Goal: Task Accomplishment & Management: Use online tool/utility

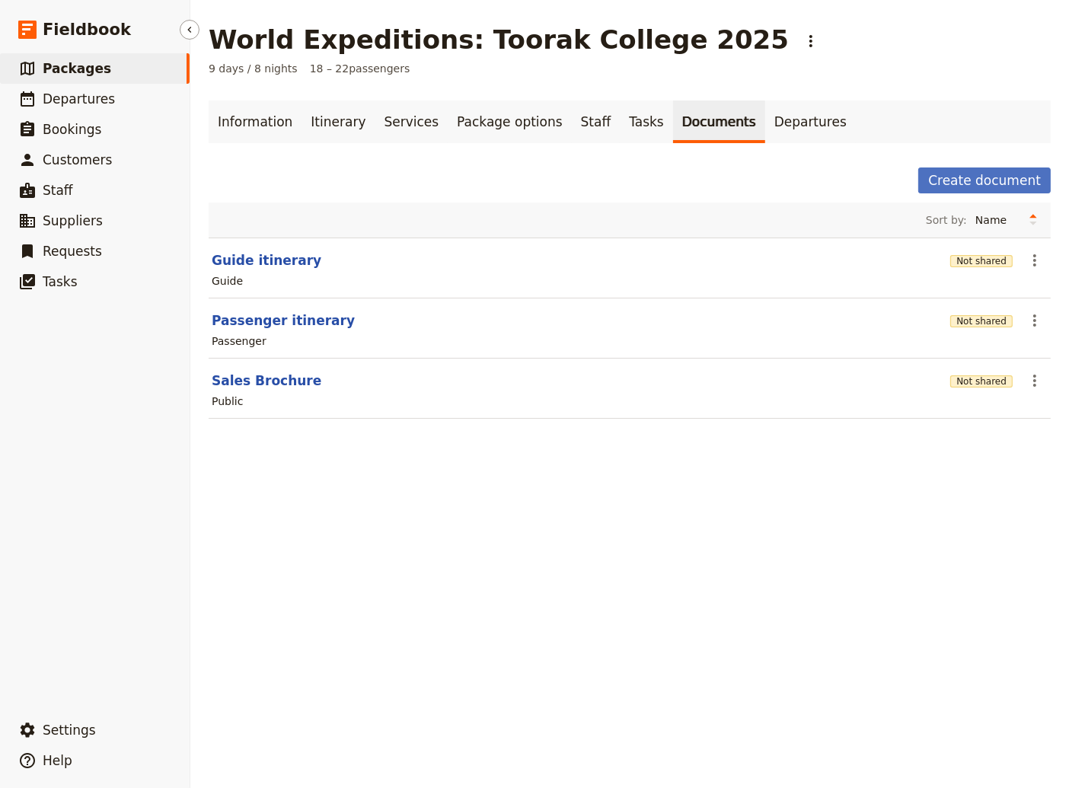
click at [57, 394] on ul "​ Packages ​ Departures ​ Bookings ​ Customers ​ Staff ​ Suppliers ​ Requests ​…" at bounding box center [95, 380] width 190 height 655
click at [81, 97] on span "Departures" at bounding box center [79, 98] width 72 height 15
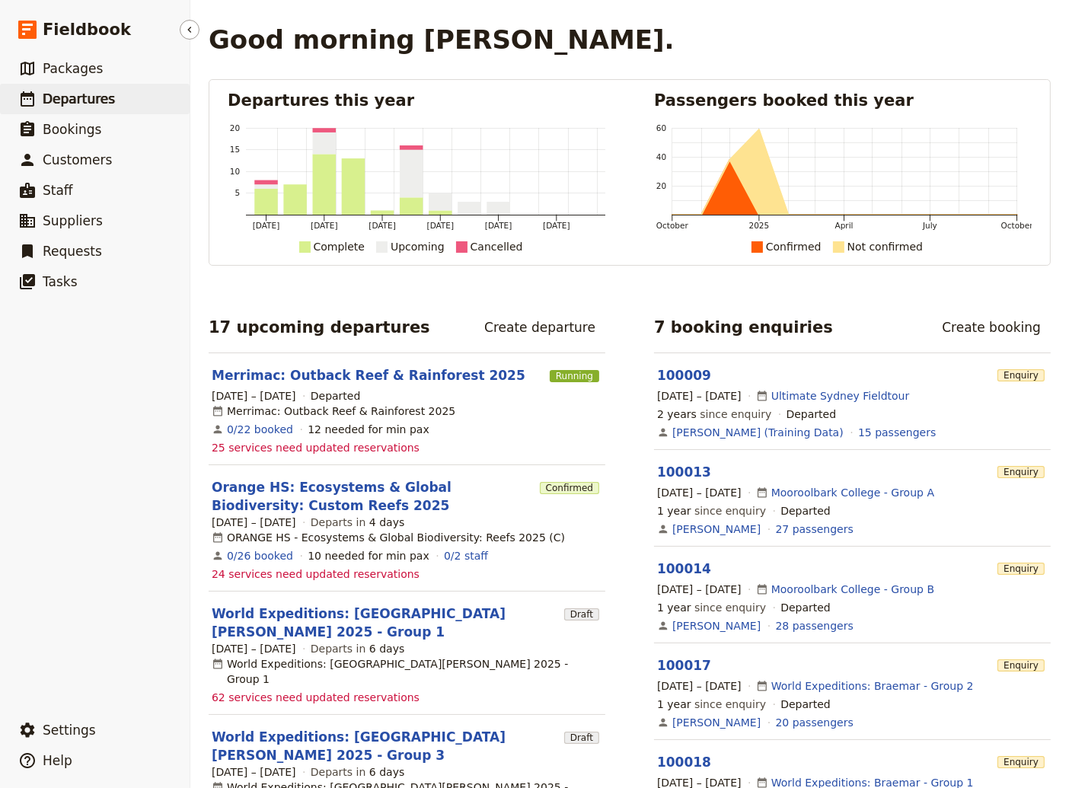
click at [78, 101] on span "Departures" at bounding box center [79, 98] width 72 height 15
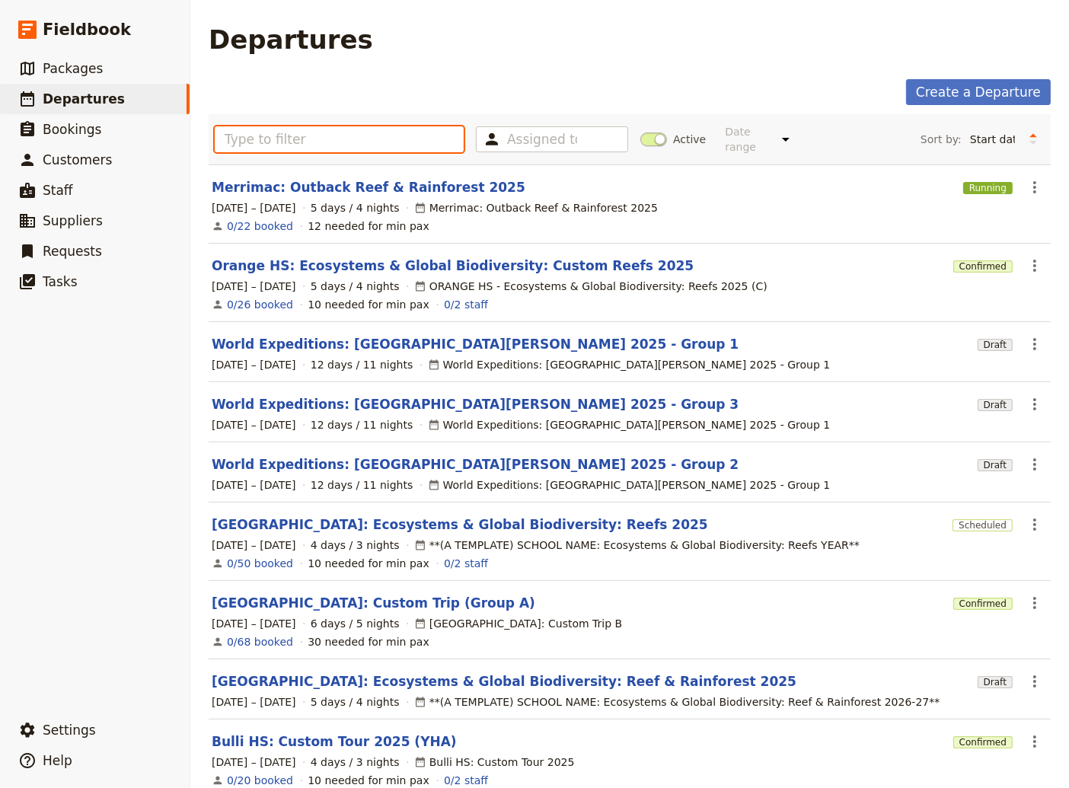
click at [272, 142] on input "text" at bounding box center [339, 139] width 249 height 26
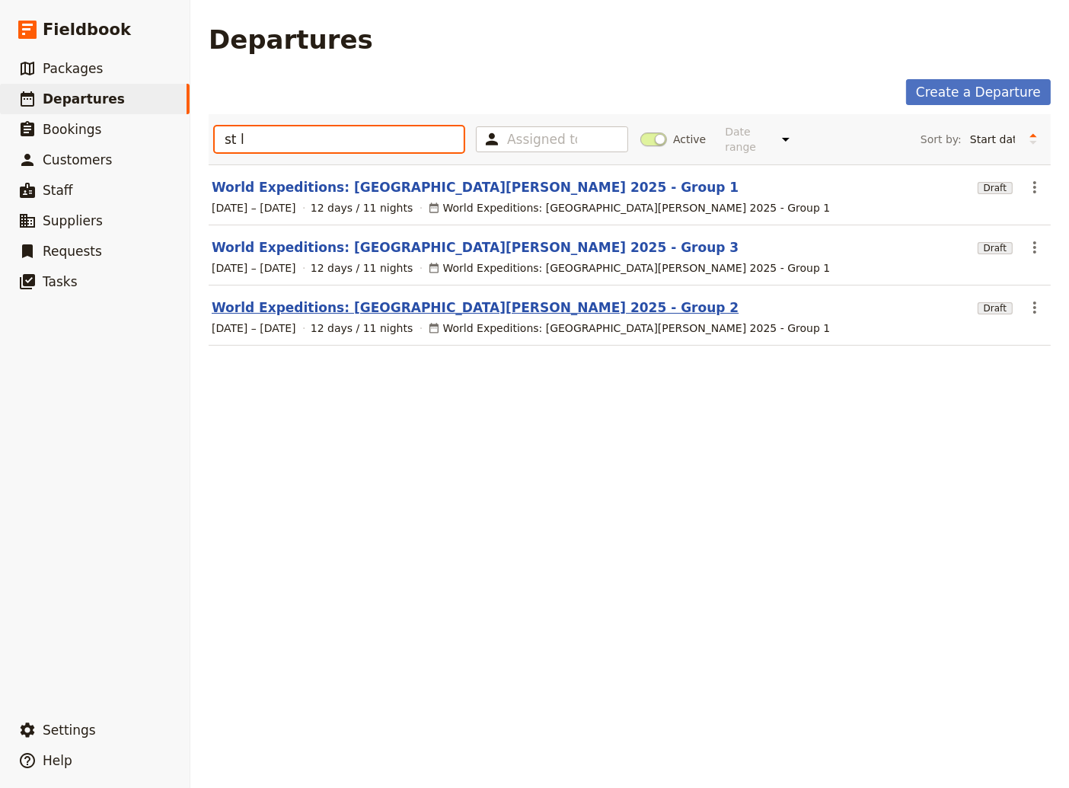
type input "st l"
click at [480, 298] on link "World Expeditions: [GEOGRAPHIC_DATA][PERSON_NAME] 2025 - Group 2" at bounding box center [475, 307] width 527 height 18
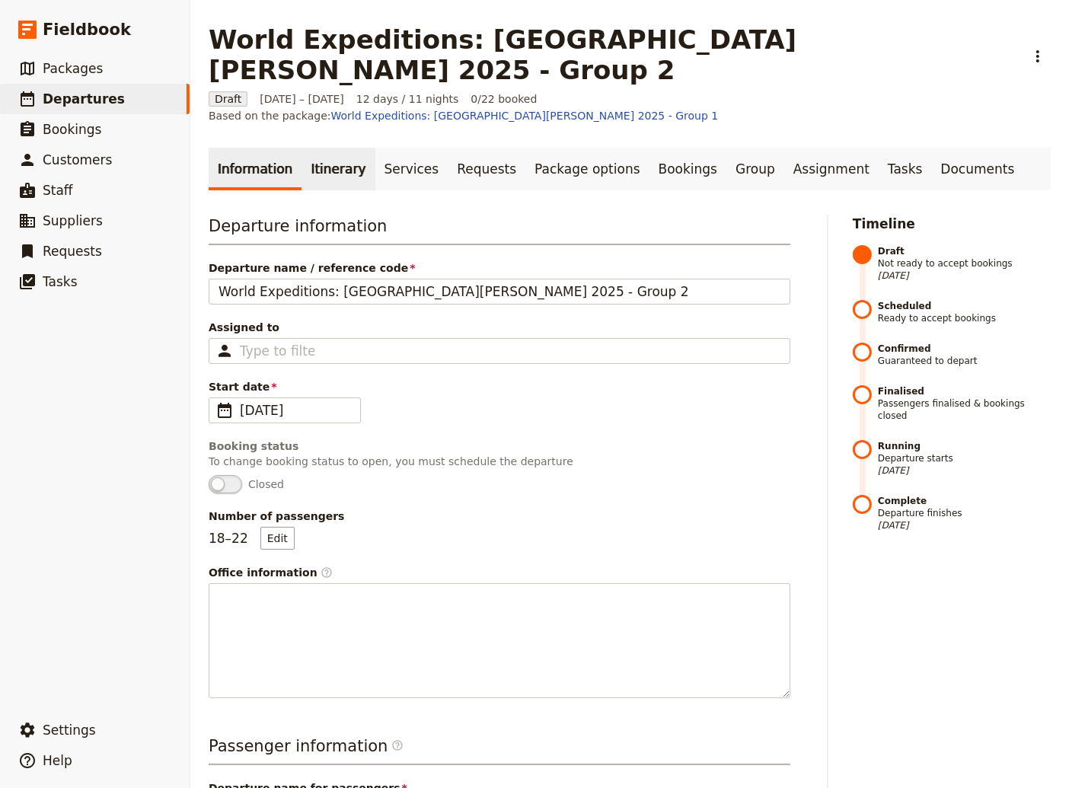
click at [322, 148] on link "Itinerary" at bounding box center [337, 169] width 73 height 43
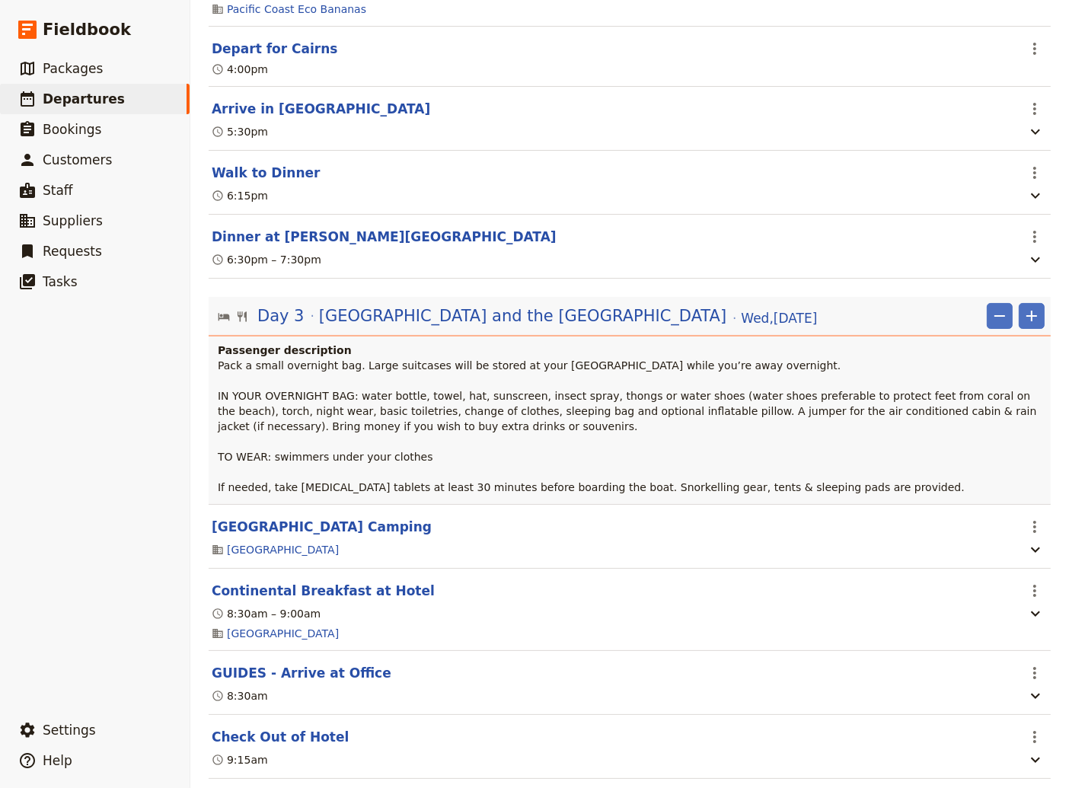
scroll to position [1850, 0]
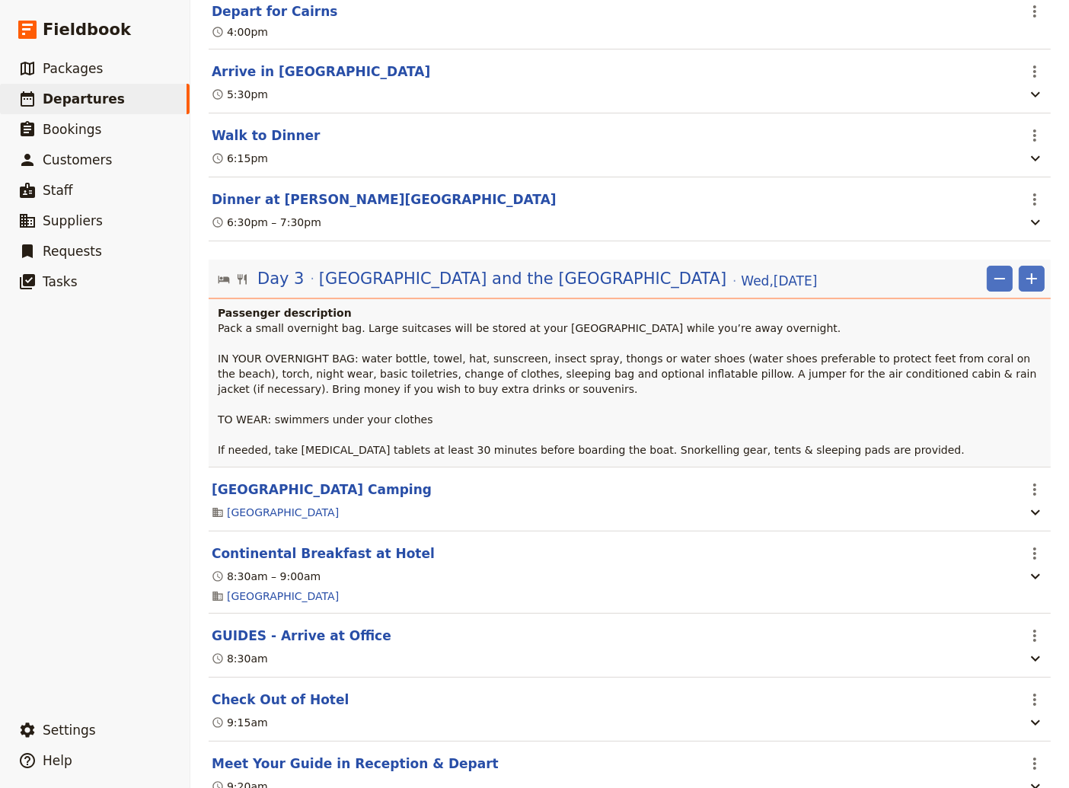
drag, startPoint x: 329, startPoint y: 602, endPoint x: 363, endPoint y: 598, distance: 34.5
click at [330, 626] on button "GUIDES - Arrive at Office" at bounding box center [302, 635] width 180 height 18
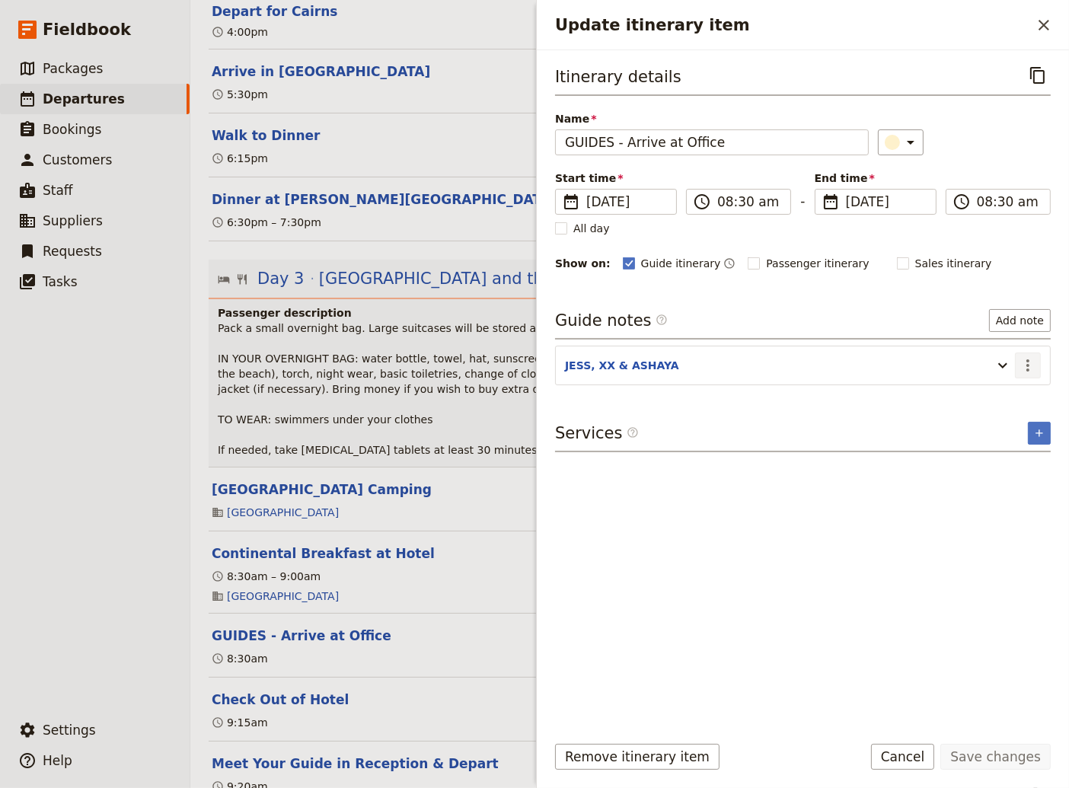
click at [1024, 364] on icon "Actions" at bounding box center [1027, 365] width 18 height 18
click at [1007, 397] on span "Edit note" at bounding box center [984, 395] width 48 height 15
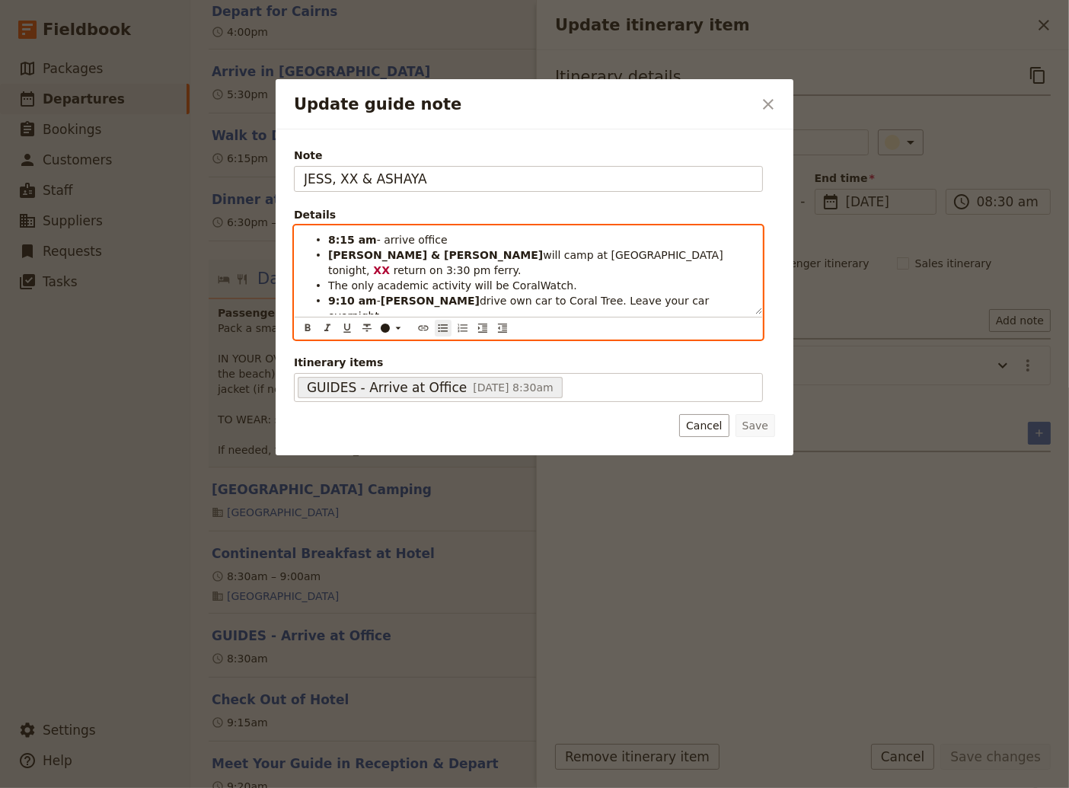
drag, startPoint x: 573, startPoint y: 303, endPoint x: 543, endPoint y: 295, distance: 31.4
click at [543, 323] on li "9:10 am - [PERSON_NAME] will drive the Hiace with XX , EVA & equipment to Reef …" at bounding box center [540, 338] width 425 height 30
click at [620, 325] on strong ", &" at bounding box center [628, 331] width 17 height 12
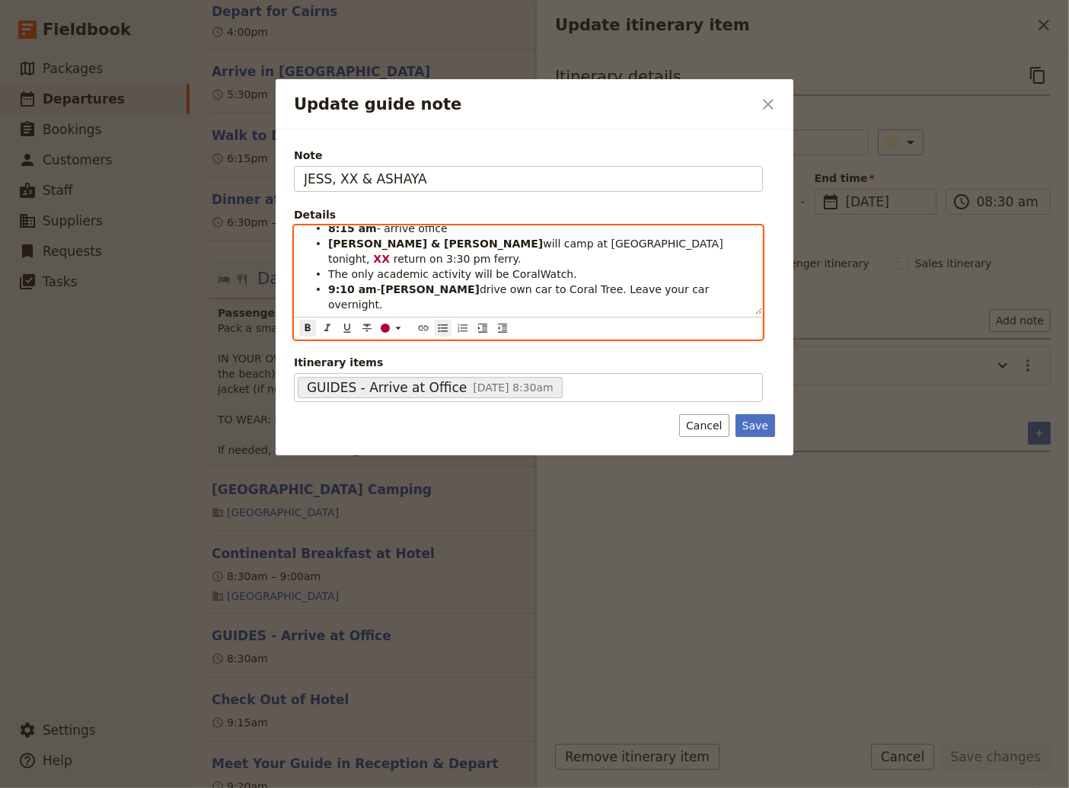
scroll to position [12, 0]
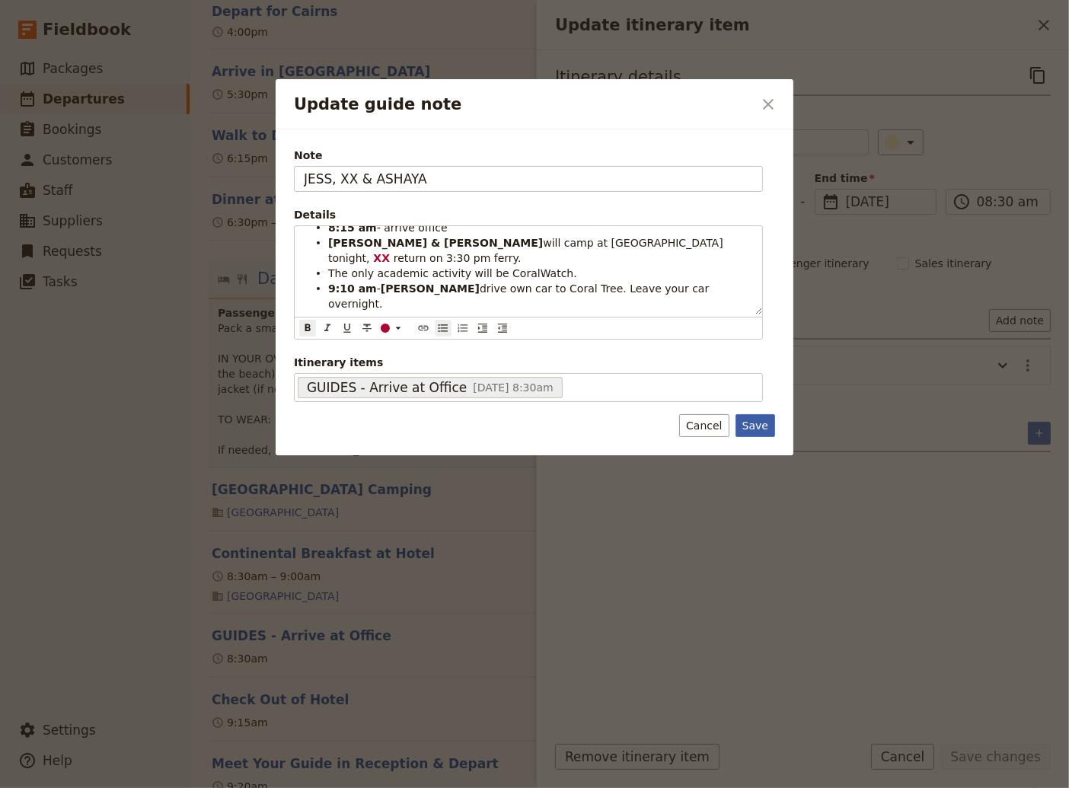
click at [760, 425] on button "Save" at bounding box center [755, 425] width 40 height 23
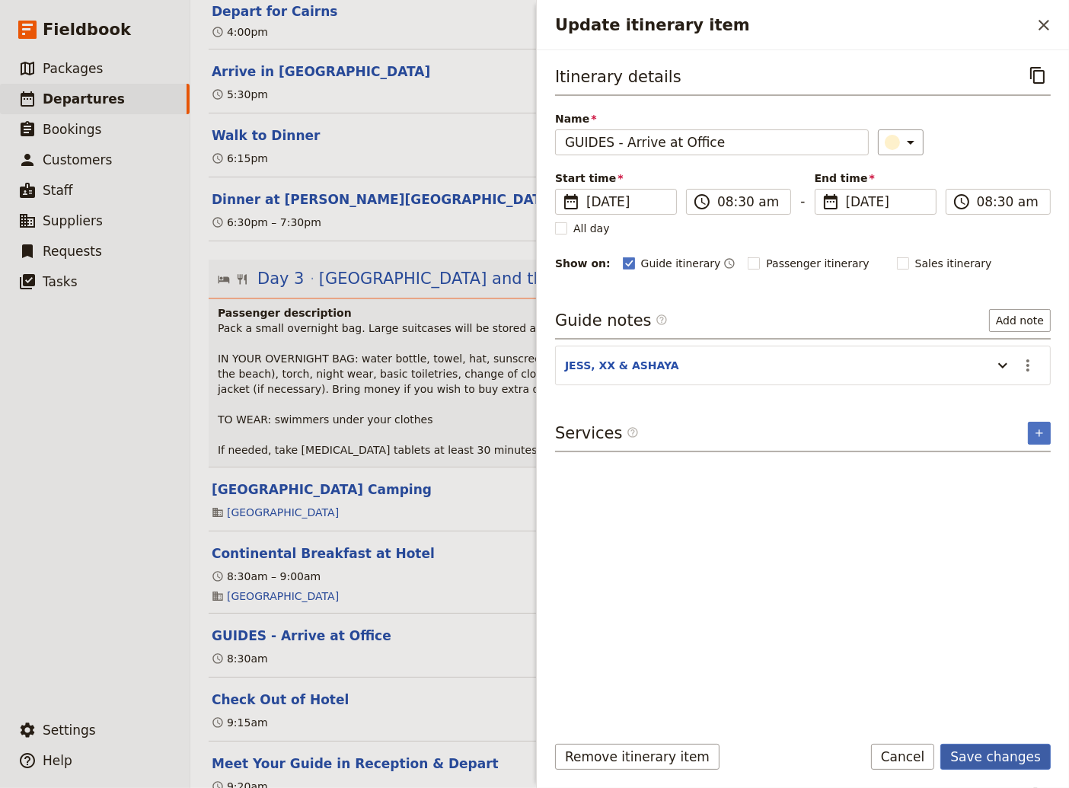
click at [1022, 750] on button "Save changes" at bounding box center [995, 757] width 110 height 26
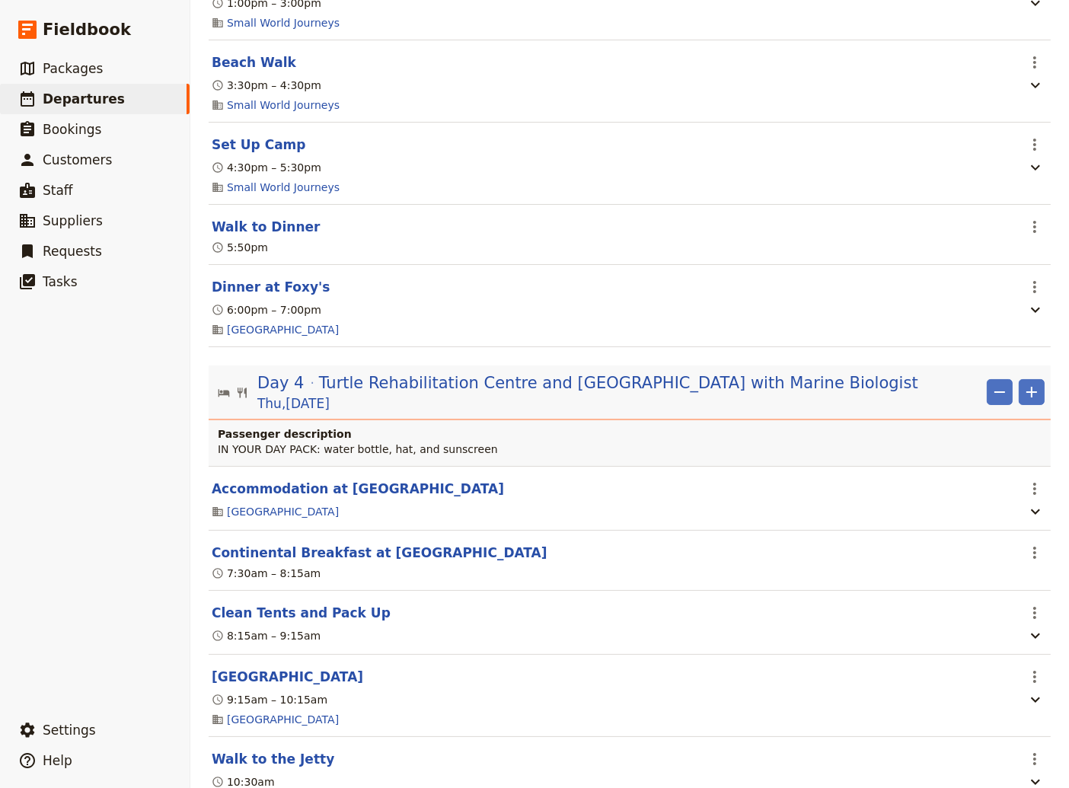
scroll to position [3083, 0]
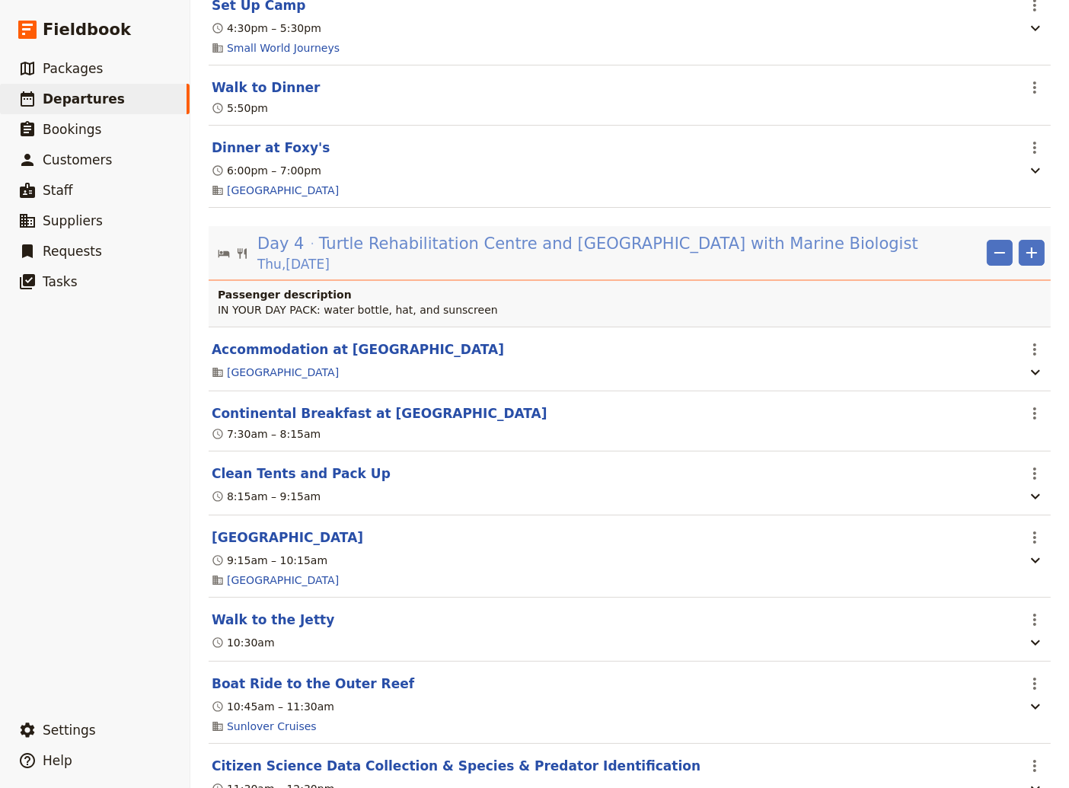
click at [499, 232] on span "Turtle Rehabilitation Centre and [GEOGRAPHIC_DATA] with Marine Biologist" at bounding box center [618, 243] width 599 height 23
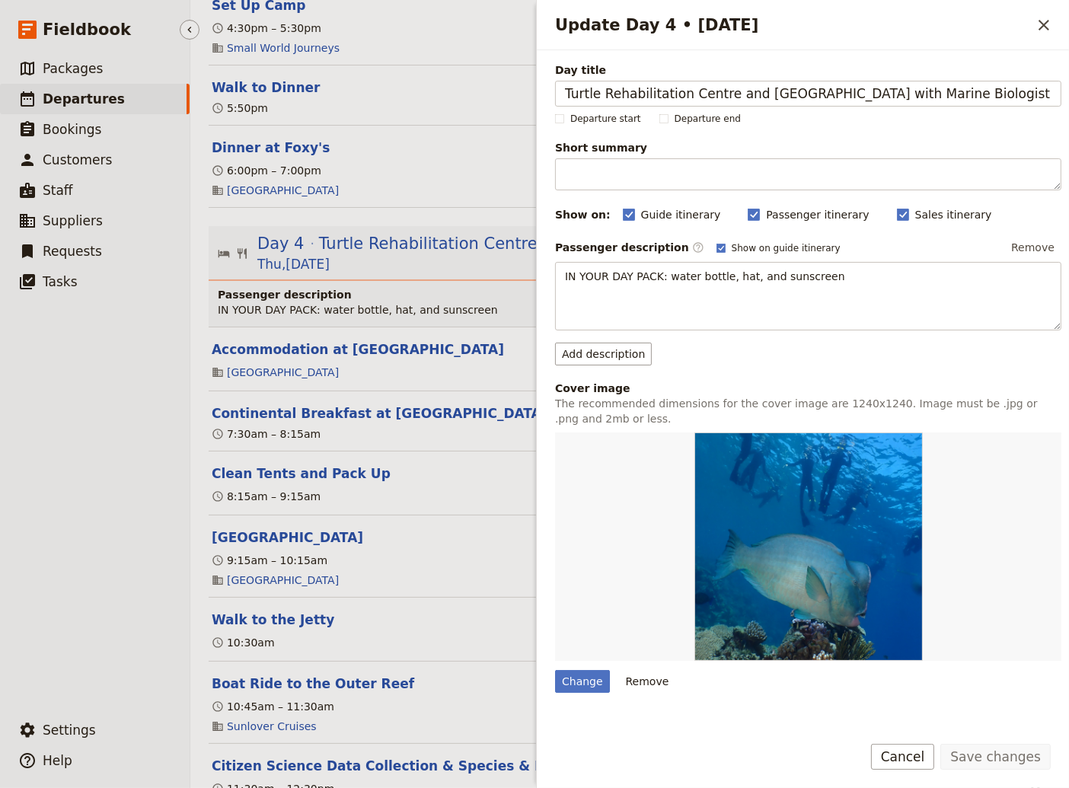
drag, startPoint x: 34, startPoint y: 497, endPoint x: 82, endPoint y: 476, distance: 52.5
click at [36, 496] on ul "​ Packages ​ Departures ​ Bookings ​ Customers ​ Staff ​ Suppliers ​ Requests ​…" at bounding box center [95, 380] width 190 height 655
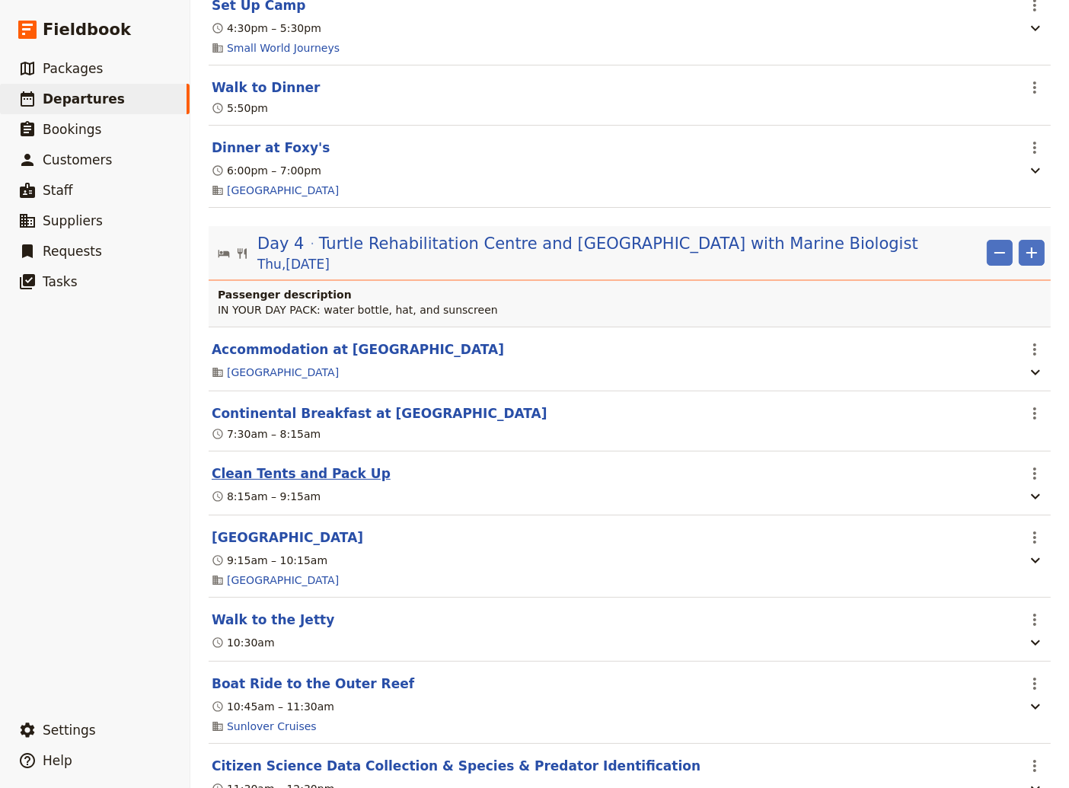
click at [298, 464] on button "Clean Tents and Pack Up" at bounding box center [301, 473] width 179 height 18
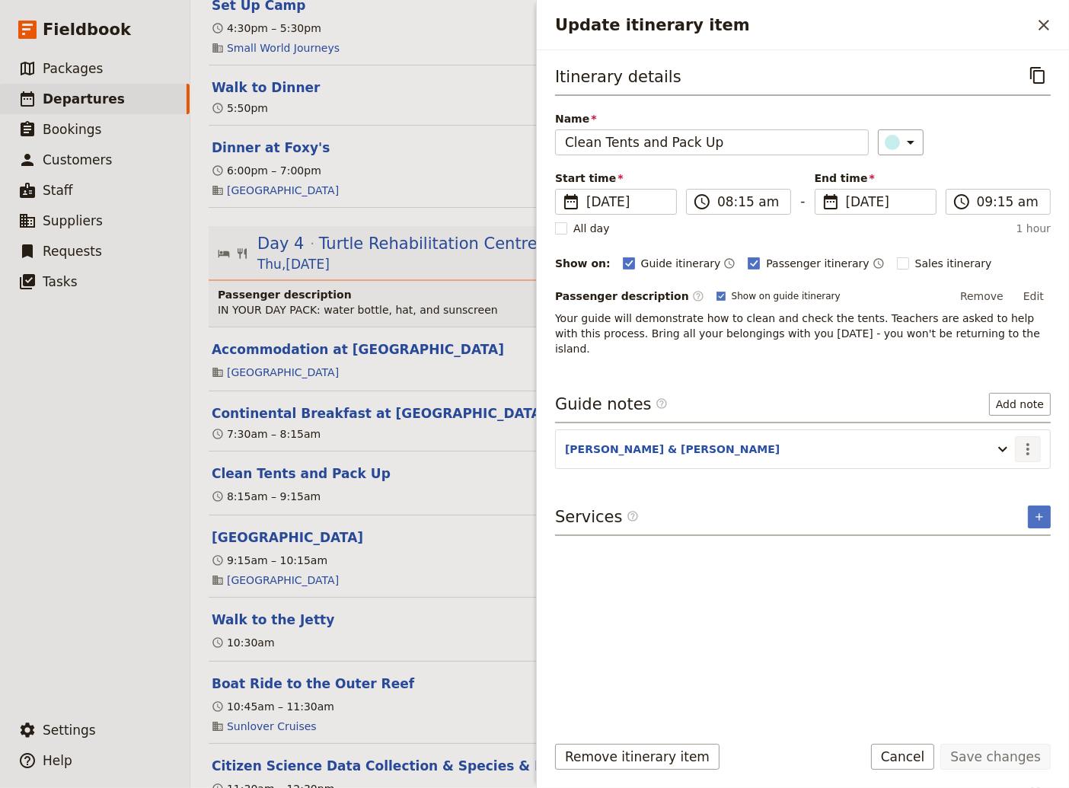
click at [1031, 440] on icon "Actions" at bounding box center [1027, 449] width 18 height 18
click at [1005, 465] on span "Edit note" at bounding box center [984, 464] width 48 height 15
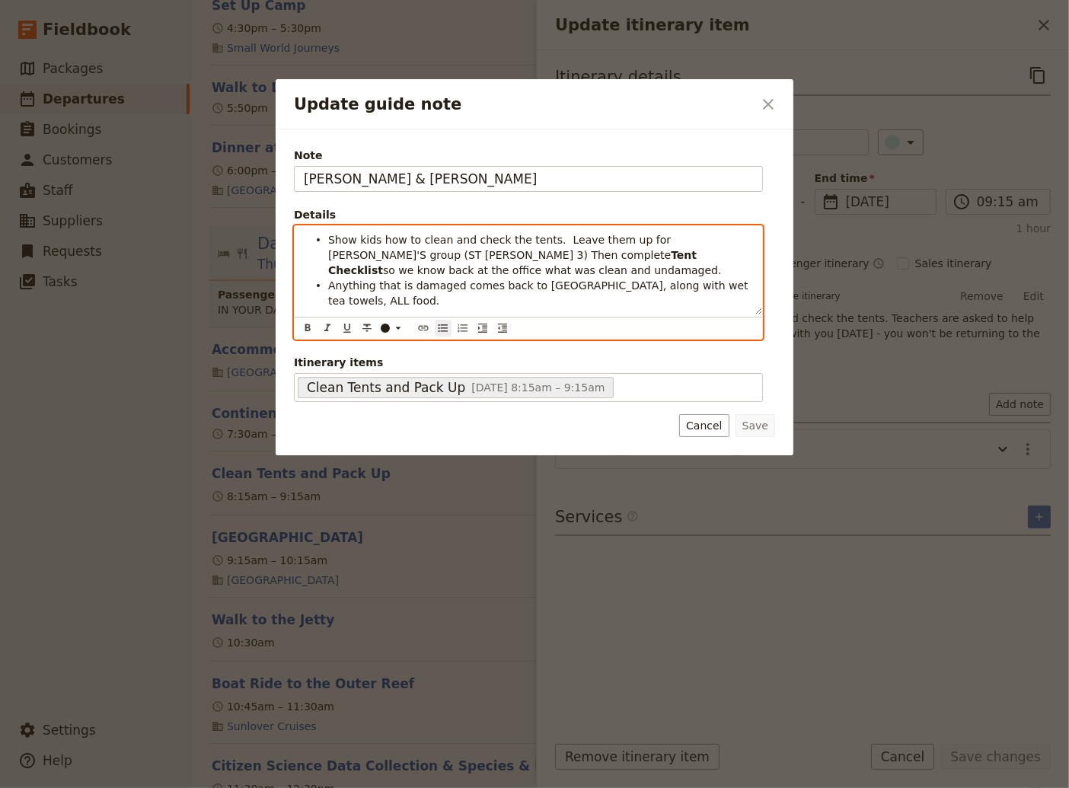
click at [737, 288] on li "Anything that is damaged comes back to [GEOGRAPHIC_DATA], along with wet tea to…" at bounding box center [540, 292] width 425 height 30
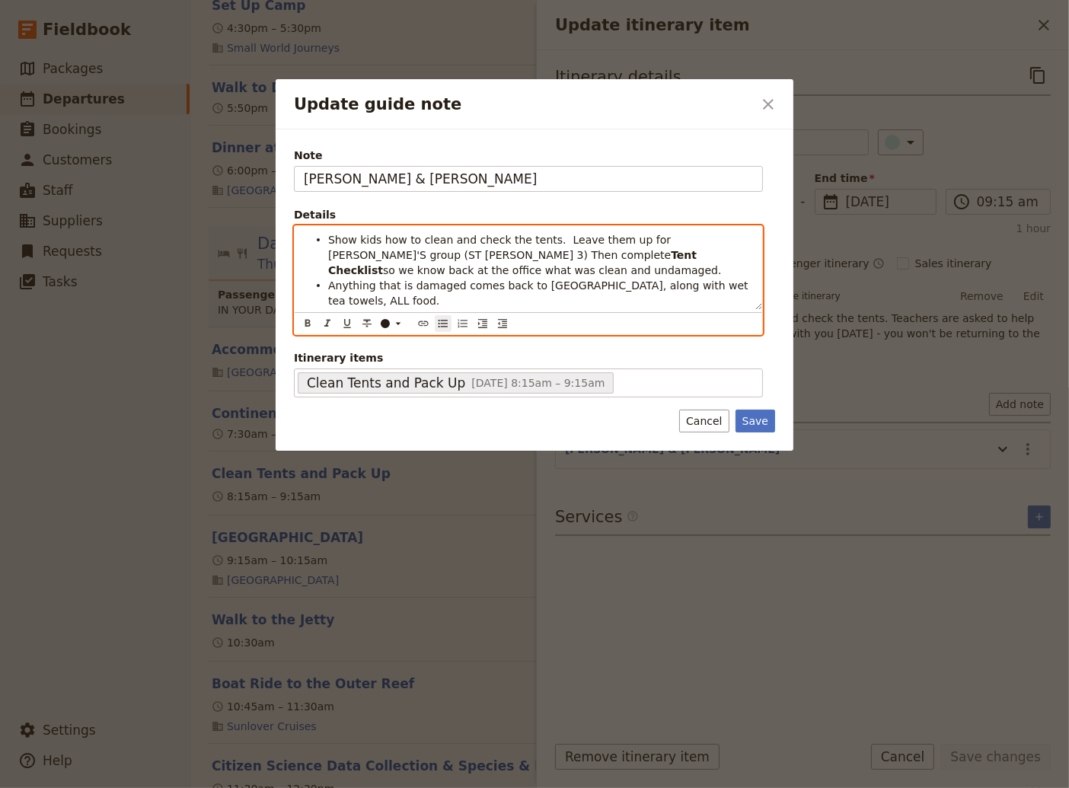
click at [644, 310] on span "[PERSON_NAME]: take the 9:30 Fitzroy Island Flyer back to [GEOGRAPHIC_DATA]. Ca…" at bounding box center [486, 323] width 316 height 27
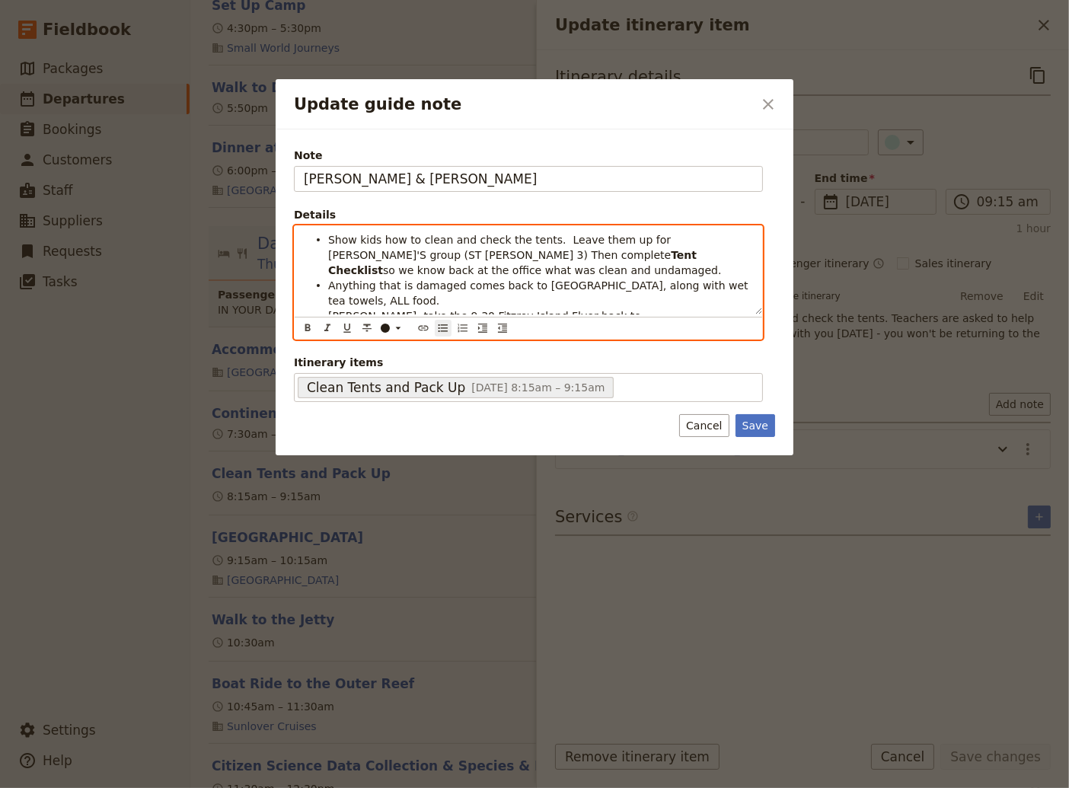
click at [700, 308] on li "[PERSON_NAME]: take the 9:30 Fitzroy Island Flyer back to [GEOGRAPHIC_DATA]. Ca…" at bounding box center [540, 323] width 425 height 30
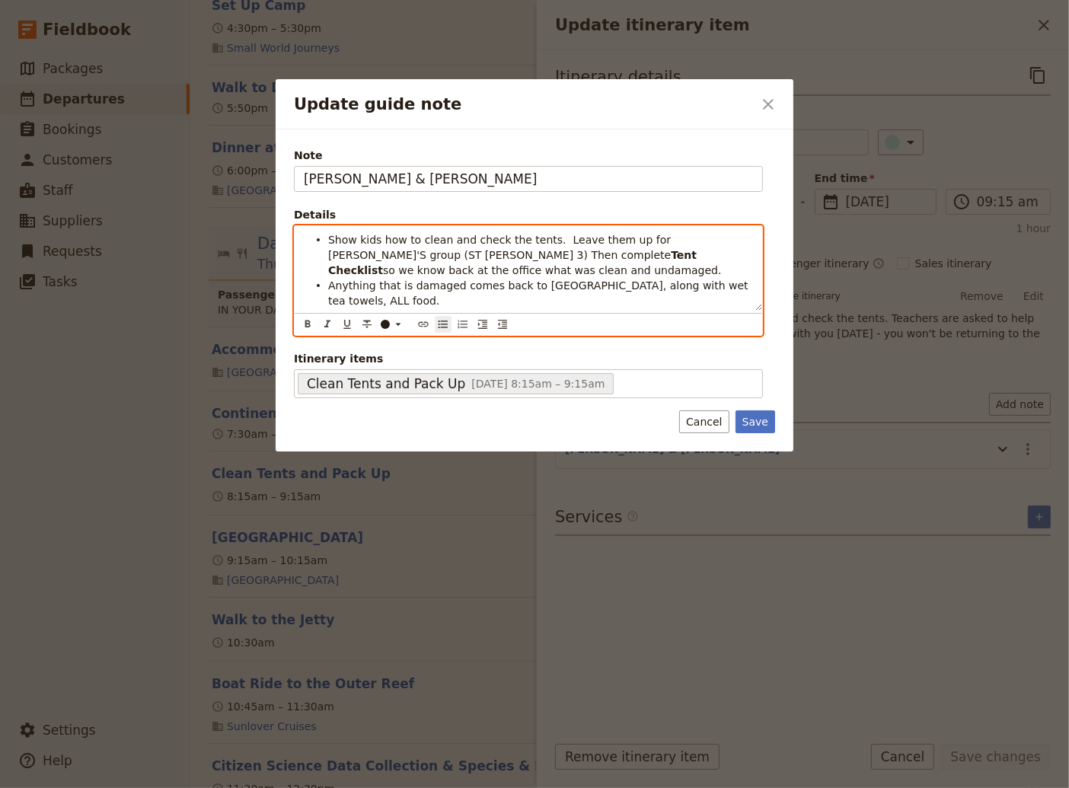
drag, startPoint x: 623, startPoint y: 302, endPoint x: 585, endPoint y: 303, distance: 38.1
click at [585, 310] on span "[PERSON_NAME]: take the 9:30 Fitzroy Island Flyer back to [GEOGRAPHIC_DATA]. Ca…" at bounding box center [486, 323] width 316 height 27
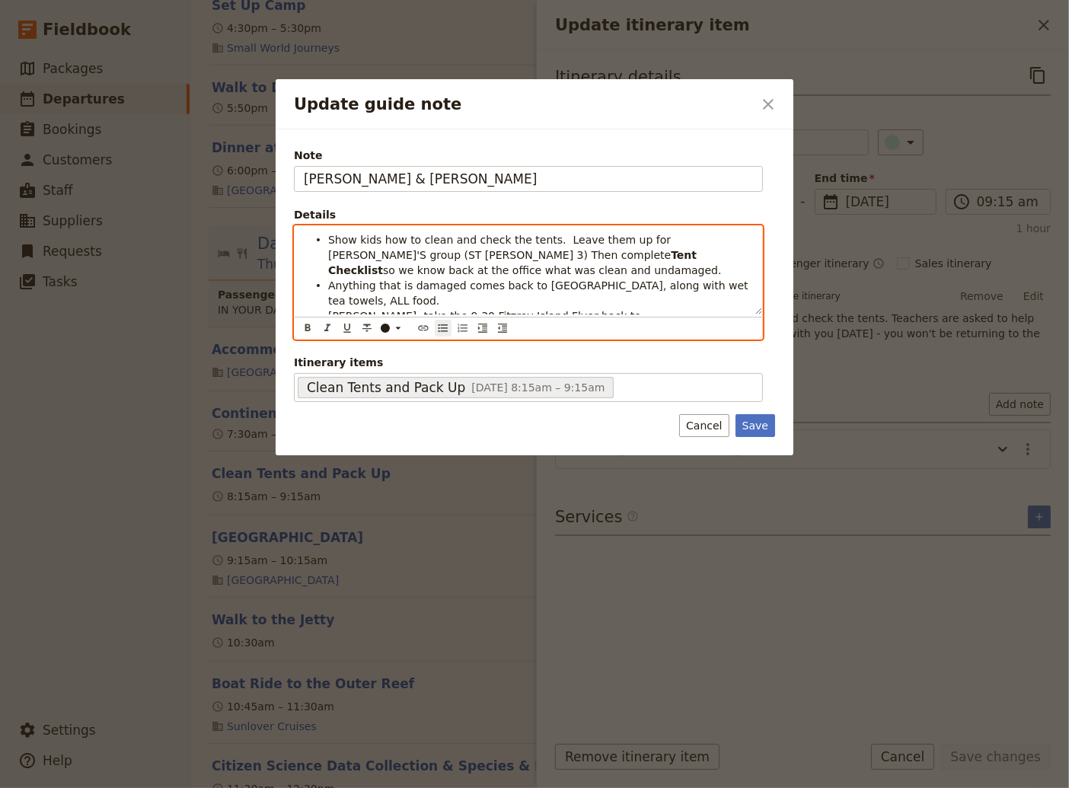
click at [644, 310] on span "[PERSON_NAME]: take the 9:30 Fitzroy Island Flyer back to [GEOGRAPHIC_DATA]. Ca…" at bounding box center [486, 323] width 316 height 27
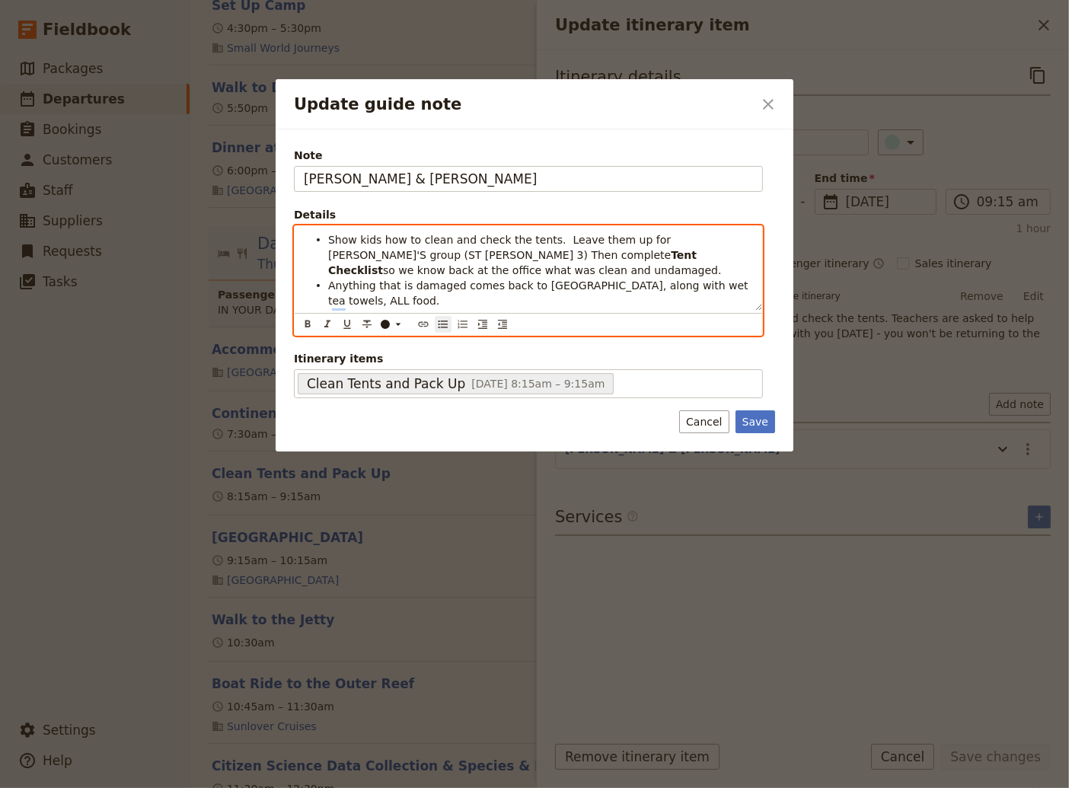
click at [336, 310] on span "[PERSON_NAME]: take the 9:30 Fitzroy Island Flyer back to [GEOGRAPHIC_DATA]. Ca…" at bounding box center [486, 323] width 316 height 27
drag, startPoint x: 731, startPoint y: 284, endPoint x: 327, endPoint y: 288, distance: 403.4
click at [328, 288] on li "Anything that is damaged comes back to [GEOGRAPHIC_DATA], along with wet tea to…" at bounding box center [540, 292] width 425 height 30
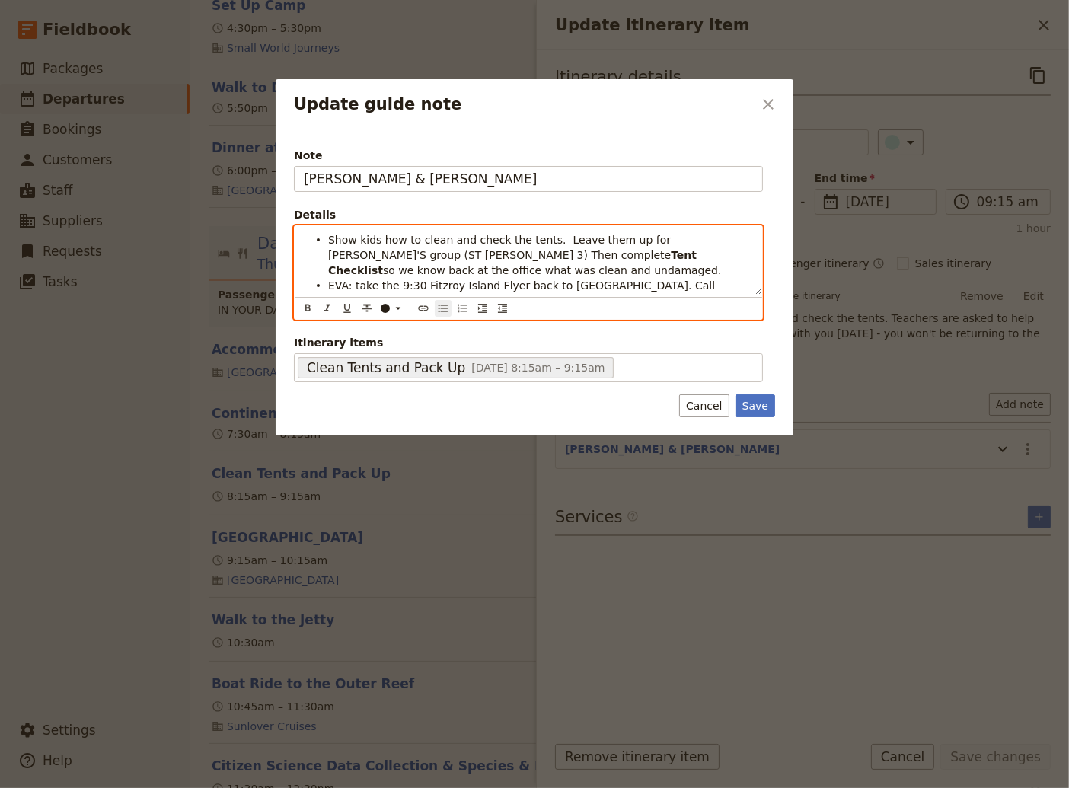
click at [706, 291] on li "EVA: take the 9:30 Fitzroy Island Flyer back to [GEOGRAPHIC_DATA]. Call [PERSON…" at bounding box center [540, 292] width 425 height 30
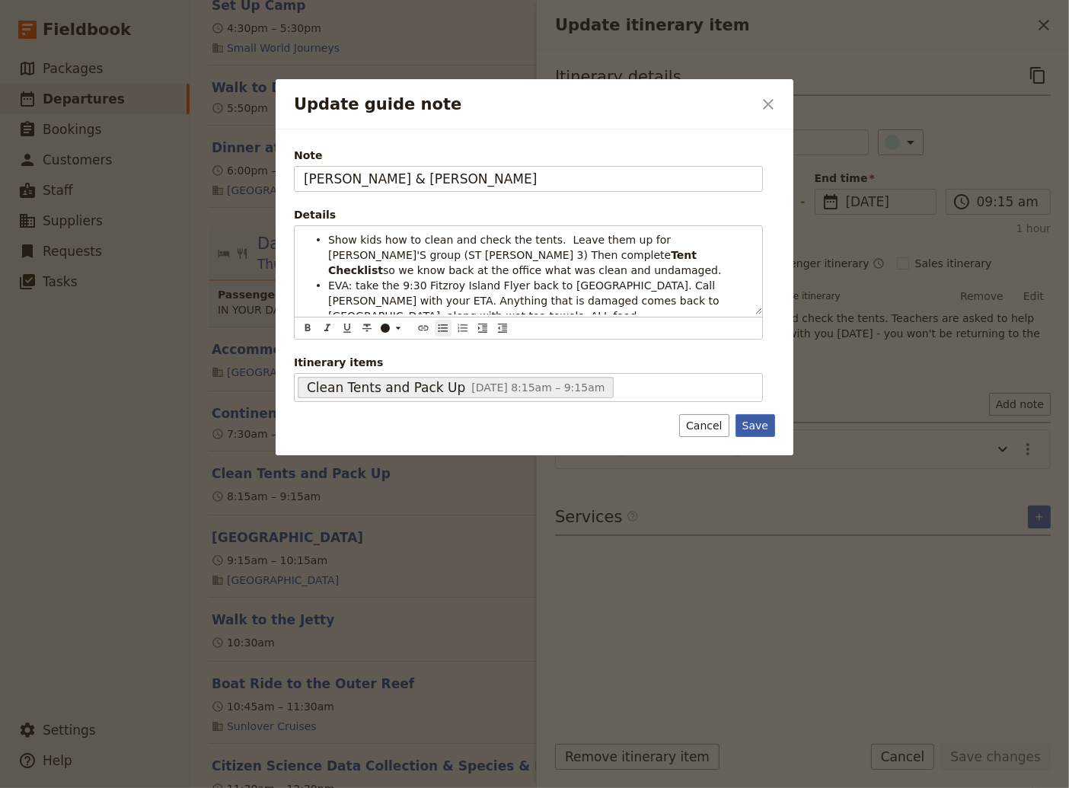
click at [756, 424] on button "Save" at bounding box center [755, 425] width 40 height 23
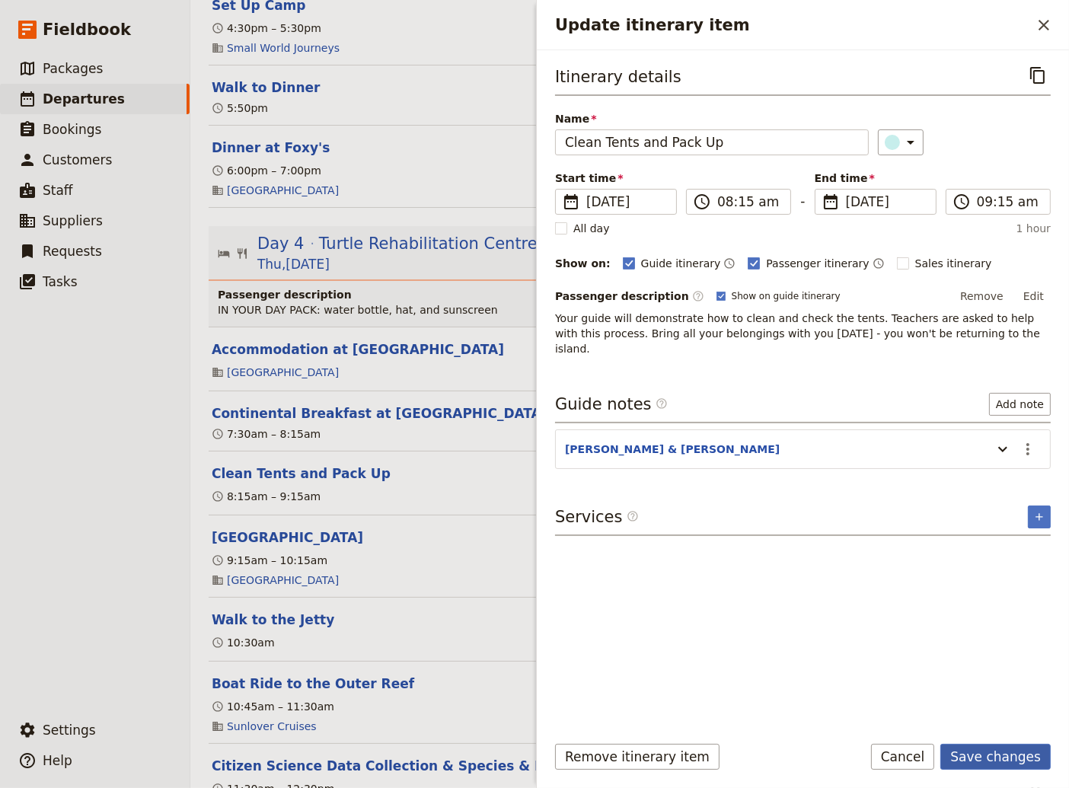
click at [999, 758] on button "Save changes" at bounding box center [995, 757] width 110 height 26
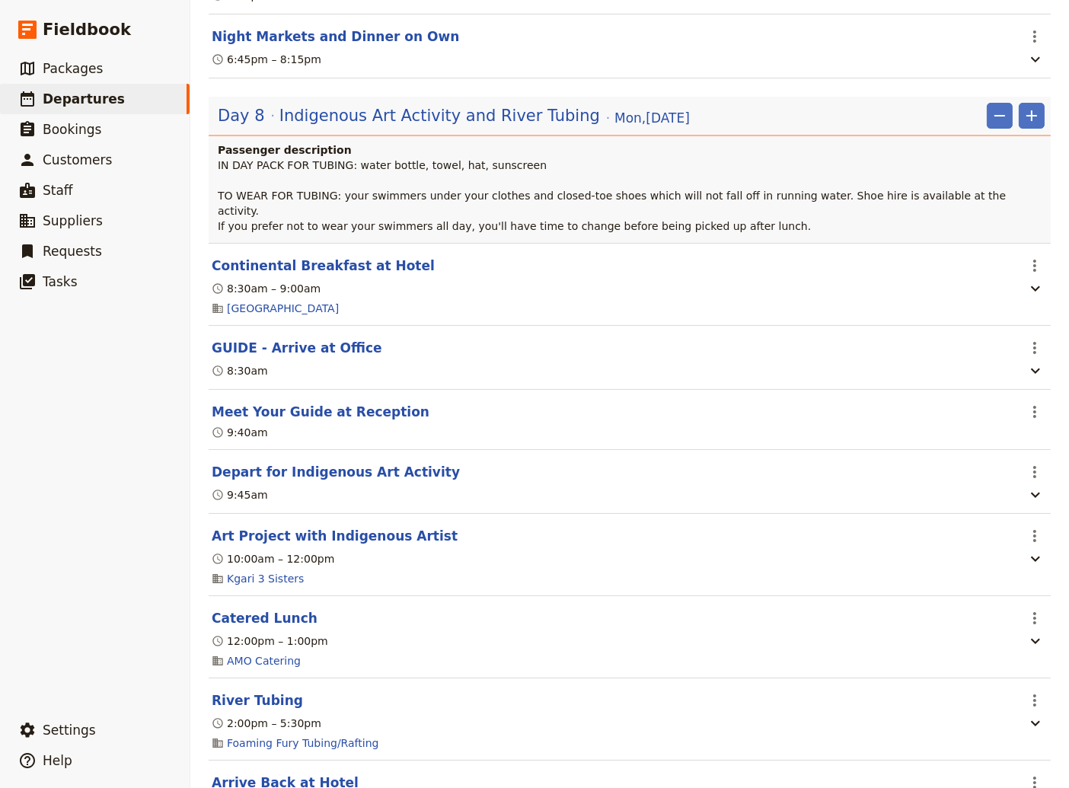
scroll to position [6371, 0]
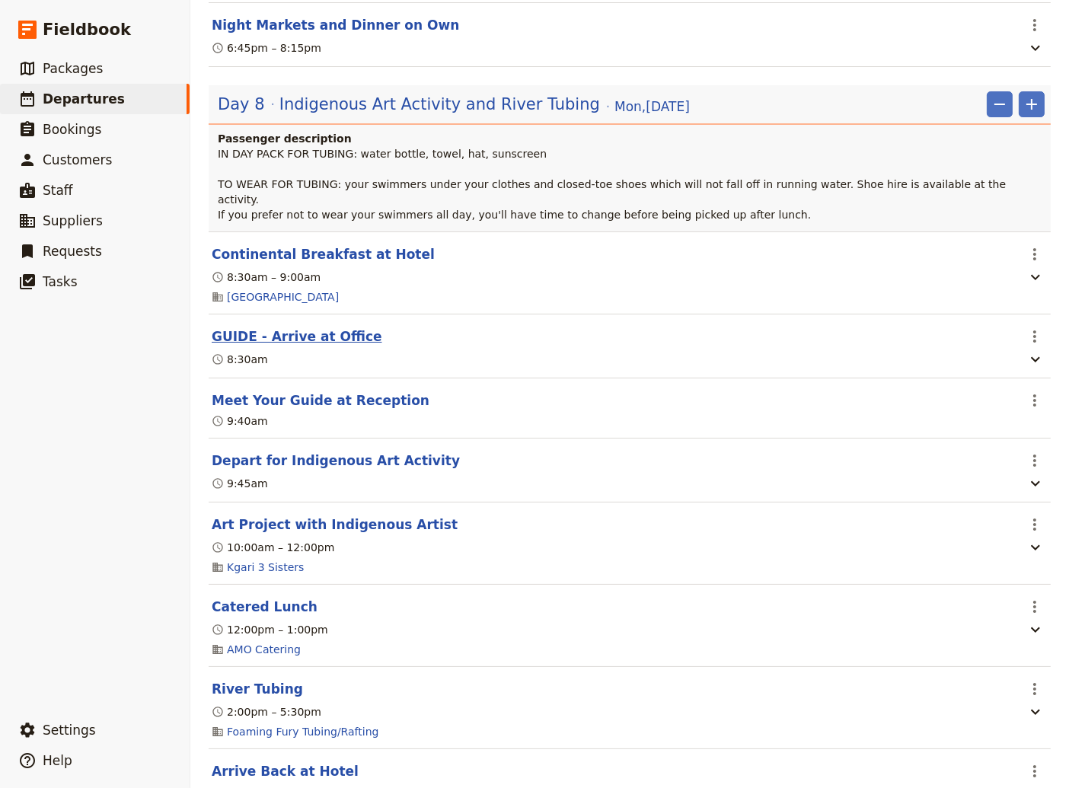
click at [301, 327] on button "GUIDE - Arrive at Office" at bounding box center [297, 336] width 170 height 18
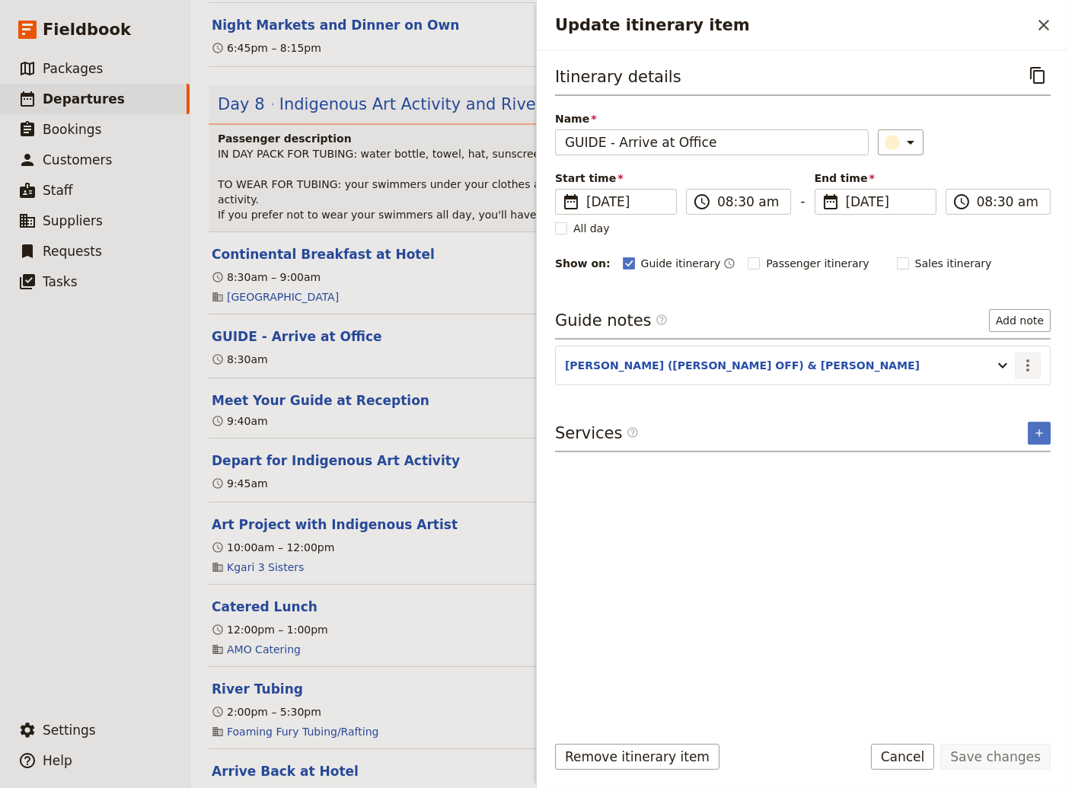
click at [1031, 365] on icon "Actions" at bounding box center [1027, 365] width 18 height 18
click at [994, 387] on button "Edit note" at bounding box center [995, 395] width 89 height 21
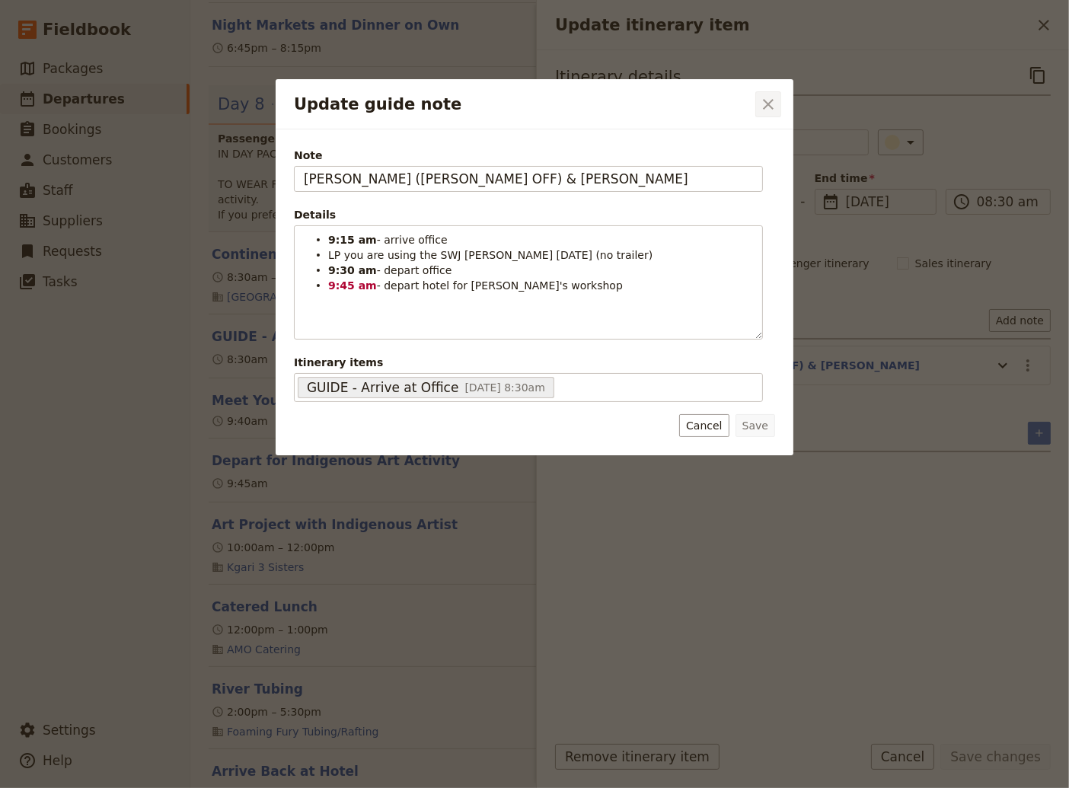
drag, startPoint x: 768, startPoint y: 97, endPoint x: 673, endPoint y: 152, distance: 109.8
click at [767, 97] on icon "Close dialog" at bounding box center [768, 104] width 18 height 18
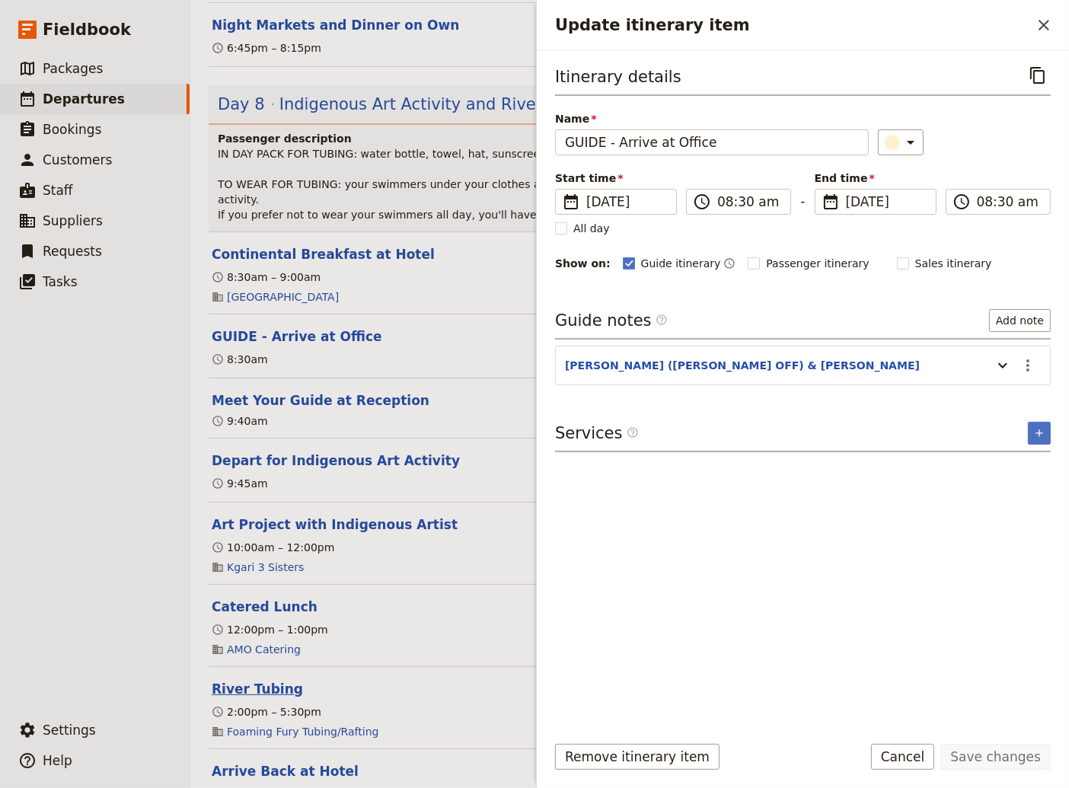
click at [259, 680] on button "River Tubing" at bounding box center [257, 689] width 91 height 18
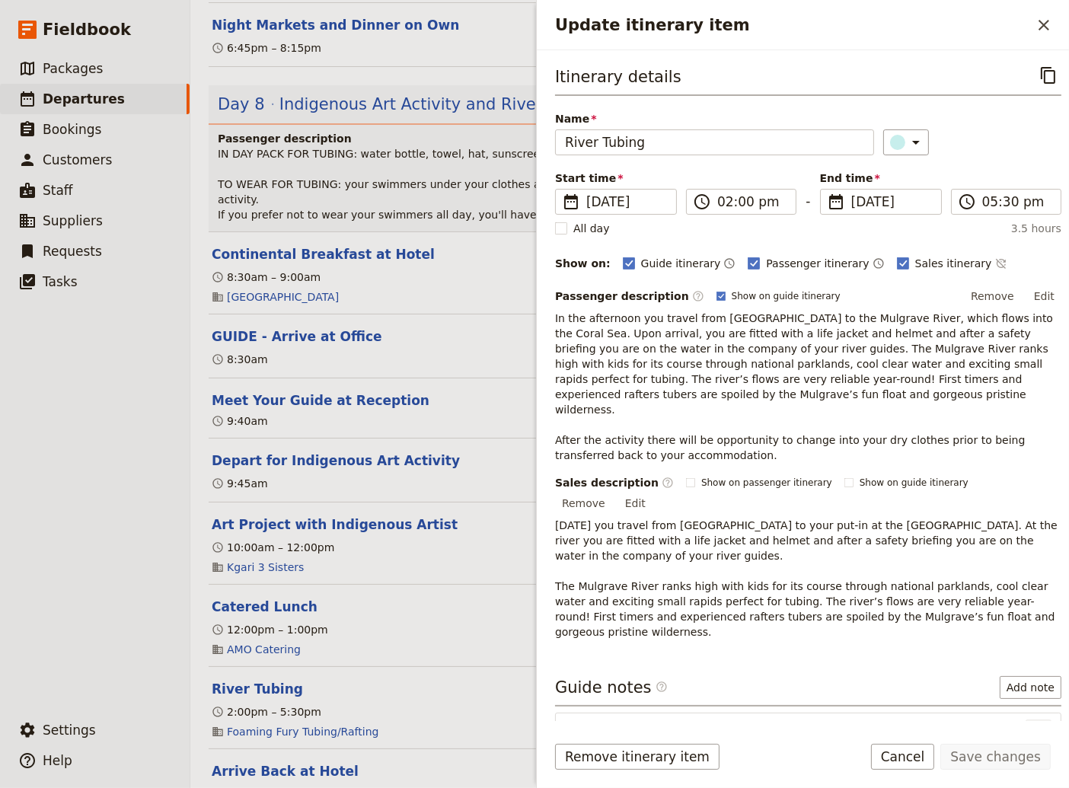
click at [1037, 726] on icon "Actions" at bounding box center [1038, 732] width 3 height 12
click at [1001, 705] on span "Edit note" at bounding box center [984, 700] width 48 height 15
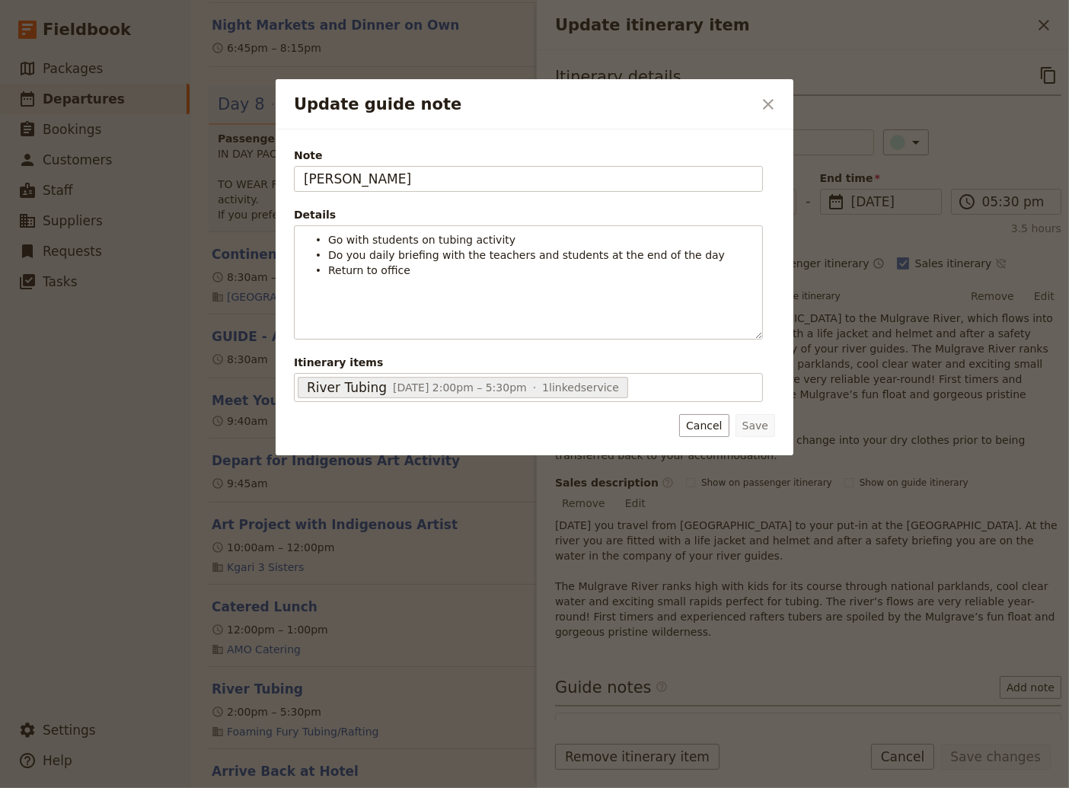
drag, startPoint x: 378, startPoint y: 184, endPoint x: 256, endPoint y: 183, distance: 122.6
click at [294, 184] on input "[PERSON_NAME]" at bounding box center [528, 179] width 469 height 26
type input "EVA"
click at [764, 432] on button "Save" at bounding box center [755, 425] width 40 height 23
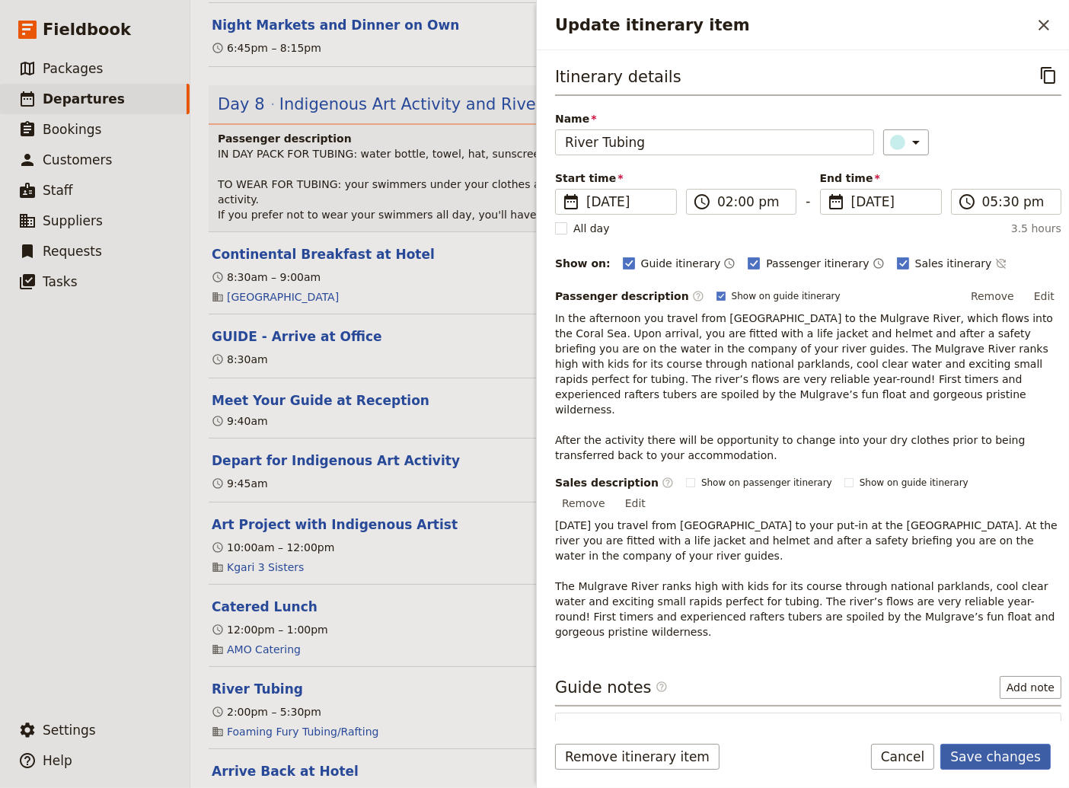
click at [977, 758] on button "Save changes" at bounding box center [995, 757] width 110 height 26
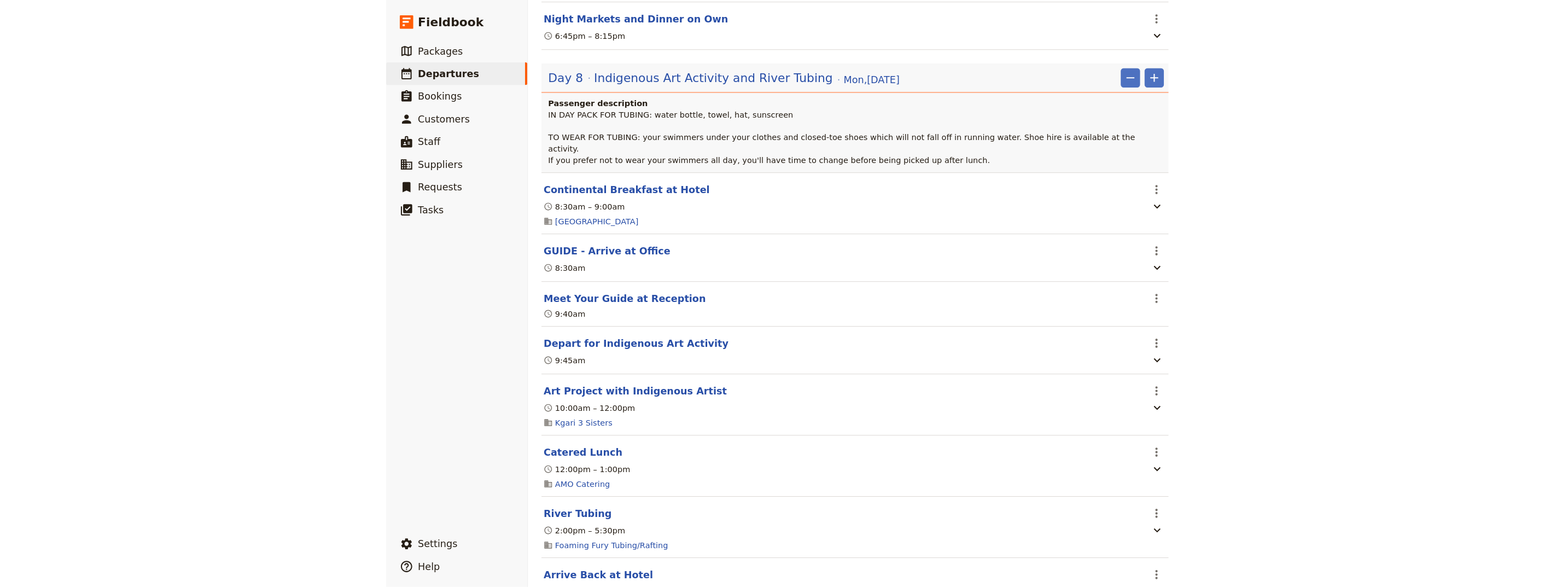
scroll to position [0, 0]
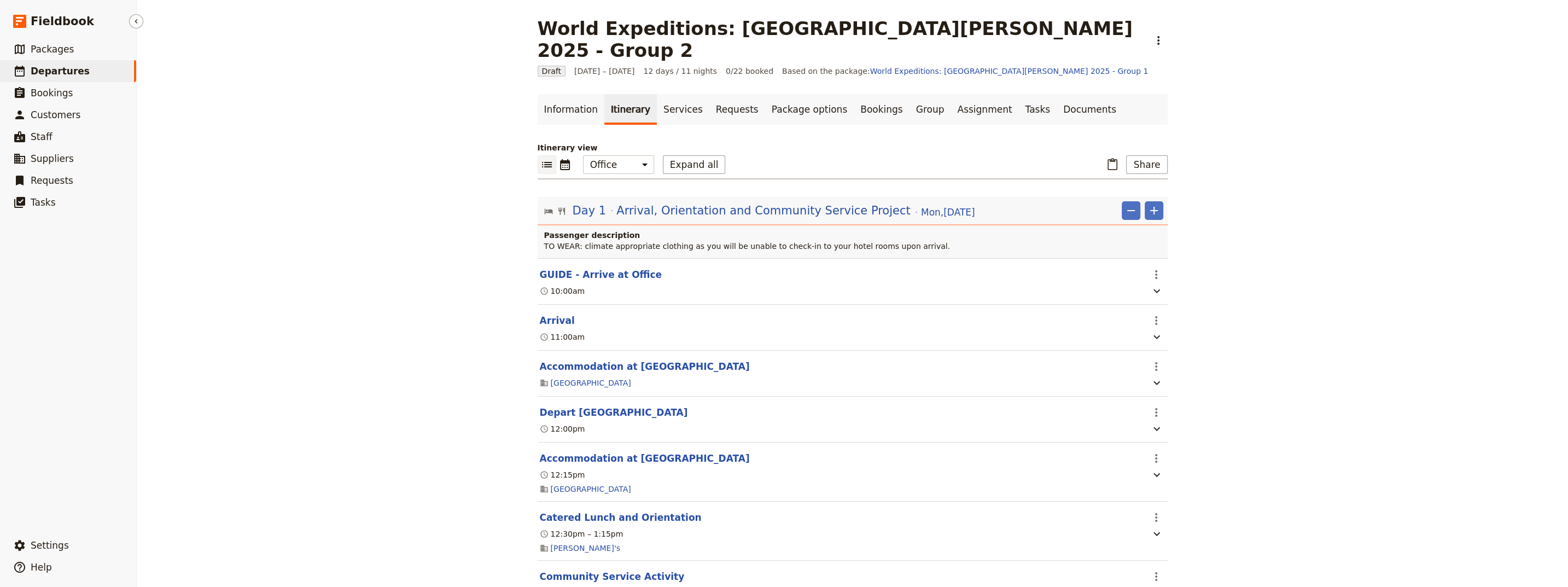
click at [50, 73] on span "Departures" at bounding box center [60, 70] width 59 height 11
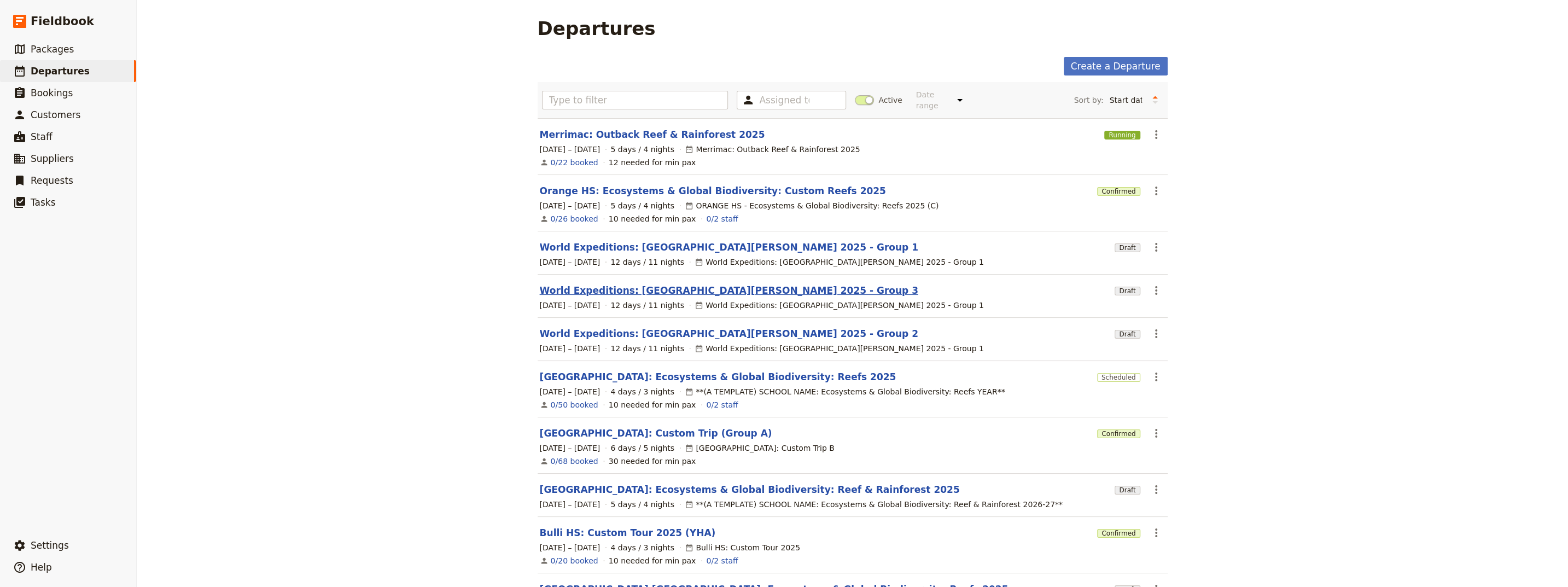
click at [624, 284] on link "World Expeditions: [GEOGRAPHIC_DATA][PERSON_NAME] 2025 - Group 3" at bounding box center [729, 290] width 379 height 13
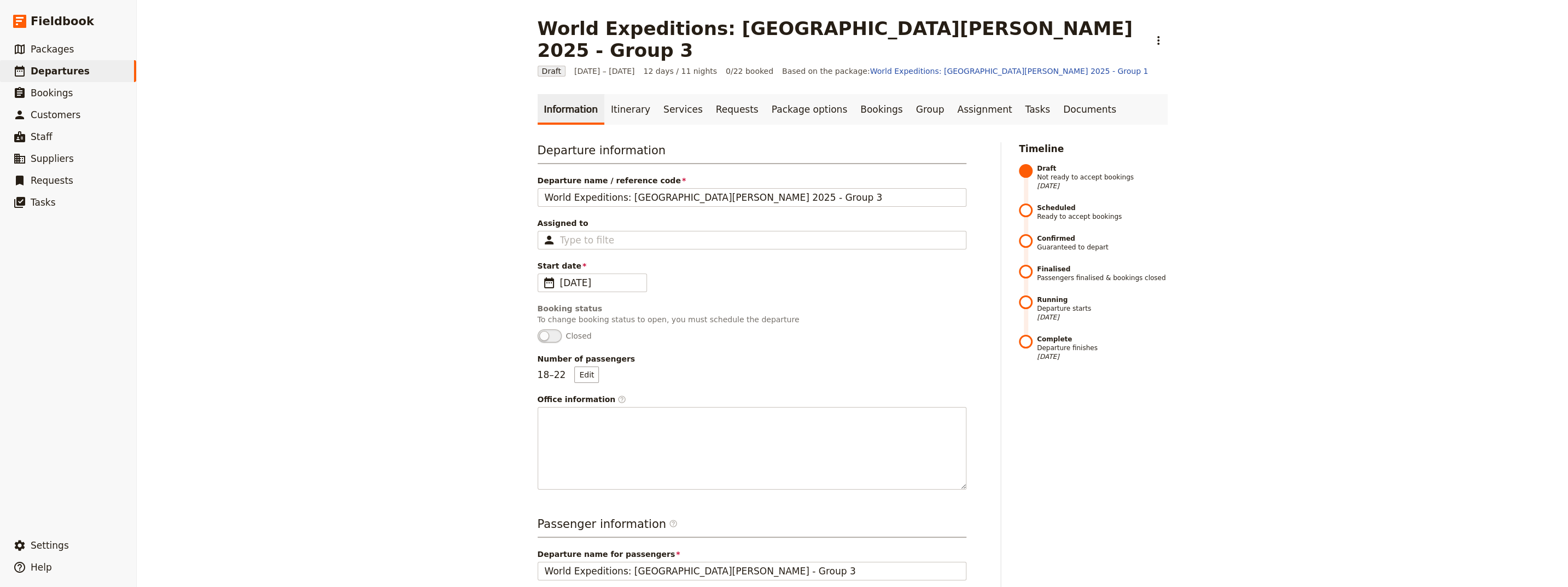
click at [619, 95] on link "Itinerary" at bounding box center [630, 109] width 52 height 31
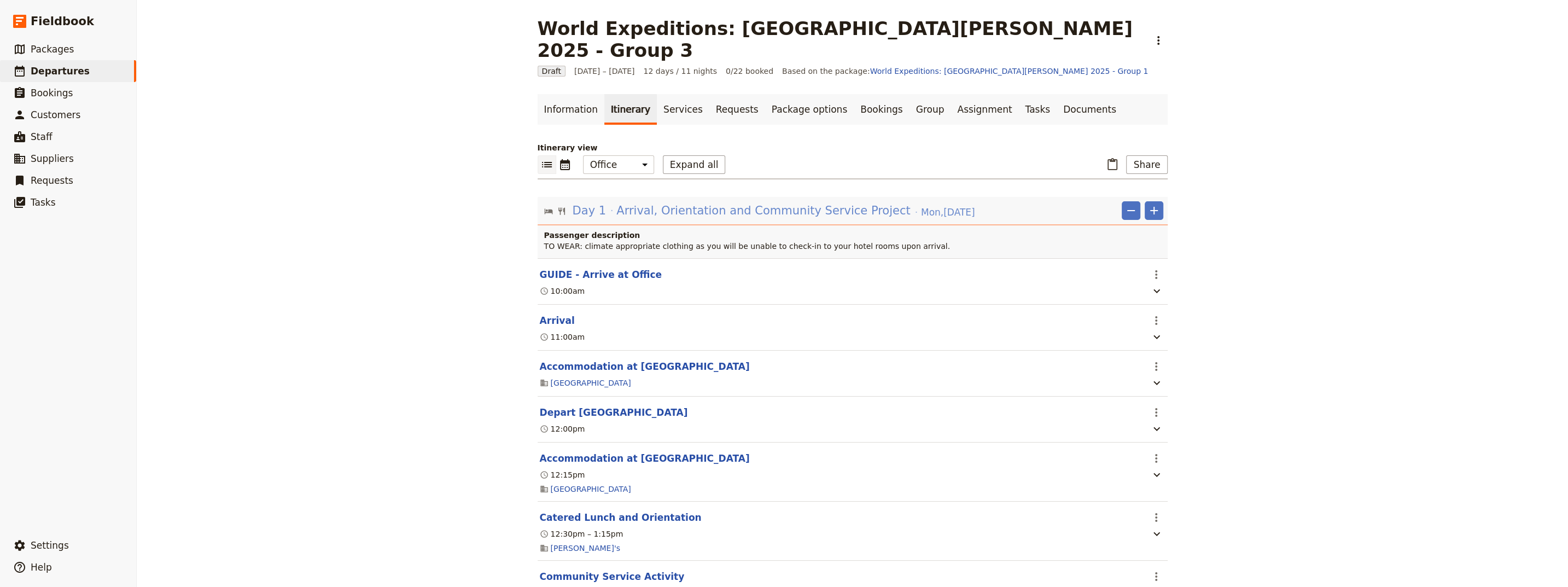
click at [601, 201] on div "Day 1 Arrival, Orientation and Community Service Project [DATE]" at bounding box center [773, 211] width 405 height 19
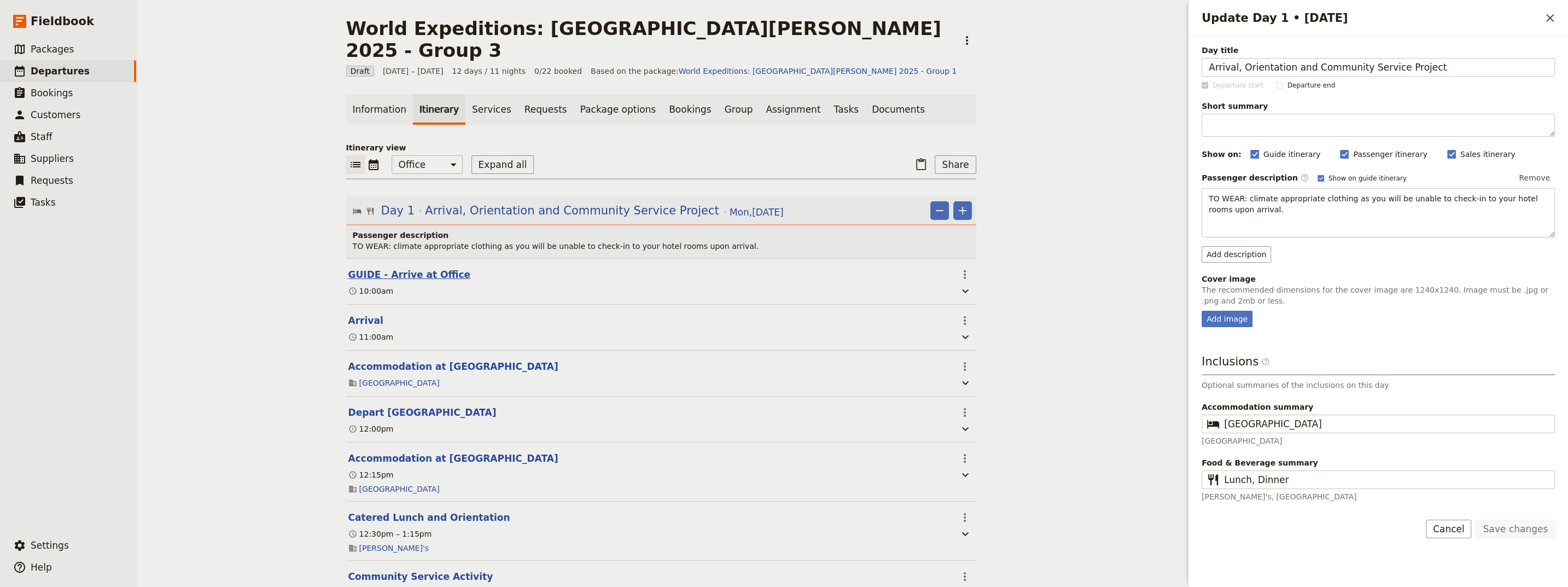
click at [400, 268] on button "GUIDE - Arrive at Office" at bounding box center [410, 274] width 122 height 13
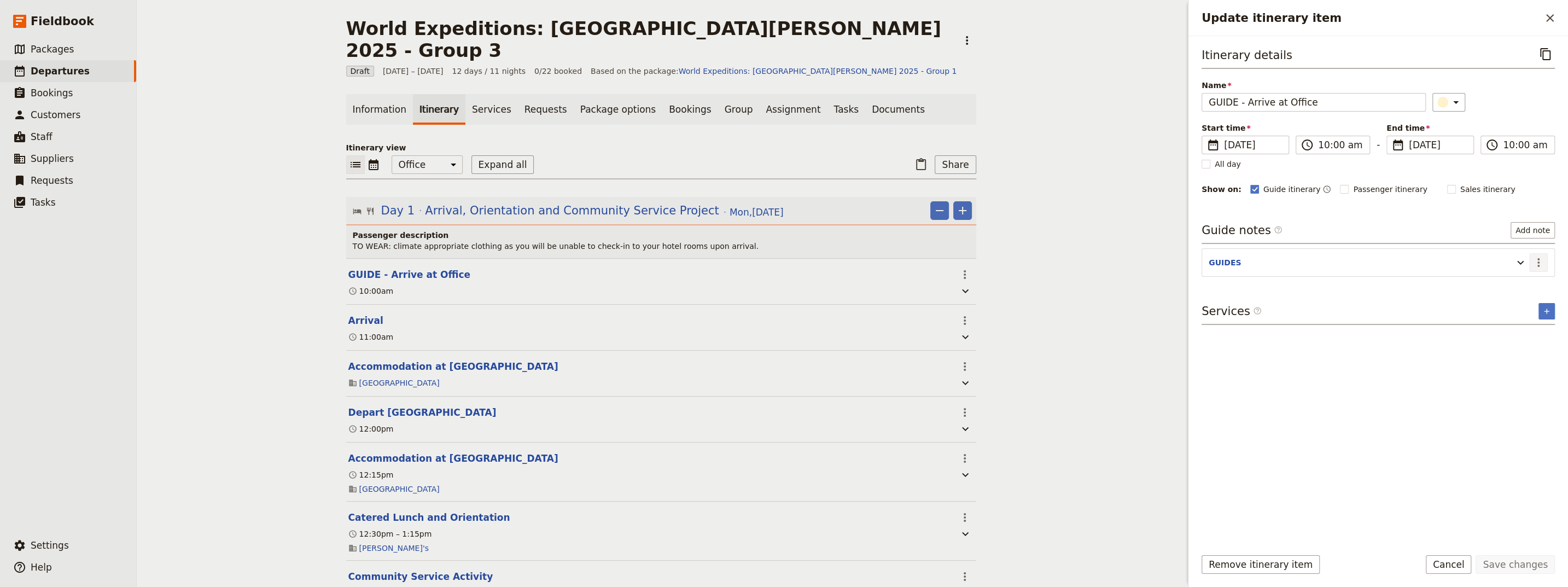
click at [767, 262] on icon "Actions" at bounding box center [1539, 262] width 13 height 13
click at [767, 286] on span "Edit note" at bounding box center [1507, 284] width 34 height 11
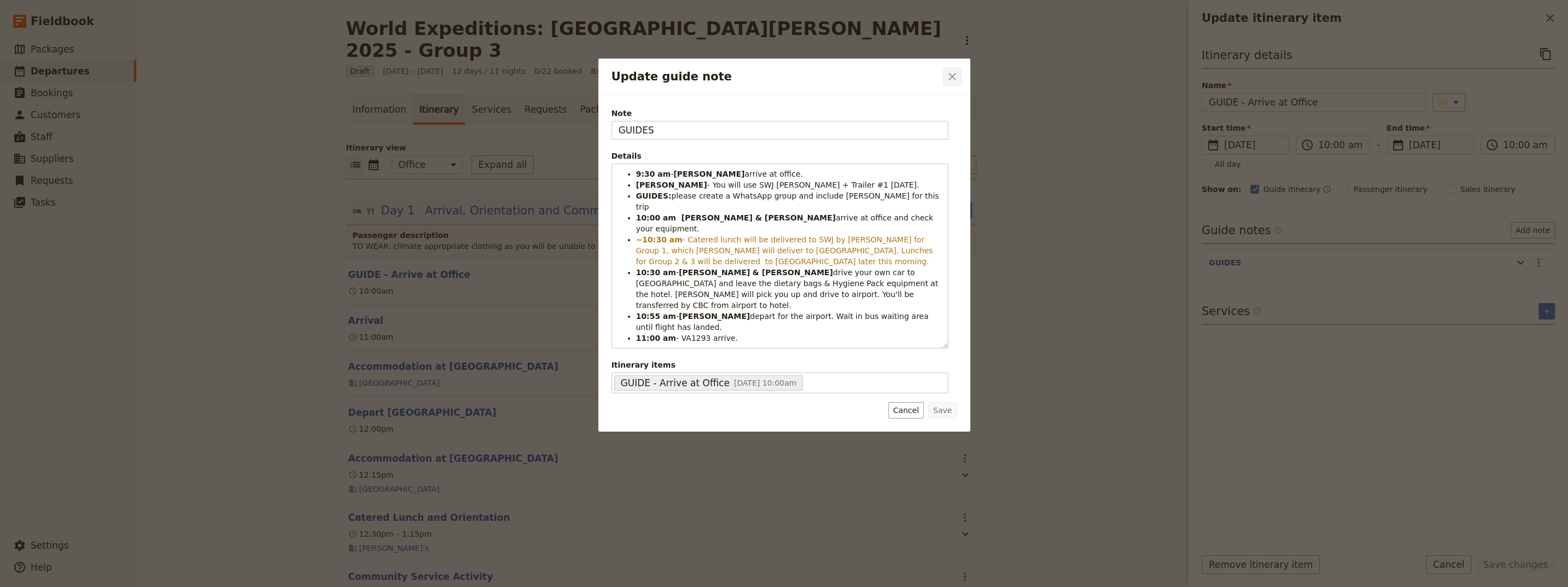
click at [767, 73] on icon "Close dialog" at bounding box center [952, 76] width 13 height 13
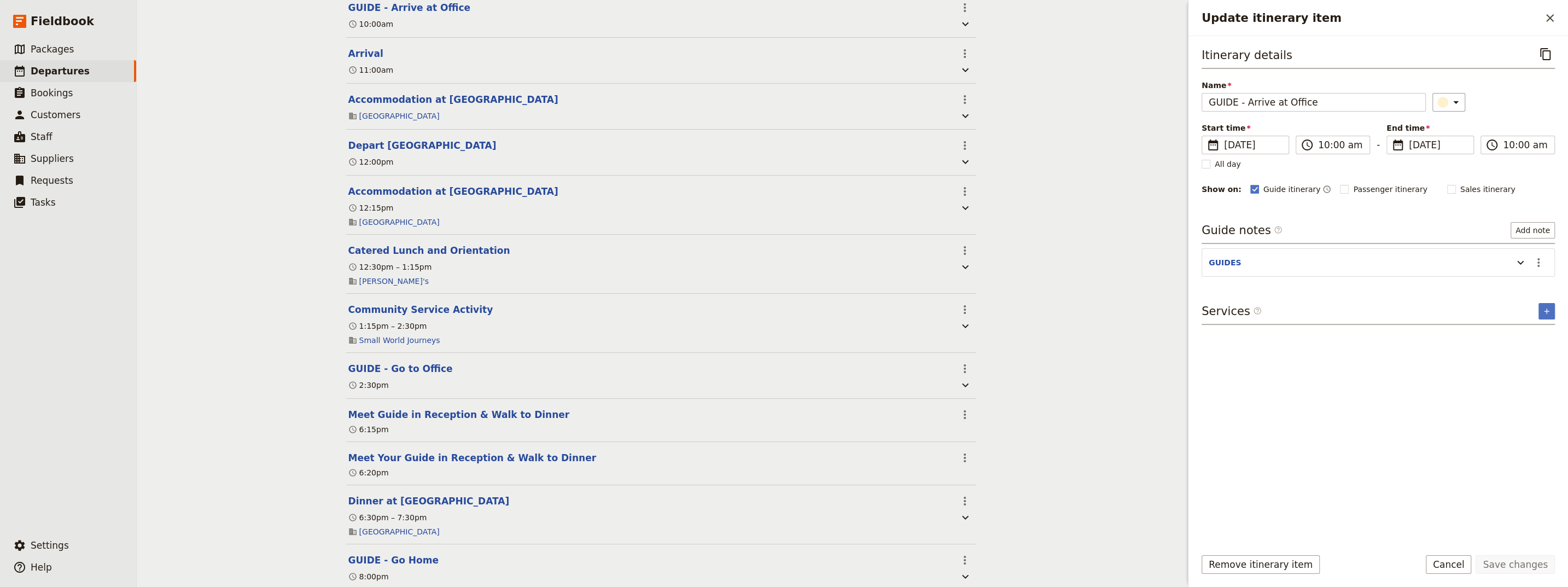
scroll to position [295, 0]
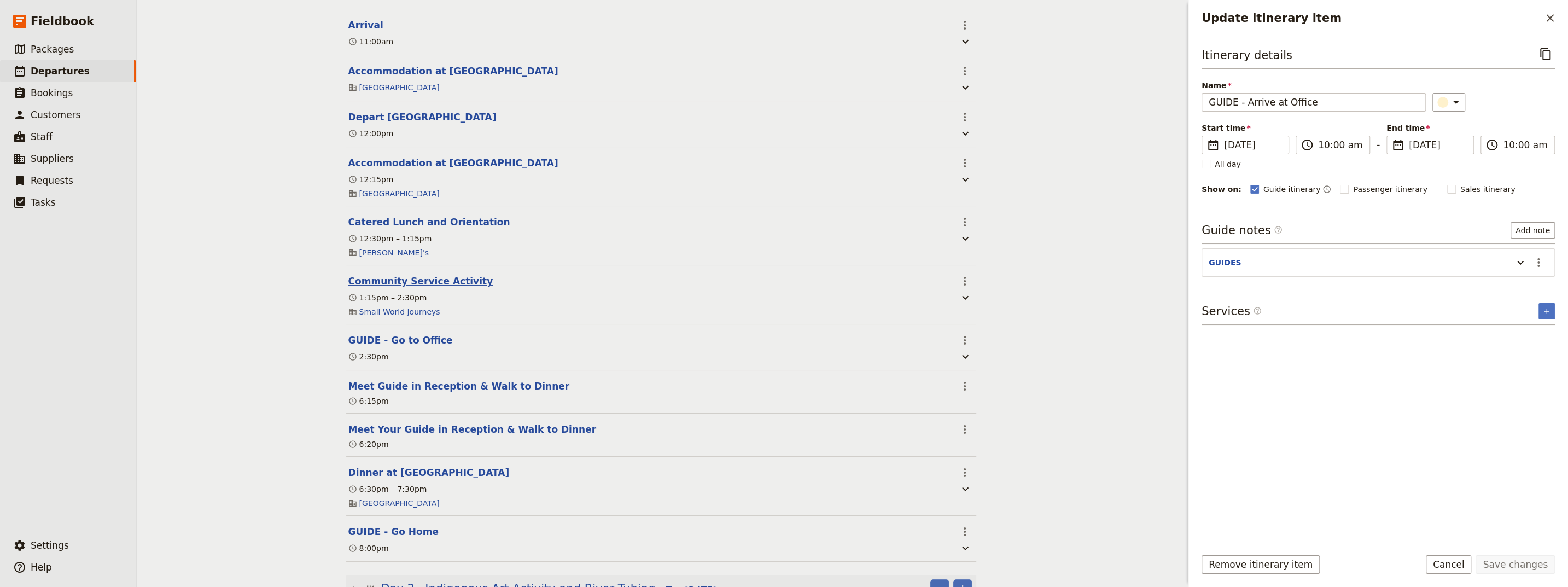
click at [396, 274] on button "Community Service Activity" at bounding box center [421, 281] width 145 height 13
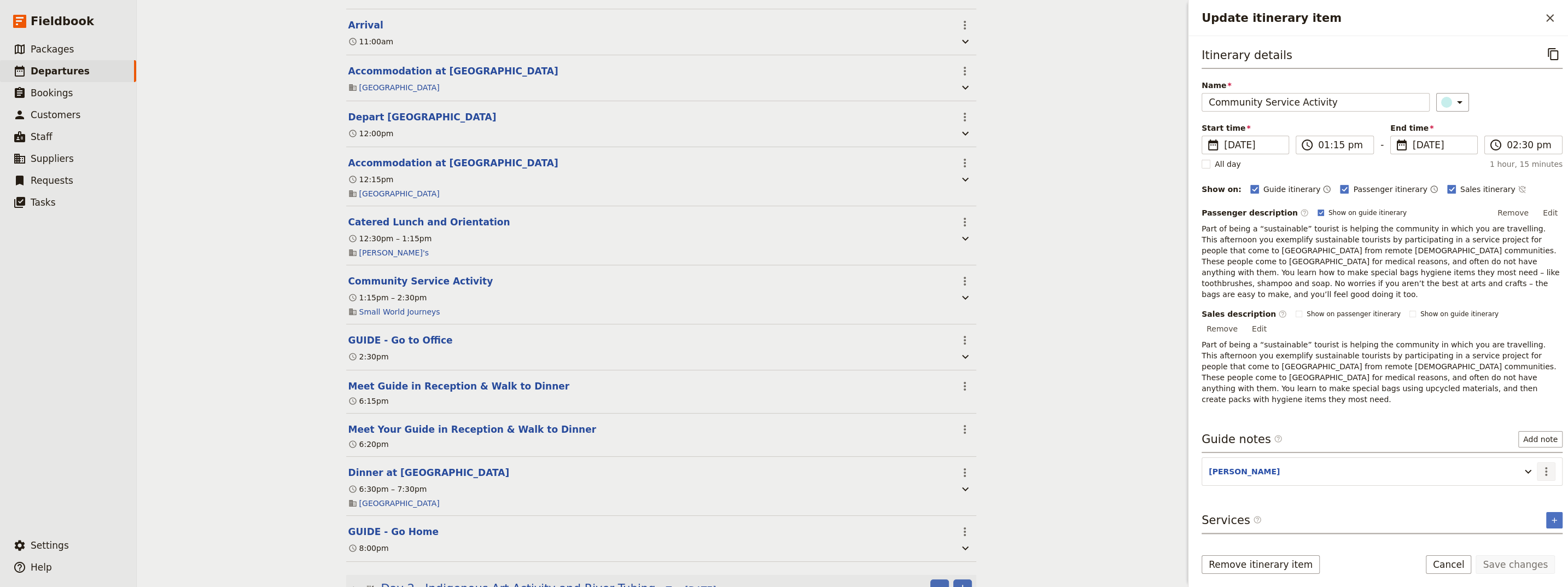
click at [767, 467] on icon "Actions" at bounding box center [1546, 471] width 2 height 9
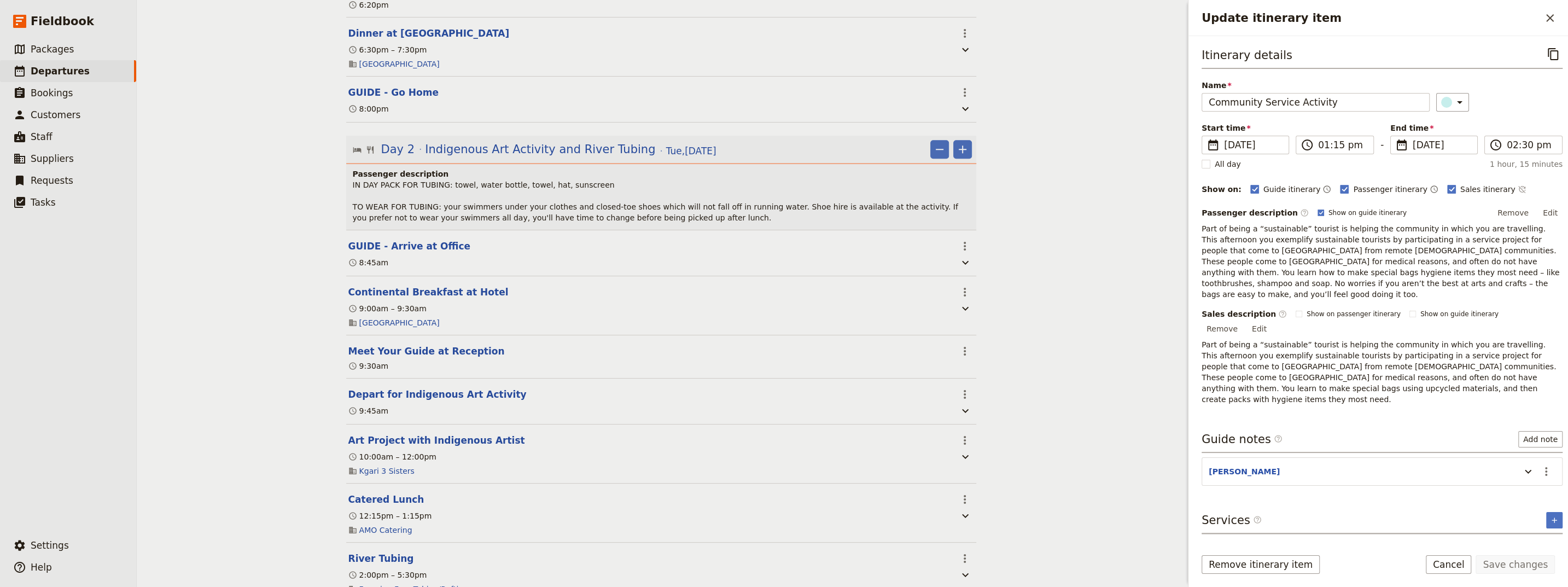
scroll to position [739, 0]
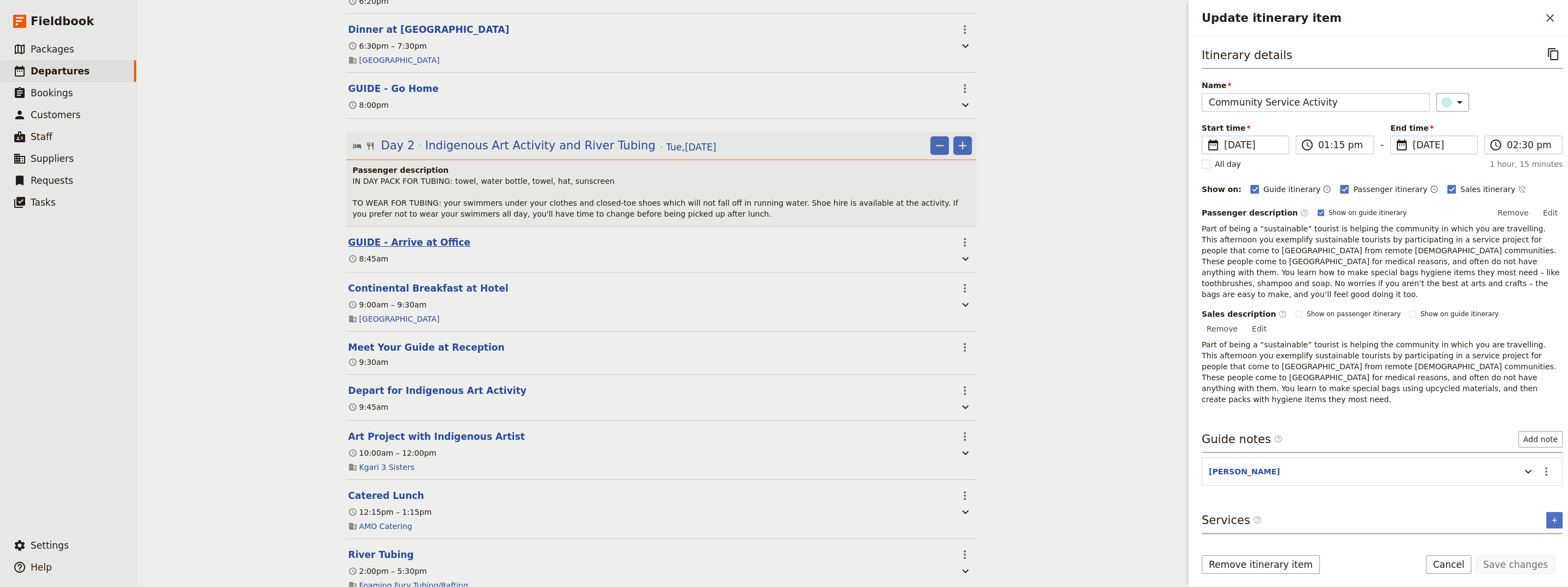
click at [420, 236] on button "GUIDE - Arrive at Office" at bounding box center [410, 242] width 122 height 13
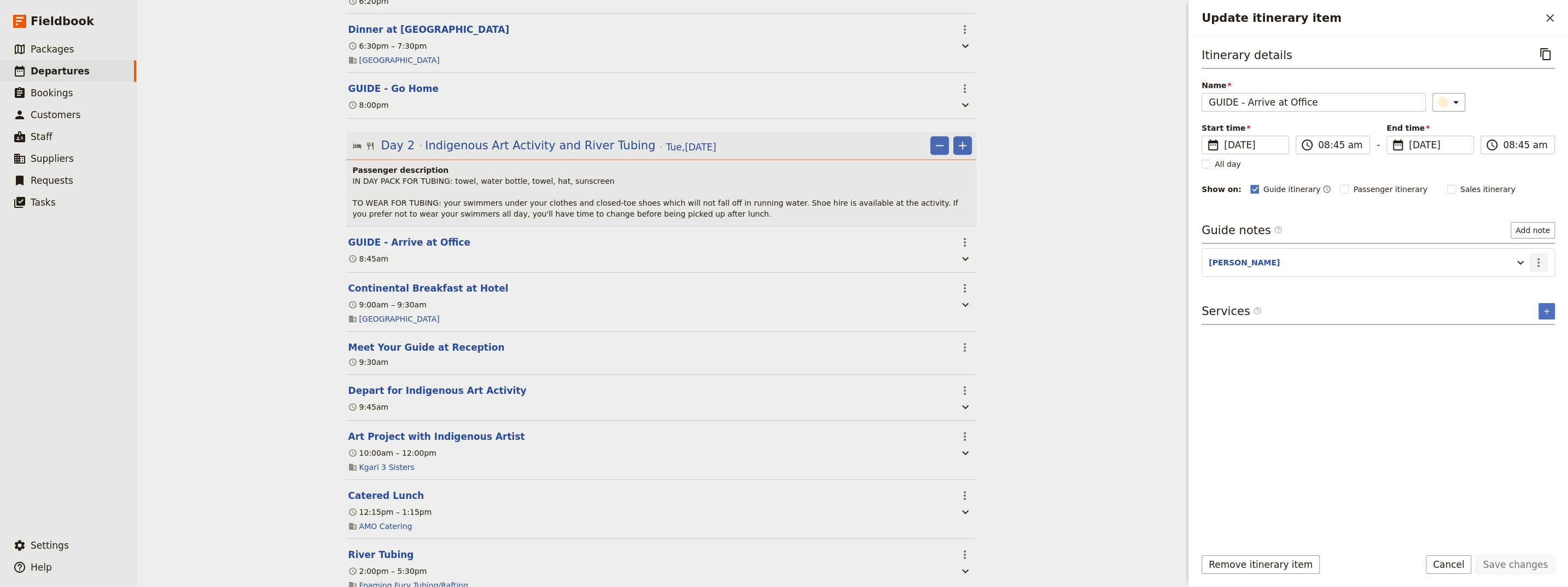
click at [767, 260] on icon "Actions" at bounding box center [1539, 262] width 13 height 13
click at [767, 287] on span "Edit note" at bounding box center [1507, 284] width 34 height 11
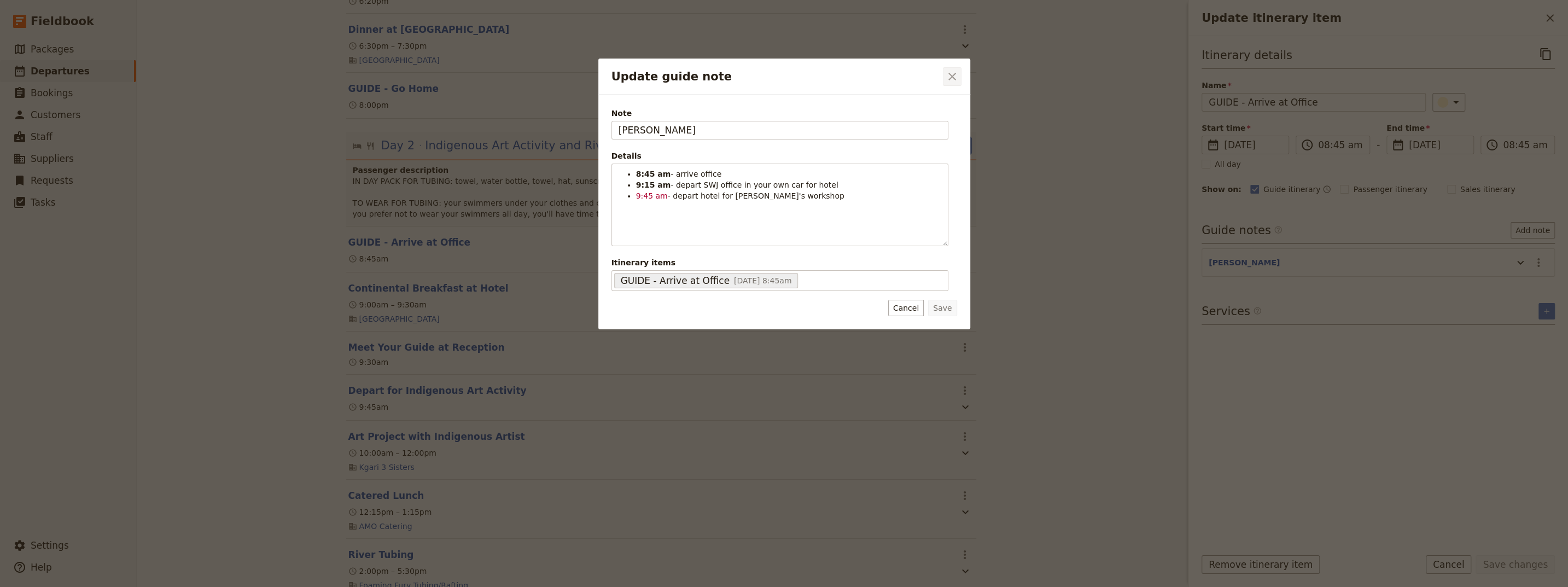
click at [767, 75] on icon "Close dialog" at bounding box center [952, 76] width 13 height 13
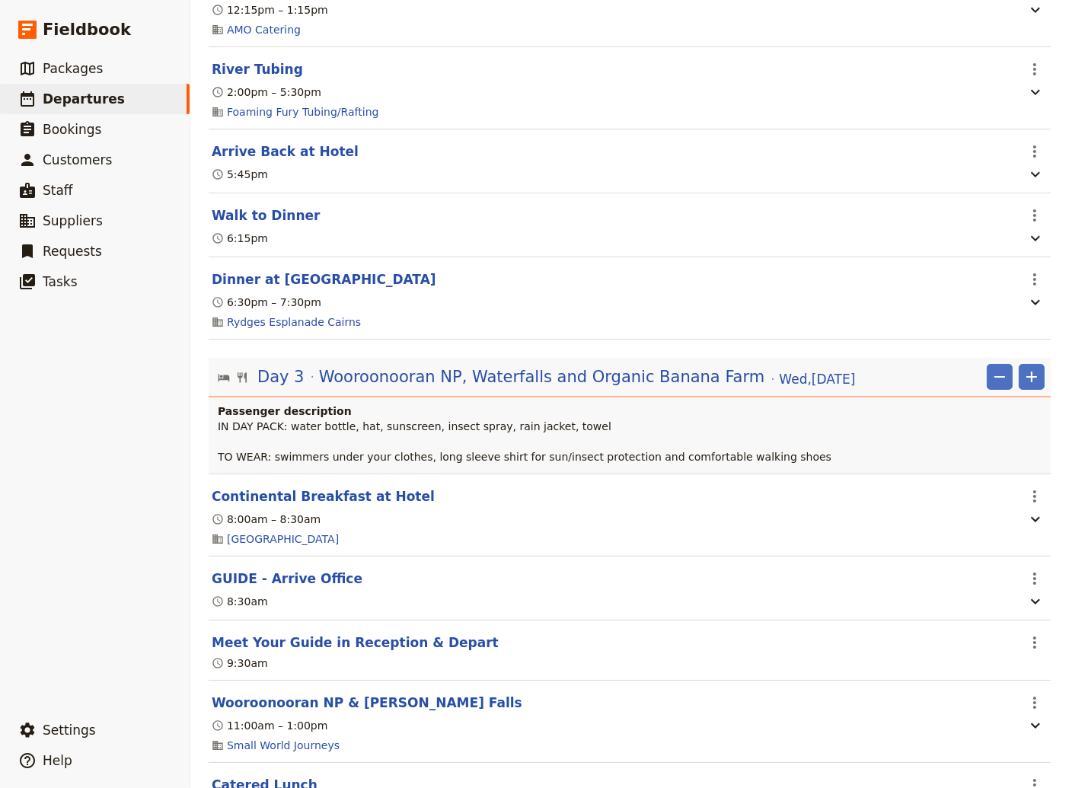
scroll to position [1336, 0]
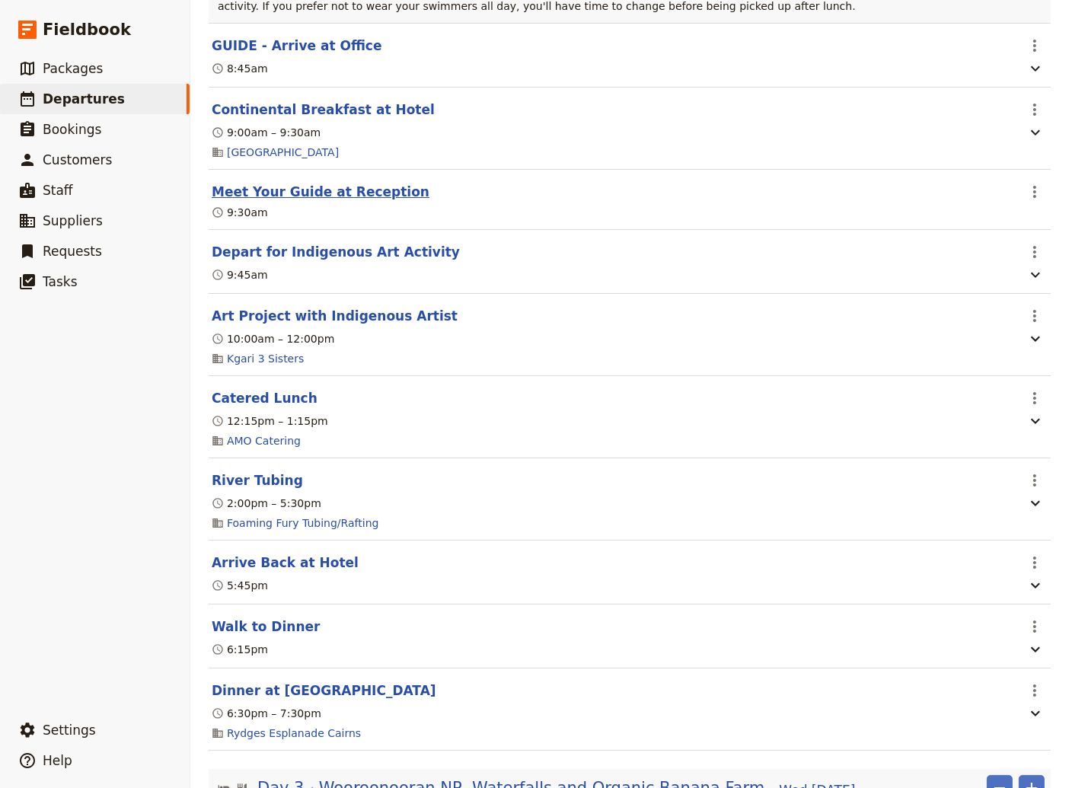
click at [301, 183] on button "Meet Your Guide at Reception" at bounding box center [321, 192] width 218 height 18
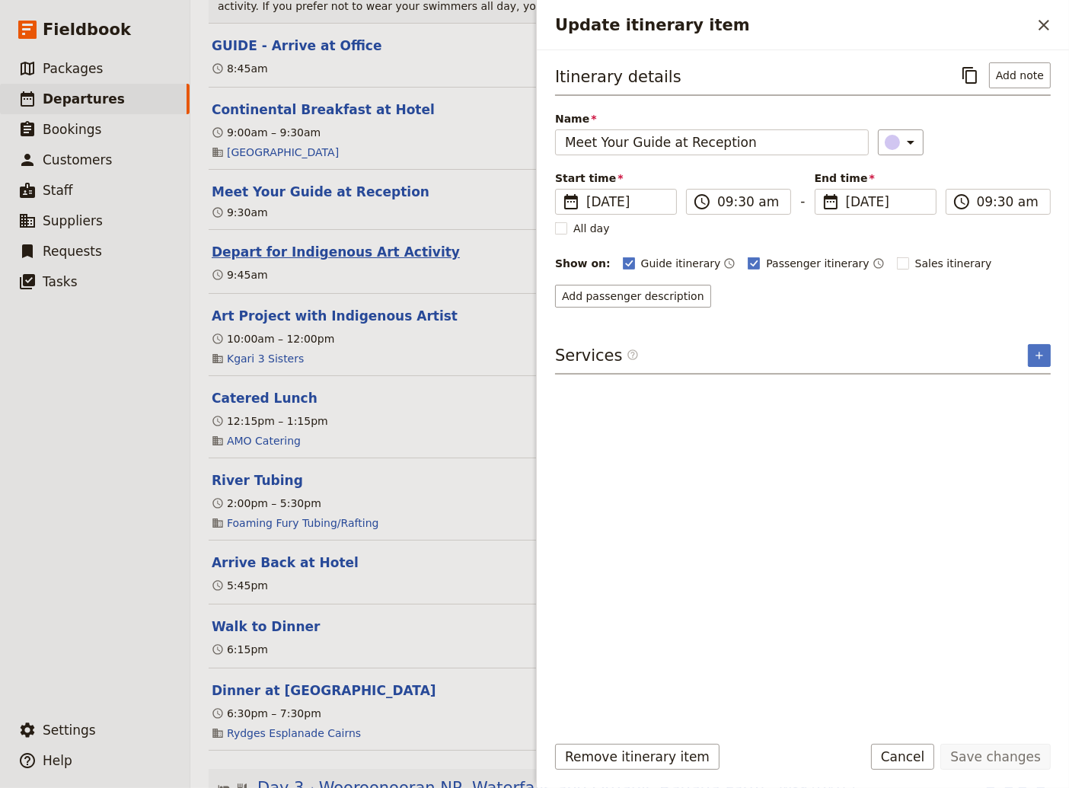
click at [311, 243] on button "Depart for Indigenous Art Activity" at bounding box center [336, 252] width 248 height 18
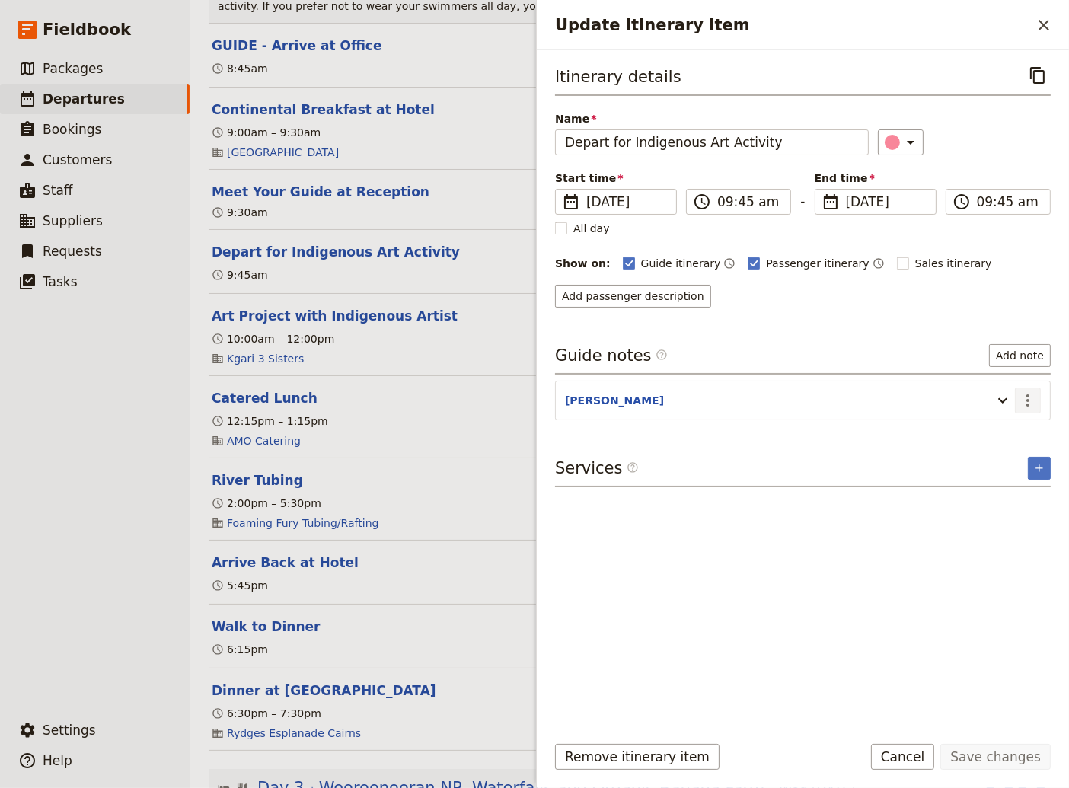
click at [1025, 394] on icon "Actions" at bounding box center [1027, 400] width 18 height 18
click at [996, 429] on span "Edit note" at bounding box center [984, 430] width 48 height 15
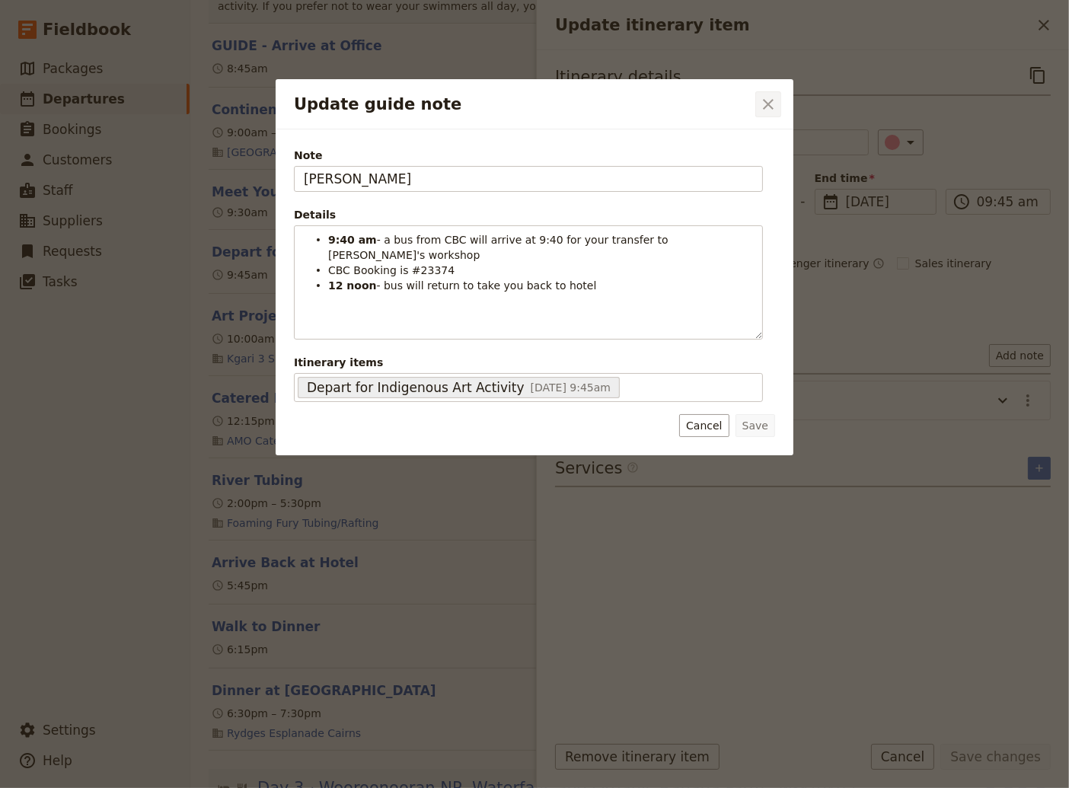
click at [767, 104] on icon "Close dialog" at bounding box center [768, 104] width 11 height 11
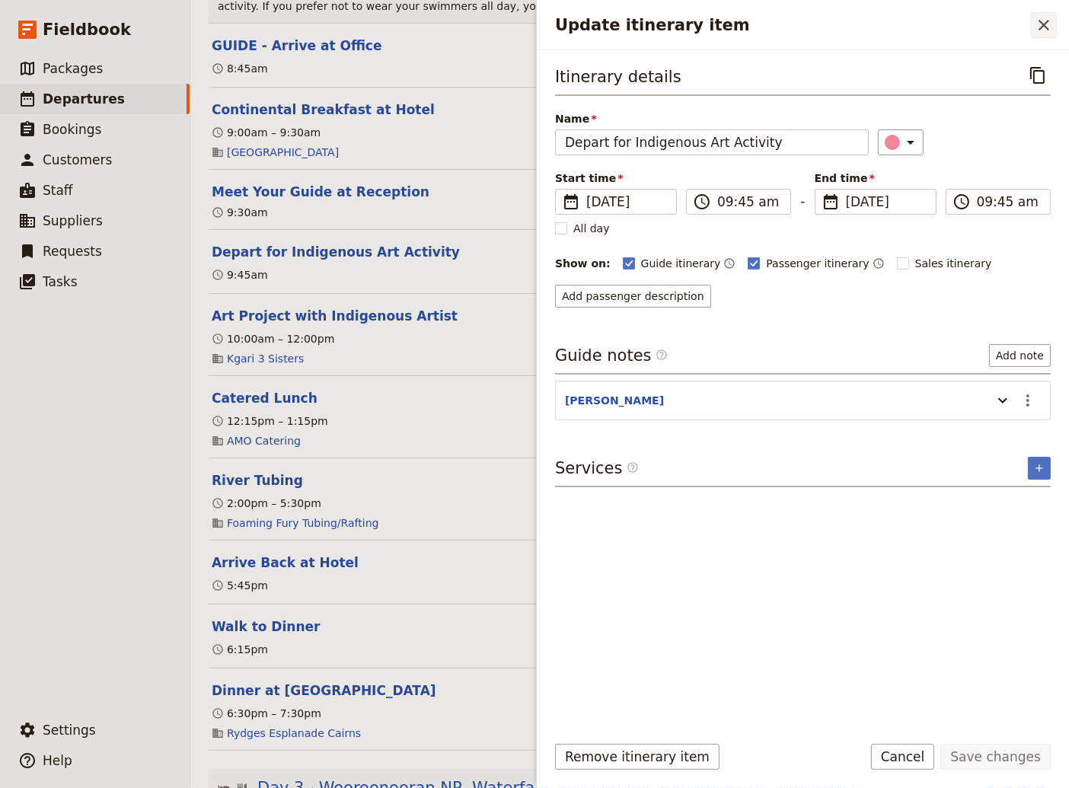
click at [1043, 28] on icon "Close drawer" at bounding box center [1043, 25] width 18 height 18
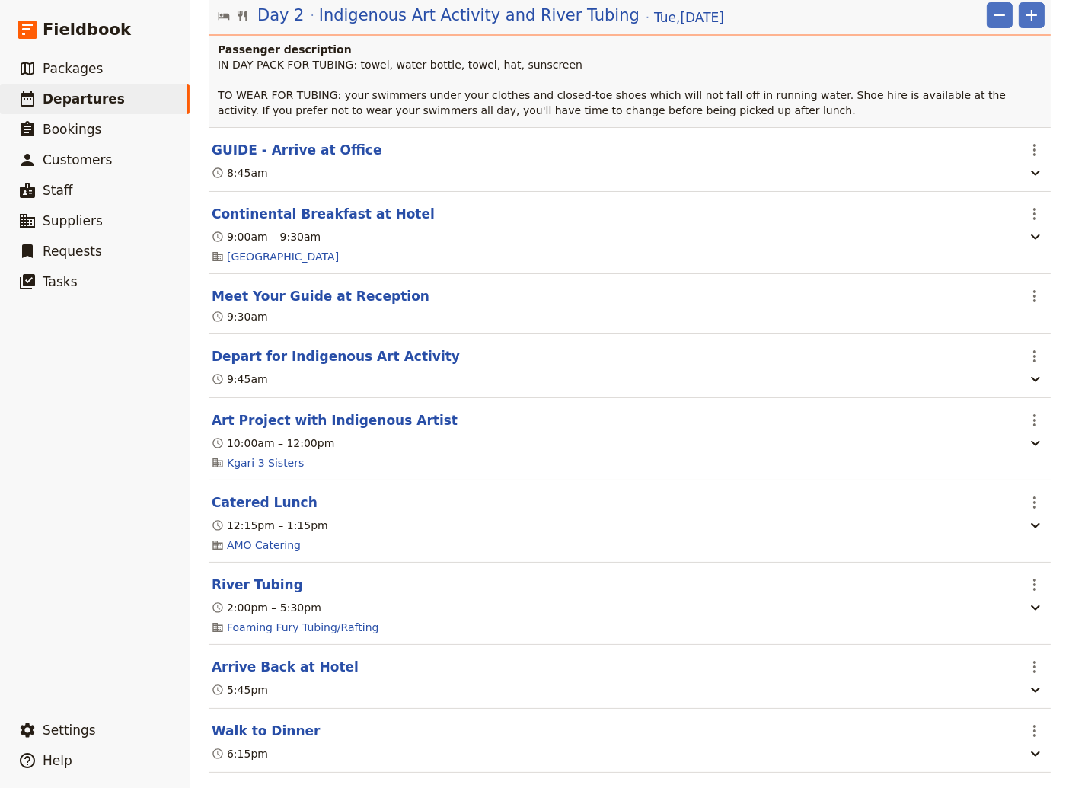
scroll to position [1233, 0]
click at [245, 574] on button "River Tubing" at bounding box center [257, 583] width 91 height 18
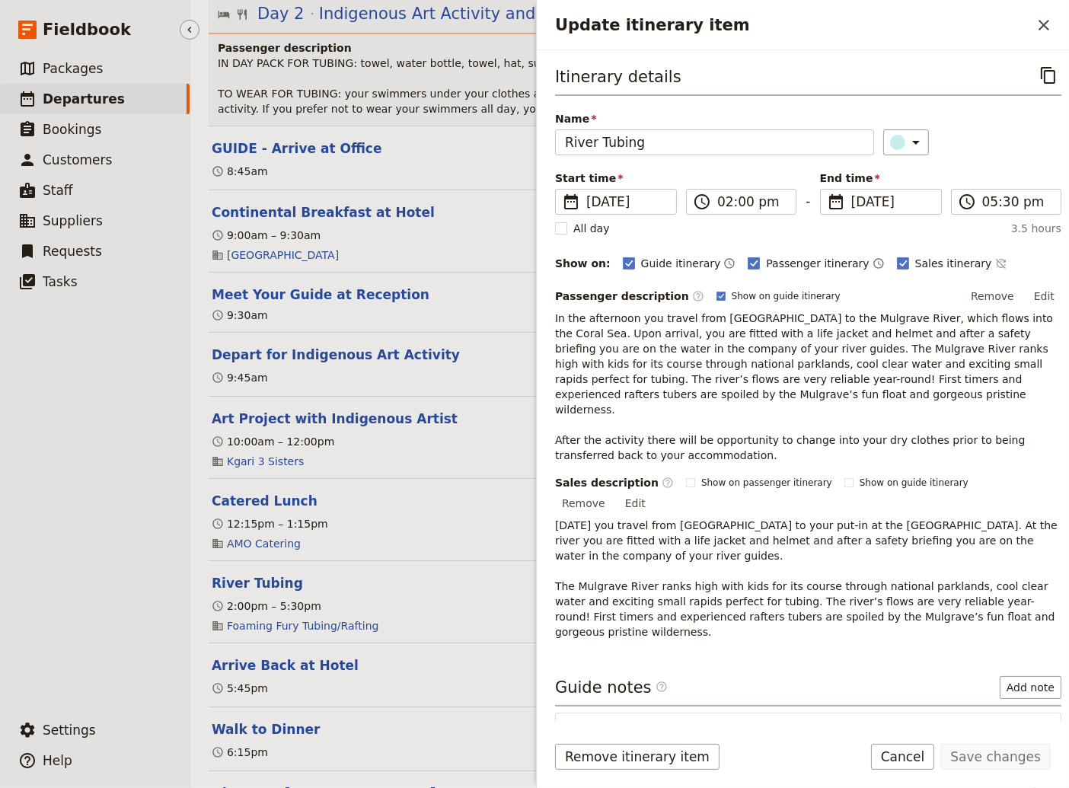
click at [142, 638] on ul "​ Packages ​ Departures ​ Bookings ​ Customers ​ Staff ​ Suppliers ​ Requests ​…" at bounding box center [95, 380] width 190 height 655
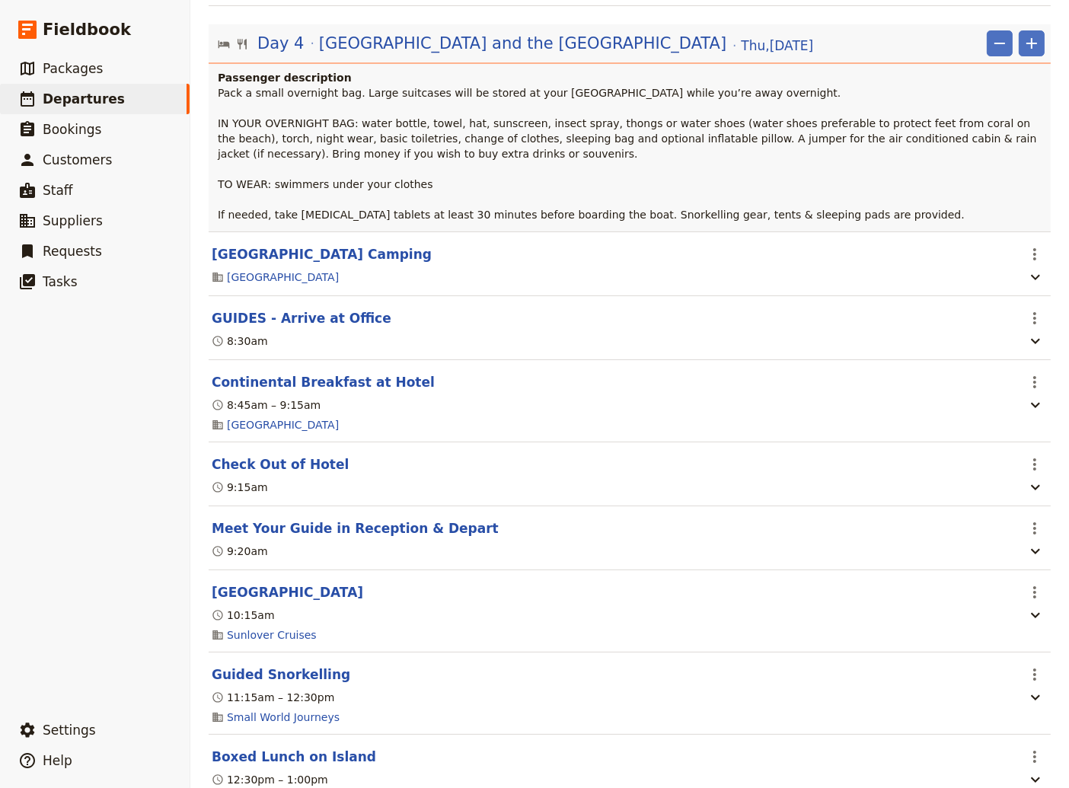
scroll to position [2980, 0]
click at [316, 747] on button "Boxed Lunch on Island" at bounding box center [294, 756] width 164 height 18
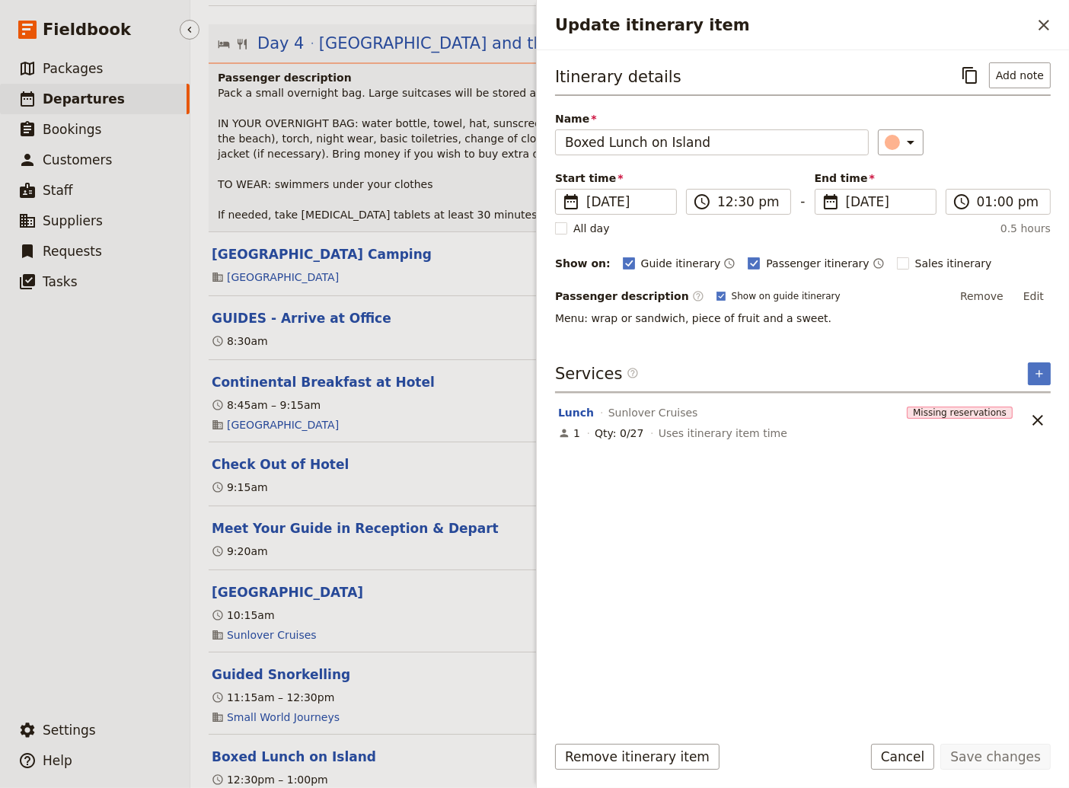
click at [81, 648] on ul "​ Packages ​ Departures ​ Bookings ​ Customers ​ Staff ​ Suppliers ​ Requests ​…" at bounding box center [95, 380] width 190 height 655
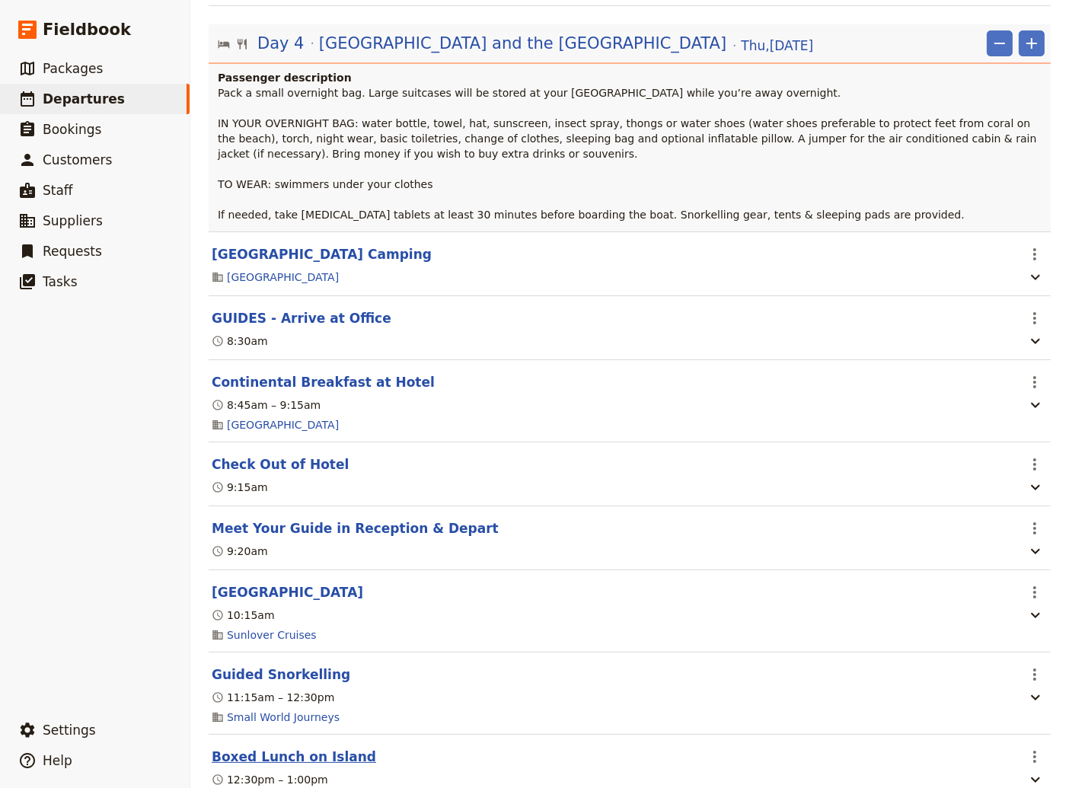
click at [304, 747] on button "Boxed Lunch on Island" at bounding box center [294, 756] width 164 height 18
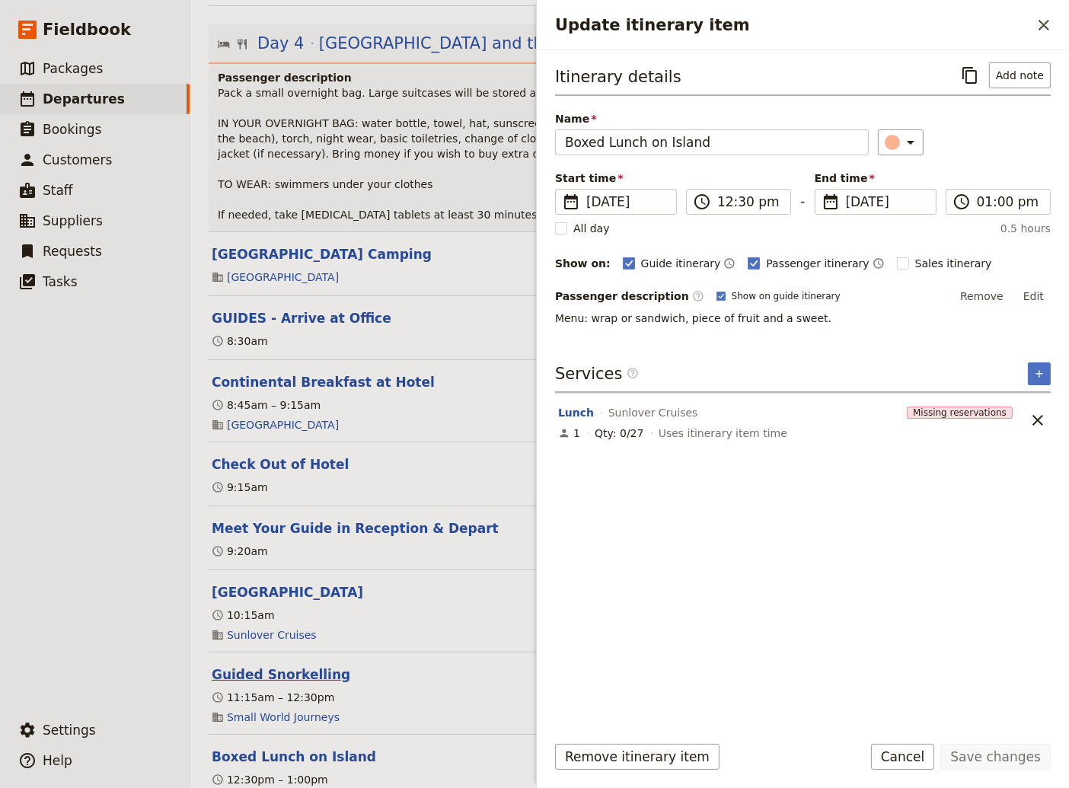
click at [282, 665] on button "Guided Snorkelling" at bounding box center [281, 674] width 139 height 18
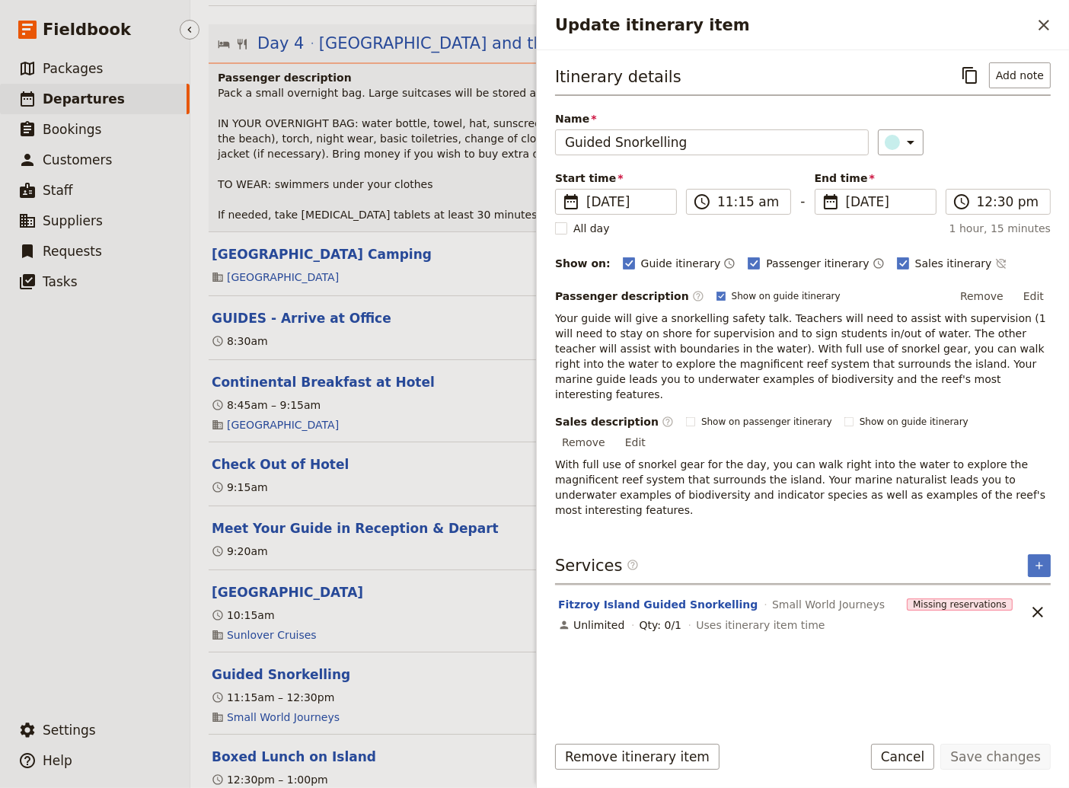
click at [59, 637] on ul "​ Packages ​ Departures ​ Bookings ​ Customers ​ Staff ​ Suppliers ​ Requests ​…" at bounding box center [95, 380] width 190 height 655
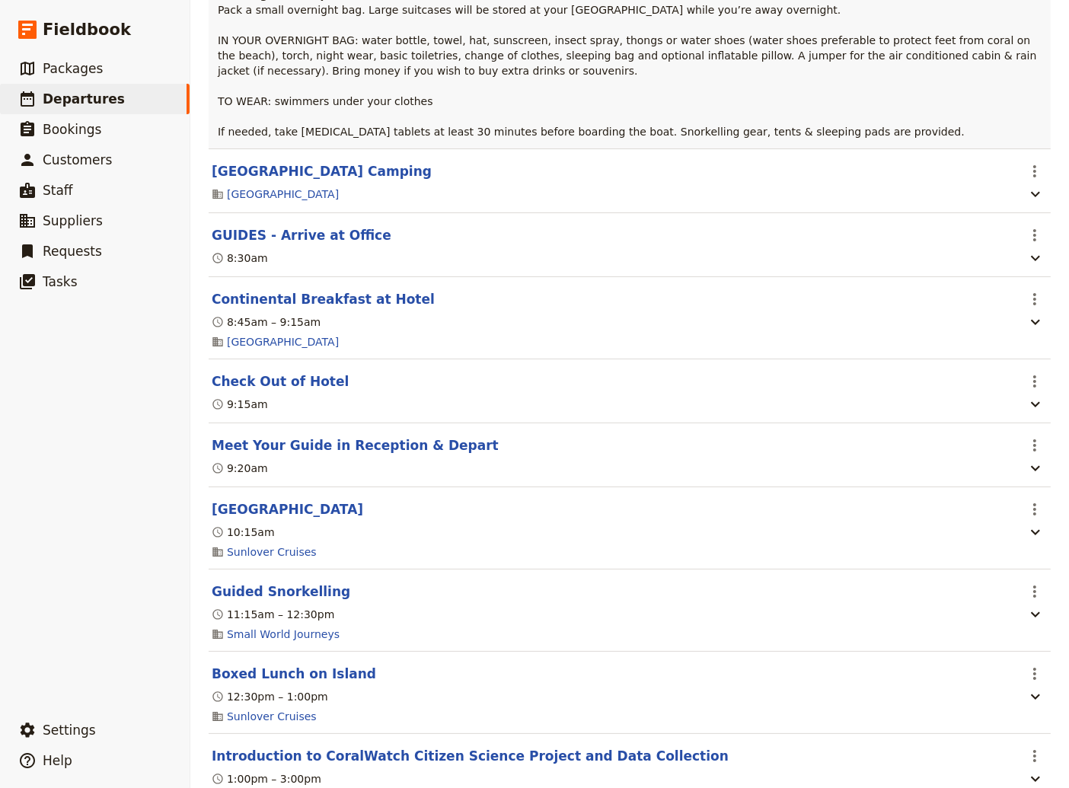
scroll to position [3083, 0]
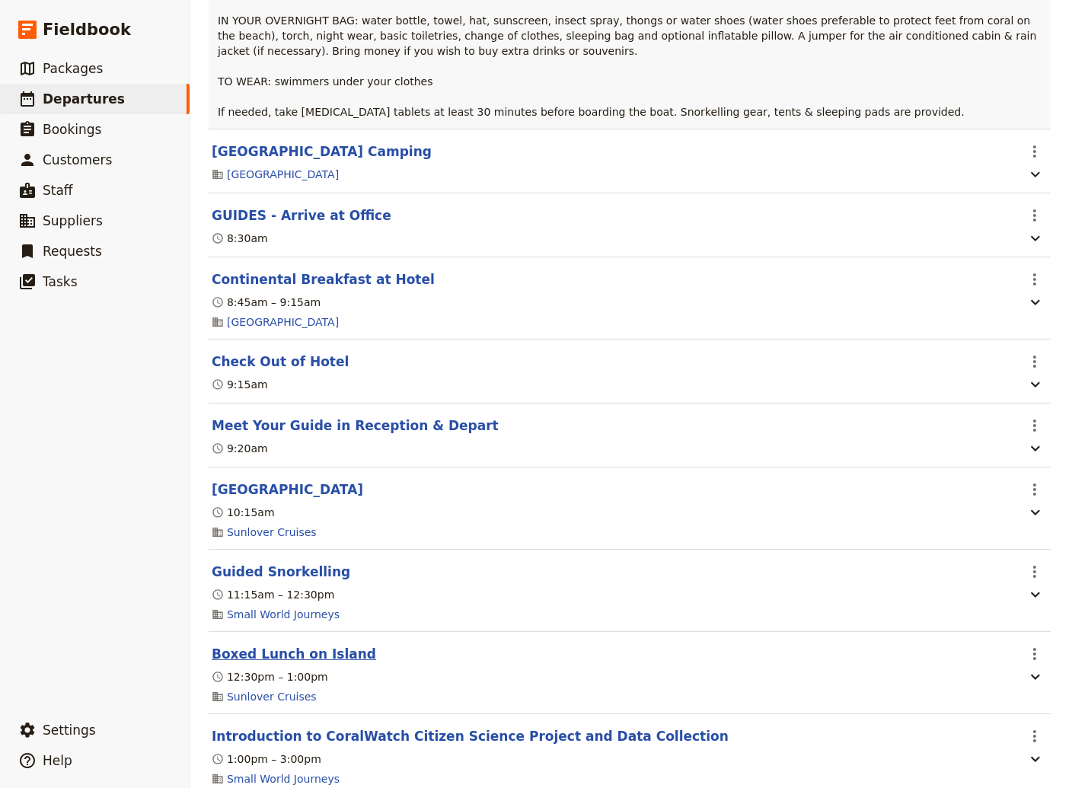
click at [306, 645] on button "Boxed Lunch on Island" at bounding box center [294, 654] width 164 height 18
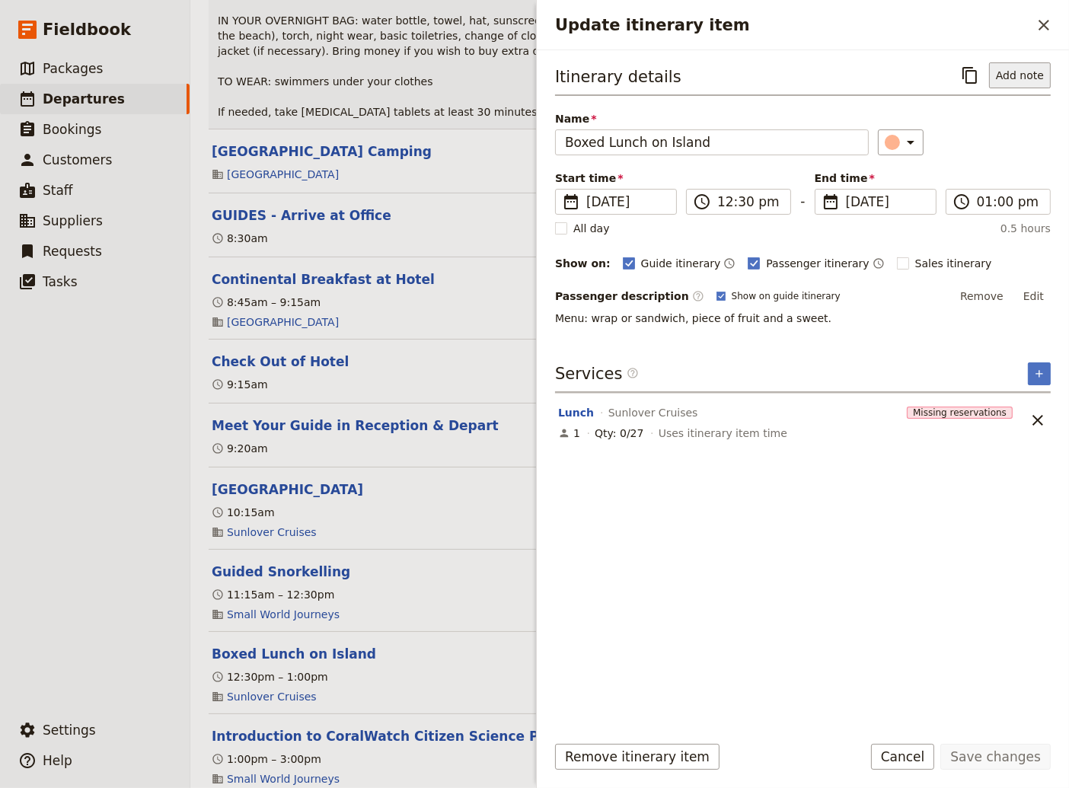
click at [1025, 77] on button "Add note" at bounding box center [1020, 75] width 62 height 26
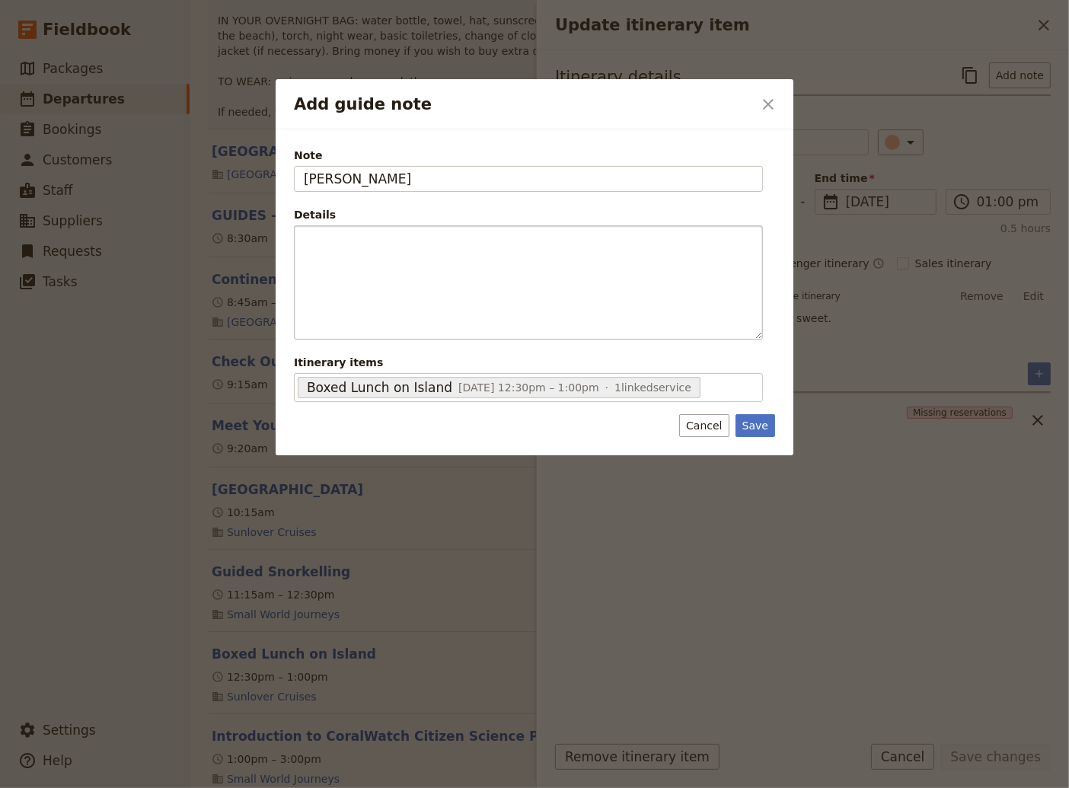
type input "[PERSON_NAME]"
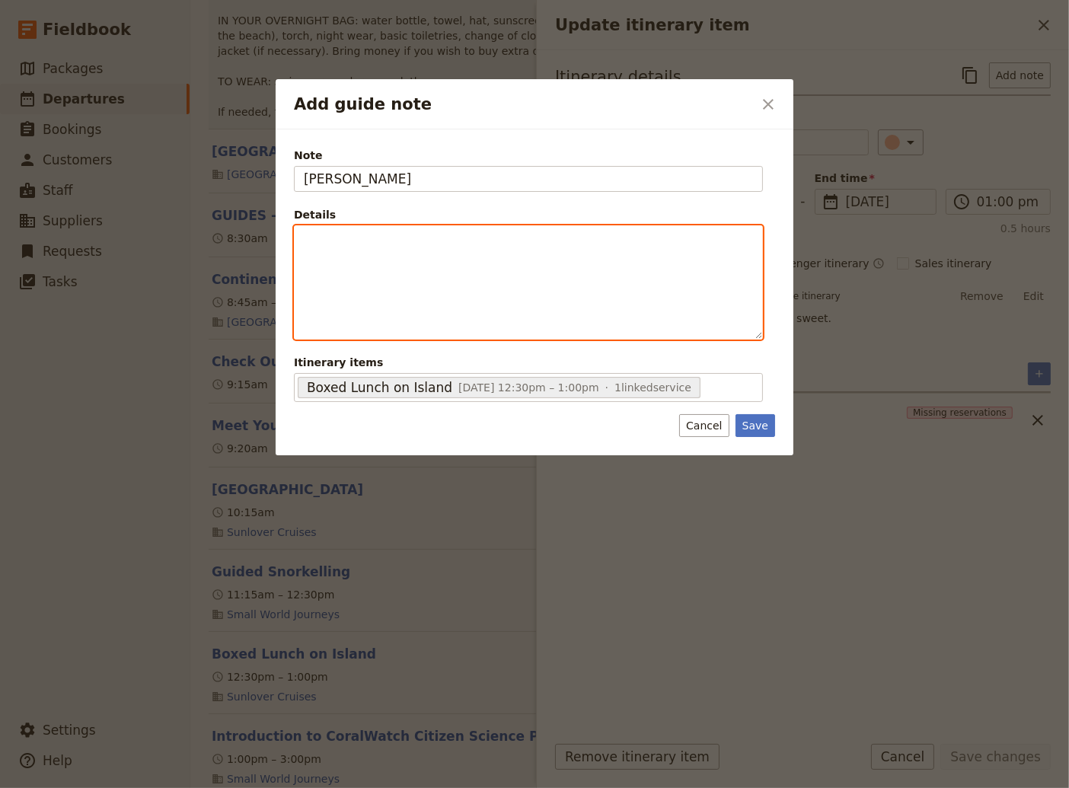
click at [320, 237] on p "Add guide note" at bounding box center [528, 239] width 449 height 15
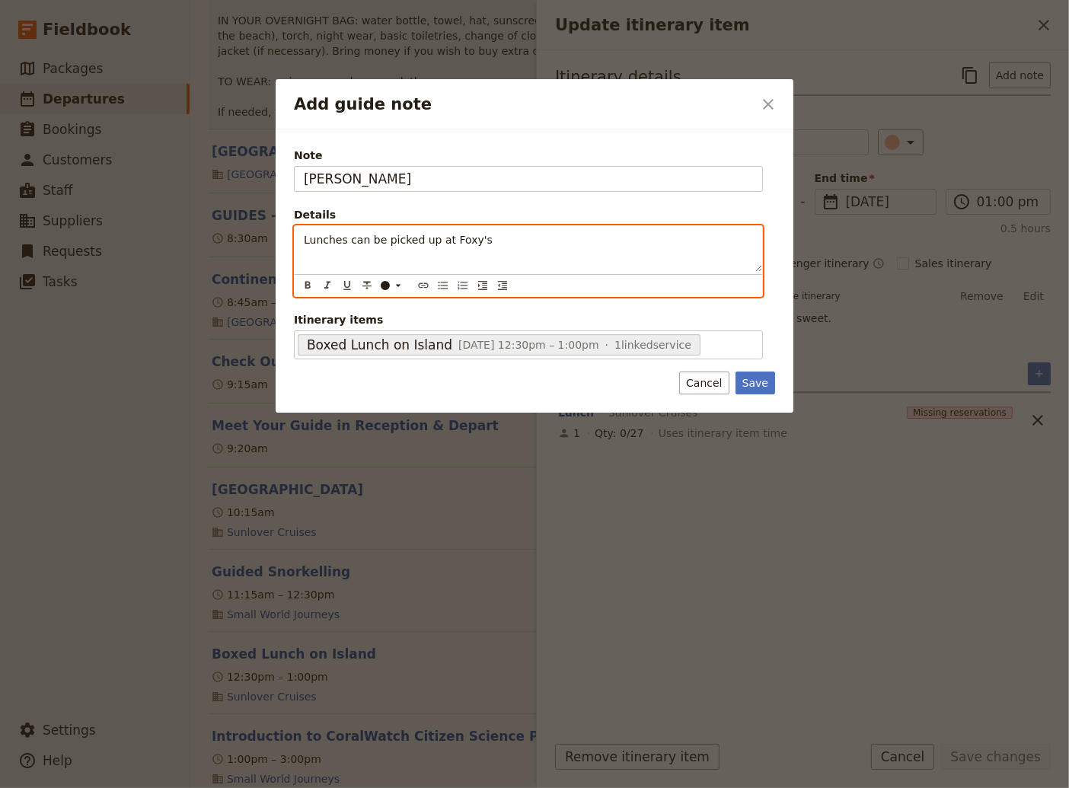
click at [295, 239] on div "Lunches can be picked up at Foxy's" at bounding box center [528, 249] width 467 height 46
click at [444, 289] on icon "Bulleted list" at bounding box center [443, 285] width 12 height 12
click at [500, 242] on li "Lunches can be picked up at Foxy's" at bounding box center [540, 238] width 425 height 15
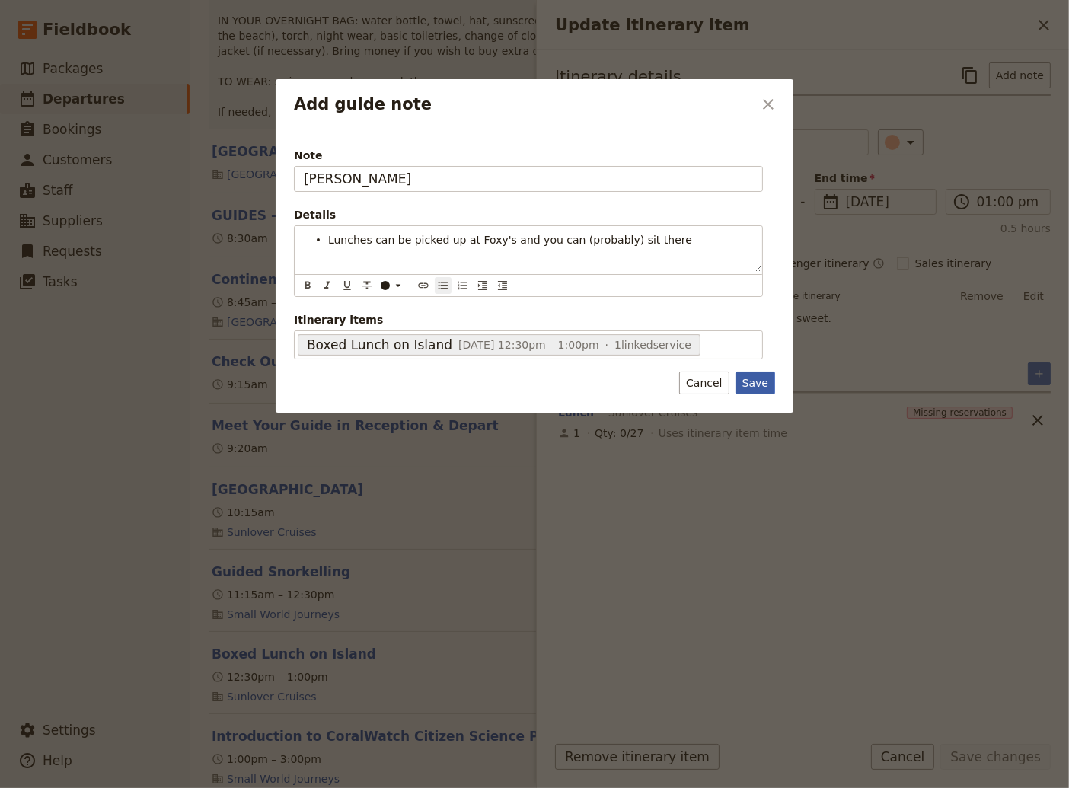
click at [759, 378] on div "Note [PERSON_NAME] Details Lunches can be picked up at Foxy's and you can (prob…" at bounding box center [535, 271] width 518 height 284
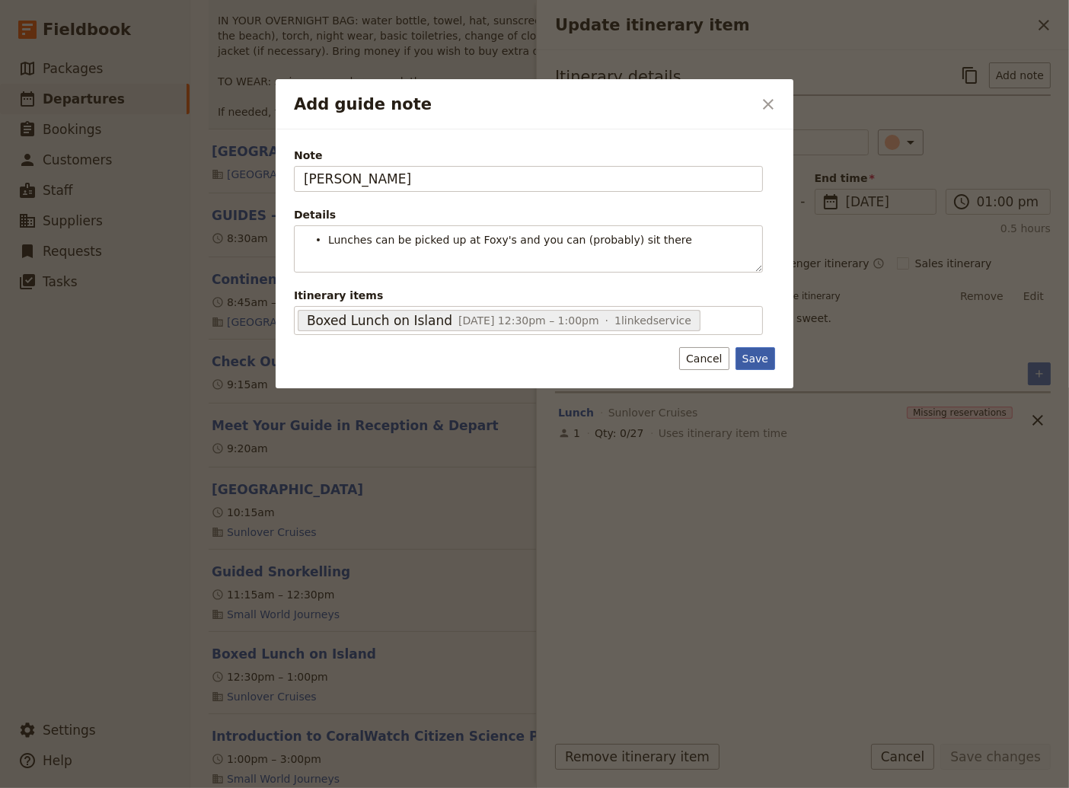
click at [749, 359] on button "Save" at bounding box center [755, 358] width 40 height 23
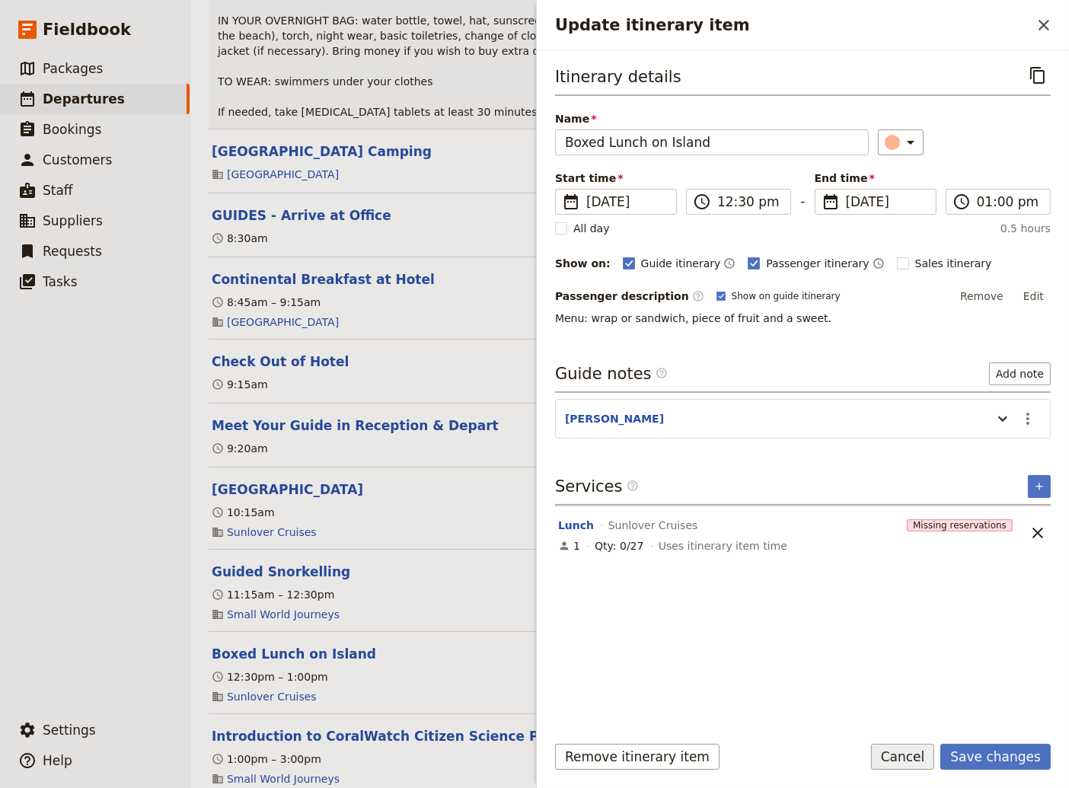
click at [922, 758] on button "Cancel" at bounding box center [903, 757] width 64 height 26
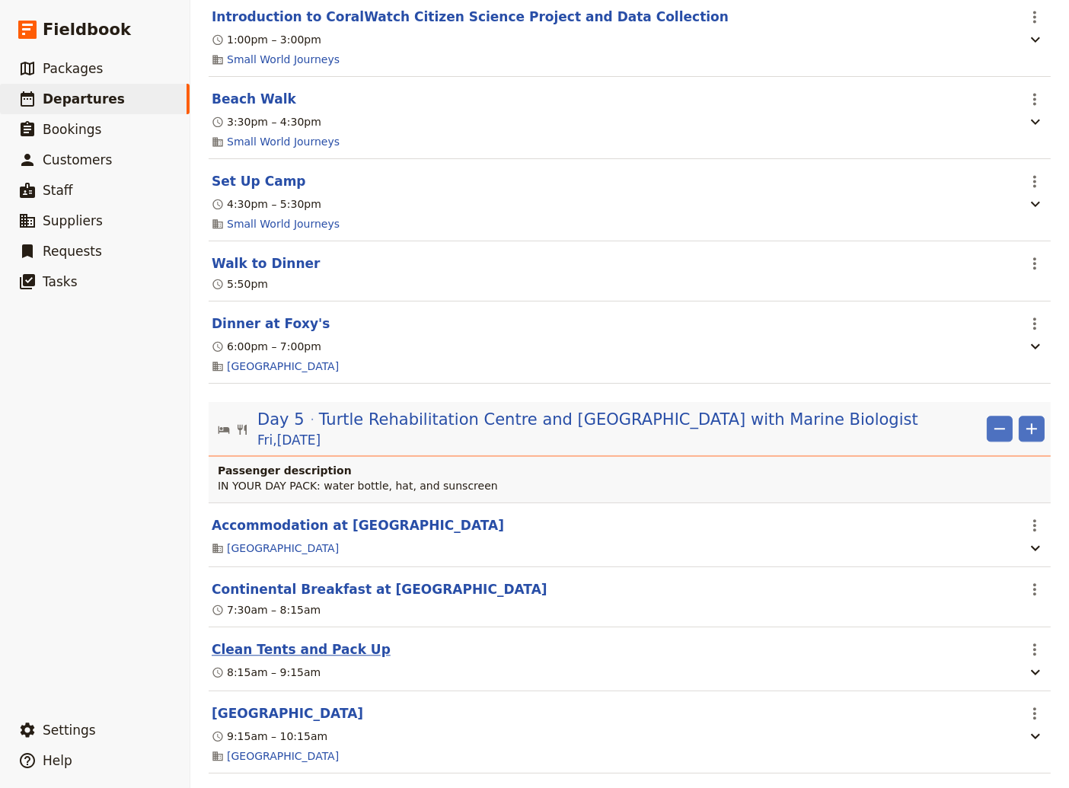
scroll to position [4007, 0]
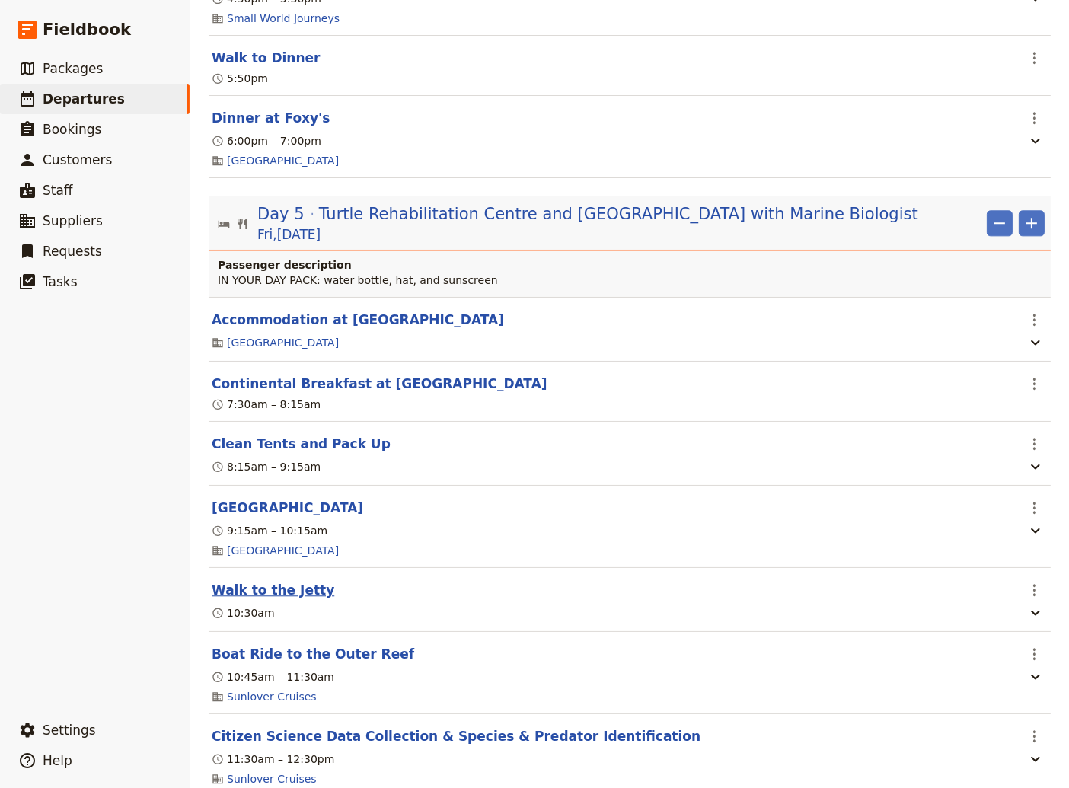
click at [269, 581] on button "Walk to the Jetty" at bounding box center [273, 590] width 123 height 18
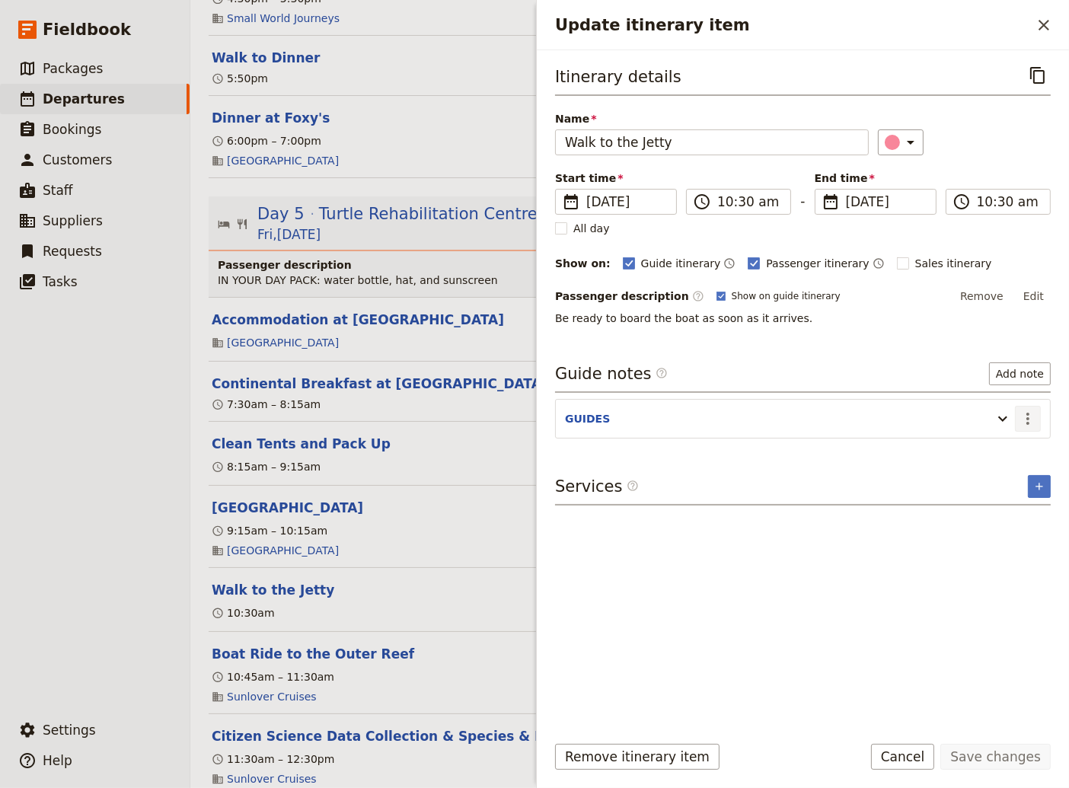
click at [1028, 418] on icon "Actions" at bounding box center [1027, 418] width 18 height 18
click at [988, 451] on span "Edit note" at bounding box center [984, 448] width 48 height 15
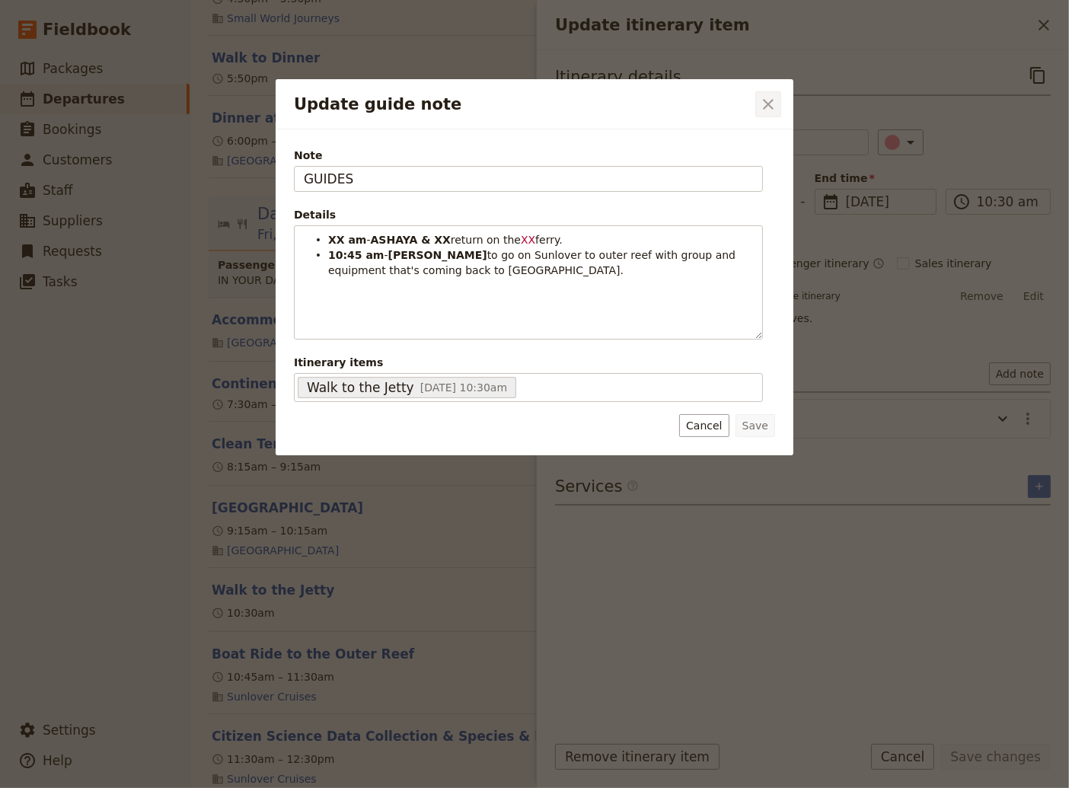
click at [766, 106] on icon "Close dialog" at bounding box center [768, 104] width 11 height 11
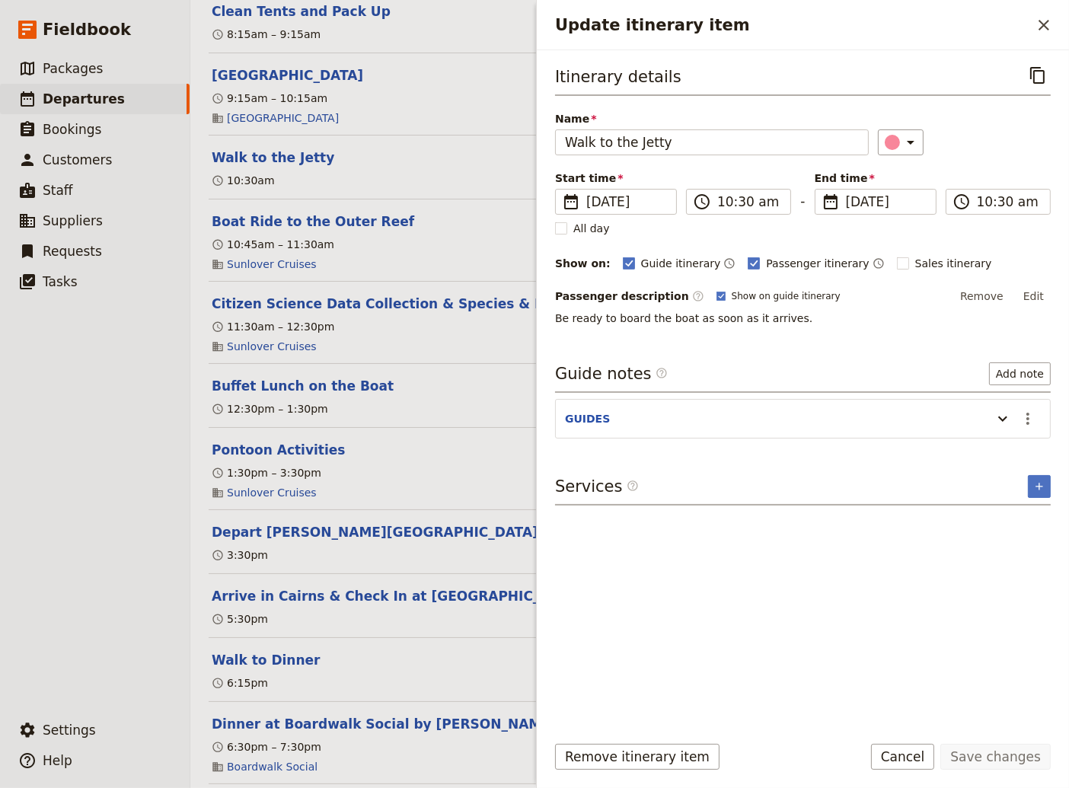
scroll to position [4418, 0]
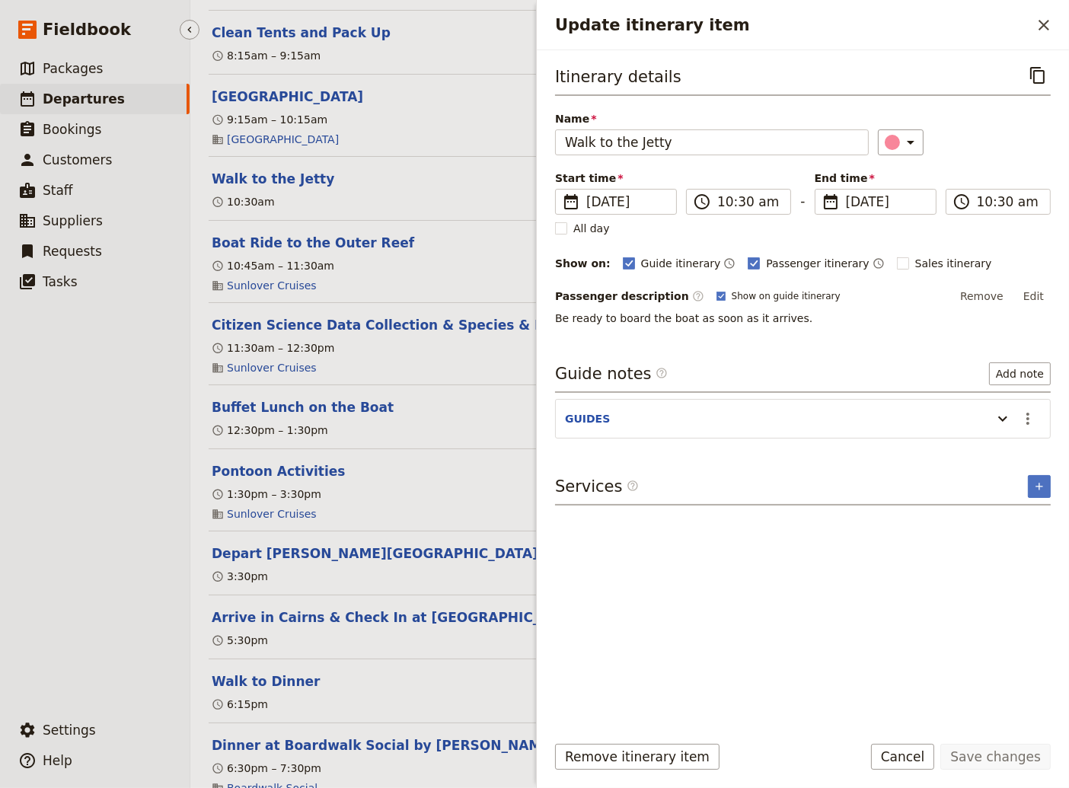
click at [94, 494] on ul "​ Packages ​ Departures ​ Bookings ​ Customers ​ Staff ​ Suppliers ​ Requests ​…" at bounding box center [95, 380] width 190 height 655
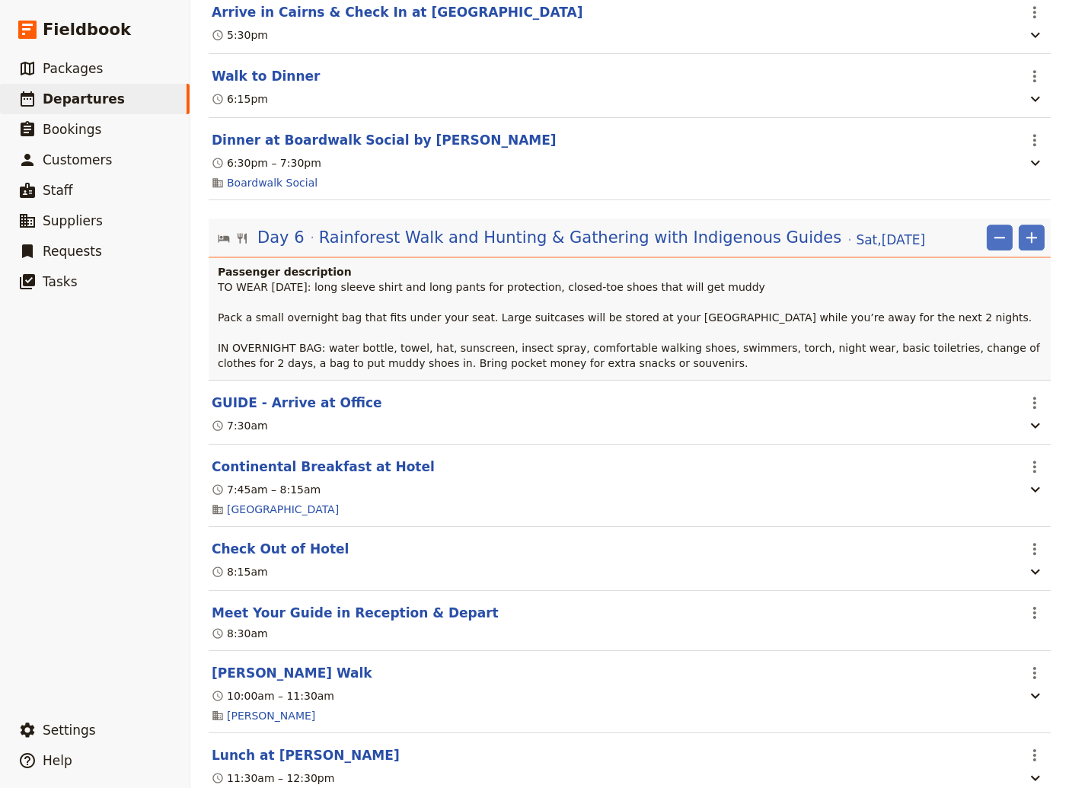
scroll to position [5035, 0]
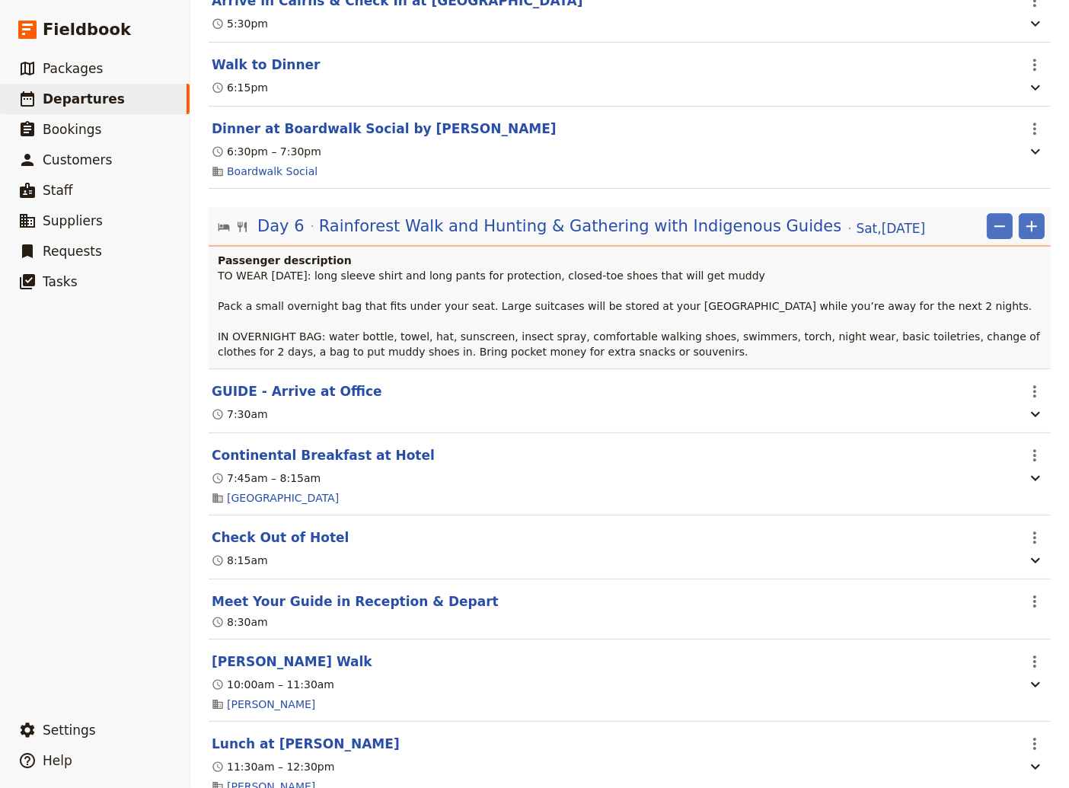
click at [648, 119] on header "Dinner at Boardwalk Social by [PERSON_NAME]" at bounding box center [614, 128] width 804 height 18
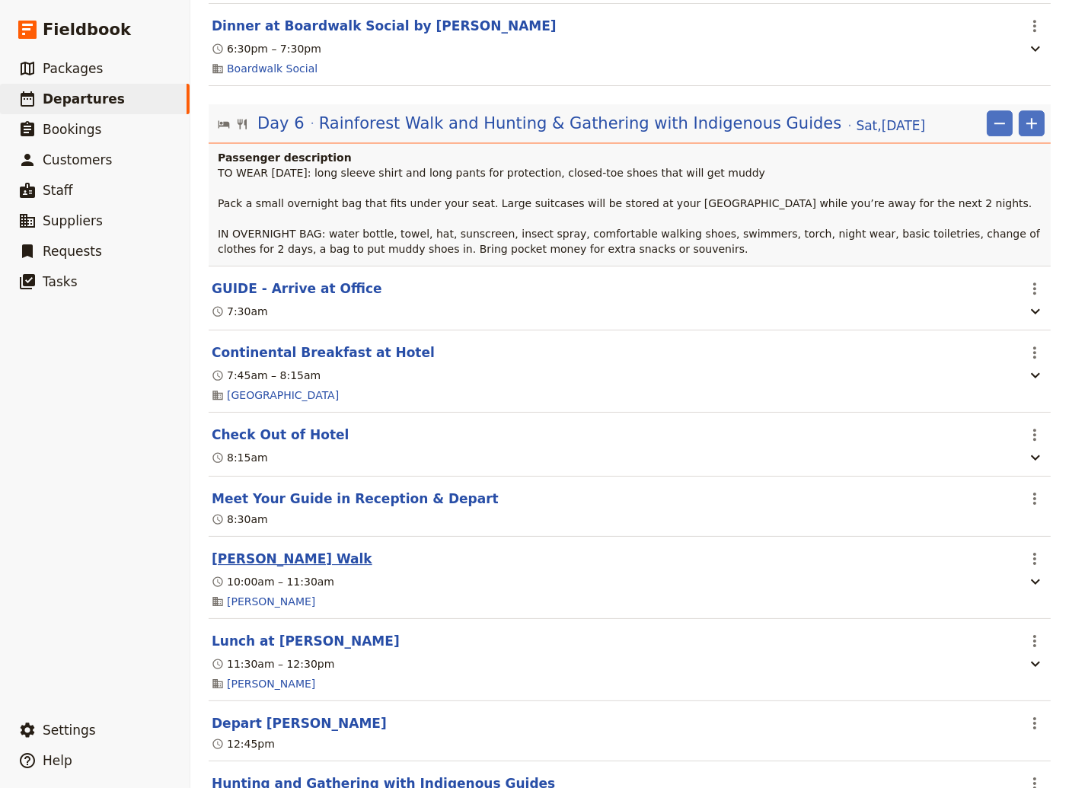
click at [285, 558] on button "[PERSON_NAME] Walk" at bounding box center [292, 559] width 161 height 18
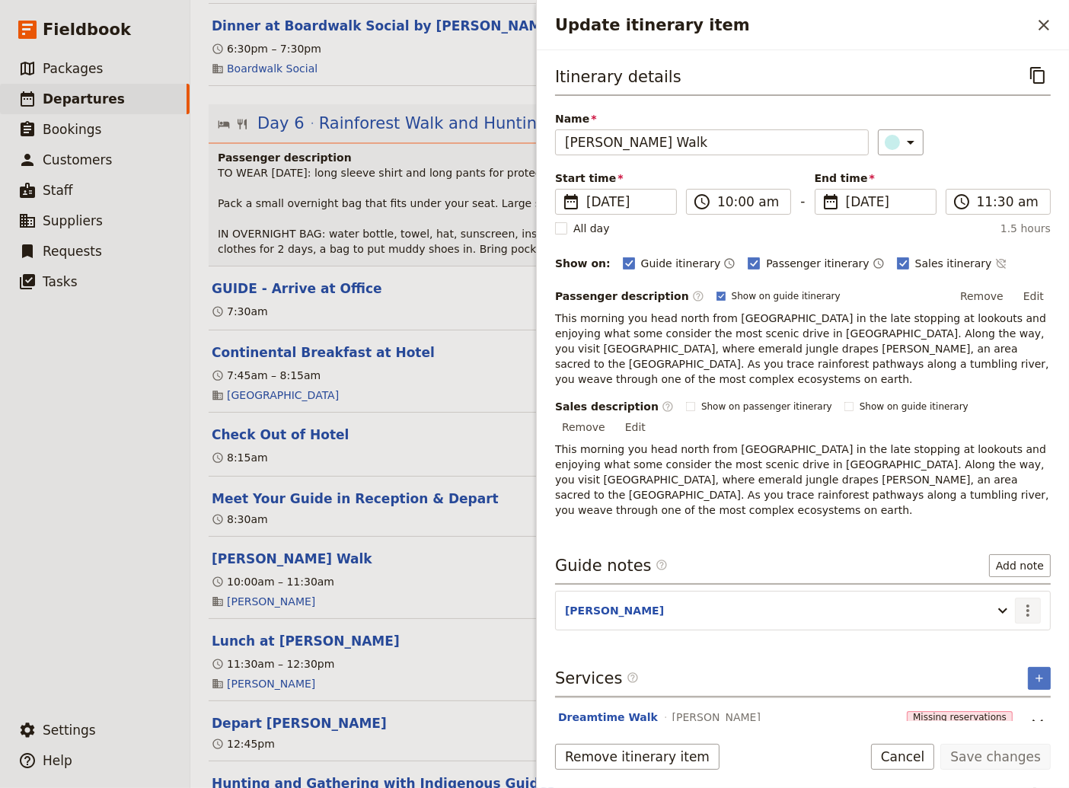
click at [1028, 604] on icon "Actions" at bounding box center [1027, 610] width 3 height 12
click at [988, 591] on span "Edit note" at bounding box center [984, 593] width 48 height 15
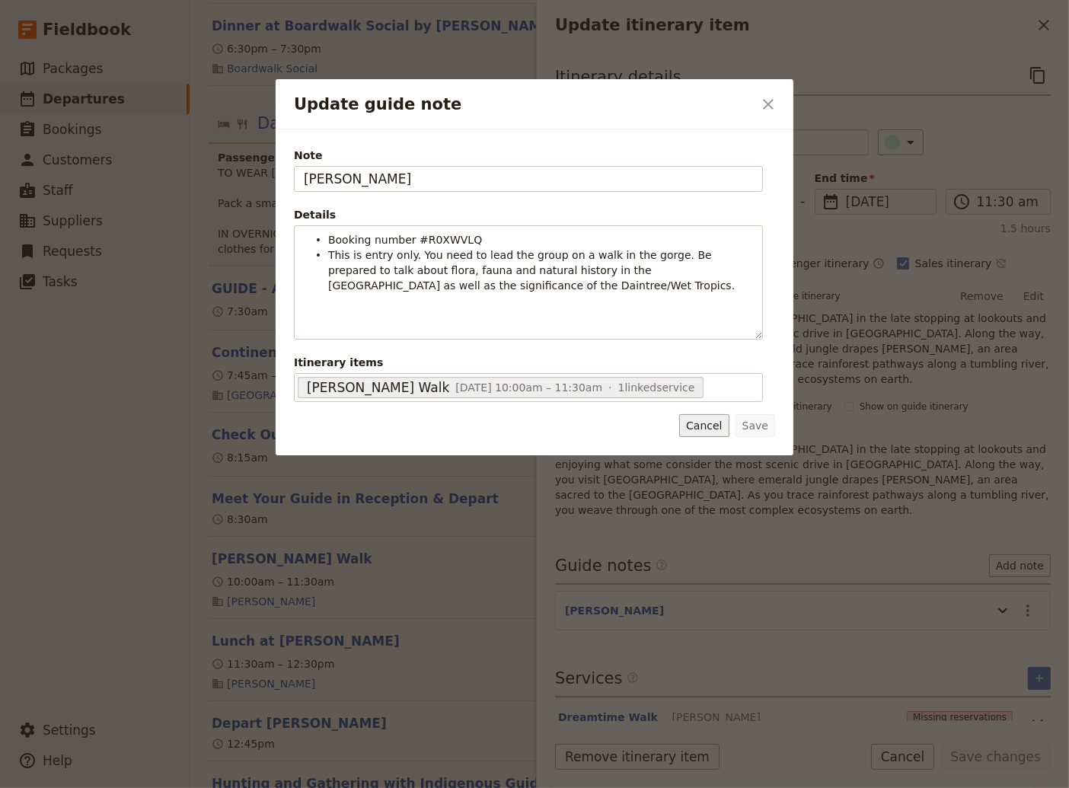
click at [703, 425] on button "Cancel" at bounding box center [703, 425] width 49 height 23
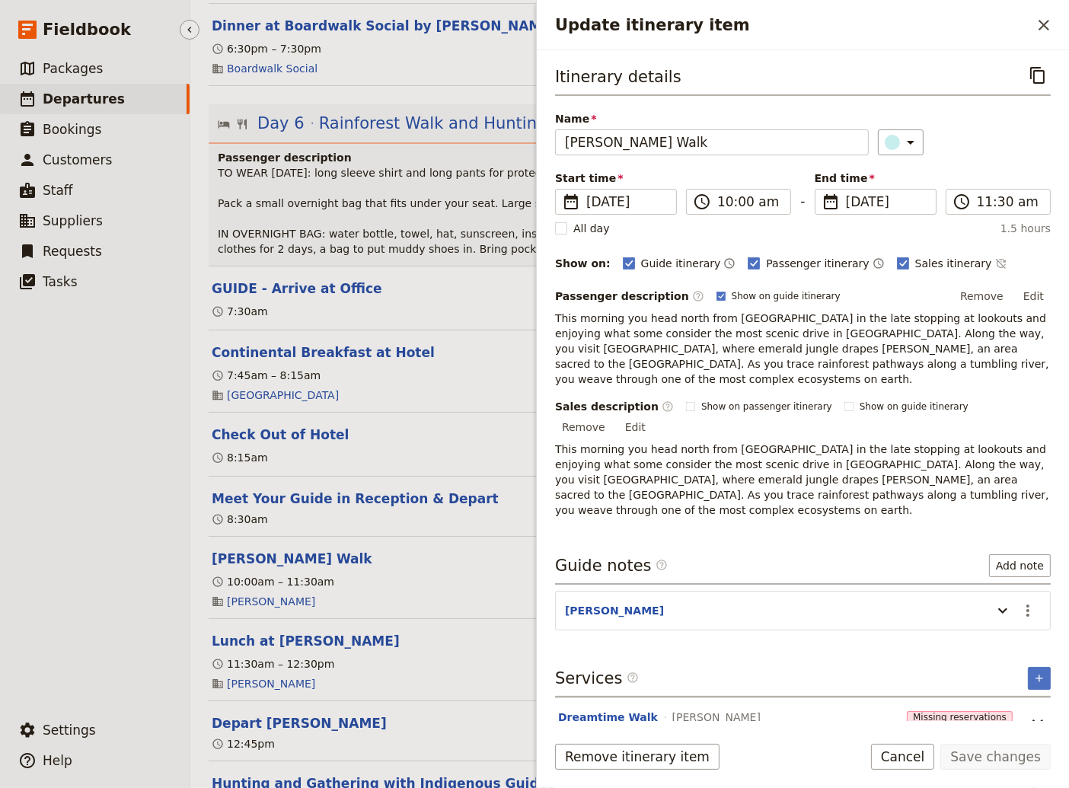
click at [97, 575] on ul "​ Packages ​ Departures ​ Bookings ​ Customers ​ Staff ​ Suppliers ​ Requests ​…" at bounding box center [95, 380] width 190 height 655
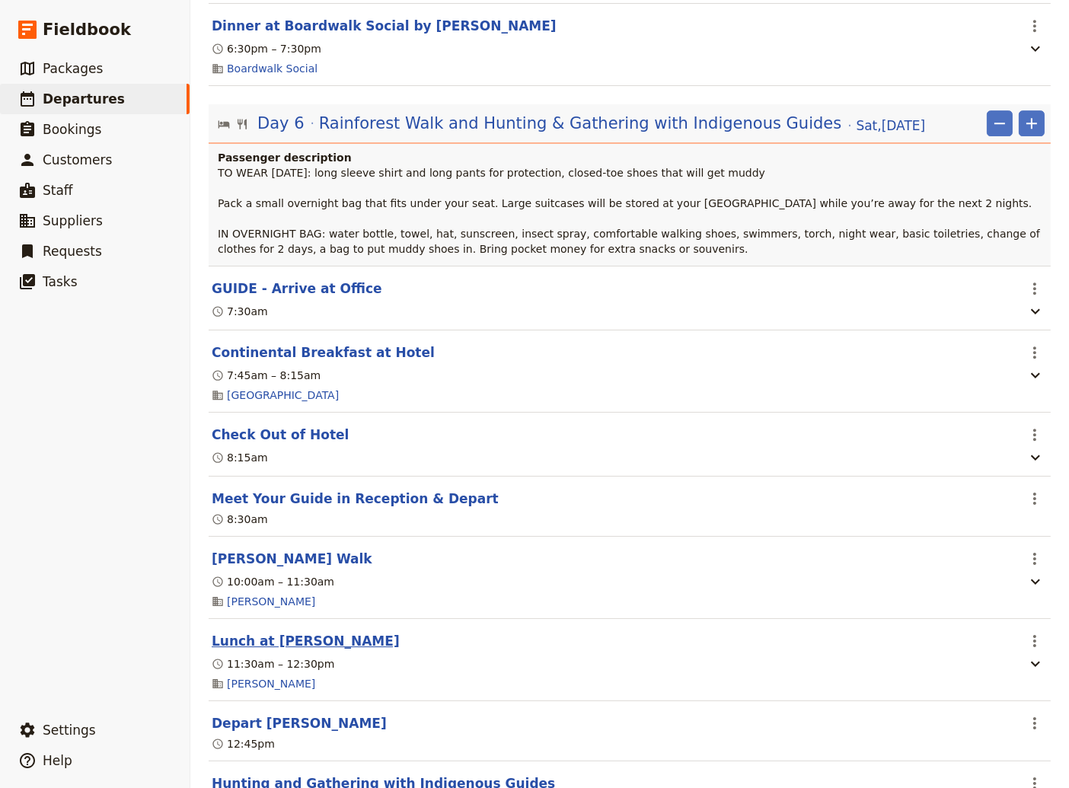
click at [279, 634] on button "Lunch at [PERSON_NAME]" at bounding box center [306, 641] width 188 height 18
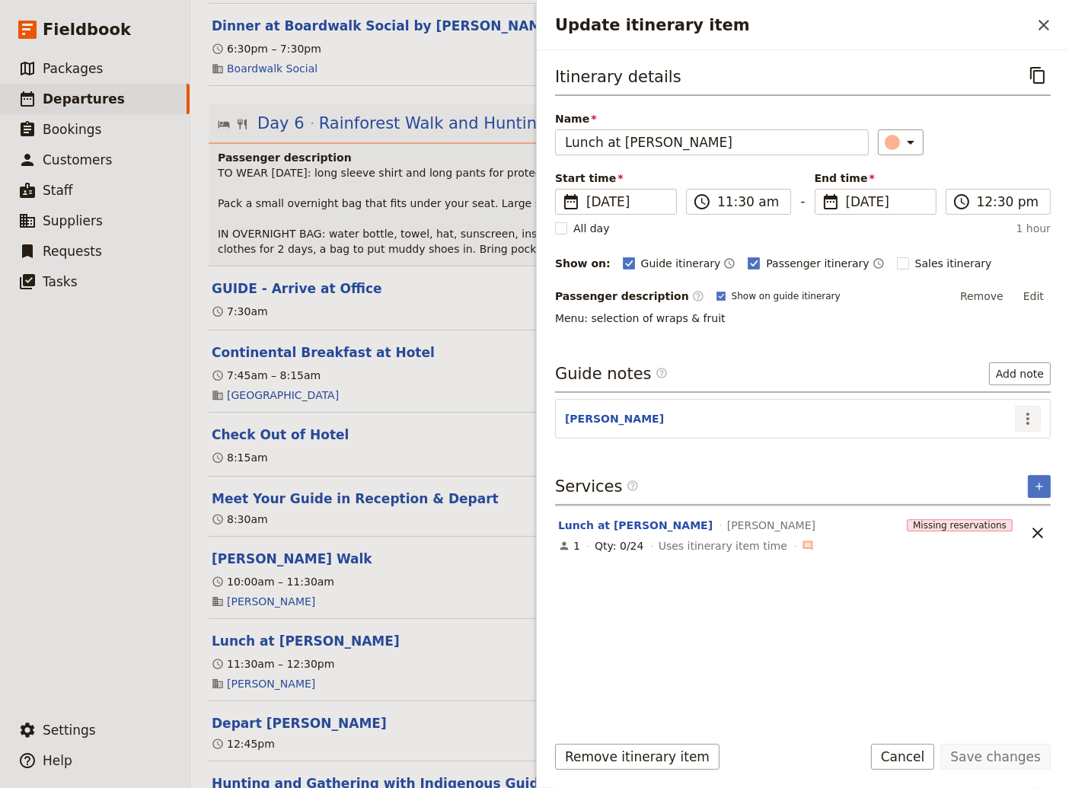
click at [1029, 417] on icon "Actions" at bounding box center [1027, 419] width 3 height 12
click at [982, 453] on span "Edit note" at bounding box center [984, 448] width 48 height 15
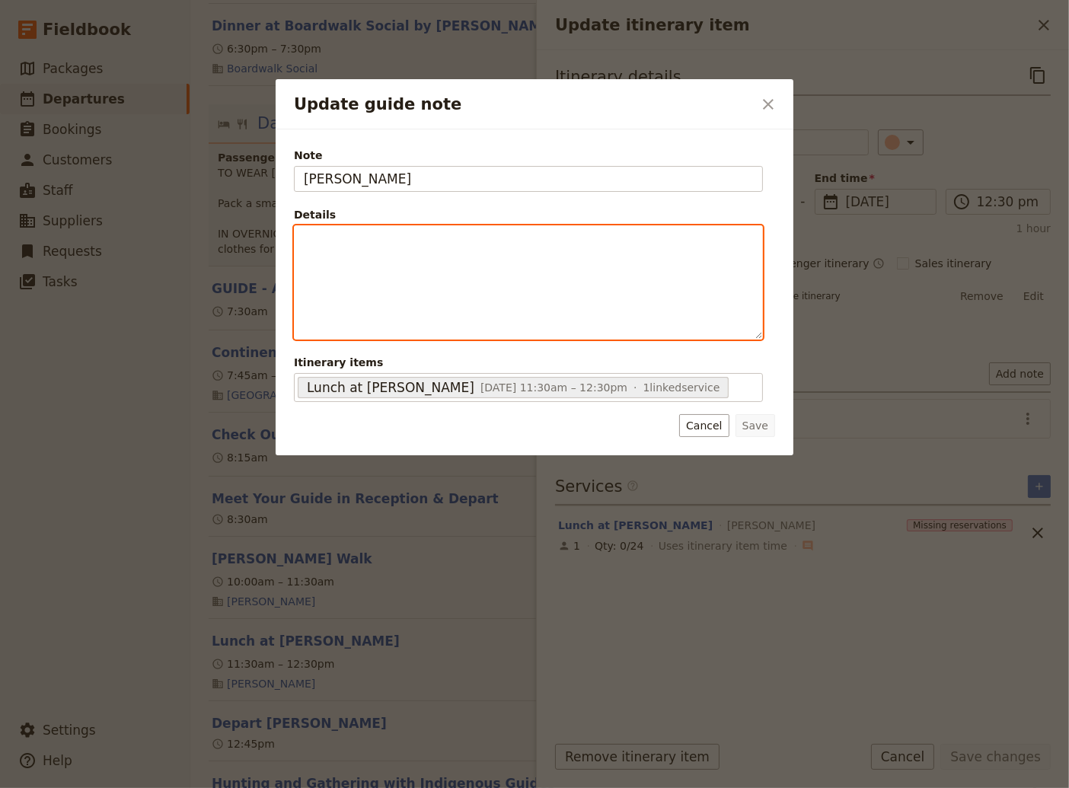
click at [307, 246] on p "Update guide note" at bounding box center [528, 239] width 449 height 15
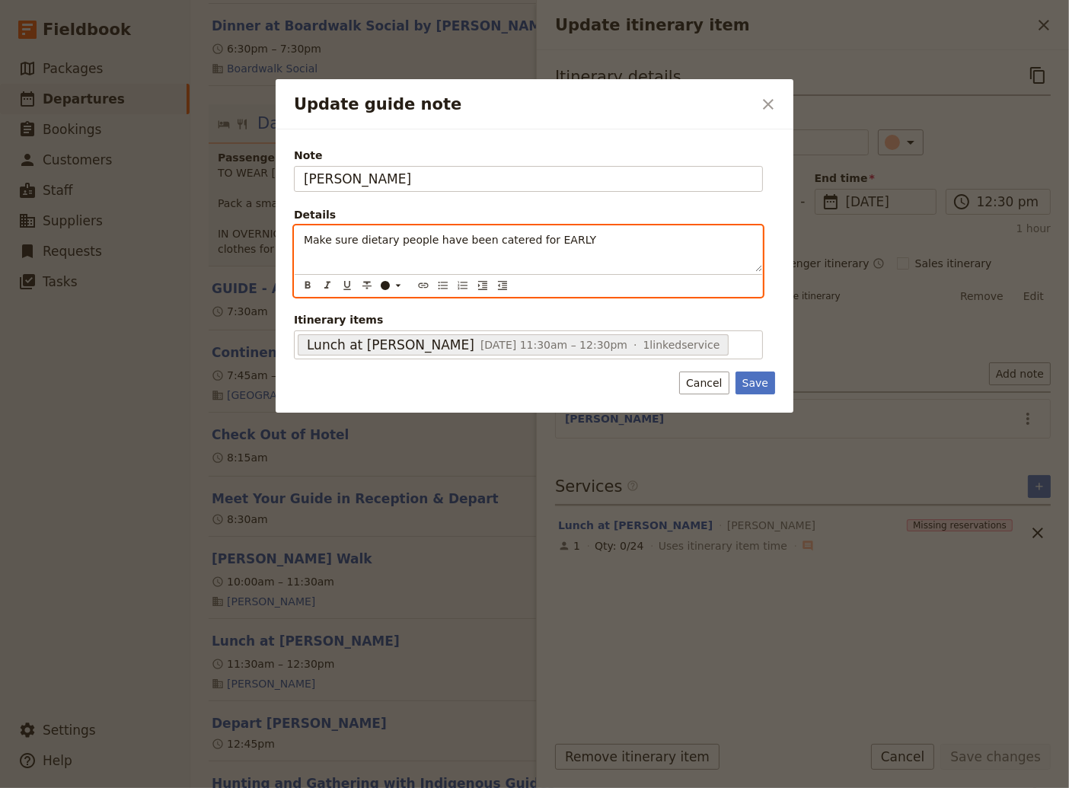
click at [299, 242] on div "Make sure dietary people have been catered for EARLY" at bounding box center [528, 249] width 467 height 46
click at [440, 286] on icon "Bulleted list" at bounding box center [443, 285] width 12 height 12
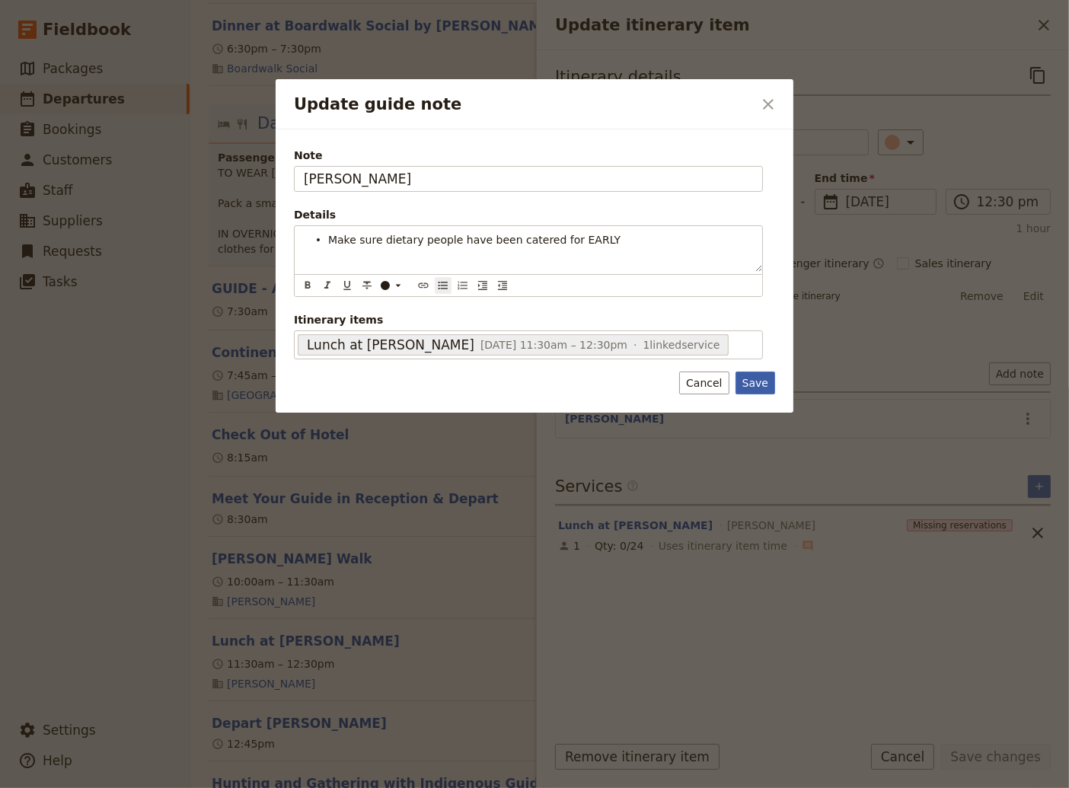
click at [750, 385] on div "Note [PERSON_NAME] Details Make sure dietary people have been catered for EARLY…" at bounding box center [535, 271] width 518 height 284
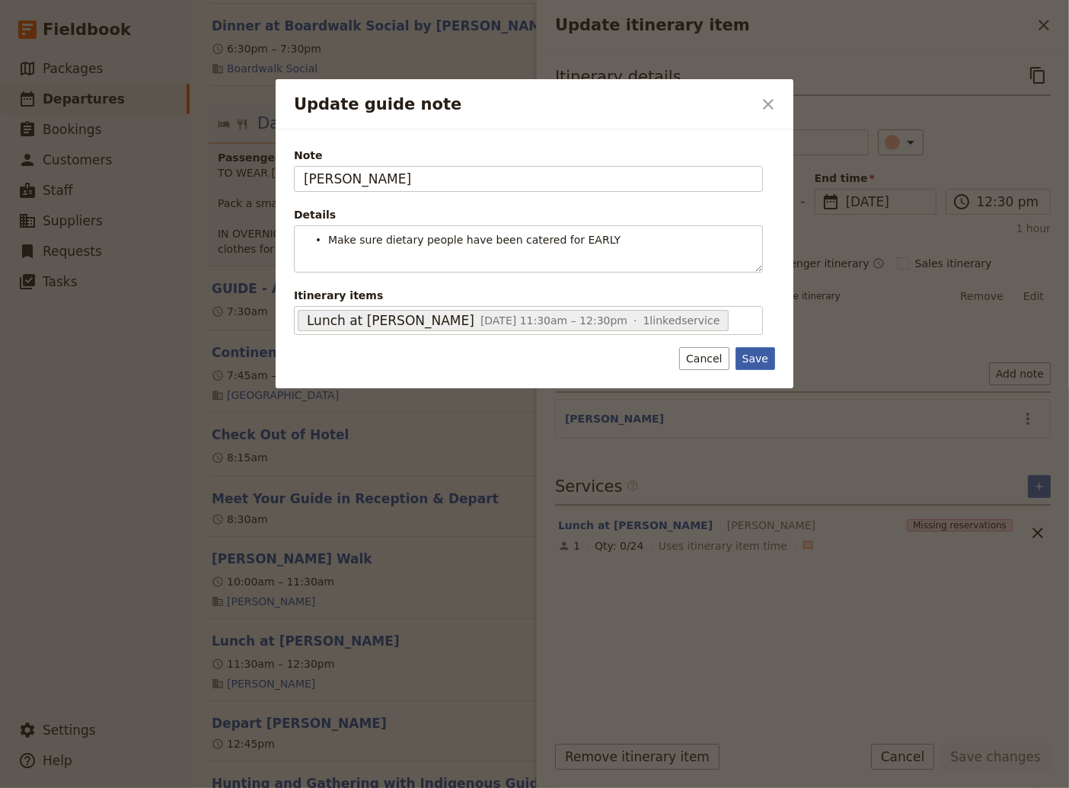
click at [757, 349] on button "Save" at bounding box center [755, 358] width 40 height 23
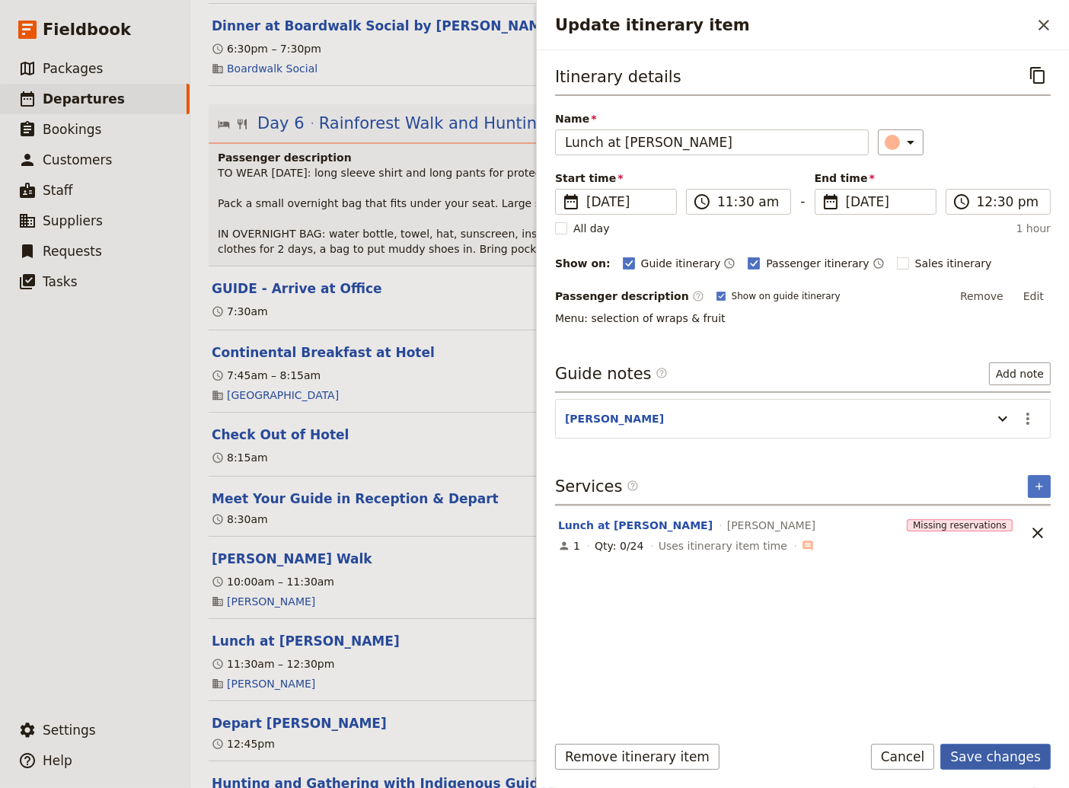
click at [1017, 755] on button "Save changes" at bounding box center [995, 757] width 110 height 26
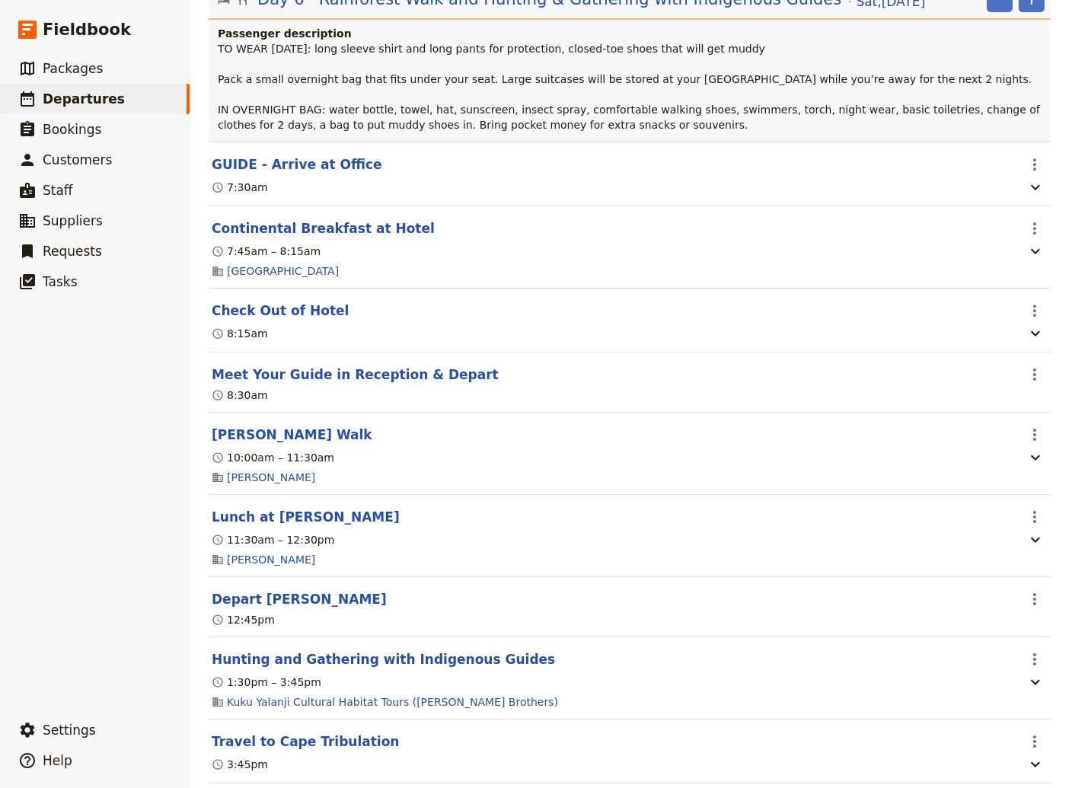
scroll to position [5343, 0]
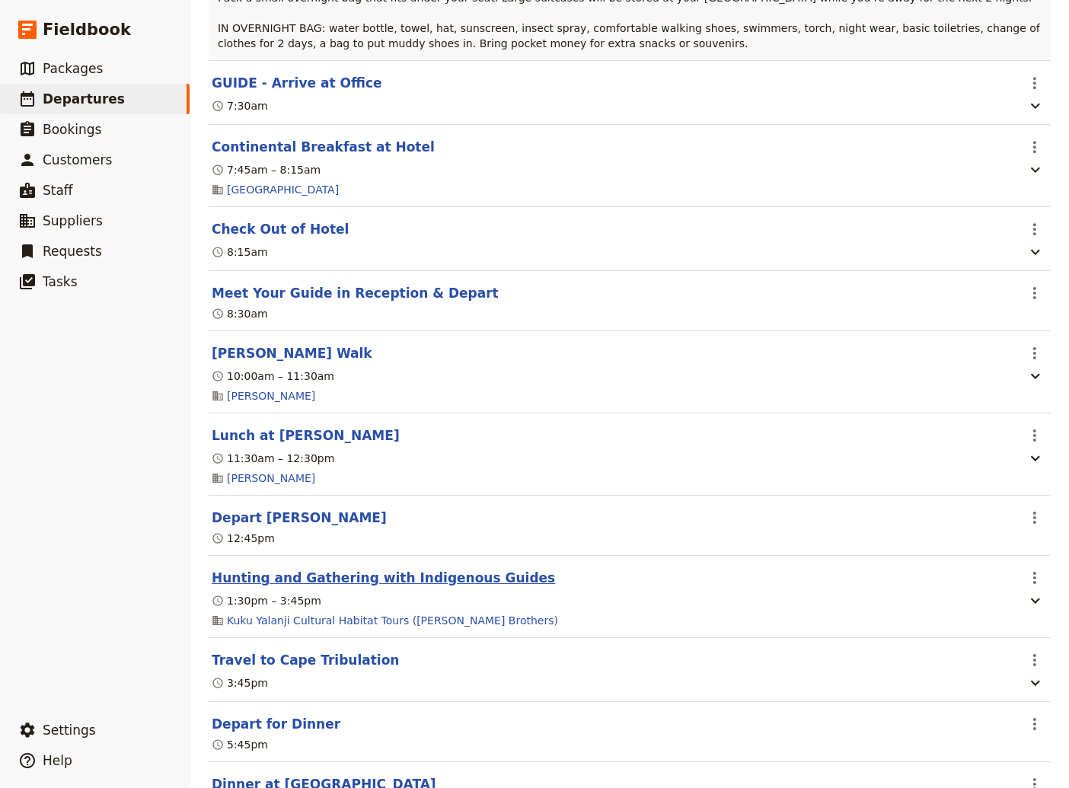
click at [350, 581] on button "Hunting and Gathering with Indigenous Guides" at bounding box center [383, 578] width 343 height 18
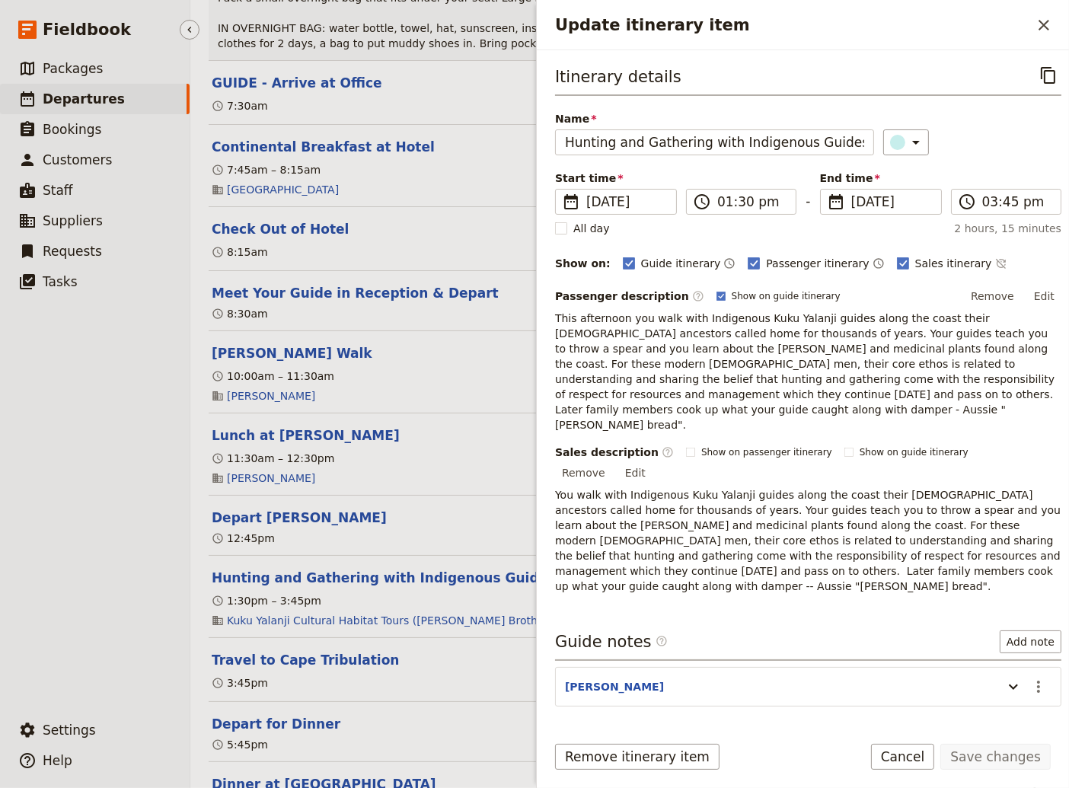
click at [112, 562] on ul "​ Packages ​ Departures ​ Bookings ​ Customers ​ Staff ​ Suppliers ​ Requests ​…" at bounding box center [95, 380] width 190 height 655
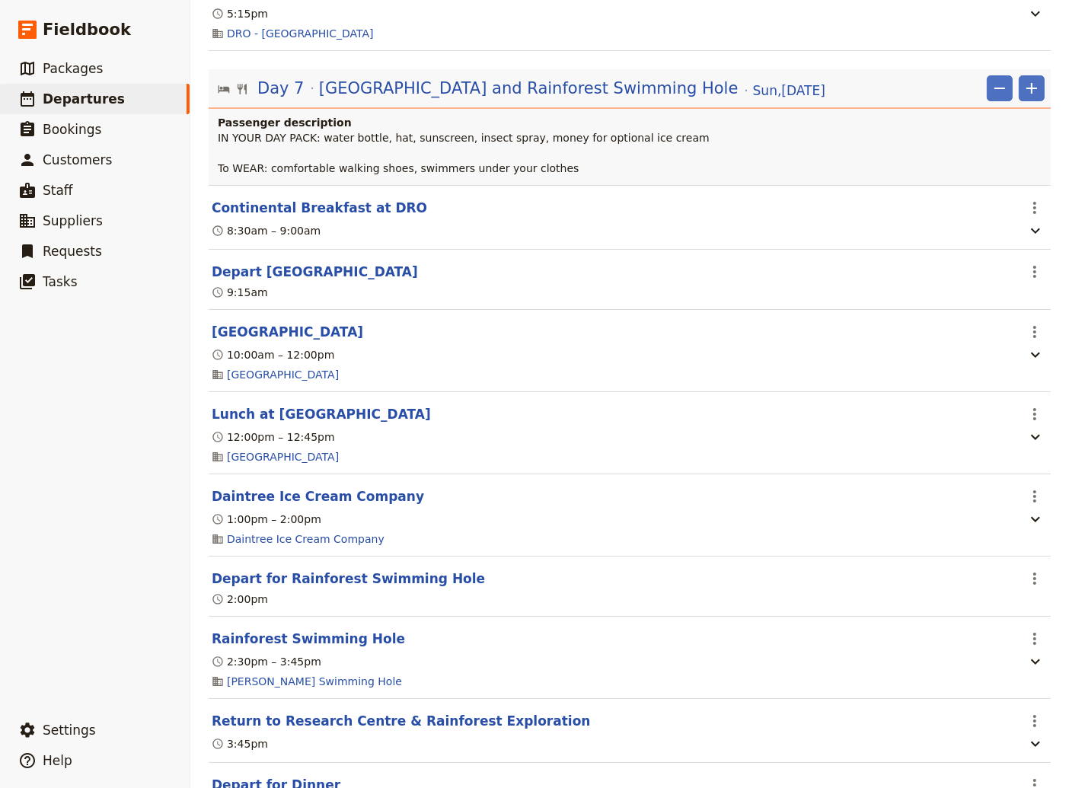
scroll to position [6268, 0]
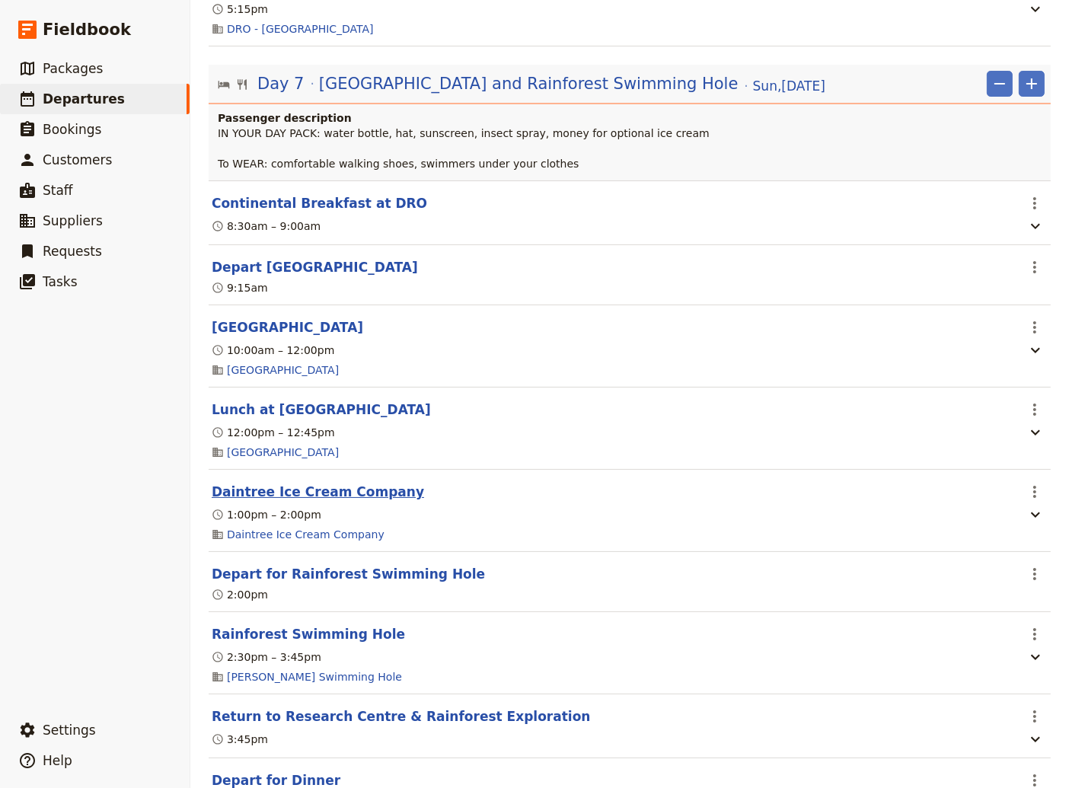
click at [318, 501] on button "Daintree Ice Cream Company" at bounding box center [318, 492] width 212 height 18
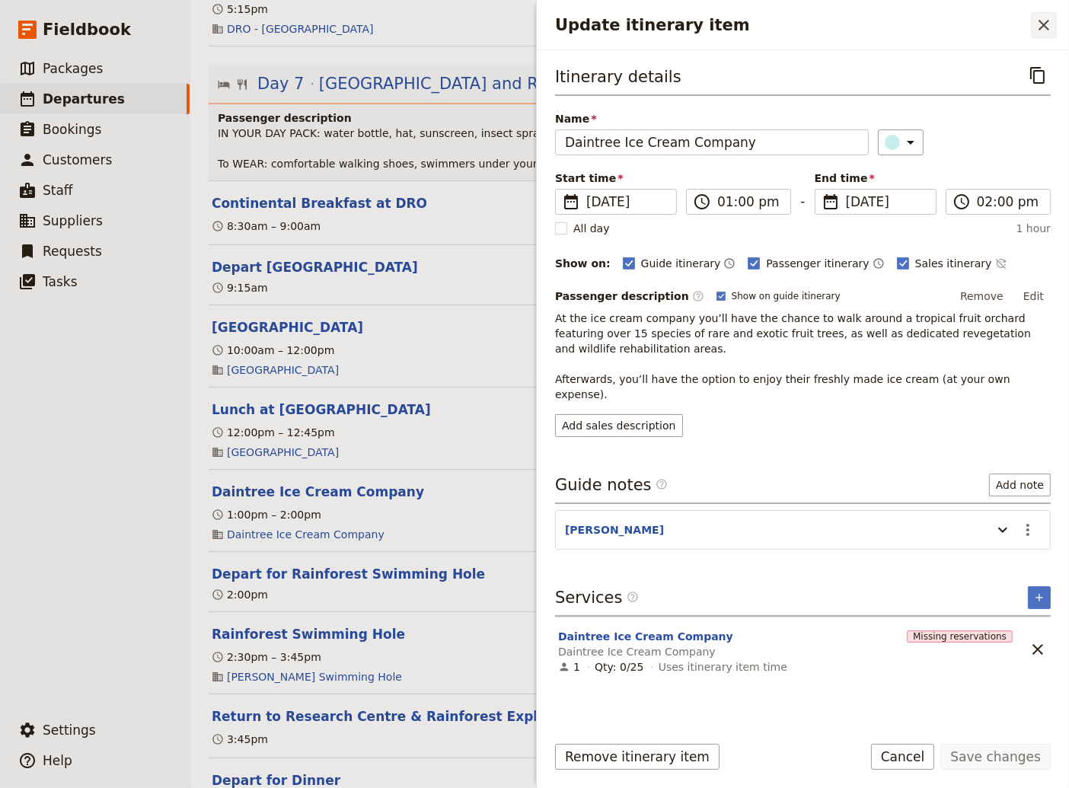
click at [1044, 24] on icon "Close drawer" at bounding box center [1043, 25] width 11 height 11
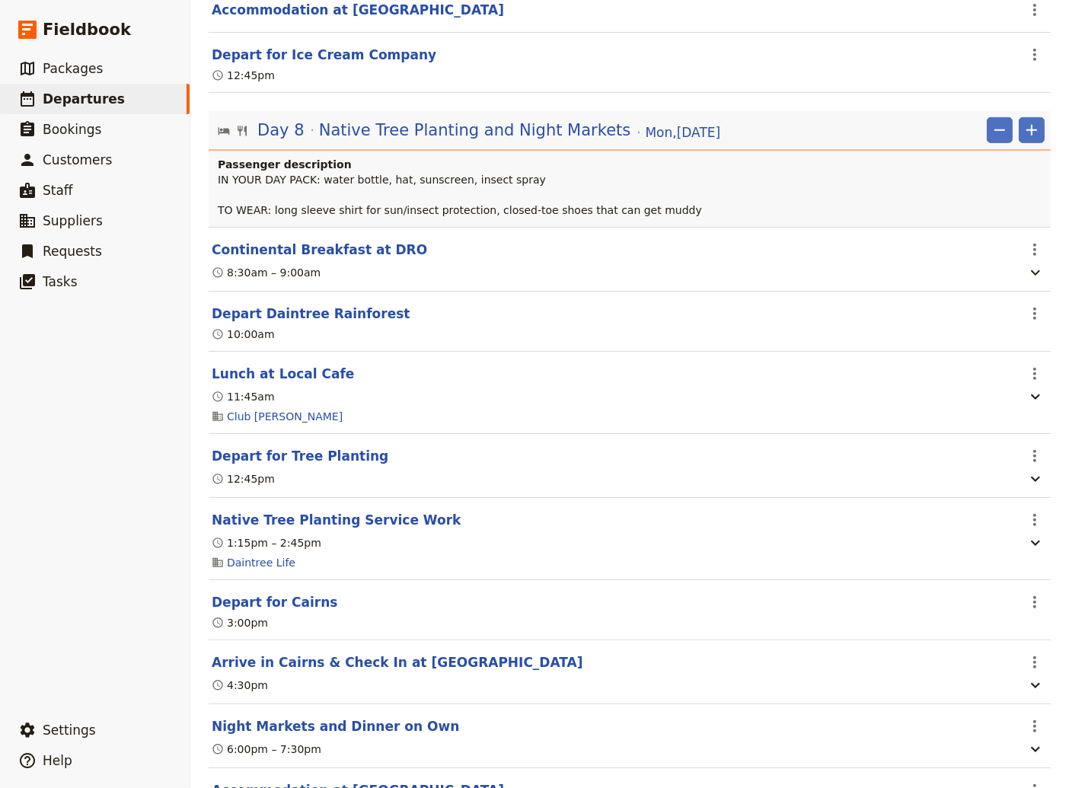
scroll to position [7193, 0]
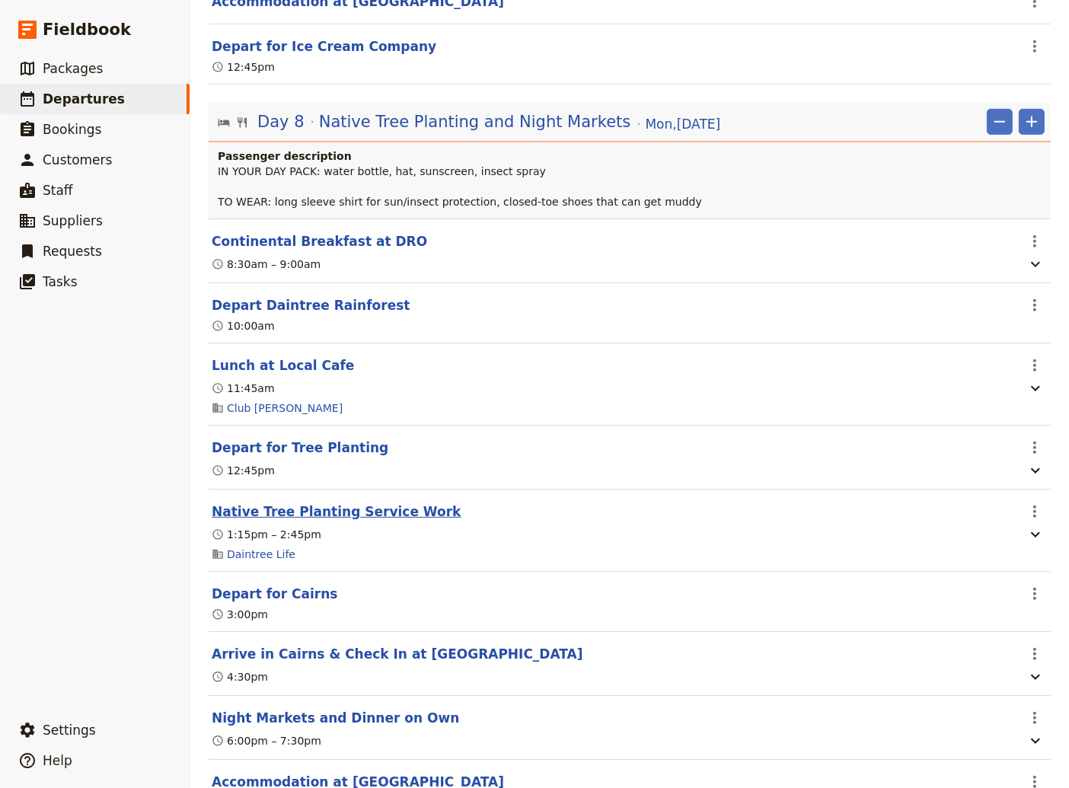
click at [352, 521] on button "Native Tree Planting Service Work" at bounding box center [336, 511] width 249 height 18
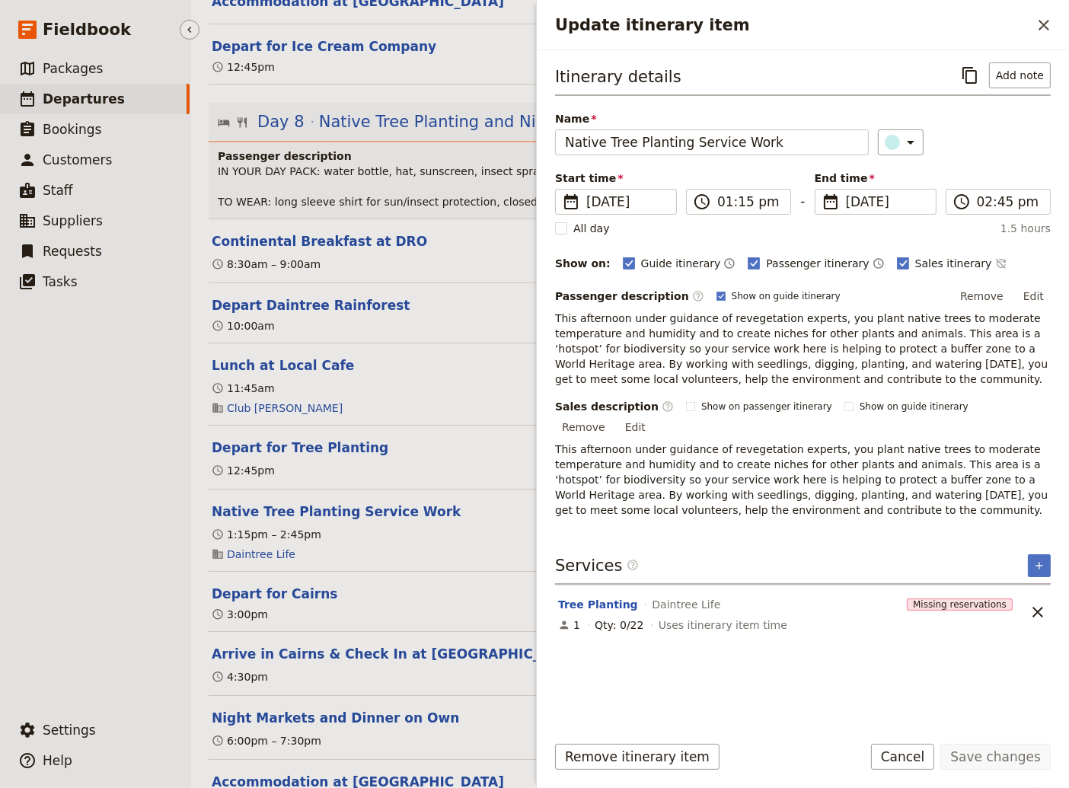
click at [126, 508] on ul "​ Packages ​ Departures ​ Bookings ​ Customers ​ Staff ​ Suppliers ​ Requests ​…" at bounding box center [95, 380] width 190 height 655
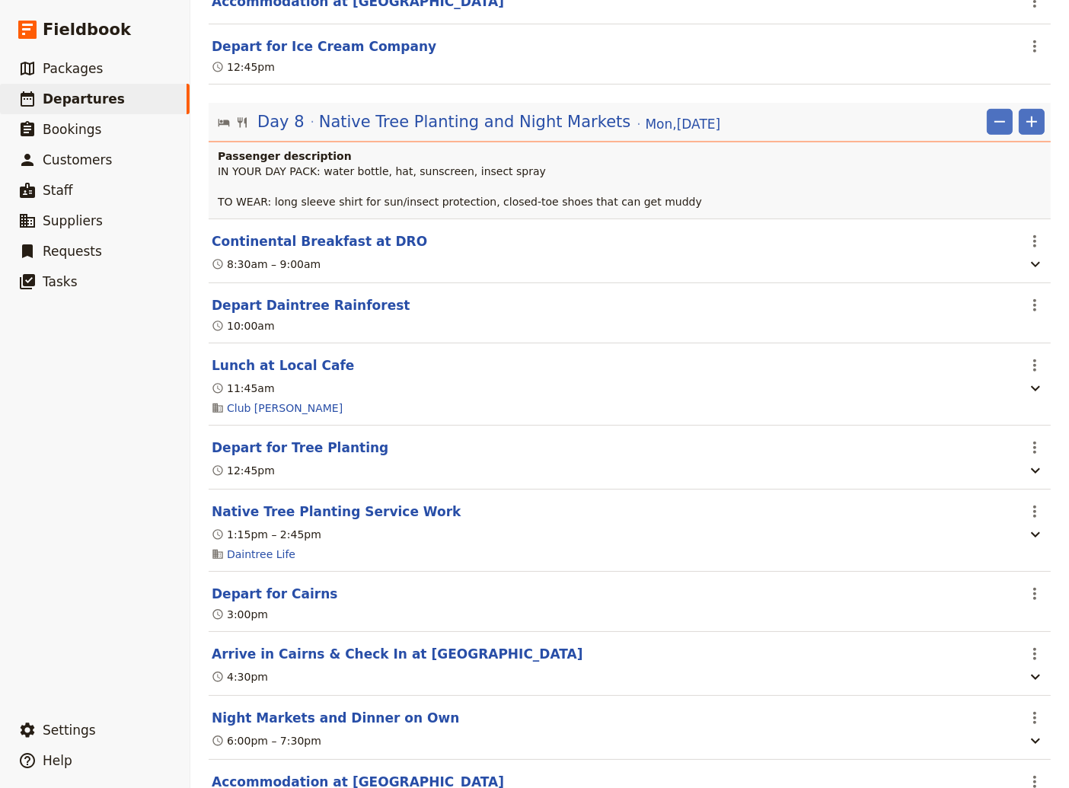
drag, startPoint x: 283, startPoint y: 460, endPoint x: 363, endPoint y: 468, distance: 80.3
click at [285, 457] on button "Depart for Tree Planting" at bounding box center [300, 447] width 177 height 18
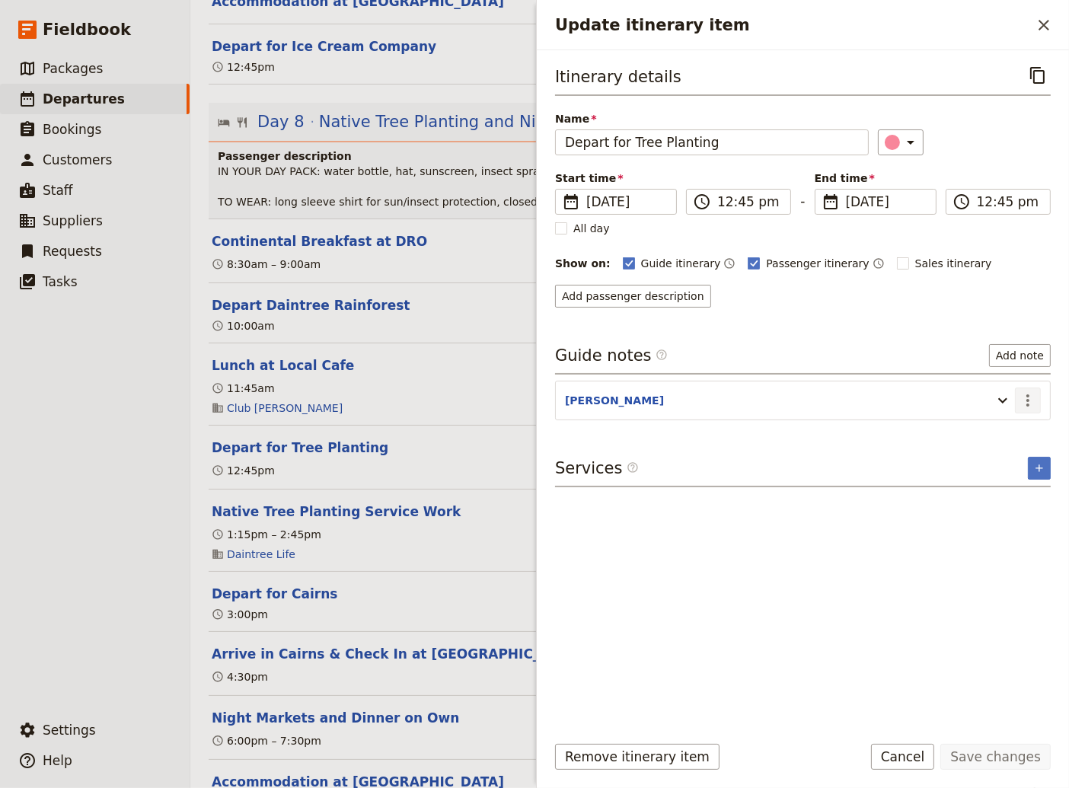
click at [1029, 399] on icon "Actions" at bounding box center [1027, 400] width 18 height 18
click at [998, 434] on span "Edit note" at bounding box center [984, 430] width 48 height 15
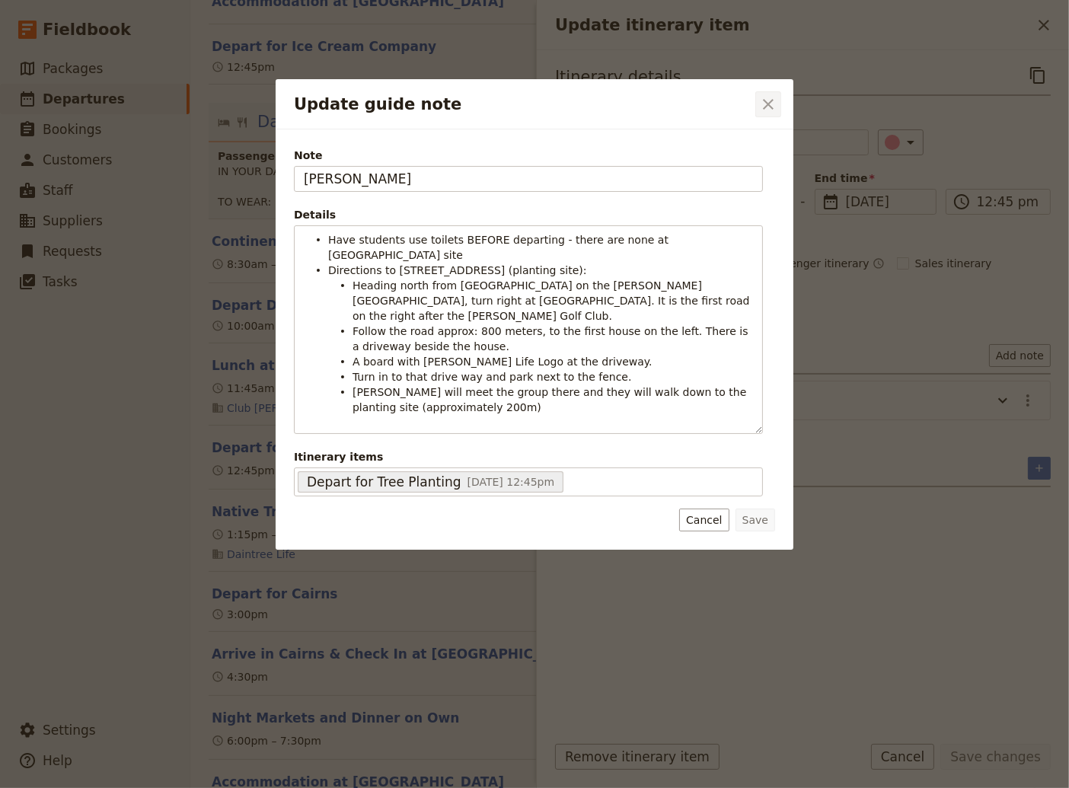
click at [771, 104] on icon "Close dialog" at bounding box center [768, 104] width 18 height 18
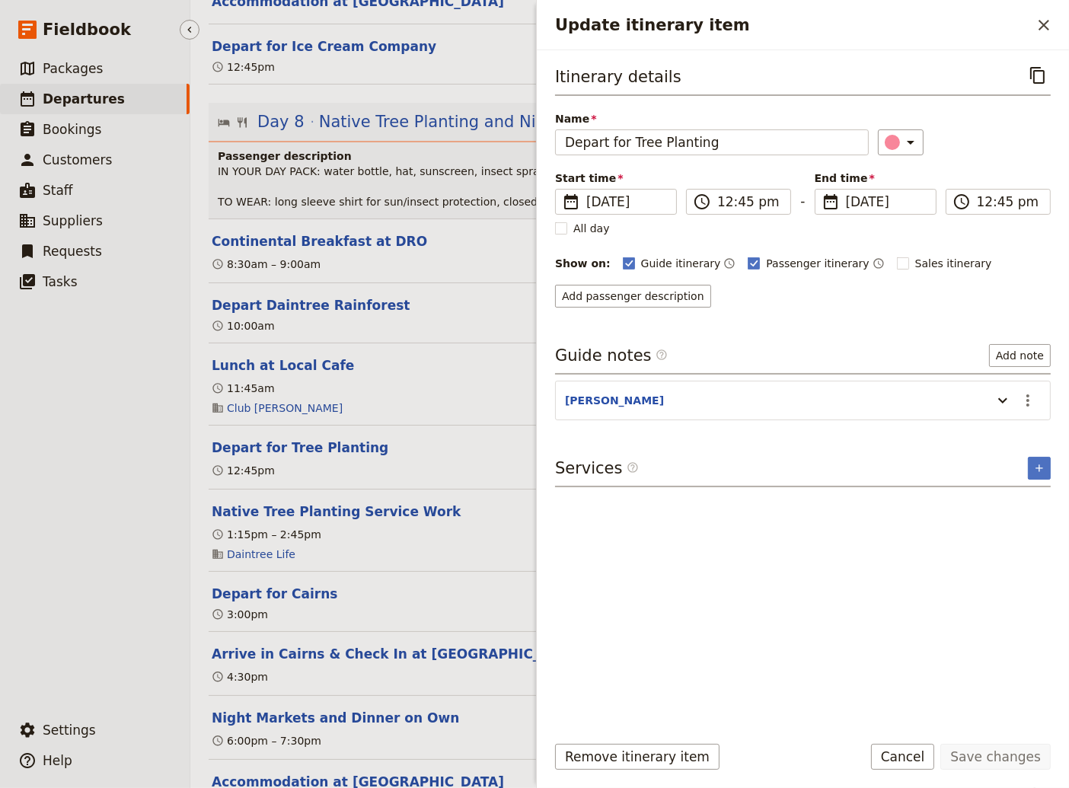
click at [141, 615] on ul "​ Packages ​ Departures ​ Bookings ​ Customers ​ Staff ​ Suppliers ​ Requests ​…" at bounding box center [95, 380] width 190 height 655
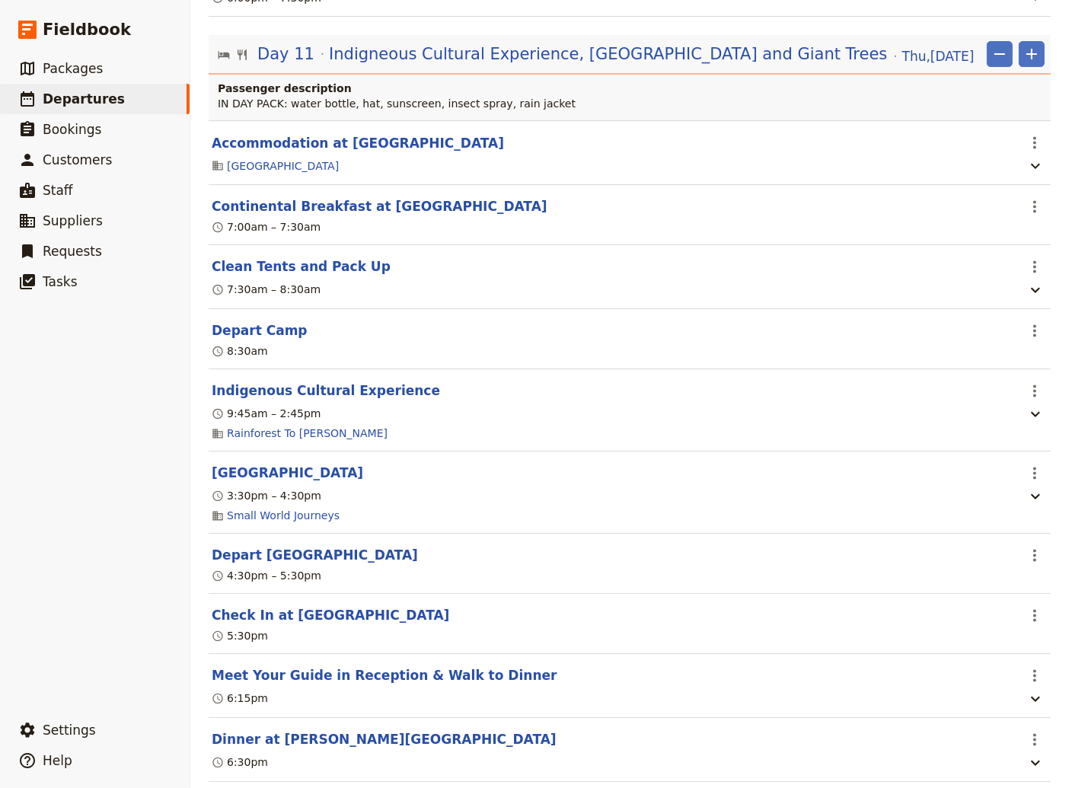
scroll to position [9453, 0]
click at [1033, 397] on icon "Actions" at bounding box center [1034, 390] width 3 height 12
click at [967, 448] on span "Edit this itinerary item" at bounding box center [952, 450] width 119 height 15
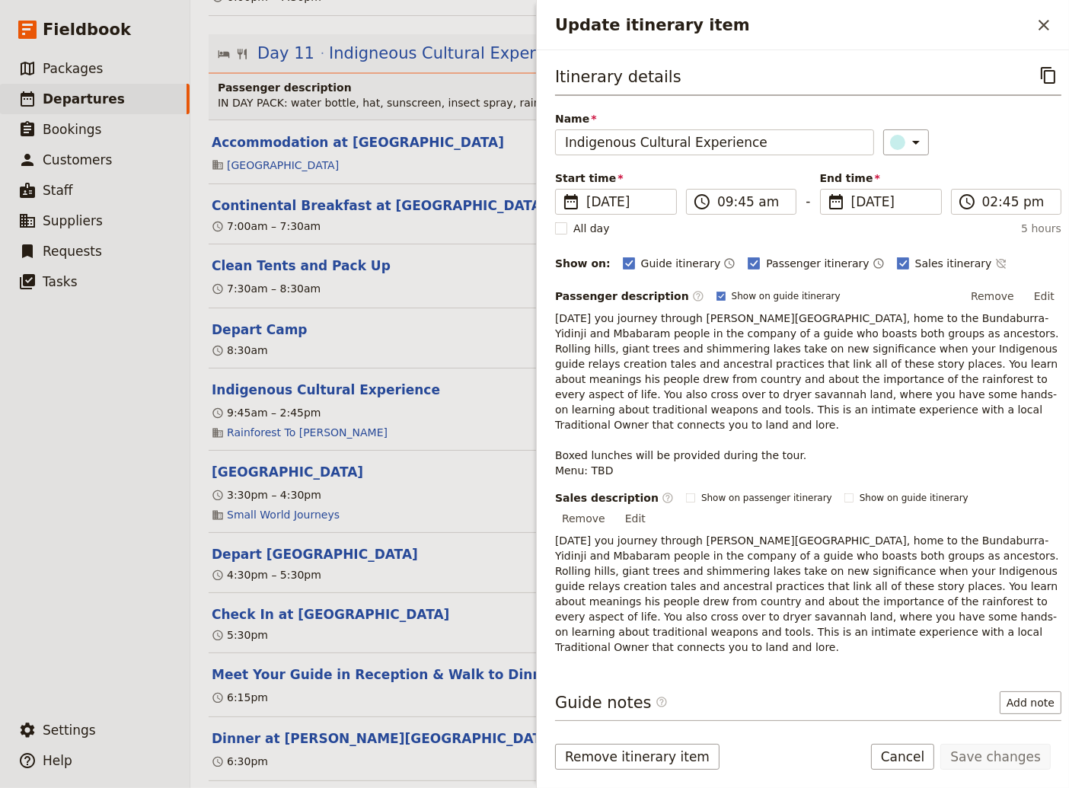
click at [1029, 738] on icon "Actions" at bounding box center [1038, 747] width 18 height 18
click at [1005, 738] on icon "Update itinerary item" at bounding box center [1013, 747] width 18 height 18
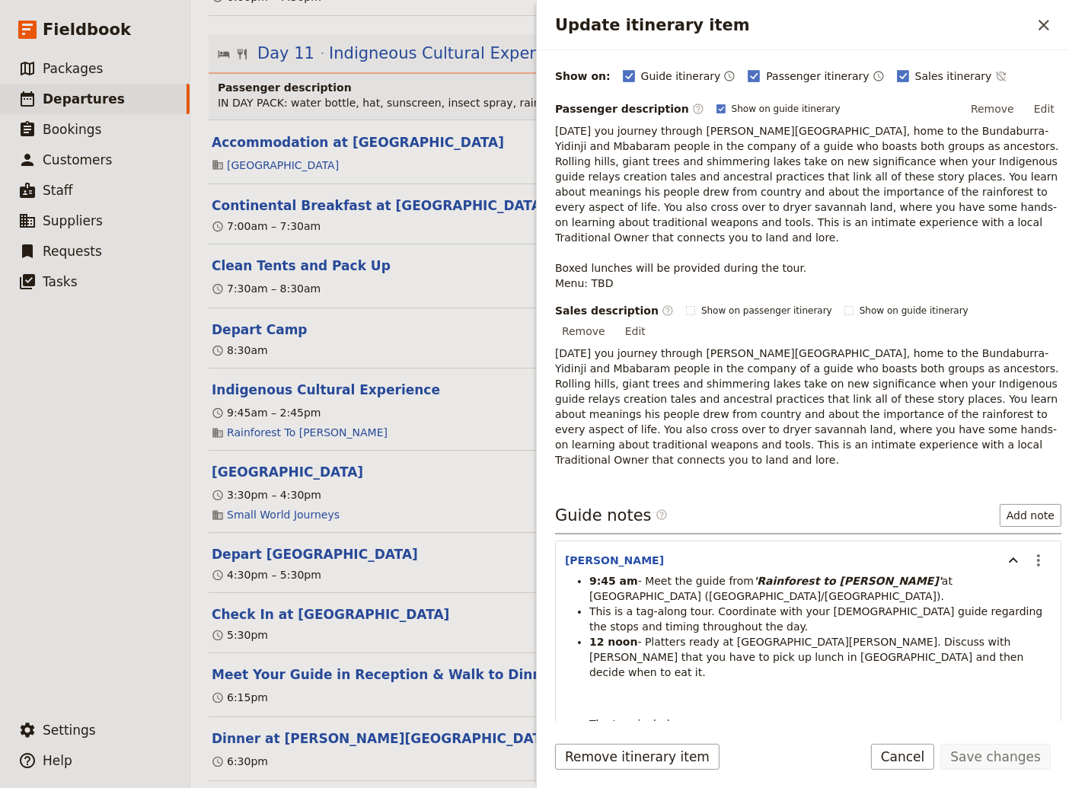
scroll to position [308, 0]
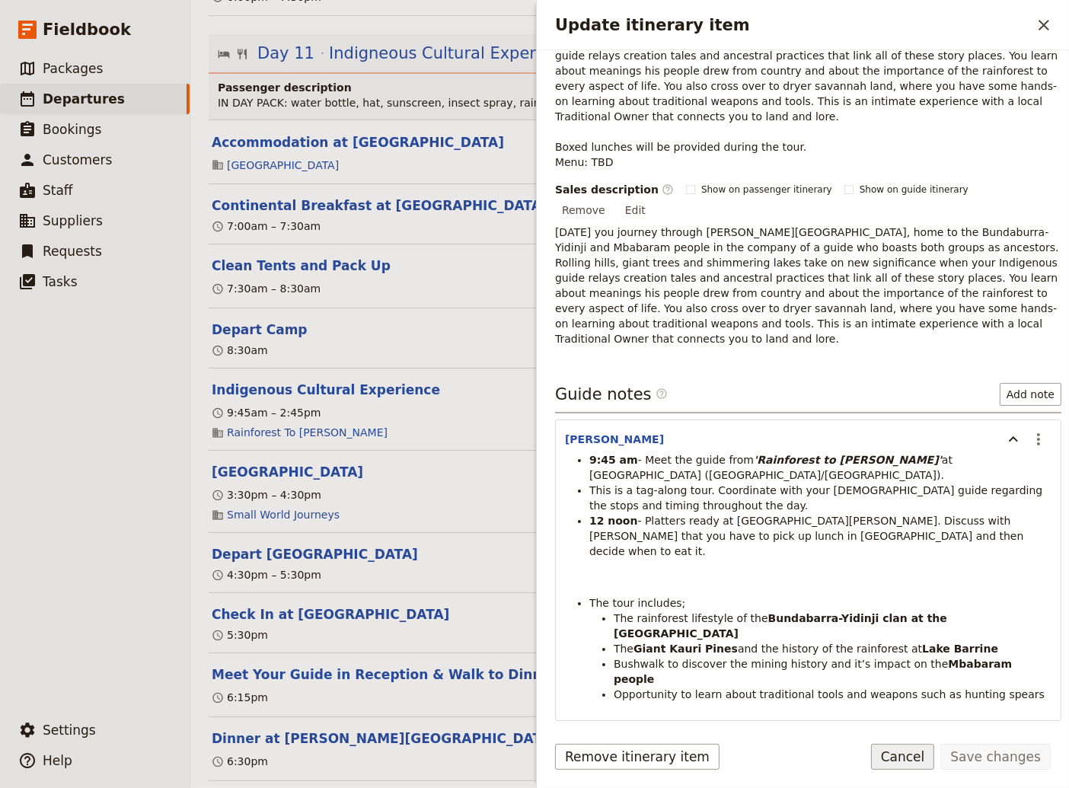
click at [926, 754] on button "Cancel" at bounding box center [903, 757] width 64 height 26
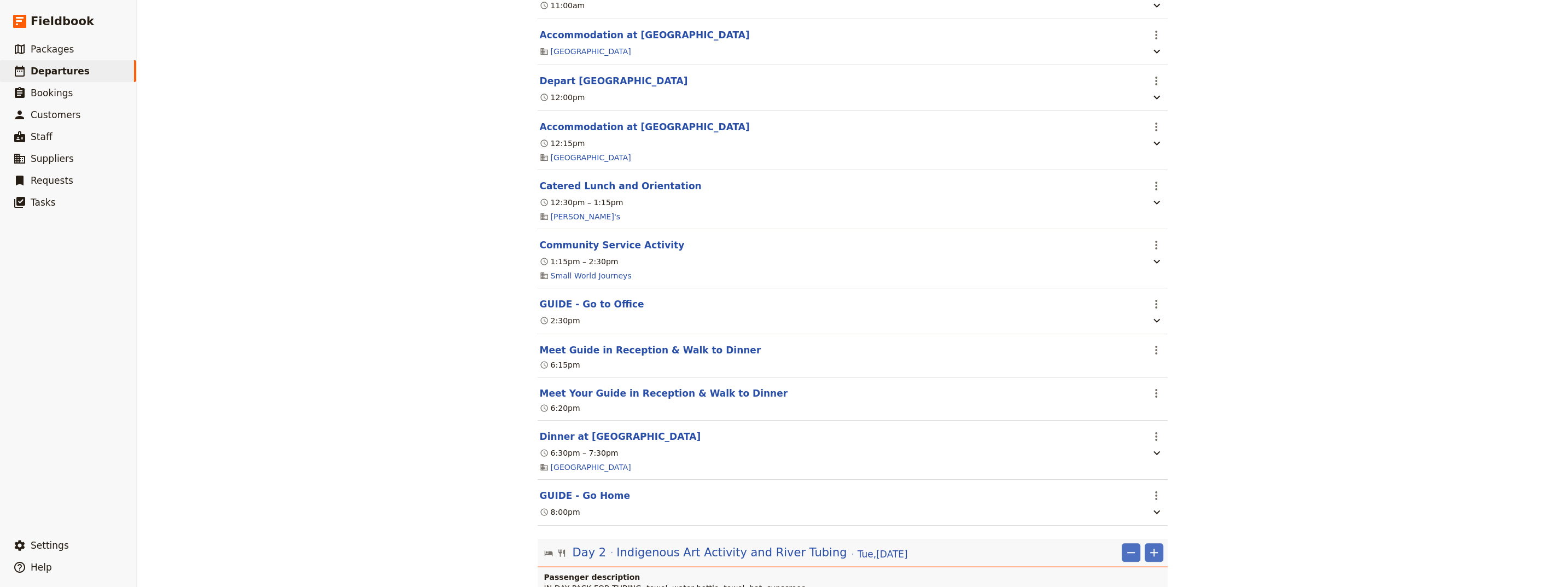
scroll to position [0, 0]
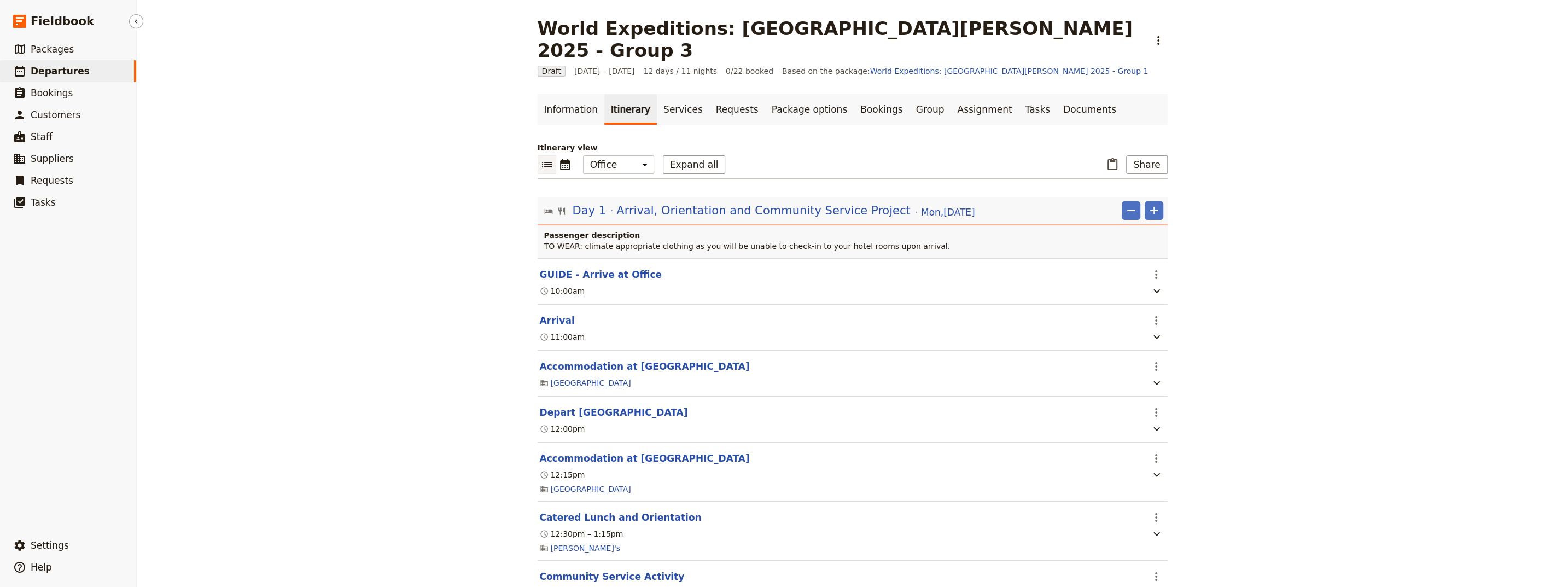
click at [52, 70] on span "Departures" at bounding box center [60, 70] width 59 height 11
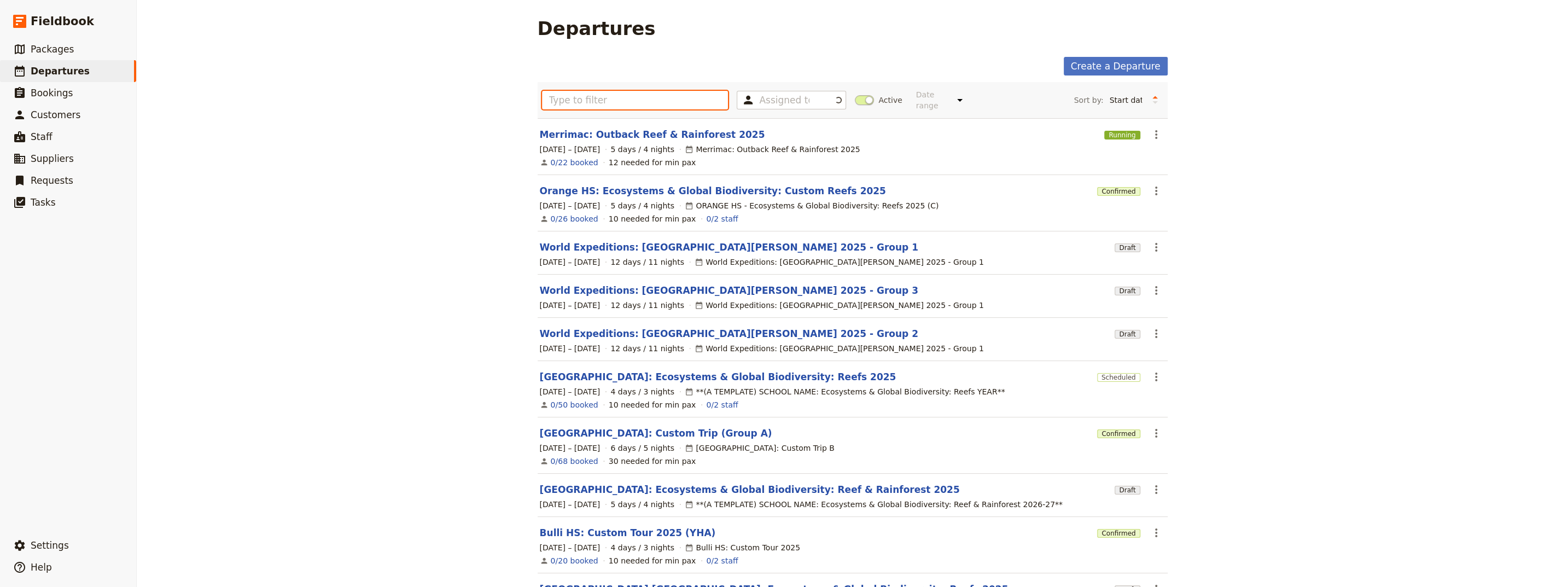
click at [581, 95] on input "text" at bounding box center [635, 100] width 187 height 19
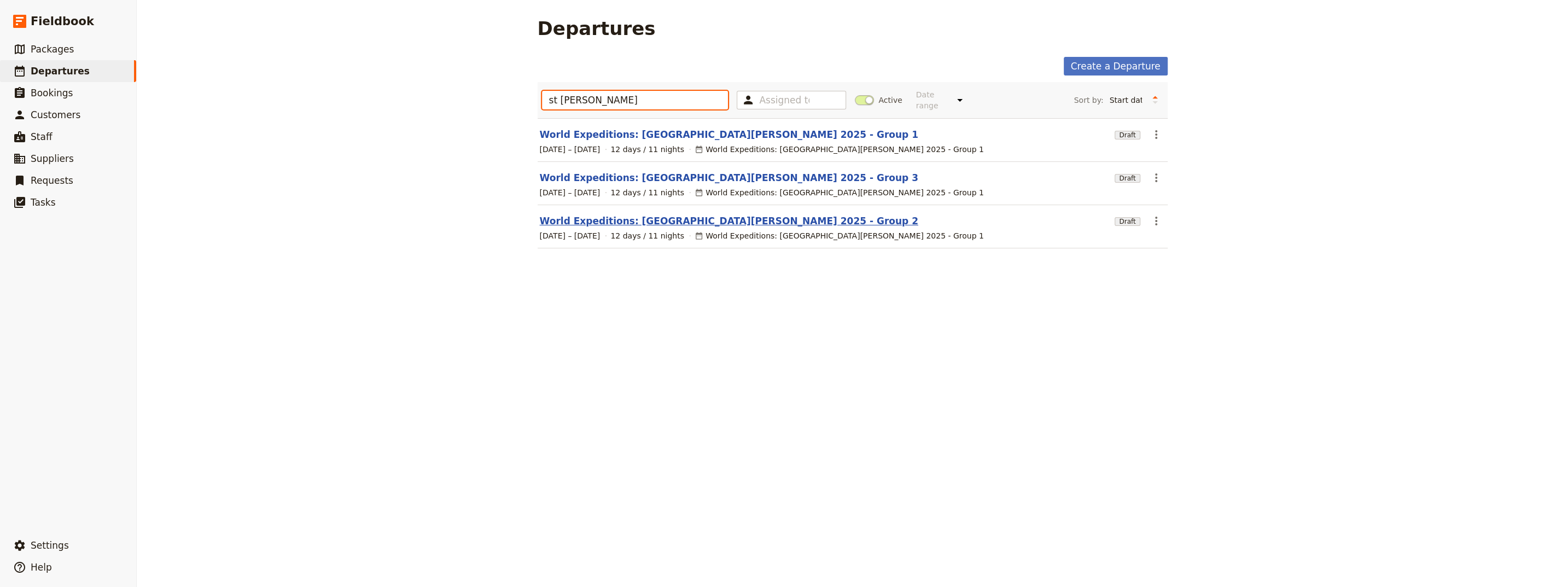
type input "st [PERSON_NAME]"
click at [695, 214] on link "World Expeditions: [GEOGRAPHIC_DATA][PERSON_NAME] 2025 - Group 2" at bounding box center [729, 221] width 379 height 13
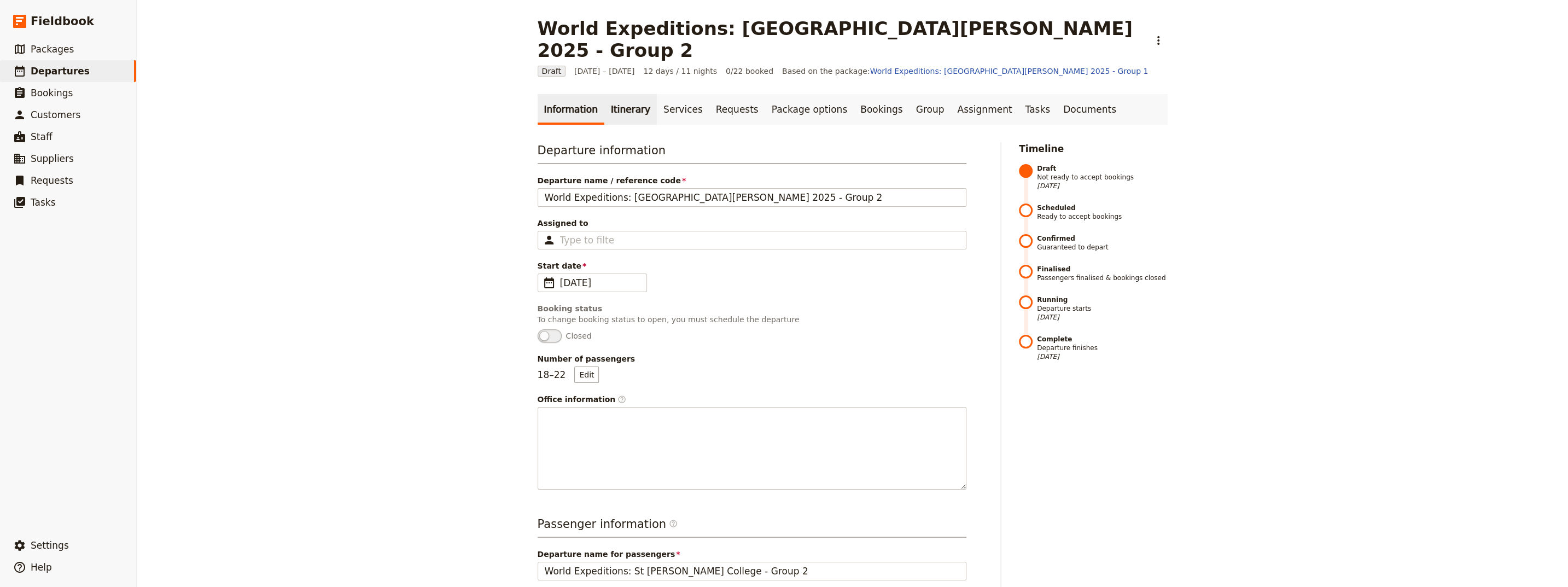
click at [617, 94] on link "Itinerary" at bounding box center [630, 109] width 52 height 31
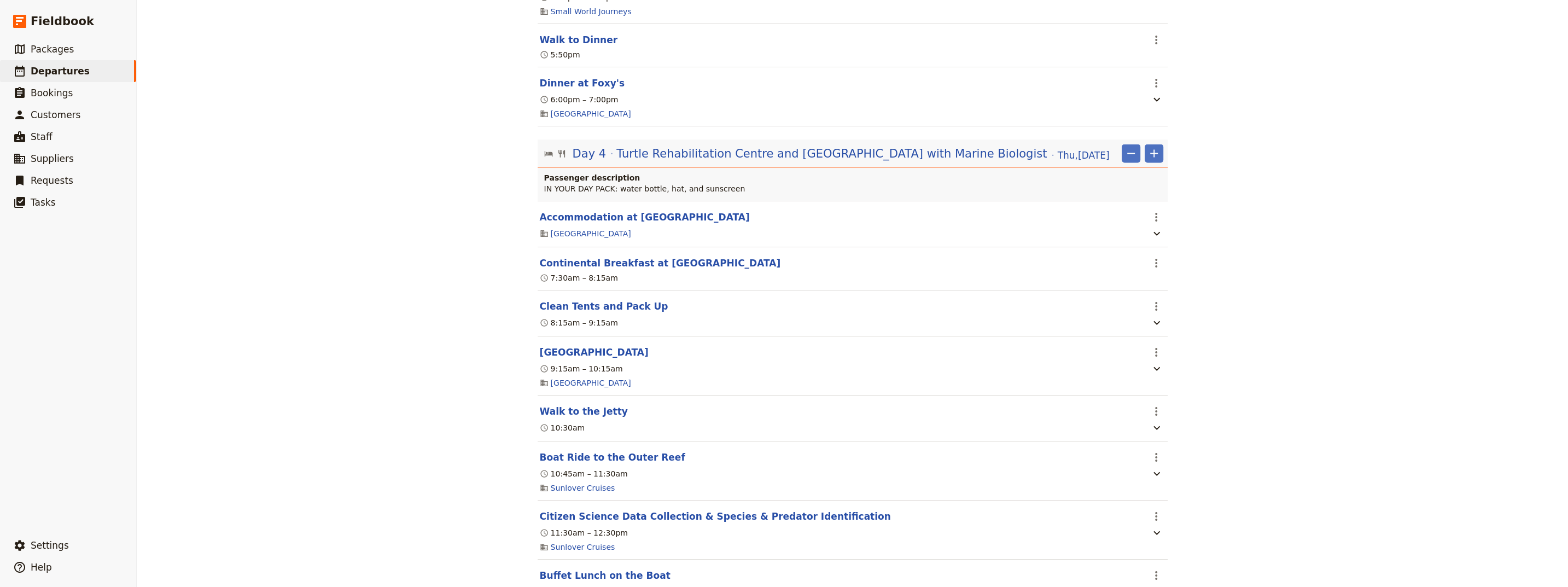
scroll to position [2288, 0]
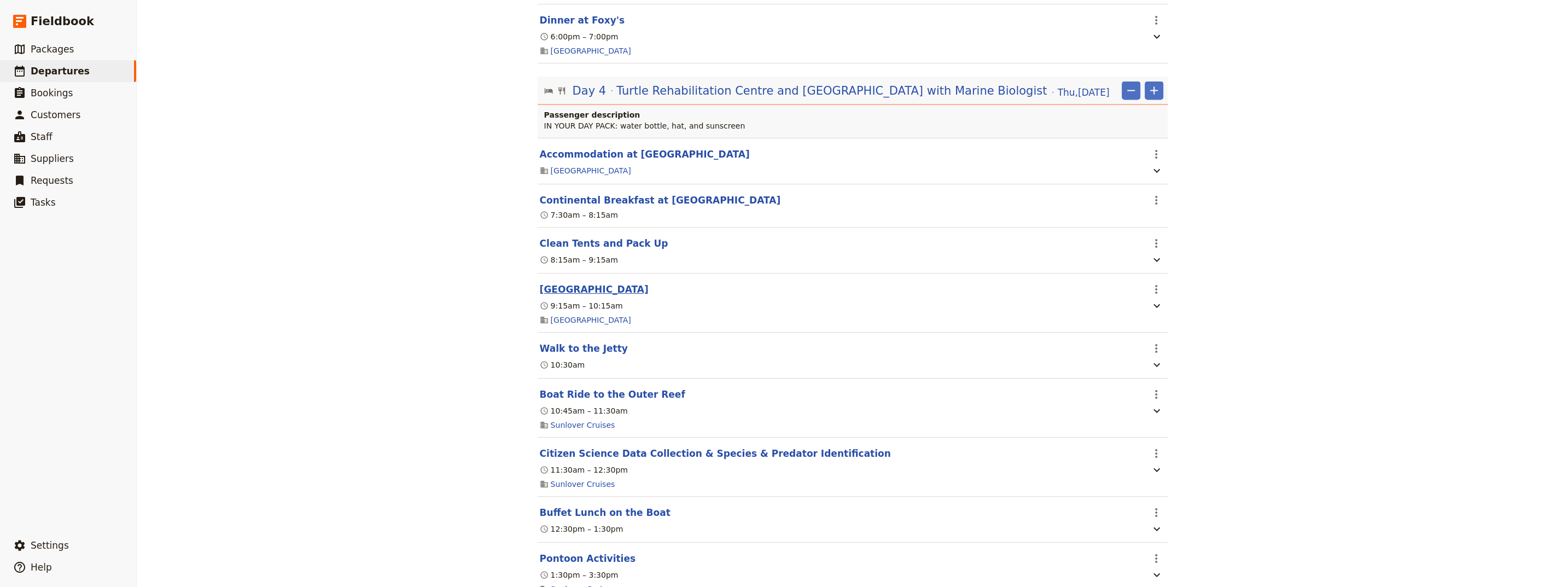
click at [604, 285] on button "[GEOGRAPHIC_DATA]" at bounding box center [594, 290] width 109 height 13
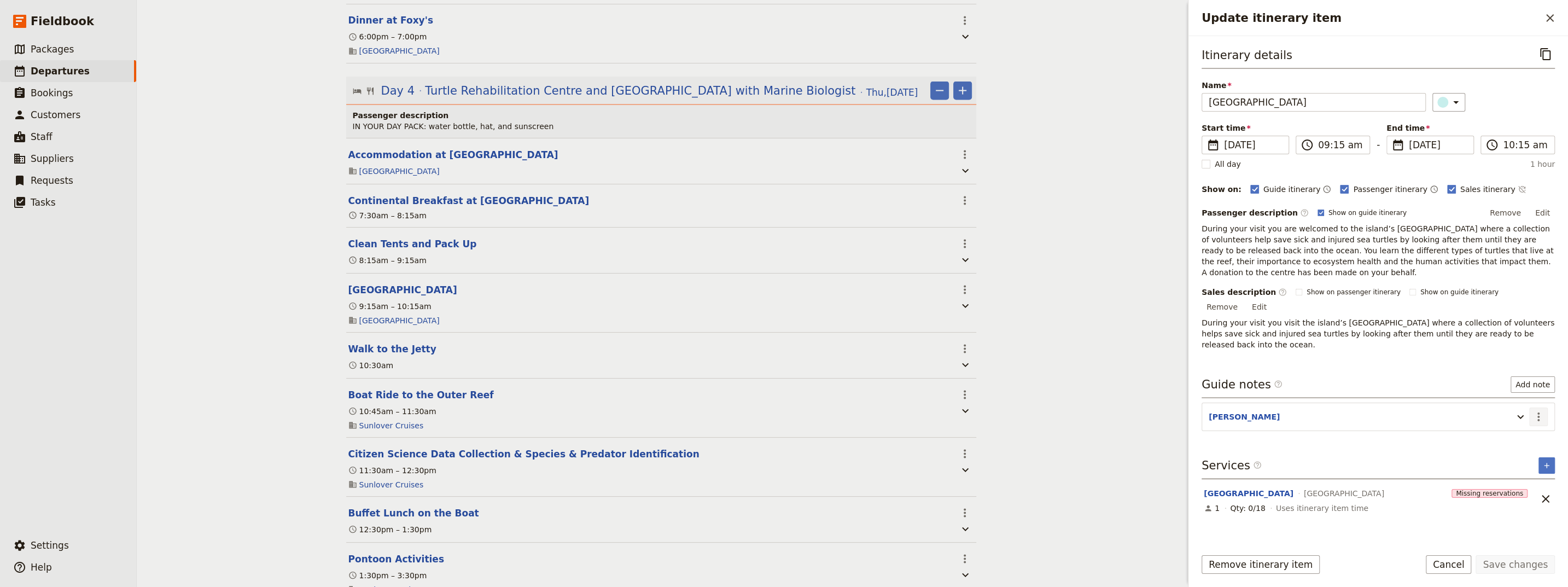
click at [767, 410] on icon "Actions" at bounding box center [1539, 417] width 13 height 13
click at [767, 425] on span "Edit note" at bounding box center [1507, 426] width 34 height 11
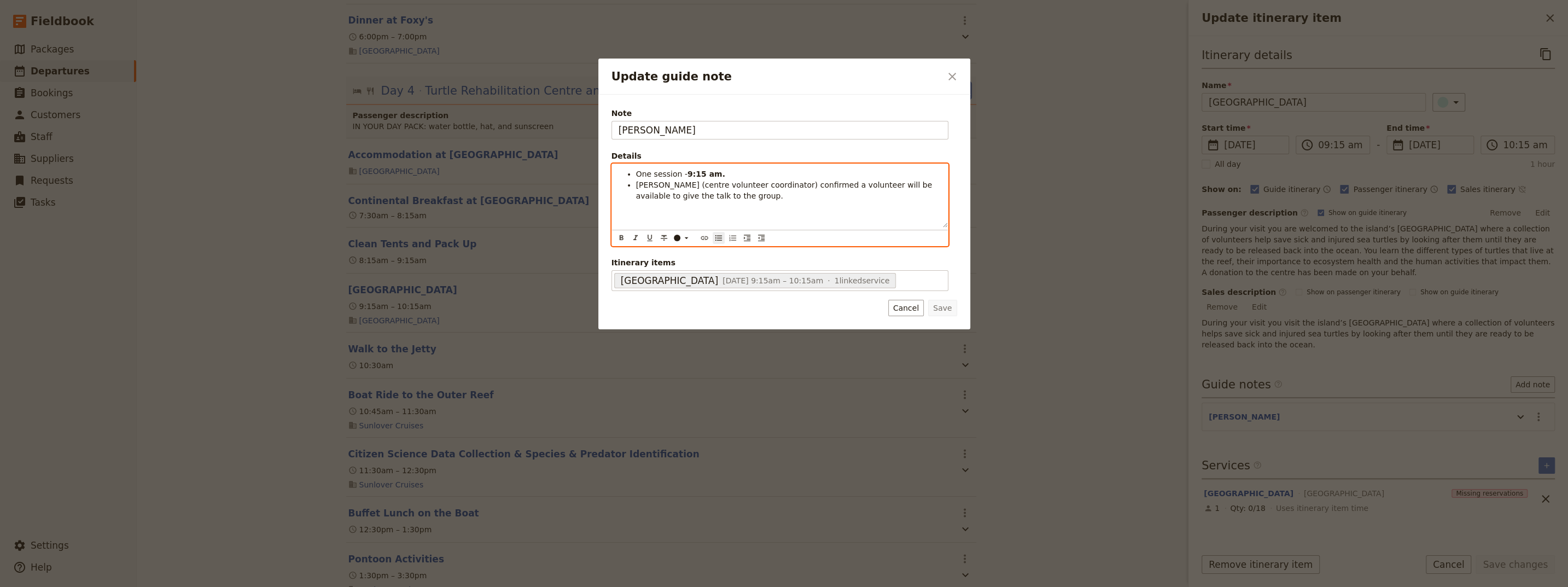
click at [691, 190] on li "[PERSON_NAME] (centre volunteer coordinator) confirmed a volunteer will be avai…" at bounding box center [788, 190] width 305 height 22
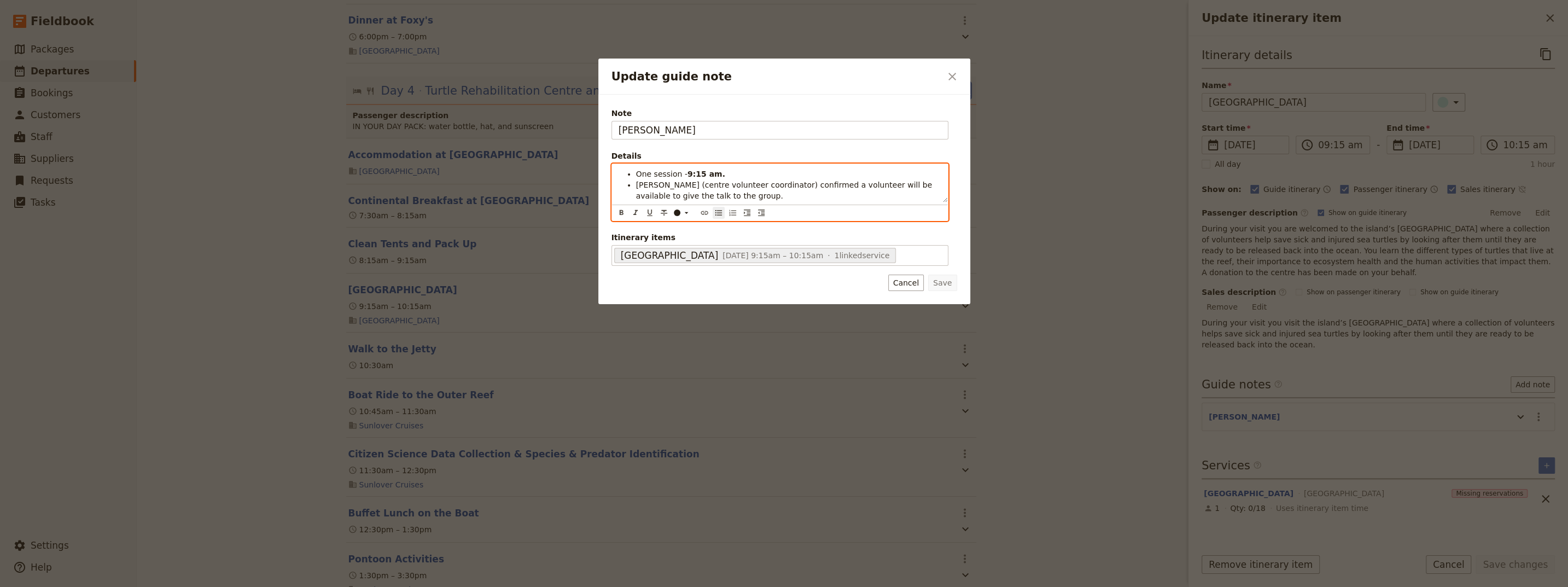
click at [686, 199] on li "[PERSON_NAME] (centre volunteer coordinator) confirmed a volunteer will be avai…" at bounding box center [788, 190] width 305 height 22
click at [757, 187] on span "[PERSON_NAME] (centre volunteer coordinator) confirmed a volunteer will be avai…" at bounding box center [785, 190] width 299 height 19
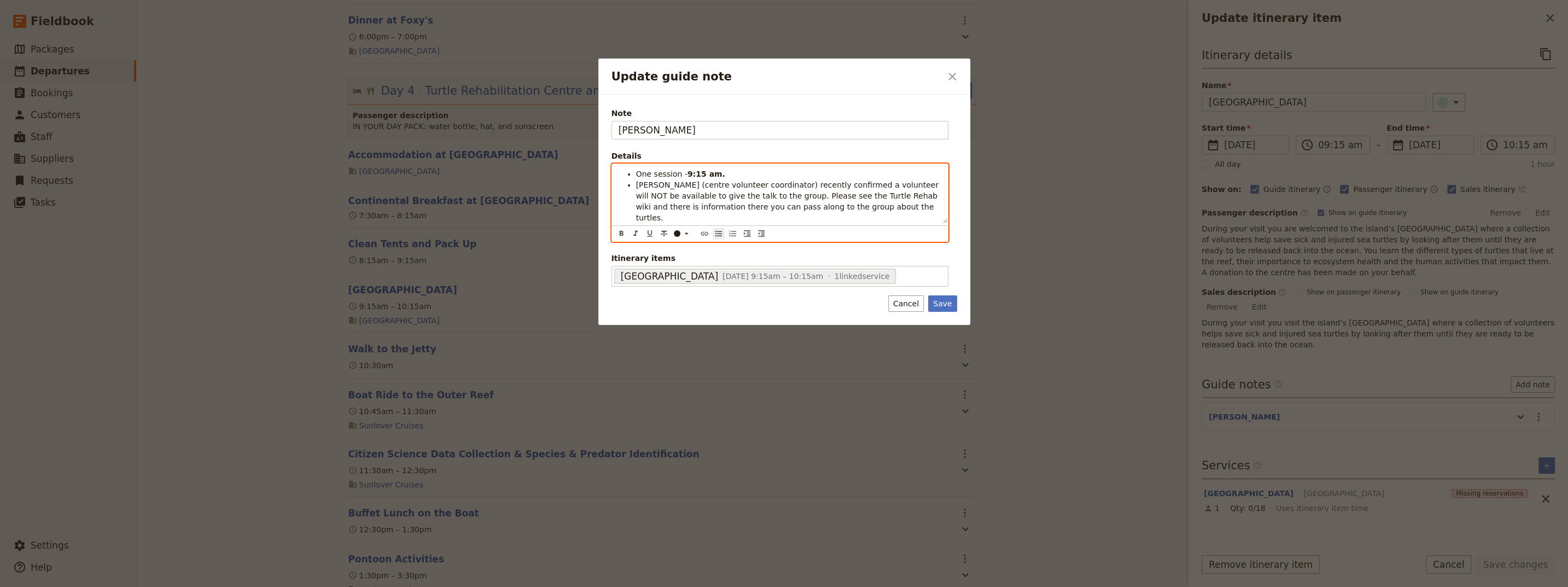
click at [731, 198] on span "[PERSON_NAME] (centre volunteer coordinator) recently confirmed a volunteer wil…" at bounding box center [788, 201] width 305 height 42
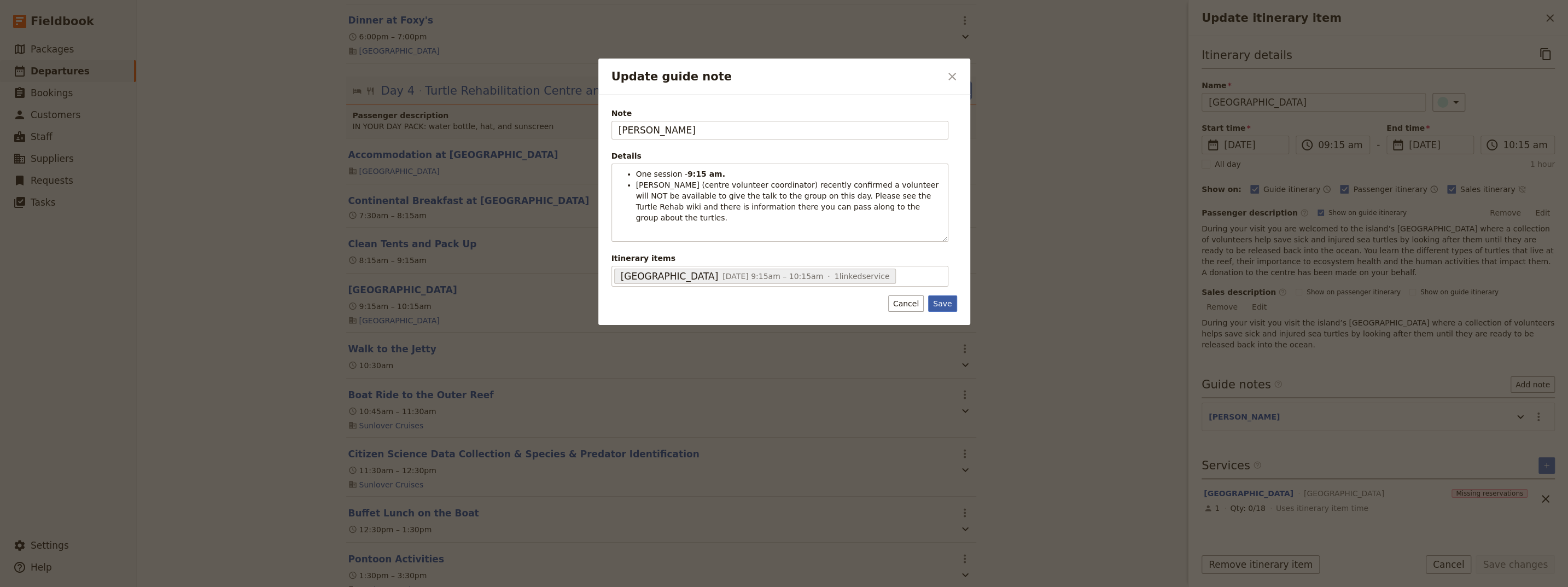
click at [767, 295] on button "Save" at bounding box center [943, 303] width 29 height 17
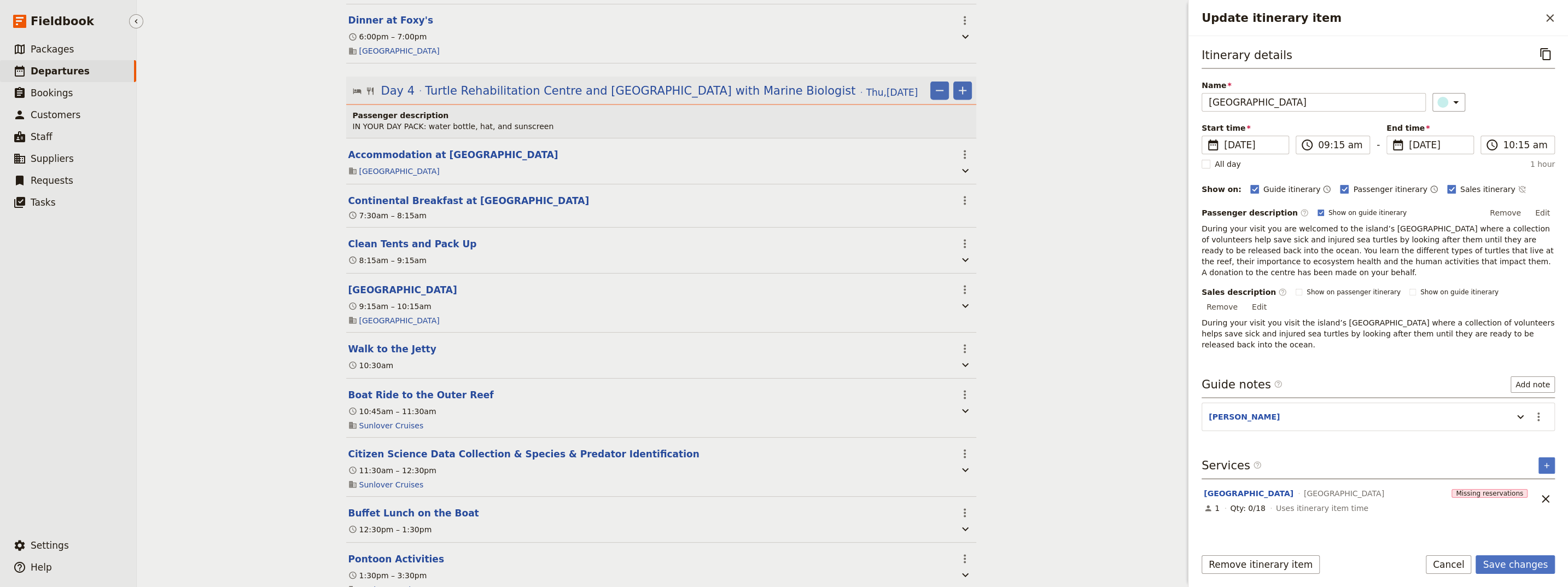
click at [54, 71] on span "Departures" at bounding box center [60, 70] width 59 height 11
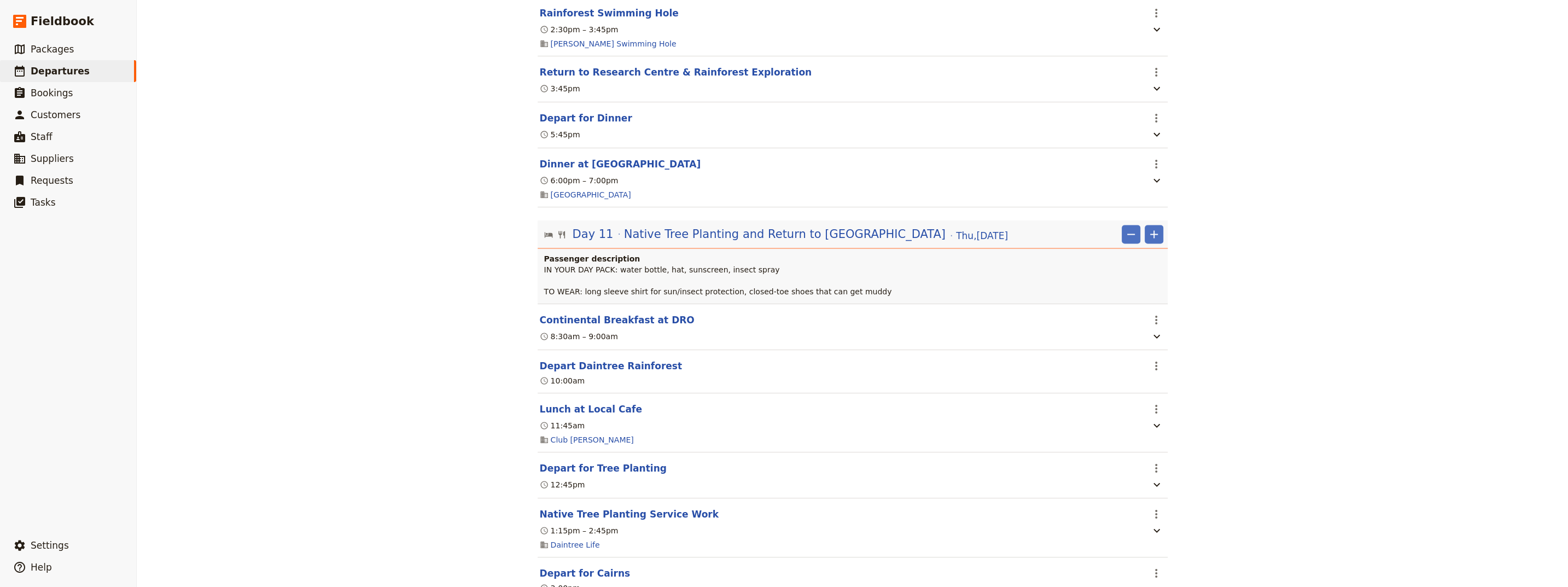
scroll to position [6980, 0]
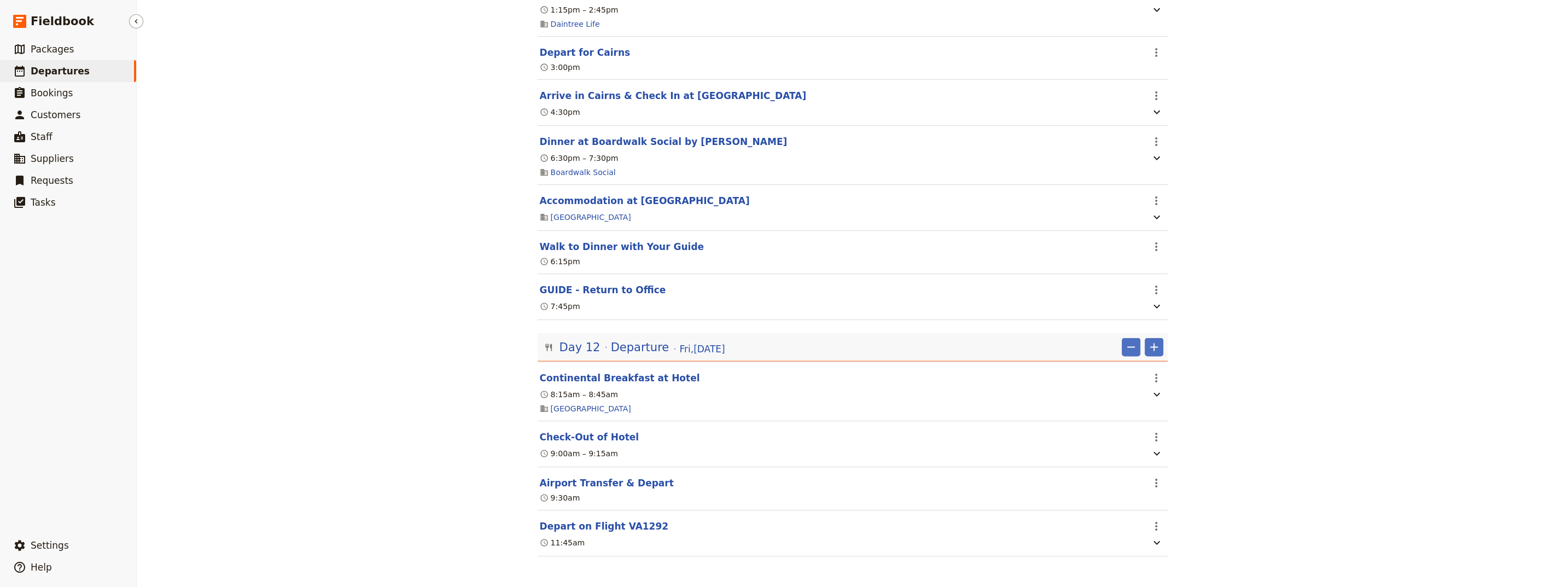
click at [59, 73] on span "Departures" at bounding box center [60, 70] width 59 height 11
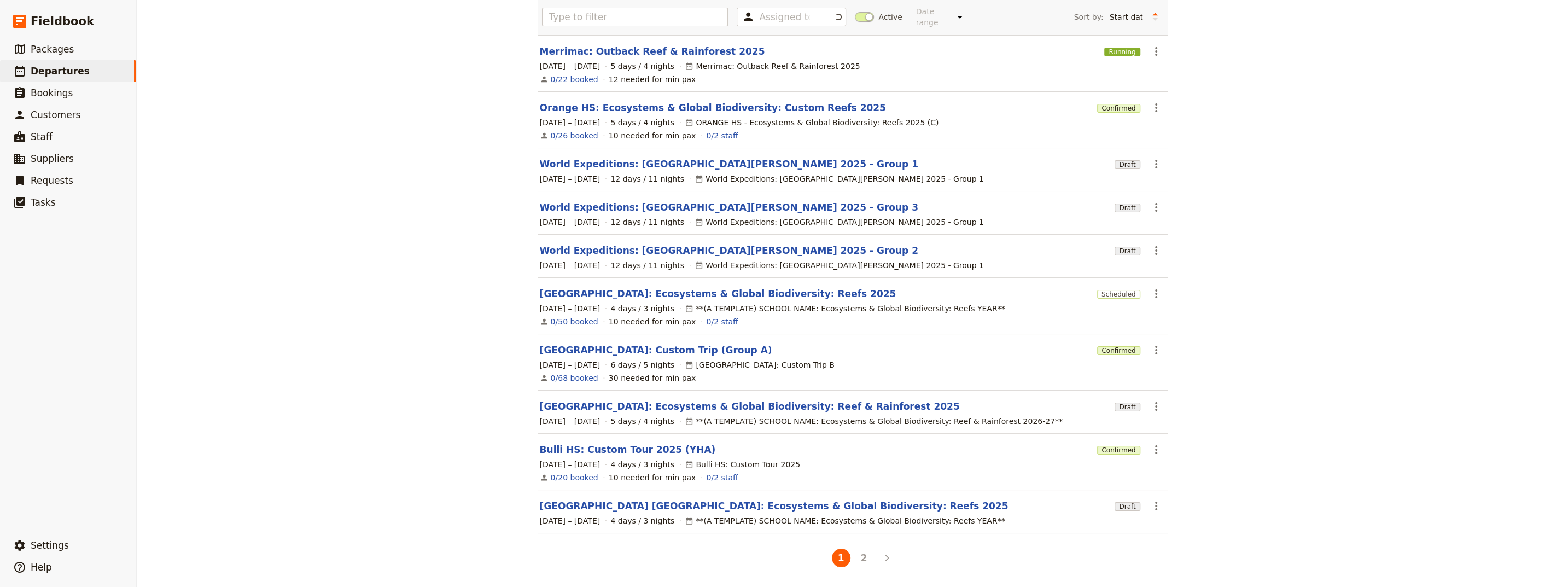
scroll to position [73, 0]
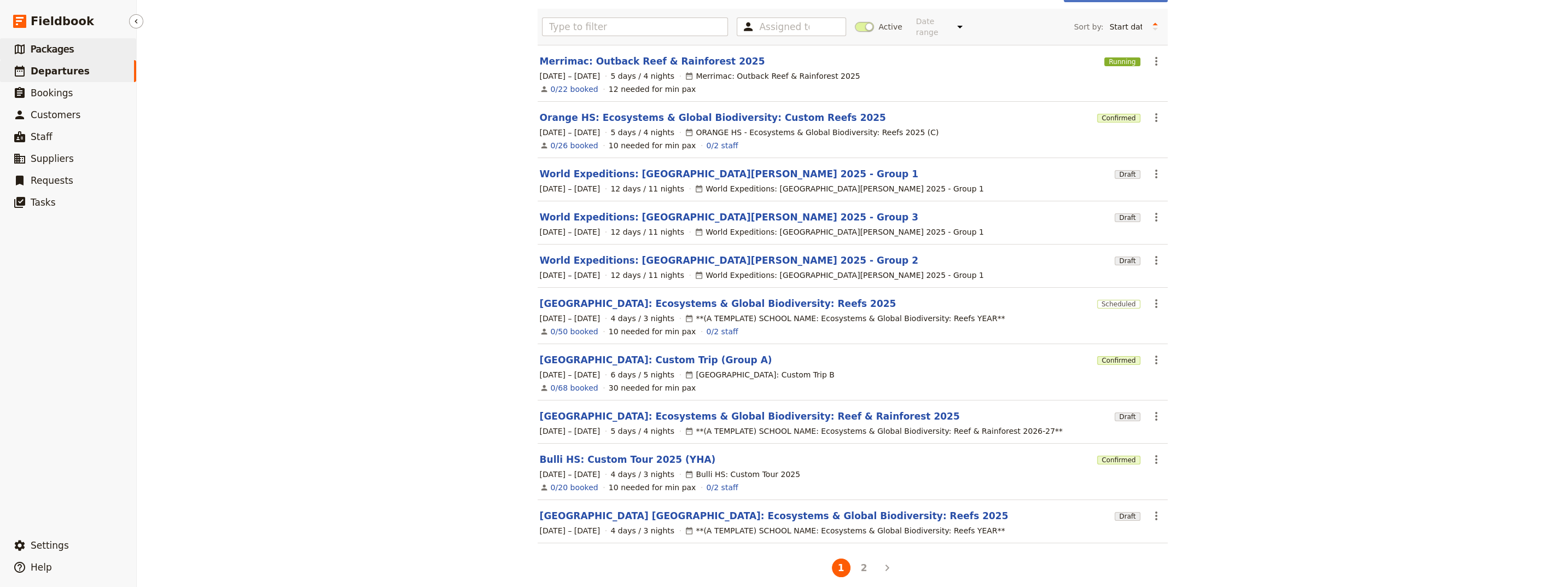
drag, startPoint x: 49, startPoint y: 50, endPoint x: 56, endPoint y: 51, distance: 7.1
click at [48, 51] on span "Packages" at bounding box center [52, 49] width 43 height 11
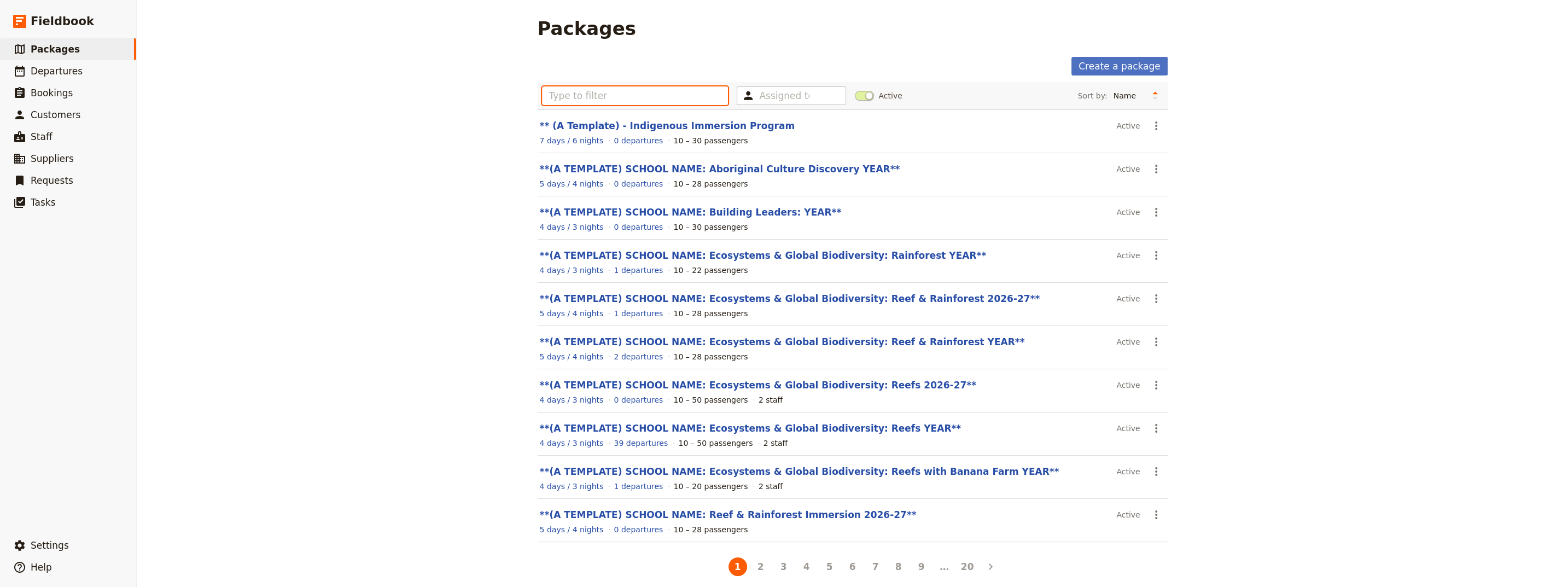
click at [571, 93] on input "text" at bounding box center [635, 96] width 187 height 19
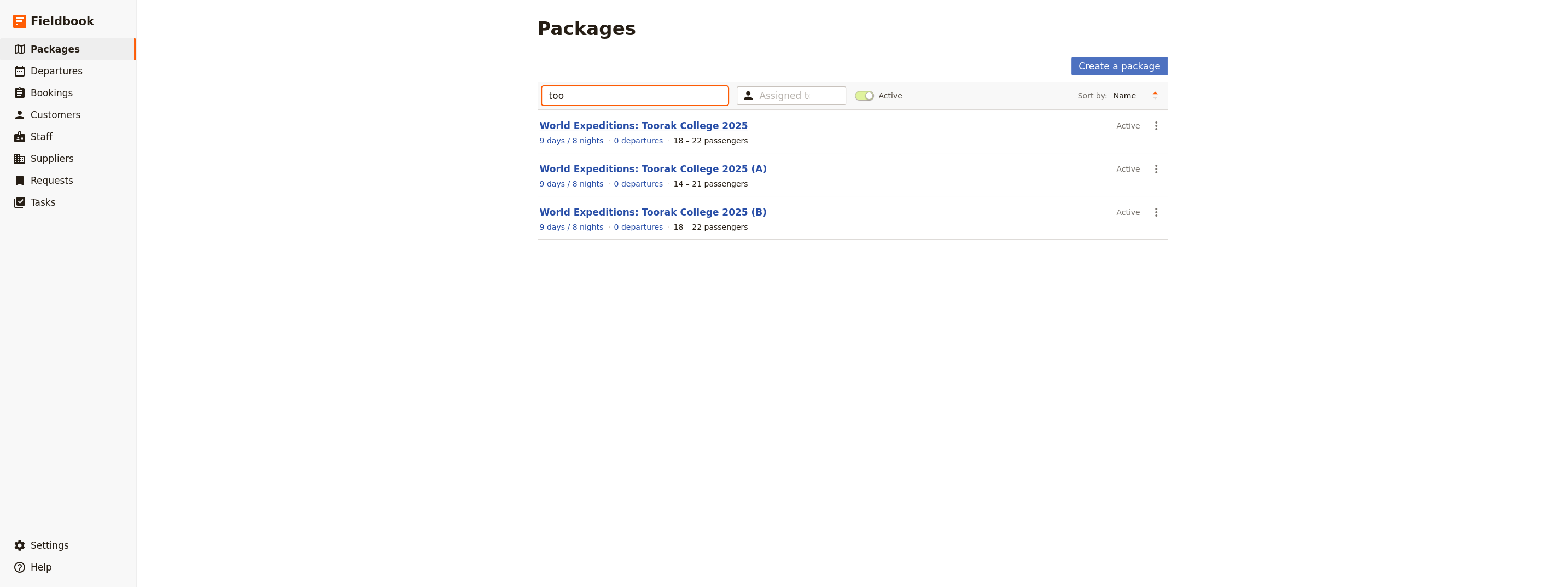
type input "too"
click at [617, 124] on link "World Expeditions: Toorak College 2025" at bounding box center [644, 125] width 208 height 11
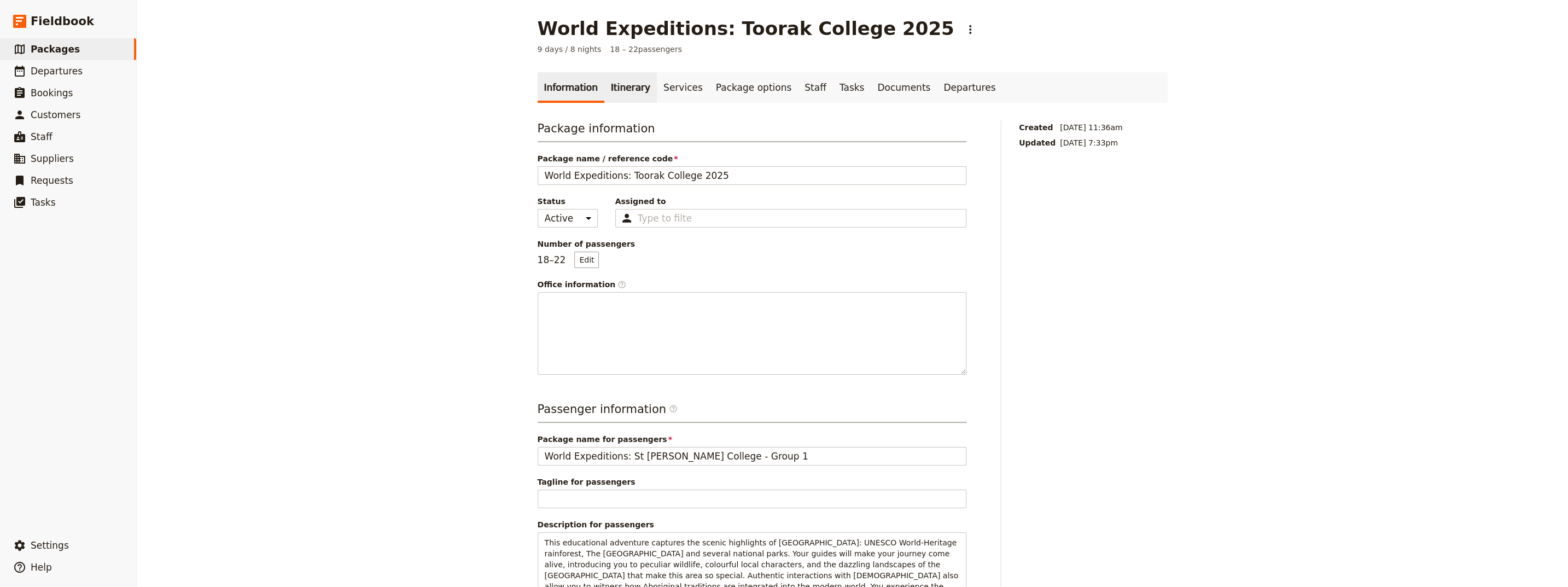
click at [618, 95] on link "Itinerary" at bounding box center [630, 87] width 52 height 31
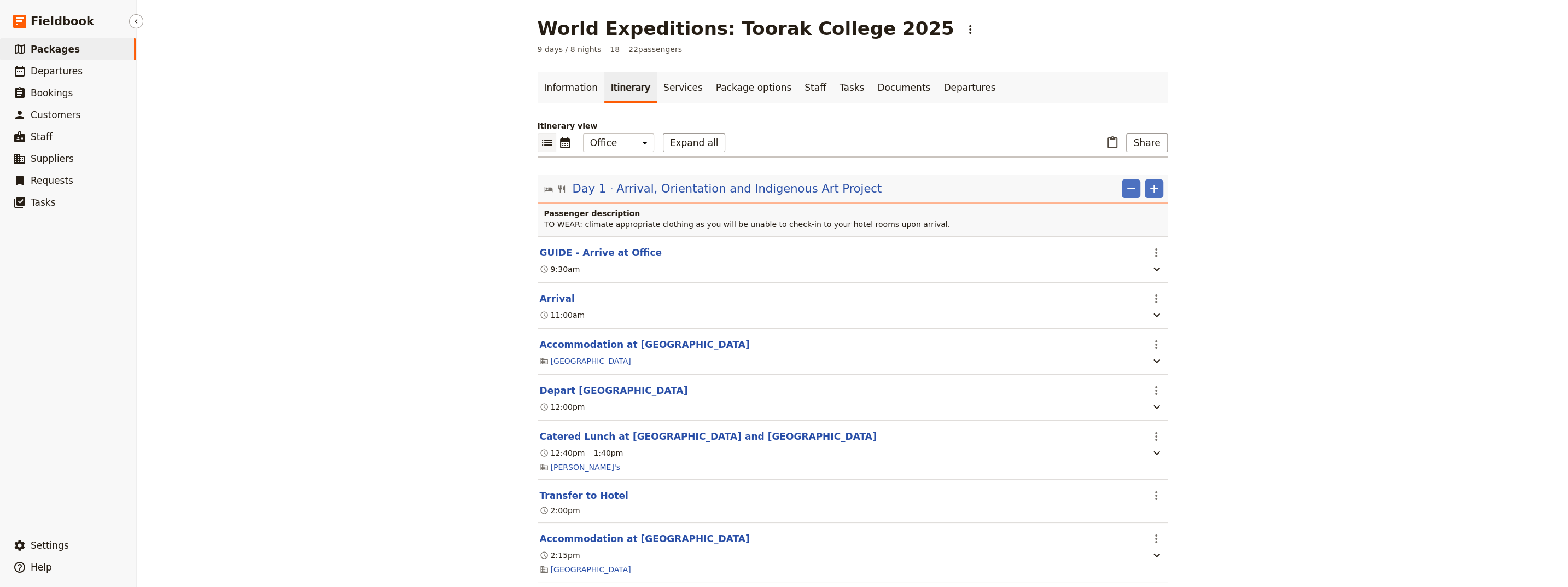
click at [50, 48] on span "Packages" at bounding box center [55, 49] width 50 height 11
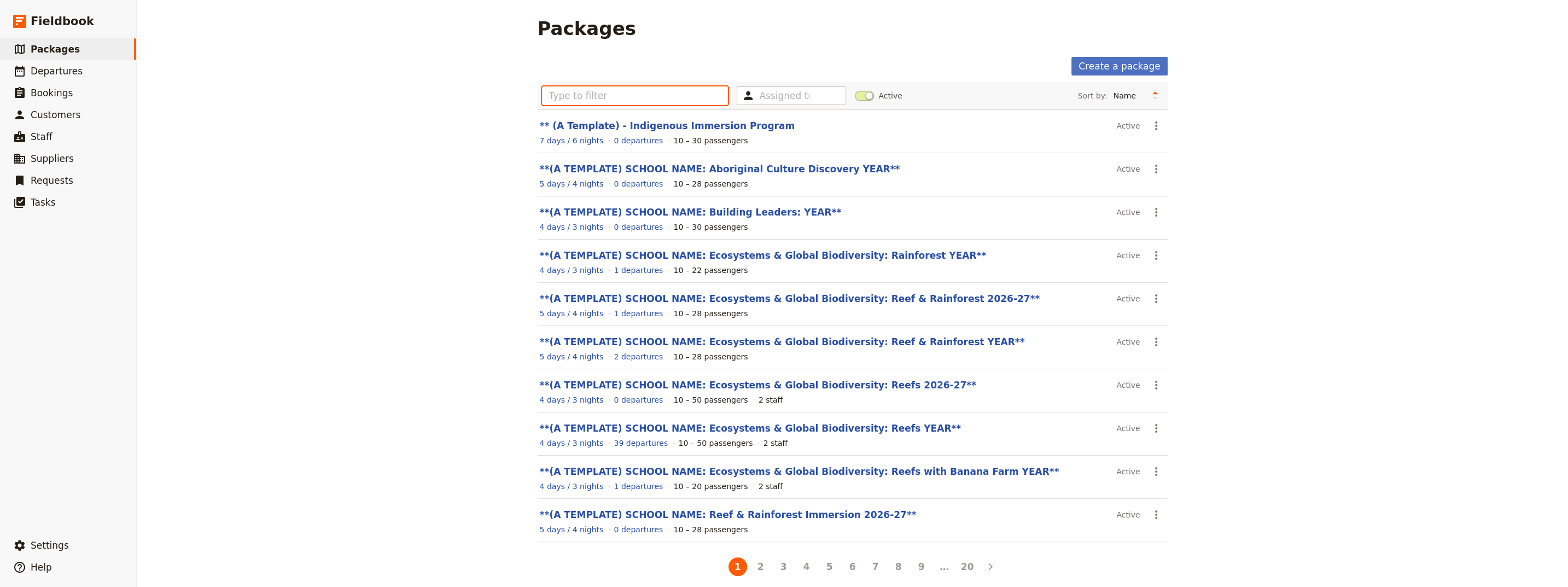
click at [549, 95] on input "text" at bounding box center [635, 96] width 187 height 19
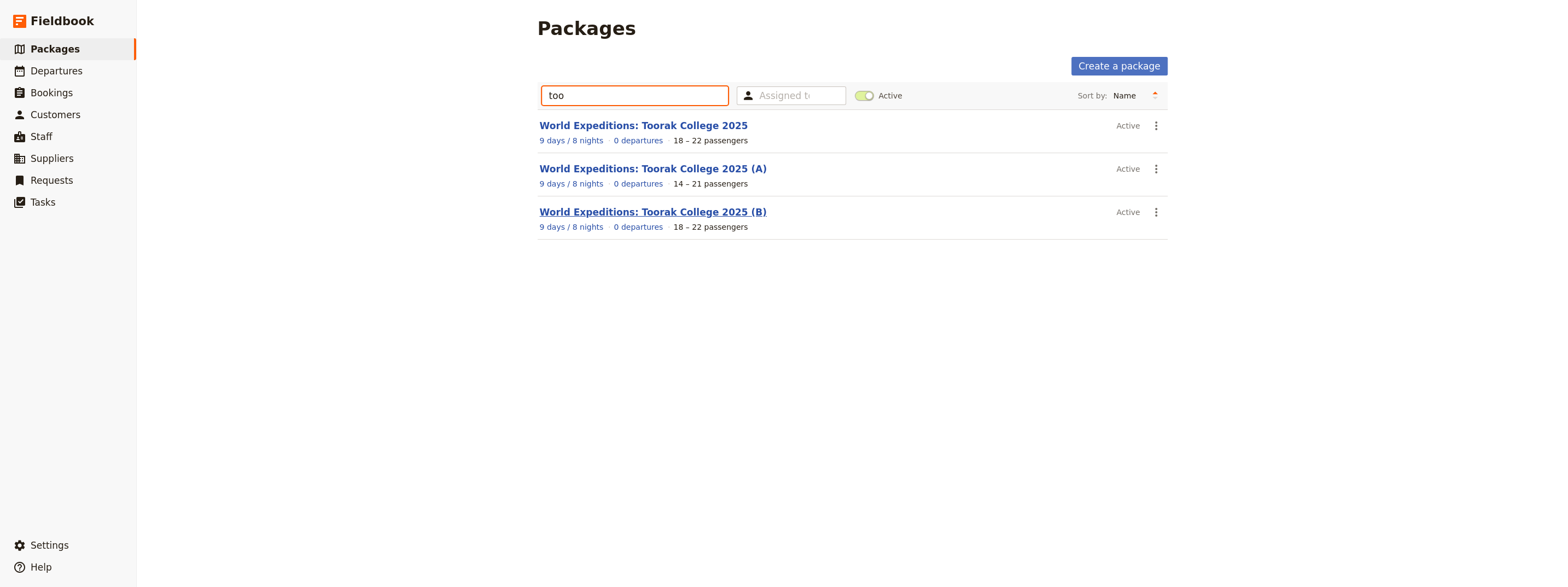
type input "too"
click at [634, 212] on link "World Expeditions: Toorak College 2025 (B)" at bounding box center [653, 212] width 227 height 11
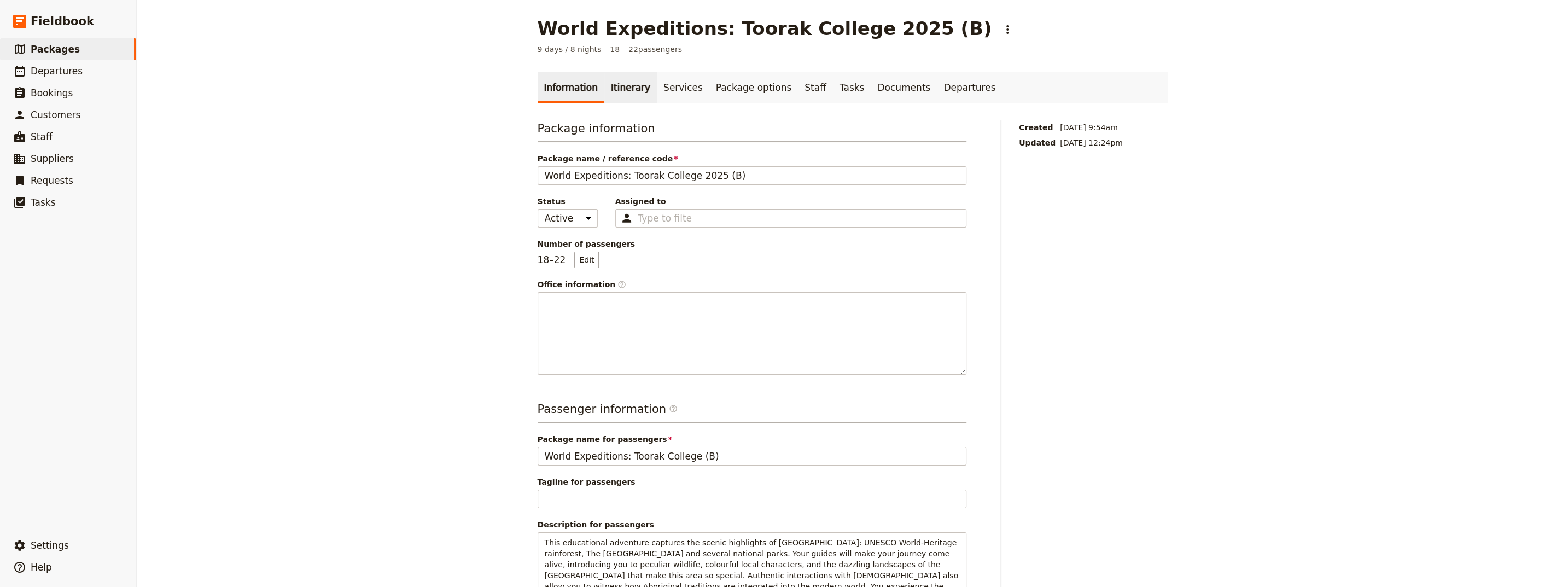
click at [622, 90] on link "Itinerary" at bounding box center [630, 87] width 52 height 31
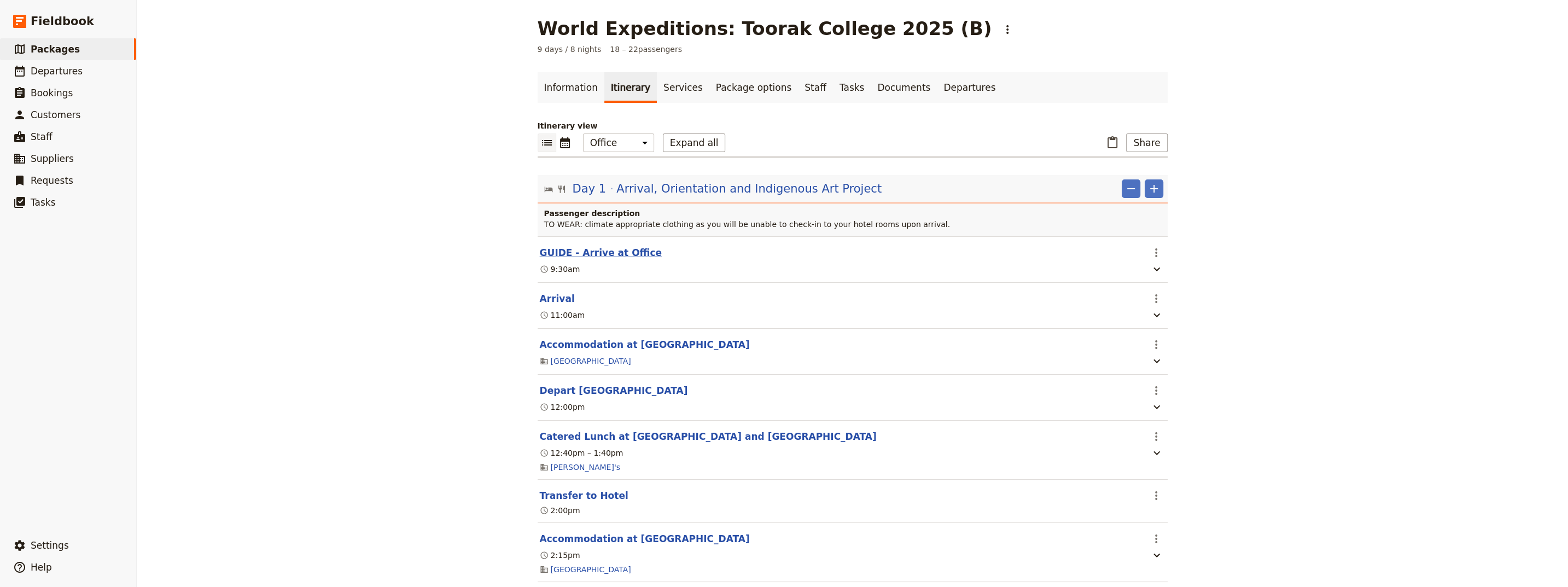
click at [589, 256] on button "GUIDE - Arrive at Office" at bounding box center [601, 253] width 122 height 13
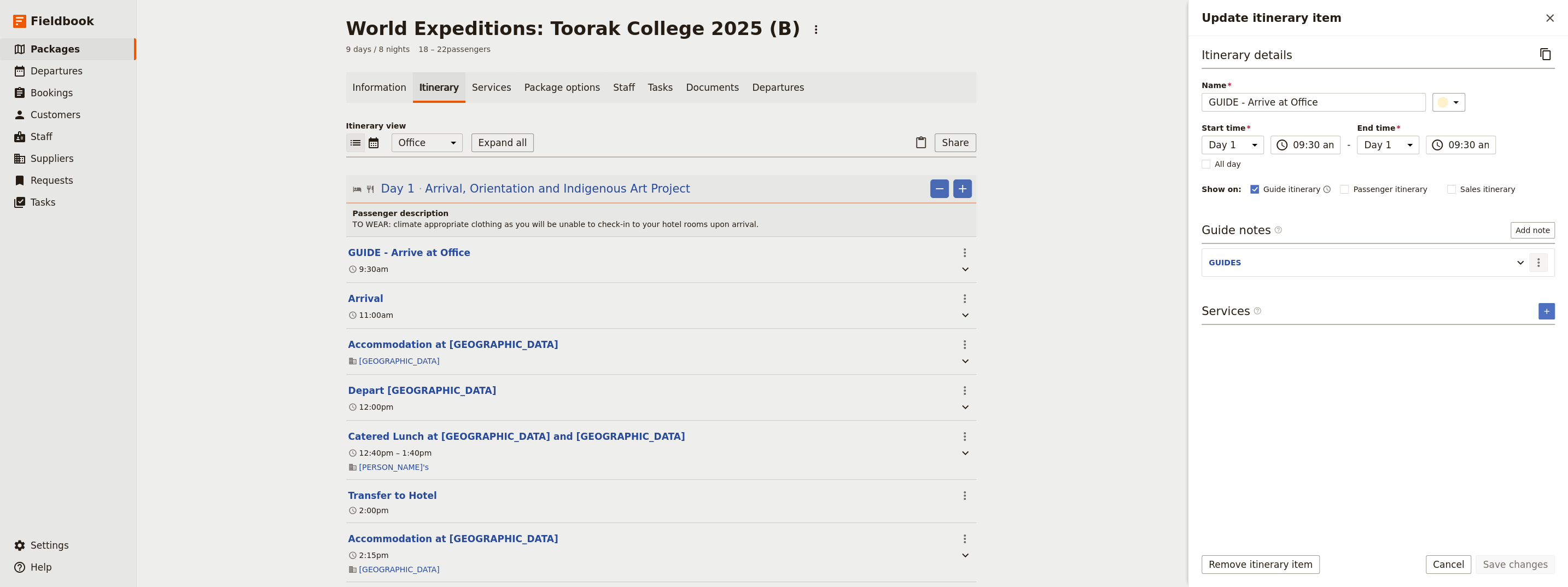
click at [767, 264] on icon "Actions" at bounding box center [1539, 262] width 13 height 13
click at [767, 282] on span "Edit note" at bounding box center [1507, 284] width 34 height 11
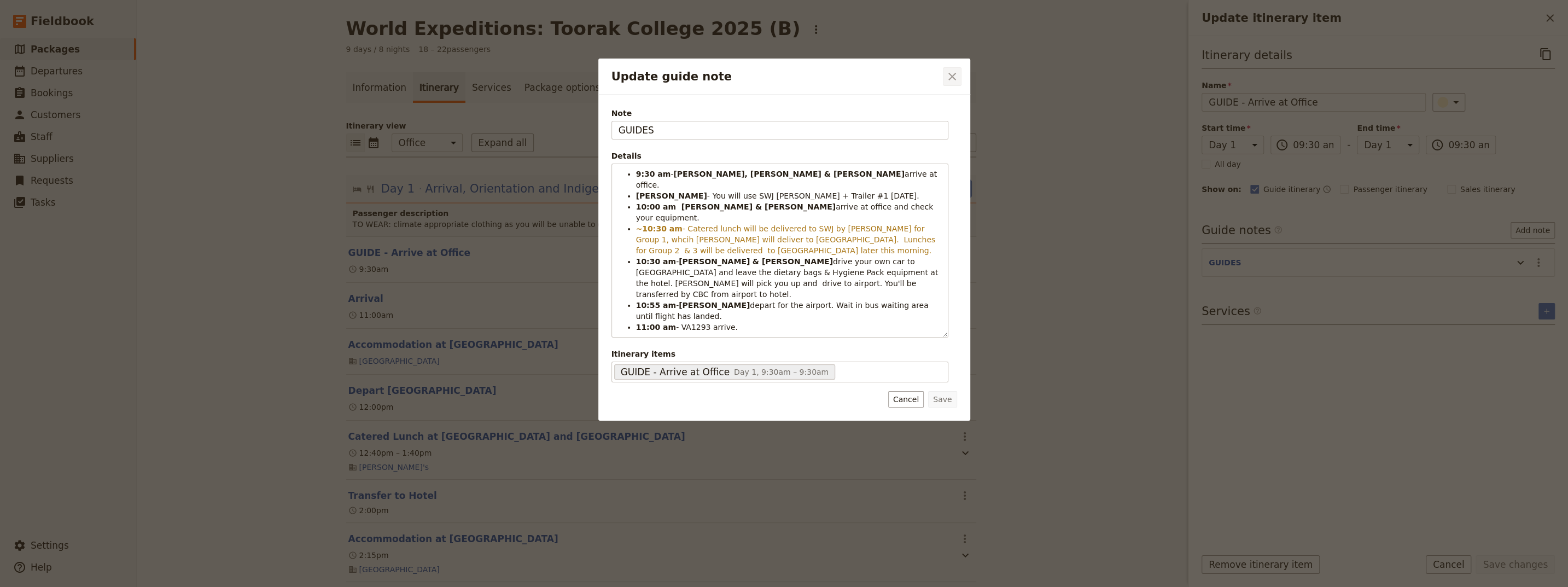
click at [767, 77] on icon "Close dialog" at bounding box center [952, 76] width 8 height 8
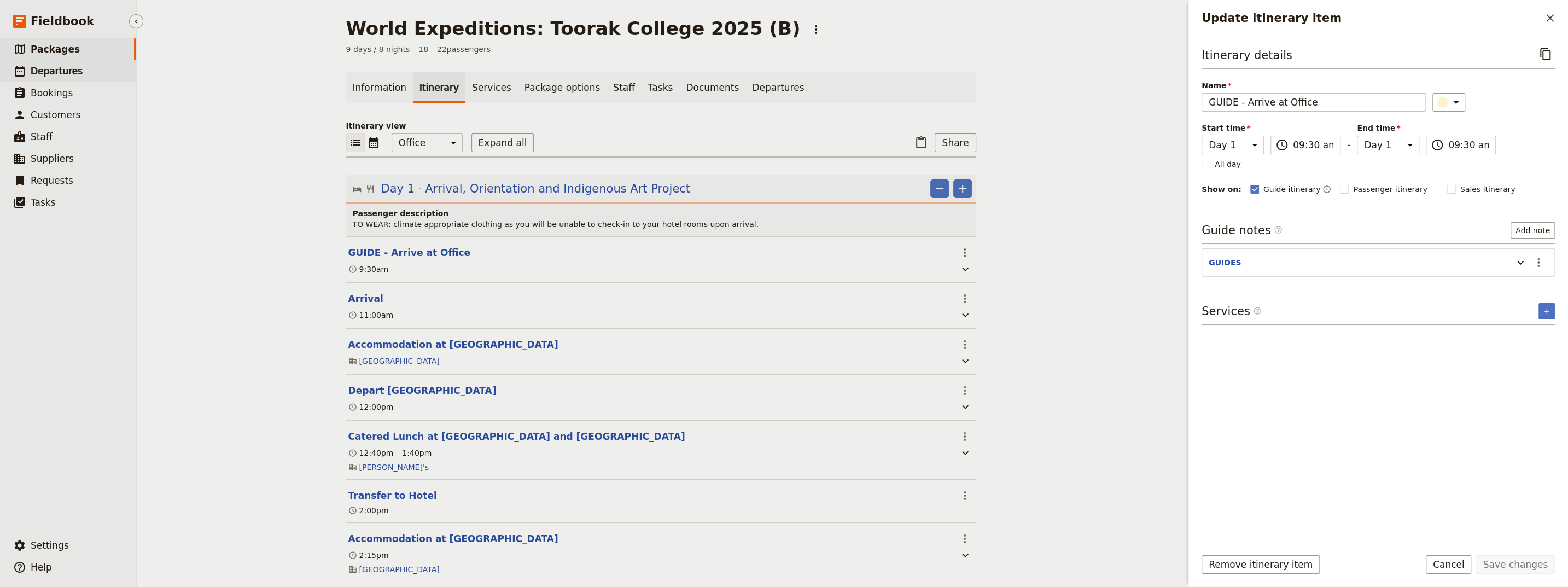
click at [68, 72] on span "Departures" at bounding box center [57, 70] width 52 height 11
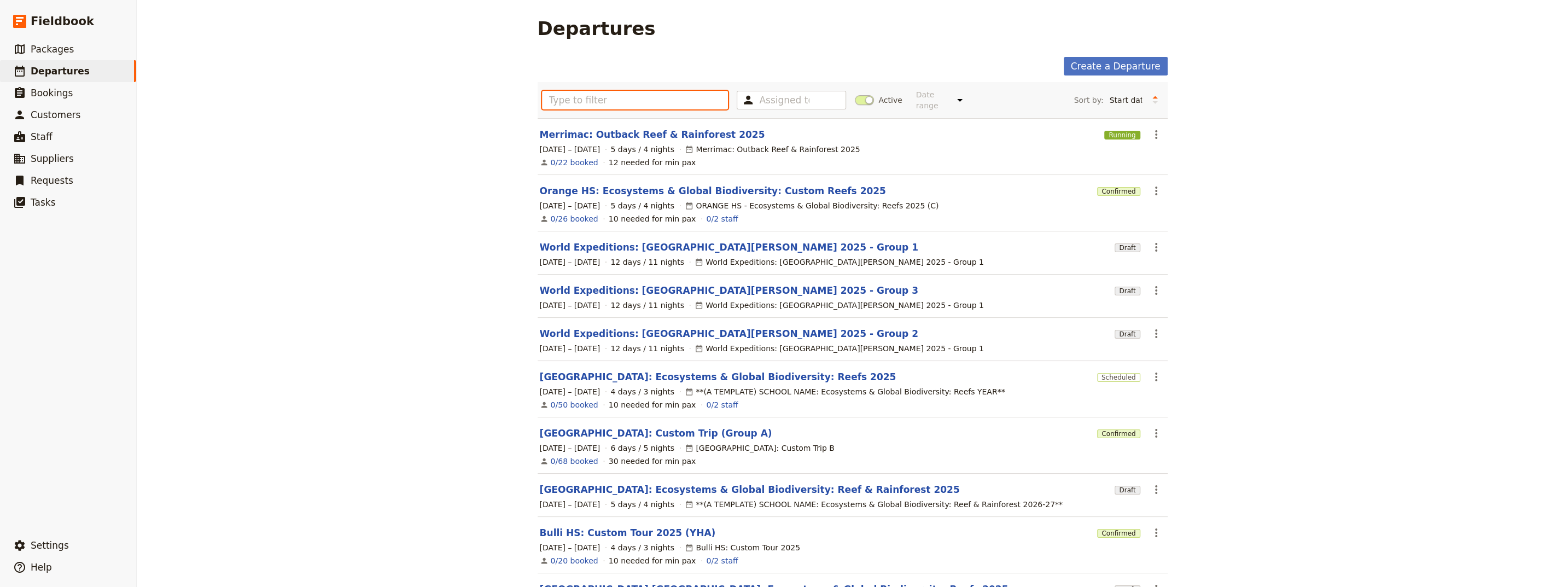
click at [565, 97] on input "text" at bounding box center [635, 100] width 187 height 19
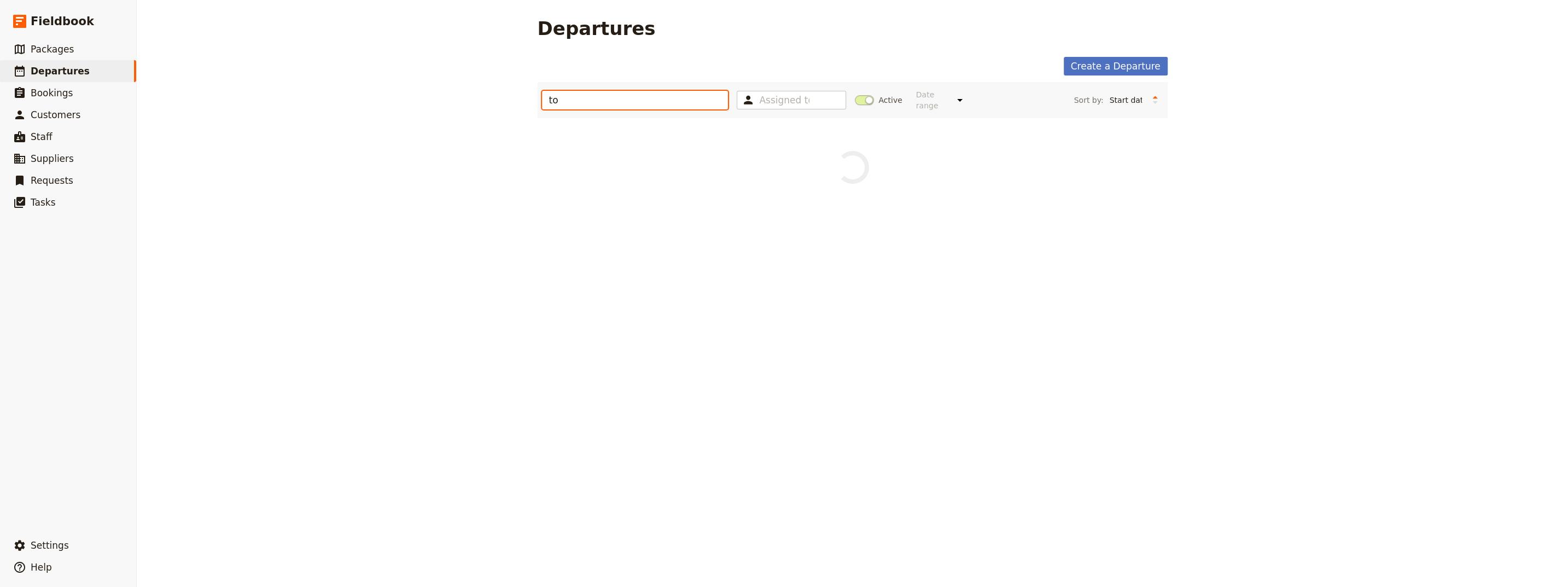
type input "too"
drag, startPoint x: 558, startPoint y: 97, endPoint x: 538, endPoint y: 94, distance: 20.2
click at [542, 94] on input "too" at bounding box center [635, 100] width 187 height 19
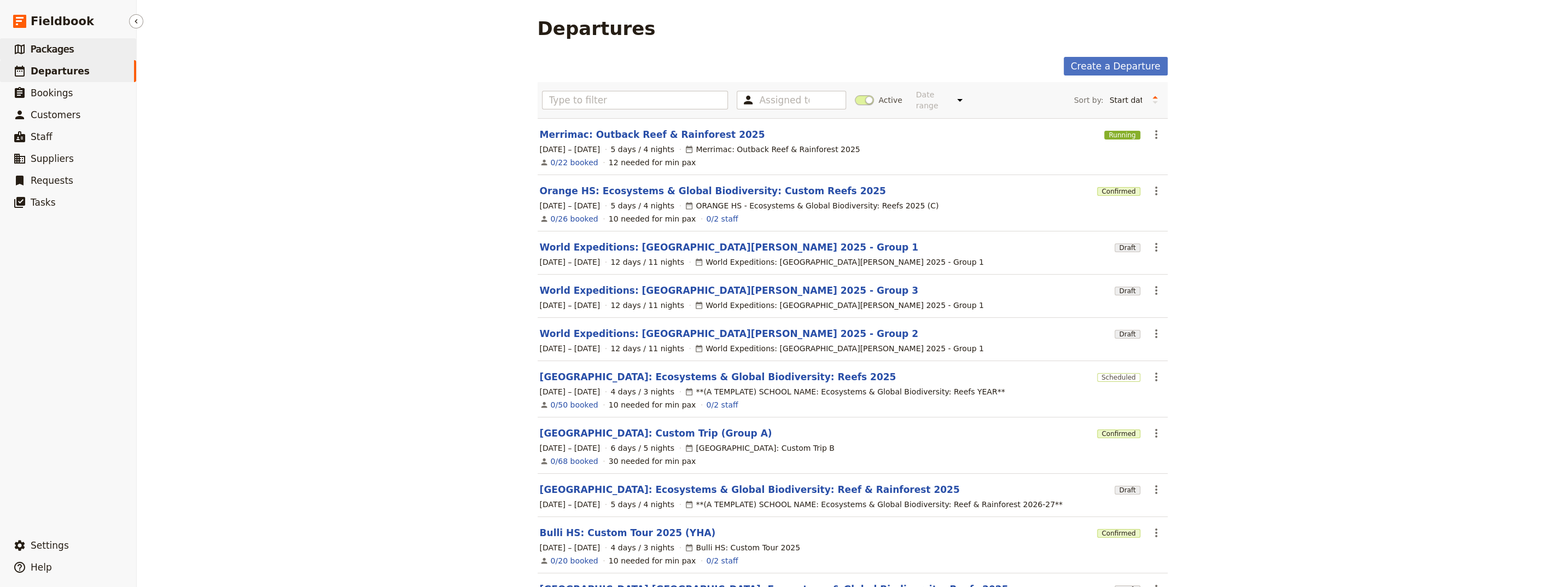
click at [46, 51] on span "Packages" at bounding box center [52, 49] width 43 height 11
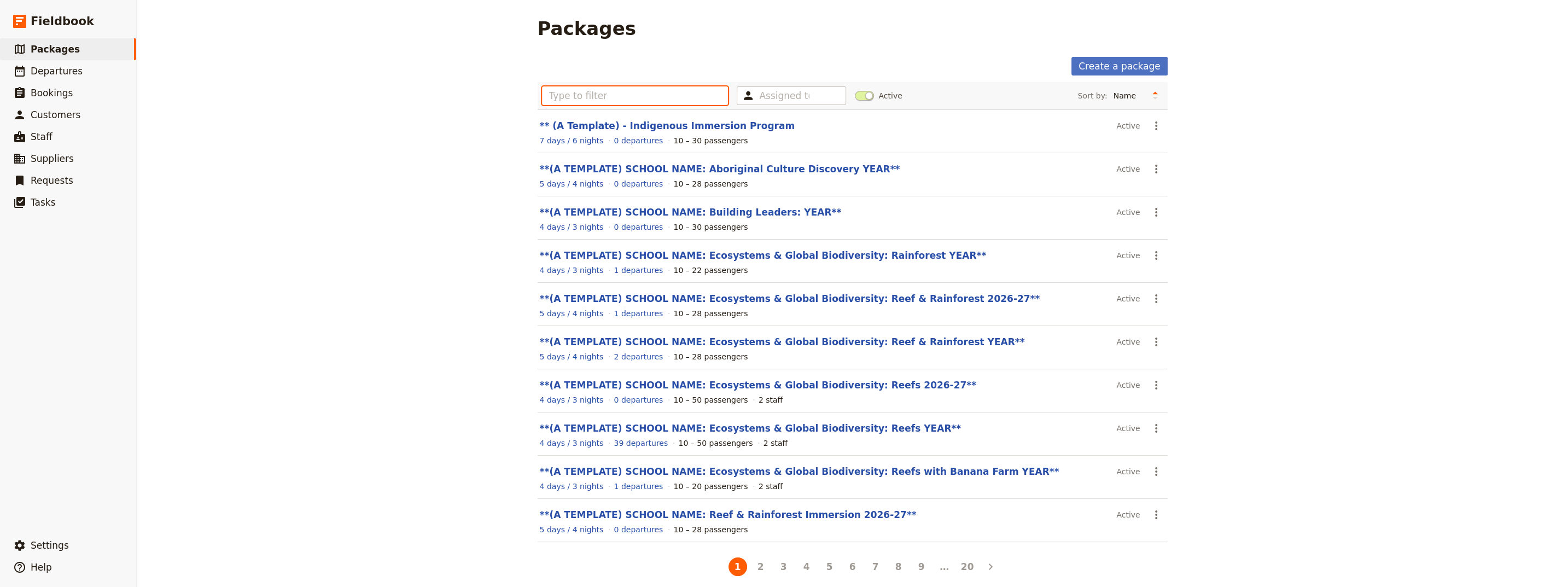
click at [612, 103] on input "text" at bounding box center [635, 96] width 187 height 19
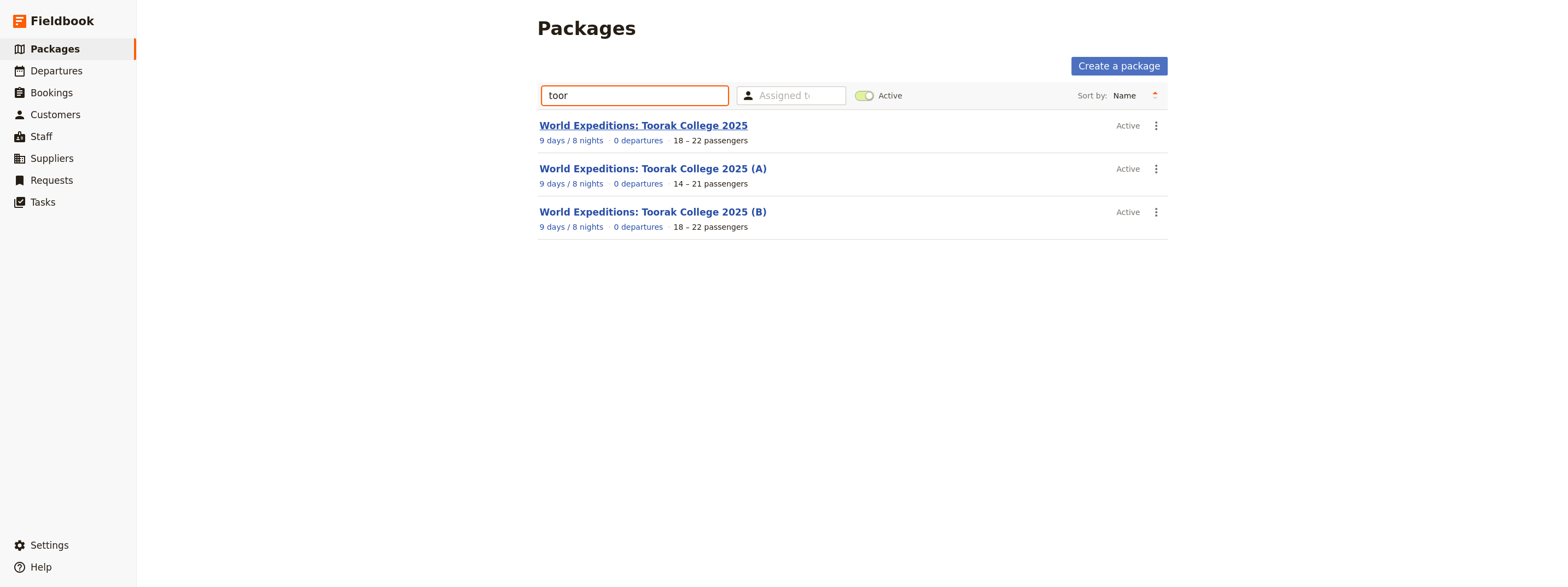
type input "toor"
click at [651, 127] on link "World Expeditions: Toorak College 2025" at bounding box center [644, 125] width 208 height 11
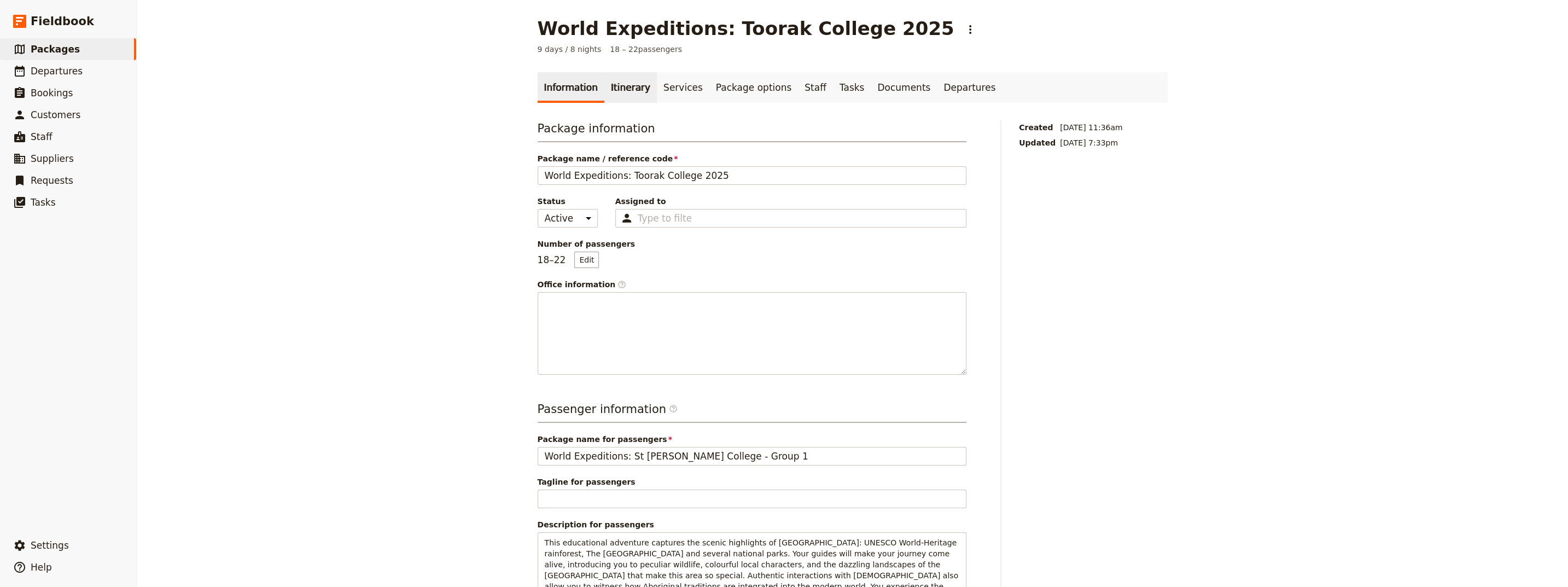
click at [614, 93] on link "Itinerary" at bounding box center [630, 87] width 52 height 31
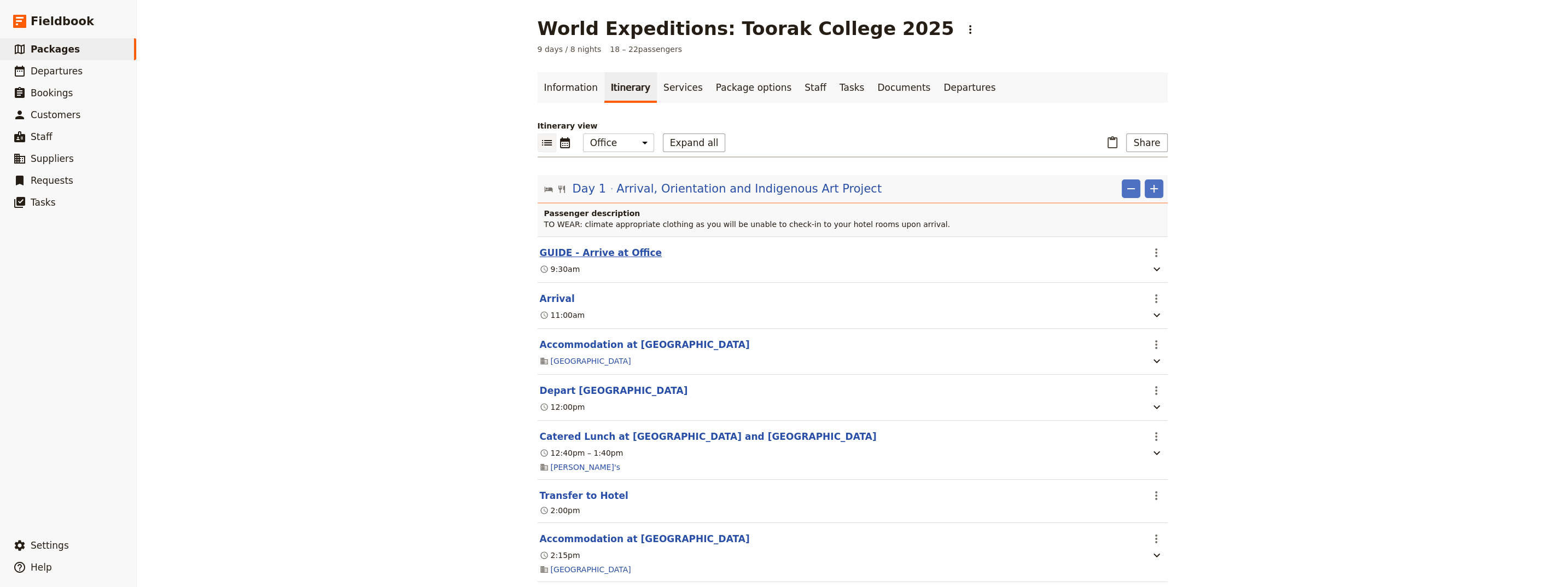
click at [607, 251] on button "GUIDE - Arrive at Office" at bounding box center [601, 253] width 122 height 13
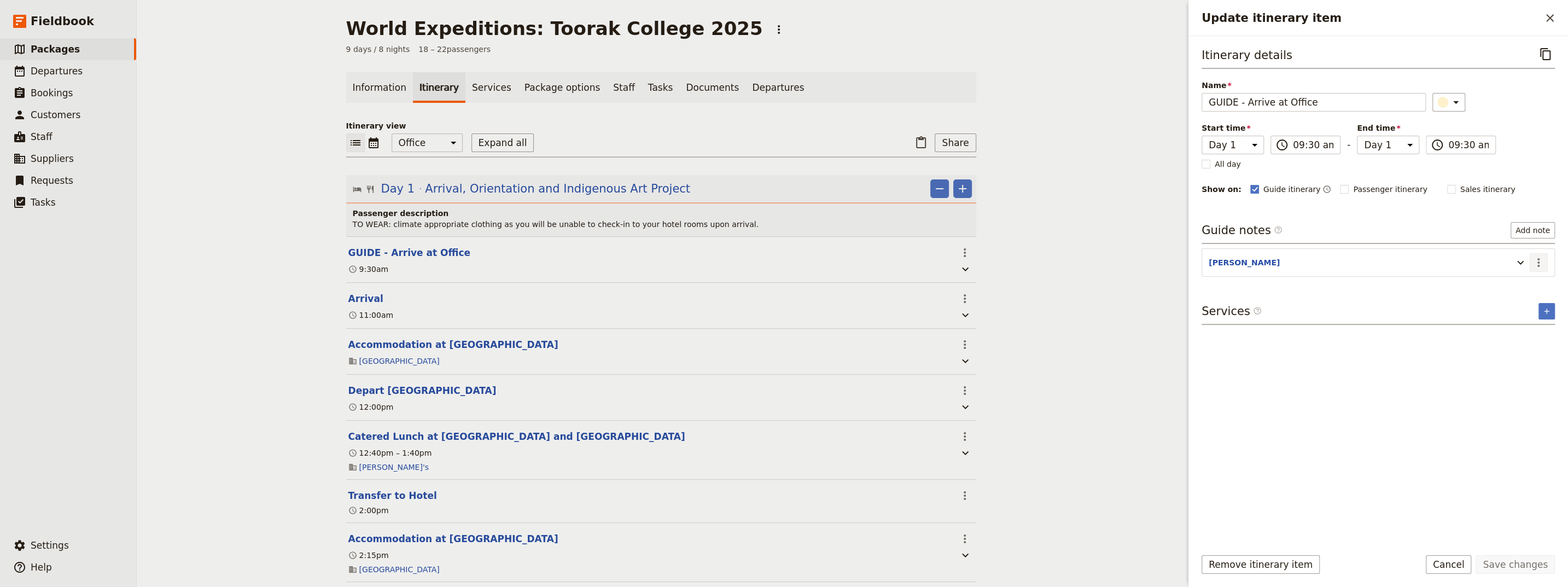
click at [767, 259] on icon "Actions" at bounding box center [1539, 262] width 13 height 13
click at [767, 283] on span "Edit note" at bounding box center [1507, 284] width 34 height 11
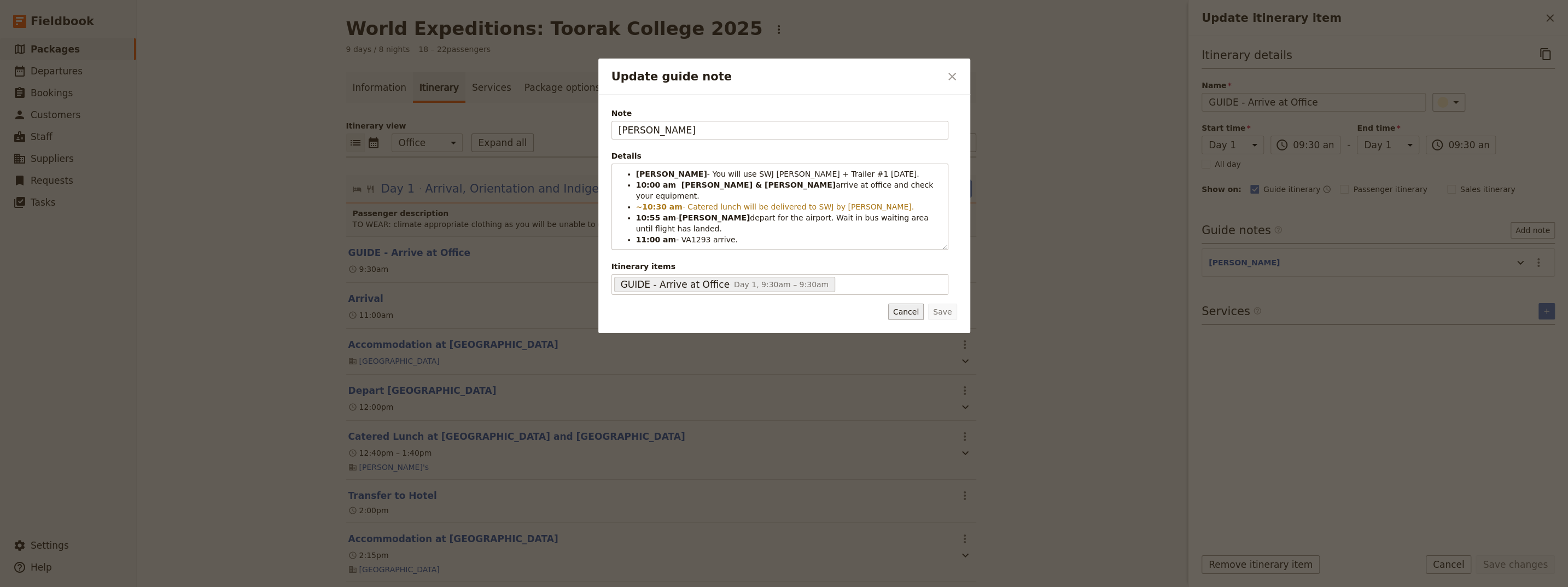
click at [767, 305] on button "Cancel" at bounding box center [905, 311] width 35 height 17
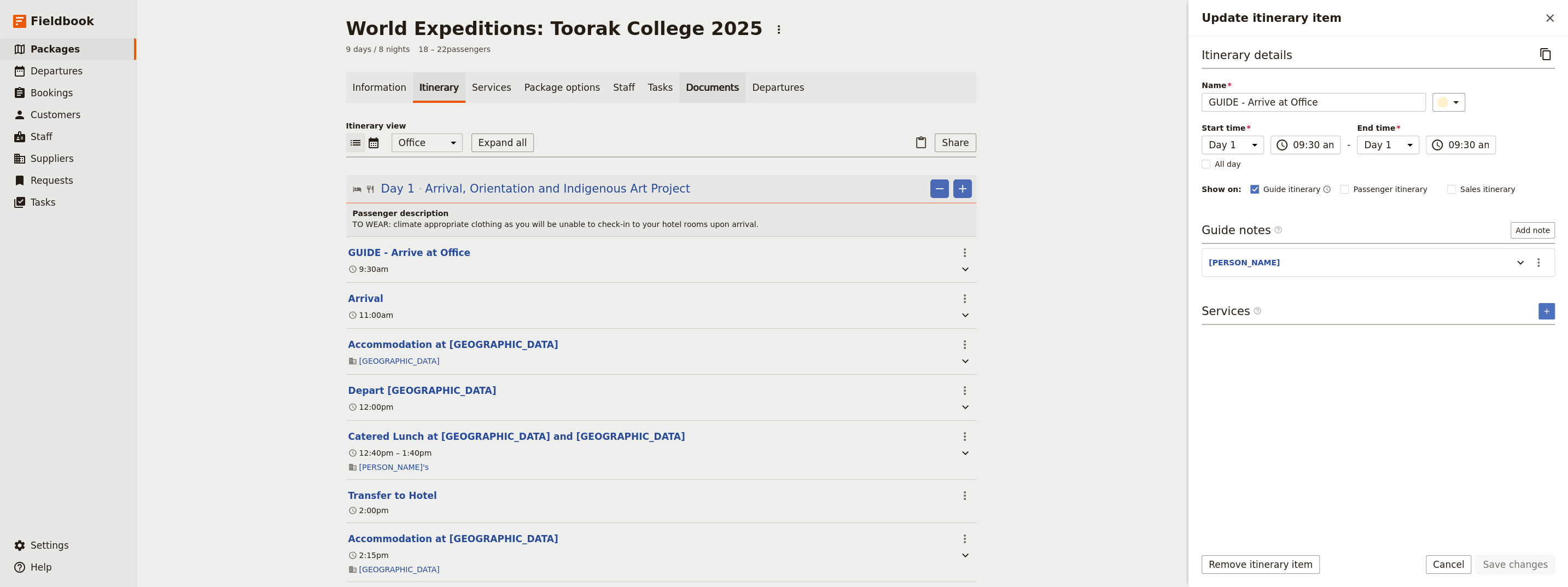
click at [679, 88] on link "Documents" at bounding box center [712, 87] width 66 height 31
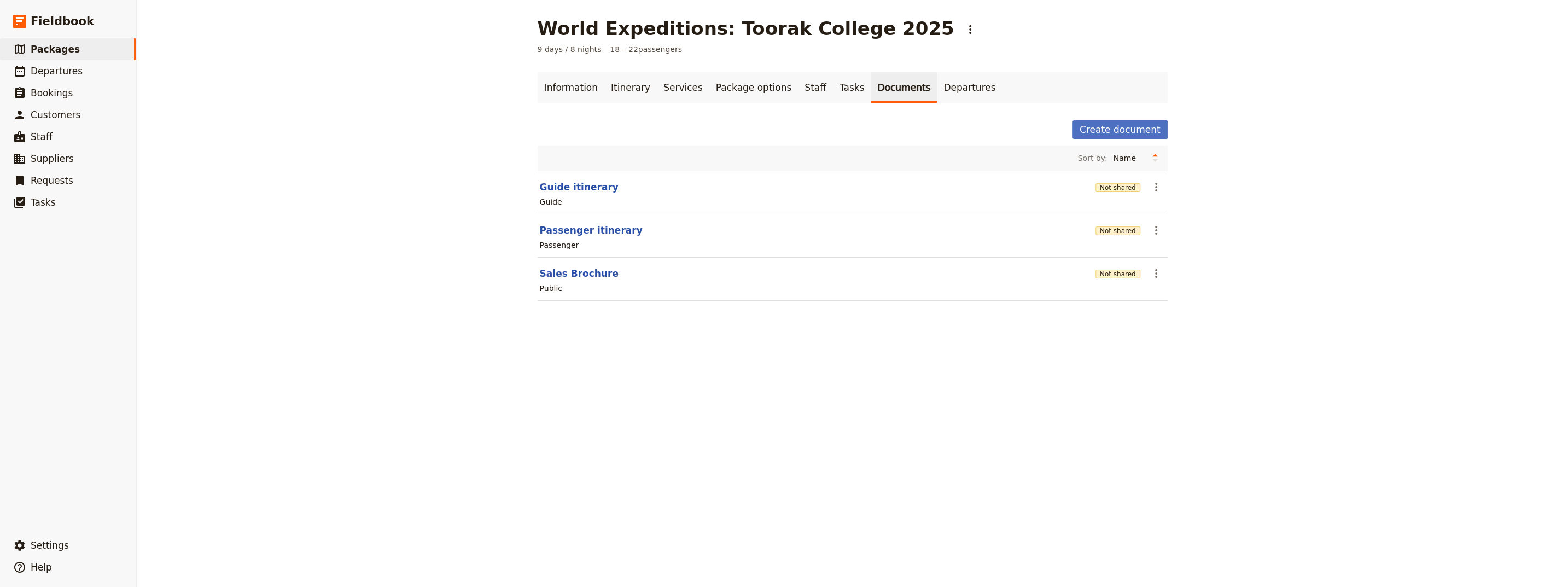
click at [560, 187] on button "Guide itinerary" at bounding box center [579, 187] width 79 height 13
select select "STAFF"
select select "RUN_SHEET"
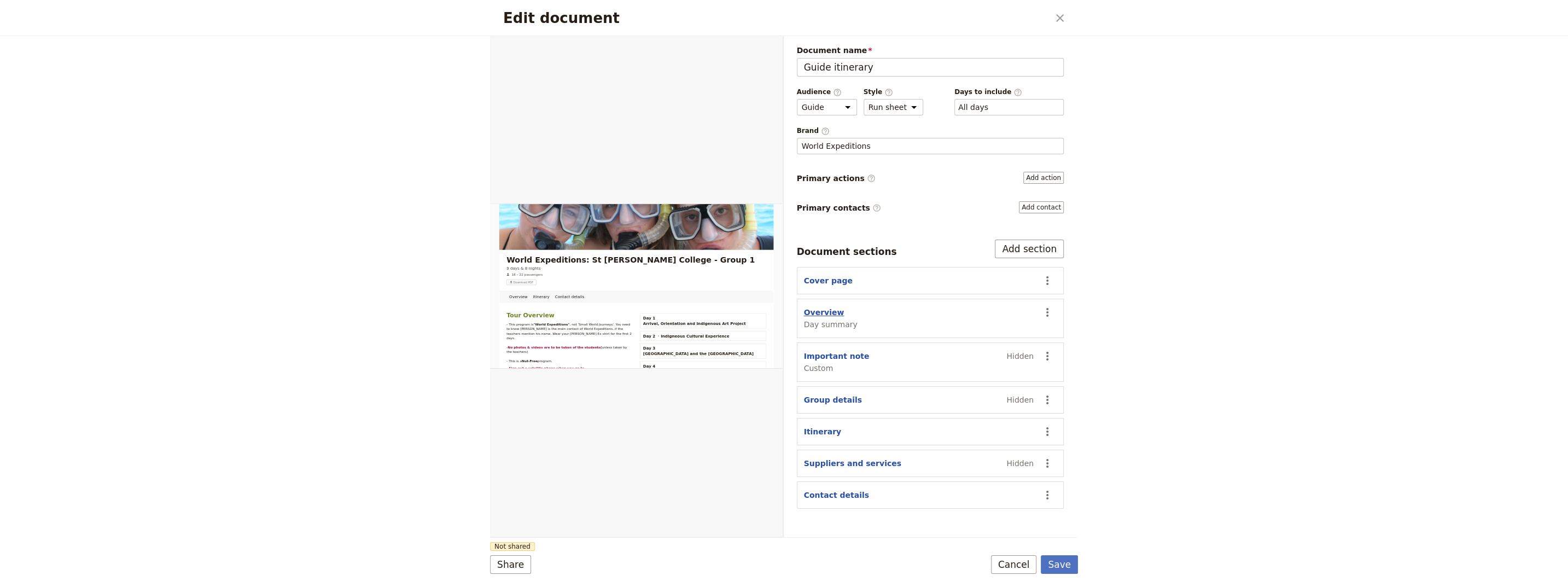
click at [767, 308] on button "Overview" at bounding box center [824, 312] width 40 height 11
select select "DAY_SUMMARY"
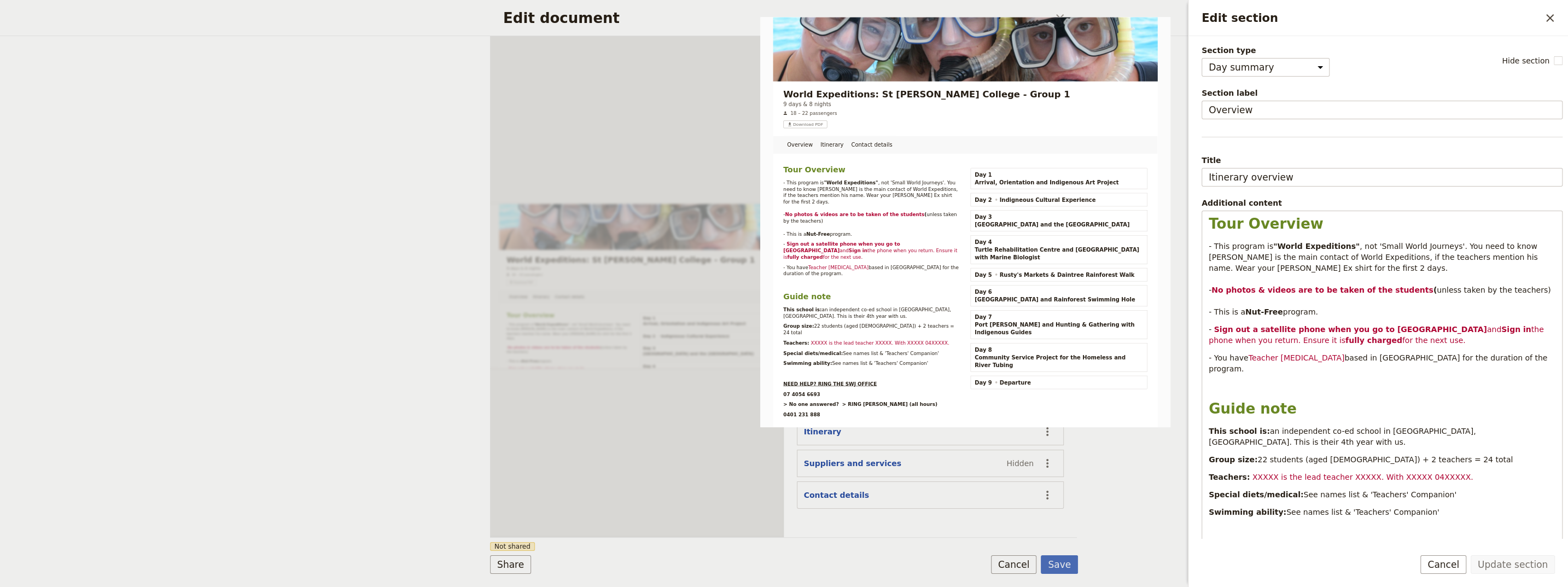
click at [235, 412] on div "Edit document ​ Overview Itinerary Contact details Web PDF ​ Document name Guid…" at bounding box center [784, 293] width 1568 height 587
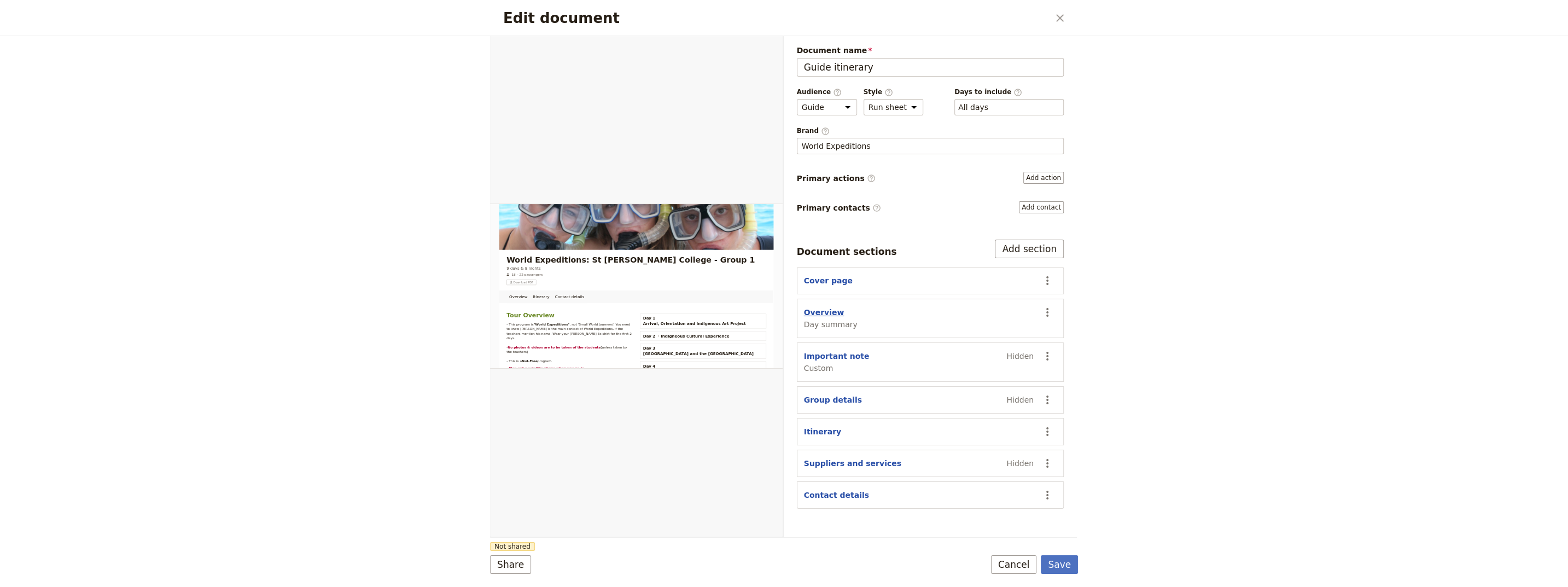
click at [767, 313] on button "Overview" at bounding box center [824, 312] width 40 height 11
select select "DAY_SUMMARY"
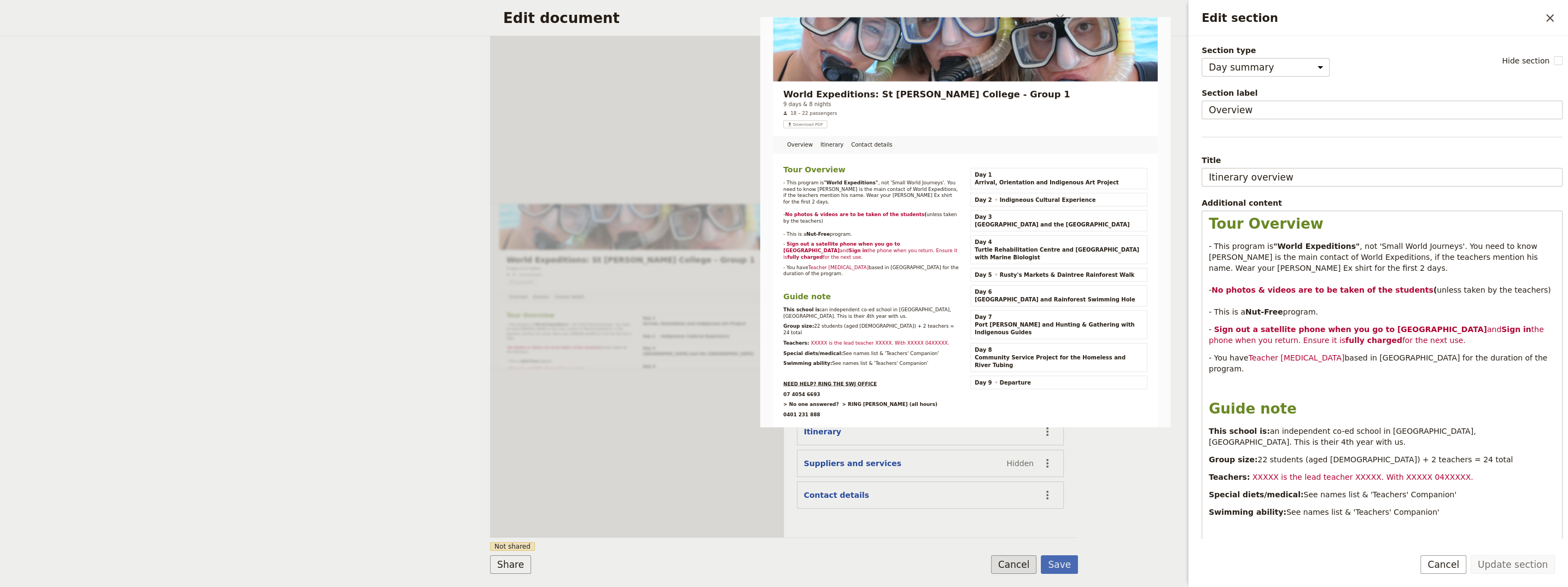
click at [767, 565] on button "Cancel" at bounding box center [1014, 565] width 46 height 19
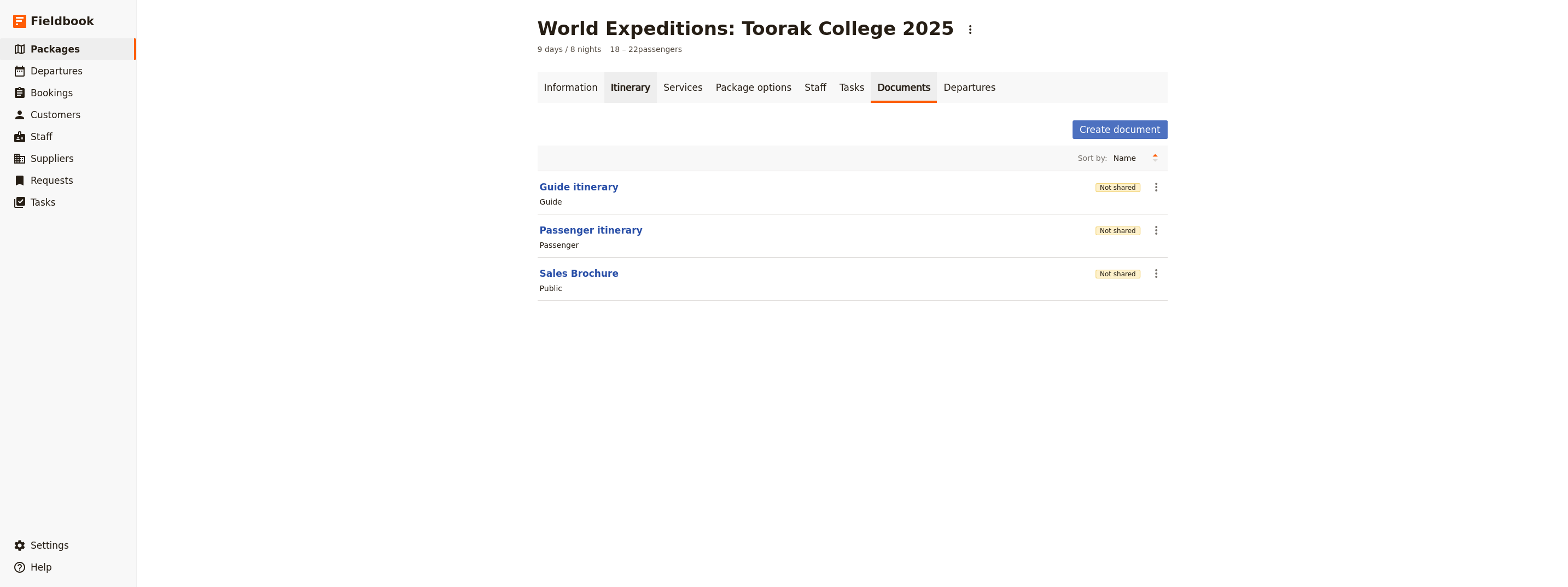
click at [612, 96] on link "Itinerary" at bounding box center [630, 87] width 52 height 31
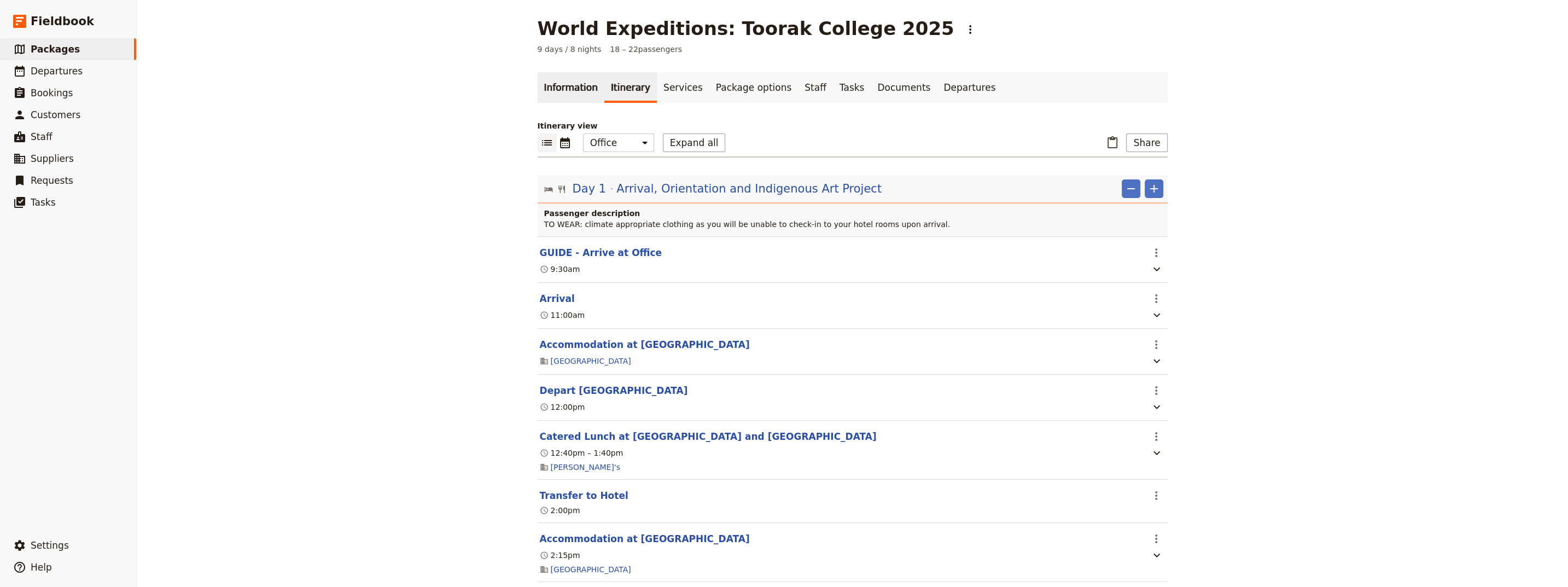
click at [540, 89] on link "Information" at bounding box center [571, 87] width 67 height 31
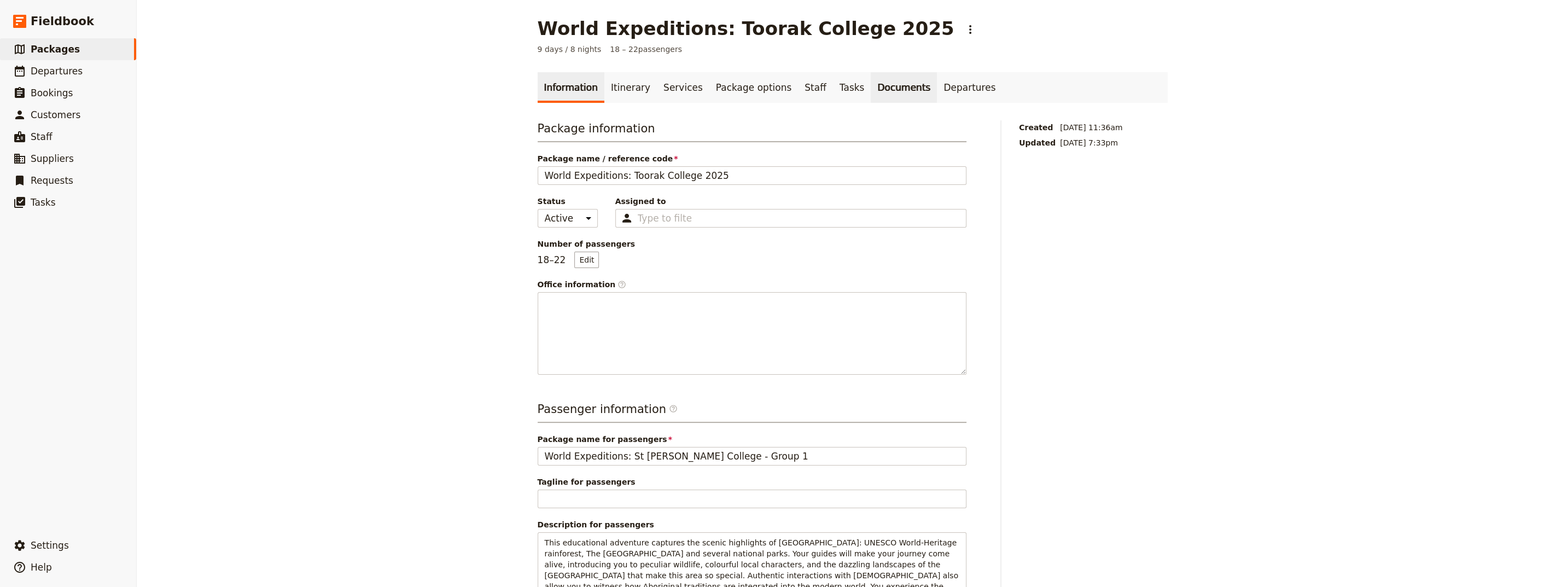
click at [767, 87] on link "Documents" at bounding box center [904, 87] width 66 height 31
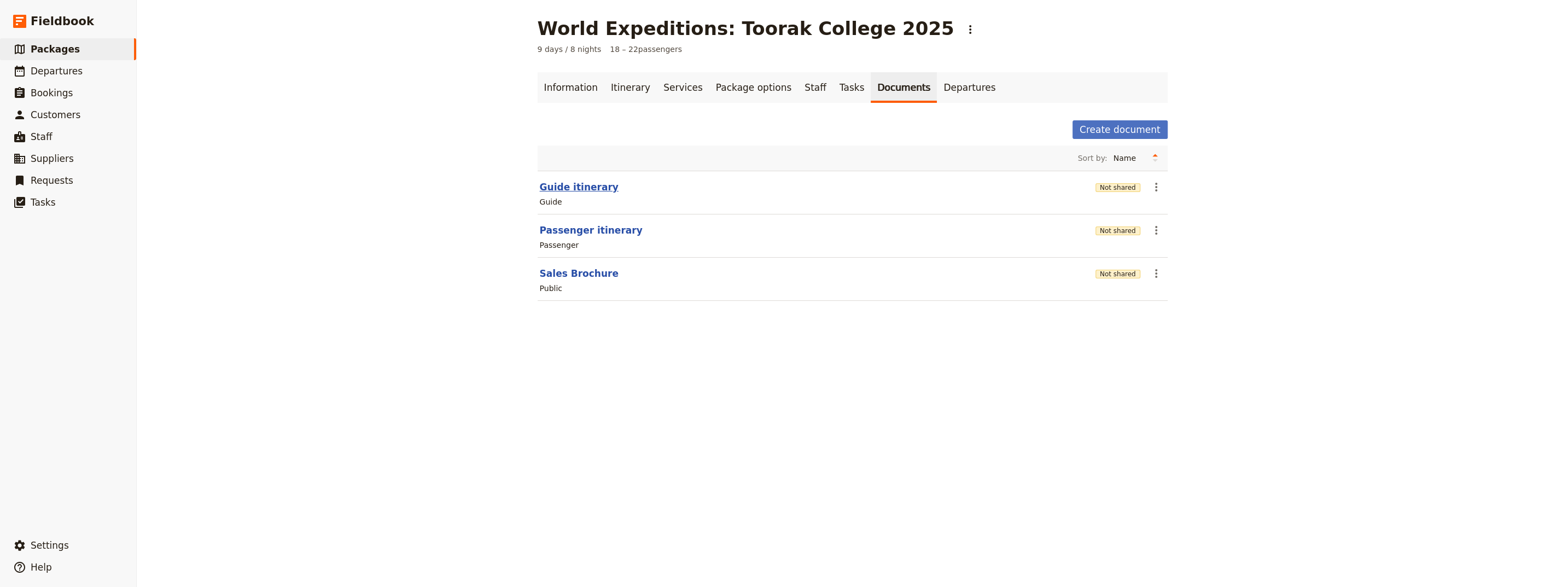
click at [570, 183] on button "Guide itinerary" at bounding box center [579, 187] width 79 height 13
select select "STAFF"
select select "RUN_SHEET"
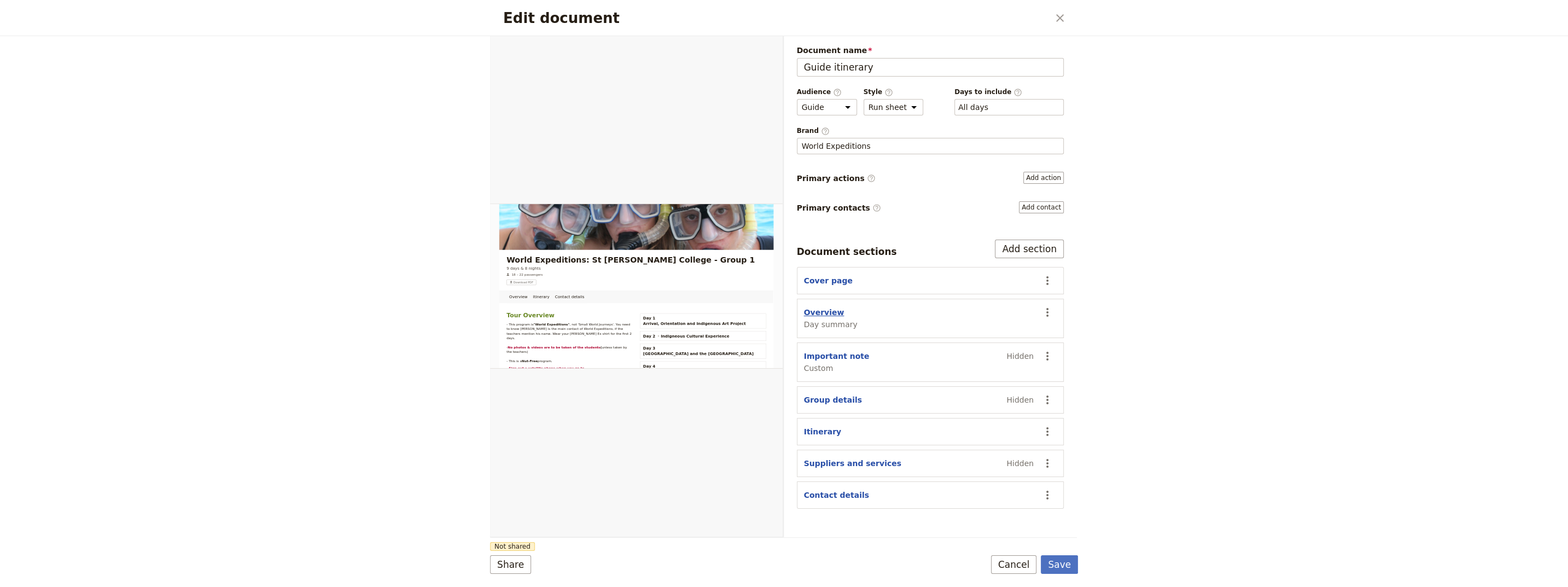
click at [767, 310] on button "Overview" at bounding box center [824, 312] width 40 height 11
select select "DAY_SUMMARY"
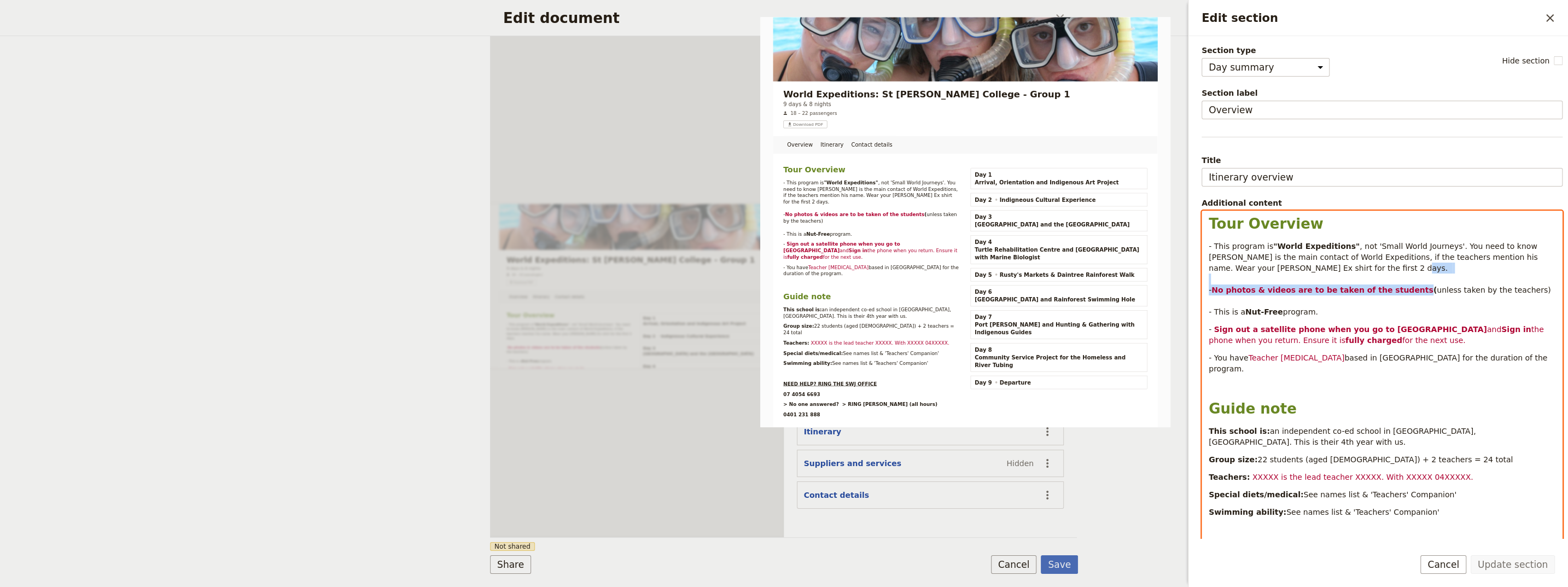
drag, startPoint x: 1352, startPoint y: 289, endPoint x: 1209, endPoint y: 287, distance: 143.0
click at [767, 287] on p "- This program is "World Expeditions" , not 'Small World Journeys'. You need to…" at bounding box center [1382, 279] width 347 height 77
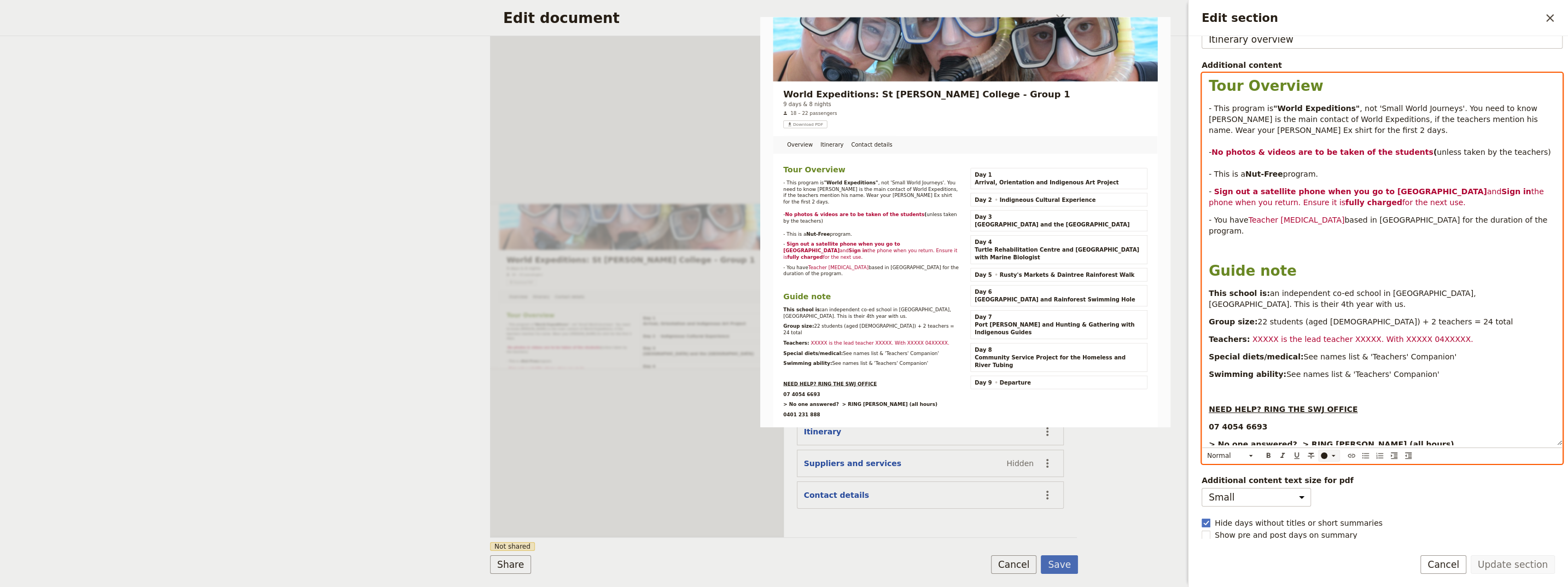
click at [767, 455] on div "Edit section" at bounding box center [1324, 455] width 6 height 6
click at [767, 472] on div "button" at bounding box center [1324, 471] width 6 height 6
click at [767, 216] on span "Teacher [MEDICAL_DATA]" at bounding box center [1296, 220] width 96 height 9
drag, startPoint x: 1380, startPoint y: 201, endPoint x: 1205, endPoint y: 192, distance: 175.2
click at [767, 192] on div "Tour Overview - This program is "World Expeditions" , not 'Small World Journeys…" at bounding box center [1382, 259] width 360 height 372
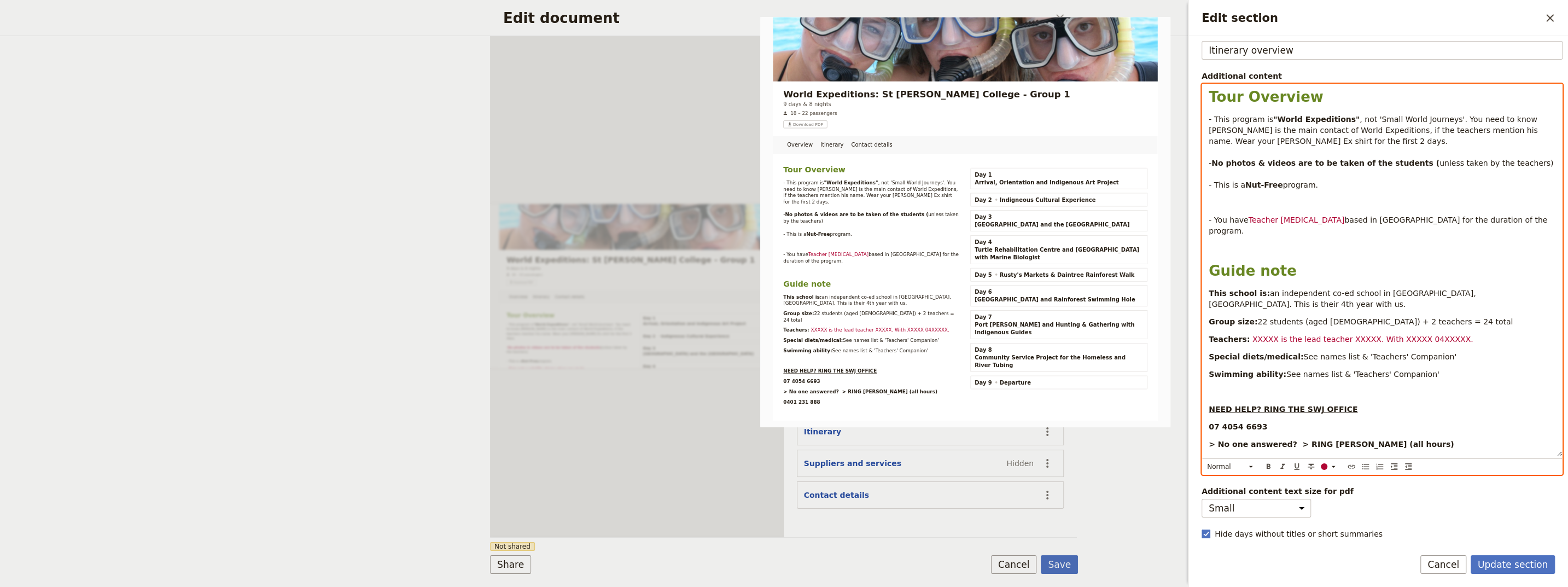
scroll to position [109, 0]
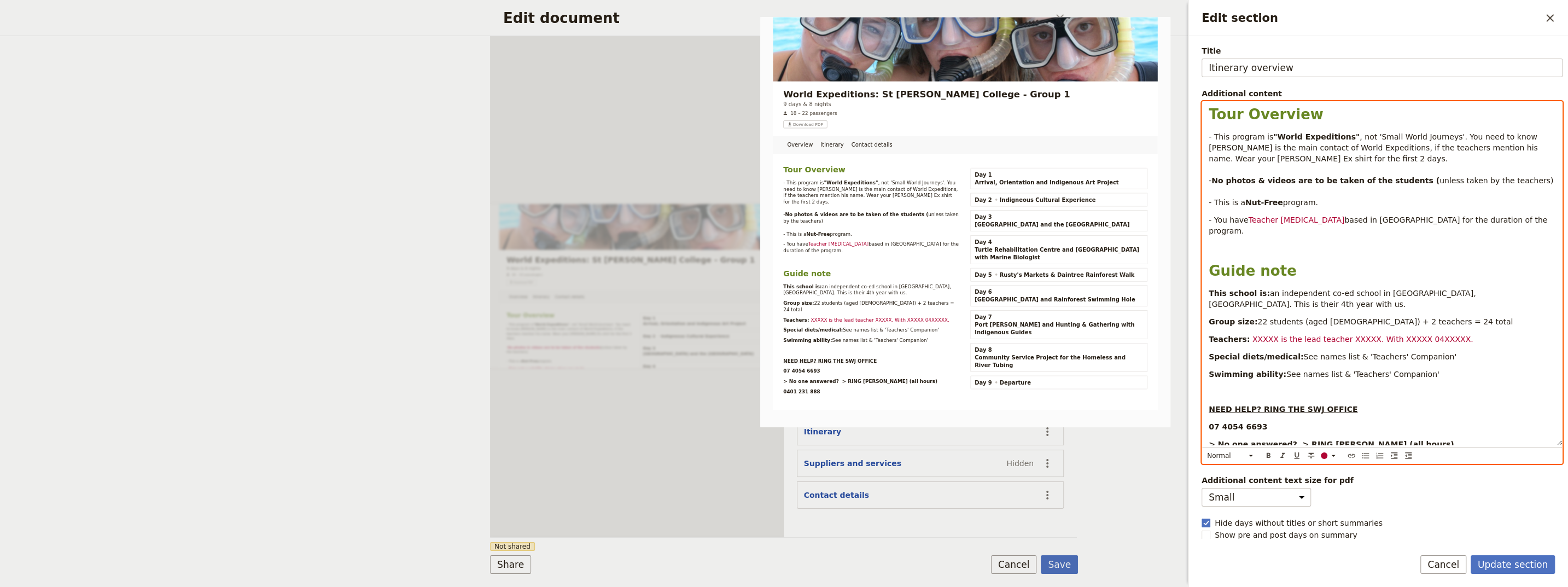
click at [767, 222] on span "Teacher [MEDICAL_DATA]" at bounding box center [1296, 220] width 96 height 9
drag, startPoint x: 1327, startPoint y: 214, endPoint x: 1194, endPoint y: 213, distance: 133.0
click at [767, 213] on div "Tour Overview - This program is "World Expeditions" , not 'Small World Journeys…" at bounding box center [1382, 274] width 360 height 343
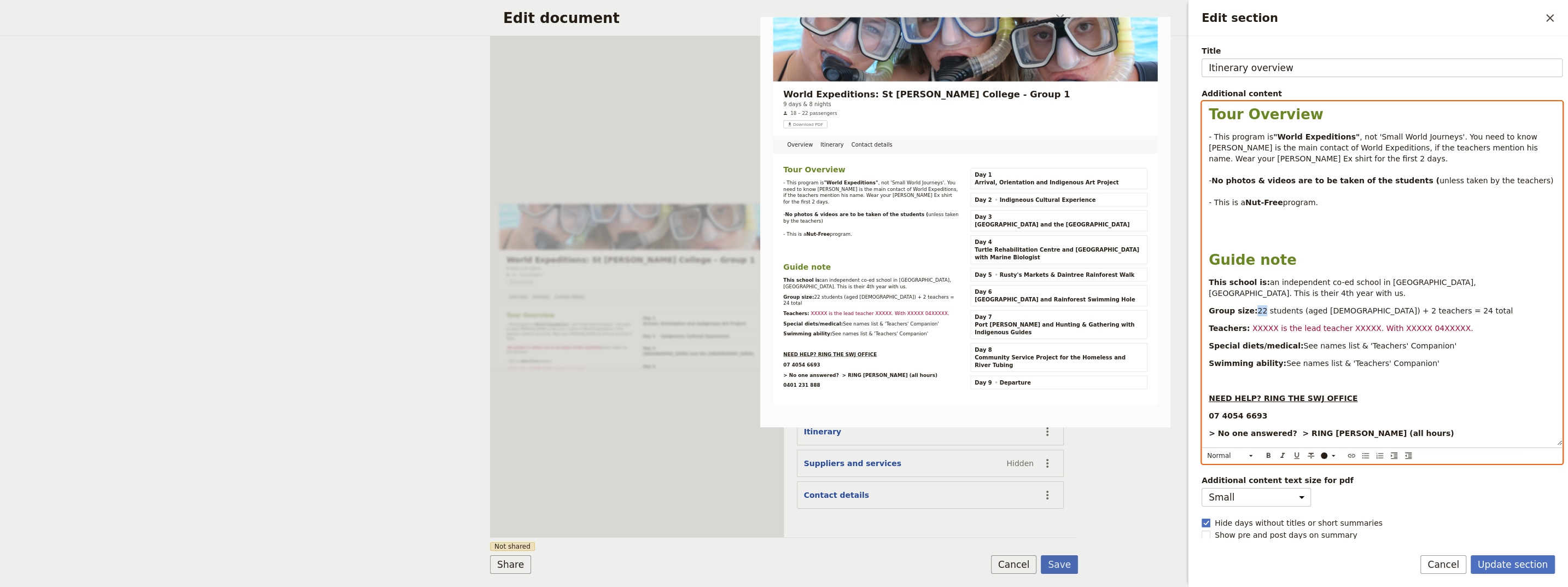
drag, startPoint x: 1258, startPoint y: 298, endPoint x: 1252, endPoint y: 299, distance: 6.1
click at [767, 306] on span "22 students (aged [DEMOGRAPHIC_DATA]) + 2" at bounding box center [1347, 310] width 179 height 9
drag, startPoint x: 1399, startPoint y: 298, endPoint x: 1392, endPoint y: 300, distance: 7.3
click at [767, 306] on span "teachers = 24 total" at bounding box center [1476, 310] width 75 height 9
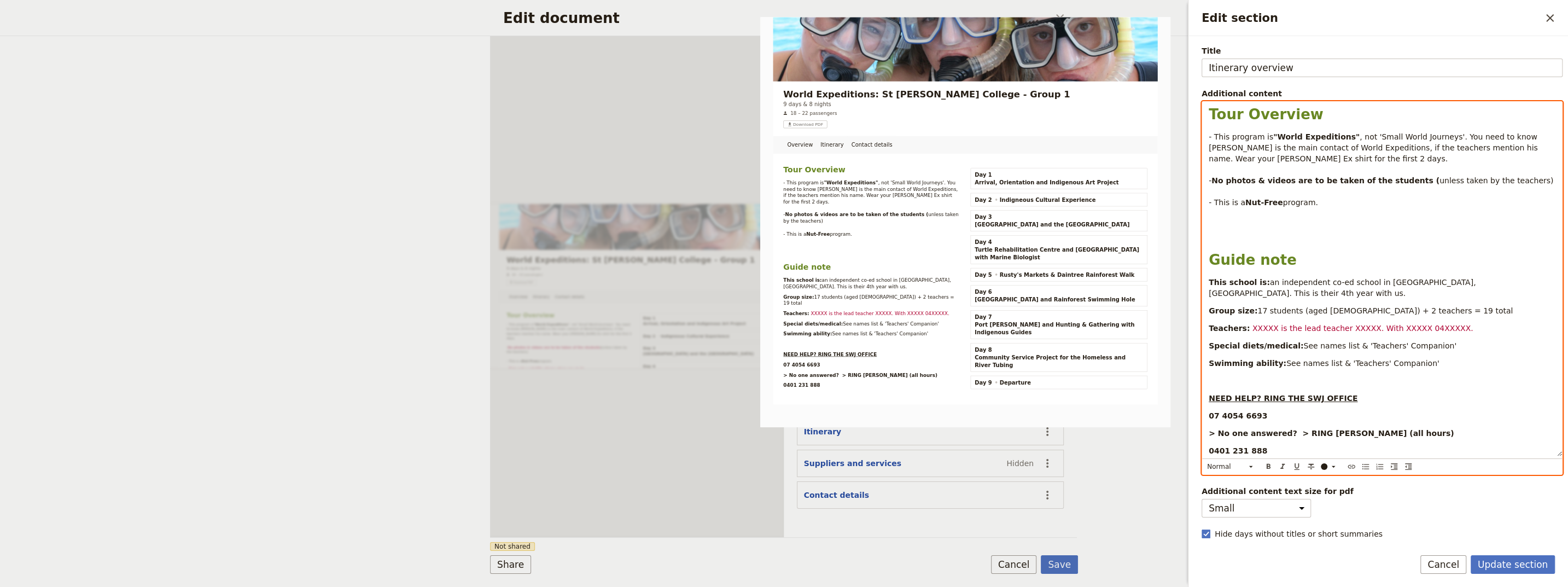
click at [181, 363] on div "Edit document ​ Overview Itinerary Contact details Web PDF ​ Document name Guid…" at bounding box center [784, 293] width 1568 height 587
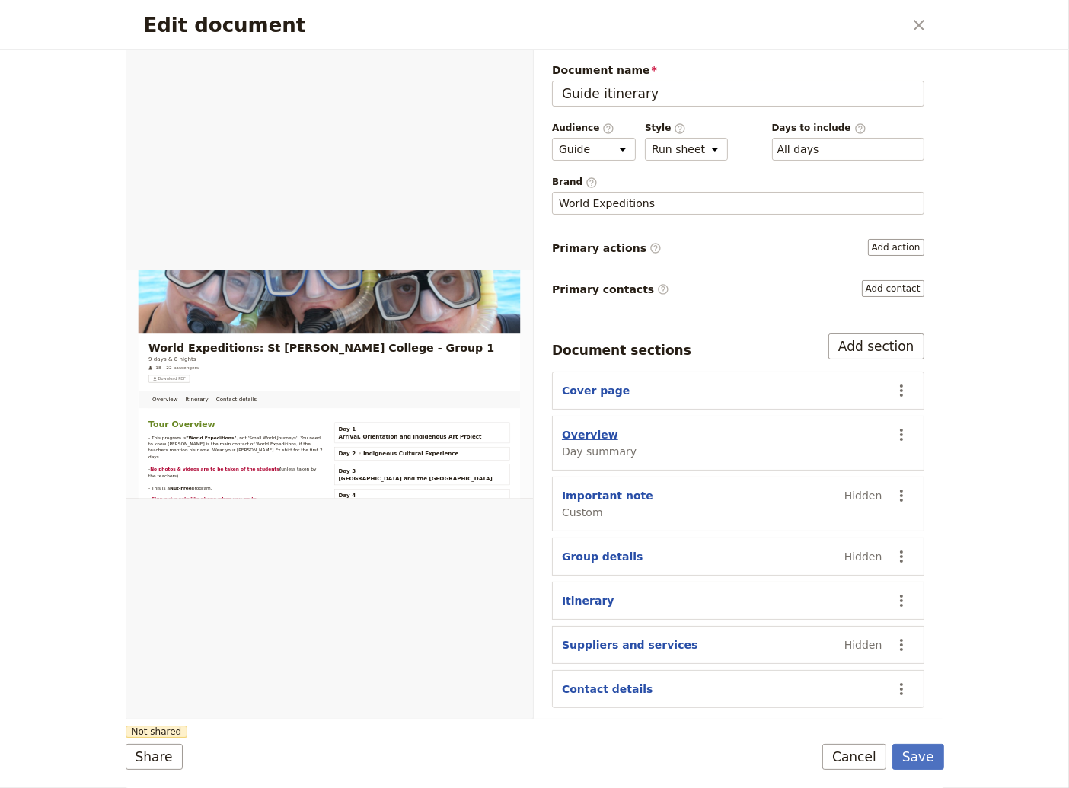
click at [585, 433] on button "Overview" at bounding box center [590, 434] width 56 height 15
select select "DAY_SUMMARY"
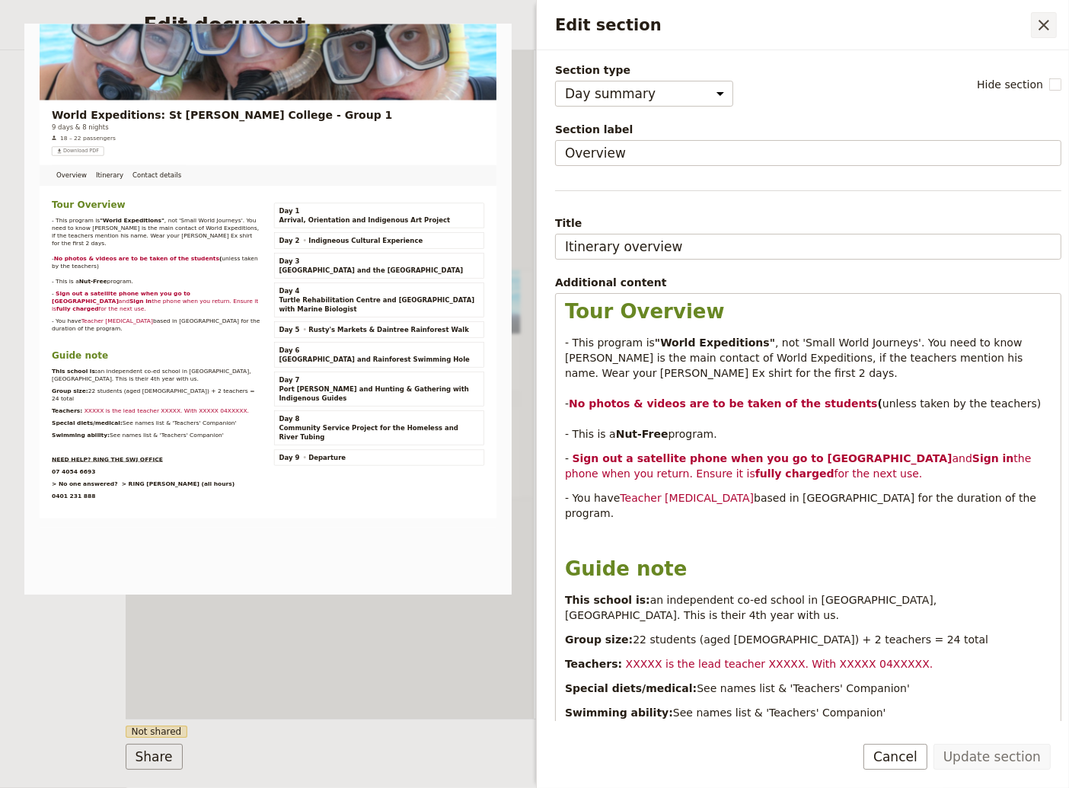
click at [1038, 29] on icon "Close drawer" at bounding box center [1043, 25] width 18 height 18
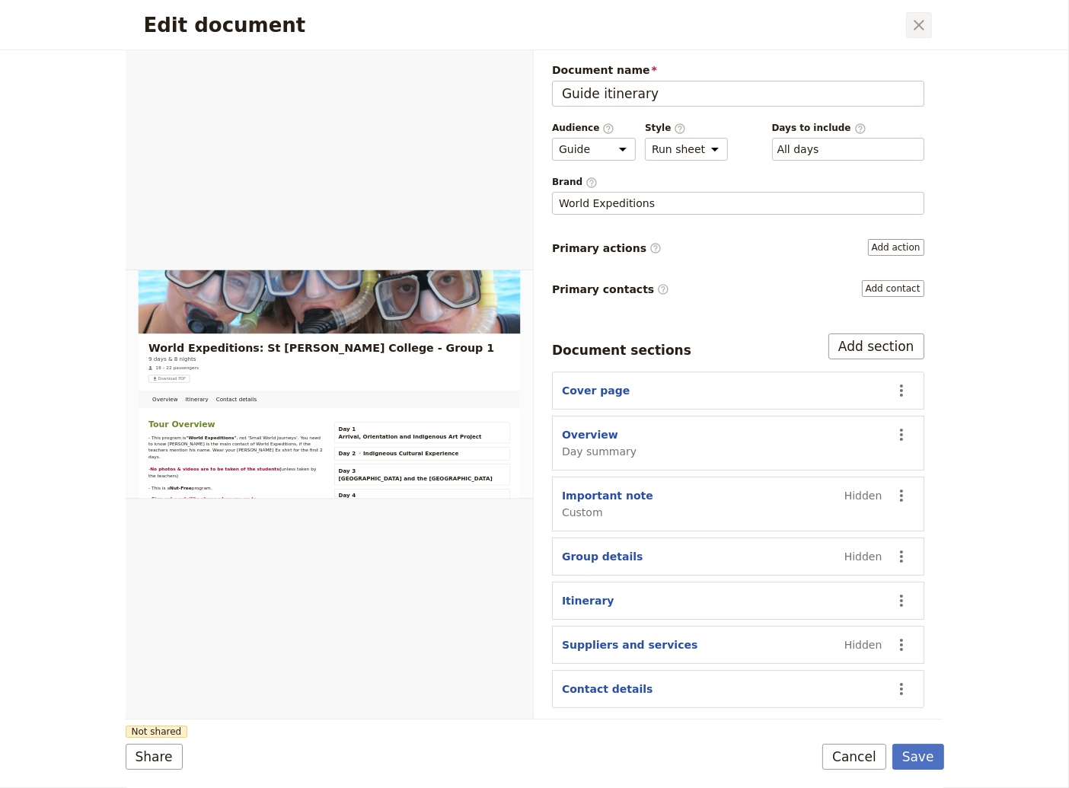
click at [917, 22] on icon "Close dialog" at bounding box center [919, 25] width 18 height 18
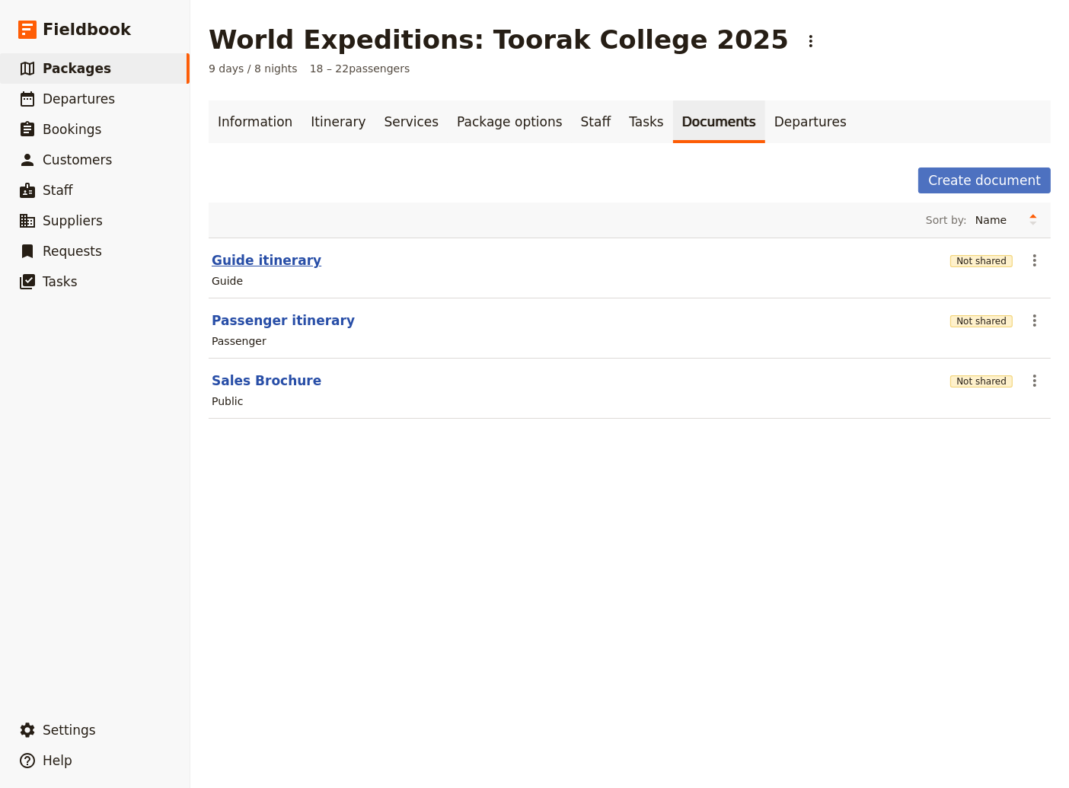
click at [259, 255] on button "Guide itinerary" at bounding box center [267, 260] width 110 height 18
select select "STAFF"
select select "RUN_SHEET"
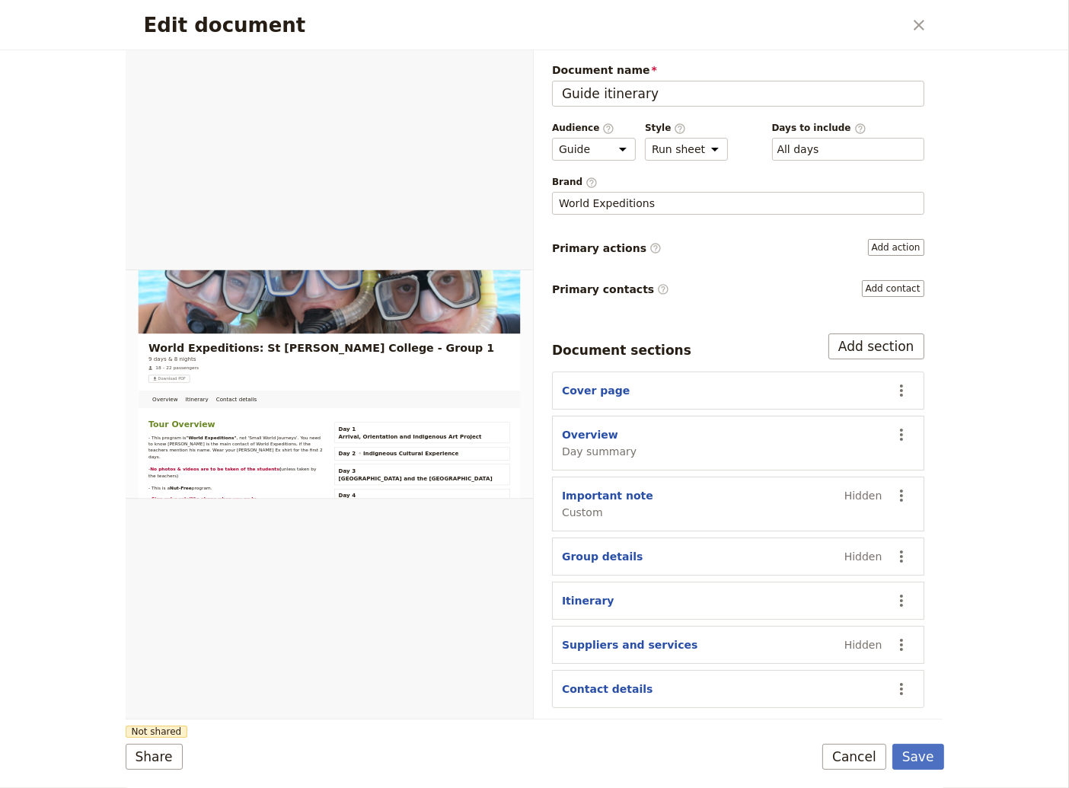
scroll to position [0, 0]
click at [868, 755] on button "Cancel" at bounding box center [854, 757] width 64 height 26
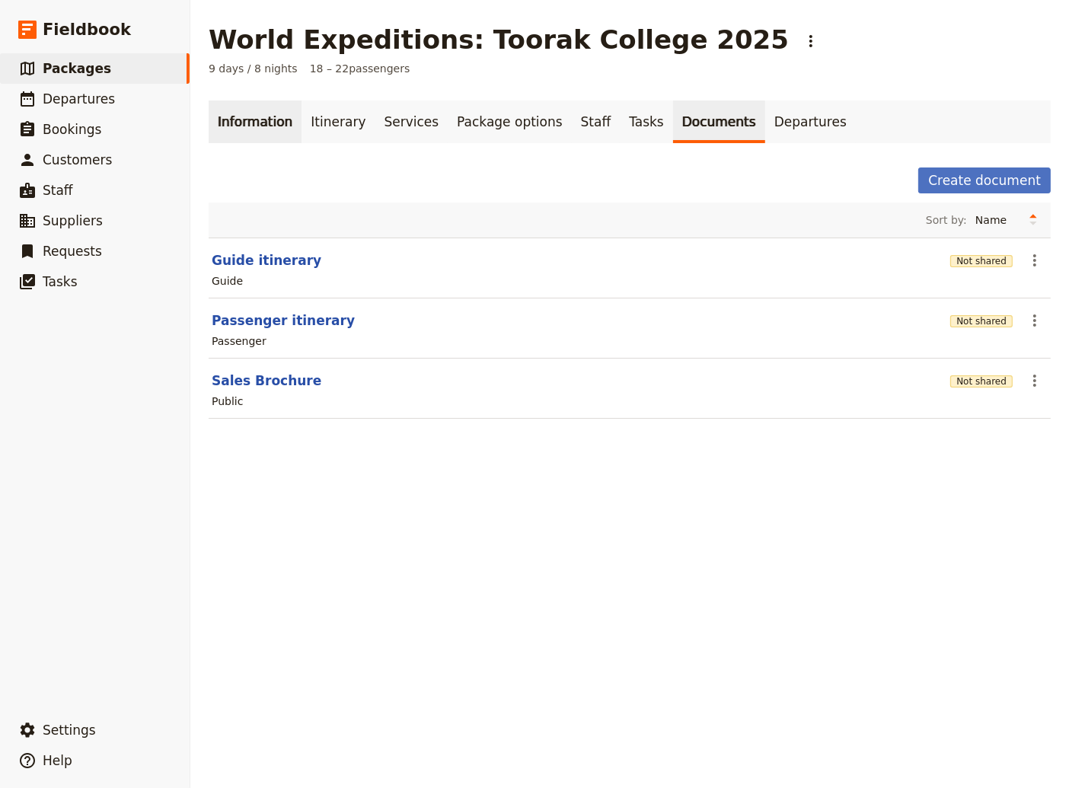
click at [245, 123] on link "Information" at bounding box center [255, 121] width 93 height 43
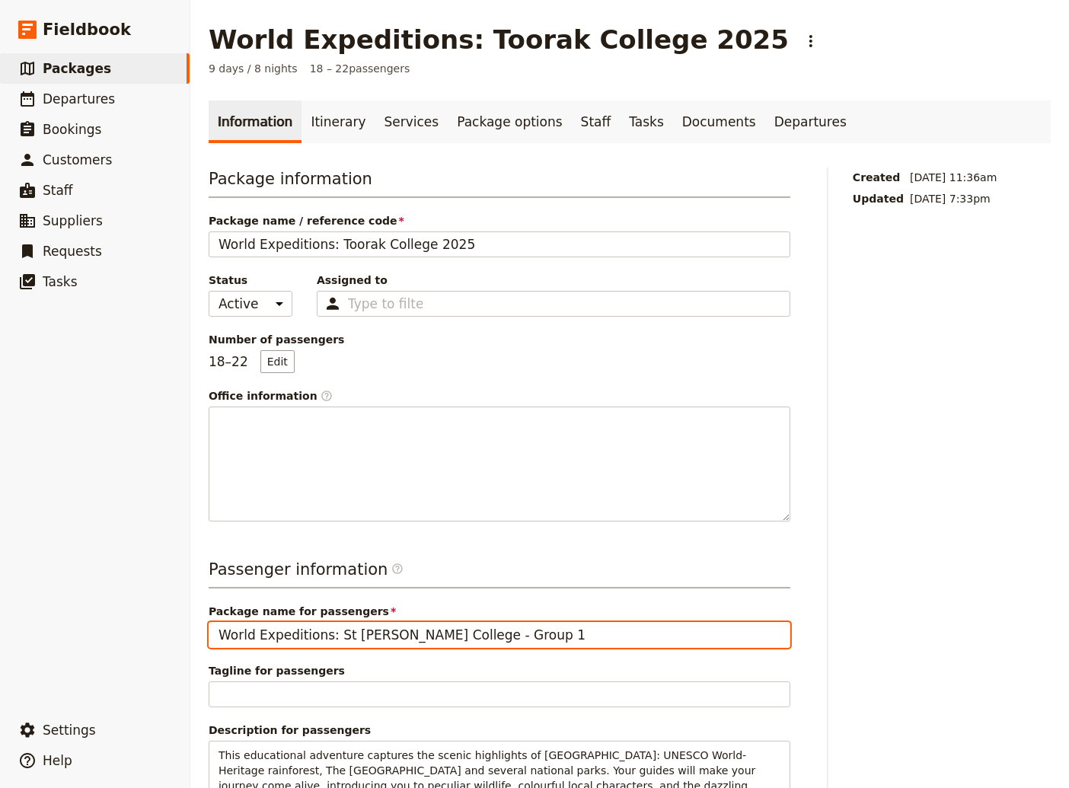
drag, startPoint x: 511, startPoint y: 636, endPoint x: 329, endPoint y: 636, distance: 182.7
click at [329, 636] on input "World Expeditions: St [PERSON_NAME] College - Group 1" at bounding box center [500, 635] width 582 height 26
type input "World Expeditions: Toorak College 2025"
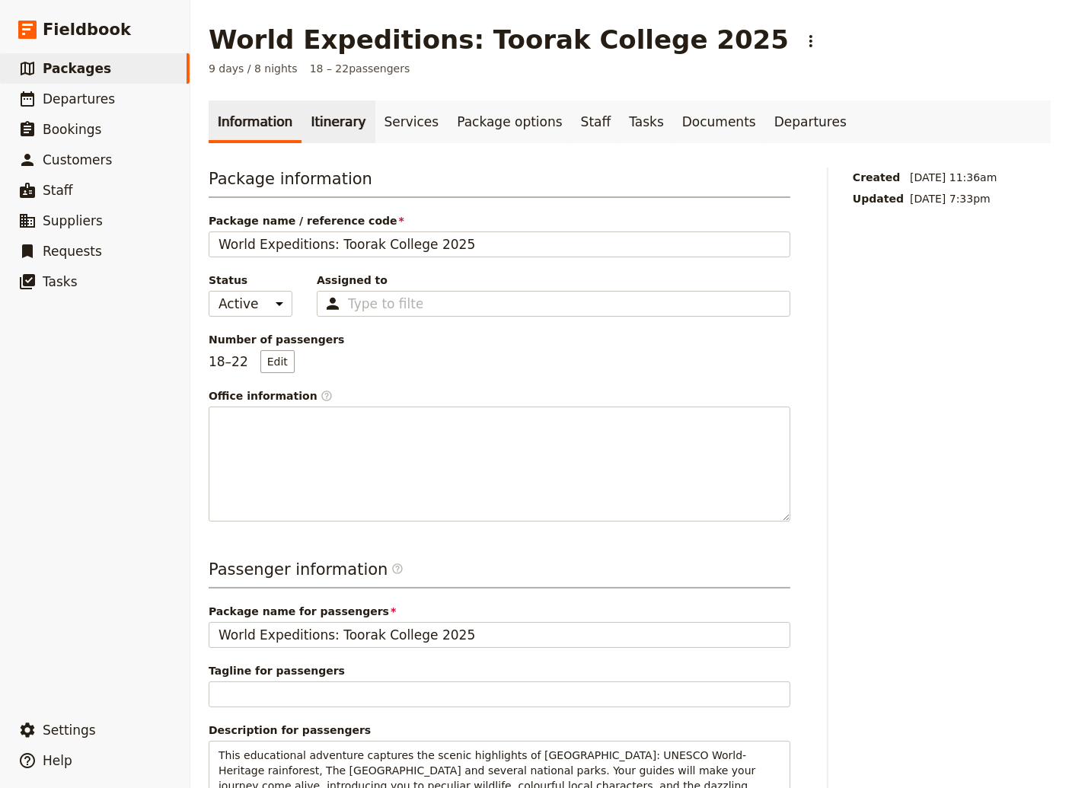
click at [324, 124] on link "Itinerary" at bounding box center [337, 121] width 73 height 43
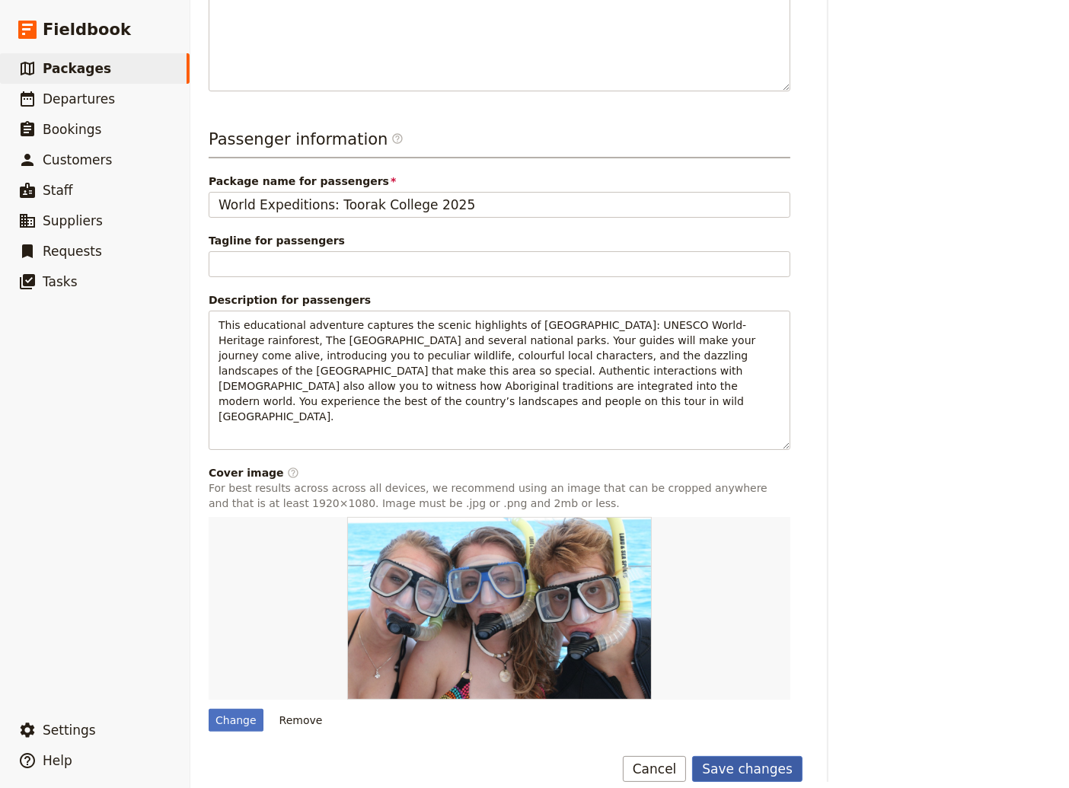
click at [753, 756] on button "Save changes" at bounding box center [747, 769] width 110 height 26
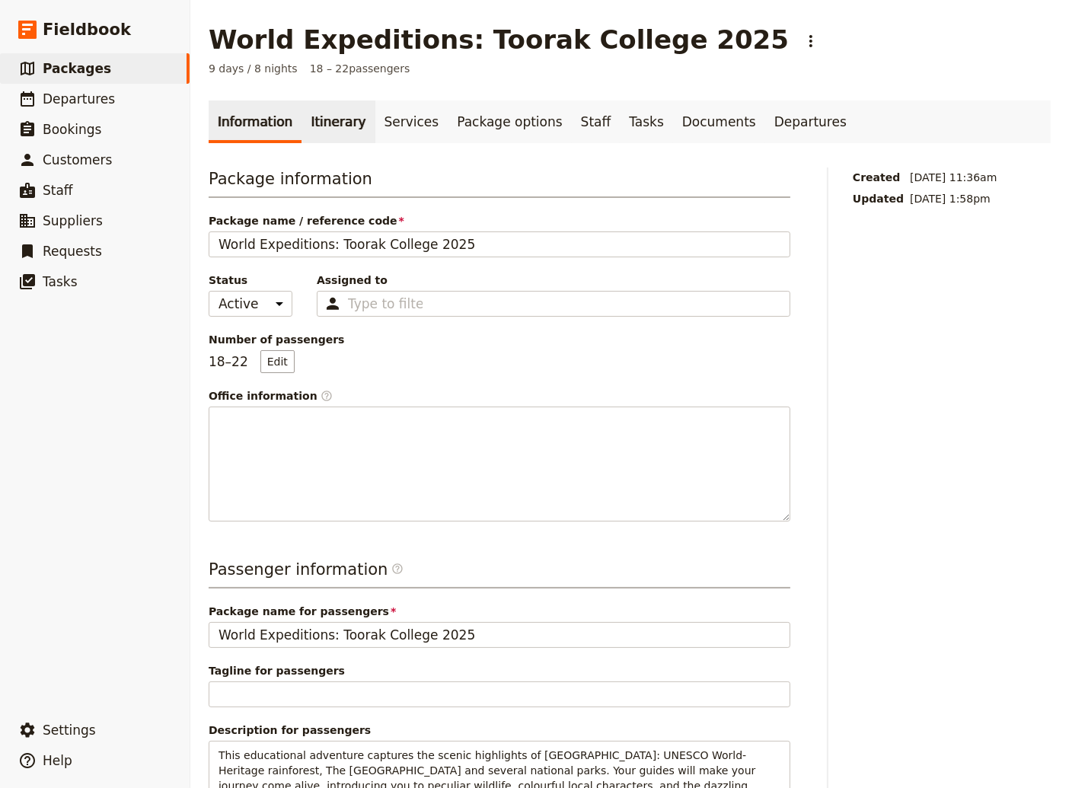
click at [322, 119] on link "Itinerary" at bounding box center [337, 121] width 73 height 43
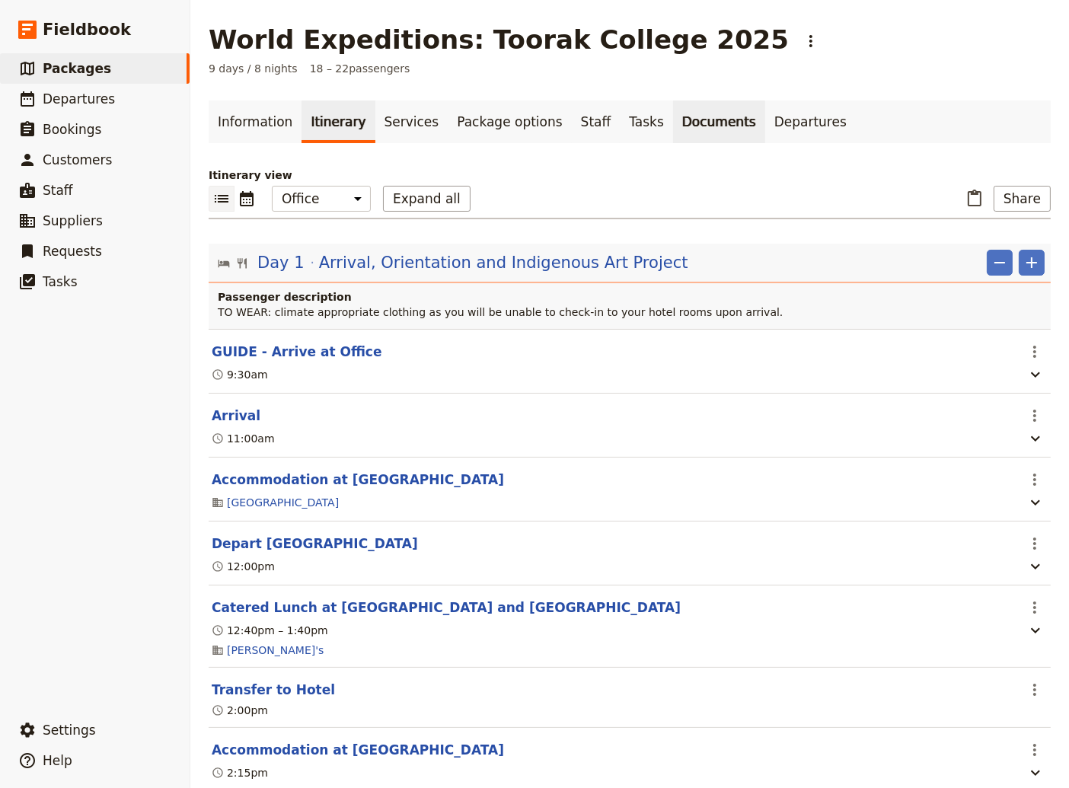
click at [673, 120] on link "Documents" at bounding box center [719, 121] width 92 height 43
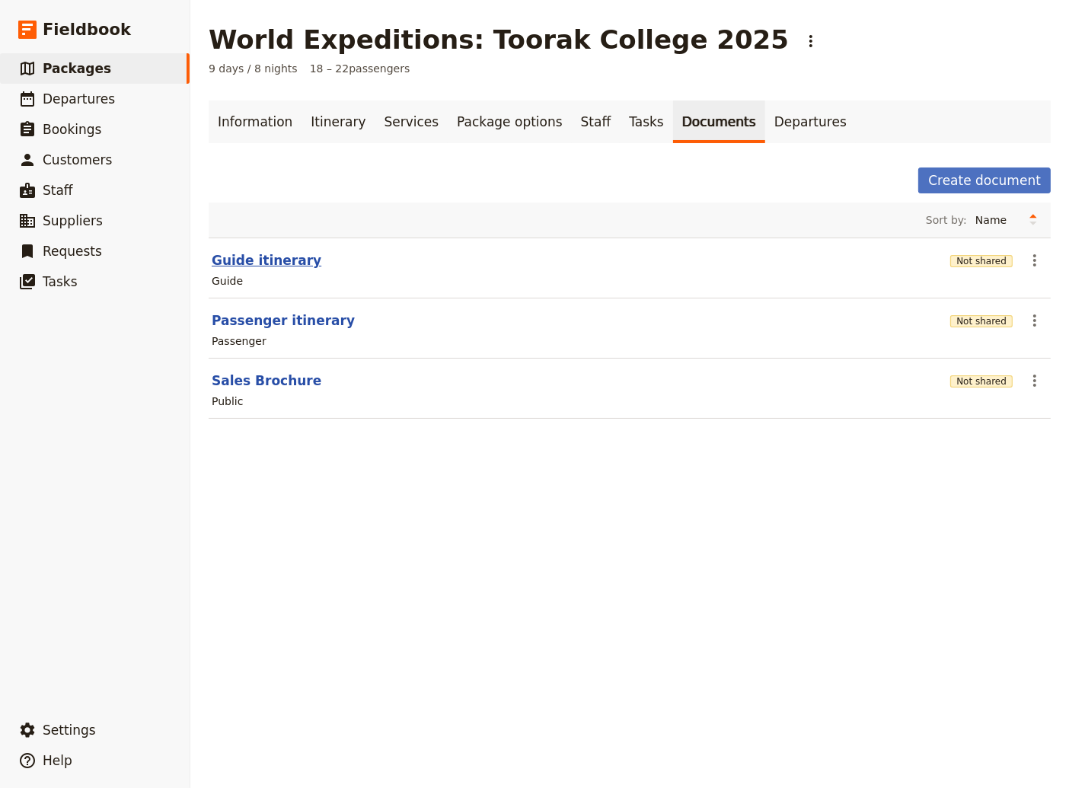
click at [276, 263] on button "Guide itinerary" at bounding box center [267, 260] width 110 height 18
select select "STAFF"
select select "RUN_SHEET"
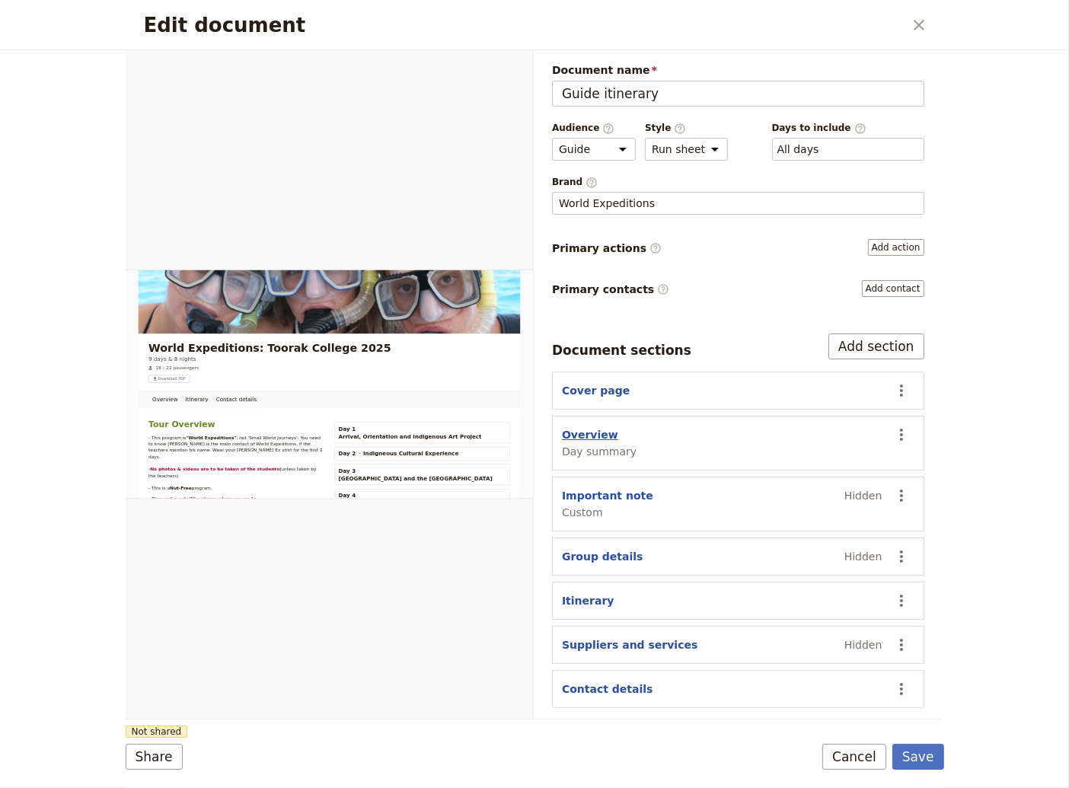
click at [578, 432] on button "Overview" at bounding box center [590, 434] width 56 height 15
select select "DAY_SUMMARY"
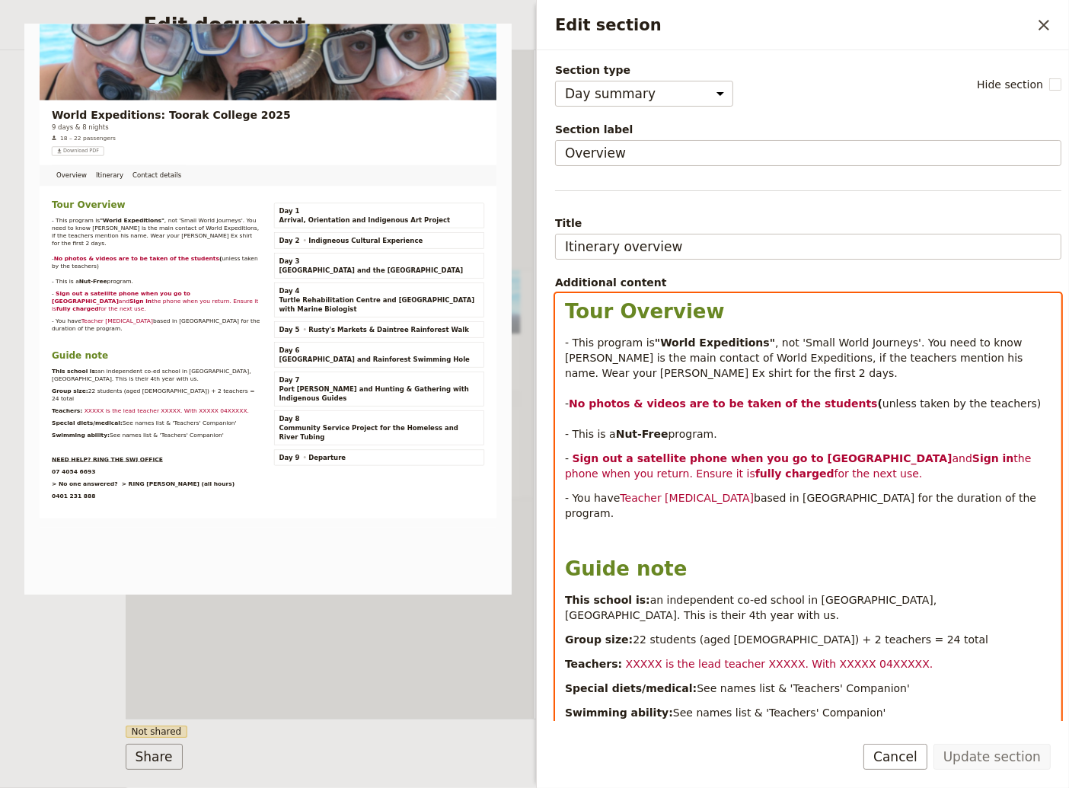
drag, startPoint x: 870, startPoint y: 466, endPoint x: 560, endPoint y: 459, distance: 309.9
click at [560, 459] on div "Tour Overview - This program is "World Expeditions" , not 'Small World Journeys…" at bounding box center [808, 553] width 505 height 518
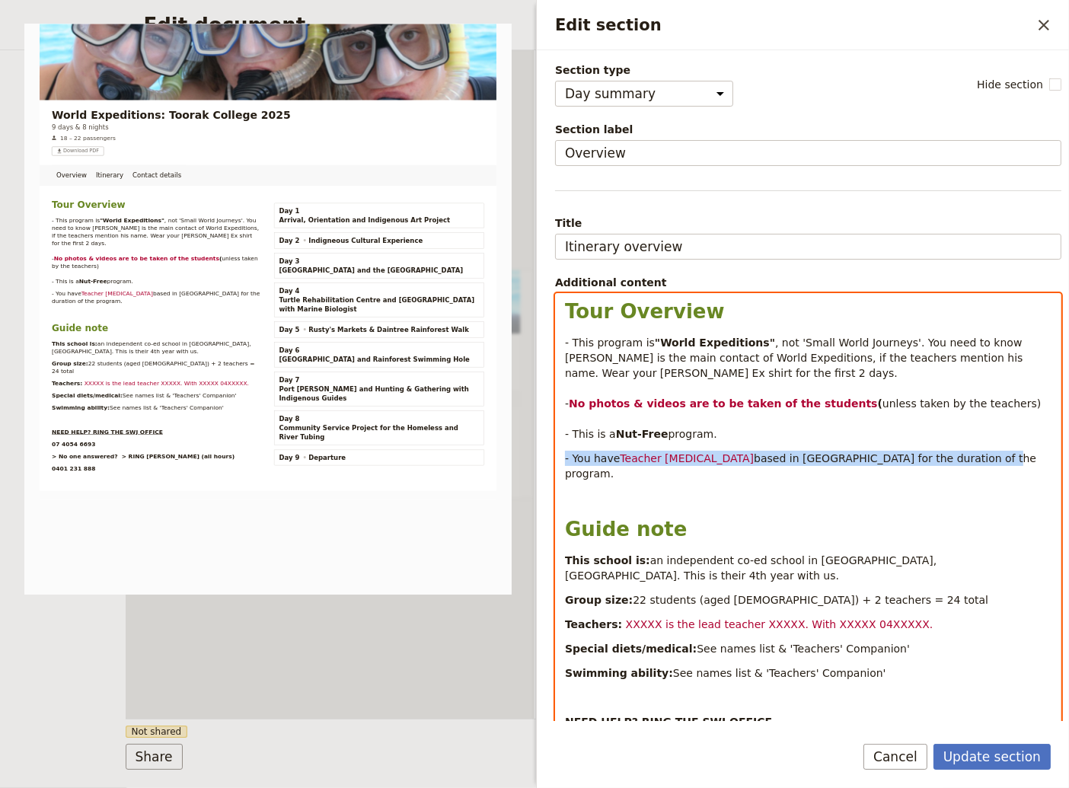
drag, startPoint x: 809, startPoint y: 454, endPoint x: 518, endPoint y: 448, distance: 291.6
click at [556, 448] on div "Tour Overview - This program is "World Expeditions" , not 'Small World Journeys…" at bounding box center [808, 533] width 505 height 478
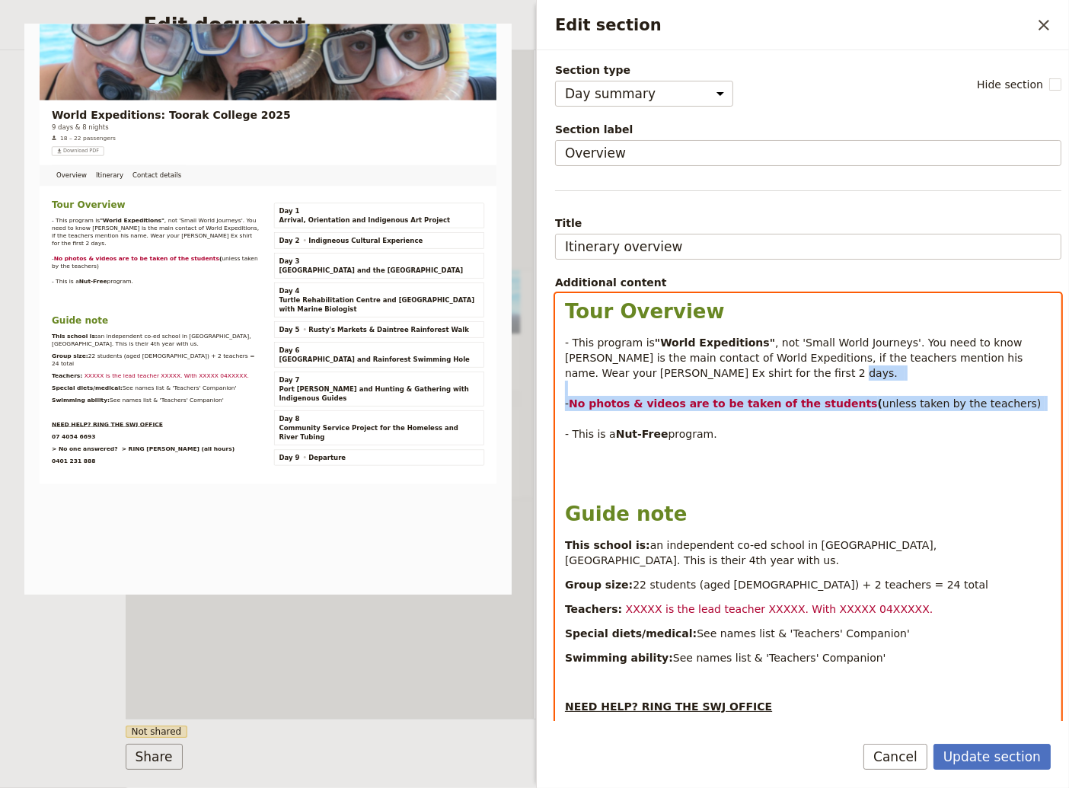
drag, startPoint x: 740, startPoint y: 395, endPoint x: 521, endPoint y: 390, distance: 219.3
click at [556, 390] on div "Tour Overview - This program is "World Expeditions" , not 'Small World Journeys…" at bounding box center [808, 533] width 505 height 478
click at [854, 442] on div "Tour Overview - This program is "World Expeditions" , not 'Small World Journeys…" at bounding box center [808, 540] width 505 height 493
drag, startPoint x: 812, startPoint y: 402, endPoint x: 539, endPoint y: 400, distance: 273.3
click at [556, 400] on div "Tour Overview - This program is "World Expeditions" , not 'Small World Journeys…" at bounding box center [808, 533] width 505 height 478
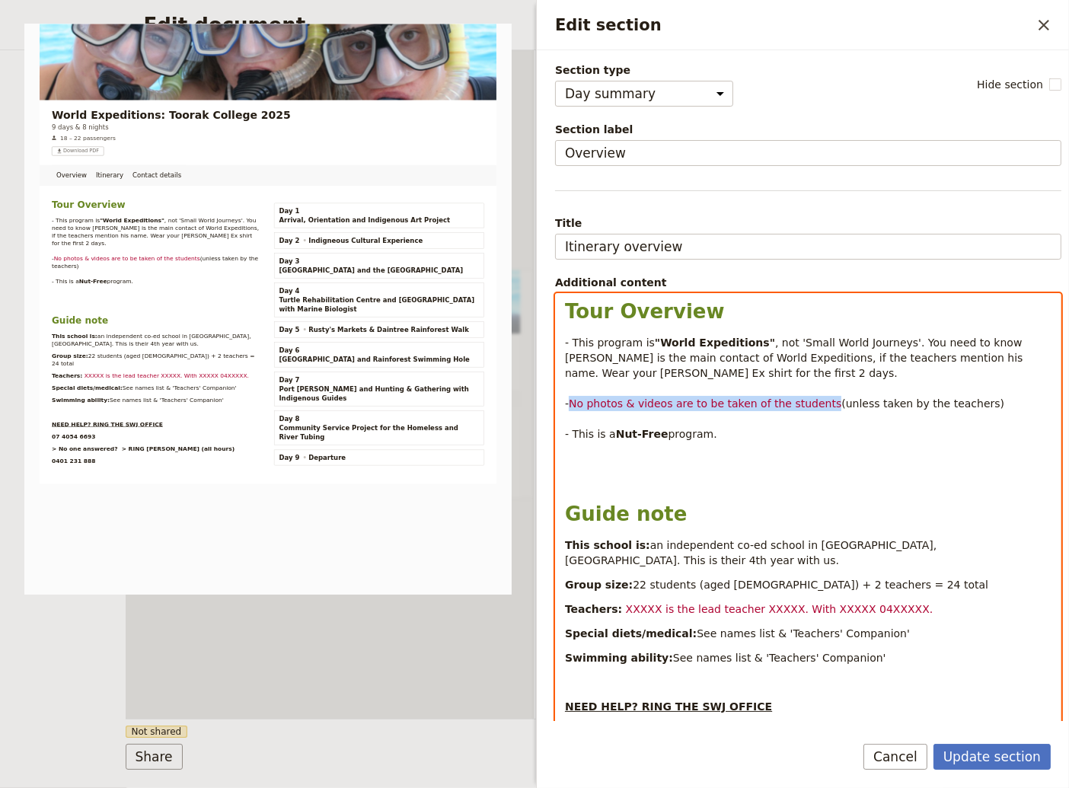
drag, startPoint x: 813, startPoint y: 404, endPoint x: 573, endPoint y: 403, distance: 239.8
click at [573, 403] on span "No photos & videos are to be taken of the students" at bounding box center [705, 403] width 272 height 12
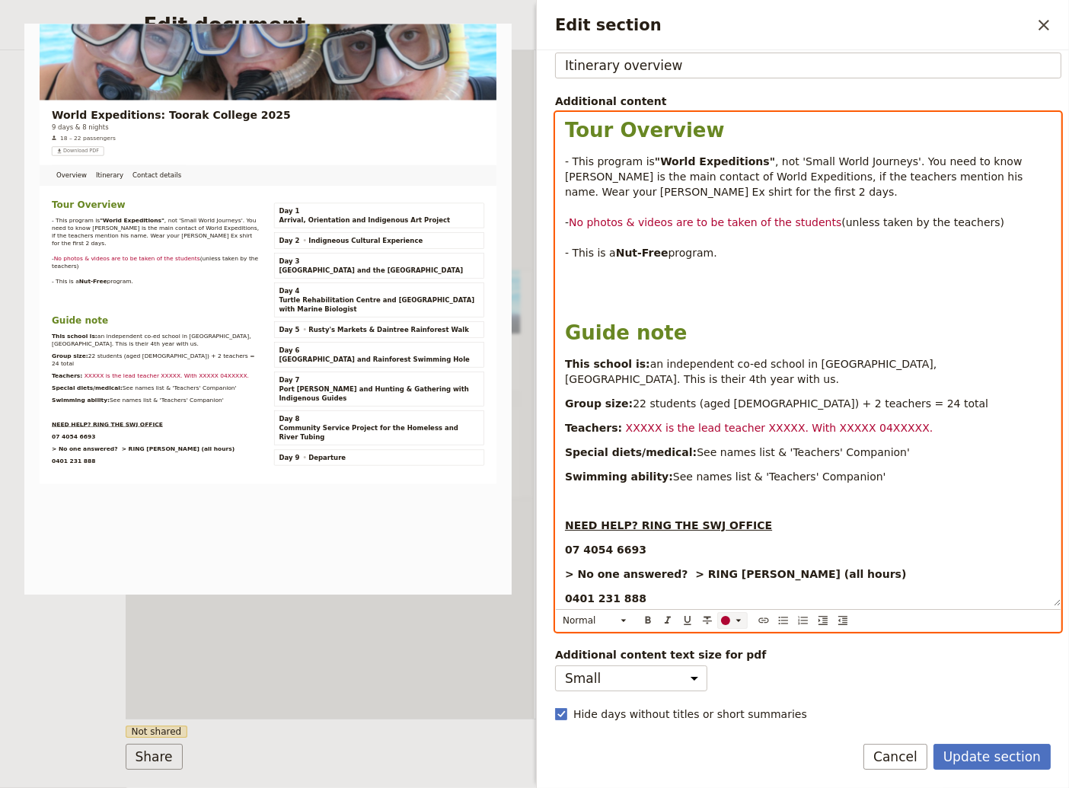
click at [742, 614] on icon "Edit section" at bounding box center [738, 620] width 12 height 12
click at [725, 629] on div "button" at bounding box center [726, 627] width 9 height 9
click at [782, 323] on h1 "Guide note" at bounding box center [808, 332] width 486 height 23
click at [656, 420] on p "Teachers: XXXXX is the lead teacher XXXXX. With XXXXX 04XXXXX." at bounding box center [808, 427] width 486 height 15
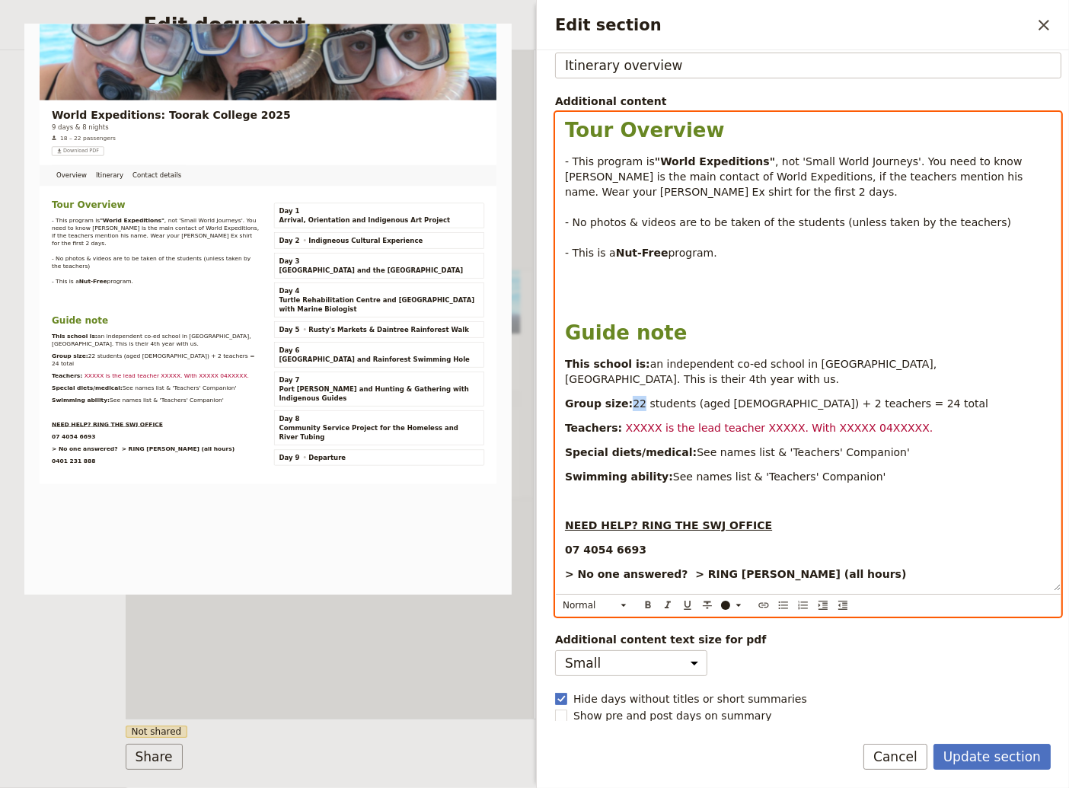
drag, startPoint x: 634, startPoint y: 389, endPoint x: 623, endPoint y: 388, distance: 10.7
click at [633, 397] on span "22 students (aged [DEMOGRAPHIC_DATA]) + 2" at bounding box center [757, 403] width 249 height 12
drag, startPoint x: 829, startPoint y: 390, endPoint x: 821, endPoint y: 390, distance: 8.4
click at [884, 397] on span "teachers = 24 total" at bounding box center [936, 403] width 104 height 12
drag, startPoint x: 851, startPoint y: 363, endPoint x: 791, endPoint y: 363, distance: 60.1
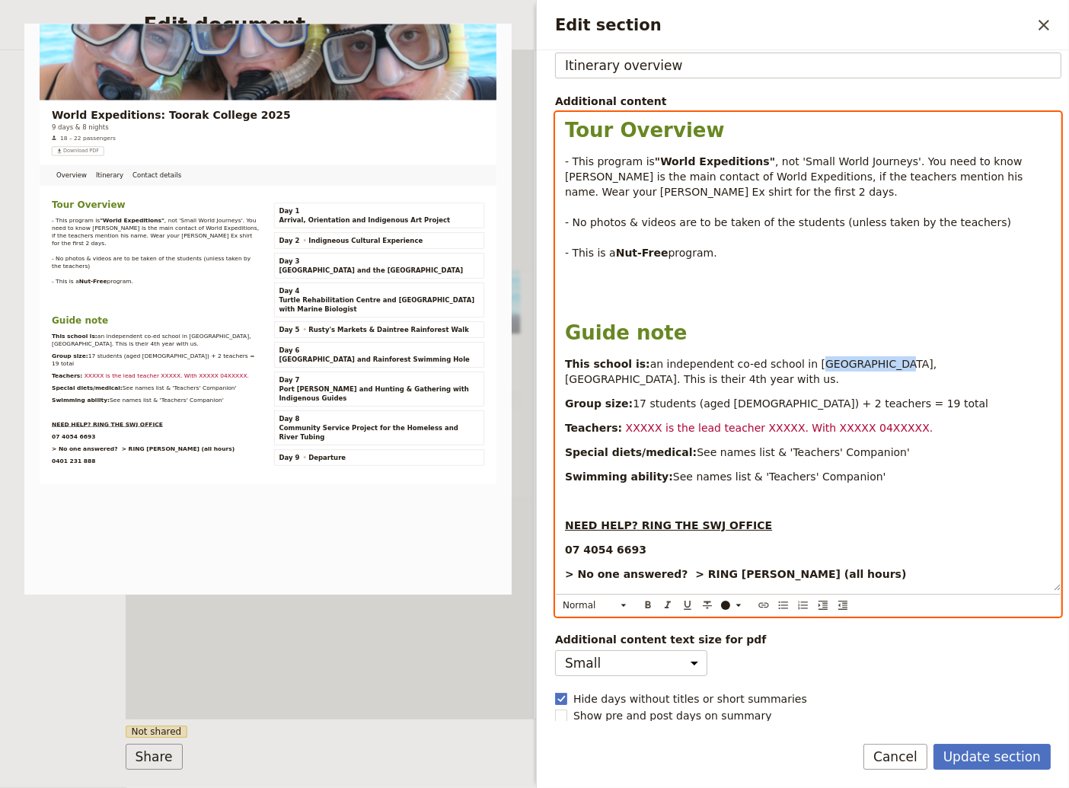
click at [791, 363] on span "an independent co-ed school in [GEOGRAPHIC_DATA], [GEOGRAPHIC_DATA]. This is th…" at bounding box center [752, 371] width 375 height 27
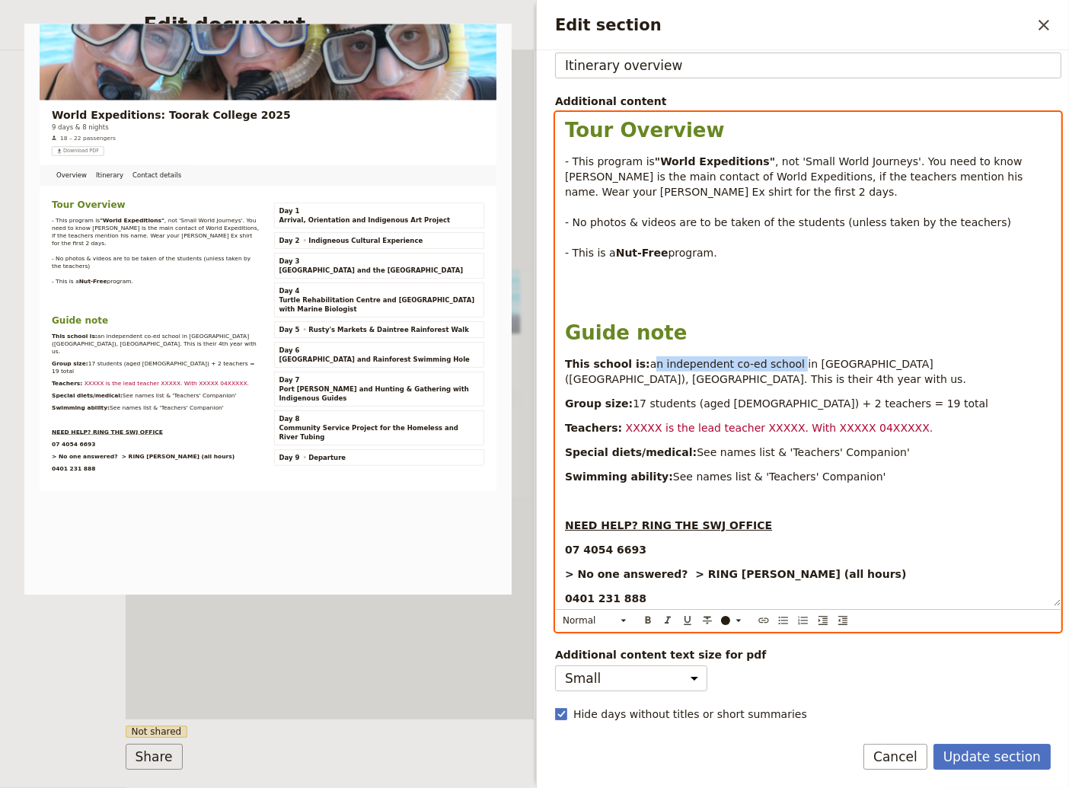
drag, startPoint x: 774, startPoint y: 364, endPoint x: 638, endPoint y: 364, distance: 136.2
click at [638, 364] on span "an independent co-ed school in [GEOGRAPHIC_DATA] ([GEOGRAPHIC_DATA]), [GEOGRAPH…" at bounding box center [765, 371] width 401 height 27
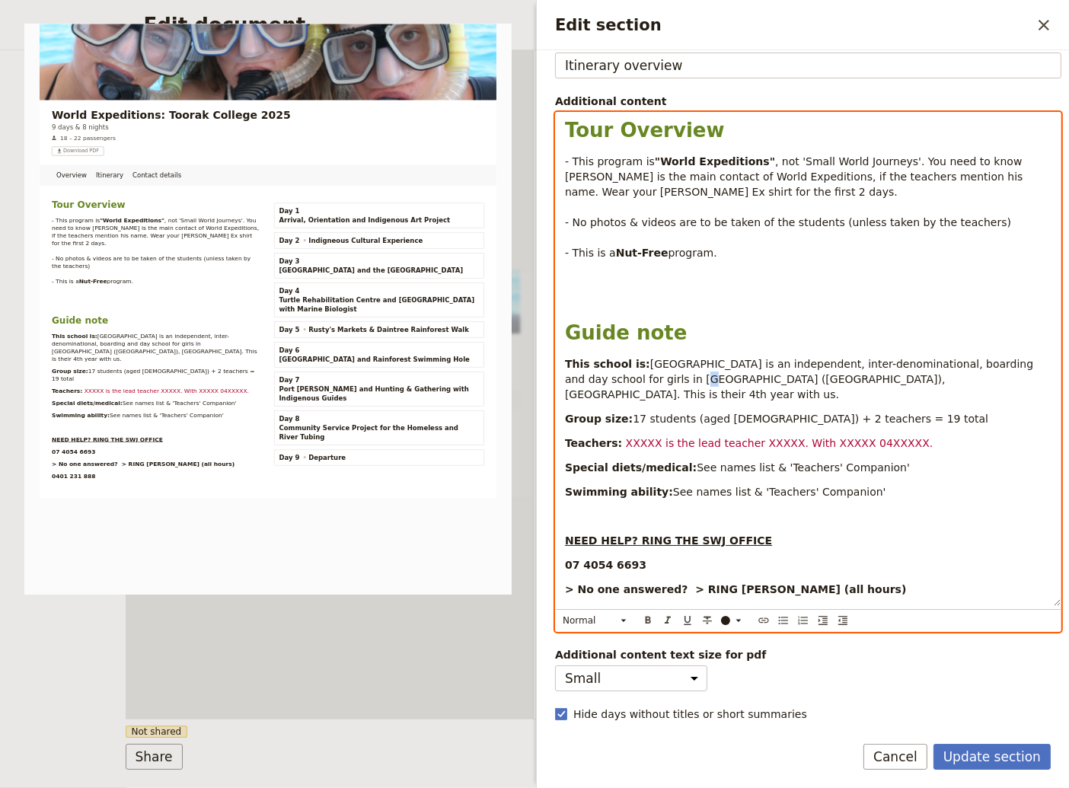
click at [619, 380] on span "[GEOGRAPHIC_DATA] is an independent, inter-denominational, boarding and day sch…" at bounding box center [801, 379] width 472 height 43
click at [614, 380] on span "[GEOGRAPHIC_DATA] is an independent, inter-denominational, boarding and day sch…" at bounding box center [801, 379] width 472 height 43
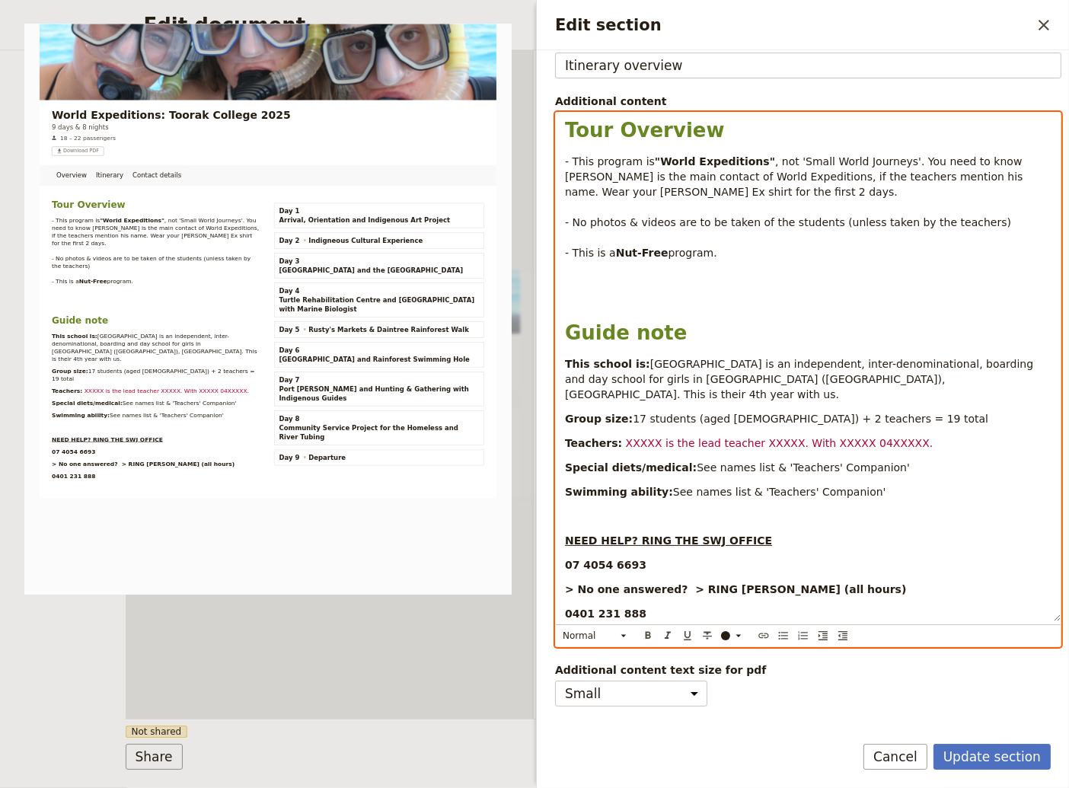
click at [760, 368] on span "[GEOGRAPHIC_DATA] is an independent, inter-denominational, boarding and day sch…" at bounding box center [801, 379] width 472 height 43
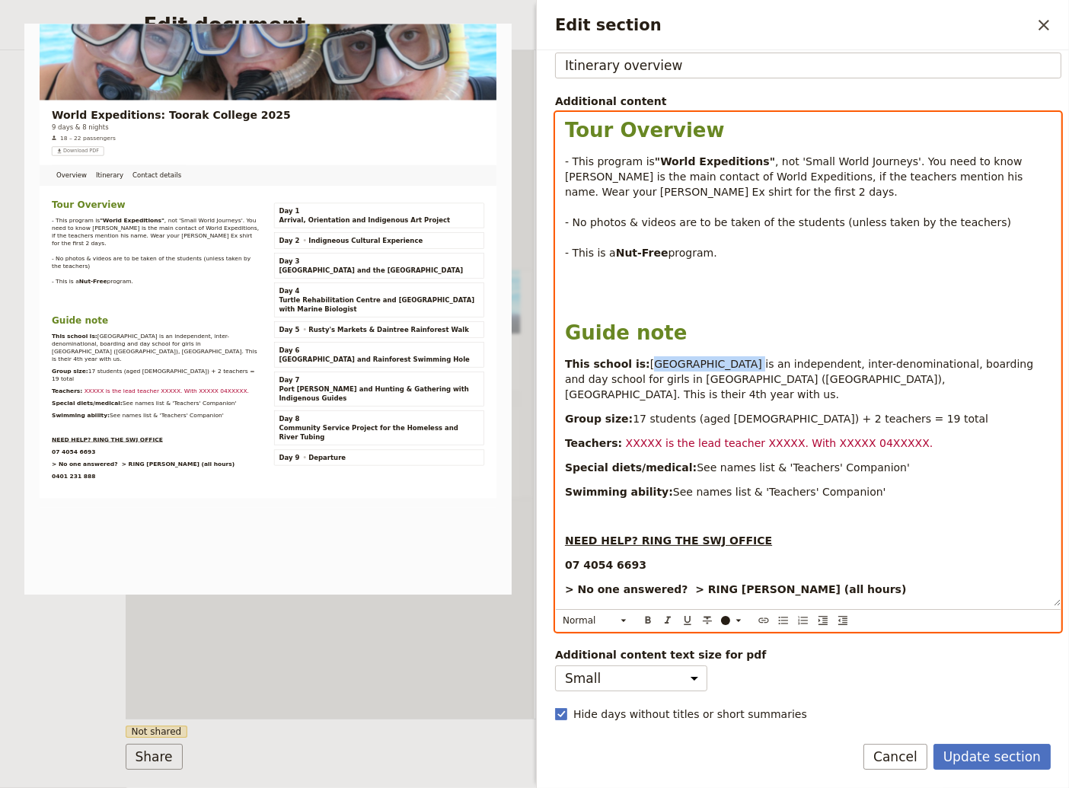
drag, startPoint x: 716, startPoint y: 362, endPoint x: 639, endPoint y: 361, distance: 77.7
click at [639, 361] on span "[GEOGRAPHIC_DATA] is an independent, inter-denominational, boarding and day sch…" at bounding box center [801, 379] width 472 height 43
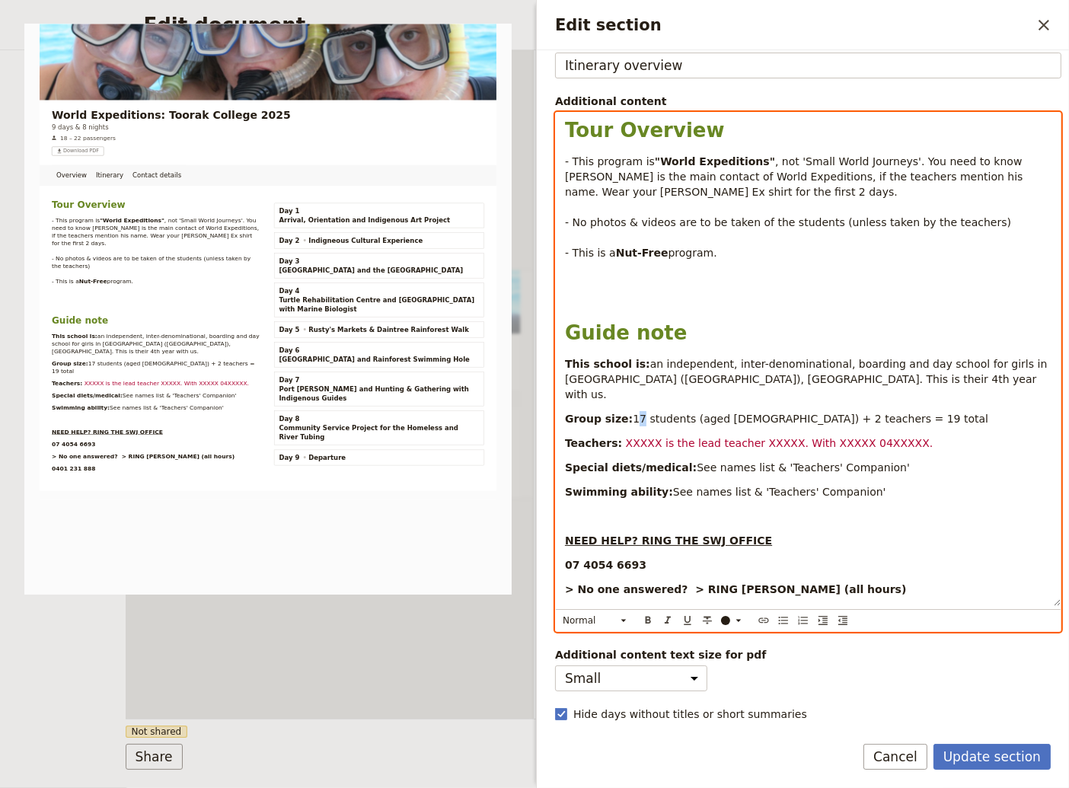
click at [633, 413] on span "17 students (aged [DEMOGRAPHIC_DATA]) + 2" at bounding box center [757, 419] width 249 height 12
drag, startPoint x: 829, startPoint y: 403, endPoint x: 820, endPoint y: 403, distance: 9.1
click at [884, 413] on span "teachers = 19 total" at bounding box center [936, 419] width 104 height 12
drag, startPoint x: 613, startPoint y: 427, endPoint x: 645, endPoint y: 425, distance: 31.3
click at [645, 435] on p "Teachers: XXXXX is the lead teacher XXXXX. With XXXXX 04XXXXX." at bounding box center [808, 442] width 486 height 15
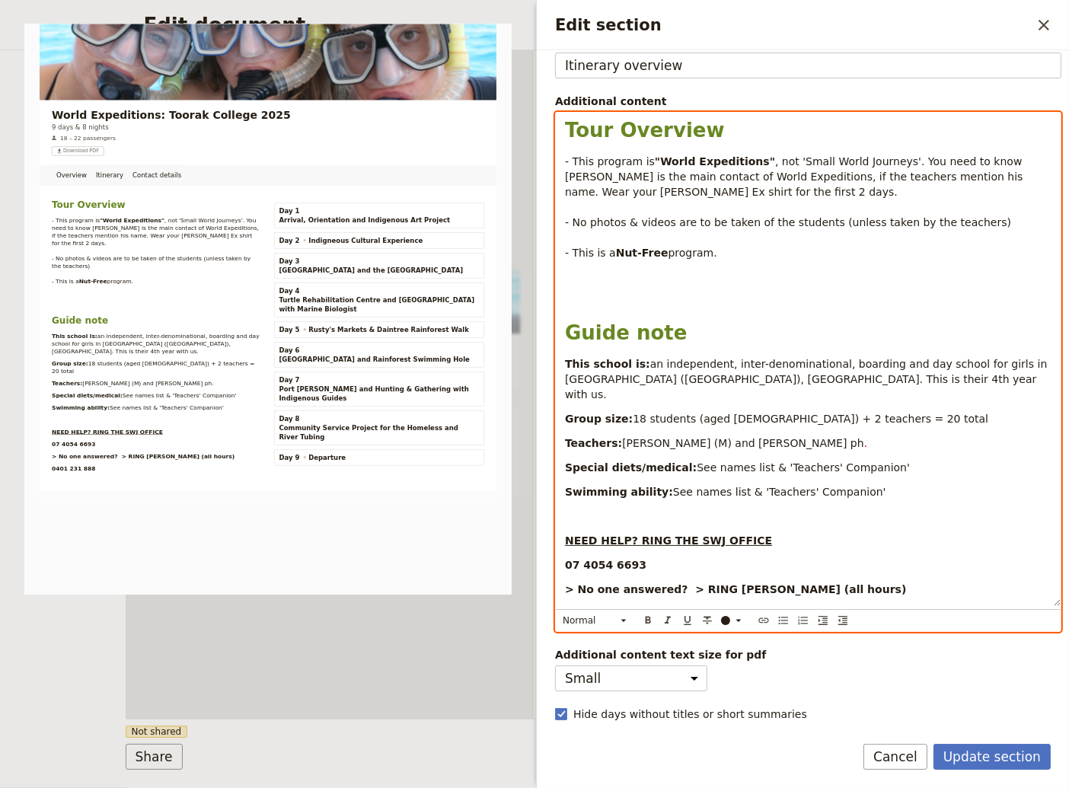
click at [706, 437] on span "[PERSON_NAME] (M) and [PERSON_NAME] ph" at bounding box center [743, 443] width 242 height 12
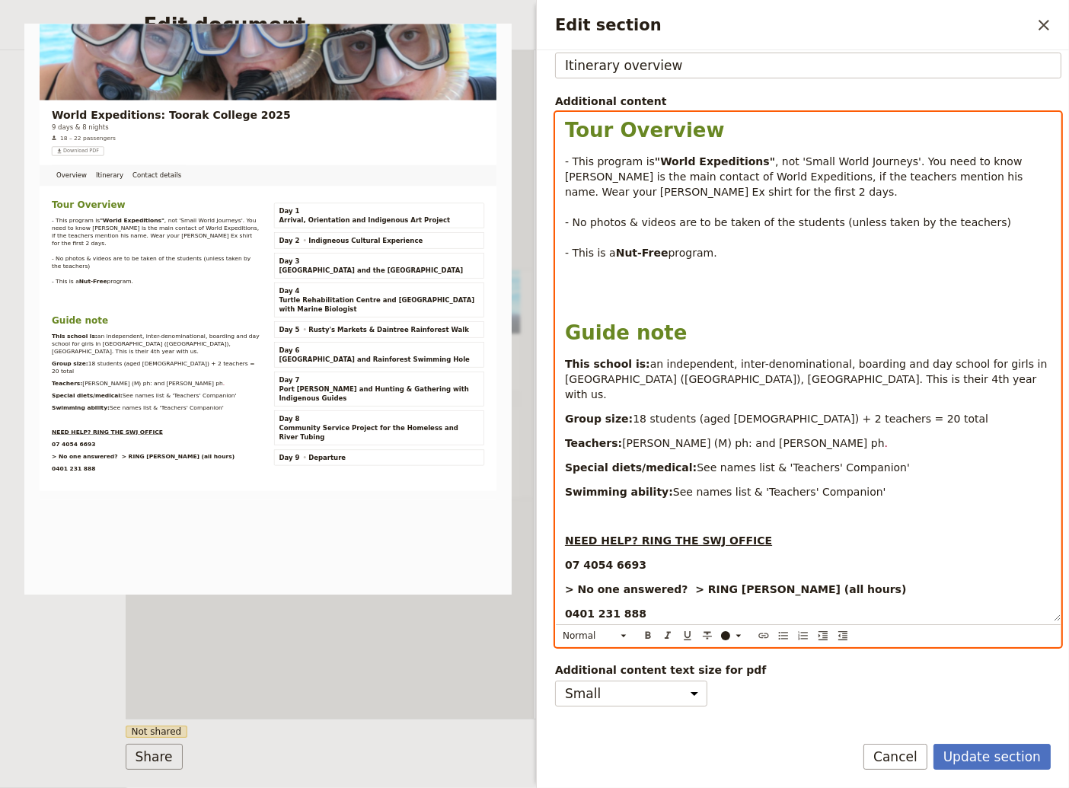
click at [812, 435] on p "Teachers: [PERSON_NAME] (M) ph: and [PERSON_NAME] ph ." at bounding box center [808, 442] width 486 height 15
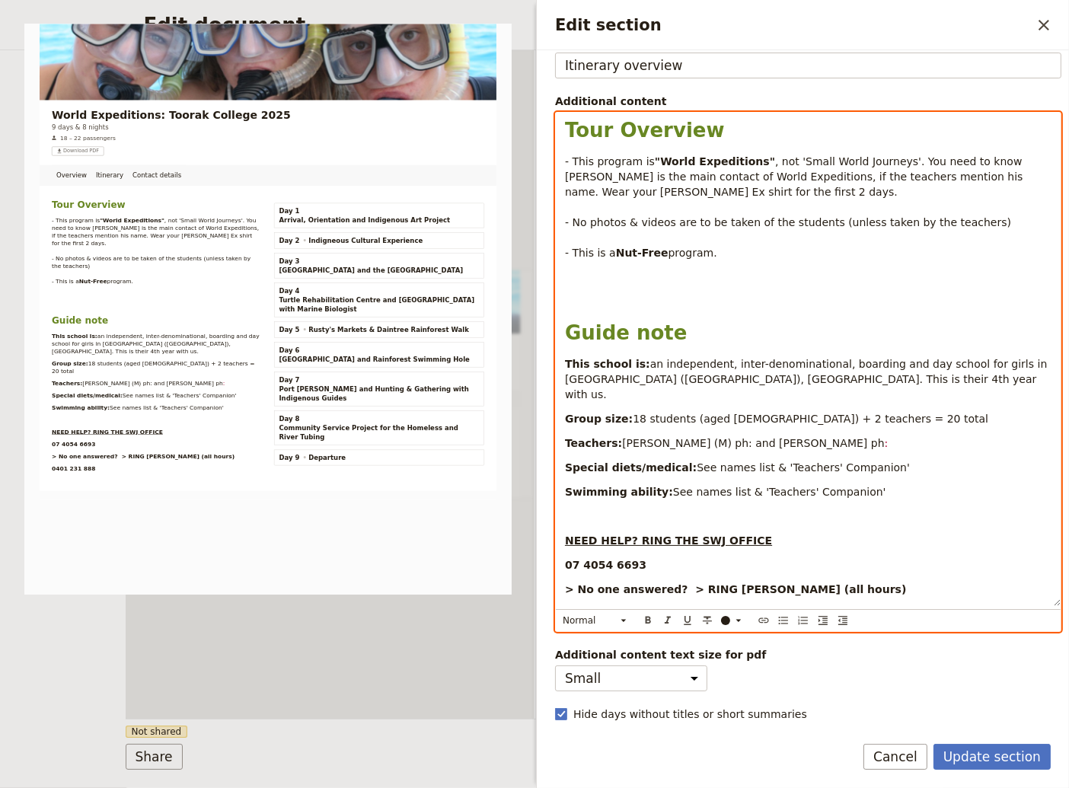
drag, startPoint x: 821, startPoint y: 422, endPoint x: 796, endPoint y: 426, distance: 24.7
click at [796, 435] on p "Teachers: [PERSON_NAME] (M) ph: and [PERSON_NAME] ph :" at bounding box center [808, 442] width 486 height 15
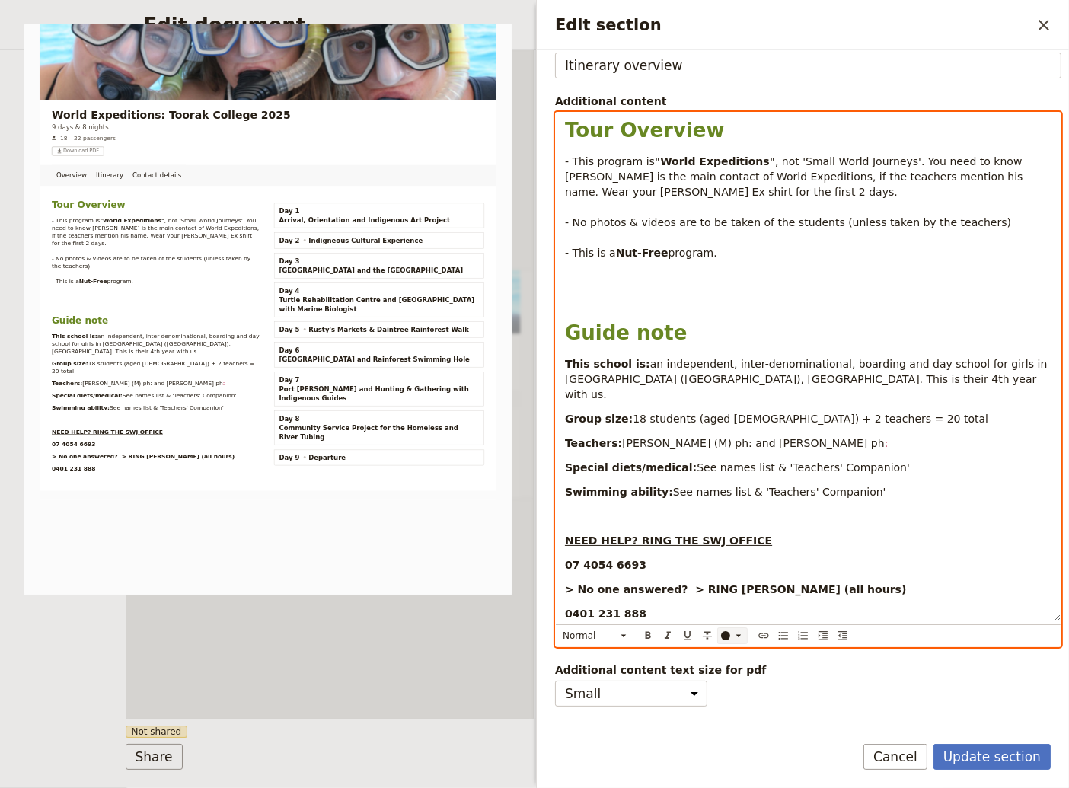
click at [730, 629] on div "​" at bounding box center [734, 635] width 30 height 12
drag, startPoint x: 724, startPoint y: 655, endPoint x: 695, endPoint y: 588, distance: 73.0
click at [724, 654] on div "button" at bounding box center [726, 655] width 9 height 9
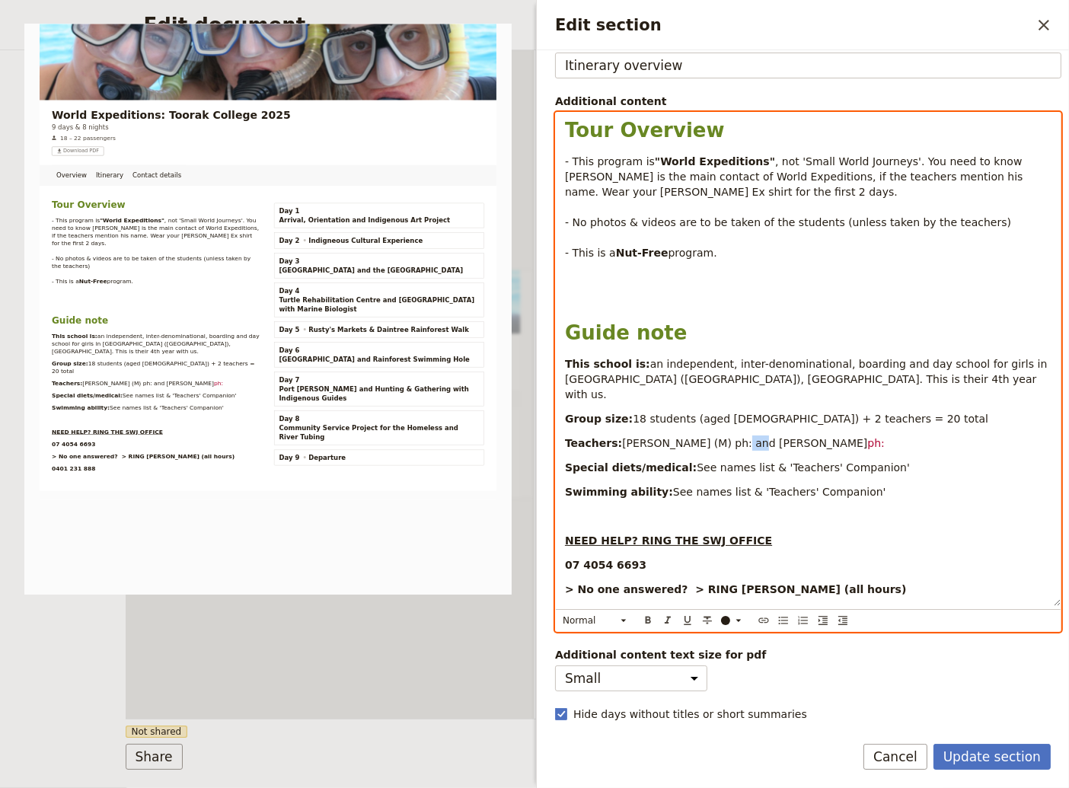
drag, startPoint x: 715, startPoint y: 427, endPoint x: 708, endPoint y: 429, distance: 7.9
click at [708, 437] on span "[PERSON_NAME] (M) ph: and [PERSON_NAME]" at bounding box center [744, 443] width 245 height 12
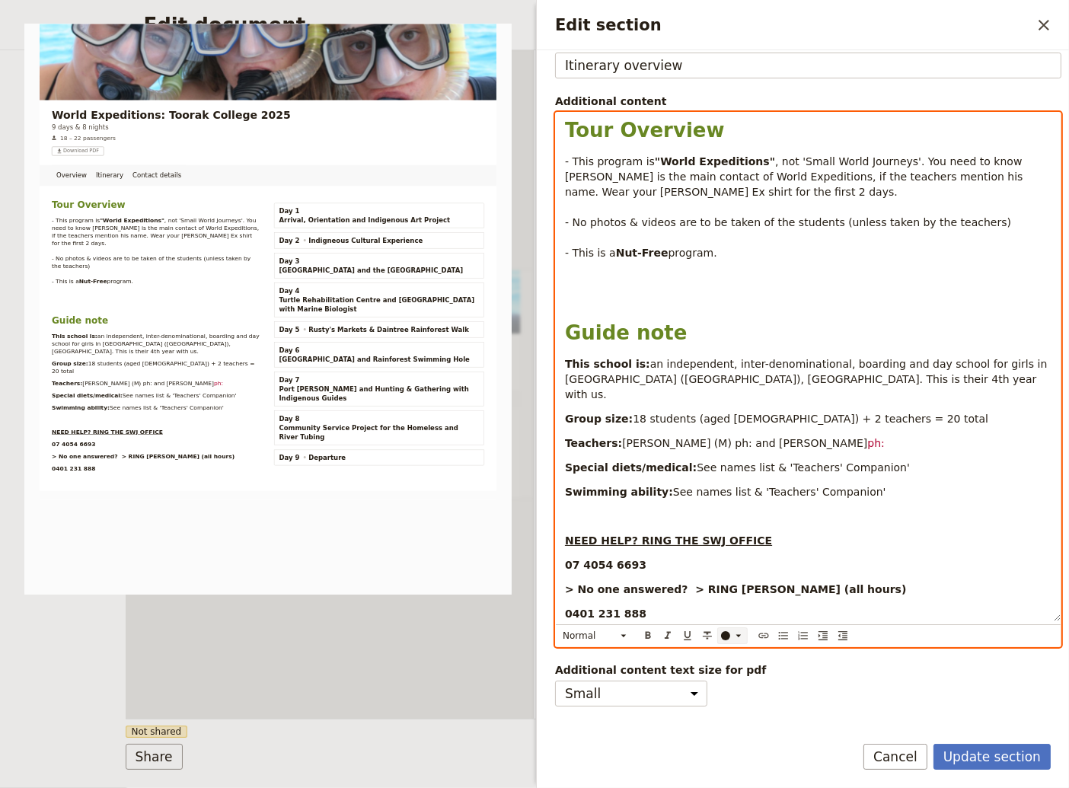
click at [726, 631] on div "Edit section" at bounding box center [725, 635] width 9 height 9
click at [724, 653] on div "button" at bounding box center [726, 655] width 9 height 9
click at [865, 533] on p "NEED HELP? RING THE SWJ OFFICE" at bounding box center [808, 540] width 486 height 15
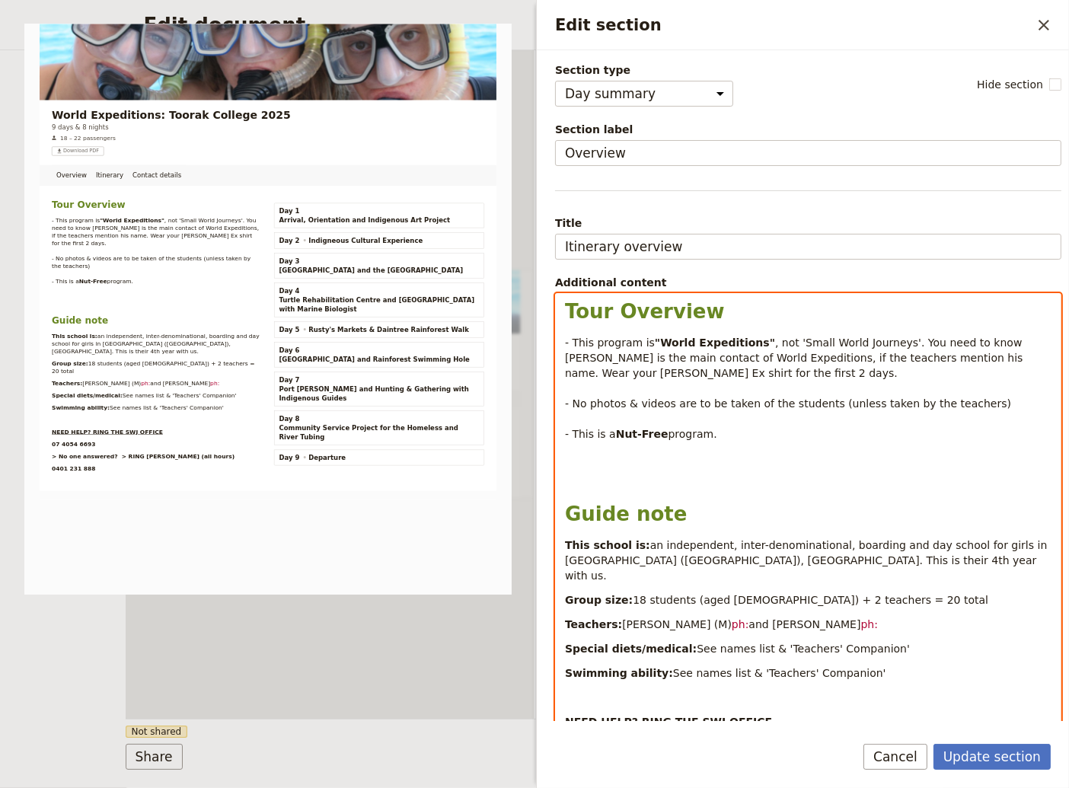
scroll to position [0, 0]
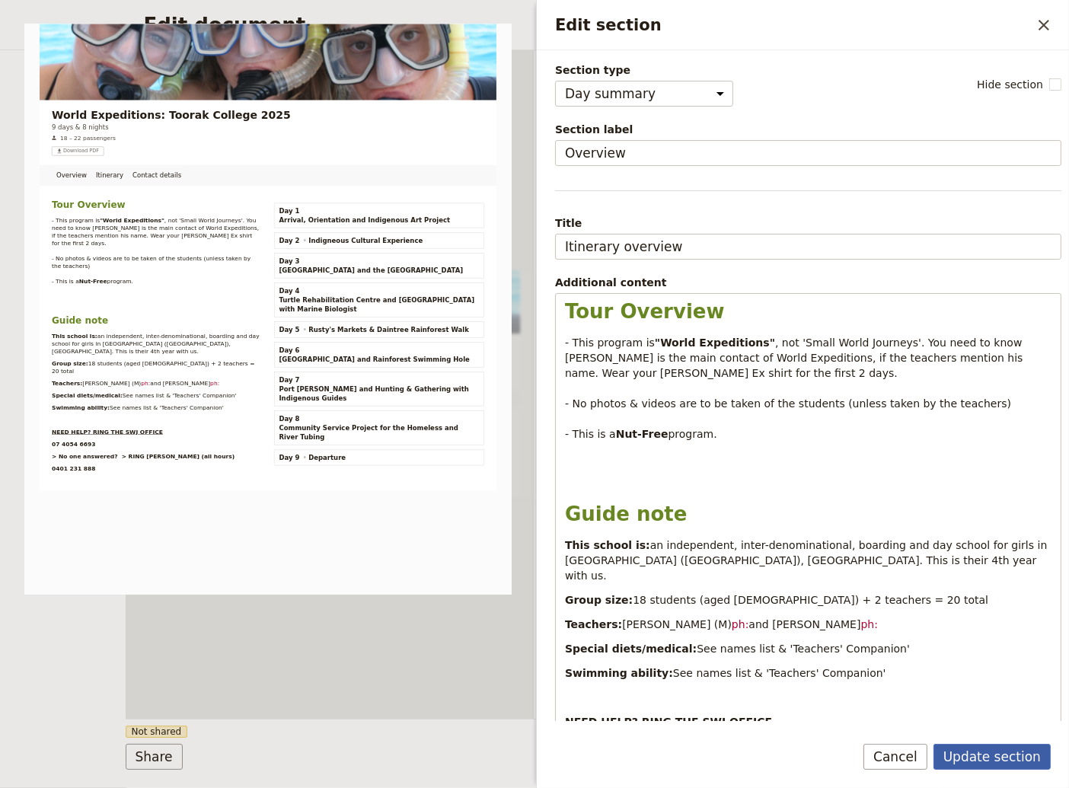
click at [1011, 760] on button "Update section" at bounding box center [991, 757] width 117 height 26
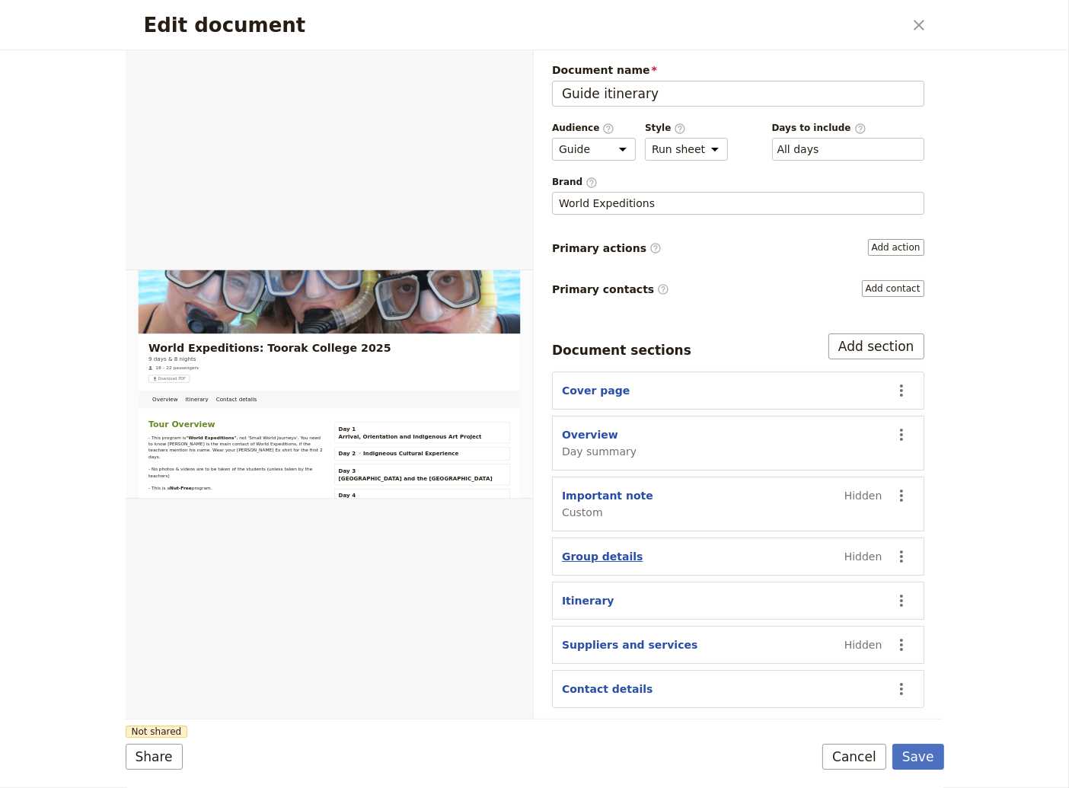
click at [608, 554] on button "Group details" at bounding box center [602, 556] width 81 height 15
select select "GROUP_DETAILS"
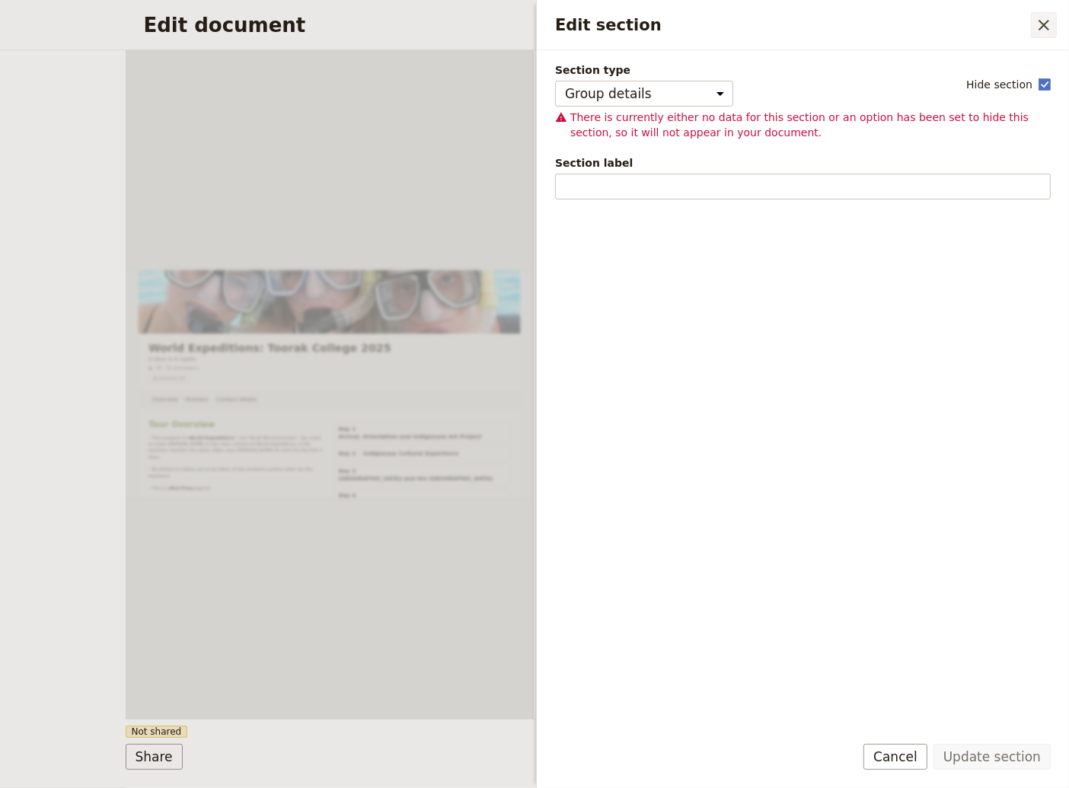
click at [1041, 27] on icon "Close drawer" at bounding box center [1043, 25] width 18 height 18
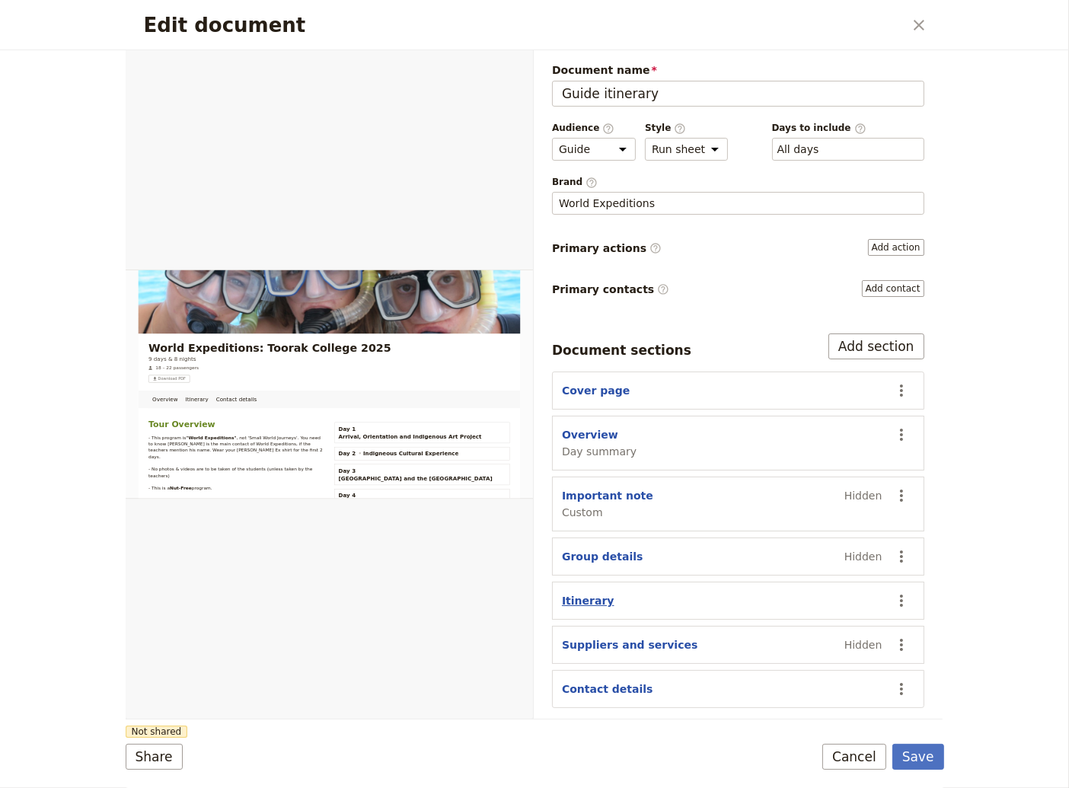
click at [582, 596] on button "Itinerary" at bounding box center [588, 600] width 53 height 15
select select "ITINERARY"
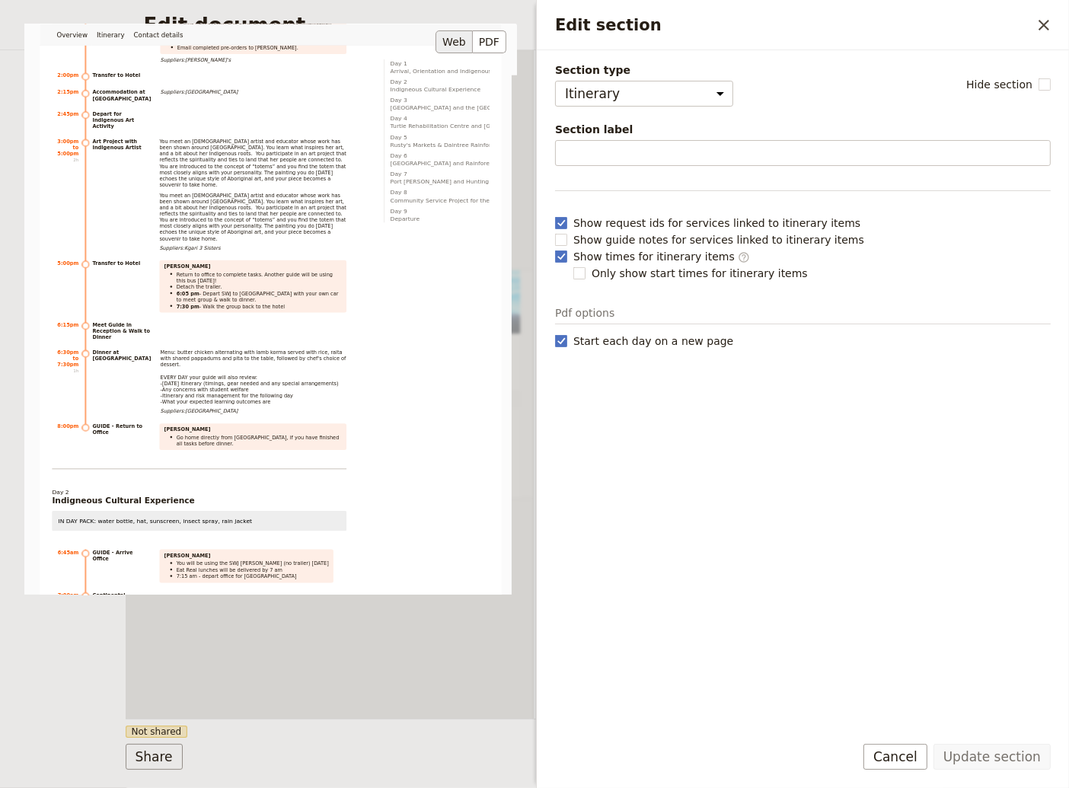
scroll to position [1541, 0]
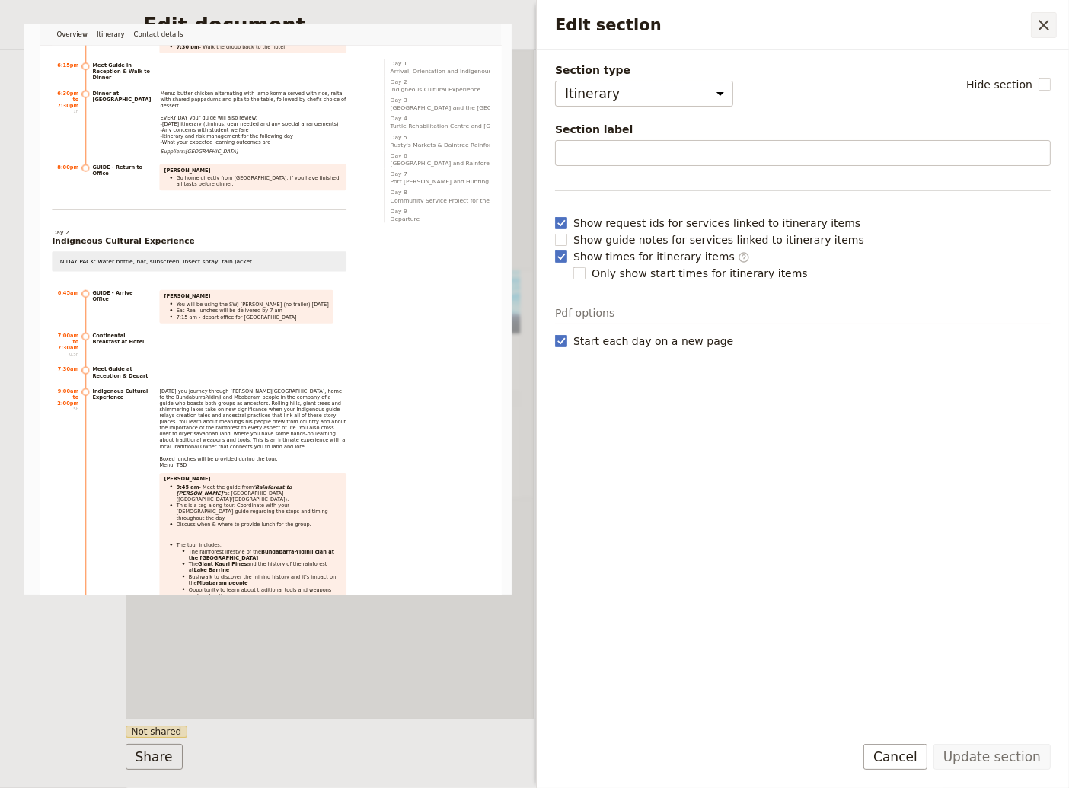
click at [1037, 22] on icon "Close drawer" at bounding box center [1043, 25] width 18 height 18
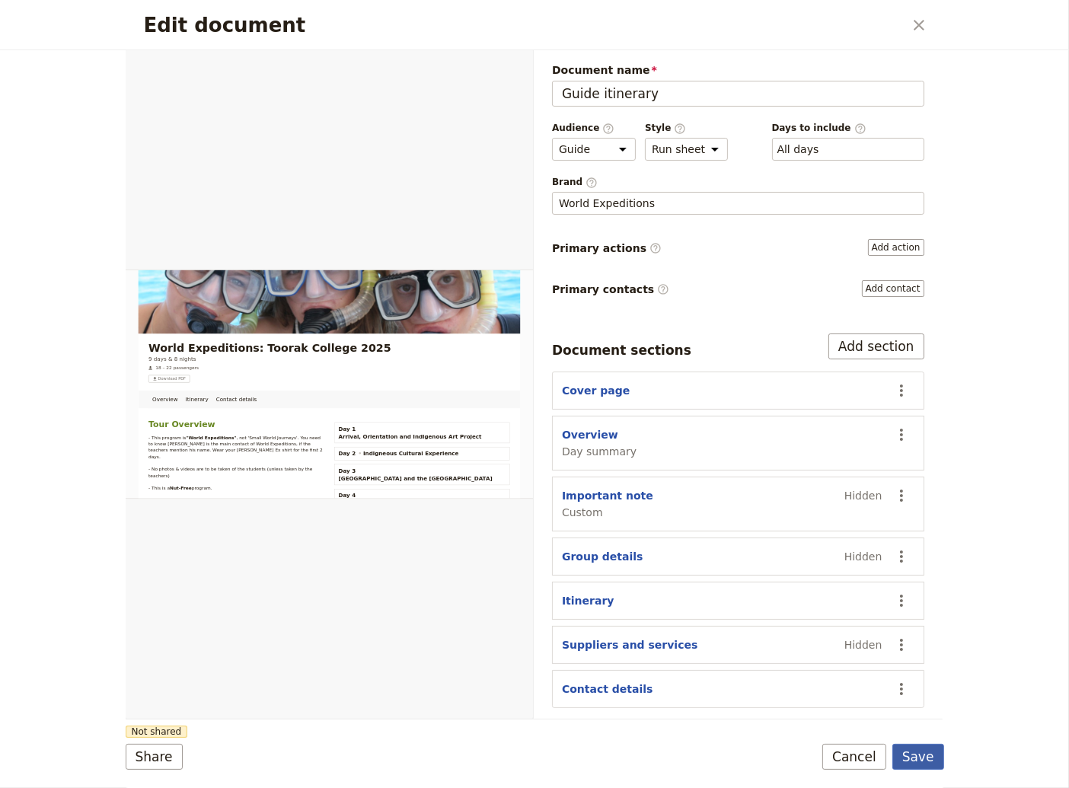
click at [926, 755] on button "Save" at bounding box center [918, 757] width 52 height 26
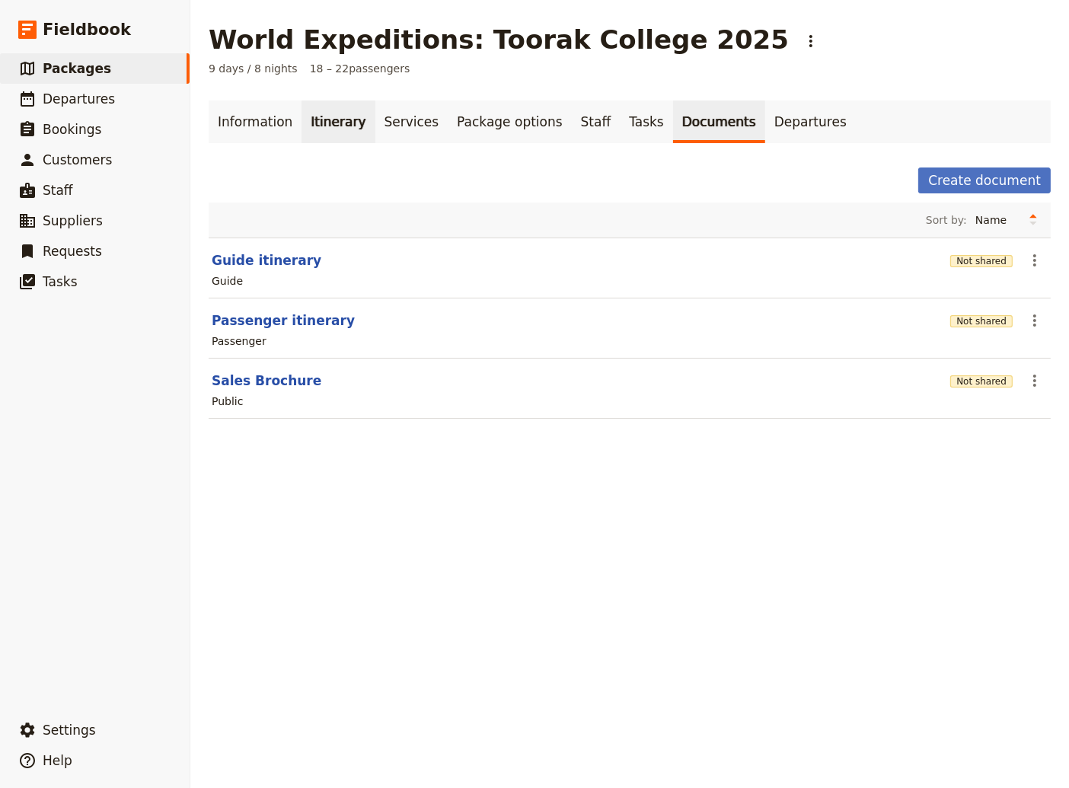
drag, startPoint x: 315, startPoint y: 124, endPoint x: 326, endPoint y: 136, distance: 16.2
click at [314, 124] on link "Itinerary" at bounding box center [337, 121] width 73 height 43
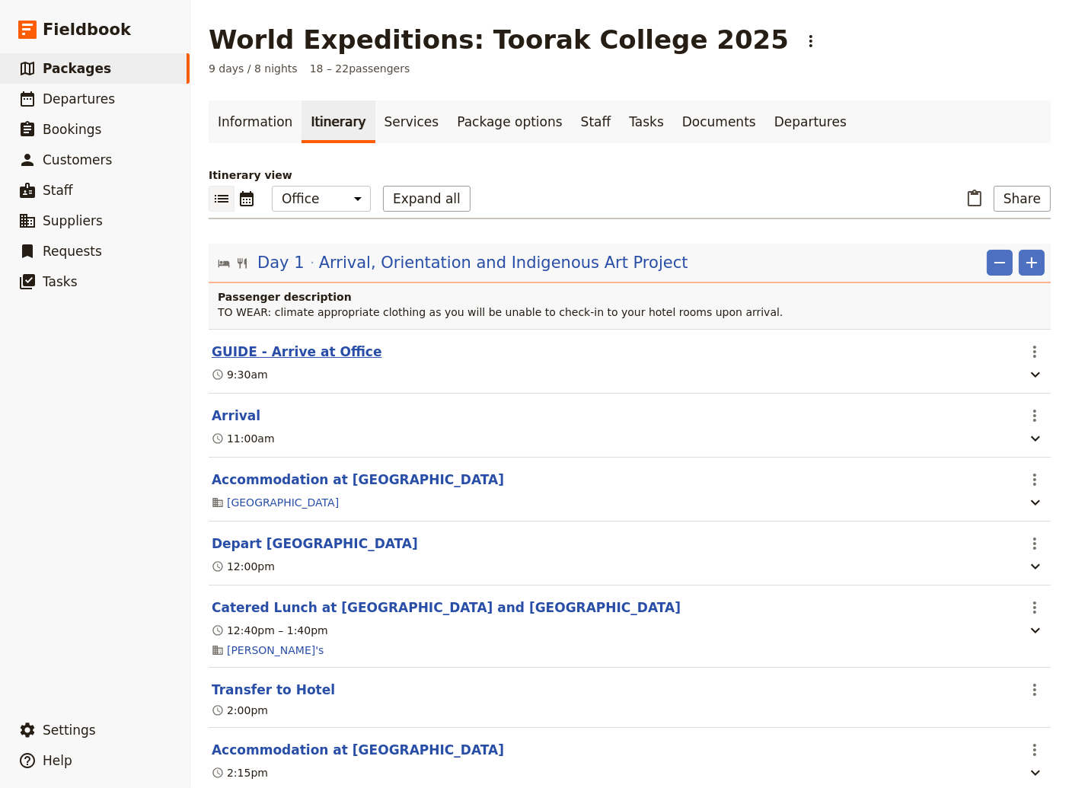
click at [272, 350] on button "GUIDE - Arrive at Office" at bounding box center [297, 352] width 170 height 18
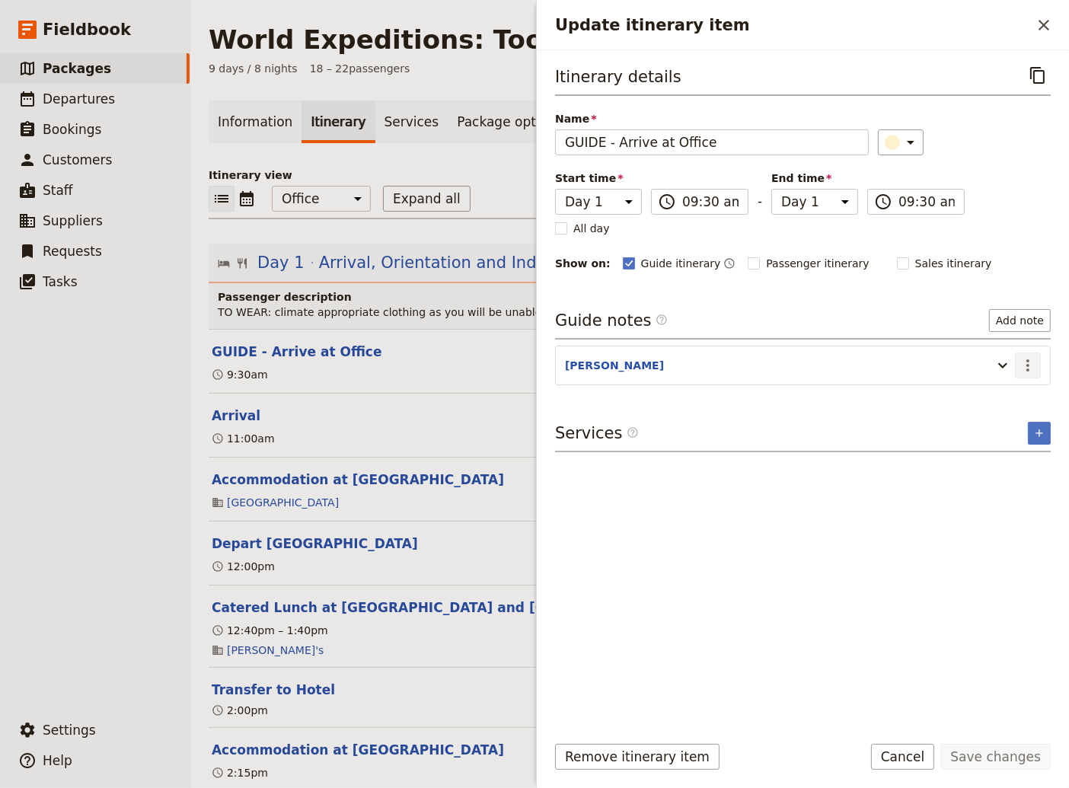
click at [1025, 361] on icon "Actions" at bounding box center [1027, 365] width 18 height 18
click at [1000, 394] on span "Edit note" at bounding box center [984, 395] width 48 height 15
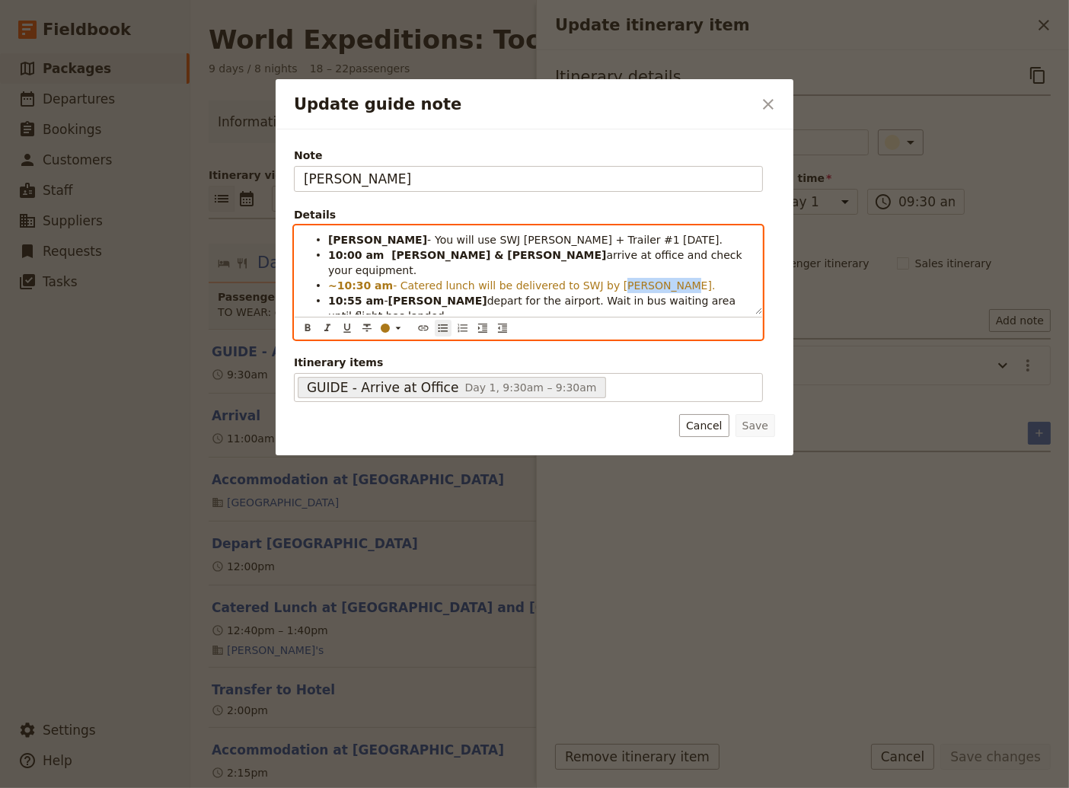
click at [590, 279] on span "- Catered lunch will be delivered to SWJ by [PERSON_NAME]." at bounding box center [554, 285] width 322 height 12
click at [330, 238] on strong "[PERSON_NAME]" at bounding box center [377, 240] width 99 height 12
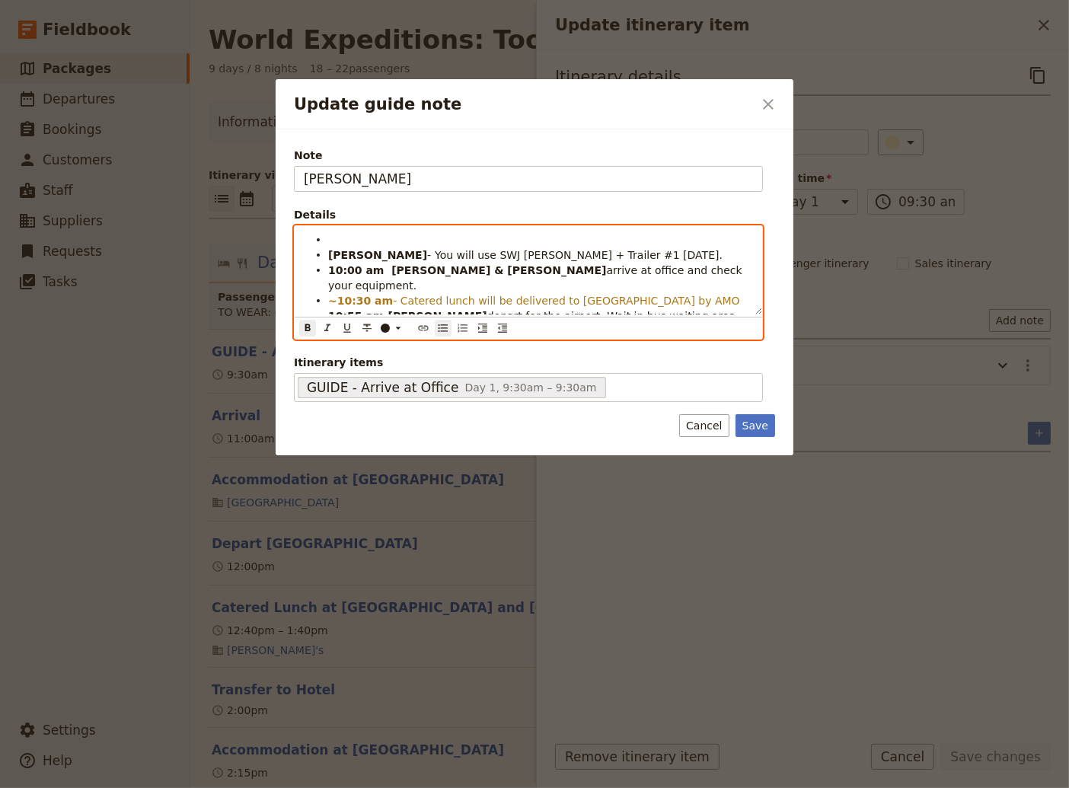
click at [335, 232] on li "Update guide note" at bounding box center [540, 238] width 425 height 15
drag, startPoint x: 436, startPoint y: 242, endPoint x: 375, endPoint y: 246, distance: 61.0
click at [375, 246] on li "10:00 am - arrive office" at bounding box center [540, 238] width 425 height 15
click at [451, 249] on span "You will use SWJ [PERSON_NAME] + Trailer #1 [DATE]." at bounding box center [579, 255] width 288 height 12
click at [384, 244] on span "- arrive office" at bounding box center [419, 240] width 71 height 12
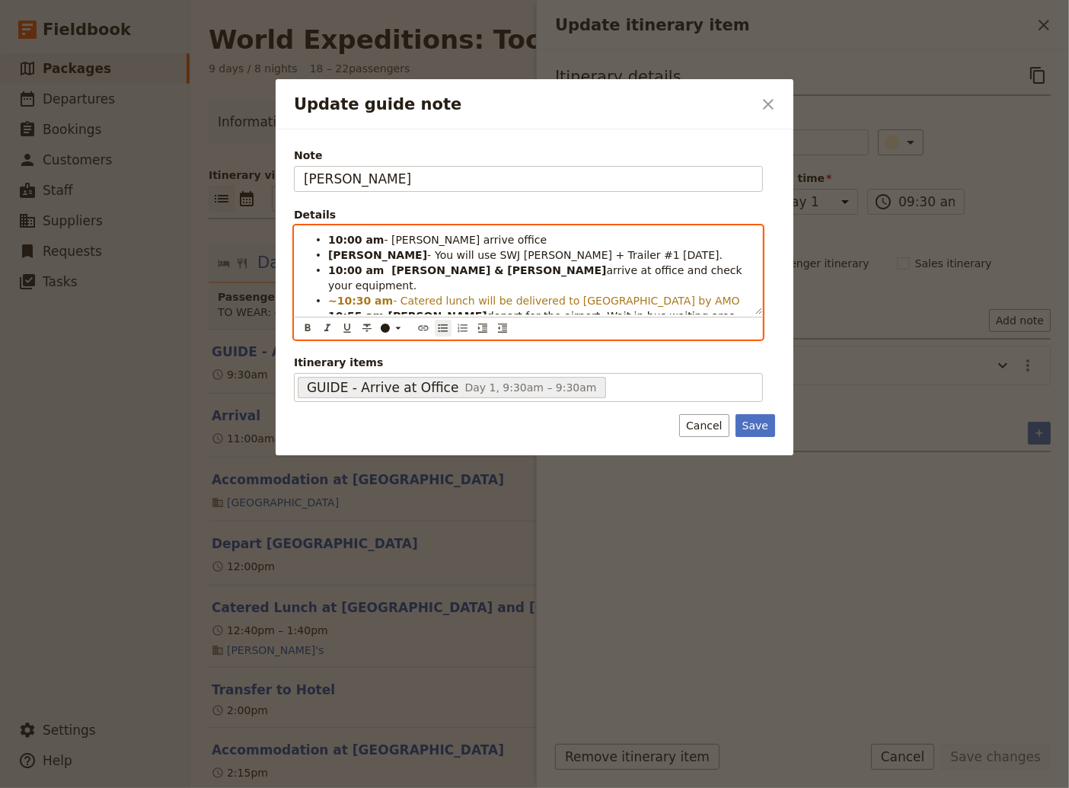
click at [464, 238] on span "- [PERSON_NAME] arrive office" at bounding box center [465, 240] width 163 height 12
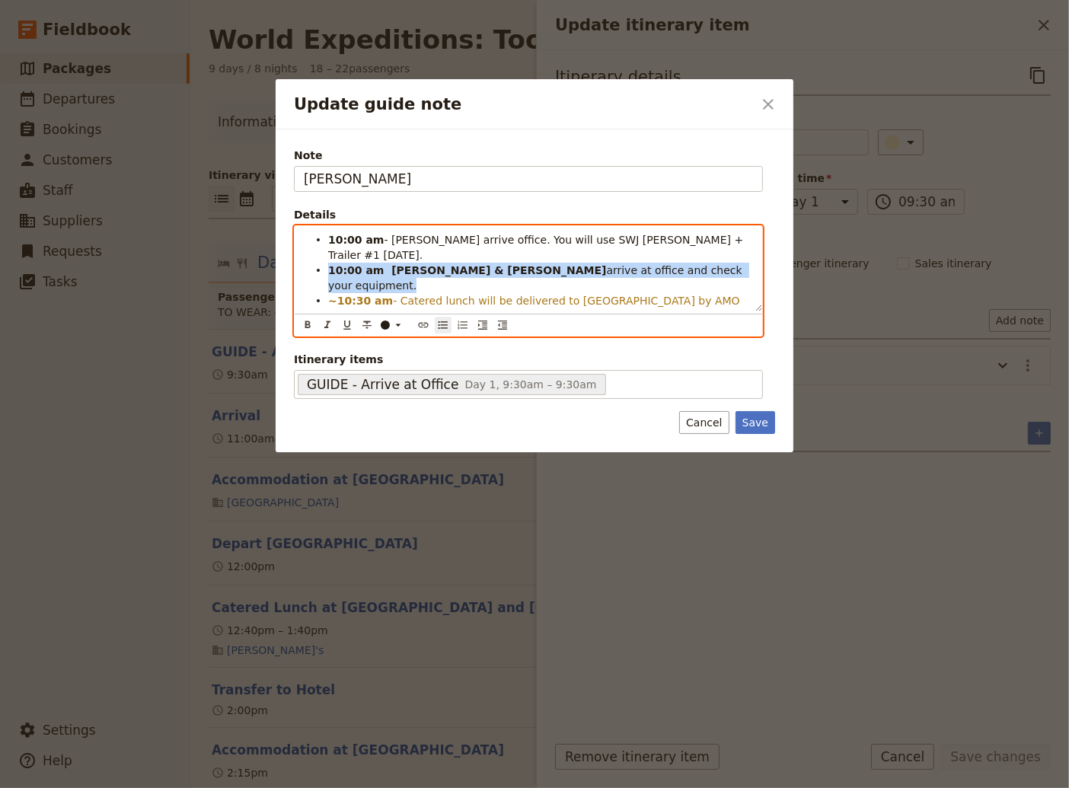
drag, startPoint x: 661, startPoint y: 257, endPoint x: 314, endPoint y: 257, distance: 347.1
click at [314, 257] on ul "10:00 am - [PERSON_NAME] arrive office. You will use SWJ [PERSON_NAME] + Traile…" at bounding box center [528, 293] width 449 height 122
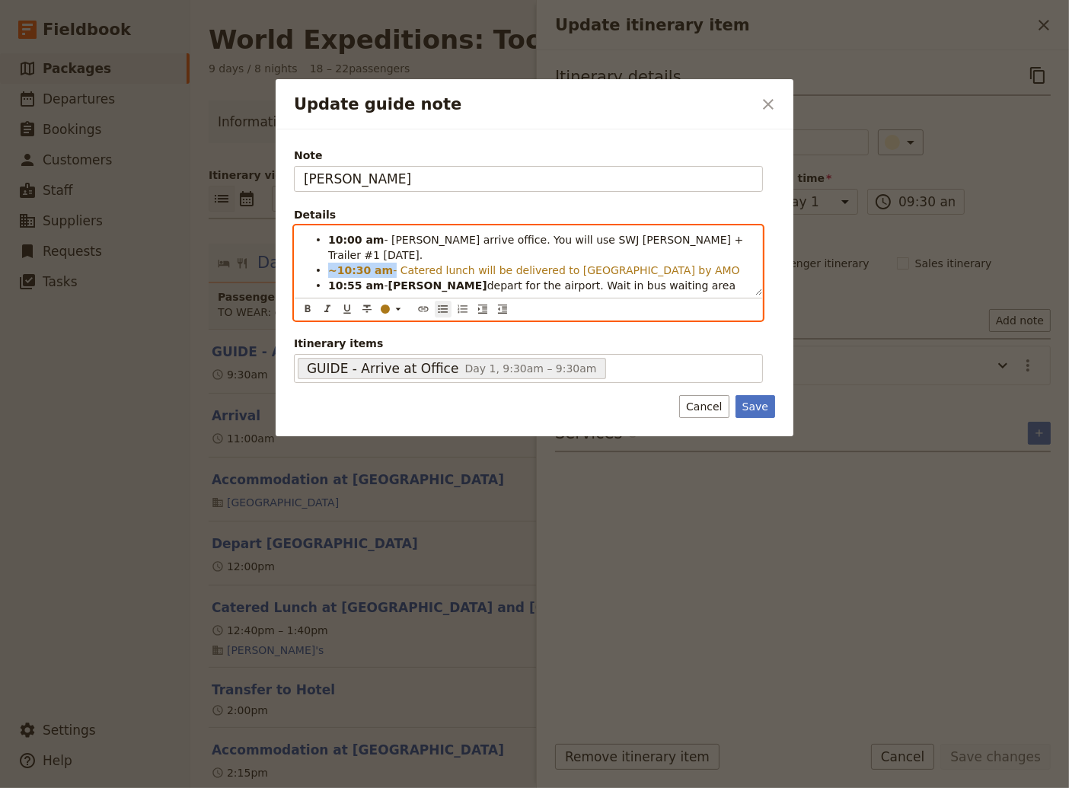
drag, startPoint x: 384, startPoint y: 254, endPoint x: 329, endPoint y: 257, distance: 54.9
click at [329, 262] on li "~10:30 am - Catered lunch will be delivered to [GEOGRAPHIC_DATA] by AMO" at bounding box center [540, 269] width 425 height 15
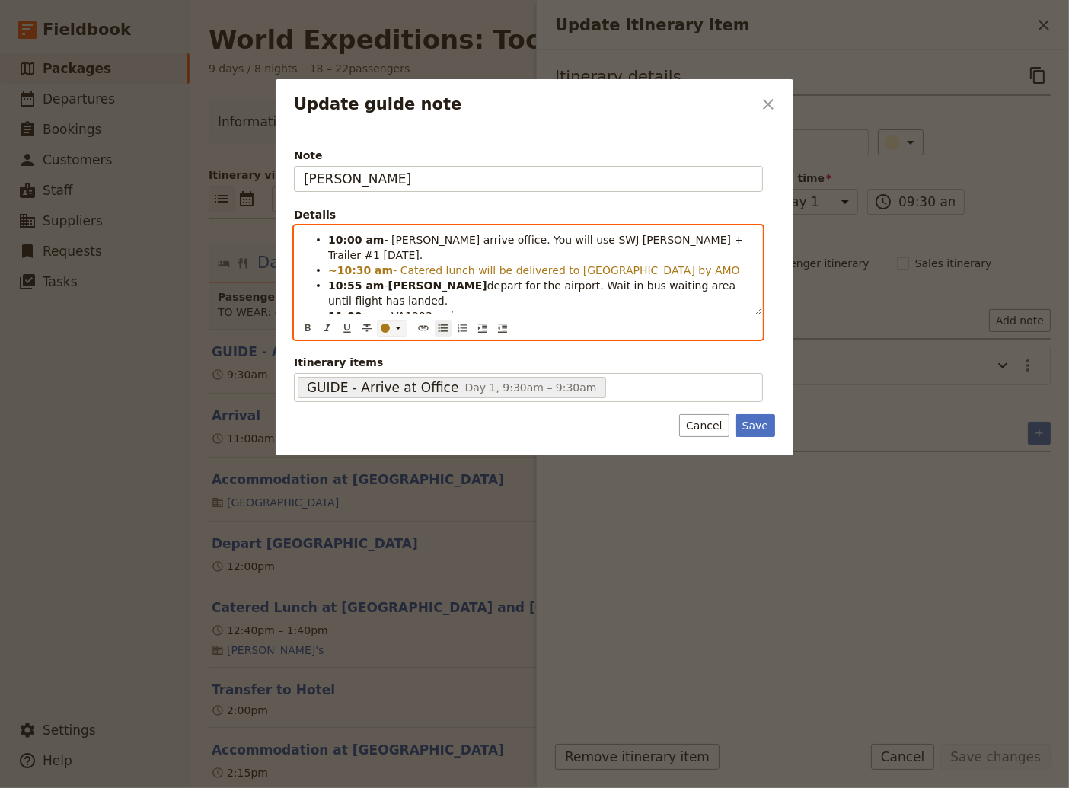
click at [387, 323] on div "Update guide note" at bounding box center [385, 327] width 9 height 9
click at [384, 347] on div "button" at bounding box center [385, 345] width 9 height 9
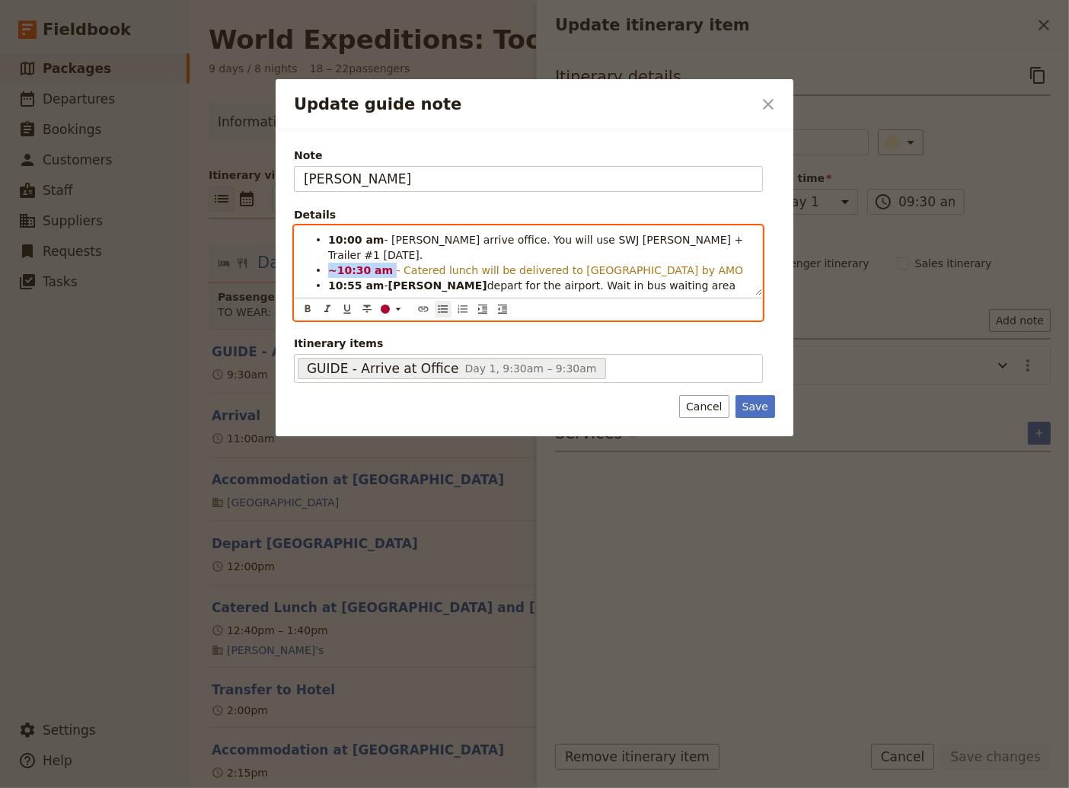
click at [489, 279] on span "depart for the airport. Wait in bus waiting area until flight has landed." at bounding box center [533, 292] width 411 height 27
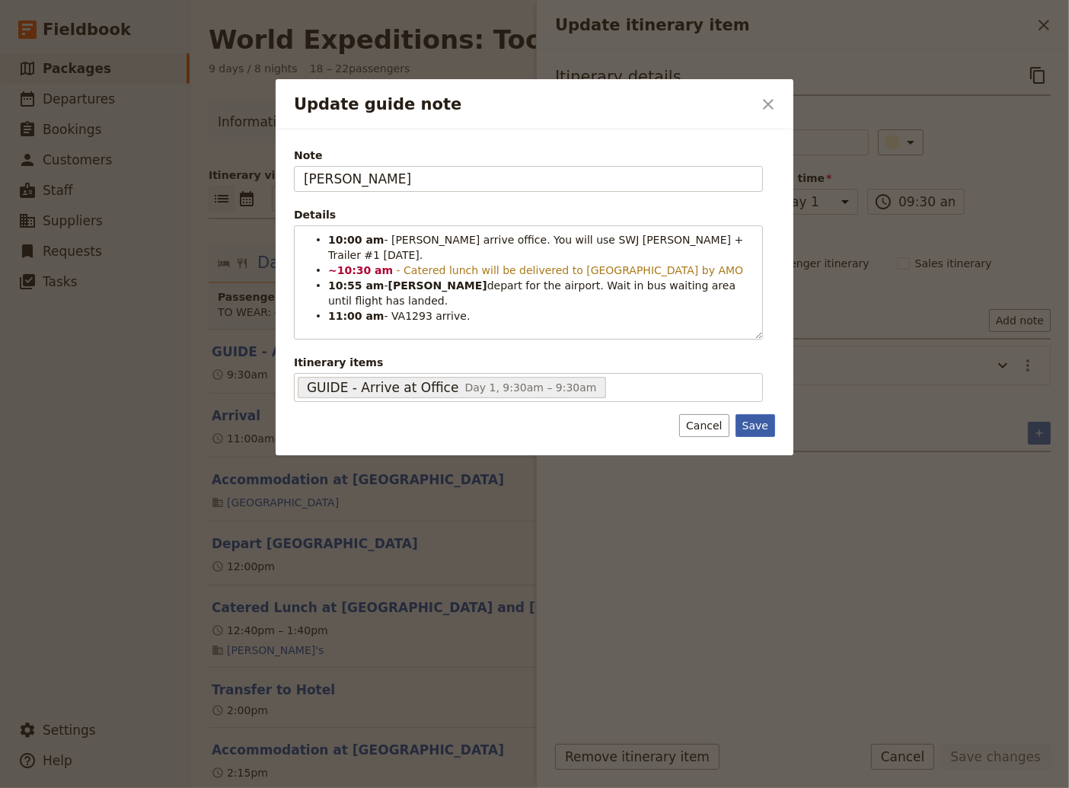
click at [759, 414] on button "Save" at bounding box center [755, 425] width 40 height 23
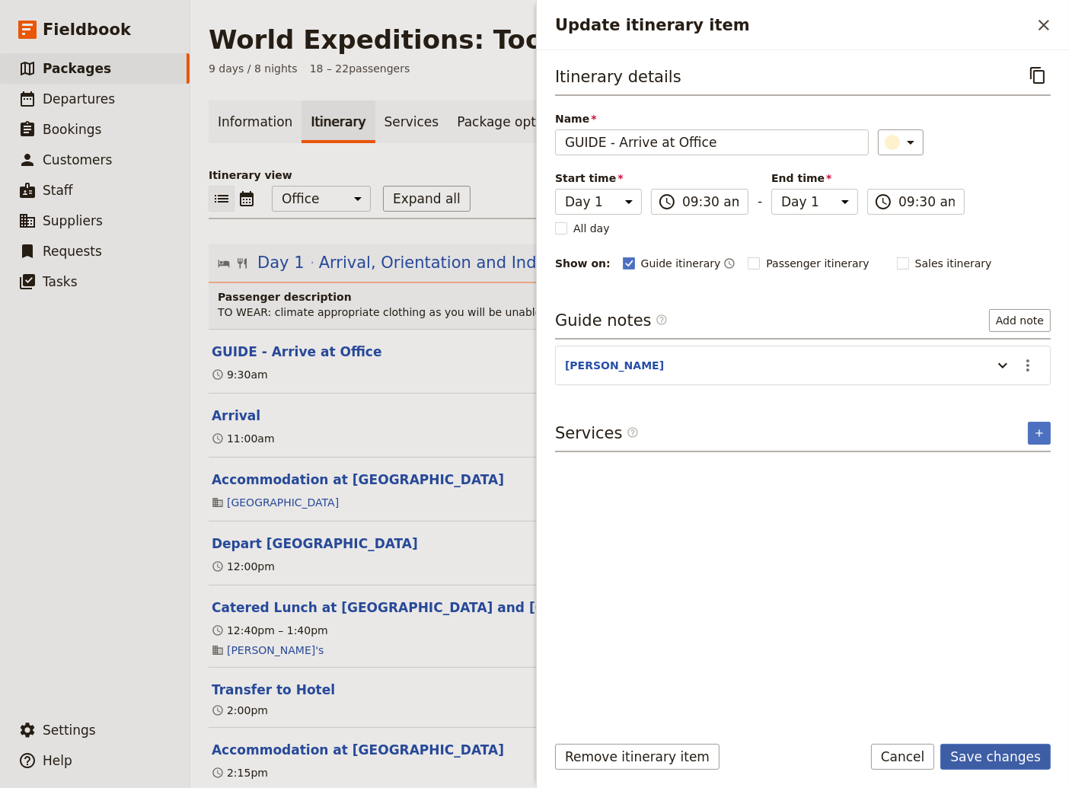
click at [980, 754] on button "Save changes" at bounding box center [995, 757] width 110 height 26
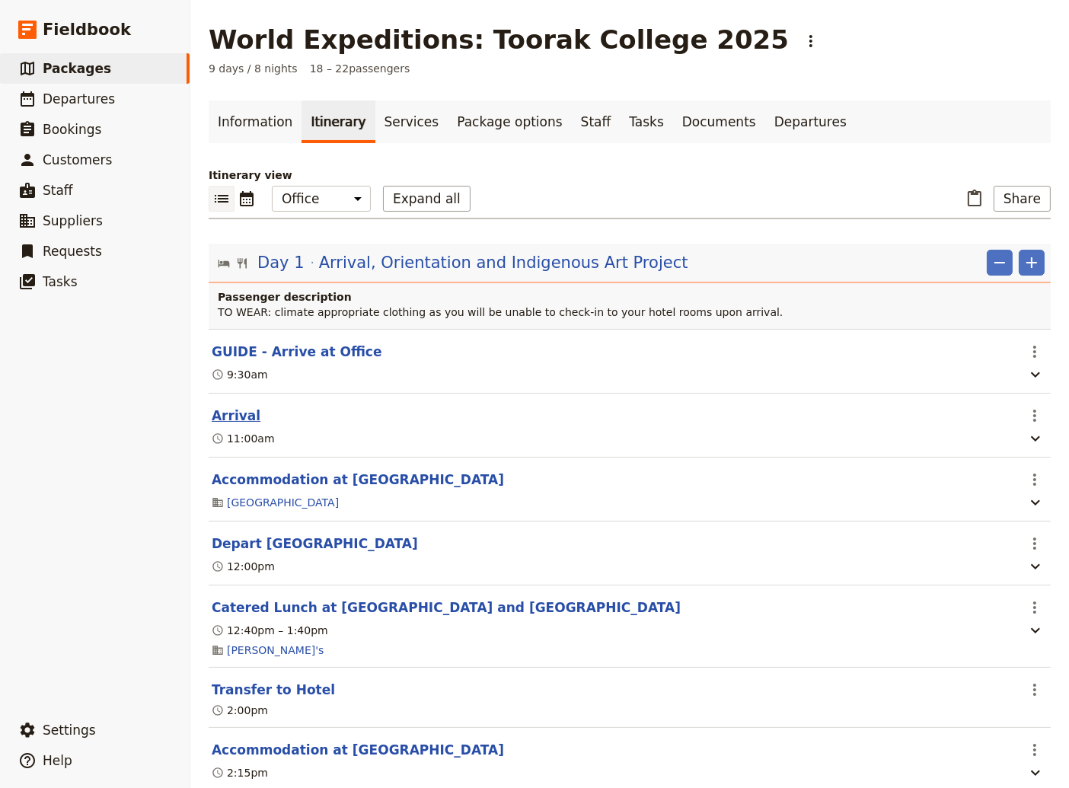
click at [234, 412] on button "Arrival" at bounding box center [236, 415] width 49 height 18
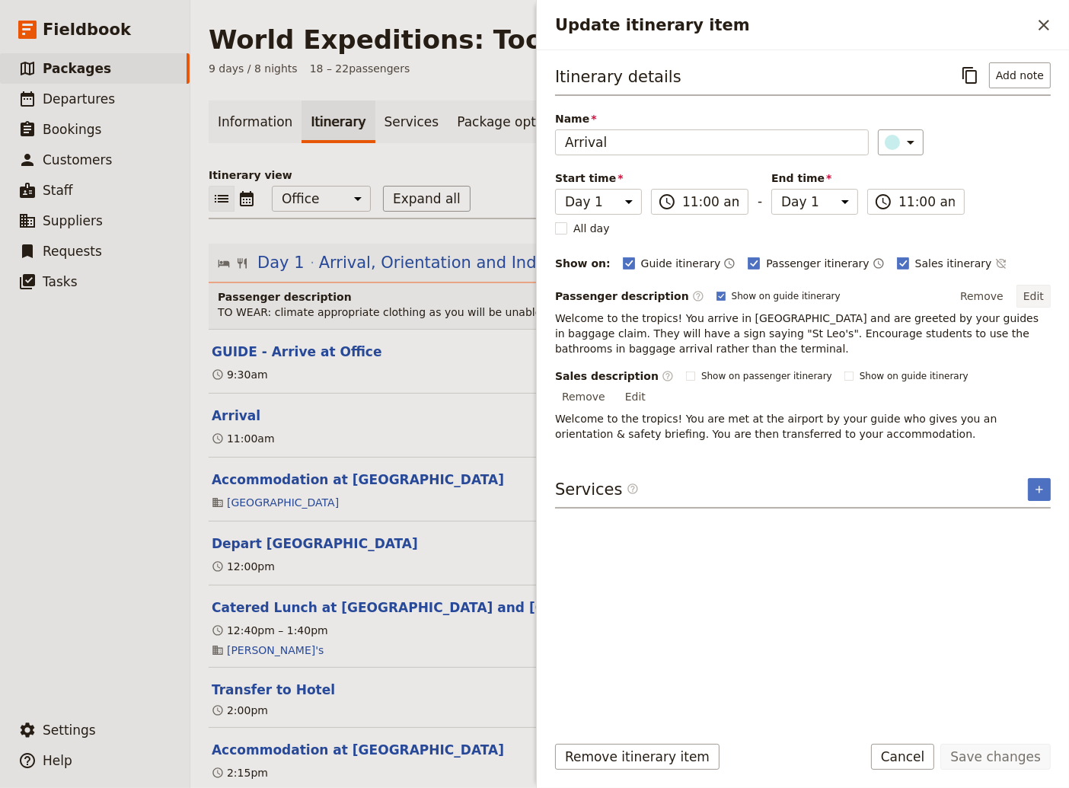
click at [1037, 291] on button "Edit" at bounding box center [1033, 296] width 34 height 23
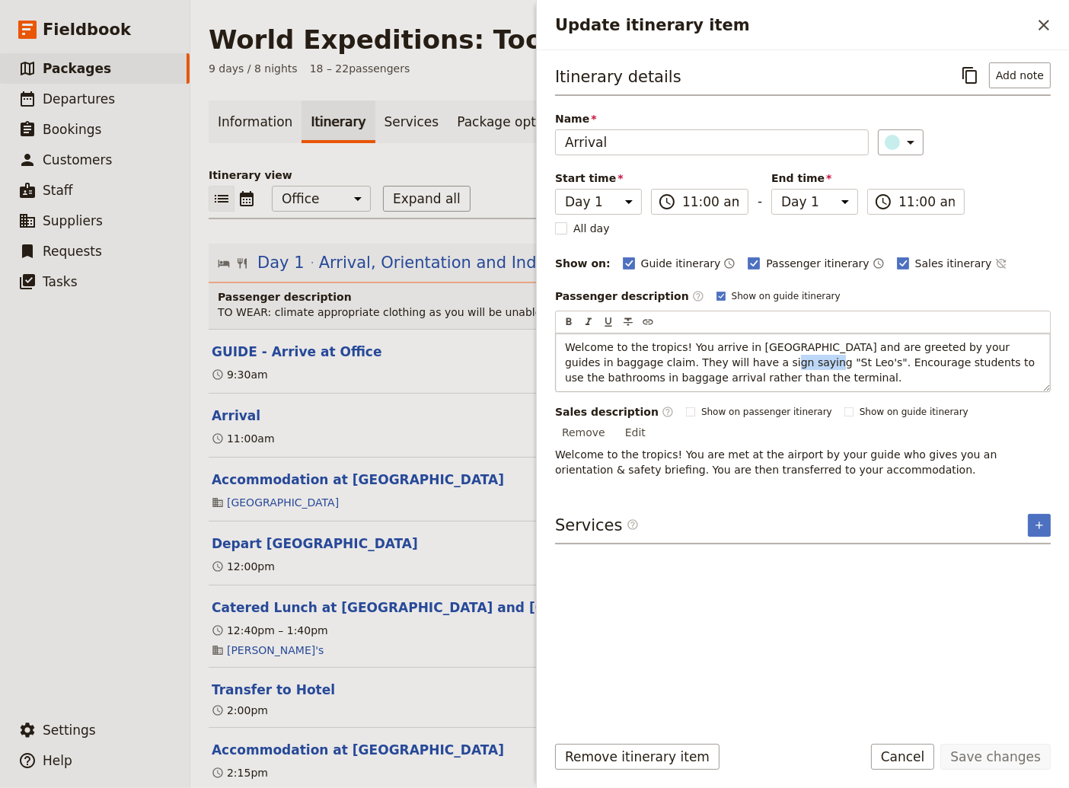
drag, startPoint x: 709, startPoint y: 362, endPoint x: 677, endPoint y: 362, distance: 32.7
click at [677, 362] on span "Welcome to the tropics! You arrive in [GEOGRAPHIC_DATA] and are greeted by your…" at bounding box center [801, 362] width 473 height 43
click at [920, 345] on span "Welcome to the tropics! You arrive in [GEOGRAPHIC_DATA] and are greeted by your…" at bounding box center [789, 362] width 448 height 43
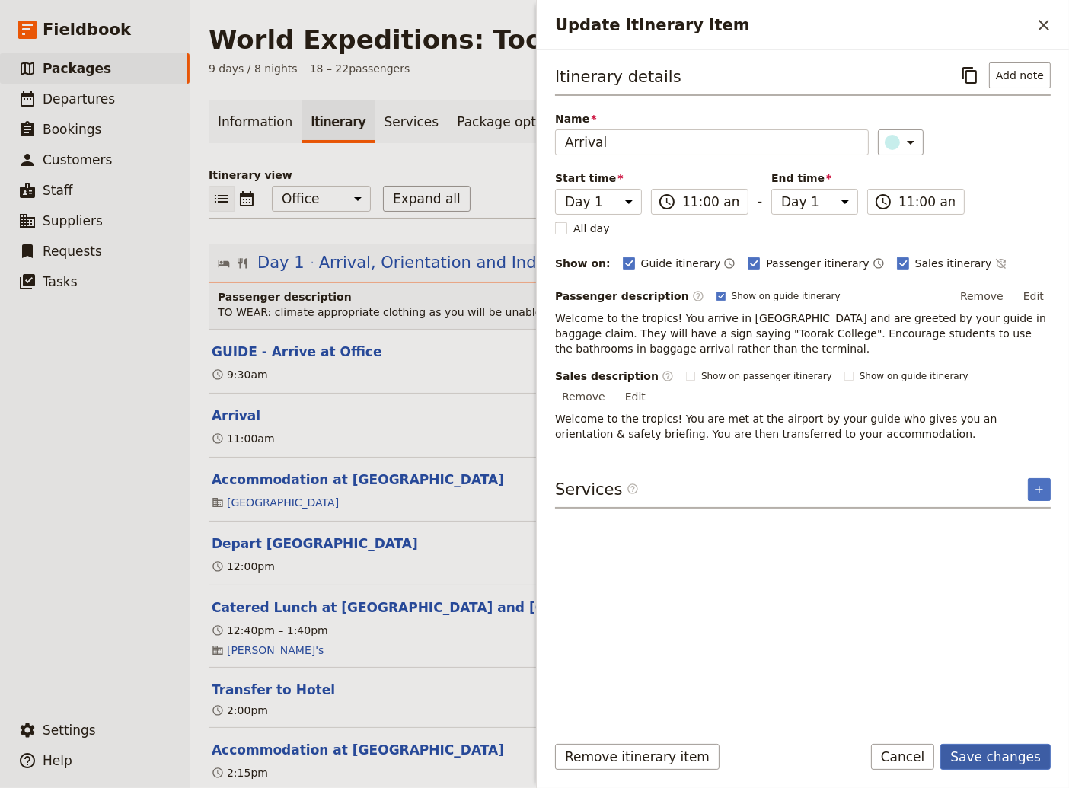
click at [1004, 755] on button "Save changes" at bounding box center [995, 757] width 110 height 26
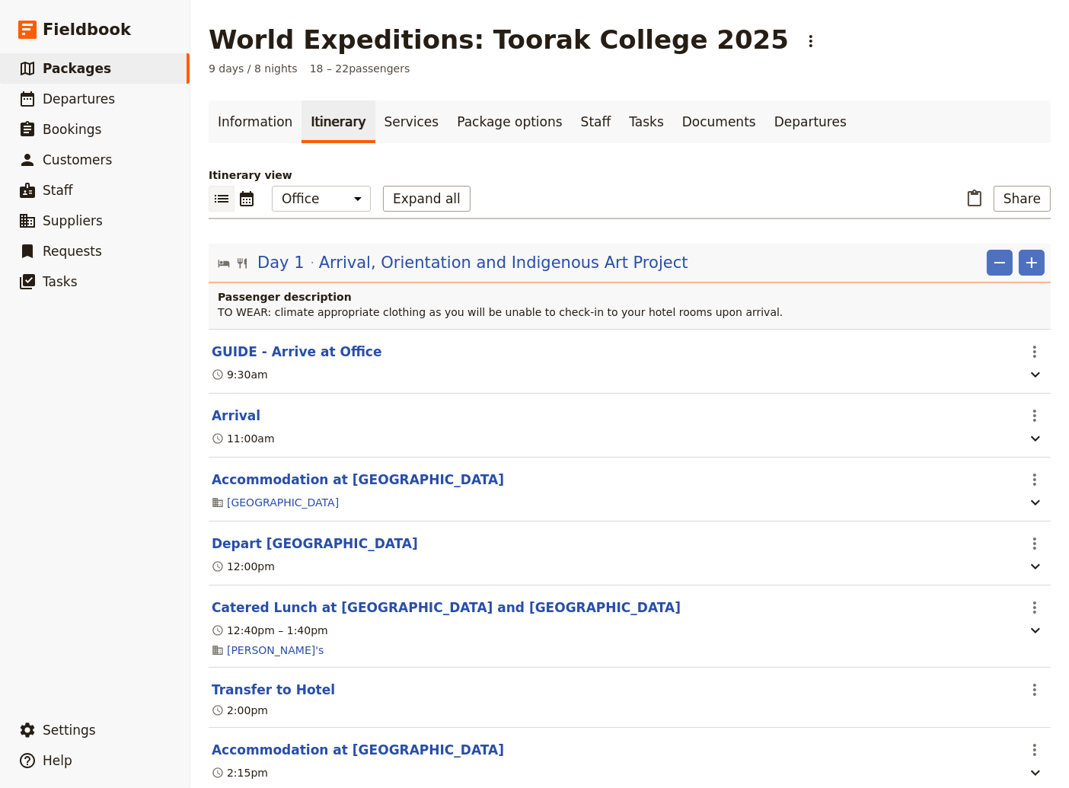
drag, startPoint x: 237, startPoint y: 413, endPoint x: 272, endPoint y: 416, distance: 35.1
click at [238, 413] on button "Arrival" at bounding box center [236, 415] width 49 height 18
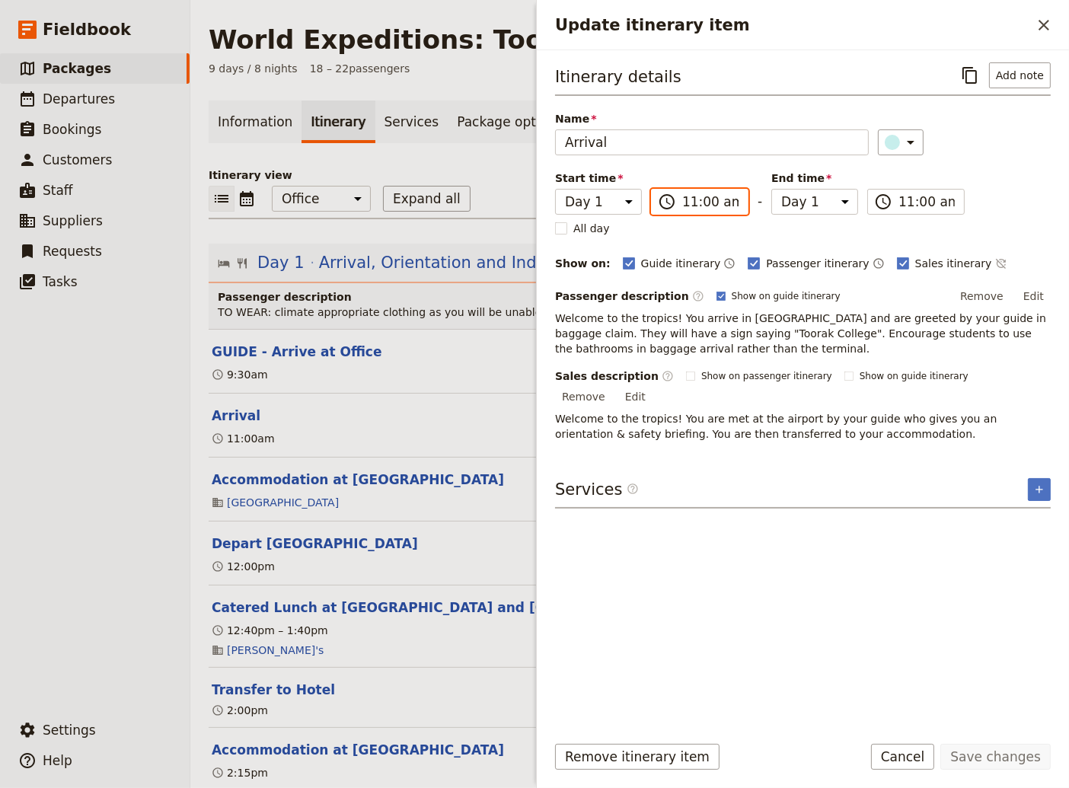
click at [707, 202] on input "11:00 am" at bounding box center [710, 202] width 56 height 18
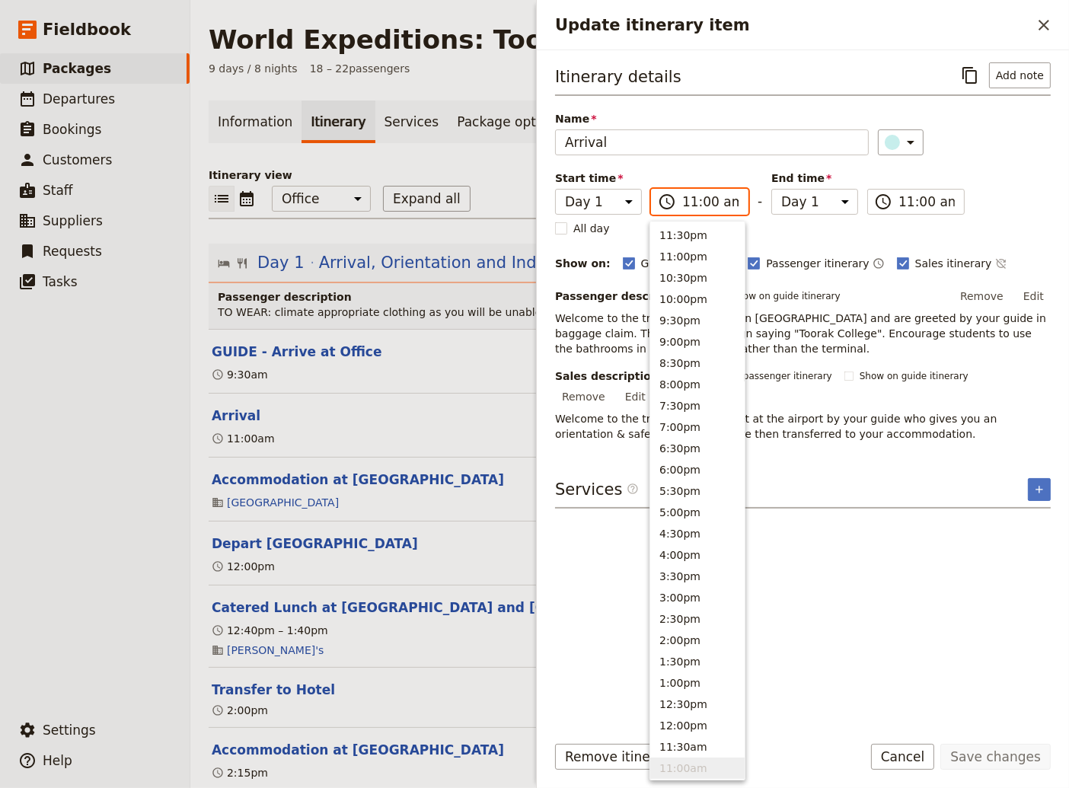
click at [707, 202] on input "11:00 am" at bounding box center [710, 202] width 56 height 18
type input "11:05 am"
click at [916, 204] on input "11:05 am" at bounding box center [926, 202] width 56 height 18
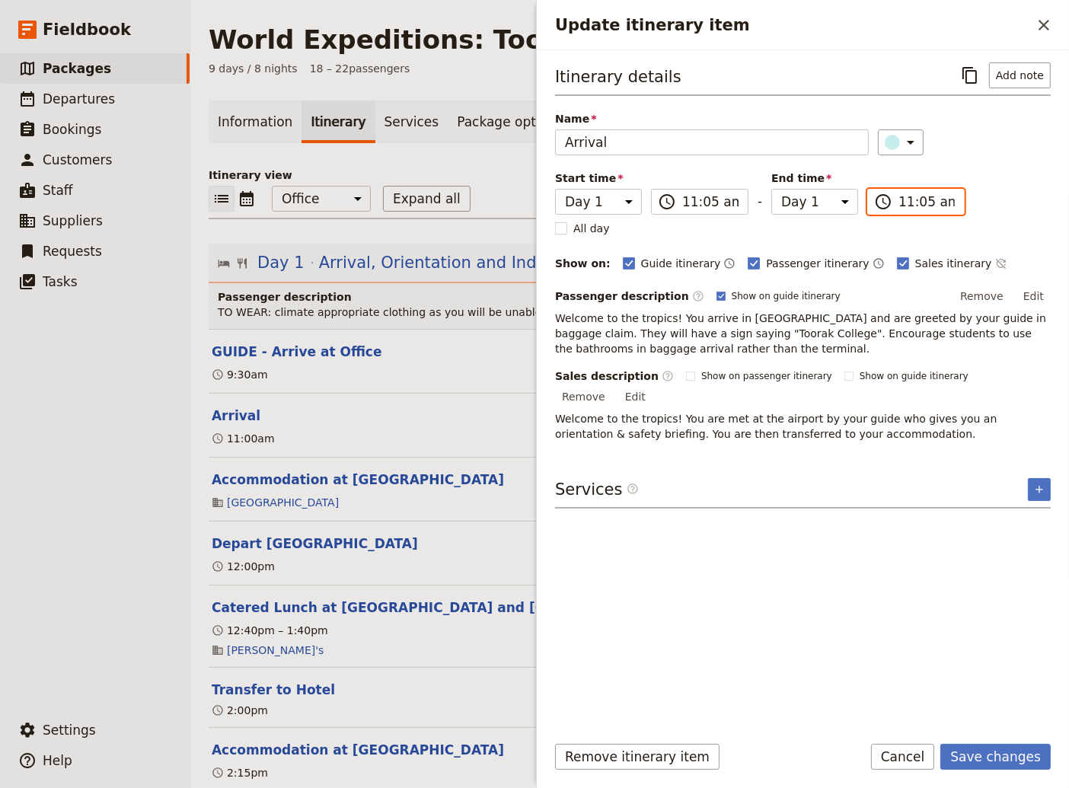
scroll to position [531, 0]
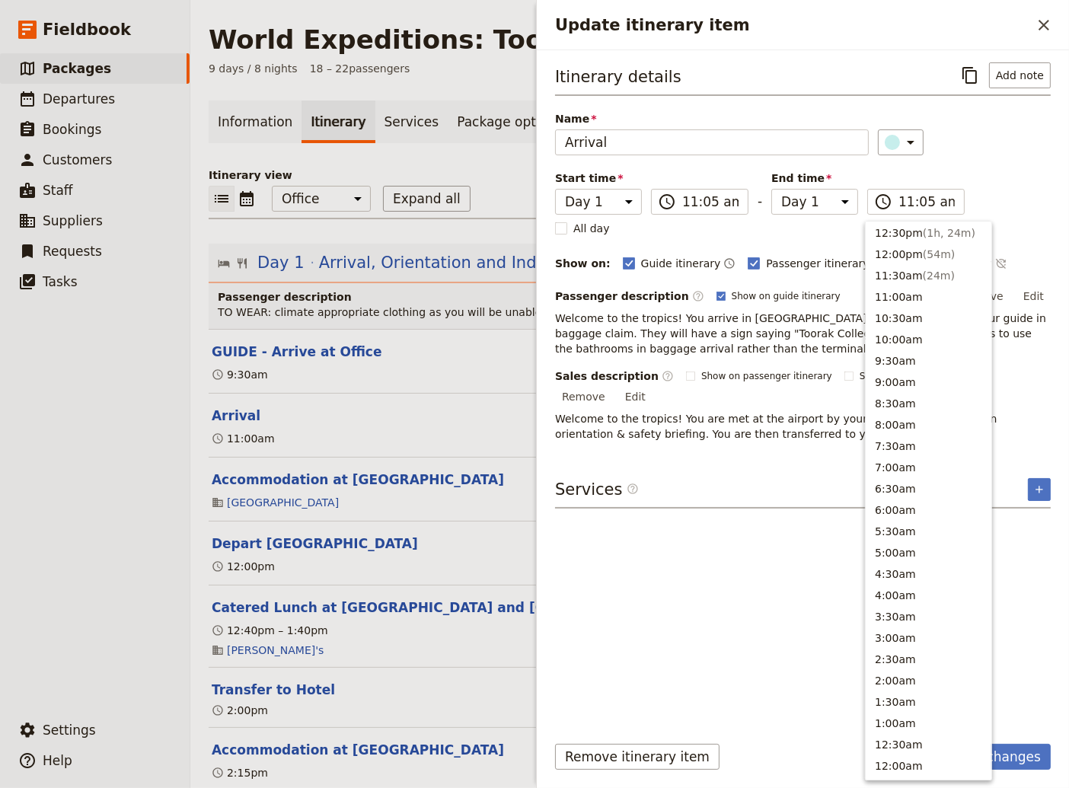
click at [738, 680] on div "Itinerary details ​ Add note Name Arrival ​ Start time Day 1 Day 2 Day 3 Day 4 …" at bounding box center [803, 390] width 496 height 657
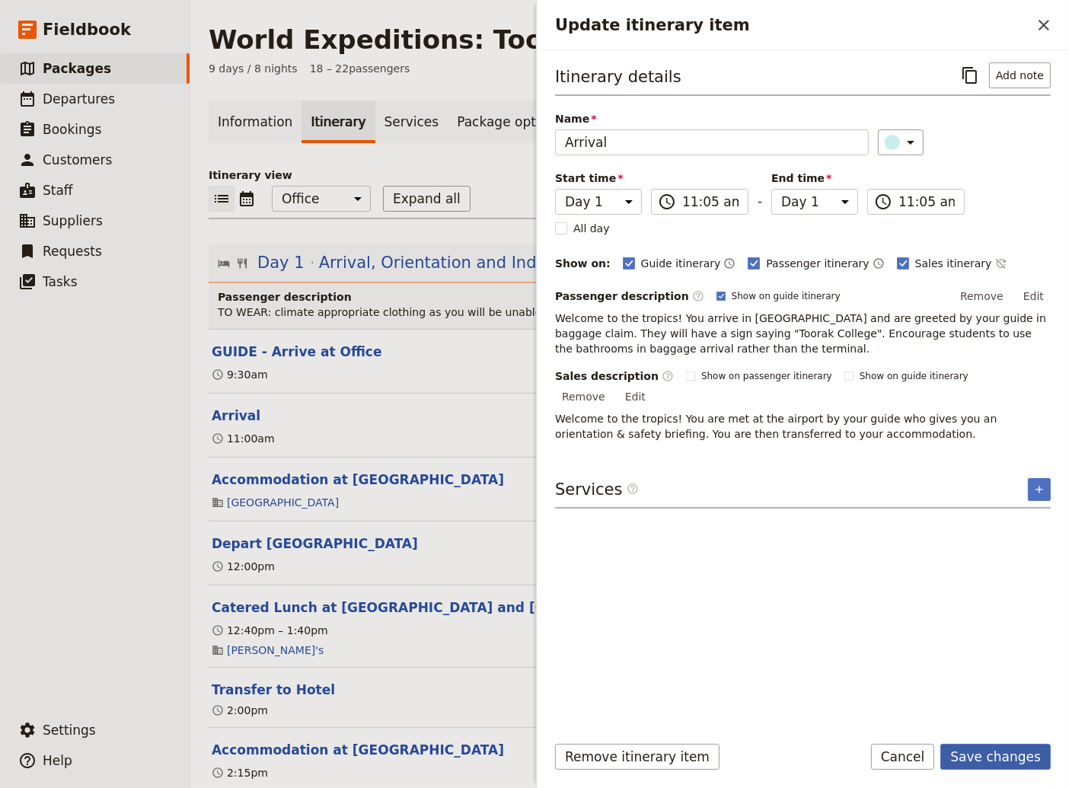
click at [993, 755] on button "Save changes" at bounding box center [995, 757] width 110 height 26
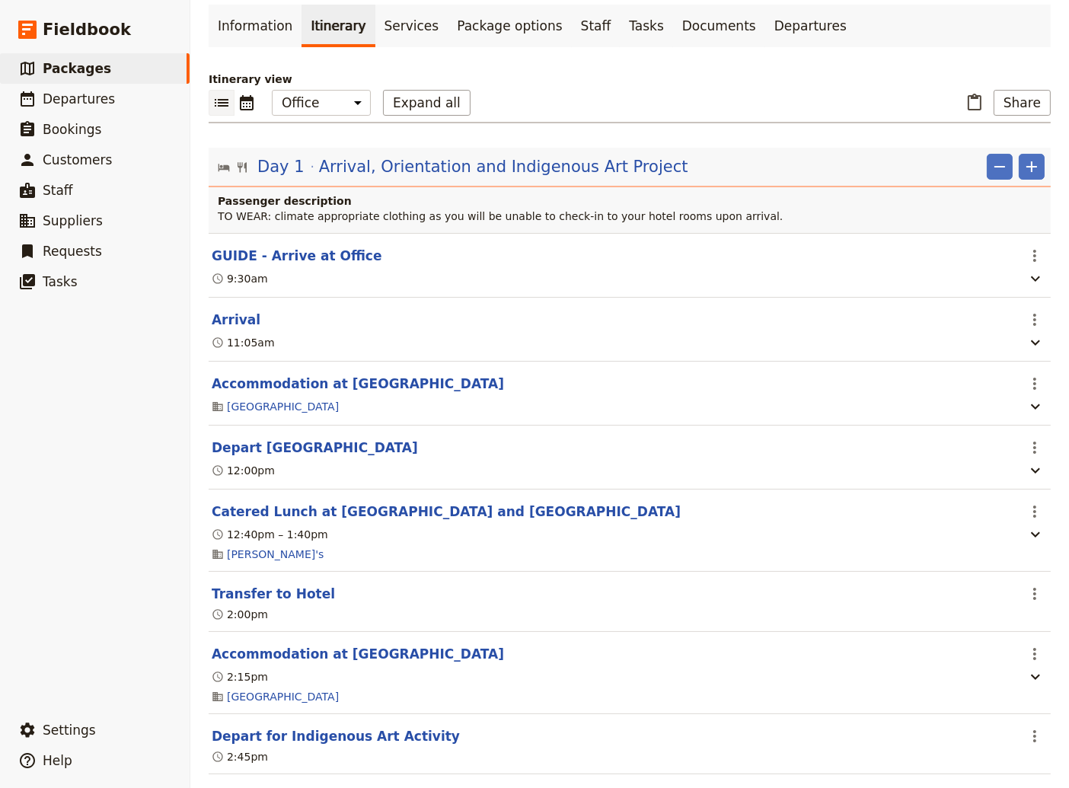
scroll to position [103, 0]
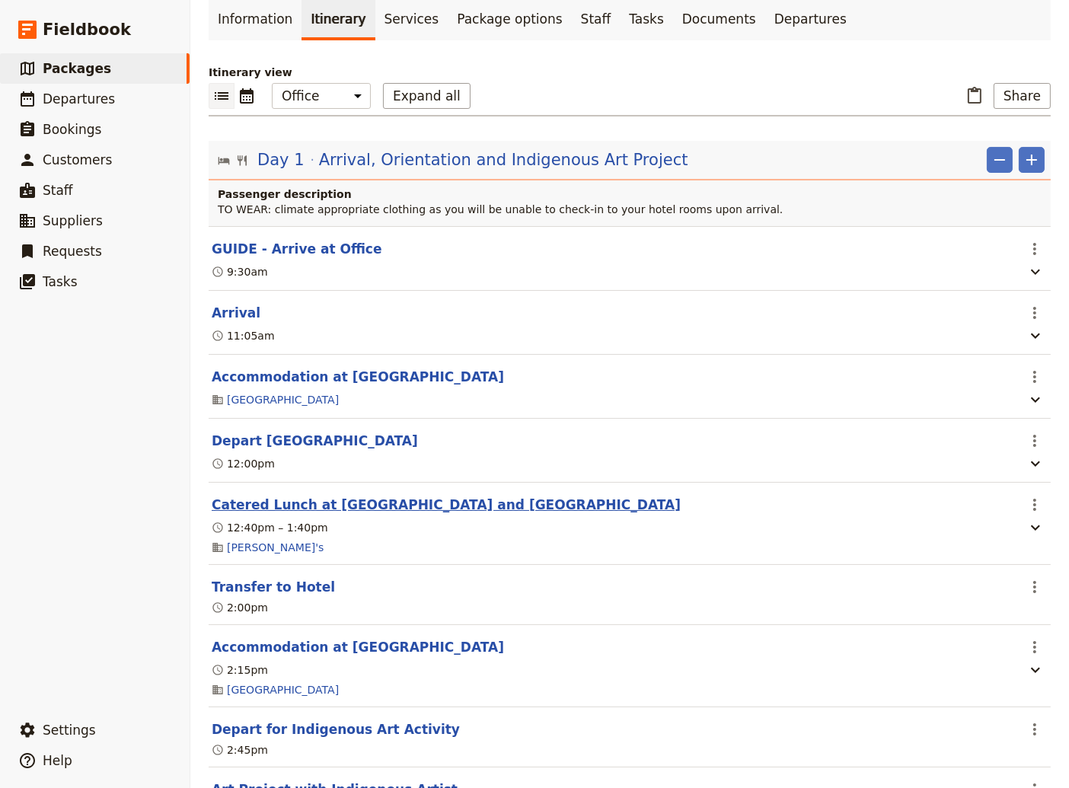
click at [314, 507] on button "Catered Lunch at [GEOGRAPHIC_DATA] and [GEOGRAPHIC_DATA]" at bounding box center [446, 505] width 469 height 18
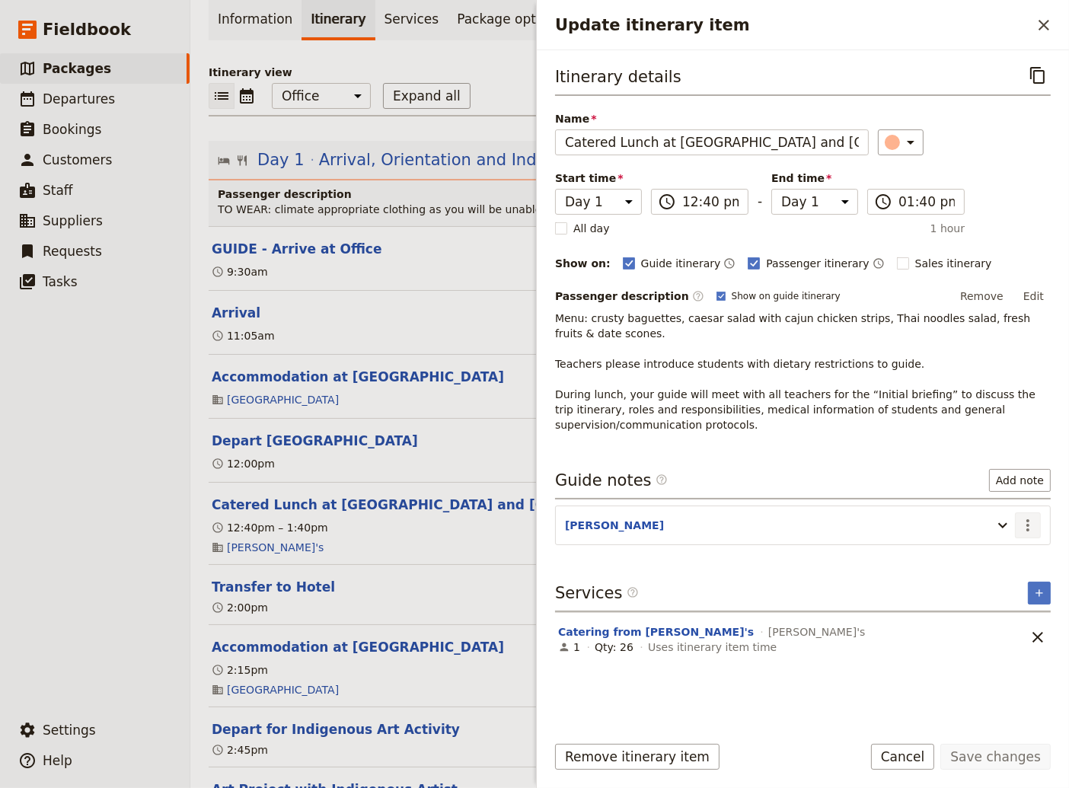
click at [1030, 520] on icon "Actions" at bounding box center [1027, 525] width 18 height 18
click at [999, 551] on span "Edit note" at bounding box center [984, 555] width 48 height 15
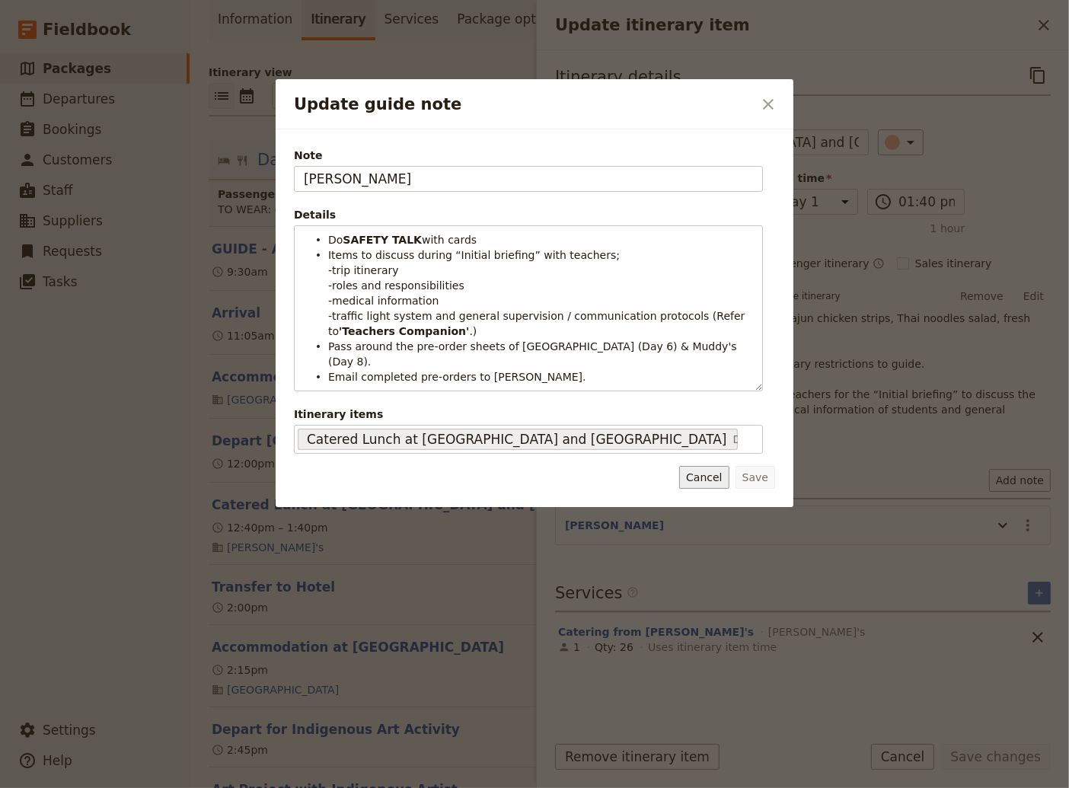
click at [697, 466] on button "Cancel" at bounding box center [703, 477] width 49 height 23
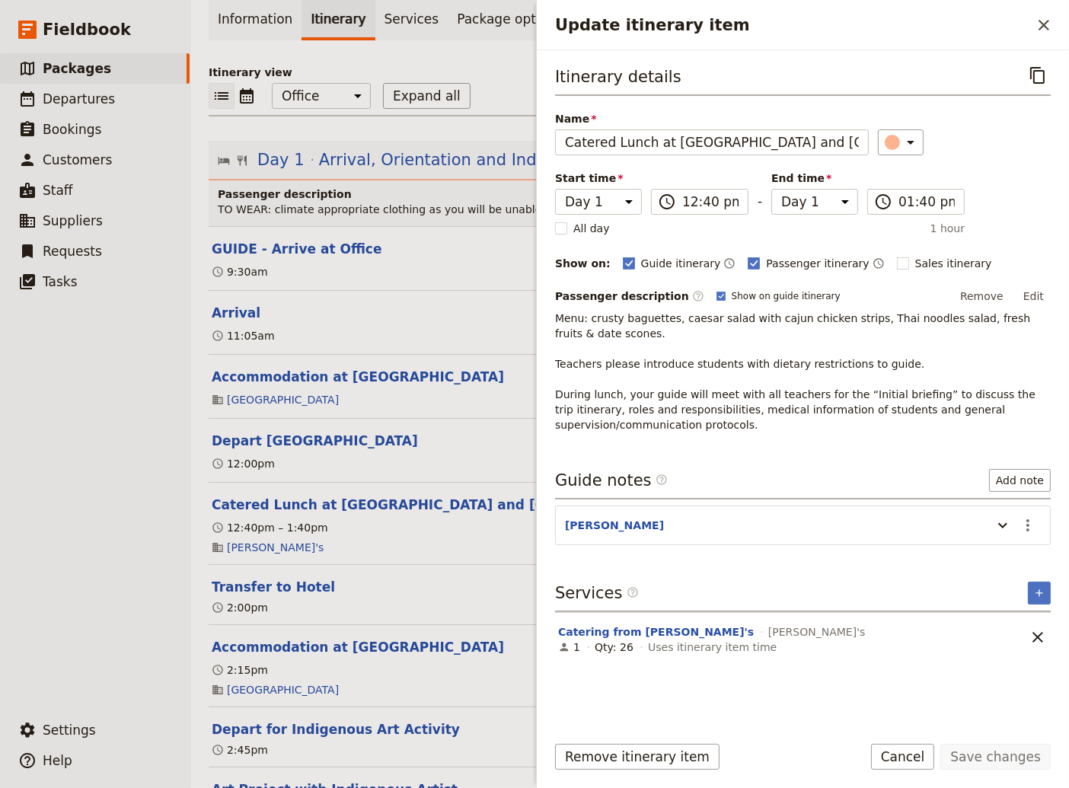
click at [638, 325] on p "Menu: crusty baguettes, caesar salad with cajun chicken strips, Thai noodles sa…" at bounding box center [803, 372] width 496 height 122
click at [1034, 289] on button "Edit" at bounding box center [1033, 296] width 34 height 23
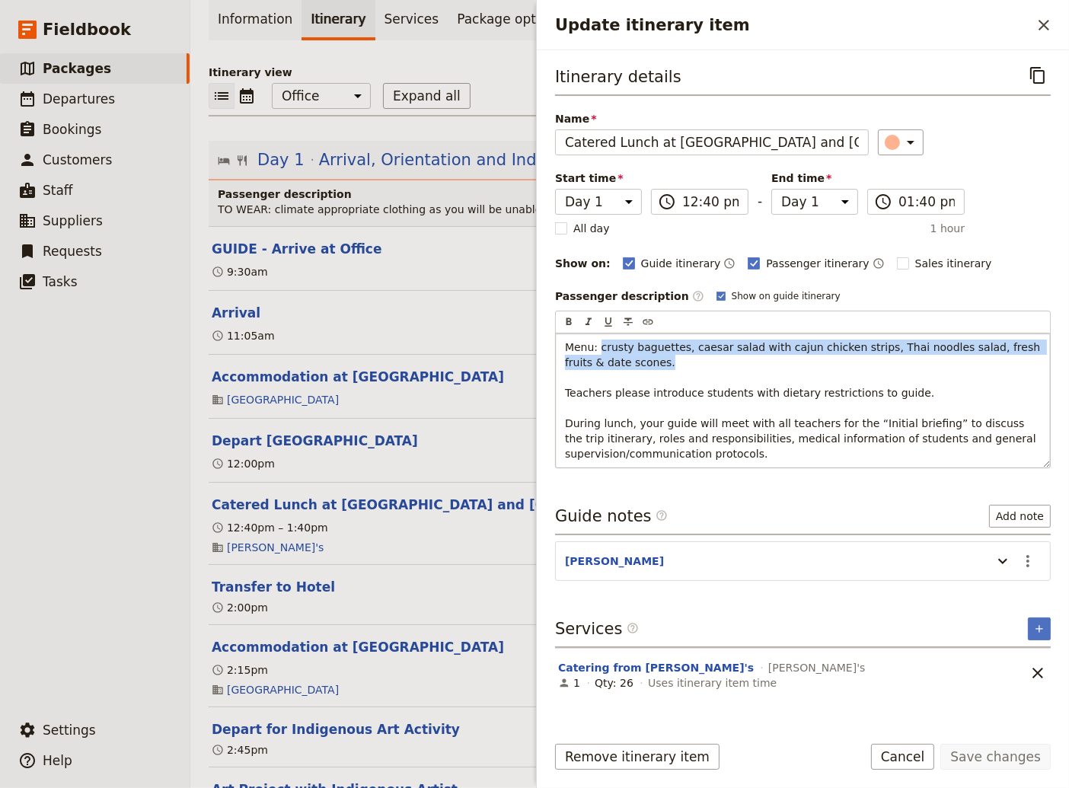
drag, startPoint x: 605, startPoint y: 360, endPoint x: 597, endPoint y: 346, distance: 16.7
click at [597, 346] on p "Menu: crusty baguettes, caesar salad with cajun chicken strips, Thai noodles sa…" at bounding box center [803, 400] width 476 height 122
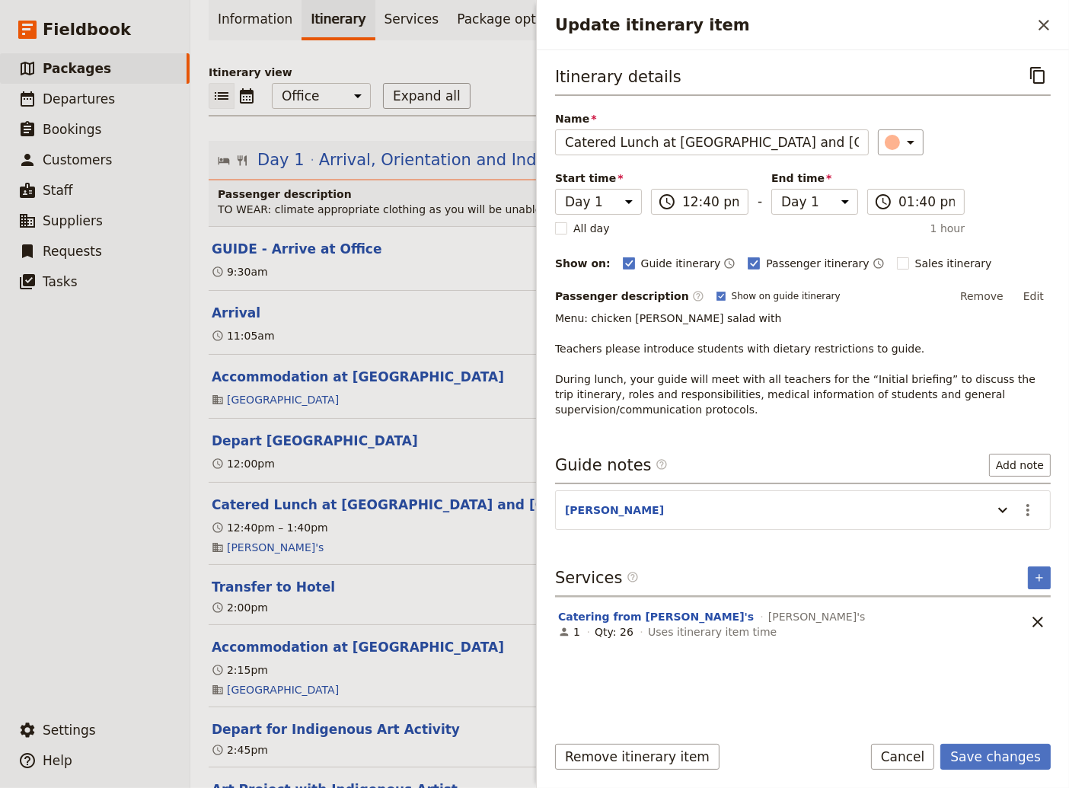
drag, startPoint x: 1034, startPoint y: 294, endPoint x: 865, endPoint y: 297, distance: 168.2
click at [1033, 295] on button "Edit" at bounding box center [1033, 296] width 34 height 23
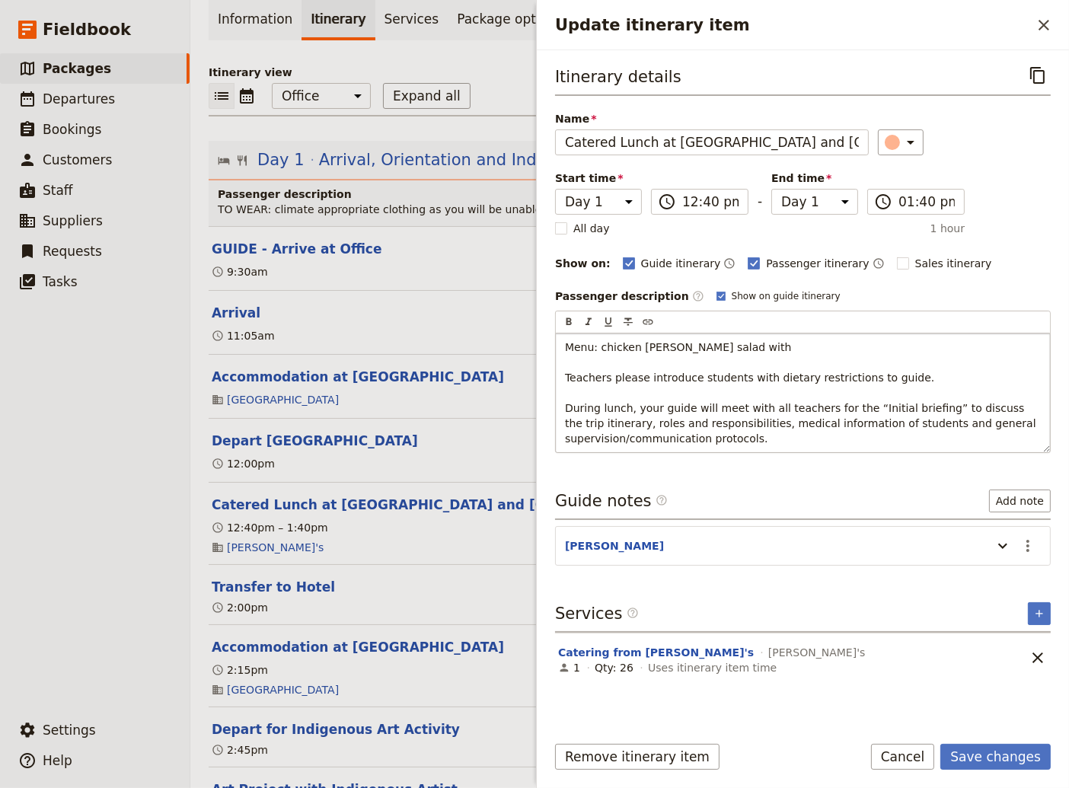
click at [724, 349] on p "Menu: chicken [PERSON_NAME] salad with Teachers please introduce students with …" at bounding box center [803, 392] width 476 height 107
click at [728, 350] on span "Menu: chicken [PERSON_NAME] salad with diiner roll and pain au chocolat Teacher…" at bounding box center [802, 393] width 474 height 104
click at [638, 349] on span "Menu: chicken Caesar salad with dinner roll and pain au chocolat Teachers pleas…" at bounding box center [802, 393] width 474 height 104
click at [795, 382] on span "Menu: chicken caesar salad with dinner roll and pain au chocolat Teachers pleas…" at bounding box center [802, 393] width 474 height 104
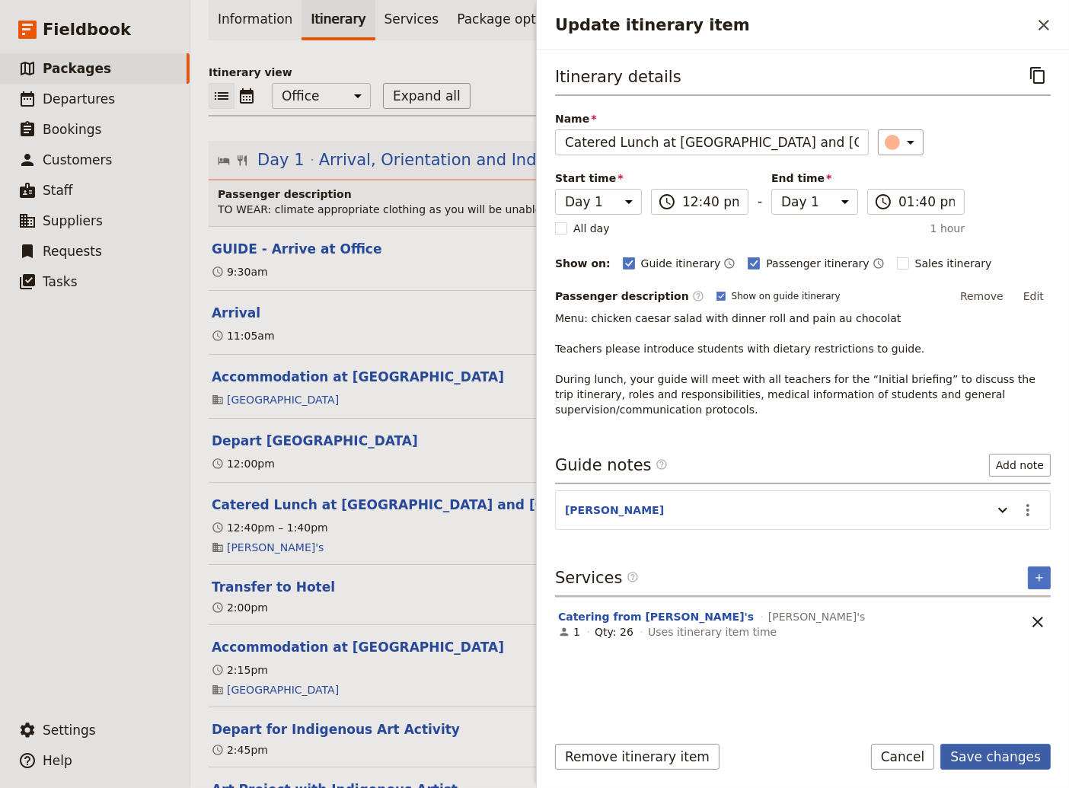
click at [1003, 758] on button "Save changes" at bounding box center [995, 757] width 110 height 26
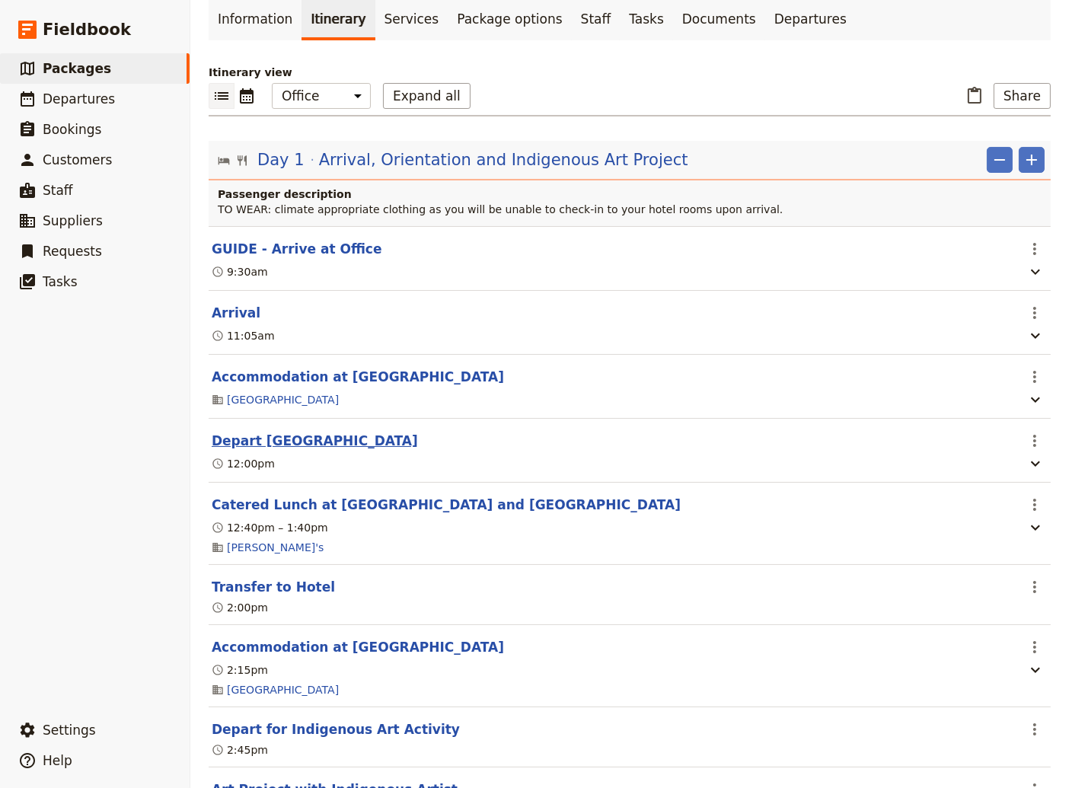
click at [290, 441] on button "Depart [GEOGRAPHIC_DATA]" at bounding box center [315, 441] width 206 height 18
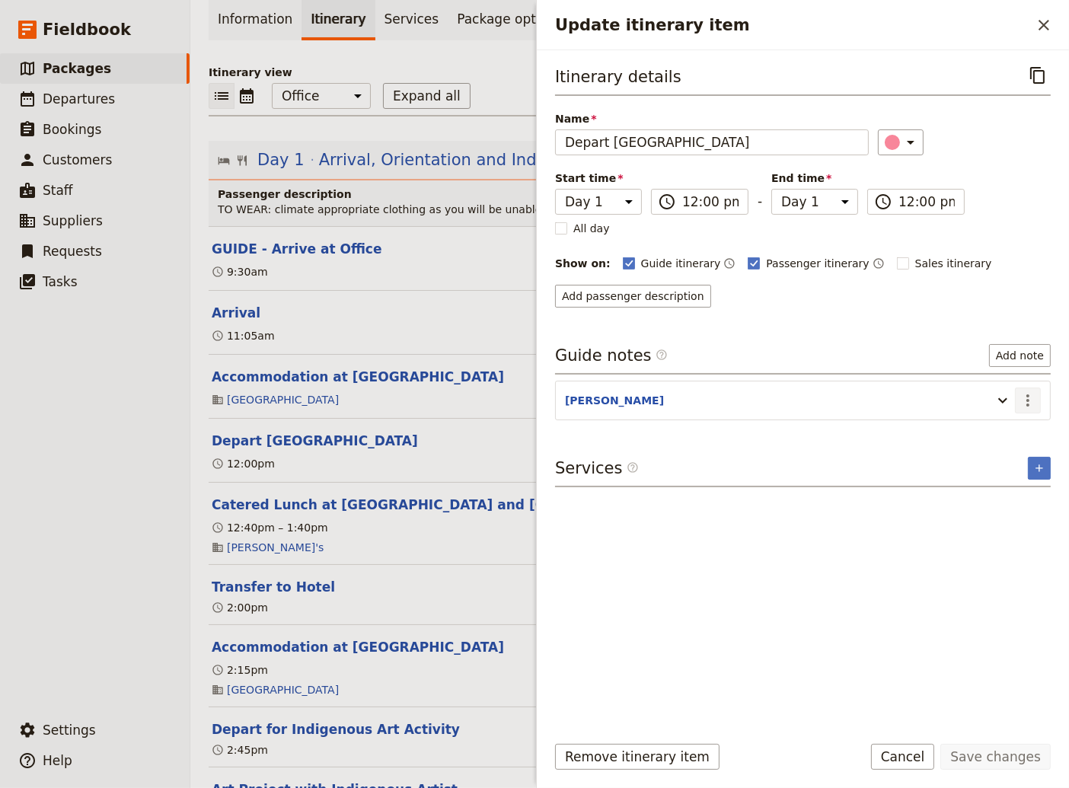
click at [1028, 397] on icon "Actions" at bounding box center [1027, 400] width 3 height 12
click at [1000, 425] on span "Edit note" at bounding box center [984, 430] width 48 height 15
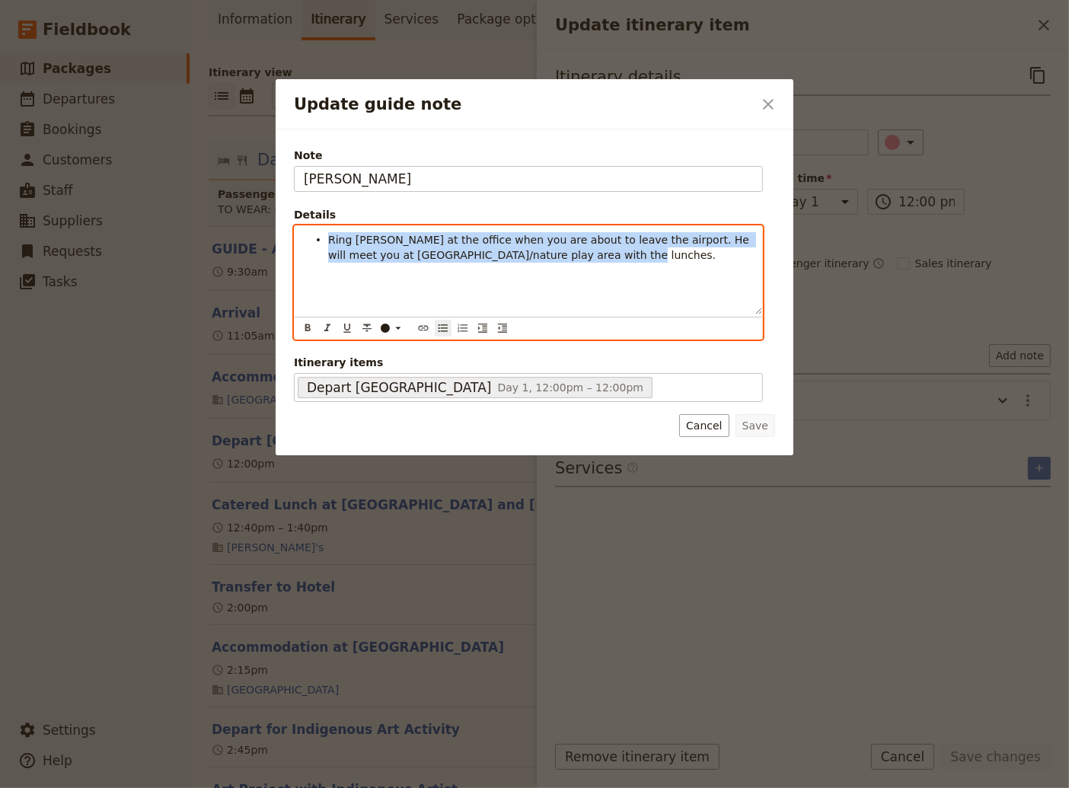
drag, startPoint x: 602, startPoint y: 265, endPoint x: 295, endPoint y: 234, distance: 309.0
click at [295, 234] on div "Ring [PERSON_NAME] at the office when you are about to leave the airport. He wi…" at bounding box center [528, 270] width 467 height 88
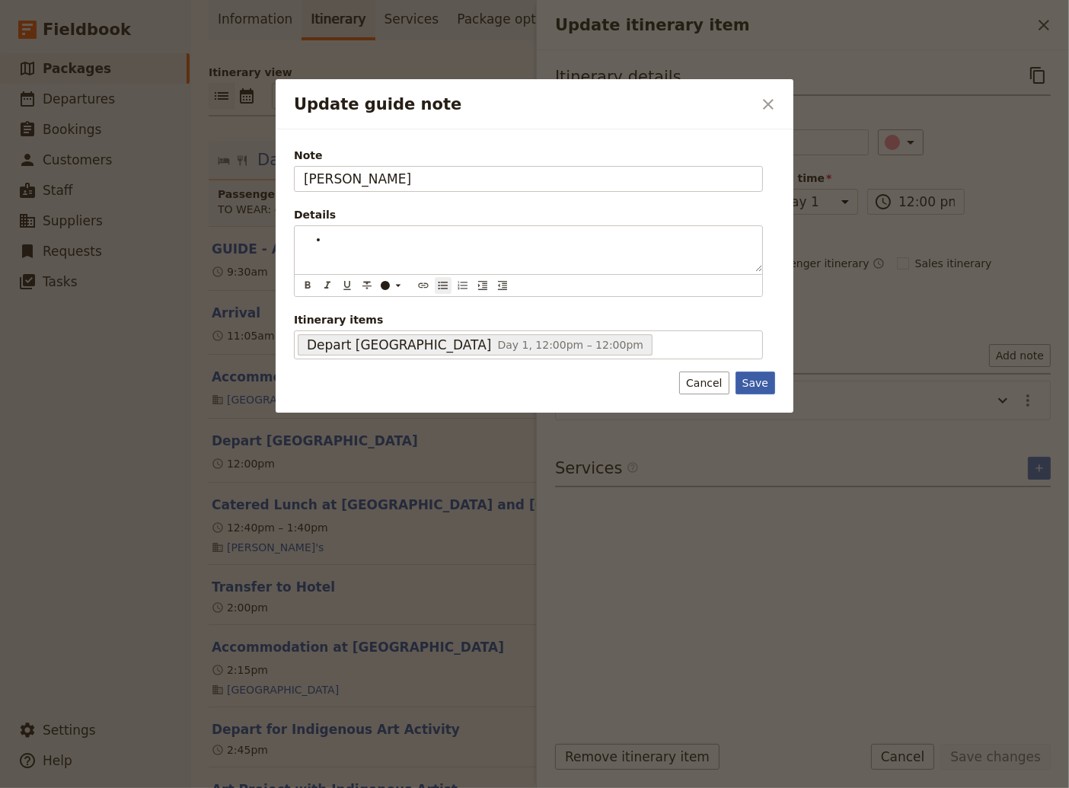
click at [753, 383] on div "Note [PERSON_NAME] Details ​ ​ ​ ​ ​ ​ ​ ​ ​ ​ Itinerary items Depart [GEOGRAPH…" at bounding box center [535, 271] width 518 height 284
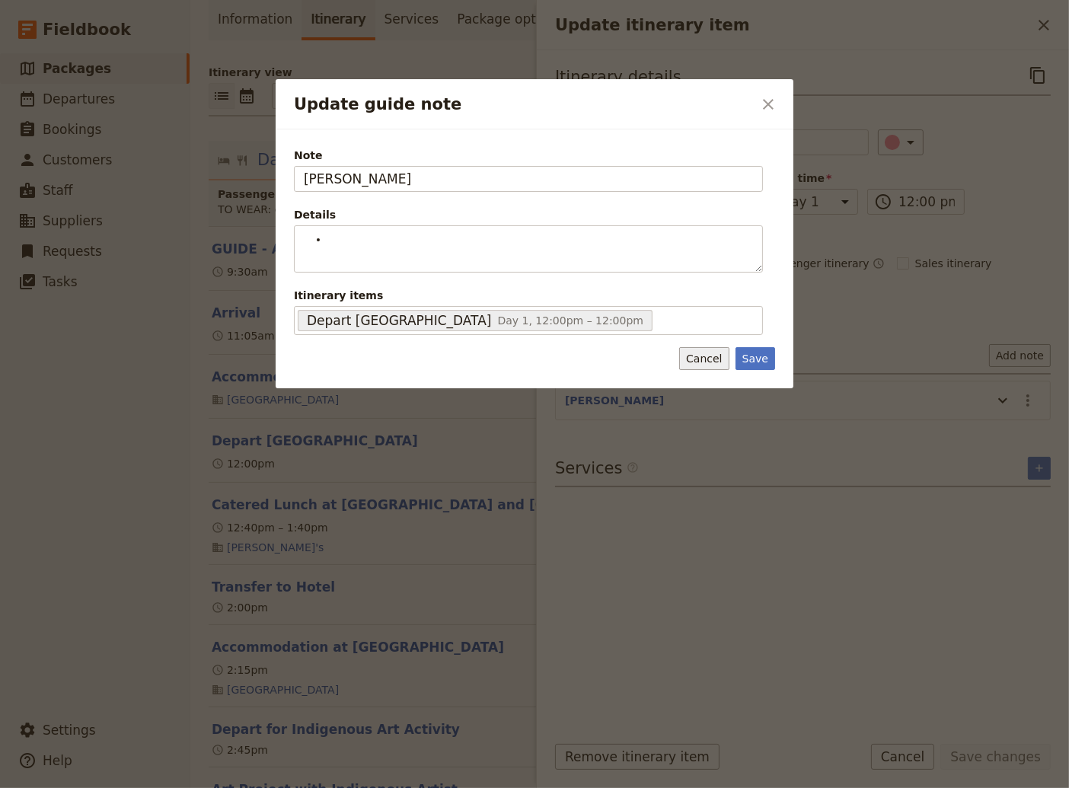
click at [705, 360] on button "Cancel" at bounding box center [703, 358] width 49 height 23
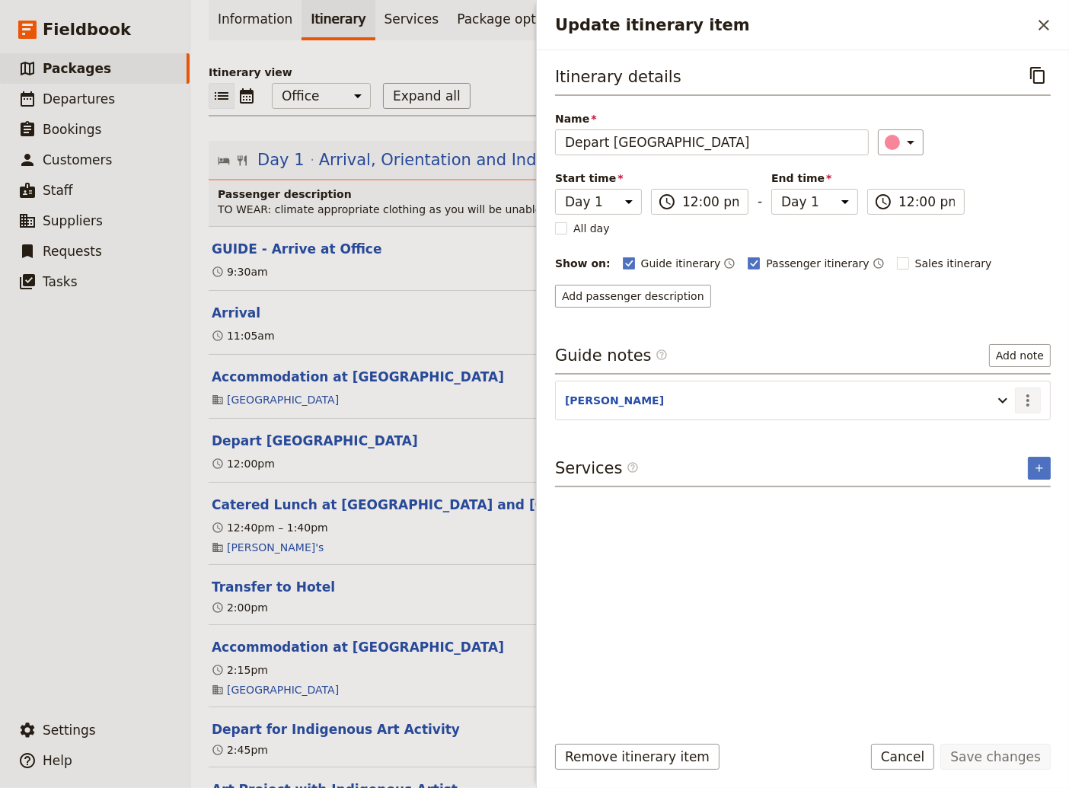
click at [1021, 392] on icon "Actions" at bounding box center [1027, 400] width 18 height 18
click at [1009, 453] on span "Remove note" at bounding box center [995, 452] width 71 height 15
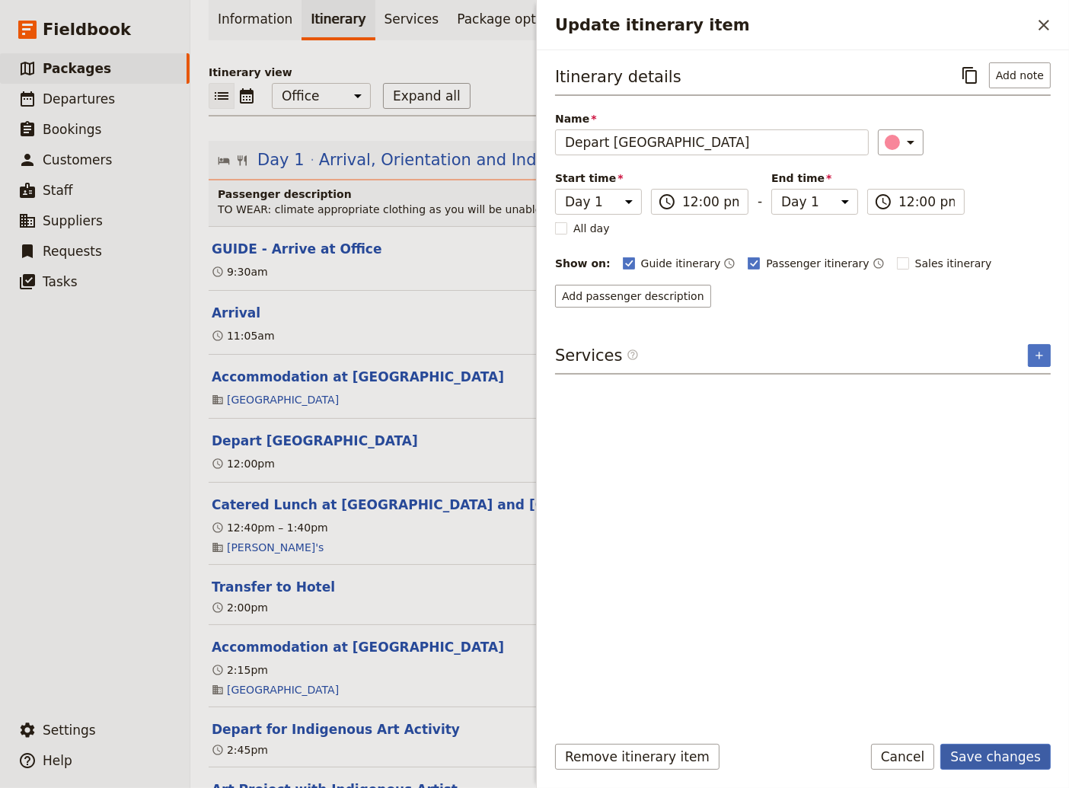
click at [1022, 763] on button "Save changes" at bounding box center [995, 757] width 110 height 26
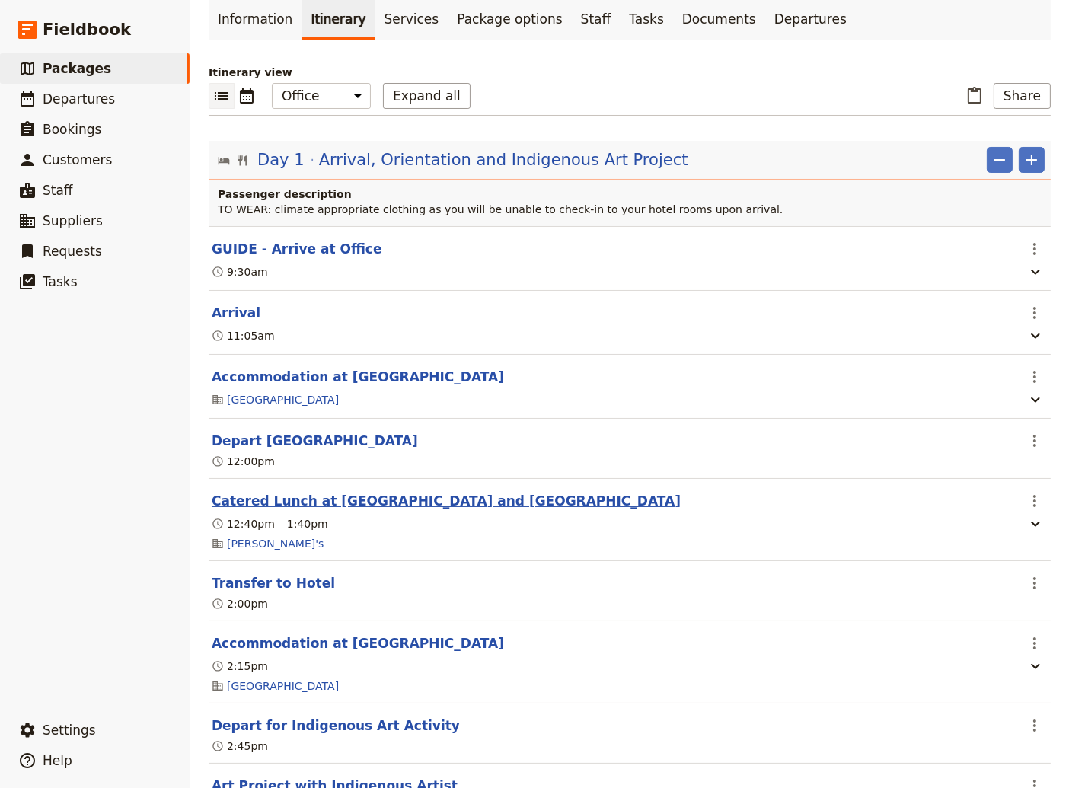
click at [373, 506] on button "Catered Lunch at [GEOGRAPHIC_DATA] and [GEOGRAPHIC_DATA]" at bounding box center [446, 501] width 469 height 18
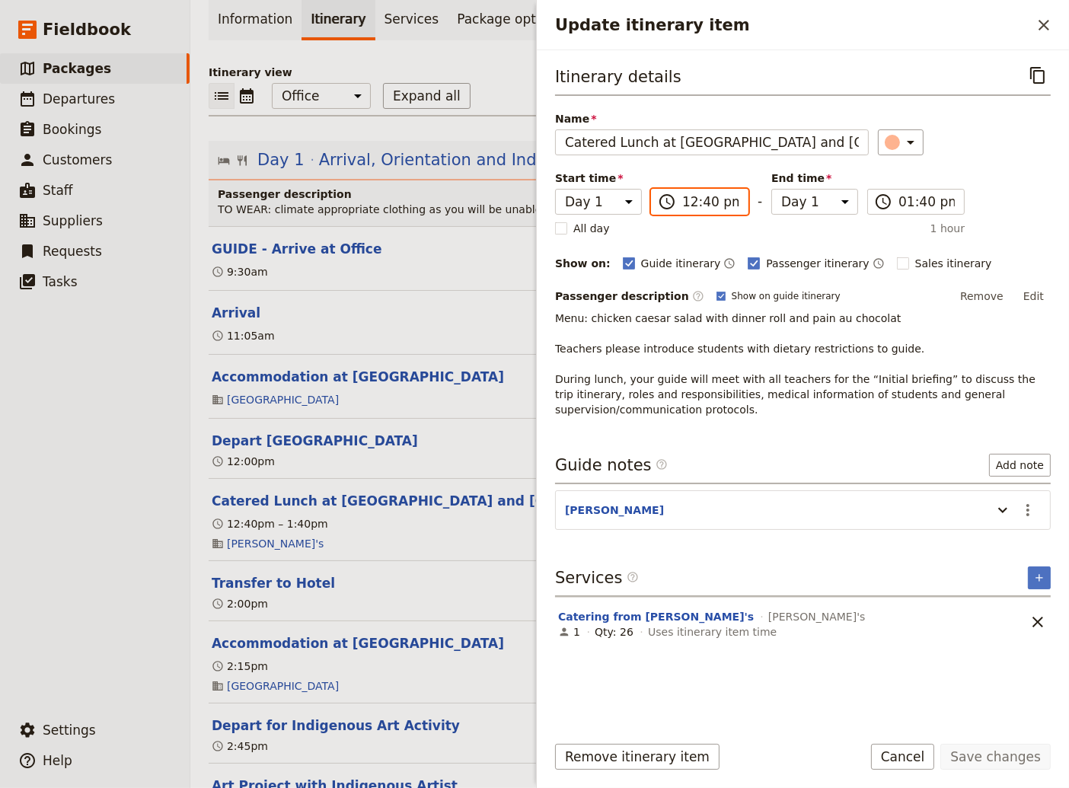
click at [700, 202] on input "12:40 pm" at bounding box center [710, 202] width 56 height 18
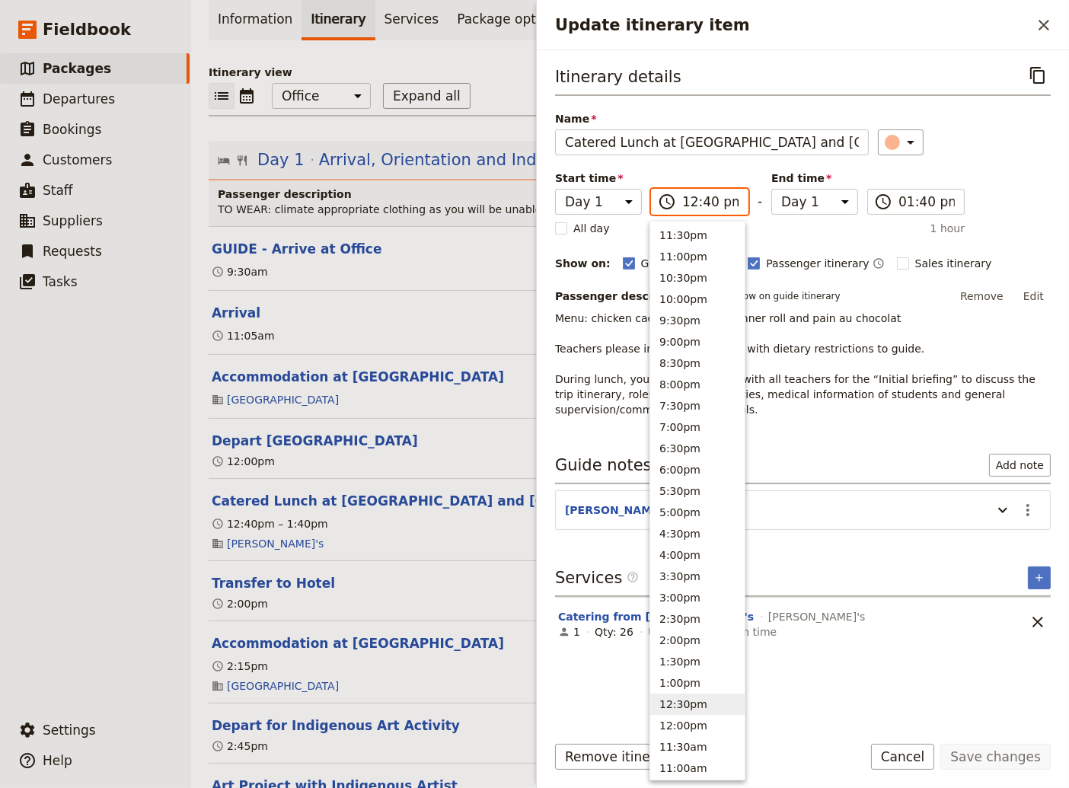
click at [705, 201] on input "12:40 pm" at bounding box center [710, 202] width 56 height 18
type input "12:15 pm"
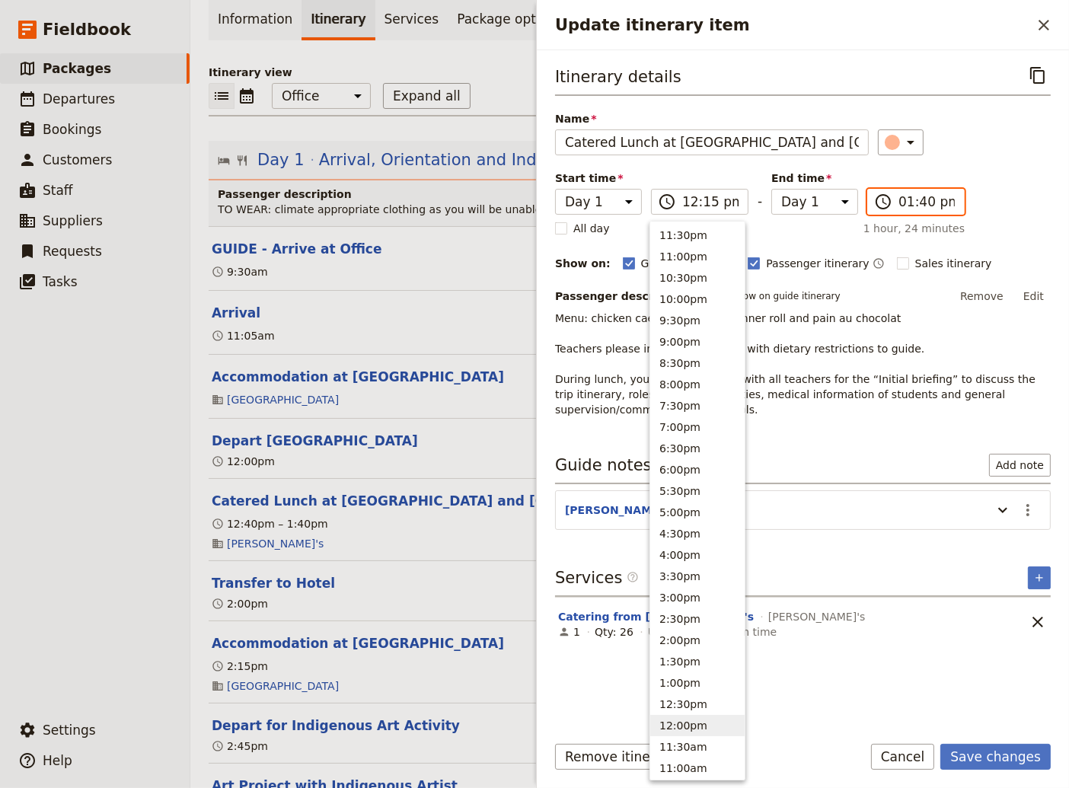
click at [918, 203] on input "01:40 pm" at bounding box center [926, 202] width 56 height 18
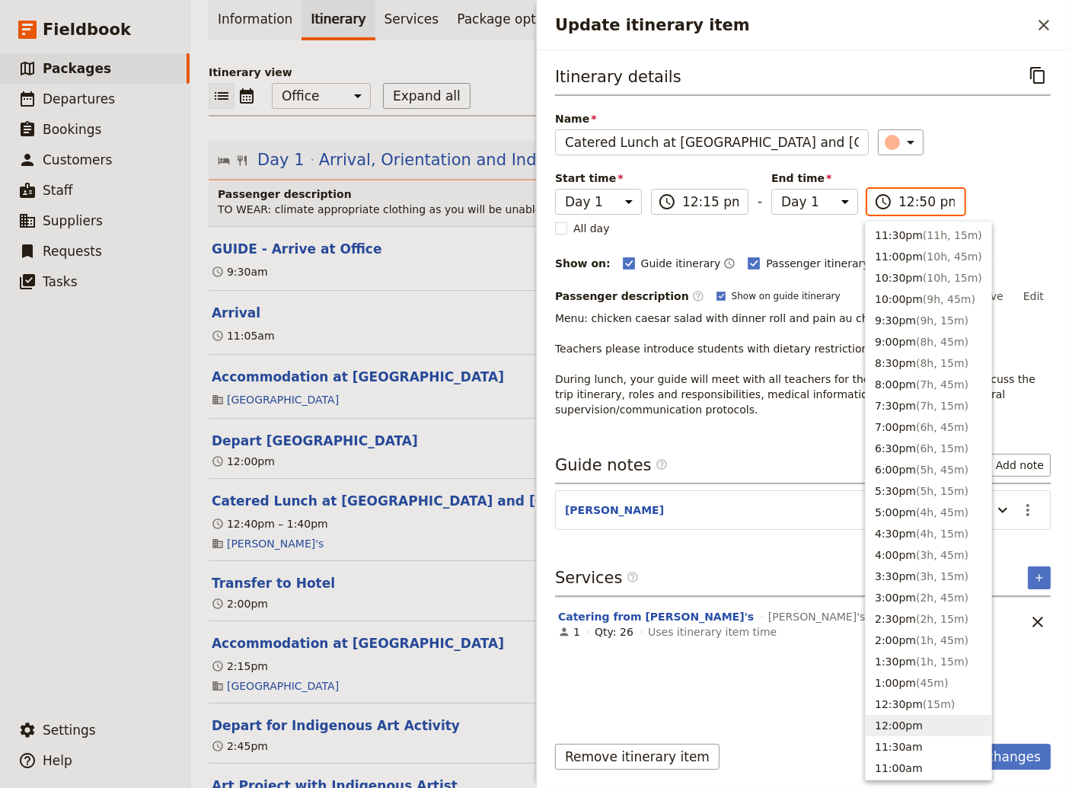
scroll to position [516, 0]
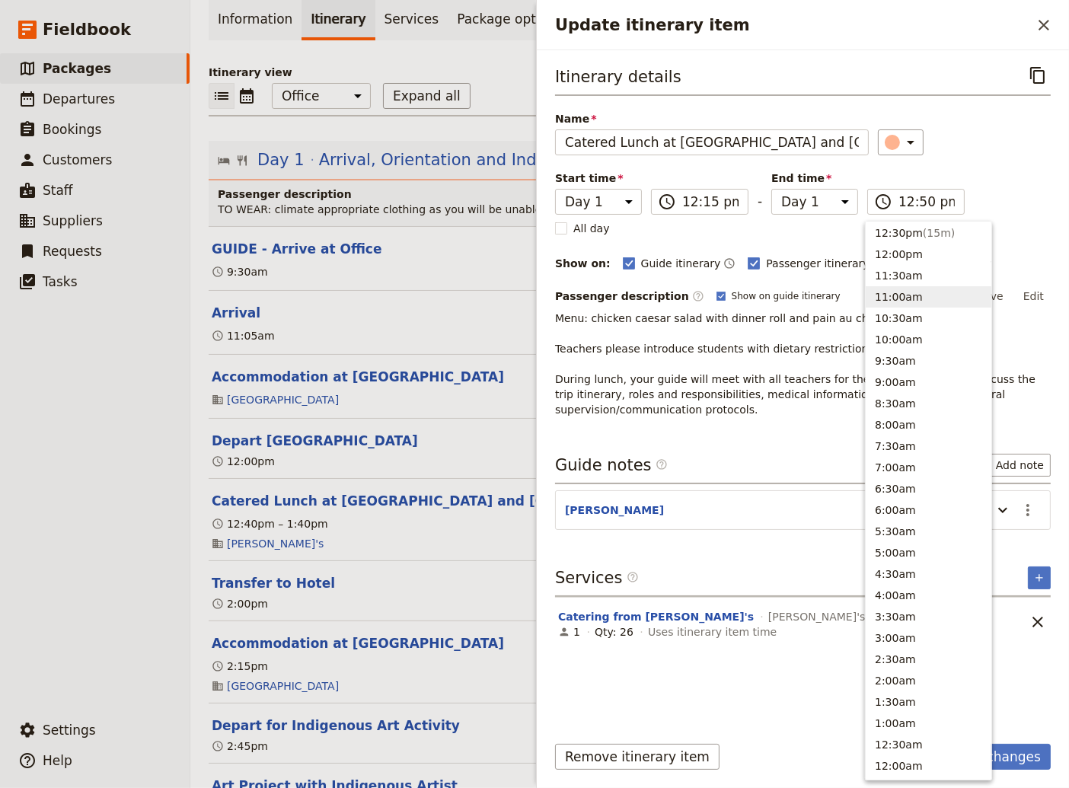
click at [1007, 189] on div "Itinerary details ​ Name Catered Lunch at [GEOGRAPHIC_DATA] and Orientation ​ S…" at bounding box center [803, 239] width 496 height 355
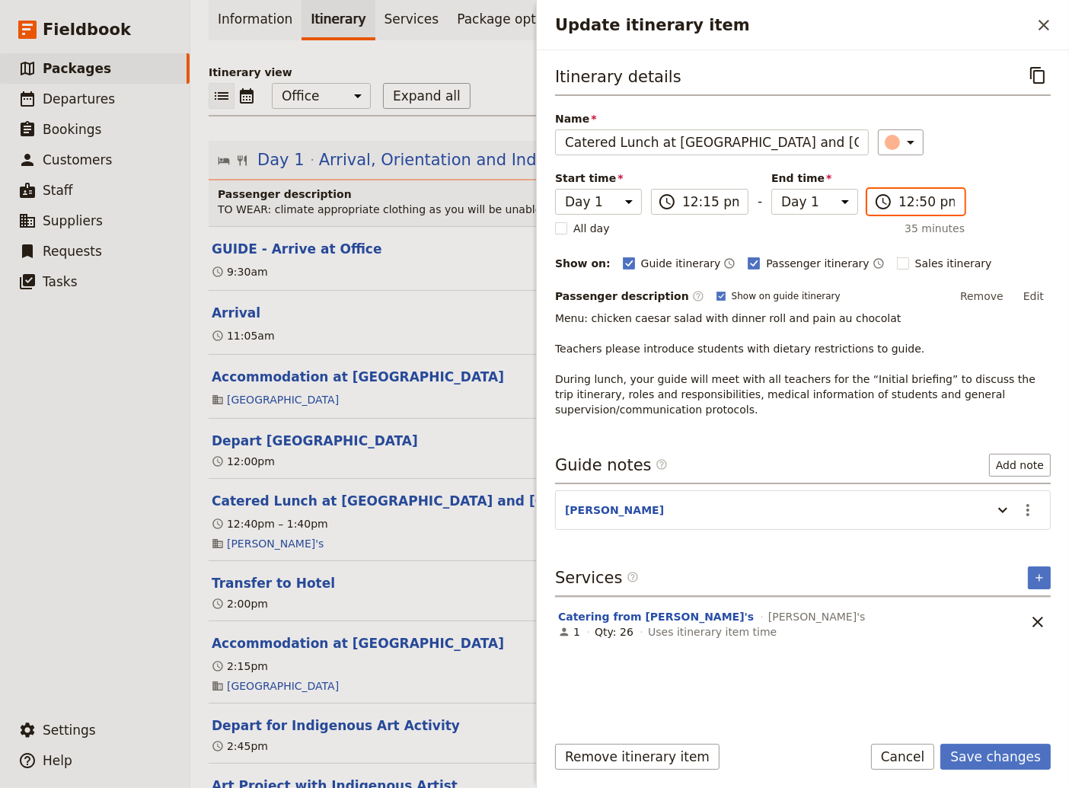
click at [904, 203] on input "12:50 pm" at bounding box center [926, 202] width 56 height 18
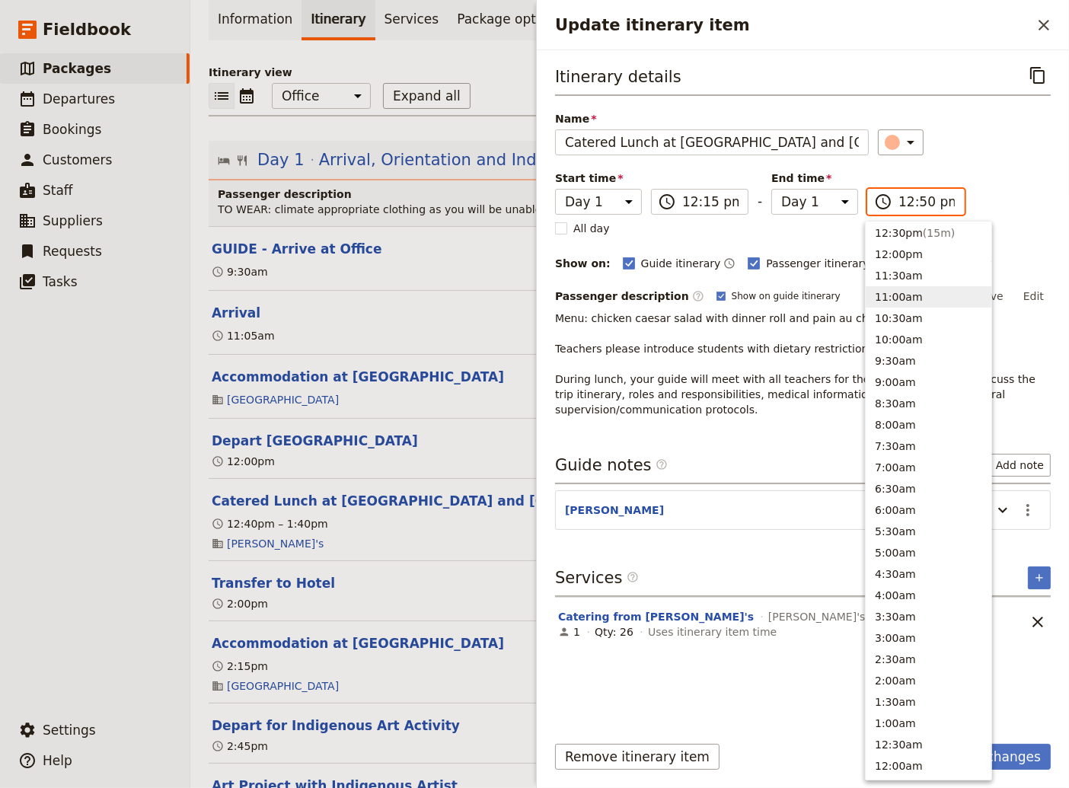
click at [904, 203] on input "12:50 pm" at bounding box center [926, 202] width 56 height 18
click at [916, 206] on input "01:50 pm" at bounding box center [926, 202] width 56 height 18
type input "01:00 pm"
click at [1037, 203] on div "Itinerary details ​ Name Catered Lunch at [GEOGRAPHIC_DATA] and Orientation ​ S…" at bounding box center [803, 239] width 496 height 355
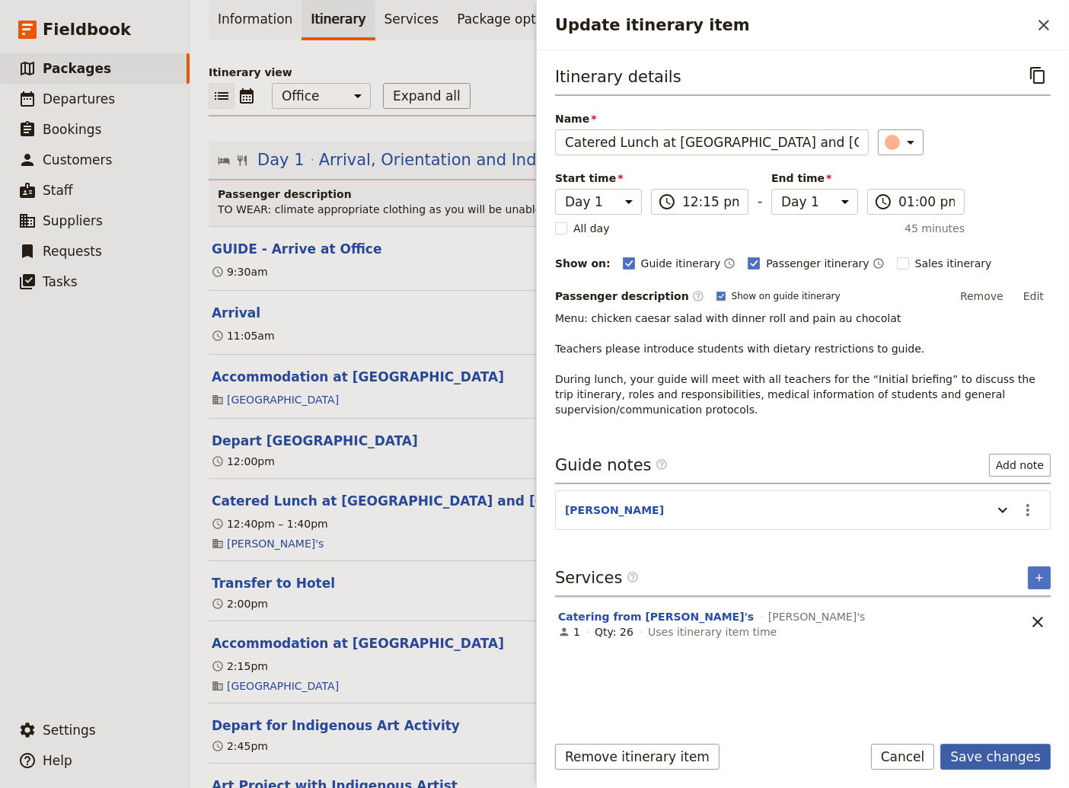
click at [1002, 754] on button "Save changes" at bounding box center [995, 757] width 110 height 26
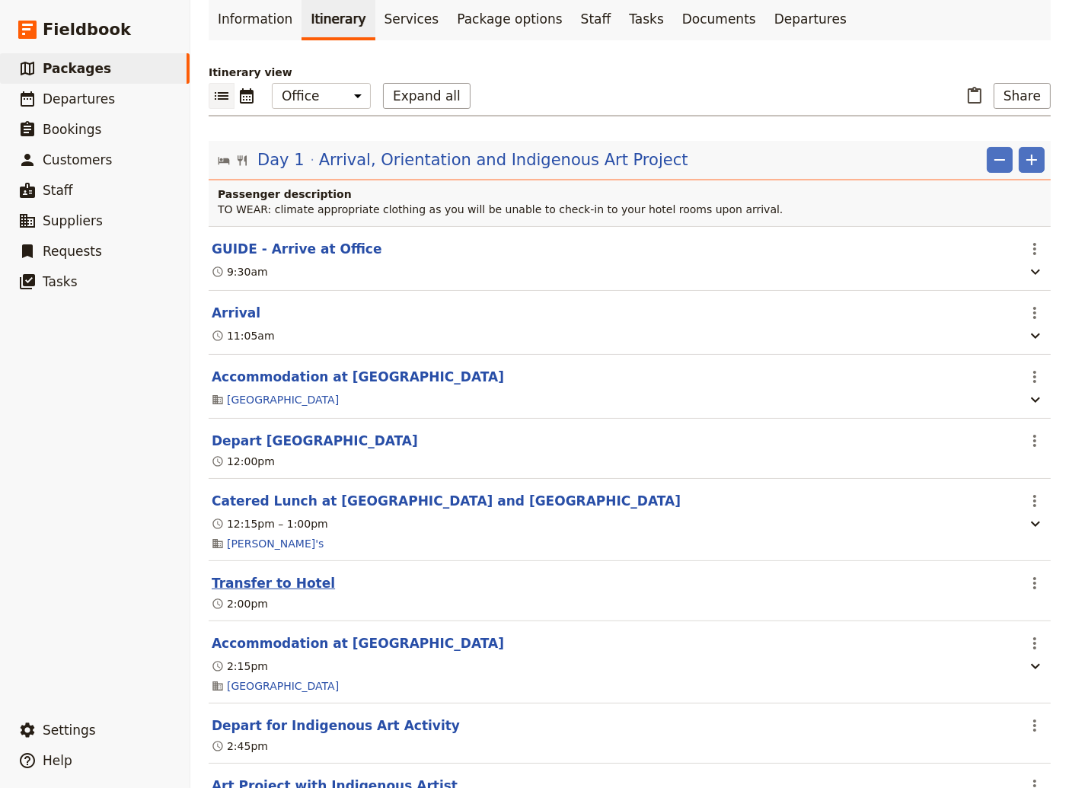
click at [271, 588] on button "Transfer to Hotel" at bounding box center [273, 583] width 123 height 18
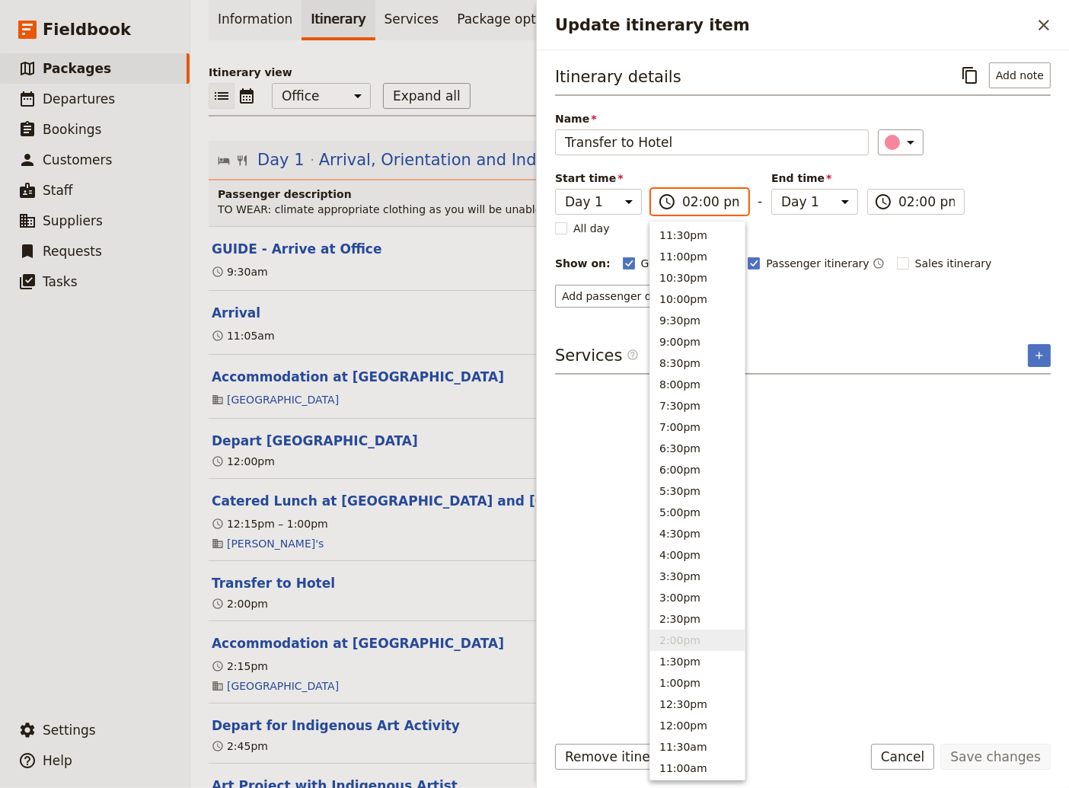
click at [687, 206] on input "02:00 pm" at bounding box center [710, 202] width 56 height 18
type input "01:00 pm"
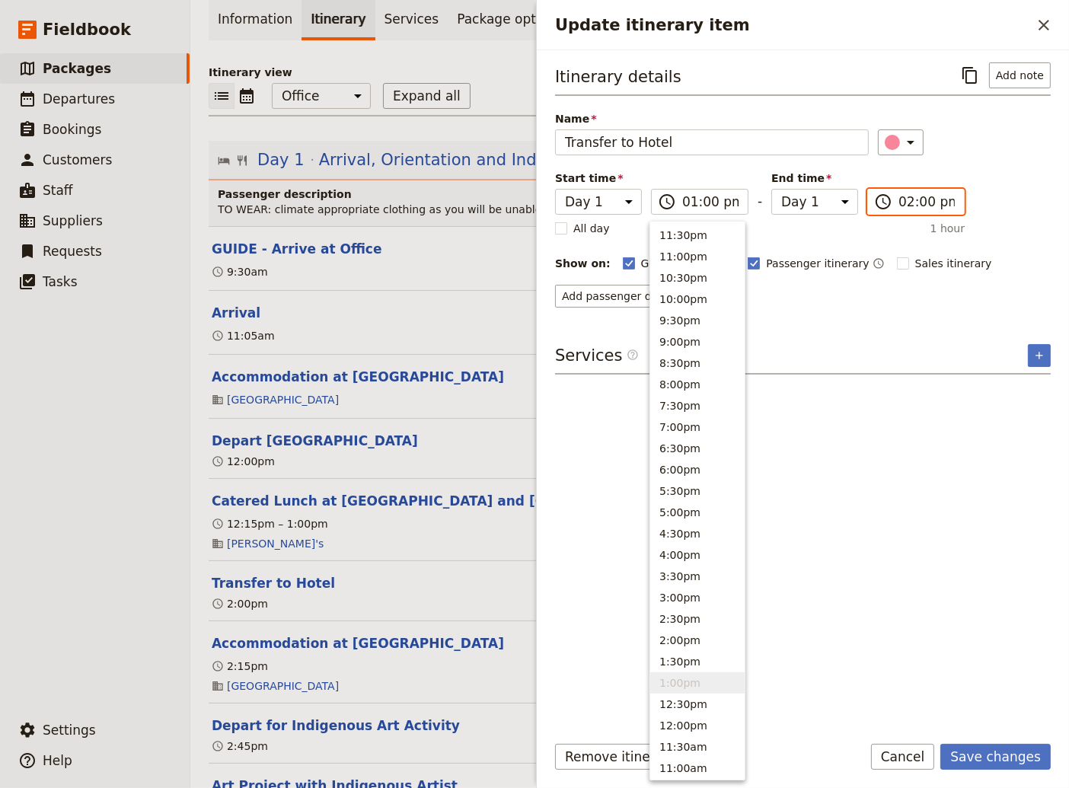
click at [903, 201] on input "02:00 pm" at bounding box center [926, 202] width 56 height 18
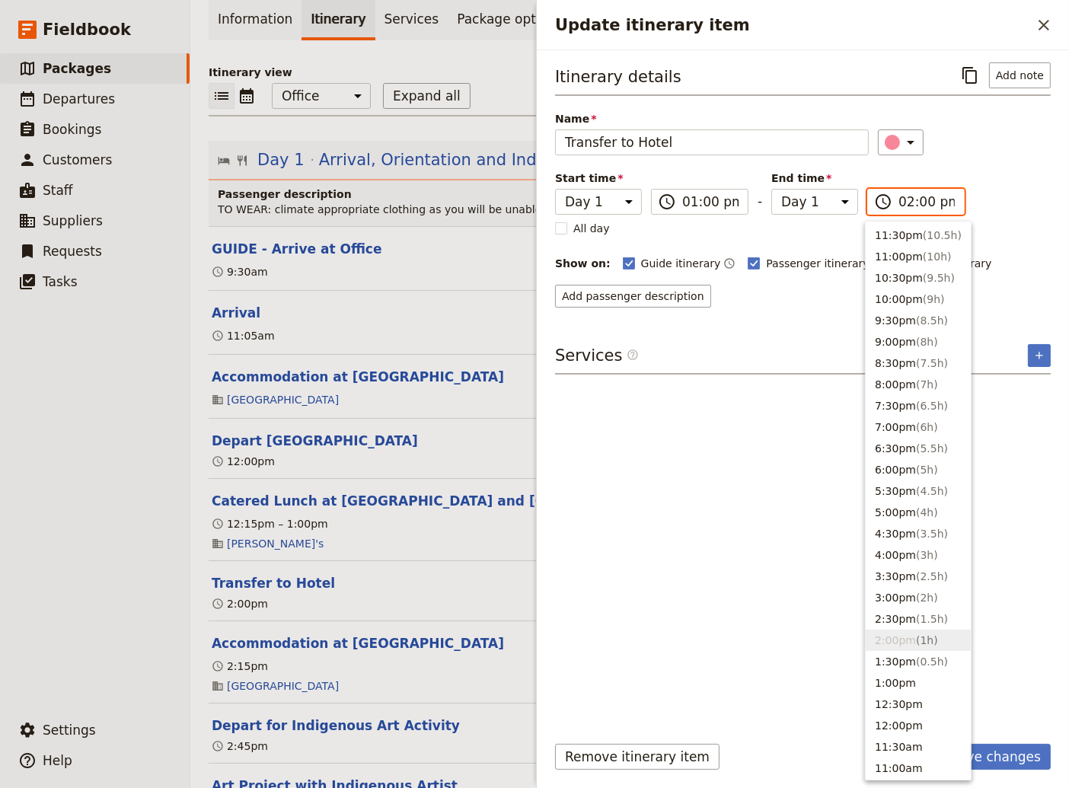
type input "01:00 pm"
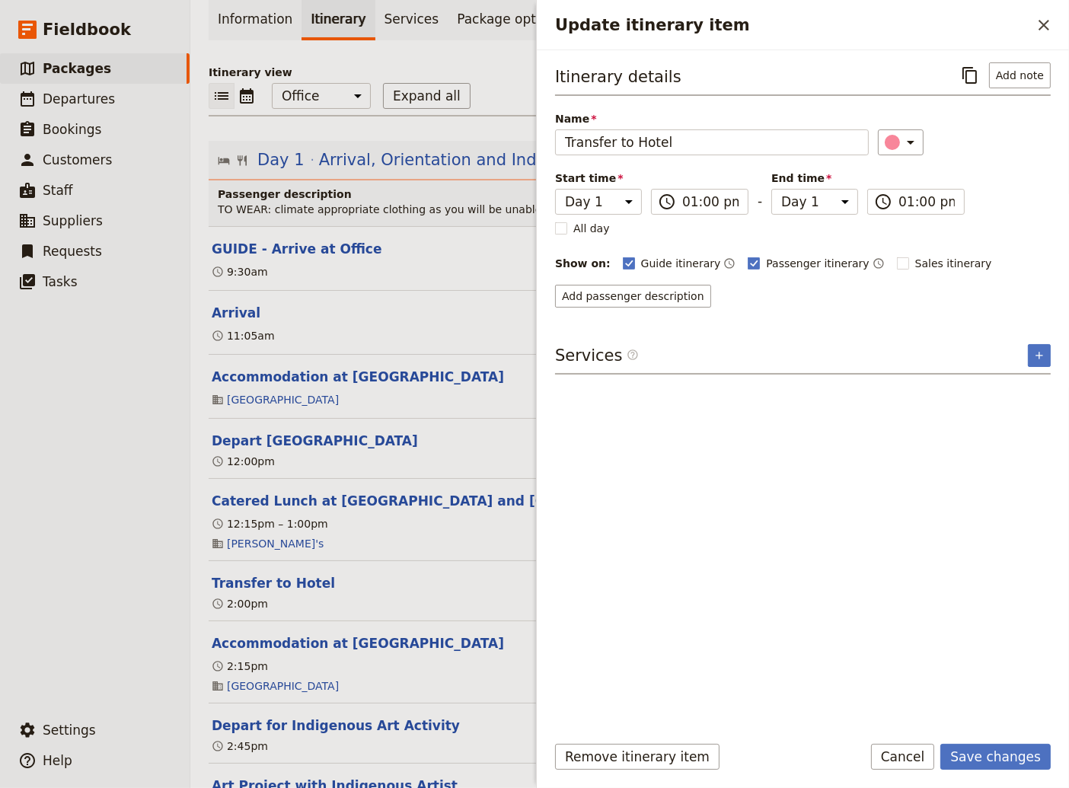
click at [687, 450] on div "Itinerary details ​ Add note Name Transfer to Hotel ​ Start time Day 1 Day 2 Da…" at bounding box center [803, 390] width 496 height 657
click at [998, 760] on button "Save changes" at bounding box center [995, 757] width 110 height 26
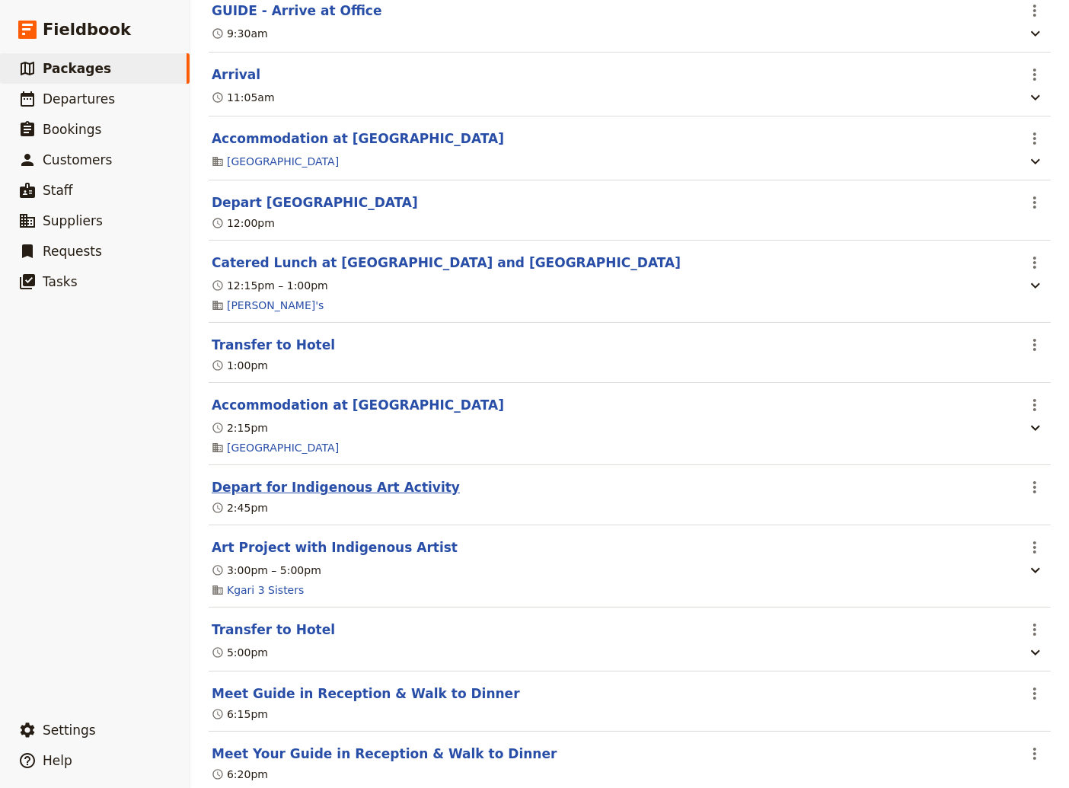
scroll to position [411, 0]
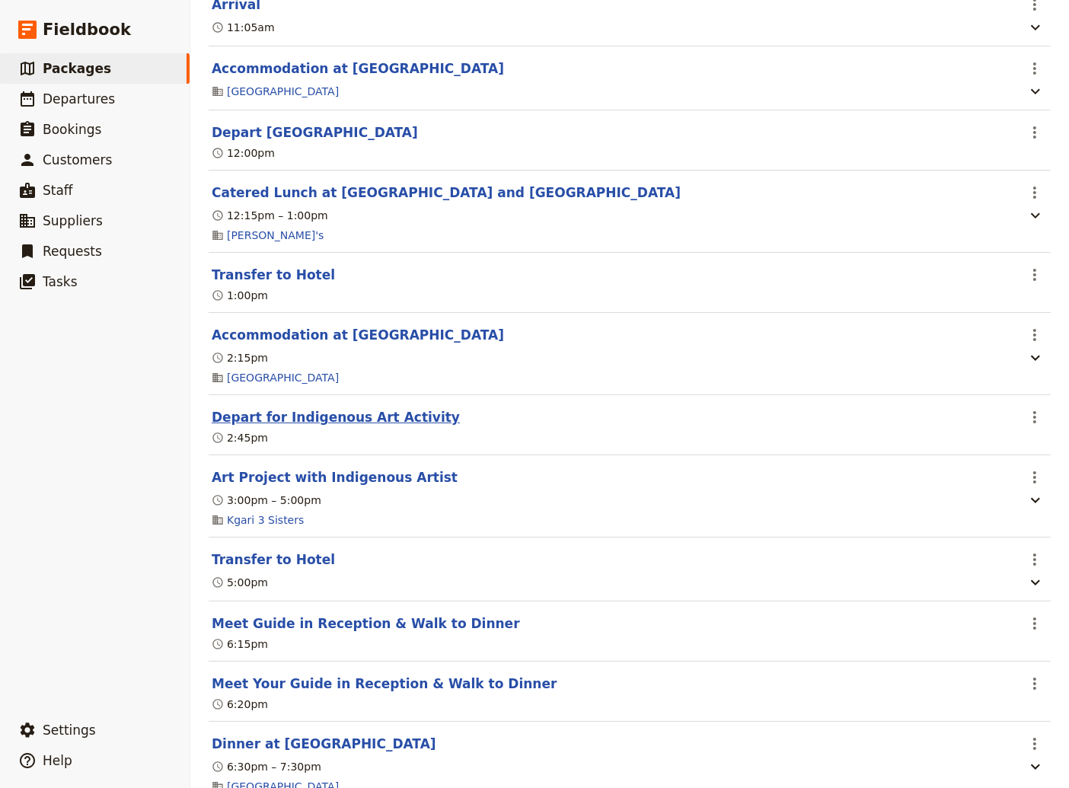
click at [330, 419] on button "Depart for Indigenous Art Activity" at bounding box center [336, 417] width 248 height 18
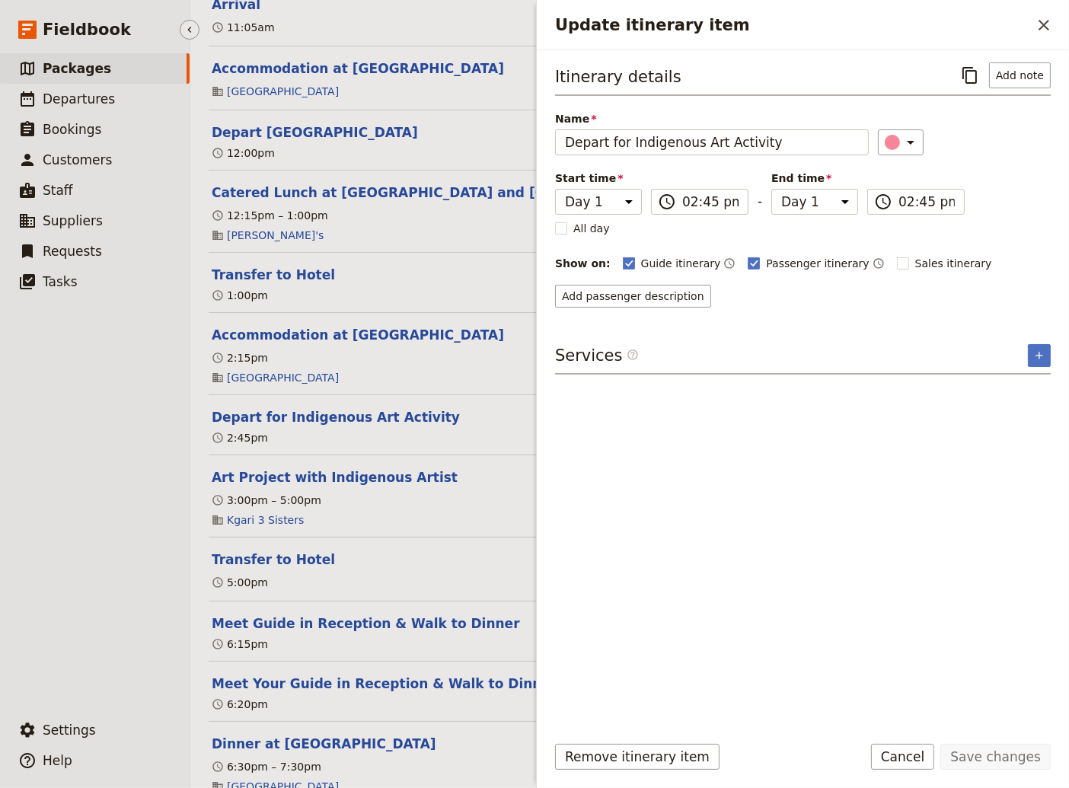
click at [107, 532] on ul "​ Packages ​ Departures ​ Bookings ​ Customers ​ Staff ​ Suppliers ​ Requests ​…" at bounding box center [95, 380] width 190 height 655
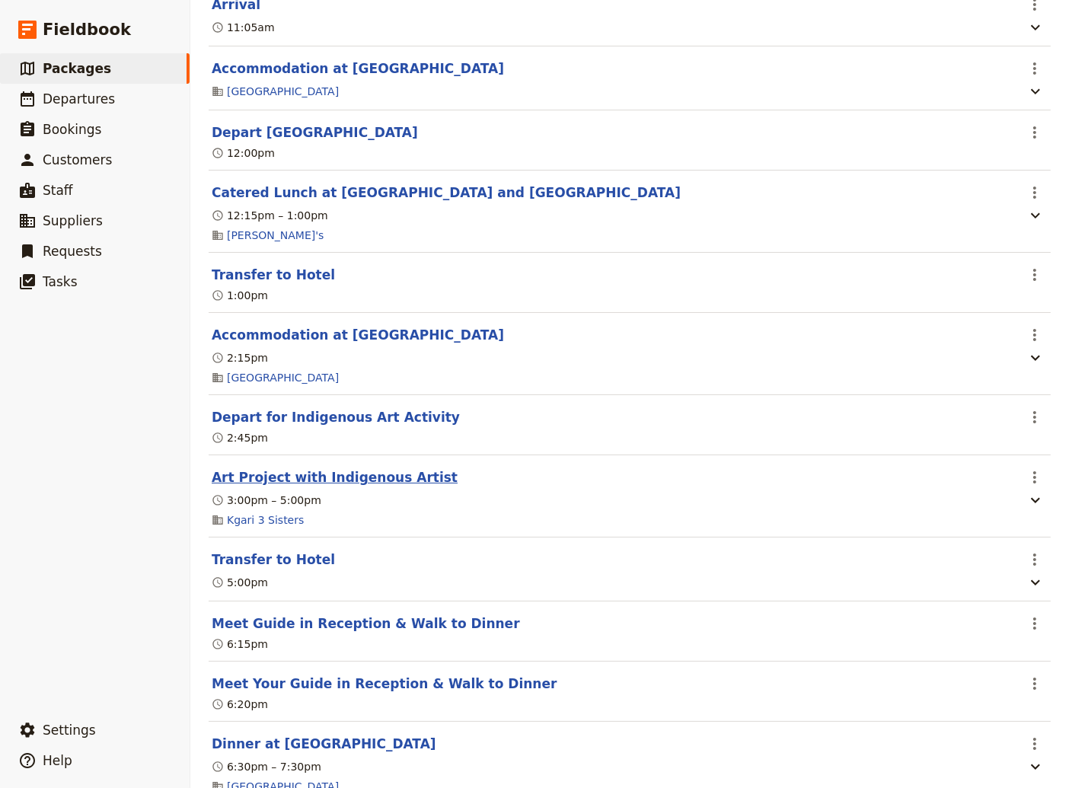
click at [314, 480] on button "Art Project with Indigenous Artist" at bounding box center [335, 477] width 246 height 18
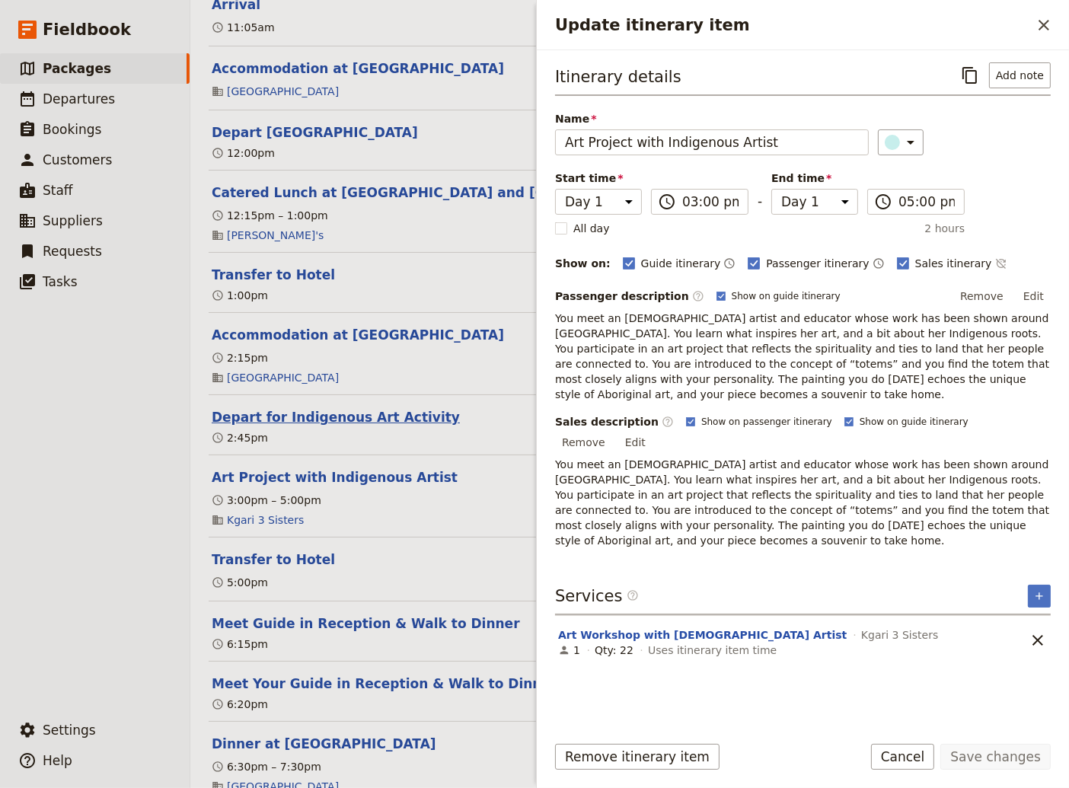
click at [276, 423] on button "Depart for Indigenous Art Activity" at bounding box center [336, 417] width 248 height 18
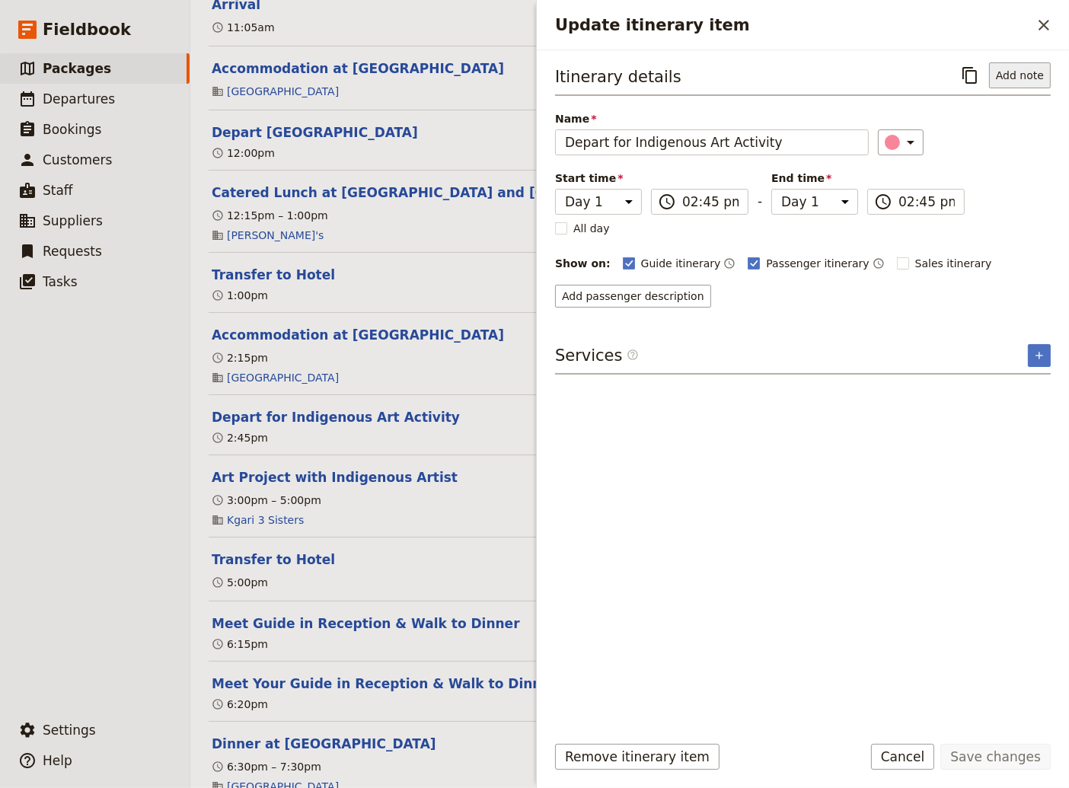
click at [1018, 75] on button "Add note" at bounding box center [1020, 75] width 62 height 26
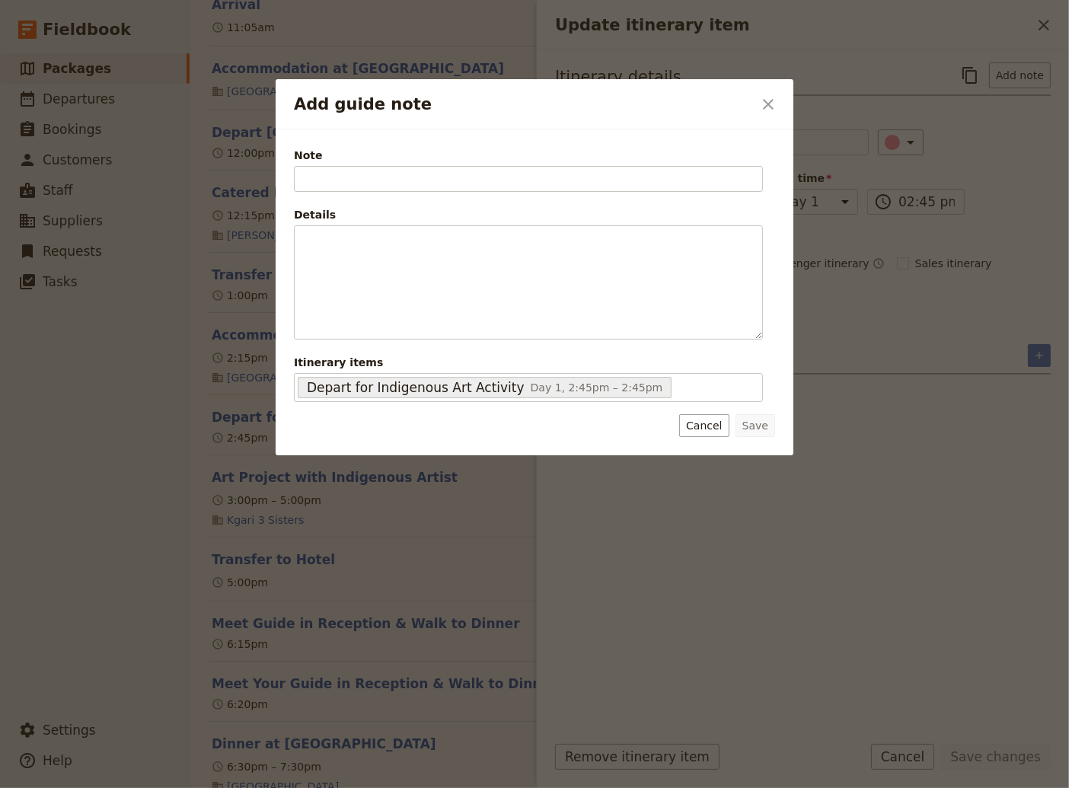
click at [767, 105] on icon "Close dialog" at bounding box center [768, 104] width 18 height 18
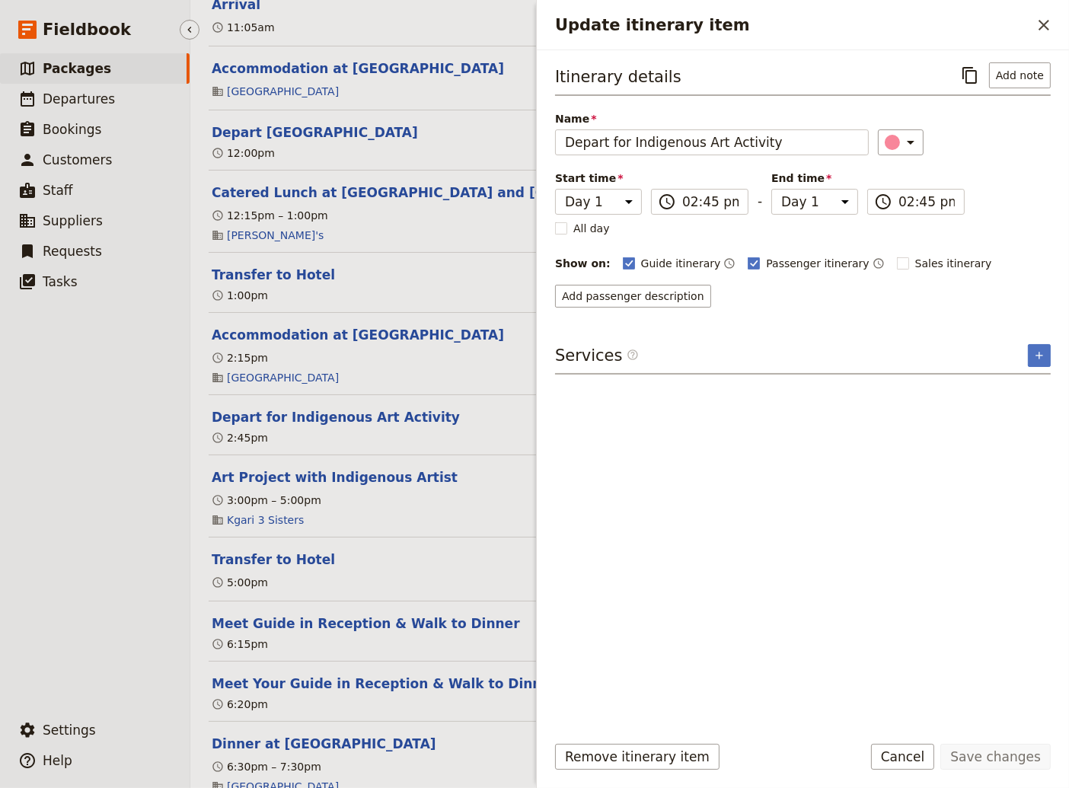
click at [67, 556] on ul "​ Packages ​ Departures ​ Bookings ​ Customers ​ Staff ​ Suppliers ​ Requests ​…" at bounding box center [95, 380] width 190 height 655
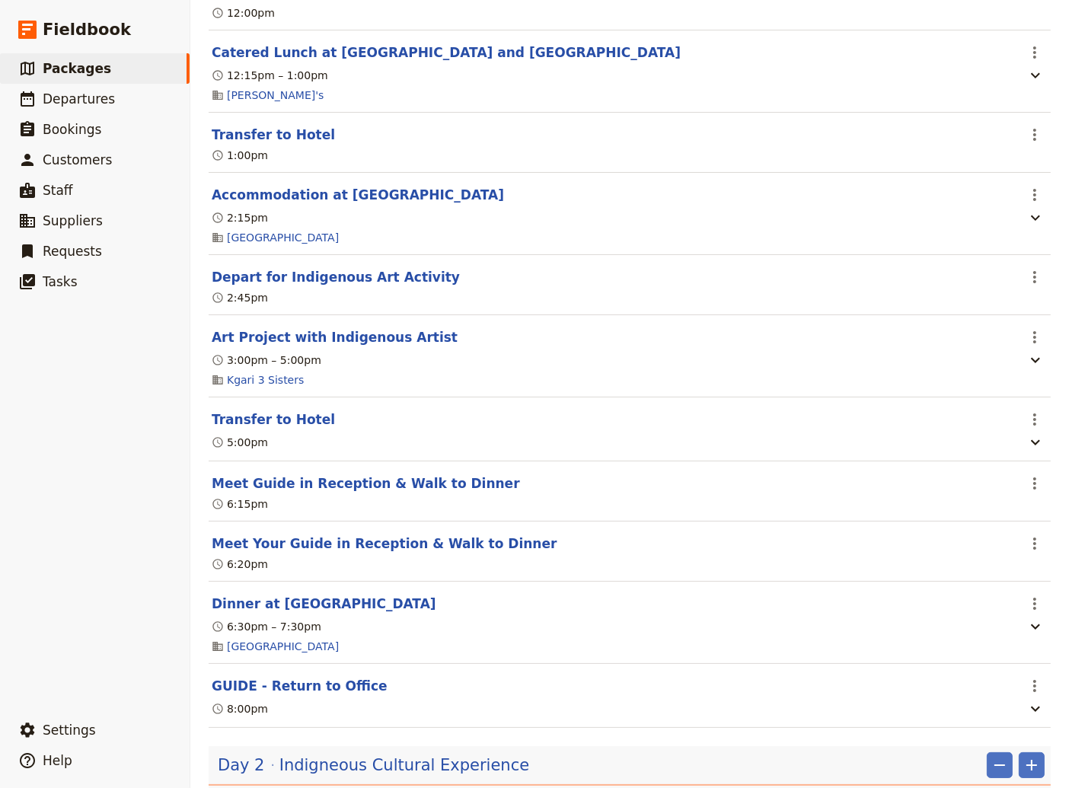
scroll to position [617, 0]
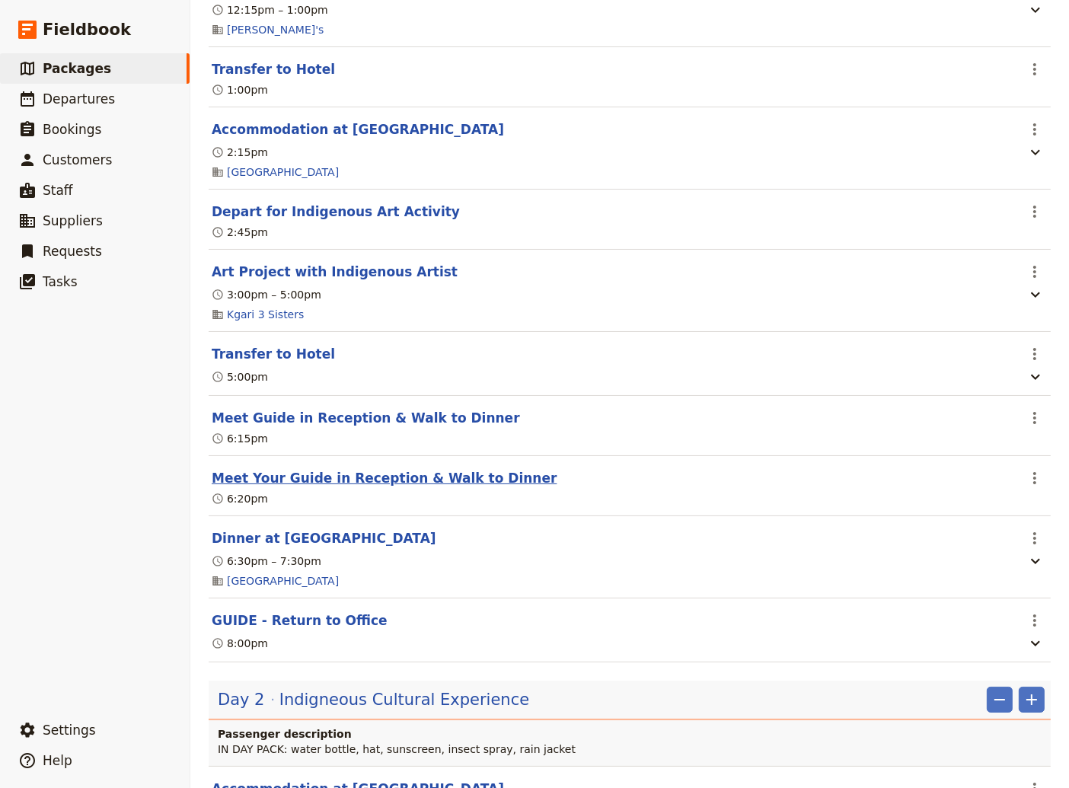
click at [423, 487] on button "Meet Your Guide in Reception & Walk to Dinner" at bounding box center [384, 478] width 345 height 18
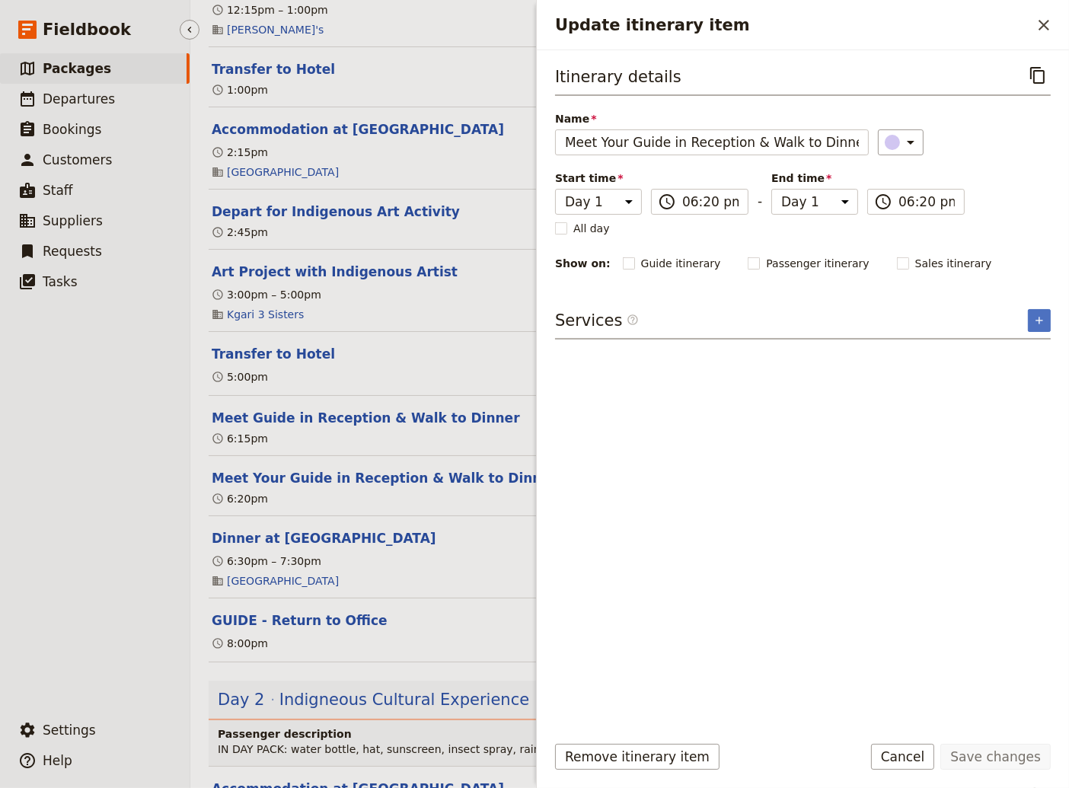
drag, startPoint x: 93, startPoint y: 550, endPoint x: 263, endPoint y: 507, distance: 175.0
click at [97, 548] on ul "​ Packages ​ Departures ​ Bookings ​ Customers ​ Staff ​ Suppliers ​ Requests ​…" at bounding box center [95, 380] width 190 height 655
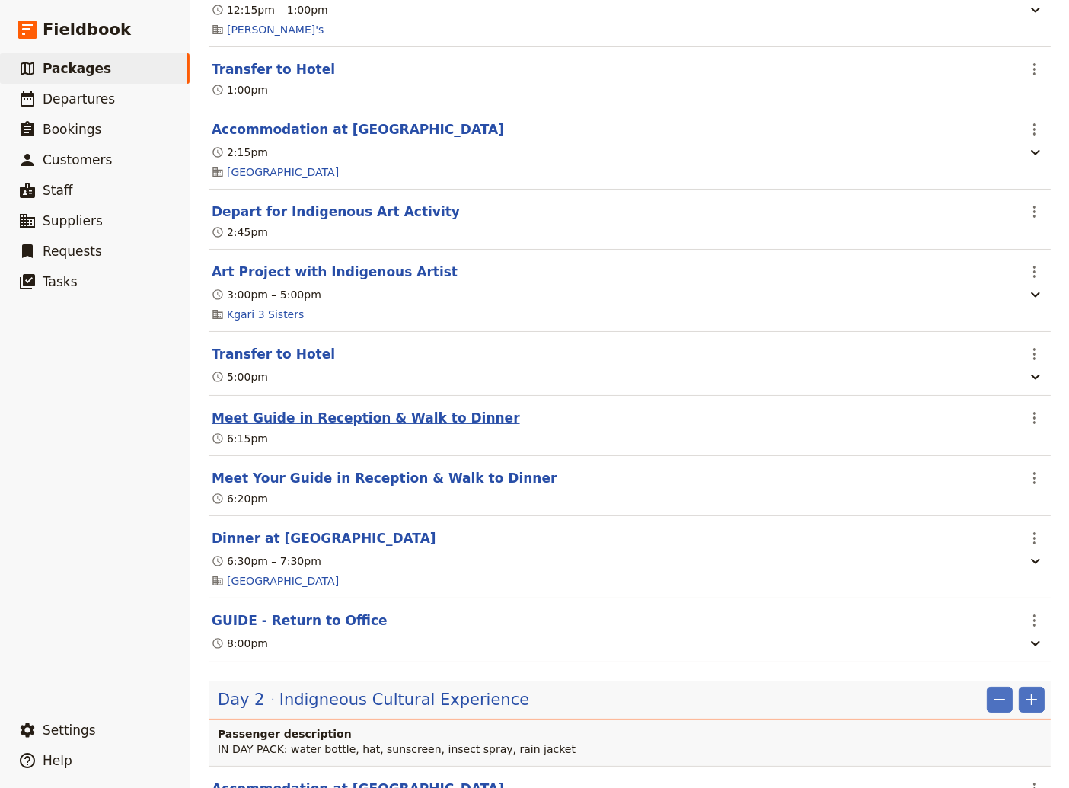
click at [411, 425] on button "Meet Guide in Reception & Walk to Dinner" at bounding box center [366, 418] width 308 height 18
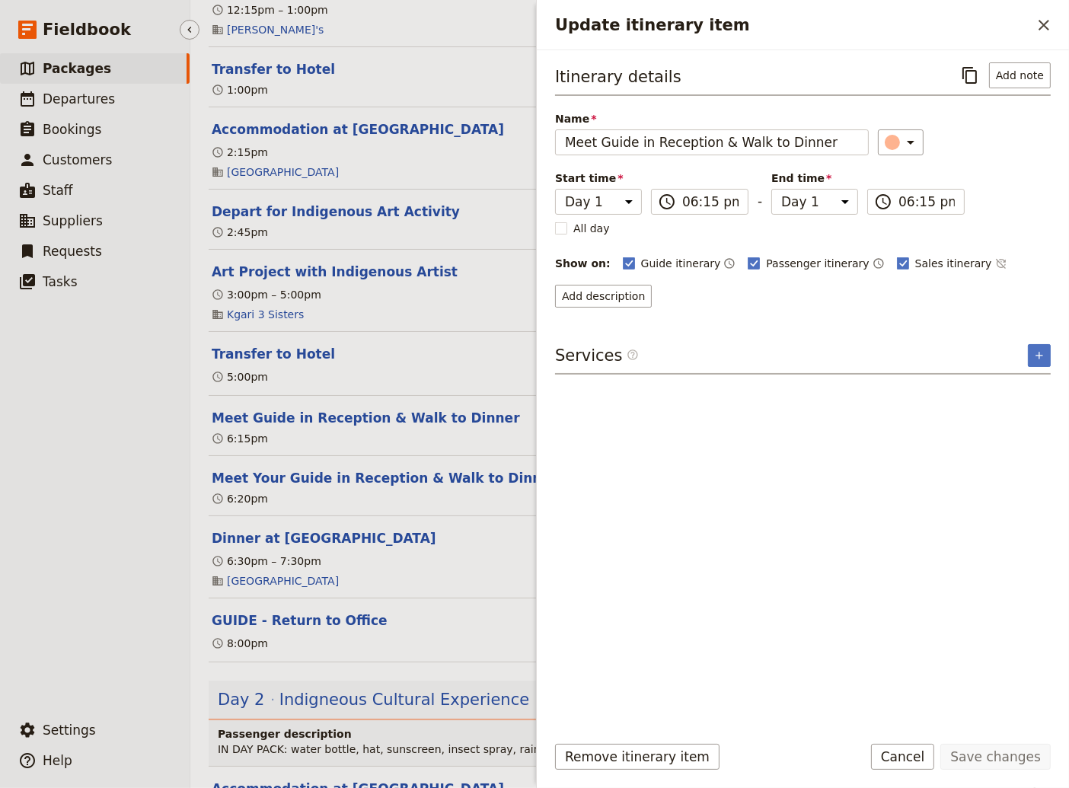
click at [80, 525] on ul "​ Packages ​ Departures ​ Bookings ​ Customers ​ Staff ​ Suppliers ​ Requests ​…" at bounding box center [95, 380] width 190 height 655
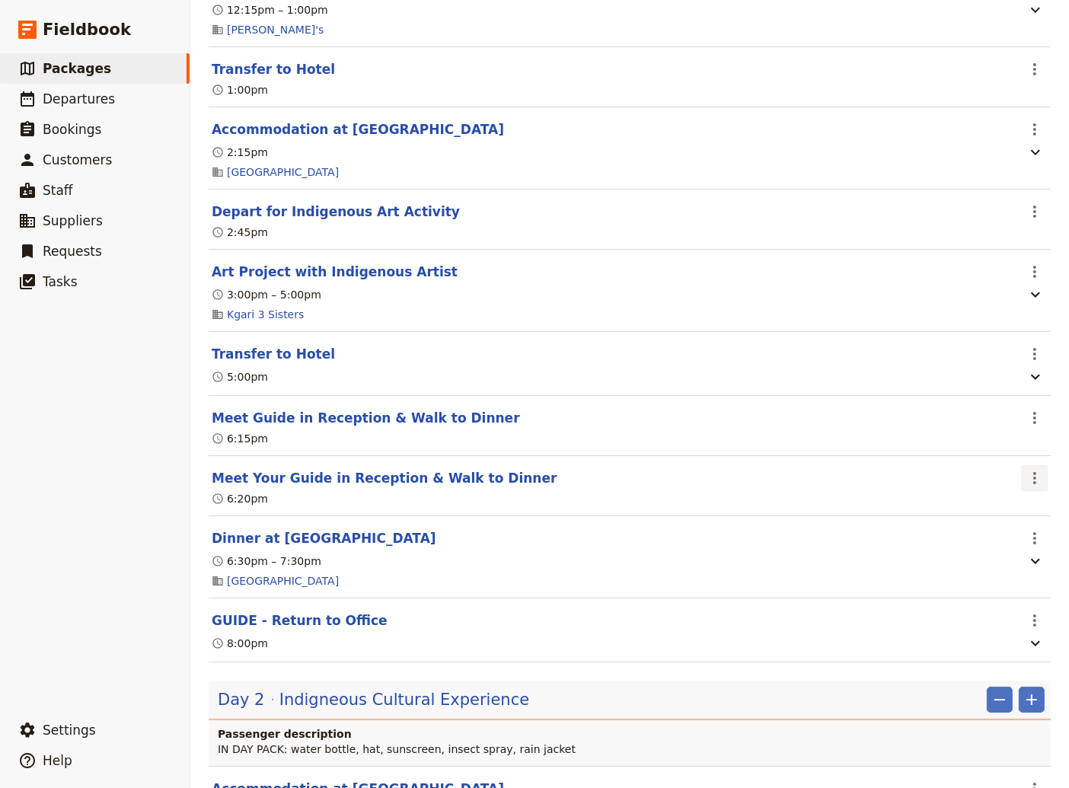
click at [1025, 480] on icon "Actions" at bounding box center [1034, 478] width 18 height 18
click at [986, 537] on span "Delete this itinerary item" at bounding box center [960, 536] width 134 height 15
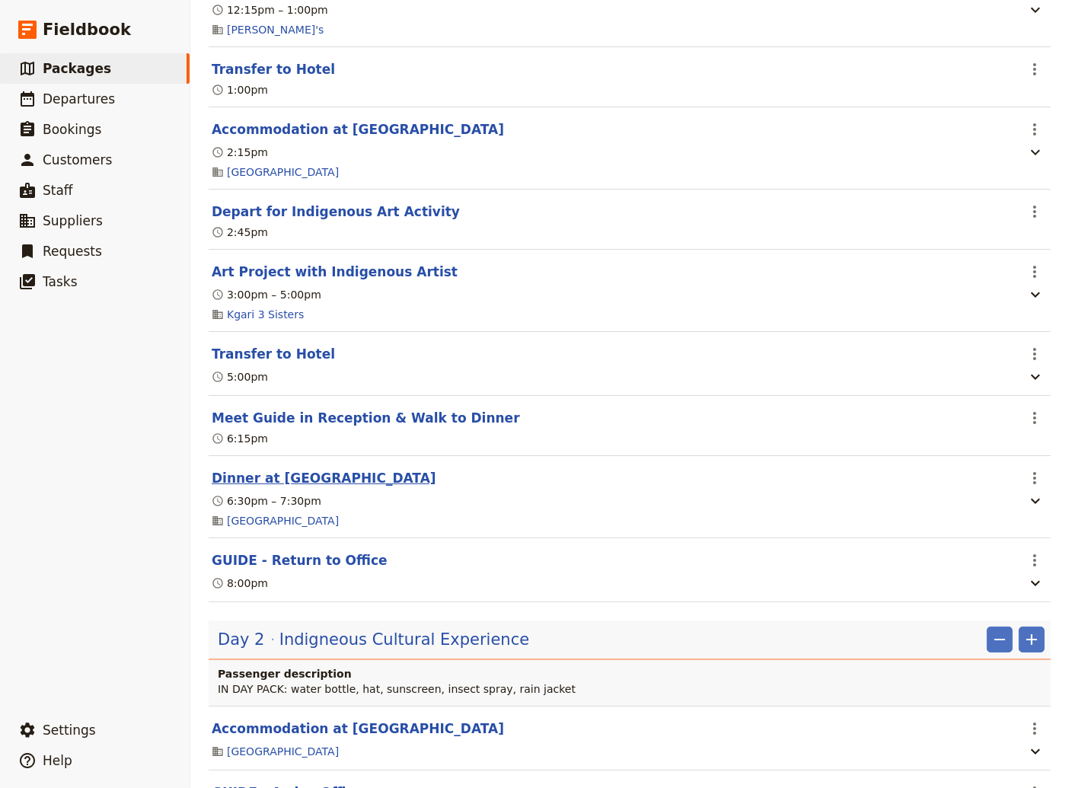
click at [292, 480] on button "Dinner at [GEOGRAPHIC_DATA]" at bounding box center [324, 478] width 225 height 18
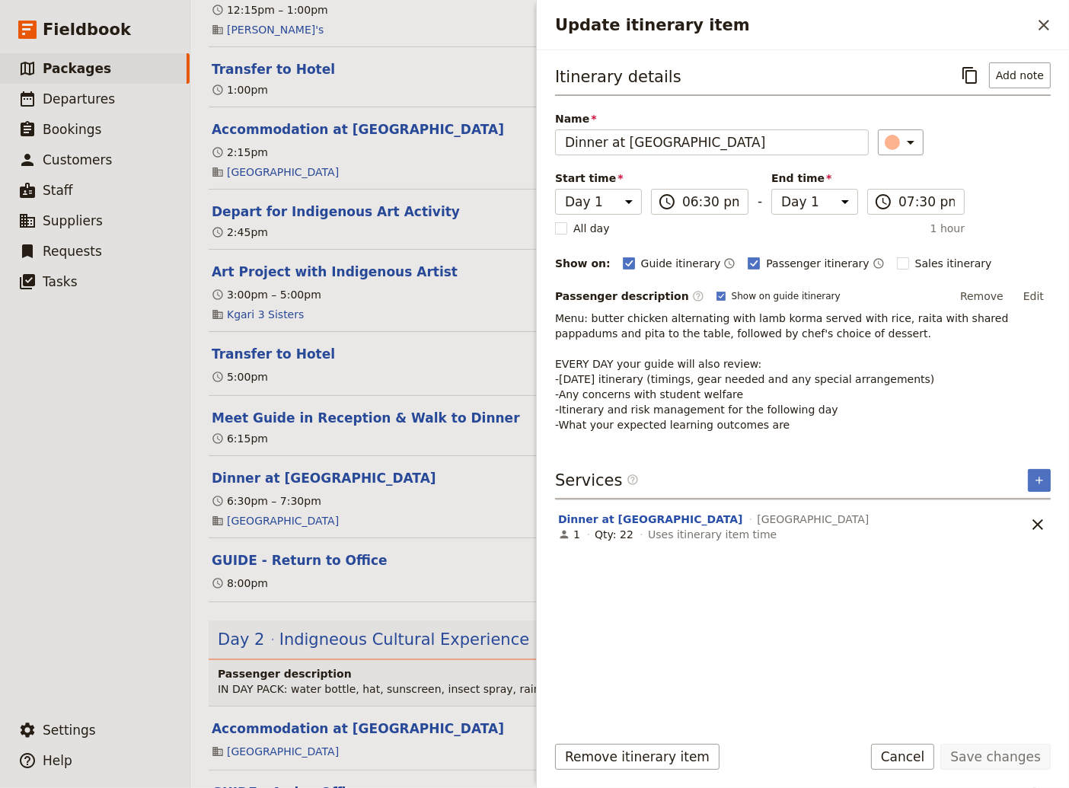
click at [658, 326] on span "Menu: butter chicken alternating with lamb korma served with rice, raita with s…" at bounding box center [783, 371] width 457 height 119
click at [1034, 291] on button "Edit" at bounding box center [1033, 296] width 34 height 23
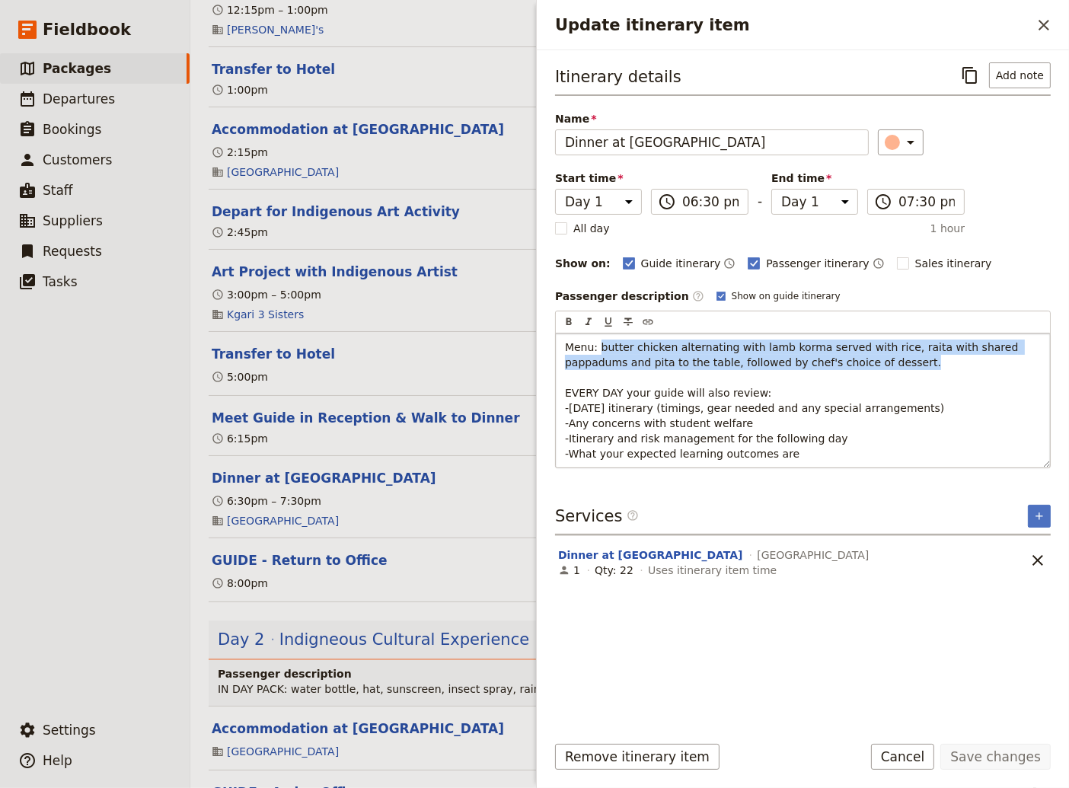
drag, startPoint x: 827, startPoint y: 363, endPoint x: 597, endPoint y: 351, distance: 229.4
click at [597, 351] on p "Menu: butter chicken alternating with lamb korma served with rice, raita with s…" at bounding box center [803, 400] width 476 height 122
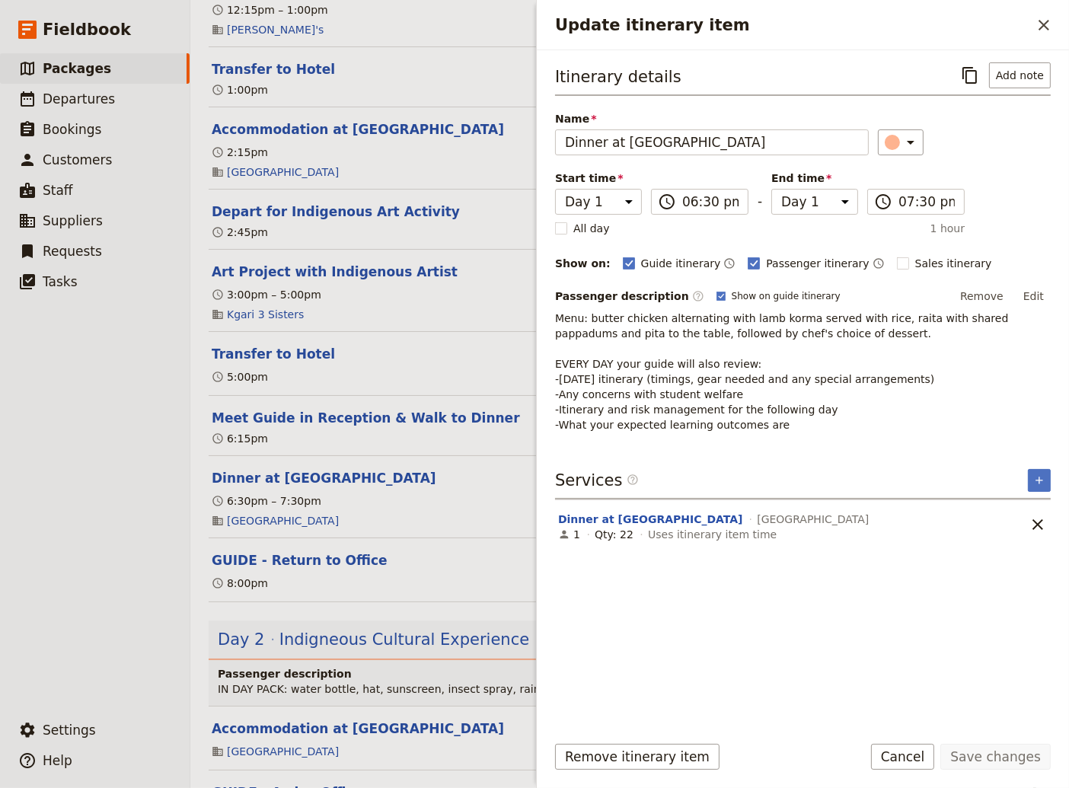
drag, startPoint x: 805, startPoint y: 319, endPoint x: 816, endPoint y: 323, distance: 11.6
click at [805, 320] on span "Menu: butter chicken alternating with lamb korma served with rice, raita with s…" at bounding box center [783, 371] width 457 height 119
drag, startPoint x: 1033, startPoint y: 294, endPoint x: 985, endPoint y: 302, distance: 48.7
click at [1032, 294] on button "Edit" at bounding box center [1033, 296] width 34 height 23
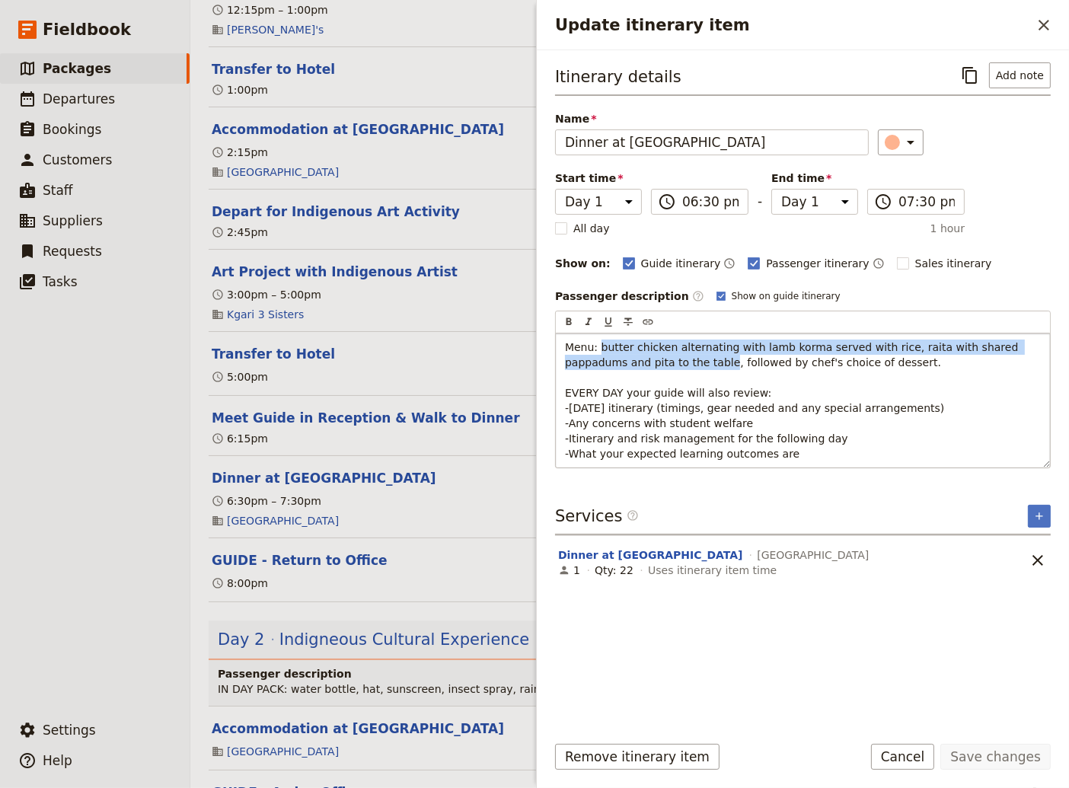
drag, startPoint x: 634, startPoint y: 360, endPoint x: 597, endPoint y: 345, distance: 39.6
click at [597, 345] on span "Menu: butter chicken alternating with lamb korma served with rice, raita with s…" at bounding box center [793, 400] width 457 height 119
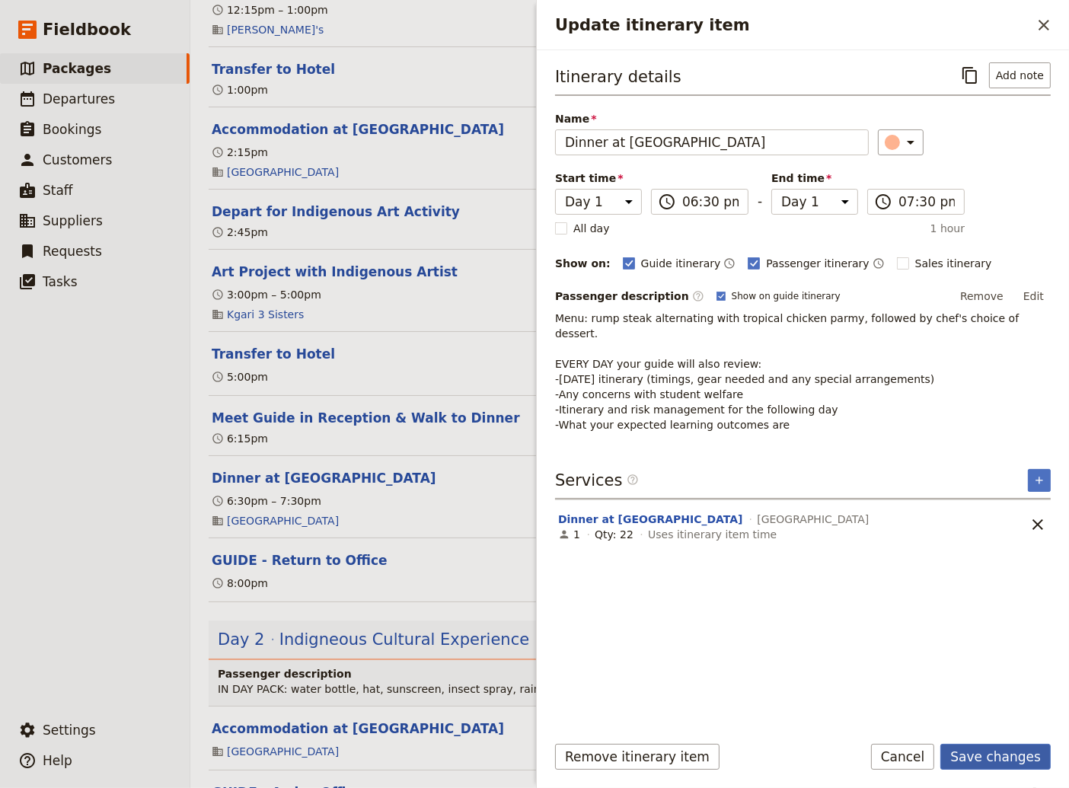
click at [991, 760] on button "Save changes" at bounding box center [995, 757] width 110 height 26
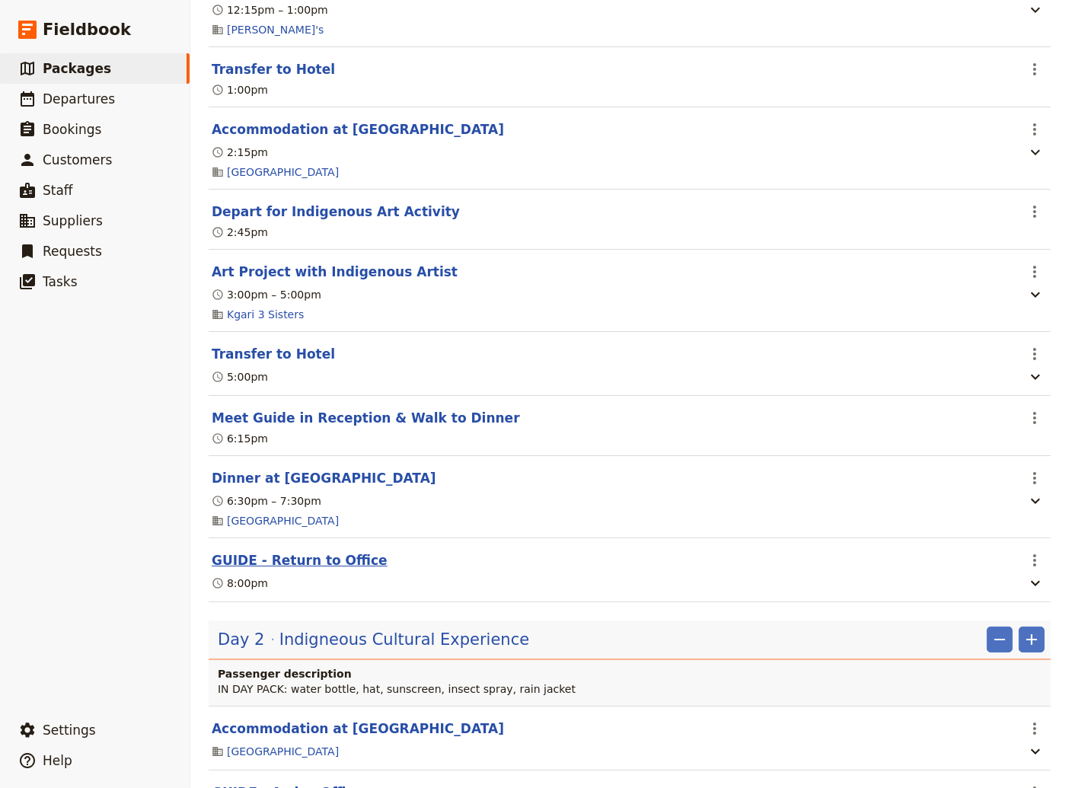
click at [311, 569] on button "GUIDE - Return to Office" at bounding box center [300, 560] width 176 height 18
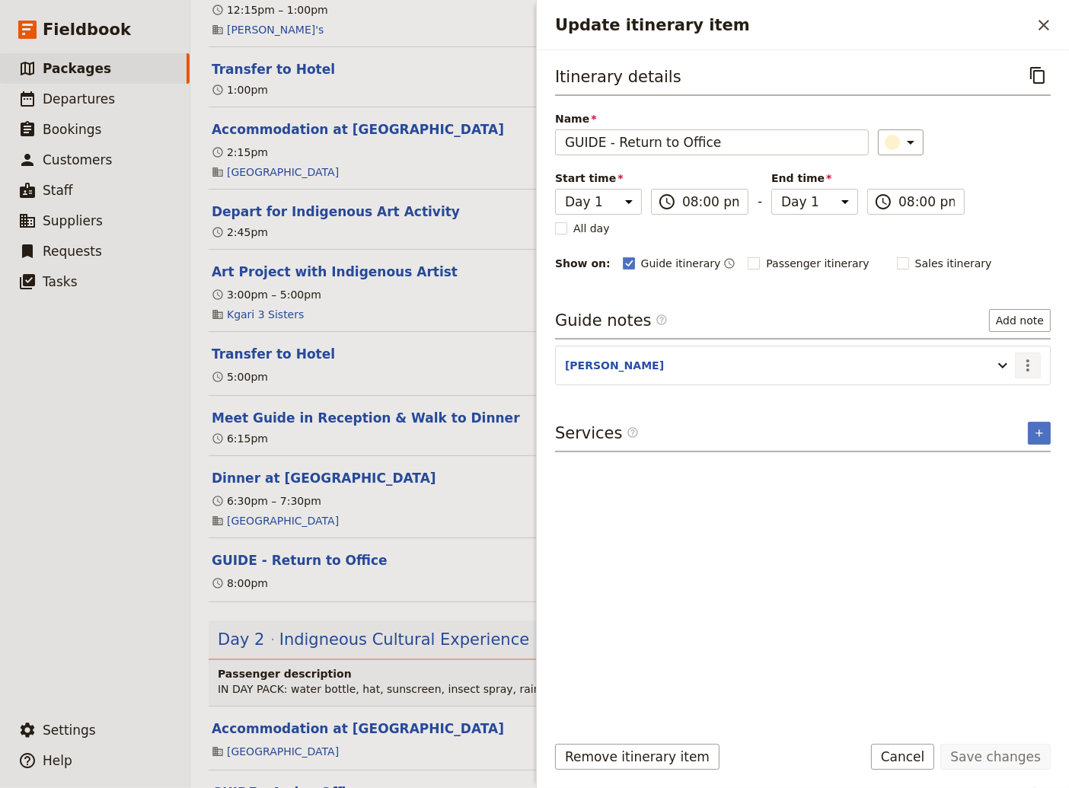
click at [1031, 361] on icon "Actions" at bounding box center [1027, 365] width 18 height 18
click at [985, 397] on span "Edit note" at bounding box center [984, 395] width 48 height 15
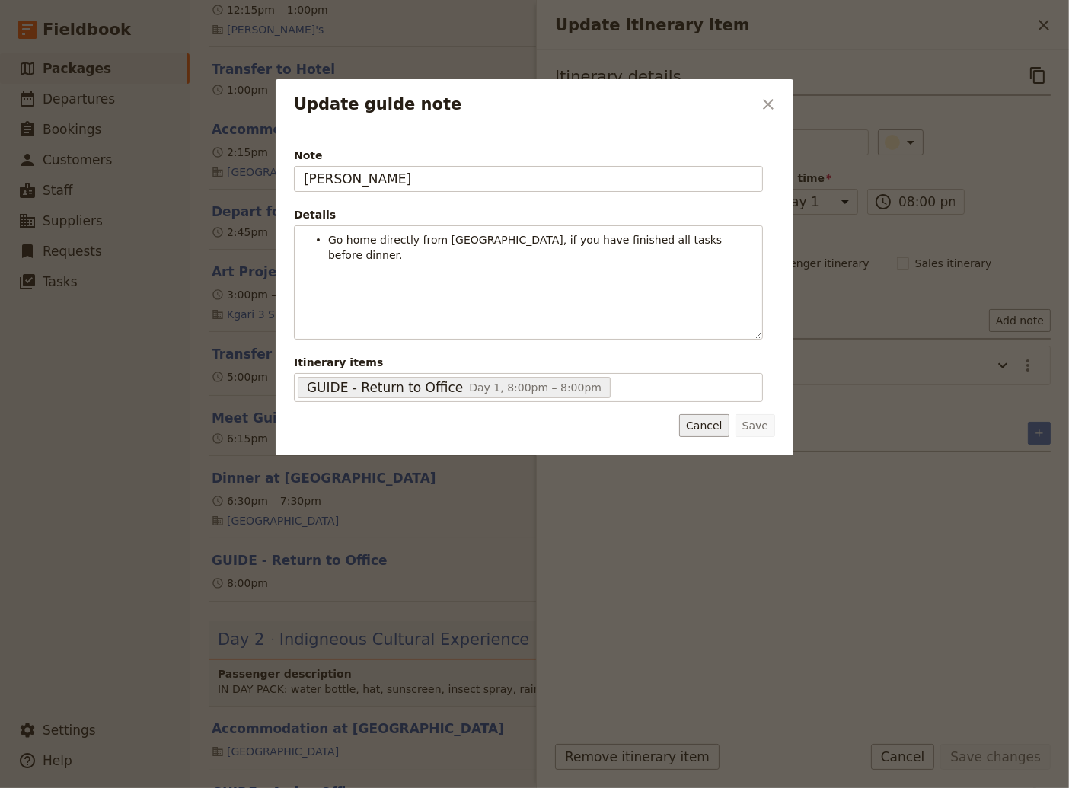
click at [718, 425] on button "Cancel" at bounding box center [703, 425] width 49 height 23
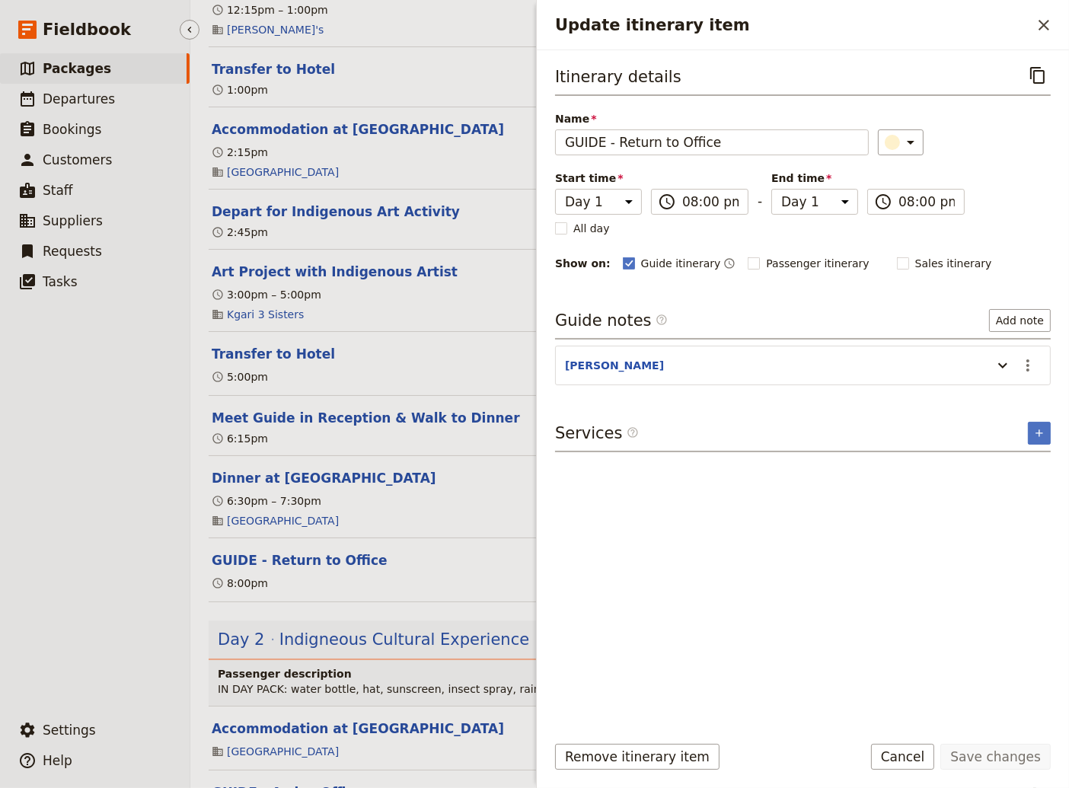
click at [64, 556] on ul "​ Packages ​ Departures ​ Bookings ​ Customers ​ Staff ​ Suppliers ​ Requests ​…" at bounding box center [95, 380] width 190 height 655
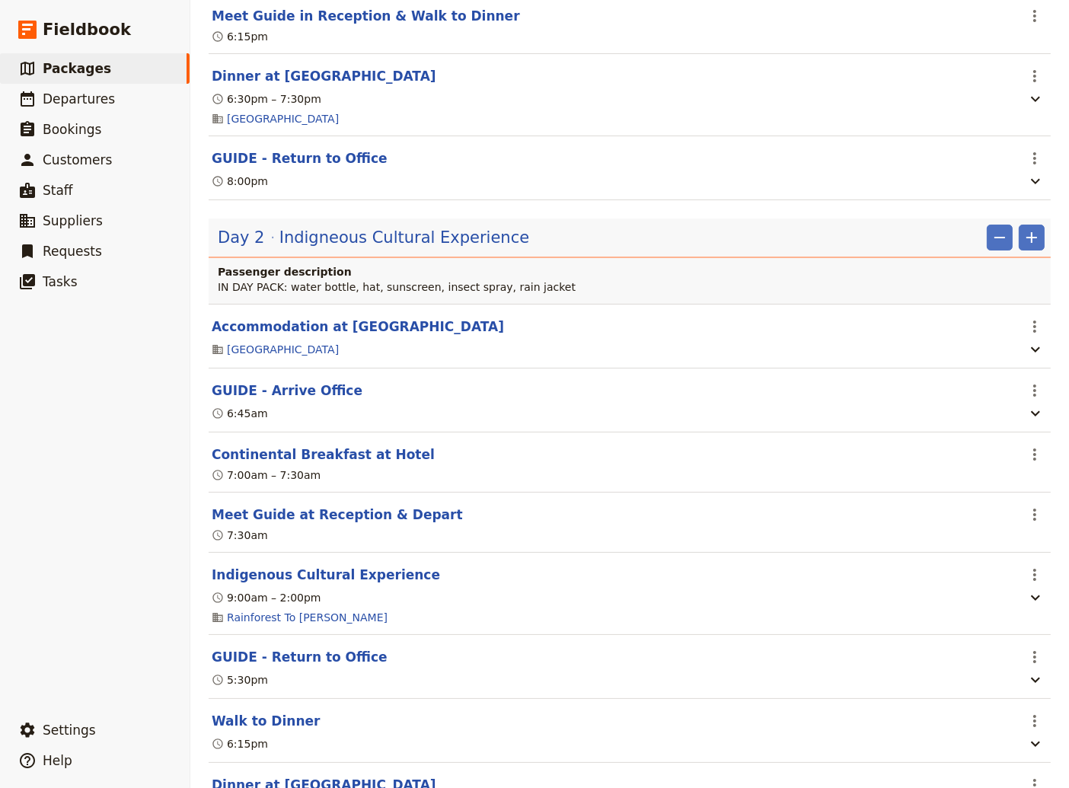
scroll to position [1028, 0]
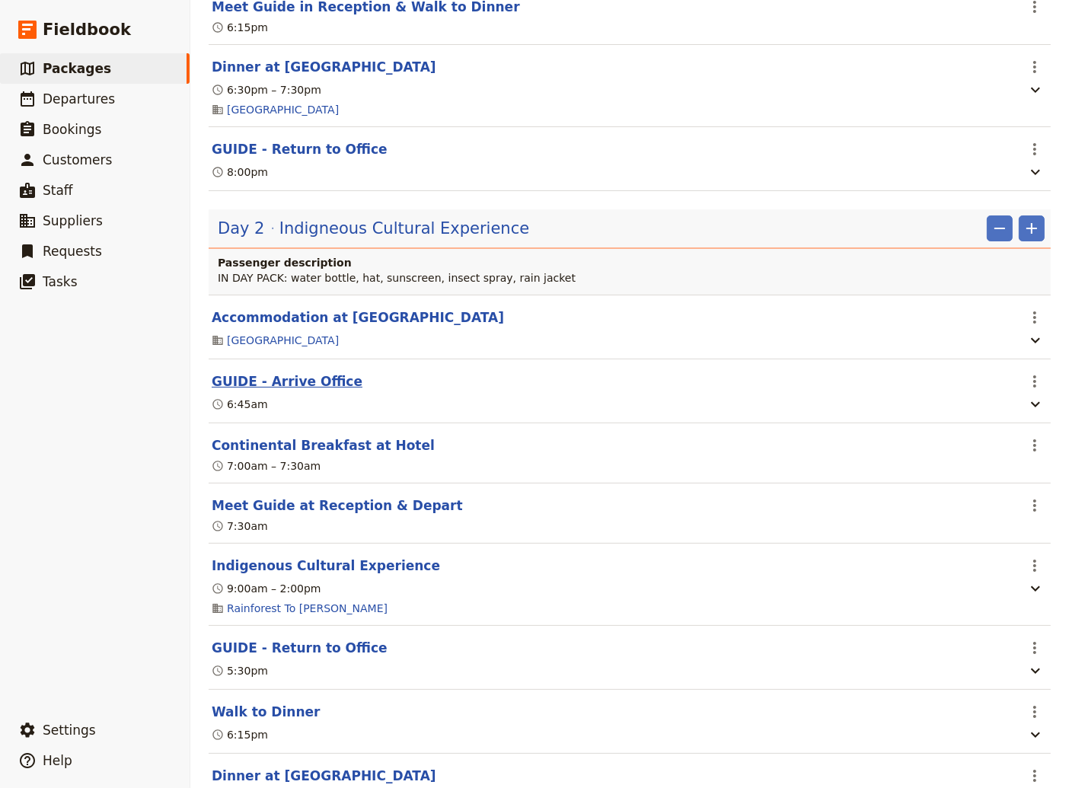
click at [292, 389] on button "GUIDE - Arrive Office" at bounding box center [287, 381] width 151 height 18
select select "2"
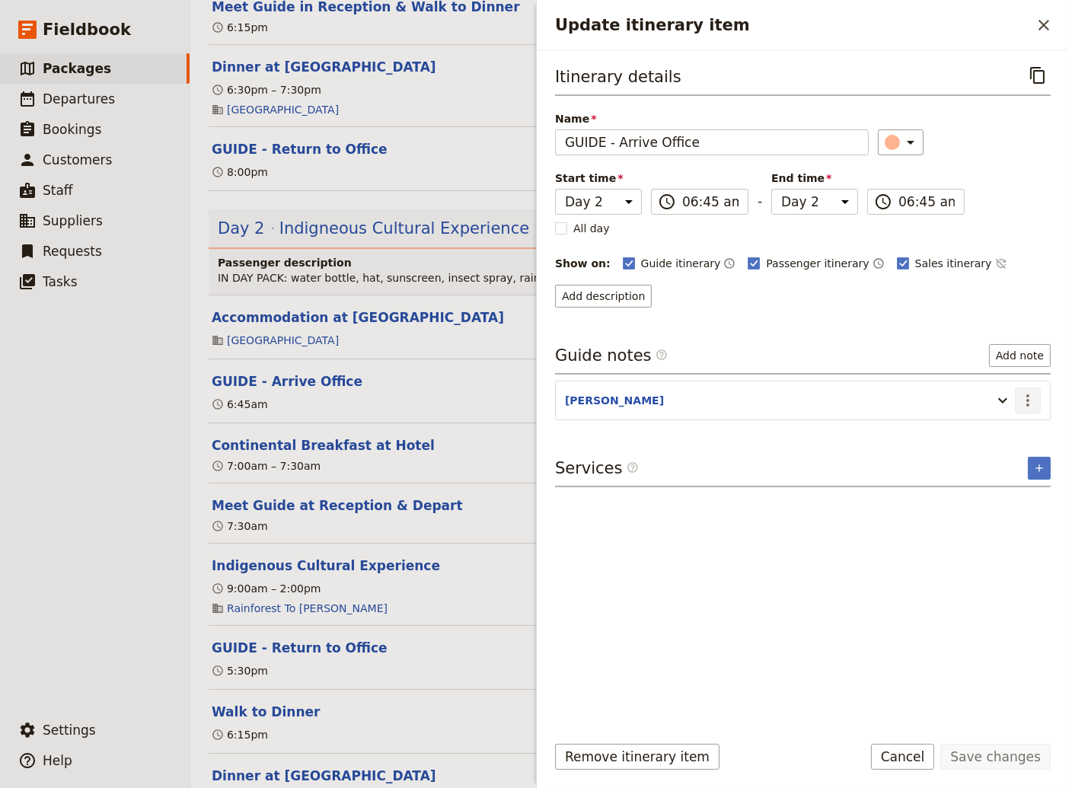
click at [1027, 394] on icon "Actions" at bounding box center [1027, 400] width 3 height 12
click at [994, 431] on span "Edit note" at bounding box center [984, 430] width 48 height 15
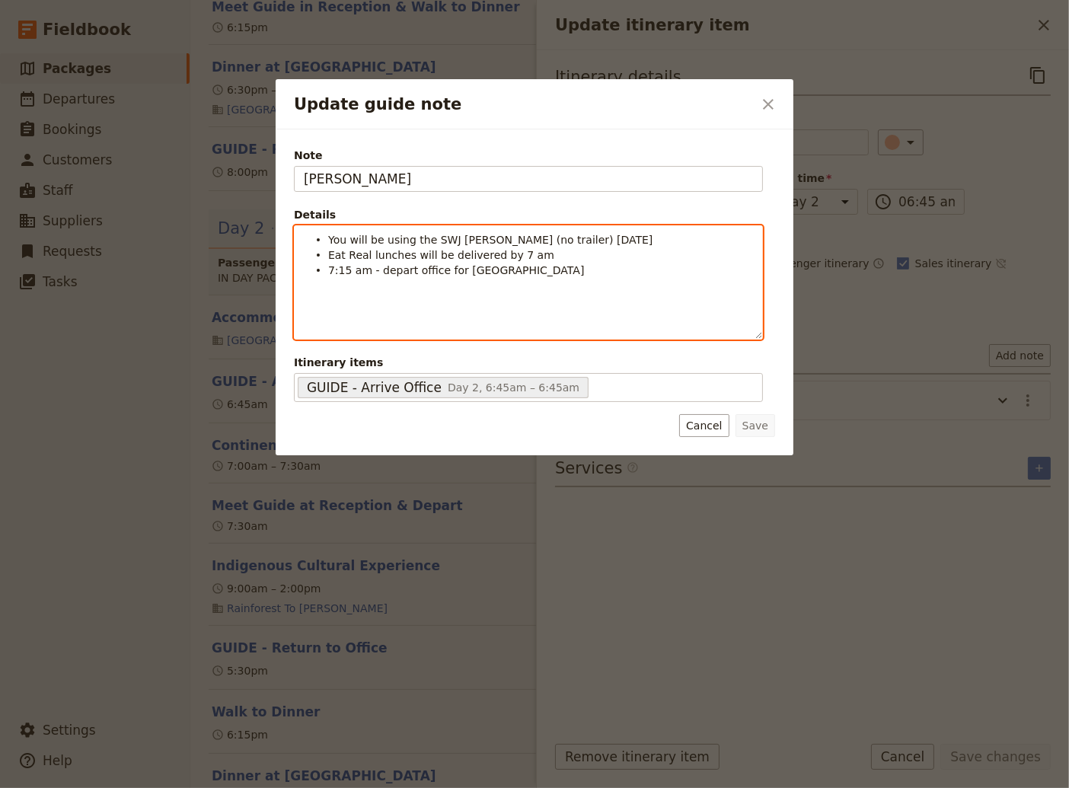
click at [328, 254] on li "Eat Real lunches will be delivered by 7 am" at bounding box center [540, 254] width 425 height 15
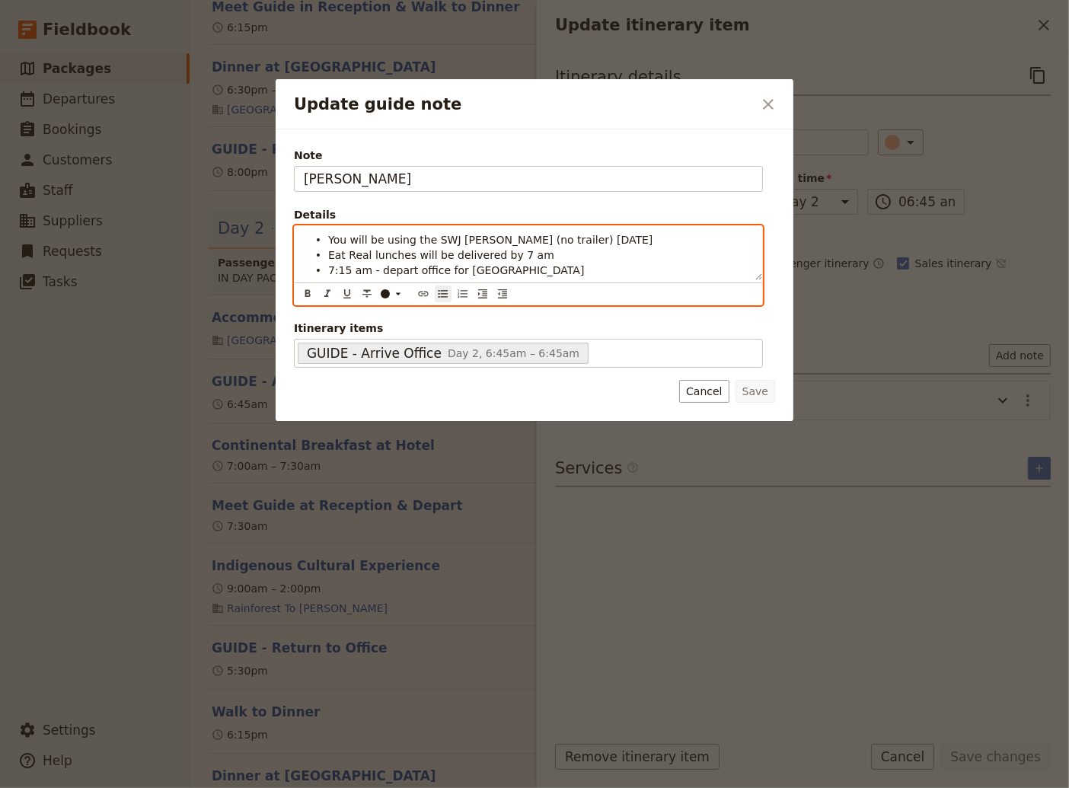
click at [330, 254] on span "Eat Real lunches will be delivered by 7 am" at bounding box center [441, 255] width 226 height 12
drag, startPoint x: 562, startPoint y: 257, endPoint x: 513, endPoint y: 258, distance: 48.7
click at [513, 258] on li "7:00 am AMO lunches will be delivered by 7 am" at bounding box center [540, 254] width 425 height 15
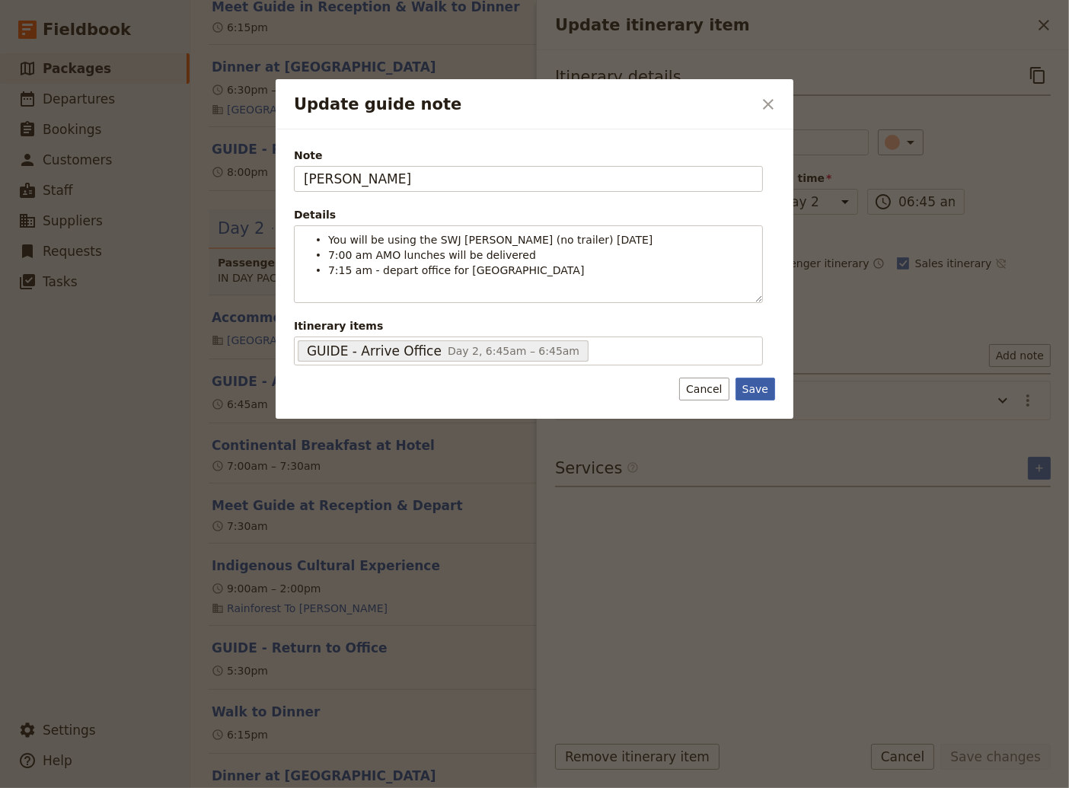
click at [760, 392] on button "Save" at bounding box center [755, 389] width 40 height 23
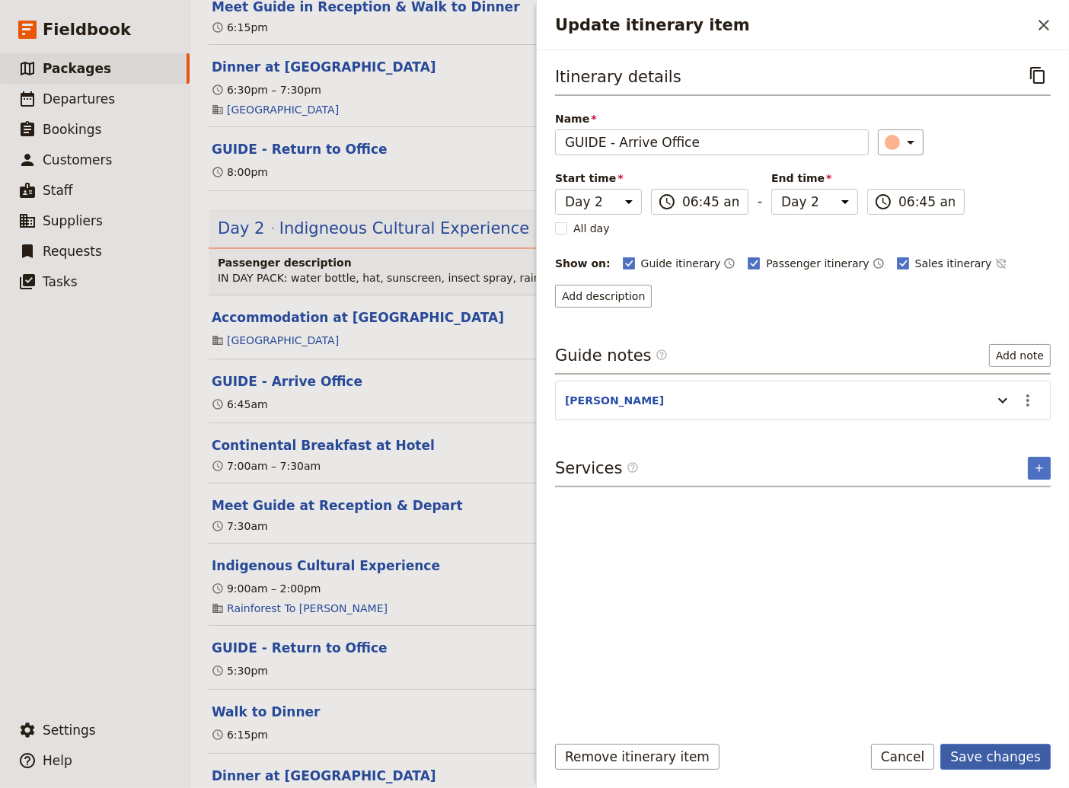
click at [1002, 752] on button "Save changes" at bounding box center [995, 757] width 110 height 26
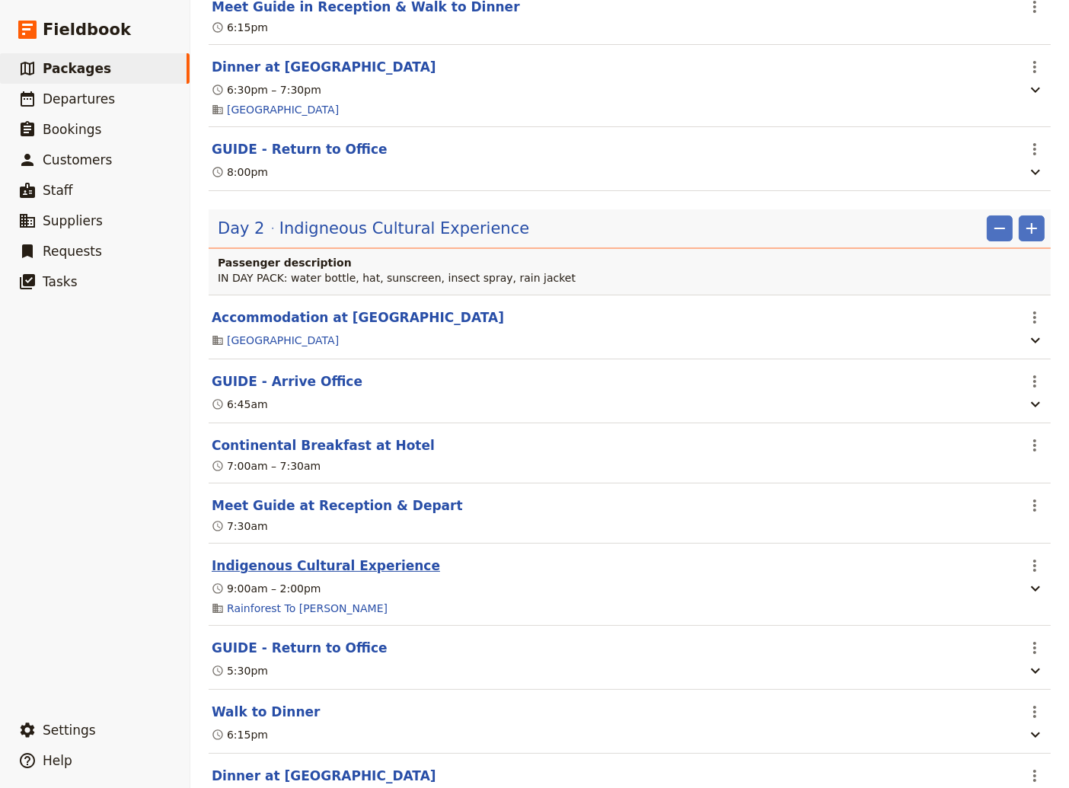
click at [296, 573] on button "Indigenous Cultural Experience" at bounding box center [326, 565] width 228 height 18
select select "2"
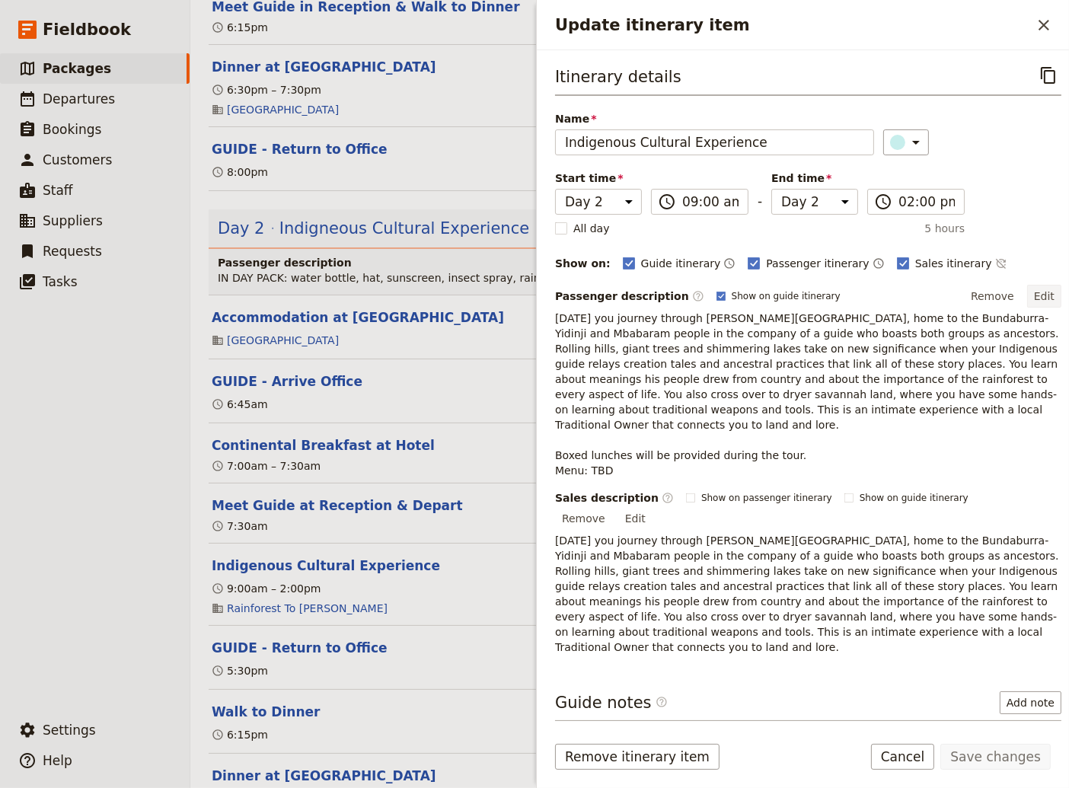
click at [1037, 293] on button "Edit" at bounding box center [1044, 296] width 34 height 23
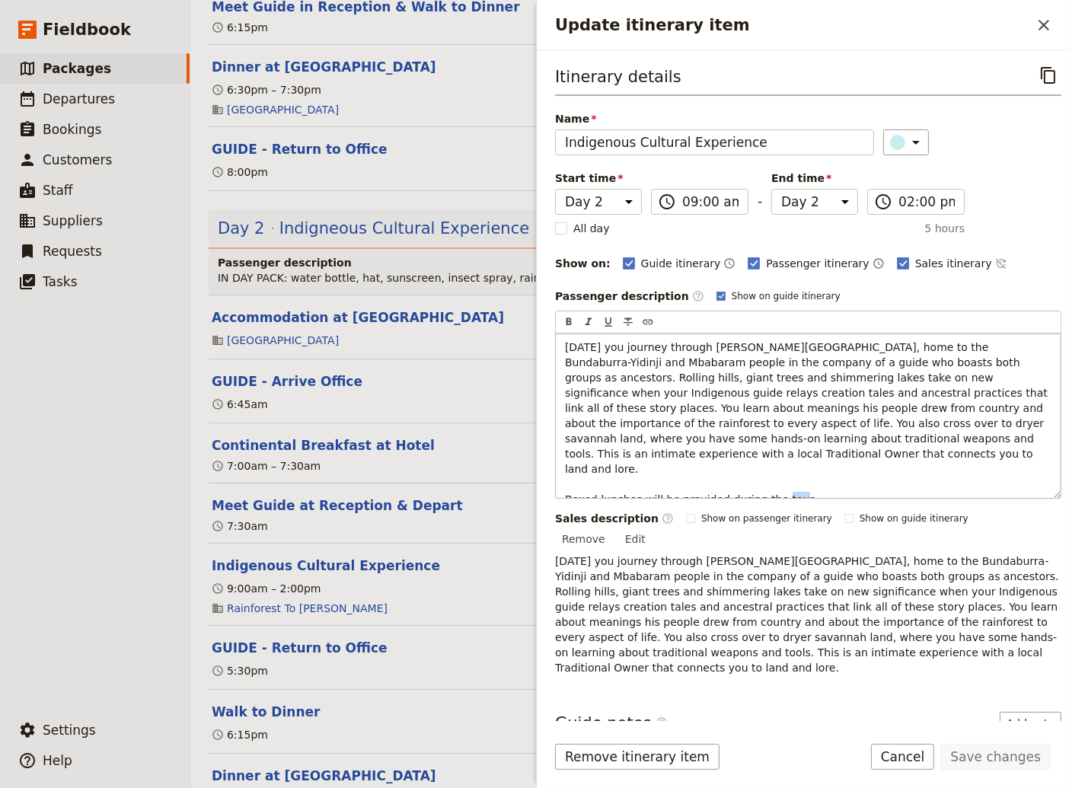
drag, startPoint x: 623, startPoint y: 482, endPoint x: 598, endPoint y: 482, distance: 24.4
click at [598, 482] on p "[DATE] you journey through [PERSON_NAME][GEOGRAPHIC_DATA], home to the Bundabur…" at bounding box center [808, 430] width 486 height 183
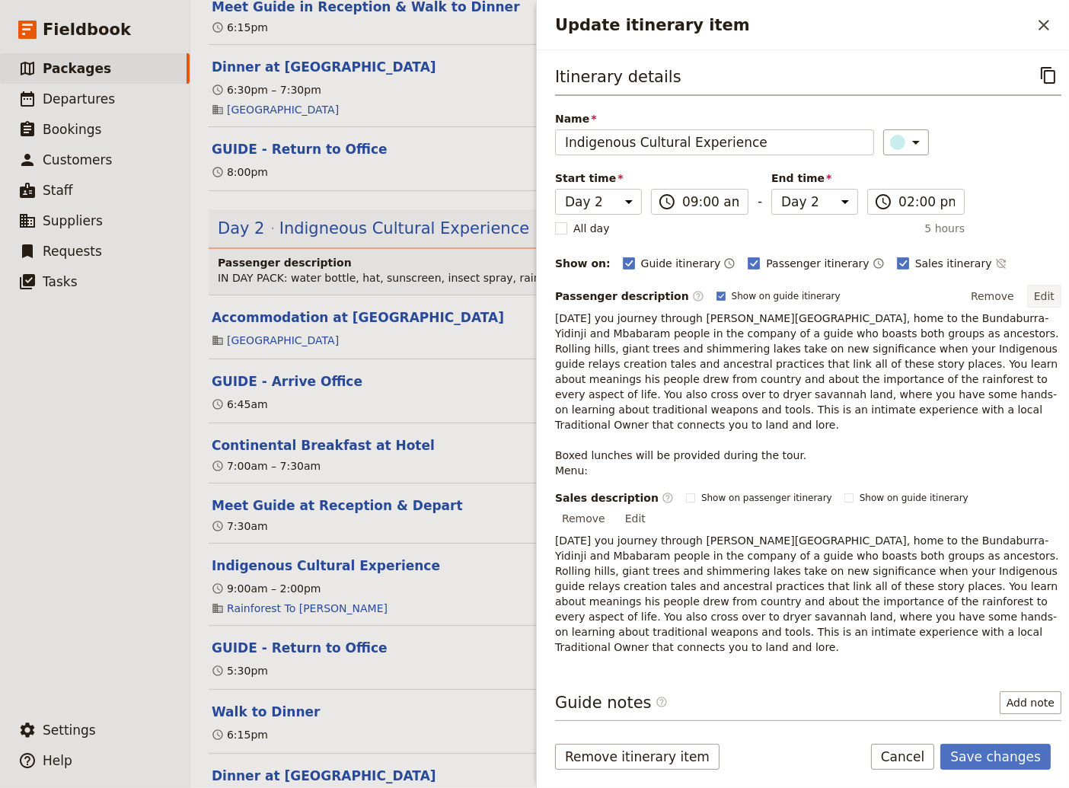
click at [1031, 295] on button "Edit" at bounding box center [1044, 296] width 34 height 23
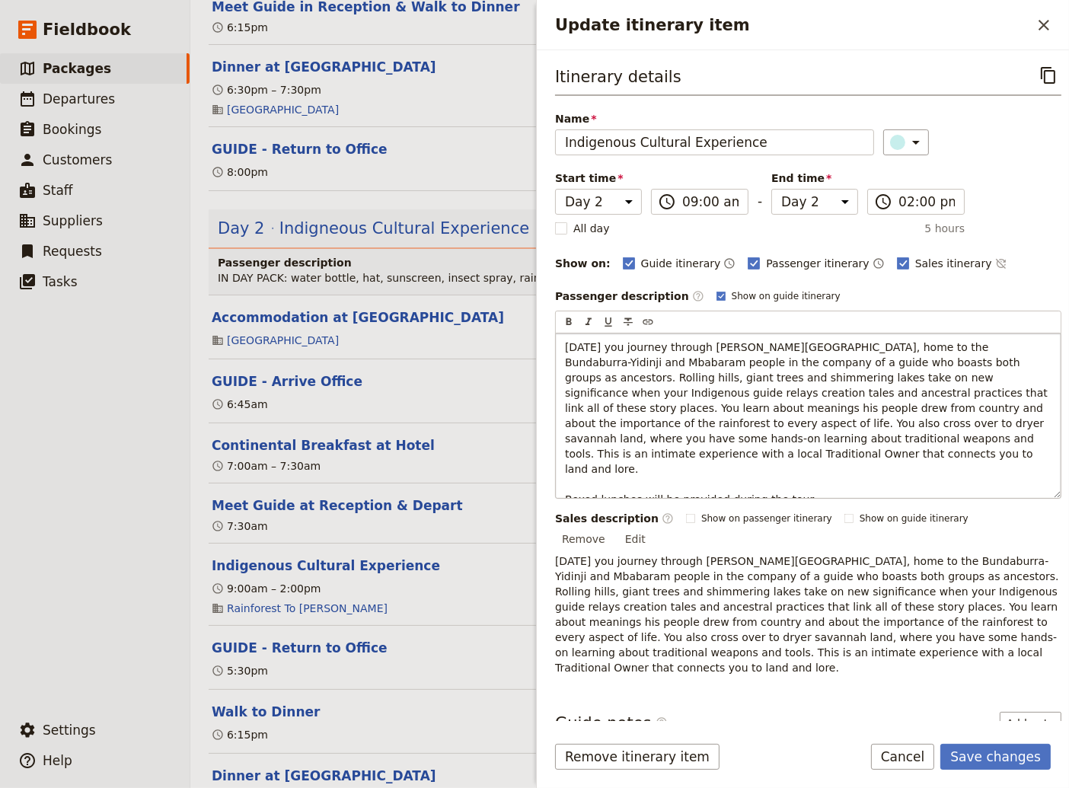
click at [596, 481] on span "[DATE] you journey through [PERSON_NAME][GEOGRAPHIC_DATA], home to the Bundabur…" at bounding box center [808, 431] width 486 height 180
drag, startPoint x: 895, startPoint y: 482, endPoint x: 690, endPoint y: 483, distance: 204.8
click at [690, 508] on strong "Bulgogi Rice Bowl (Korean-style marinated beef w/veggies) with Orange Wedges" at bounding box center [800, 521] width 471 height 27
drag, startPoint x: 807, startPoint y: 486, endPoint x: 597, endPoint y: 482, distance: 210.1
click at [597, 482] on p "[DATE] you journey through [PERSON_NAME][GEOGRAPHIC_DATA], home to the Bundabur…" at bounding box center [808, 430] width 486 height 183
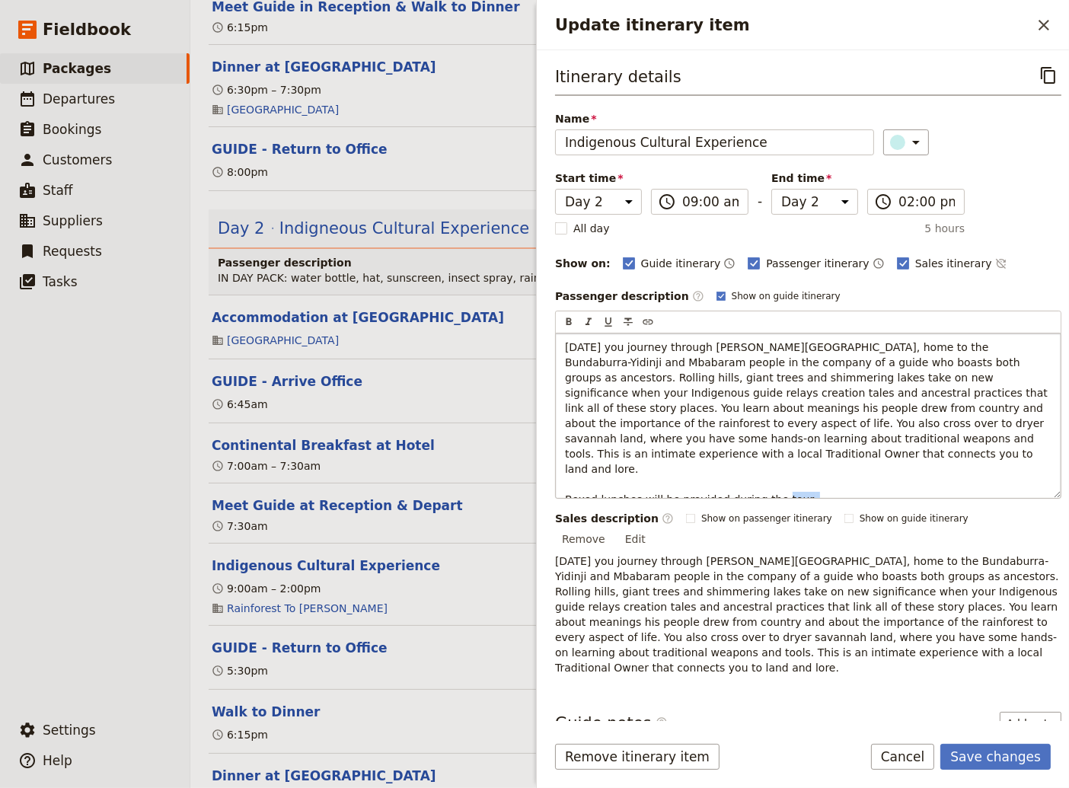
click at [904, 481] on p "[DATE] you journey through [PERSON_NAME][GEOGRAPHIC_DATA], home to the Bundabur…" at bounding box center [808, 430] width 486 height 183
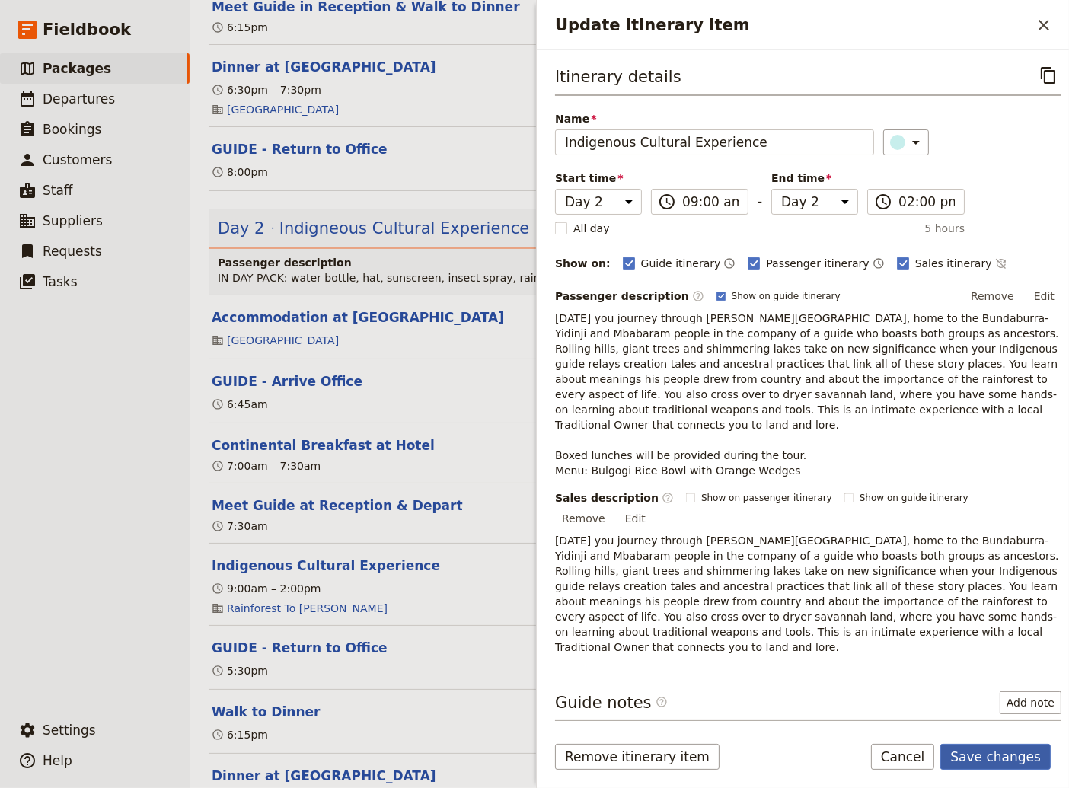
click at [995, 753] on button "Save changes" at bounding box center [995, 757] width 110 height 26
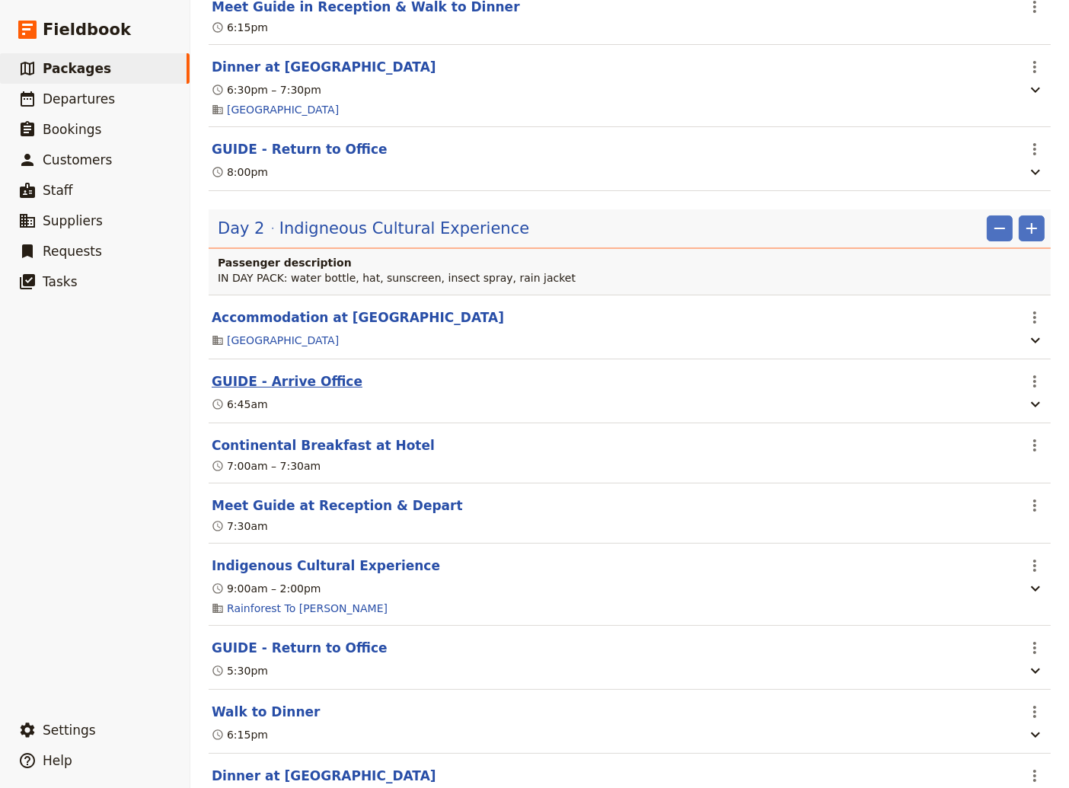
click at [263, 388] on button "GUIDE - Arrive Office" at bounding box center [287, 381] width 151 height 18
select select "2"
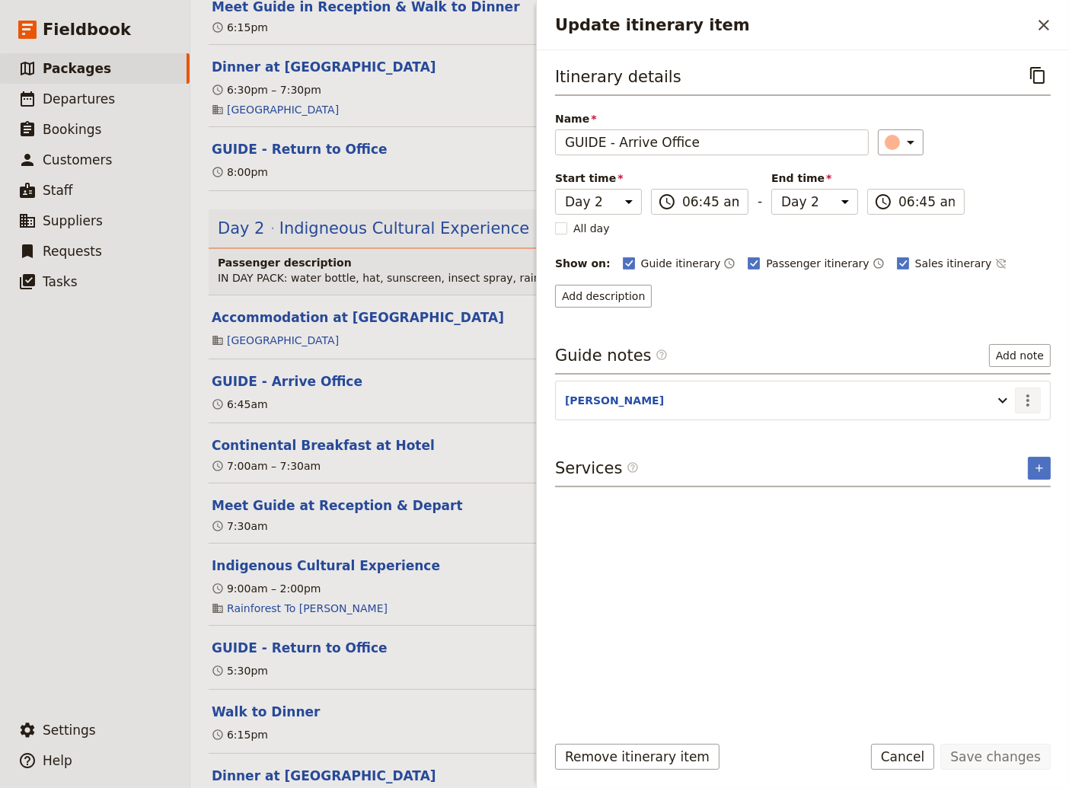
click at [1029, 400] on icon "Actions" at bounding box center [1027, 400] width 18 height 18
click at [997, 426] on span "Edit note" at bounding box center [984, 430] width 48 height 15
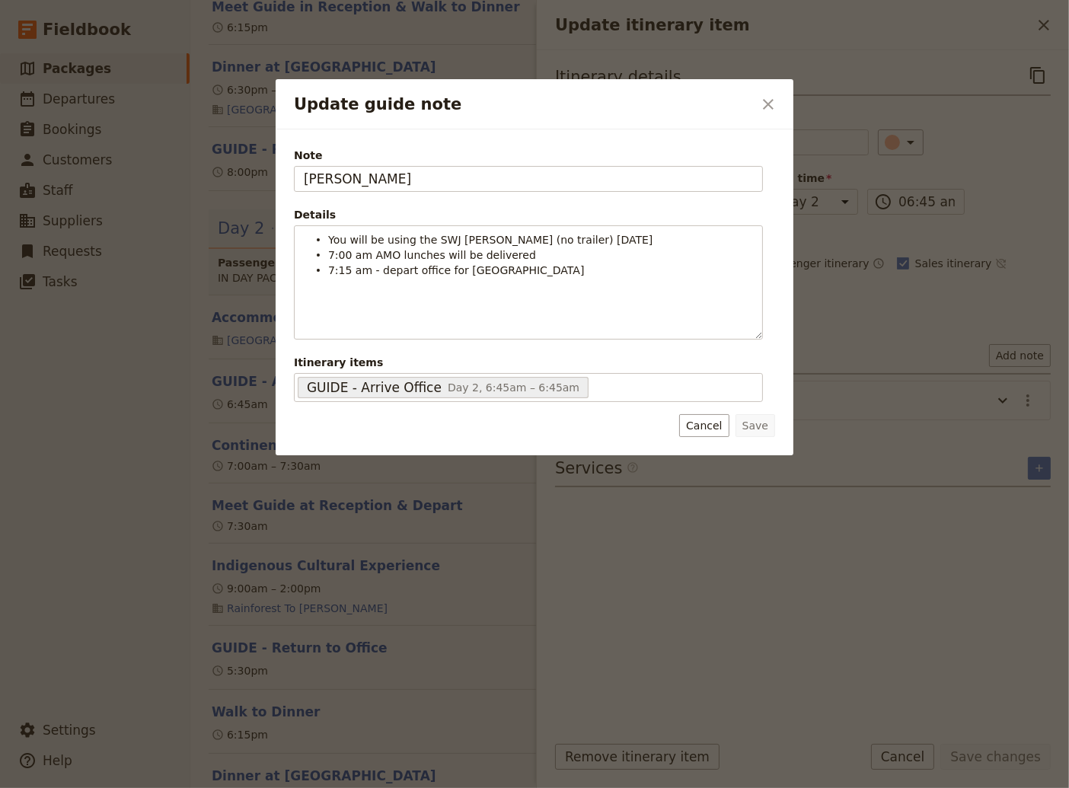
drag, startPoint x: 718, startPoint y: 425, endPoint x: 710, endPoint y: 427, distance: 7.9
click at [718, 425] on button "Cancel" at bounding box center [703, 425] width 49 height 23
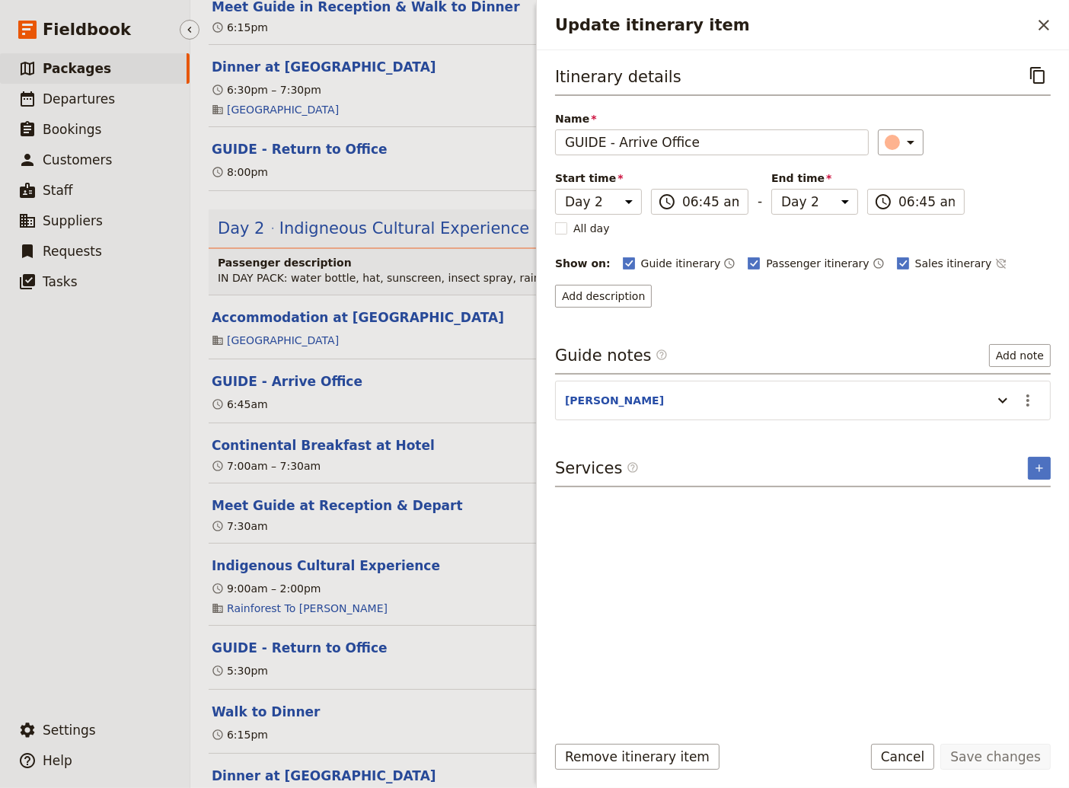
click at [114, 505] on ul "​ Packages ​ Departures ​ Bookings ​ Customers ​ Staff ​ Suppliers ​ Requests ​…" at bounding box center [95, 380] width 190 height 655
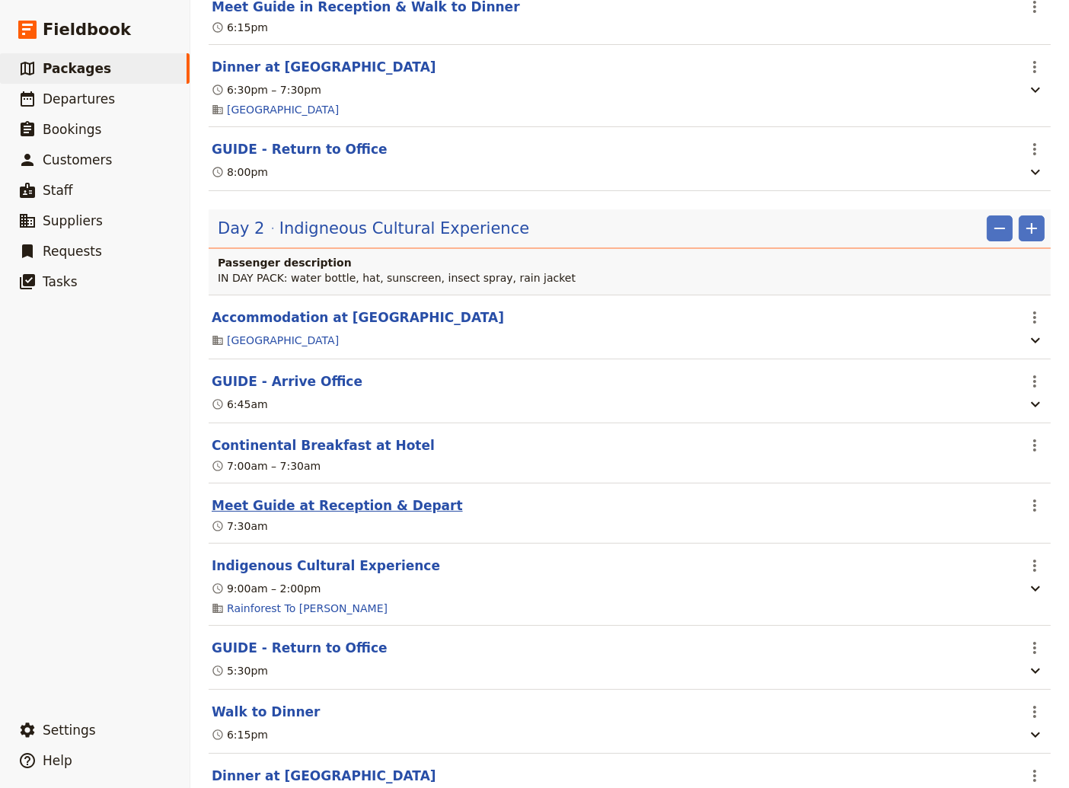
click at [317, 515] on button "Meet Guide at Reception & Depart" at bounding box center [337, 505] width 251 height 18
select select "2"
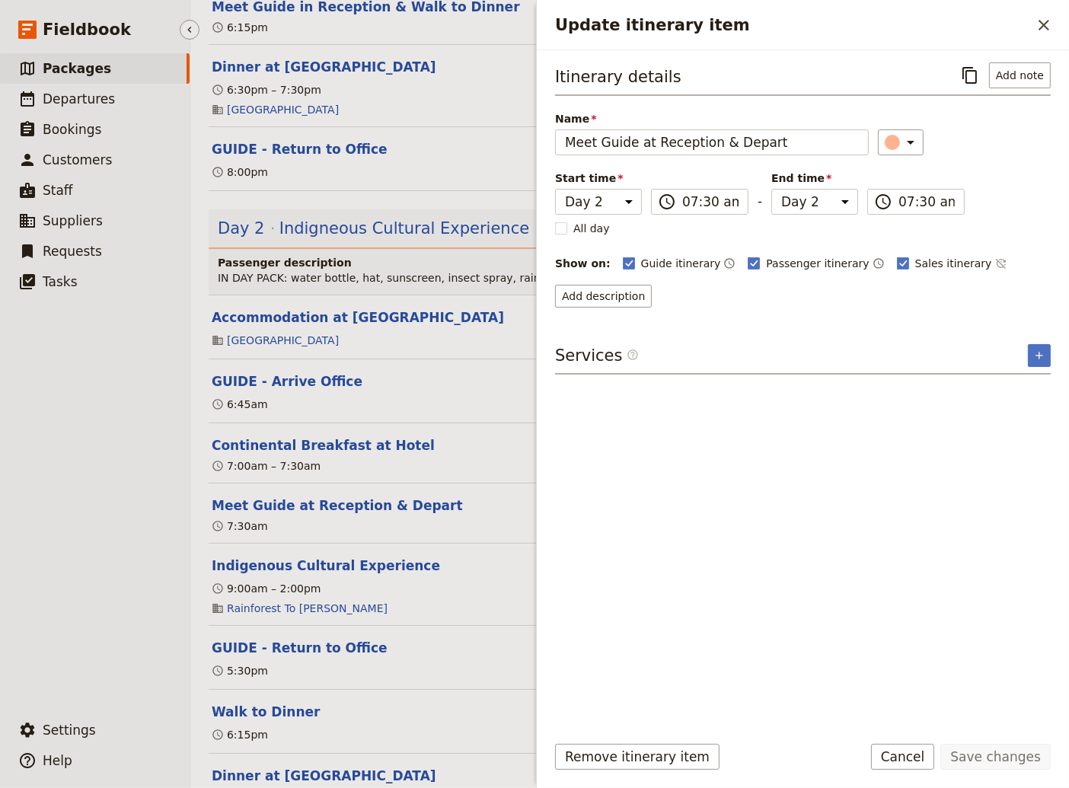
click at [113, 597] on ul "​ Packages ​ Departures ​ Bookings ​ Customers ​ Staff ​ Suppliers ​ Requests ​…" at bounding box center [95, 380] width 190 height 655
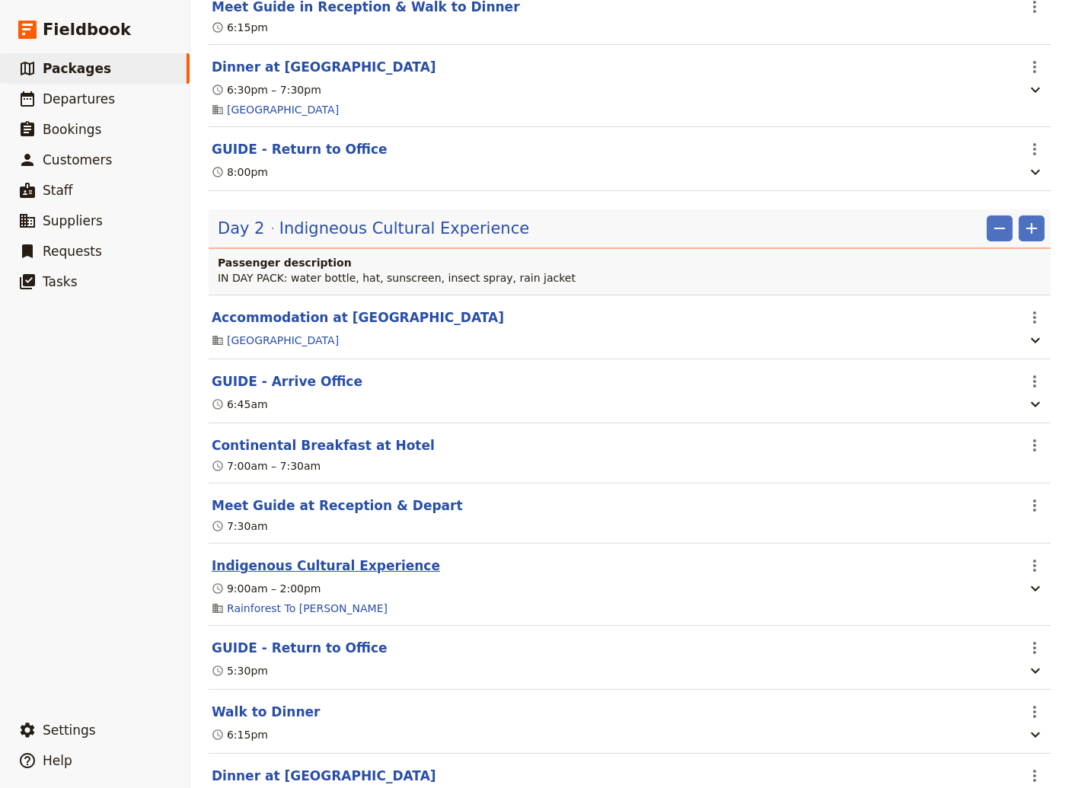
drag, startPoint x: 317, startPoint y: 575, endPoint x: 368, endPoint y: 573, distance: 51.0
click at [317, 575] on button "Indigenous Cultural Experience" at bounding box center [326, 565] width 228 height 18
select select "2"
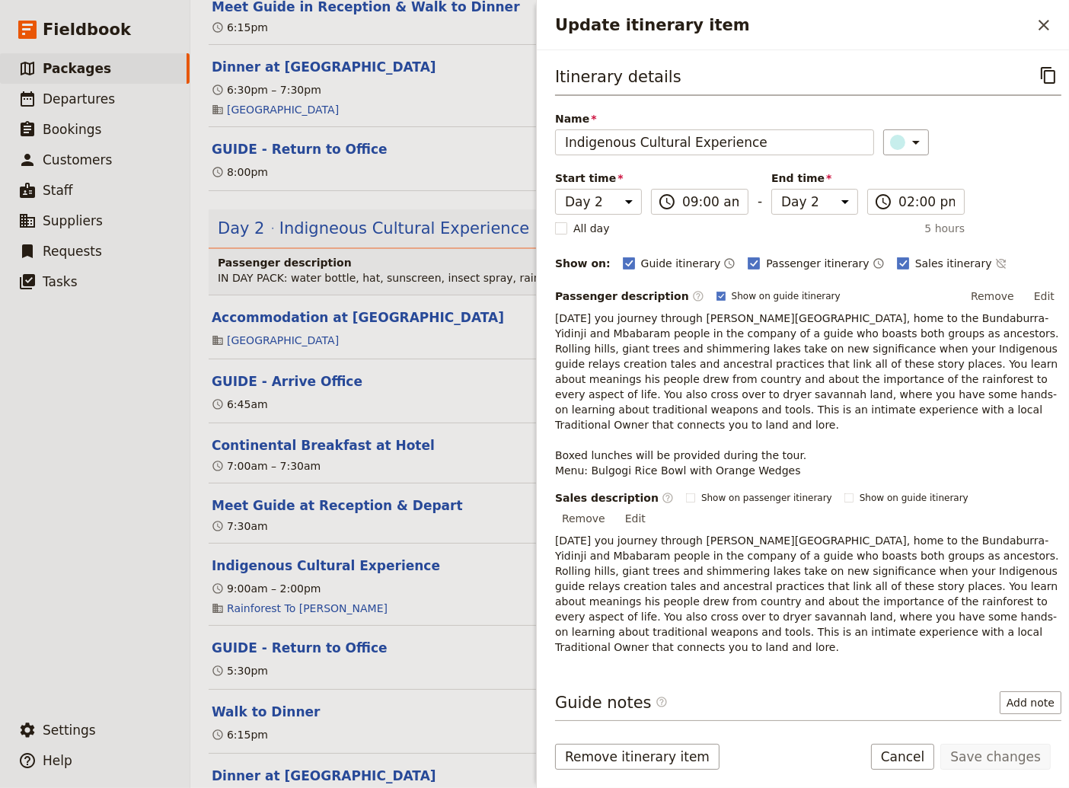
click at [1029, 738] on icon "Actions" at bounding box center [1038, 747] width 18 height 18
click at [984, 736] on span "Edit note" at bounding box center [984, 730] width 48 height 15
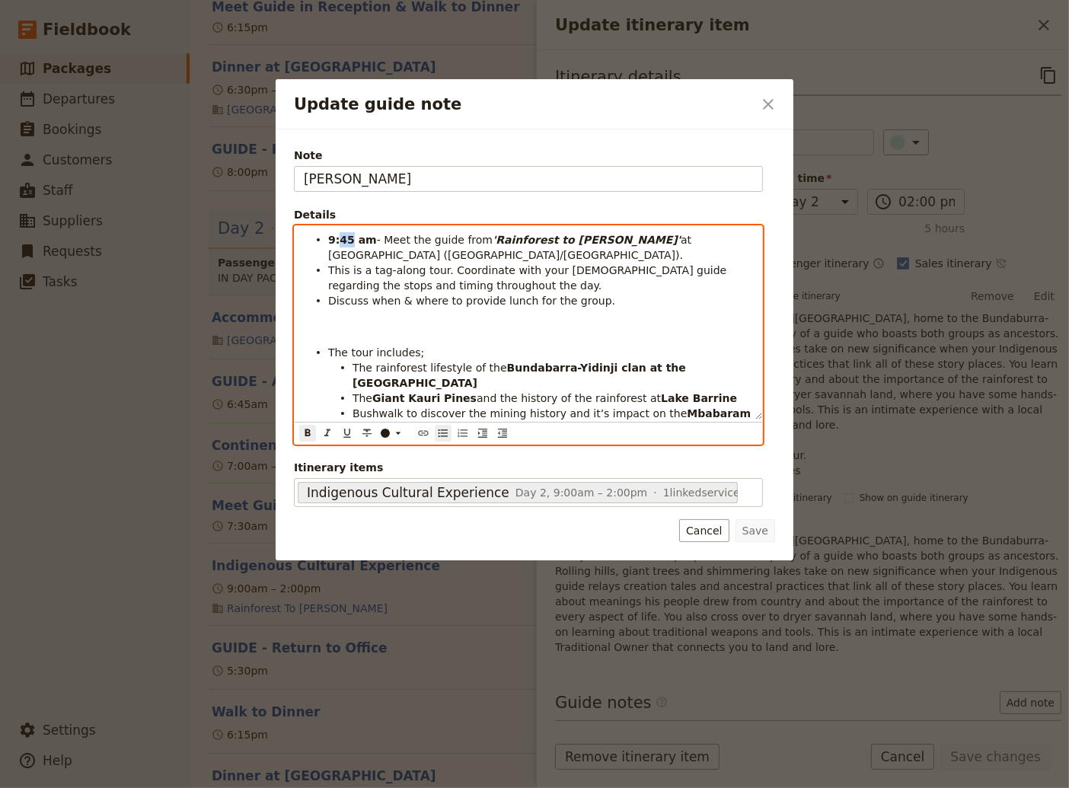
drag, startPoint x: 349, startPoint y: 243, endPoint x: 340, endPoint y: 244, distance: 8.5
click at [340, 244] on strong "9:45 am" at bounding box center [352, 240] width 49 height 12
click at [668, 281] on li "This is a tag-along tour. Coordinate with your [DEMOGRAPHIC_DATA] guide regardi…" at bounding box center [540, 277] width 425 height 30
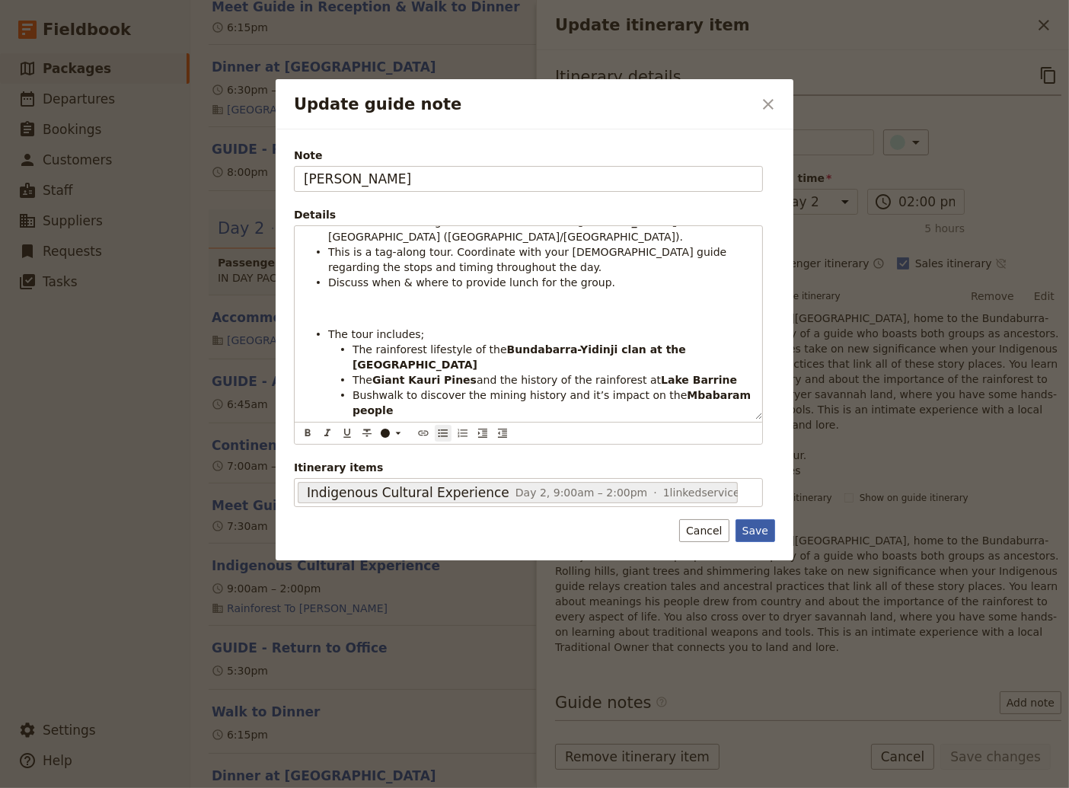
click at [752, 535] on button "Save" at bounding box center [755, 530] width 40 height 23
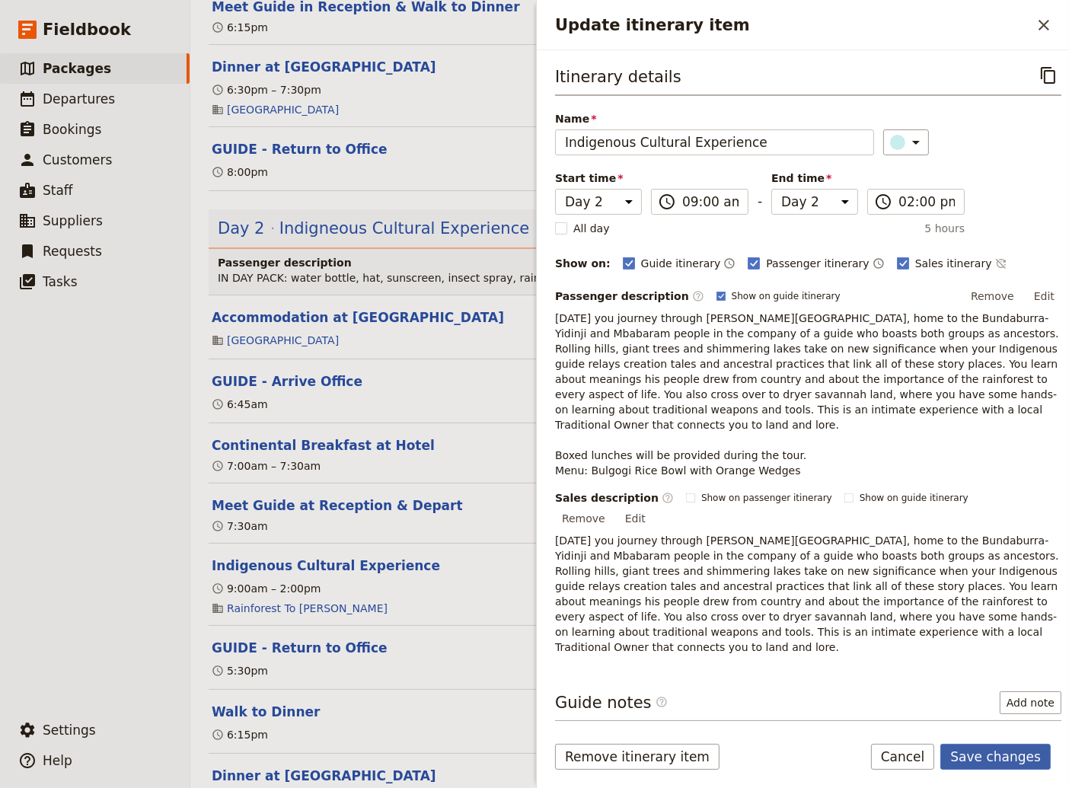
click at [999, 755] on button "Save changes" at bounding box center [995, 757] width 110 height 26
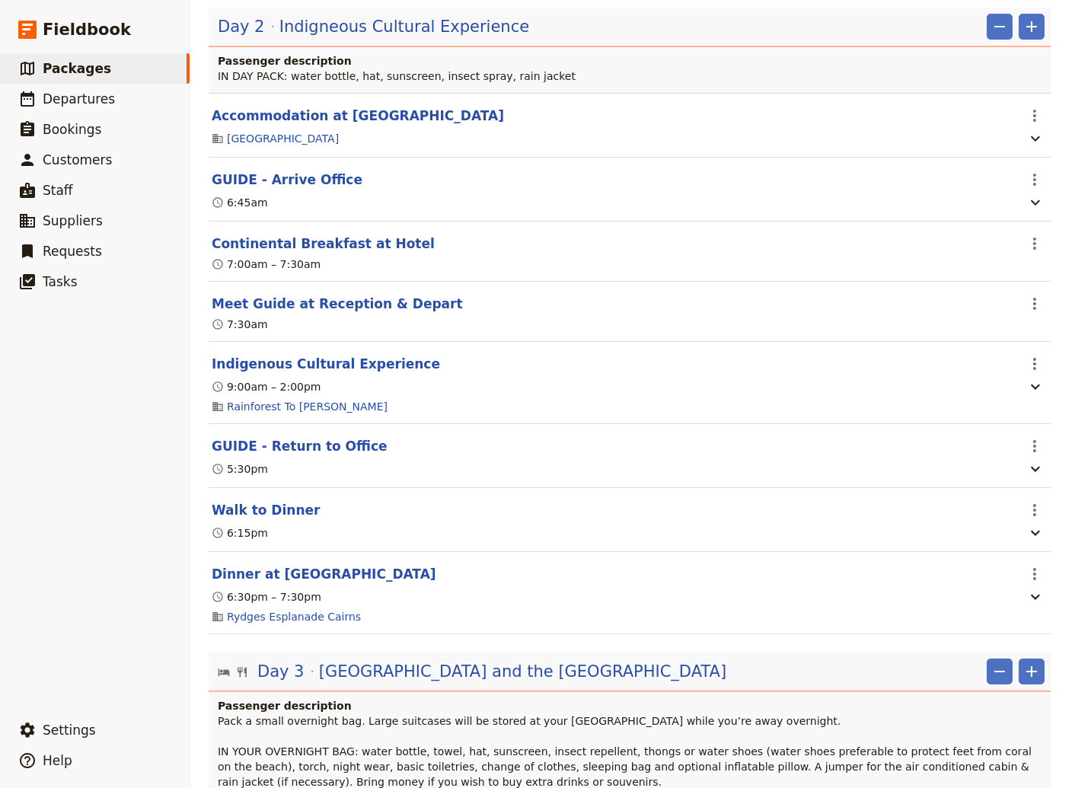
scroll to position [1233, 0]
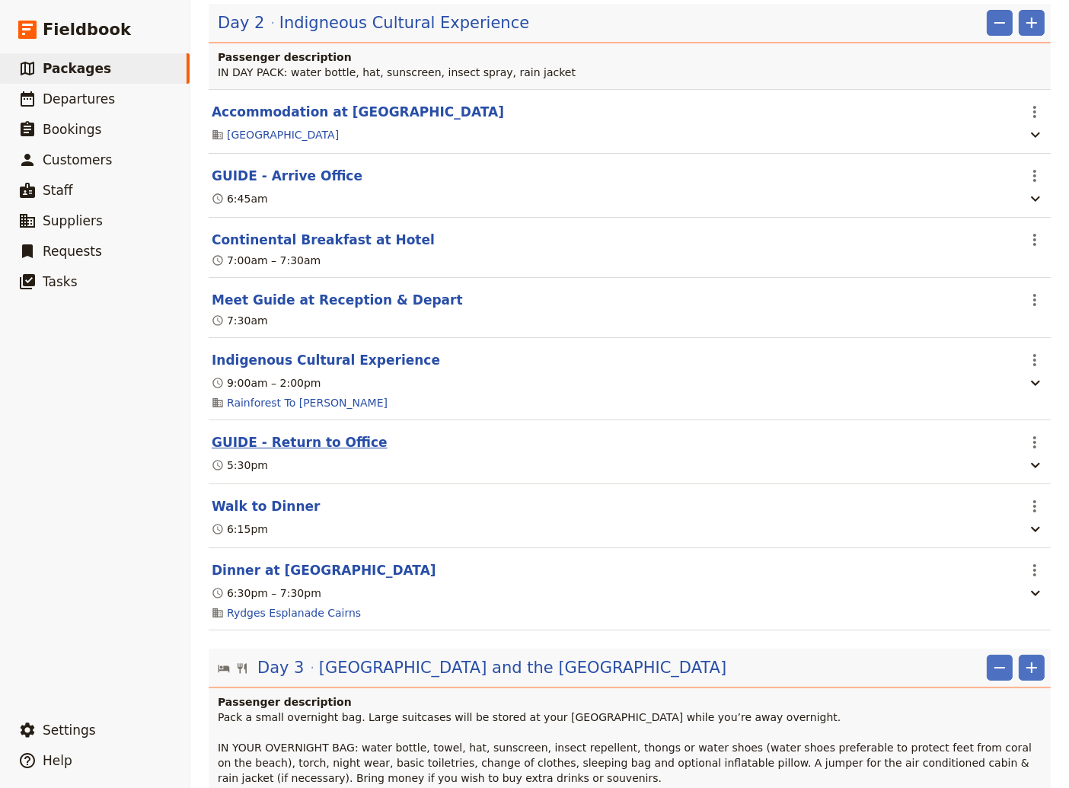
click at [280, 445] on button "GUIDE - Return to Office" at bounding box center [300, 442] width 176 height 18
select select "2"
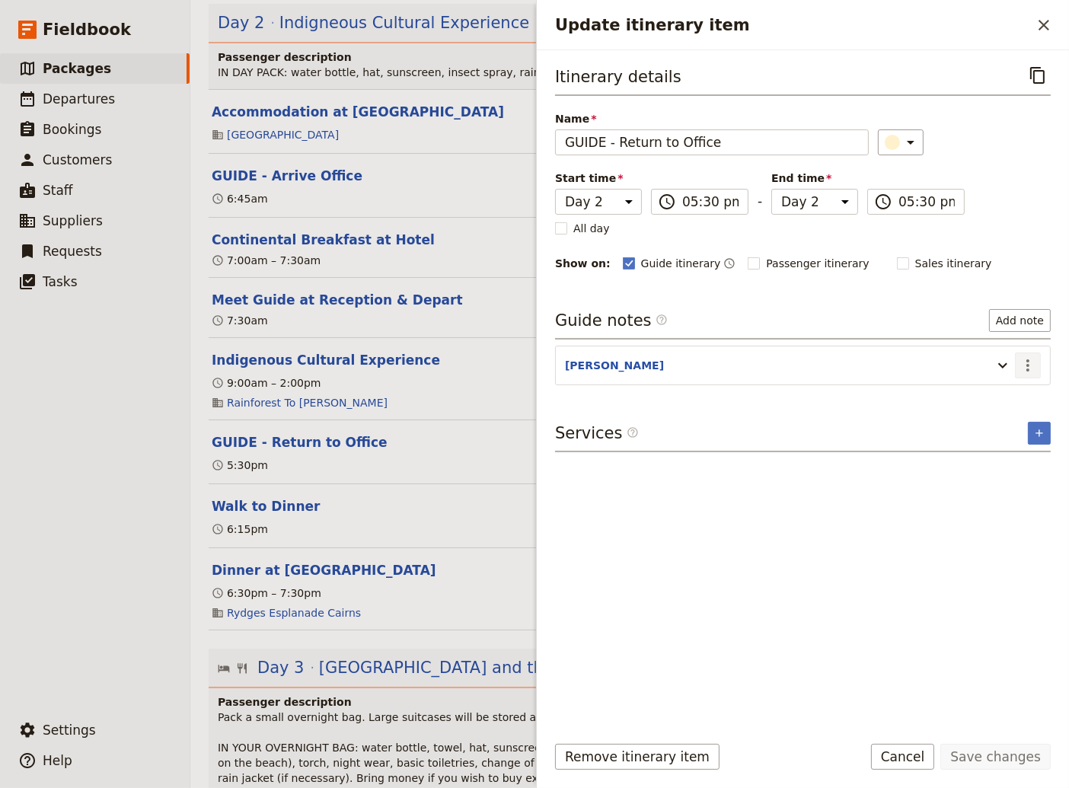
click at [1034, 362] on icon "Actions" at bounding box center [1027, 365] width 18 height 18
click at [1003, 396] on span "Edit note" at bounding box center [984, 395] width 48 height 15
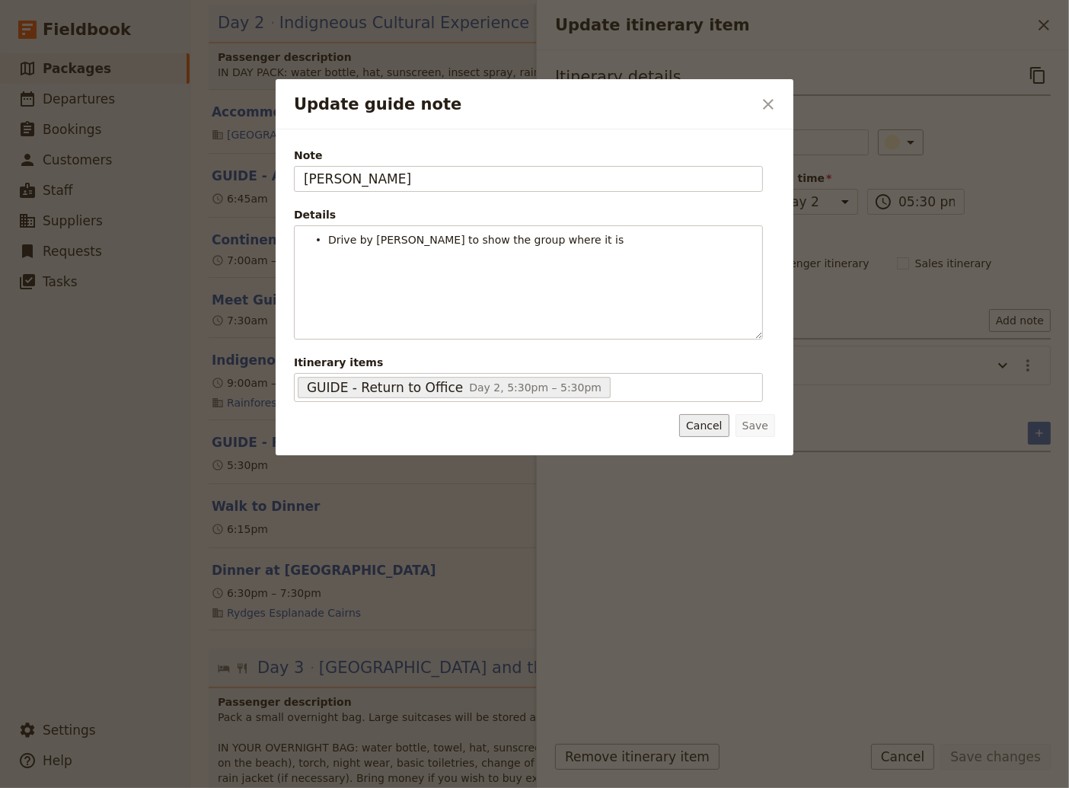
click at [721, 427] on button "Cancel" at bounding box center [703, 425] width 49 height 23
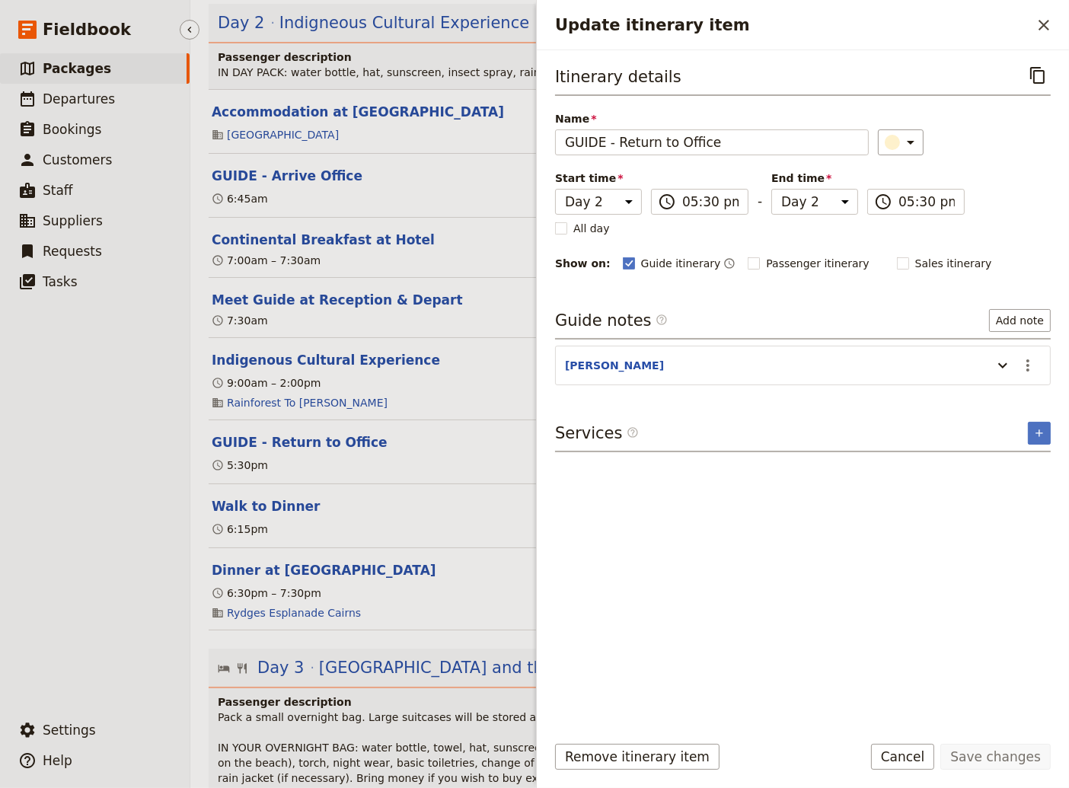
click at [60, 556] on ul "​ Packages ​ Departures ​ Bookings ​ Customers ​ Staff ​ Suppliers ​ Requests ​…" at bounding box center [95, 380] width 190 height 655
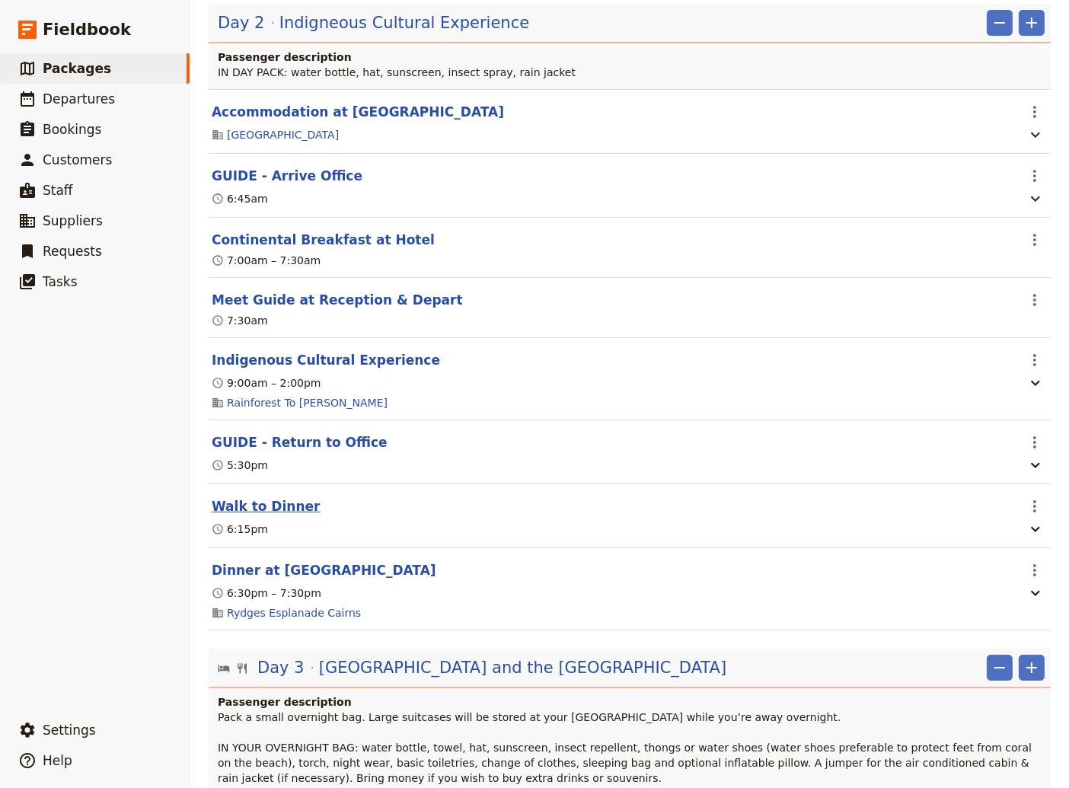
click at [242, 515] on button "Walk to Dinner" at bounding box center [266, 506] width 108 height 18
select select "2"
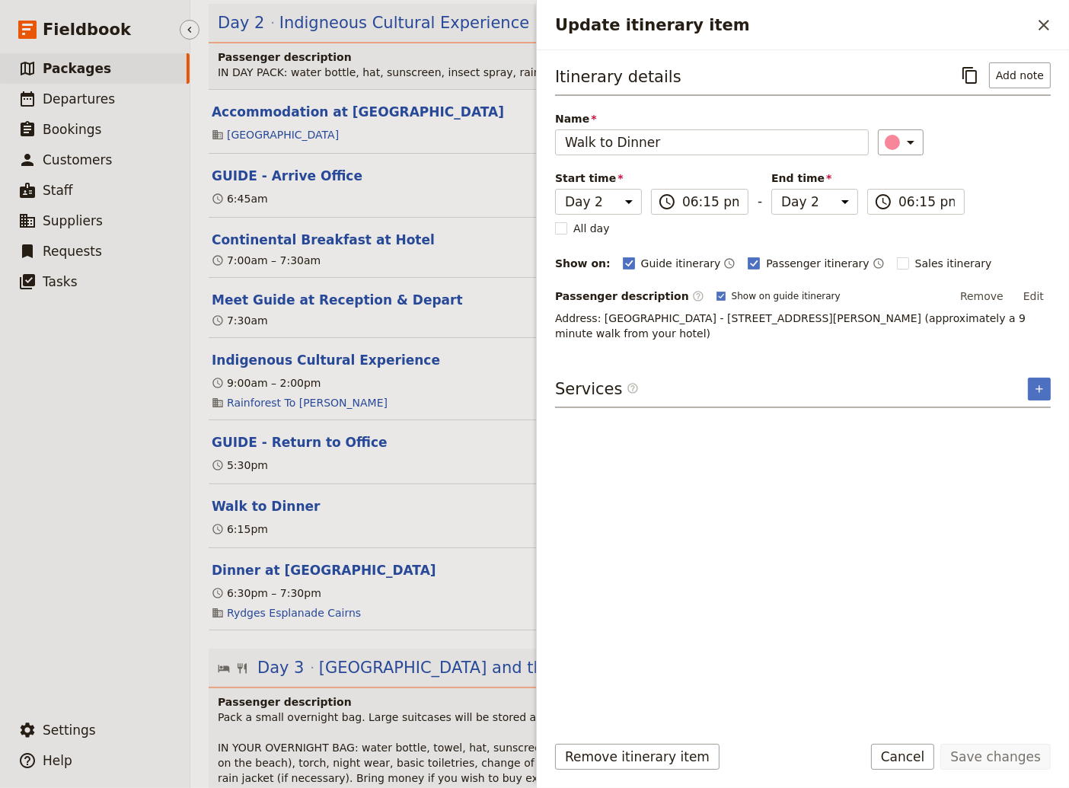
click at [57, 571] on ul "​ Packages ​ Departures ​ Bookings ​ Customers ​ Staff ​ Suppliers ​ Requests ​…" at bounding box center [95, 380] width 190 height 655
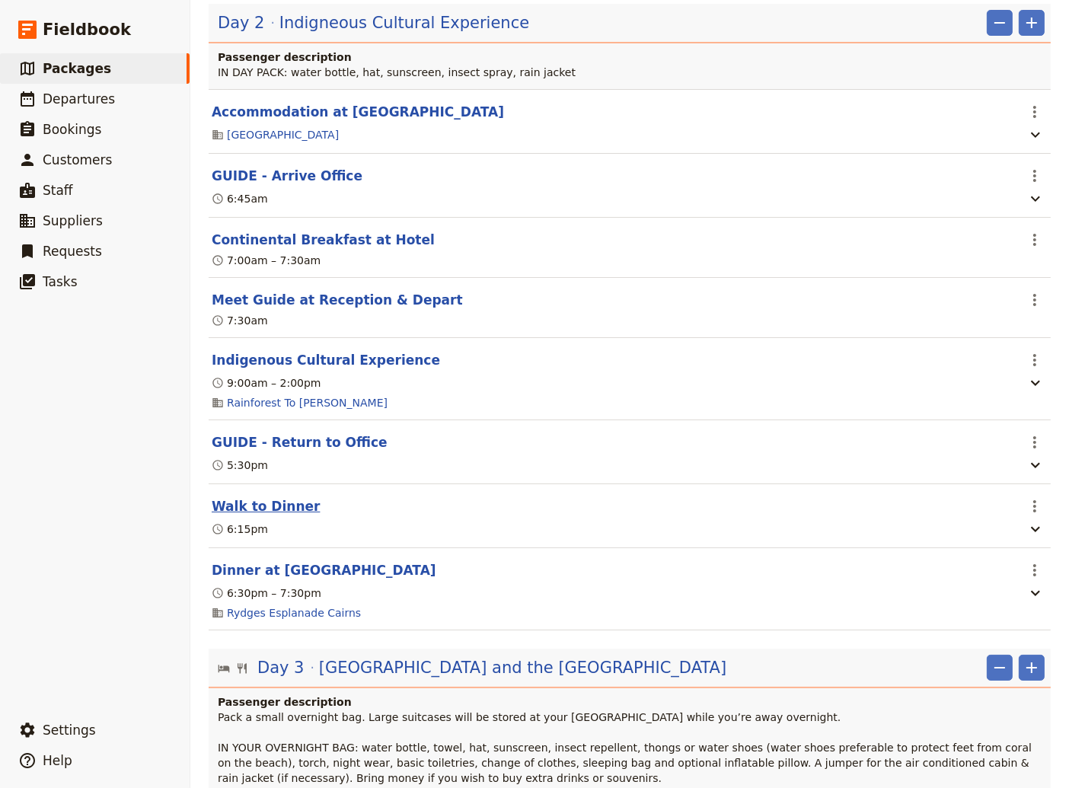
click at [266, 515] on button "Walk to Dinner" at bounding box center [266, 506] width 108 height 18
select select "2"
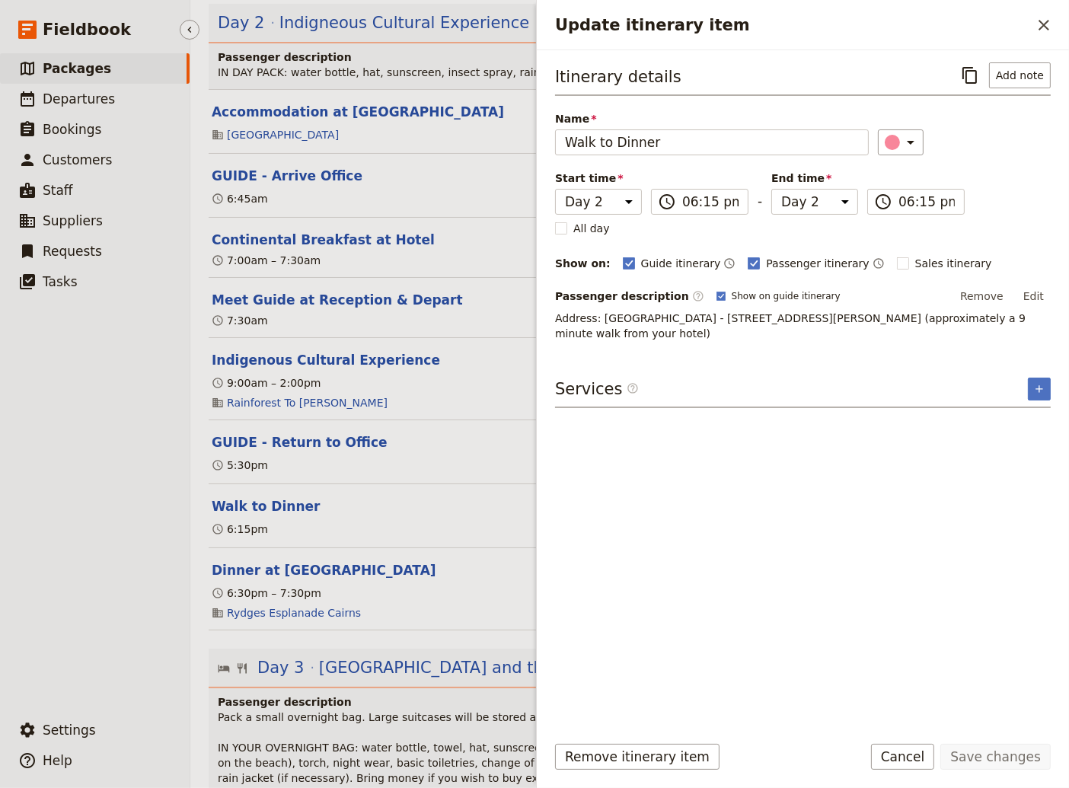
click at [63, 619] on ul "​ Packages ​ Departures ​ Bookings ​ Customers ​ Staff ​ Suppliers ​ Requests ​…" at bounding box center [95, 380] width 190 height 655
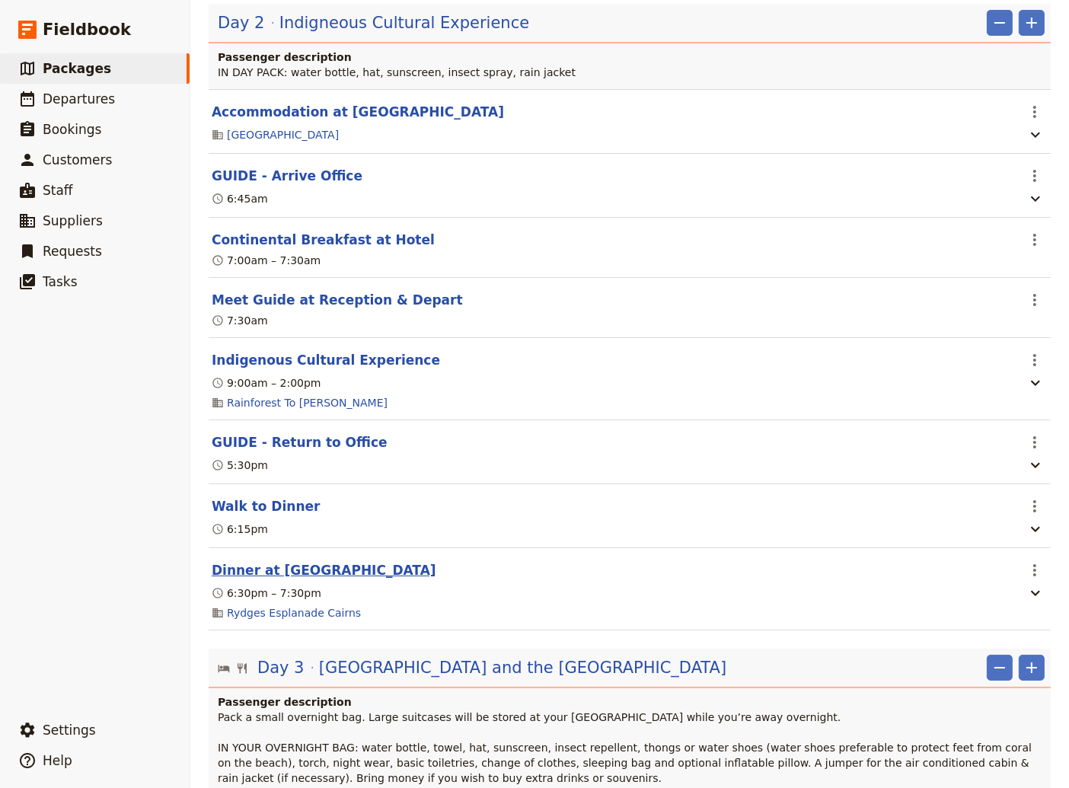
click at [269, 579] on button "Dinner at [GEOGRAPHIC_DATA]" at bounding box center [324, 570] width 225 height 18
select select "2"
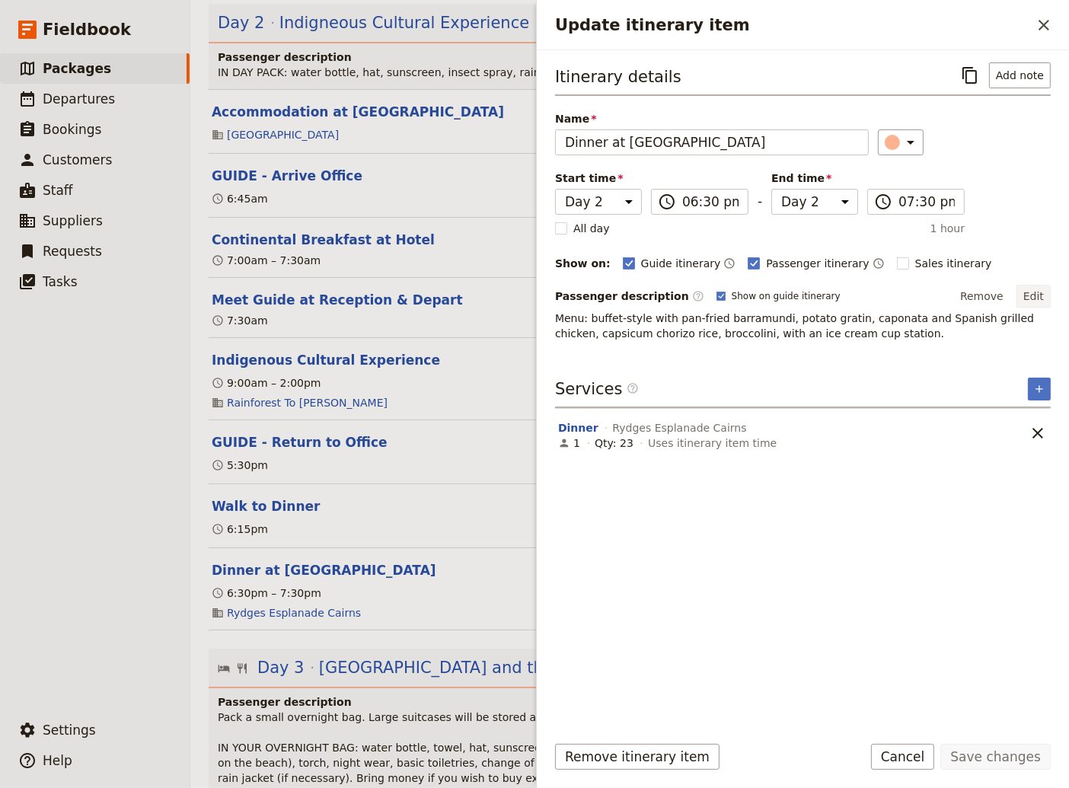
click at [1040, 292] on button "Edit" at bounding box center [1033, 296] width 34 height 23
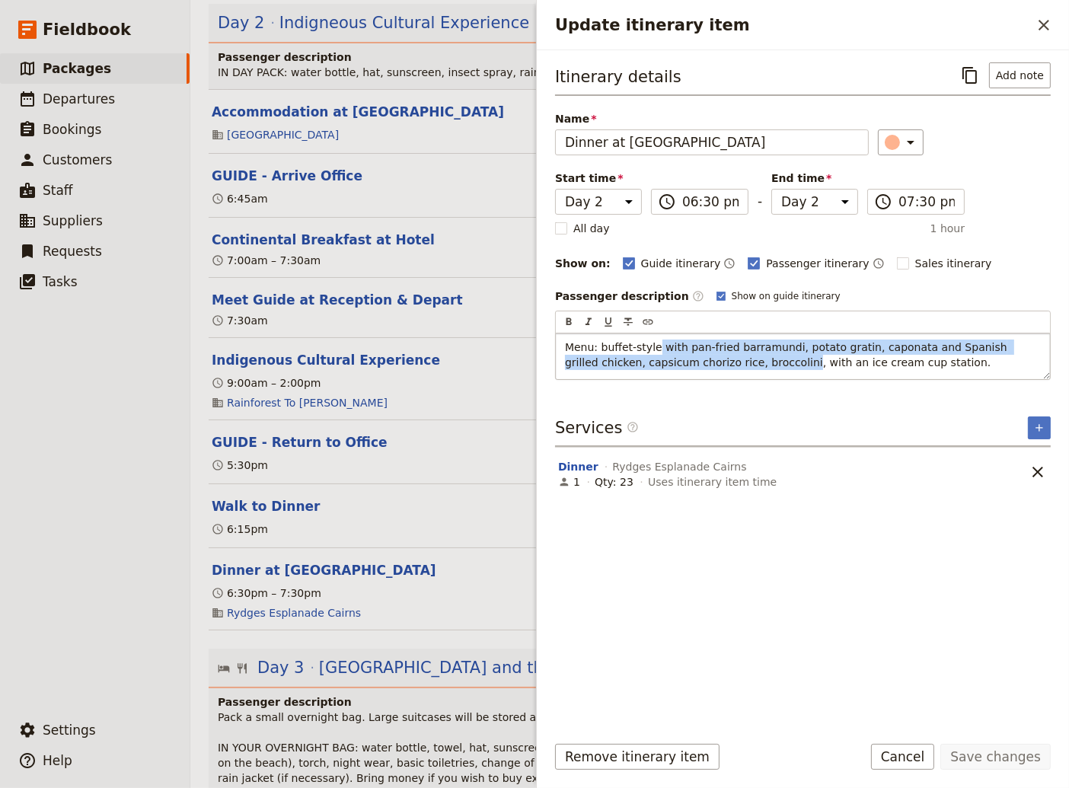
drag, startPoint x: 718, startPoint y: 362, endPoint x: 652, endPoint y: 337, distance: 70.1
click at [652, 337] on div "Menu: buffet-style with pan-fried barramundi, potato gratin, caponata and Spani…" at bounding box center [803, 356] width 494 height 46
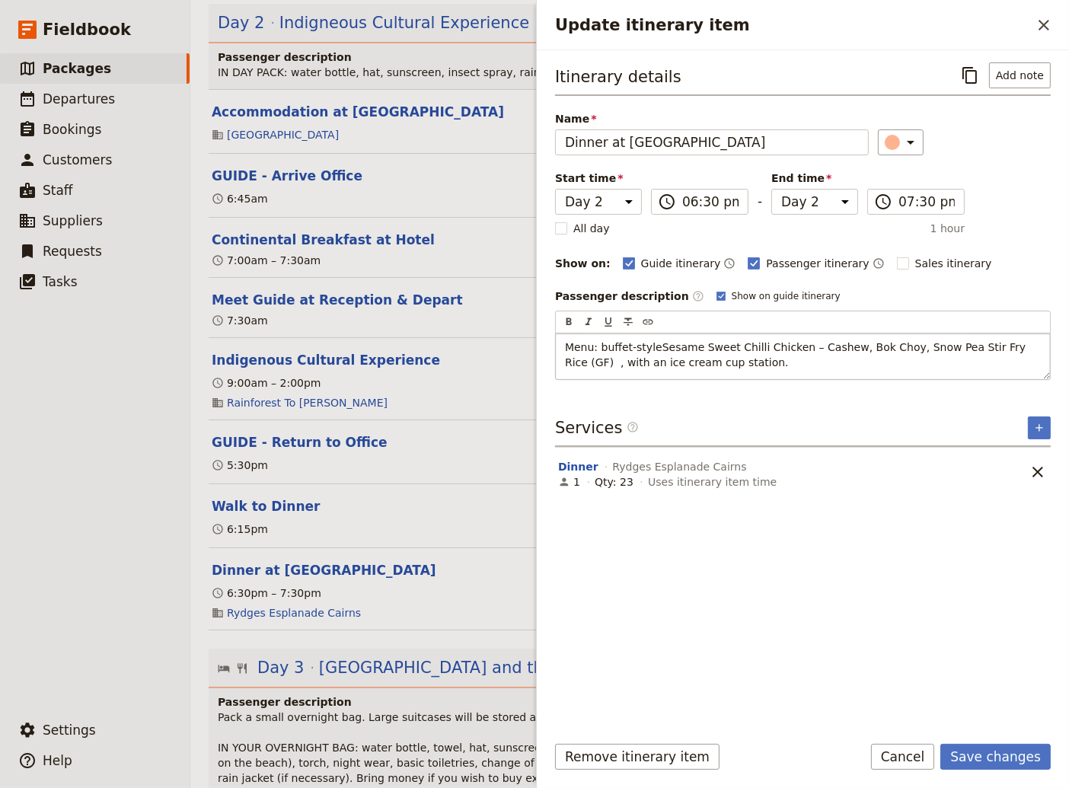
click at [652, 349] on span "Menu: buffet-styleSesame Sweet Chilli Chicken – Cashew, Bok Choy, Snow Pea Stir…" at bounding box center [797, 354] width 464 height 27
drag, startPoint x: 781, startPoint y: 346, endPoint x: 744, endPoint y: 349, distance: 37.4
click at [744, 349] on span "Menu: Sesame Sweet Chilli Chicken – Cashew, Bok Choy, Snow Pea Stir Fry Rice (G…" at bounding box center [798, 354] width 466 height 27
click at [942, 349] on span "Menu: Sesame Sweet Chilli Chicken and Bok Choy, Snow Pea Stir Fry Rice (GF) , w…" at bounding box center [804, 354] width 478 height 27
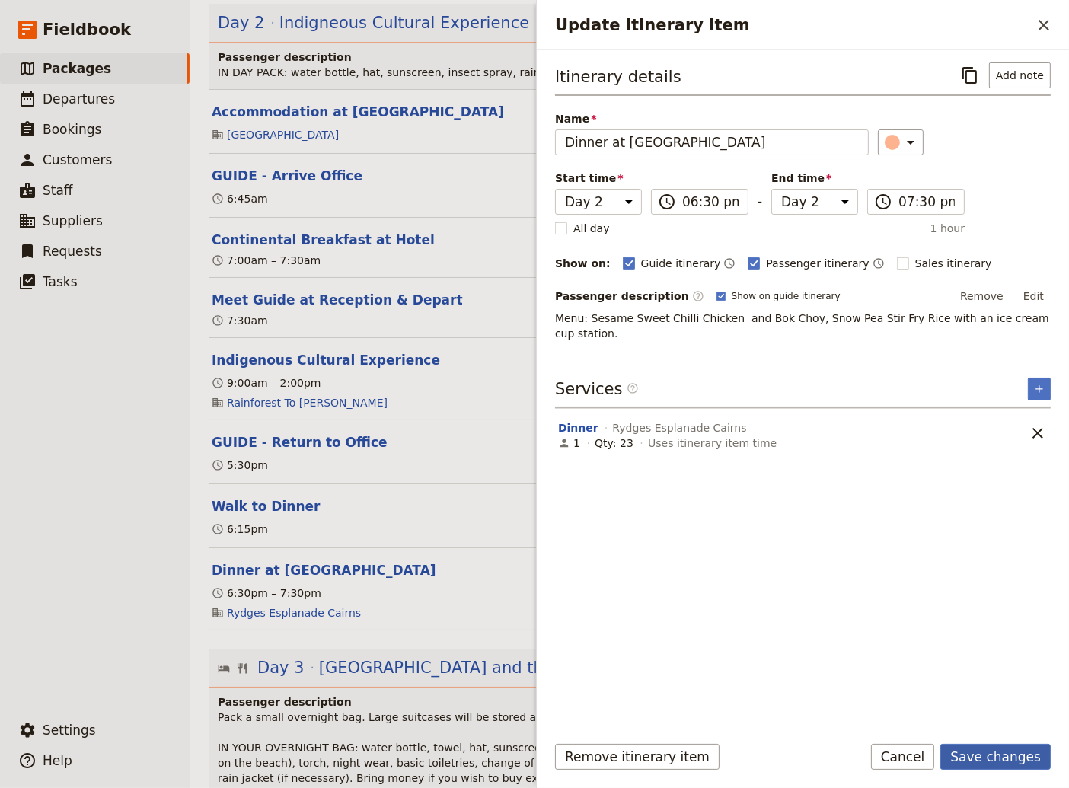
click at [1005, 756] on button "Save changes" at bounding box center [995, 757] width 110 height 26
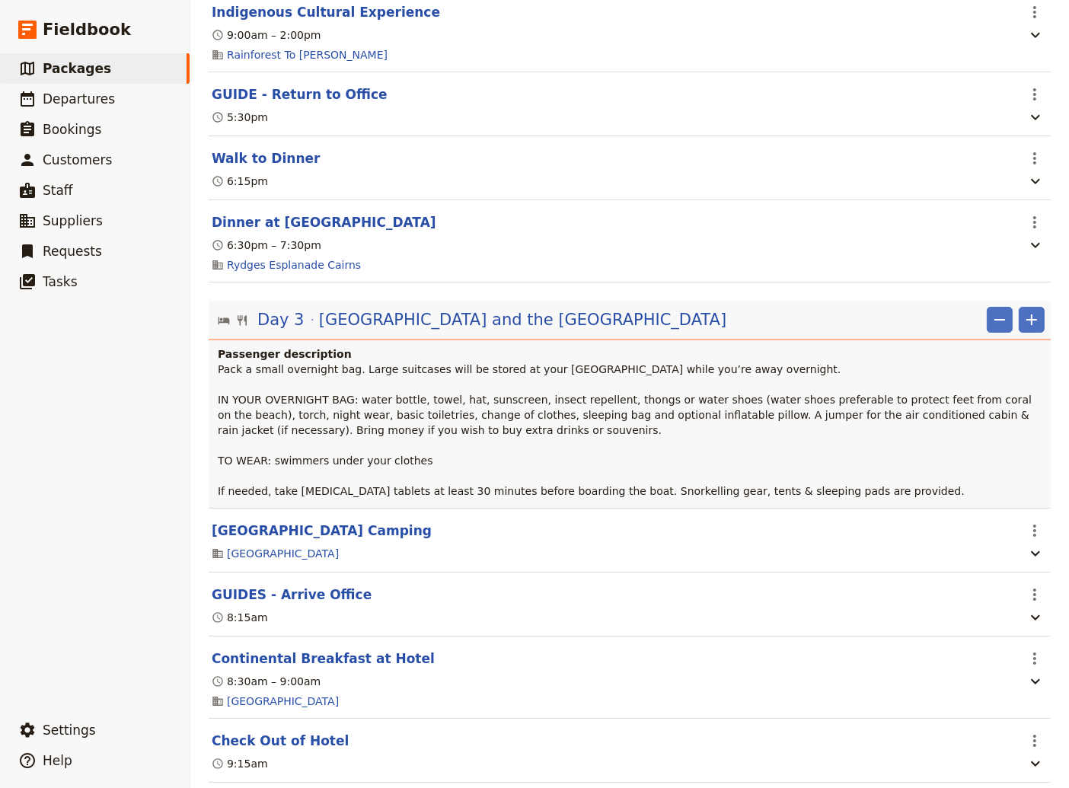
scroll to position [1644, 0]
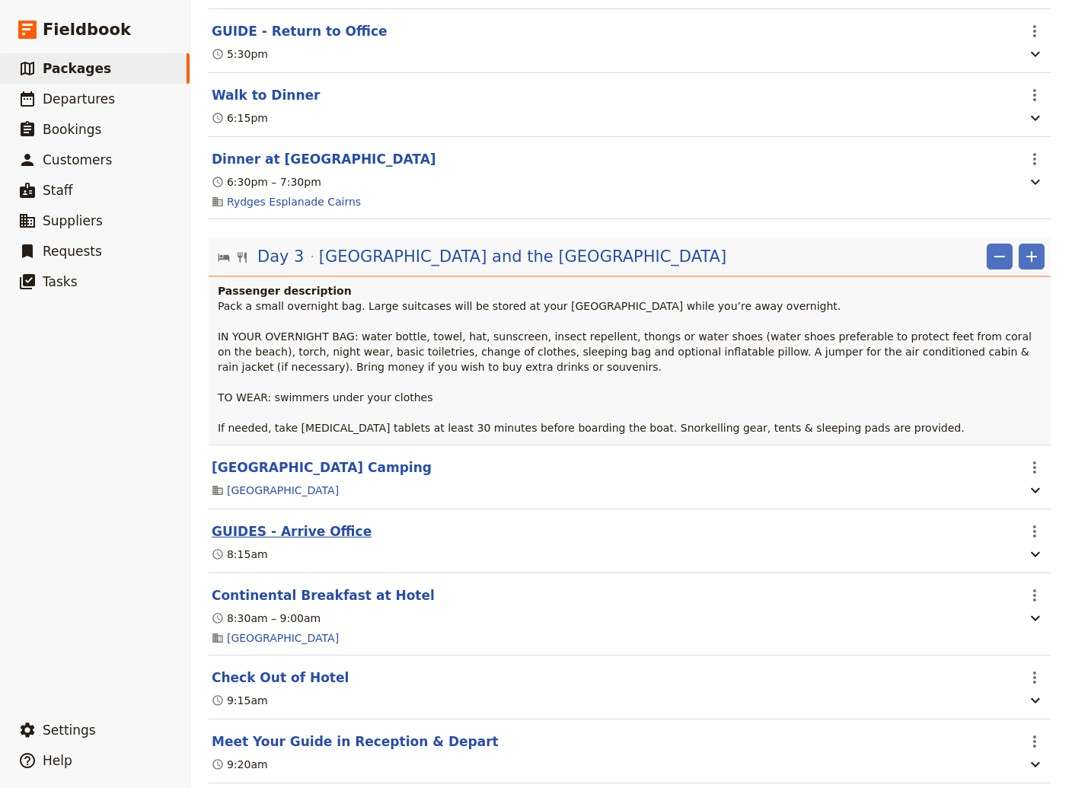
click at [289, 540] on button "GUIDES - Arrive Office" at bounding box center [292, 531] width 160 height 18
select select "3"
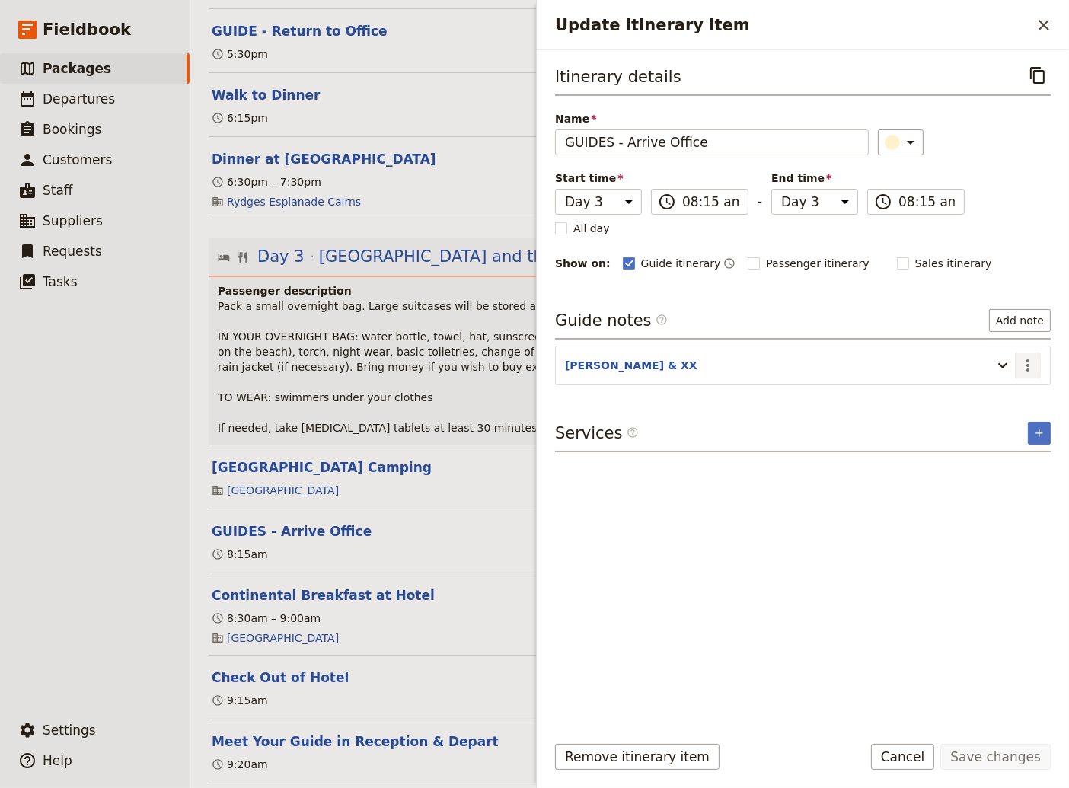
click at [1031, 364] on icon "Actions" at bounding box center [1027, 365] width 18 height 18
click at [985, 399] on span "Edit note" at bounding box center [984, 395] width 48 height 15
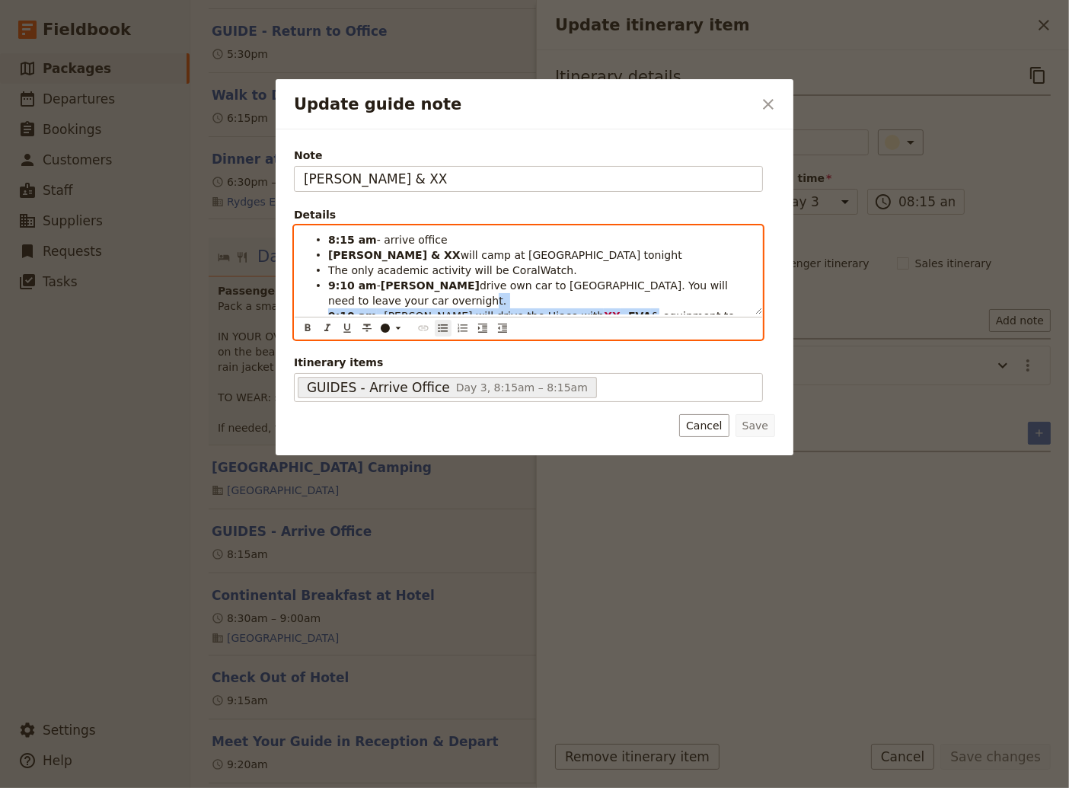
drag, startPoint x: 573, startPoint y: 303, endPoint x: 557, endPoint y: 306, distance: 16.3
click at [557, 306] on ul "8:15 am - arrive office [PERSON_NAME] & XX will camp at [GEOGRAPHIC_DATA] tonig…" at bounding box center [528, 300] width 449 height 137
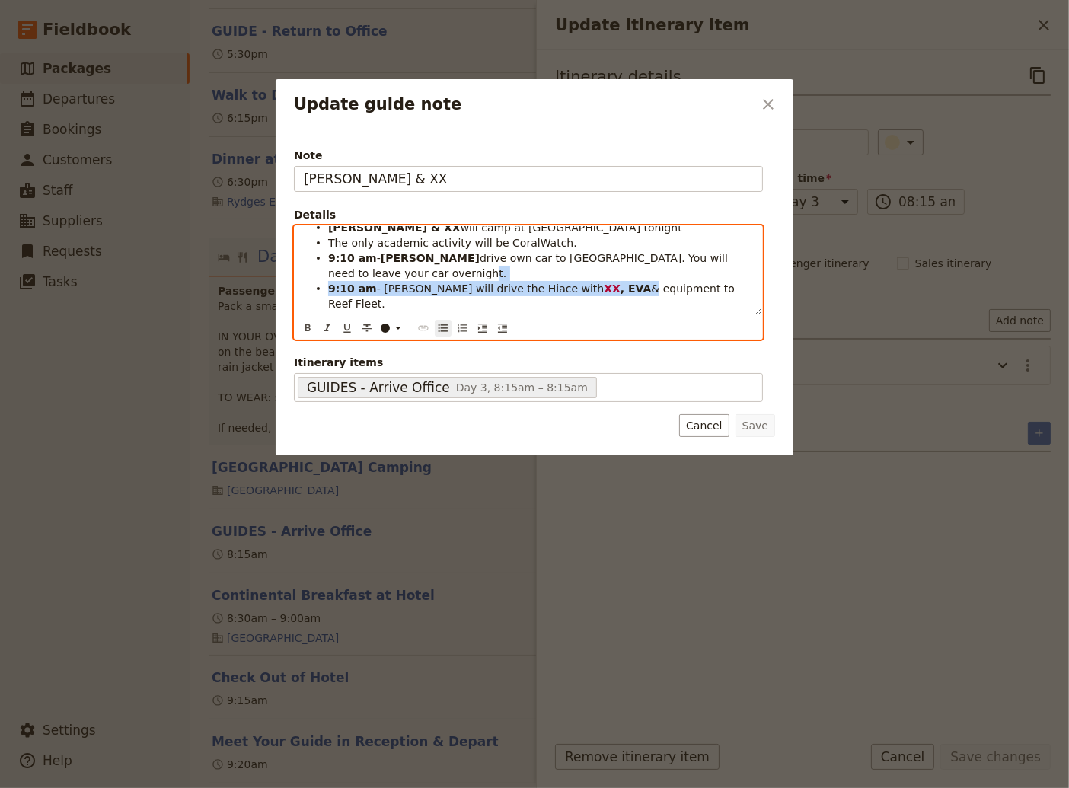
click at [539, 280] on li "9:10 am - [PERSON_NAME] drive own car to [GEOGRAPHIC_DATA]. You will need to le…" at bounding box center [540, 265] width 425 height 30
drag, startPoint x: 572, startPoint y: 292, endPoint x: 547, endPoint y: 293, distance: 25.2
click at [547, 293] on li "9:10 am - [PERSON_NAME] will drive the Hiace with XX , EVA & equipment to Reef …" at bounding box center [540, 295] width 425 height 30
drag, startPoint x: 375, startPoint y: 307, endPoint x: 356, endPoint y: 309, distance: 19.2
click at [356, 313] on span "is lead guide (rescue quals)," at bounding box center [423, 319] width 151 height 12
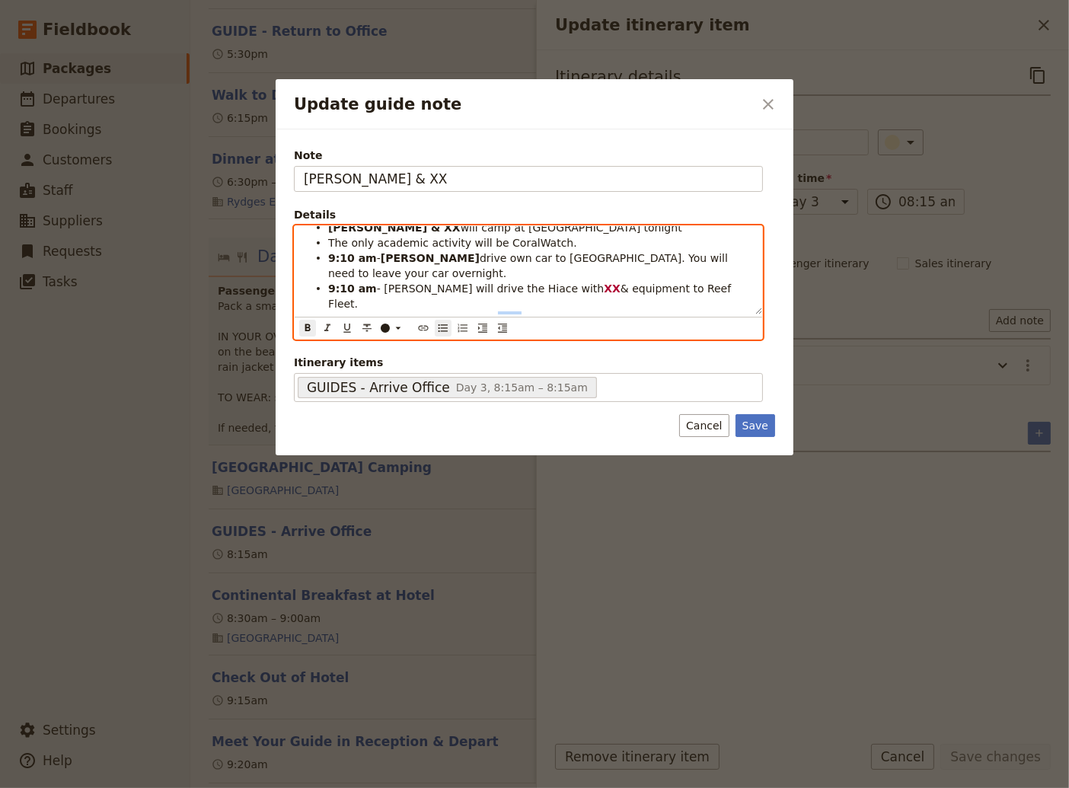
drag, startPoint x: 494, startPoint y: 302, endPoint x: 477, endPoint y: 307, distance: 17.4
click at [498, 313] on strong "EVA" at bounding box center [509, 319] width 23 height 12
click at [517, 313] on span "in water support (rescue quals), &" at bounding box center [529, 326] width 403 height 27
drag, startPoint x: 506, startPoint y: 308, endPoint x: 661, endPoint y: 306, distance: 154.5
click at [661, 313] on span "in water support (rescue quals), &" at bounding box center [529, 326] width 403 height 27
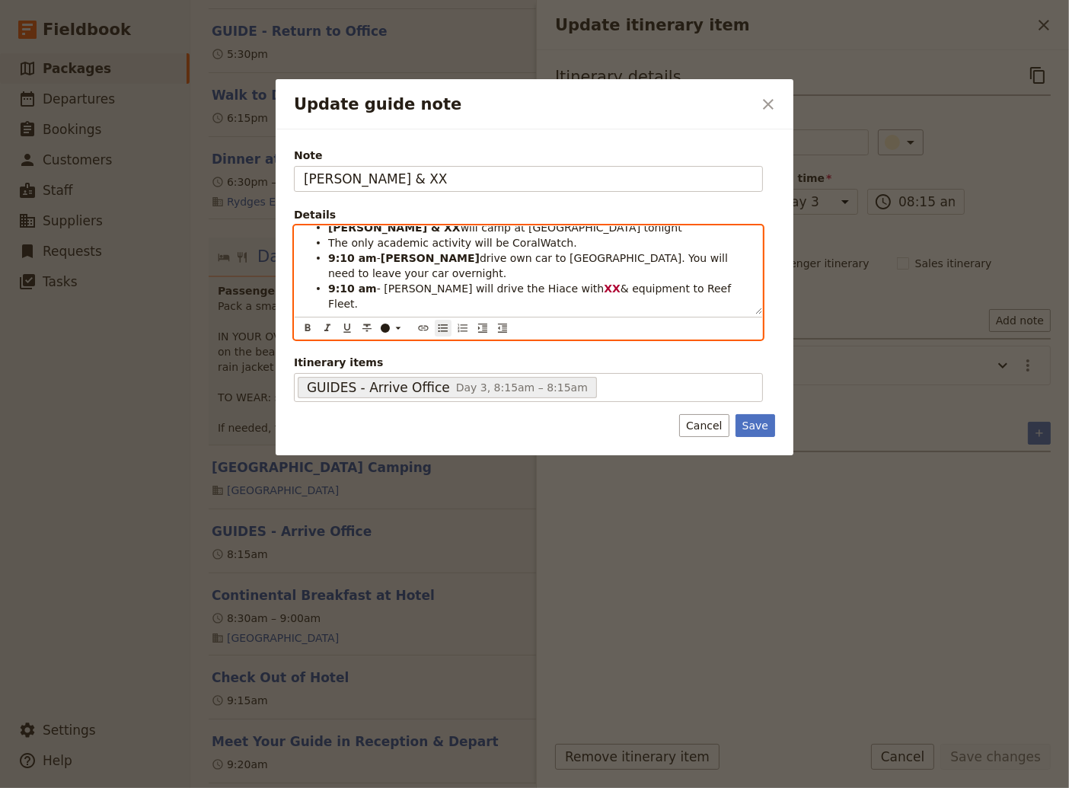
click at [470, 313] on span "is RED guide (rescue quals)," at bounding box center [423, 319] width 150 height 12
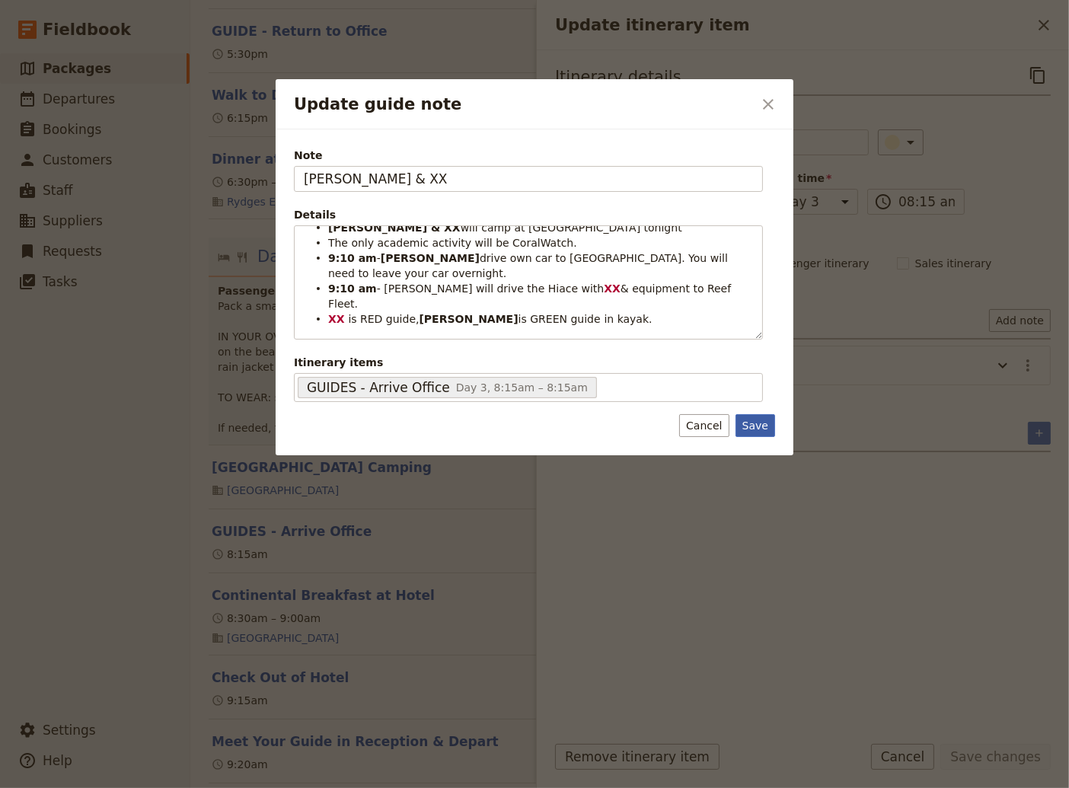
click at [759, 429] on button "Save" at bounding box center [755, 425] width 40 height 23
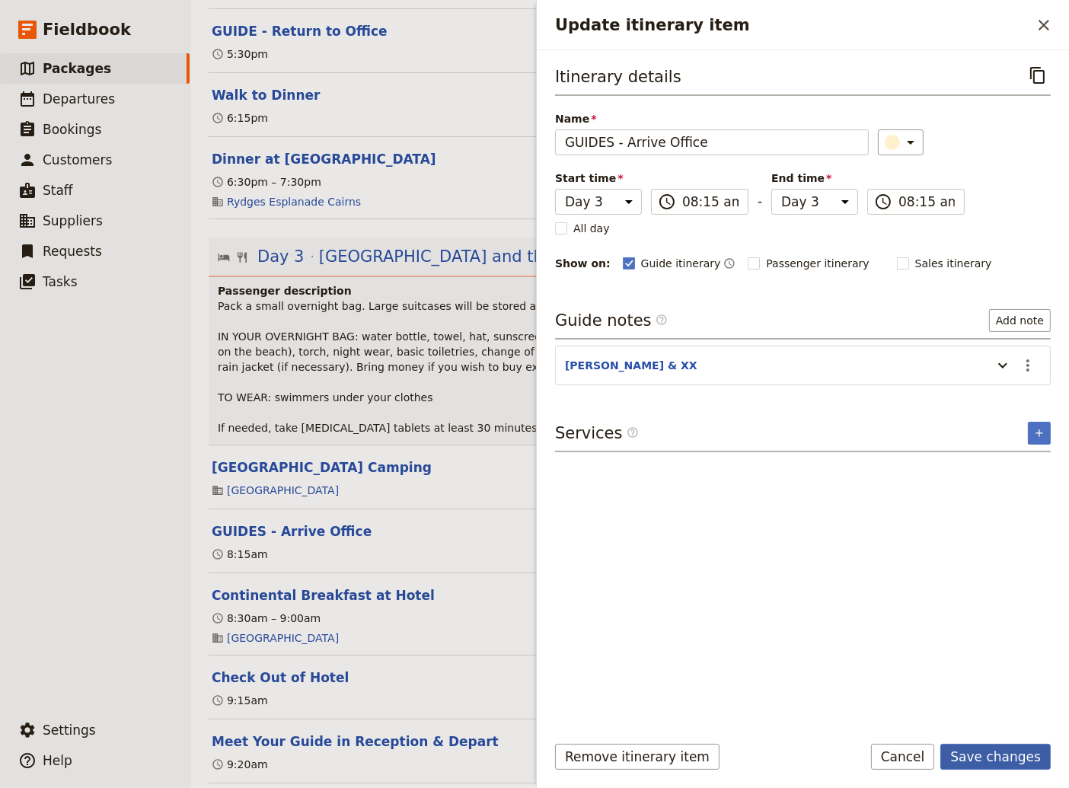
click at [1005, 756] on button "Save changes" at bounding box center [995, 757] width 110 height 26
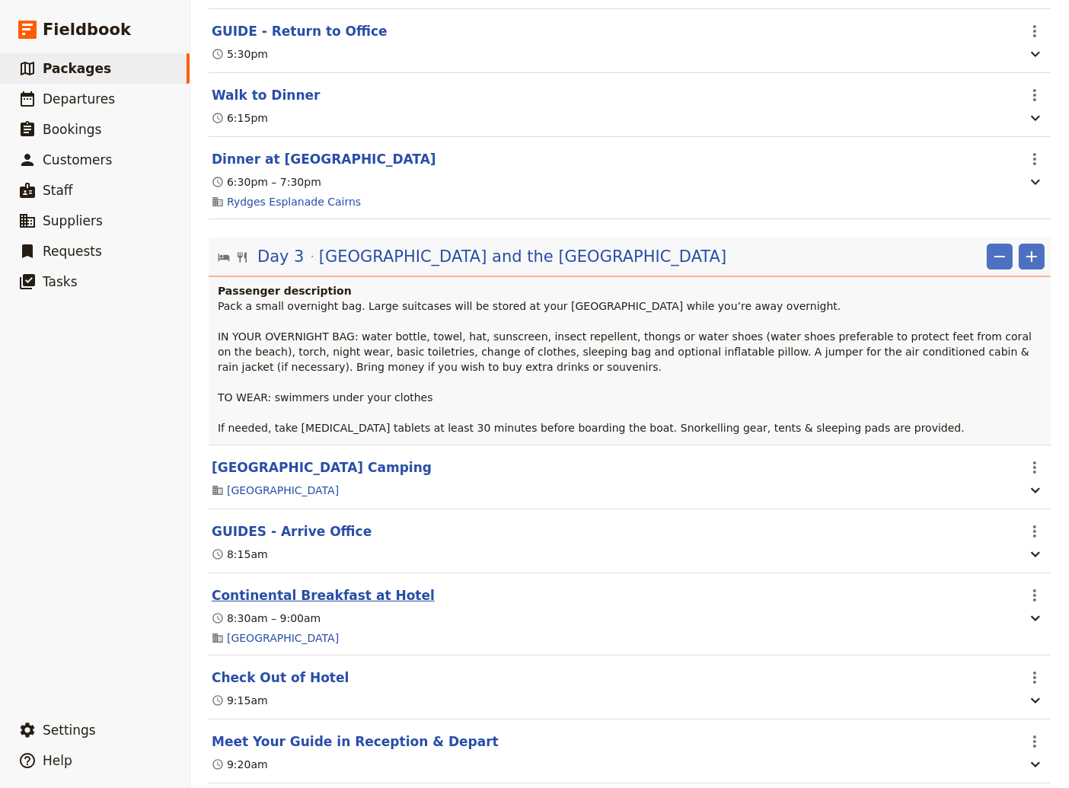
click at [316, 604] on button "Continental Breakfast at Hotel" at bounding box center [323, 595] width 223 height 18
select select "3"
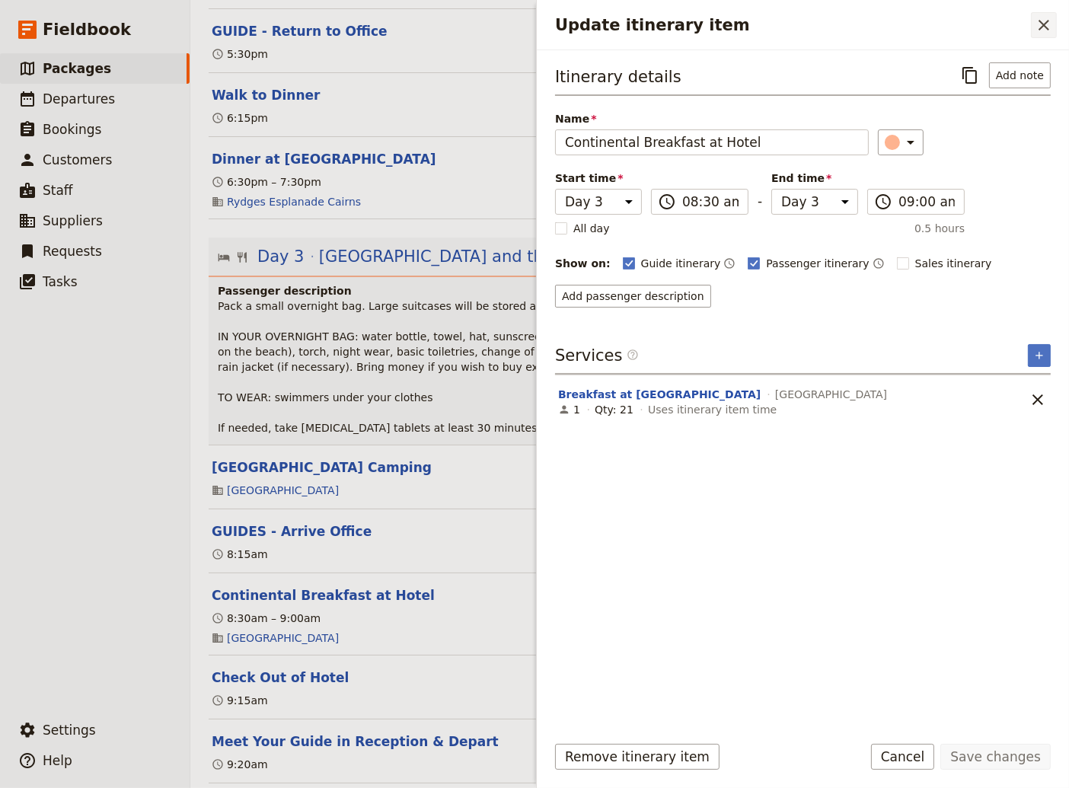
click at [1038, 22] on icon "Close drawer" at bounding box center [1043, 25] width 18 height 18
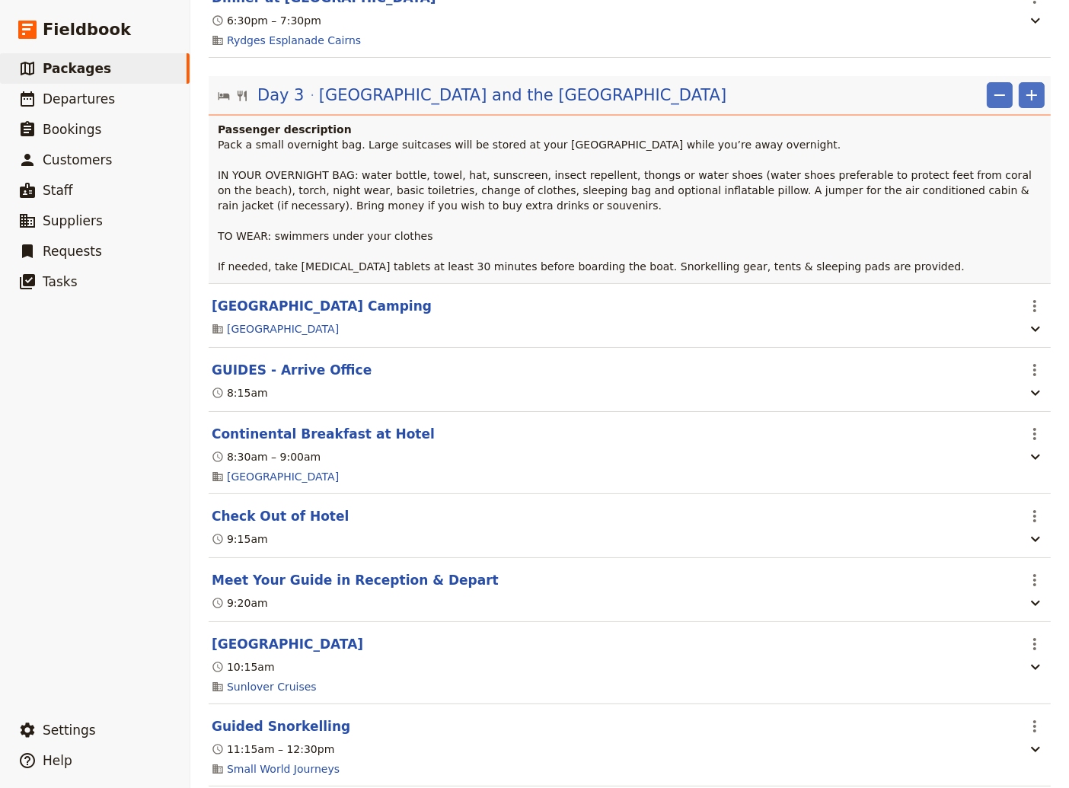
scroll to position [1850, 0]
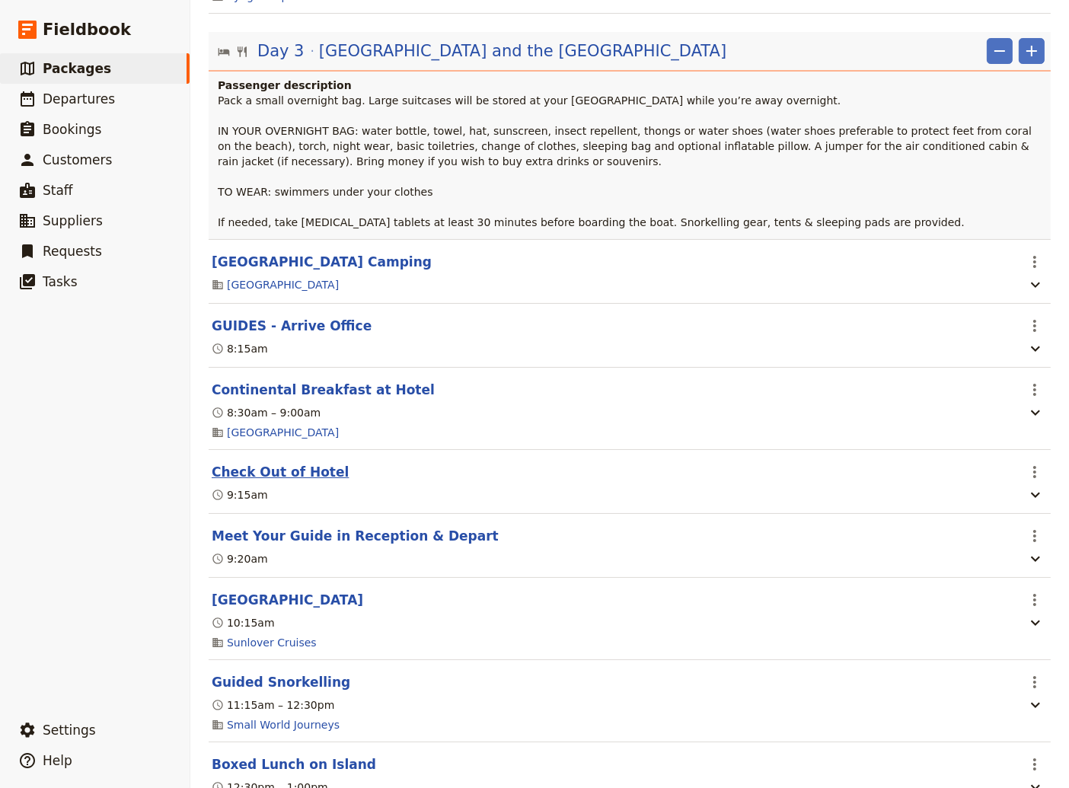
click at [276, 481] on button "Check Out of Hotel" at bounding box center [280, 472] width 137 height 18
select select "3"
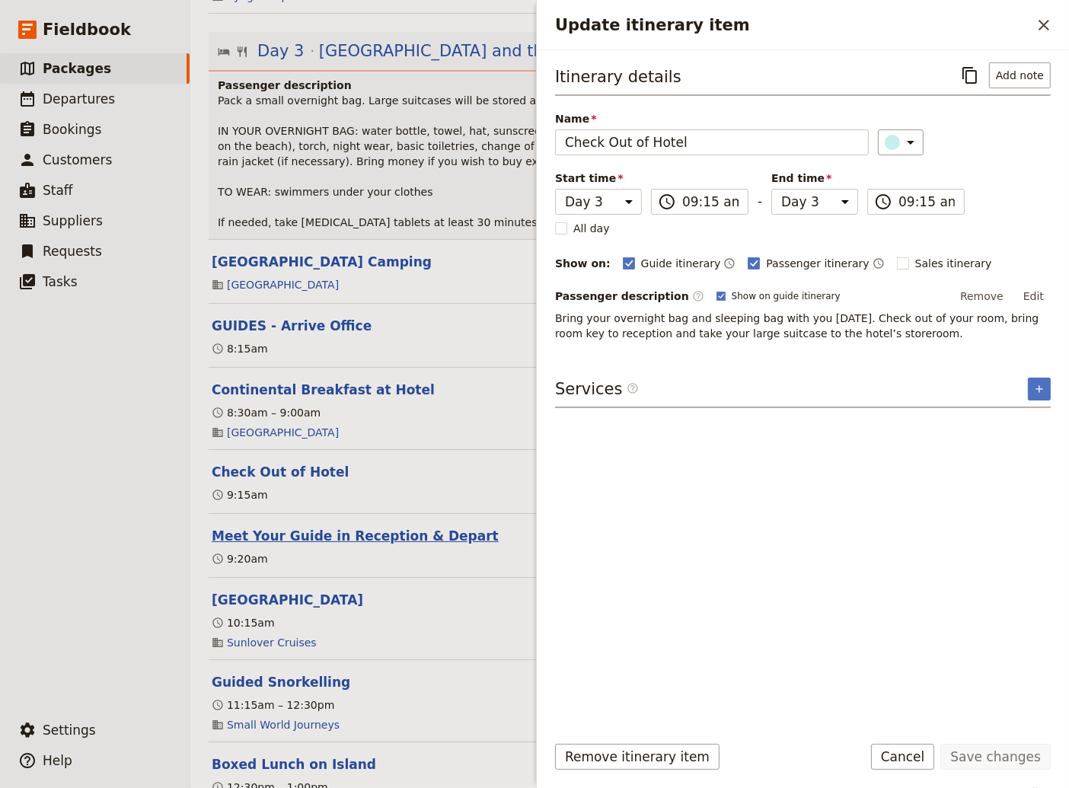
click at [356, 545] on button "Meet Your Guide in Reception & Depart" at bounding box center [355, 536] width 287 height 18
select select "3"
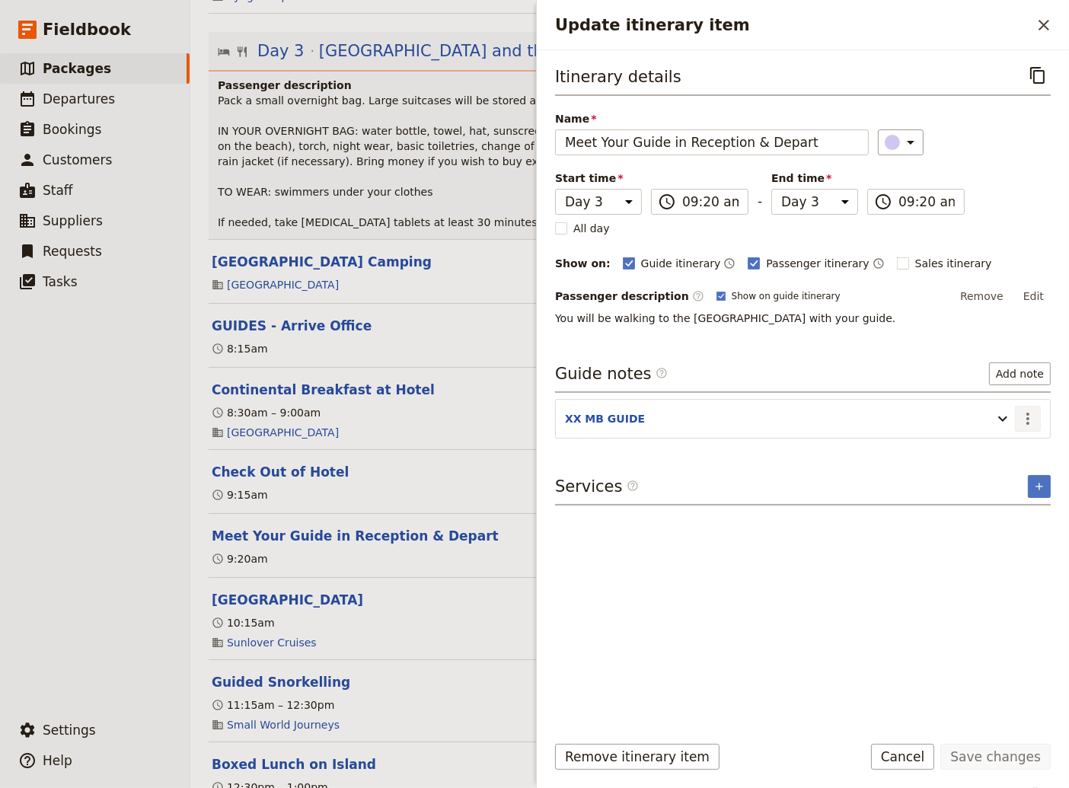
click at [1028, 415] on icon "Actions" at bounding box center [1027, 419] width 3 height 12
click at [1008, 455] on span "Edit note" at bounding box center [984, 448] width 48 height 15
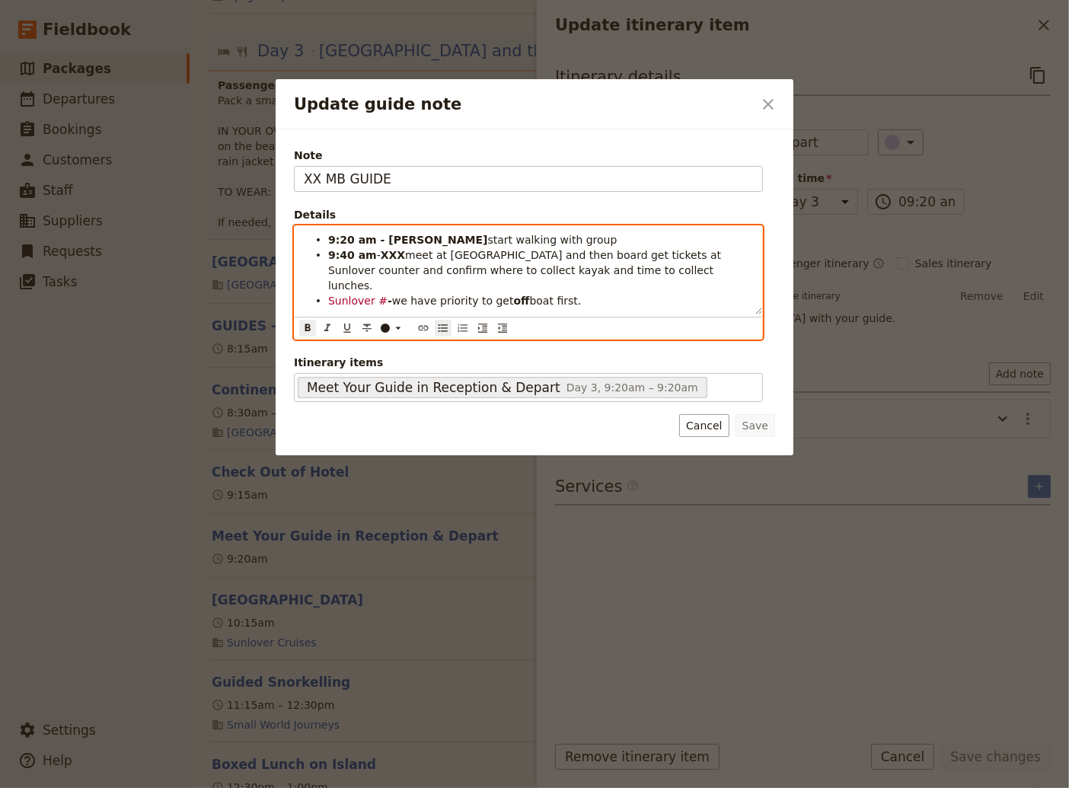
click at [398, 251] on strong "XXX" at bounding box center [393, 255] width 24 height 12
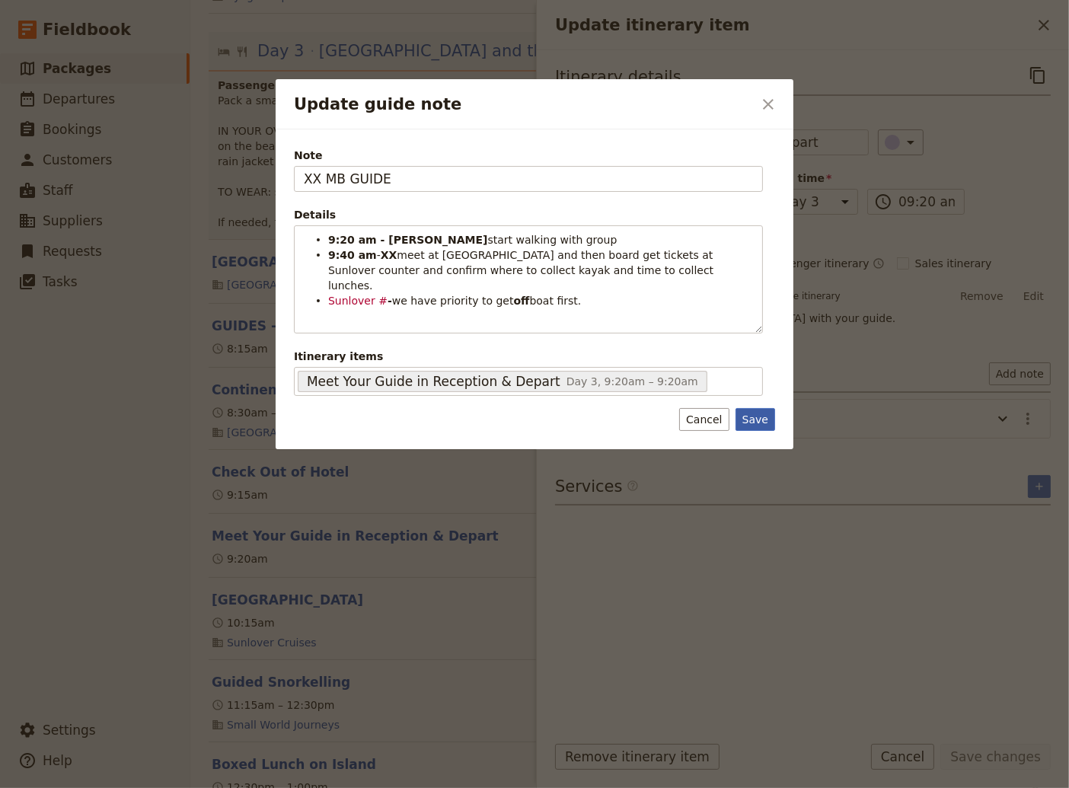
click at [763, 415] on button "Save" at bounding box center [755, 419] width 40 height 23
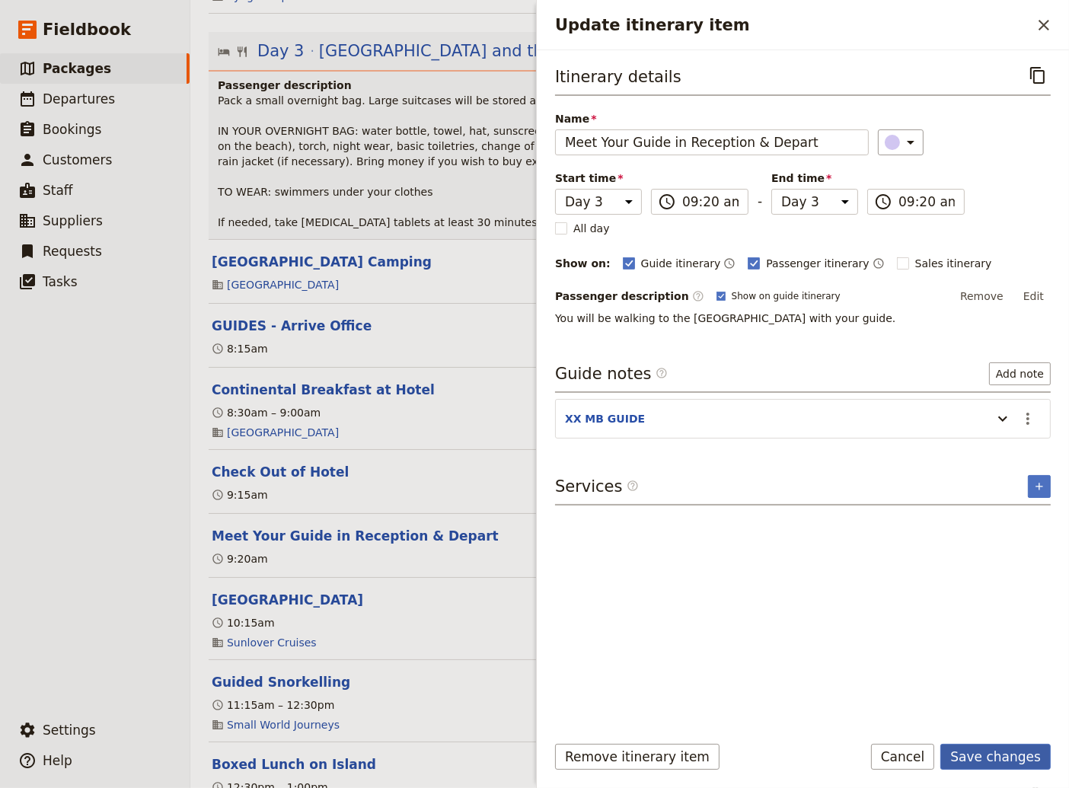
click at [999, 757] on button "Save changes" at bounding box center [995, 757] width 110 height 26
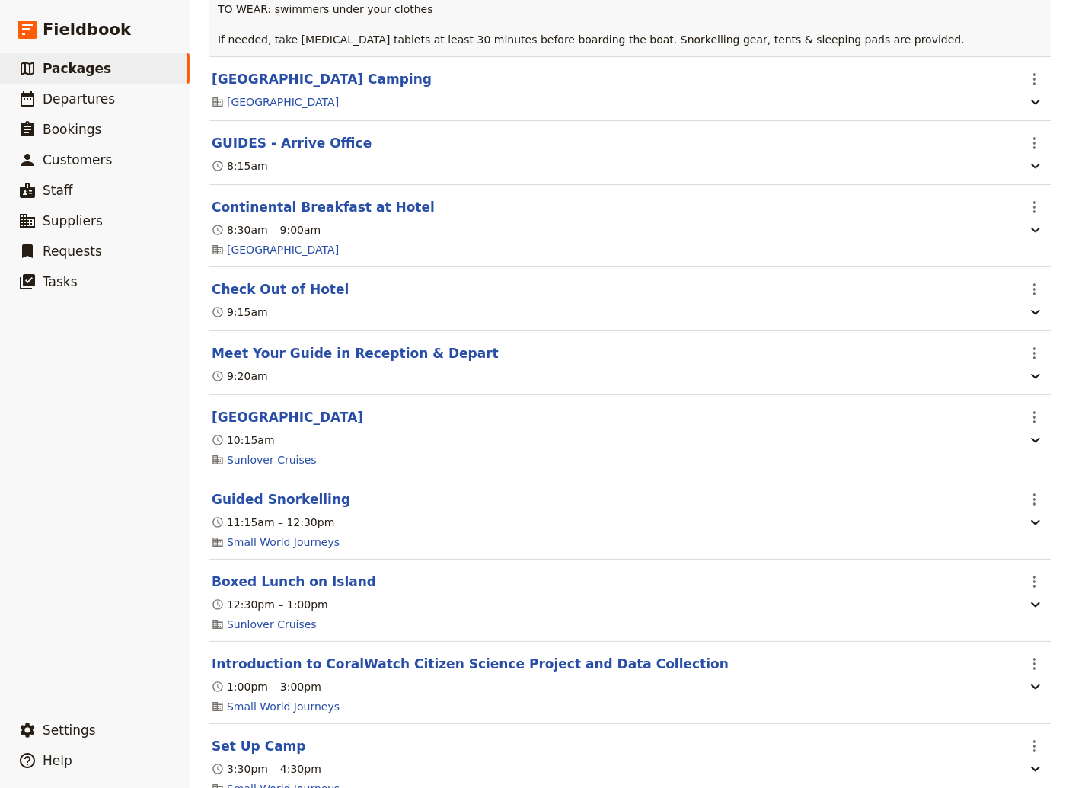
scroll to position [2158, 0]
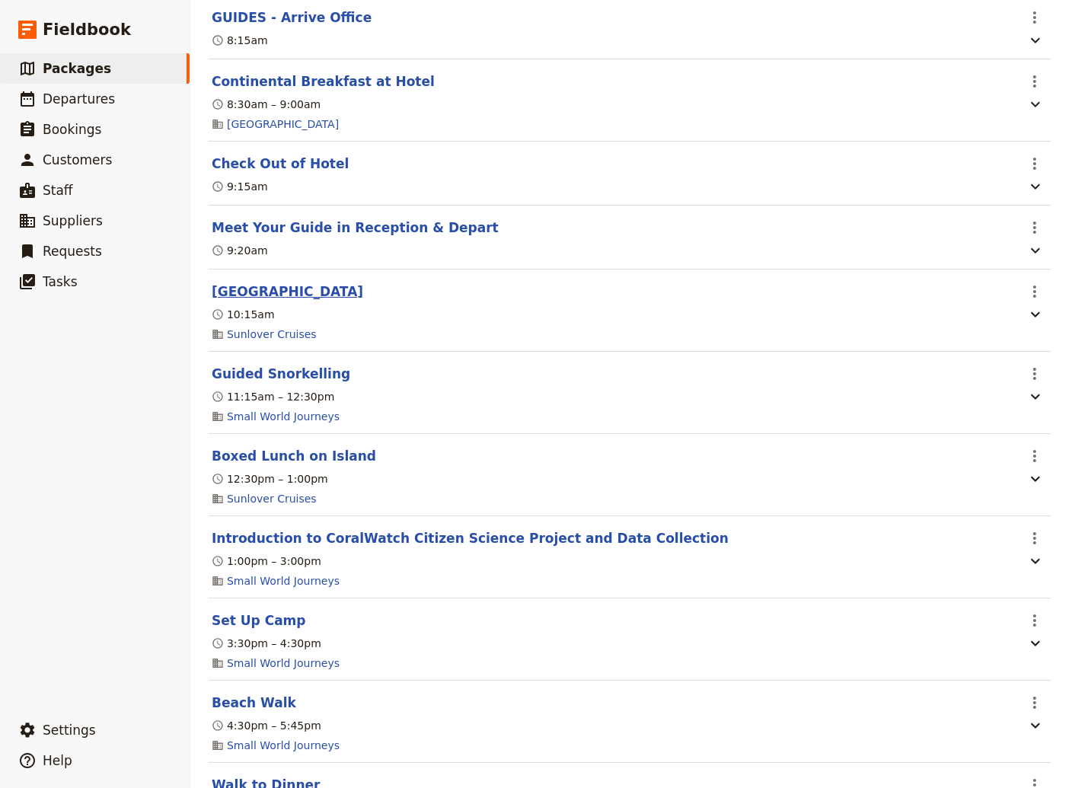
click at [263, 301] on button "[GEOGRAPHIC_DATA]" at bounding box center [287, 291] width 151 height 18
select select "3"
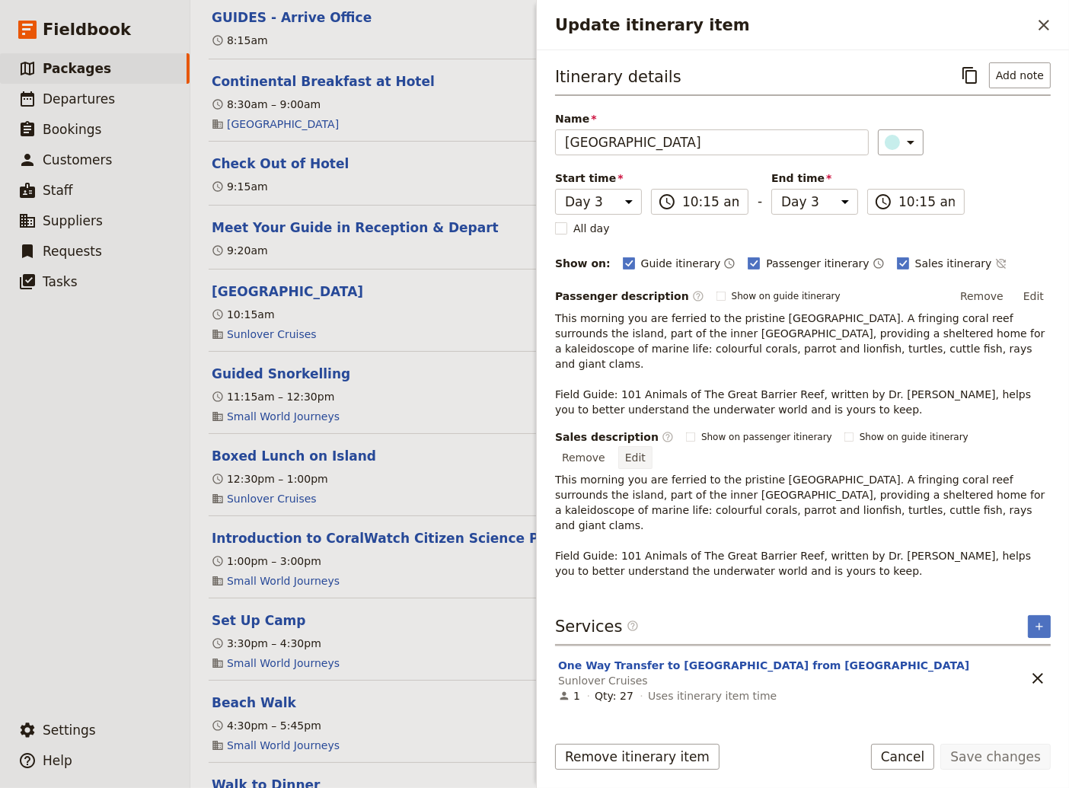
click at [652, 446] on button "Edit" at bounding box center [635, 457] width 34 height 23
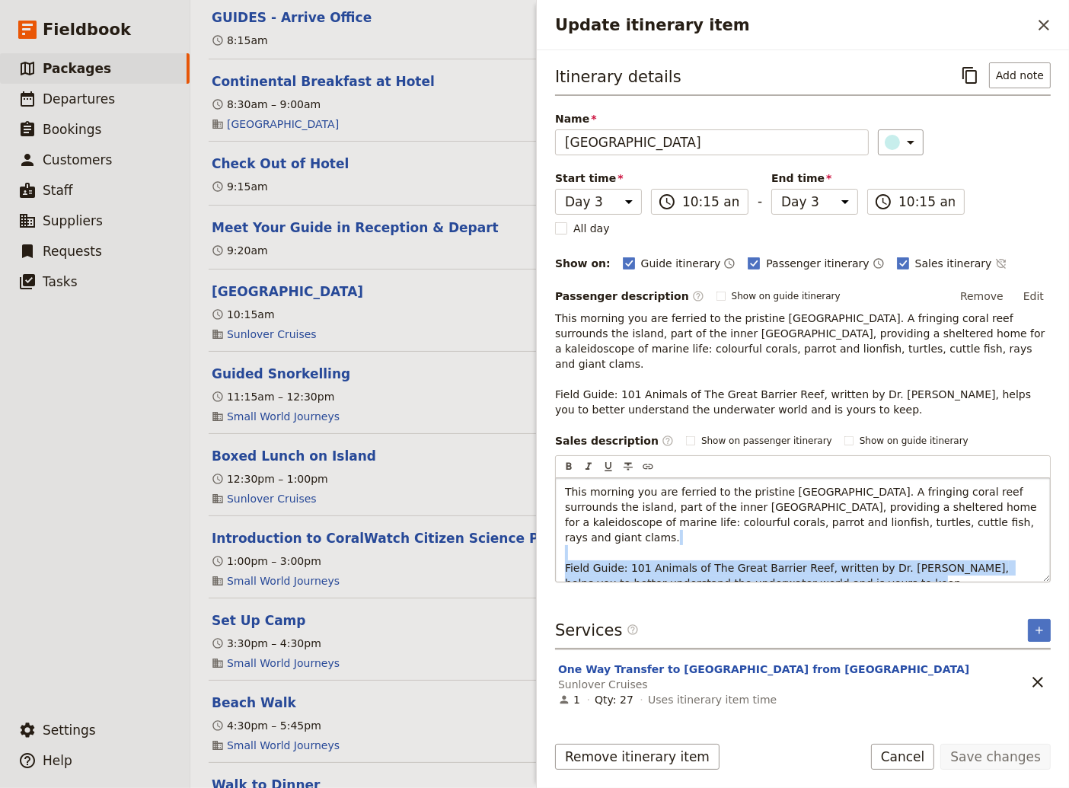
drag, startPoint x: 848, startPoint y: 552, endPoint x: 524, endPoint y: 531, distance: 324.2
click at [556, 531] on div "This morning you are ferried to the pristine [GEOGRAPHIC_DATA]. A fringing cora…" at bounding box center [803, 530] width 494 height 104
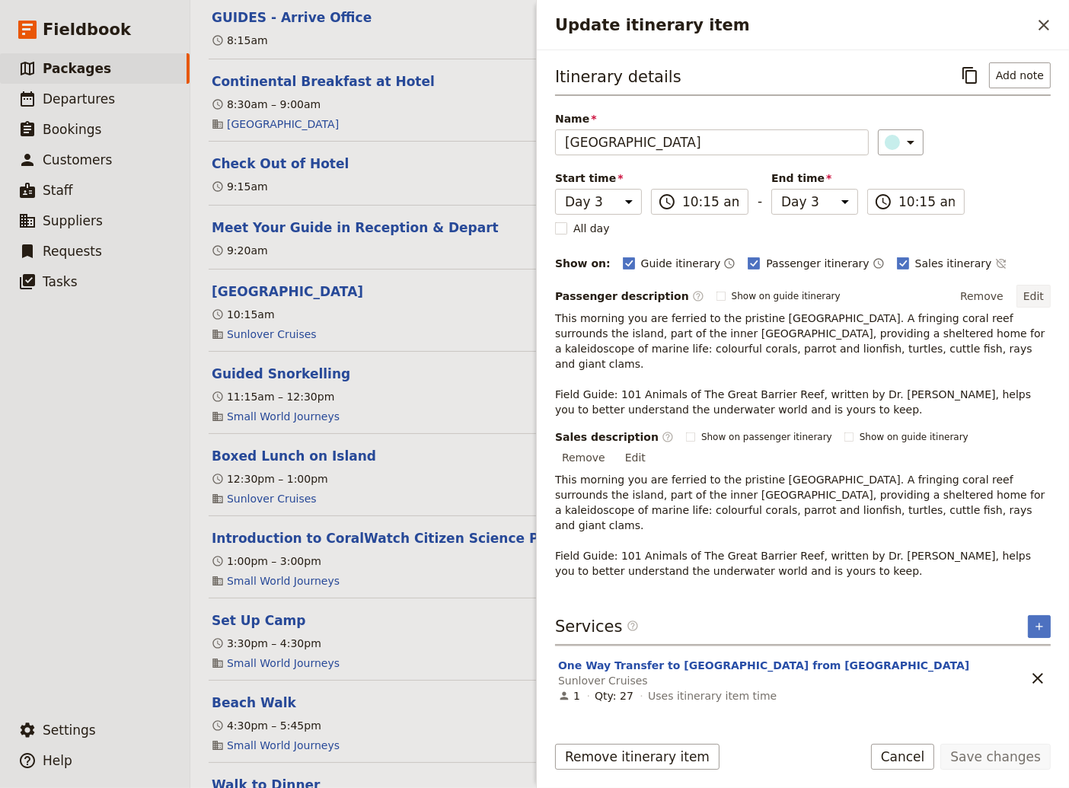
click at [1034, 295] on button "Edit" at bounding box center [1033, 296] width 34 height 23
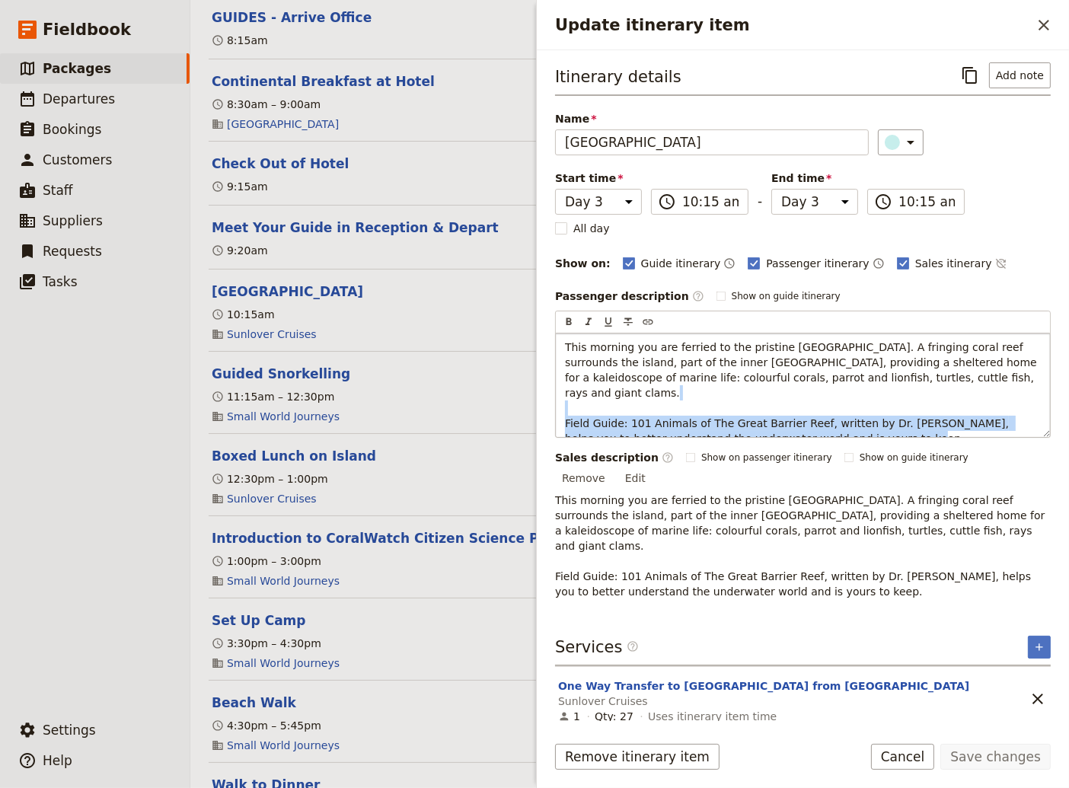
drag, startPoint x: 819, startPoint y: 429, endPoint x: 556, endPoint y: 402, distance: 263.9
click at [556, 402] on div "This morning you are ferried to the pristine [GEOGRAPHIC_DATA]. A fringing cora…" at bounding box center [803, 385] width 494 height 104
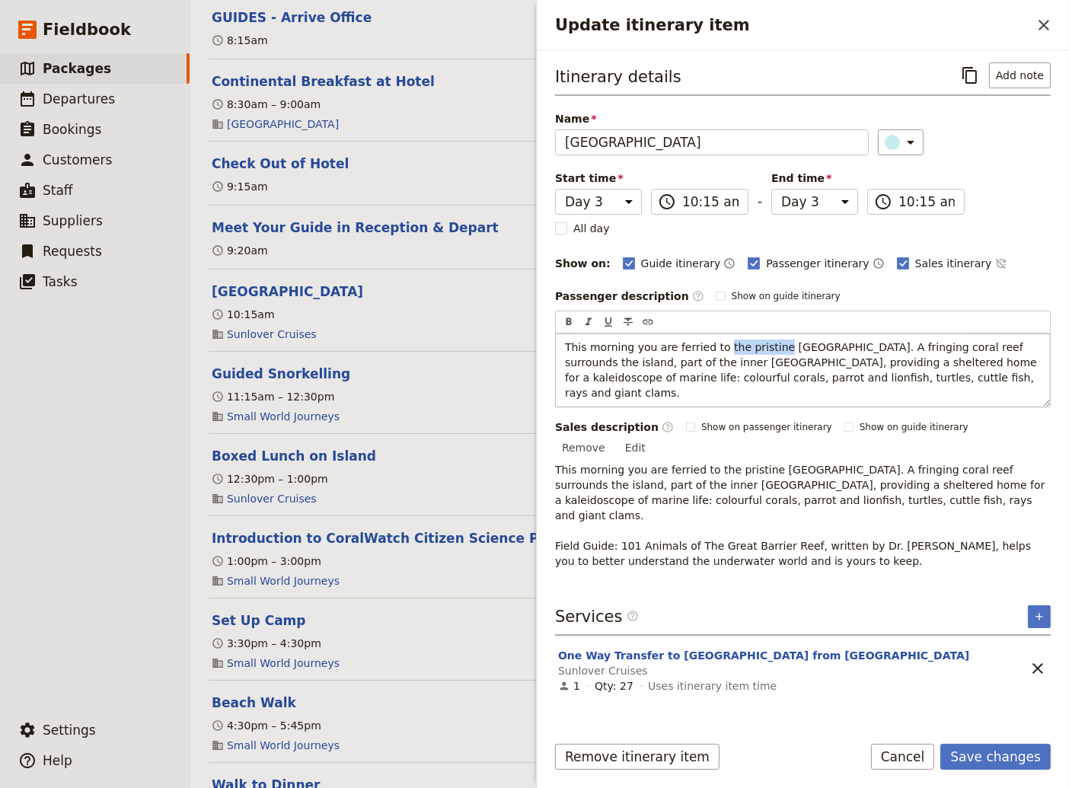
drag, startPoint x: 766, startPoint y: 344, endPoint x: 715, endPoint y: 347, distance: 51.1
click at [715, 347] on span "This morning you are ferried to the pristine [GEOGRAPHIC_DATA]. A fringing cora…" at bounding box center [802, 370] width 475 height 58
click at [989, 754] on button "Save changes" at bounding box center [995, 757] width 110 height 26
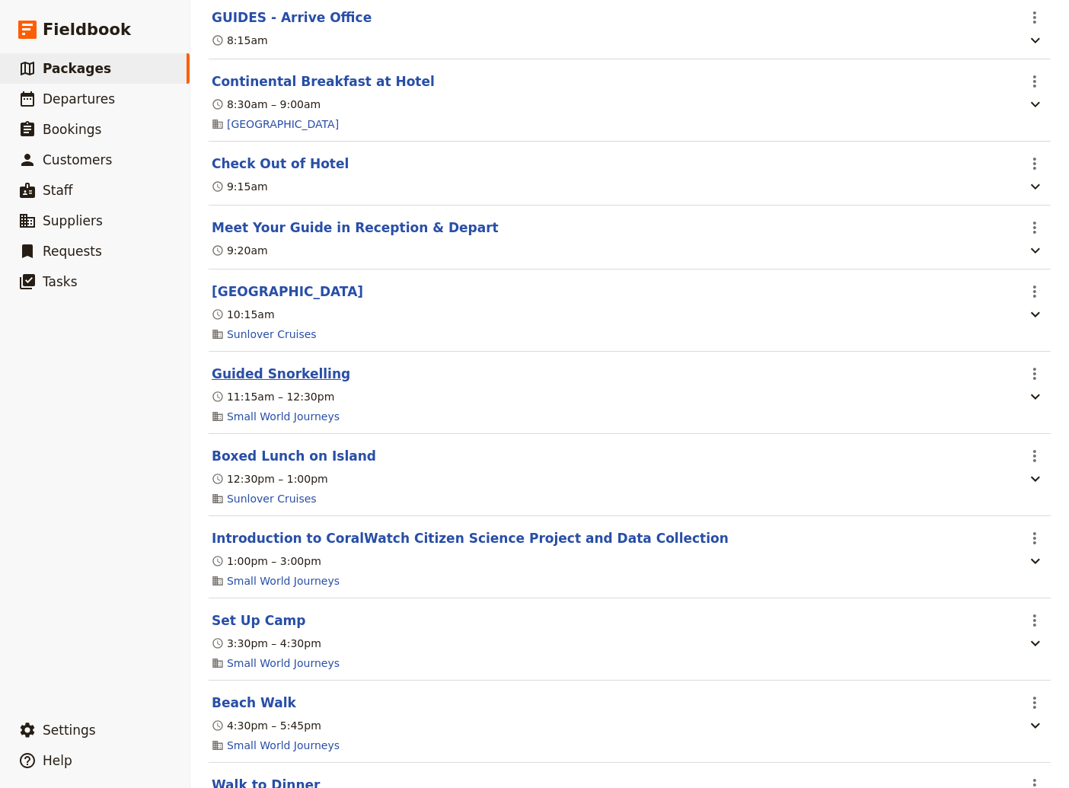
click at [231, 383] on button "Guided Snorkelling" at bounding box center [281, 374] width 139 height 18
select select "3"
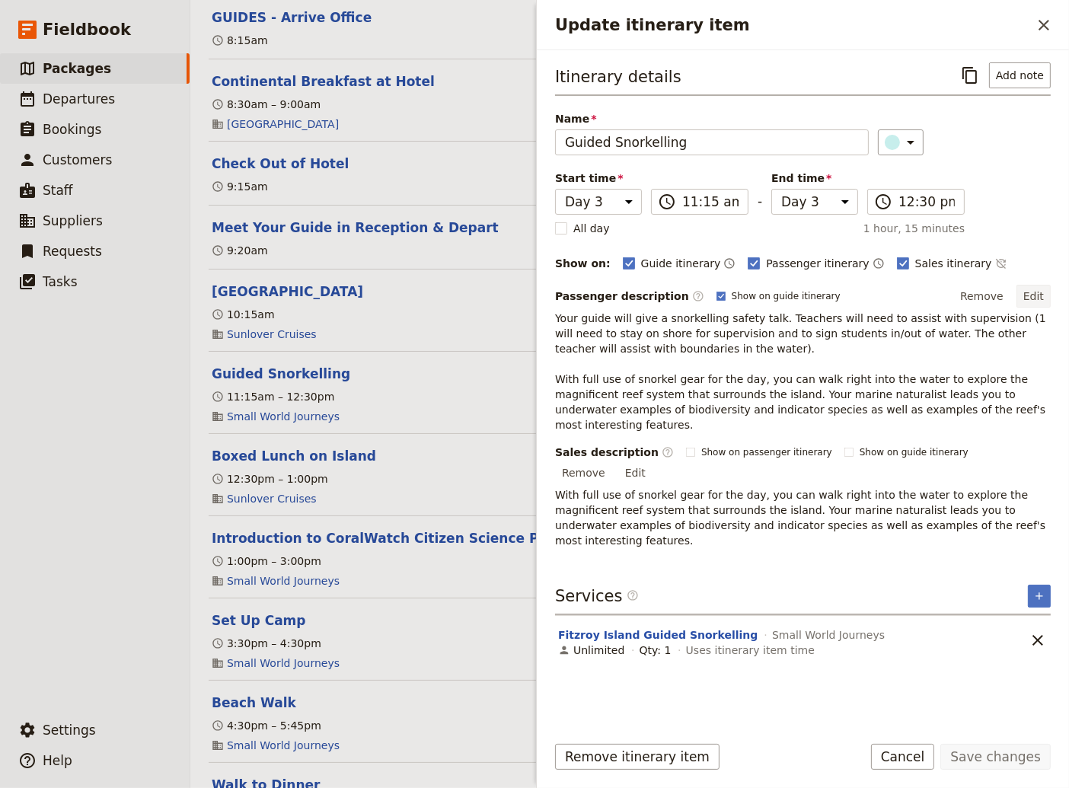
click at [1033, 287] on button "Edit" at bounding box center [1033, 296] width 34 height 23
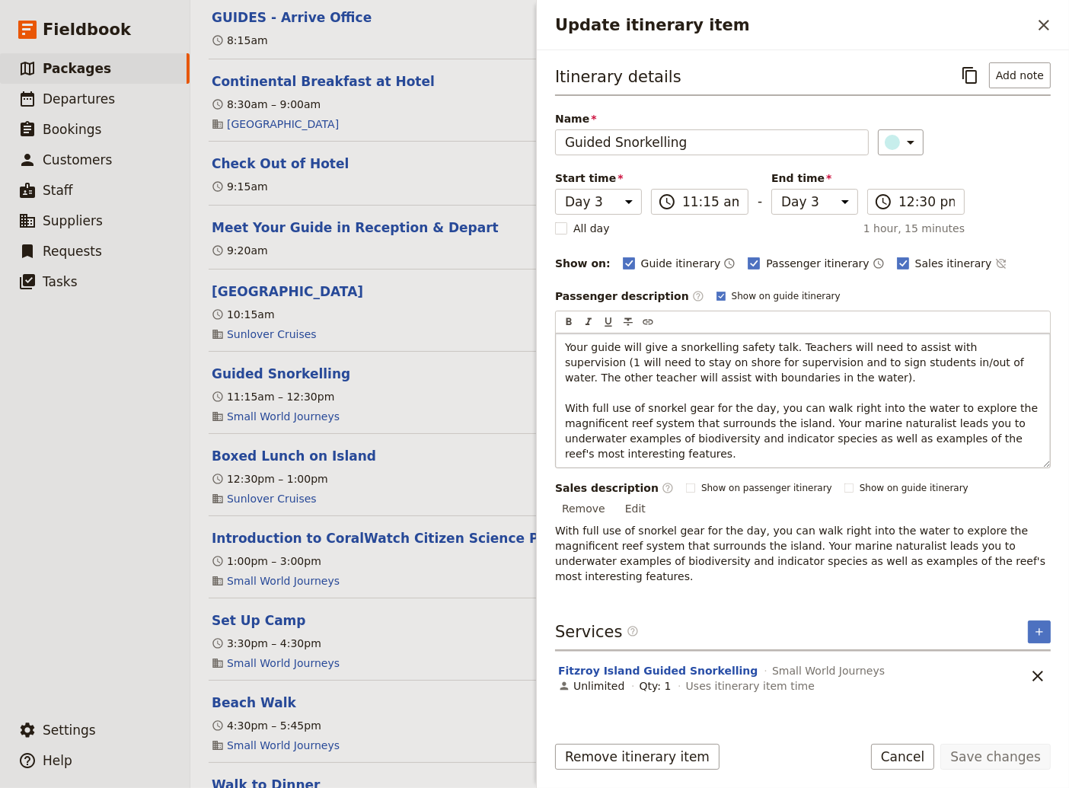
click at [747, 375] on p "Your guide will give a snorkelling safety talk. Teachers will need to assist wi…" at bounding box center [803, 400] width 476 height 122
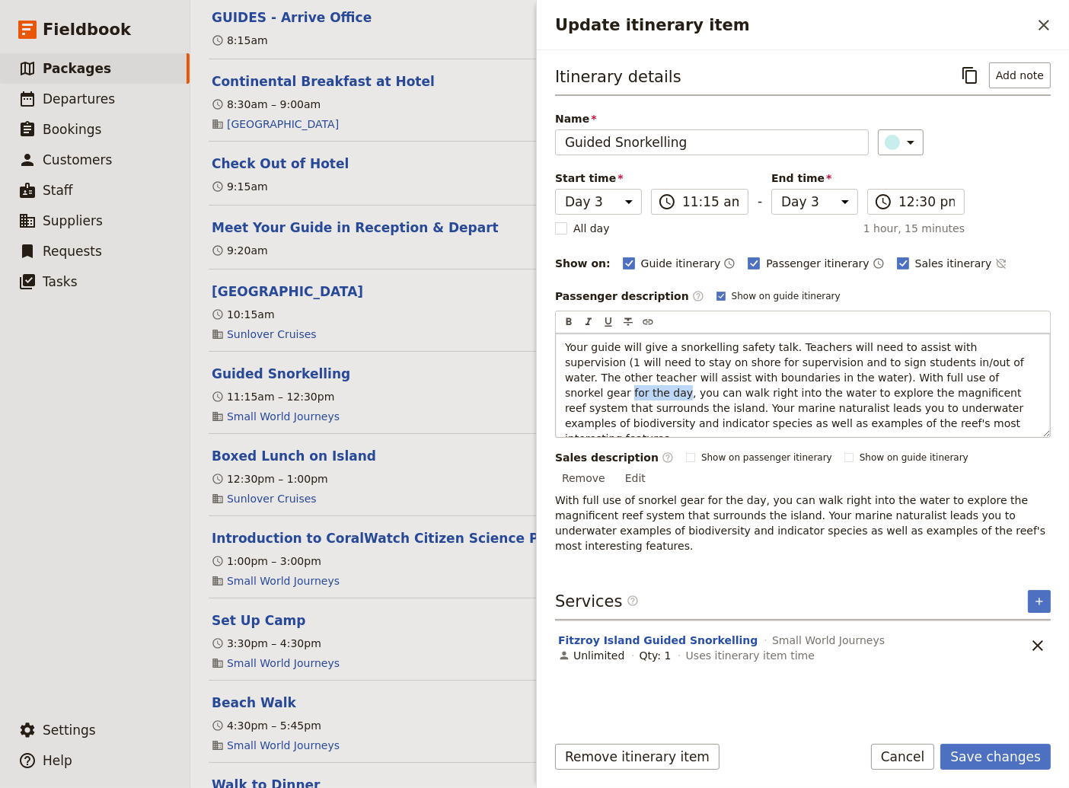
drag, startPoint x: 894, startPoint y: 375, endPoint x: 843, endPoint y: 374, distance: 51.0
click at [843, 374] on span "Your guide will give a snorkelling safety talk. Teachers will need to assist wi…" at bounding box center [796, 393] width 462 height 104
drag, startPoint x: 677, startPoint y: 390, endPoint x: 623, endPoint y: 394, distance: 55.0
click at [623, 394] on span "Your guide will give a snorkelling safety talk. Teachers will need to assist wi…" at bounding box center [797, 393] width 464 height 104
drag, startPoint x: 902, startPoint y: 388, endPoint x: 859, endPoint y: 384, distance: 42.9
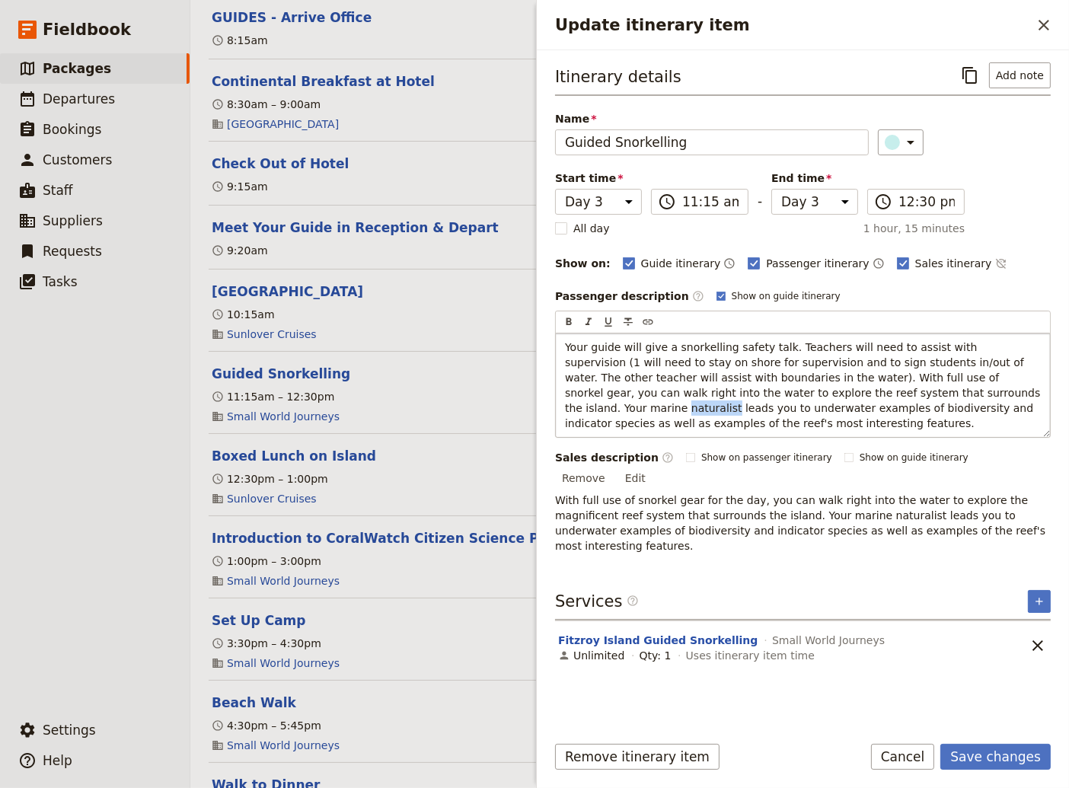
click at [859, 384] on span "Your guide will give a snorkelling safety talk. Teachers will need to assist wi…" at bounding box center [804, 385] width 479 height 88
drag, startPoint x: 887, startPoint y: 404, endPoint x: 786, endPoint y: 406, distance: 102.0
click at [786, 406] on span "Your guide will give a snorkelling safety talk. Teachers will need to assist wi…" at bounding box center [804, 385] width 479 height 88
click at [1012, 752] on button "Save changes" at bounding box center [995, 757] width 110 height 26
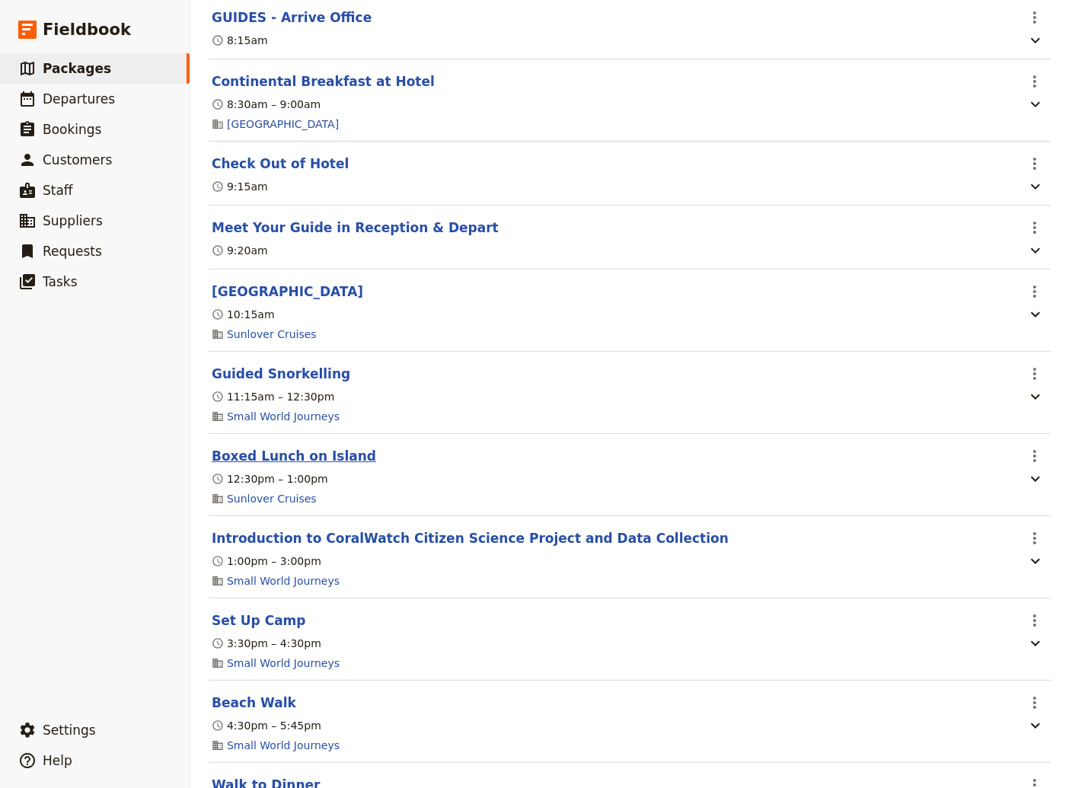
click at [292, 465] on button "Boxed Lunch on Island" at bounding box center [294, 456] width 164 height 18
select select "3"
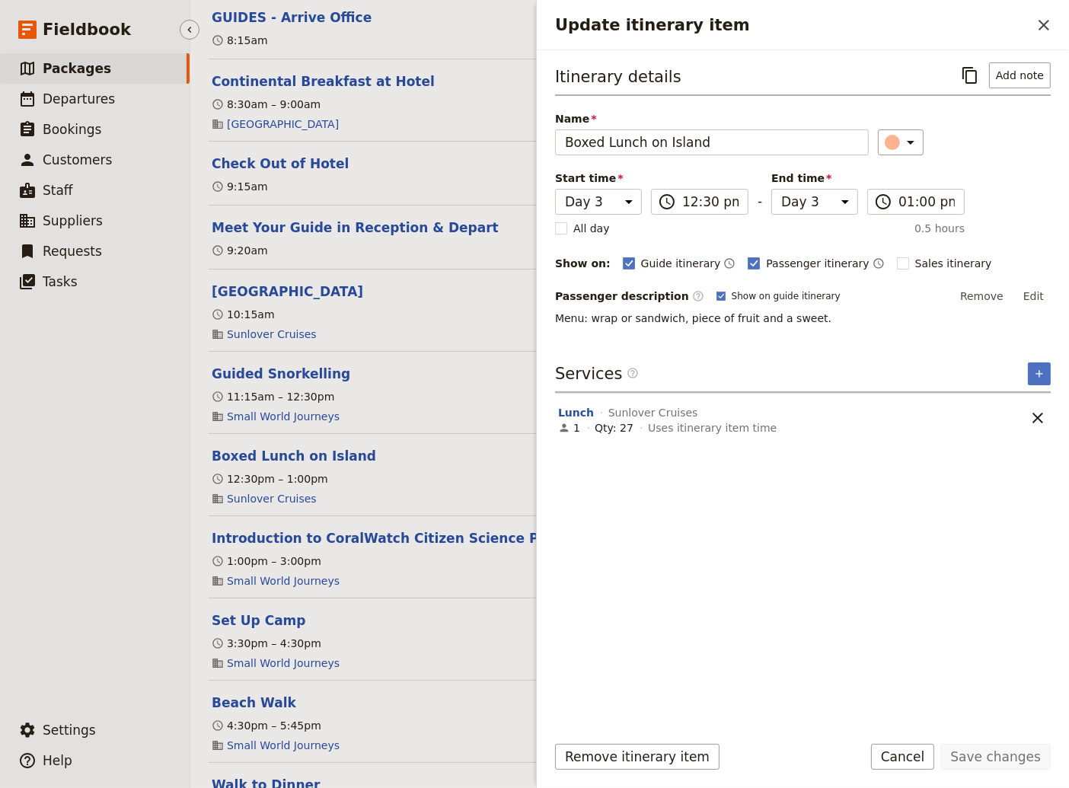
click at [91, 476] on ul "​ Packages ​ Departures ​ Bookings ​ Customers ​ Staff ​ Suppliers ​ Requests ​…" at bounding box center [95, 380] width 190 height 655
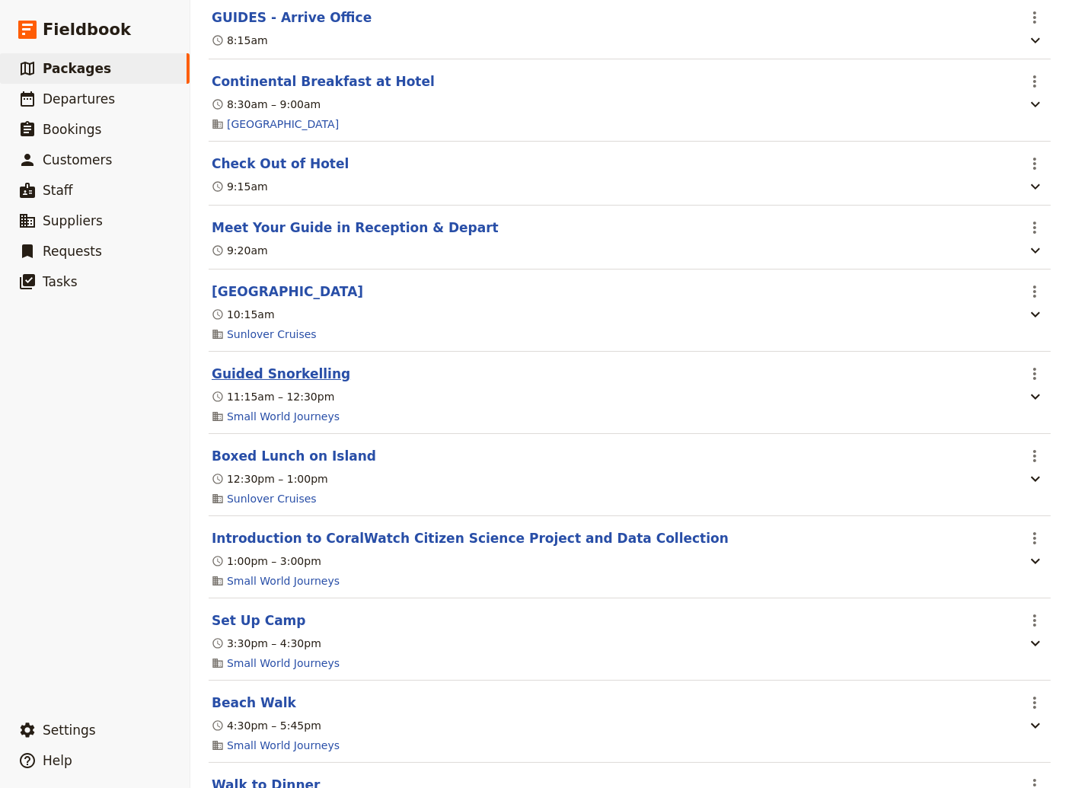
click at [271, 383] on button "Guided Snorkelling" at bounding box center [281, 374] width 139 height 18
select select "3"
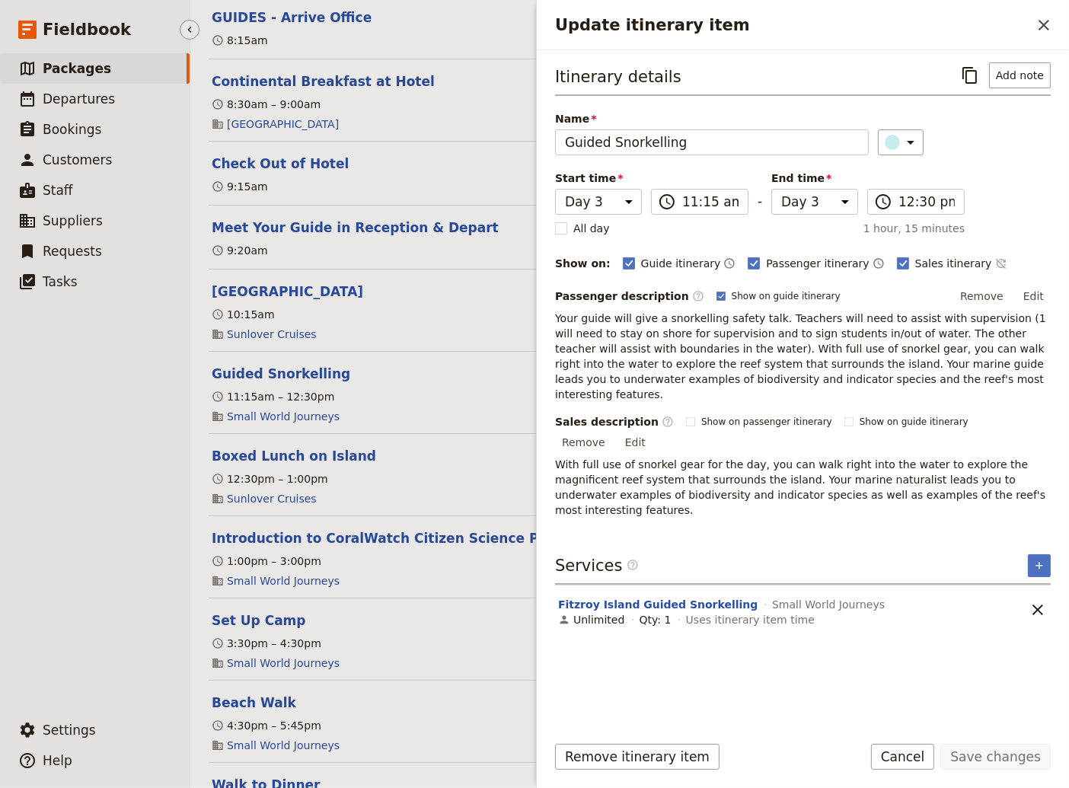
click at [139, 464] on ul "​ Packages ​ Departures ​ Bookings ​ Customers ​ Staff ​ Suppliers ​ Requests ​…" at bounding box center [95, 380] width 190 height 655
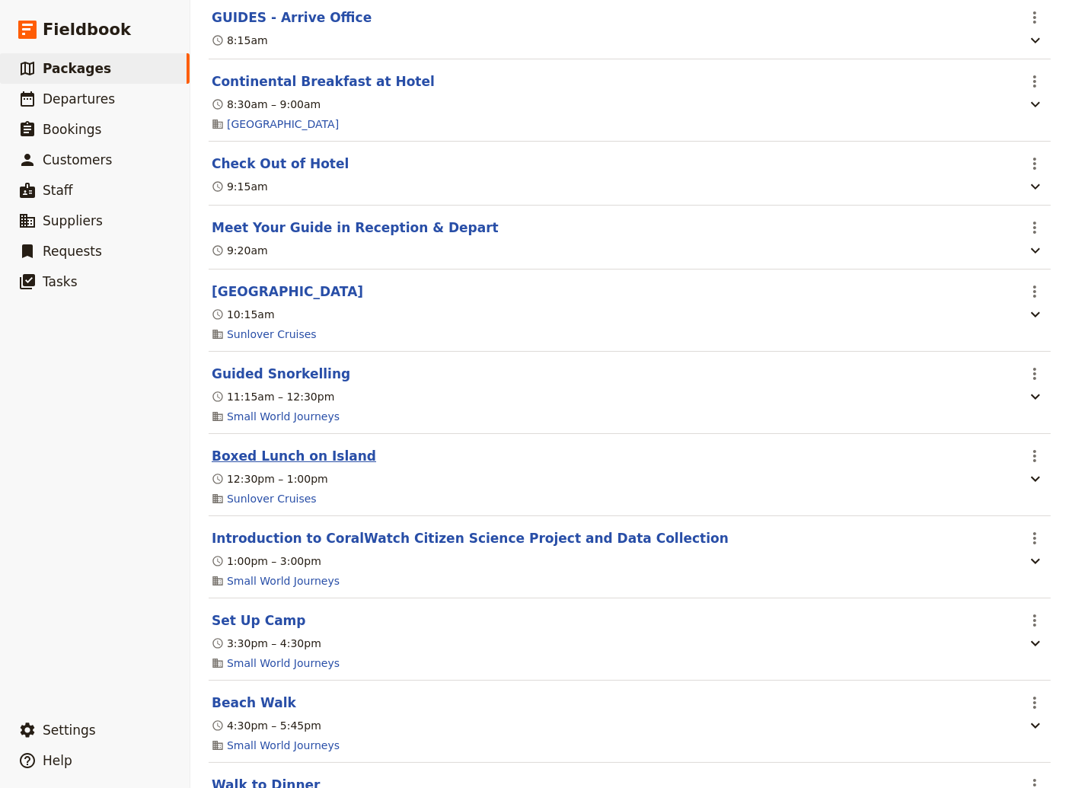
click at [319, 465] on button "Boxed Lunch on Island" at bounding box center [294, 456] width 164 height 18
select select "3"
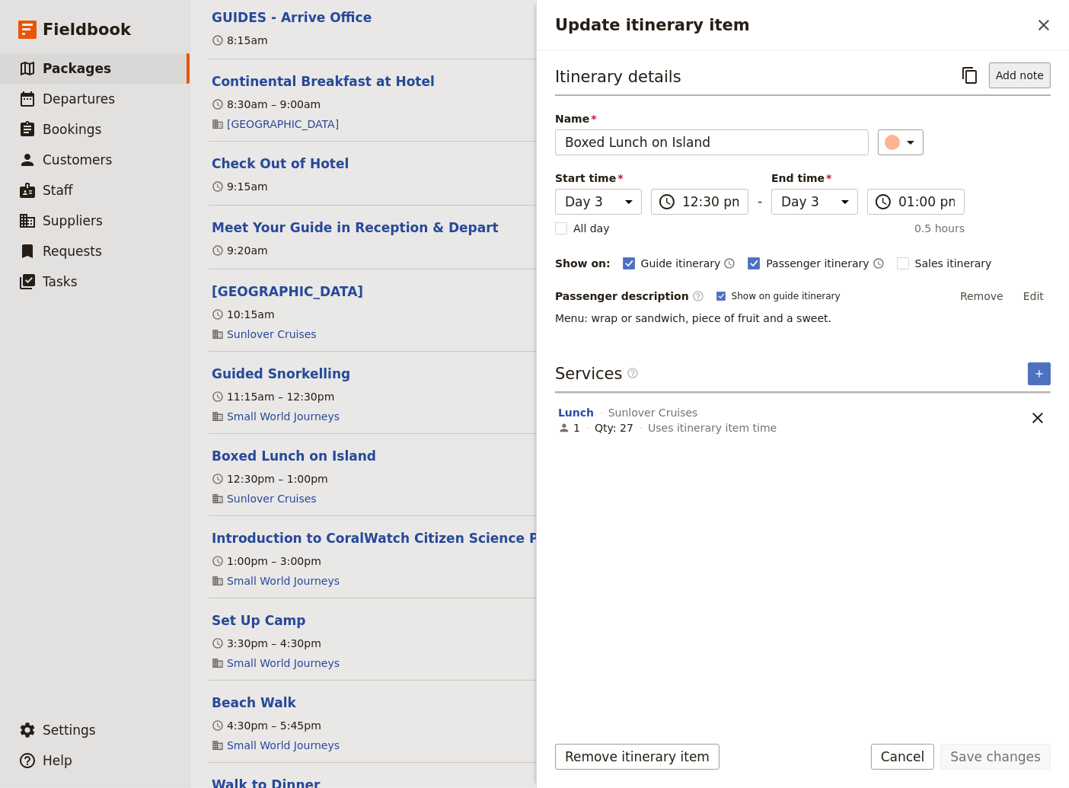
click at [1025, 81] on button "Add note" at bounding box center [1020, 75] width 62 height 26
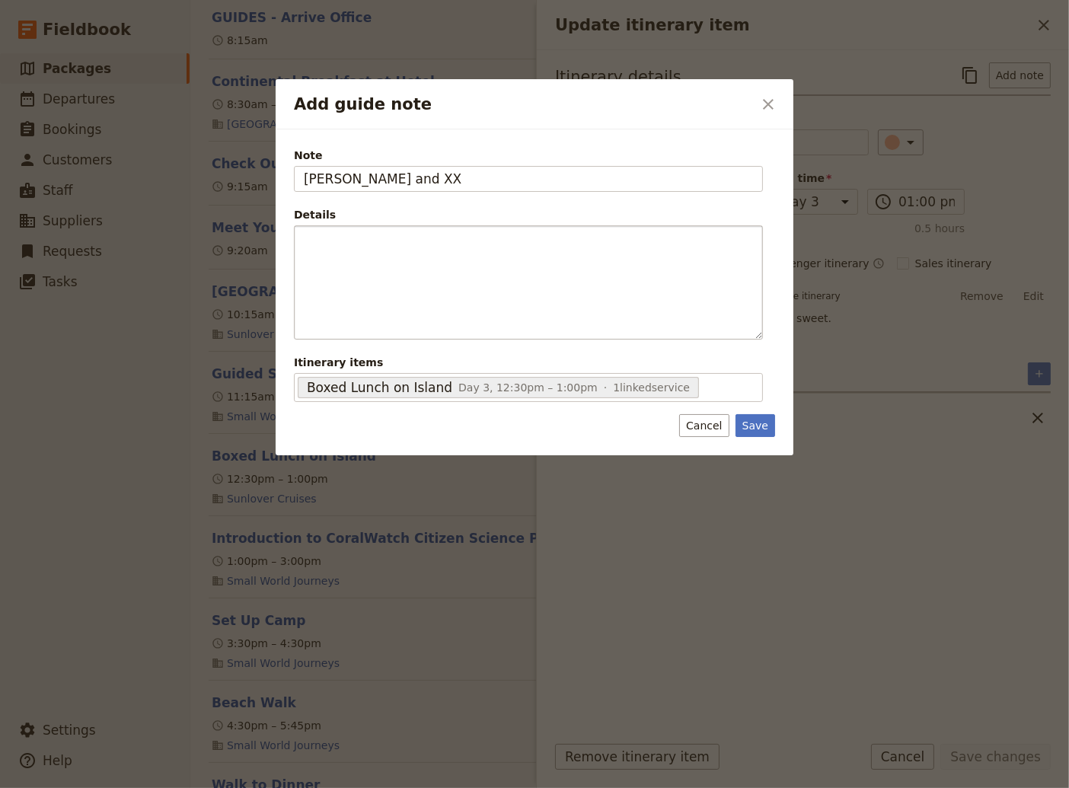
type input "[PERSON_NAME] and XX"
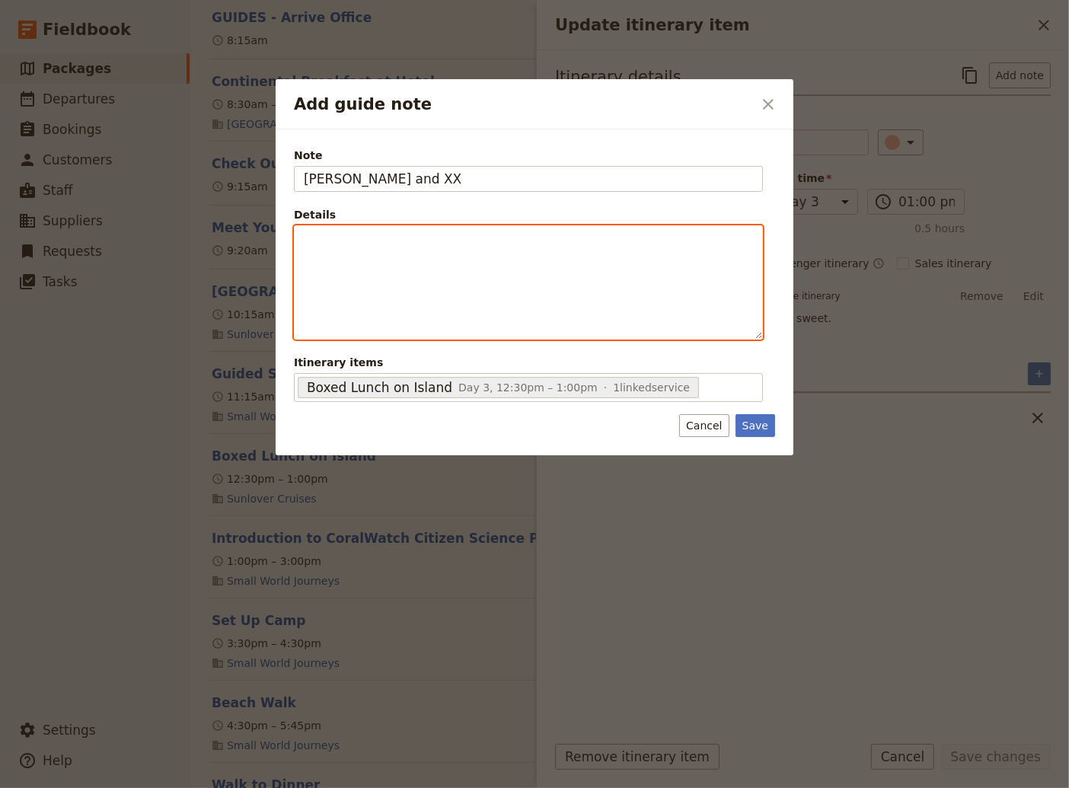
click at [348, 237] on p "Add guide note" at bounding box center [528, 239] width 449 height 15
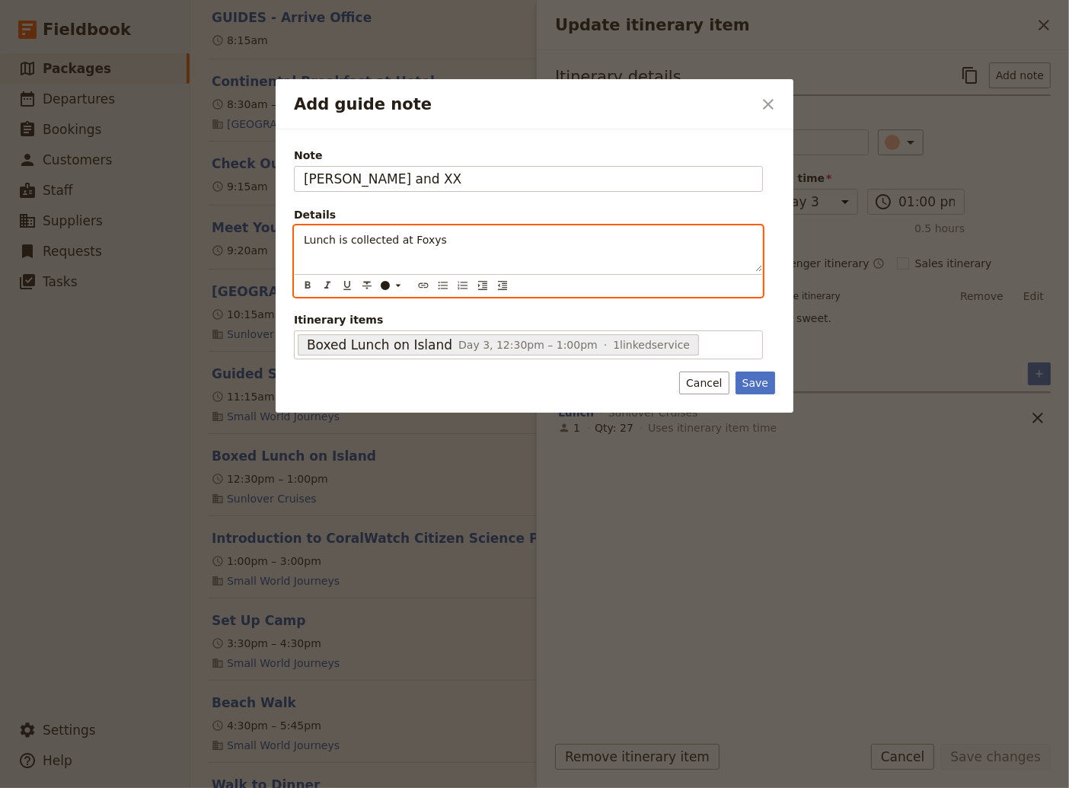
click at [302, 241] on div "Lunch is collected at Foxys" at bounding box center [528, 249] width 467 height 46
drag, startPoint x: 304, startPoint y: 237, endPoint x: 371, endPoint y: 267, distance: 73.3
click at [305, 237] on span "Boxed lunches are collected at [GEOGRAPHIC_DATA]" at bounding box center [443, 240] width 279 height 12
click at [440, 287] on icon "Bulleted list" at bounding box center [443, 285] width 12 height 12
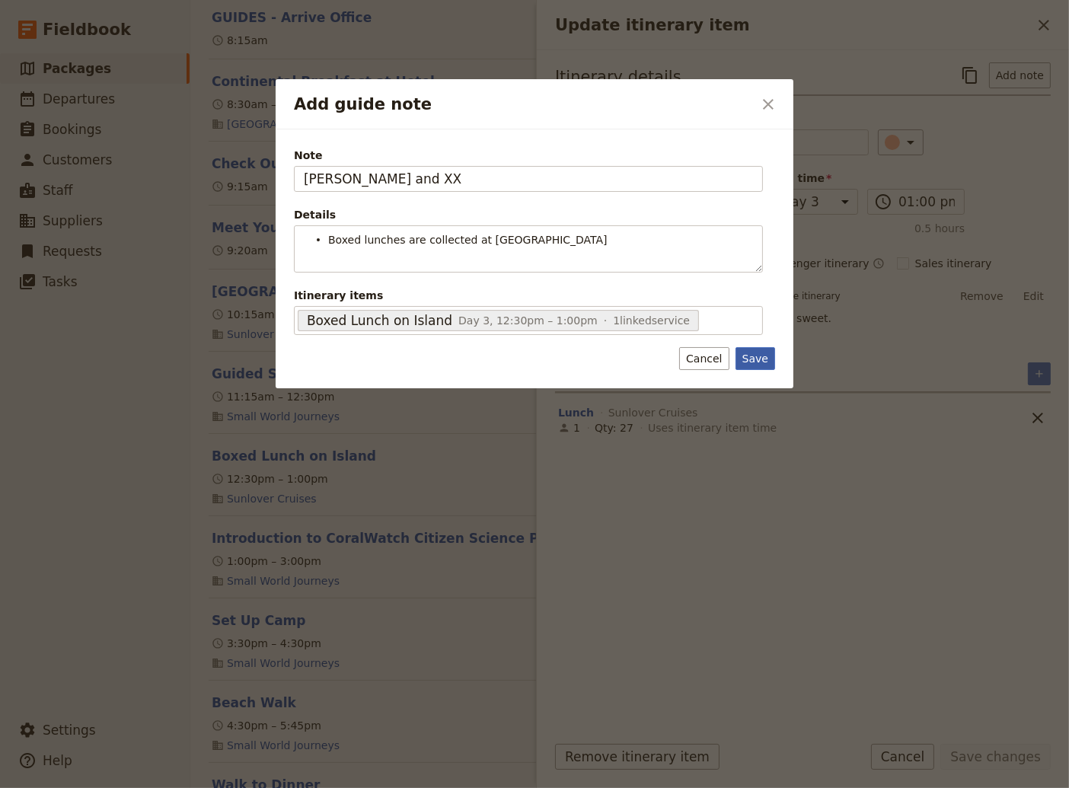
click at [752, 385] on div "Note [PERSON_NAME] and XX Details Boxed lunches are collected at Foxys ​ ​ ​ ​ …" at bounding box center [535, 259] width 518 height 260
click at [752, 360] on button "Save" at bounding box center [755, 358] width 40 height 23
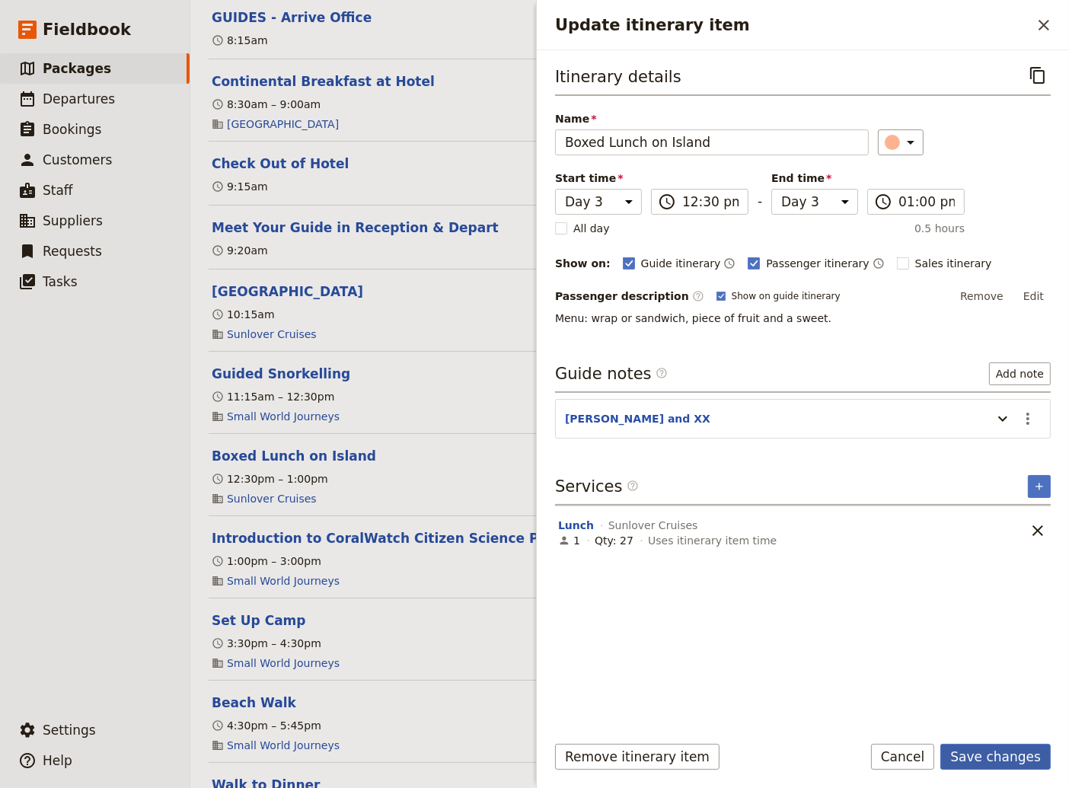
click at [982, 760] on button "Save changes" at bounding box center [995, 757] width 110 height 26
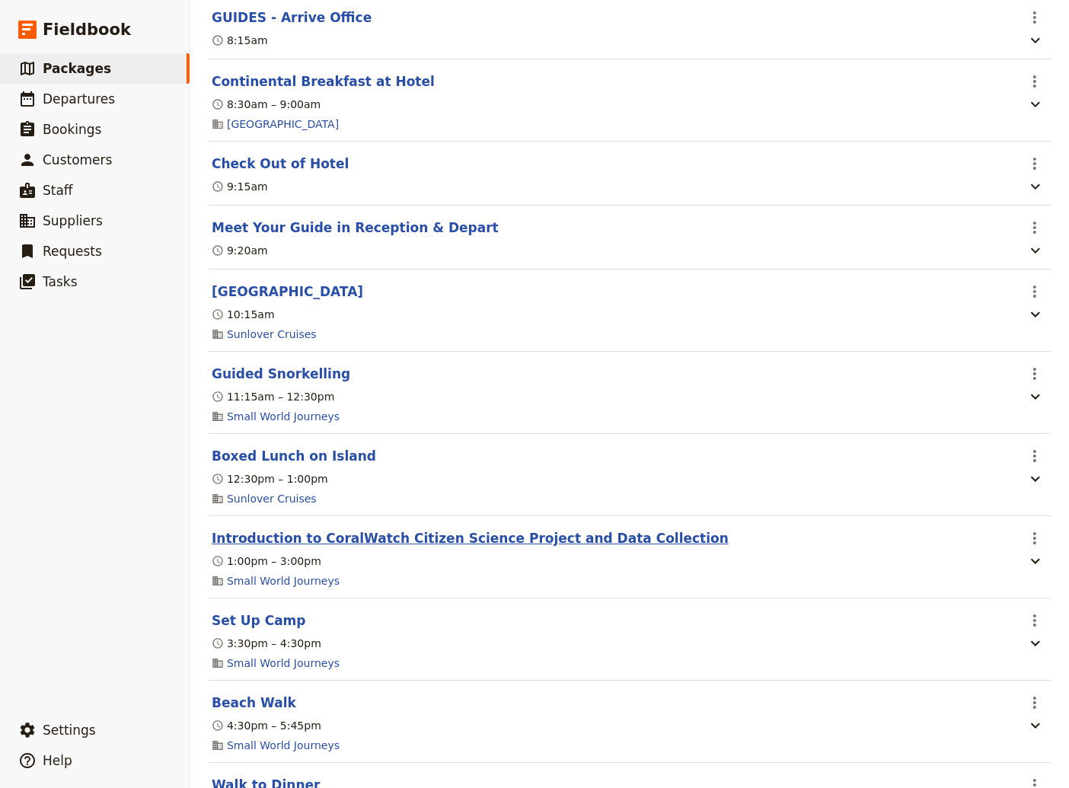
click at [561, 547] on button "Introduction to CoralWatch Citizen Science Project and Data Collection" at bounding box center [470, 538] width 517 height 18
select select "3"
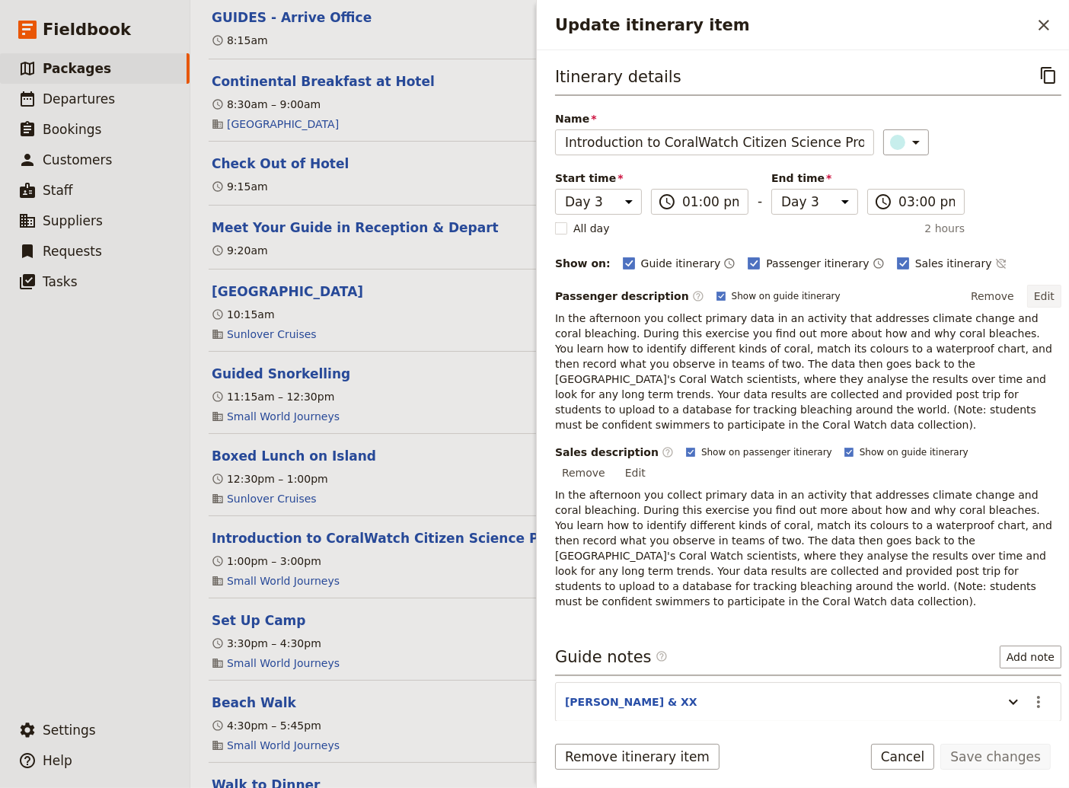
click at [1037, 292] on button "Edit" at bounding box center [1044, 296] width 34 height 23
drag, startPoint x: 952, startPoint y: 333, endPoint x: 606, endPoint y: 333, distance: 346.3
click at [606, 333] on span "In the afternoon you collect primary data in an activity that addresses climate…" at bounding box center [805, 371] width 500 height 119
click at [1044, 291] on button "Edit" at bounding box center [1044, 296] width 34 height 23
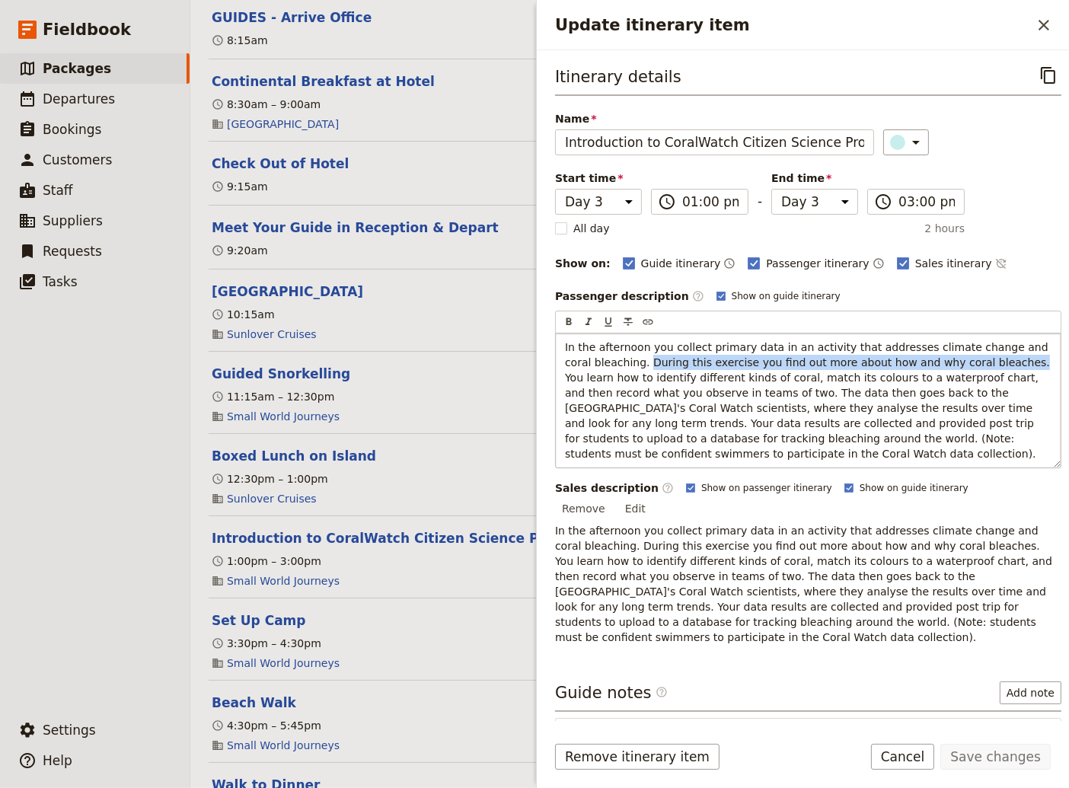
drag, startPoint x: 964, startPoint y: 364, endPoint x: 616, endPoint y: 358, distance: 348.7
click at [616, 358] on span "In the afternoon you collect primary data in an activity that addresses climate…" at bounding box center [809, 400] width 488 height 119
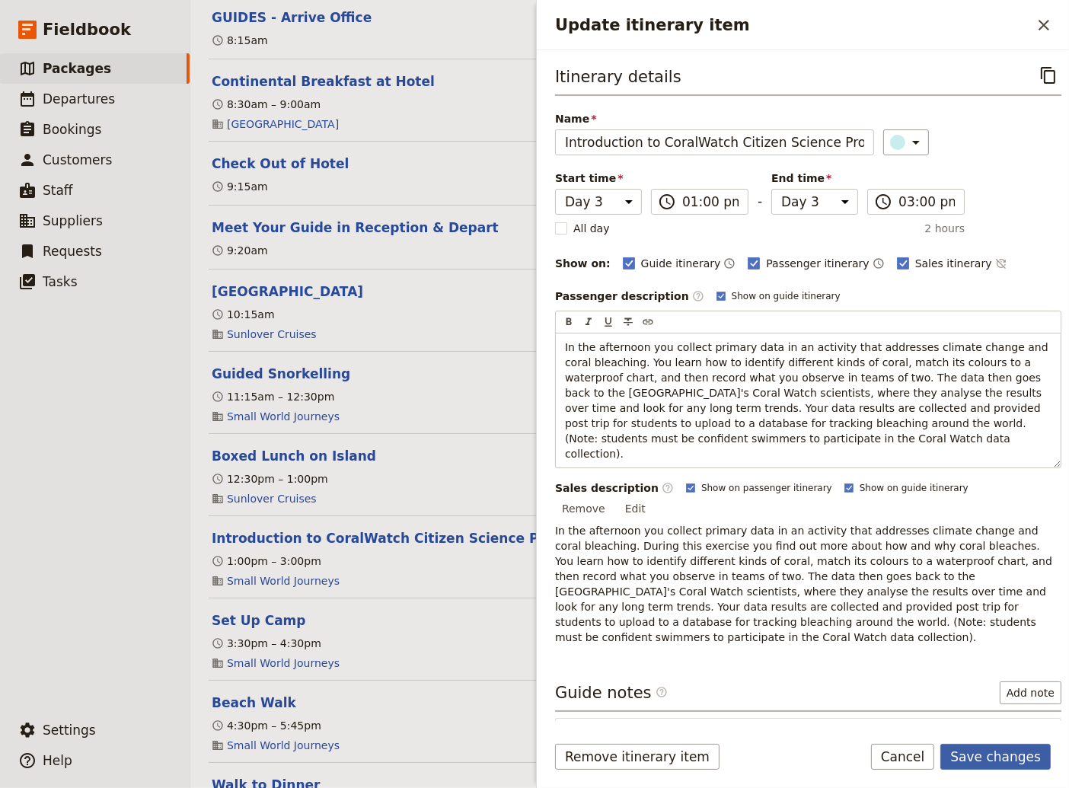
click at [998, 754] on button "Save changes" at bounding box center [995, 757] width 110 height 26
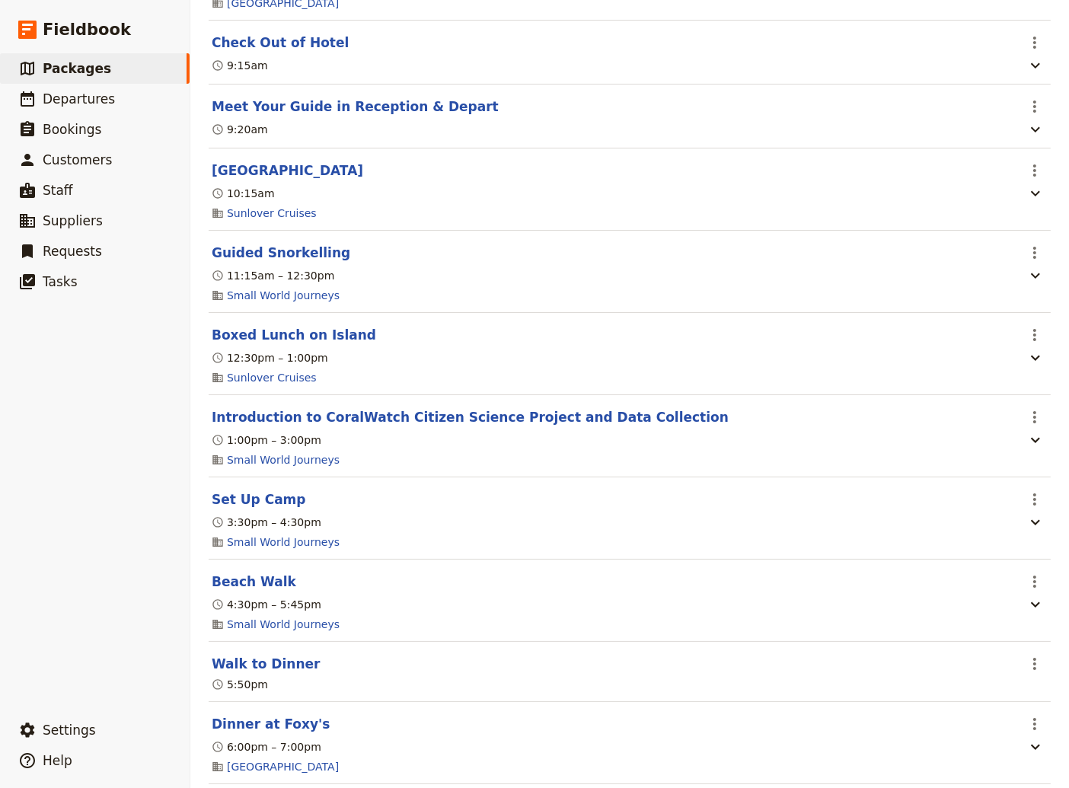
scroll to position [2363, 0]
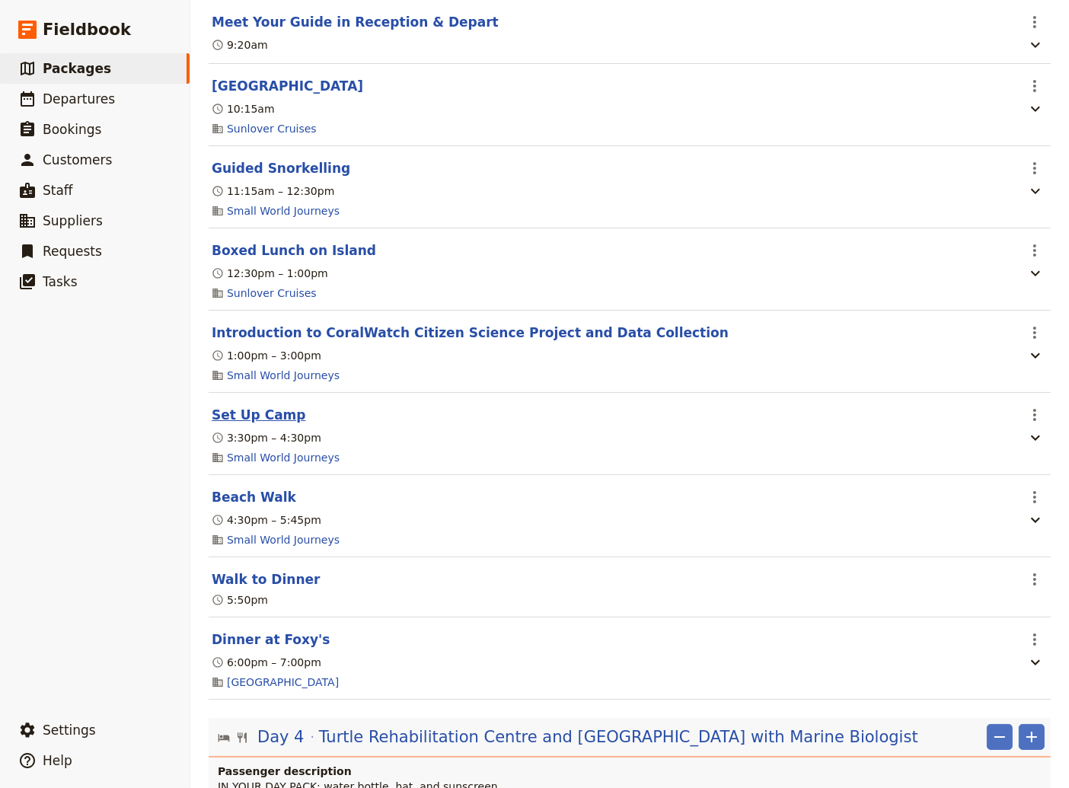
click at [259, 424] on button "Set Up Camp" at bounding box center [259, 415] width 94 height 18
select select "3"
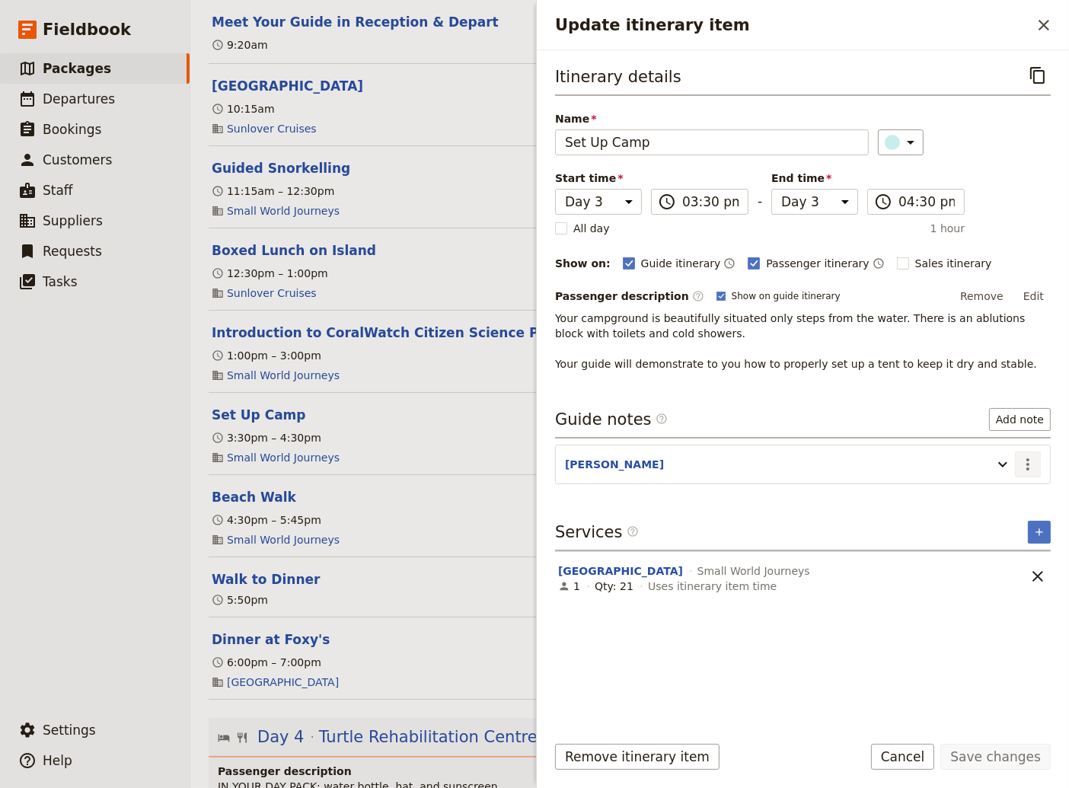
click at [1035, 457] on icon "Actions" at bounding box center [1027, 464] width 18 height 18
click at [996, 492] on span "Edit note" at bounding box center [984, 494] width 48 height 15
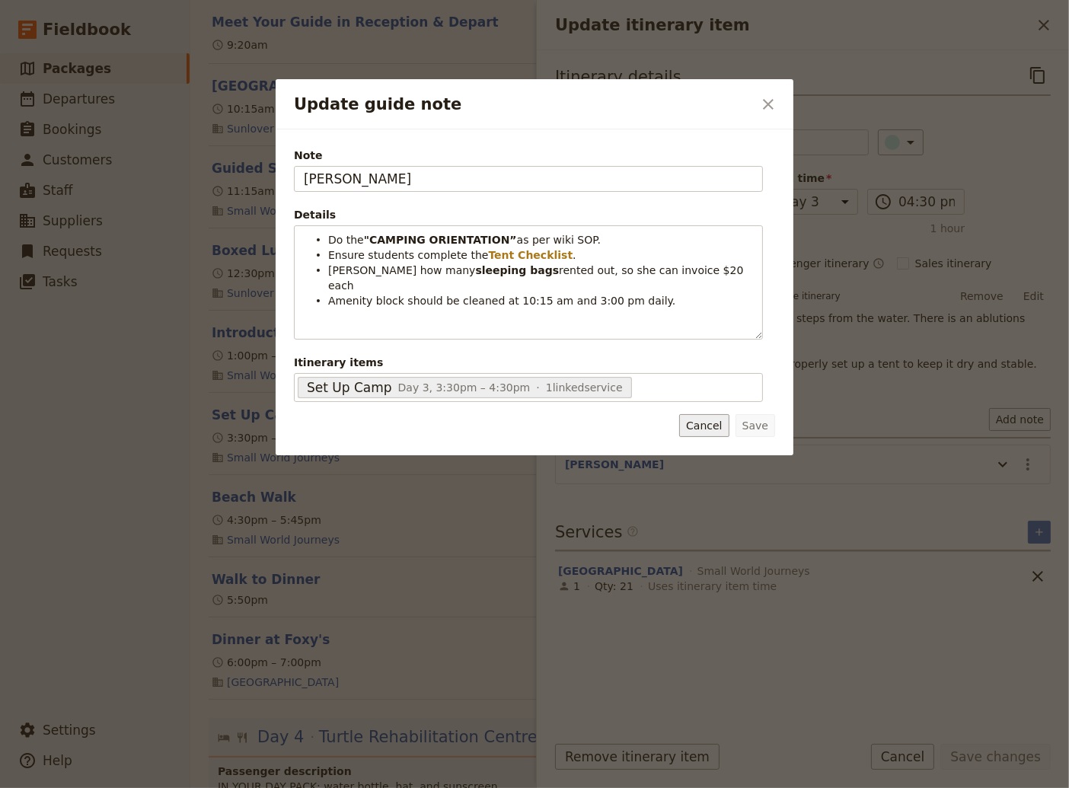
click at [720, 423] on button "Cancel" at bounding box center [703, 425] width 49 height 23
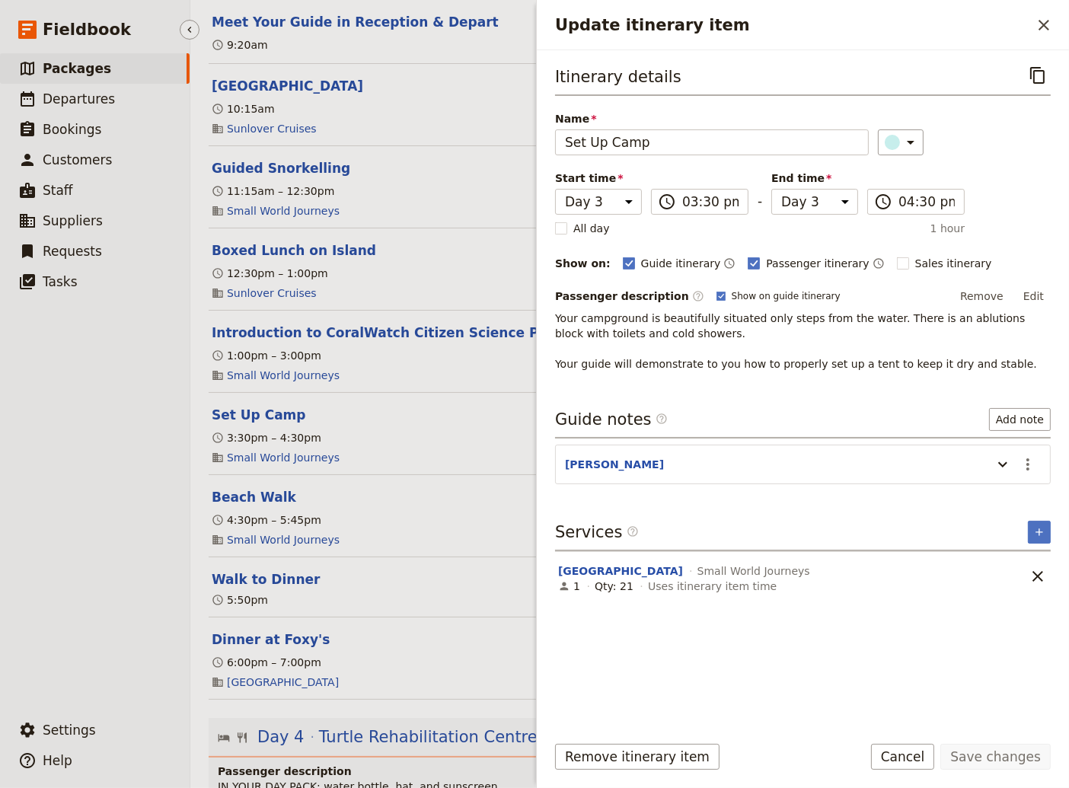
click at [123, 566] on ul "​ Packages ​ Departures ​ Bookings ​ Customers ​ Staff ​ Suppliers ​ Requests ​…" at bounding box center [95, 380] width 190 height 655
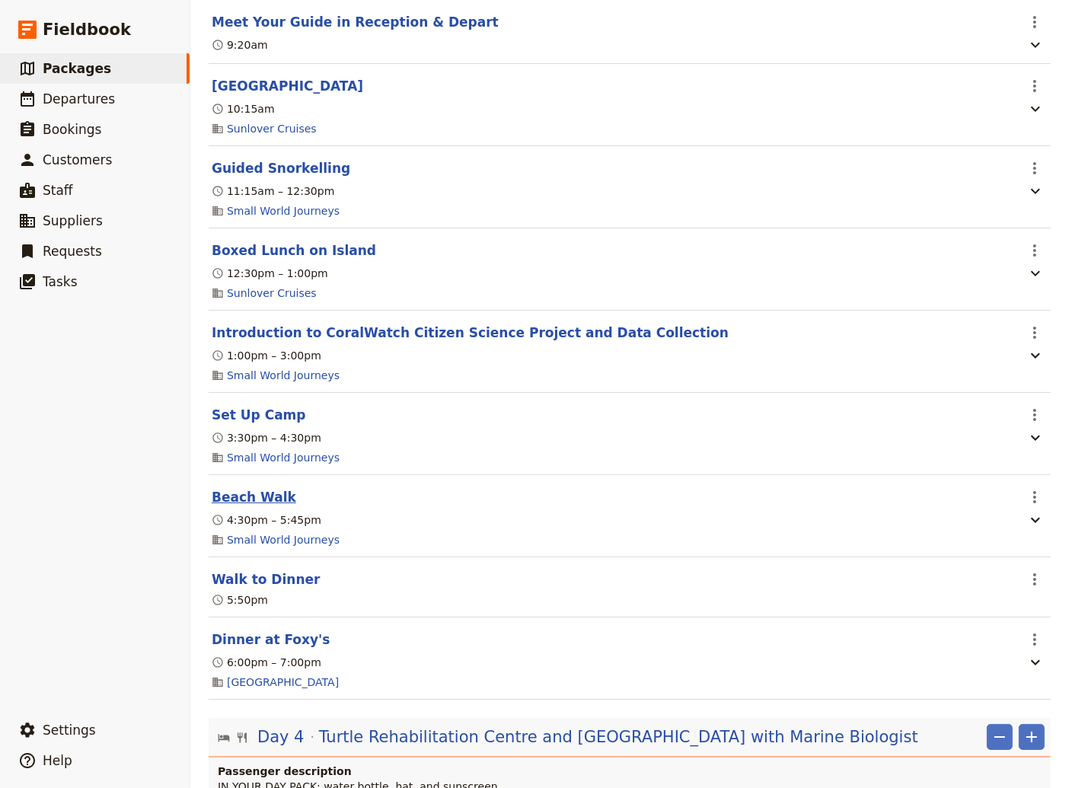
click at [255, 506] on button "Beach Walk" at bounding box center [254, 497] width 84 height 18
select select "3"
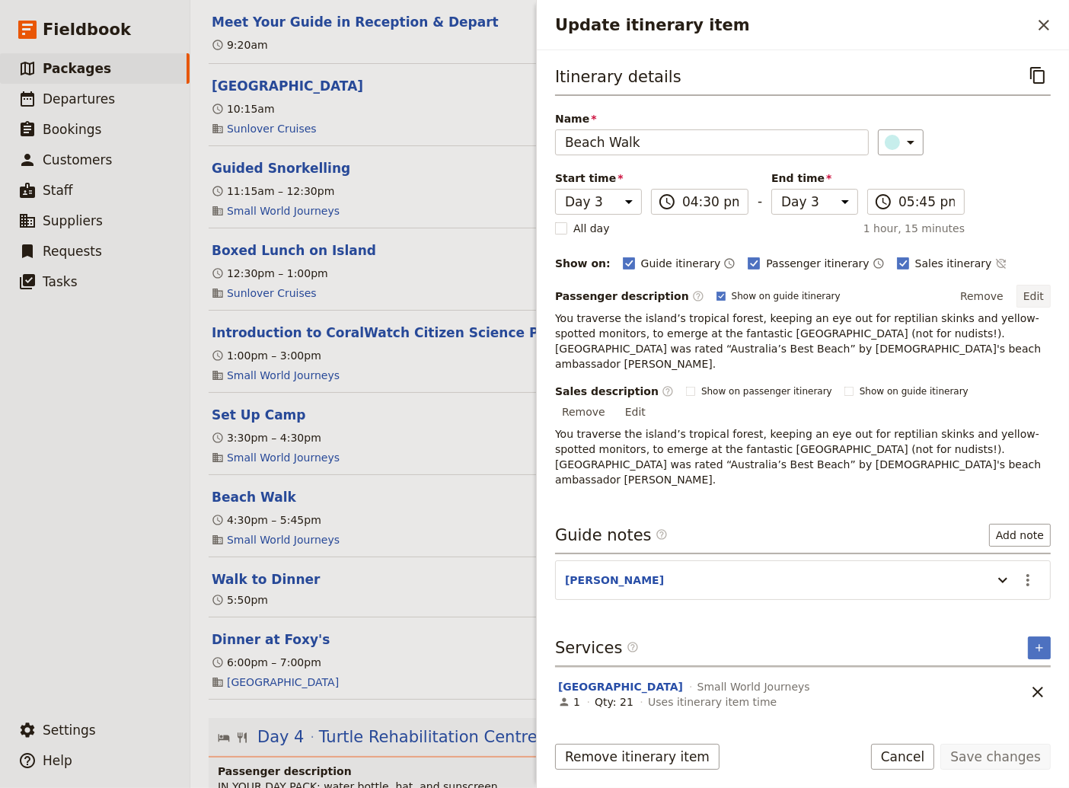
click at [1034, 294] on button "Edit" at bounding box center [1033, 296] width 34 height 23
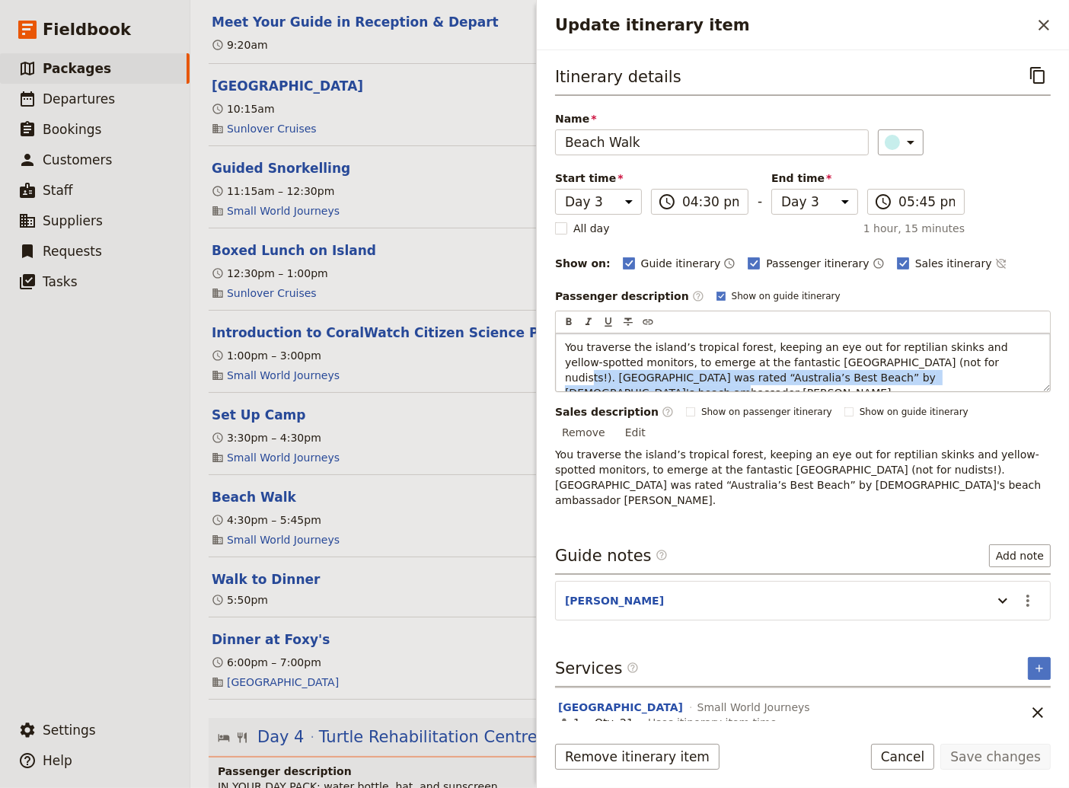
drag, startPoint x: 901, startPoint y: 375, endPoint x: 887, endPoint y: 360, distance: 20.5
click at [887, 360] on p "You traverse the island’s tropical forest, keeping an eye out for reptilian ski…" at bounding box center [803, 369] width 476 height 61
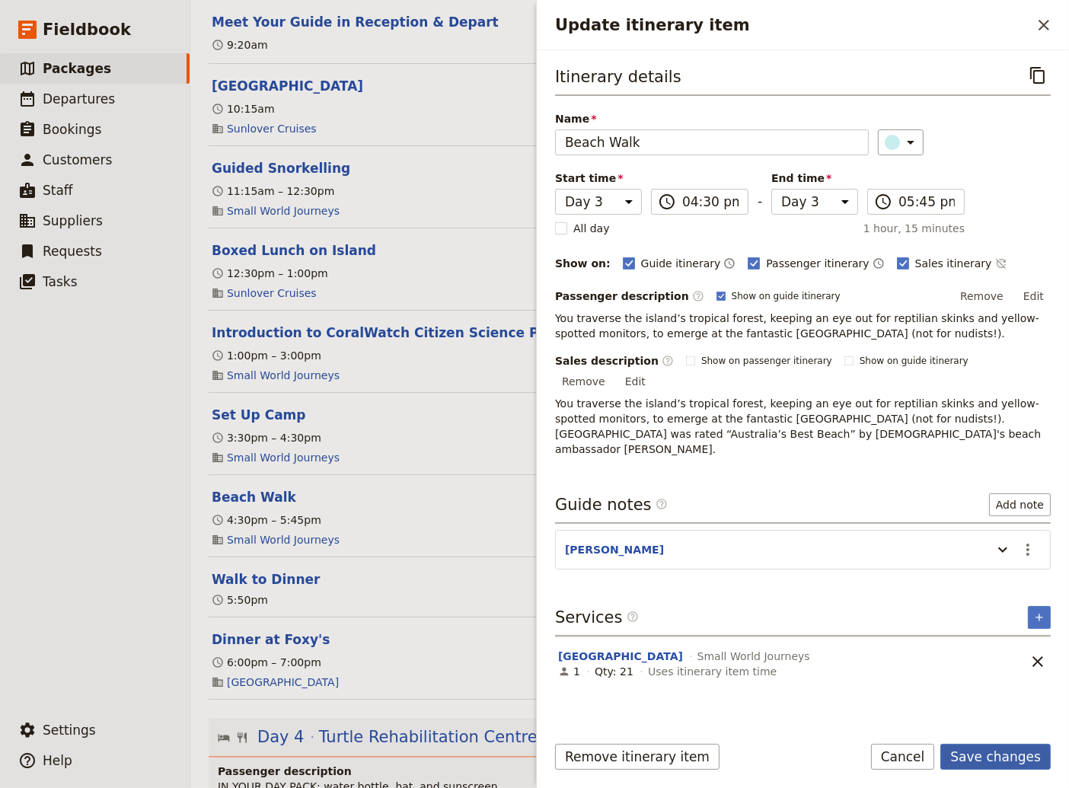
click at [970, 758] on button "Save changes" at bounding box center [995, 757] width 110 height 26
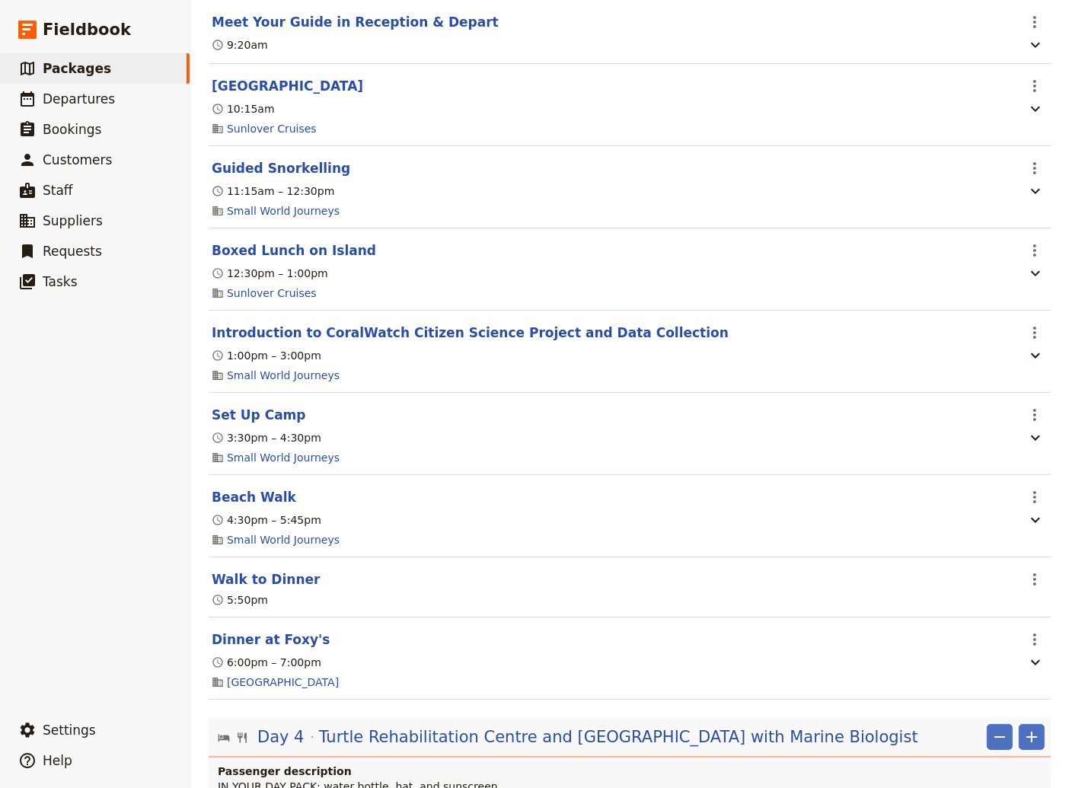
drag, startPoint x: 261, startPoint y: 516, endPoint x: 320, endPoint y: 520, distance: 58.7
click at [260, 506] on button "Beach Walk" at bounding box center [254, 497] width 84 height 18
select select "3"
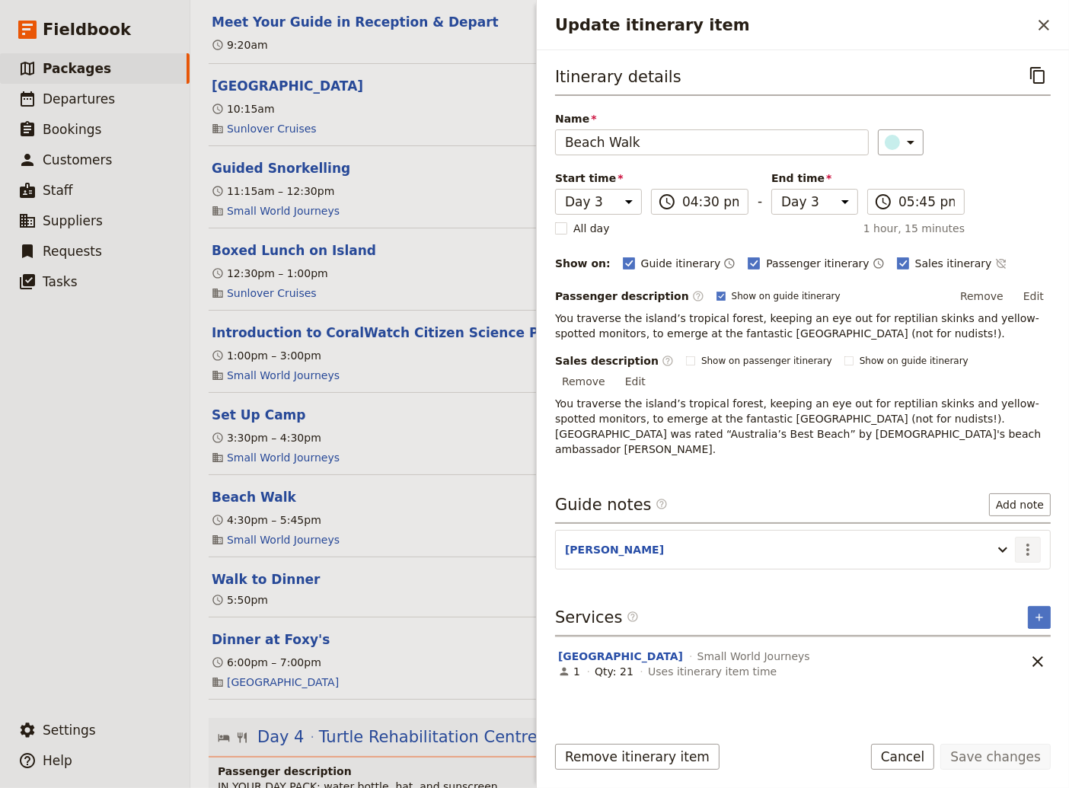
click at [1026, 540] on icon "Actions" at bounding box center [1027, 549] width 18 height 18
click at [993, 550] on span "Edit note" at bounding box center [984, 547] width 48 height 15
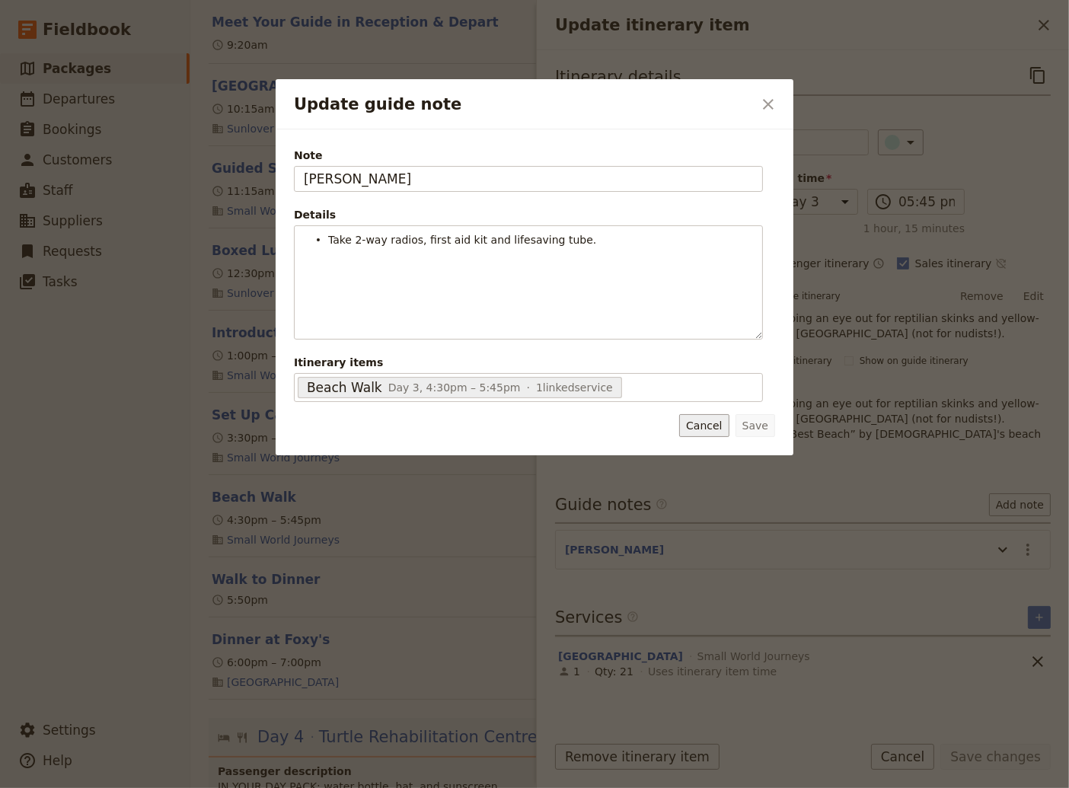
click at [714, 425] on button "Cancel" at bounding box center [703, 425] width 49 height 23
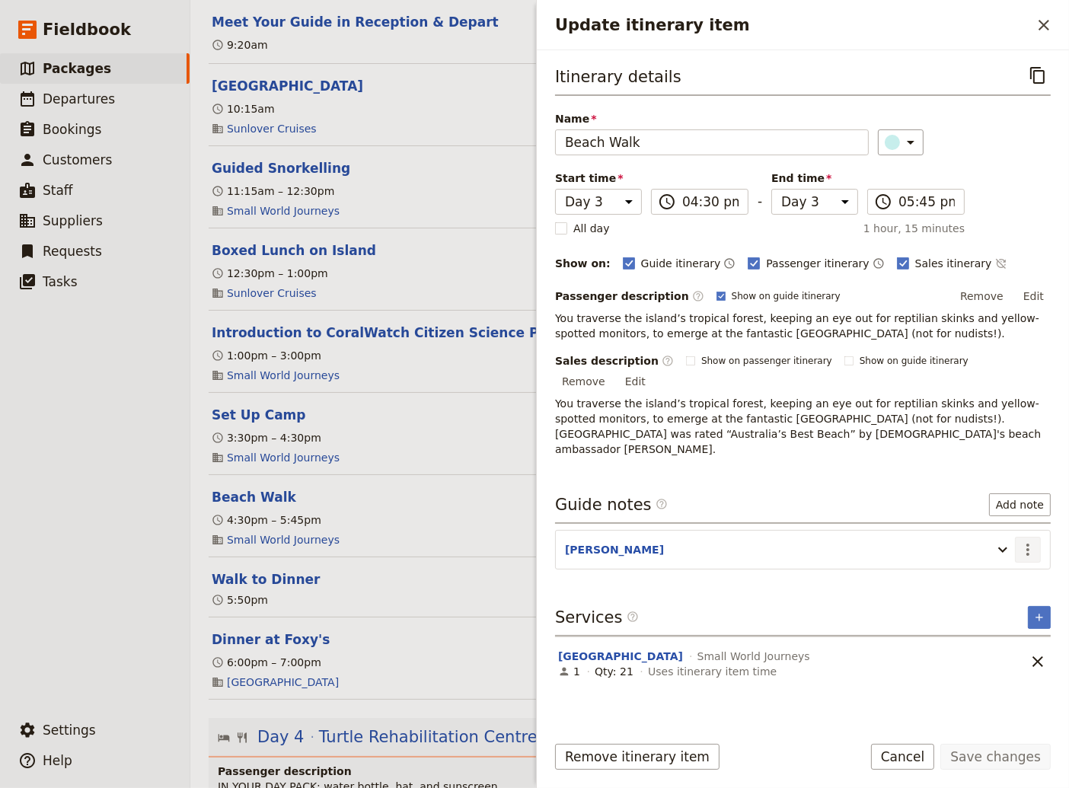
click at [1031, 540] on icon "Actions" at bounding box center [1027, 549] width 18 height 18
click at [998, 540] on button "Edit note" at bounding box center [995, 547] width 89 height 21
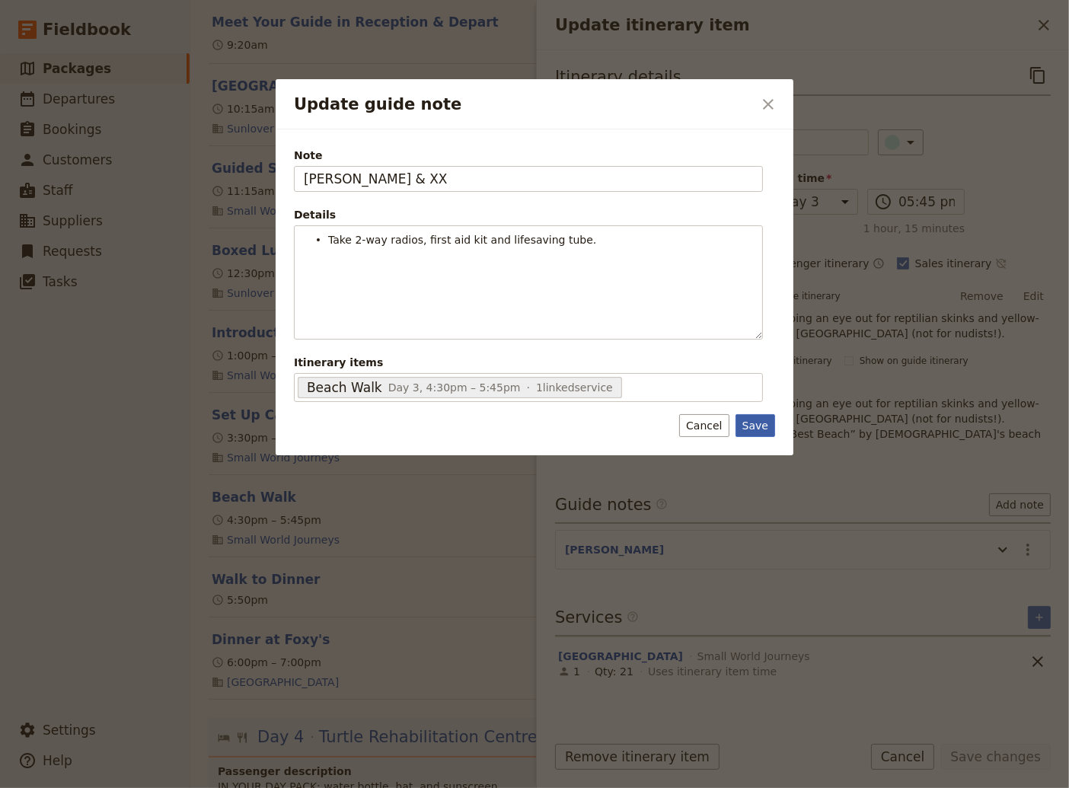
type input "[PERSON_NAME] & XX"
click at [760, 425] on button "Save" at bounding box center [755, 425] width 40 height 23
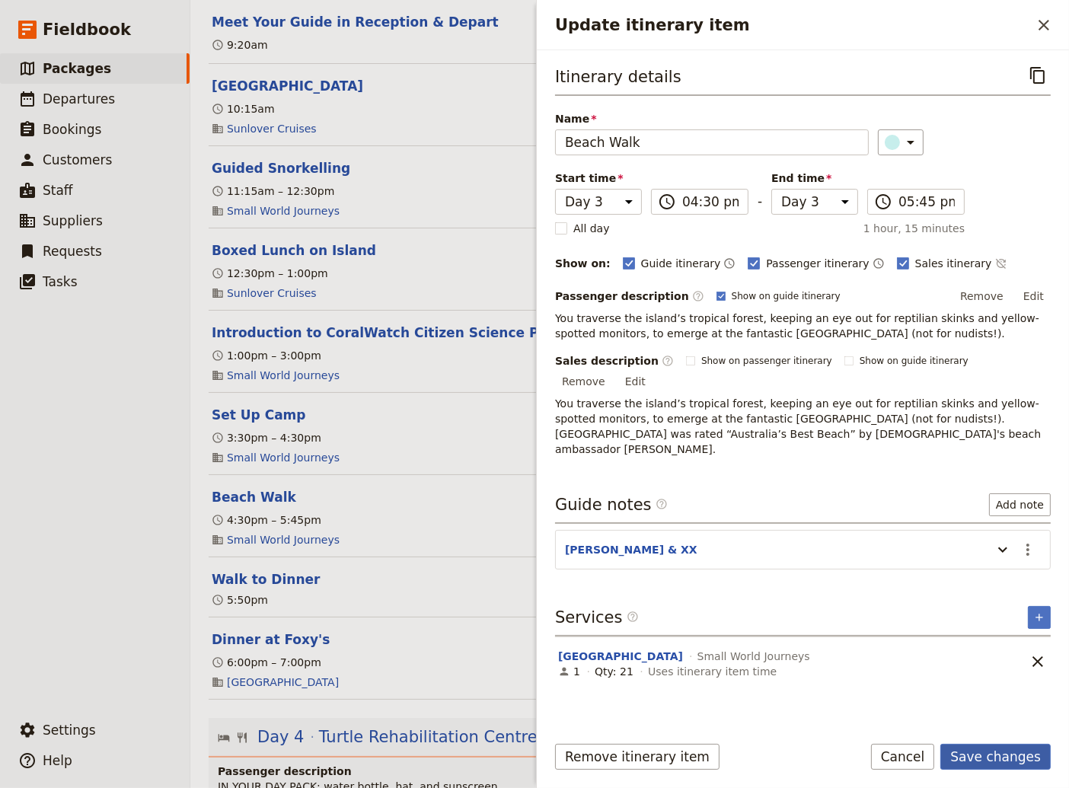
click at [1002, 757] on button "Save changes" at bounding box center [995, 757] width 110 height 26
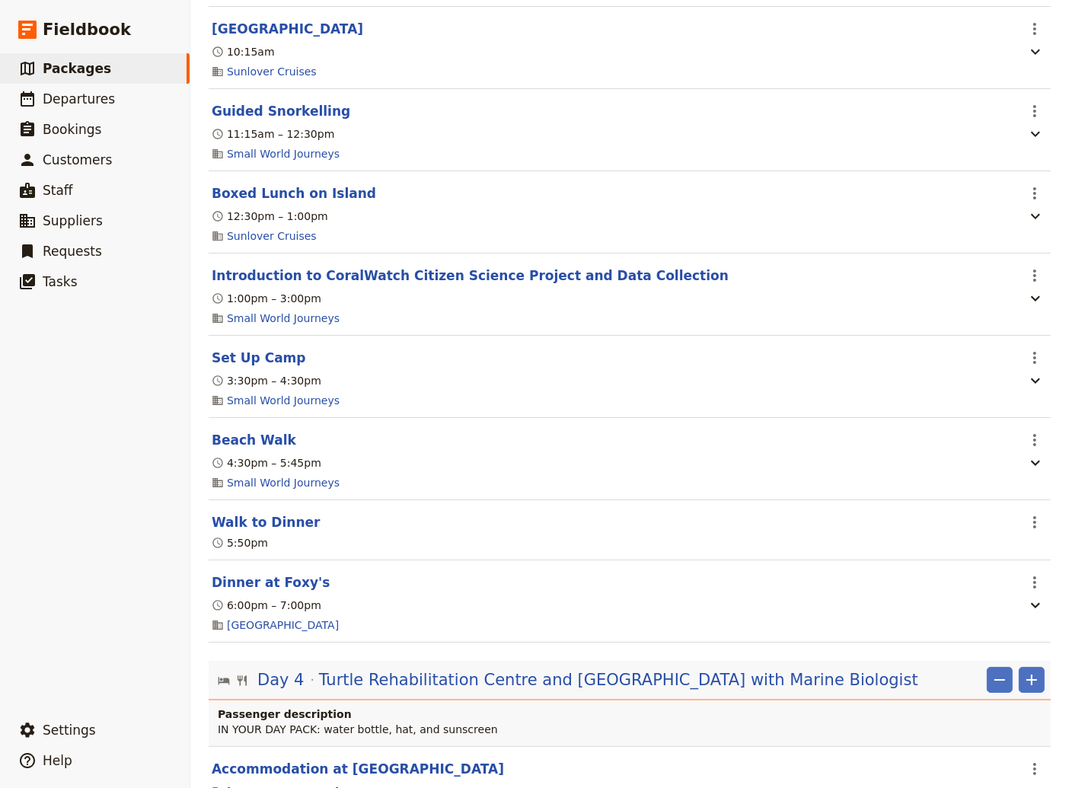
scroll to position [2466, 0]
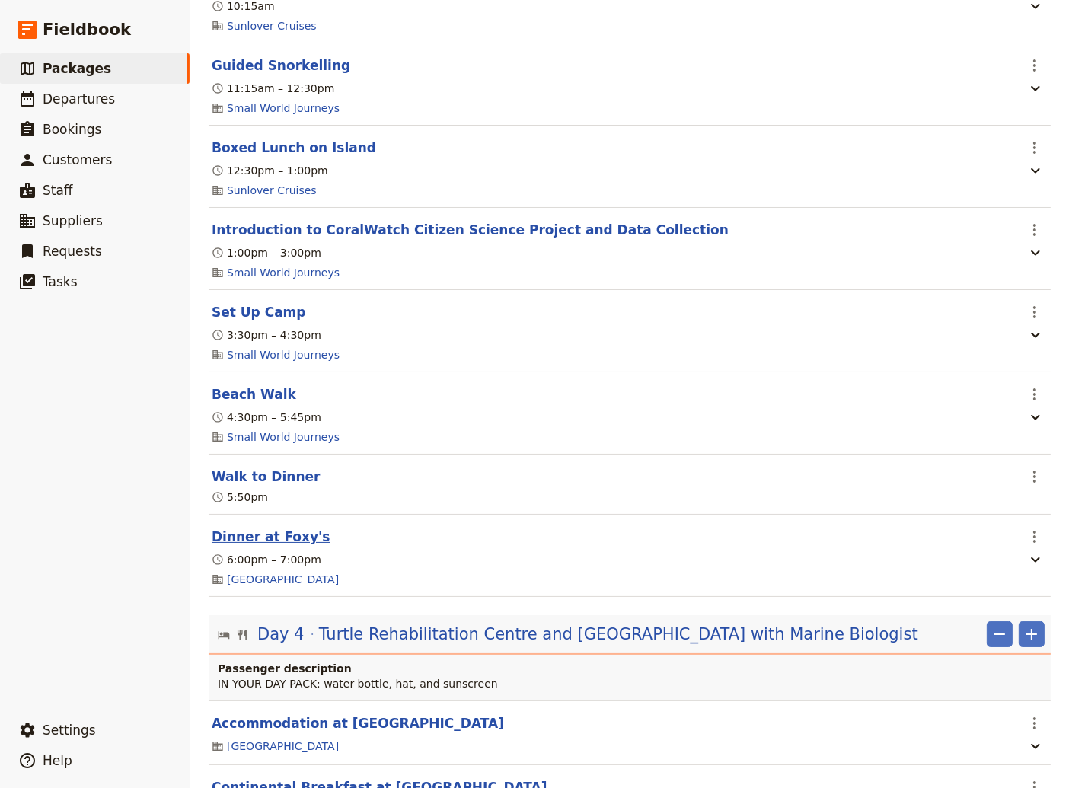
click at [280, 546] on button "Dinner at Foxy's" at bounding box center [271, 536] width 118 height 18
select select "3"
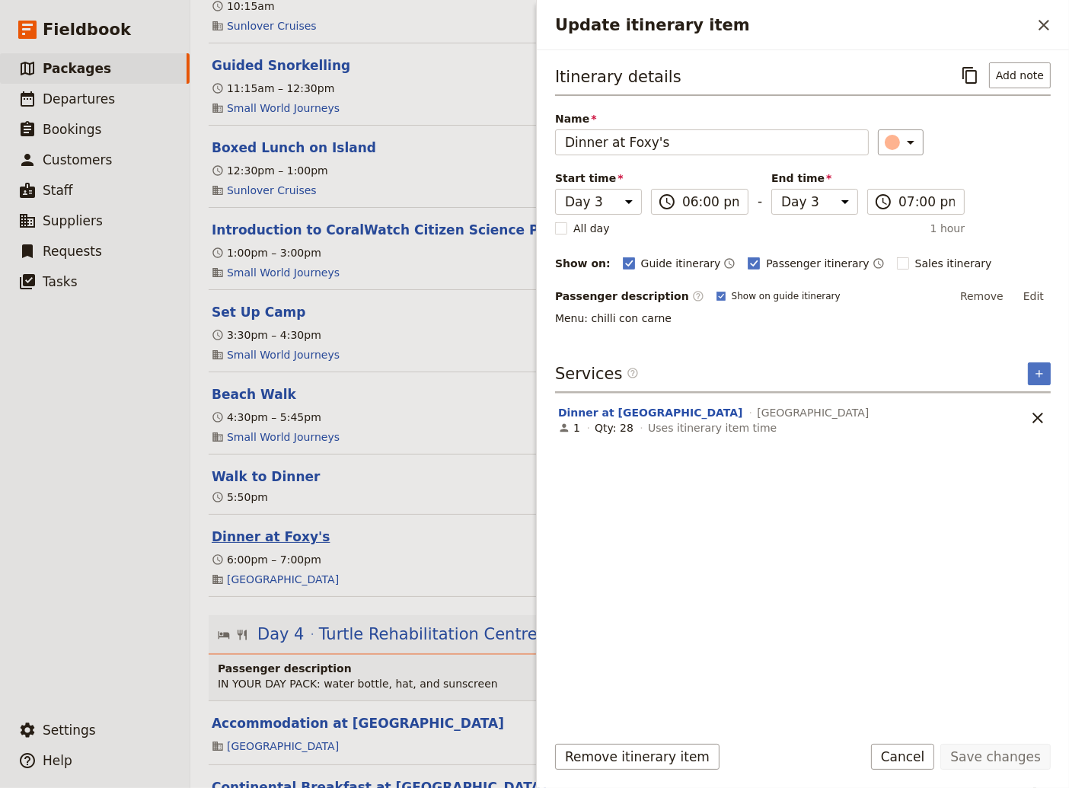
click at [280, 546] on button "Dinner at Foxy's" at bounding box center [271, 536] width 118 height 18
select select "3"
click at [257, 486] on button "Walk to Dinner" at bounding box center [266, 476] width 108 height 18
select select "3"
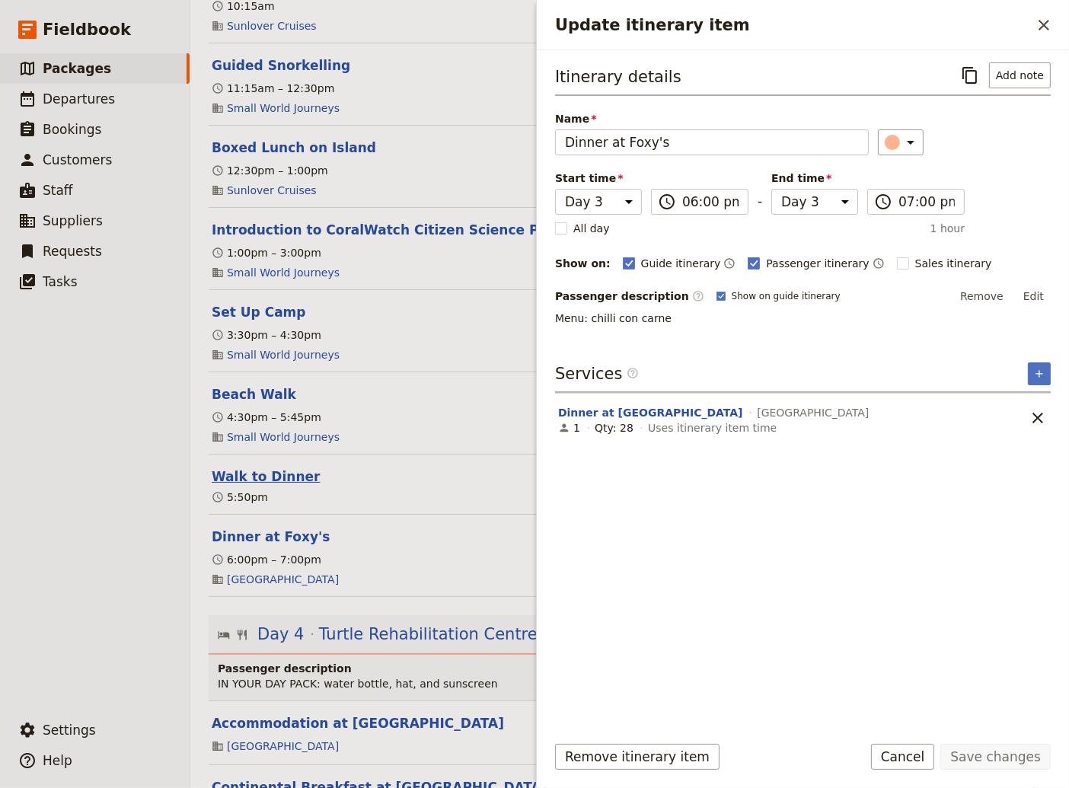
select select "3"
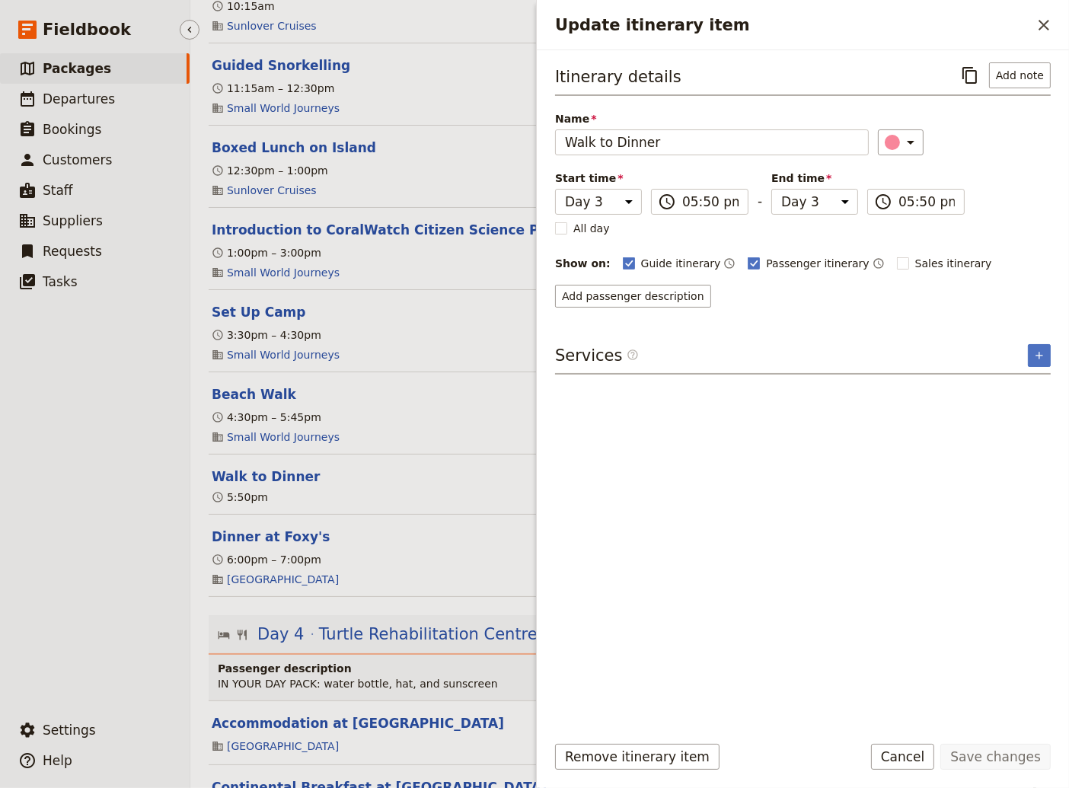
click at [65, 533] on ul "​ Packages ​ Departures ​ Bookings ​ Customers ​ Staff ​ Suppliers ​ Requests ​…" at bounding box center [95, 380] width 190 height 655
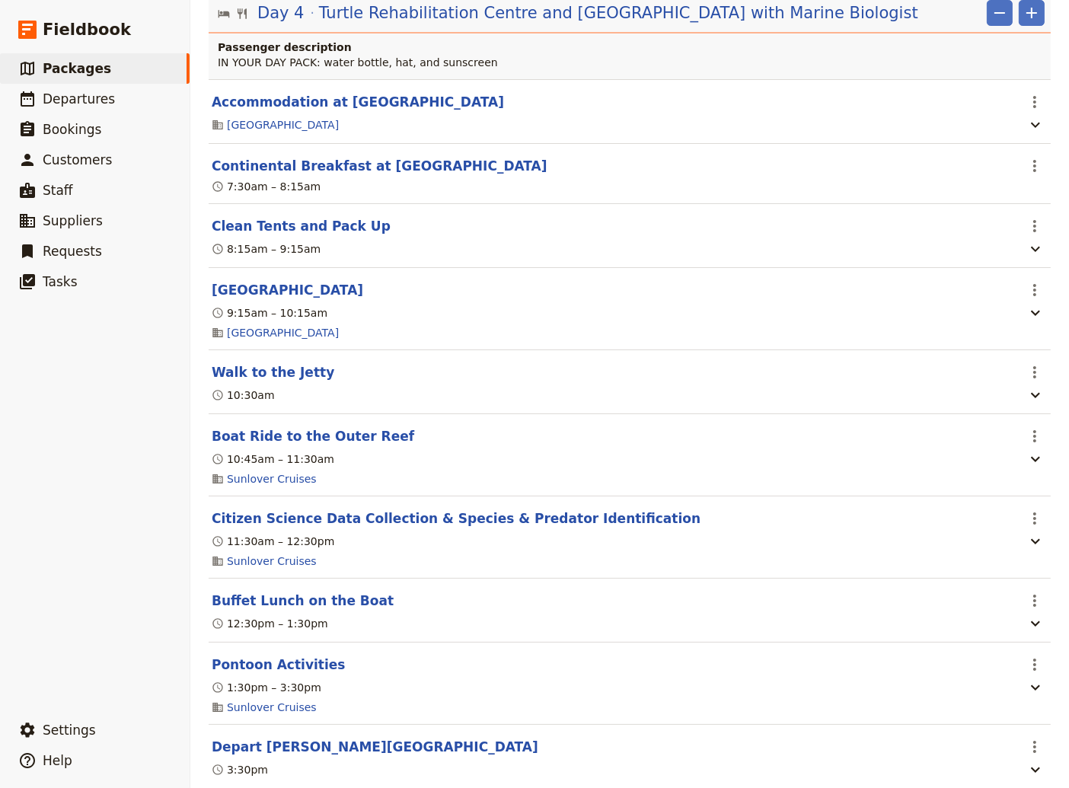
scroll to position [2980, 0]
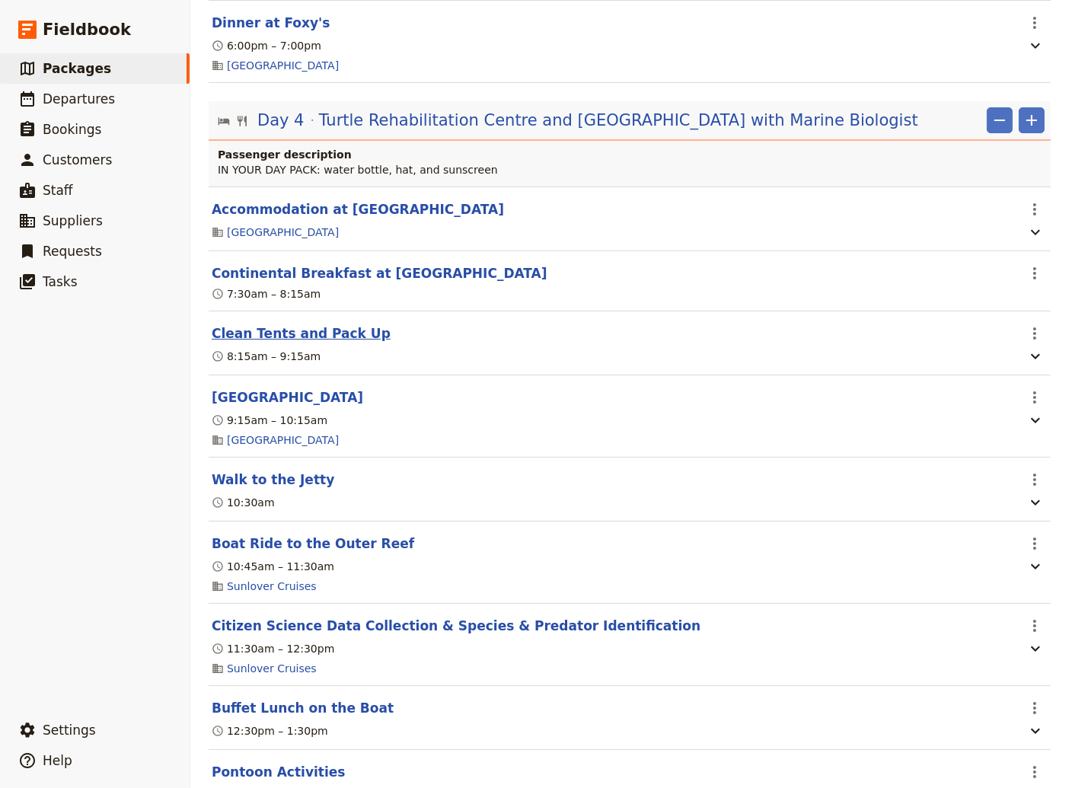
click at [290, 343] on button "Clean Tents and Pack Up" at bounding box center [301, 333] width 179 height 18
select select "4"
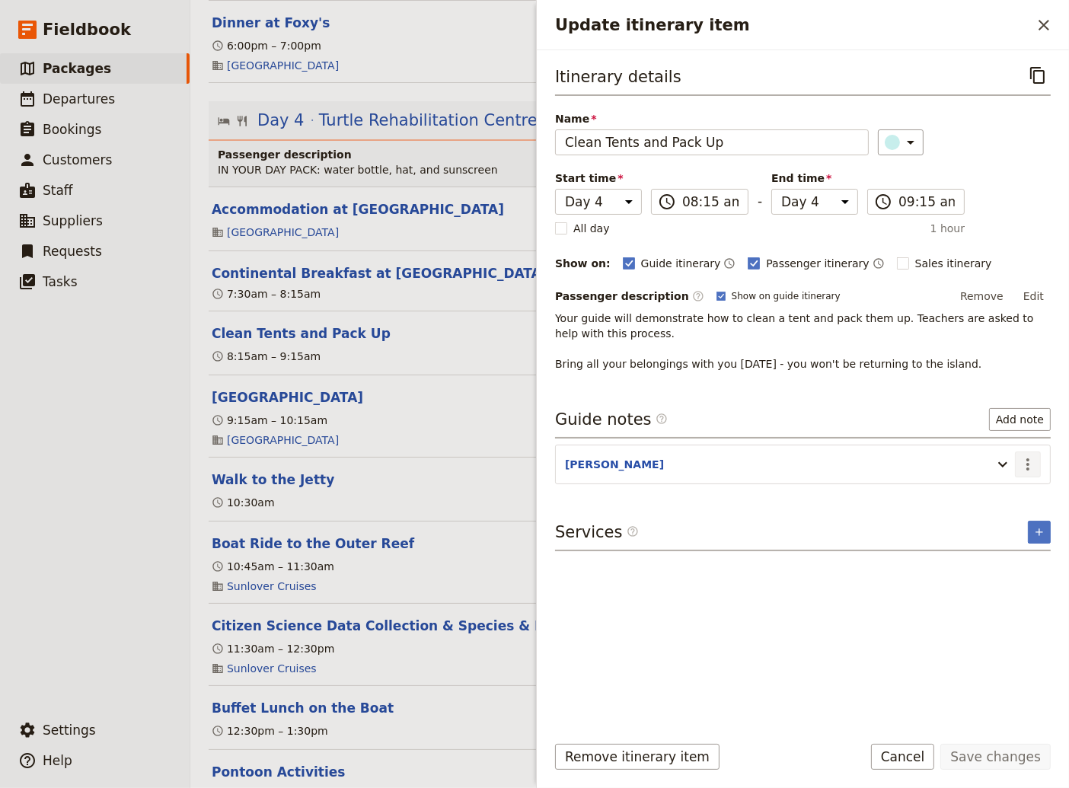
click at [1031, 464] on icon "Actions" at bounding box center [1027, 464] width 18 height 18
click at [1003, 492] on span "Edit note" at bounding box center [984, 494] width 48 height 15
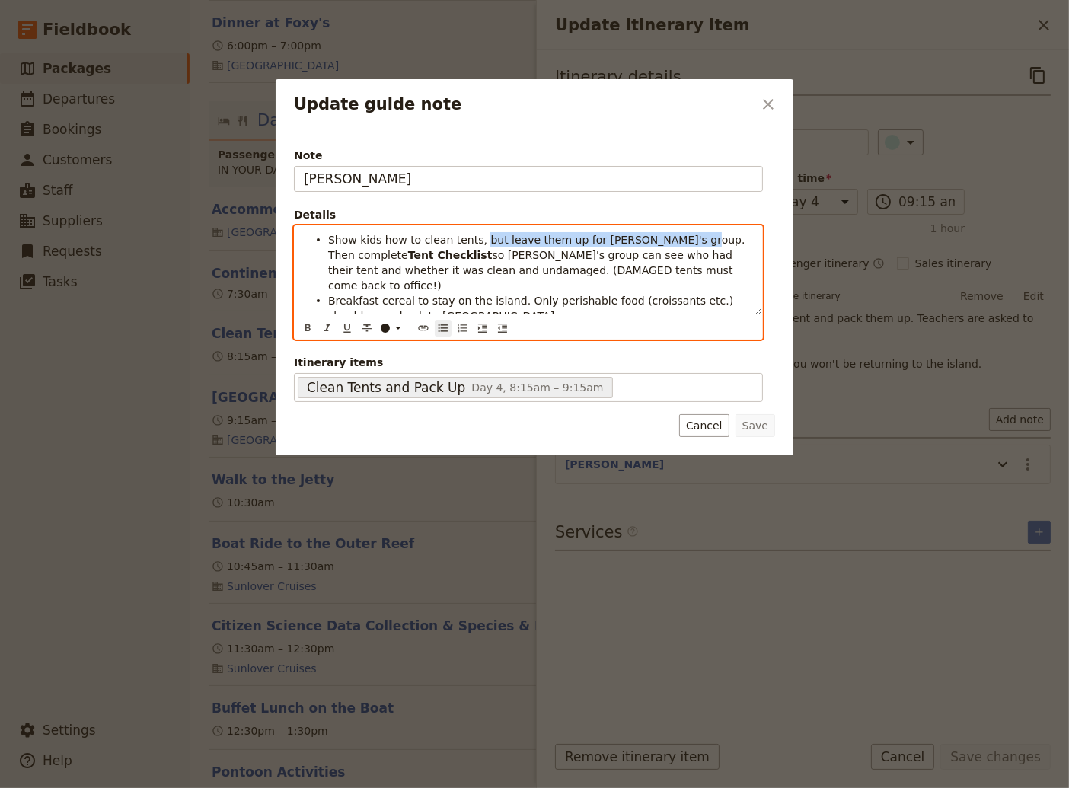
drag, startPoint x: 658, startPoint y: 239, endPoint x: 470, endPoint y: 239, distance: 187.2
click at [470, 239] on span "Show kids how to clean tents, but leave them up for [PERSON_NAME]'s group. Then…" at bounding box center [538, 247] width 420 height 27
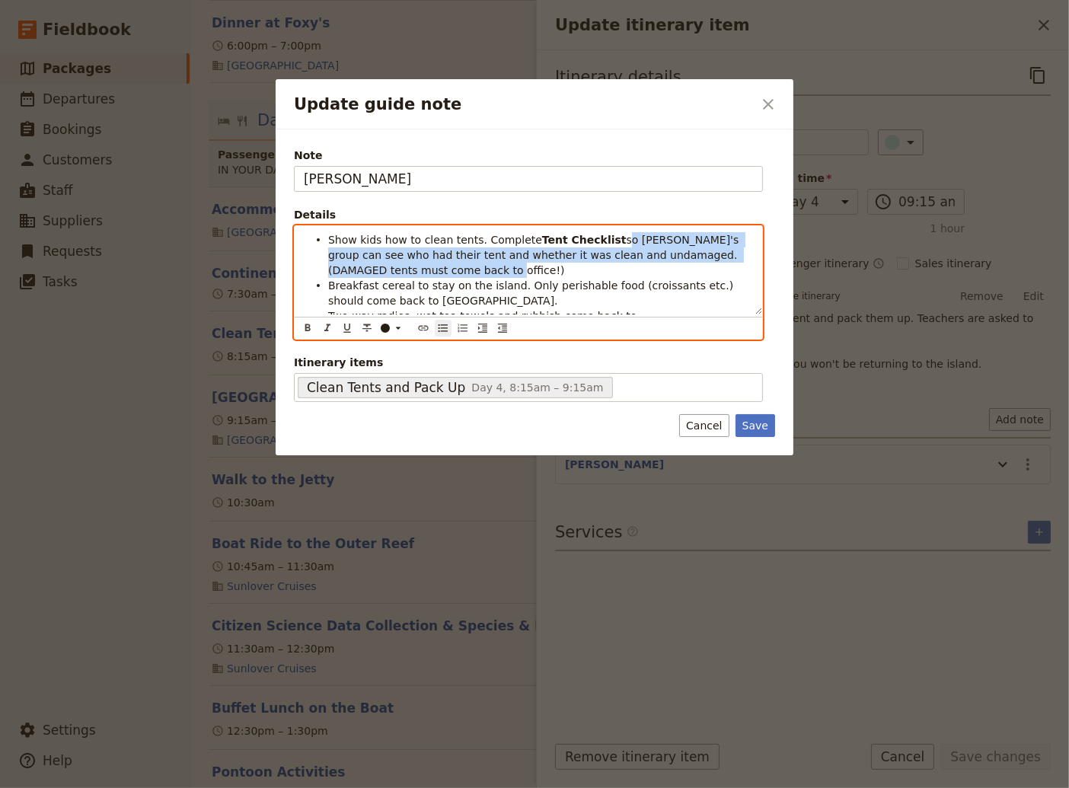
drag, startPoint x: 403, startPoint y: 271, endPoint x: 589, endPoint y: 239, distance: 189.2
click at [589, 239] on li "Show kids how to clean tents. Complete Tent Checklist so [PERSON_NAME]'s group …" at bounding box center [540, 254] width 425 height 46
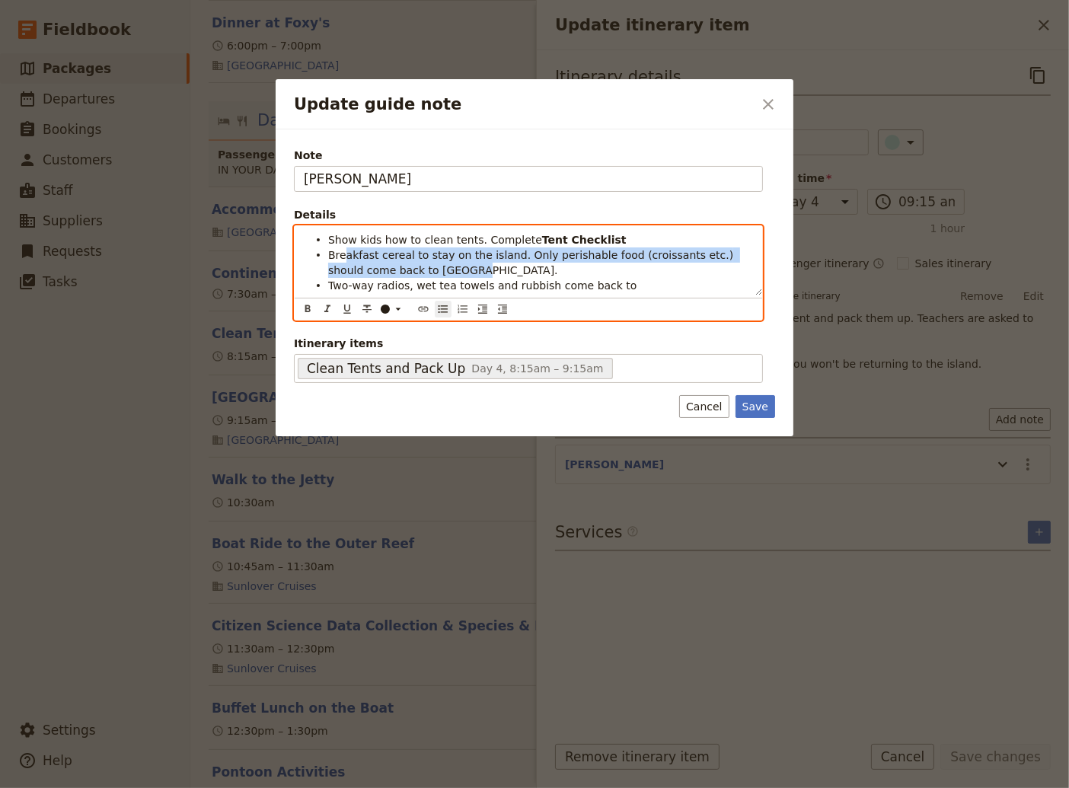
drag, startPoint x: 410, startPoint y: 265, endPoint x: 595, endPoint y: 259, distance: 185.1
click at [345, 257] on li "Breakfast cereal to stay on the island. Only perishable food (croissants etc.) …" at bounding box center [540, 262] width 425 height 30
drag, startPoint x: 645, startPoint y: 285, endPoint x: 330, endPoint y: 252, distance: 317.6
click at [330, 252] on ul "Show kids how to clean tents. Complete Tent Checklist Breakfast cereal to stay …" at bounding box center [528, 270] width 449 height 76
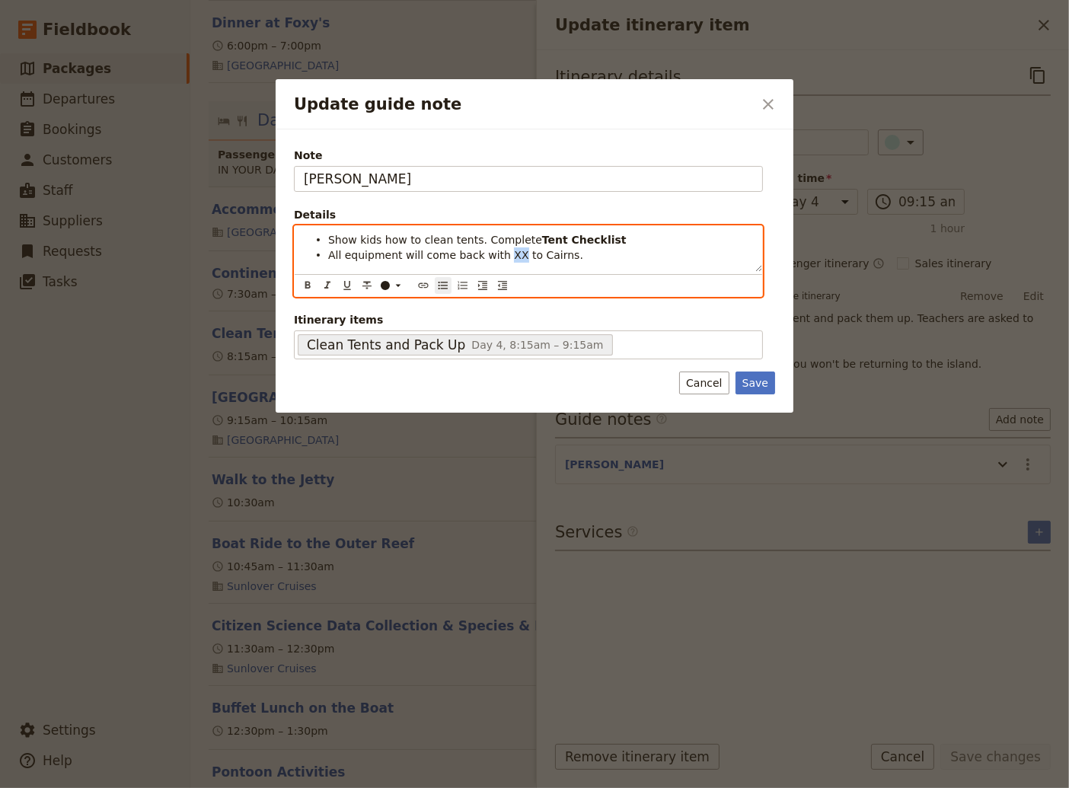
drag, startPoint x: 502, startPoint y: 255, endPoint x: 492, endPoint y: 257, distance: 10.2
click at [492, 257] on span "All equipment will come back with XX to Cairns." at bounding box center [455, 255] width 255 height 12
click at [387, 285] on div "Update guide note" at bounding box center [385, 285] width 9 height 9
click at [385, 322] on div "button" at bounding box center [385, 321] width 9 height 9
click at [661, 260] on li "All equipment will come back with XX to Cairns." at bounding box center [540, 254] width 425 height 15
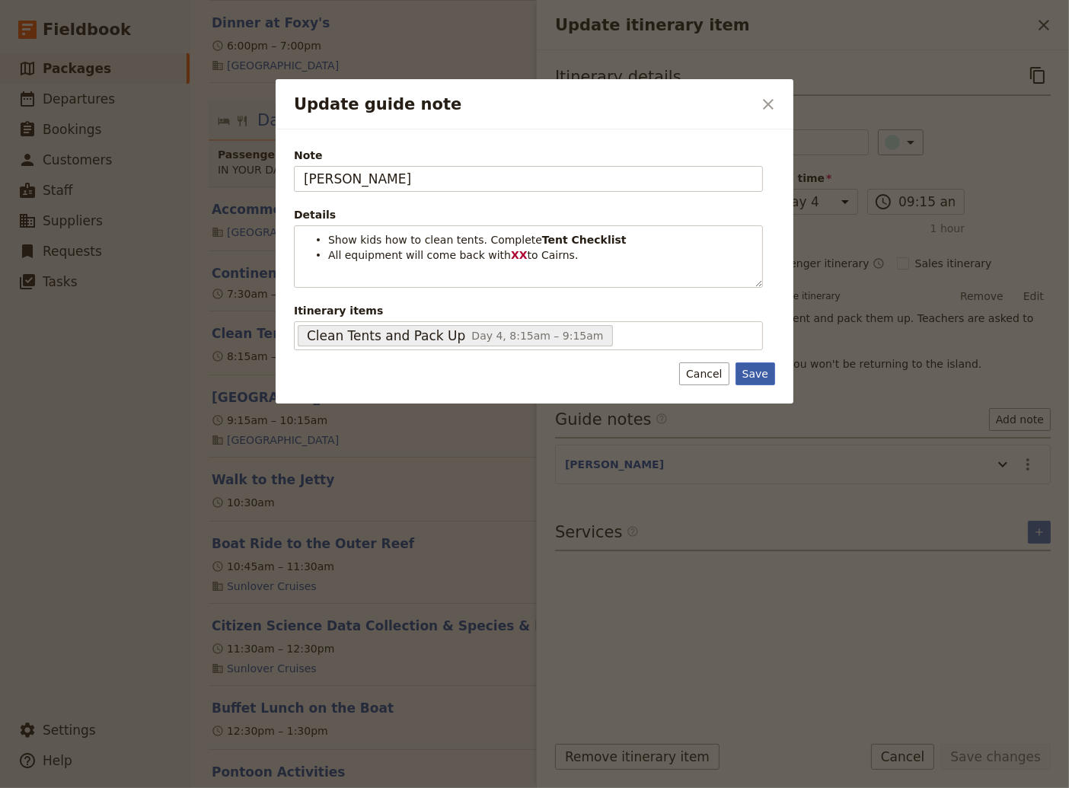
click at [762, 381] on button "Save" at bounding box center [755, 373] width 40 height 23
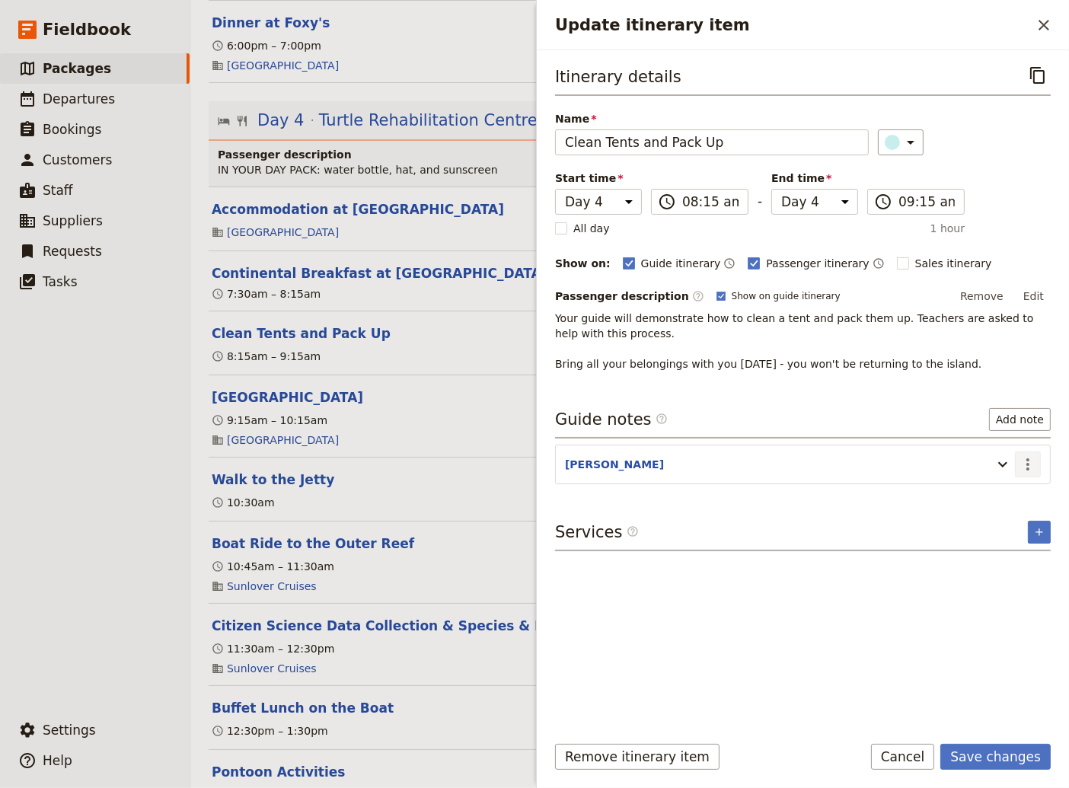
click at [1028, 460] on icon "Actions" at bounding box center [1027, 464] width 18 height 18
click at [1001, 493] on span "Edit note" at bounding box center [984, 494] width 48 height 15
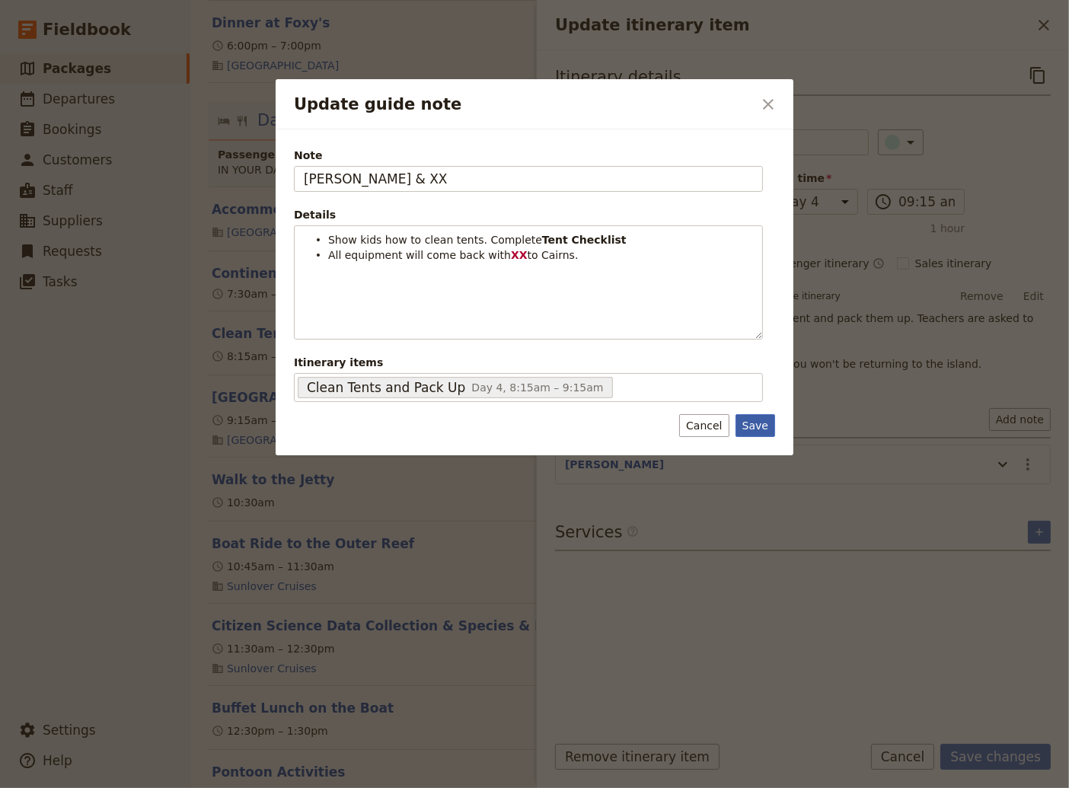
type input "[PERSON_NAME] & XX"
click at [766, 429] on button "Save" at bounding box center [755, 425] width 40 height 23
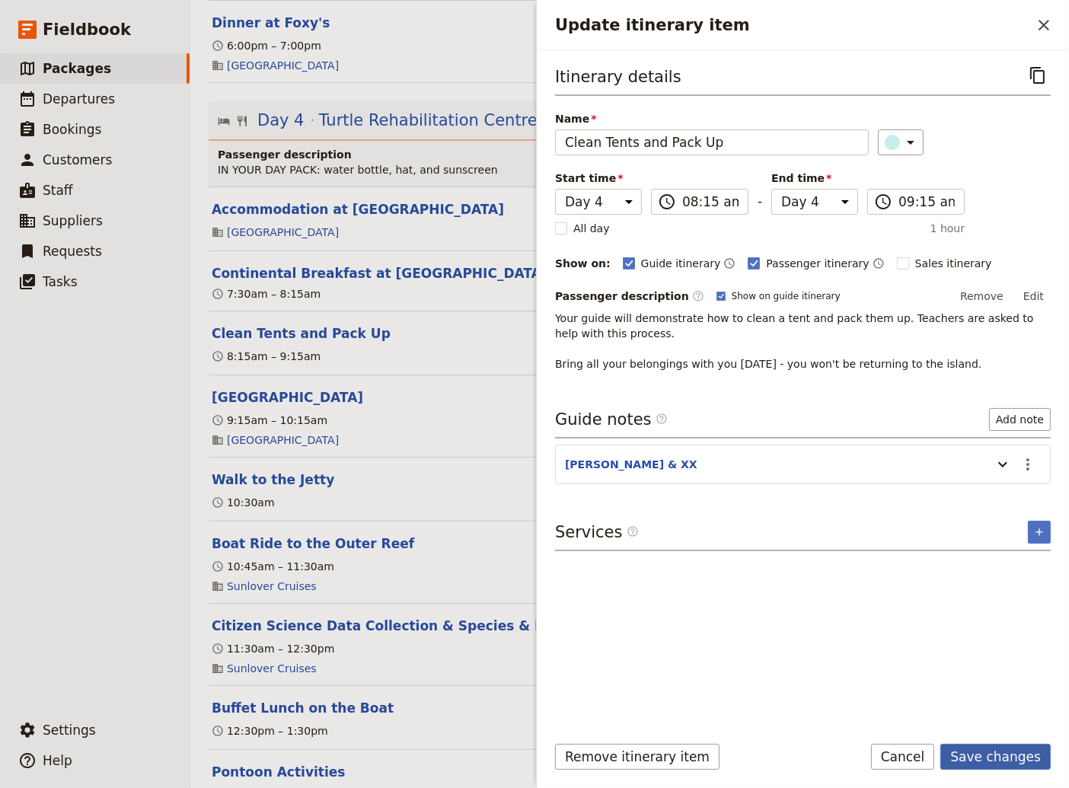
click at [992, 756] on button "Save changes" at bounding box center [995, 757] width 110 height 26
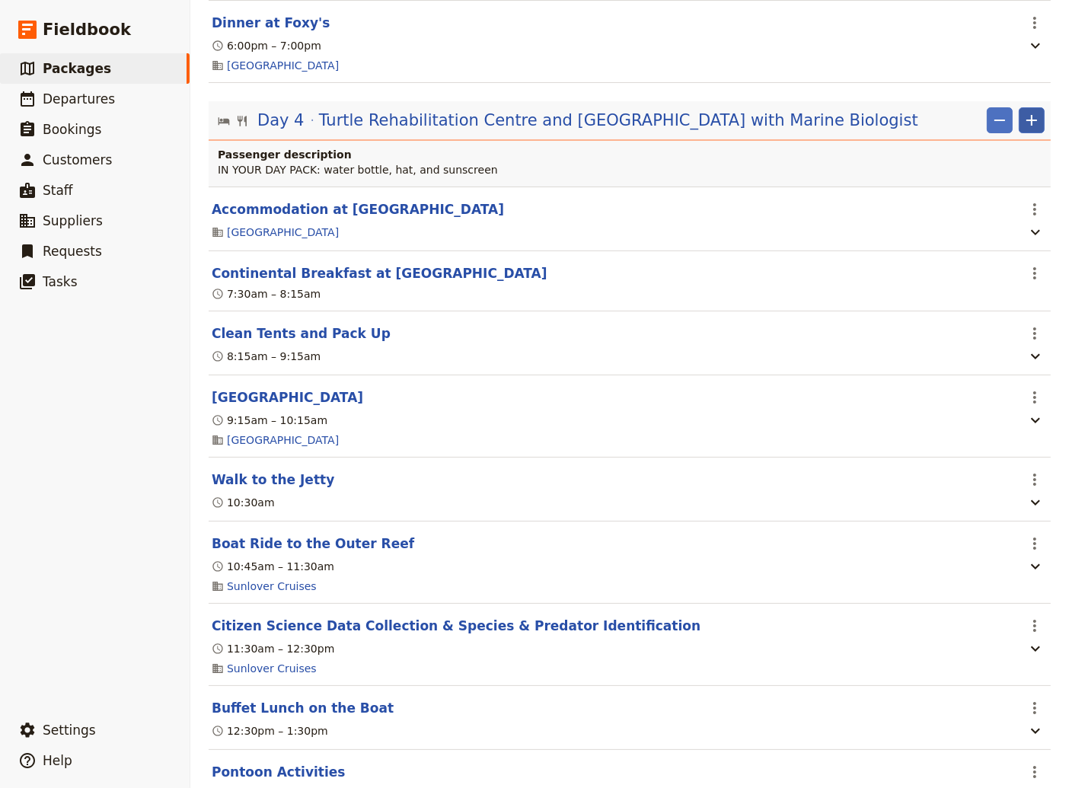
click at [1022, 129] on icon "Add" at bounding box center [1031, 120] width 18 height 18
click at [1009, 171] on span "Add itinerary item" at bounding box center [975, 175] width 97 height 15
select select "4"
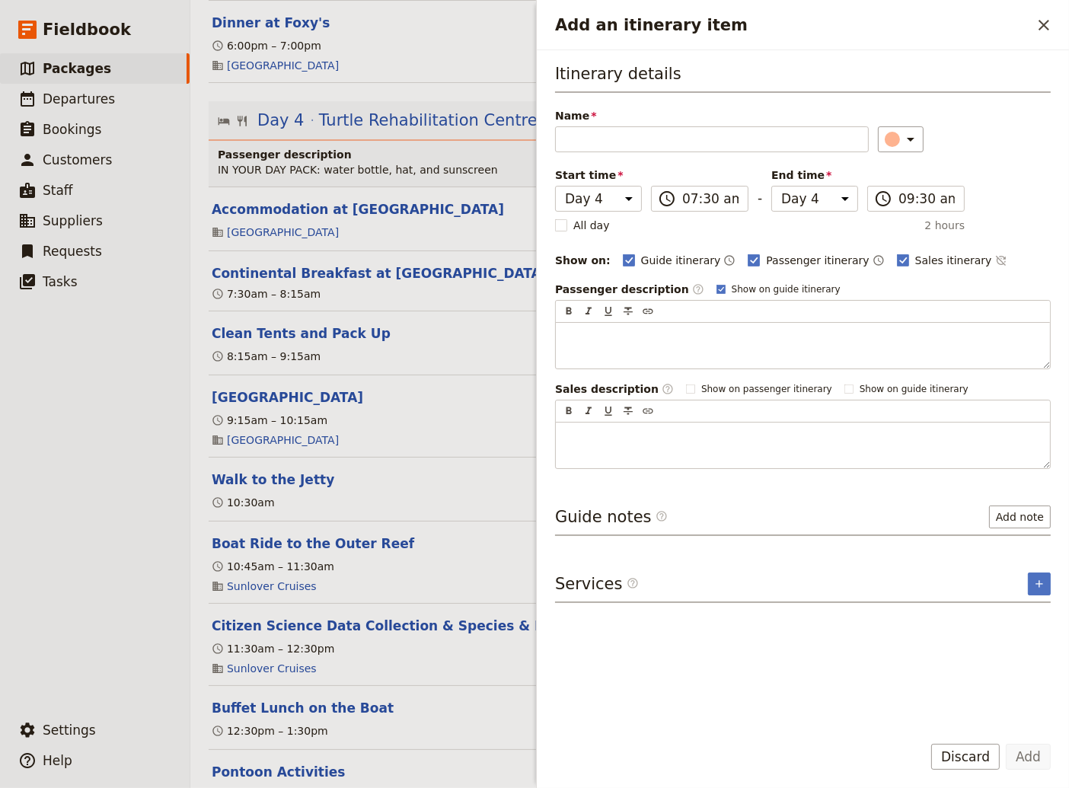
type input "A"
type input "XX Returns to Cairns on Resort Boat"
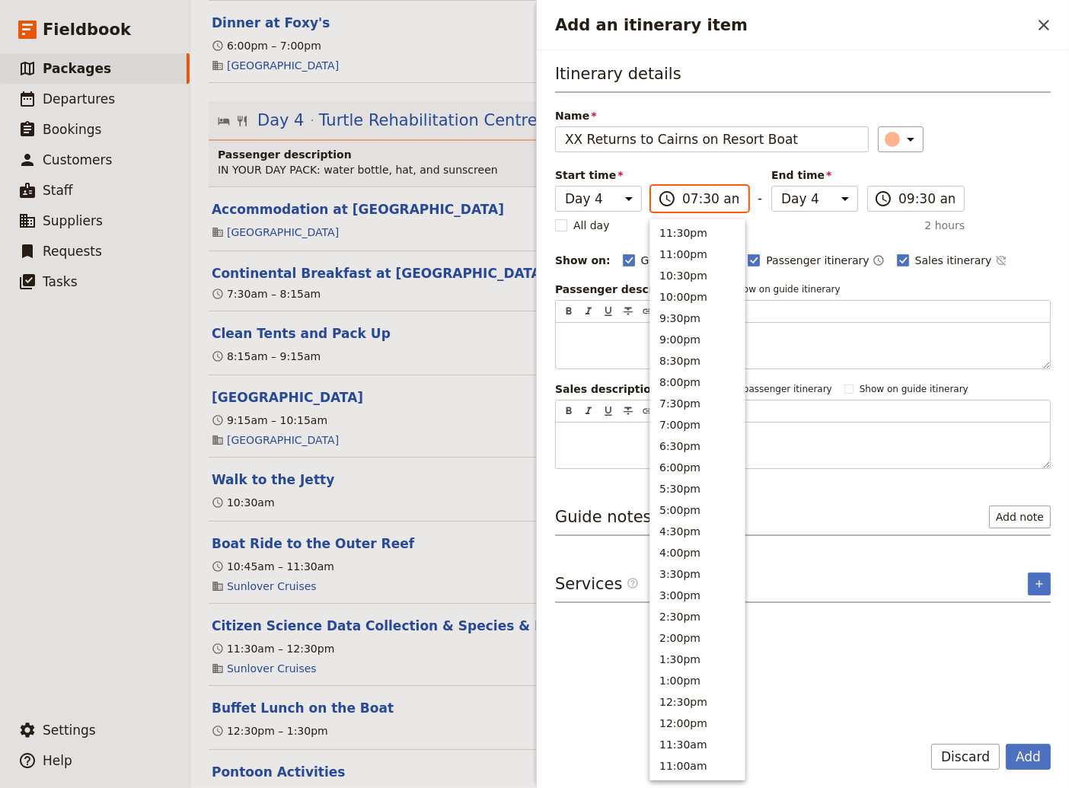
click at [690, 198] on input "07:30 am" at bounding box center [710, 199] width 56 height 18
type input "09:30 am"
click at [1026, 752] on button "Add" at bounding box center [1027, 757] width 45 height 26
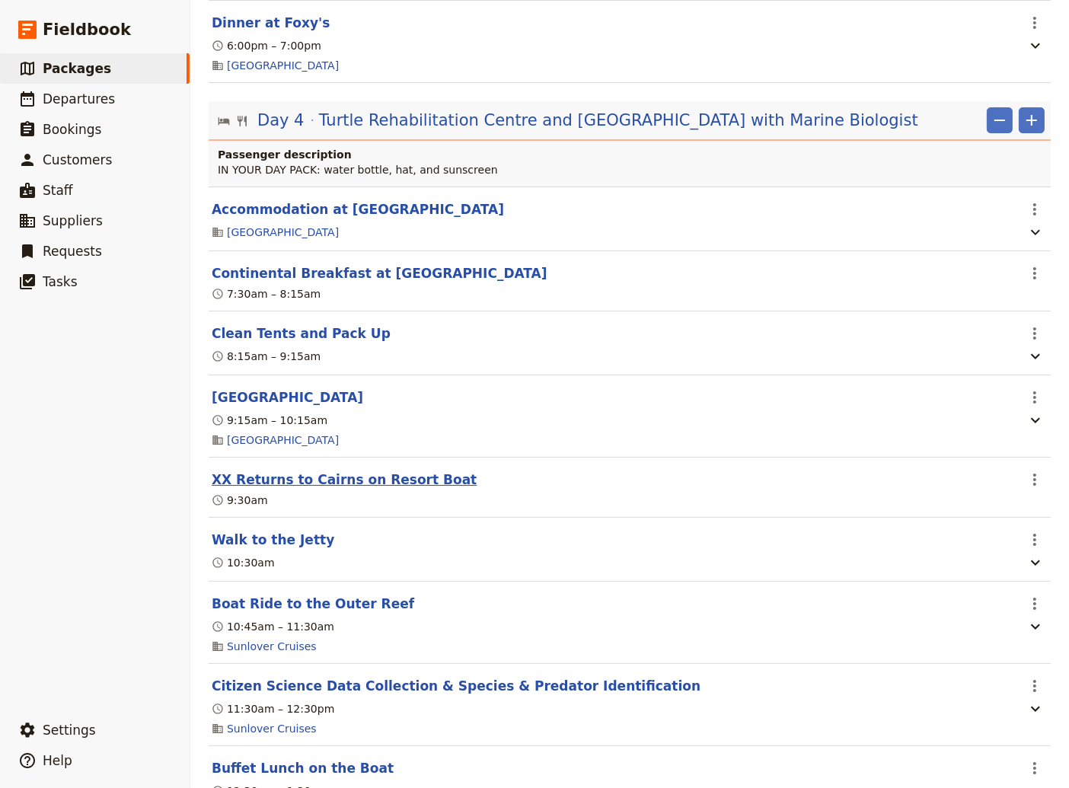
click at [379, 489] on button "XX Returns to Cairns on Resort Boat" at bounding box center [344, 479] width 265 height 18
select select "4"
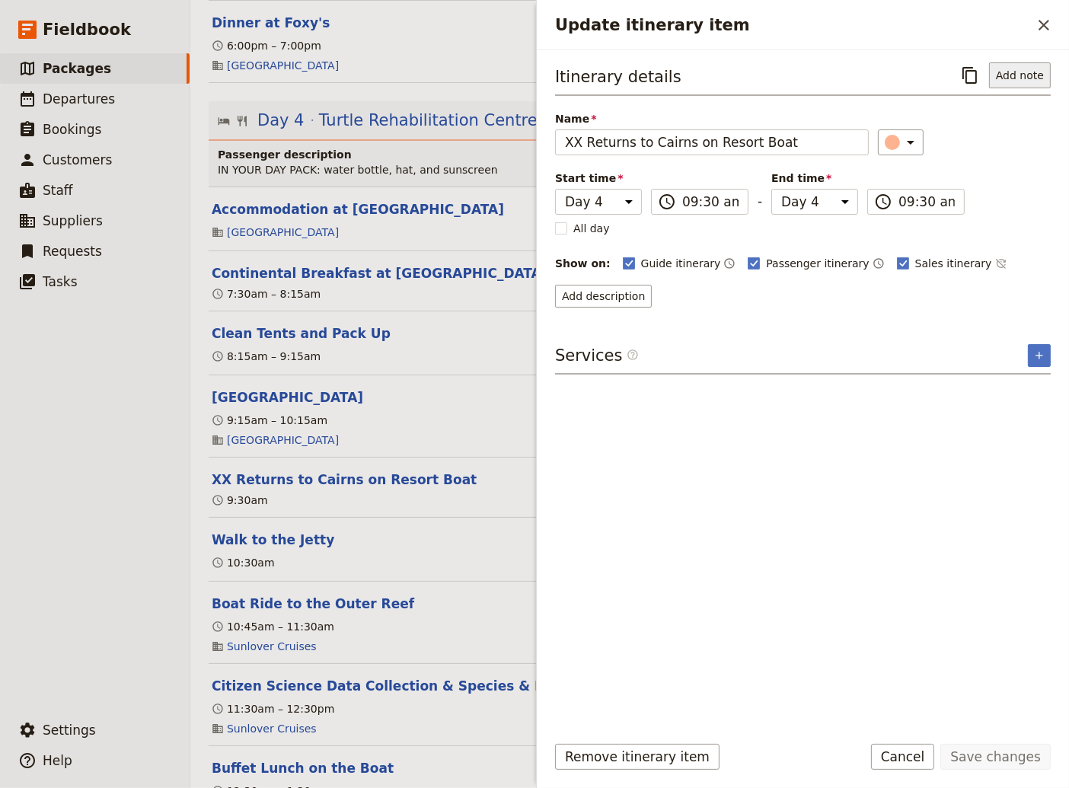
click at [1025, 72] on button "Add note" at bounding box center [1020, 75] width 62 height 26
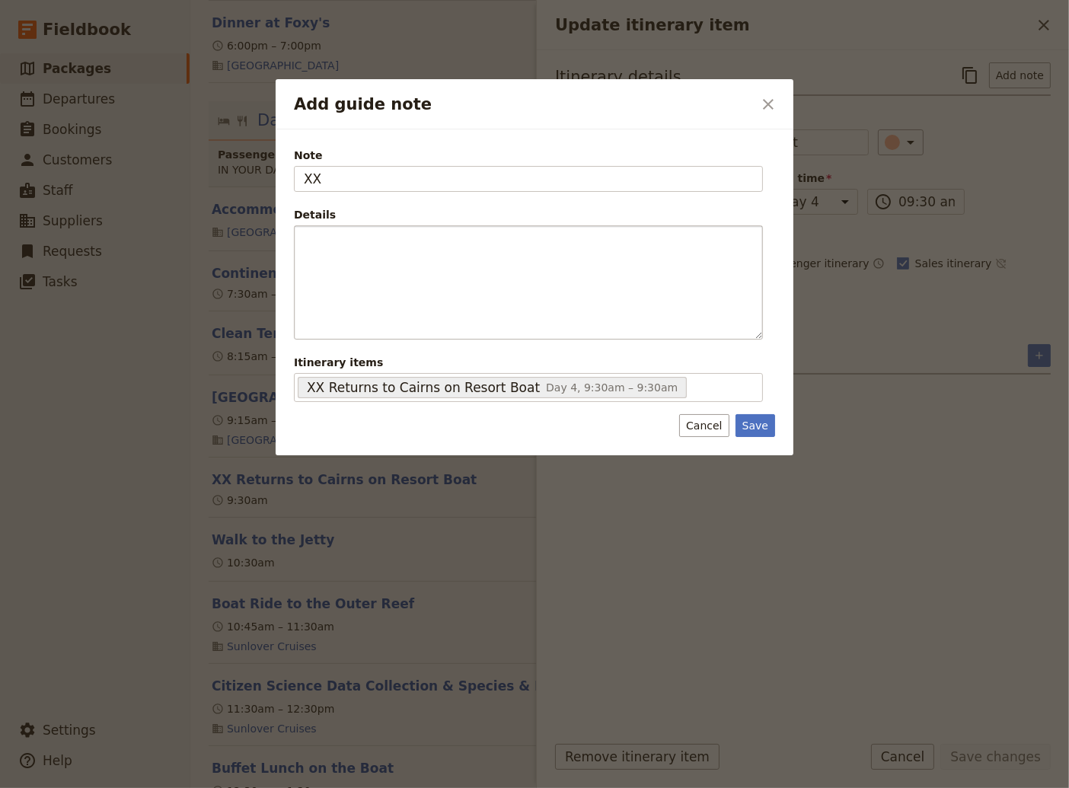
type input "XX"
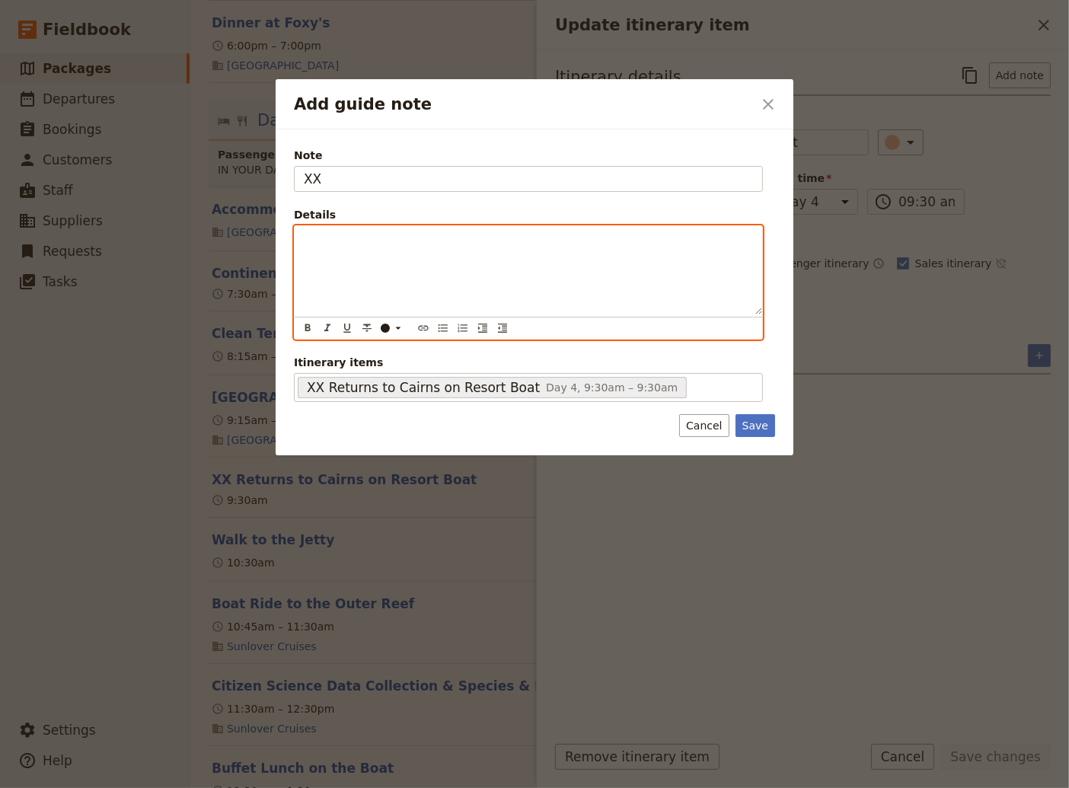
click at [303, 244] on div "Add guide note" at bounding box center [528, 270] width 467 height 88
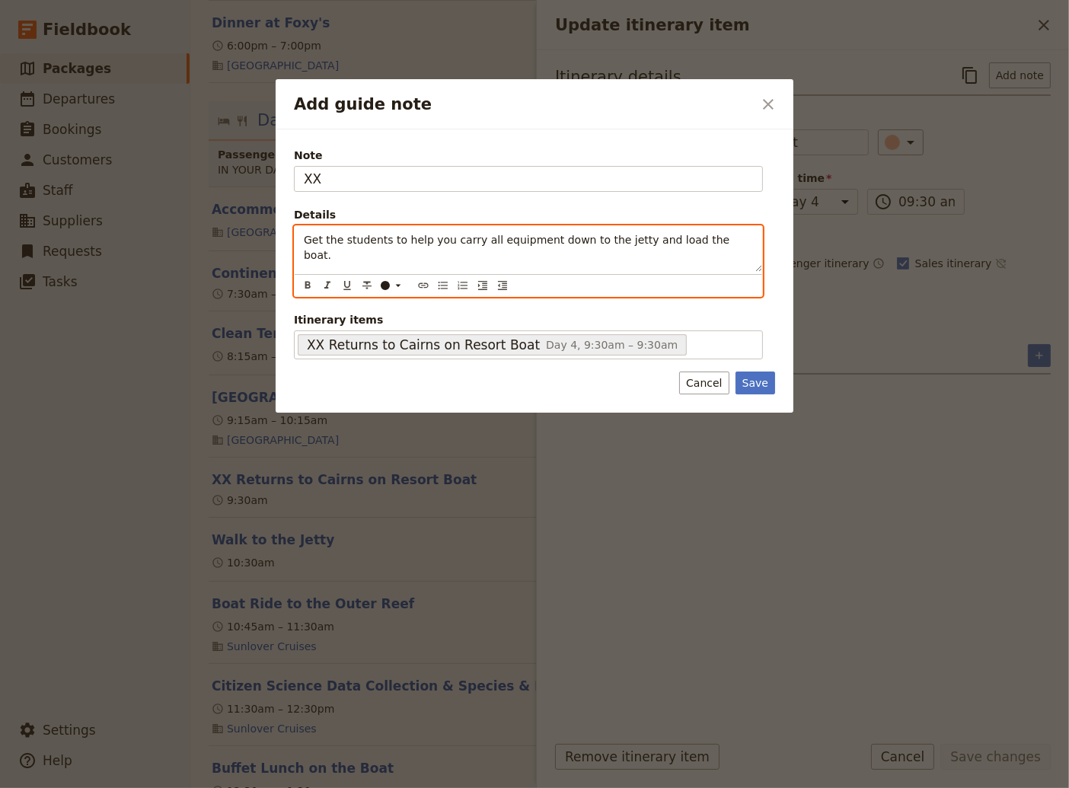
click at [303, 237] on div "Get the students to help you carry all equipment down to the jetty and load the…" at bounding box center [528, 249] width 467 height 46
click at [441, 282] on icon "Bulleted list" at bounding box center [442, 286] width 9 height 8
click at [730, 242] on span "Get the students to help you carry all equipment down to the jetty and load the…" at bounding box center [532, 247] width 408 height 27
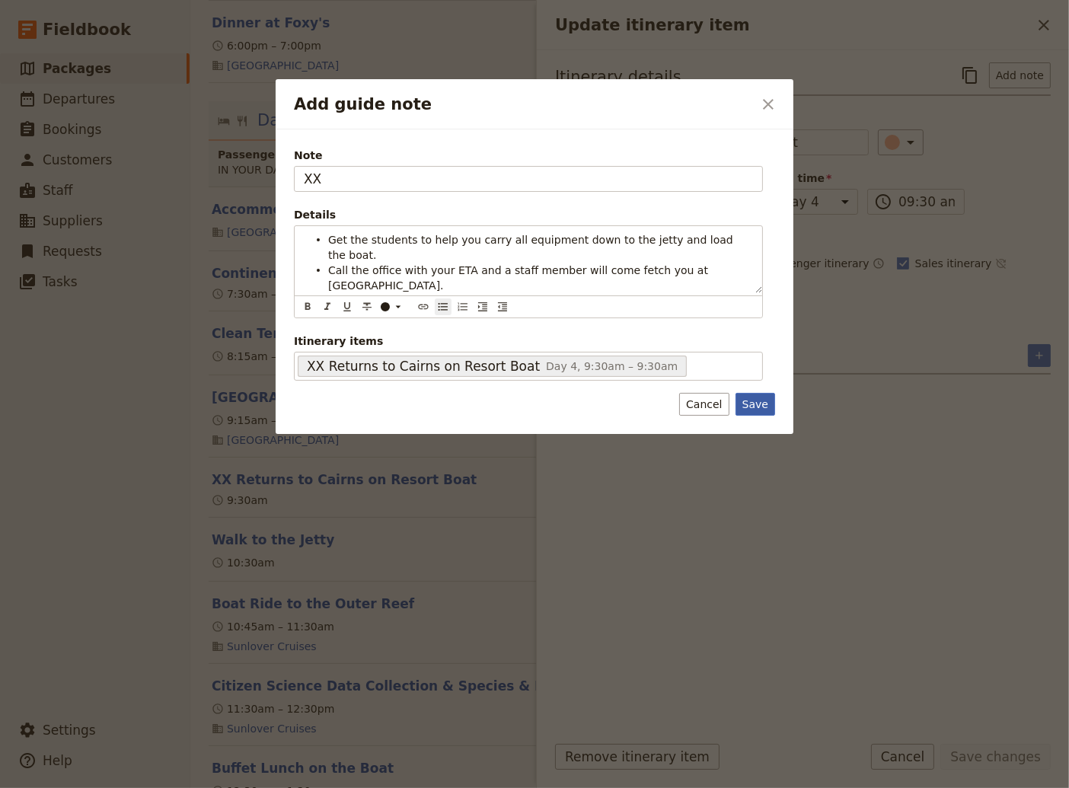
click at [760, 386] on div "Note XX Details Get the students to help you carry all equipment down to the je…" at bounding box center [535, 281] width 518 height 305
click at [754, 393] on button "Save" at bounding box center [755, 404] width 40 height 23
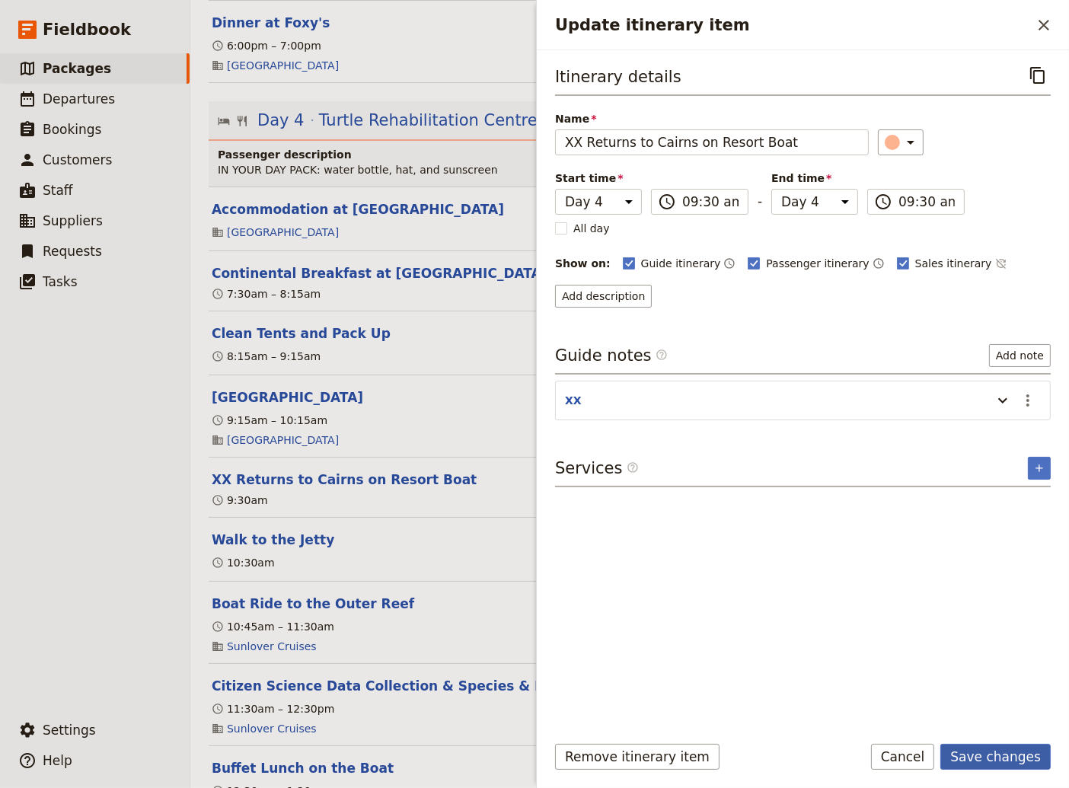
click at [995, 759] on button "Save changes" at bounding box center [995, 757] width 110 height 26
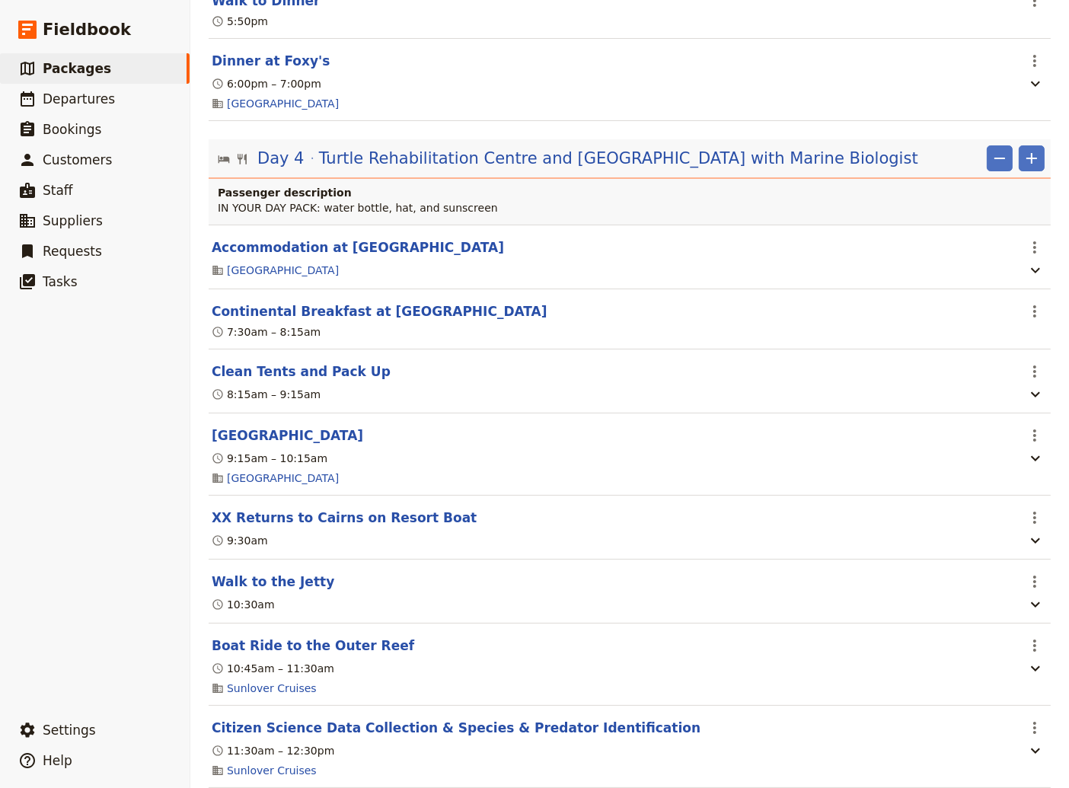
scroll to position [2877, 0]
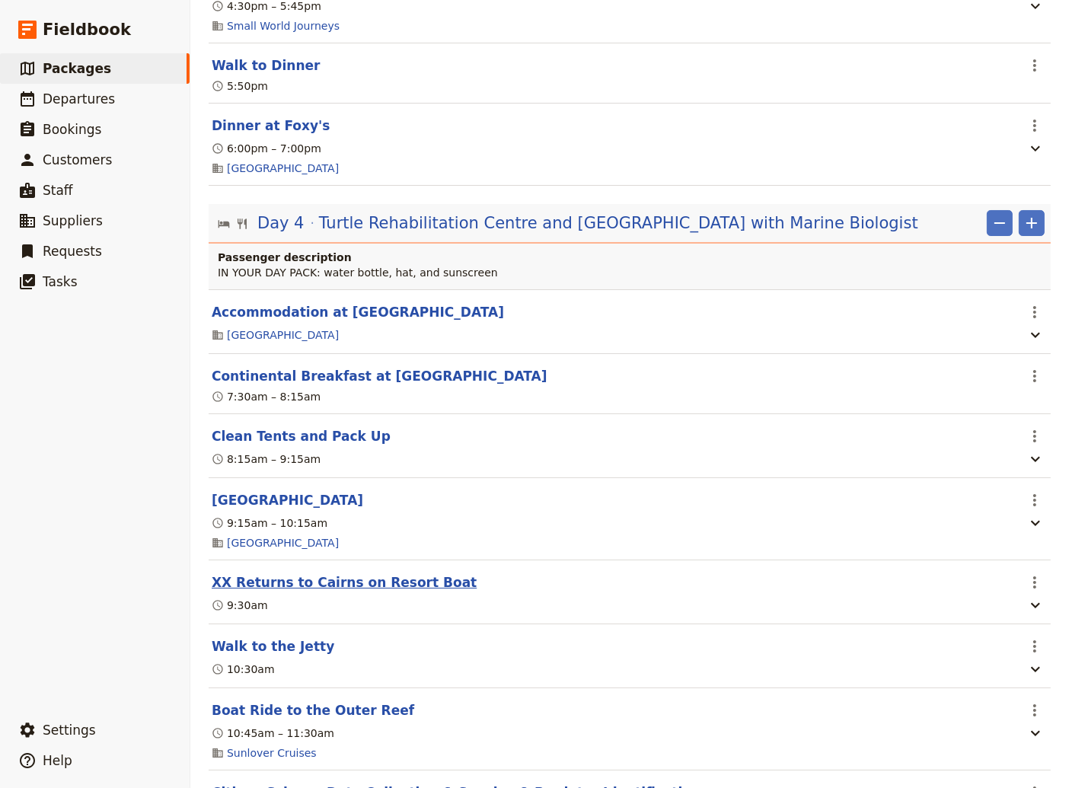
click at [333, 591] on button "XX Returns to Cairns on Resort Boat" at bounding box center [344, 582] width 265 height 18
select select "4"
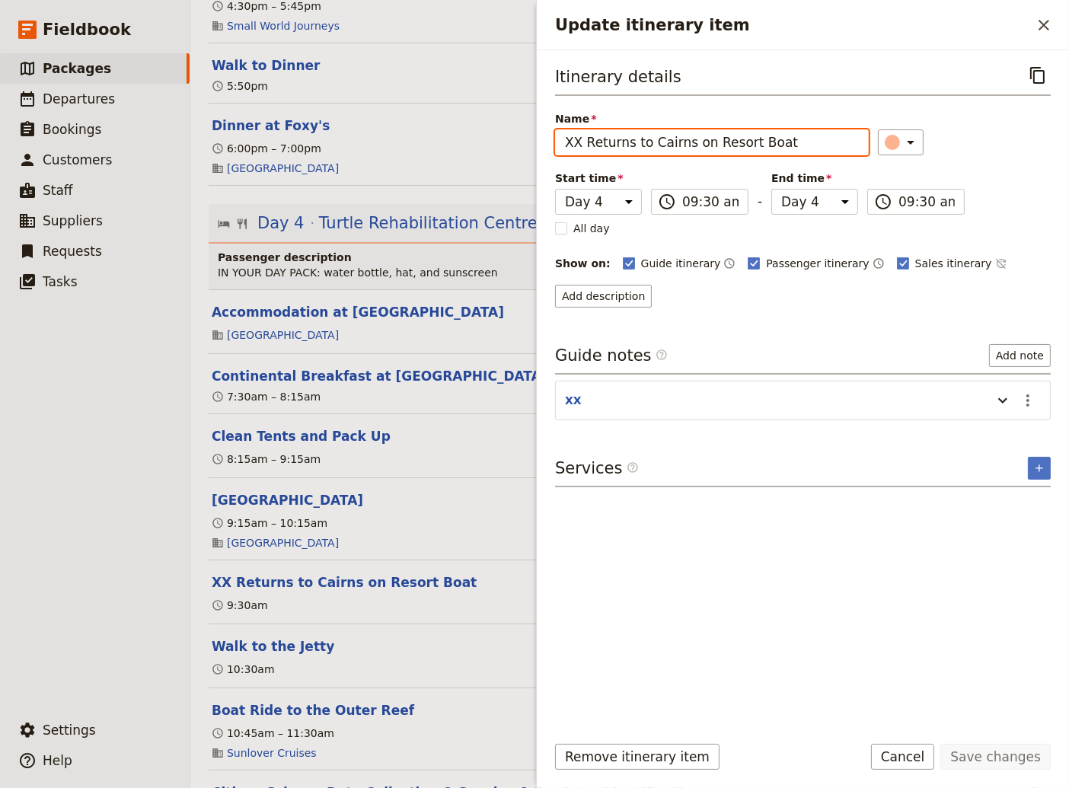
drag, startPoint x: 580, startPoint y: 145, endPoint x: 560, endPoint y: 141, distance: 20.2
click at [560, 141] on input "XX Returns to Cairns on Resort Boat" at bounding box center [712, 142] width 314 height 26
type input "[PERSON_NAME] Returns to Cairns on Resort Boat"
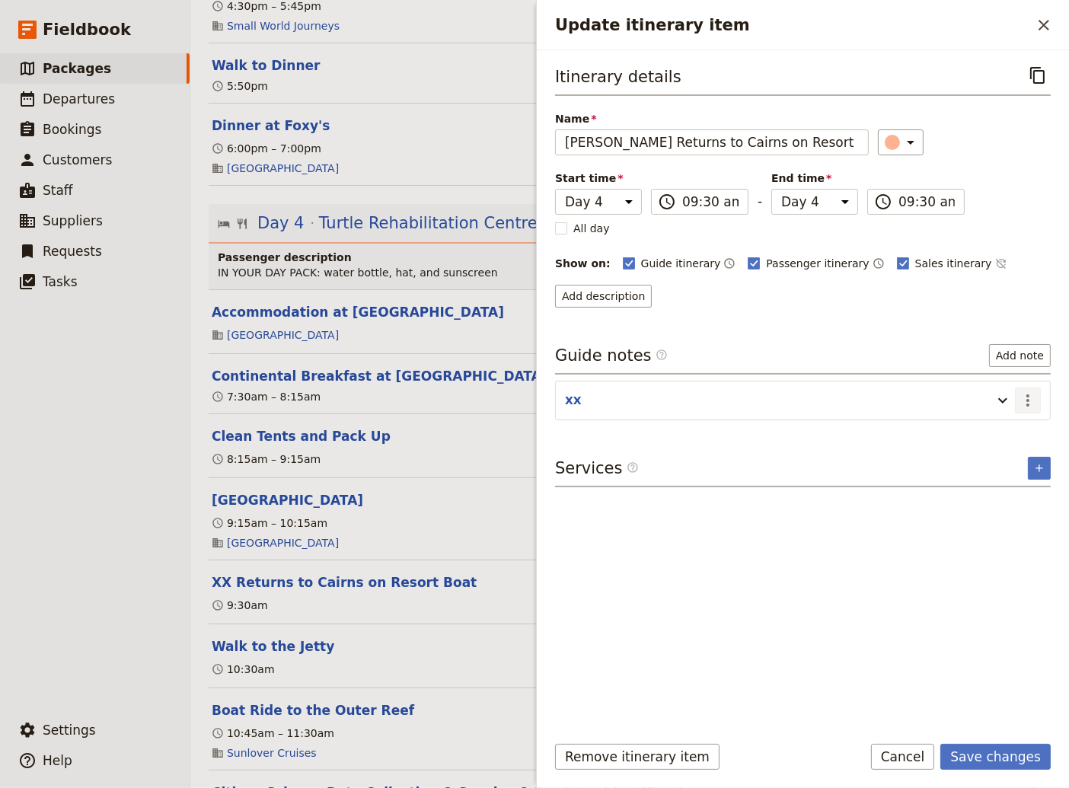
click at [1026, 396] on icon "Actions" at bounding box center [1027, 400] width 18 height 18
click at [986, 432] on span "Edit note" at bounding box center [984, 430] width 48 height 15
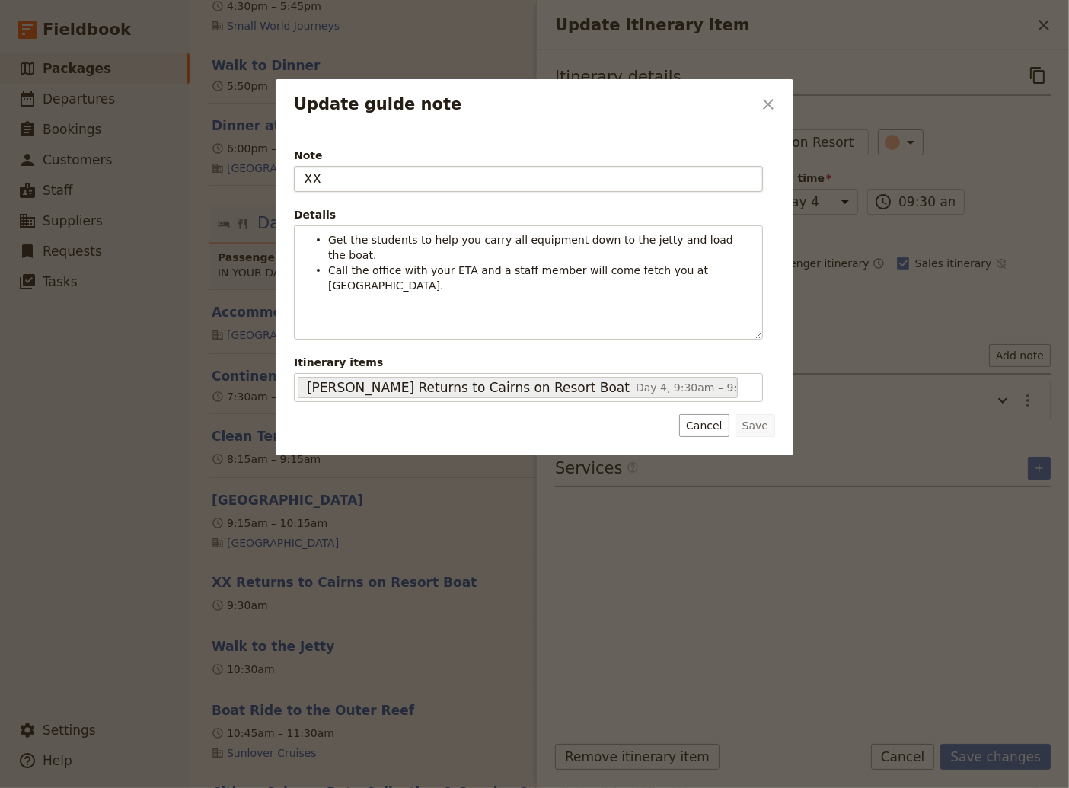
drag, startPoint x: 329, startPoint y: 179, endPoint x: 273, endPoint y: 174, distance: 55.8
click at [294, 174] on input "XX" at bounding box center [528, 179] width 469 height 26
type input "EVA"
click at [765, 429] on button "Save" at bounding box center [755, 425] width 40 height 23
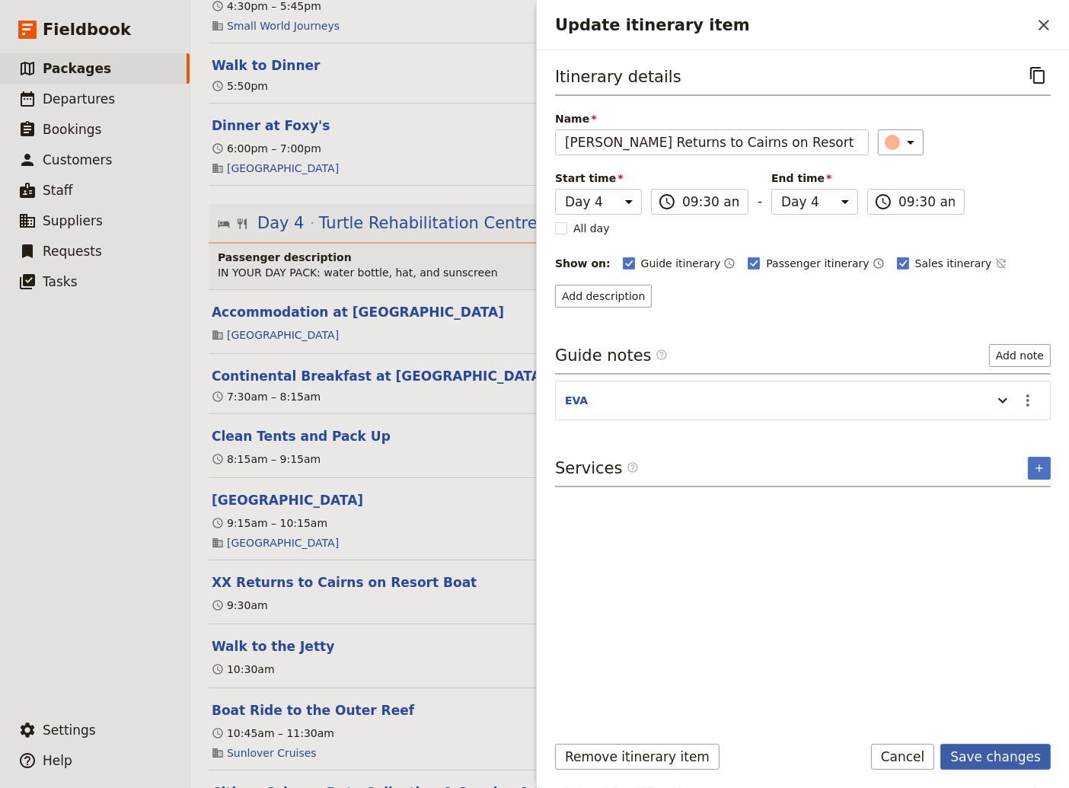
click at [1018, 759] on button "Save changes" at bounding box center [995, 757] width 110 height 26
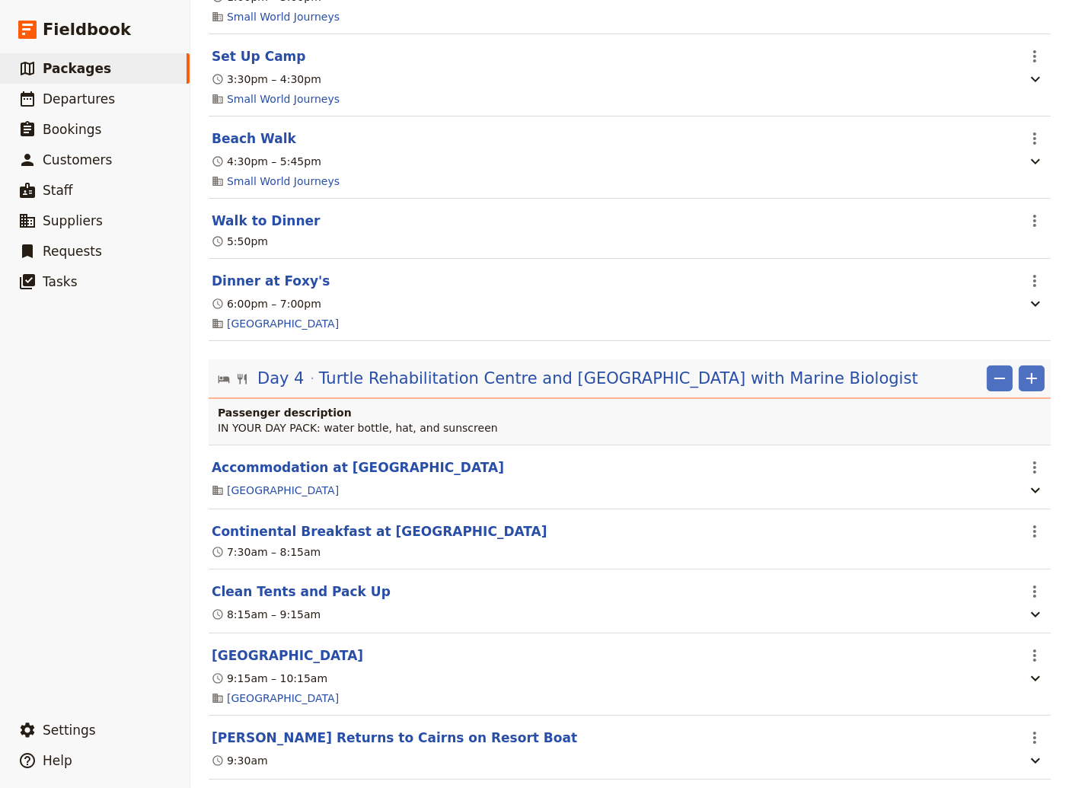
scroll to position [2672, 0]
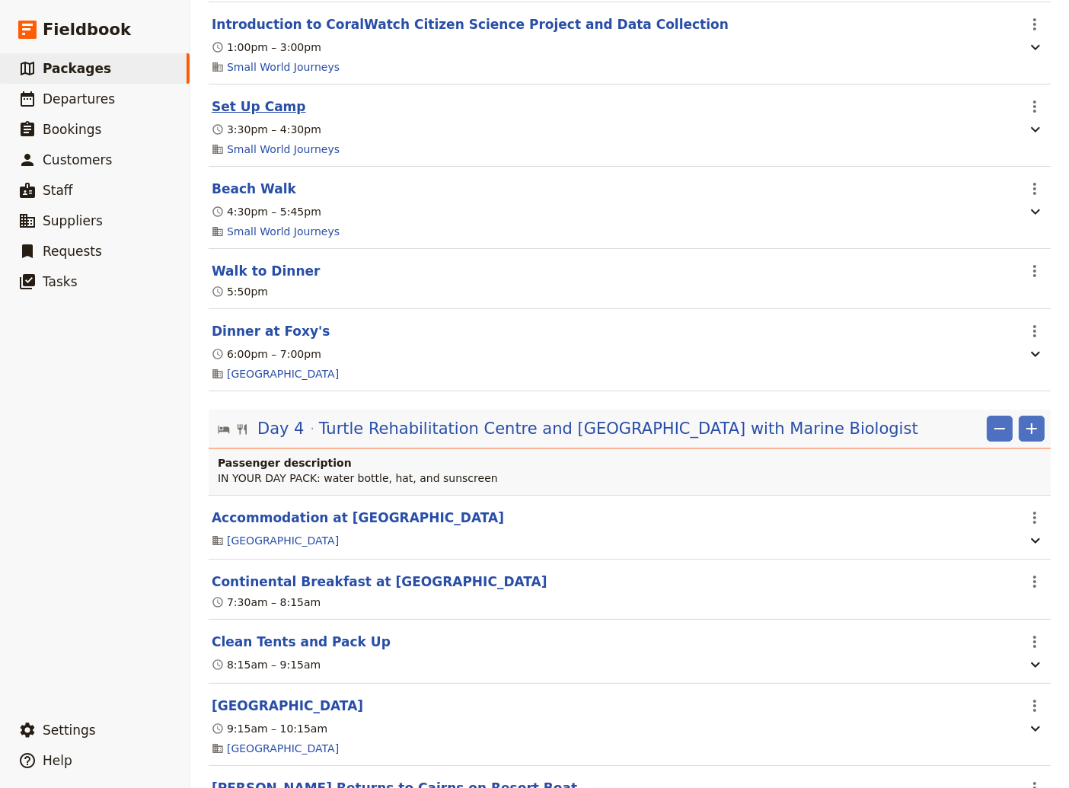
click at [246, 116] on button "Set Up Camp" at bounding box center [259, 106] width 94 height 18
select select "3"
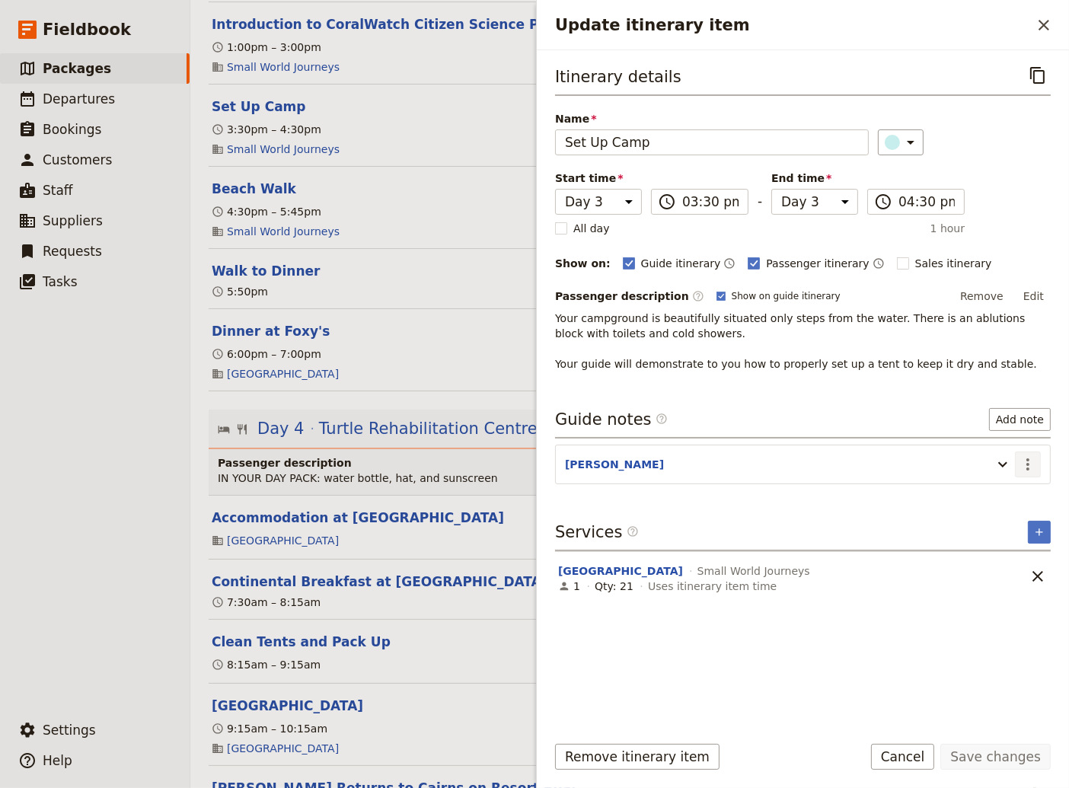
click at [1026, 462] on icon "Actions" at bounding box center [1027, 464] width 18 height 18
click at [994, 493] on span "Edit note" at bounding box center [984, 494] width 48 height 15
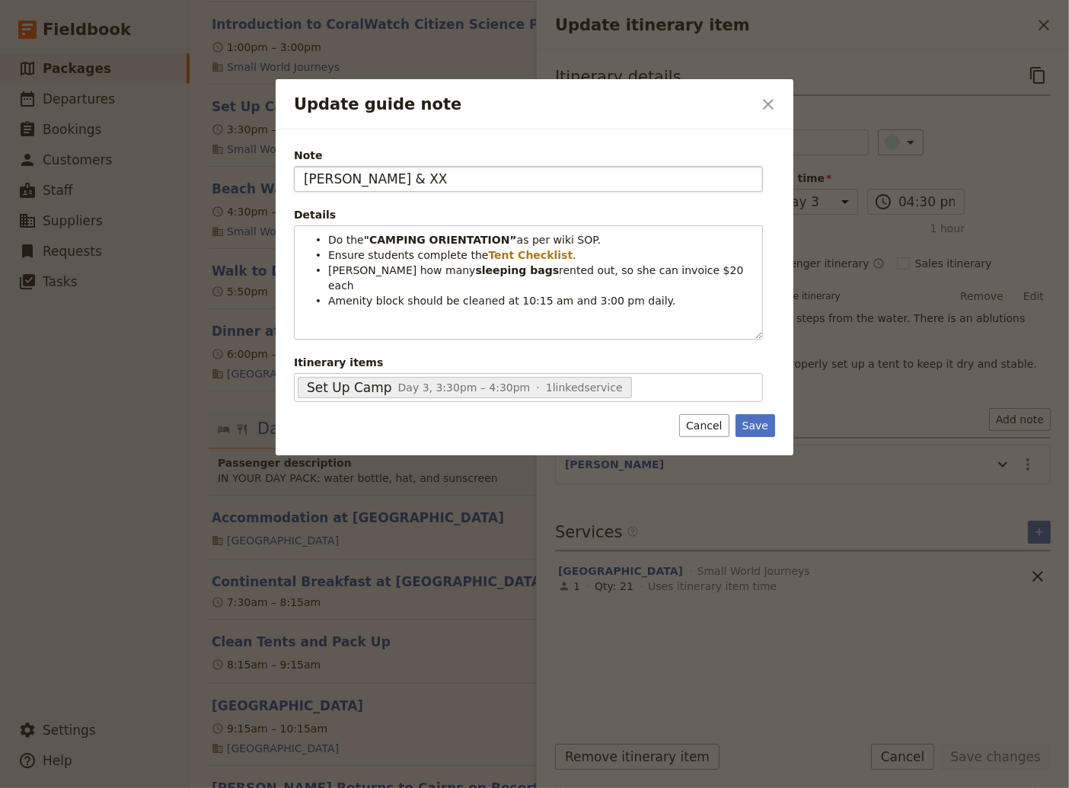
drag, startPoint x: 389, startPoint y: 183, endPoint x: 333, endPoint y: 176, distance: 56.8
click at [333, 176] on input "[PERSON_NAME] & XX" at bounding box center [528, 179] width 469 height 26
type input "[PERSON_NAME]"
click at [768, 422] on button "Save" at bounding box center [755, 425] width 40 height 23
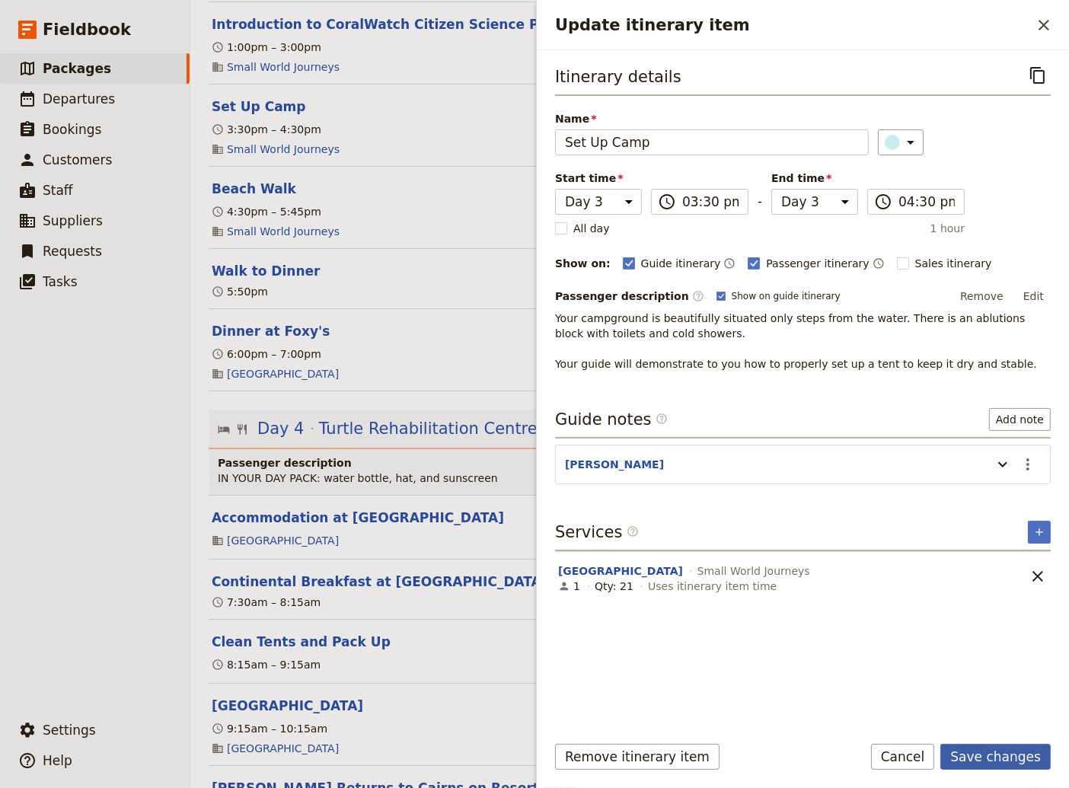
click at [1011, 763] on button "Save changes" at bounding box center [995, 757] width 110 height 26
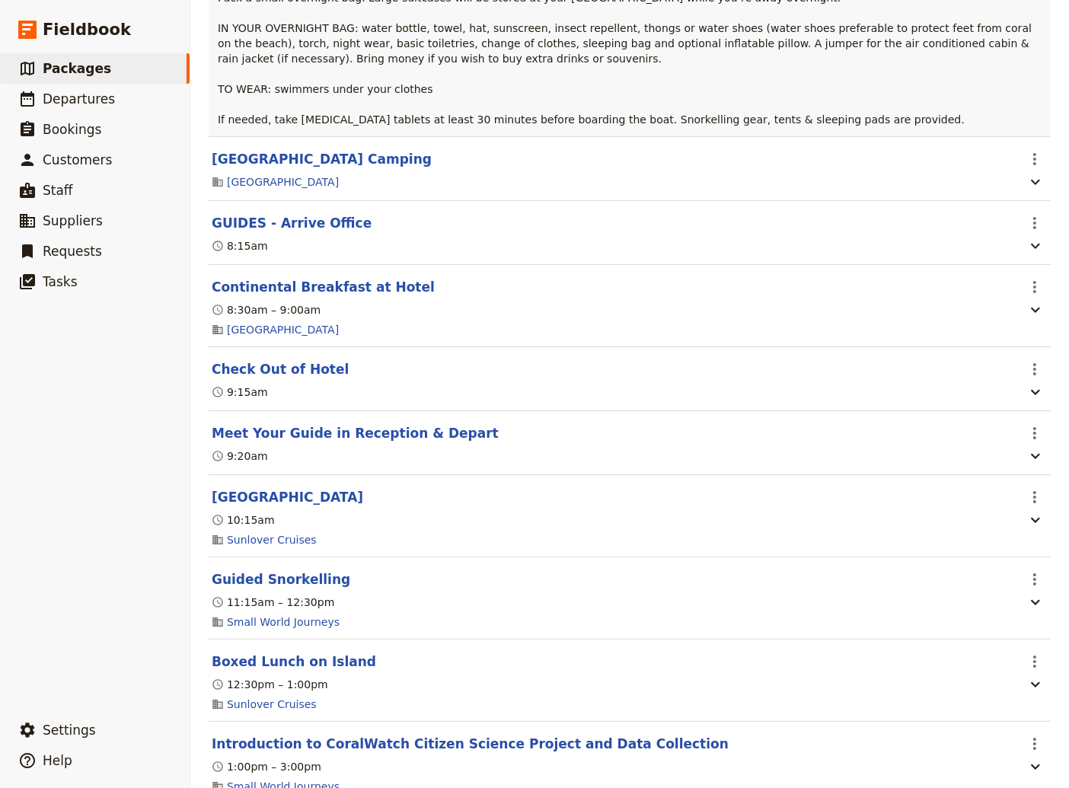
scroll to position [1747, 0]
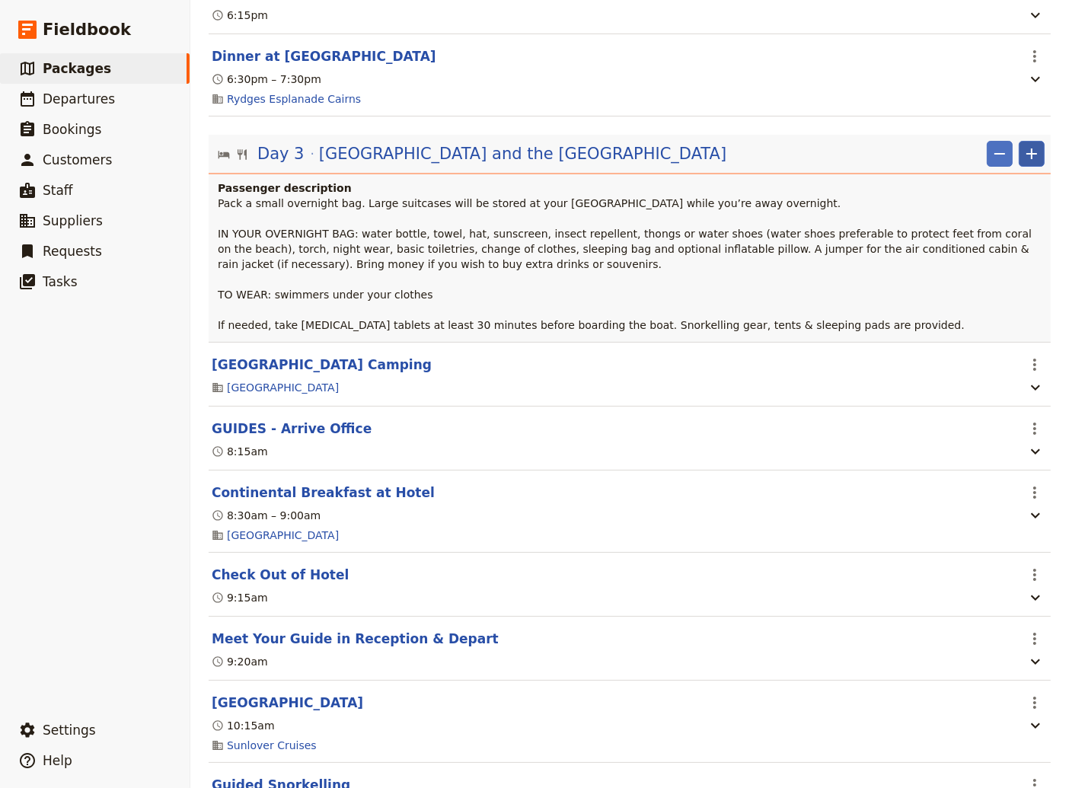
click at [1026, 159] on icon "Add" at bounding box center [1031, 153] width 11 height 11
click at [973, 193] on span "Add itinerary item" at bounding box center [975, 197] width 97 height 15
select select "3"
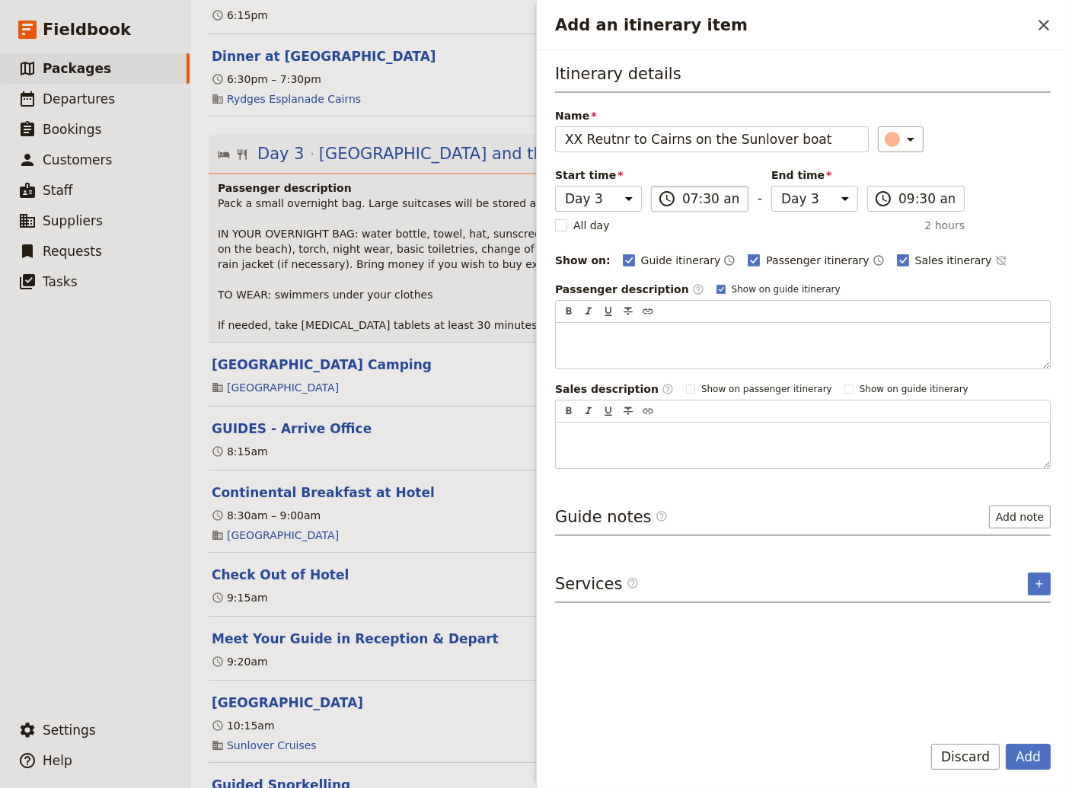
type input "XX Reutnr to Cairns on the Sunlover boat"
click at [689, 199] on input "07:30 am" at bounding box center [710, 199] width 56 height 18
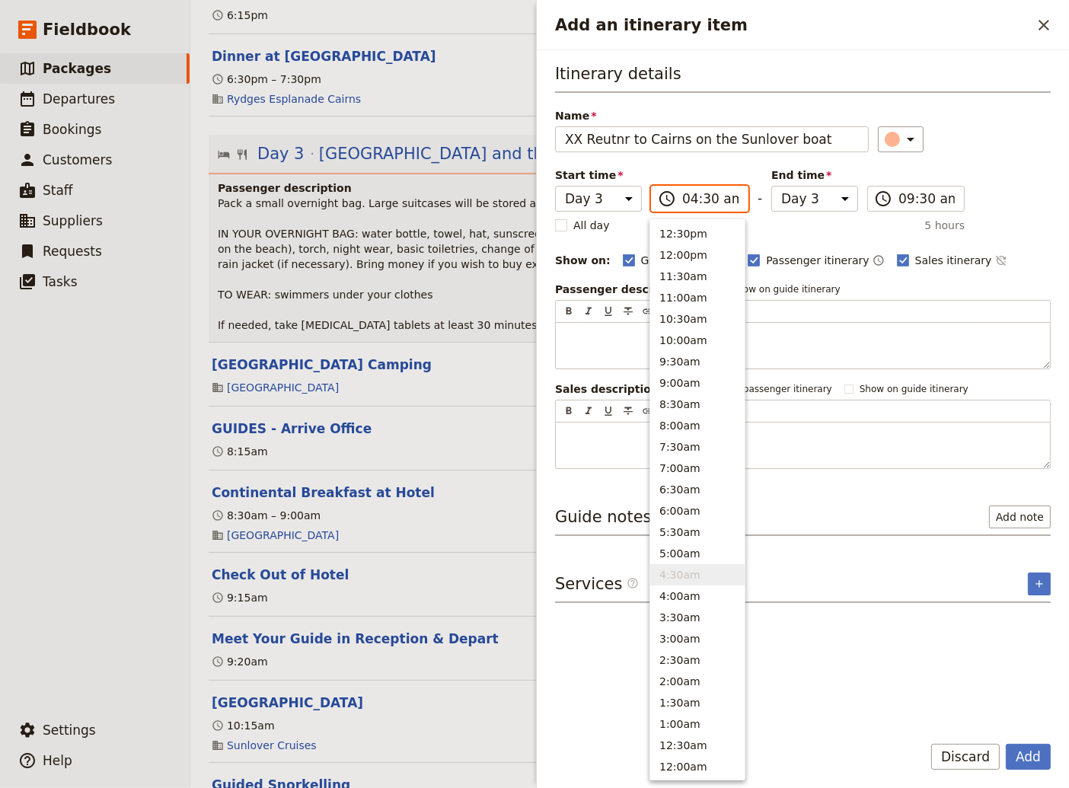
click at [720, 199] on input "04:30 am" at bounding box center [710, 199] width 56 height 18
type input "04:30 pm"
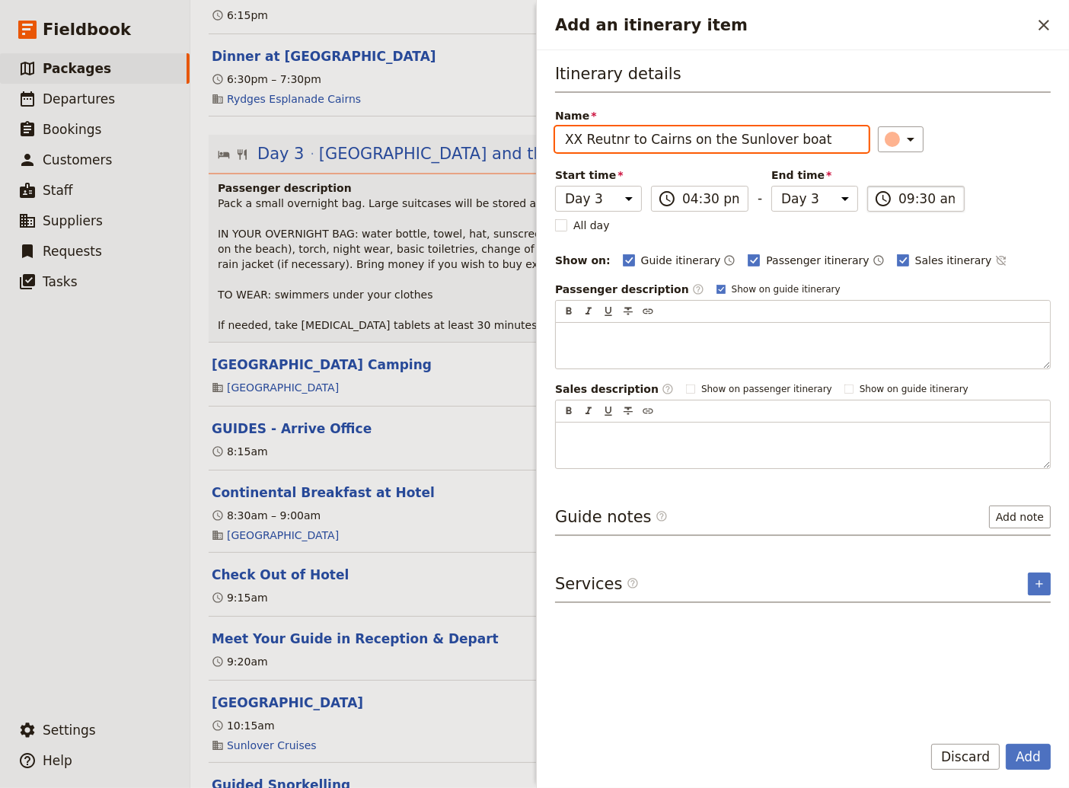
type input "04:30 pm"
click at [938, 200] on input "04:30 pm" at bounding box center [926, 199] width 56 height 18
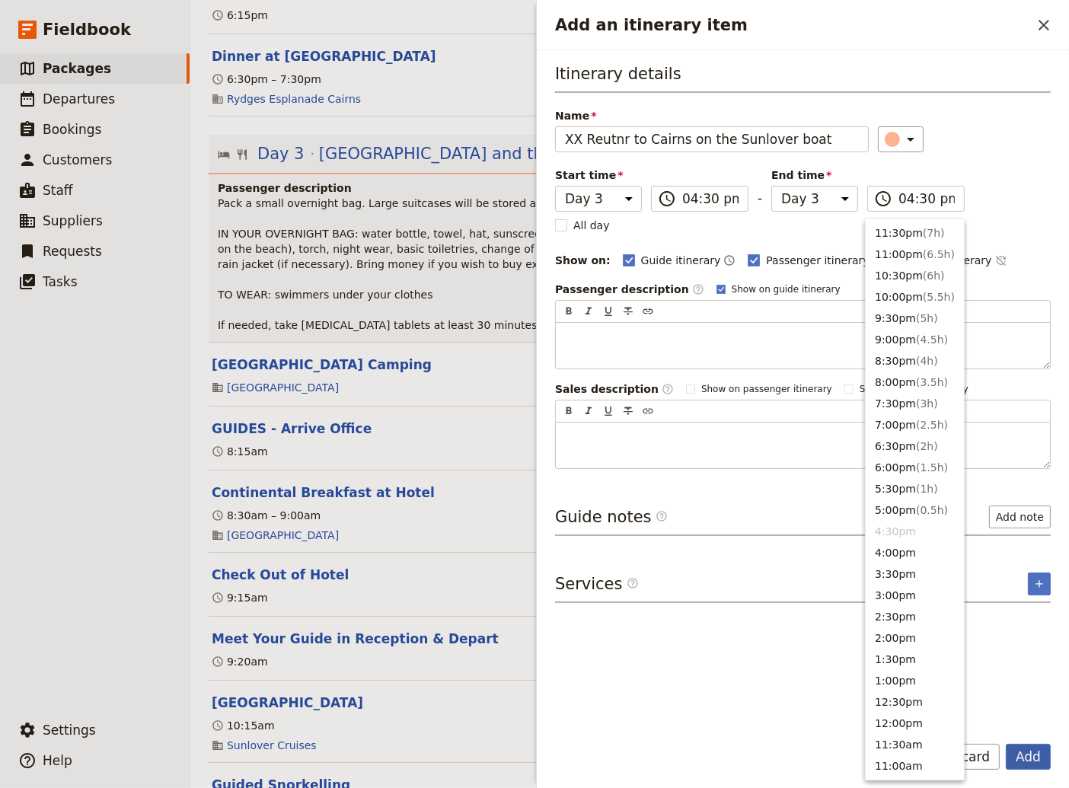
click at [1034, 759] on button "Add" at bounding box center [1027, 757] width 45 height 26
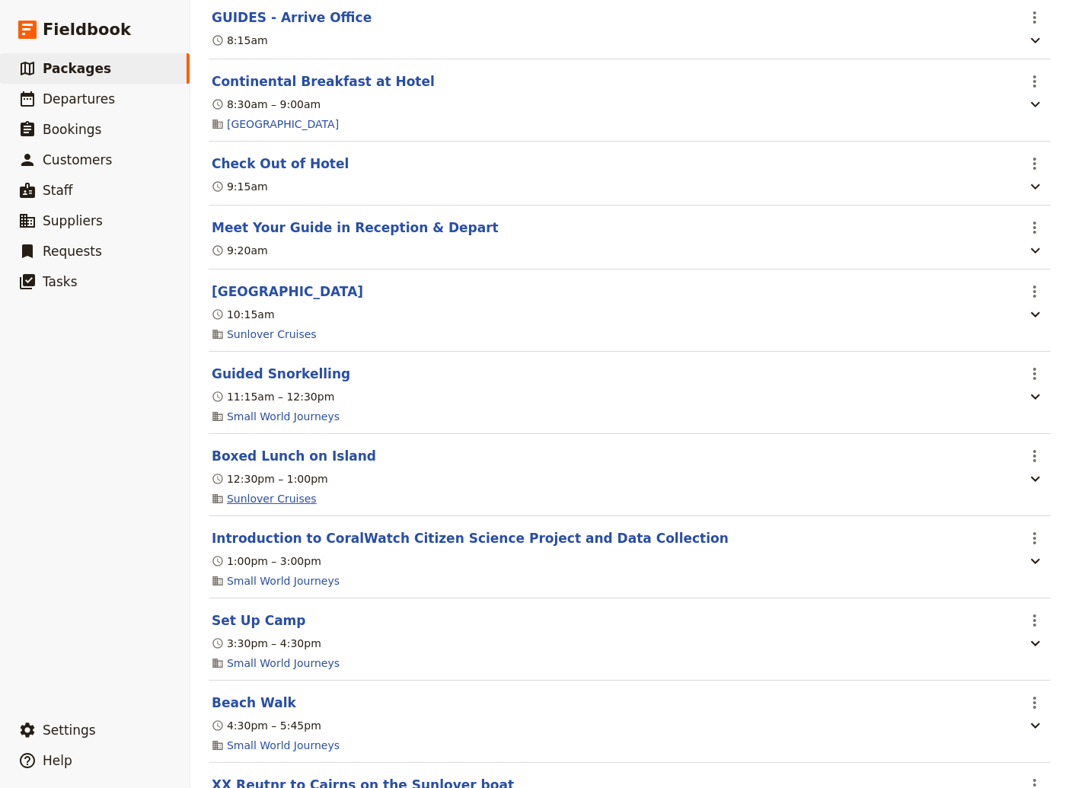
scroll to position [2261, 0]
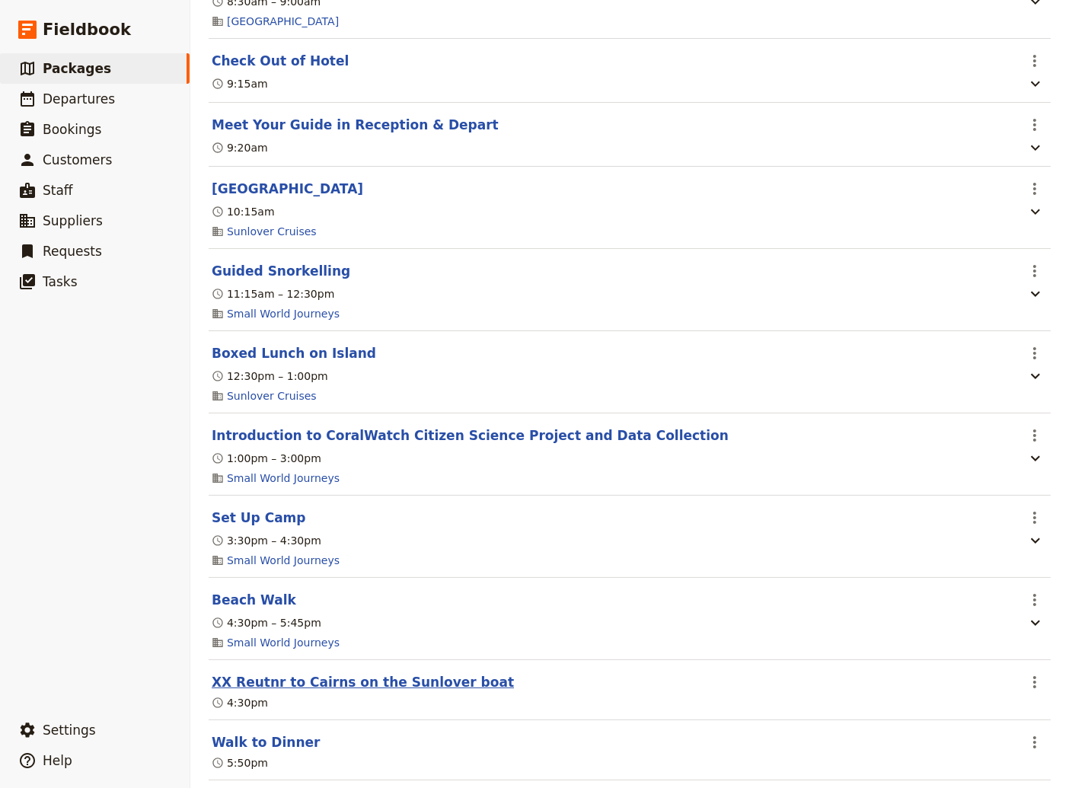
click at [331, 691] on button "XX Reutnr to Cairns on the Sunlover boat" at bounding box center [363, 682] width 302 height 18
select select "3"
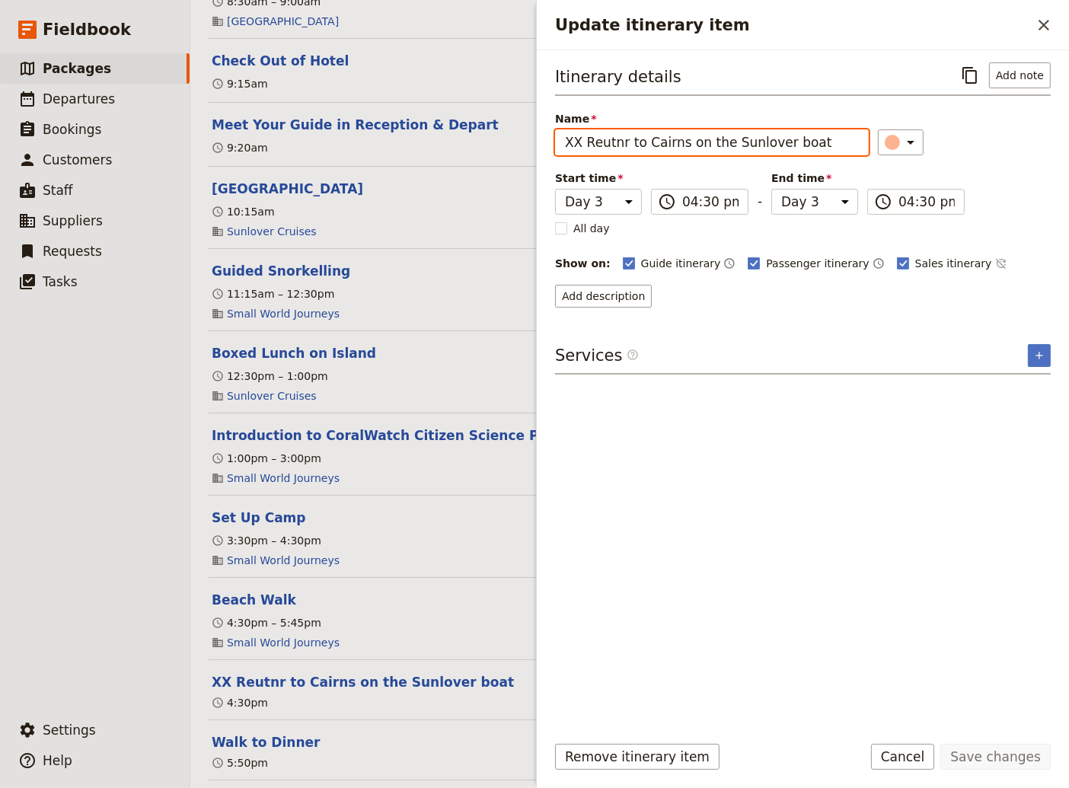
drag, startPoint x: 618, startPoint y: 143, endPoint x: 597, endPoint y: 145, distance: 20.6
click at [597, 145] on input "XX Reutnr to Cairns on the Sunlover boat" at bounding box center [712, 142] width 314 height 26
type input "XX Return to Cairns on the Sunlover boat"
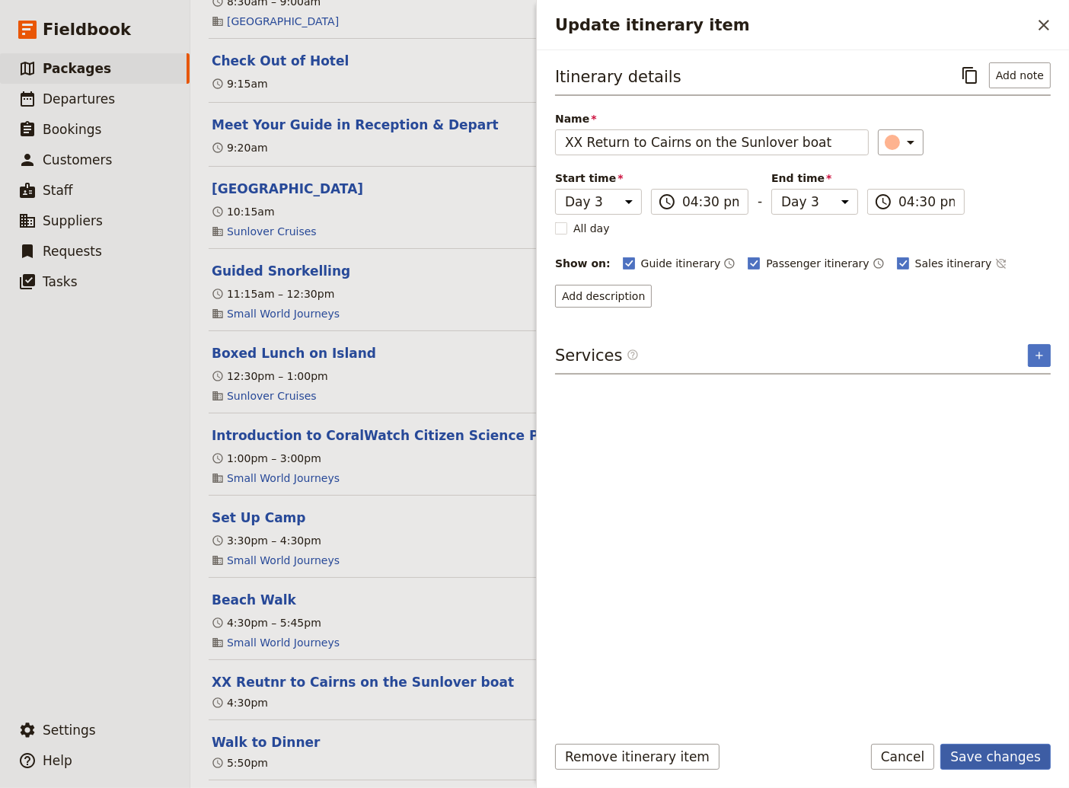
click at [992, 757] on button "Save changes" at bounding box center [995, 757] width 110 height 26
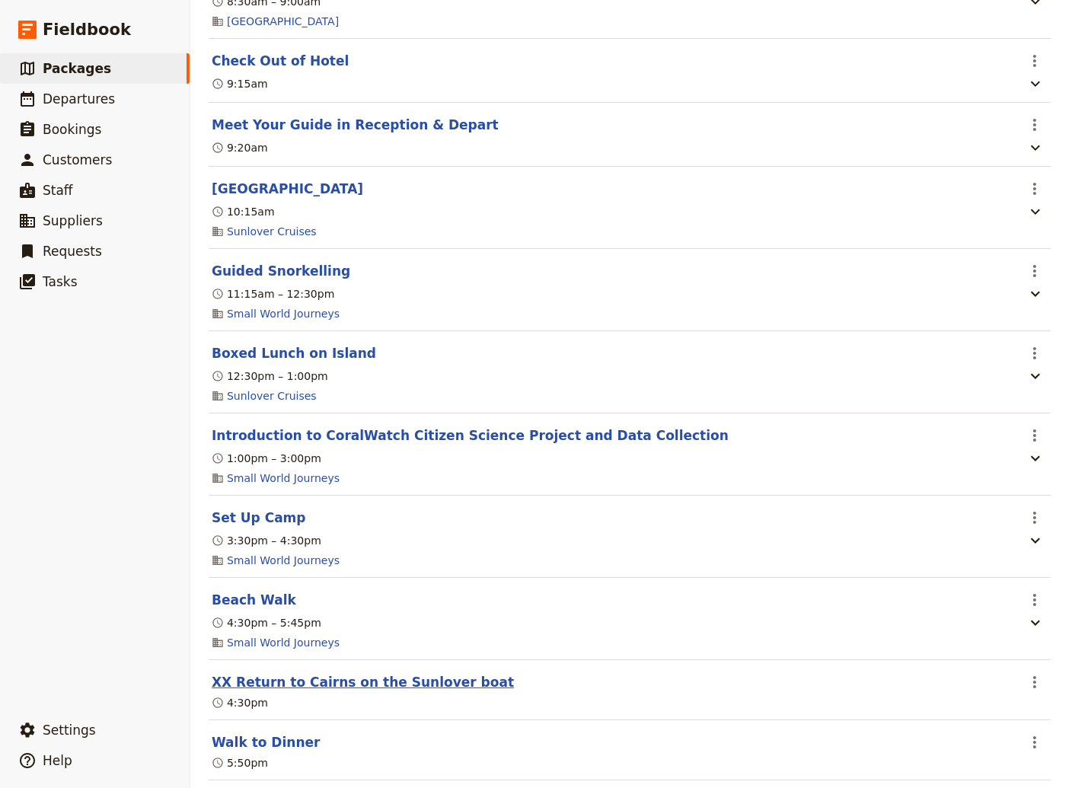
click at [365, 691] on button "XX Return to Cairns on the Sunlover boat" at bounding box center [363, 682] width 302 height 18
select select "3"
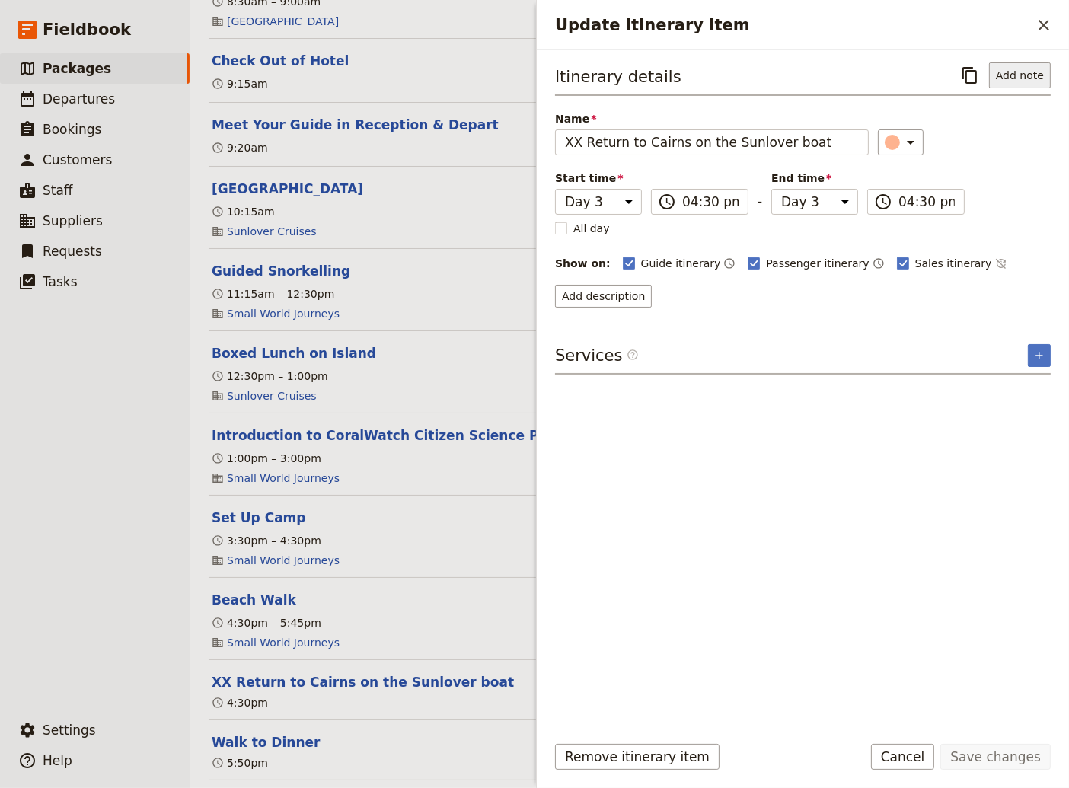
click at [1026, 75] on button "Add note" at bounding box center [1020, 75] width 62 height 26
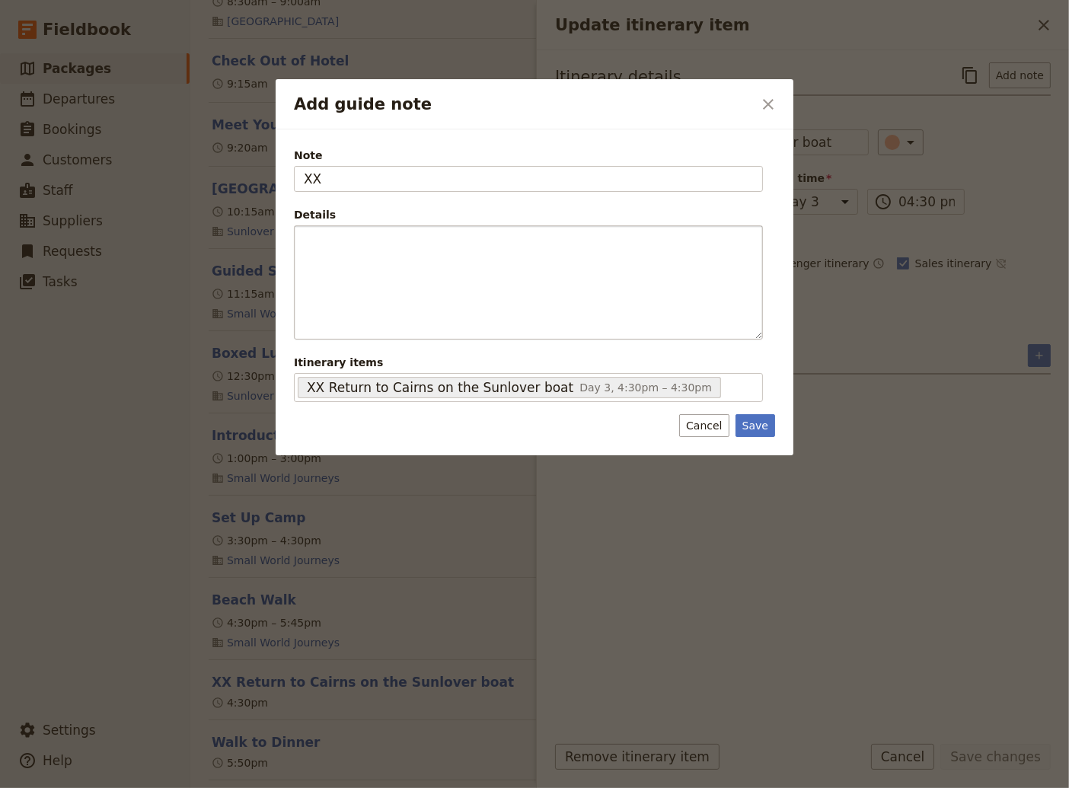
type input "XX"
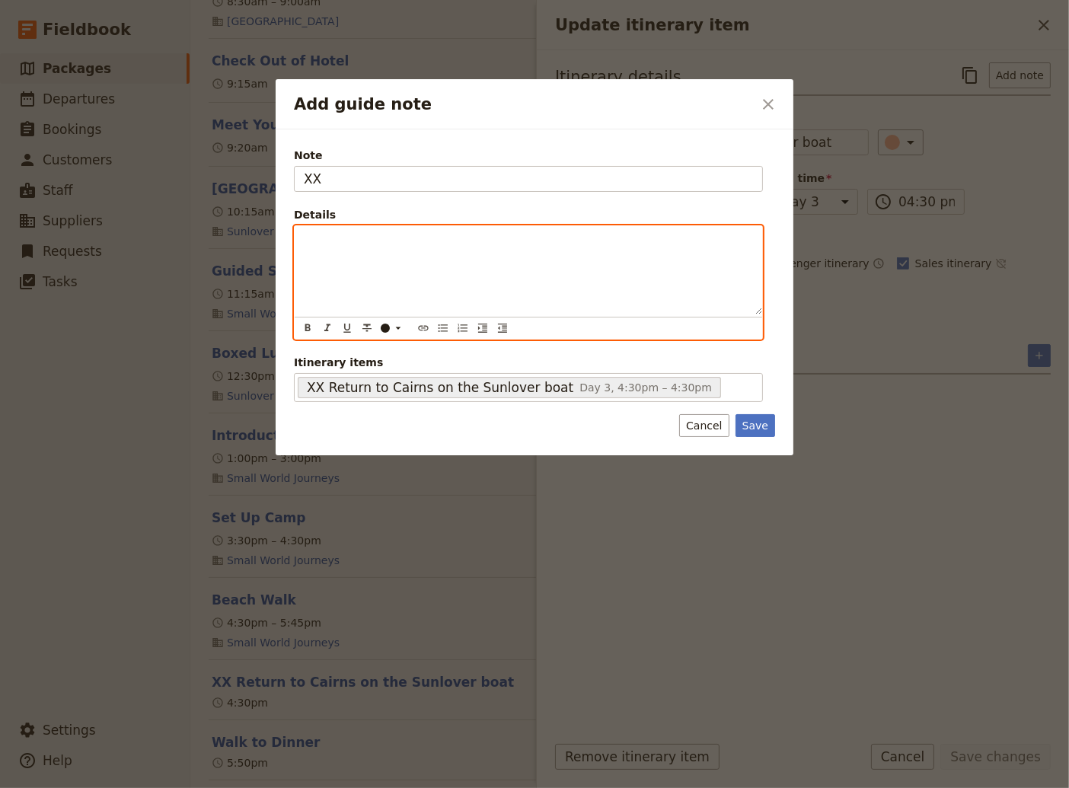
click at [325, 250] on div "Add guide note" at bounding box center [528, 270] width 467 height 88
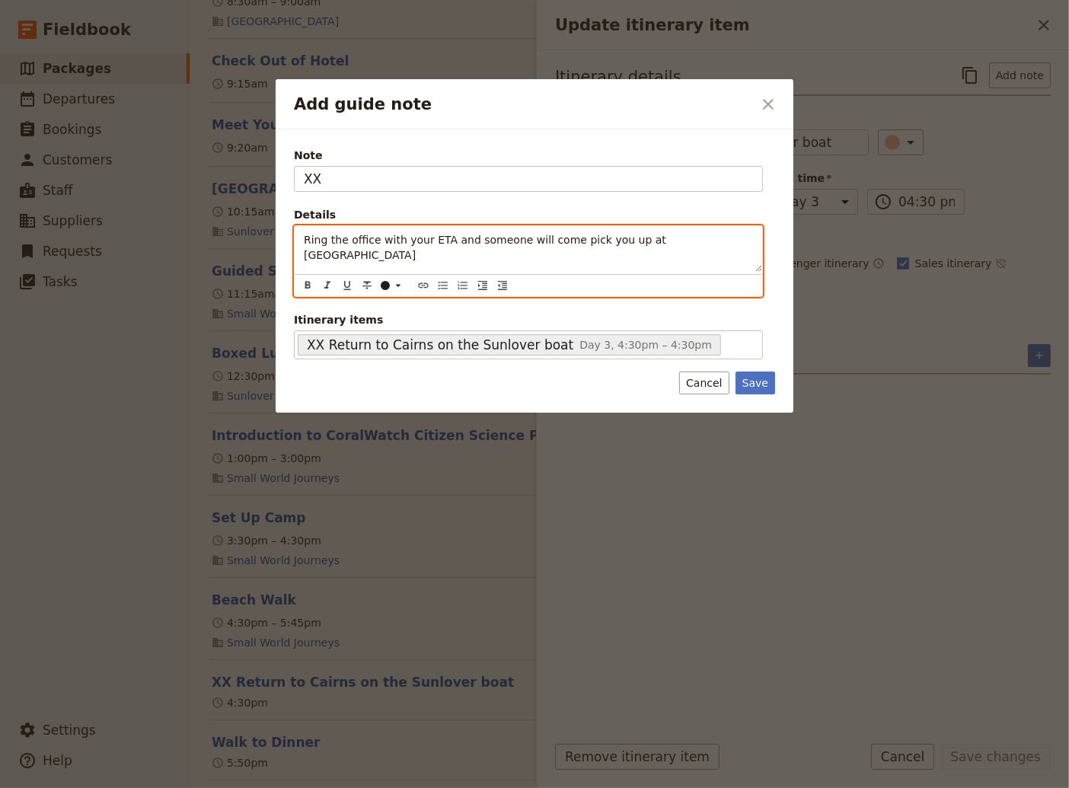
click at [299, 240] on div "Ring the office with your ETA and someone will come pick you up at [GEOGRAPHIC_…" at bounding box center [528, 249] width 467 height 46
click at [440, 288] on icon "Bulleted list" at bounding box center [443, 285] width 12 height 12
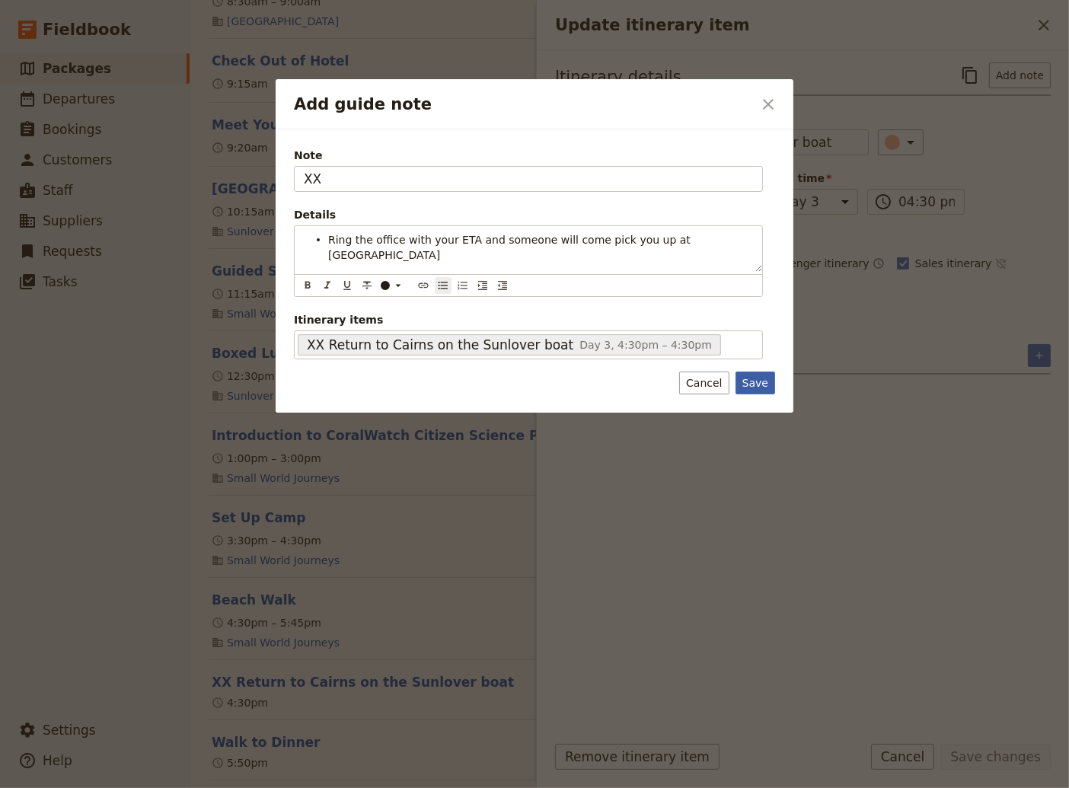
click at [757, 381] on div "Note XX Details Ring the office with your ETA and someone will come pick you up…" at bounding box center [535, 271] width 518 height 284
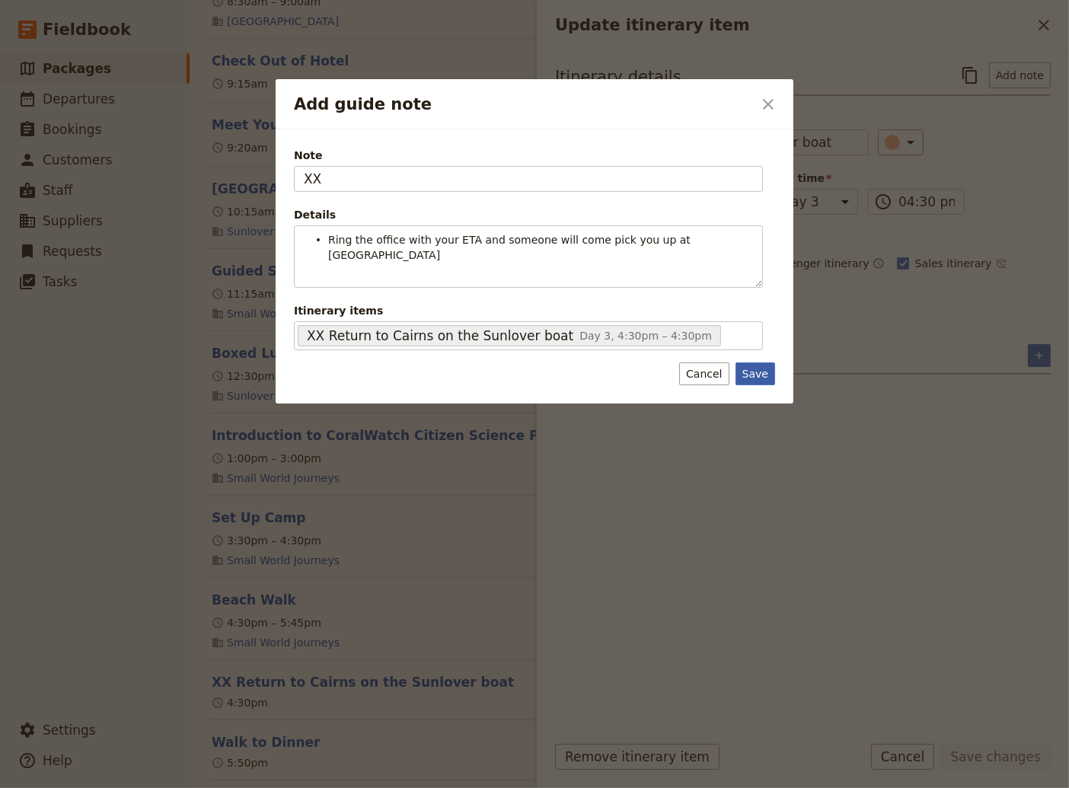
click at [758, 362] on button "Save" at bounding box center [755, 373] width 40 height 23
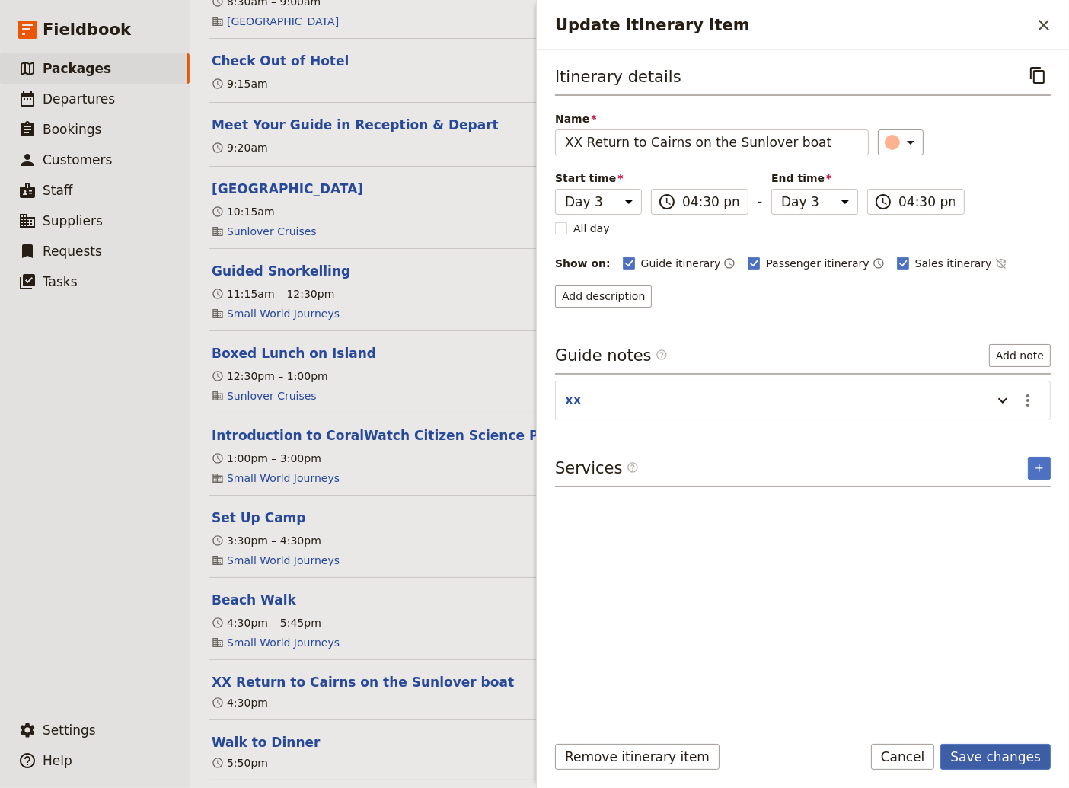
click at [1002, 761] on button "Save changes" at bounding box center [995, 757] width 110 height 26
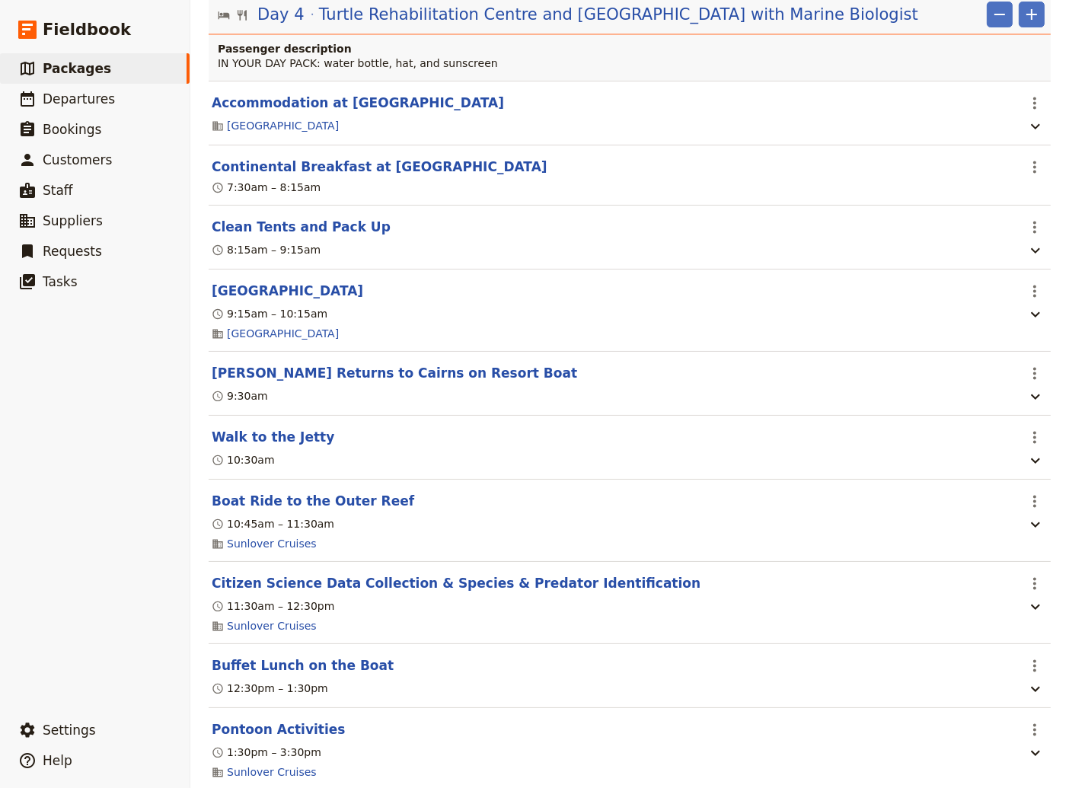
scroll to position [3185, 0]
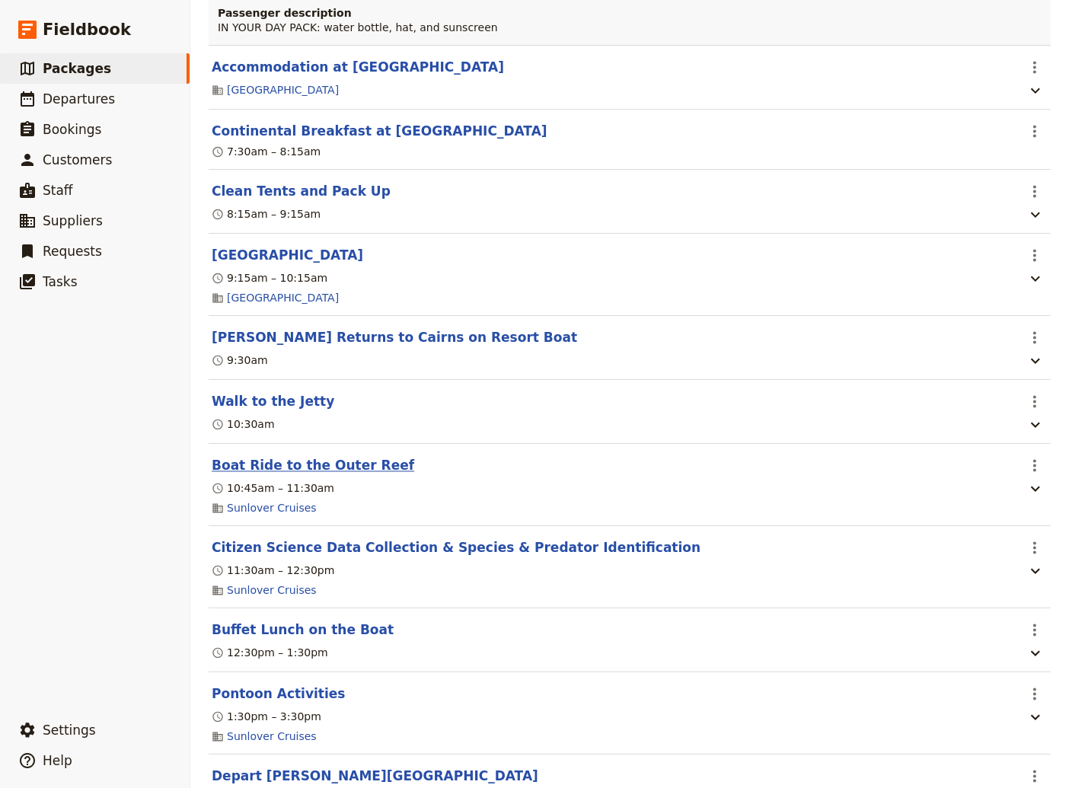
click at [324, 475] on button "Boat Ride to the Outer Reef" at bounding box center [313, 466] width 202 height 18
select select "4"
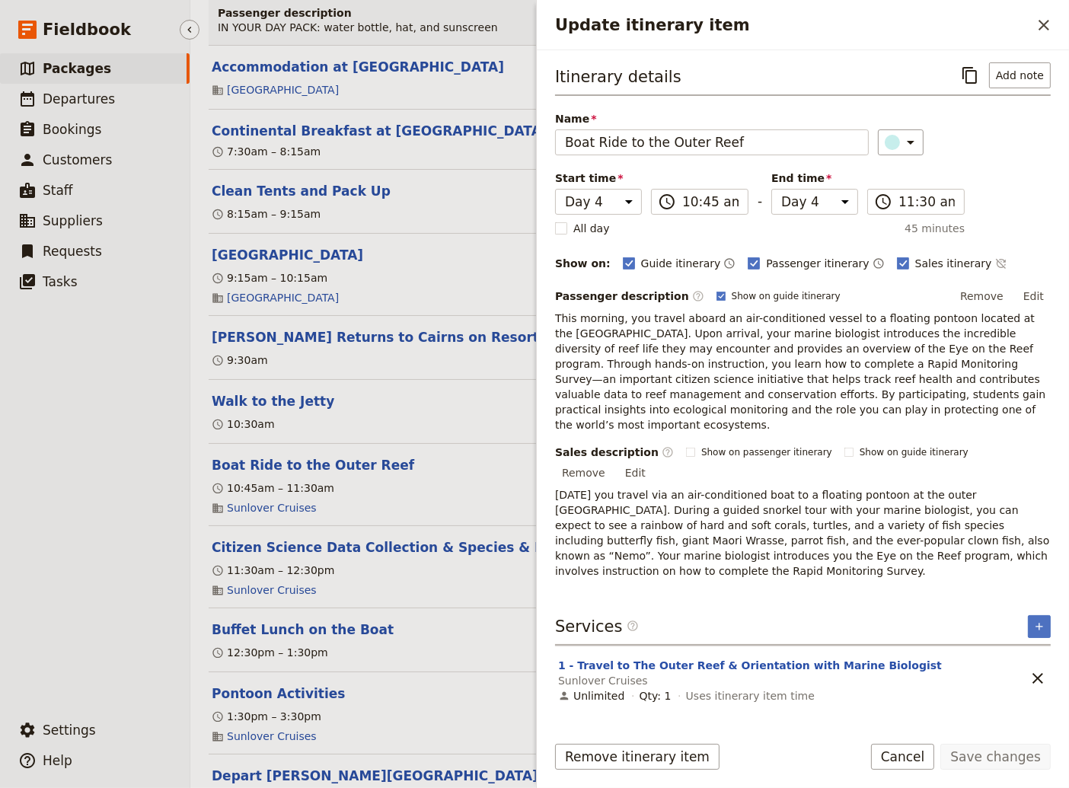
click at [134, 584] on ul "​ Packages ​ Departures ​ Bookings ​ Customers ​ Staff ​ Suppliers ​ Requests ​…" at bounding box center [95, 380] width 190 height 655
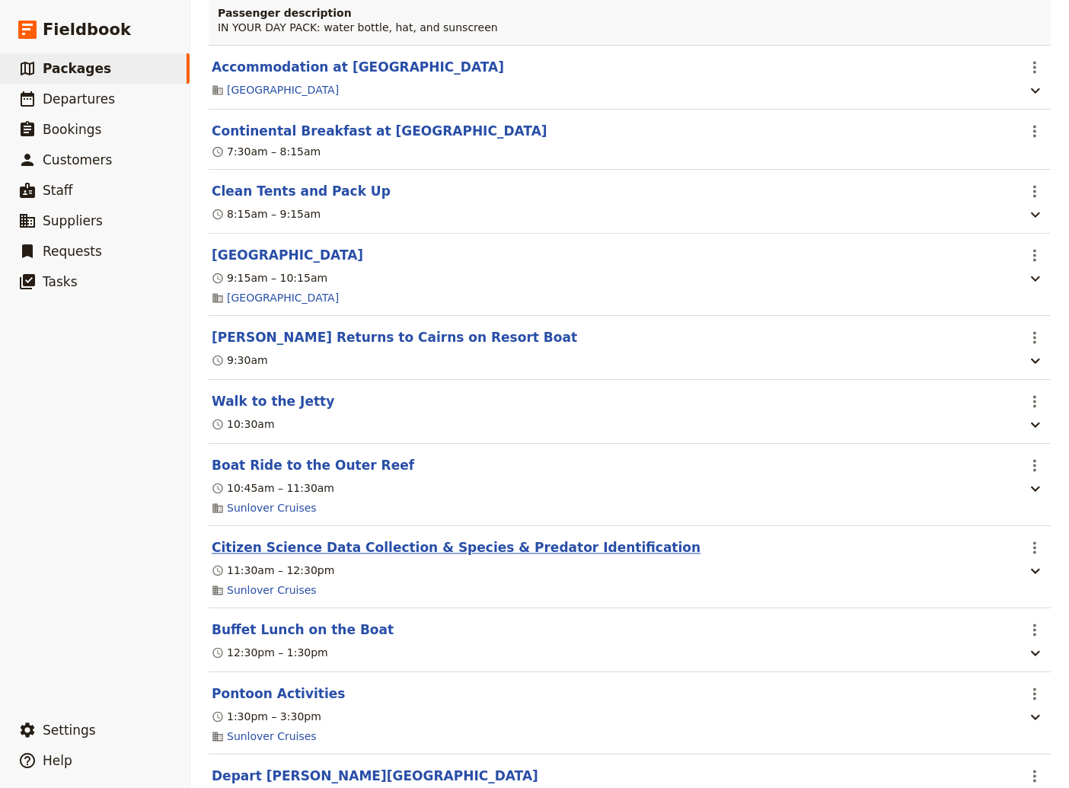
click at [378, 557] on button "Citizen Science Data Collection & Species & Predator Identification" at bounding box center [456, 548] width 489 height 18
select select "4"
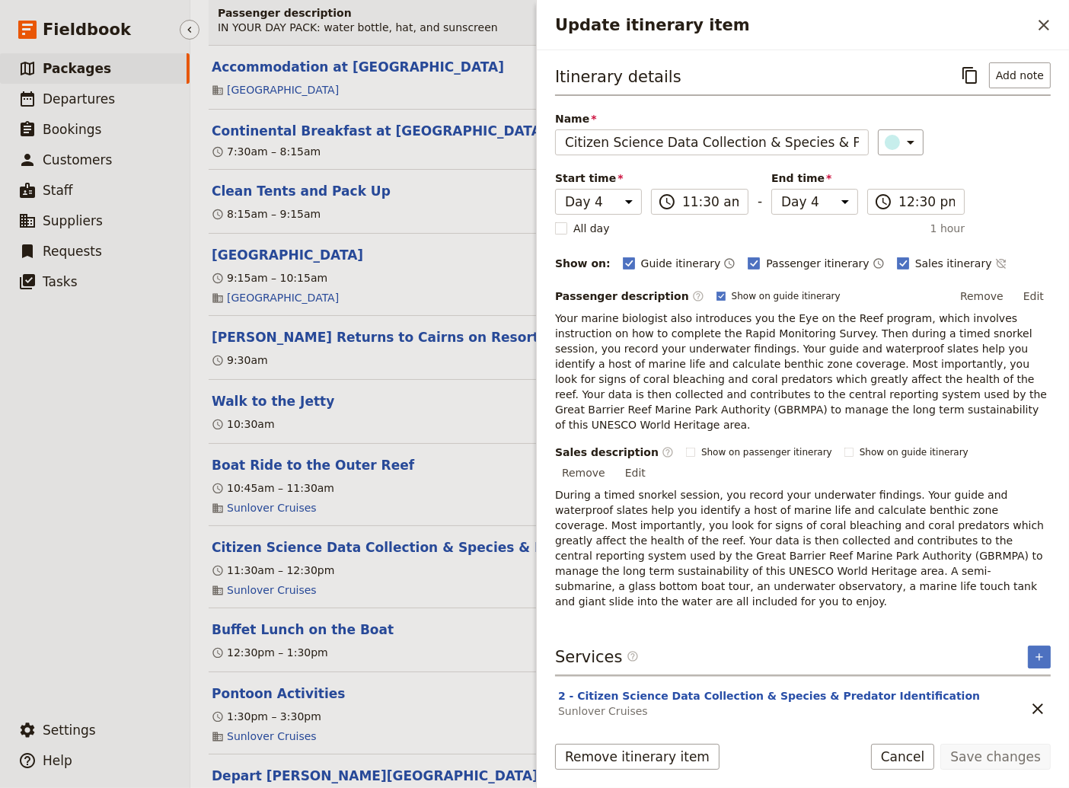
click at [57, 588] on ul "​ Packages ​ Departures ​ Bookings ​ Customers ​ Staff ​ Suppliers ​ Requests ​…" at bounding box center [95, 380] width 190 height 655
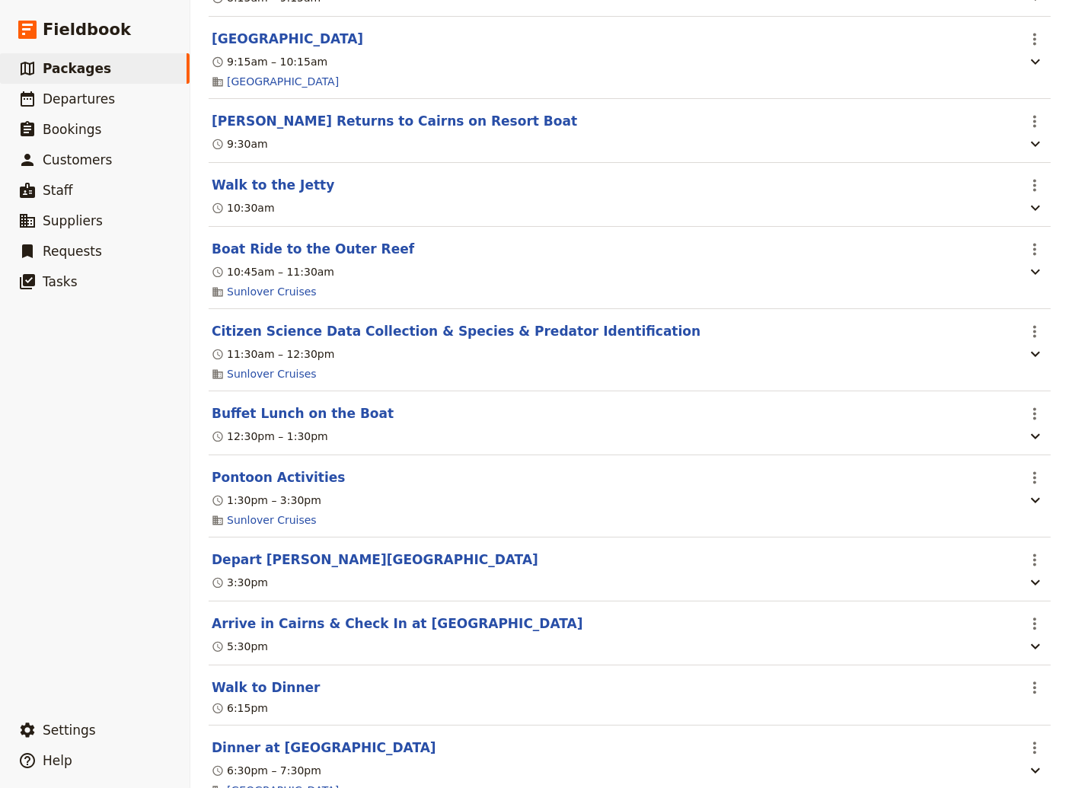
scroll to position [3494, 0]
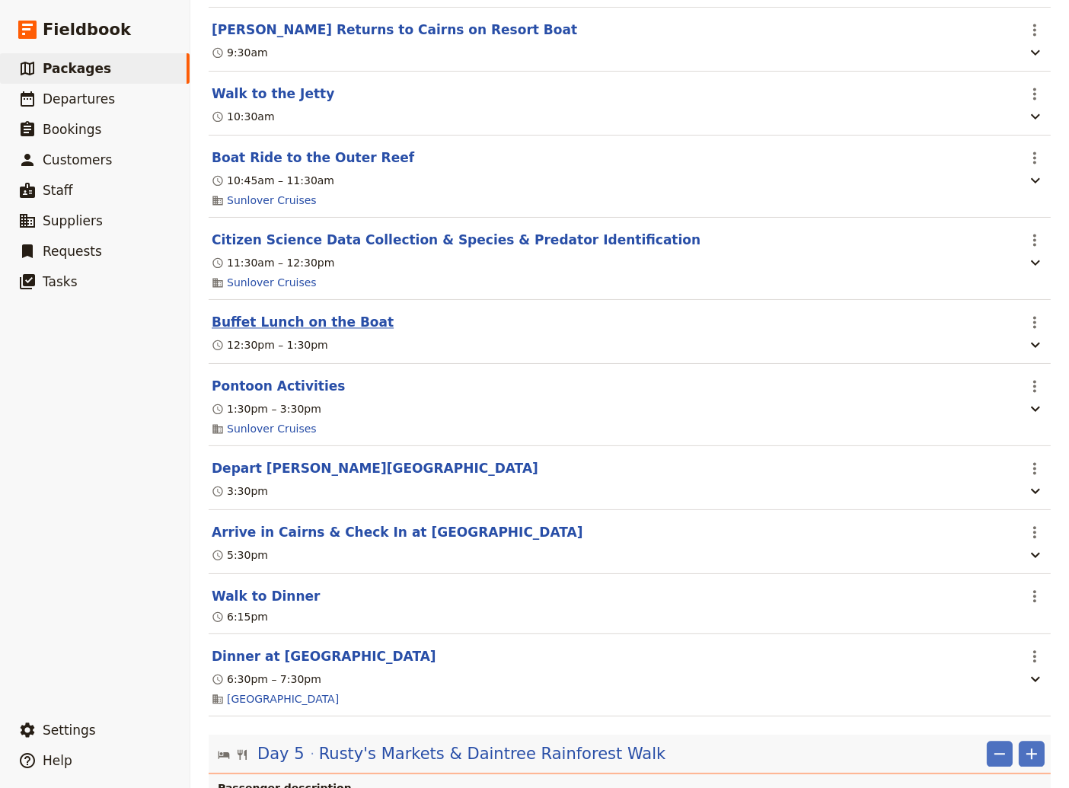
click at [314, 331] on button "Buffet Lunch on the Boat" at bounding box center [303, 322] width 182 height 18
select select "4"
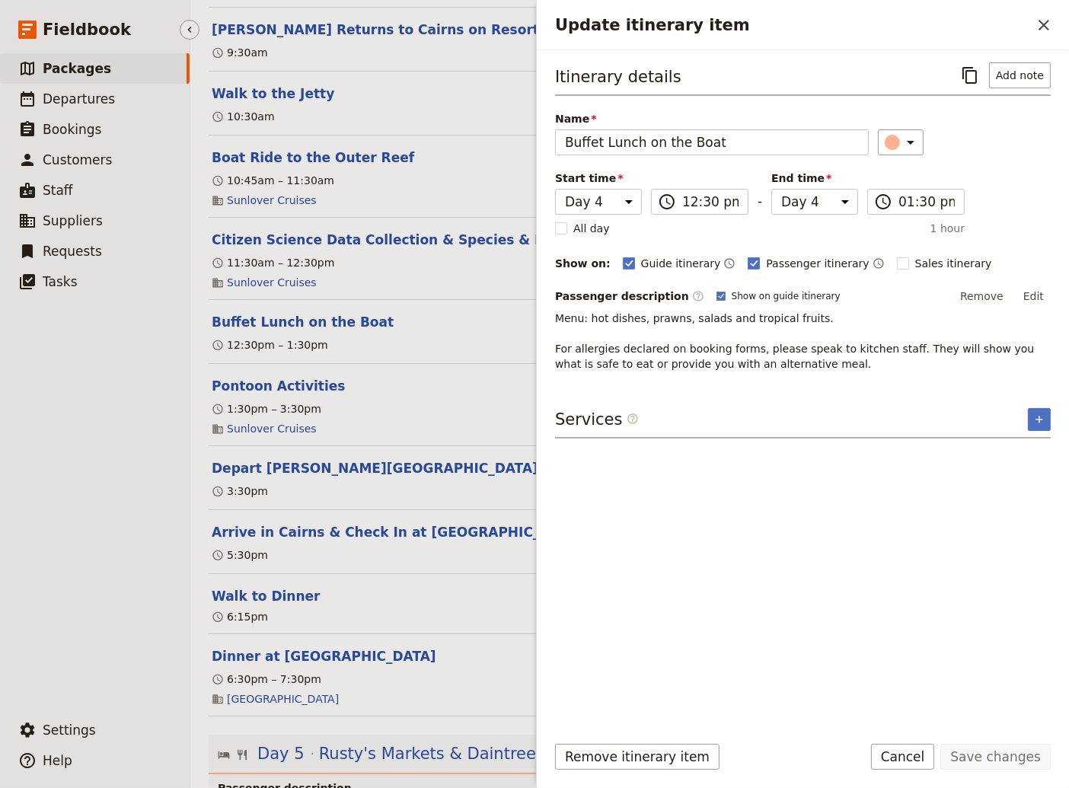
click at [84, 483] on ul "​ Packages ​ Departures ​ Bookings ​ Customers ​ Staff ​ Suppliers ​ Requests ​…" at bounding box center [95, 380] width 190 height 655
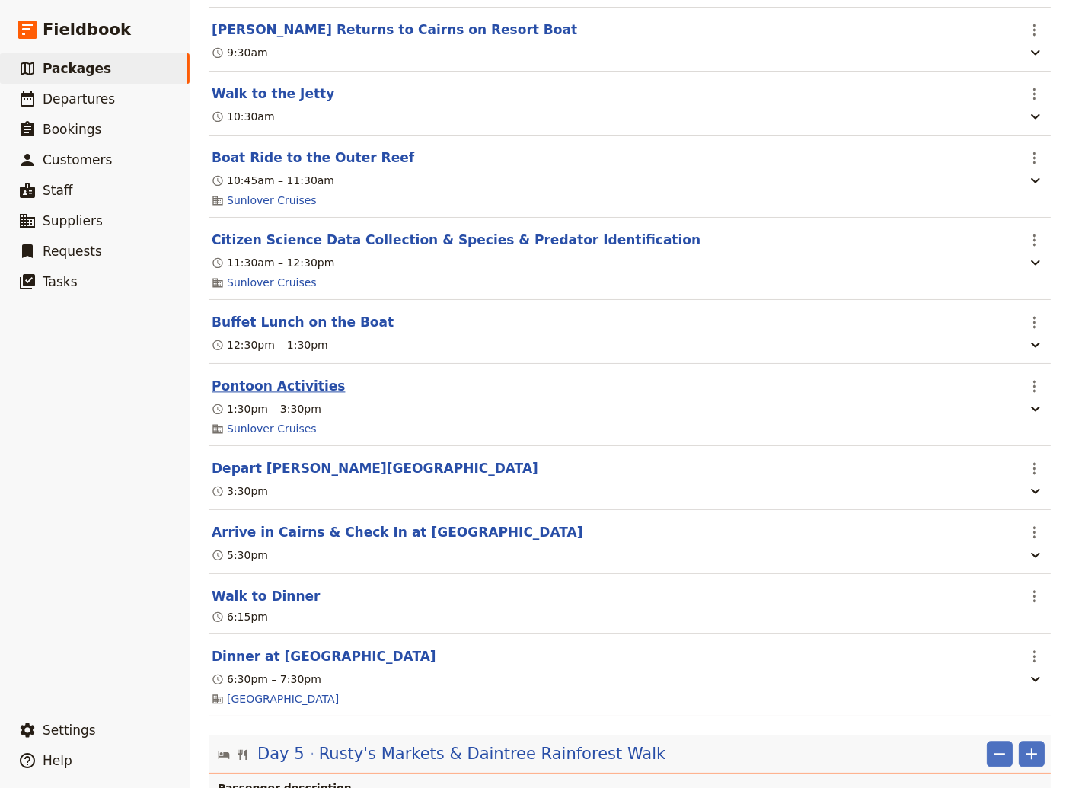
click at [271, 395] on button "Pontoon Activities" at bounding box center [278, 386] width 133 height 18
select select "4"
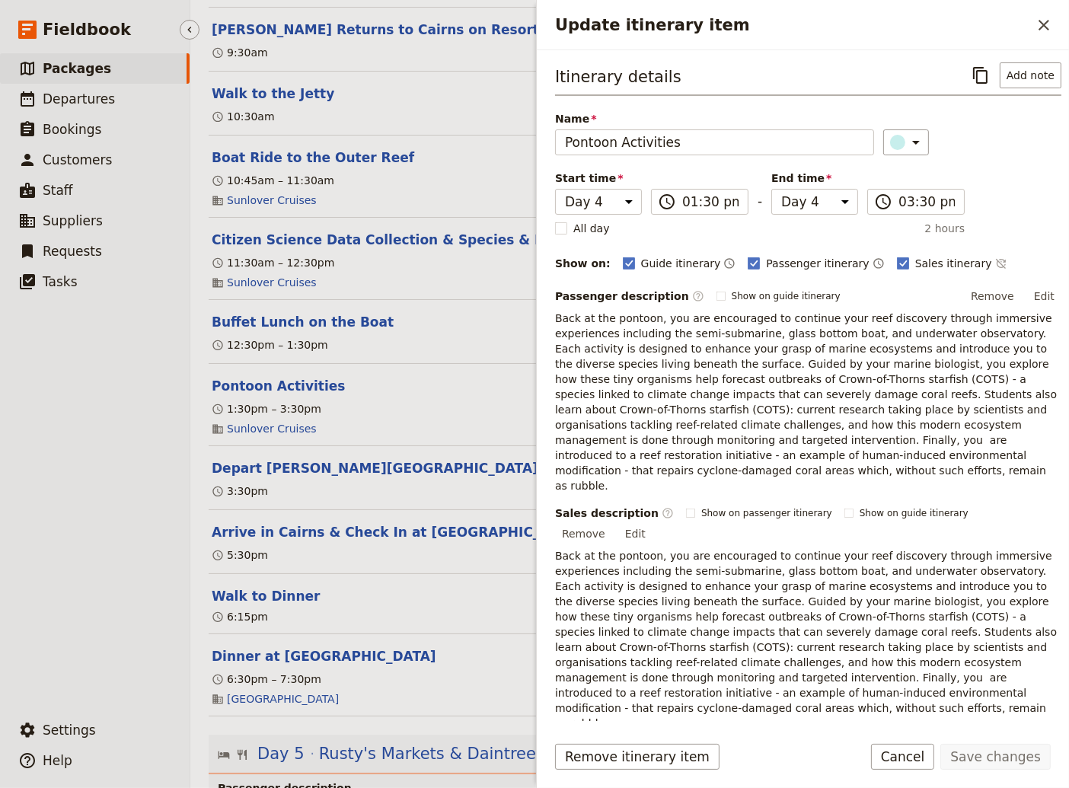
click at [121, 569] on ul "​ Packages ​ Departures ​ Bookings ​ Customers ​ Staff ​ Suppliers ​ Requests ​…" at bounding box center [95, 380] width 190 height 655
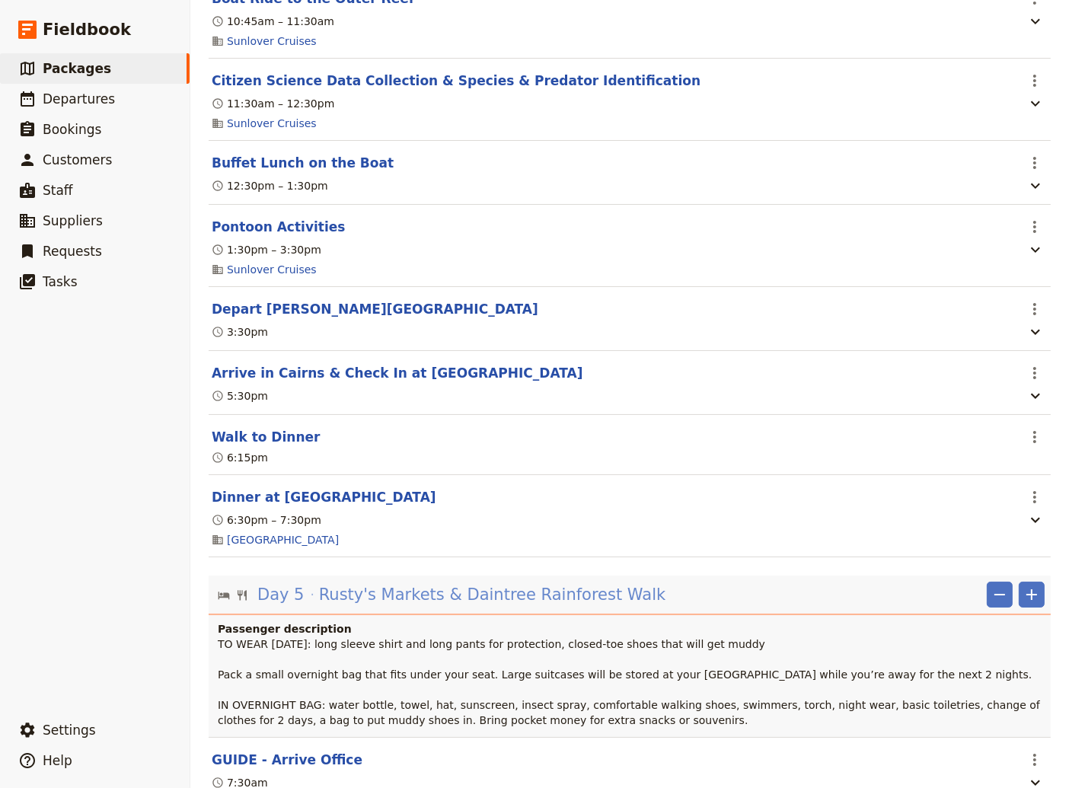
scroll to position [3699, 0]
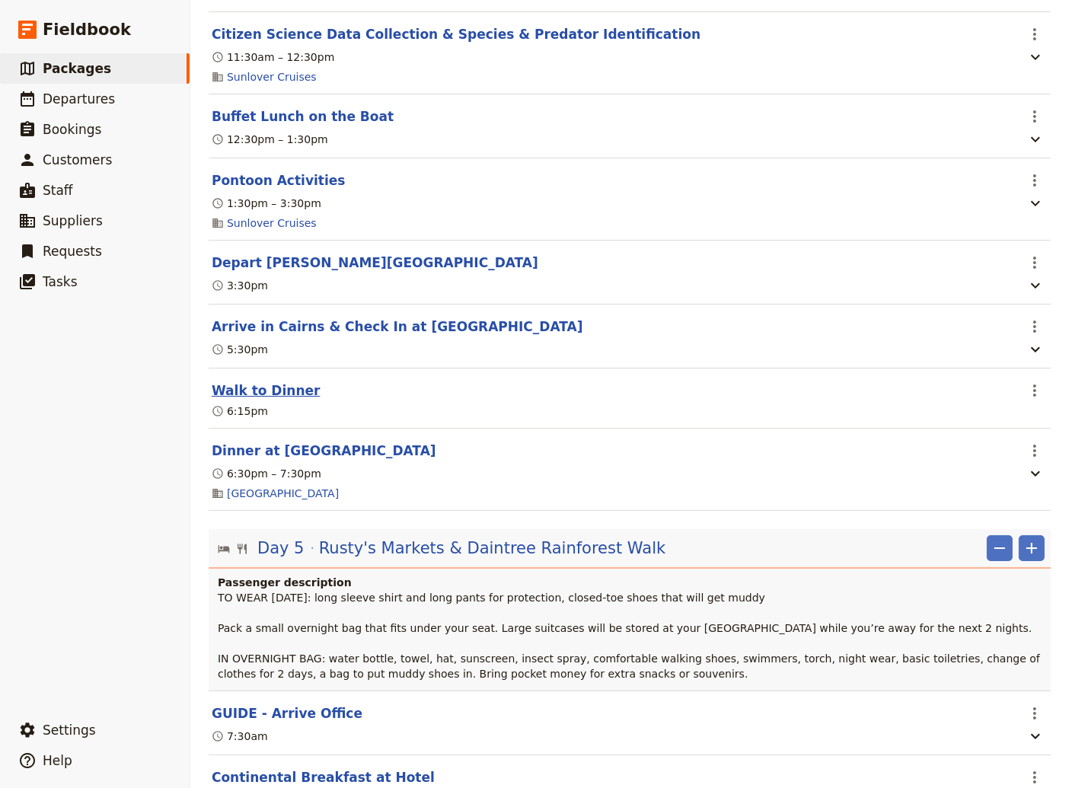
click at [277, 400] on button "Walk to Dinner" at bounding box center [266, 390] width 108 height 18
select select "4"
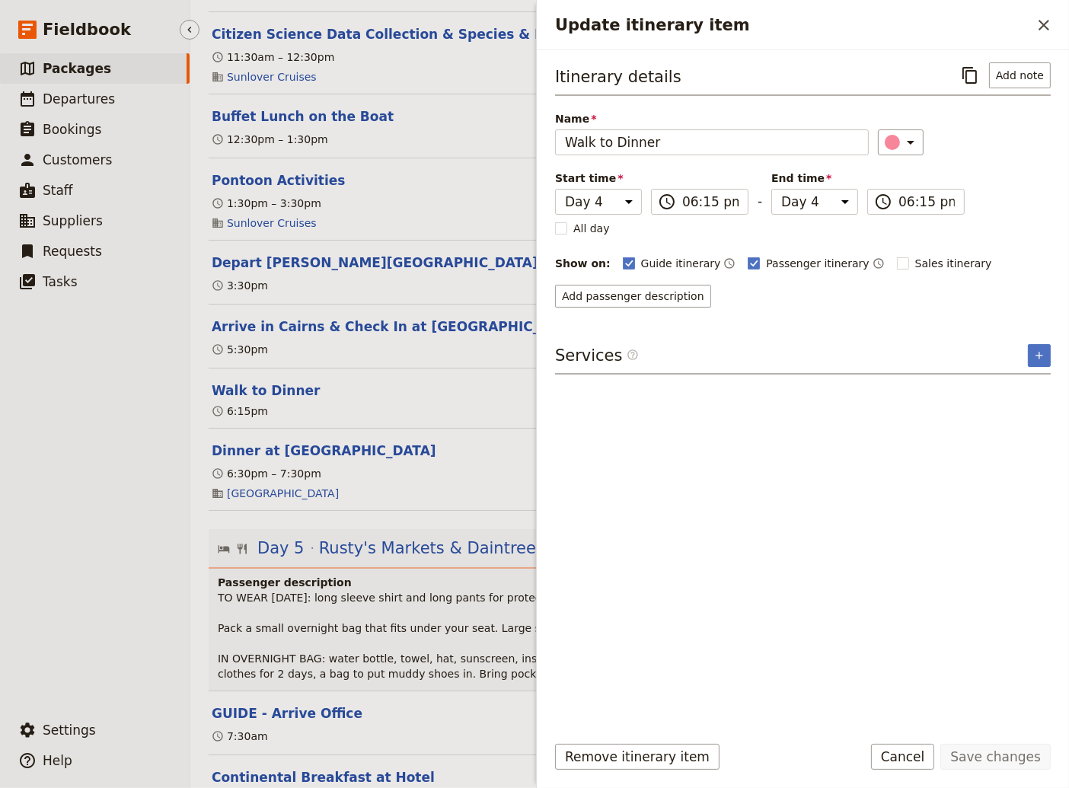
click at [97, 588] on ul "​ Packages ​ Departures ​ Bookings ​ Customers ​ Staff ​ Suppliers ​ Requests ​…" at bounding box center [95, 380] width 190 height 655
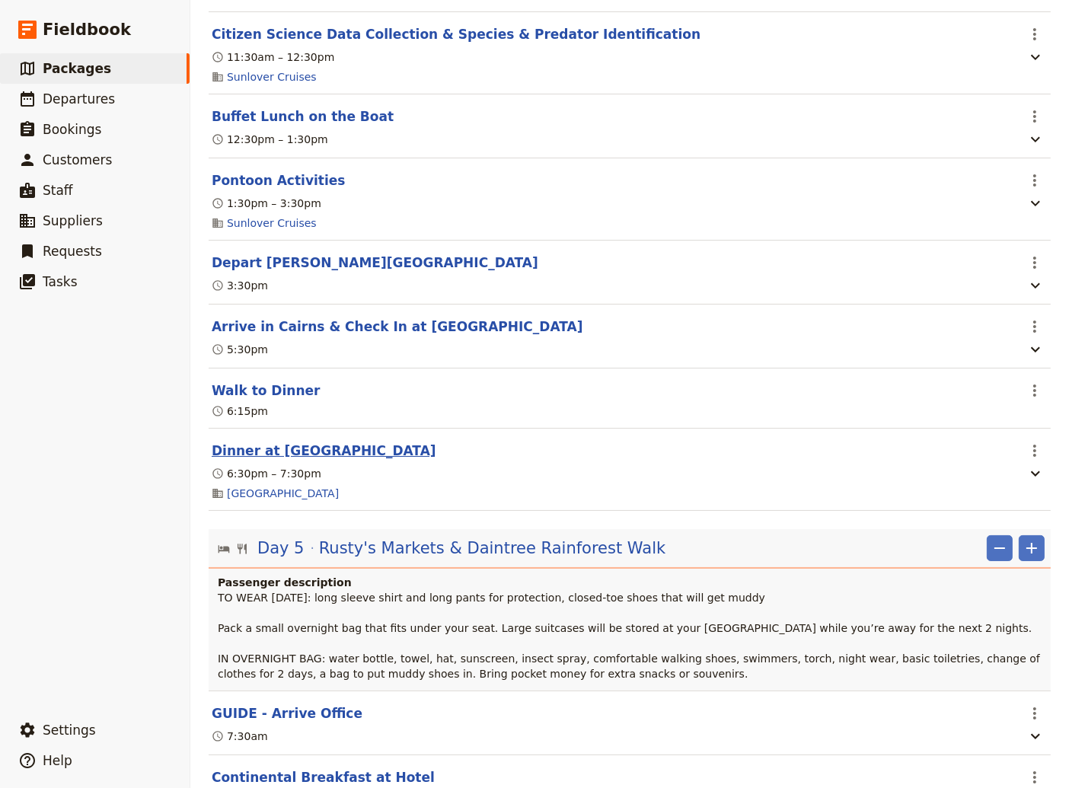
click at [270, 460] on button "Dinner at [GEOGRAPHIC_DATA]" at bounding box center [324, 450] width 225 height 18
select select "4"
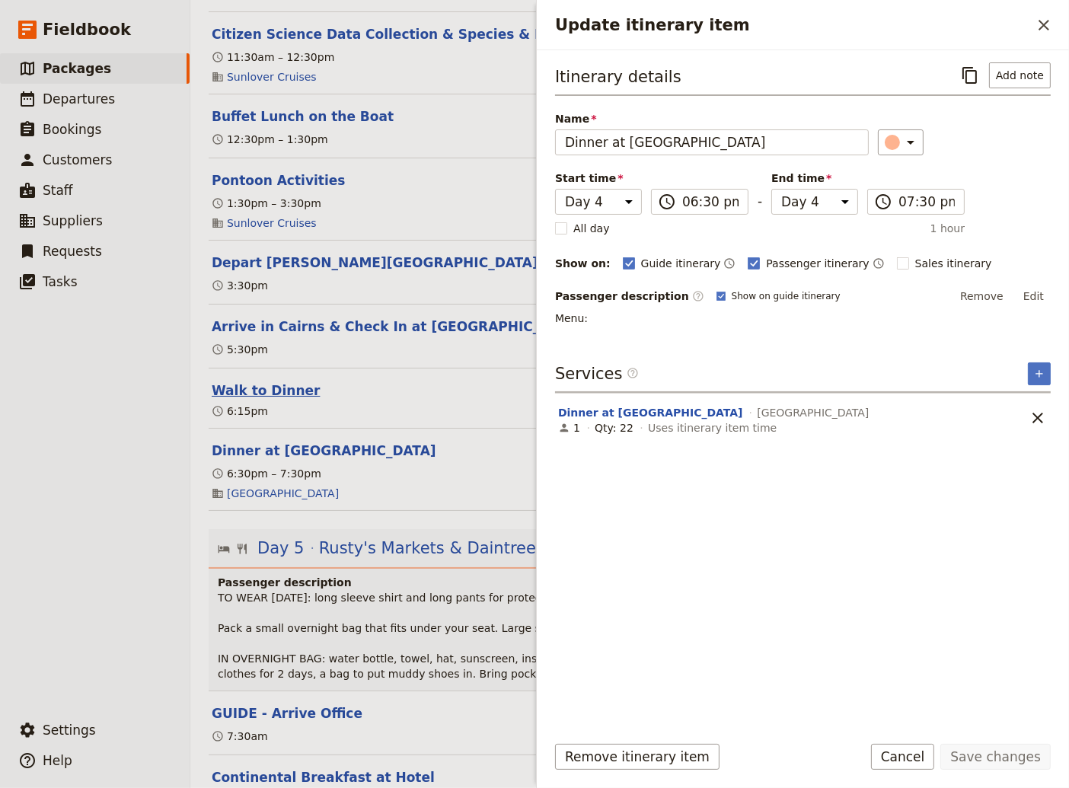
click at [276, 400] on button "Walk to Dinner" at bounding box center [266, 390] width 108 height 18
select select "4"
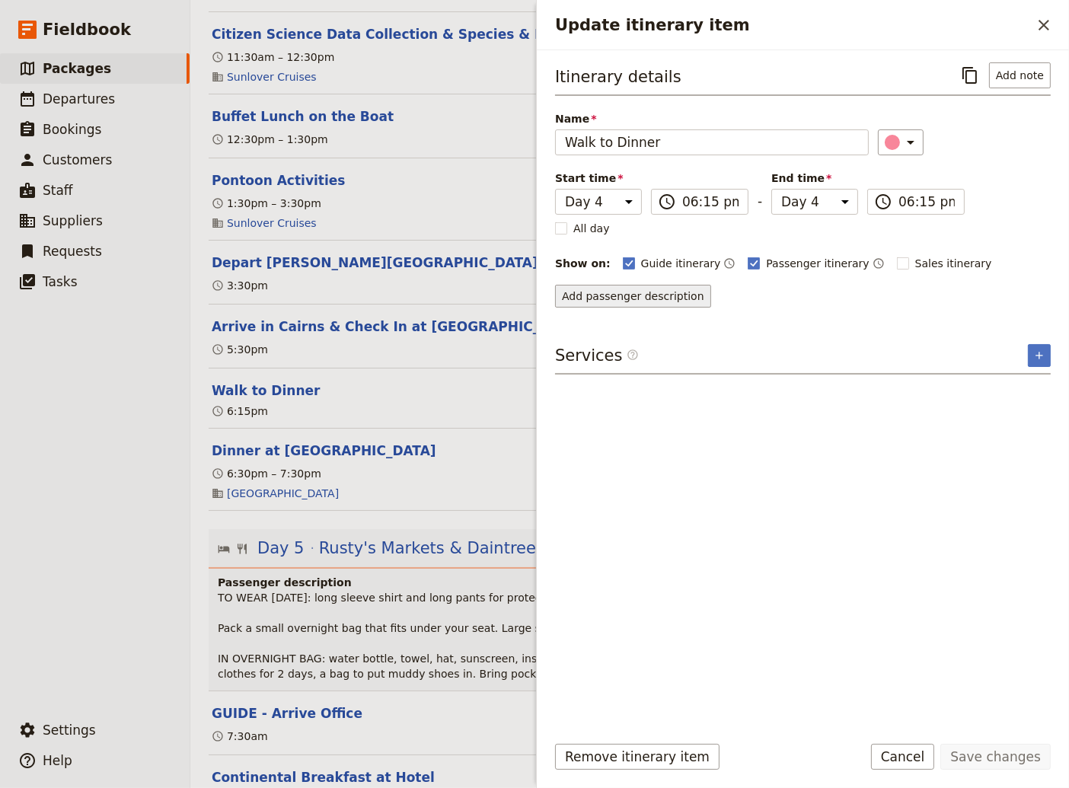
click at [654, 292] on button "Add passenger description" at bounding box center [633, 296] width 156 height 23
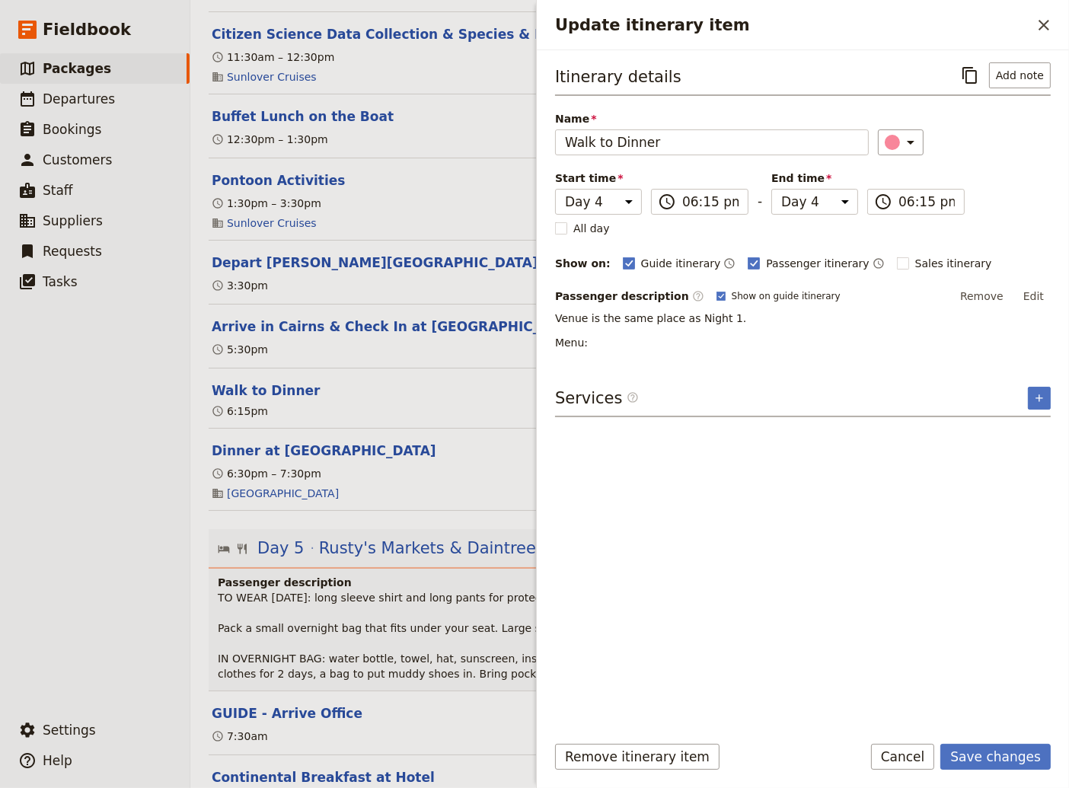
click at [1035, 295] on button "Edit" at bounding box center [1033, 296] width 34 height 23
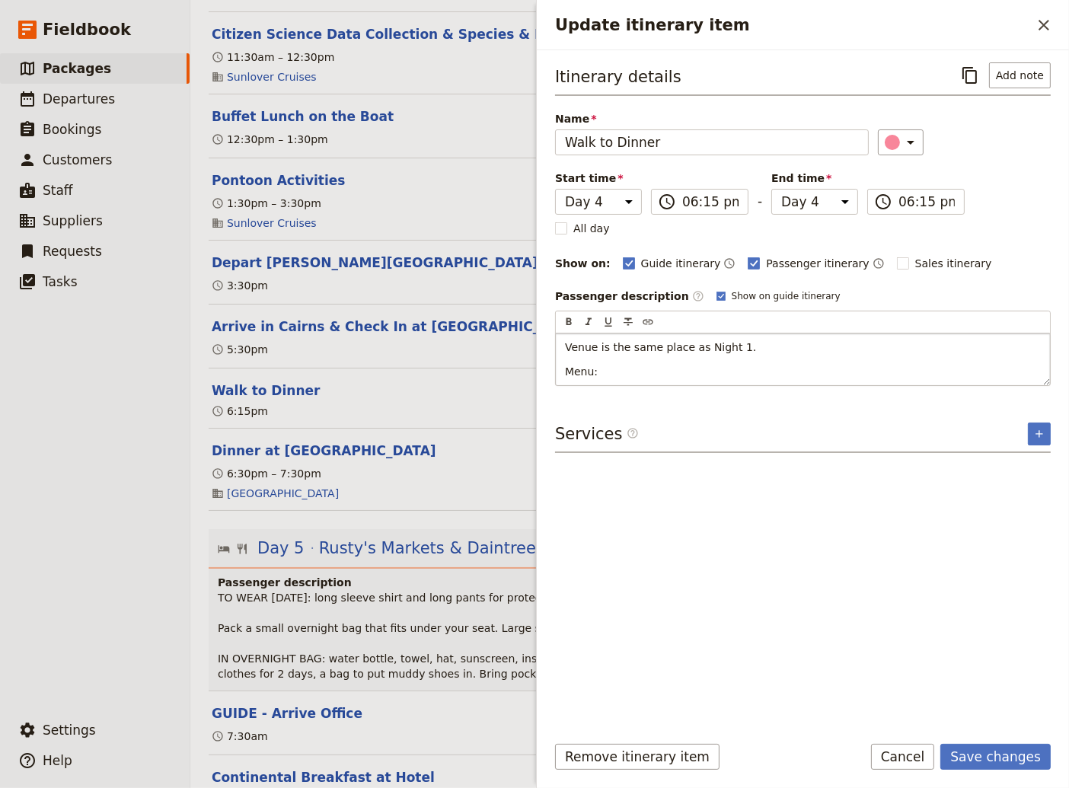
click at [617, 368] on p "Menu:" at bounding box center [803, 371] width 476 height 15
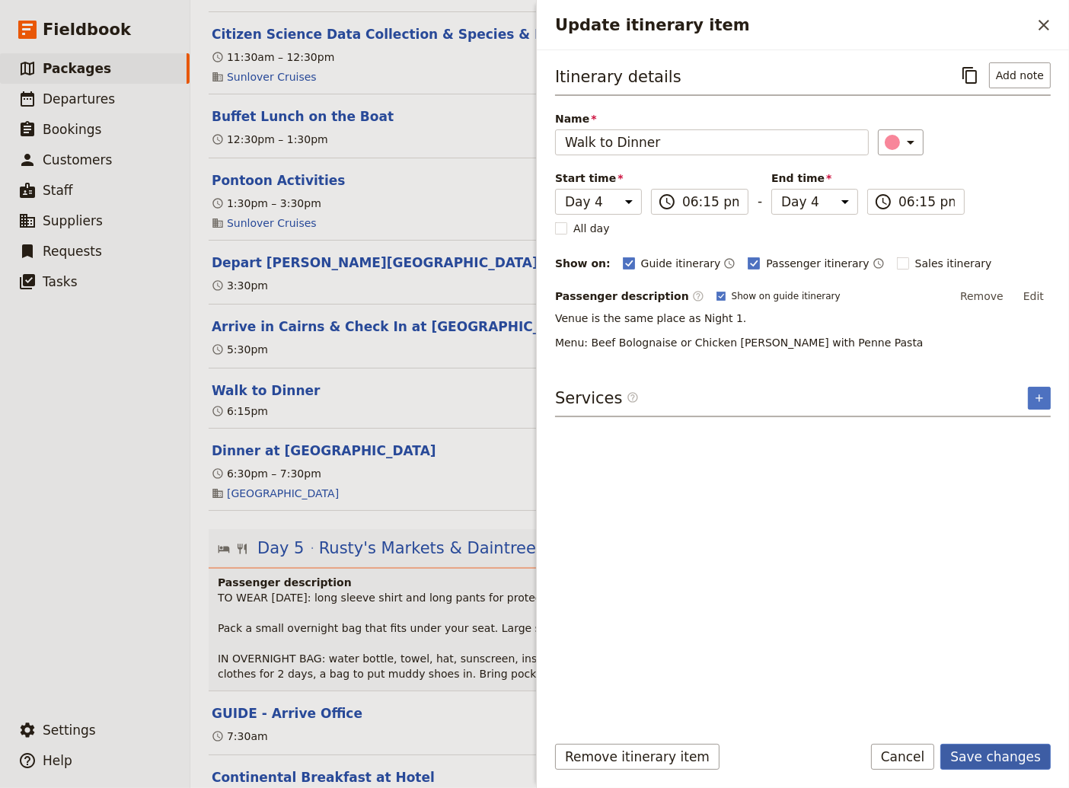
click at [988, 755] on button "Save changes" at bounding box center [995, 757] width 110 height 26
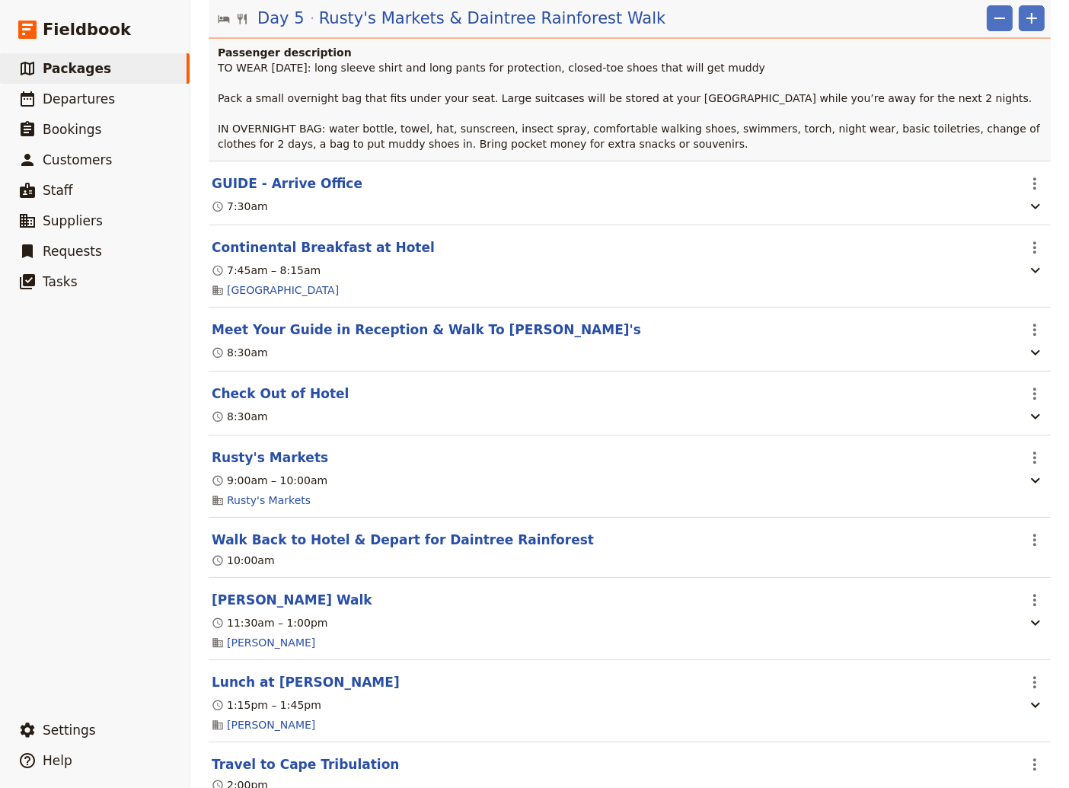
scroll to position [4110, 0]
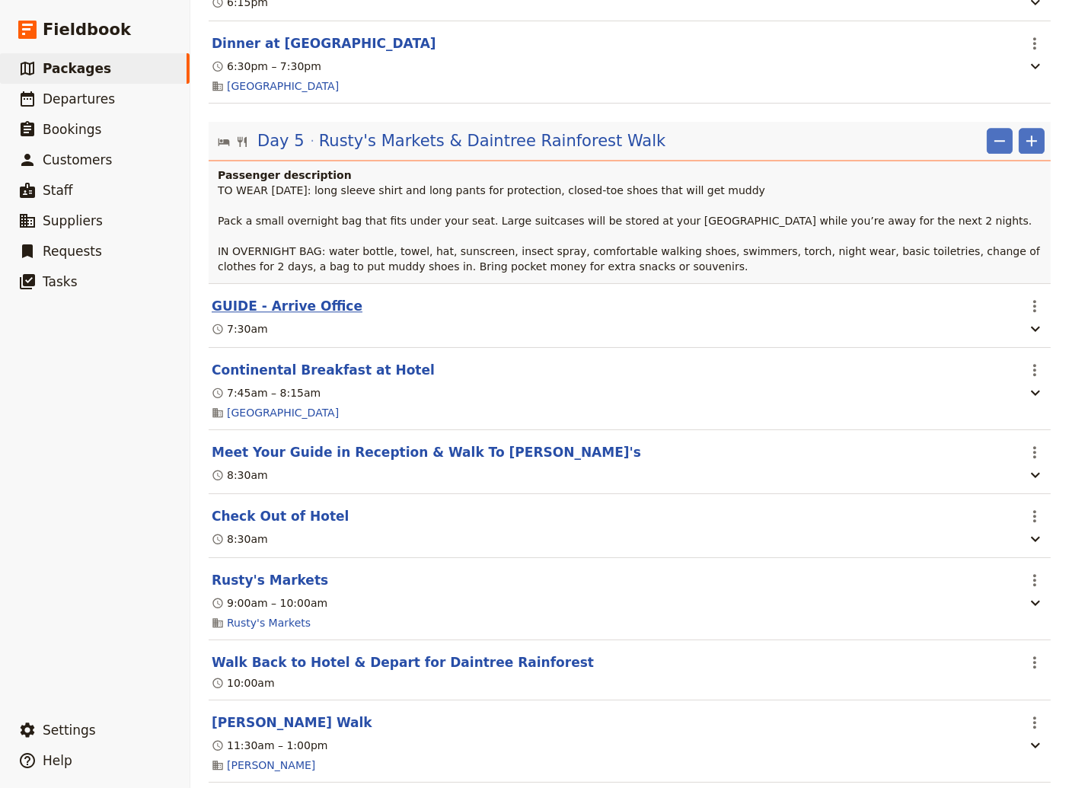
click at [299, 315] on button "GUIDE - Arrive Office" at bounding box center [287, 306] width 151 height 18
select select "5"
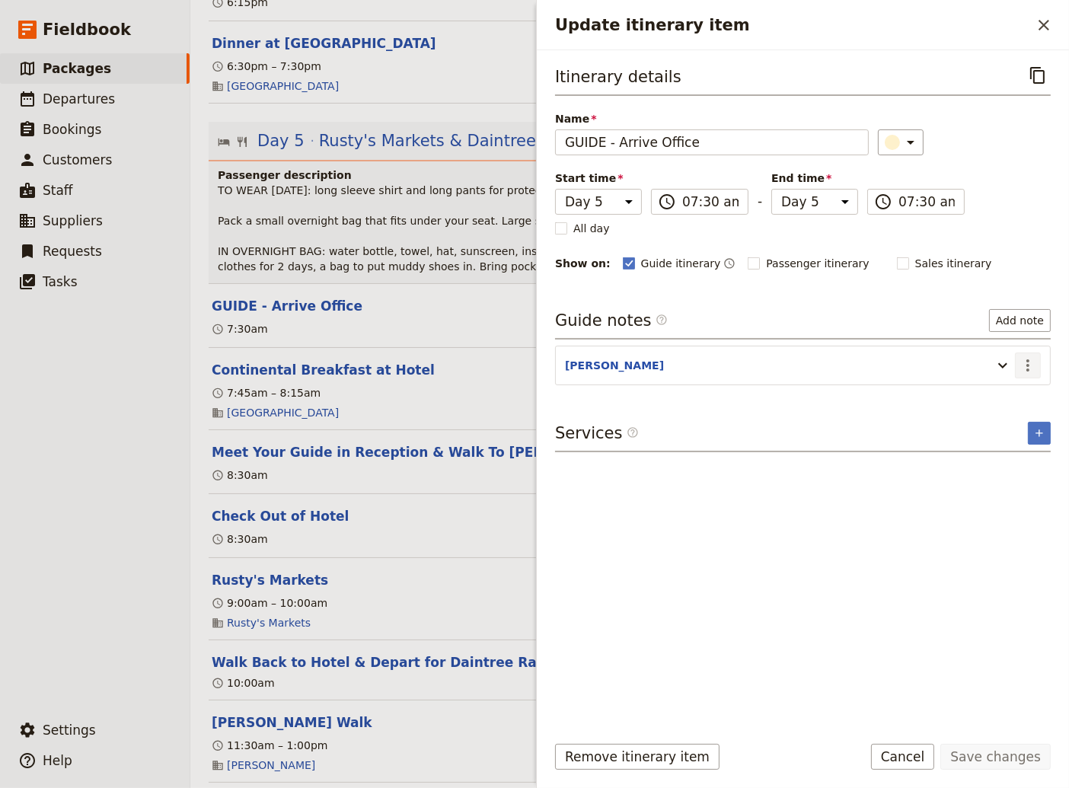
click at [1023, 363] on icon "Actions" at bounding box center [1027, 365] width 18 height 18
click at [986, 396] on span "Edit note" at bounding box center [984, 395] width 48 height 15
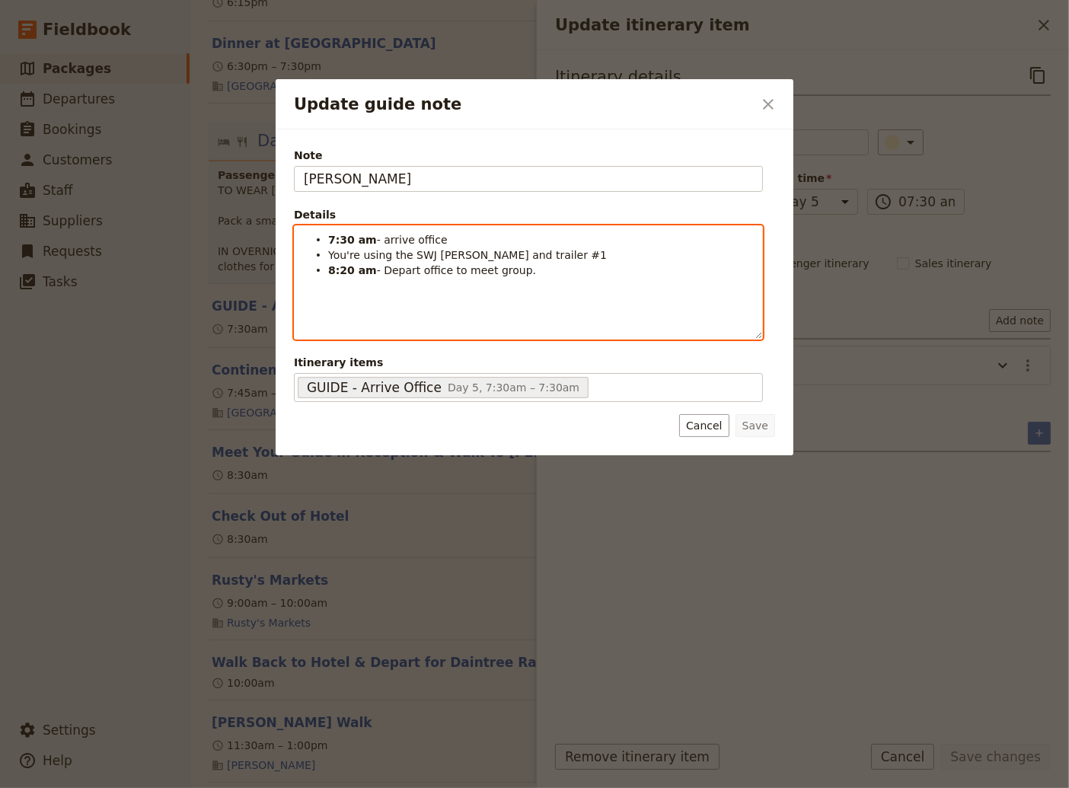
click at [443, 241] on li "7:30 am - arrive office" at bounding box center [540, 238] width 425 height 15
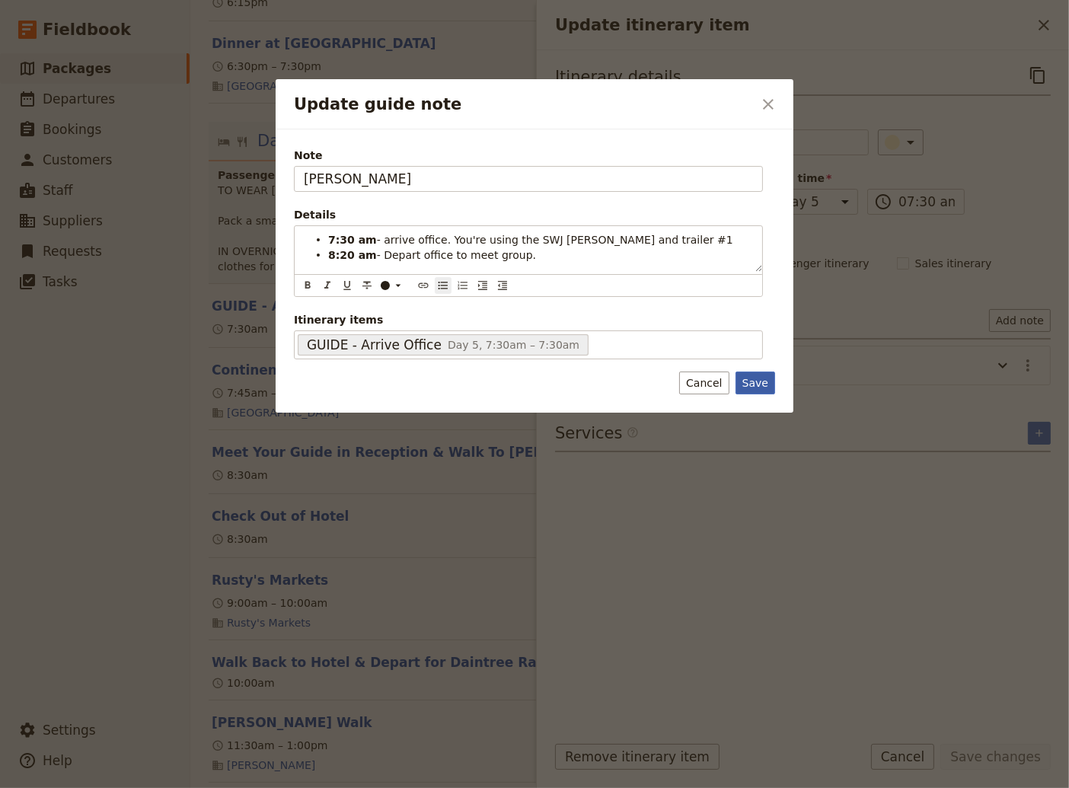
click at [760, 383] on button "Save" at bounding box center [755, 382] width 40 height 23
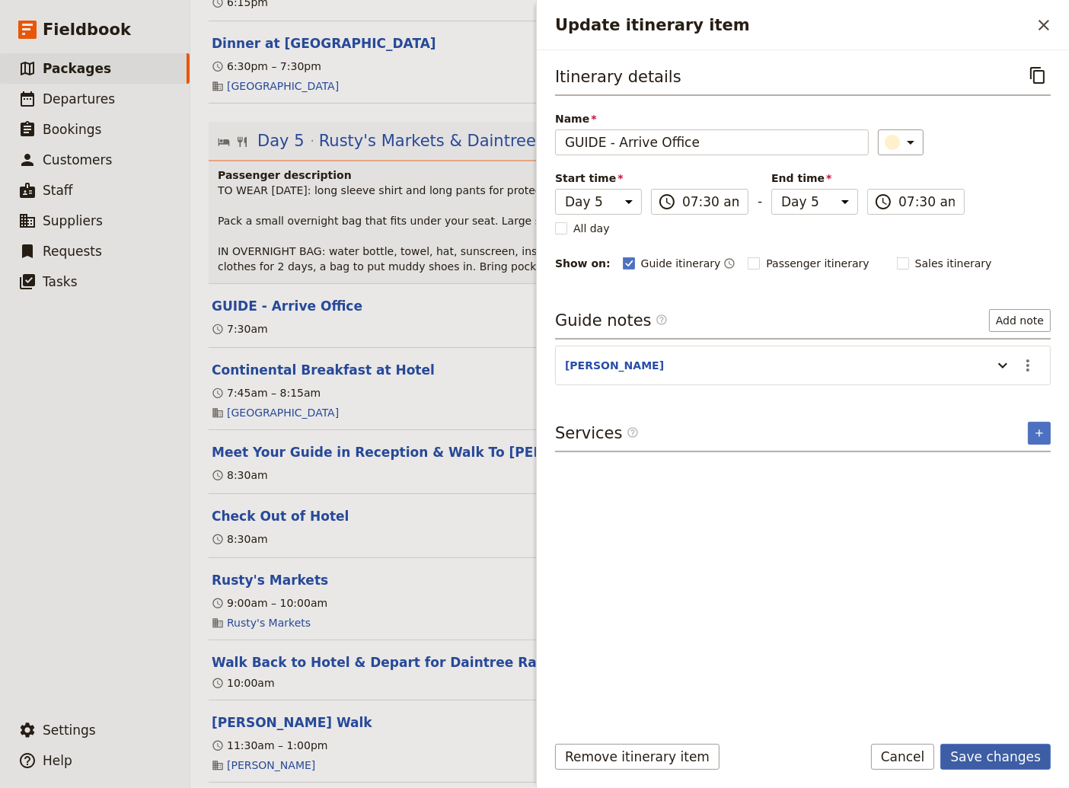
click at [995, 758] on button "Save changes" at bounding box center [995, 757] width 110 height 26
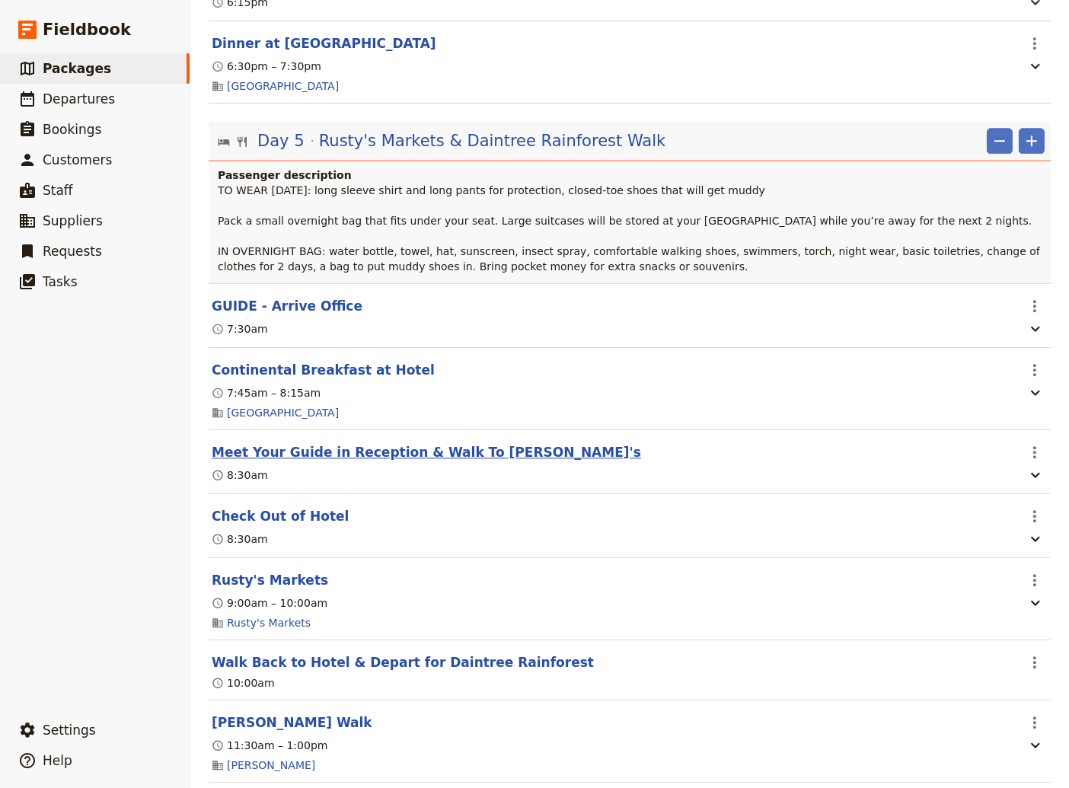
click at [348, 461] on button "Meet Your Guide in Reception & Walk To [PERSON_NAME]'s" at bounding box center [426, 452] width 429 height 18
select select "5"
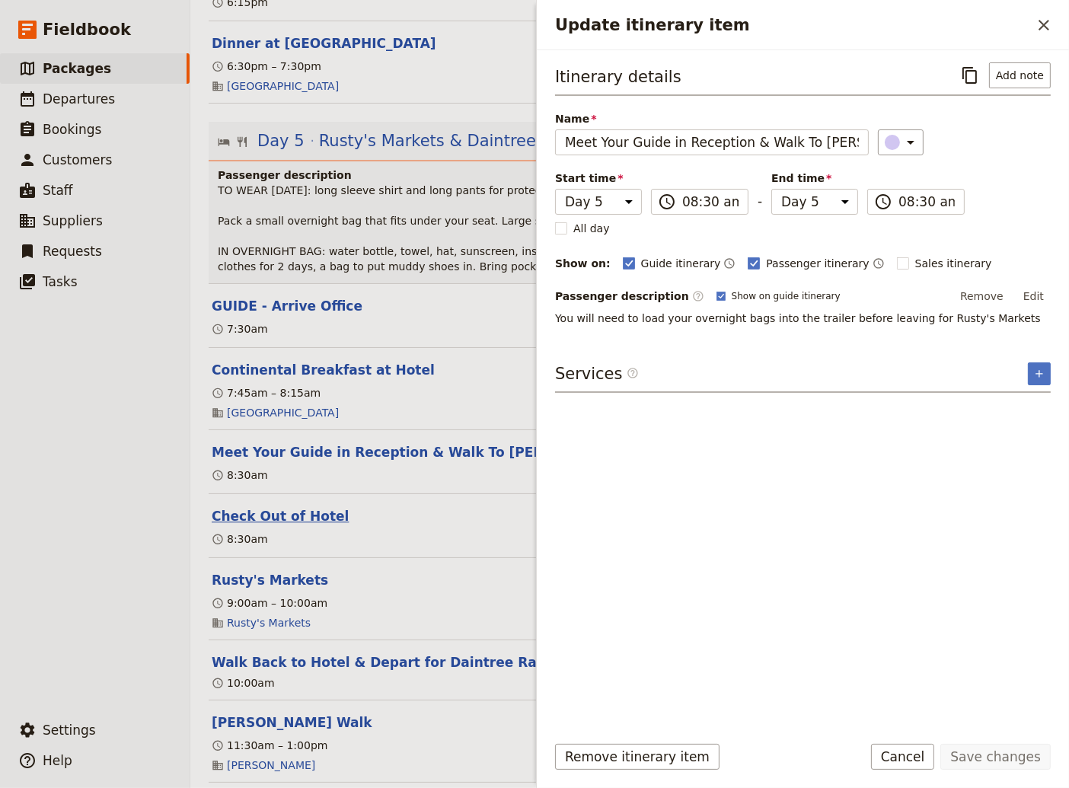
click at [279, 525] on button "Check Out of Hotel" at bounding box center [280, 516] width 137 height 18
select select "5"
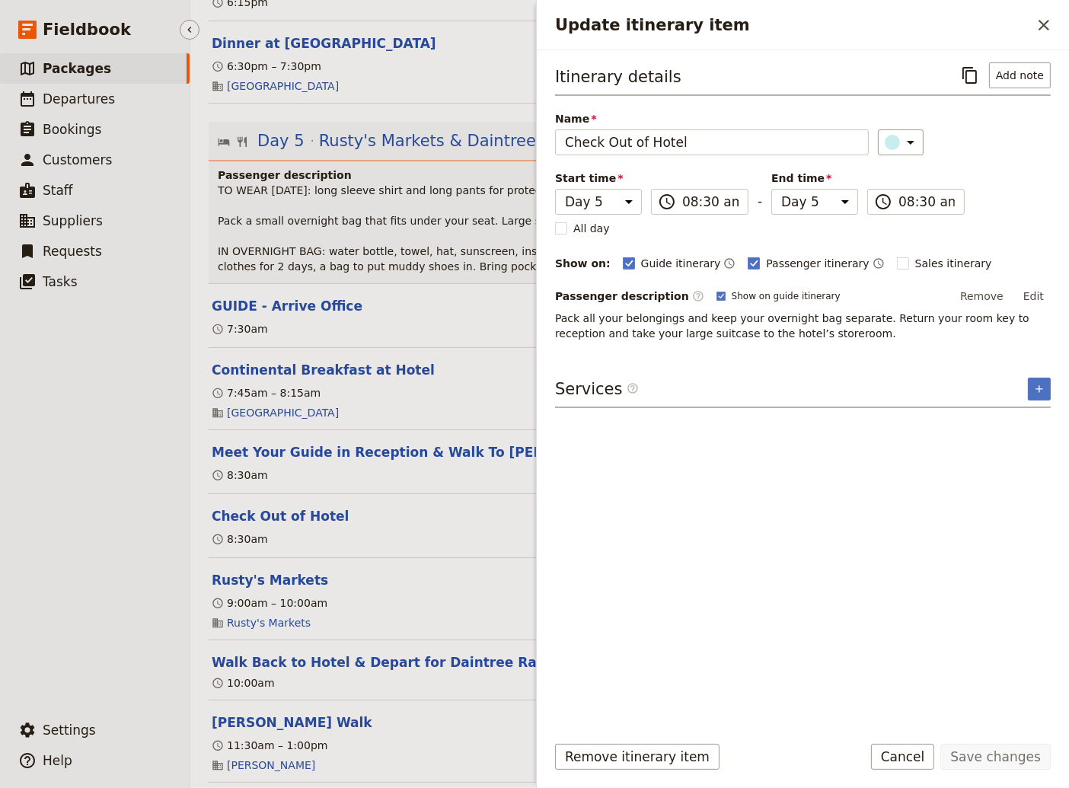
click at [70, 550] on ul "​ Packages ​ Departures ​ Bookings ​ Customers ​ Staff ​ Suppliers ​ Requests ​…" at bounding box center [95, 380] width 190 height 655
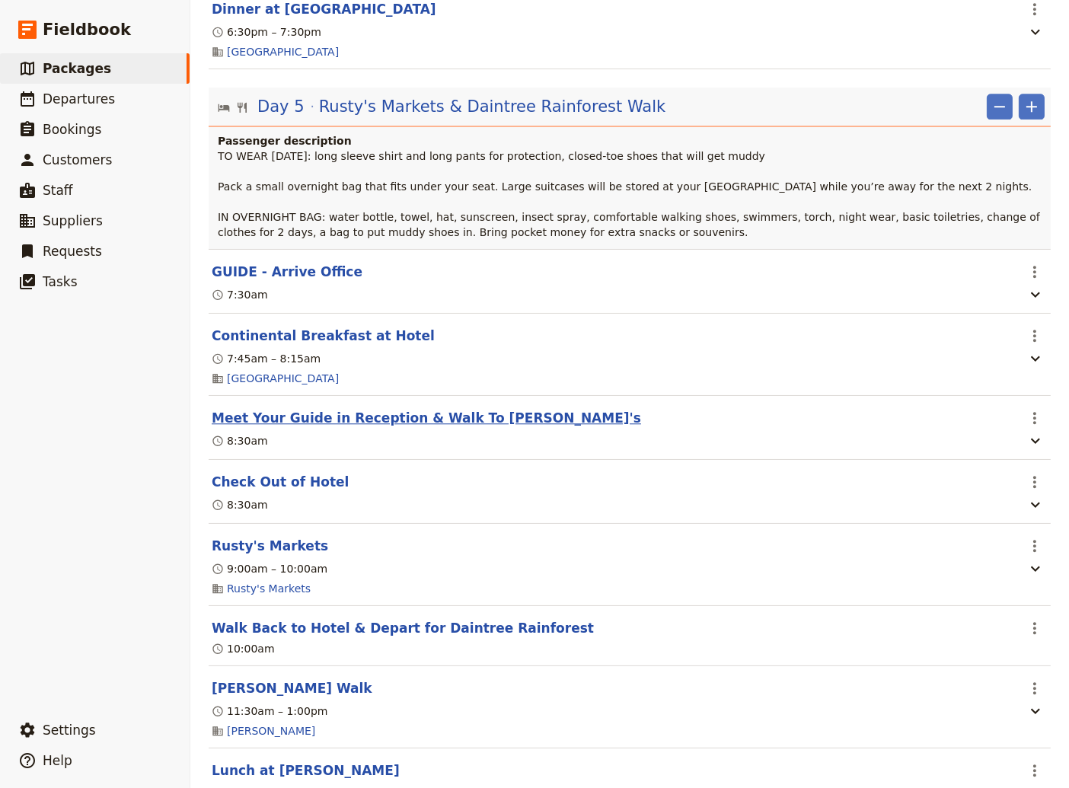
scroll to position [4007, 0]
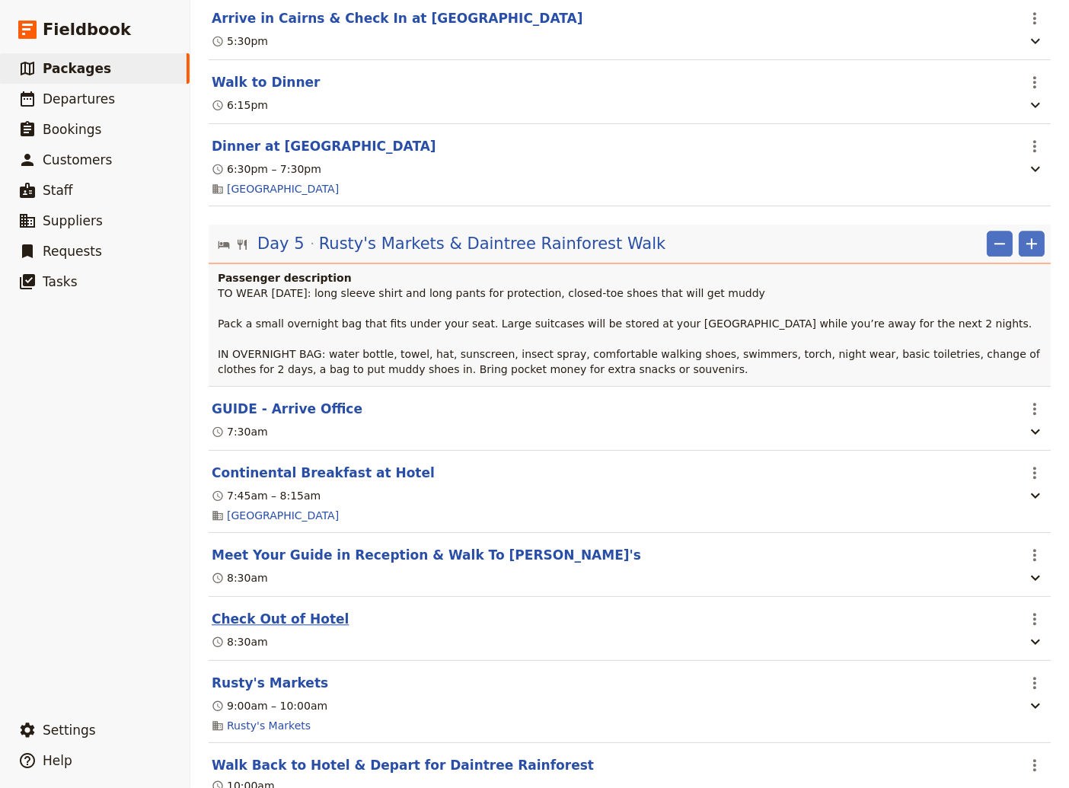
click at [303, 628] on button "Check Out of Hotel" at bounding box center [280, 619] width 137 height 18
select select "5"
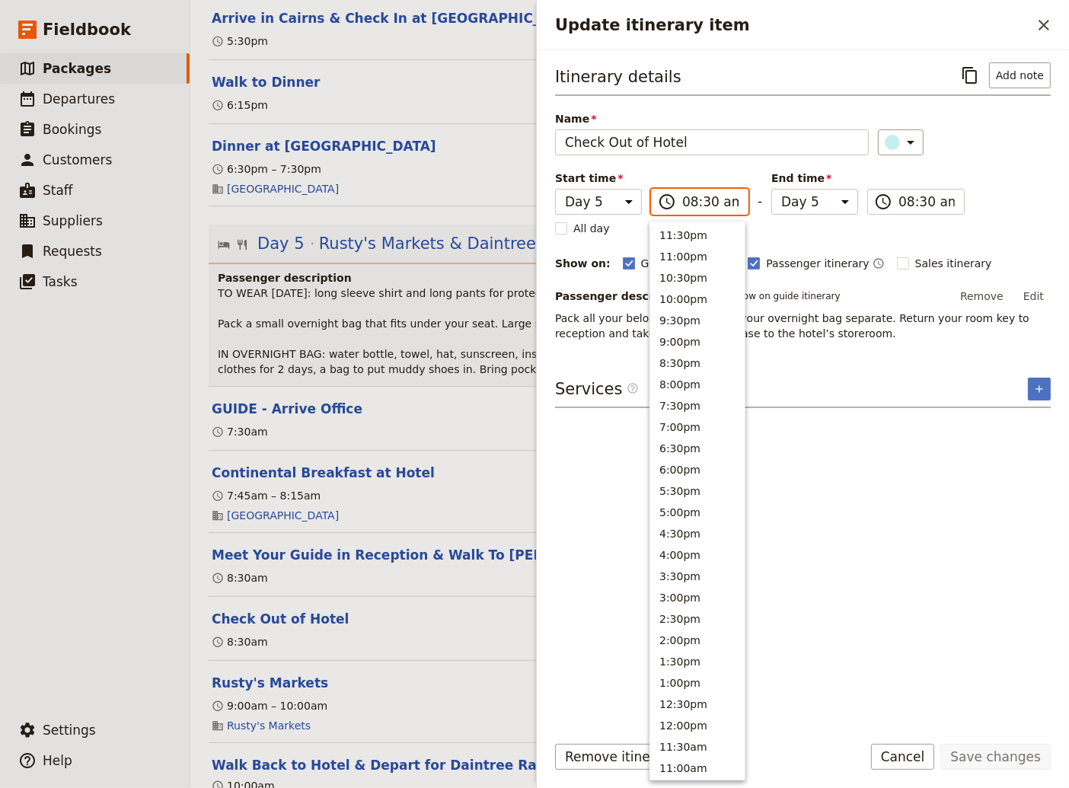
click at [708, 203] on input "08:30 am" at bounding box center [710, 202] width 56 height 18
click at [703, 202] on input "08:30 am" at bounding box center [710, 202] width 56 height 18
type input "08:20 am"
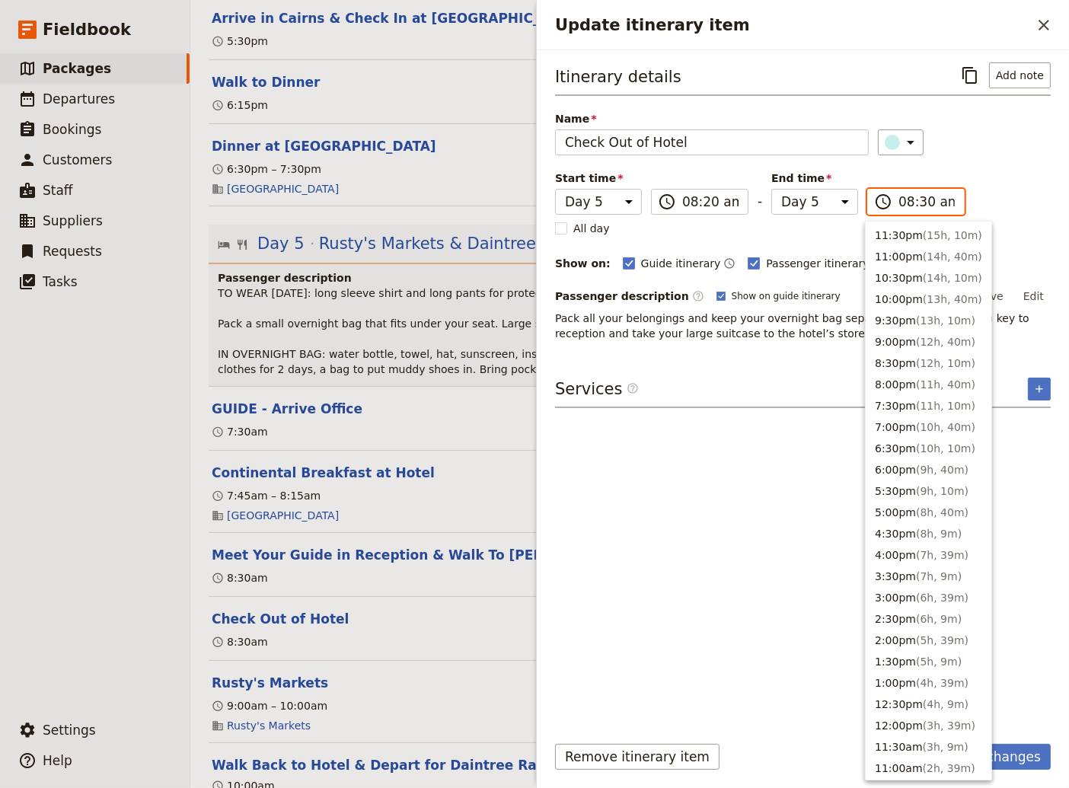
click at [923, 203] on input "08:30 am" at bounding box center [926, 202] width 56 height 18
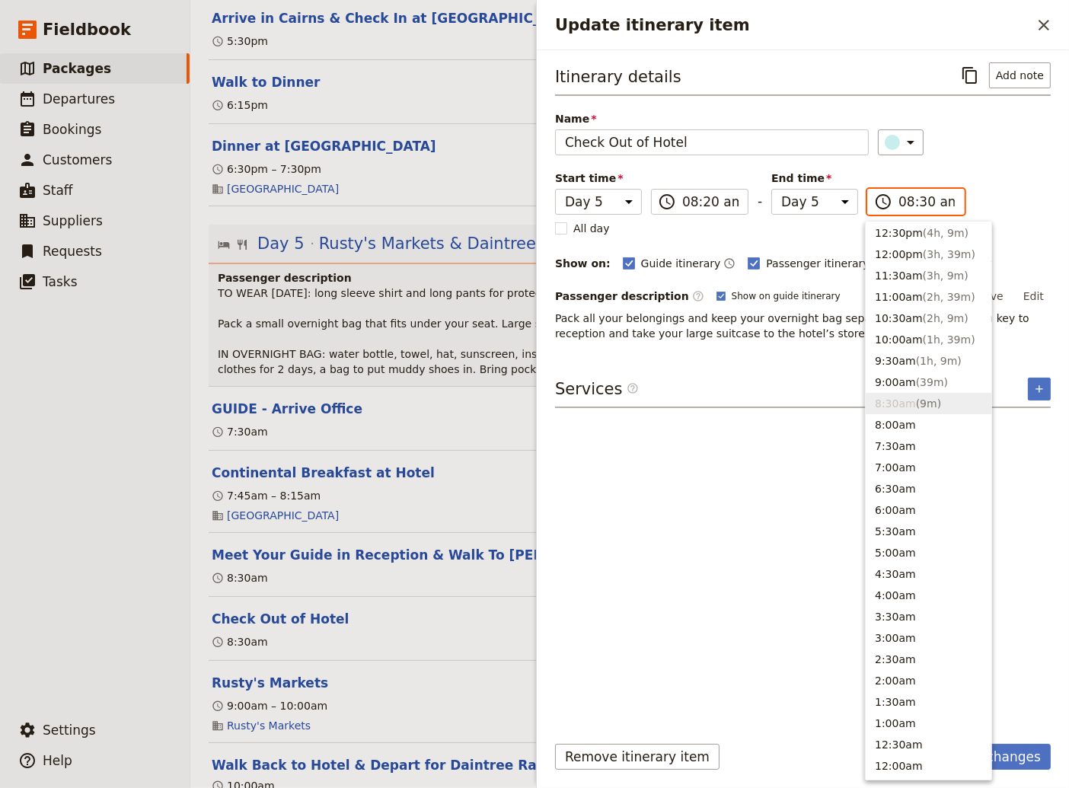
click at [922, 203] on input "08:30 am" at bounding box center [926, 202] width 56 height 18
type input "08:20 am"
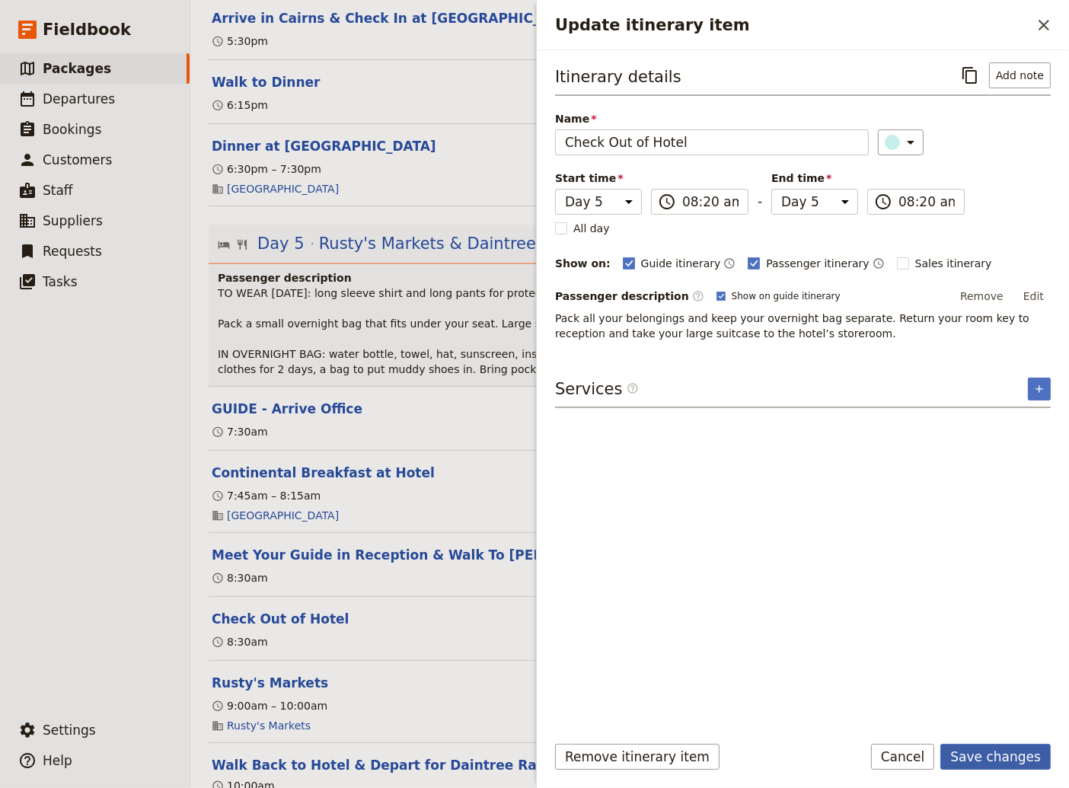
click at [1010, 756] on button "Save changes" at bounding box center [995, 757] width 110 height 26
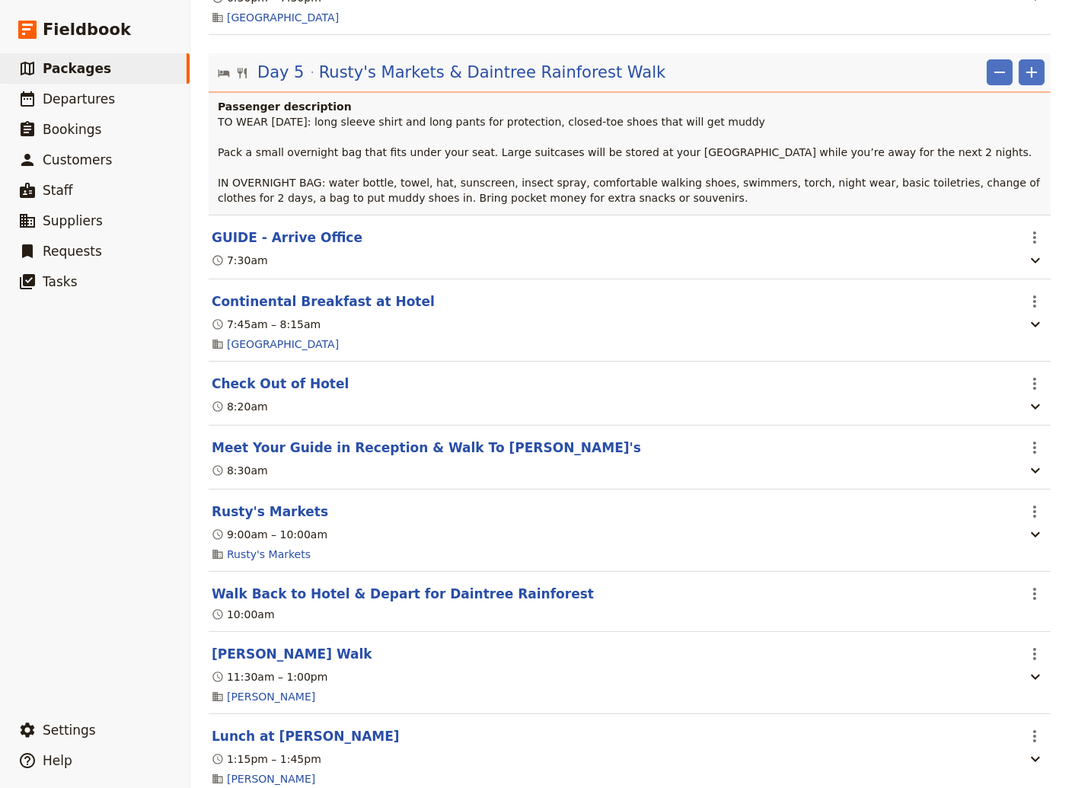
scroll to position [4213, 0]
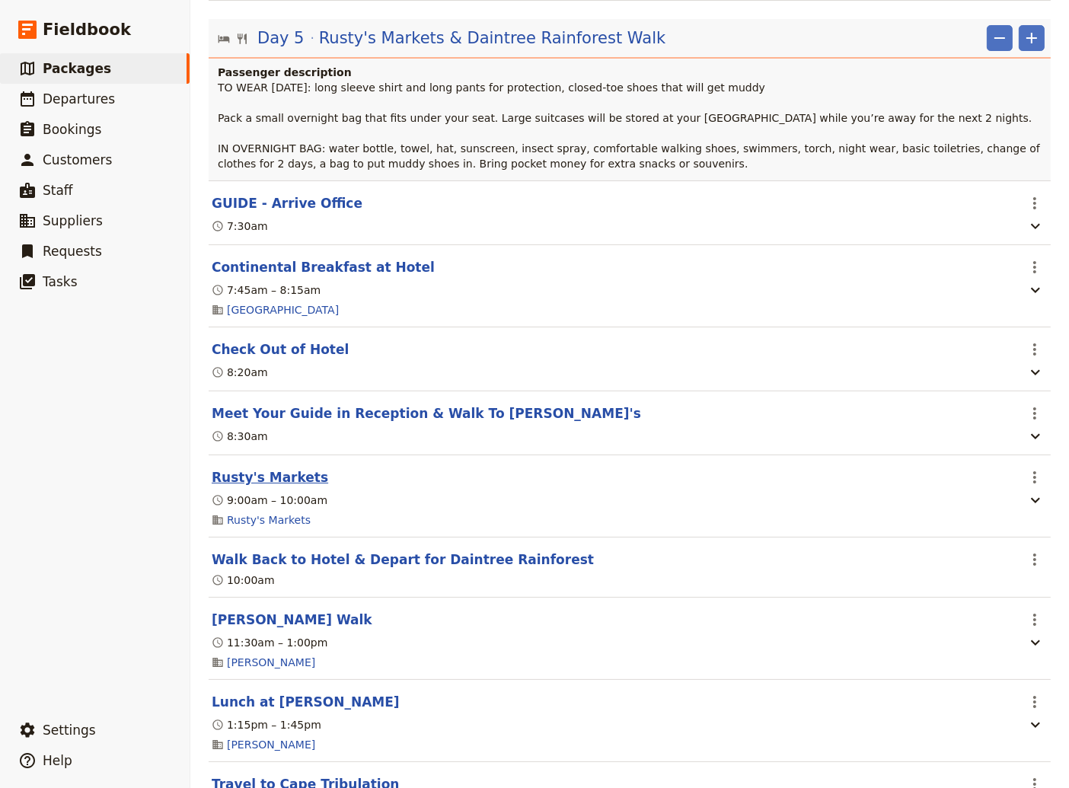
click at [274, 486] on button "Rusty's Markets" at bounding box center [270, 477] width 116 height 18
select select "5"
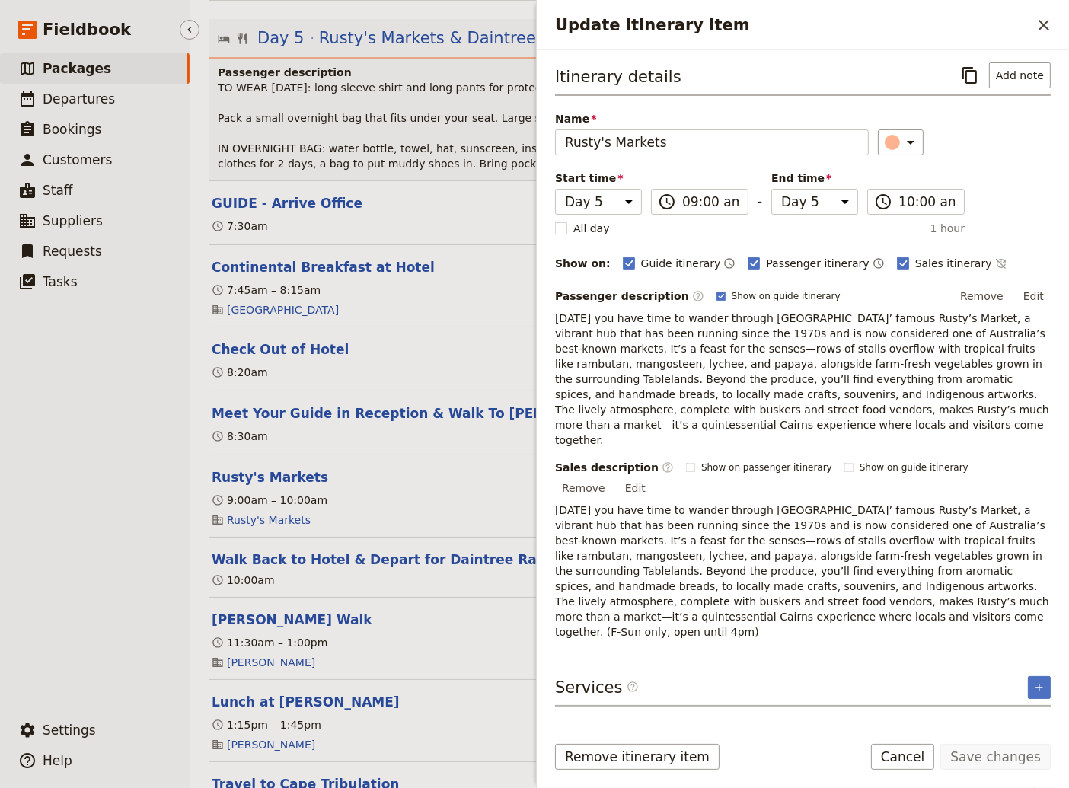
click at [74, 629] on ul "​ Packages ​ Departures ​ Bookings ​ Customers ​ Staff ​ Suppliers ​ Requests ​…" at bounding box center [95, 380] width 190 height 655
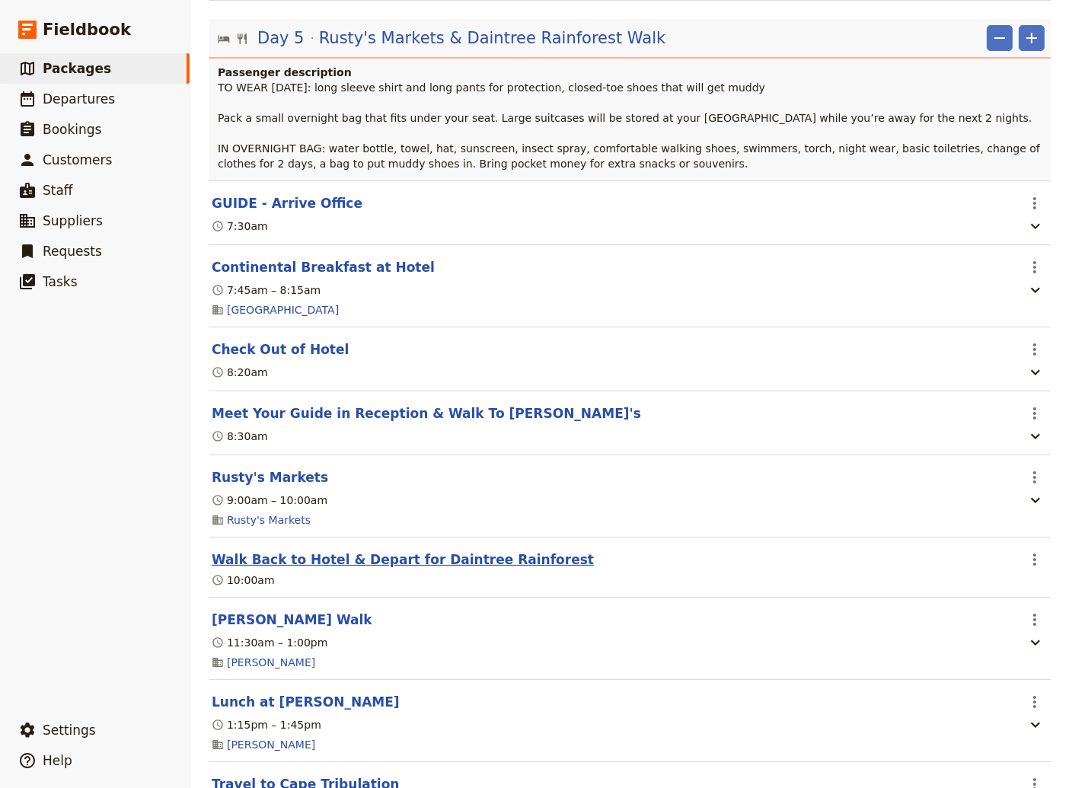
click at [334, 569] on button "Walk Back to Hotel & Depart for Daintree Rainforest" at bounding box center [403, 559] width 382 height 18
select select "5"
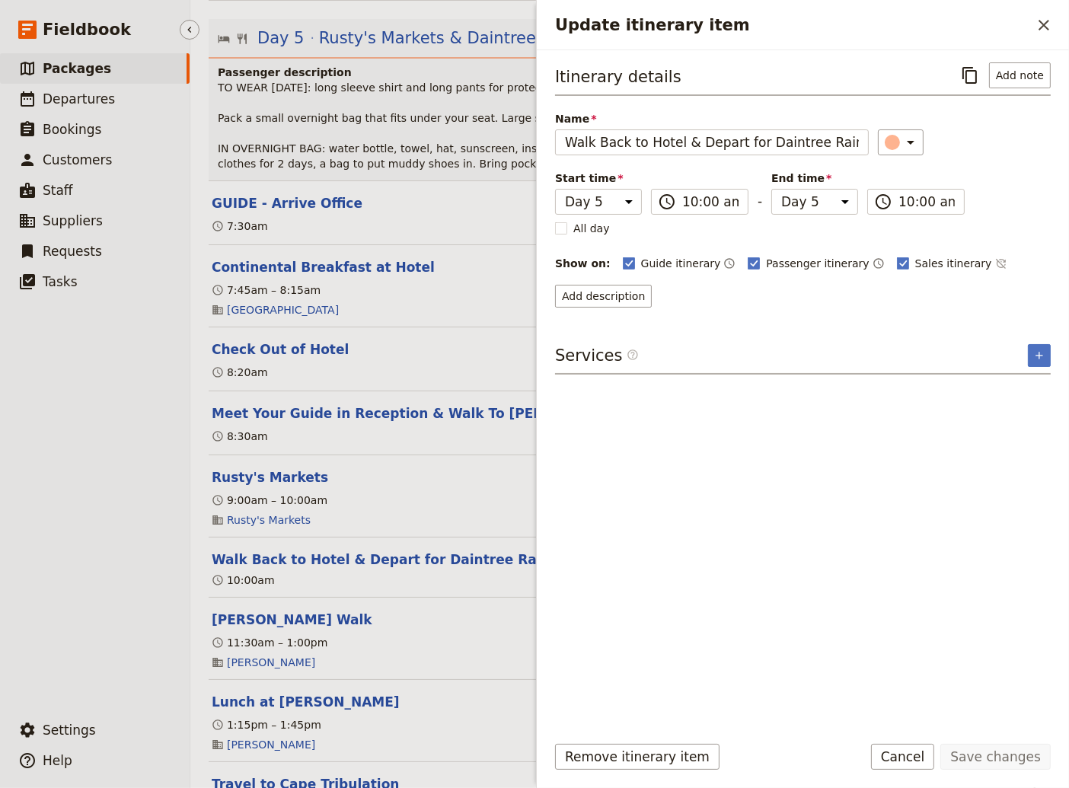
click at [116, 670] on ul "​ Packages ​ Departures ​ Bookings ​ Customers ​ Staff ​ Suppliers ​ Requests ​…" at bounding box center [95, 380] width 190 height 655
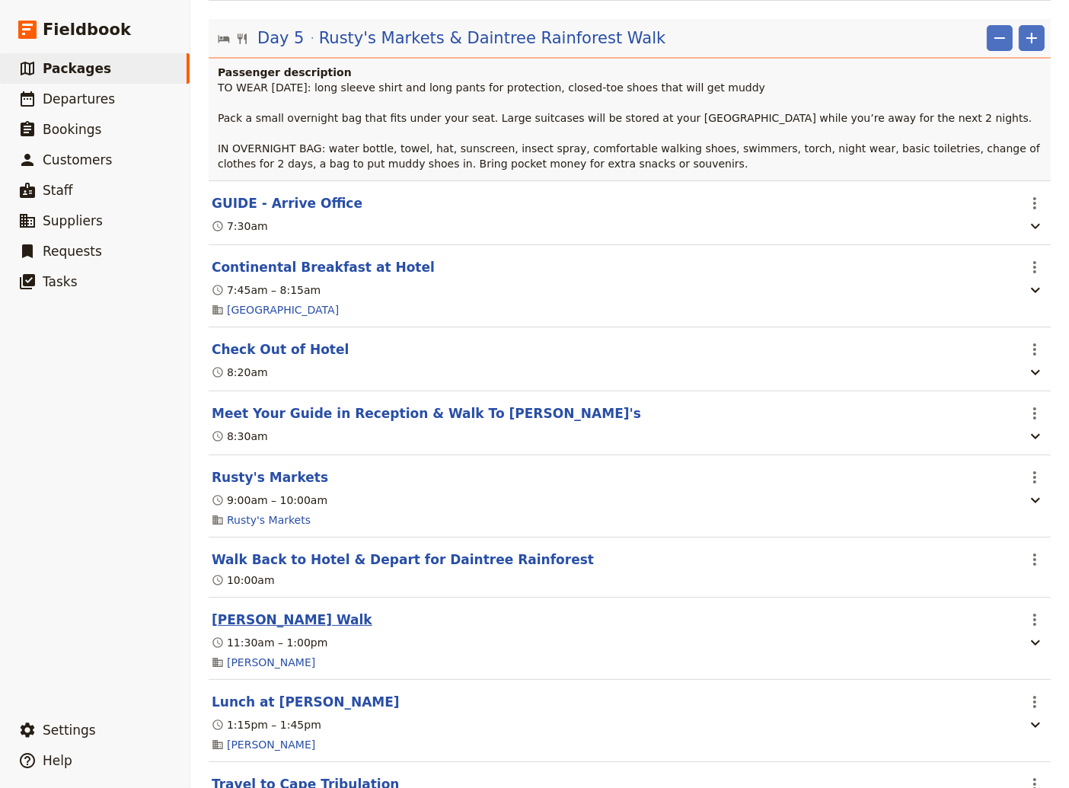
click at [292, 629] on button "[PERSON_NAME] Walk" at bounding box center [292, 619] width 161 height 18
select select "5"
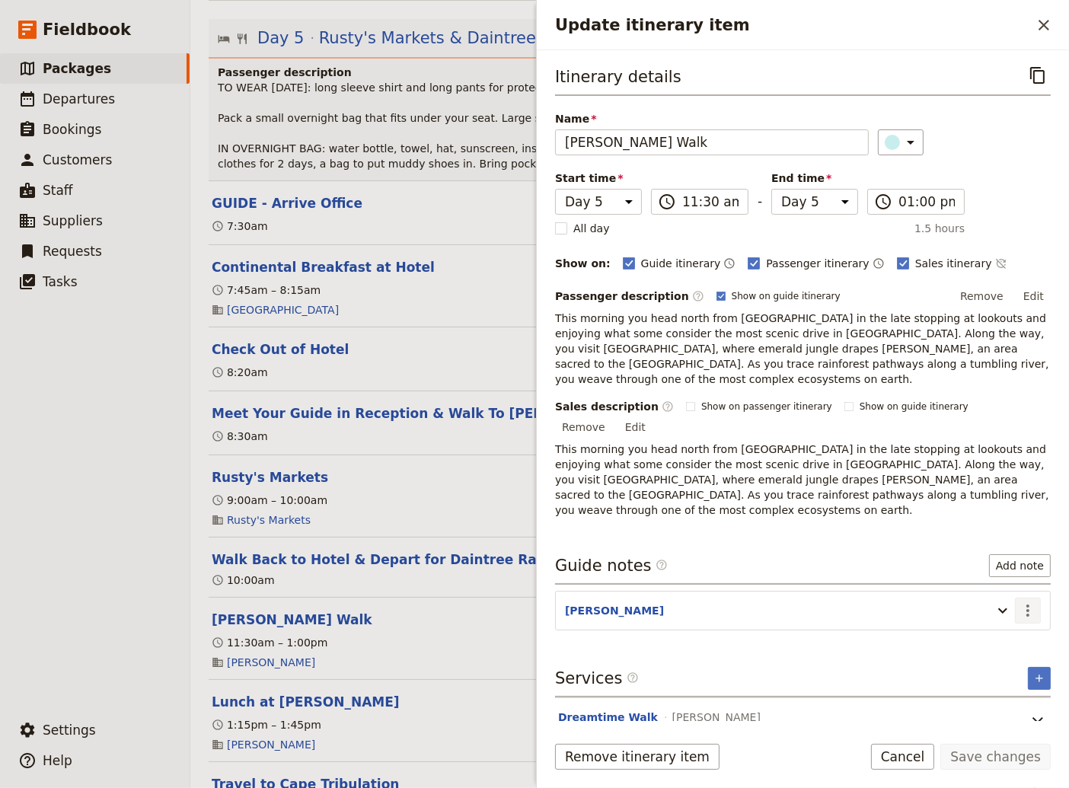
click at [1027, 604] on icon "Actions" at bounding box center [1027, 610] width 3 height 12
click at [1000, 591] on span "Edit note" at bounding box center [984, 593] width 48 height 15
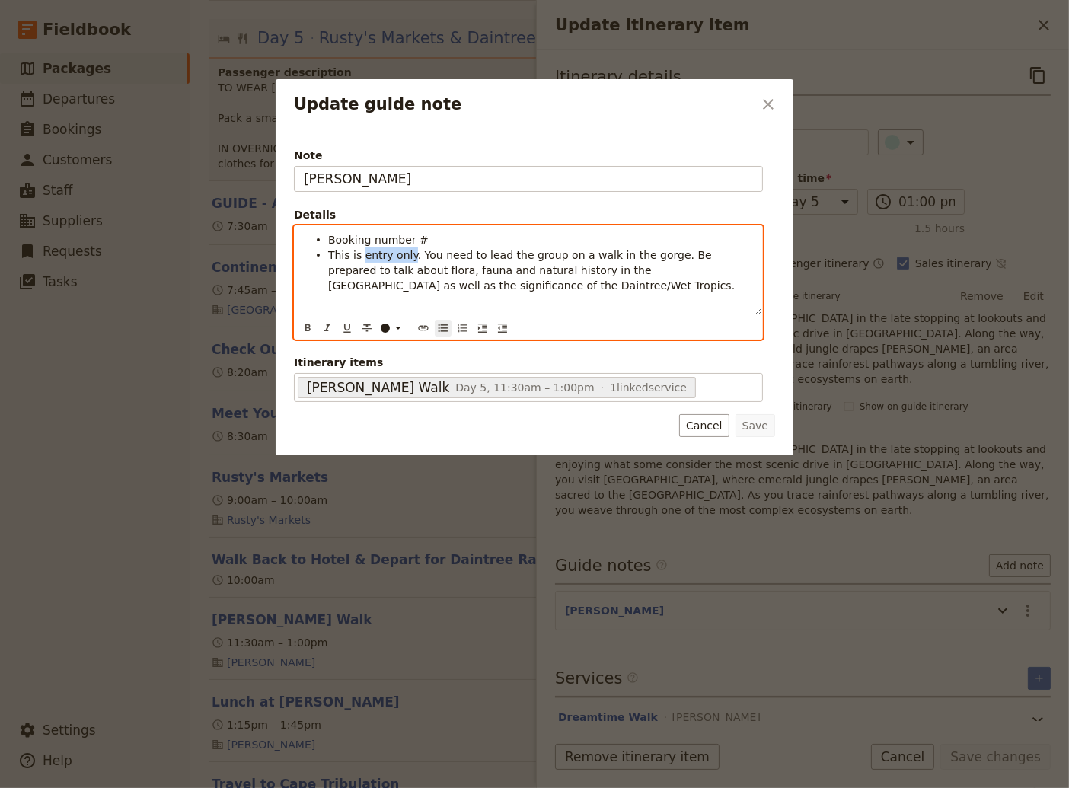
drag, startPoint x: 405, startPoint y: 255, endPoint x: 361, endPoint y: 256, distance: 44.2
click at [361, 256] on span "This is entry only. You need to lead the group on a walk in the gorge. Be prepa…" at bounding box center [531, 270] width 406 height 43
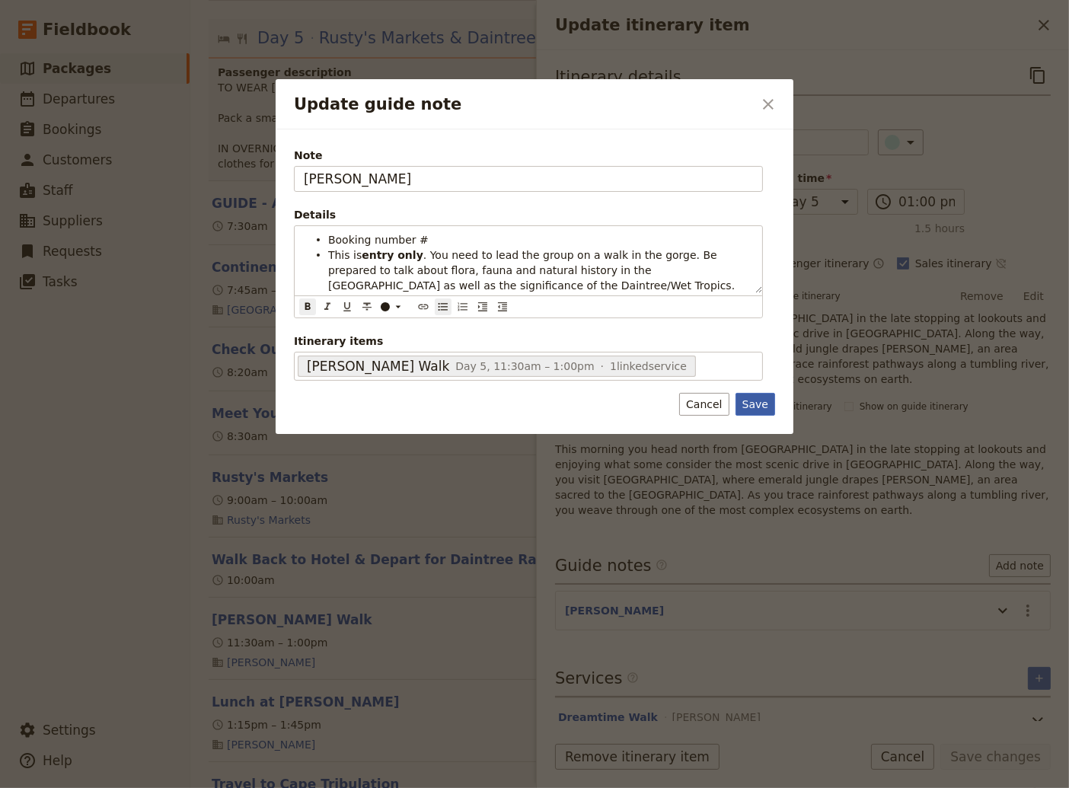
click at [760, 403] on button "Save" at bounding box center [755, 404] width 40 height 23
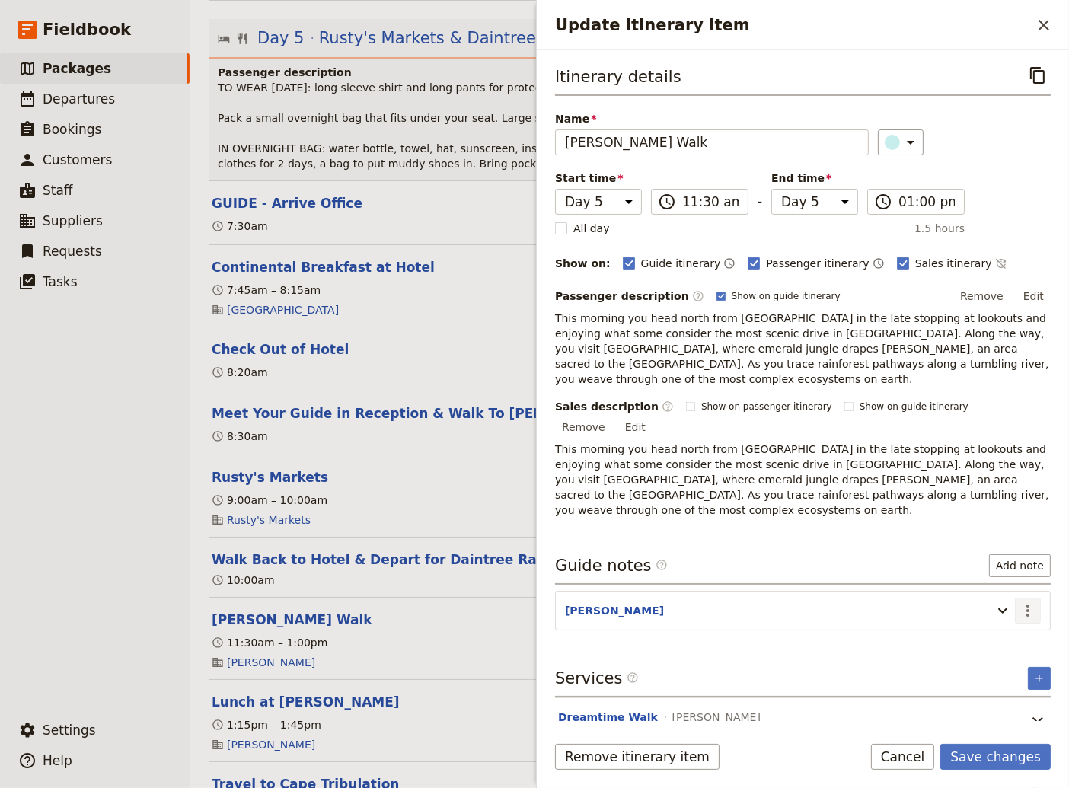
click at [1029, 604] on icon "Actions" at bounding box center [1027, 610] width 3 height 12
click at [1002, 592] on span "Edit note" at bounding box center [984, 593] width 48 height 15
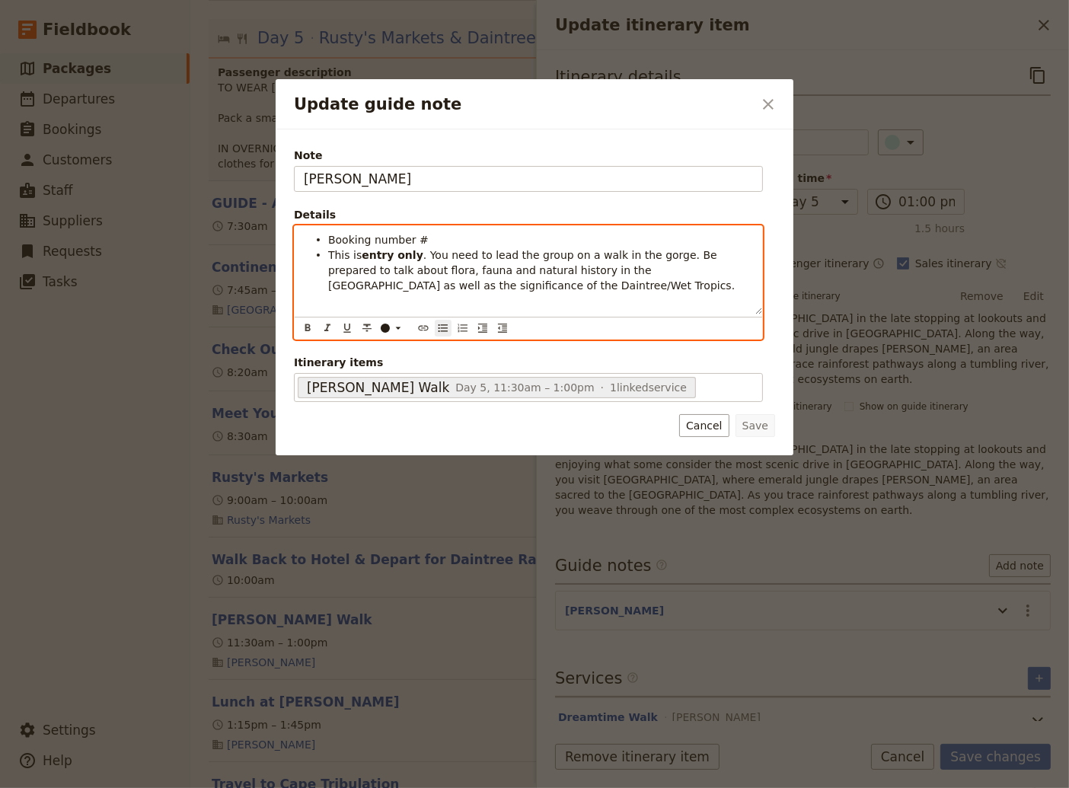
click at [418, 241] on span "Booking number #" at bounding box center [378, 240] width 100 height 12
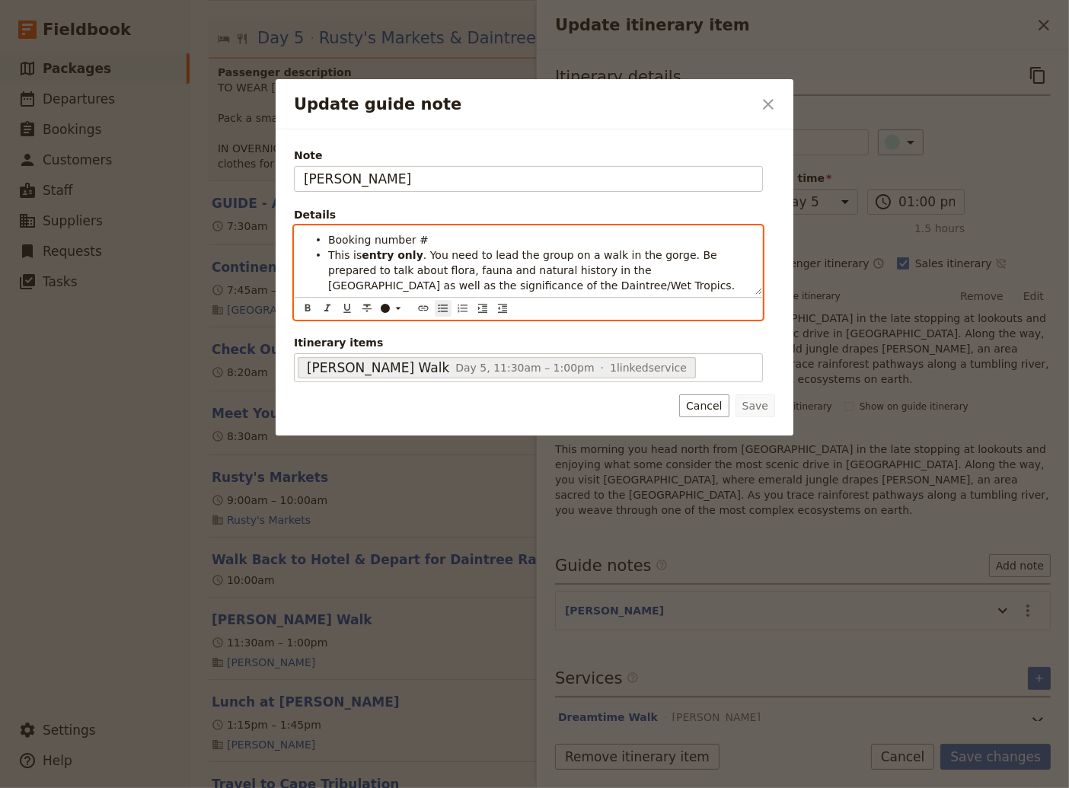
click at [413, 240] on span "Booking number #" at bounding box center [378, 240] width 100 height 12
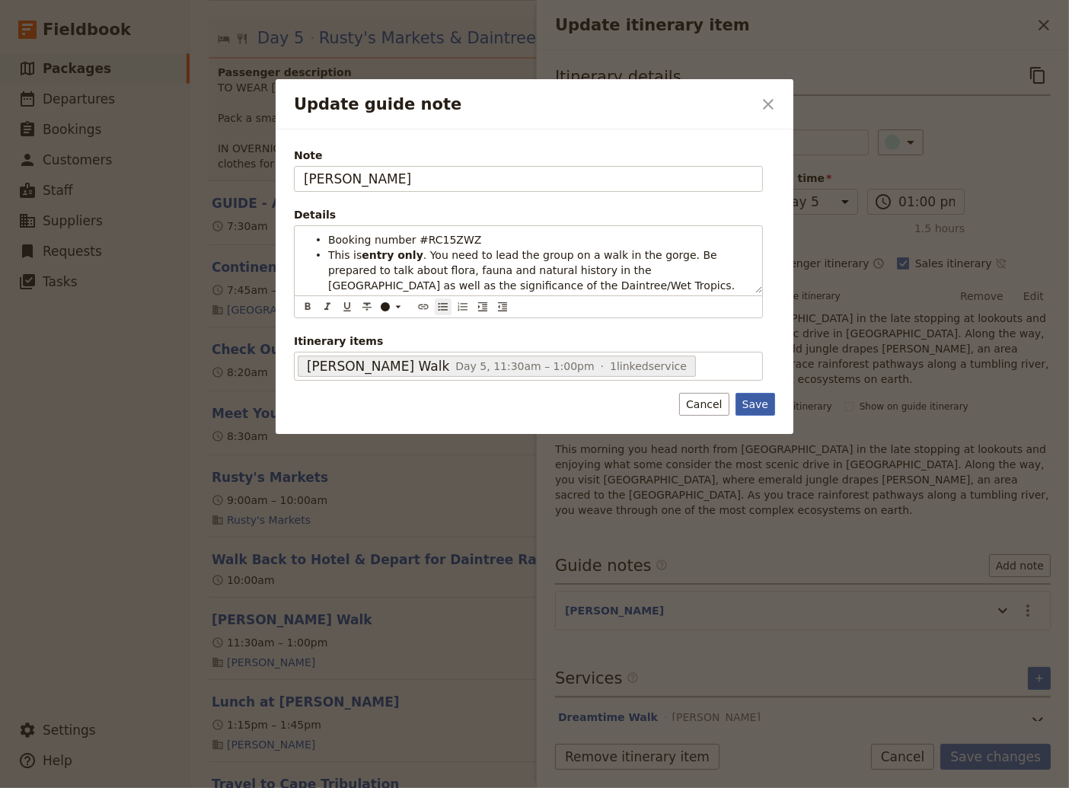
click at [763, 407] on button "Save" at bounding box center [755, 404] width 40 height 23
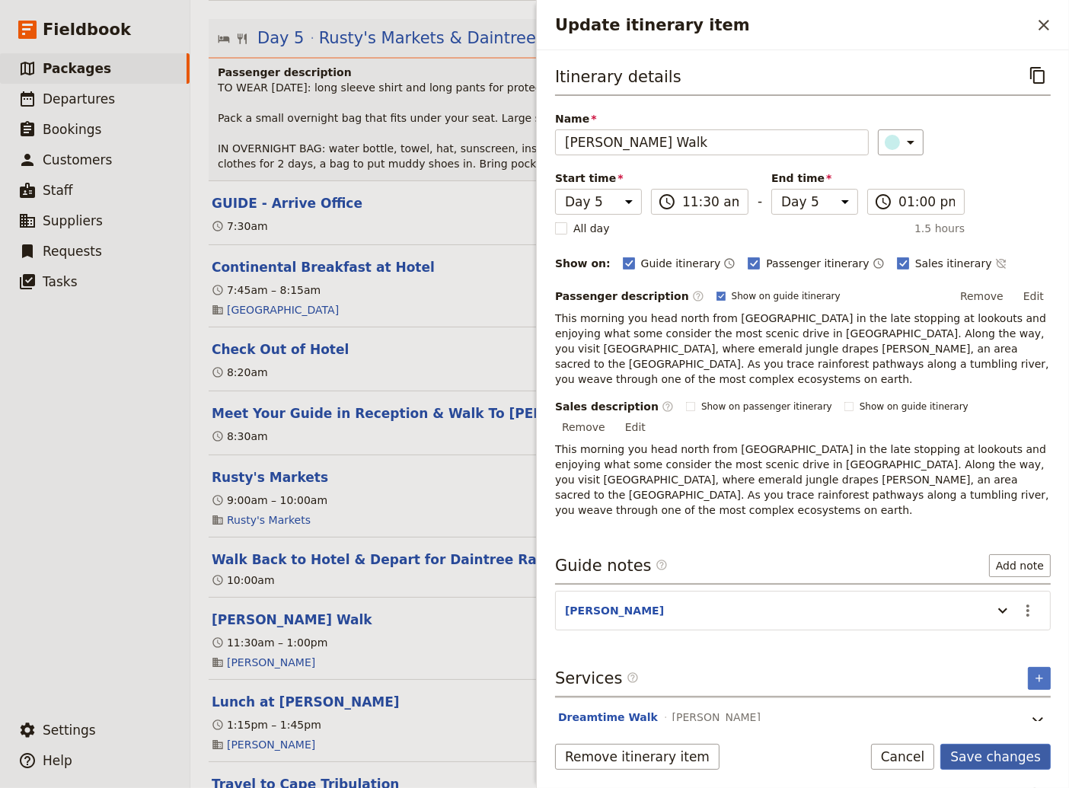
click at [984, 750] on button "Save changes" at bounding box center [995, 757] width 110 height 26
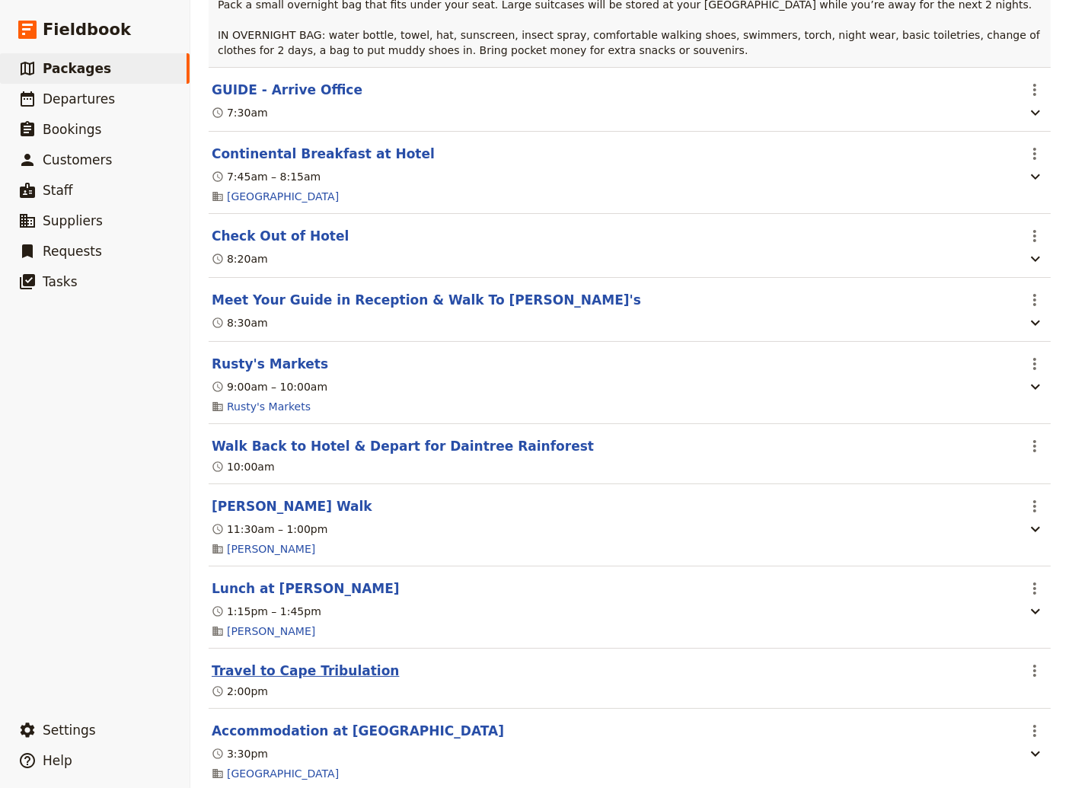
scroll to position [4418, 0]
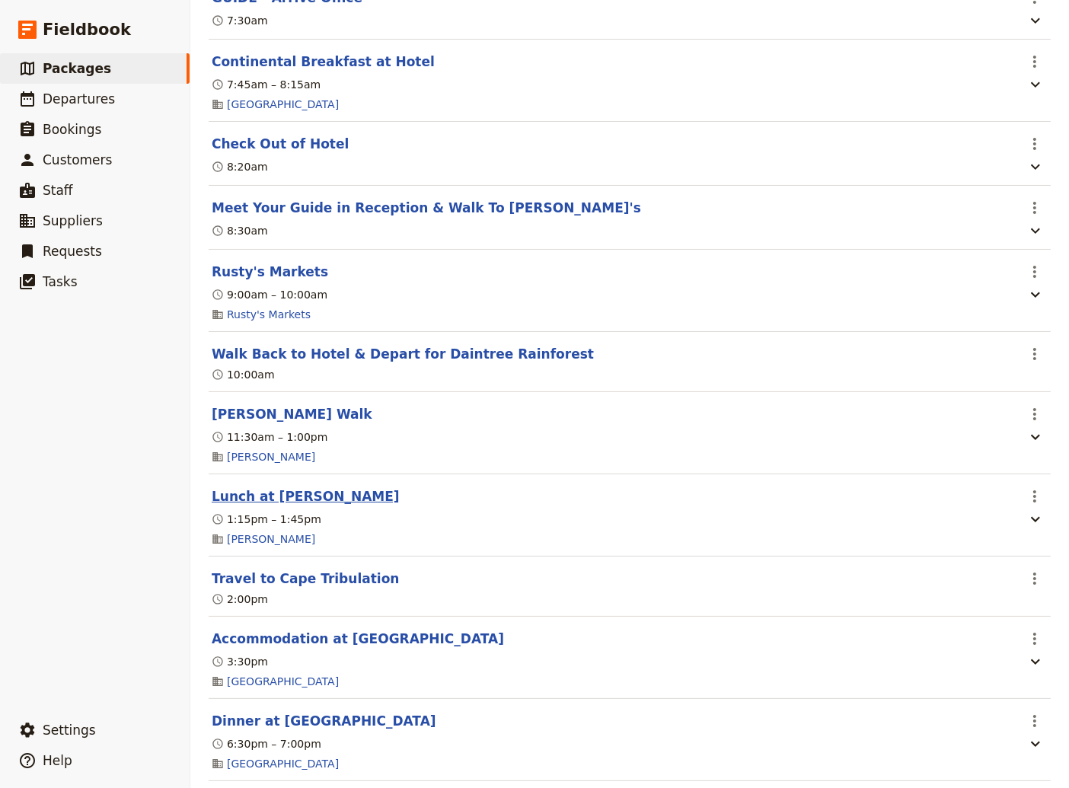
click at [314, 505] on button "Lunch at [PERSON_NAME]" at bounding box center [306, 496] width 188 height 18
select select "5"
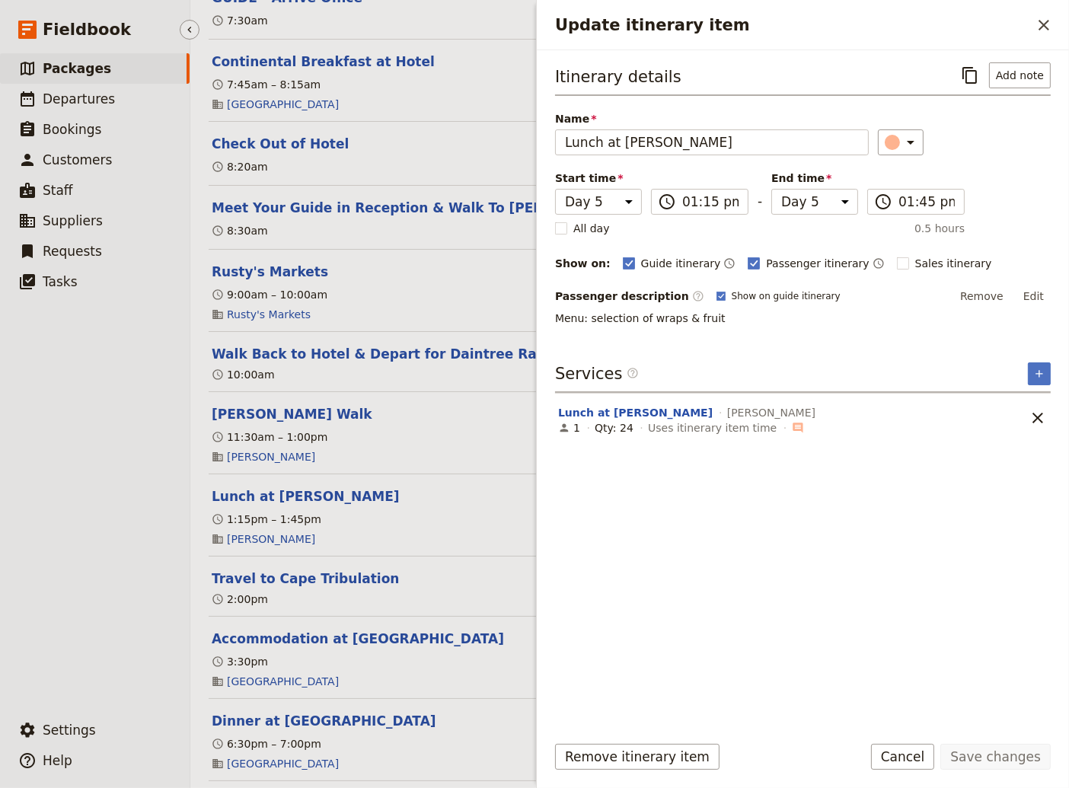
click at [82, 619] on ul "​ Packages ​ Departures ​ Bookings ​ Customers ​ Staff ​ Suppliers ​ Requests ​…" at bounding box center [95, 380] width 190 height 655
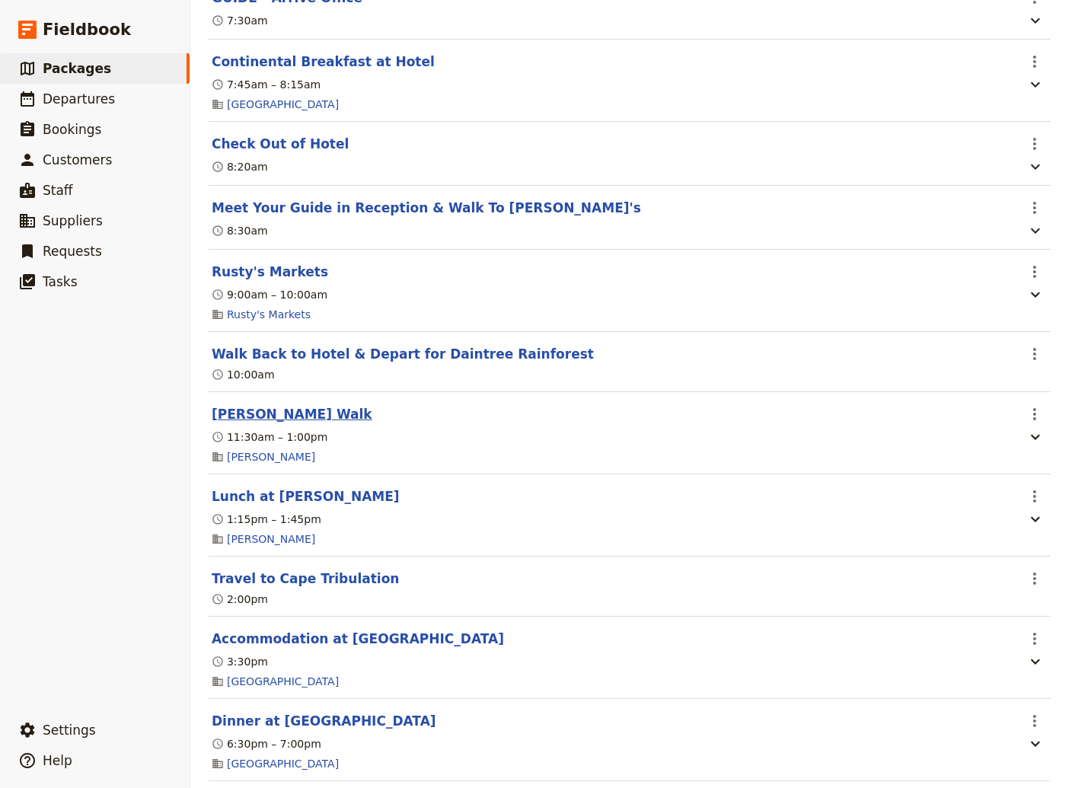
click at [309, 423] on button "[PERSON_NAME] Walk" at bounding box center [292, 414] width 161 height 18
select select "5"
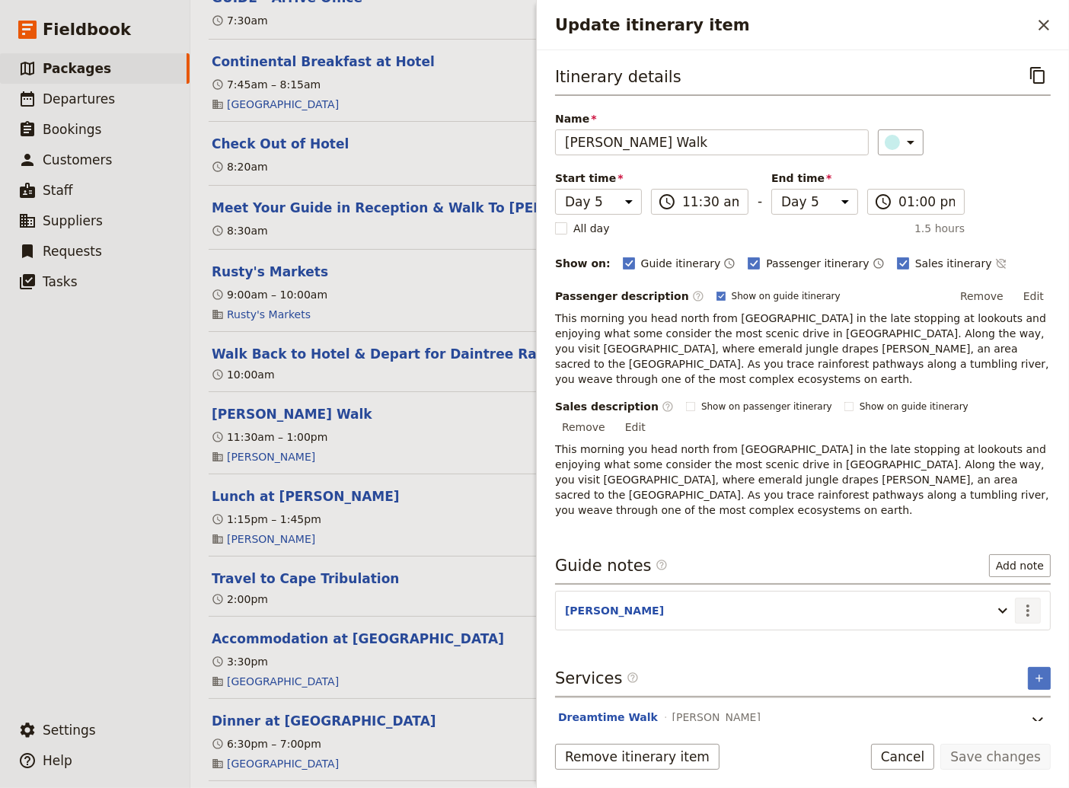
click at [1026, 601] on icon "Actions" at bounding box center [1027, 610] width 18 height 18
click at [996, 588] on span "Edit note" at bounding box center [984, 593] width 48 height 15
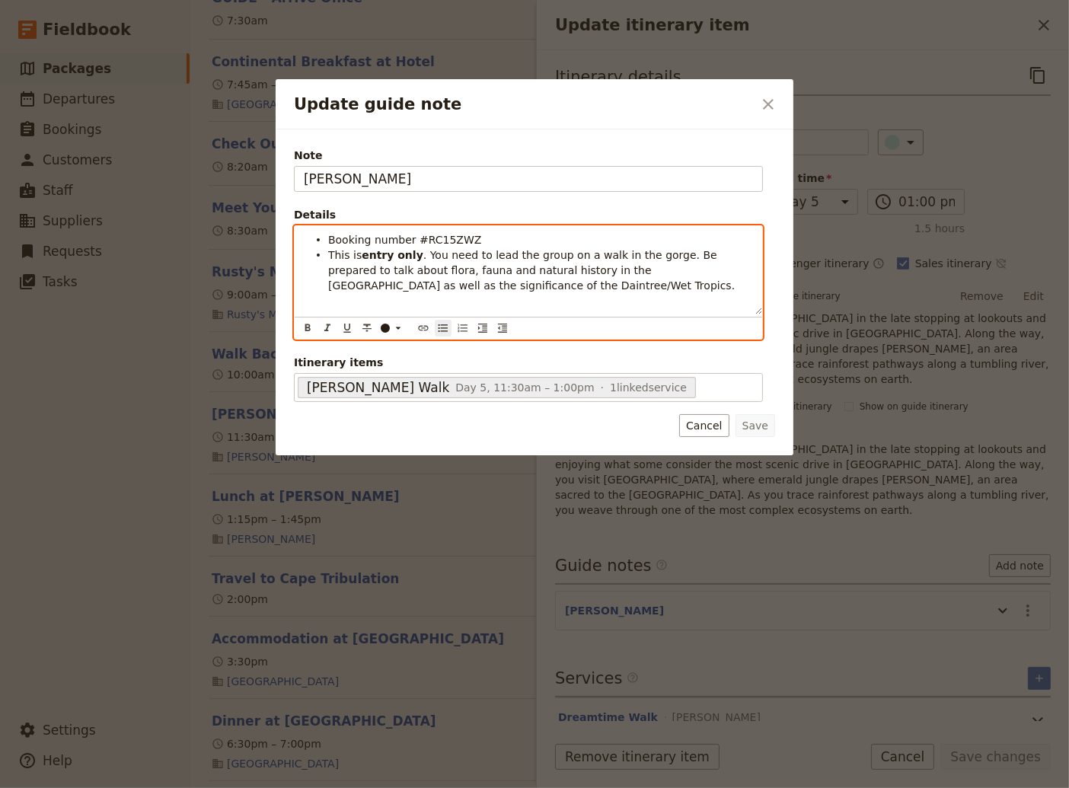
click at [435, 287] on li "This is entry only . You need to lead the group on a walk in the gorge. Be prep…" at bounding box center [540, 270] width 425 height 46
click at [677, 302] on span "When you arrive, double check that the kitchen has made adequate arrangments for" at bounding box center [512, 308] width 368 height 27
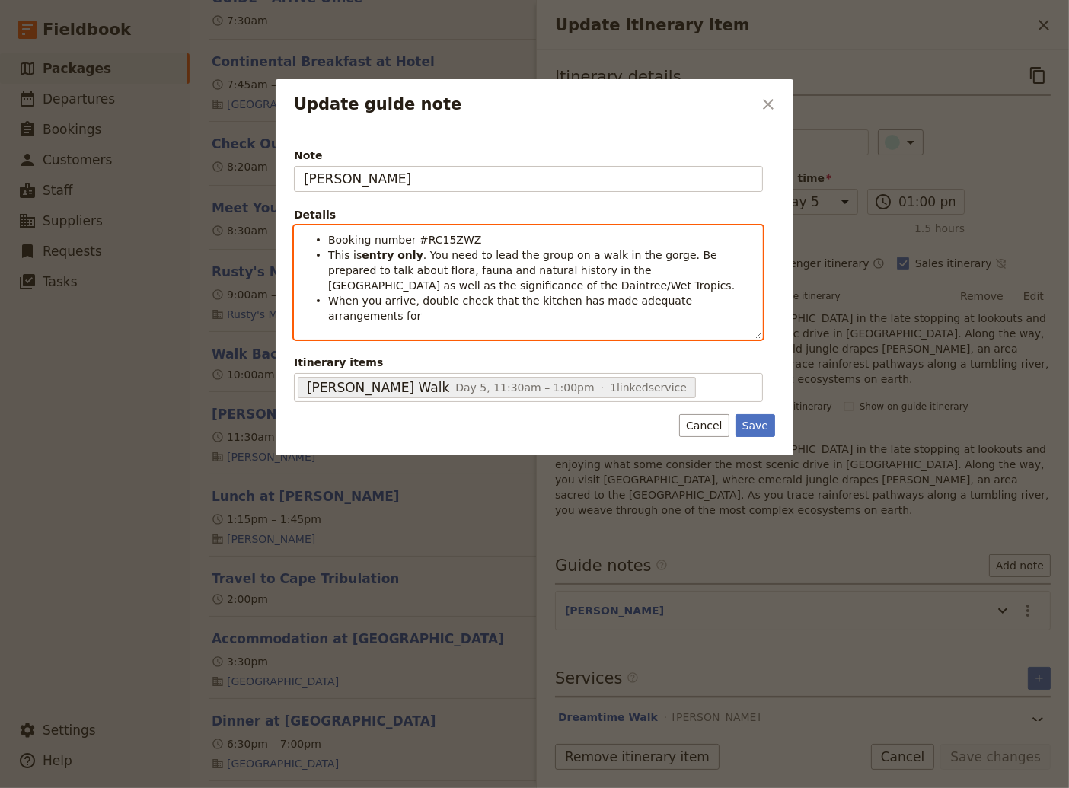
click at [733, 303] on li "When you arrive, double check that the kitchen has made adequate arrangements f…" at bounding box center [540, 307] width 425 height 30
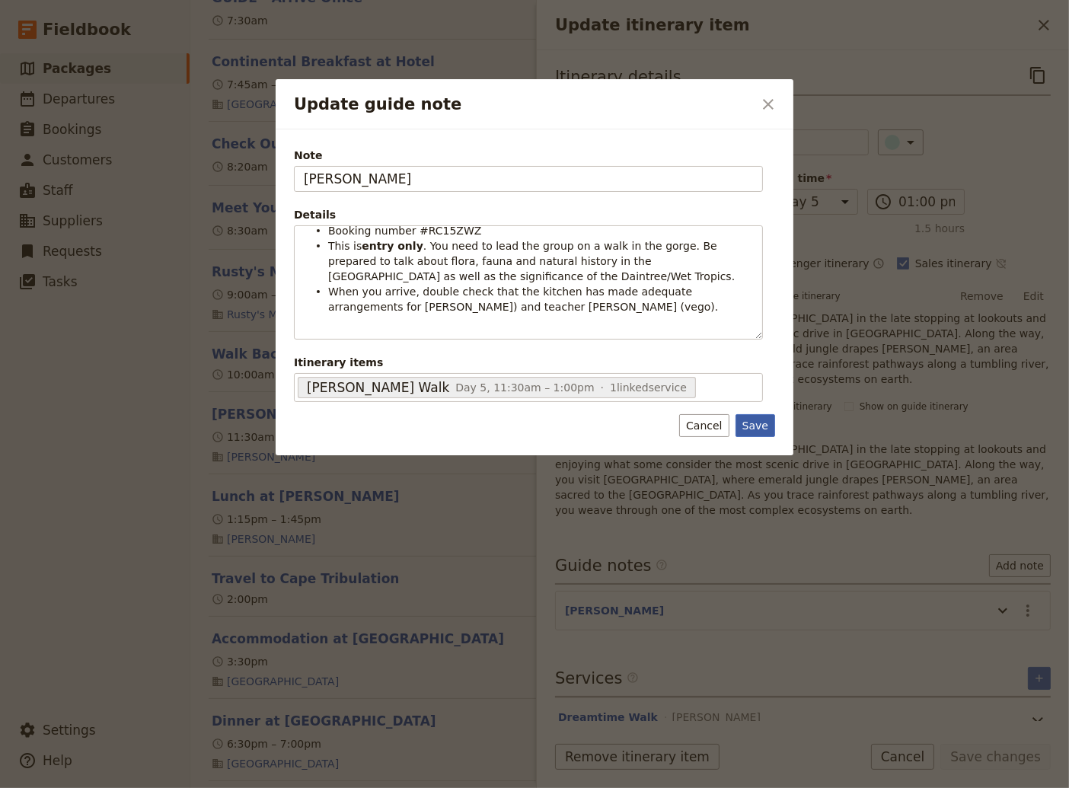
click at [753, 425] on button "Save" at bounding box center [755, 425] width 40 height 23
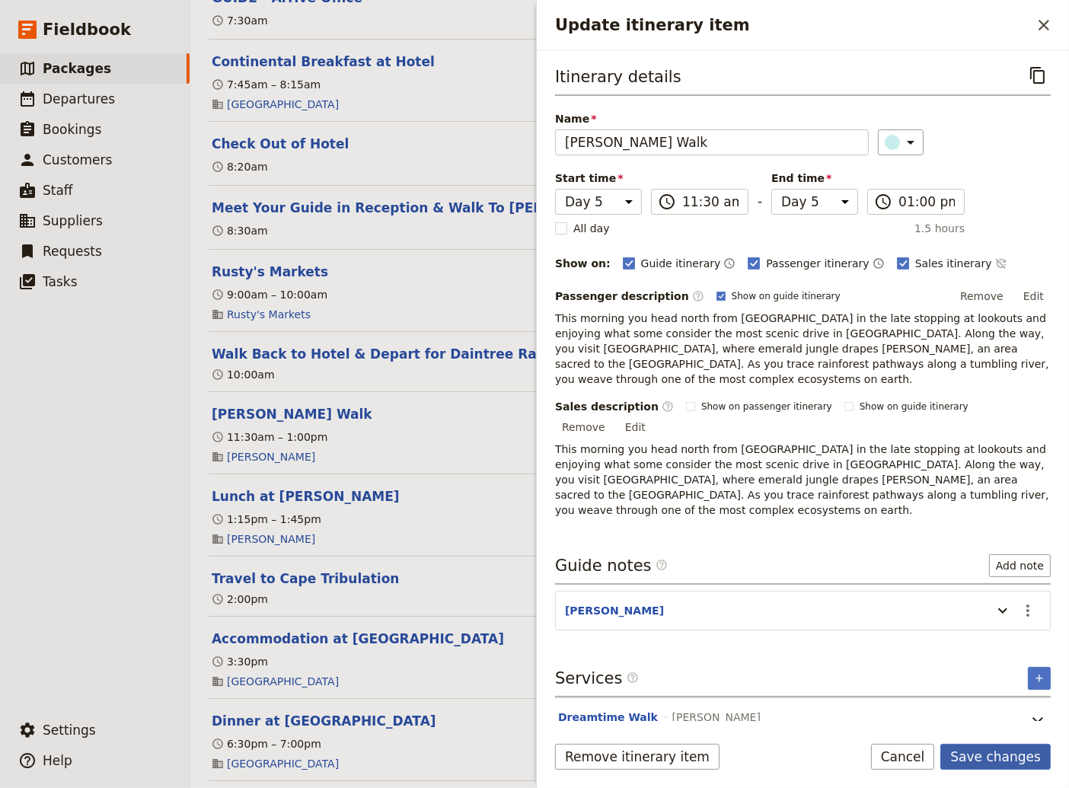
click at [980, 760] on button "Save changes" at bounding box center [995, 757] width 110 height 26
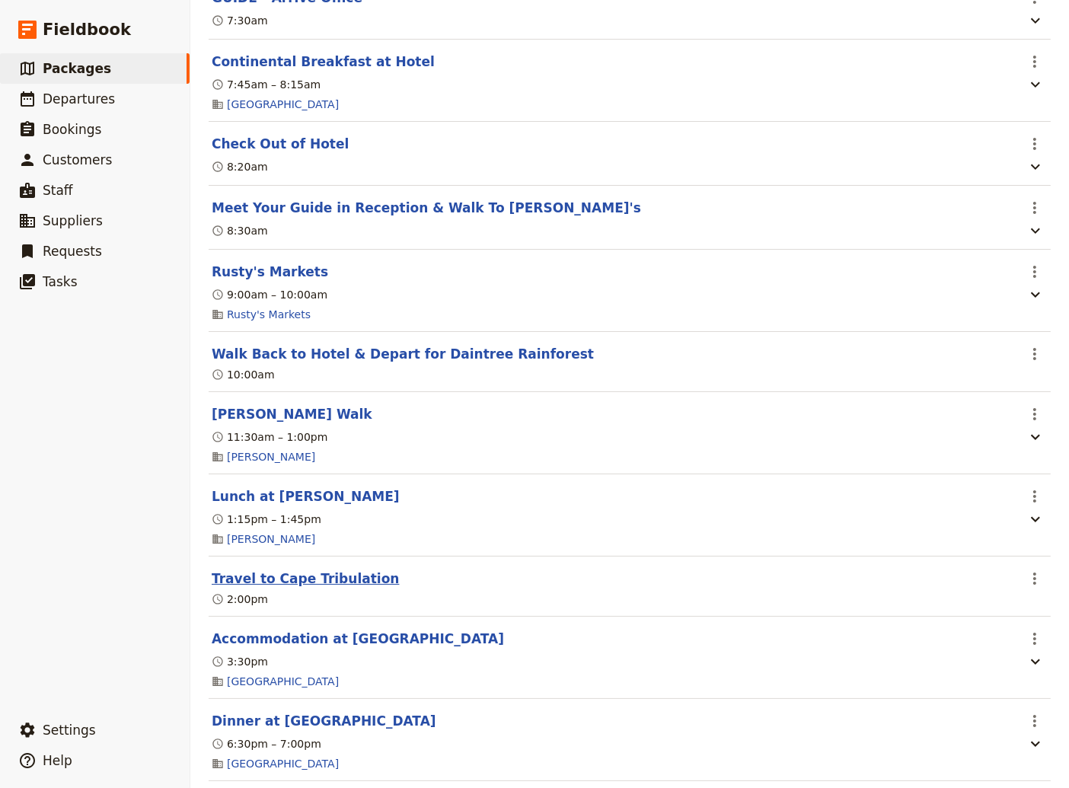
click at [272, 588] on button "Travel to Cape Tribulation" at bounding box center [305, 578] width 187 height 18
select select "5"
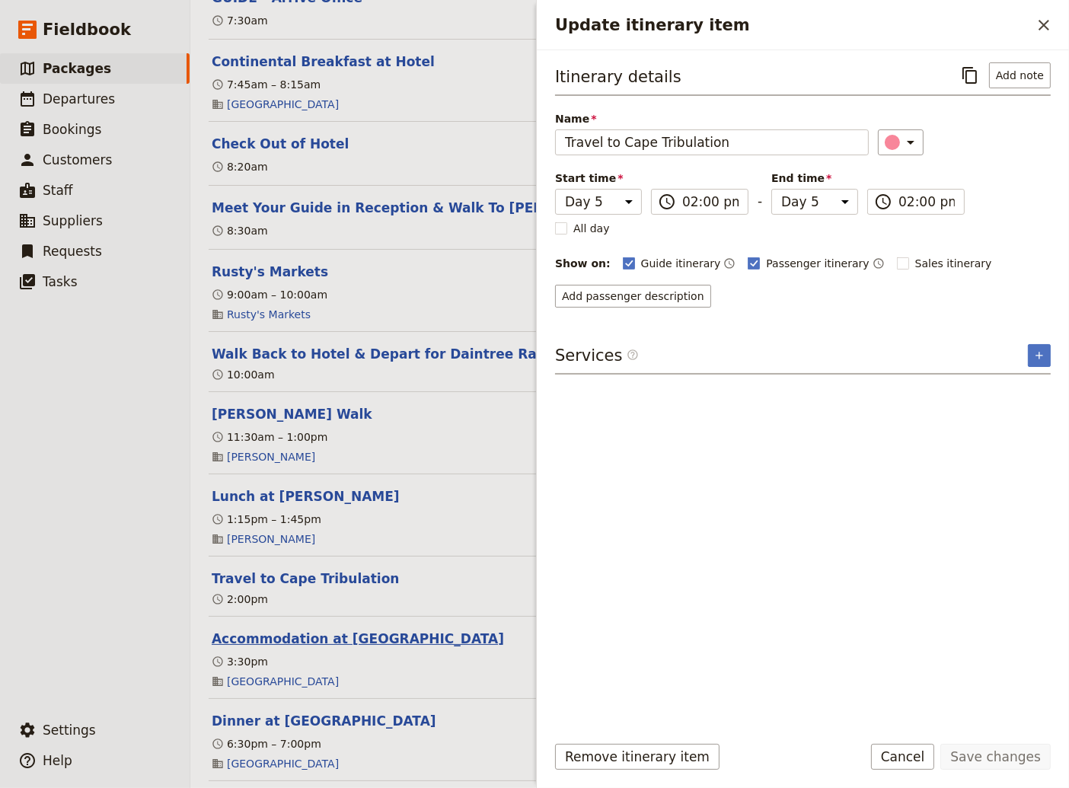
click at [293, 648] on button "Accommodation at [GEOGRAPHIC_DATA]" at bounding box center [358, 638] width 292 height 18
select select "5"
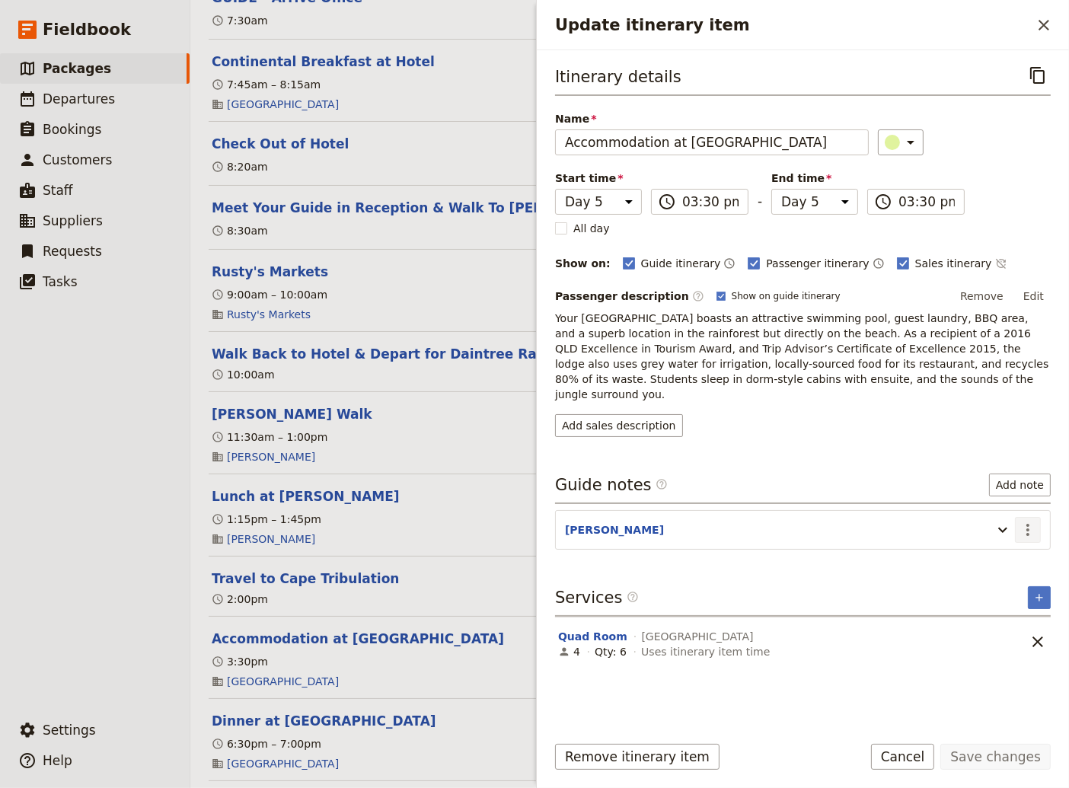
click at [1032, 521] on icon "Actions" at bounding box center [1027, 530] width 18 height 18
click at [989, 548] on span "Edit note" at bounding box center [984, 544] width 48 height 15
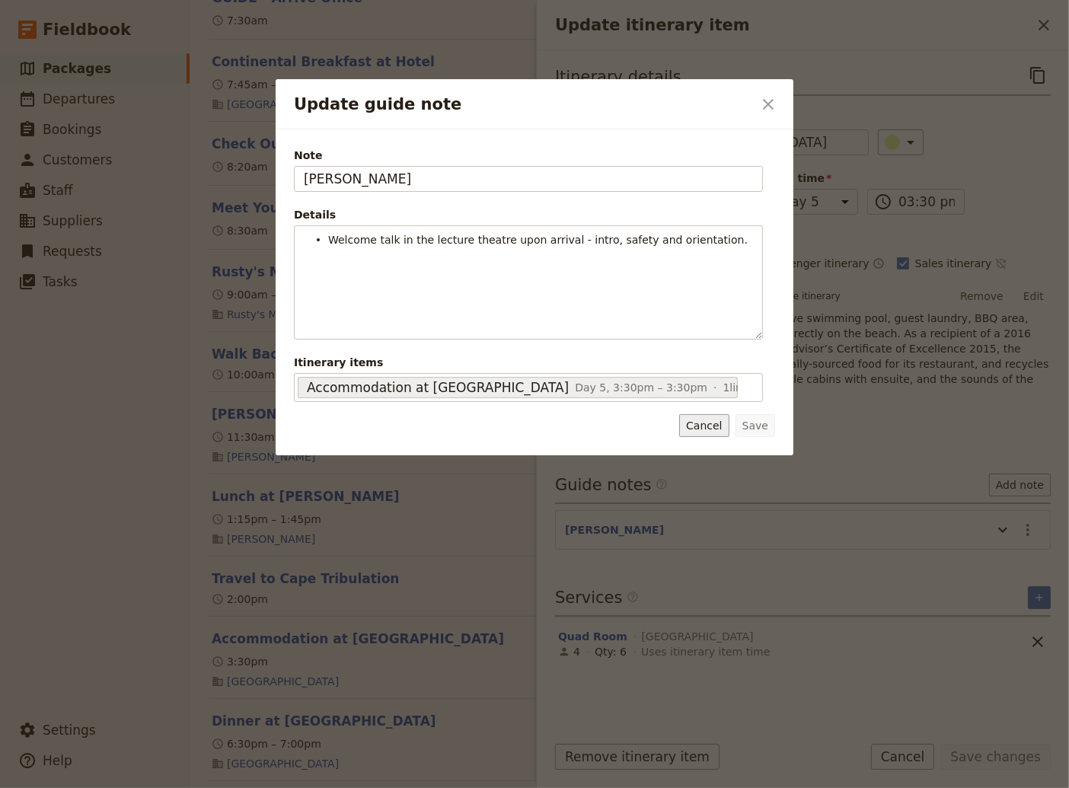
click at [708, 422] on button "Cancel" at bounding box center [703, 425] width 49 height 23
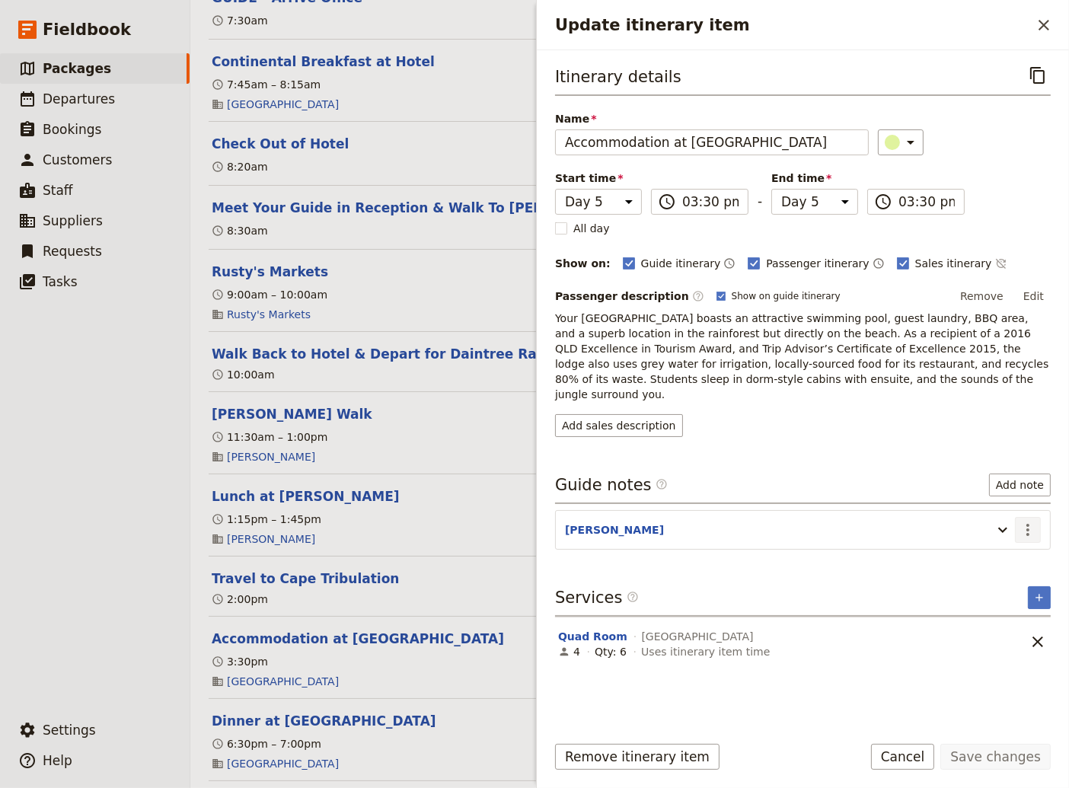
click at [1030, 521] on icon "Actions" at bounding box center [1027, 530] width 18 height 18
click at [996, 565] on span "Remove note" at bounding box center [995, 566] width 71 height 15
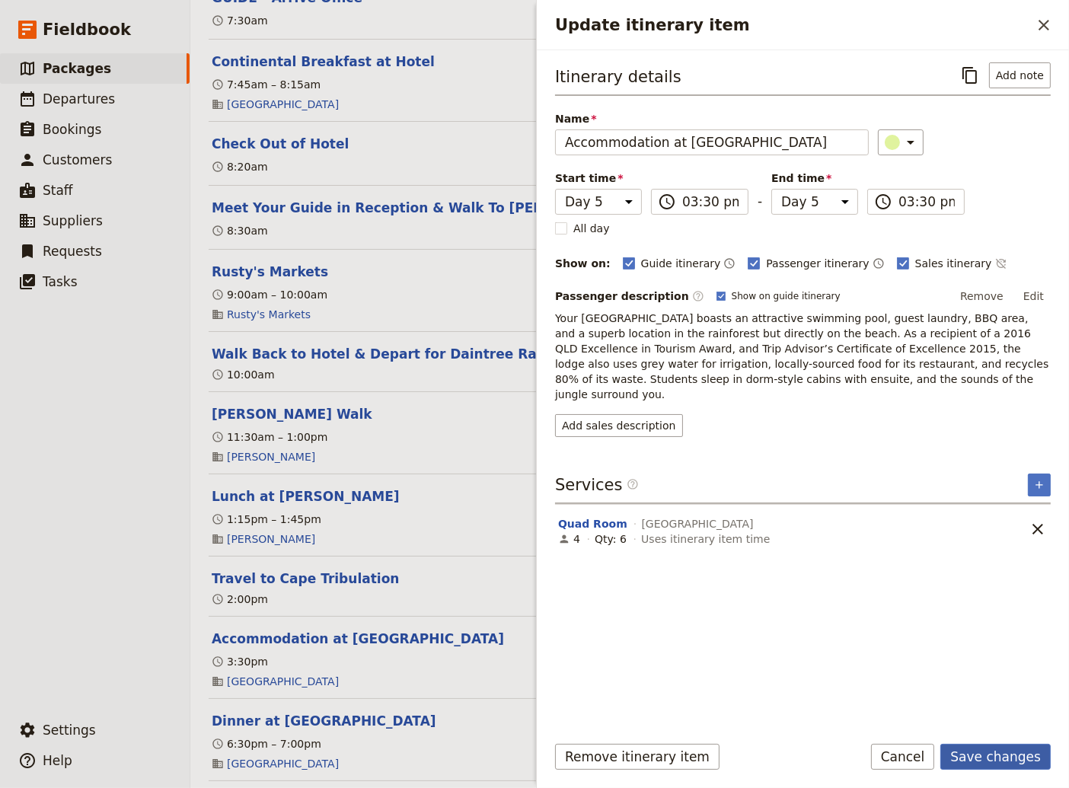
click at [993, 754] on button "Save changes" at bounding box center [995, 757] width 110 height 26
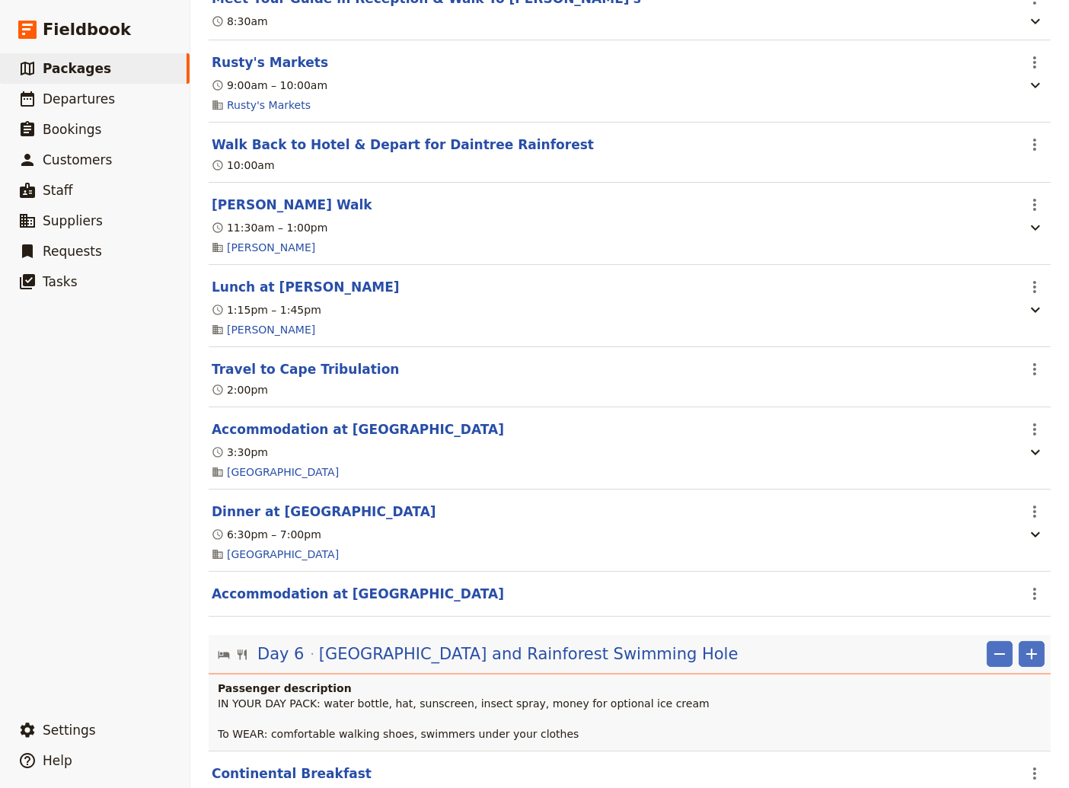
scroll to position [4624, 0]
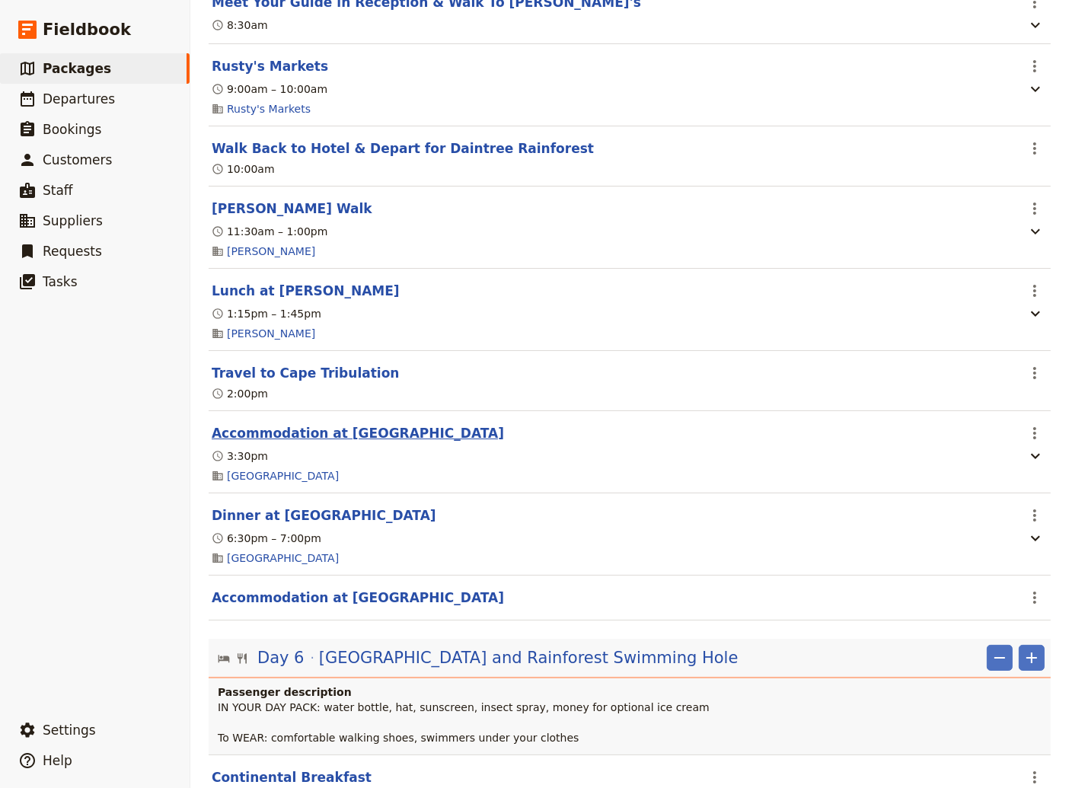
click at [327, 442] on button "Accommodation at [GEOGRAPHIC_DATA]" at bounding box center [358, 433] width 292 height 18
select select "5"
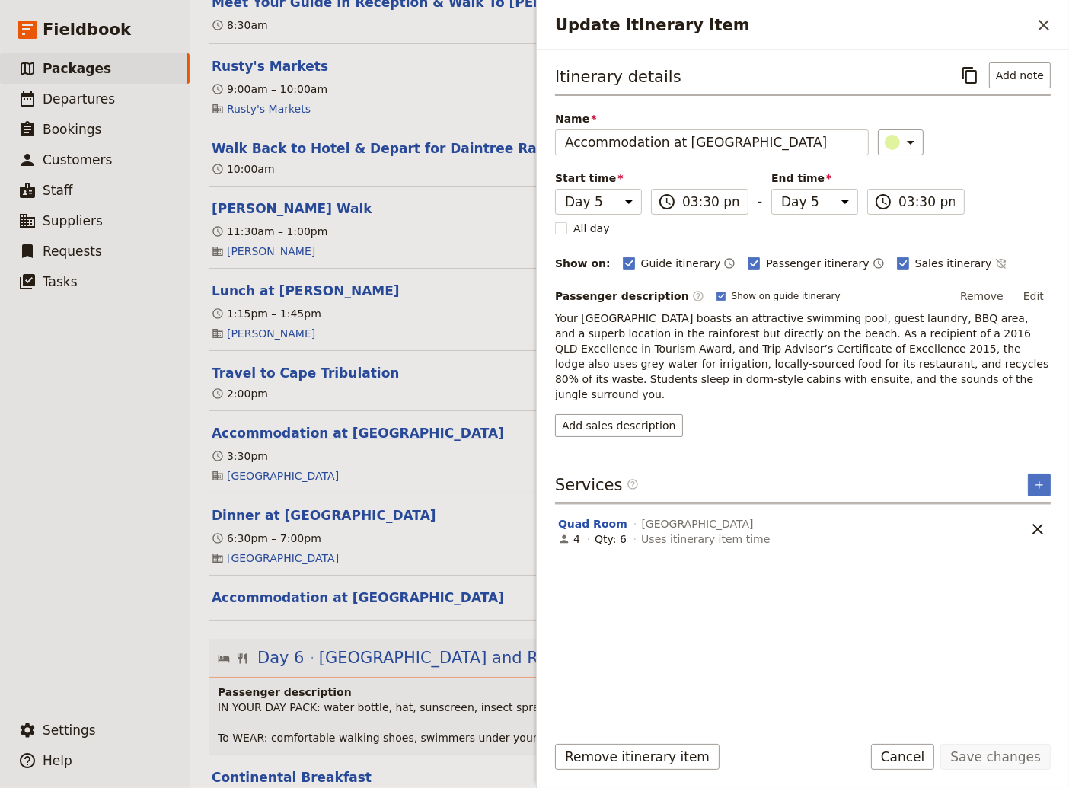
click at [327, 442] on button "Accommodation at [GEOGRAPHIC_DATA]" at bounding box center [358, 433] width 292 height 18
select select "5"
click at [317, 524] on button "Dinner at [GEOGRAPHIC_DATA]" at bounding box center [324, 515] width 225 height 18
select select "5"
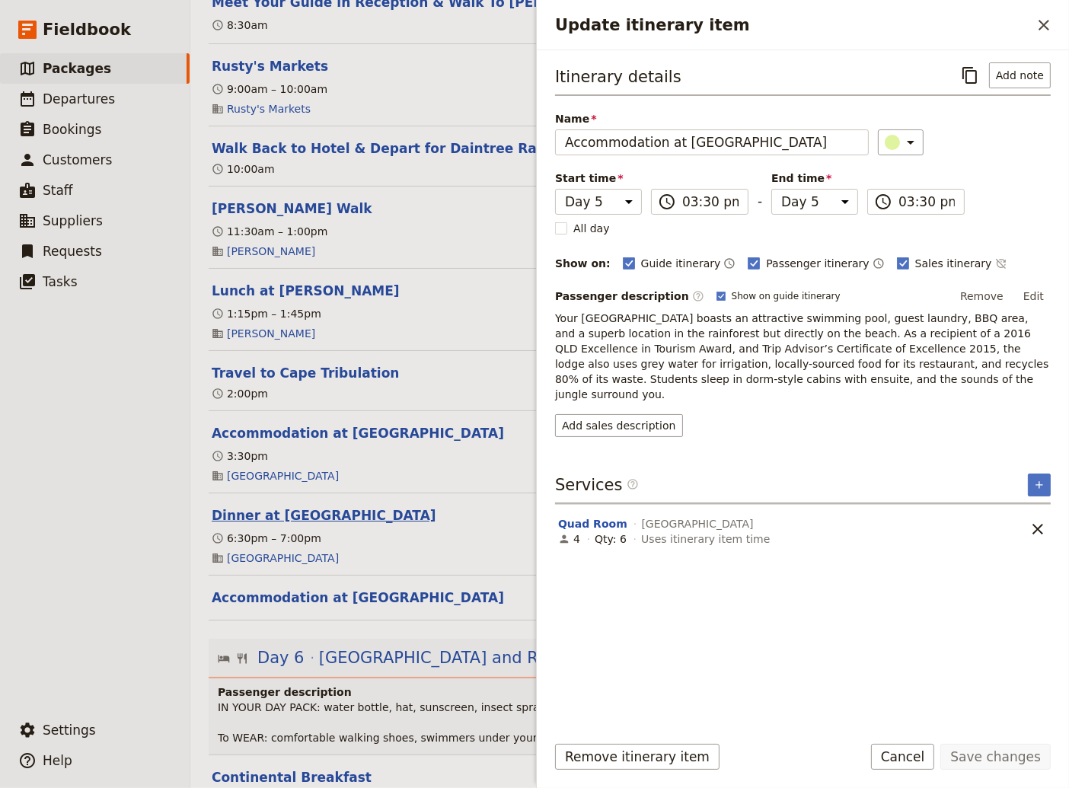
select select "5"
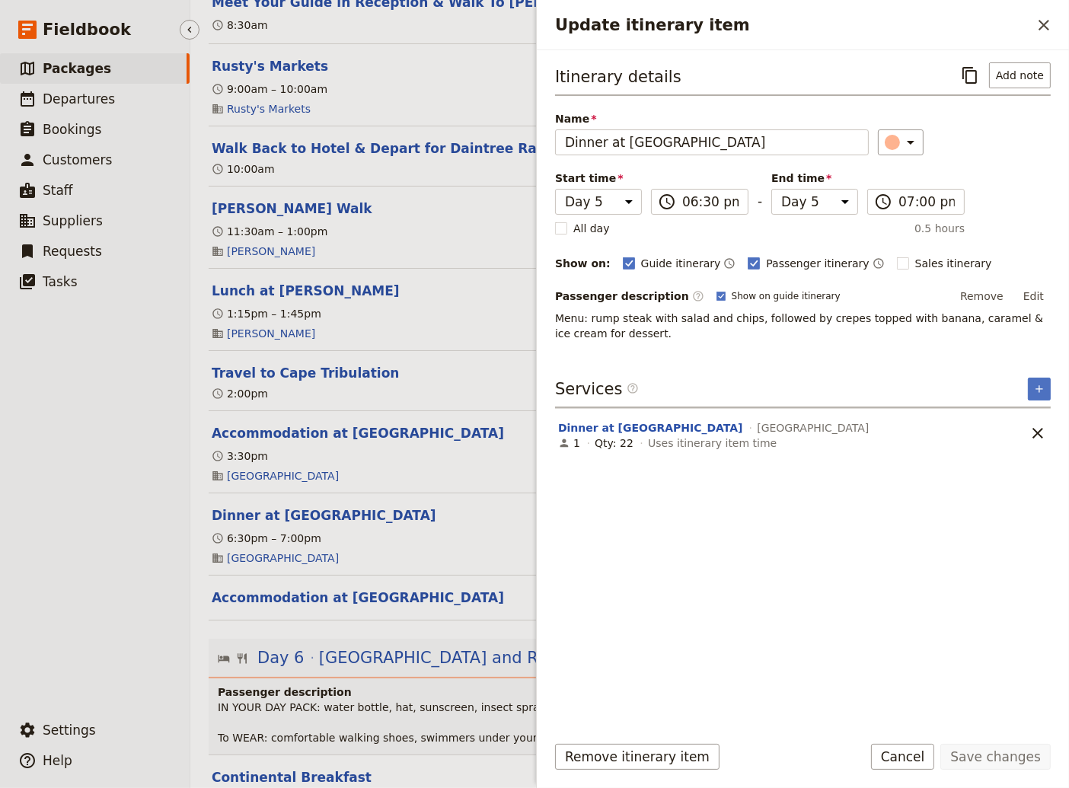
click at [101, 592] on ul "​ Packages ​ Departures ​ Bookings ​ Customers ​ Staff ​ Suppliers ​ Requests ​…" at bounding box center [95, 380] width 190 height 655
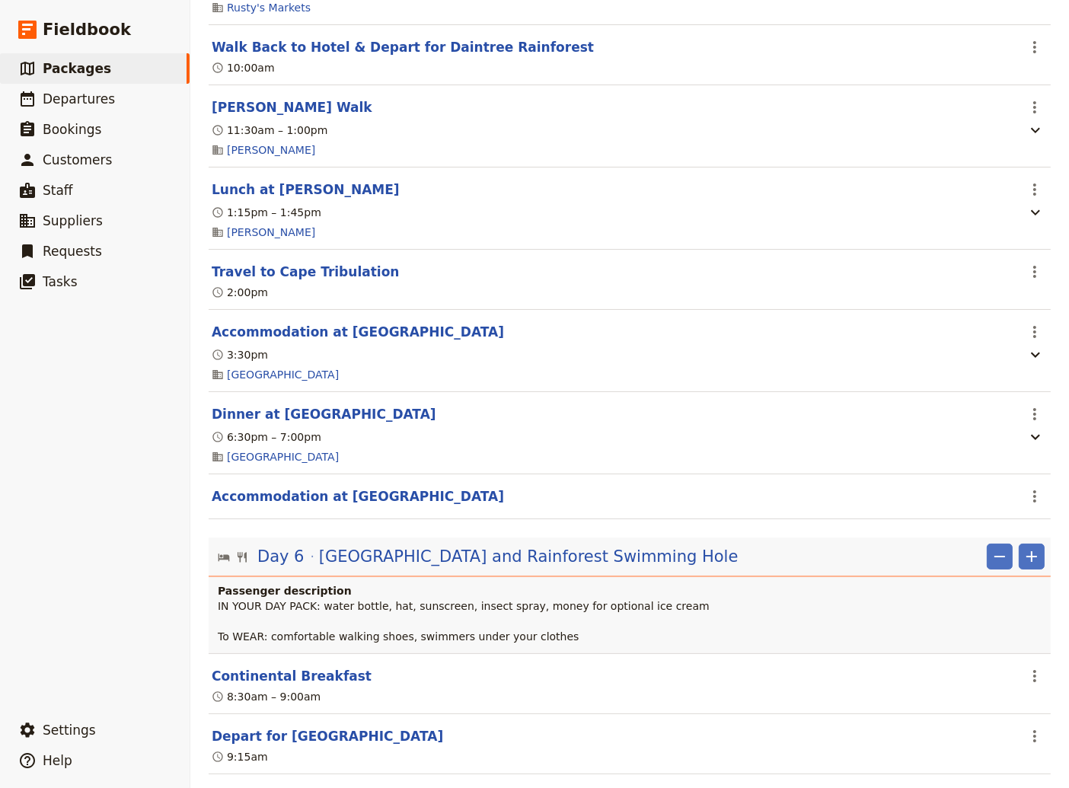
scroll to position [4727, 0]
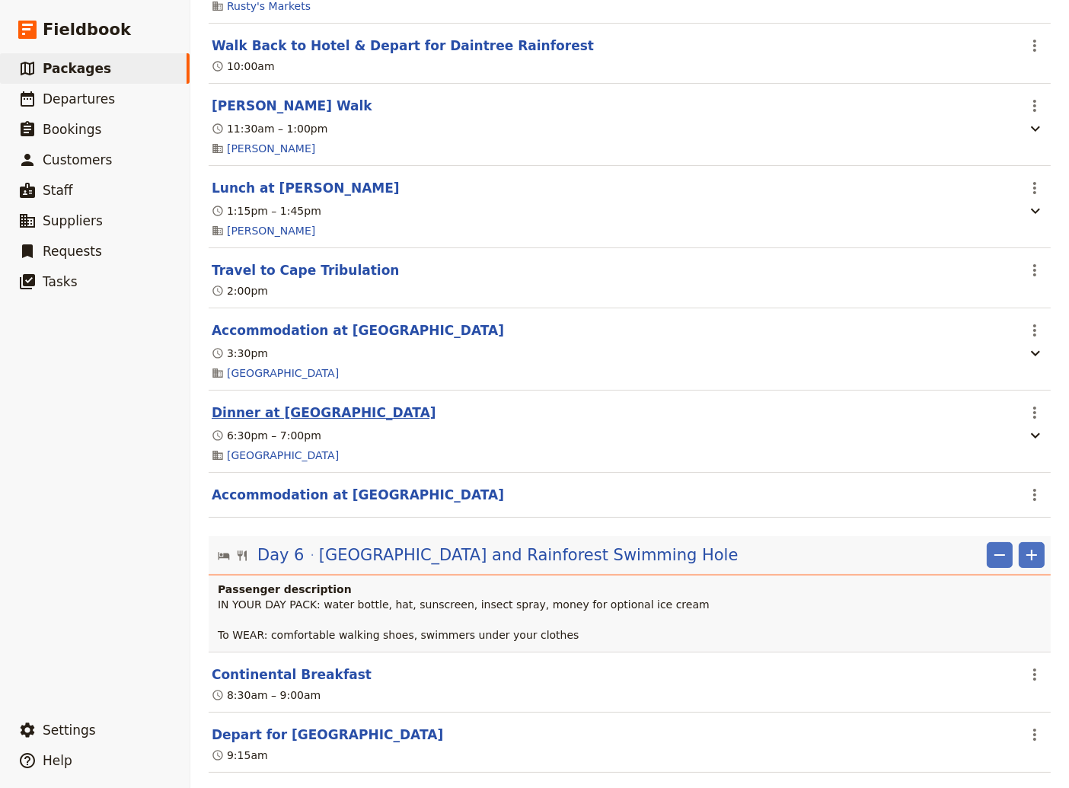
click at [365, 422] on button "Dinner at [GEOGRAPHIC_DATA]" at bounding box center [324, 412] width 225 height 18
select select "5"
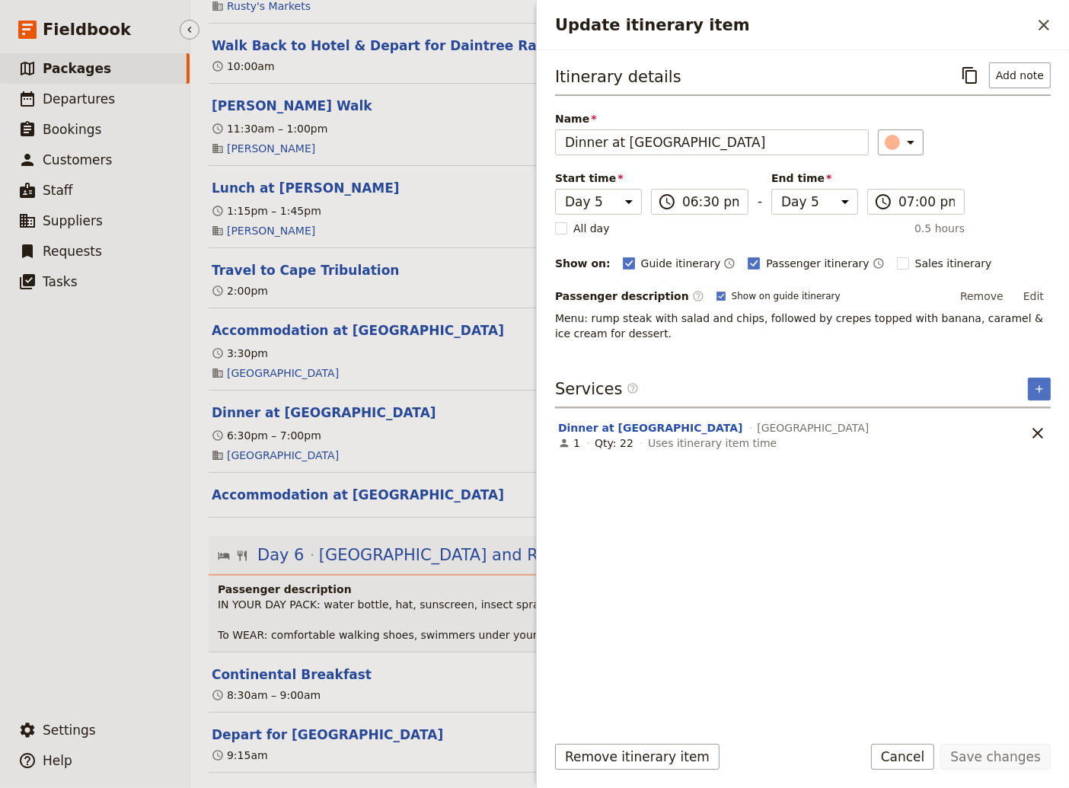
click at [128, 527] on ul "​ Packages ​ Departures ​ Bookings ​ Customers ​ Staff ​ Suppliers ​ Requests ​…" at bounding box center [95, 380] width 190 height 655
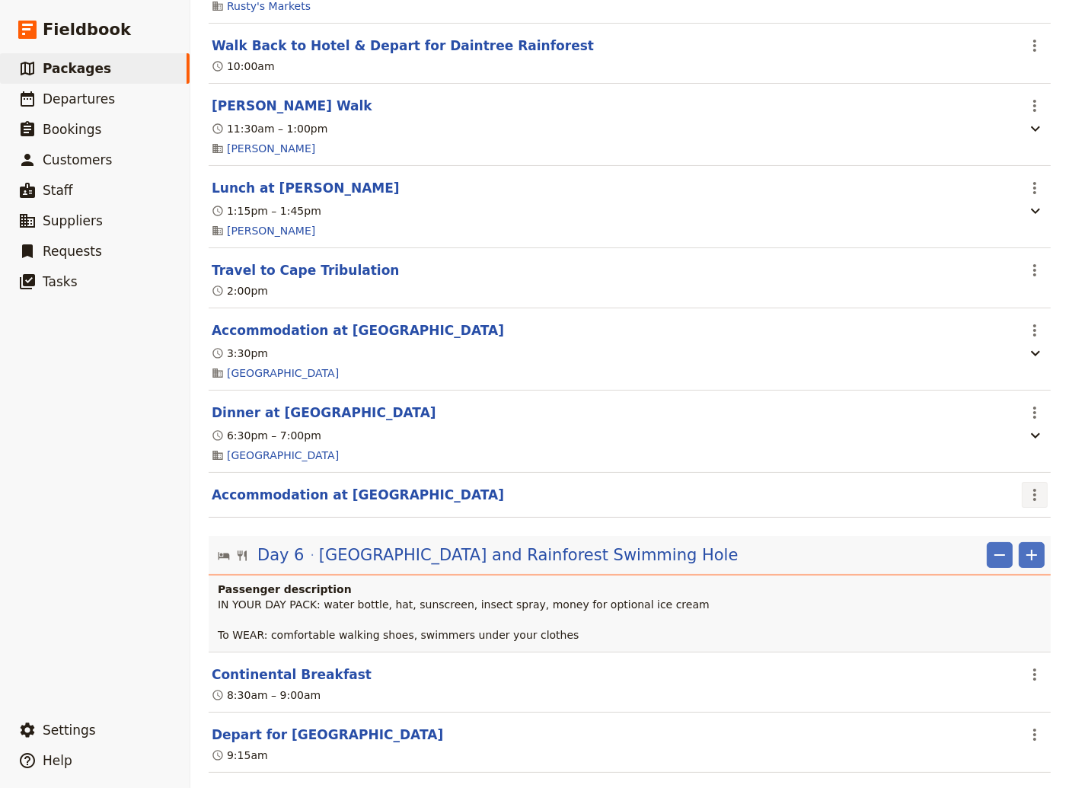
click at [1033, 501] on icon "Actions" at bounding box center [1034, 495] width 3 height 12
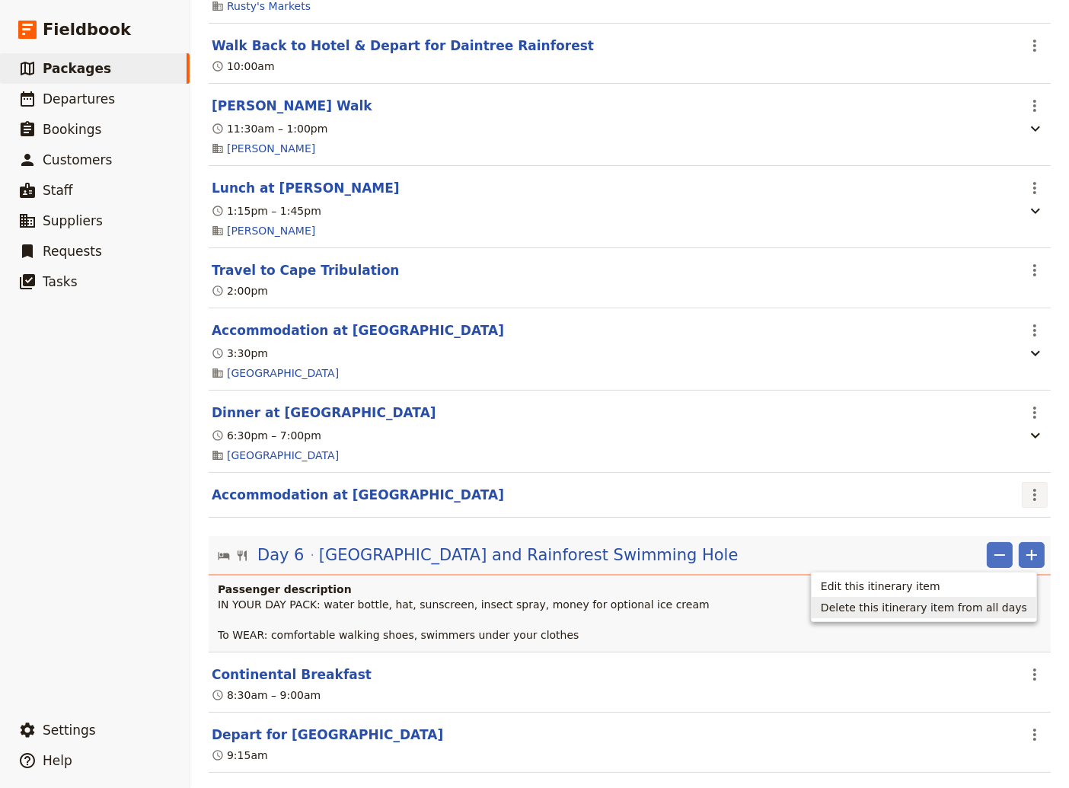
click at [916, 604] on span "Delete this itinerary item from all days" at bounding box center [924, 607] width 206 height 15
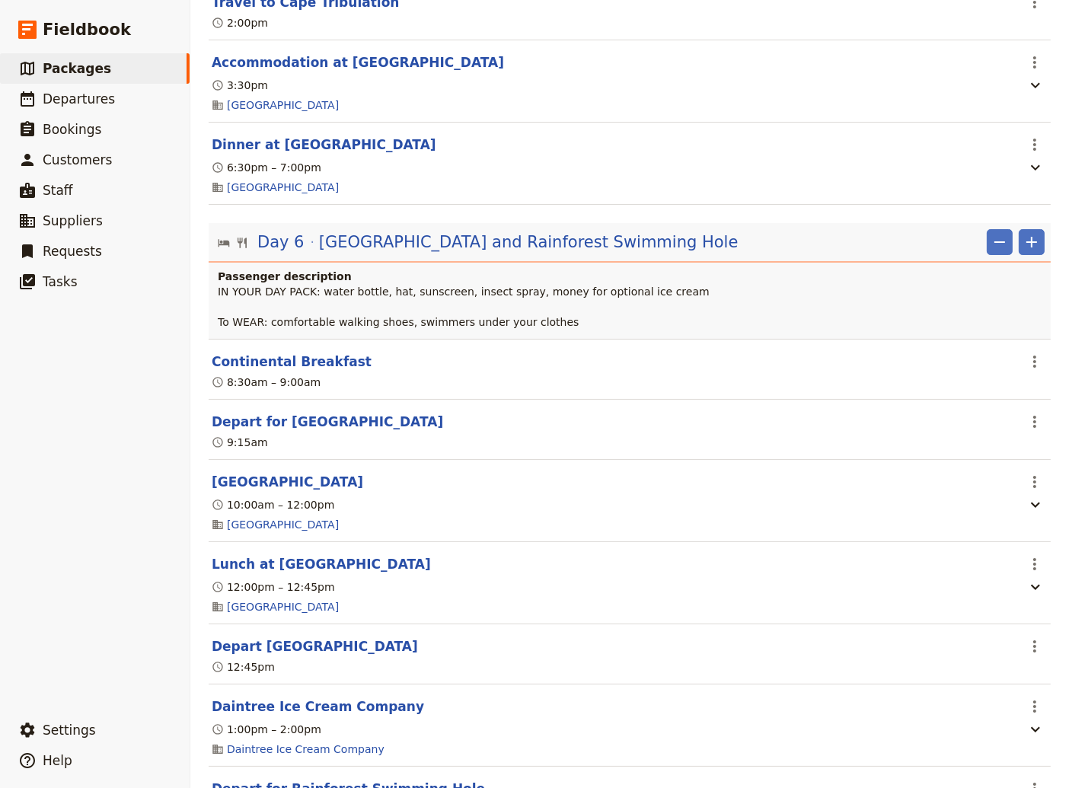
scroll to position [5035, 0]
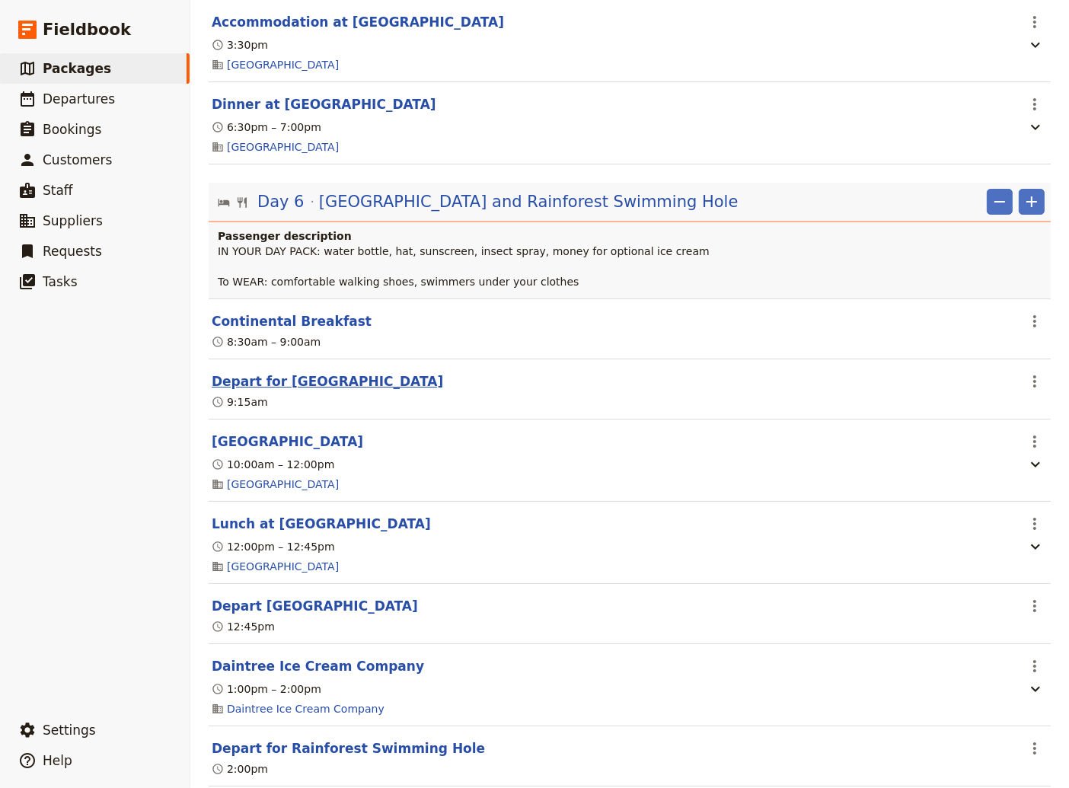
click at [324, 390] on button "Depart for [GEOGRAPHIC_DATA]" at bounding box center [327, 381] width 231 height 18
select select "6"
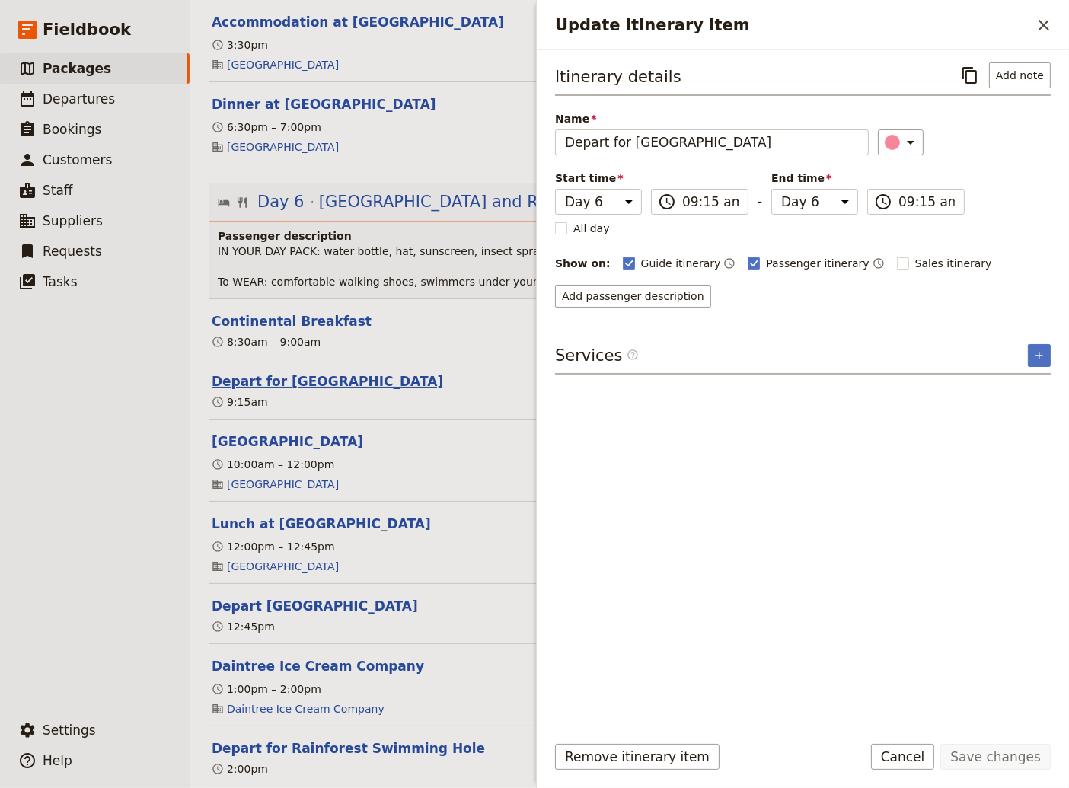
click at [324, 390] on button "Depart for [GEOGRAPHIC_DATA]" at bounding box center [327, 381] width 231 height 18
select select "6"
click at [288, 451] on button "[GEOGRAPHIC_DATA]" at bounding box center [287, 441] width 151 height 18
select select "6"
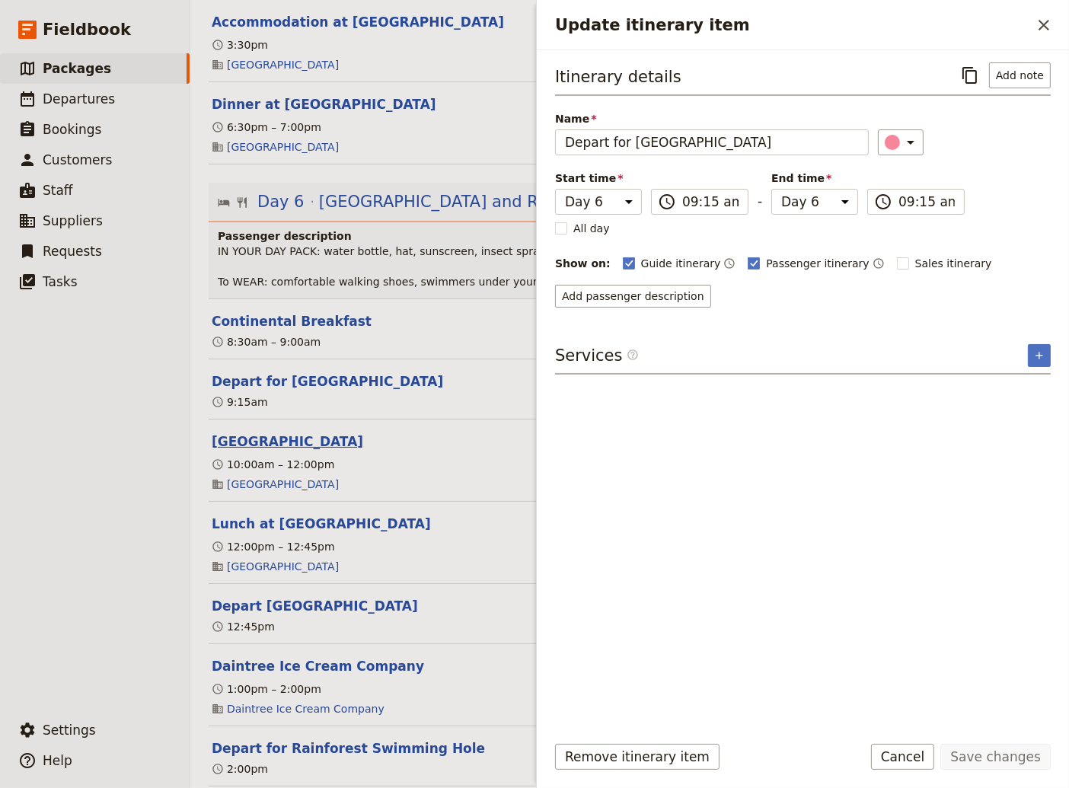
select select "6"
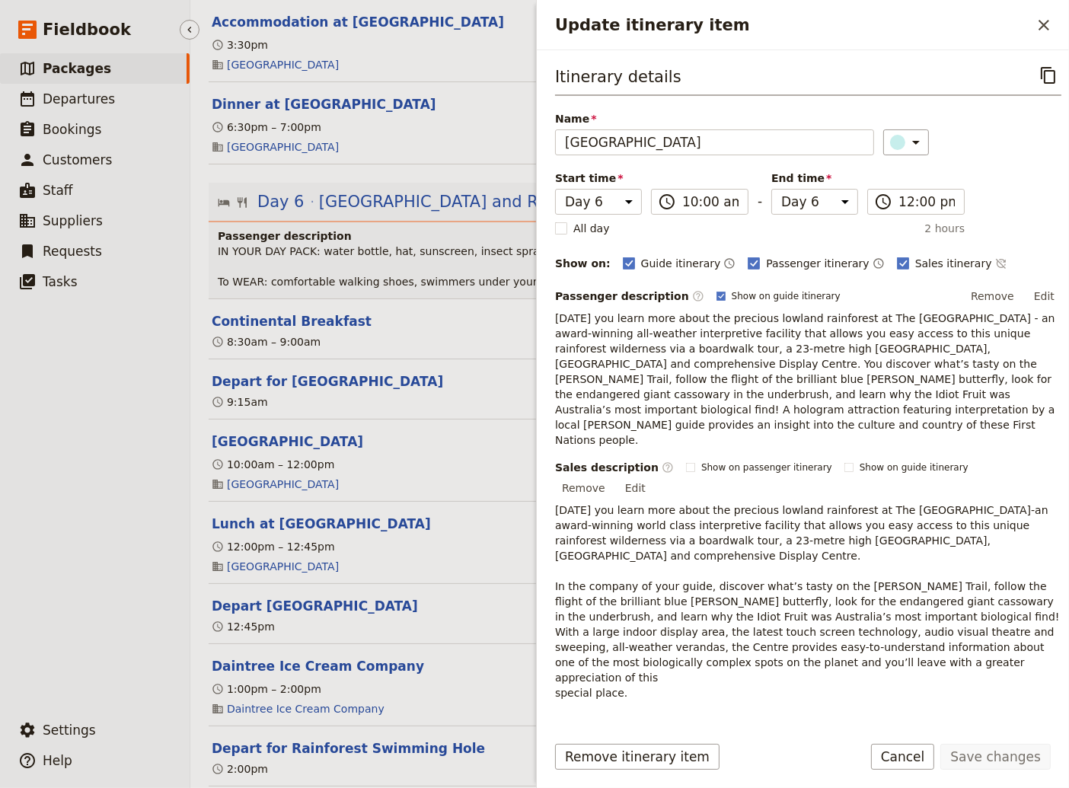
click at [101, 585] on ul "​ Packages ​ Departures ​ Bookings ​ Customers ​ Staff ​ Suppliers ​ Requests ​…" at bounding box center [95, 380] width 190 height 655
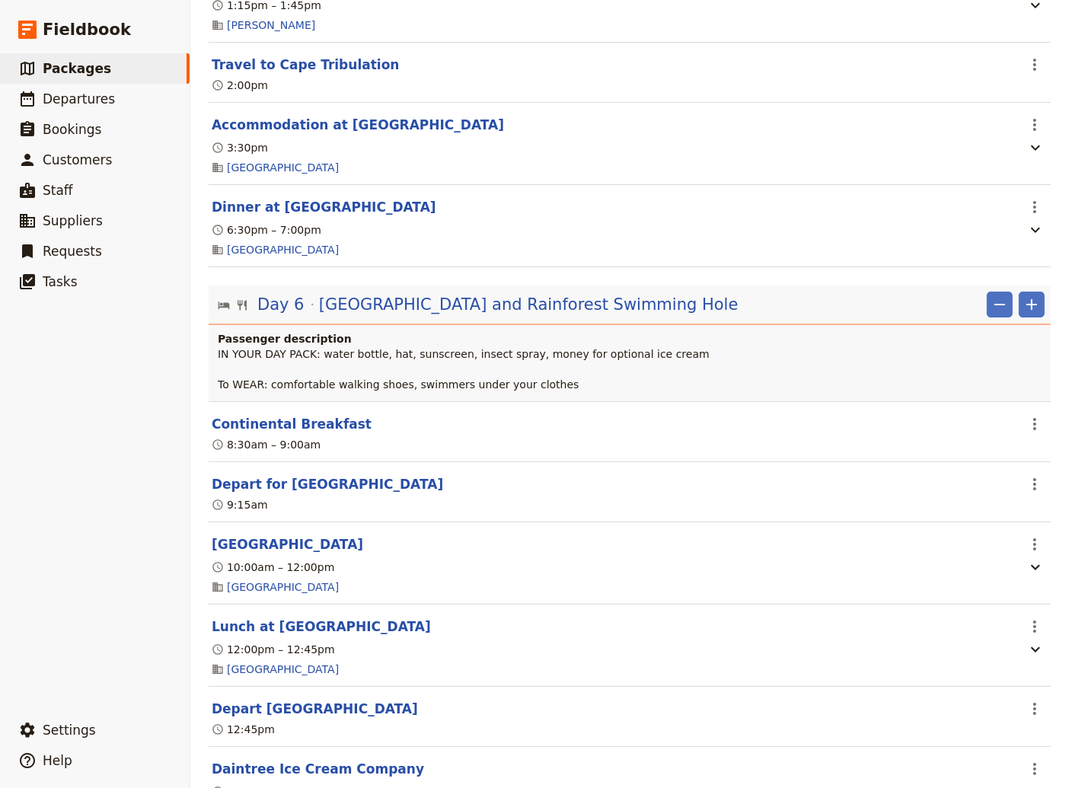
scroll to position [5240, 0]
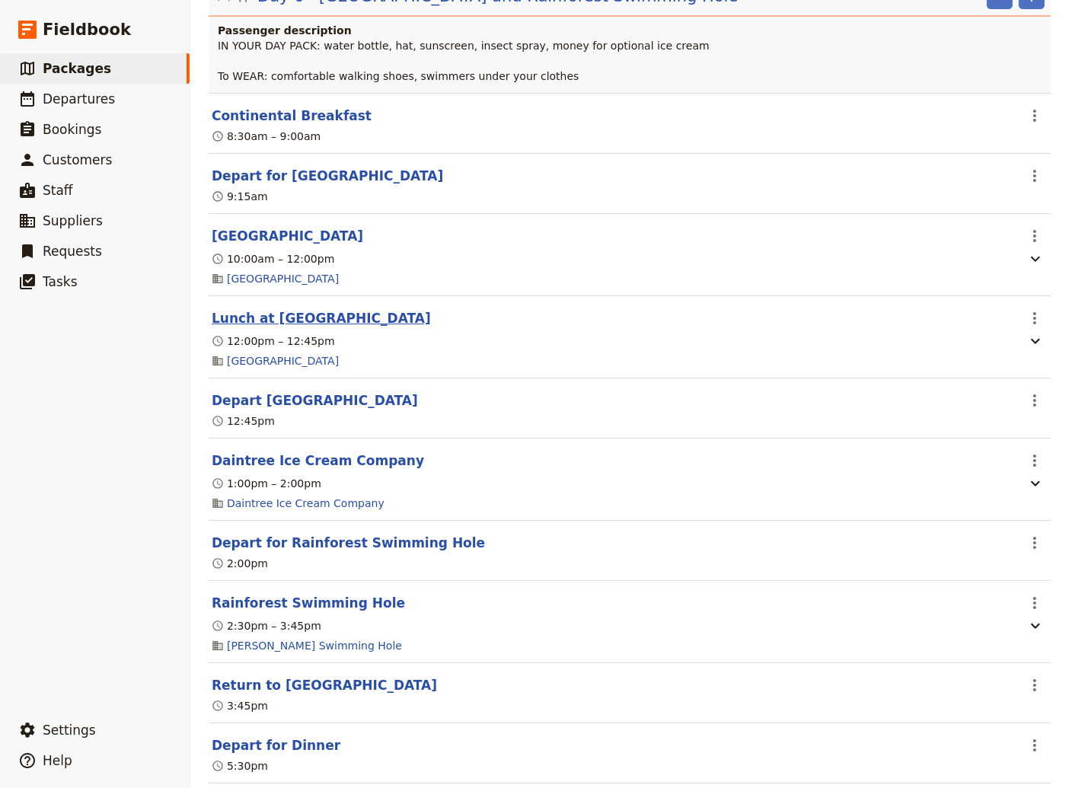
click at [261, 327] on button "Lunch at [GEOGRAPHIC_DATA]" at bounding box center [321, 318] width 219 height 18
select select "6"
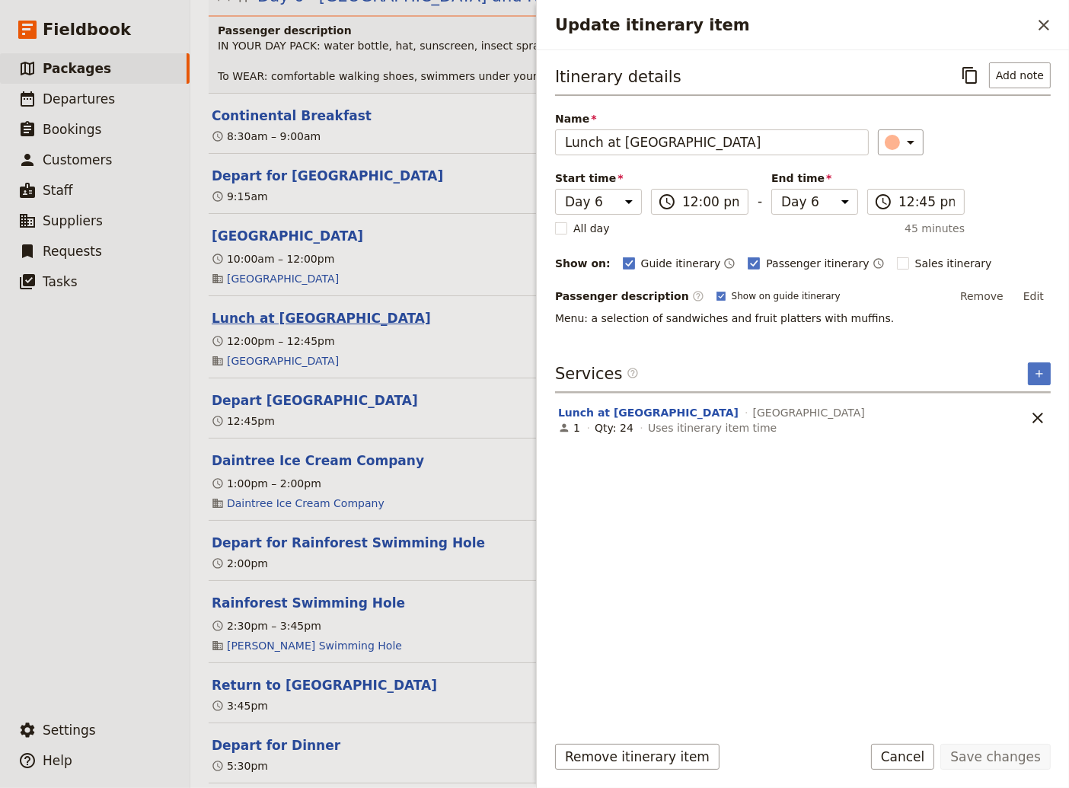
click at [264, 327] on button "Lunch at [GEOGRAPHIC_DATA]" at bounding box center [321, 318] width 219 height 18
select select "6"
click at [272, 470] on button "Daintree Ice Cream Company" at bounding box center [318, 460] width 212 height 18
select select "6"
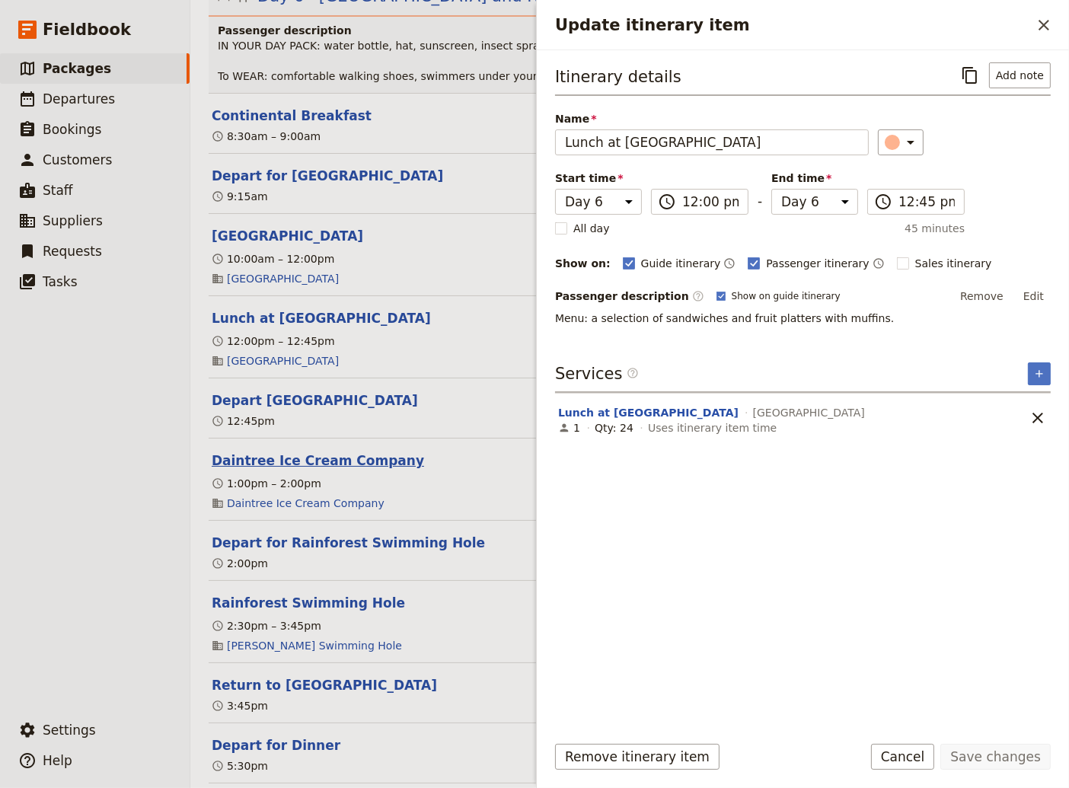
select select "6"
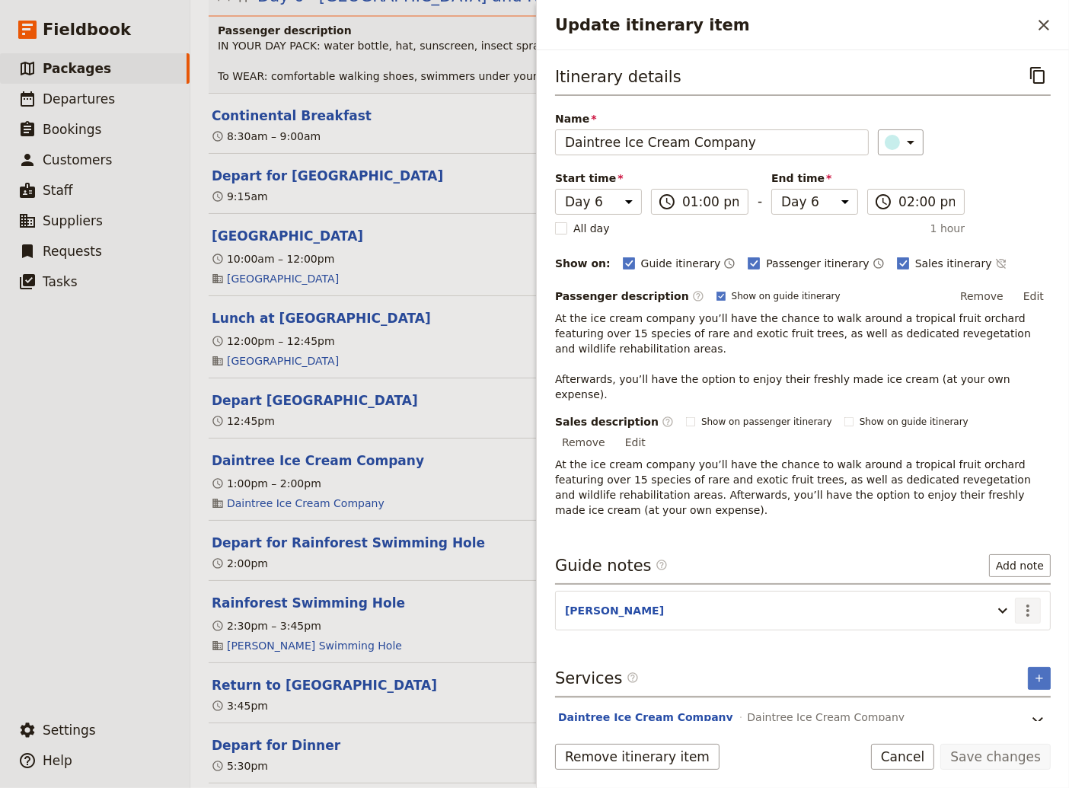
click at [1025, 601] on icon "Actions" at bounding box center [1027, 610] width 18 height 18
click at [1002, 579] on span "Edit note" at bounding box center [984, 578] width 48 height 15
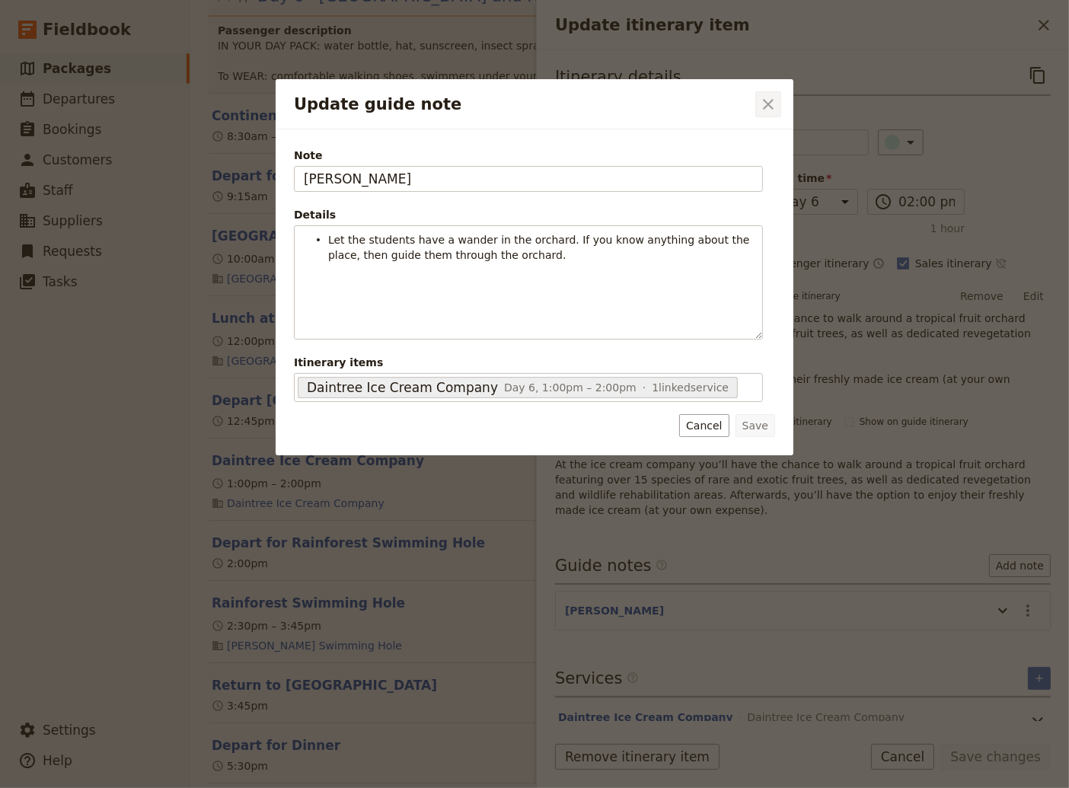
click at [773, 109] on icon "Close dialog" at bounding box center [768, 104] width 18 height 18
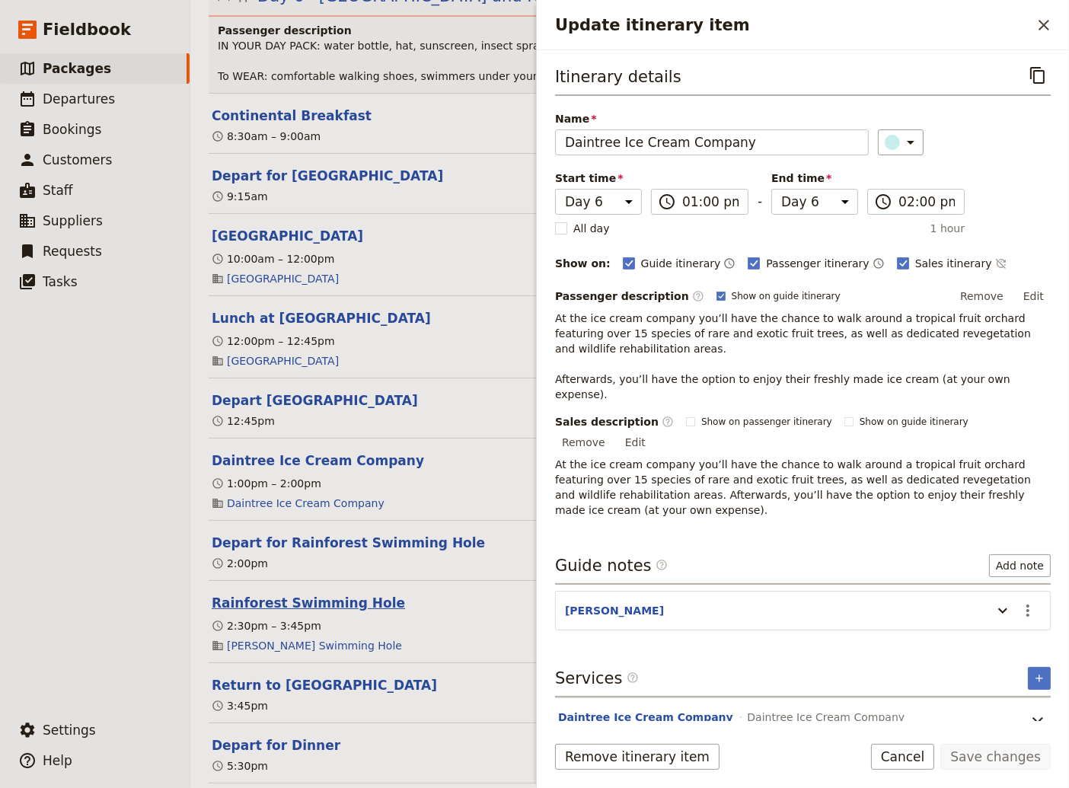
click at [287, 612] on button "Rainforest Swimming Hole" at bounding box center [308, 603] width 193 height 18
select select "6"
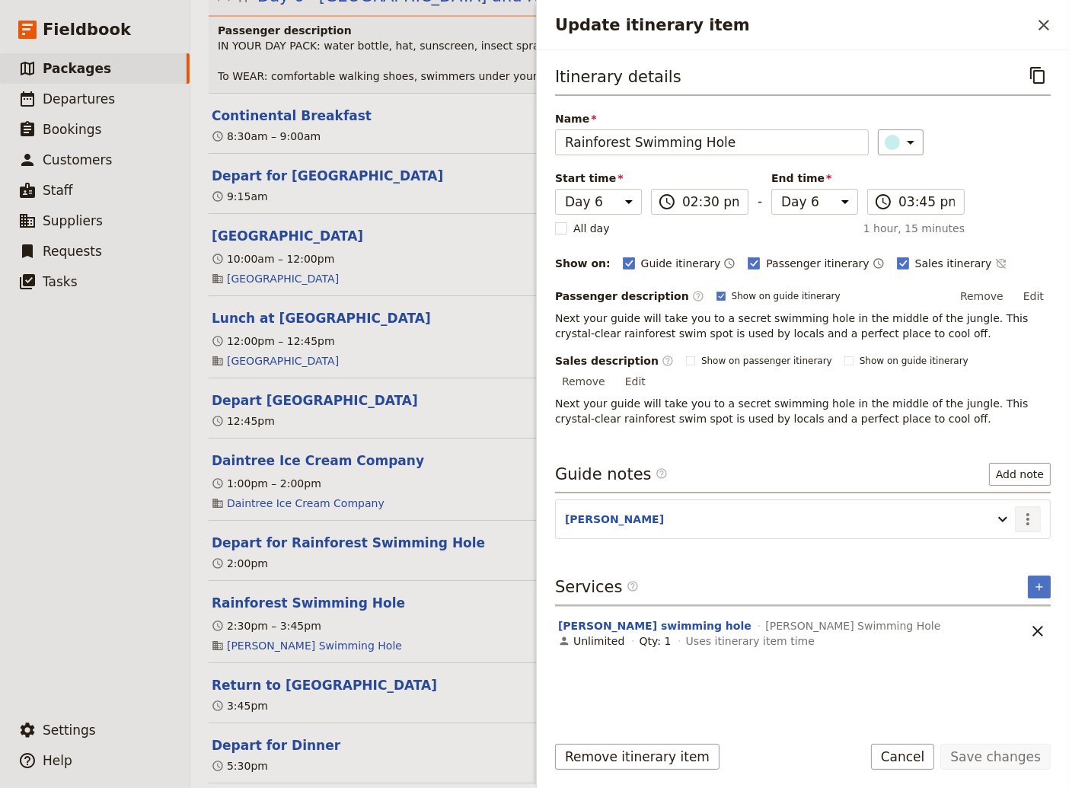
click at [1027, 510] on icon "Actions" at bounding box center [1027, 519] width 18 height 18
click at [1005, 530] on span "Edit note" at bounding box center [984, 532] width 48 height 15
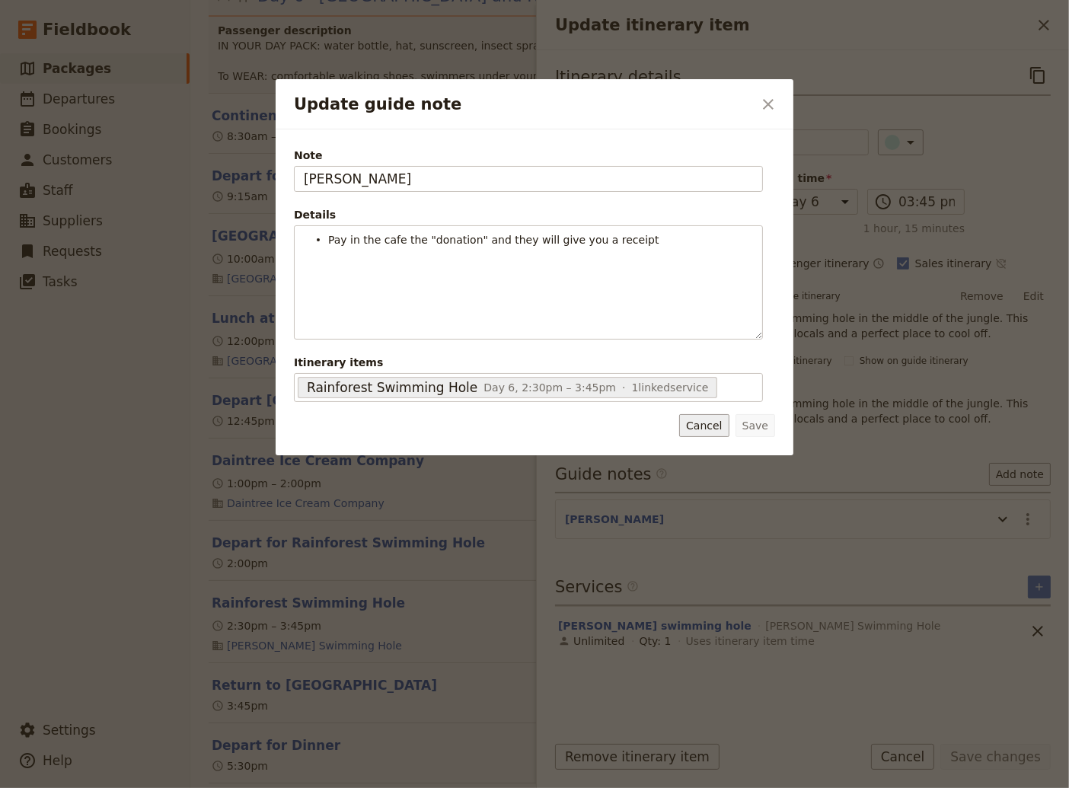
click at [707, 429] on button "Cancel" at bounding box center [703, 425] width 49 height 23
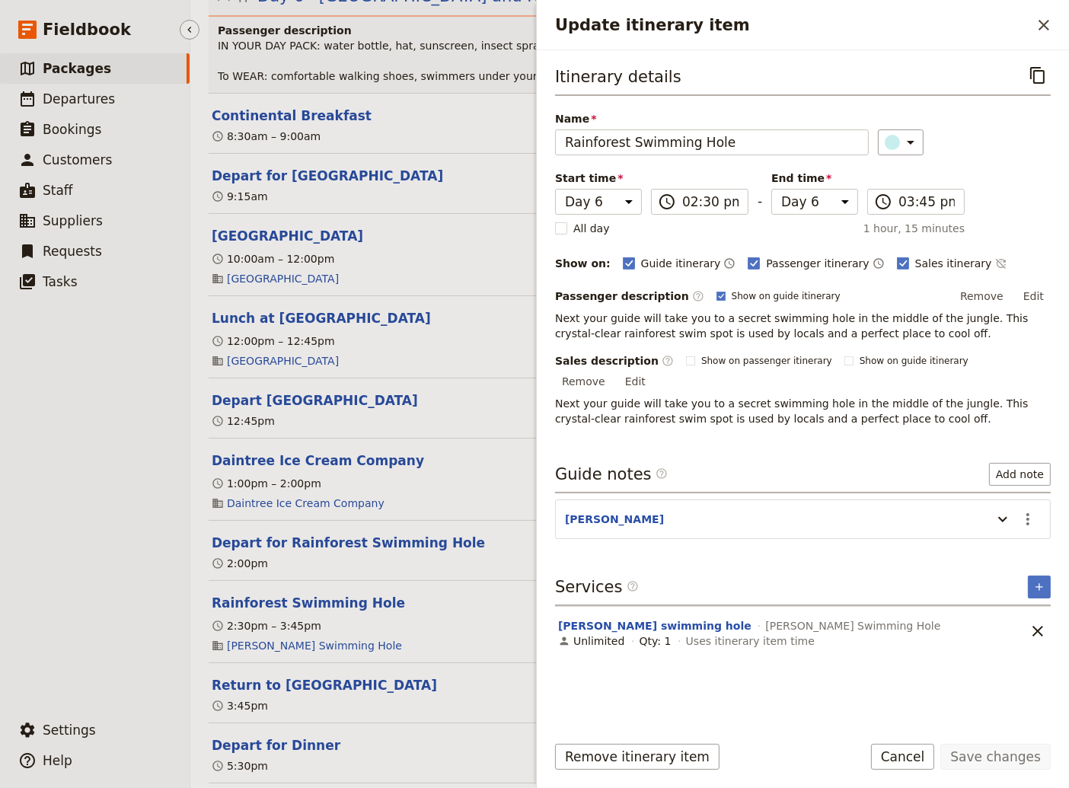
click at [132, 616] on ul "​ Packages ​ Departures ​ Bookings ​ Customers ​ Staff ​ Suppliers ​ Requests ​…" at bounding box center [95, 380] width 190 height 655
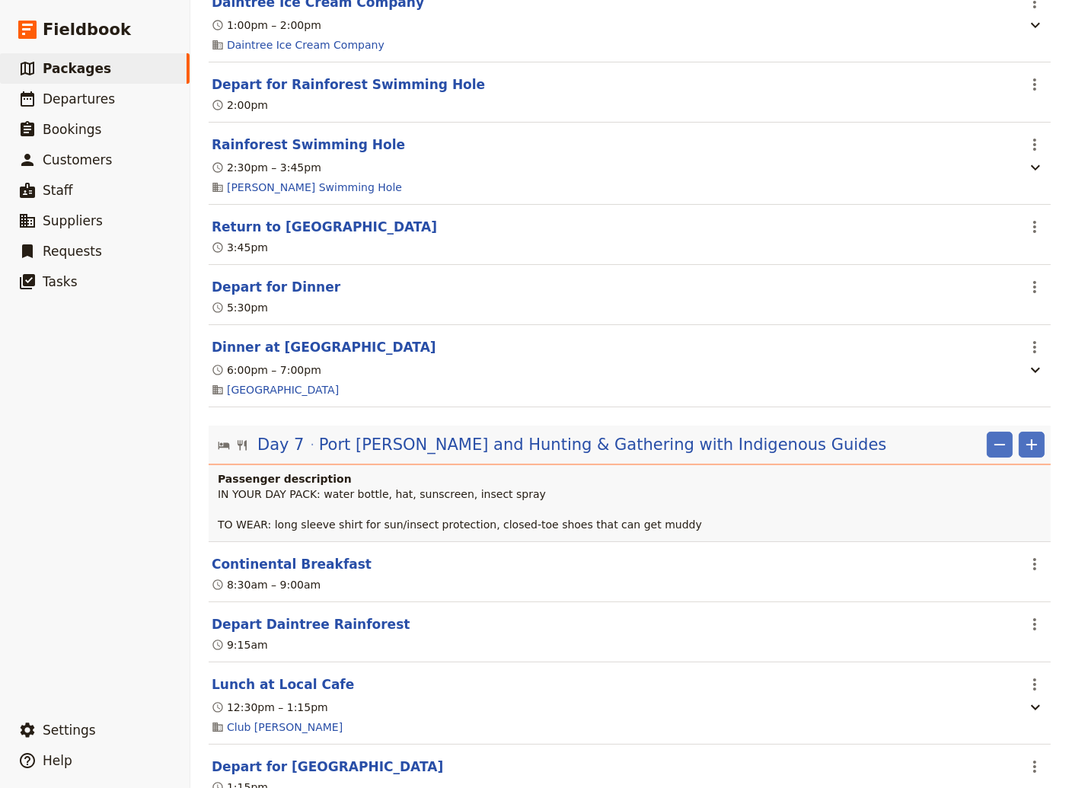
scroll to position [5652, 0]
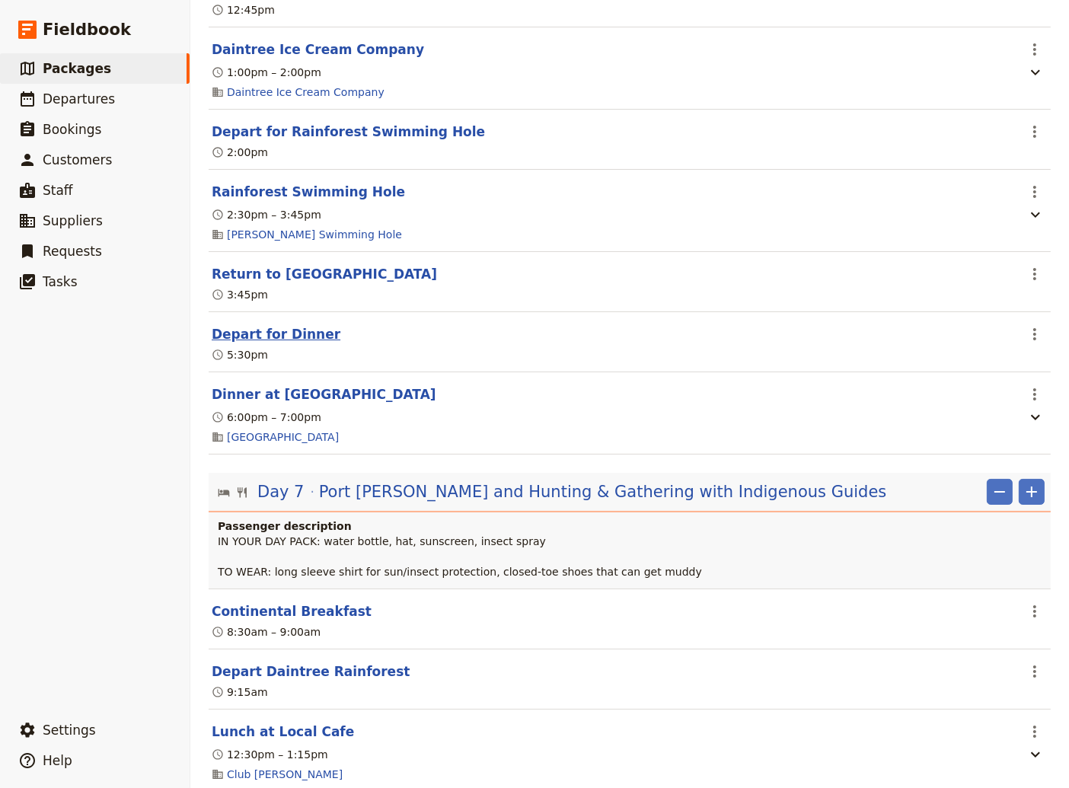
click at [260, 343] on button "Depart for Dinner" at bounding box center [276, 334] width 129 height 18
select select "6"
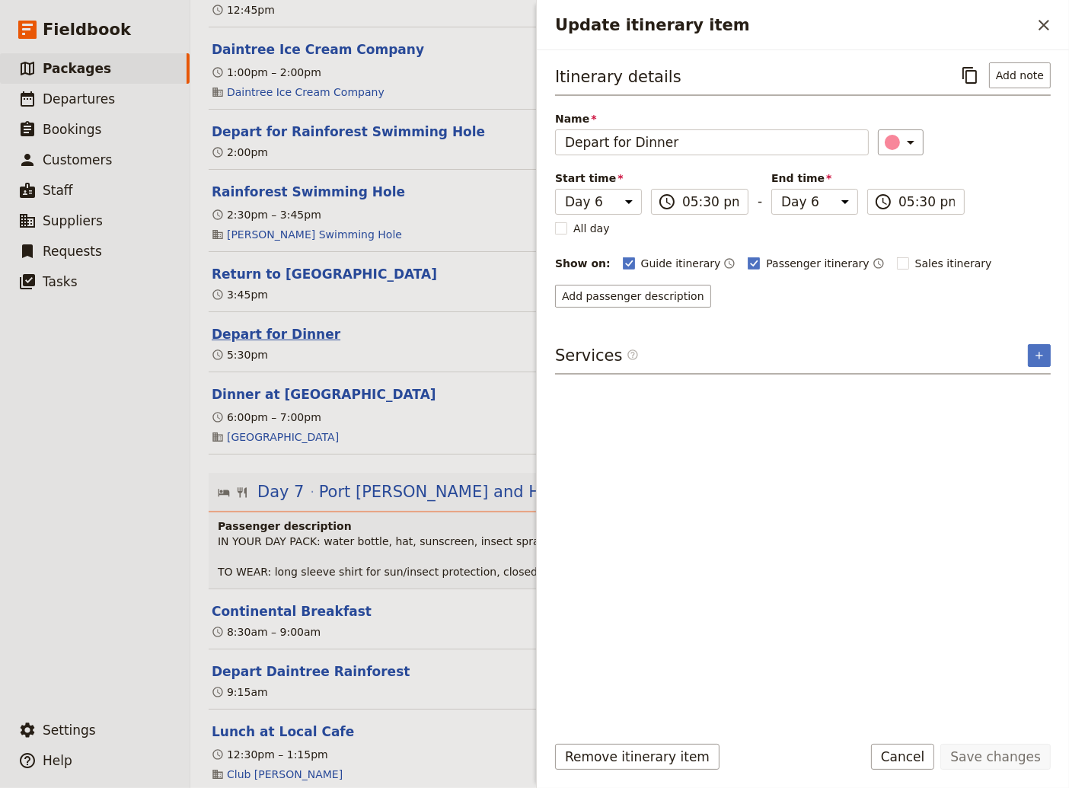
click at [260, 343] on button "Depart for Dinner" at bounding box center [276, 334] width 129 height 18
select select "6"
click at [311, 403] on button "Dinner at [GEOGRAPHIC_DATA]" at bounding box center [324, 394] width 225 height 18
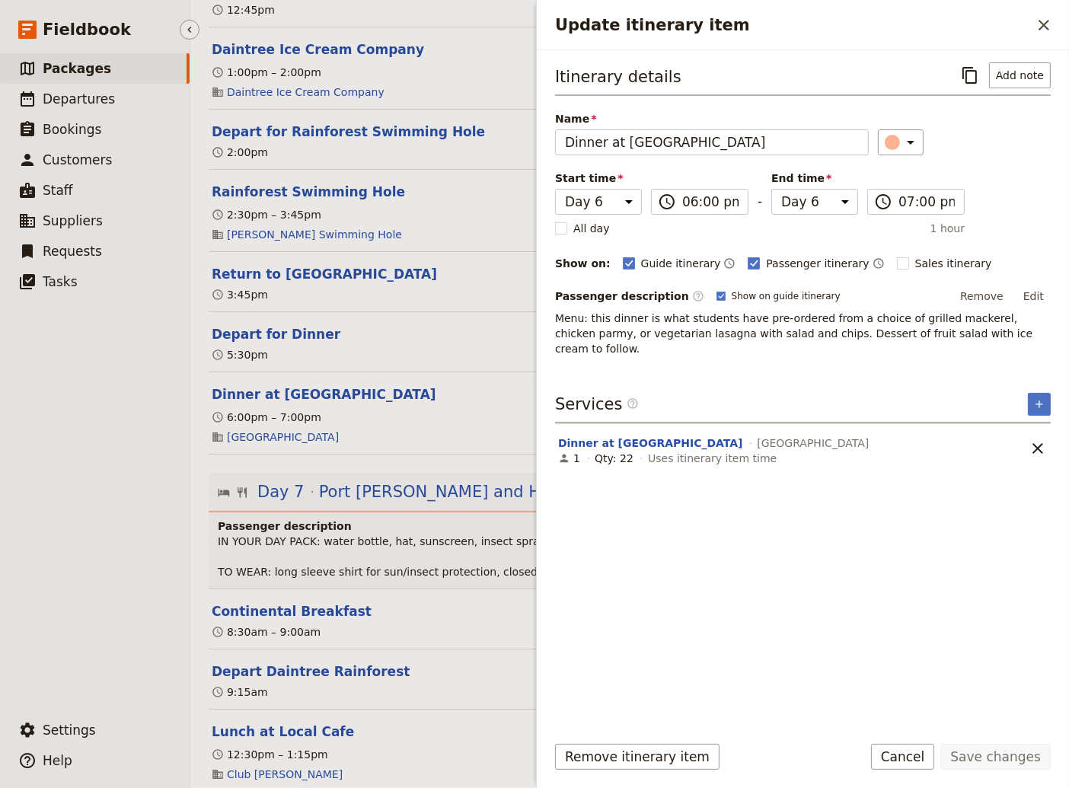
click at [97, 465] on ul "​ Packages ​ Departures ​ Bookings ​ Customers ​ Staff ​ Suppliers ​ Requests ​…" at bounding box center [95, 380] width 190 height 655
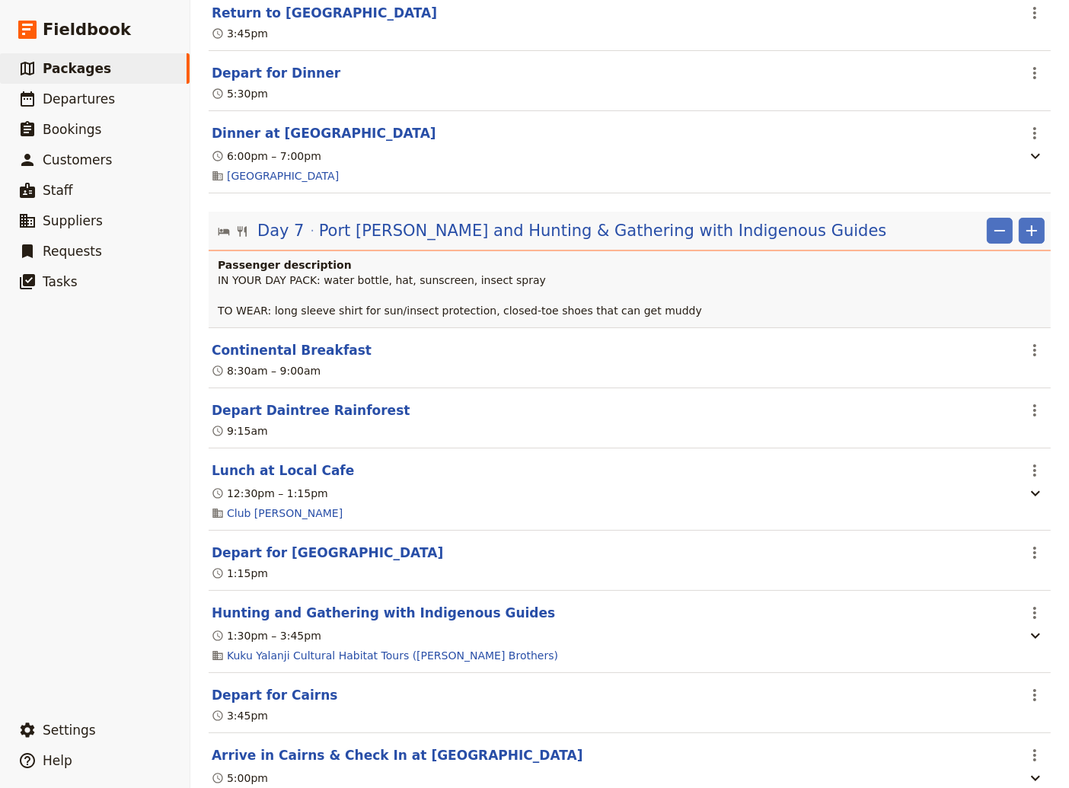
scroll to position [5960, 0]
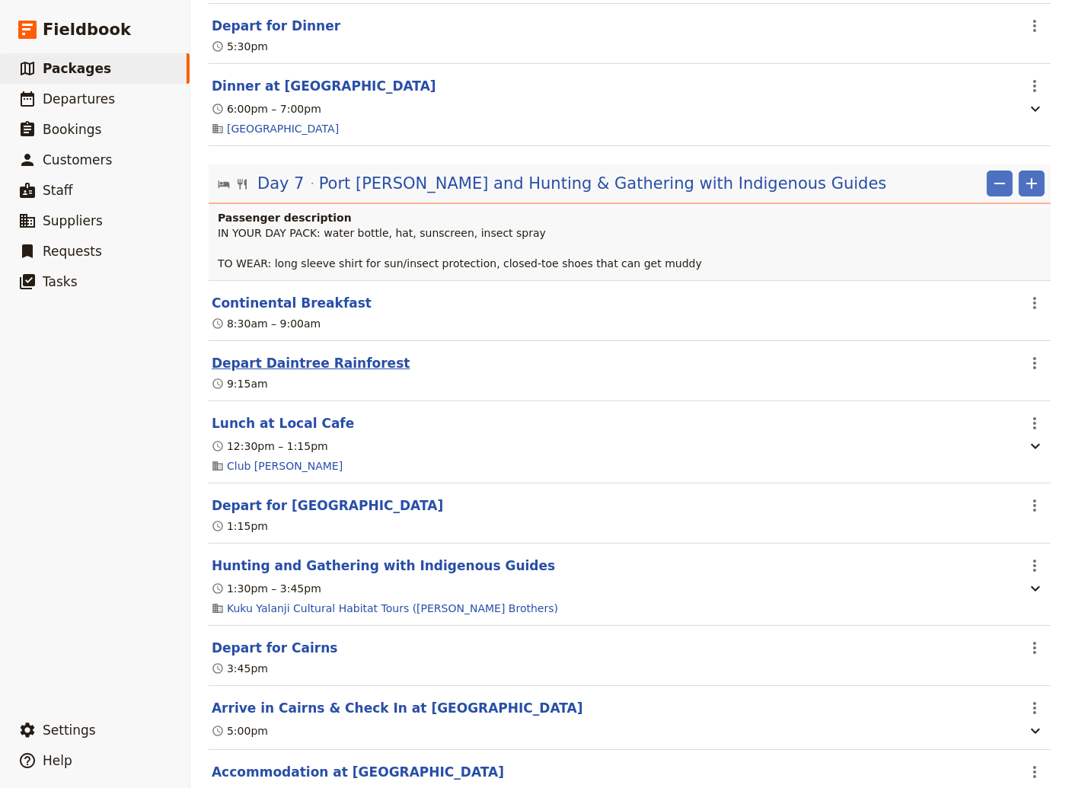
click at [278, 372] on button "Depart Daintree Rainforest" at bounding box center [311, 363] width 198 height 18
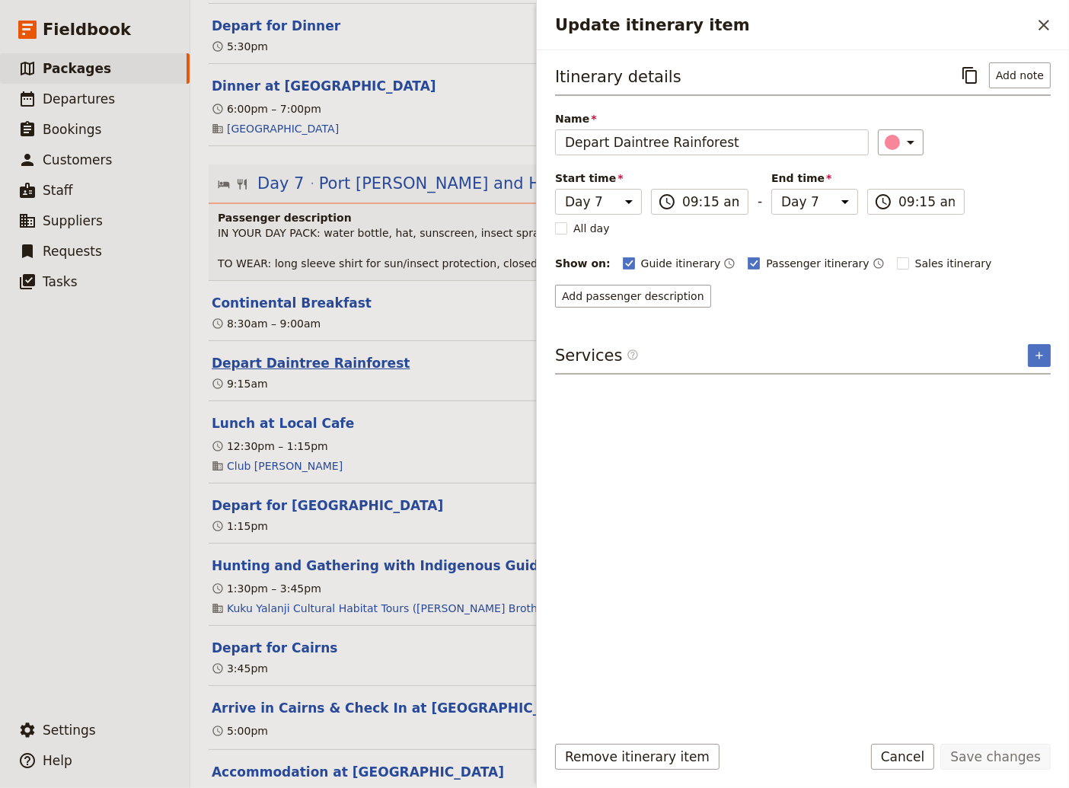
click at [278, 372] on button "Depart Daintree Rainforest" at bounding box center [311, 363] width 198 height 18
click at [260, 432] on button "Lunch at Local Cafe" at bounding box center [283, 423] width 142 height 18
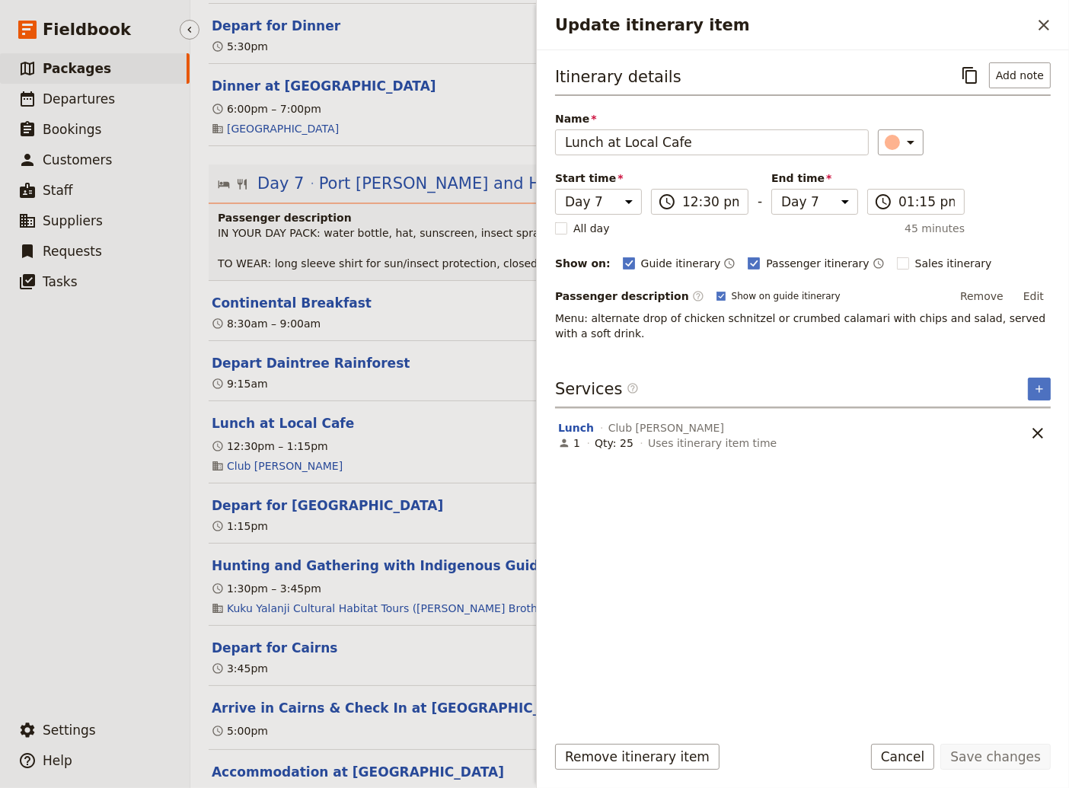
click at [145, 505] on ul "​ Packages ​ Departures ​ Bookings ​ Customers ​ Staff ​ Suppliers ​ Requests ​…" at bounding box center [95, 380] width 190 height 655
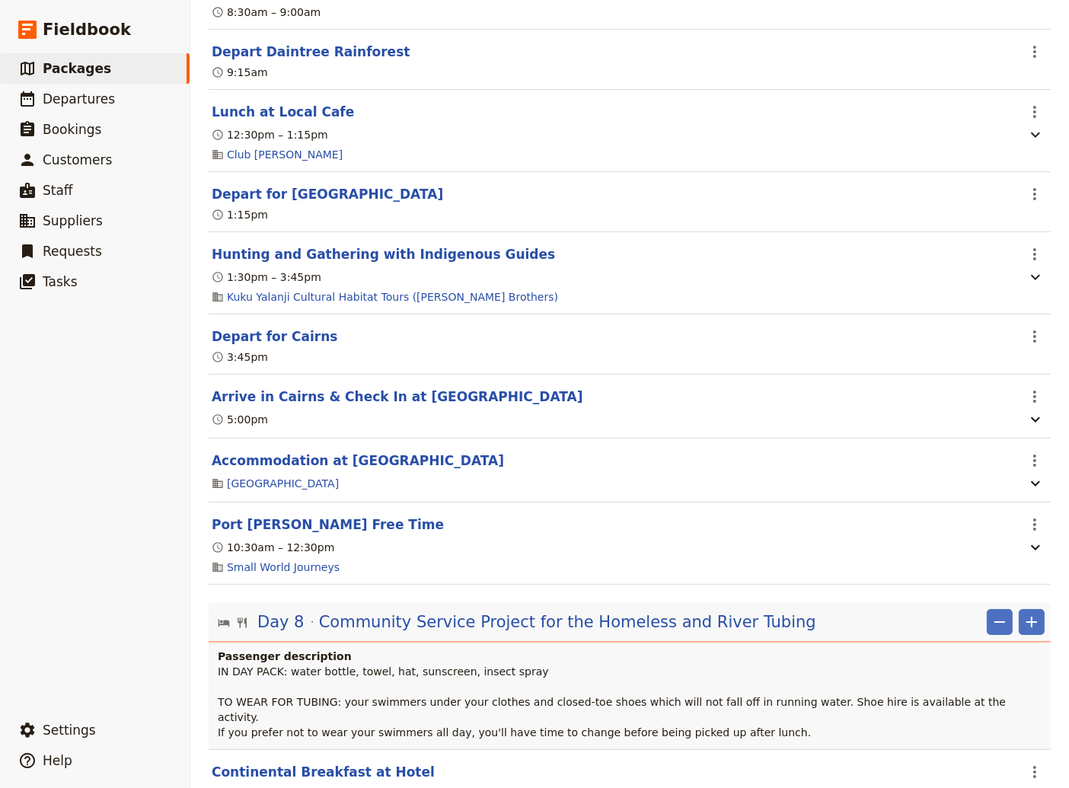
scroll to position [6268, 0]
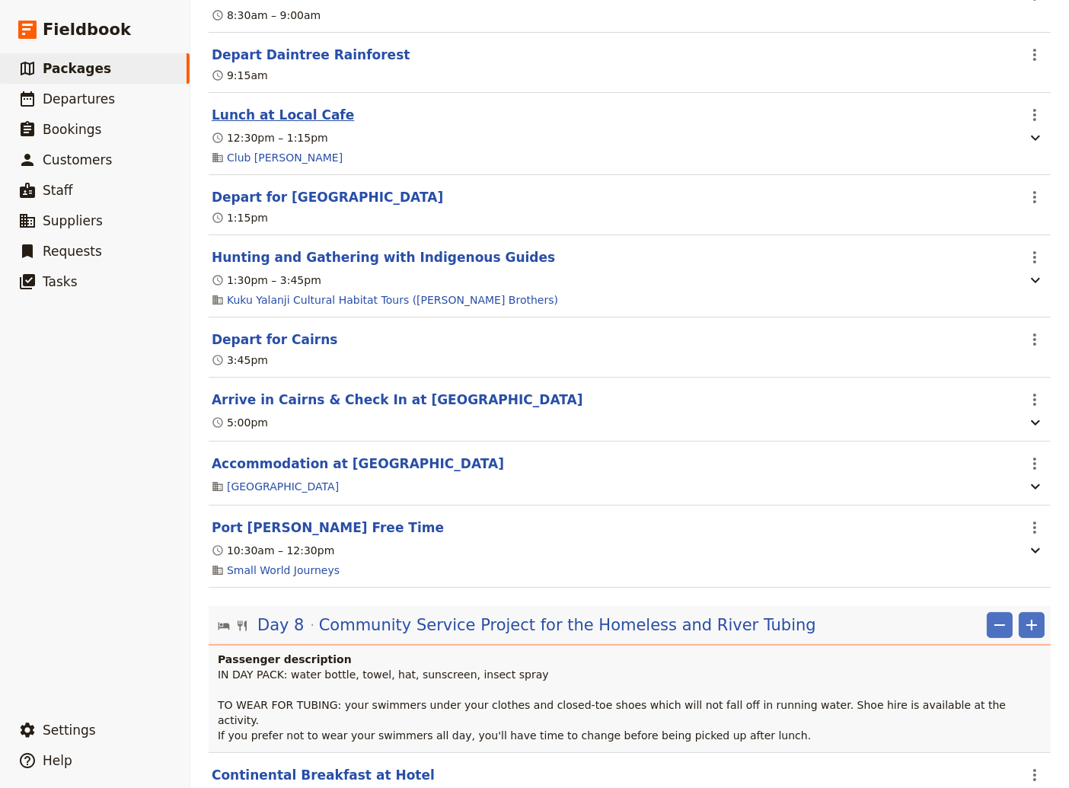
click at [250, 124] on button "Lunch at Local Cafe" at bounding box center [283, 115] width 142 height 18
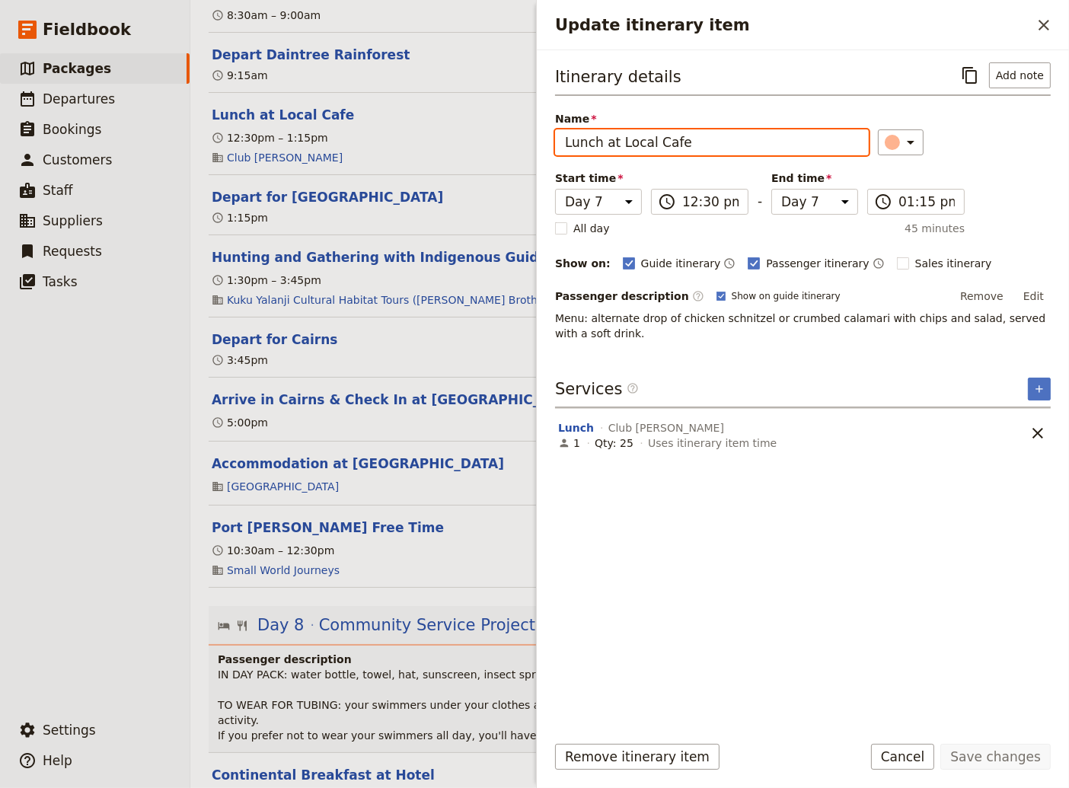
drag, startPoint x: 681, startPoint y: 147, endPoint x: 604, endPoint y: 142, distance: 77.1
click at [604, 142] on input "Lunch at Local Cafe" at bounding box center [712, 142] width 314 height 26
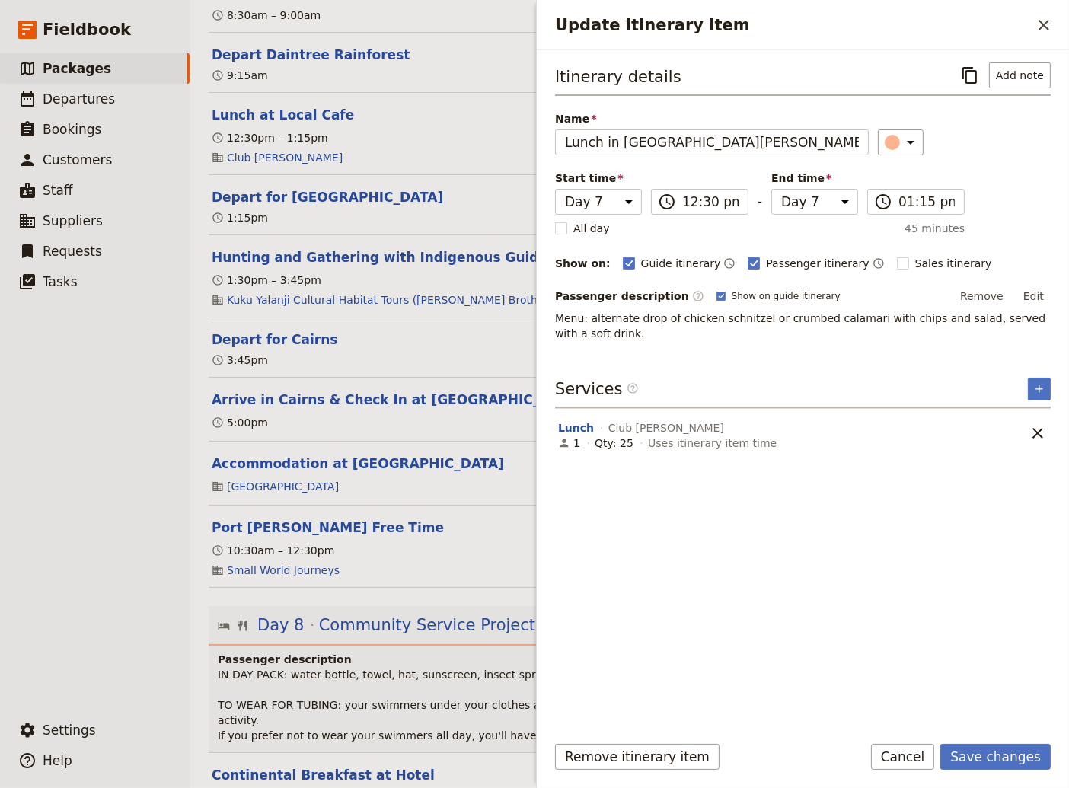
drag, startPoint x: 1036, startPoint y: 285, endPoint x: 1015, endPoint y: 297, distance: 24.2
click at [1034, 286] on button "Edit" at bounding box center [1033, 296] width 34 height 23
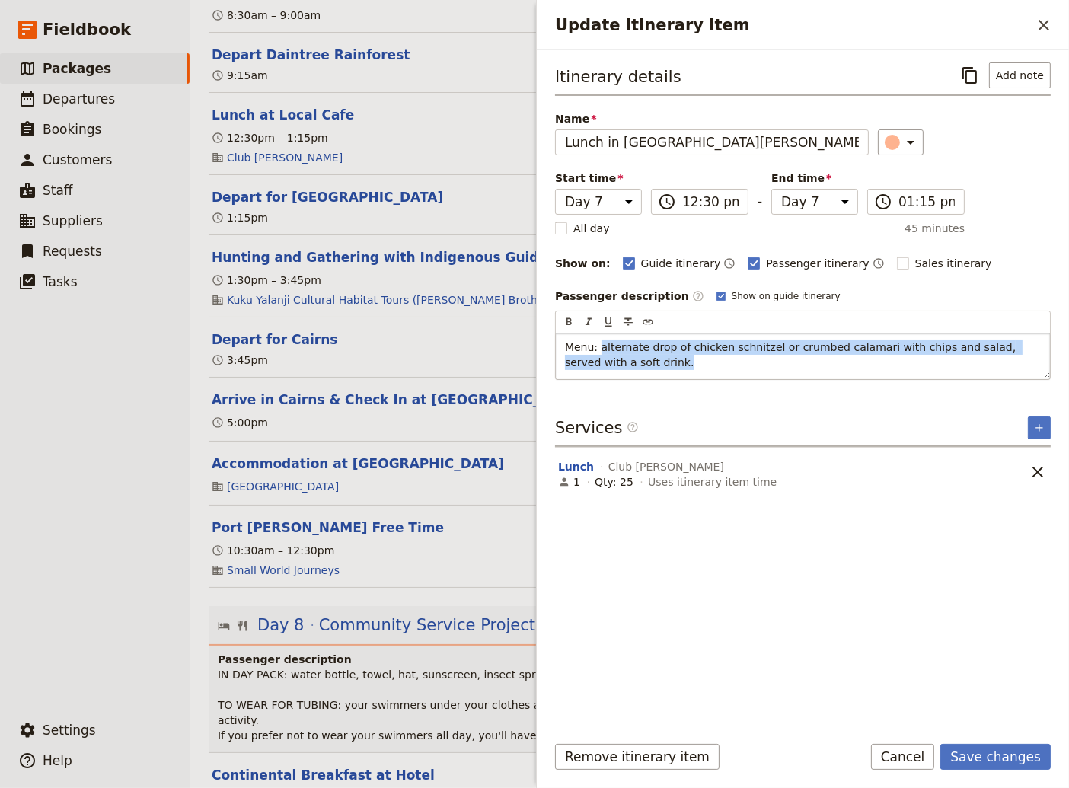
drag, startPoint x: 612, startPoint y: 363, endPoint x: 596, endPoint y: 344, distance: 24.9
click at [596, 344] on p "Menu: alternate drop of chicken schnitzel or crumbed calamari with chips and sa…" at bounding box center [803, 354] width 476 height 30
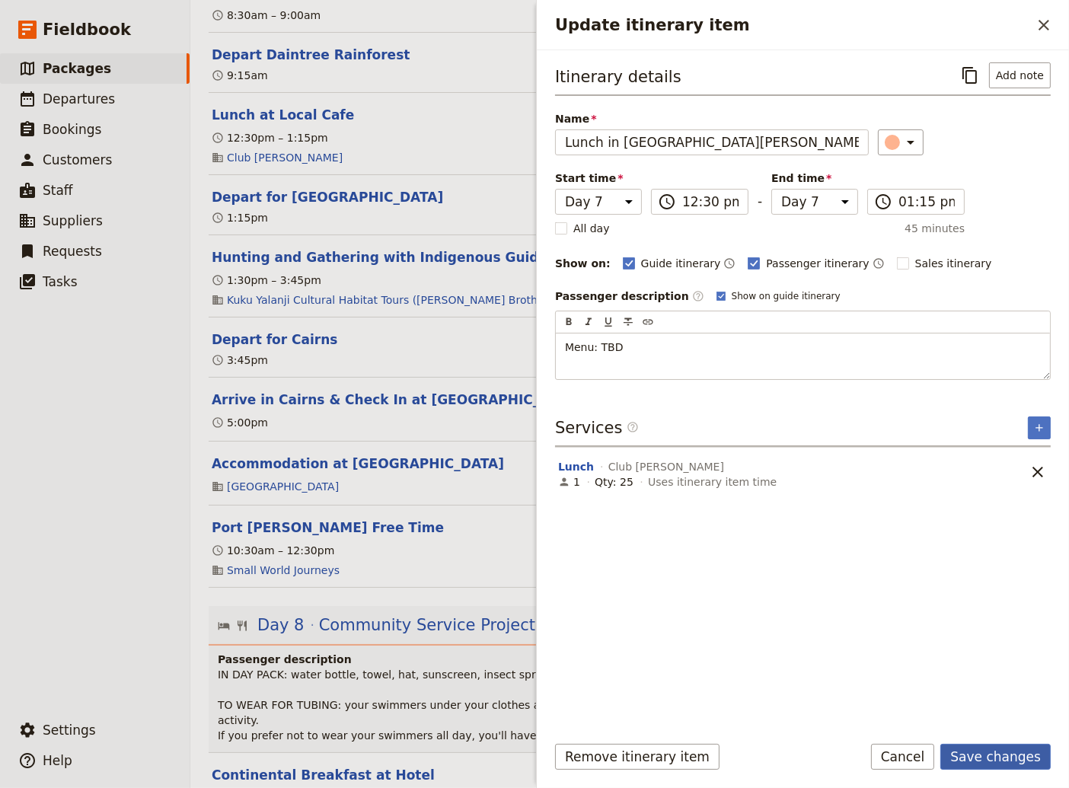
click at [1031, 755] on button "Save changes" at bounding box center [995, 757] width 110 height 26
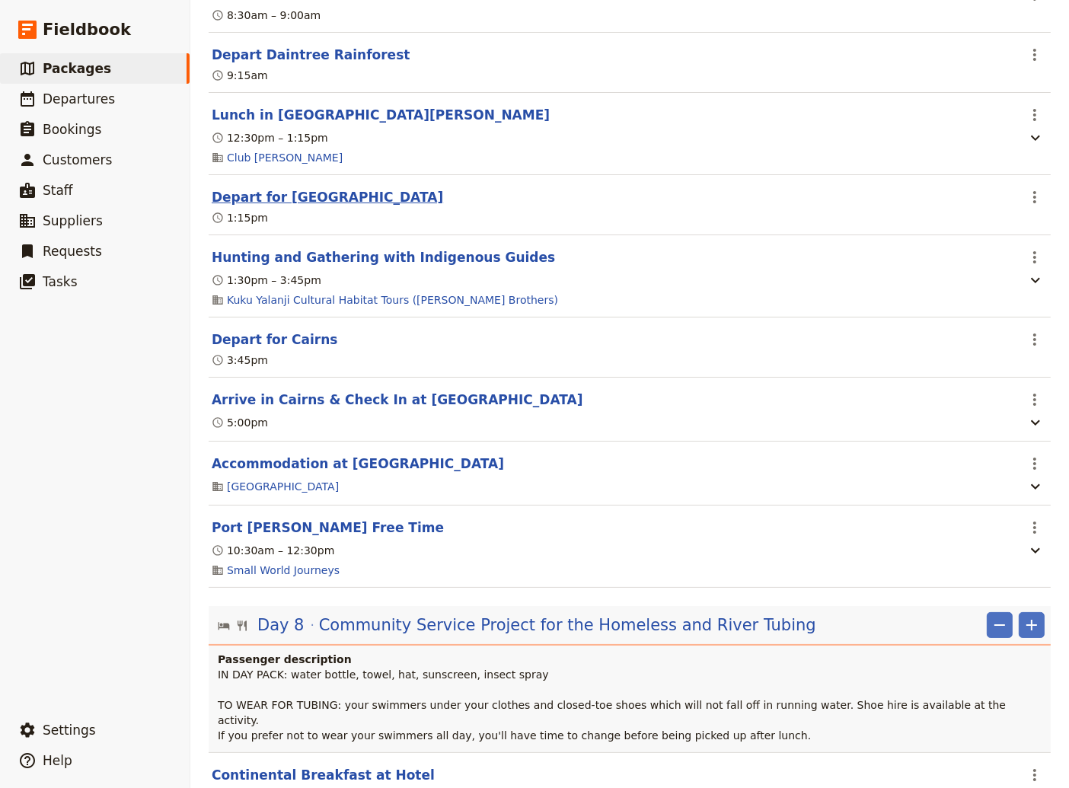
click at [299, 206] on button "Depart for [GEOGRAPHIC_DATA]" at bounding box center [327, 197] width 231 height 18
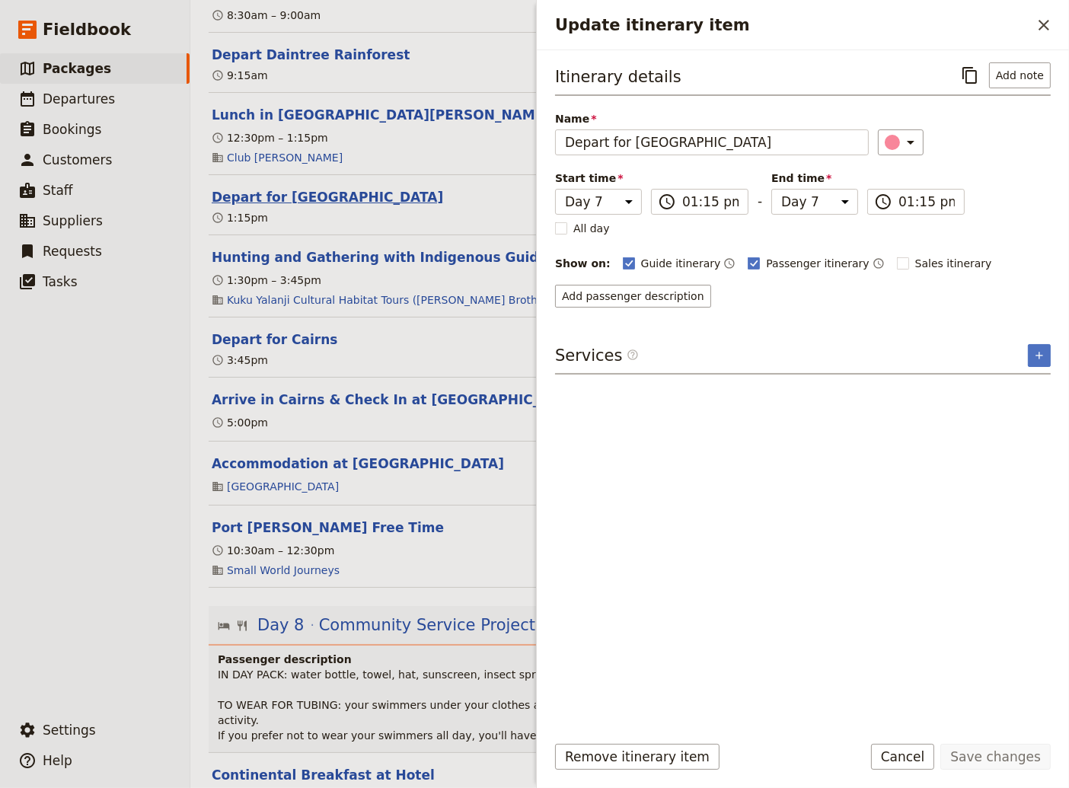
click at [299, 206] on button "Depart for [GEOGRAPHIC_DATA]" at bounding box center [327, 197] width 231 height 18
click at [327, 266] on button "Hunting and Gathering with Indigenous Guides" at bounding box center [383, 257] width 343 height 18
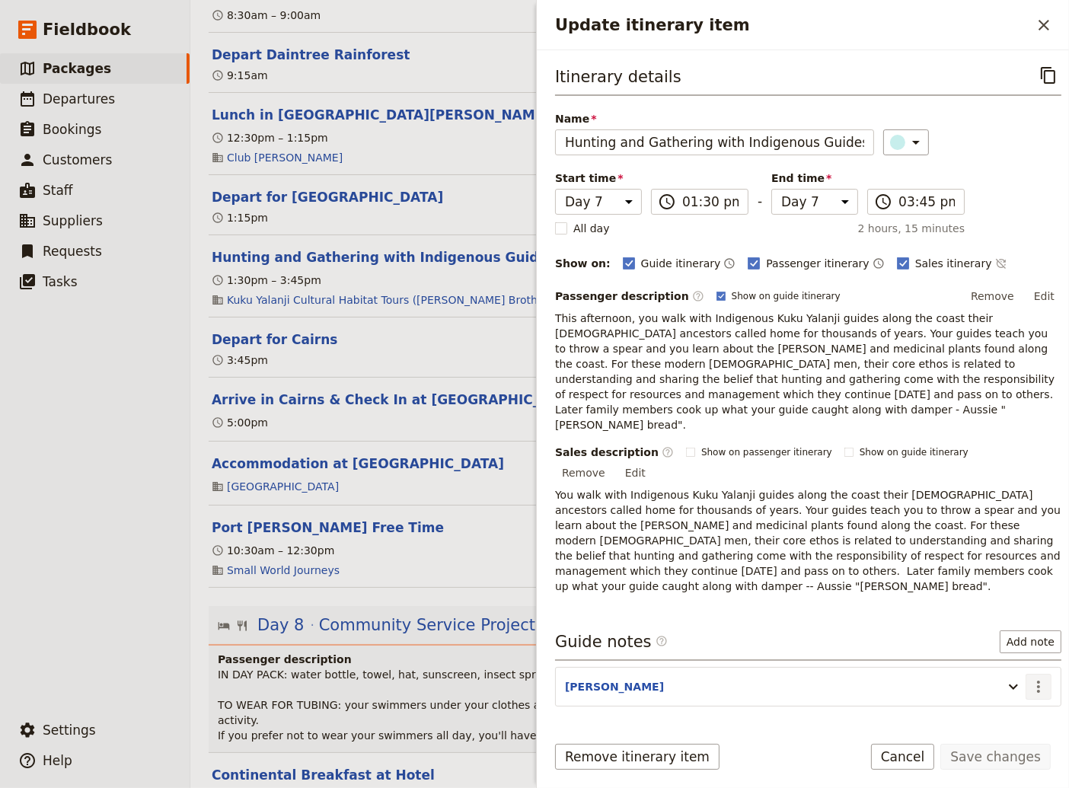
click at [1029, 677] on icon "Actions" at bounding box center [1038, 686] width 18 height 18
click at [995, 655] on span "Edit note" at bounding box center [984, 654] width 48 height 15
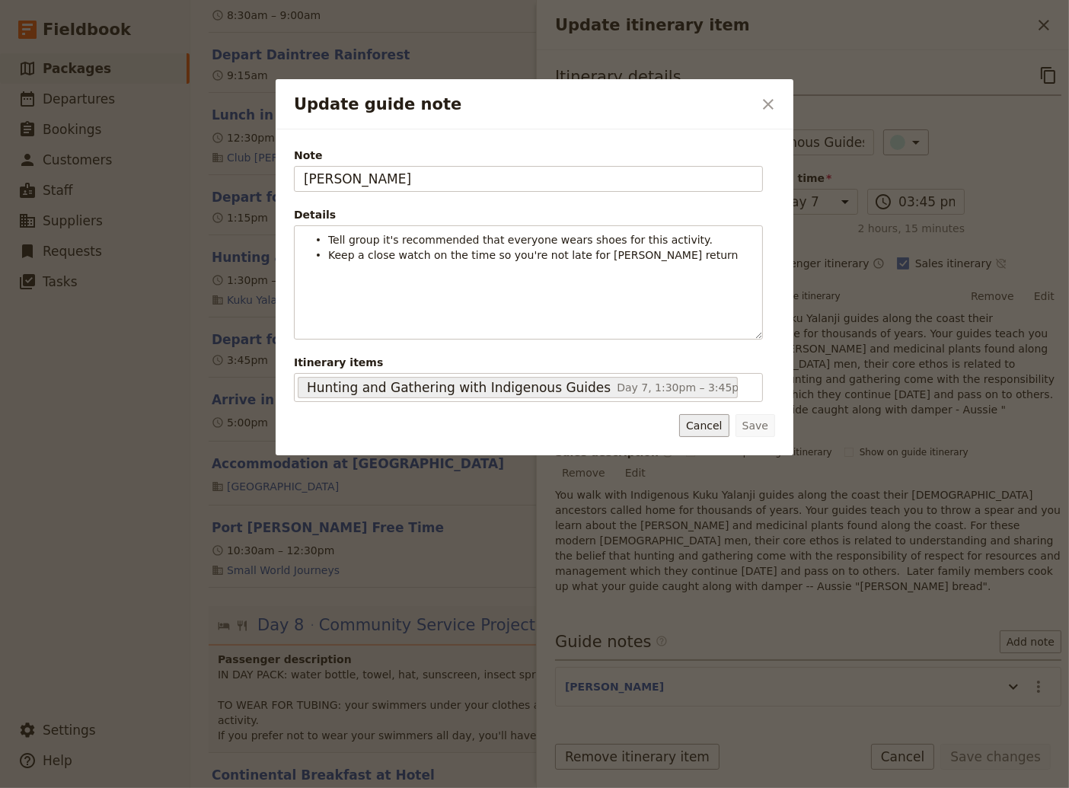
click at [712, 425] on button "Cancel" at bounding box center [703, 425] width 49 height 23
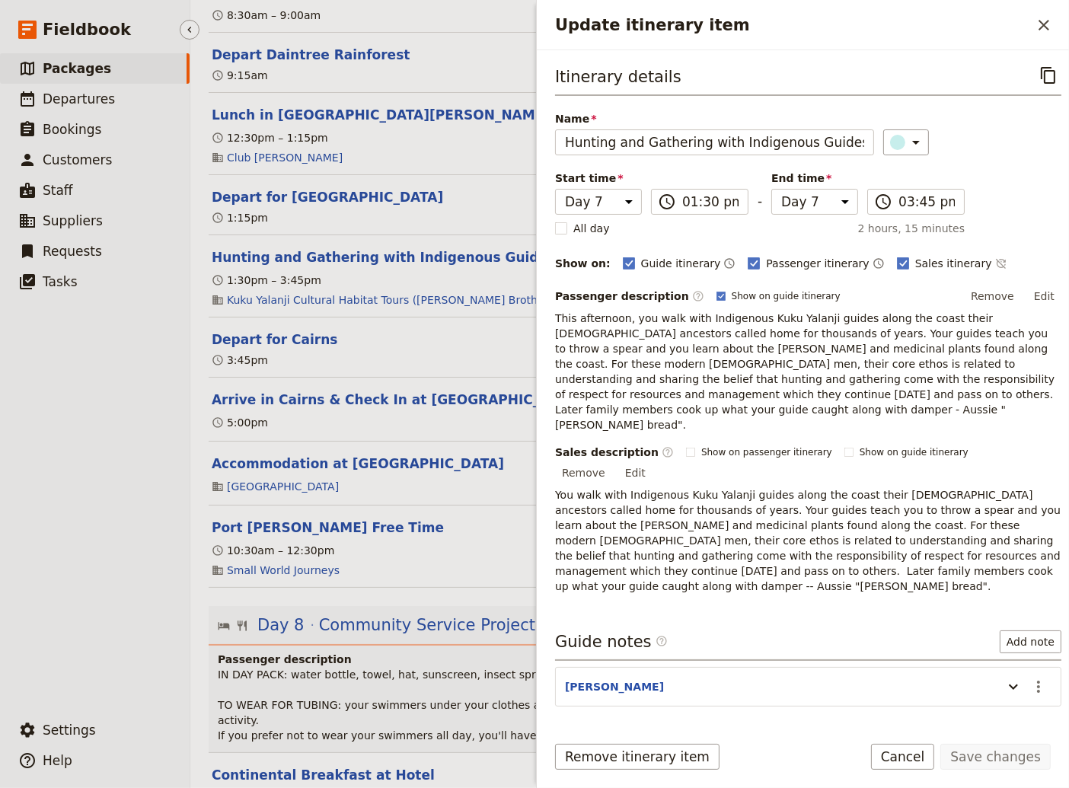
click at [82, 501] on ul "​ Packages ​ Departures ​ Bookings ​ Customers ​ Staff ​ Suppliers ​ Requests ​…" at bounding box center [95, 380] width 190 height 655
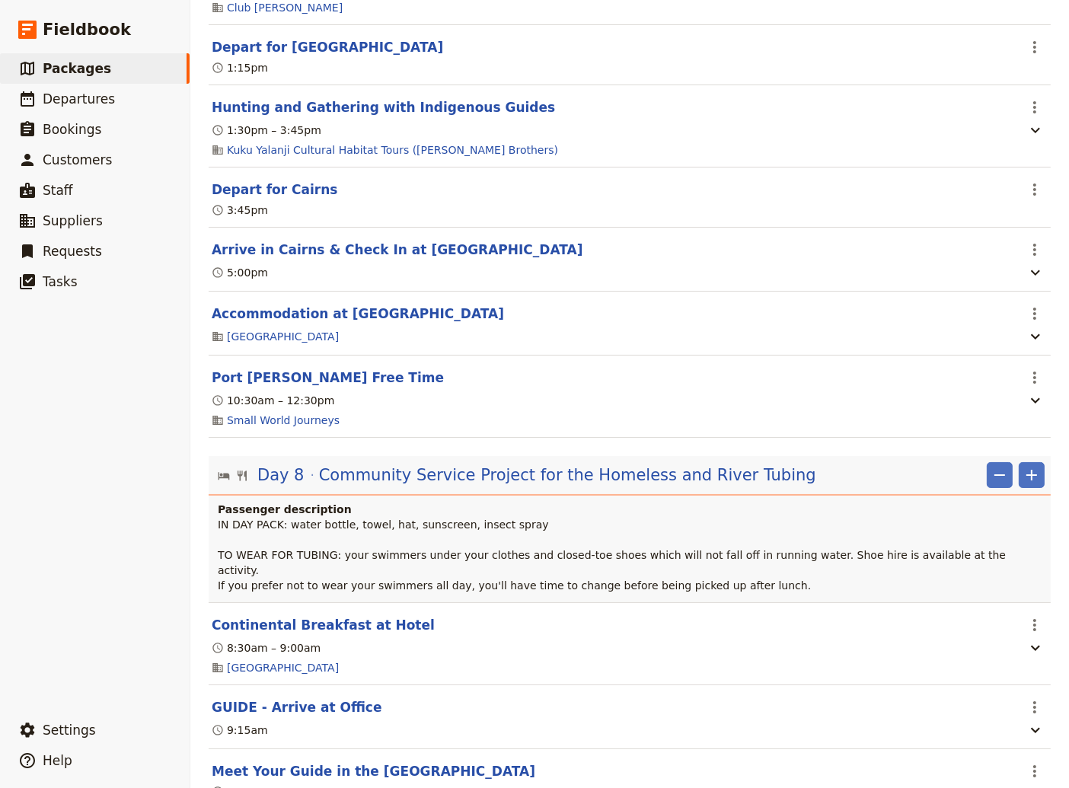
scroll to position [6474, 0]
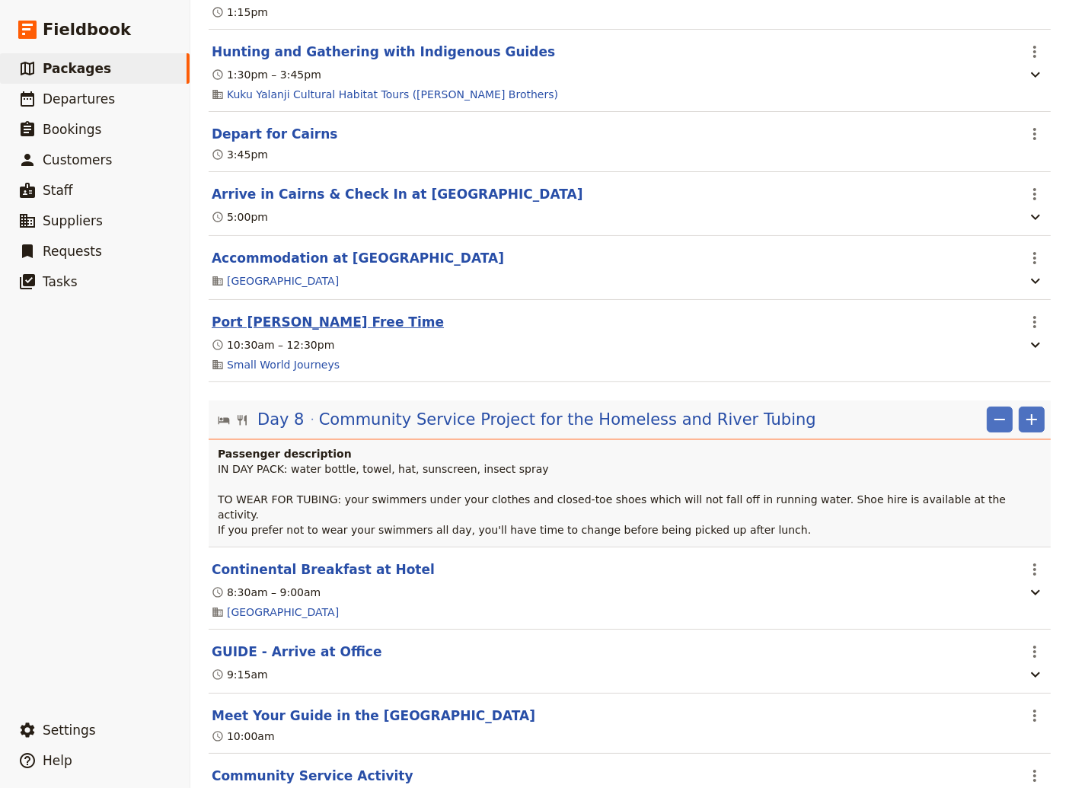
click at [317, 331] on button "Port [PERSON_NAME] Free Time" at bounding box center [328, 322] width 232 height 18
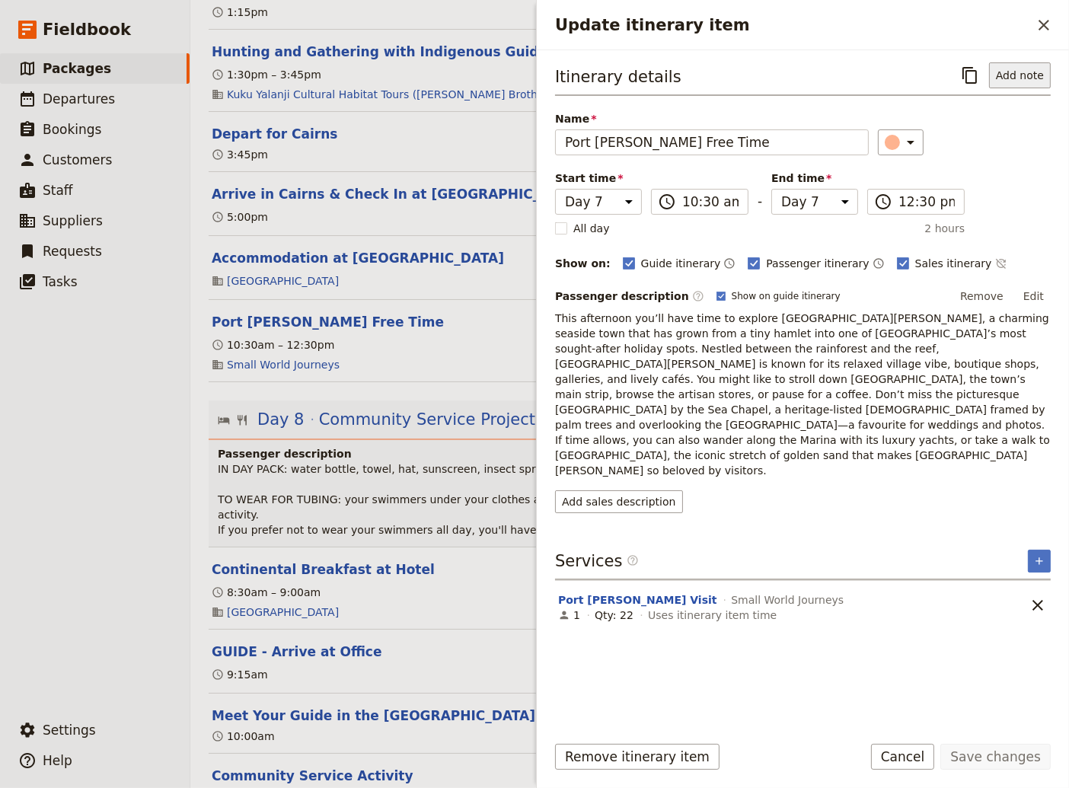
click at [1009, 73] on button "Add note" at bounding box center [1020, 75] width 62 height 26
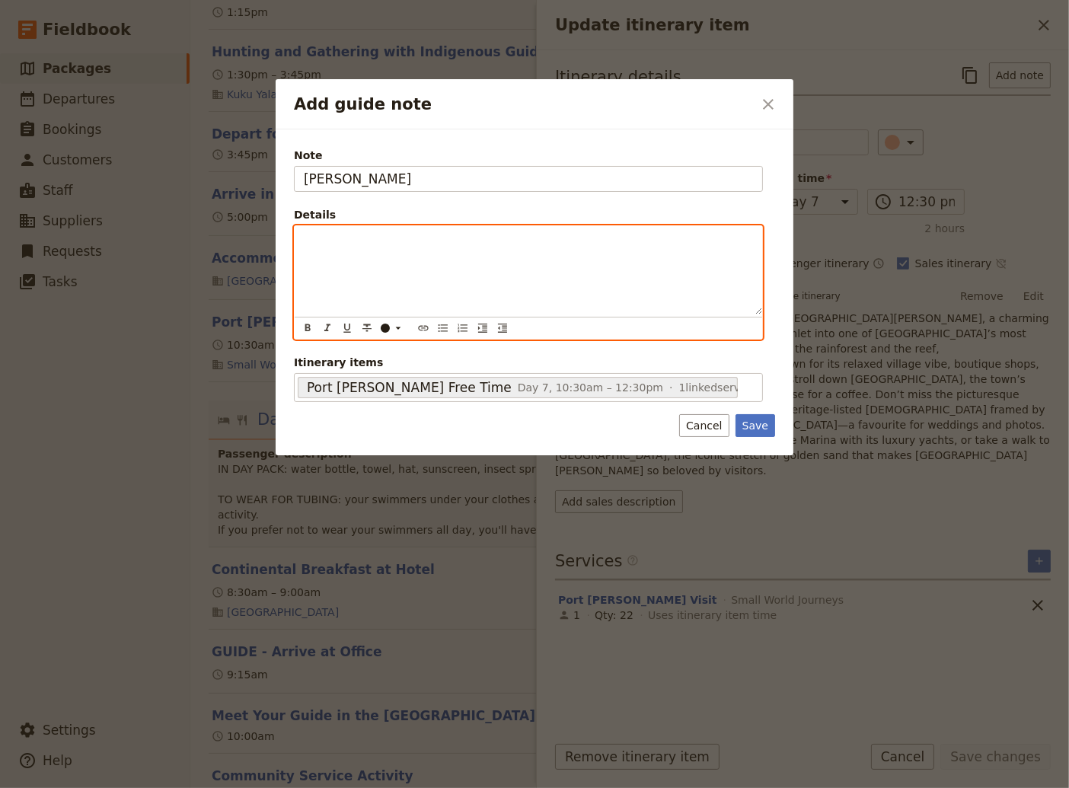
drag, startPoint x: 317, startPoint y: 244, endPoint x: 295, endPoint y: 246, distance: 21.4
click at [315, 244] on p "Add guide note" at bounding box center [528, 239] width 449 height 15
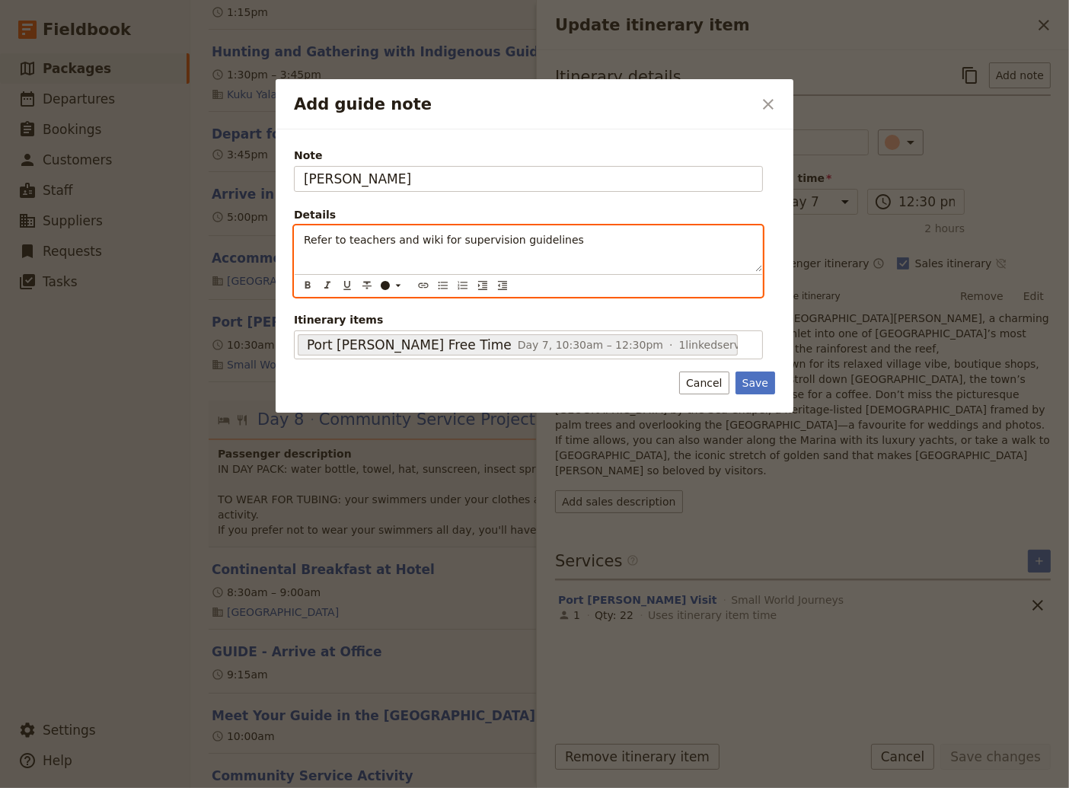
click at [299, 241] on div "Refer to teachers and wiki for supervision guidelines" at bounding box center [528, 249] width 467 height 46
click at [398, 288] on icon "Add guide note" at bounding box center [398, 285] width 12 height 12
click at [442, 286] on icon "Bulleted list" at bounding box center [443, 285] width 12 height 12
click at [577, 241] on li "Refer to teachers and wiki for supervision guidelines" at bounding box center [540, 238] width 425 height 15
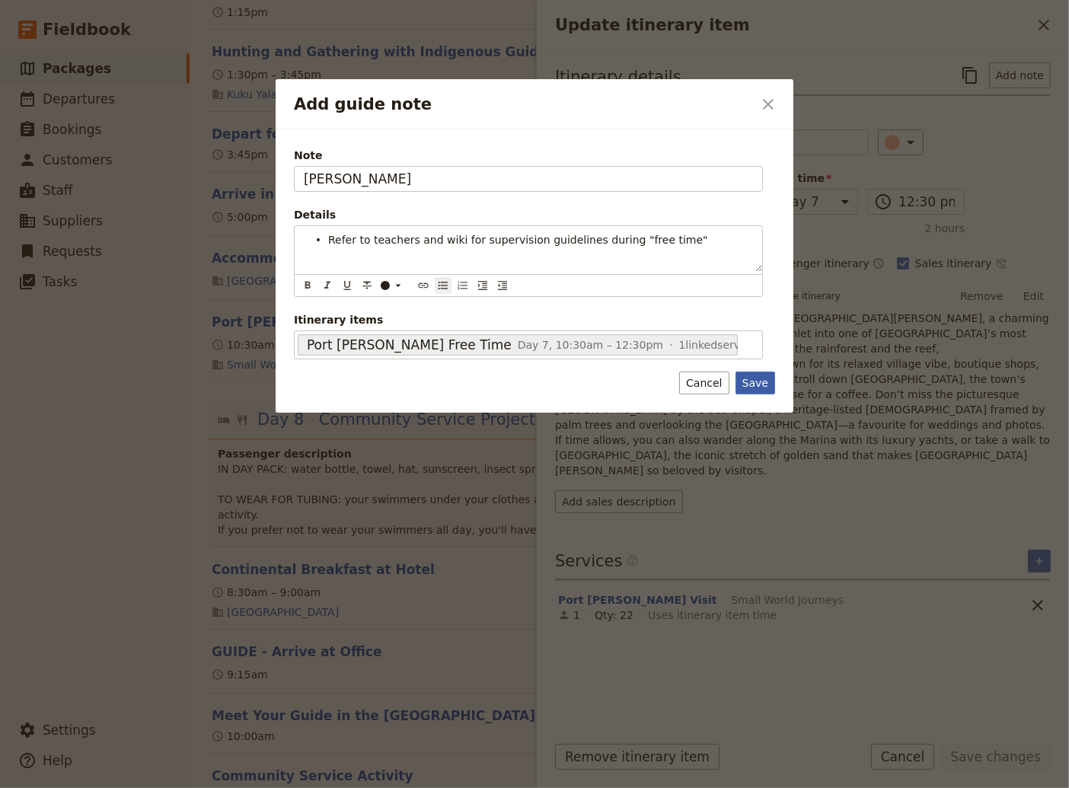
click at [757, 381] on div "Note [PERSON_NAME] Details Refer to teachers and wiki for supervision guideline…" at bounding box center [535, 271] width 518 height 284
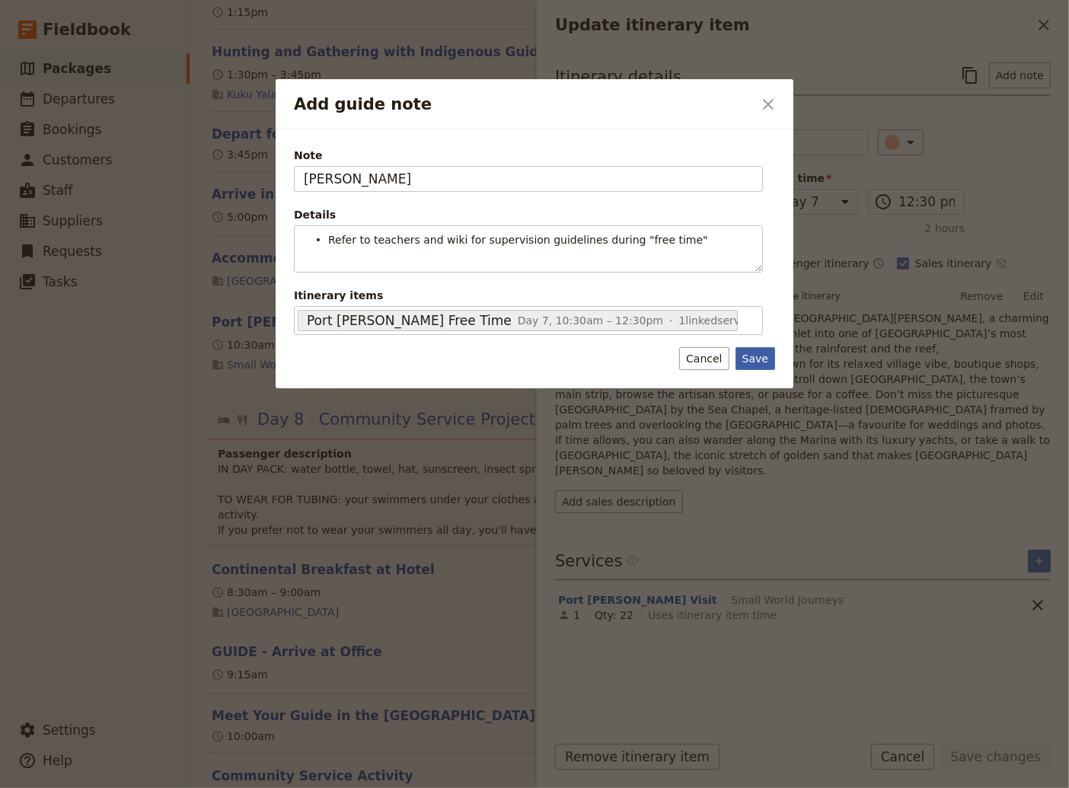
click at [756, 361] on button "Save" at bounding box center [755, 358] width 40 height 23
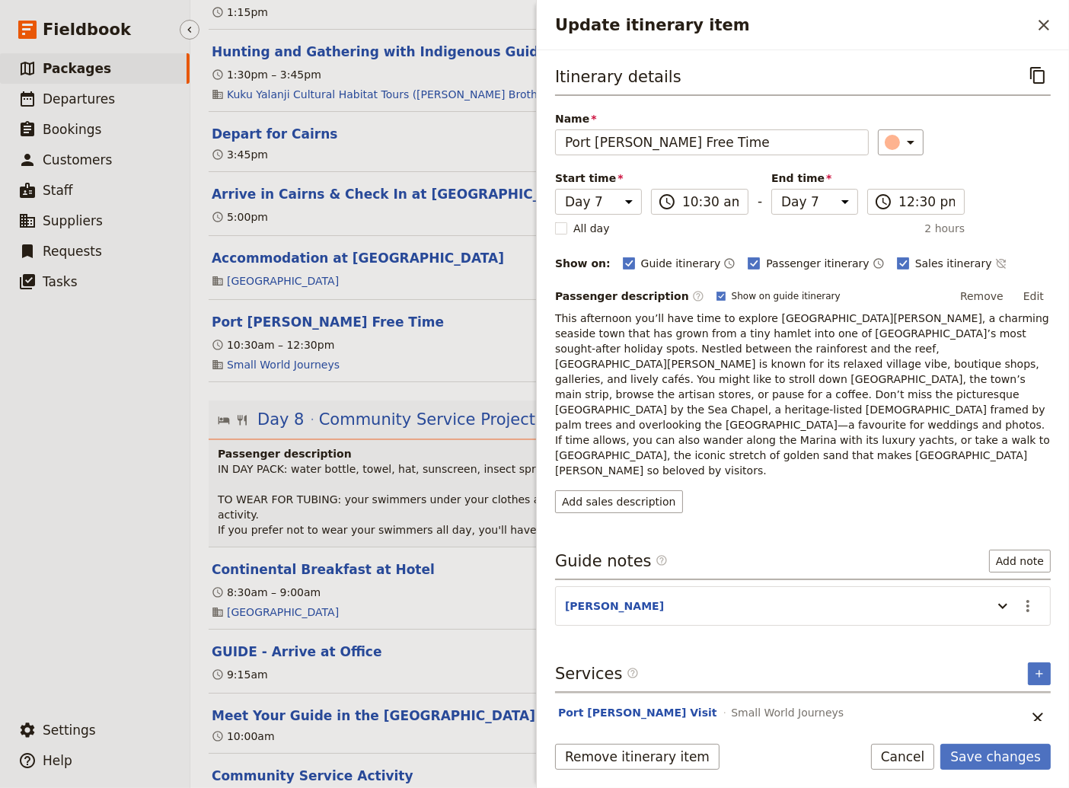
click at [151, 647] on ul "​ Packages ​ Departures ​ Bookings ​ Customers ​ Staff ​ Suppliers ​ Requests ​…" at bounding box center [95, 380] width 190 height 655
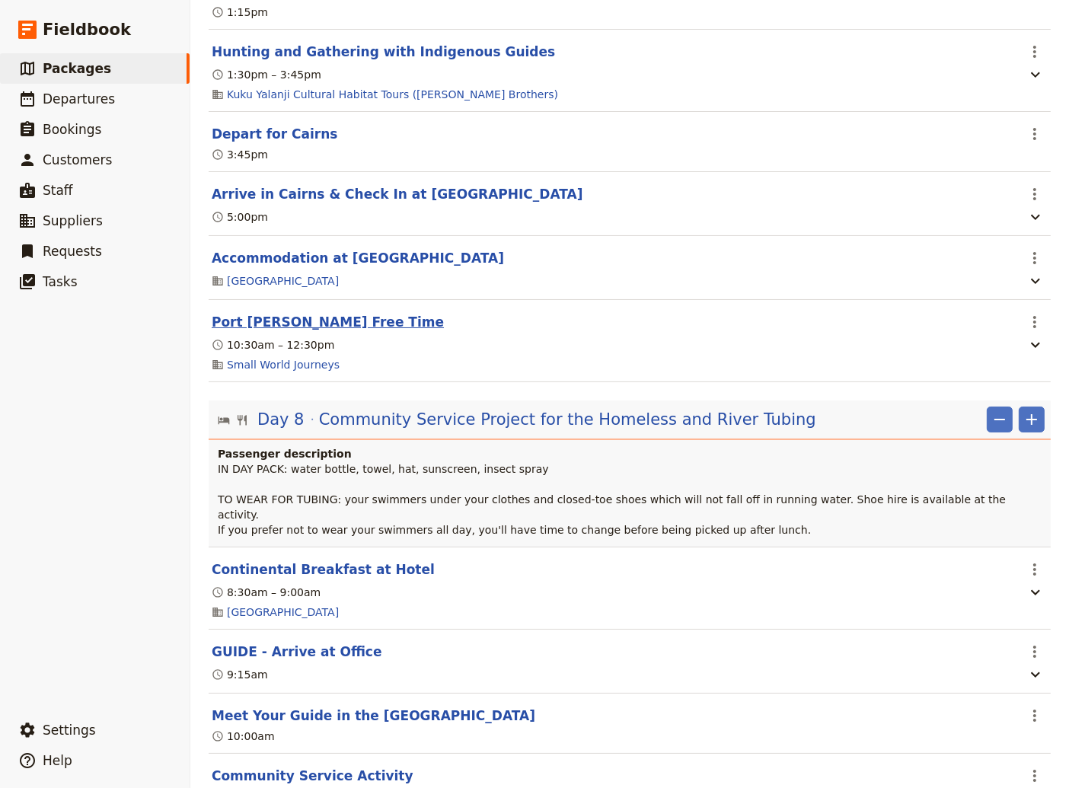
click at [296, 331] on button "Port [PERSON_NAME] Free Time" at bounding box center [328, 322] width 232 height 18
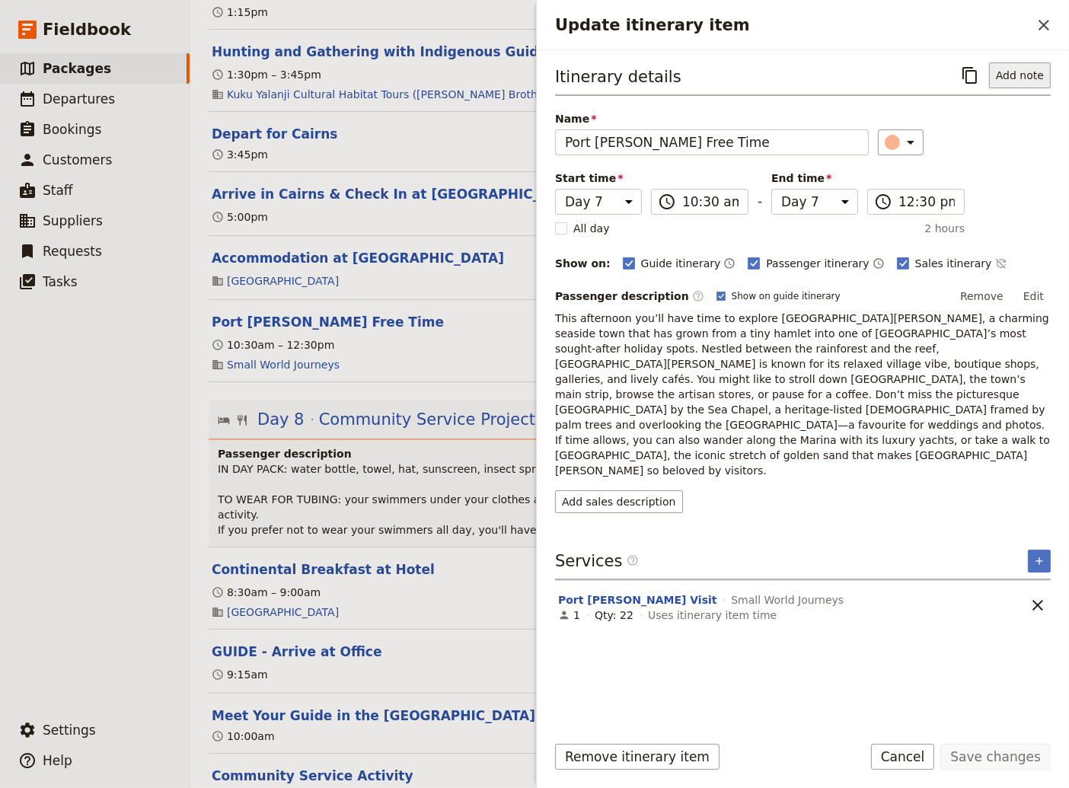
click at [1022, 78] on button "Add note" at bounding box center [1020, 75] width 62 height 26
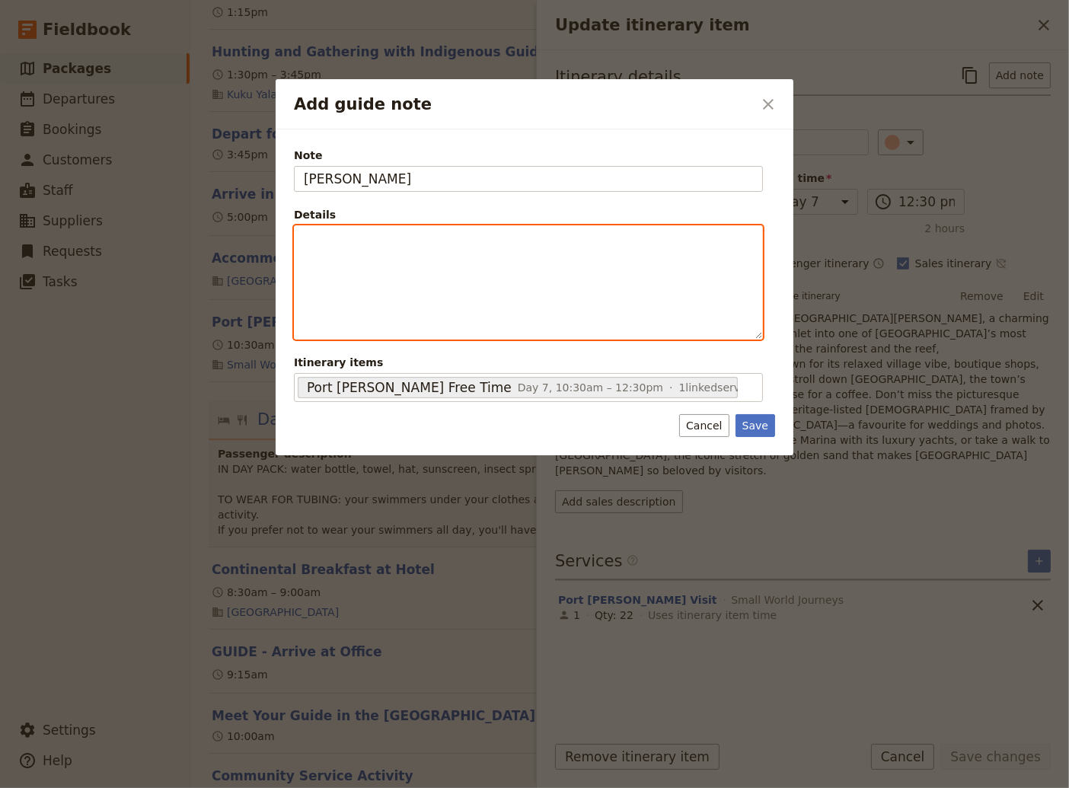
click at [376, 237] on p "Add guide note" at bounding box center [528, 239] width 449 height 15
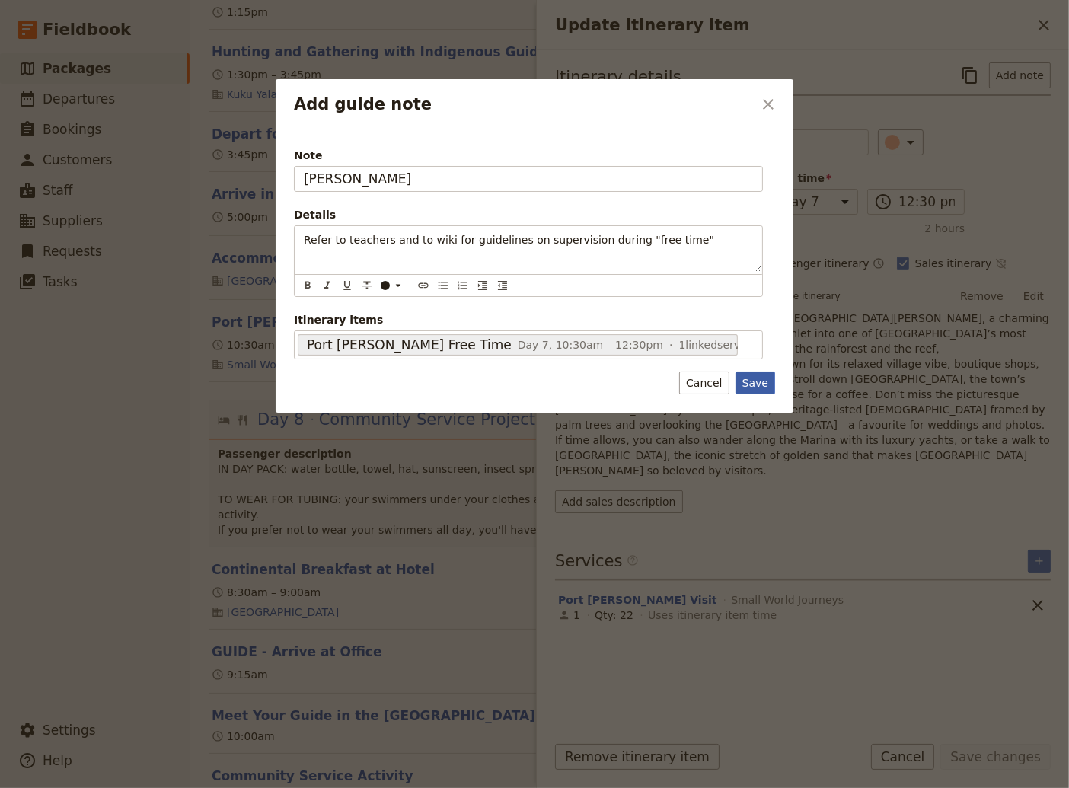
click at [754, 384] on div "Note [PERSON_NAME] Details Refer to teachers and to wiki for guidelines on supe…" at bounding box center [535, 271] width 518 height 284
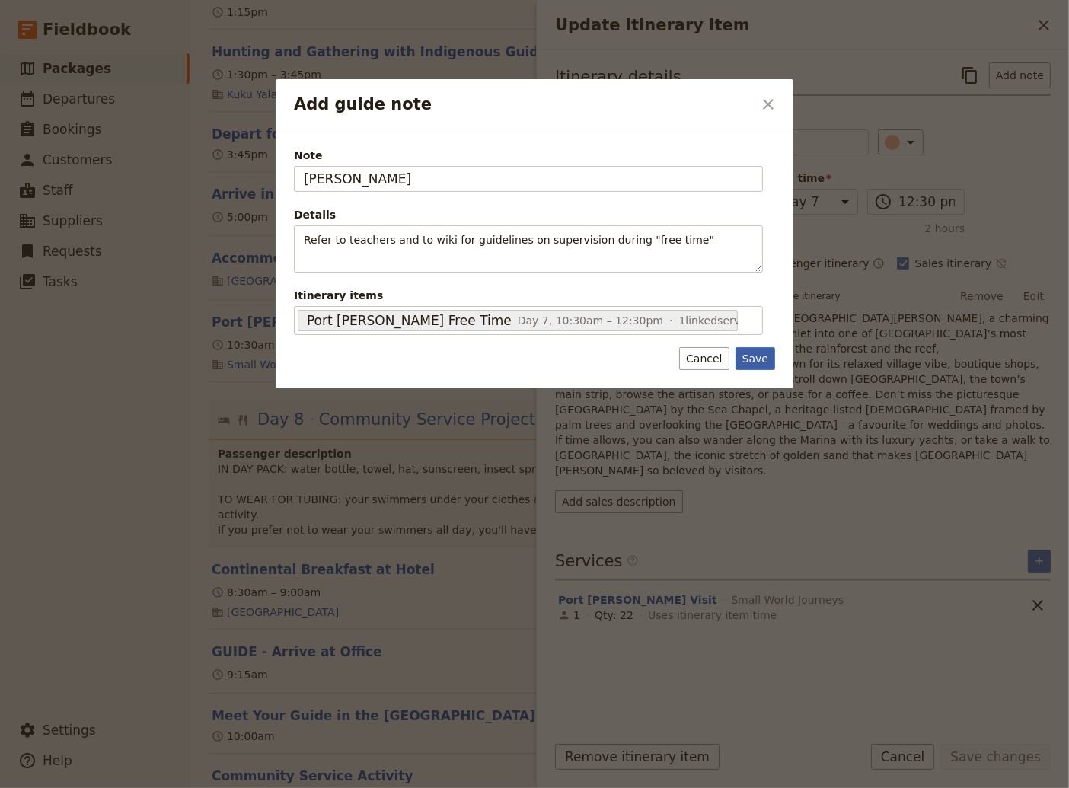
click at [765, 355] on button "Save" at bounding box center [755, 358] width 40 height 23
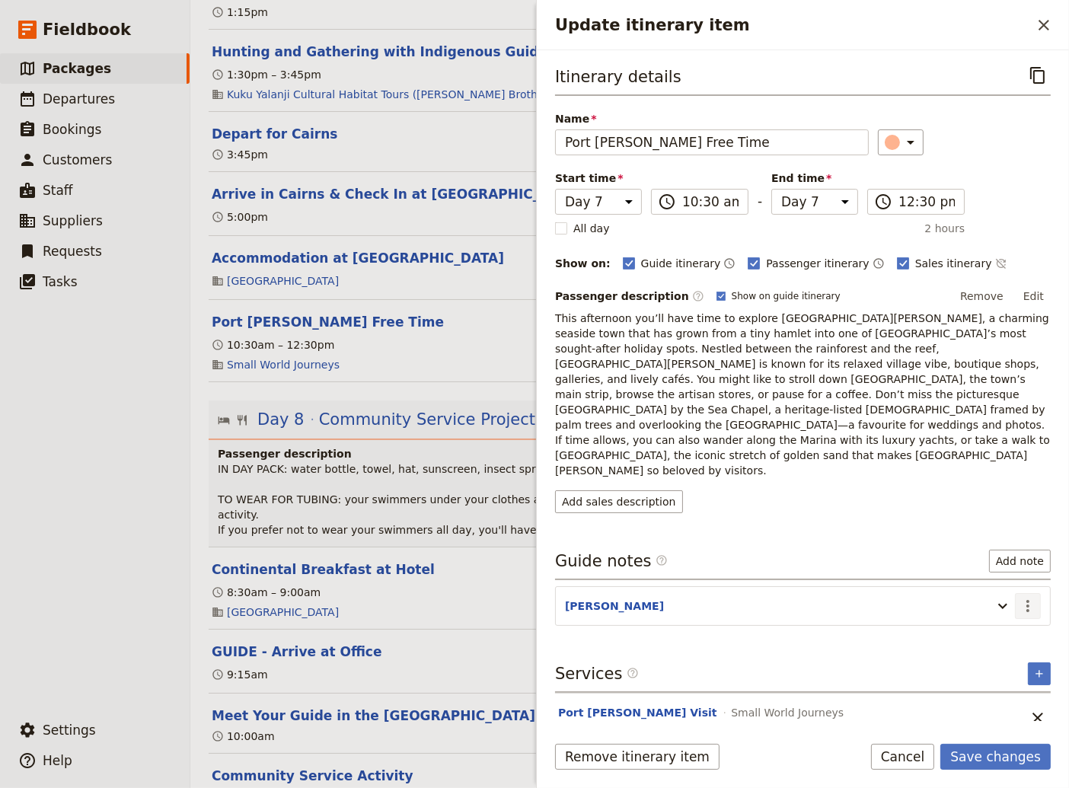
click at [1027, 597] on icon "Actions" at bounding box center [1027, 606] width 18 height 18
click at [1002, 585] on span "Edit note" at bounding box center [984, 590] width 48 height 15
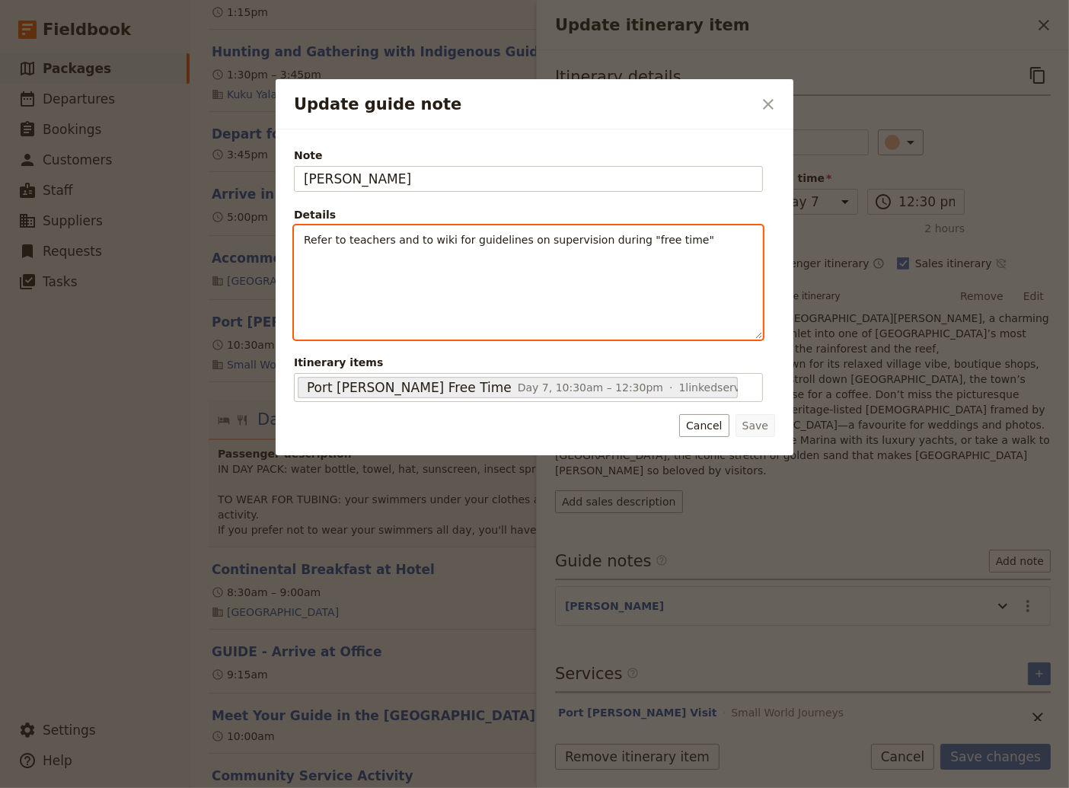
click at [301, 242] on div "Refer to teachers and to wiki for guidelines on supervision during "free time"" at bounding box center [528, 282] width 467 height 113
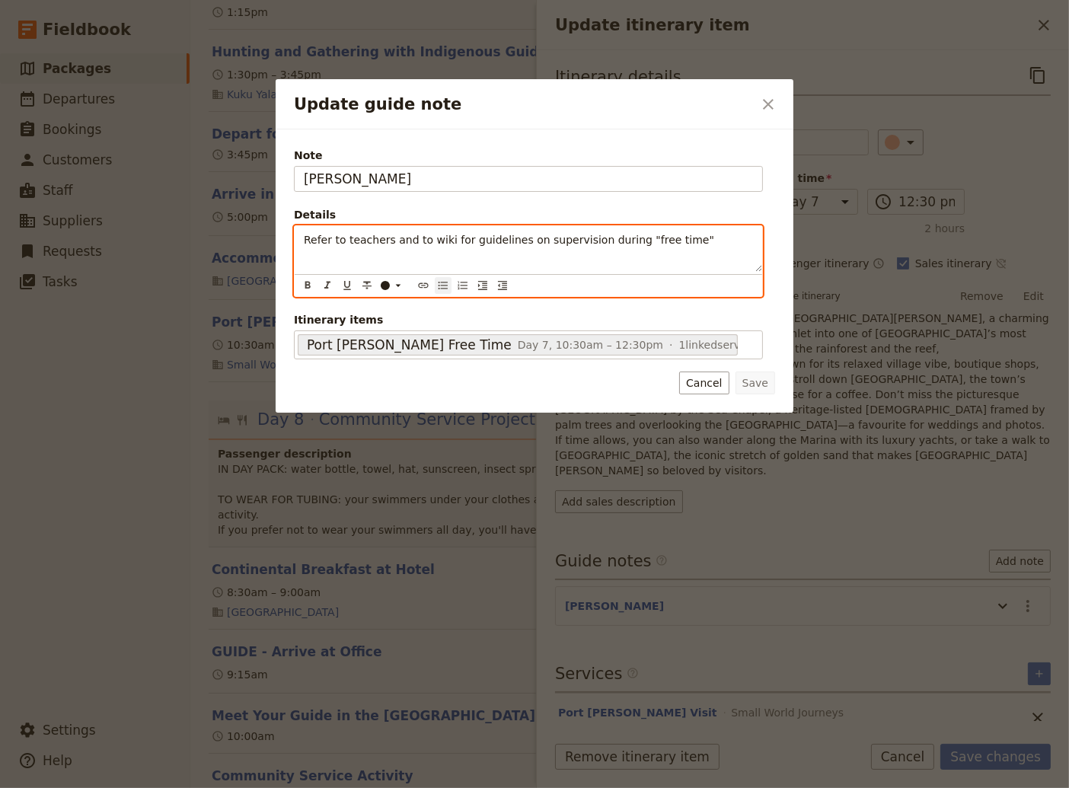
drag, startPoint x: 444, startPoint y: 289, endPoint x: 497, endPoint y: 301, distance: 54.5
click at [448, 289] on icon "Bulleted list" at bounding box center [443, 285] width 12 height 12
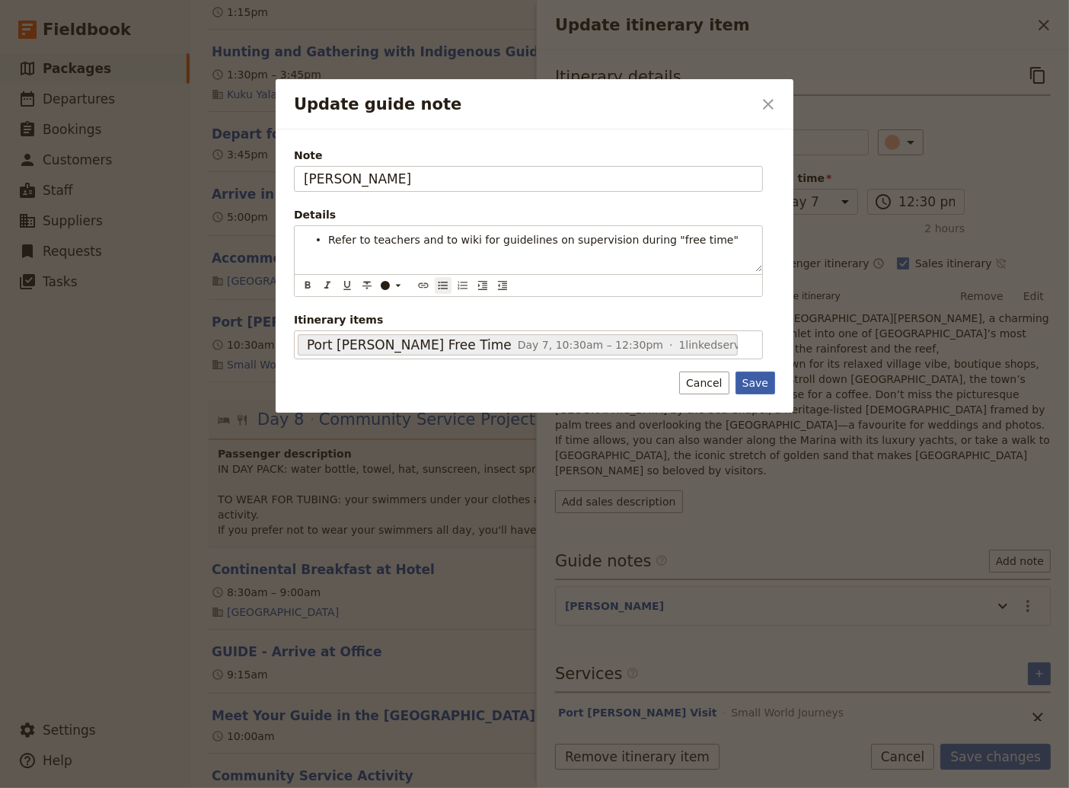
click at [763, 385] on div "Note [PERSON_NAME] Details Refer to teachers and to wiki for guidelines on supe…" at bounding box center [535, 271] width 518 height 284
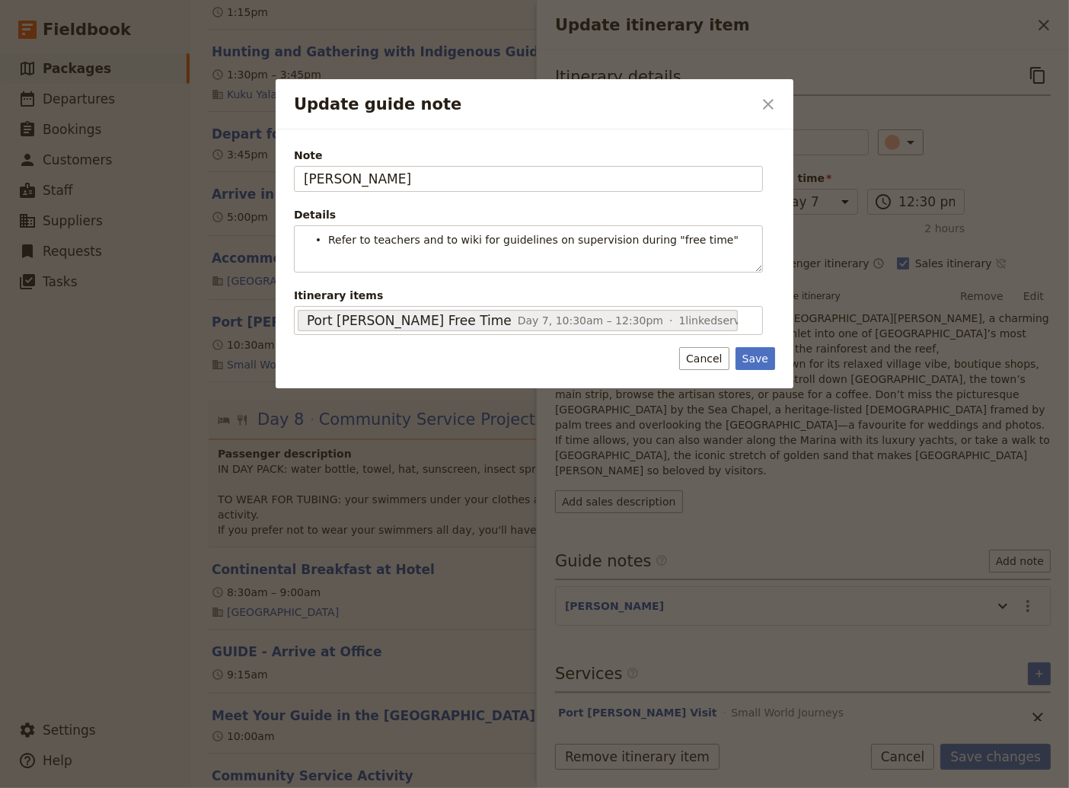
drag, startPoint x: 766, startPoint y: 358, endPoint x: 778, endPoint y: 365, distance: 14.0
click at [764, 358] on button "Save" at bounding box center [755, 358] width 40 height 23
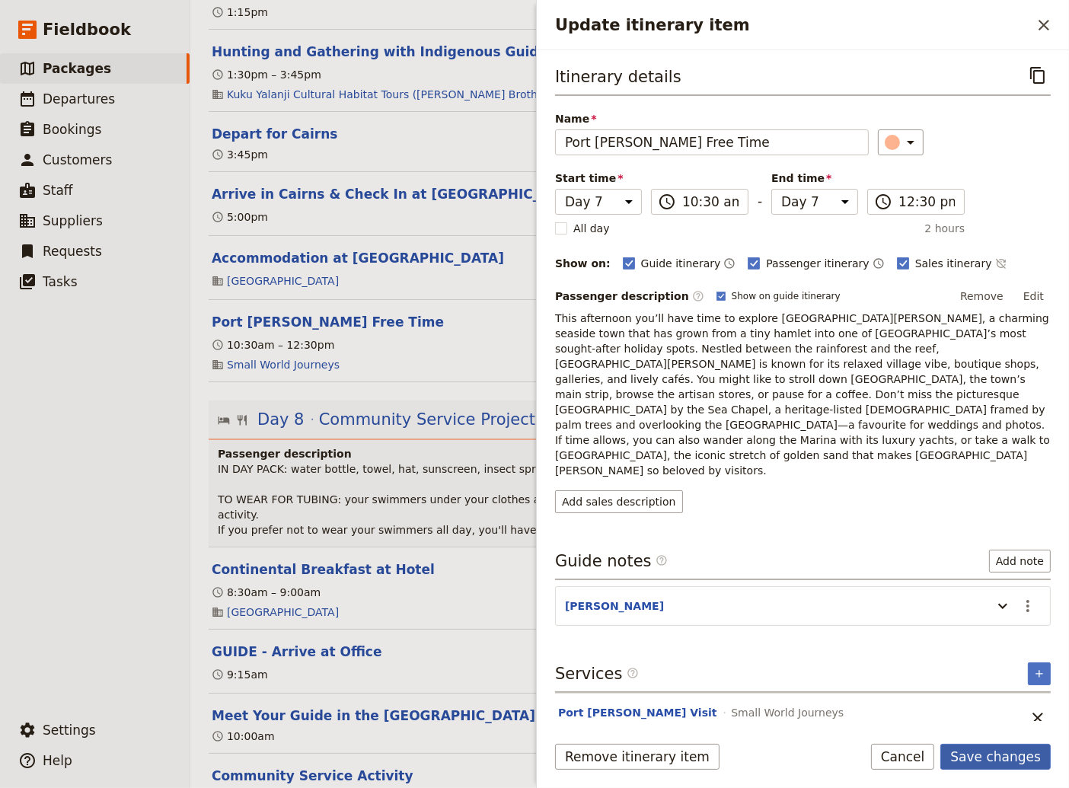
drag, startPoint x: 1034, startPoint y: 760, endPoint x: 1025, endPoint y: 750, distance: 13.5
click at [1034, 759] on button "Save changes" at bounding box center [995, 757] width 110 height 26
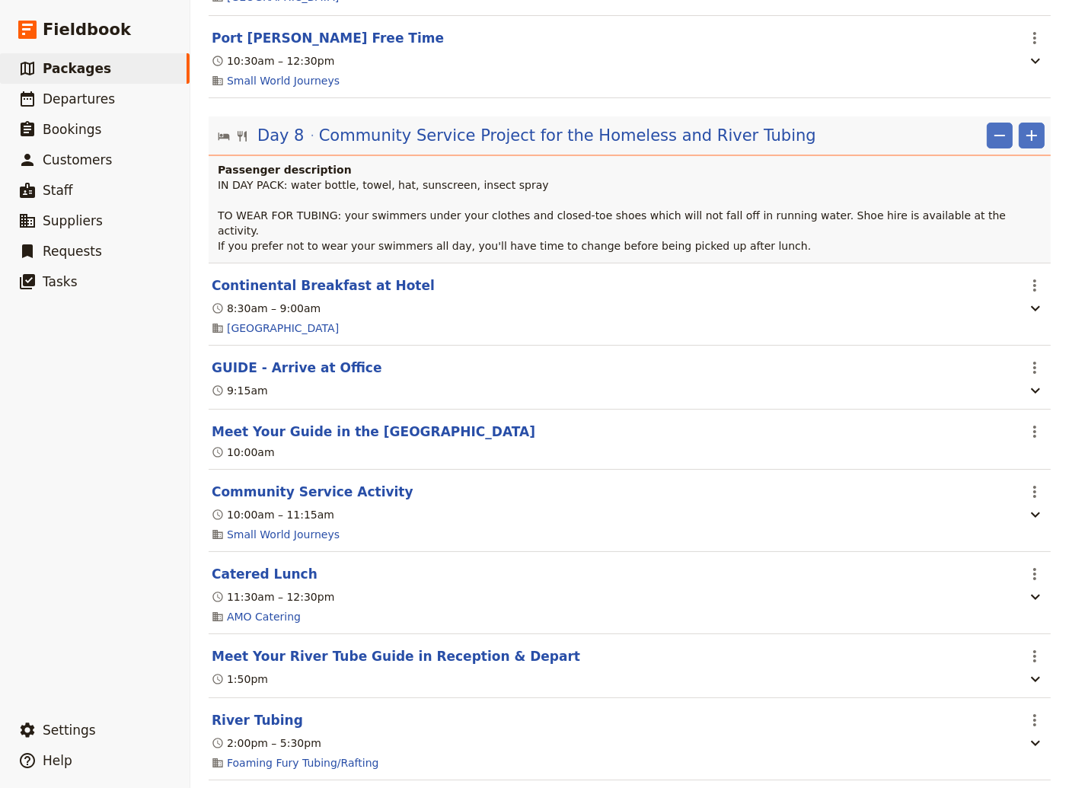
scroll to position [6782, 0]
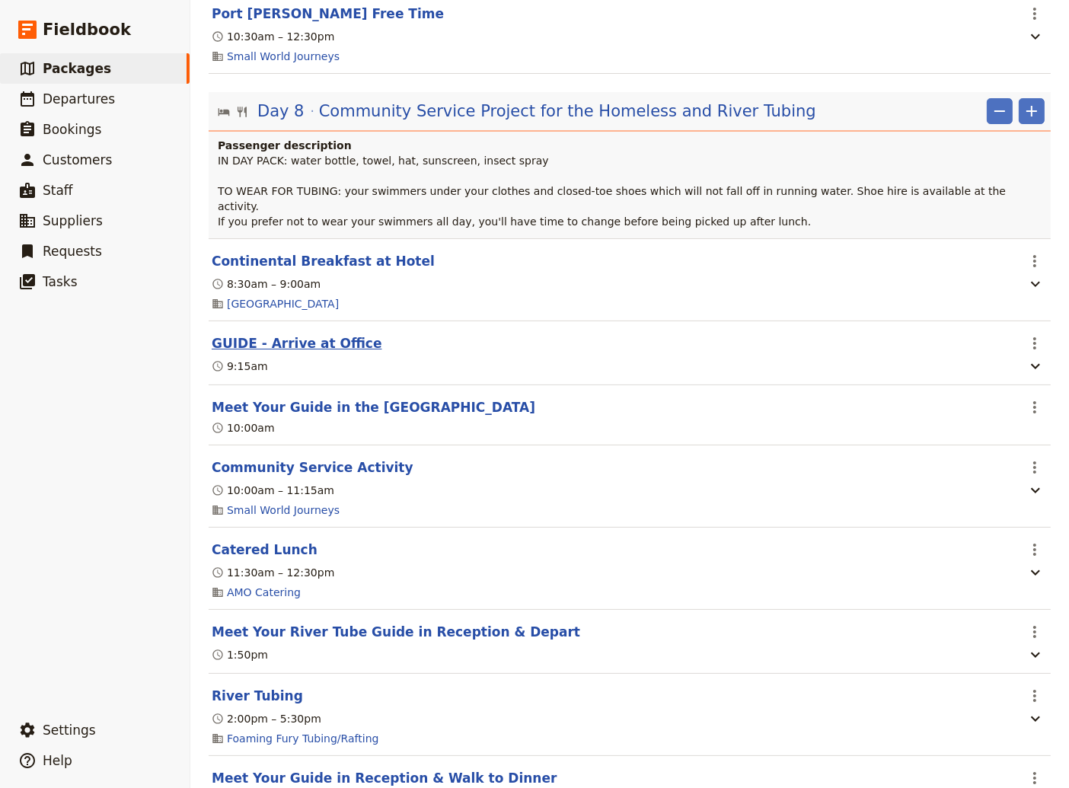
click at [278, 352] on button "GUIDE - Arrive at Office" at bounding box center [297, 343] width 170 height 18
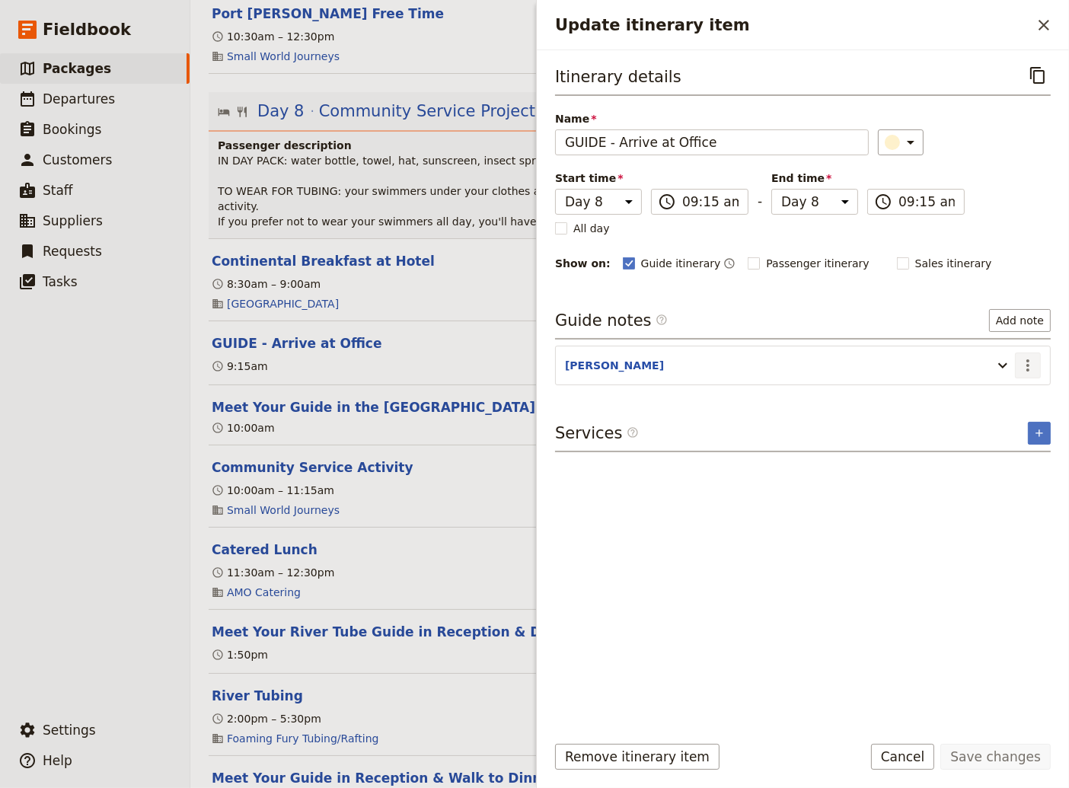
click at [1031, 360] on icon "Actions" at bounding box center [1027, 365] width 18 height 18
click at [1022, 390] on span "Edit note" at bounding box center [995, 395] width 71 height 15
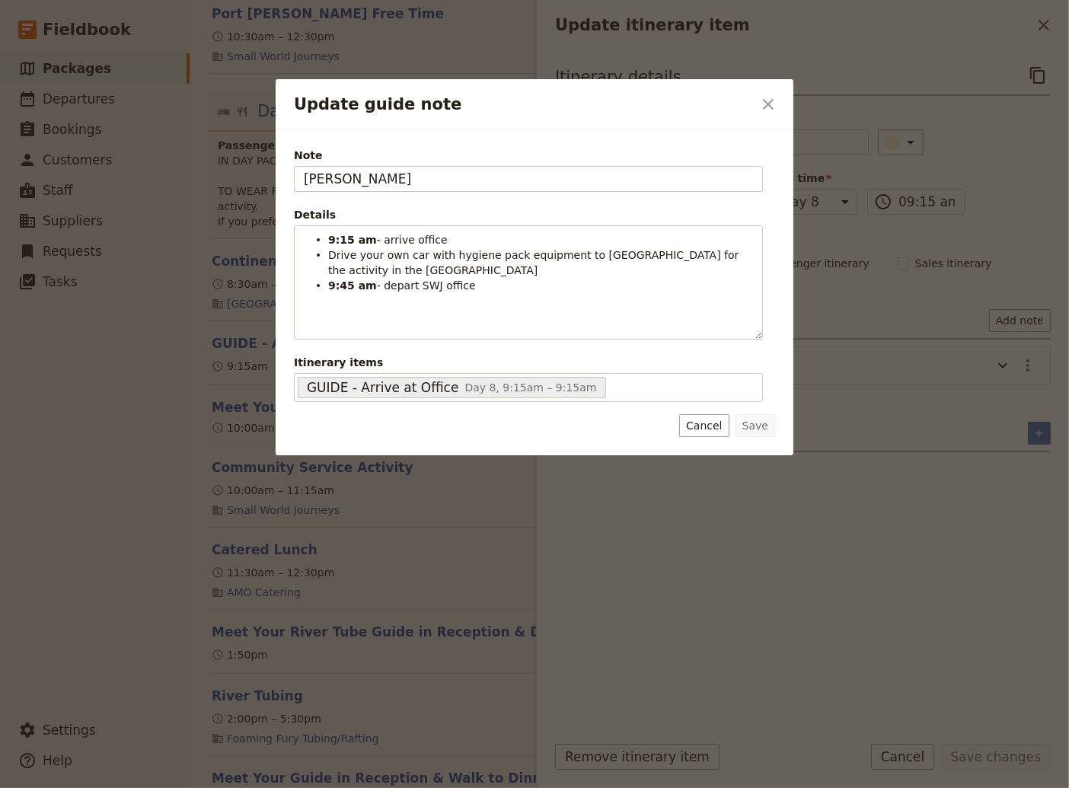
click at [714, 425] on button "Cancel" at bounding box center [703, 425] width 49 height 23
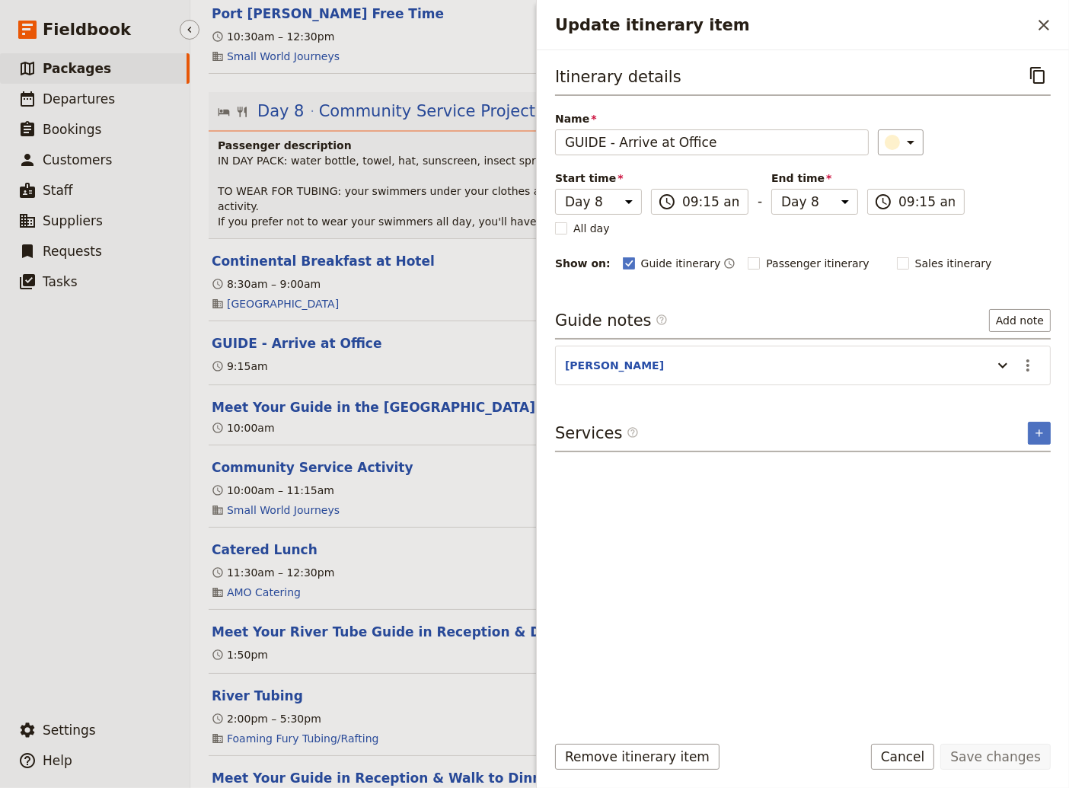
click at [169, 534] on ul "​ Packages ​ Departures ​ Bookings ​ Customers ​ Staff ​ Suppliers ​ Requests ​…" at bounding box center [95, 380] width 190 height 655
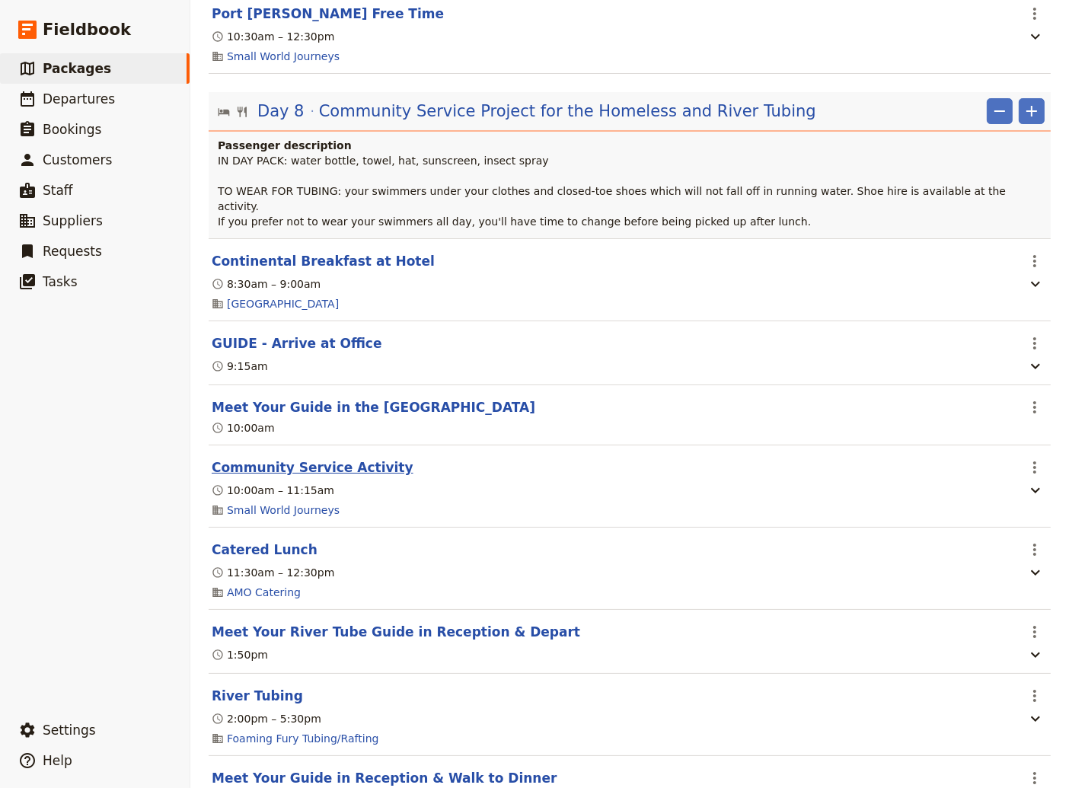
click at [301, 476] on button "Community Service Activity" at bounding box center [313, 467] width 202 height 18
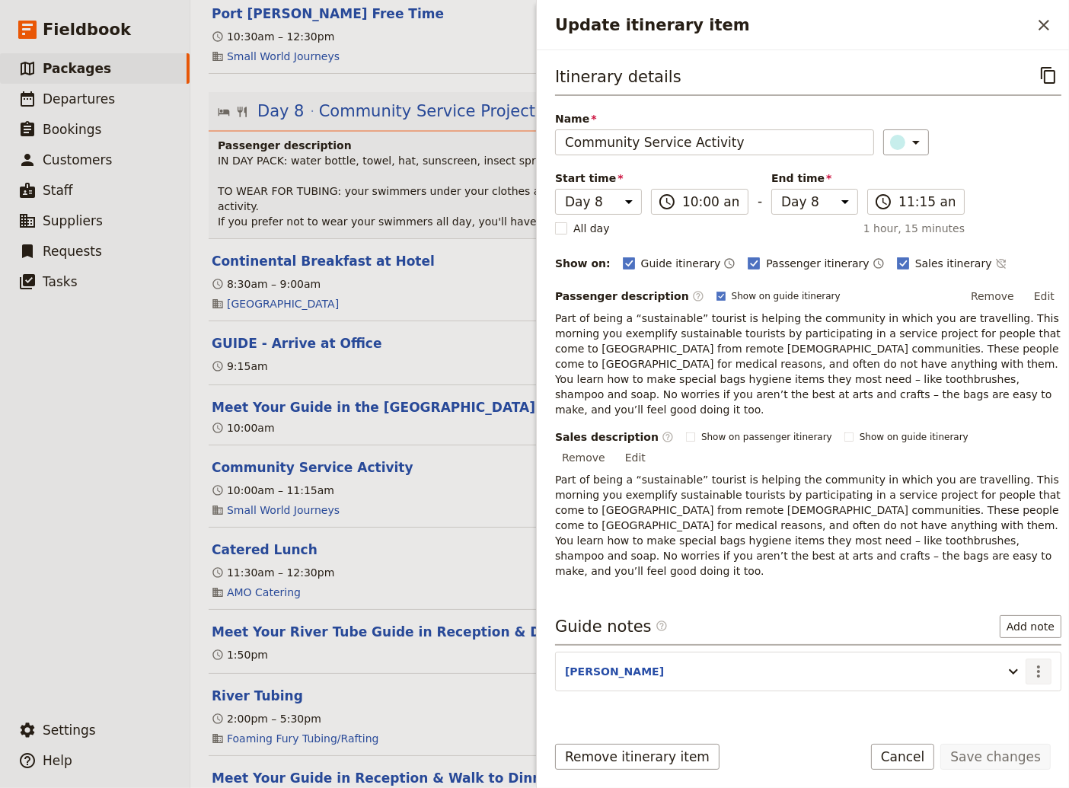
click at [1029, 662] on icon "Actions" at bounding box center [1038, 671] width 18 height 18
click at [992, 654] on span "Edit note" at bounding box center [984, 654] width 48 height 15
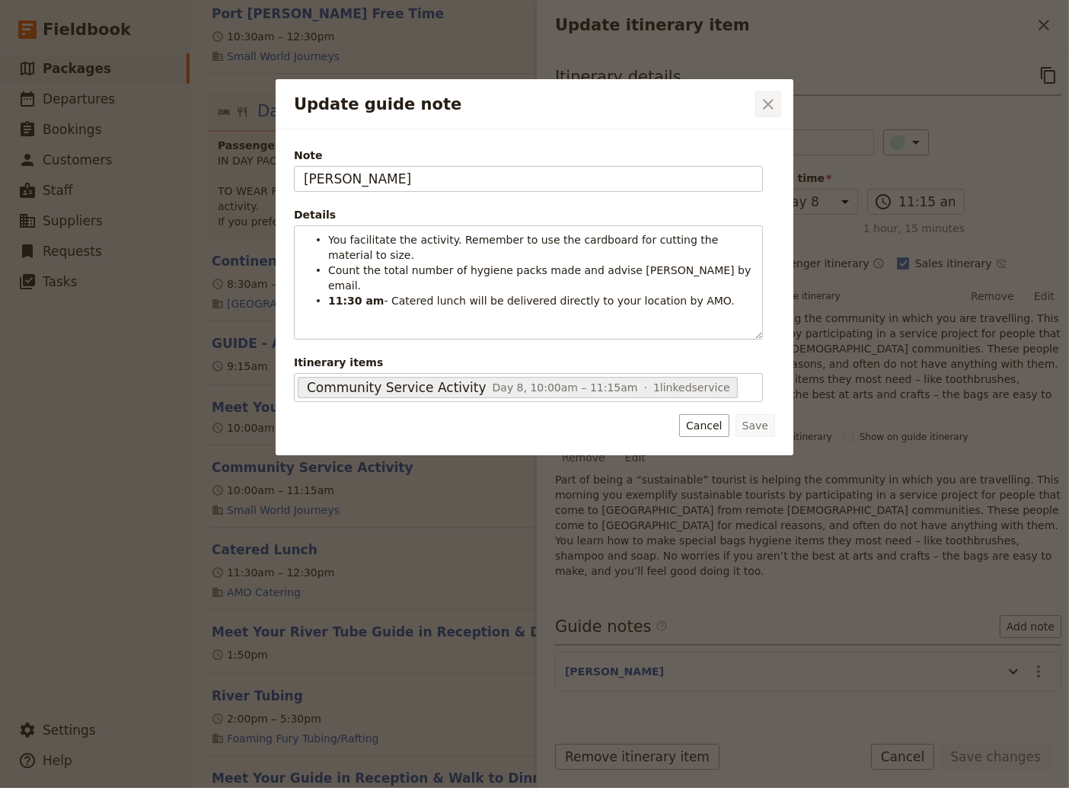
click at [765, 105] on icon "Close dialog" at bounding box center [768, 104] width 18 height 18
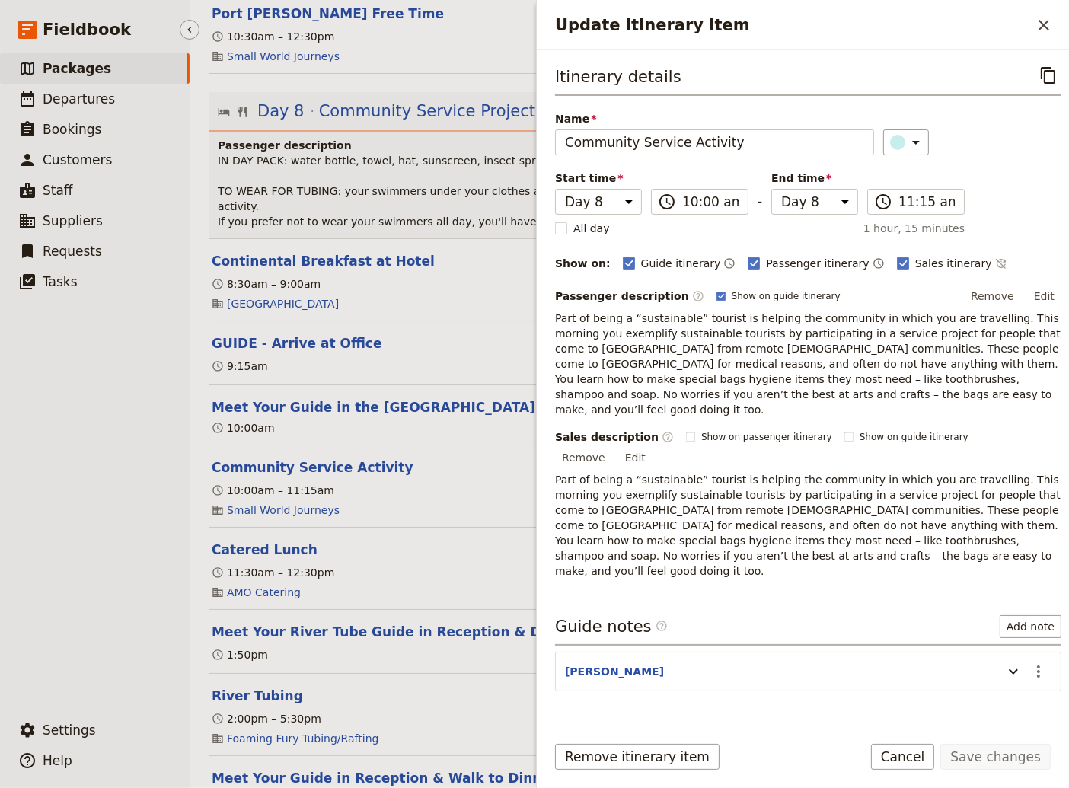
click at [110, 466] on ul "​ Packages ​ Departures ​ Bookings ​ Customers ​ Staff ​ Suppliers ​ Requests ​…" at bounding box center [95, 380] width 190 height 655
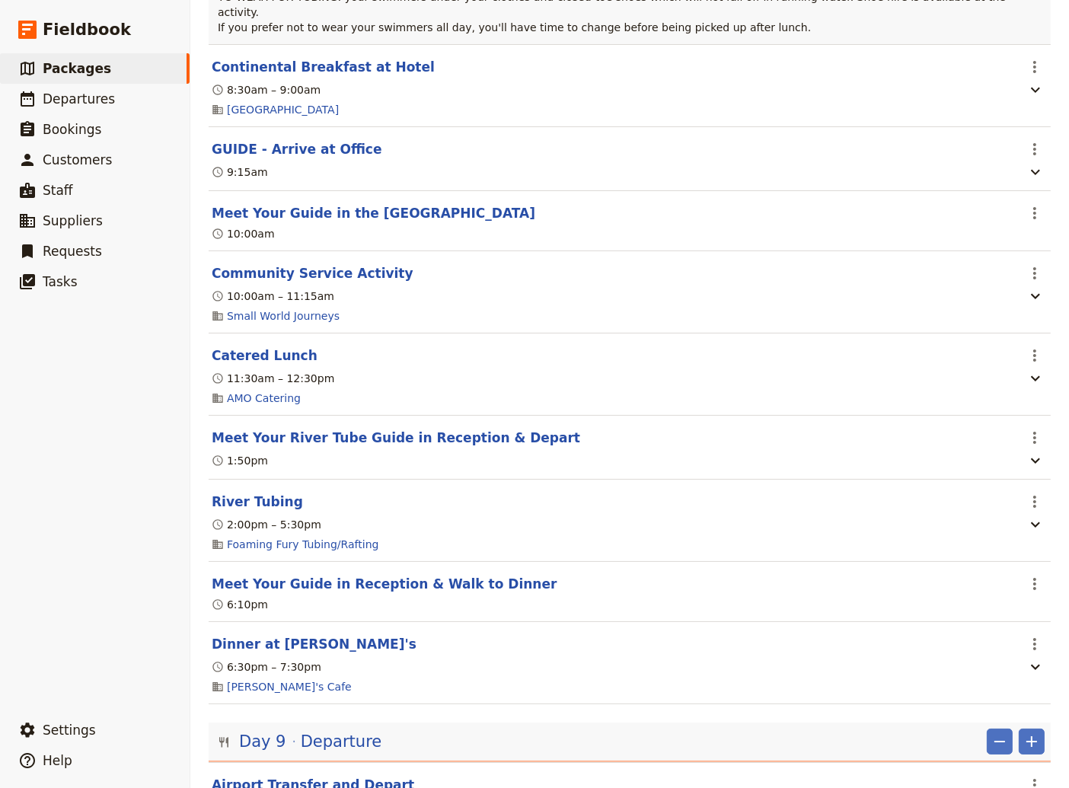
scroll to position [6987, 0]
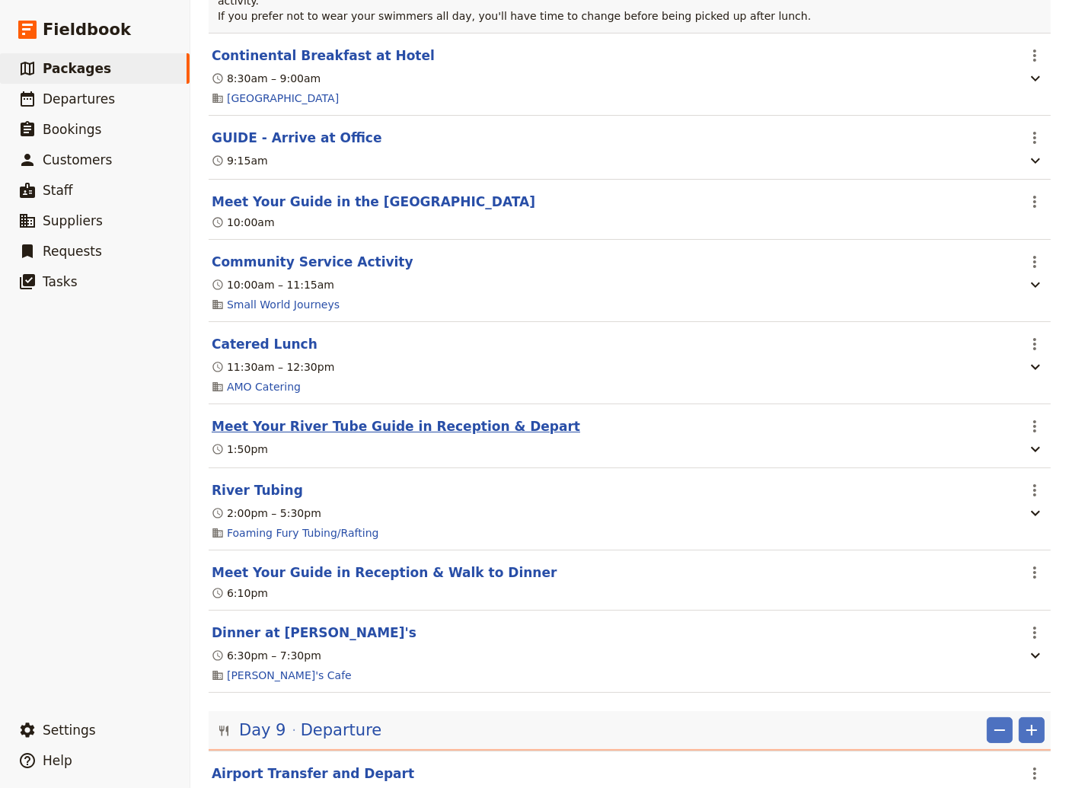
click at [374, 435] on button "Meet Your River Tube Guide in Reception & Depart" at bounding box center [396, 426] width 368 height 18
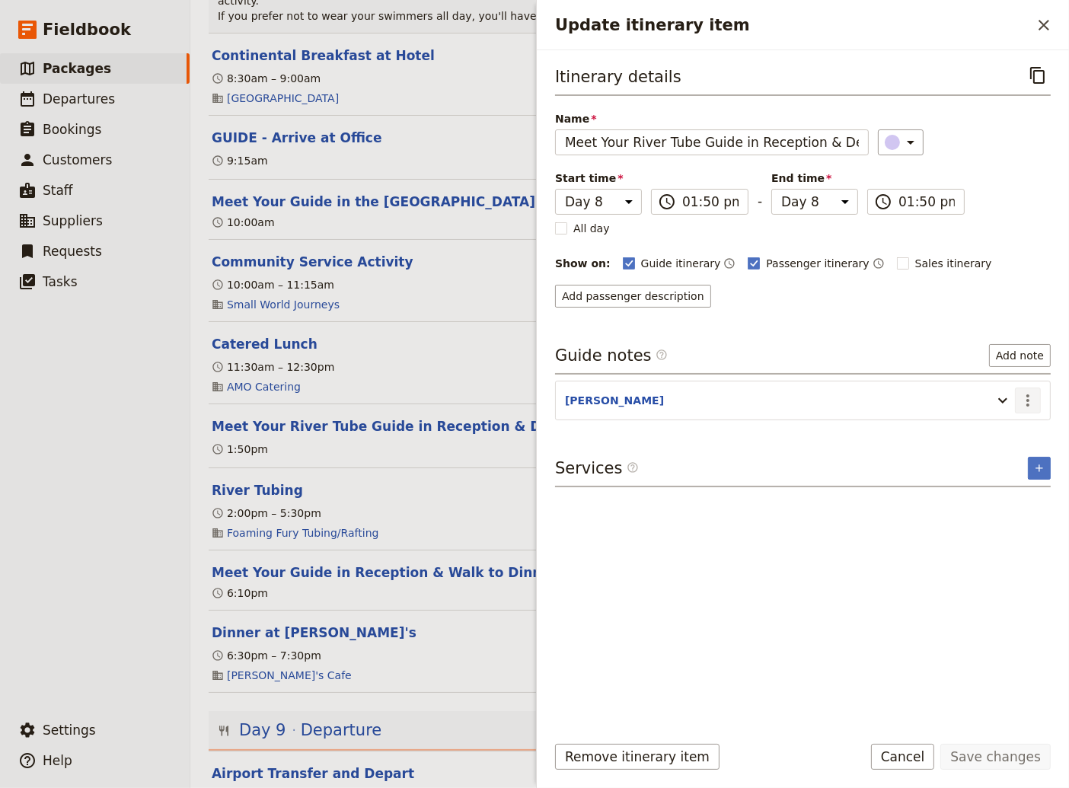
click at [1031, 393] on icon "Actions" at bounding box center [1027, 400] width 18 height 18
click at [1011, 430] on span "Edit note" at bounding box center [995, 430] width 71 height 15
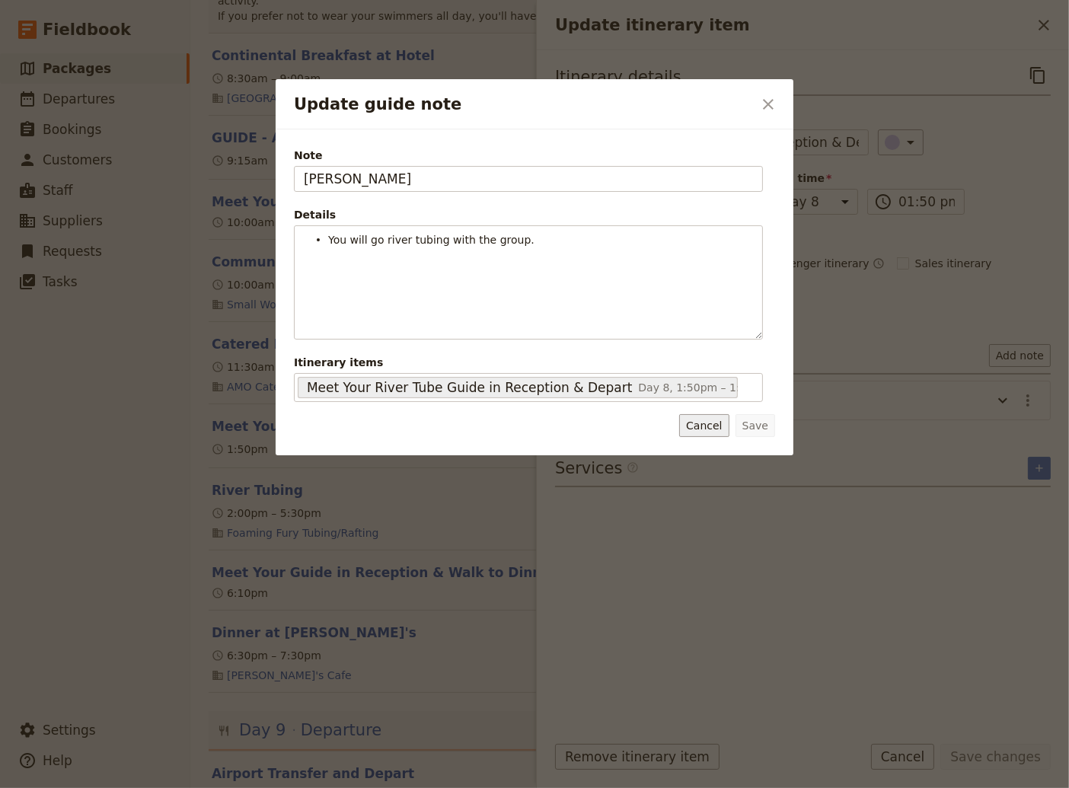
click at [718, 427] on button "Cancel" at bounding box center [703, 425] width 49 height 23
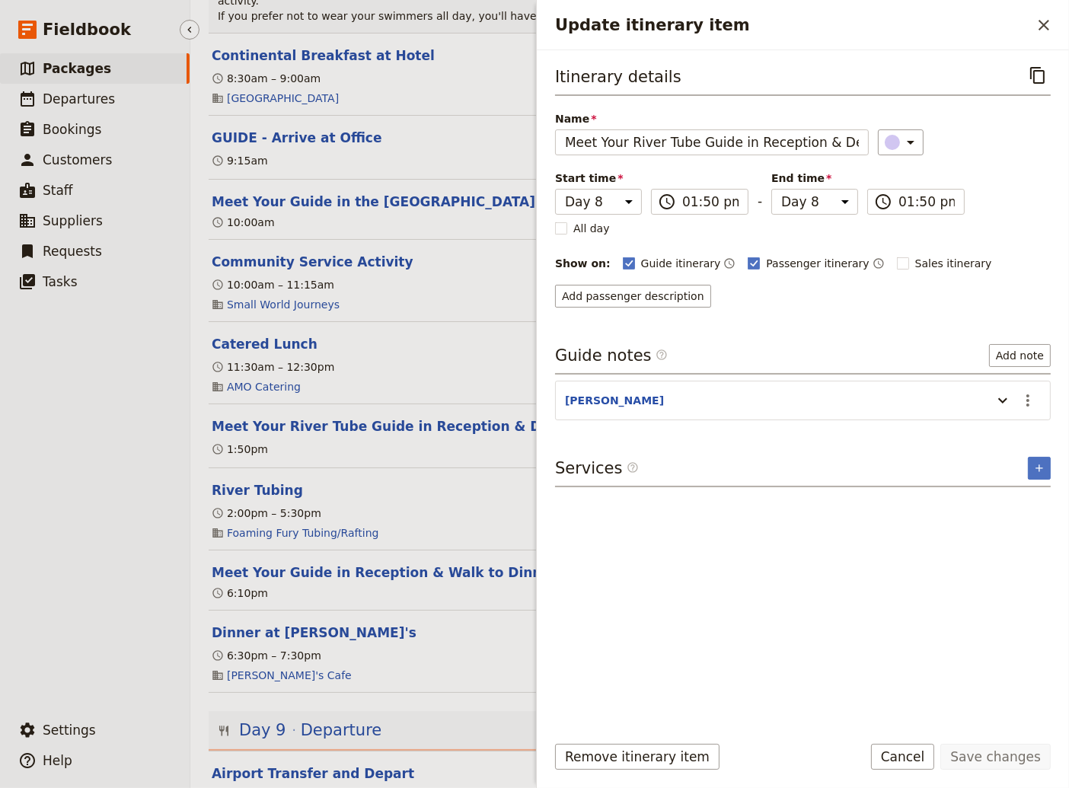
click at [133, 585] on ul "​ Packages ​ Departures ​ Bookings ​ Customers ​ Staff ​ Suppliers ​ Requests ​…" at bounding box center [95, 380] width 190 height 655
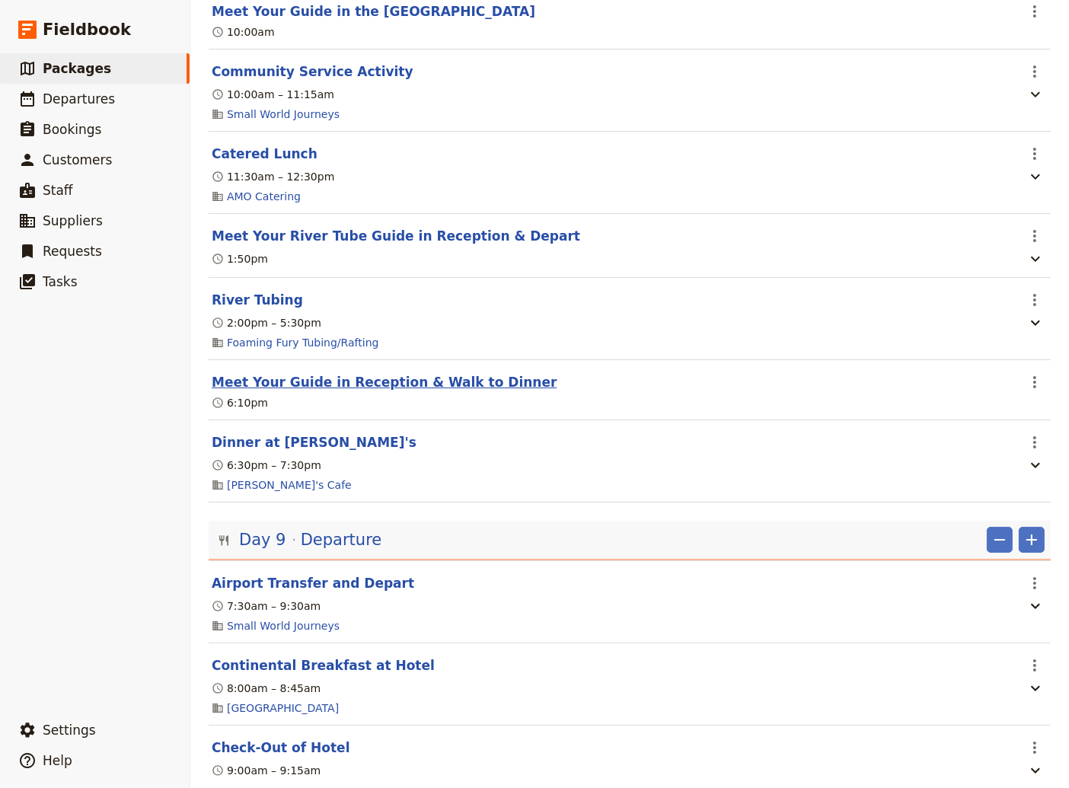
scroll to position [7193, 0]
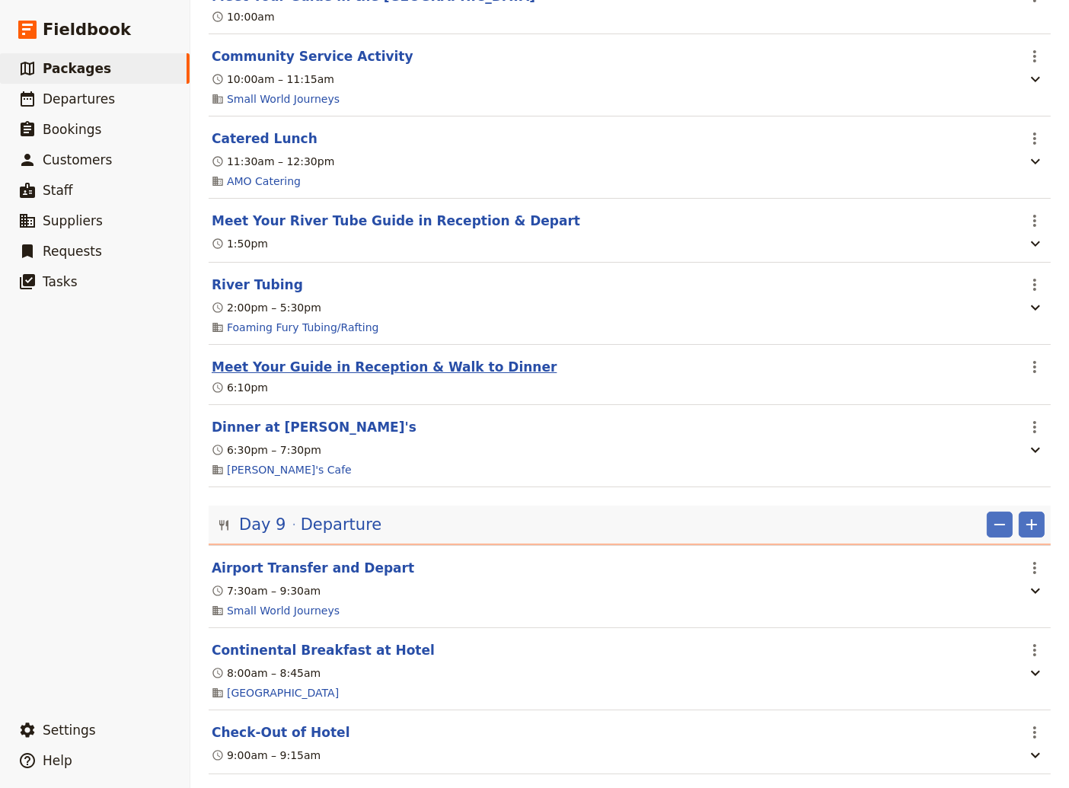
click at [272, 376] on button "Meet Your Guide in Reception & Walk to Dinner" at bounding box center [384, 367] width 345 height 18
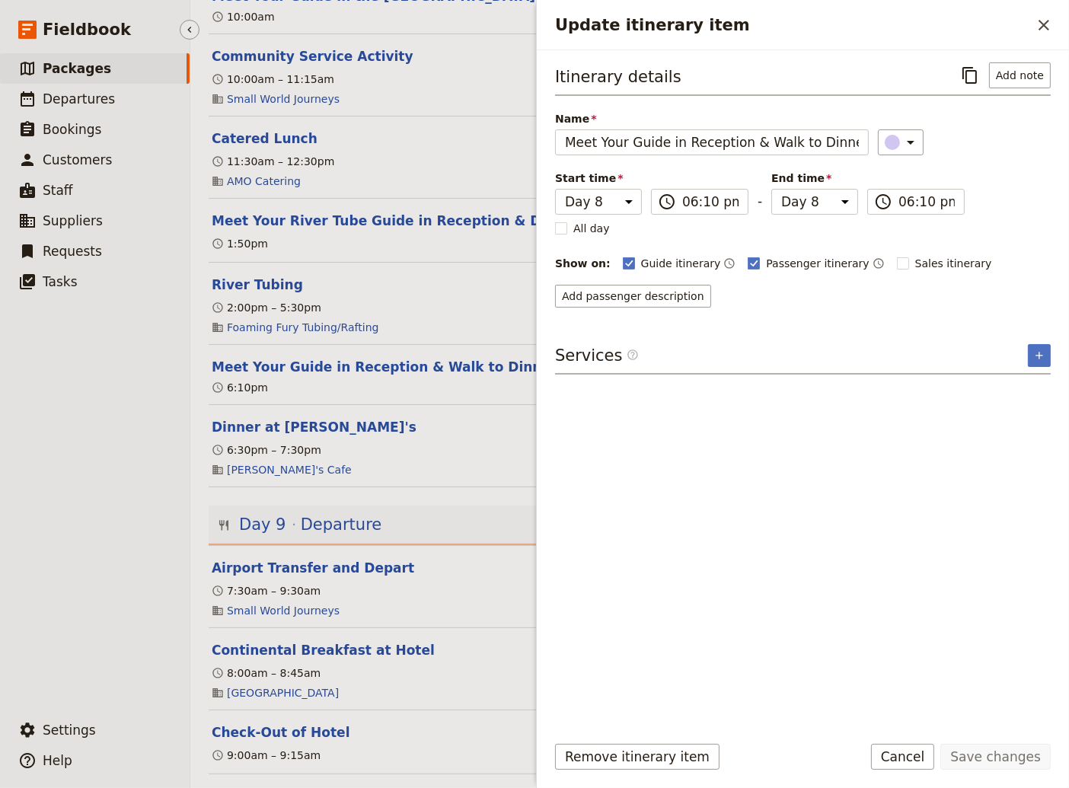
click at [120, 465] on ul "​ Packages ​ Departures ​ Bookings ​ Customers ​ Staff ​ Suppliers ​ Requests ​…" at bounding box center [95, 380] width 190 height 655
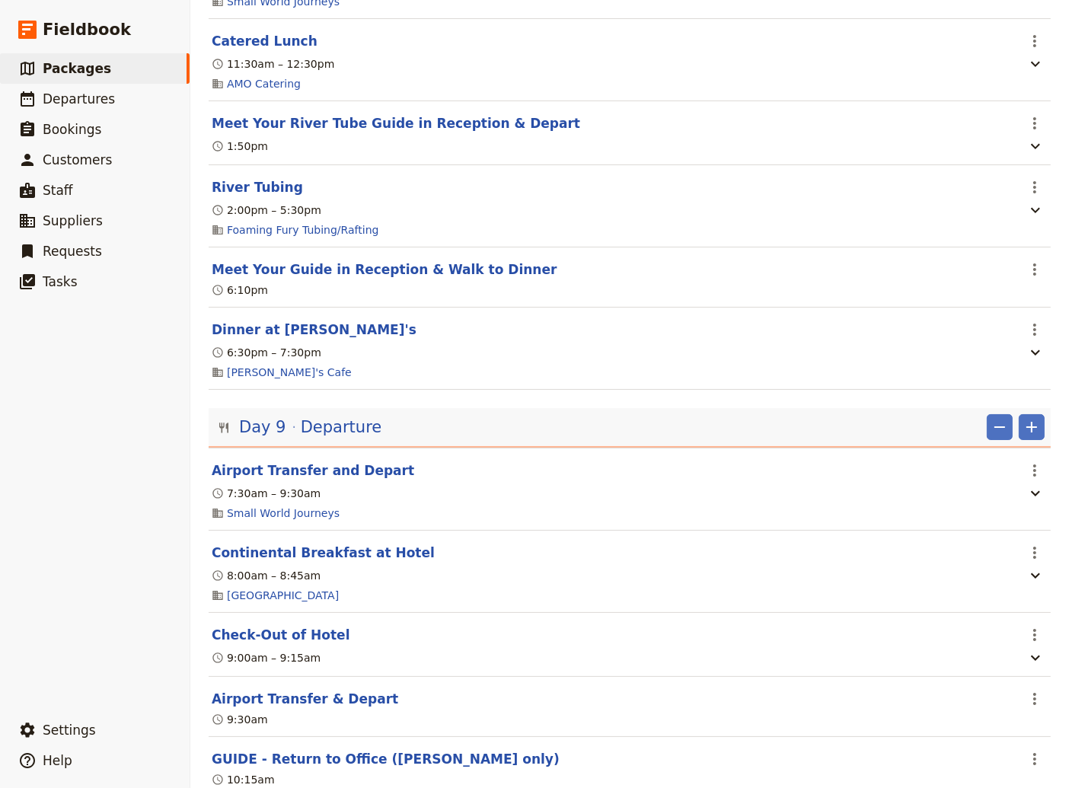
scroll to position [7296, 0]
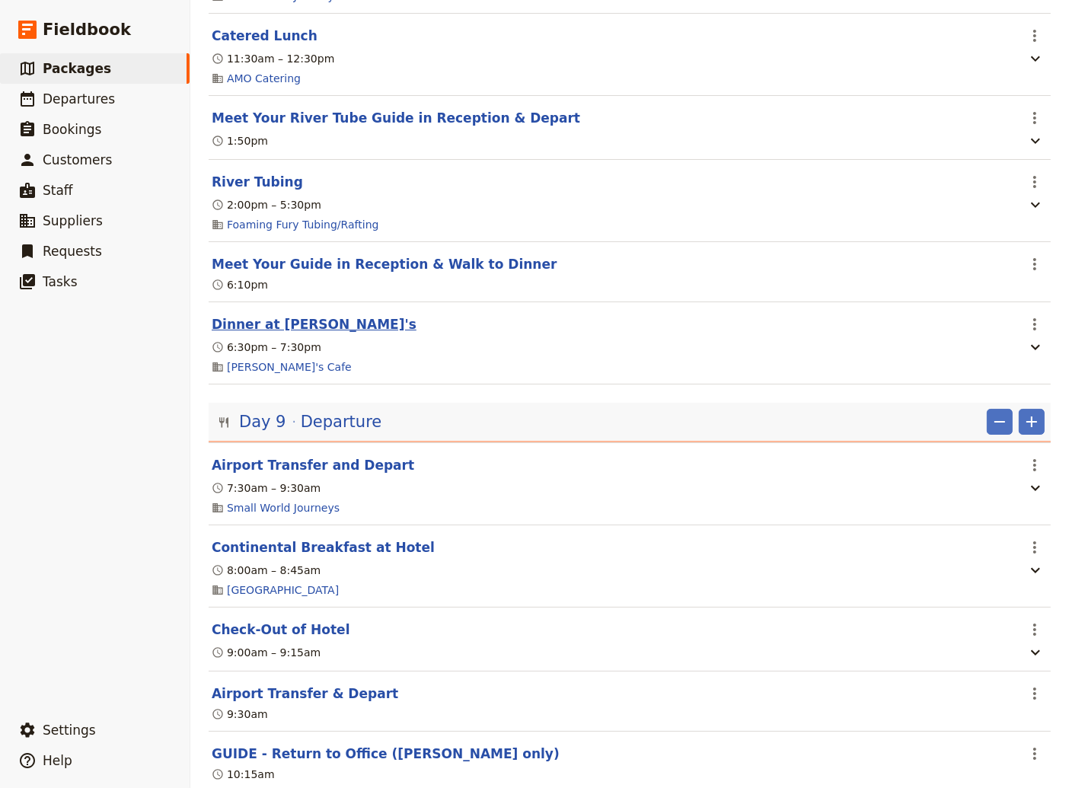
click at [237, 333] on button "Dinner at [PERSON_NAME]'s" at bounding box center [314, 324] width 205 height 18
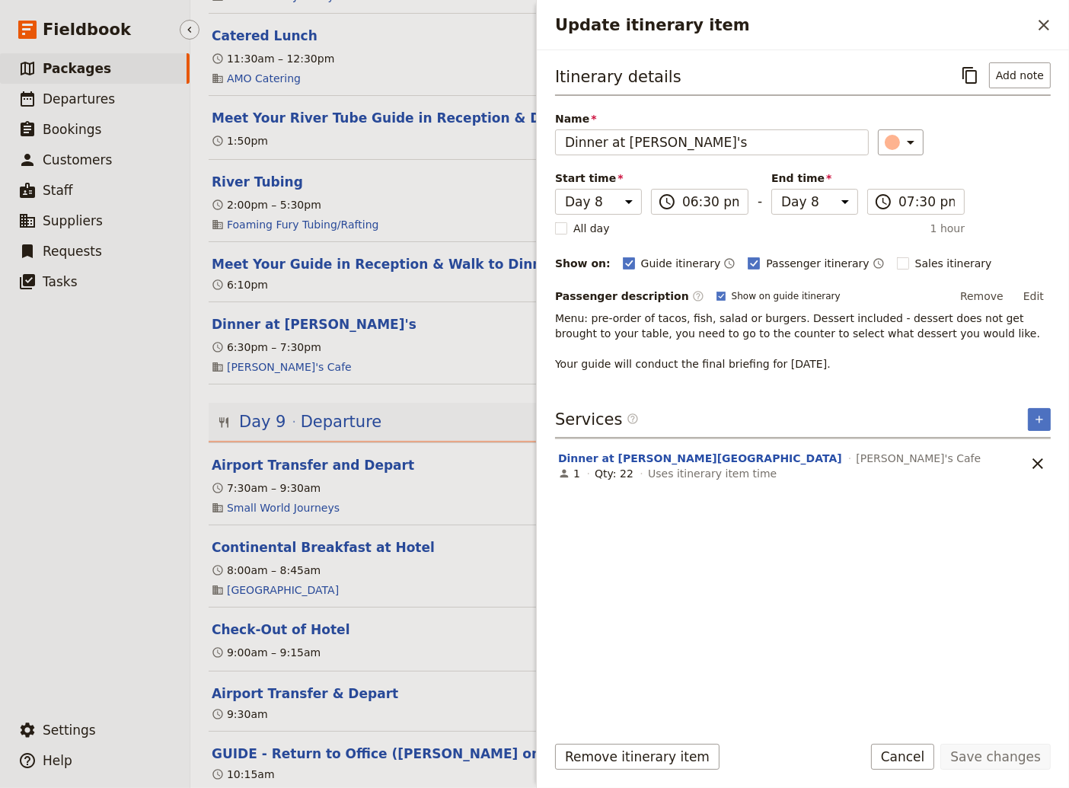
click at [128, 466] on ul "​ Packages ​ Departures ​ Bookings ​ Customers ​ Staff ​ Suppliers ​ Requests ​…" at bounding box center [95, 380] width 190 height 655
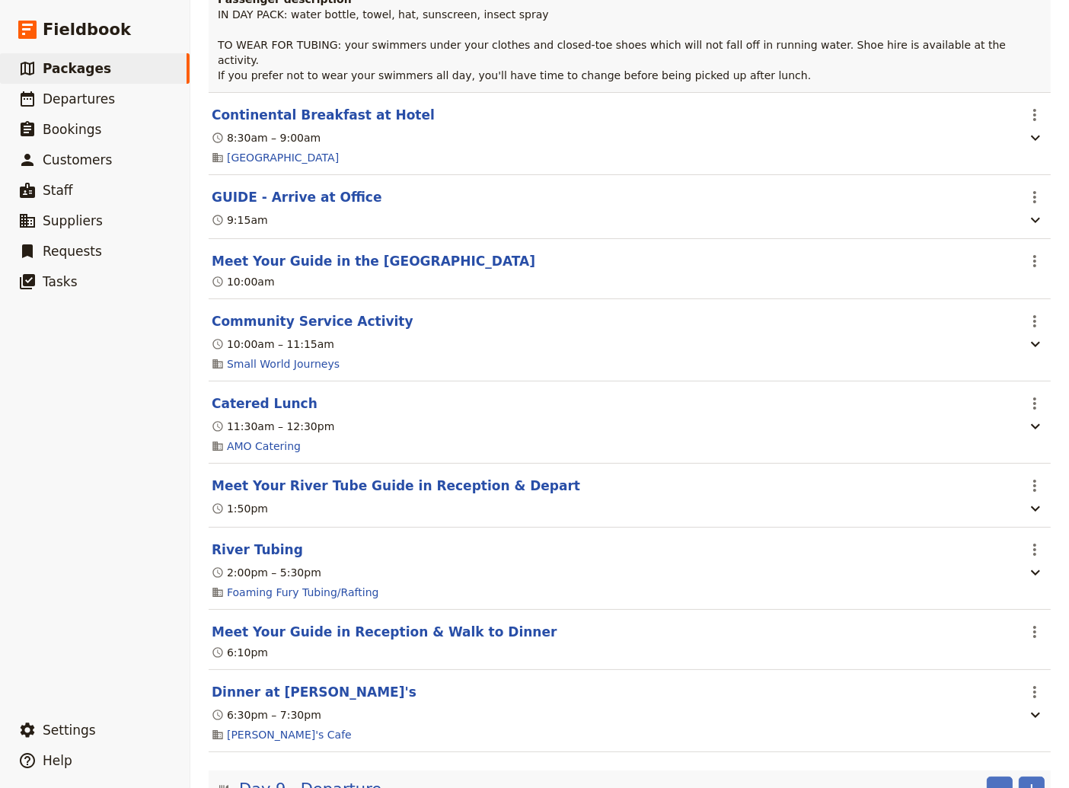
scroll to position [6885, 0]
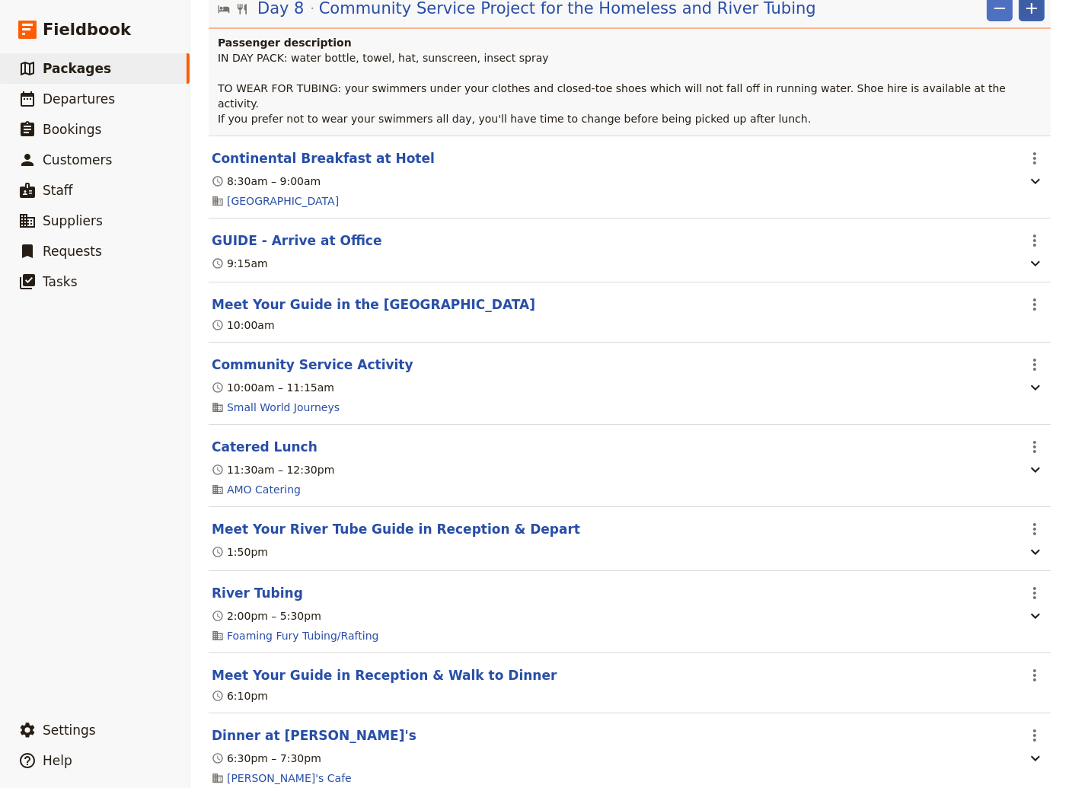
click at [1026, 14] on icon "Add" at bounding box center [1031, 8] width 11 height 11
click at [980, 105] on span "Add itinerary item" at bounding box center [975, 104] width 97 height 15
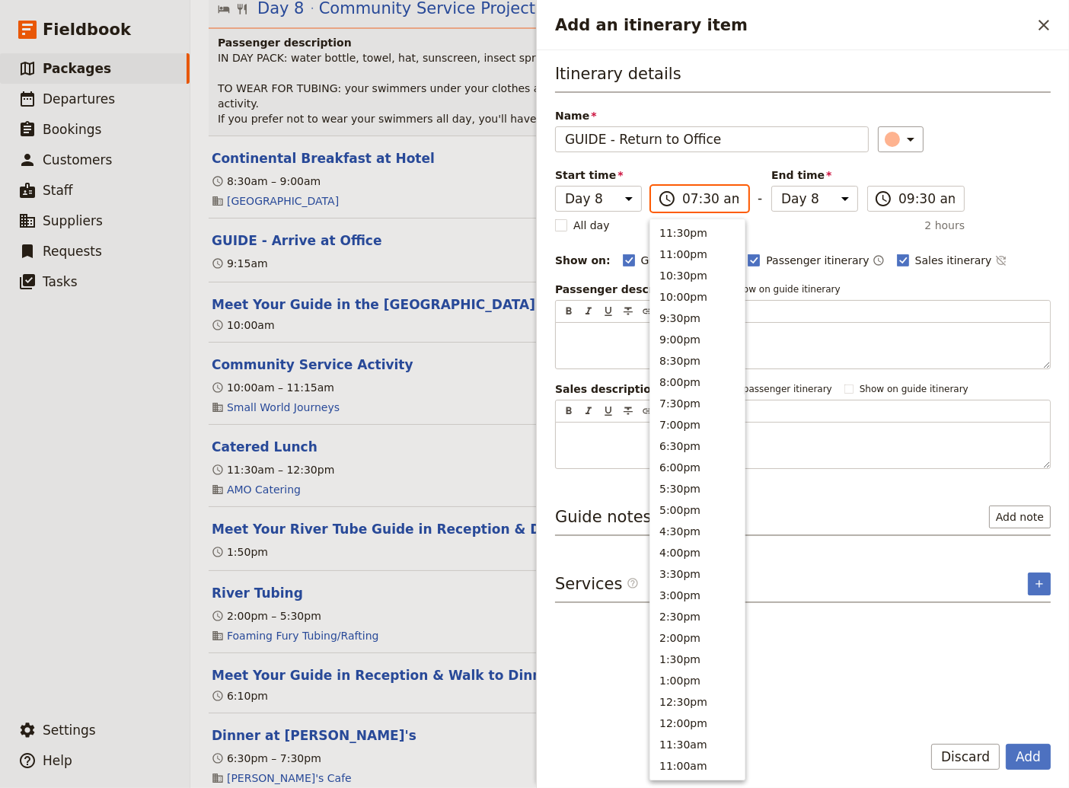
click at [685, 201] on input "07:30 am" at bounding box center [710, 199] width 56 height 18
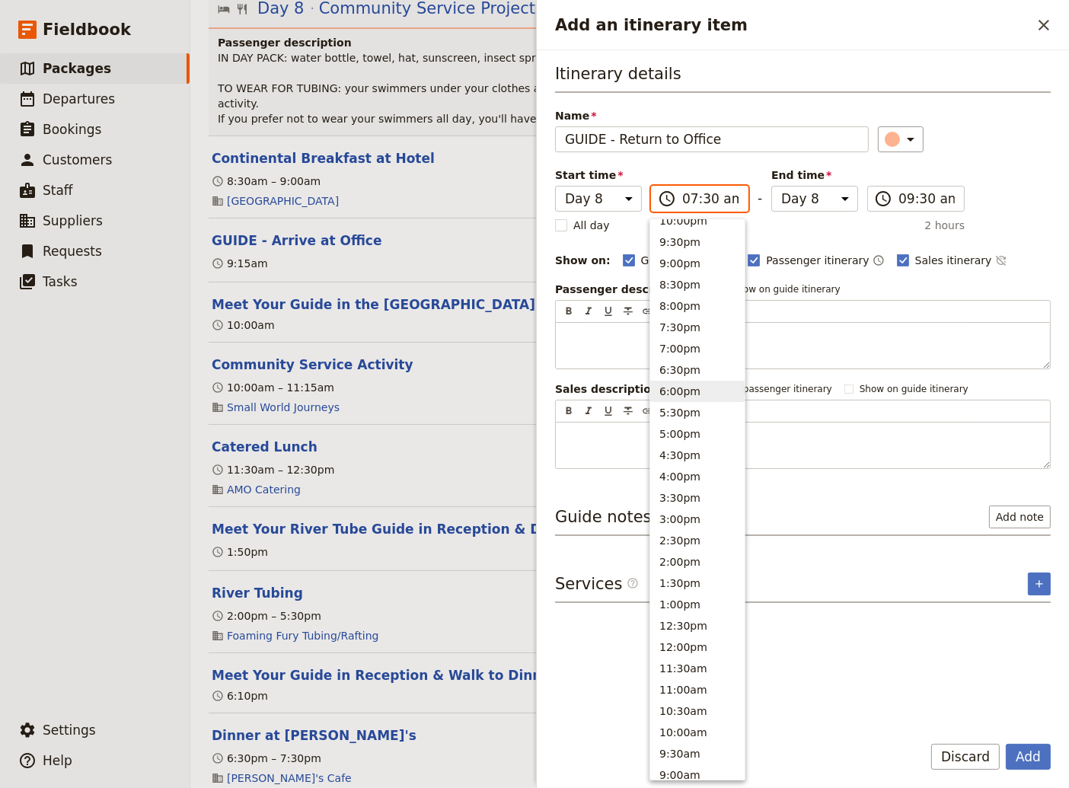
scroll to position [57, 0]
click at [688, 321] on button "8:00pm" at bounding box center [697, 324] width 94 height 21
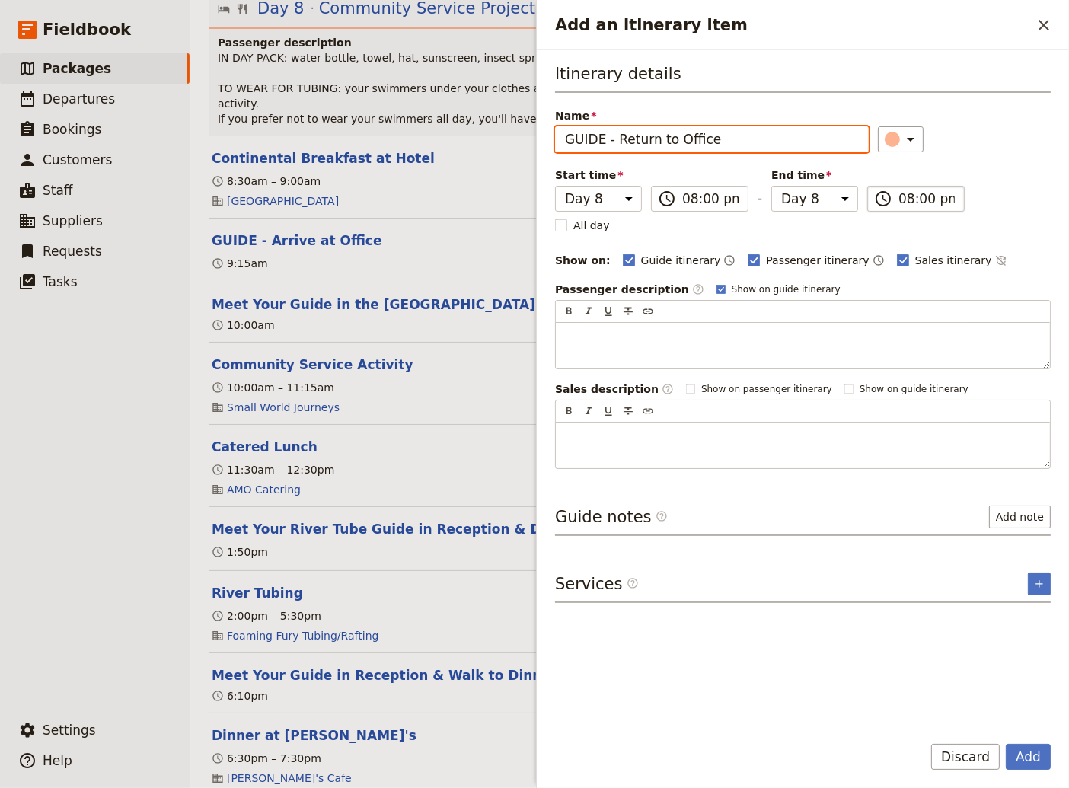
click at [904, 196] on input "08:00 pm" at bounding box center [926, 199] width 56 height 18
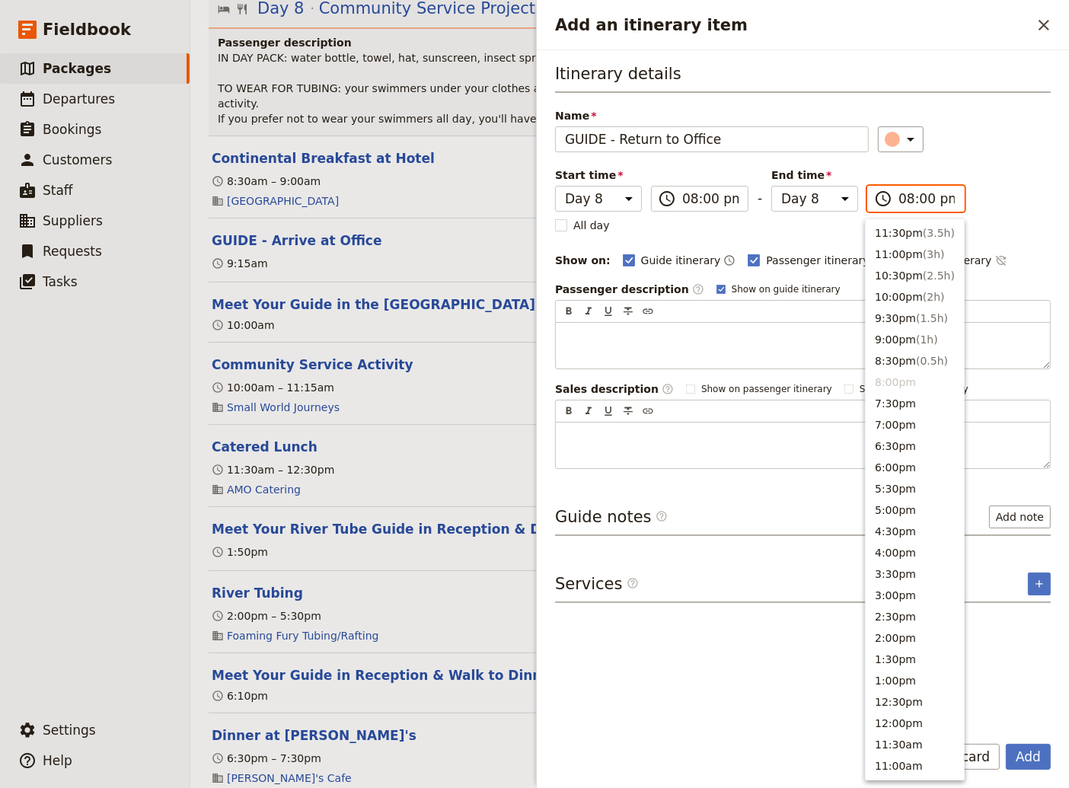
click at [886, 380] on li "8:00pm" at bounding box center [914, 381] width 98 height 21
click at [910, 199] on input "08:30 pm" at bounding box center [926, 199] width 56 height 18
click at [992, 185] on div "Itinerary details Name GUIDE - Return to Office ​ Start time Day 1 Day 2 Day 3 …" at bounding box center [803, 265] width 496 height 406
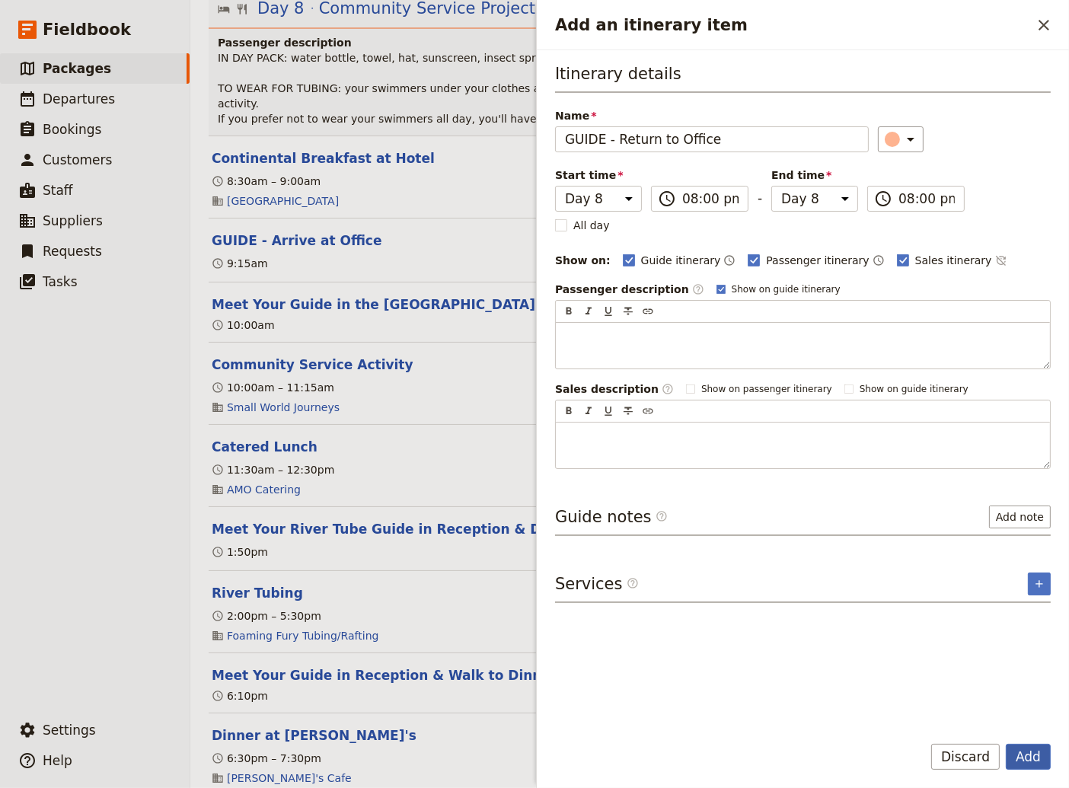
click at [1028, 755] on button "Add" at bounding box center [1027, 757] width 45 height 26
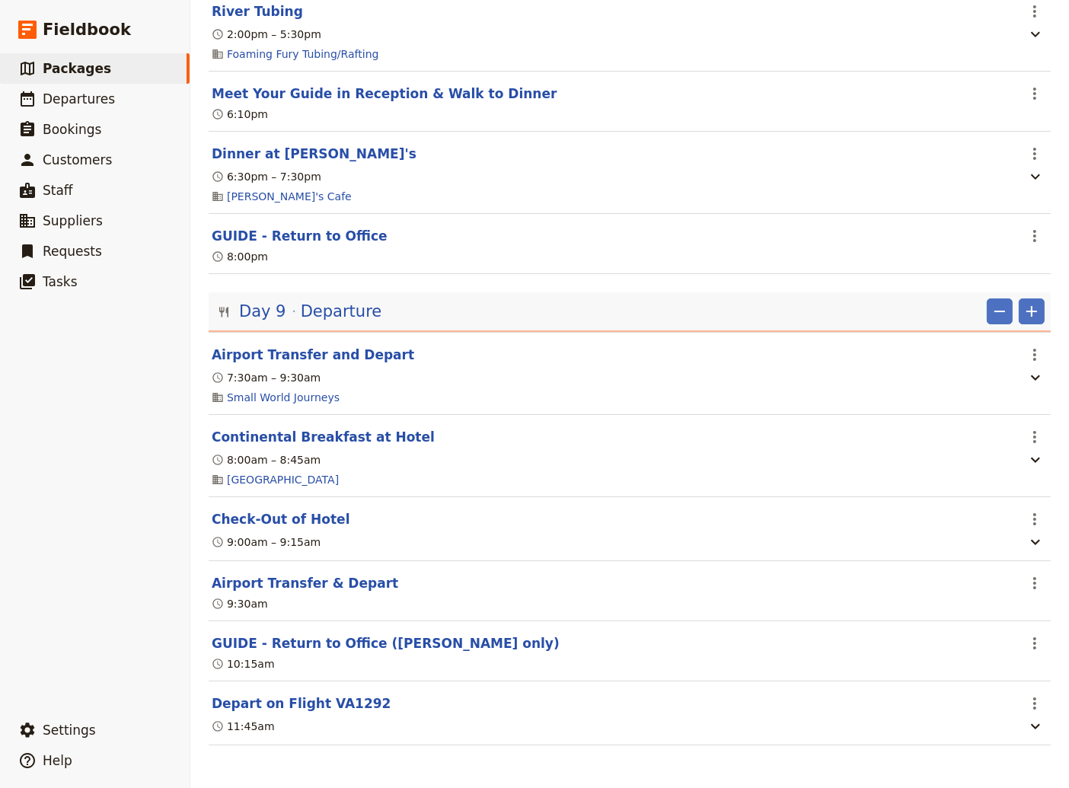
scroll to position [7522, 0]
click at [317, 233] on button "GUIDE - Return to Office" at bounding box center [300, 236] width 176 height 18
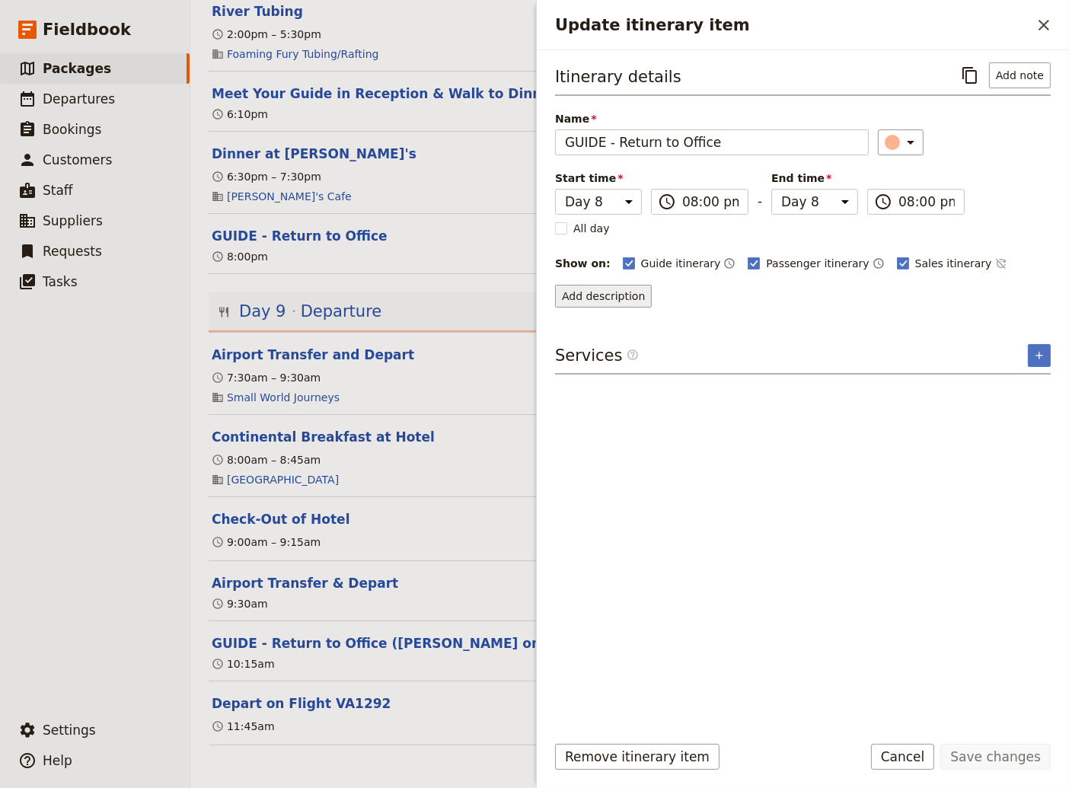
click at [583, 299] on button "Add description" at bounding box center [603, 296] width 97 height 23
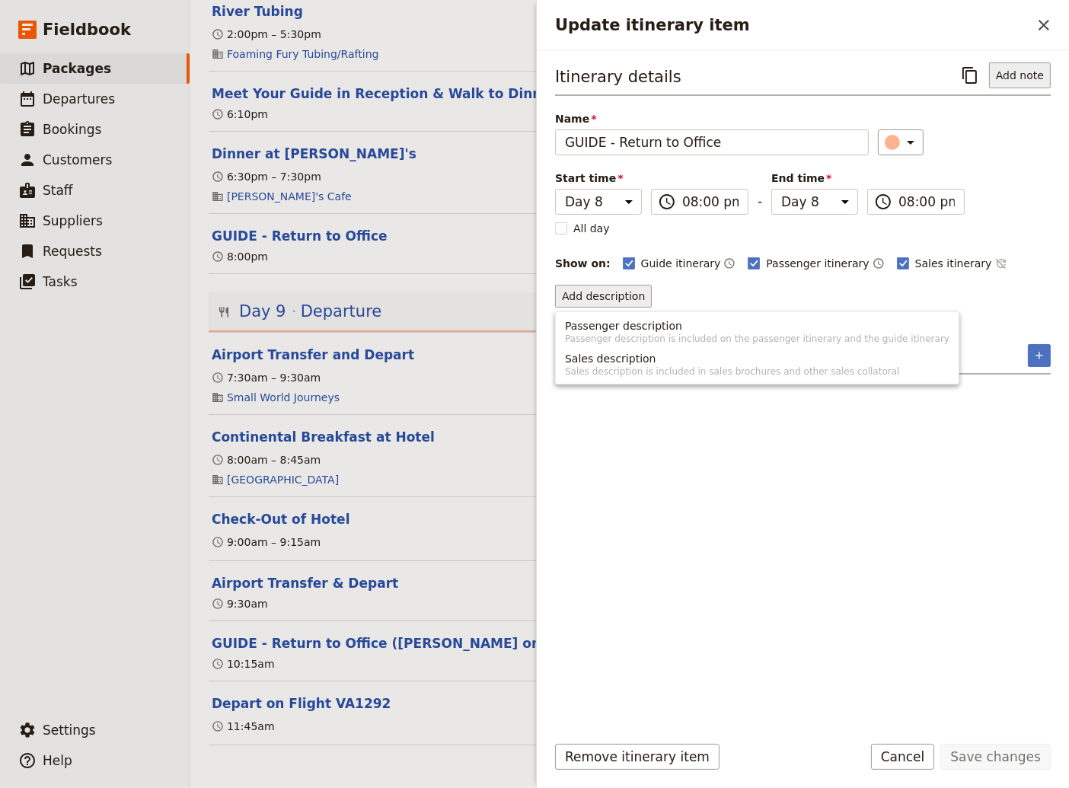
click at [1015, 71] on button "Add note" at bounding box center [1020, 75] width 62 height 26
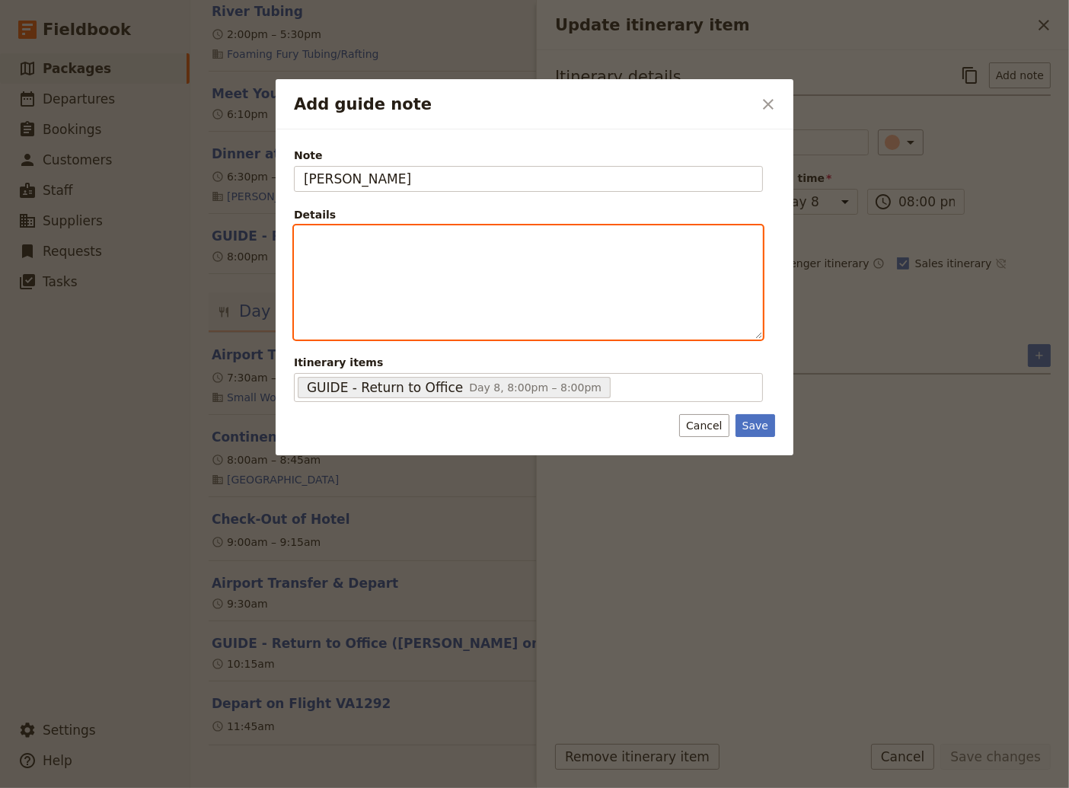
click at [344, 246] on p "Add guide note" at bounding box center [528, 239] width 449 height 15
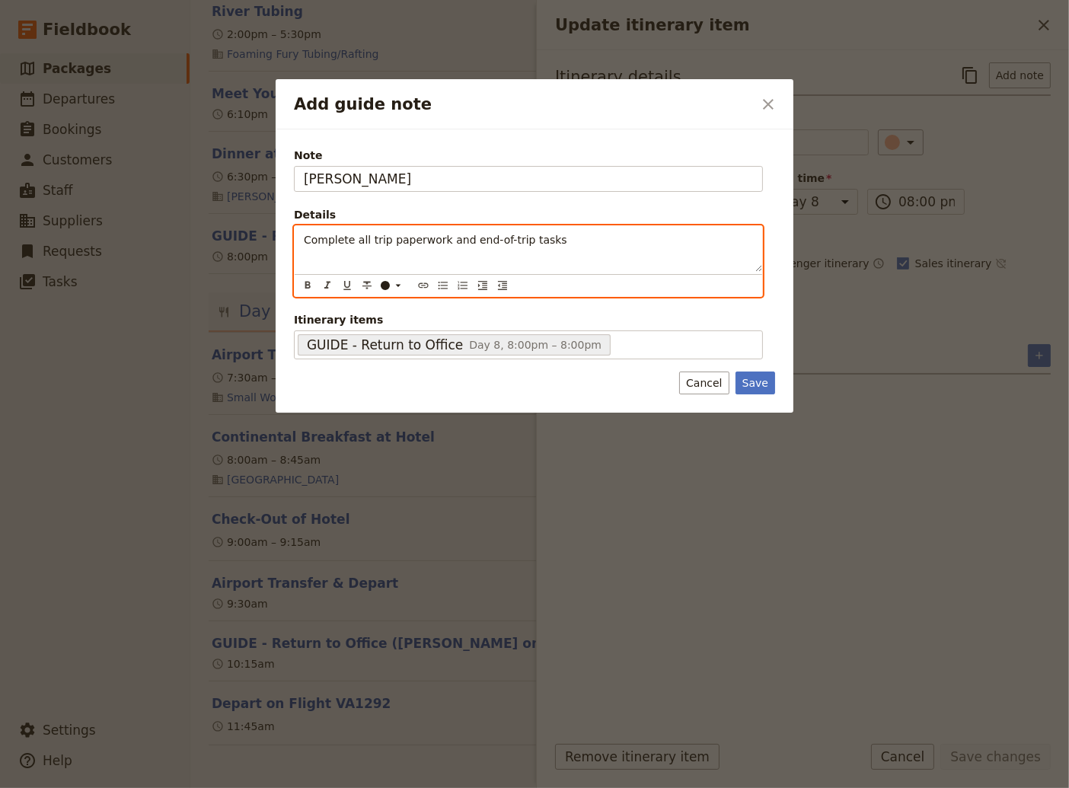
drag, startPoint x: 299, startPoint y: 241, endPoint x: 317, endPoint y: 250, distance: 19.4
click at [300, 241] on div "Complete all trip paperwork and end-of-trip tasks" at bounding box center [528, 249] width 467 height 46
click at [437, 282] on icon "Bulleted list" at bounding box center [443, 285] width 12 height 12
click at [572, 245] on li "Complete all trip paperwork and end-of-trip tasks" at bounding box center [540, 238] width 425 height 15
click at [383, 257] on span "Ring [PERSON_NAME] [DATE] to debrief" at bounding box center [433, 255] width 210 height 12
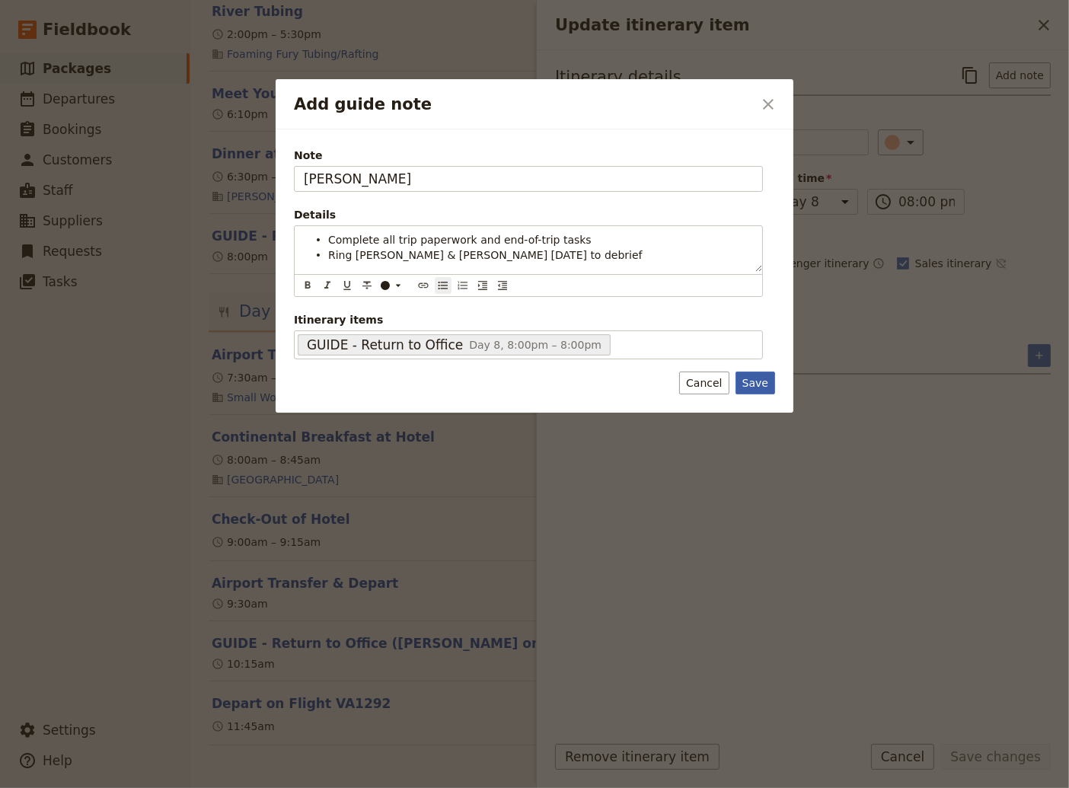
click at [757, 377] on button "Save" at bounding box center [755, 382] width 40 height 23
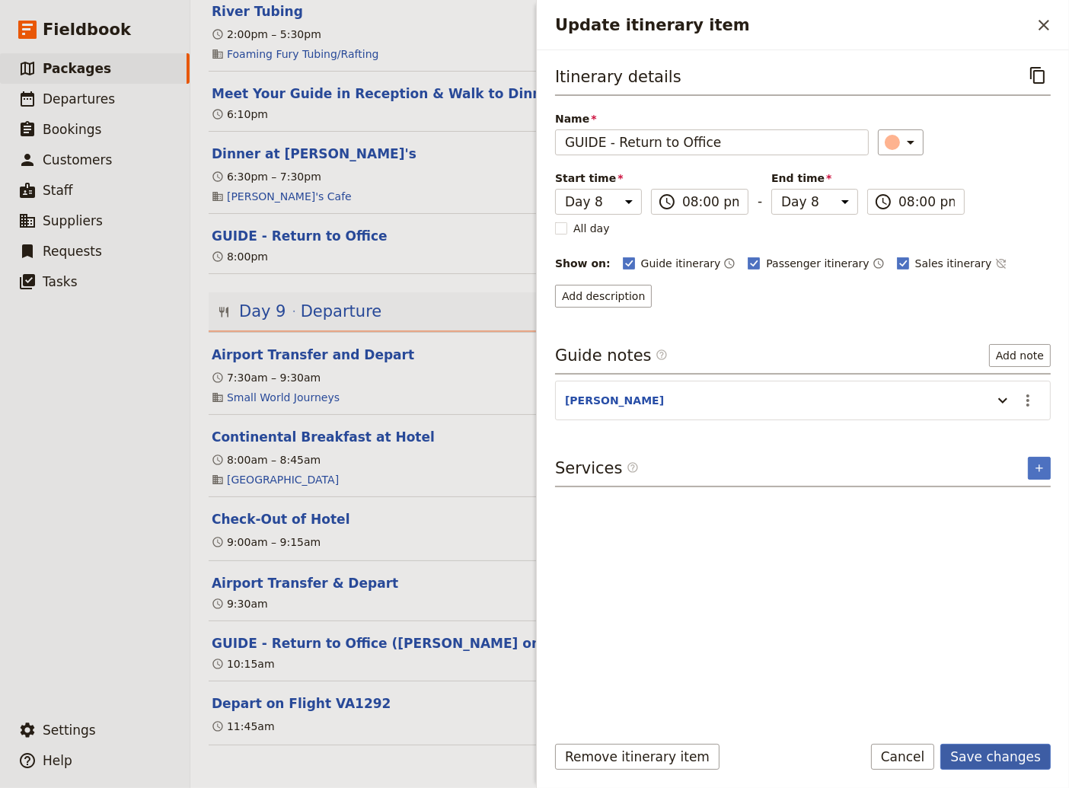
click at [1014, 749] on button "Save changes" at bounding box center [995, 757] width 110 height 26
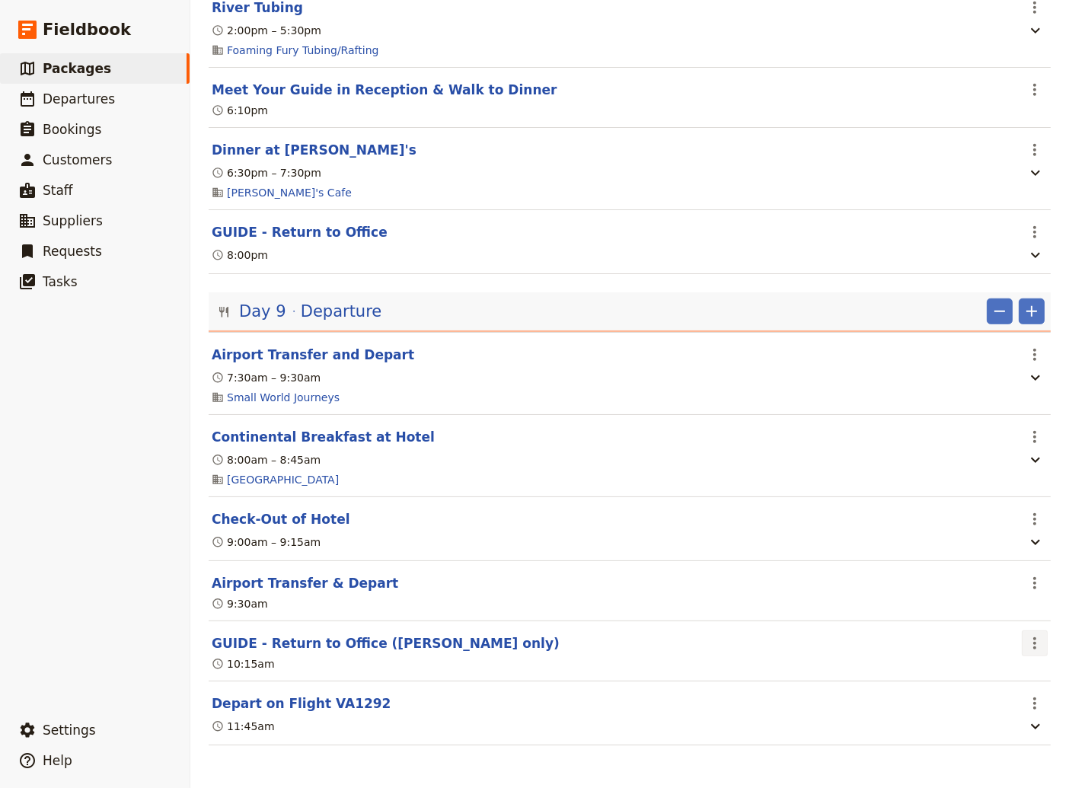
click at [1025, 645] on icon "Actions" at bounding box center [1034, 643] width 18 height 18
click at [986, 703] on span "Delete this itinerary item" at bounding box center [960, 701] width 134 height 15
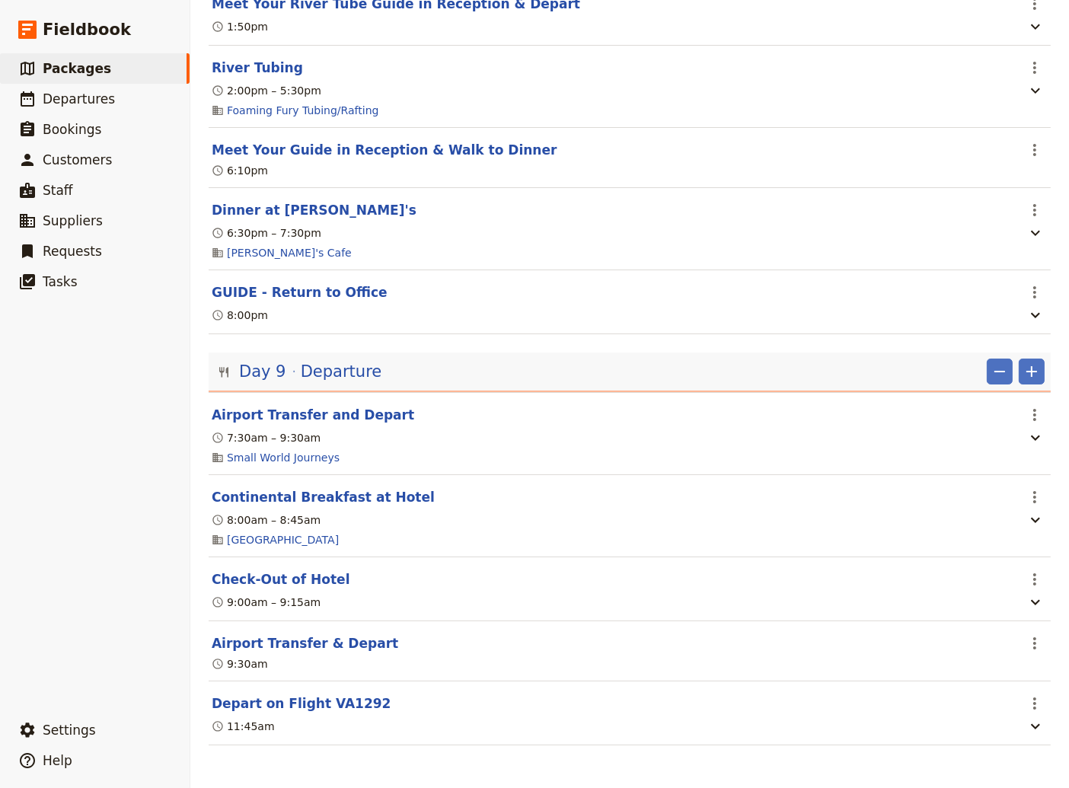
scroll to position [7468, 0]
click at [279, 641] on button "Airport Transfer & Depart" at bounding box center [305, 643] width 186 height 18
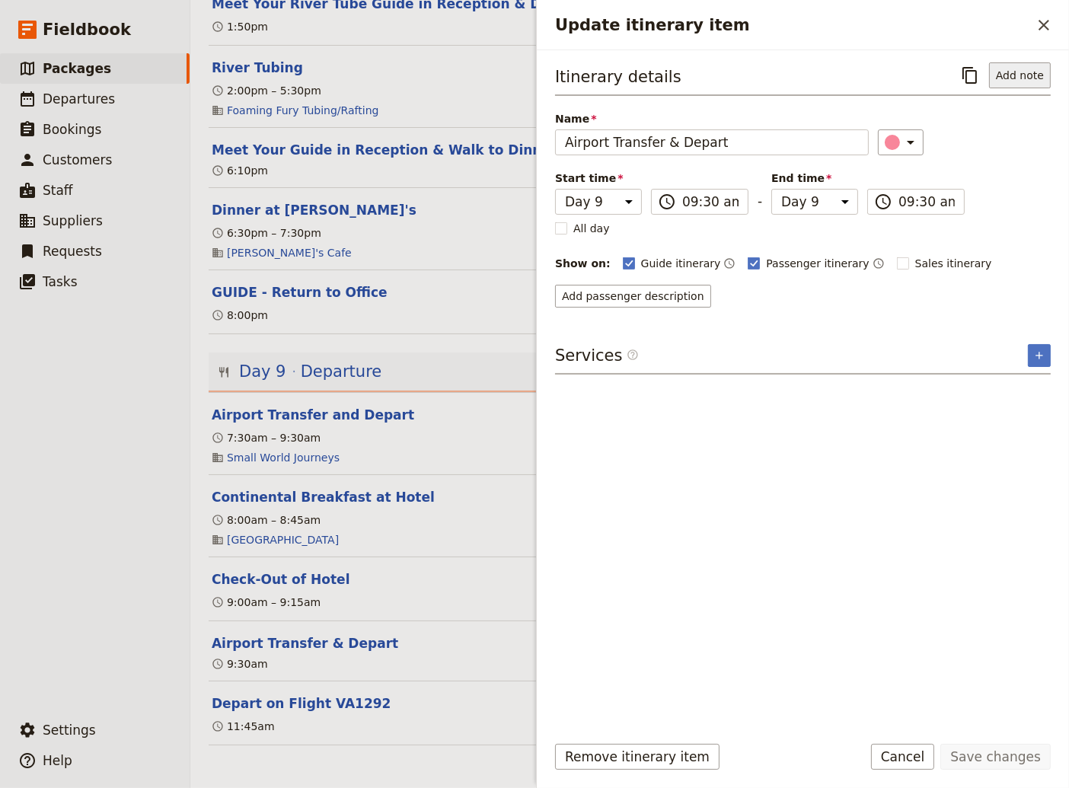
click at [1031, 75] on button "Add note" at bounding box center [1020, 75] width 62 height 26
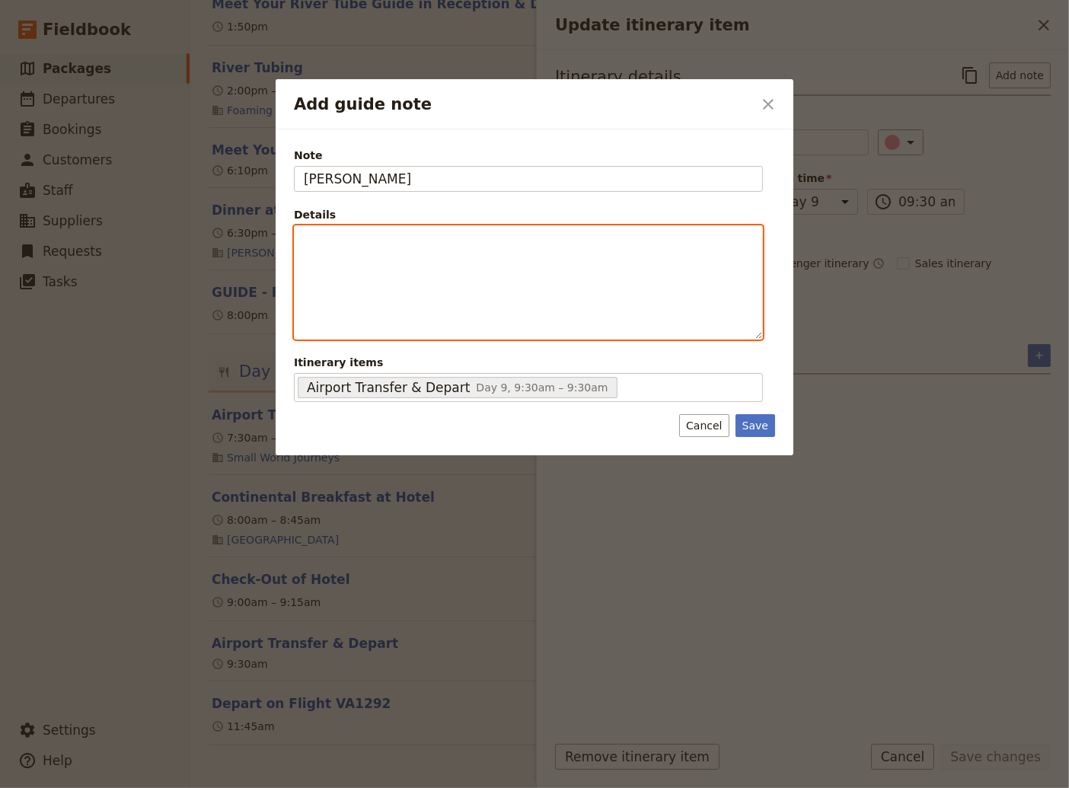
click at [323, 243] on p "Add guide note" at bounding box center [528, 239] width 449 height 15
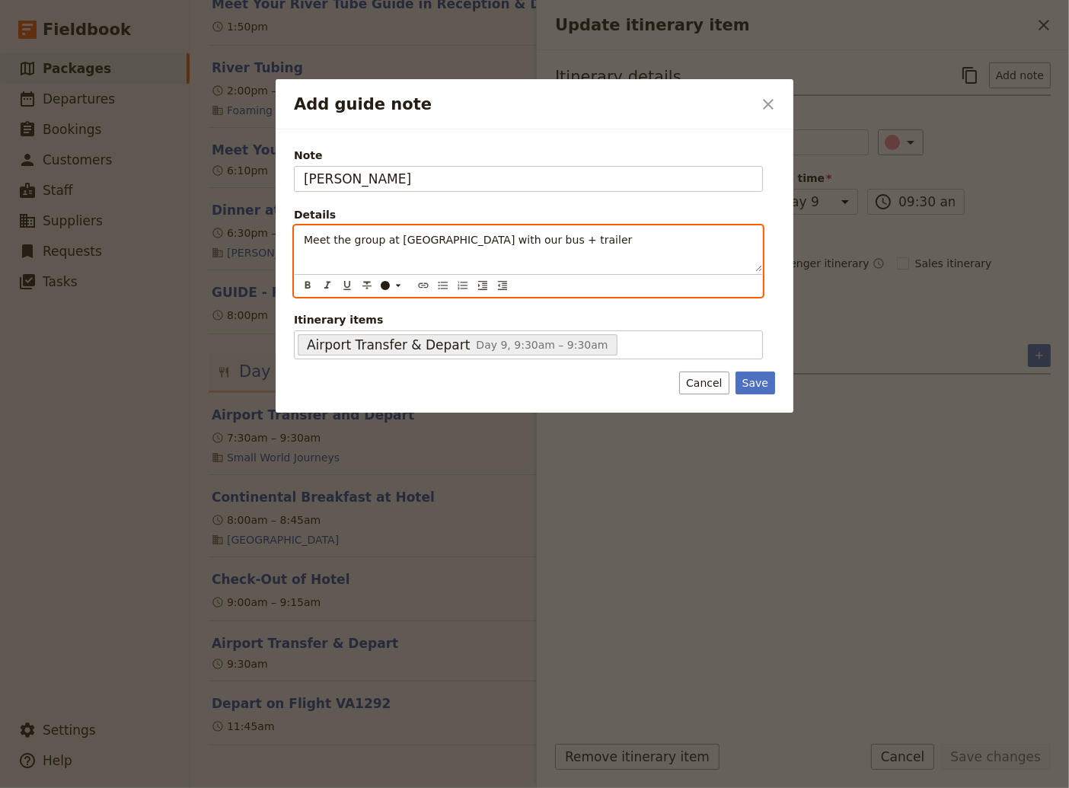
click at [304, 242] on span "Meet the group at [GEOGRAPHIC_DATA] with our bus + trailer" at bounding box center [468, 240] width 328 height 12
click at [440, 287] on icon "Bulleted list" at bounding box center [443, 285] width 12 height 12
drag, startPoint x: 365, startPoint y: 236, endPoint x: 329, endPoint y: 237, distance: 36.5
click at [329, 237] on span "9:30 am - Meet the group at [GEOGRAPHIC_DATA] with our bus + trailer" at bounding box center [519, 240] width 383 height 12
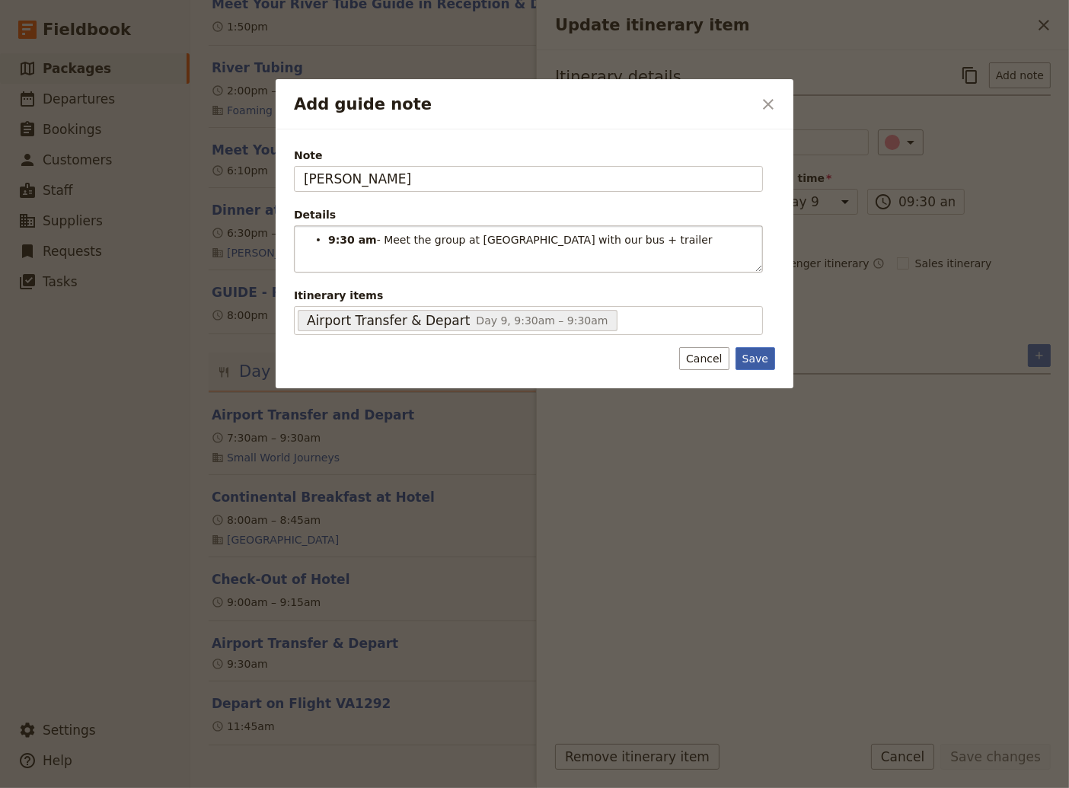
click at [764, 384] on div "Note [PERSON_NAME] Details 9:30 am - Meet the group at [GEOGRAPHIC_DATA] with o…" at bounding box center [535, 259] width 518 height 260
click at [757, 358] on button "Save" at bounding box center [755, 358] width 40 height 23
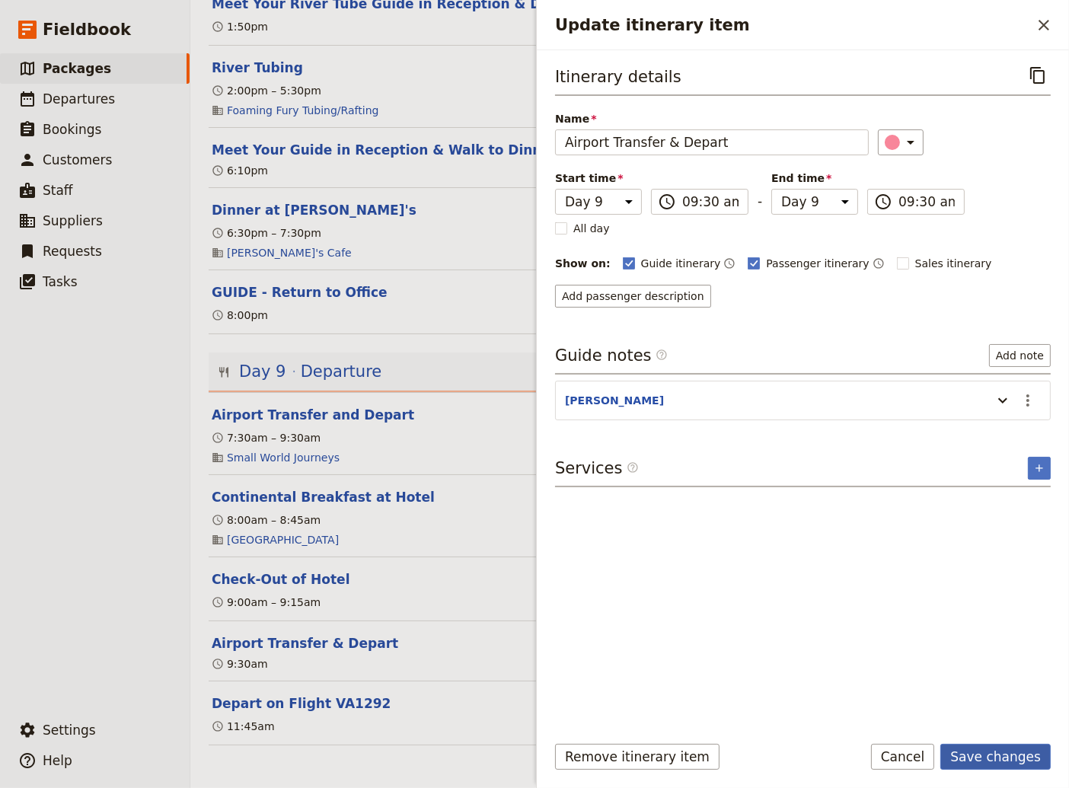
click at [990, 757] on button "Save changes" at bounding box center [995, 757] width 110 height 26
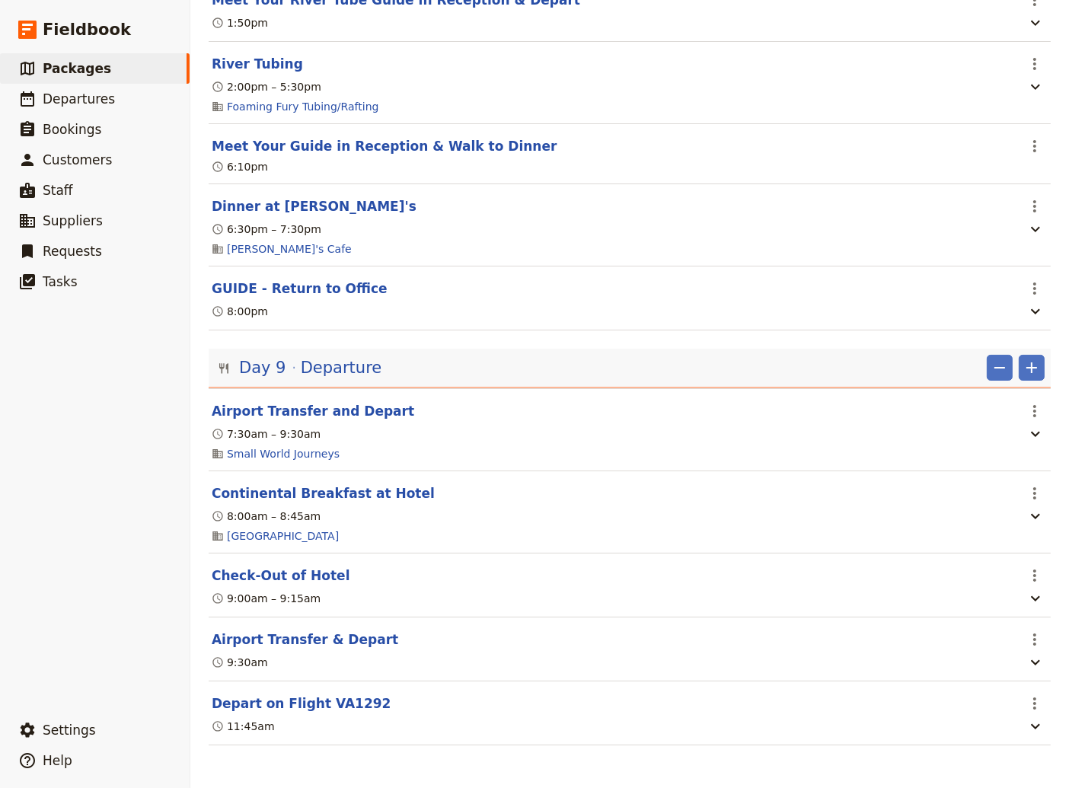
scroll to position [7473, 0]
click at [291, 642] on button "Airport Transfer & Depart" at bounding box center [305, 639] width 186 height 18
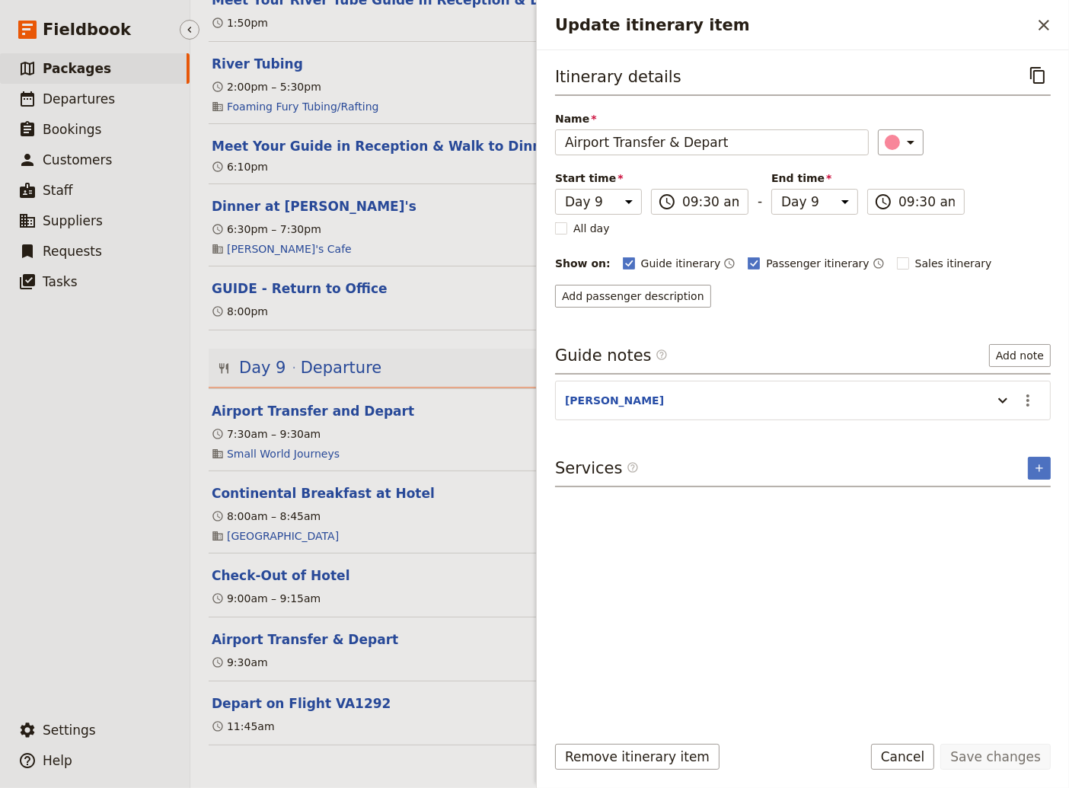
click at [97, 554] on ul "​ Packages ​ Departures ​ Bookings ​ Customers ​ Staff ​ Suppliers ​ Requests ​…" at bounding box center [95, 380] width 190 height 655
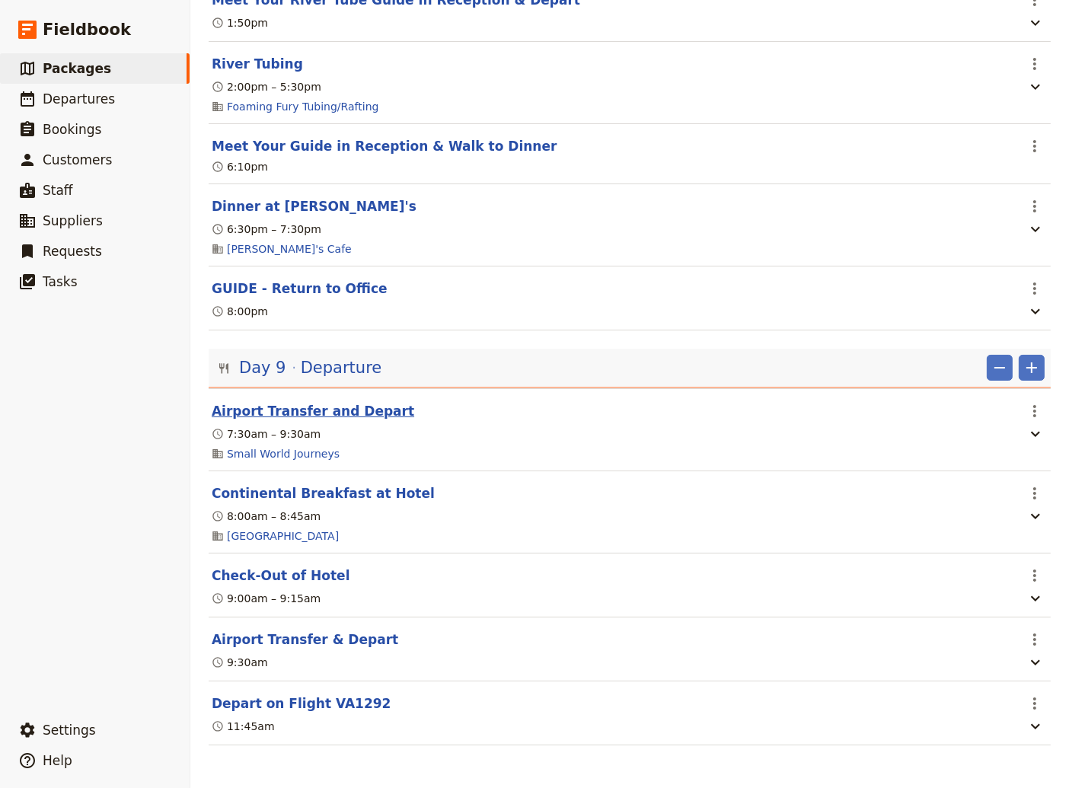
click at [265, 409] on button "Airport Transfer and Depart" at bounding box center [313, 411] width 202 height 18
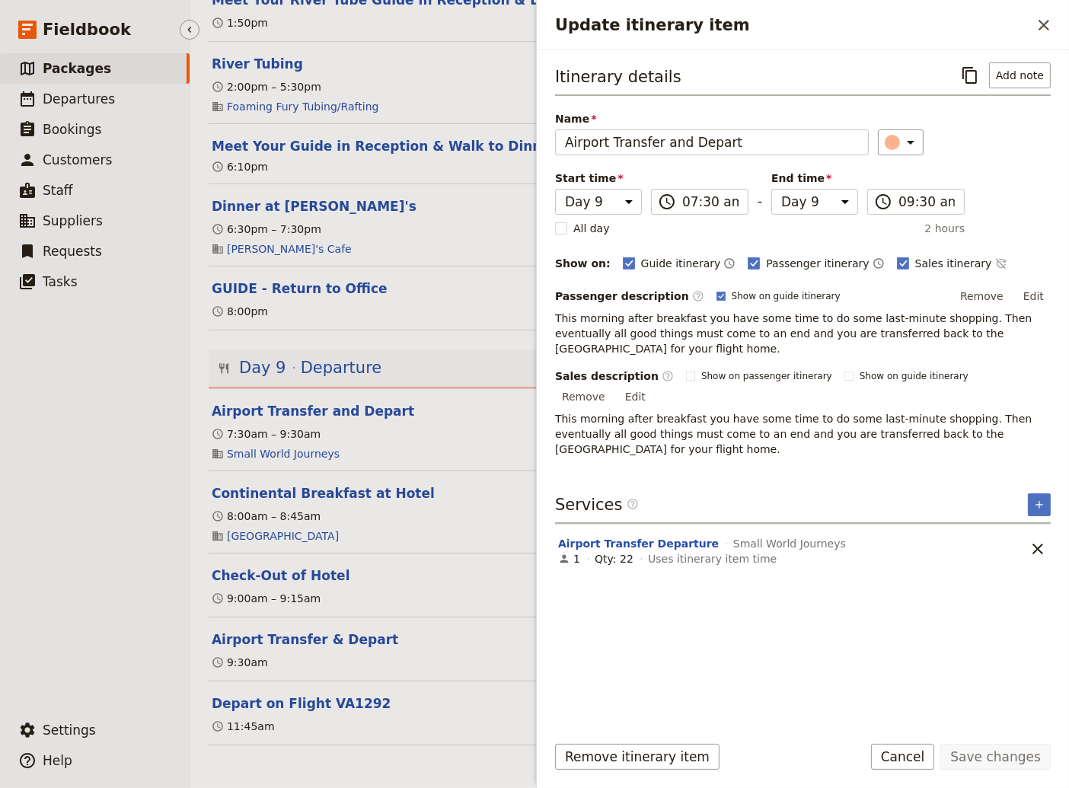
click at [70, 562] on ul "​ Packages ​ Departures ​ Bookings ​ Customers ​ Staff ​ Suppliers ​ Requests ​…" at bounding box center [95, 380] width 190 height 655
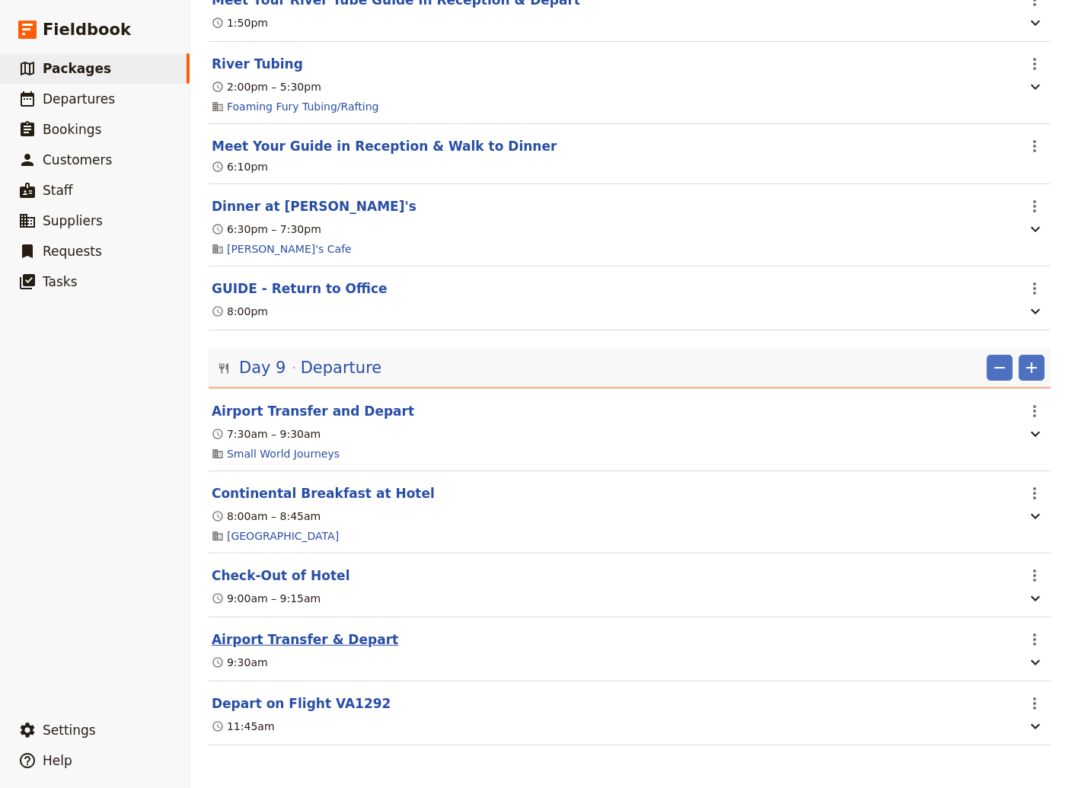
click at [339, 635] on button "Airport Transfer & Depart" at bounding box center [305, 639] width 186 height 18
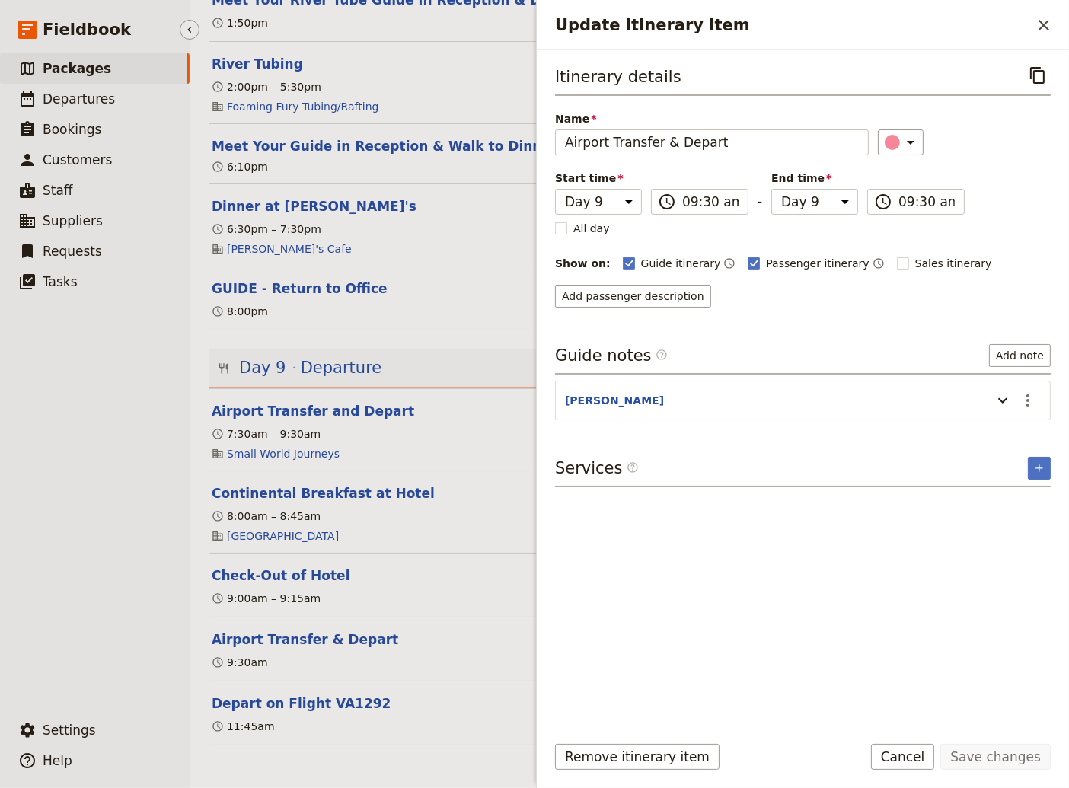
click at [100, 596] on ul "​ Packages ​ Departures ​ Bookings ​ Customers ​ Staff ​ Suppliers ​ Requests ​…" at bounding box center [95, 380] width 190 height 655
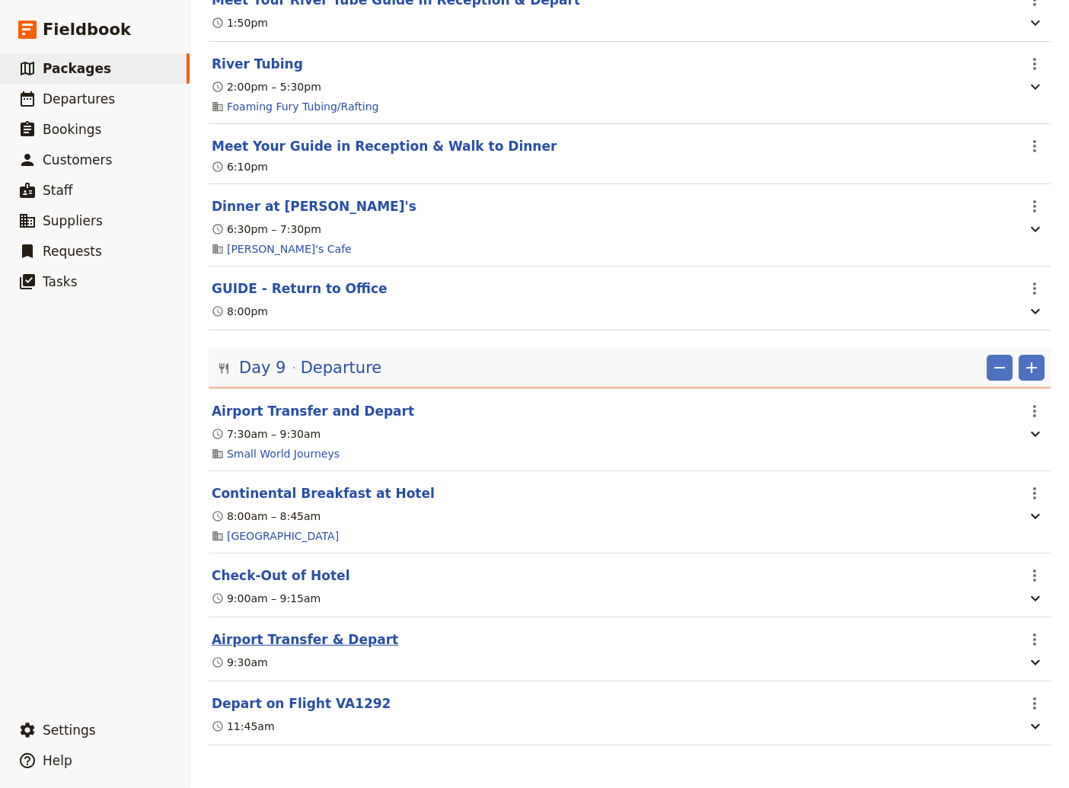
click at [333, 645] on button "Airport Transfer & Depart" at bounding box center [305, 639] width 186 height 18
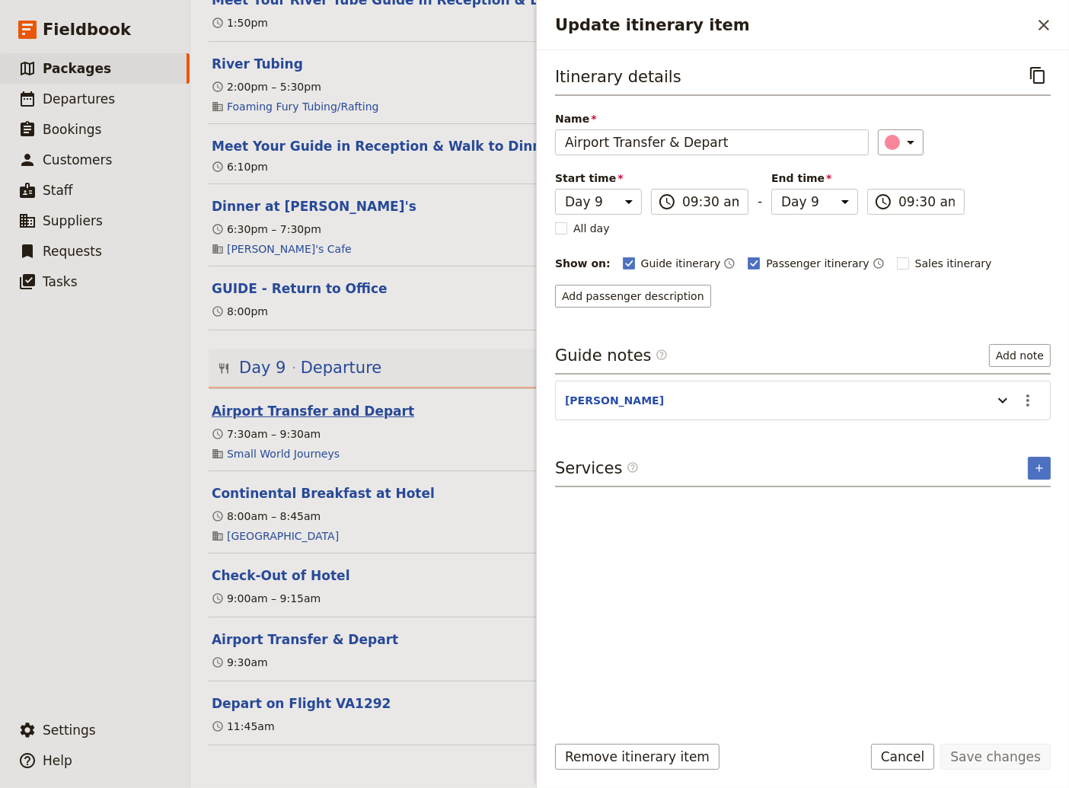
click at [352, 402] on button "Airport Transfer and Depart" at bounding box center [313, 411] width 202 height 18
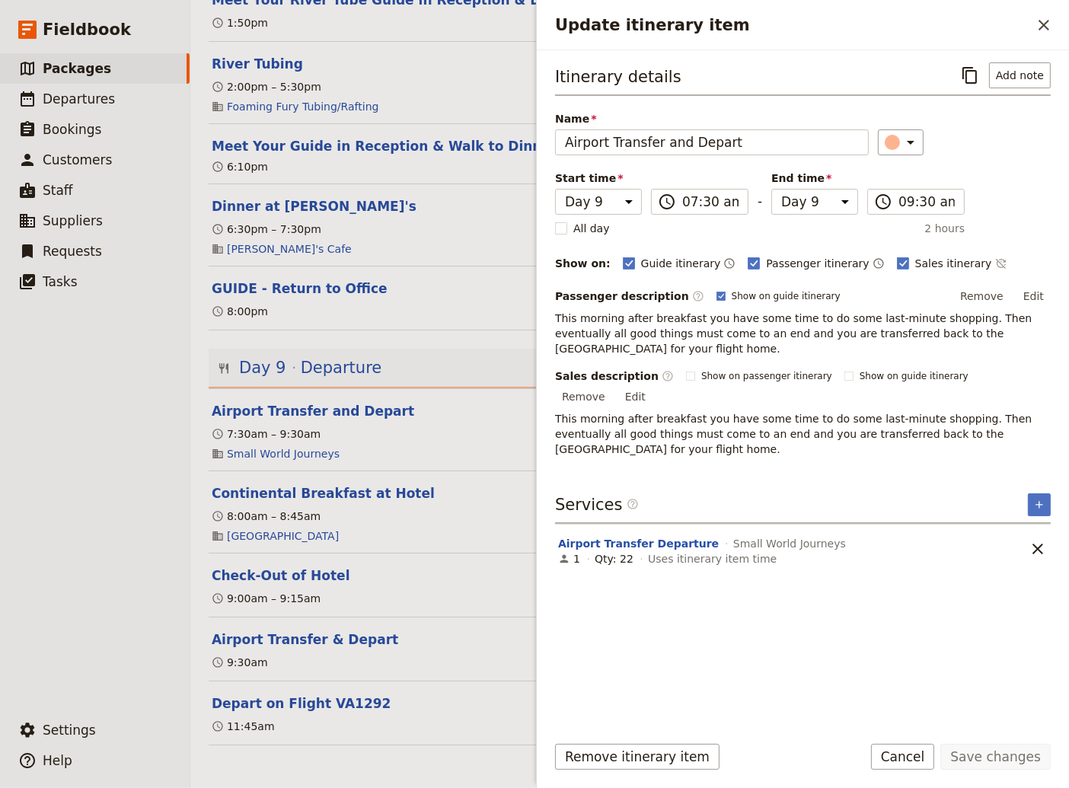
drag, startPoint x: 664, startPoint y: 344, endPoint x: 547, endPoint y: 321, distance: 120.2
click at [546, 321] on div "Itinerary details ​ Add note Name Airport Transfer and Depart ​ Start time Day …" at bounding box center [803, 385] width 532 height 671
copy span "This morning after breakfast you have some time to do some last-minute shopping…"
click at [329, 409] on button "Airport Transfer and Depart" at bounding box center [313, 411] width 202 height 18
drag, startPoint x: 346, startPoint y: 639, endPoint x: 494, endPoint y: 594, distance: 155.1
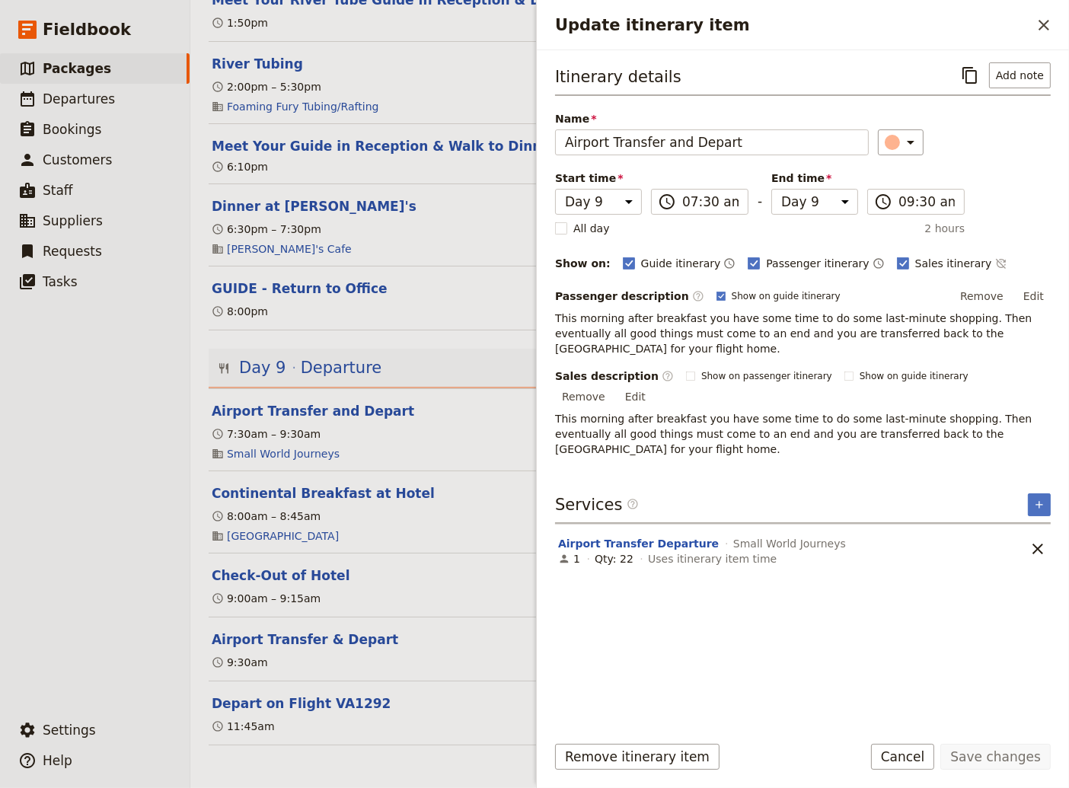
click at [350, 638] on button "Airport Transfer & Depart" at bounding box center [305, 639] width 186 height 18
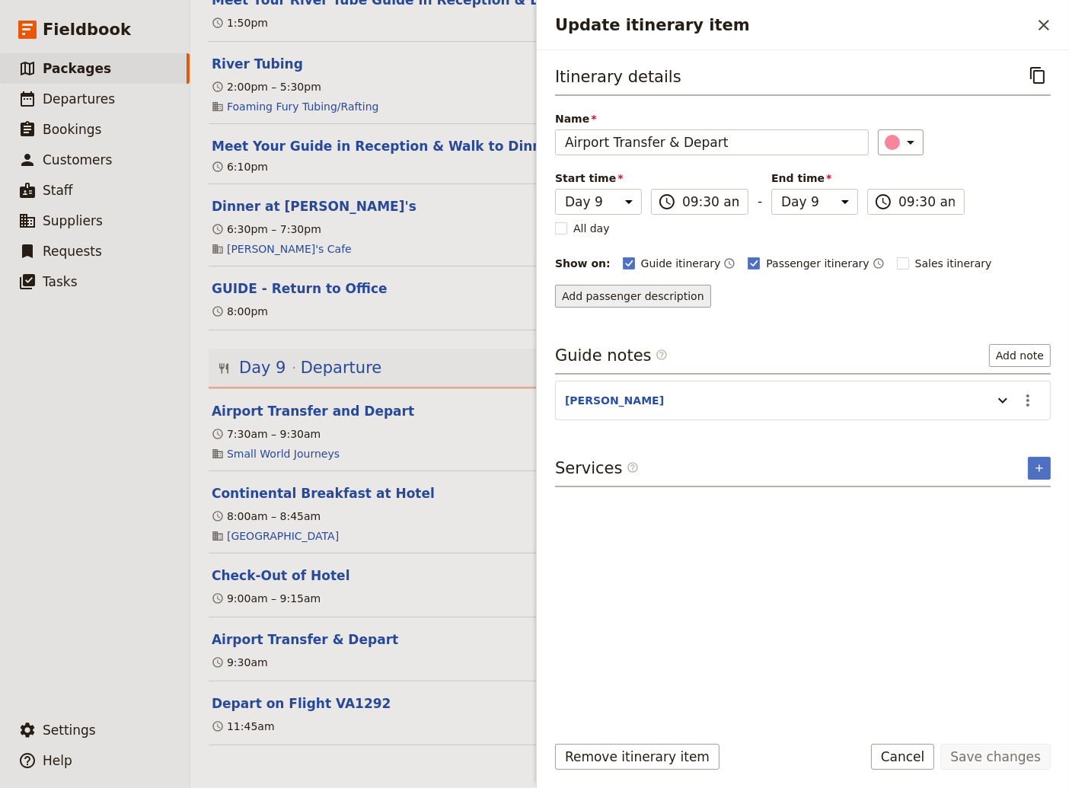
click at [612, 298] on button "Add passenger description" at bounding box center [633, 296] width 156 height 23
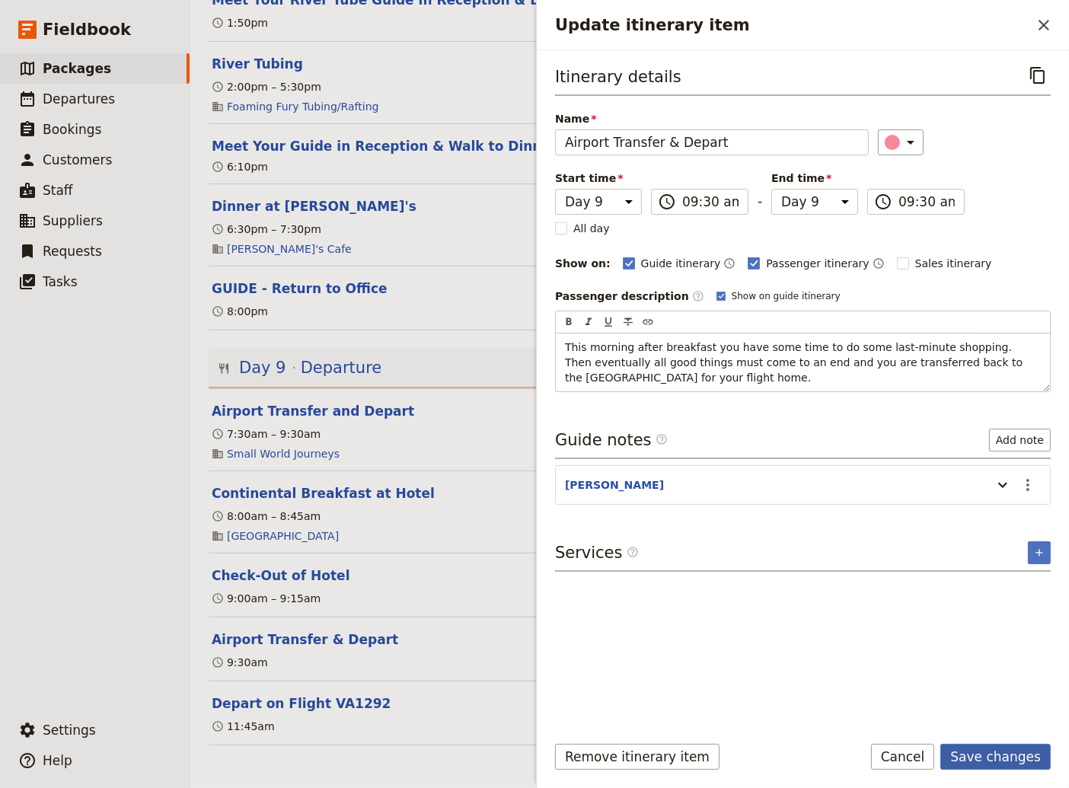
click at [1002, 760] on button "Save changes" at bounding box center [995, 757] width 110 height 26
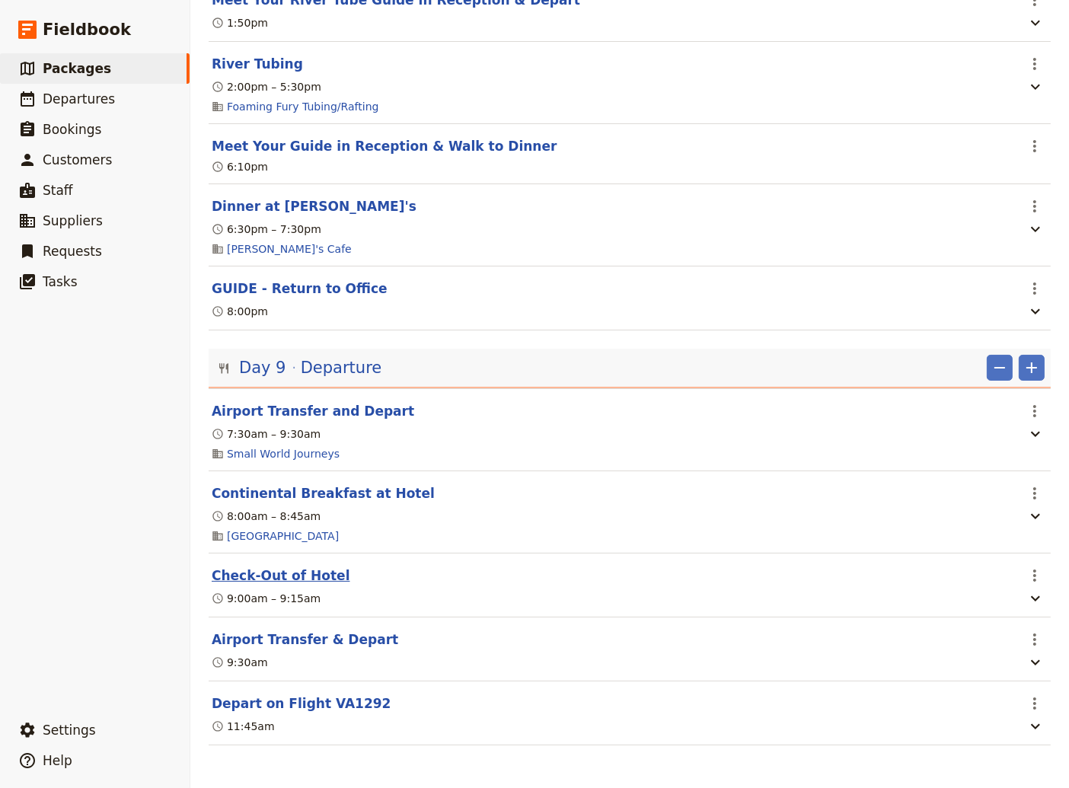
click at [300, 571] on button "Check-Out of Hotel" at bounding box center [281, 575] width 139 height 18
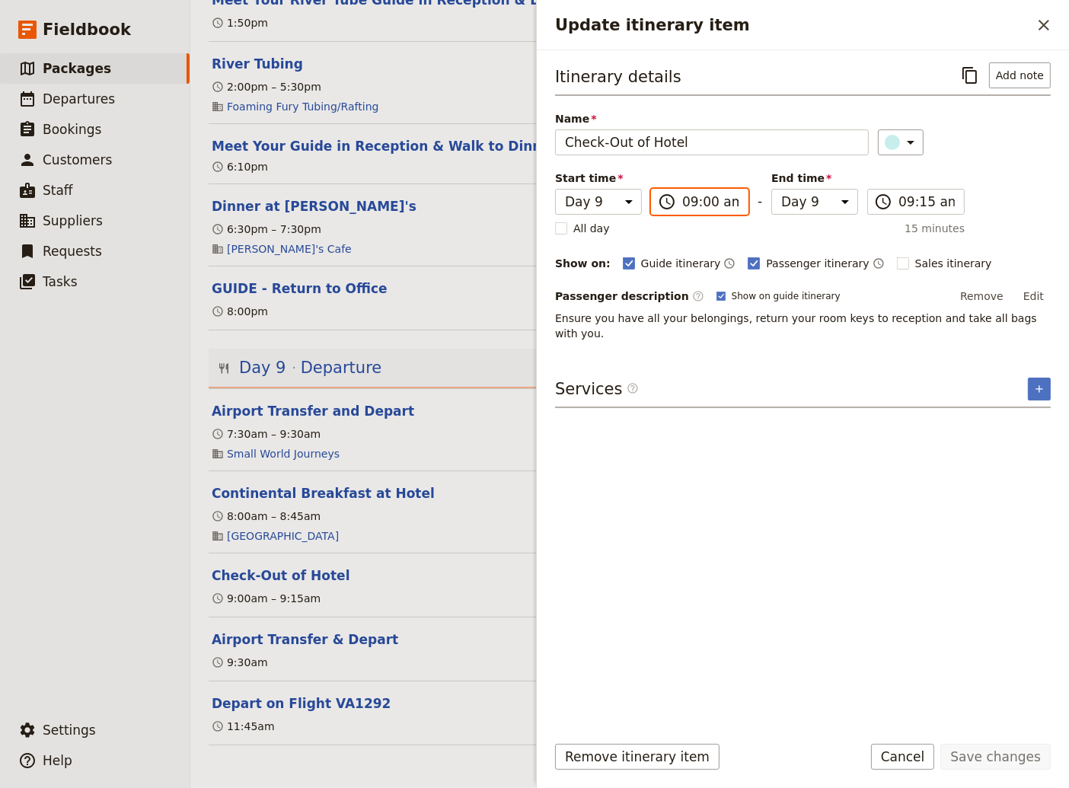
click at [703, 200] on input "09:00 am" at bounding box center [710, 202] width 56 height 18
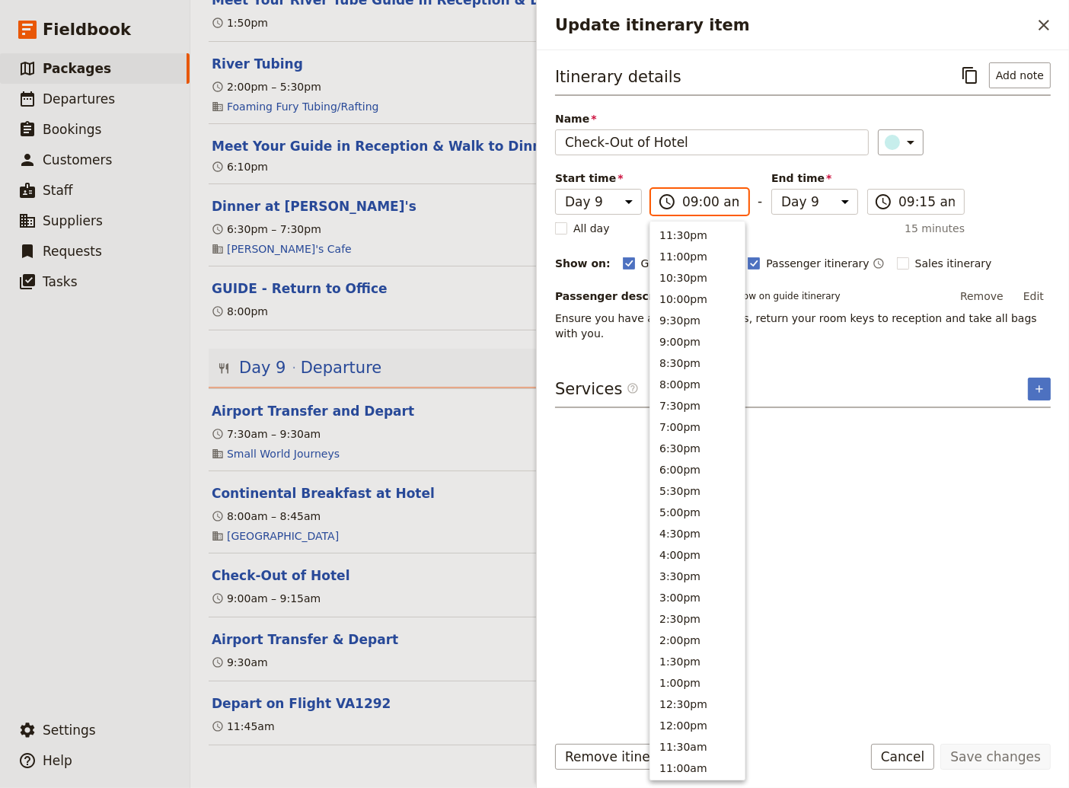
scroll to position [470, 0]
click at [703, 200] on input "09:00 am" at bounding box center [710, 202] width 56 height 18
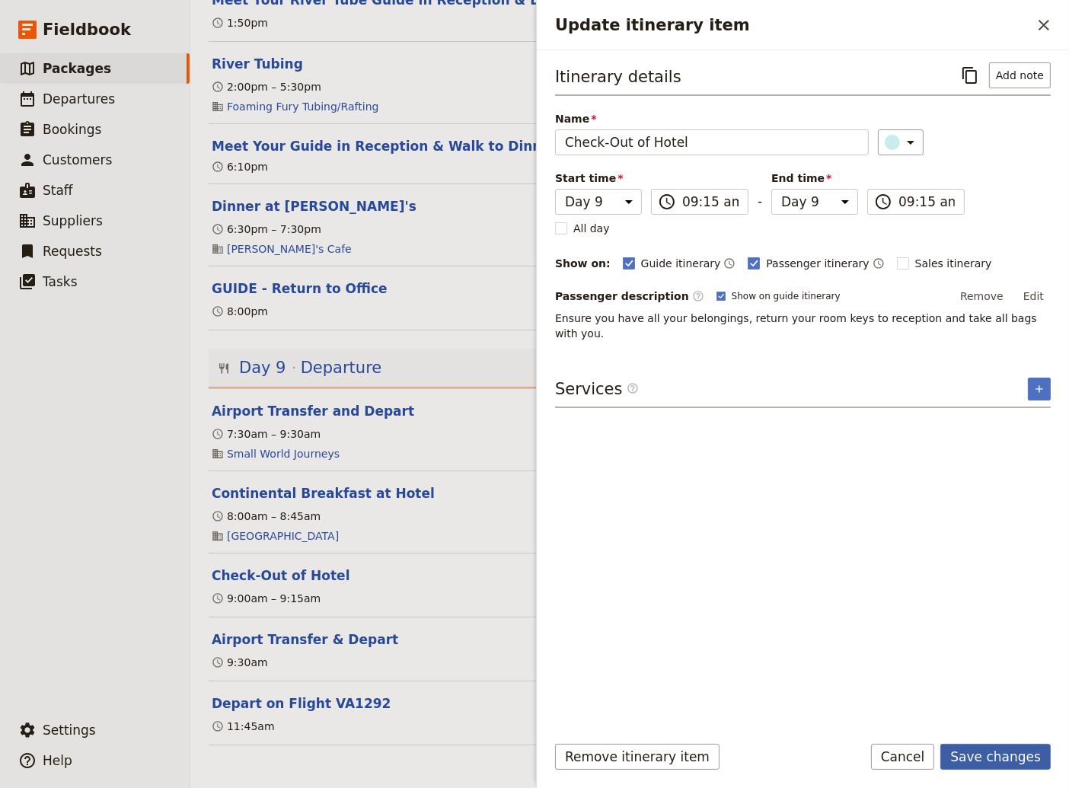
click at [1008, 761] on button "Save changes" at bounding box center [995, 757] width 110 height 26
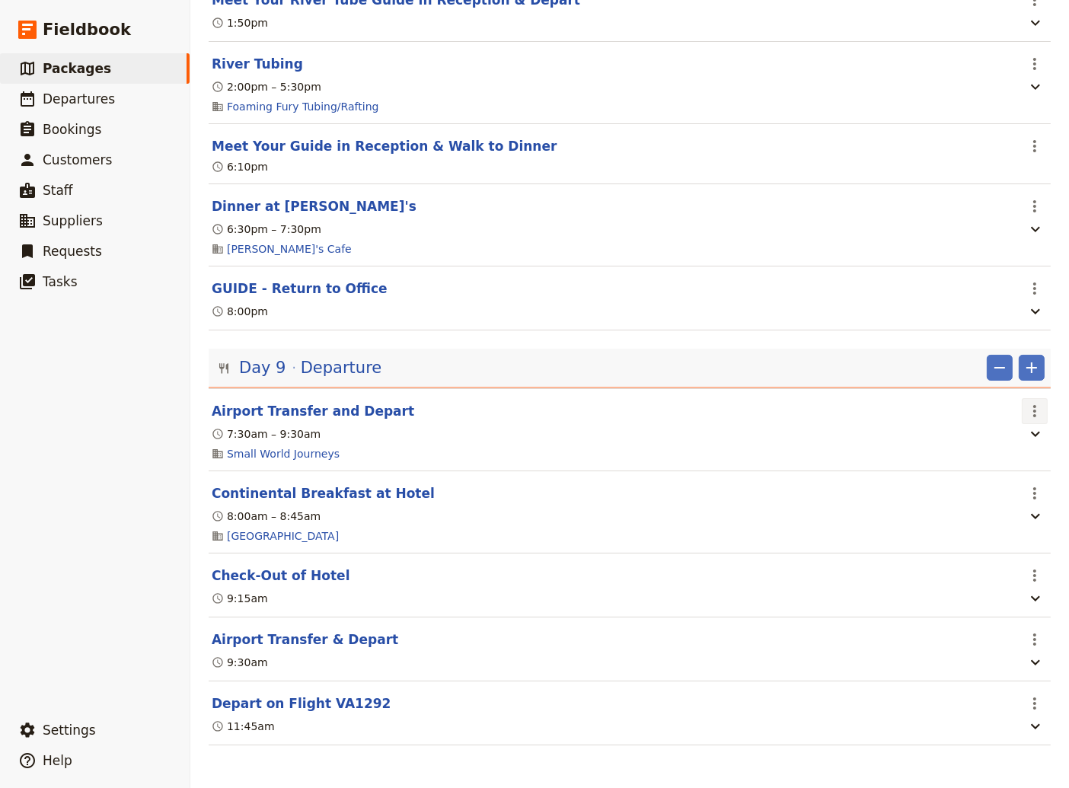
click at [1025, 405] on icon "Actions" at bounding box center [1034, 411] width 18 height 18
click at [945, 464] on span "Delete this itinerary item" at bounding box center [960, 460] width 134 height 15
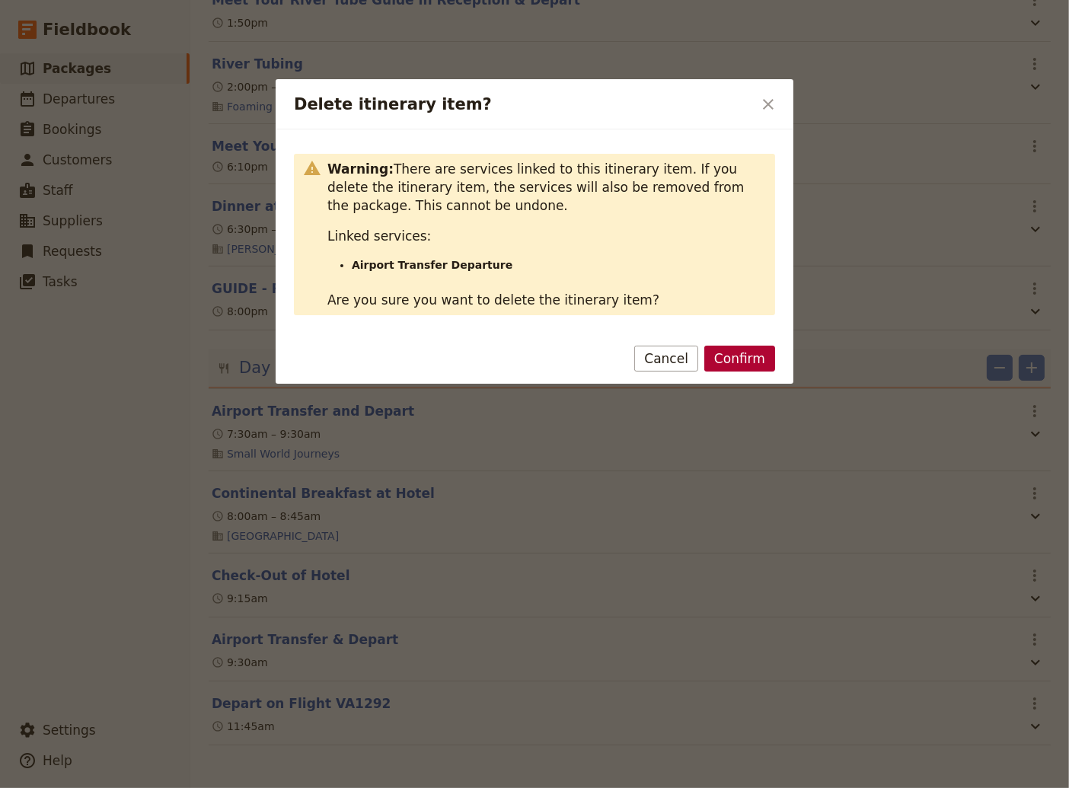
click at [743, 358] on button "Confirm" at bounding box center [739, 359] width 71 height 26
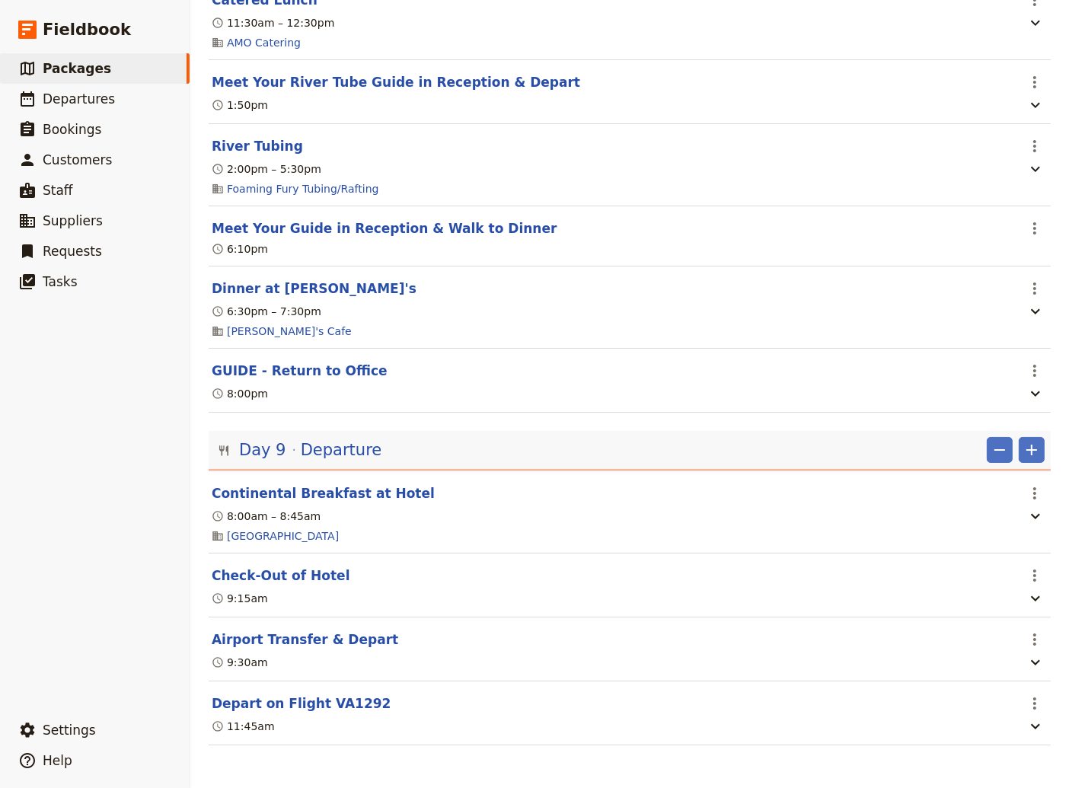
scroll to position [7390, 0]
click at [250, 143] on button "River Tubing" at bounding box center [257, 146] width 91 height 18
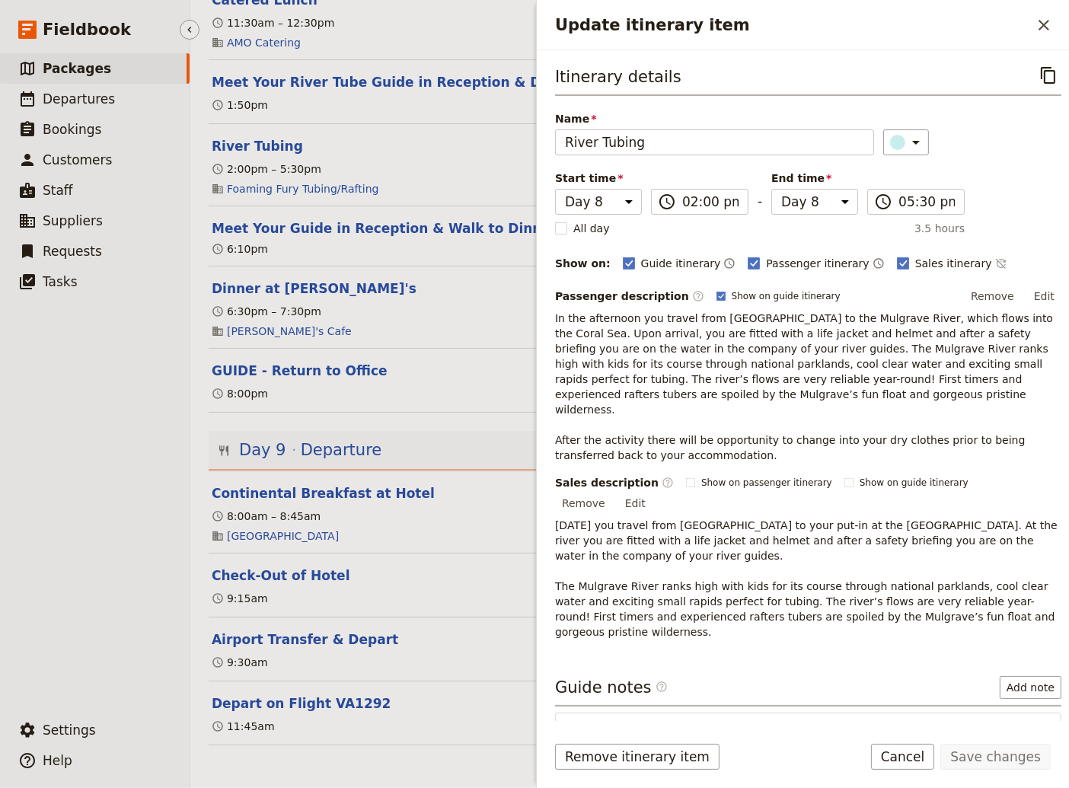
click at [104, 415] on ul "​ Packages ​ Departures ​ Bookings ​ Customers ​ Staff ​ Suppliers ​ Requests ​…" at bounding box center [95, 380] width 190 height 655
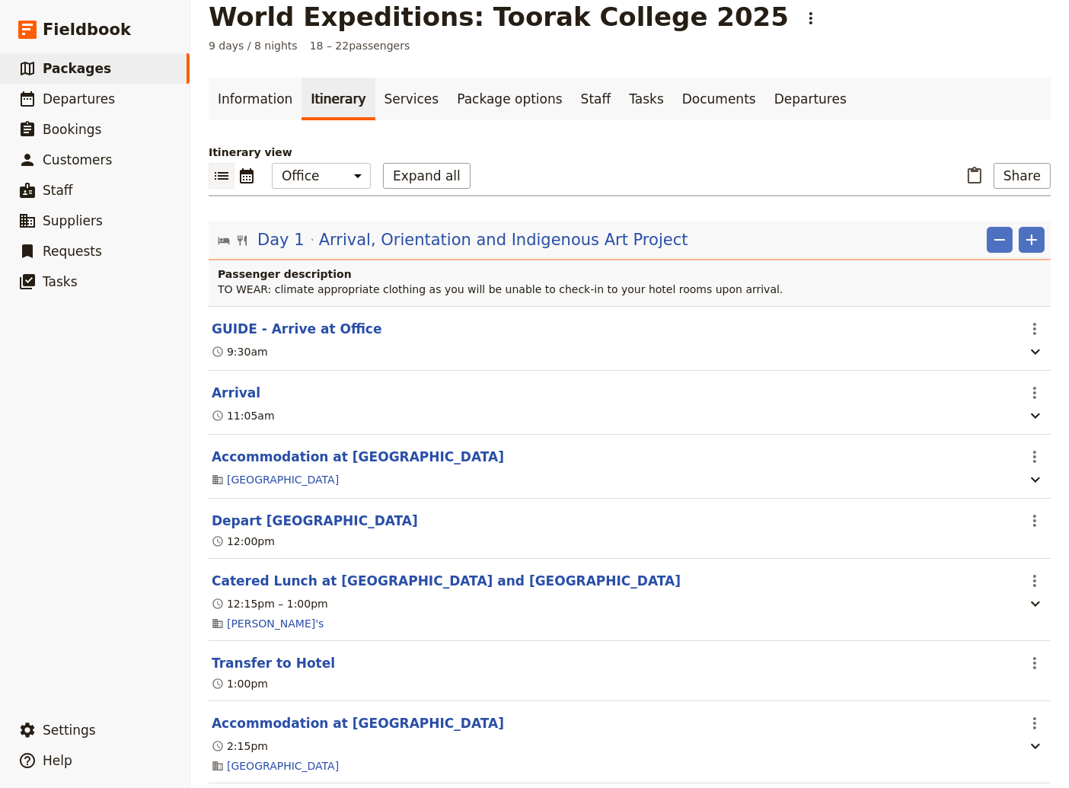
scroll to position [0, 0]
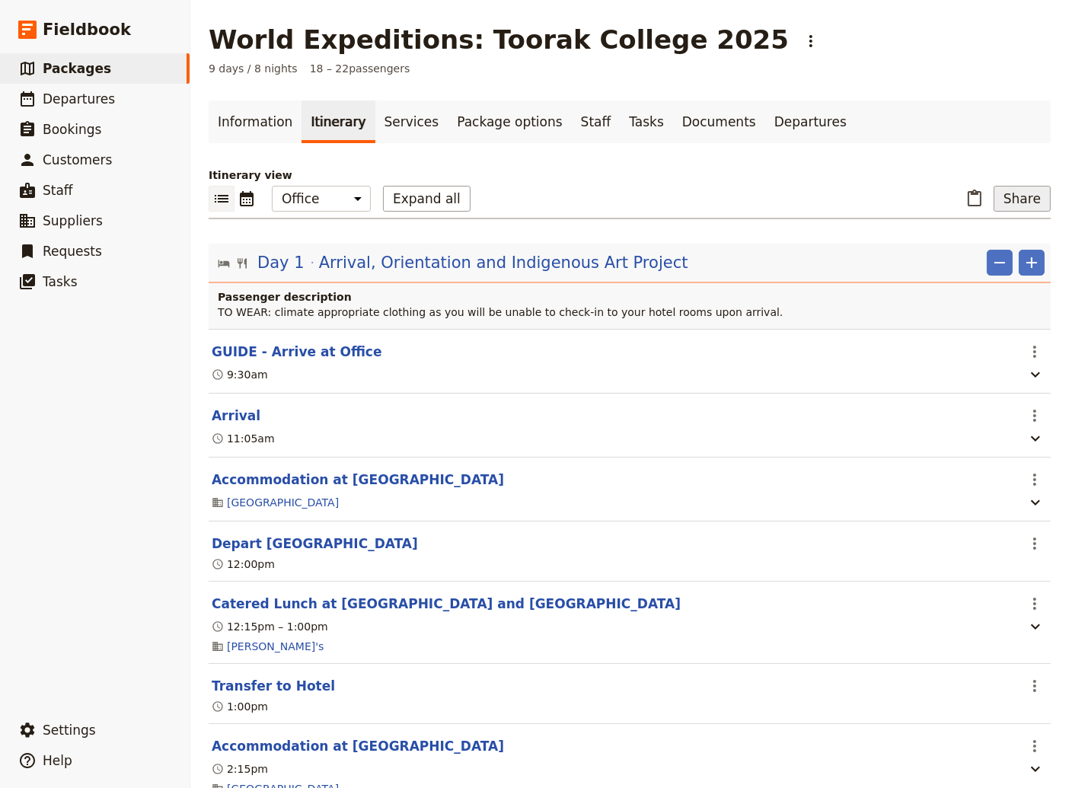
click at [1021, 200] on button "Share" at bounding box center [1021, 199] width 57 height 26
click at [988, 231] on span "Guide itinerary" at bounding box center [967, 232] width 80 height 15
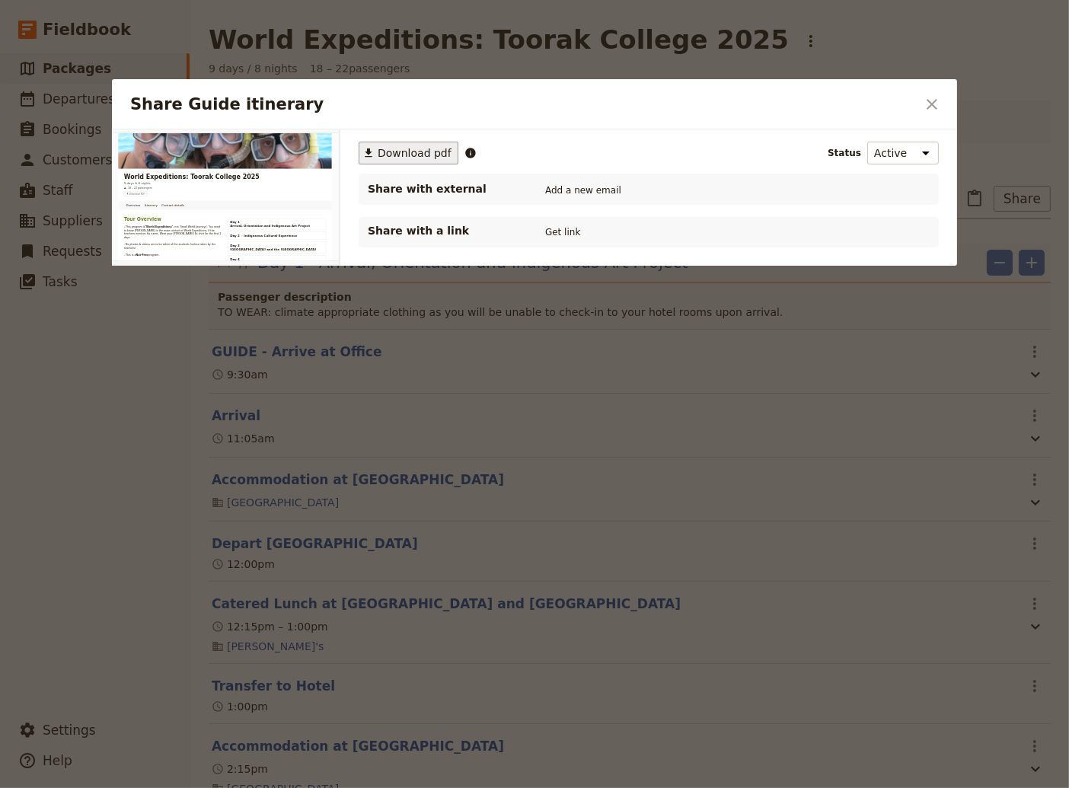
click at [411, 157] on span "Download pdf" at bounding box center [415, 152] width 74 height 15
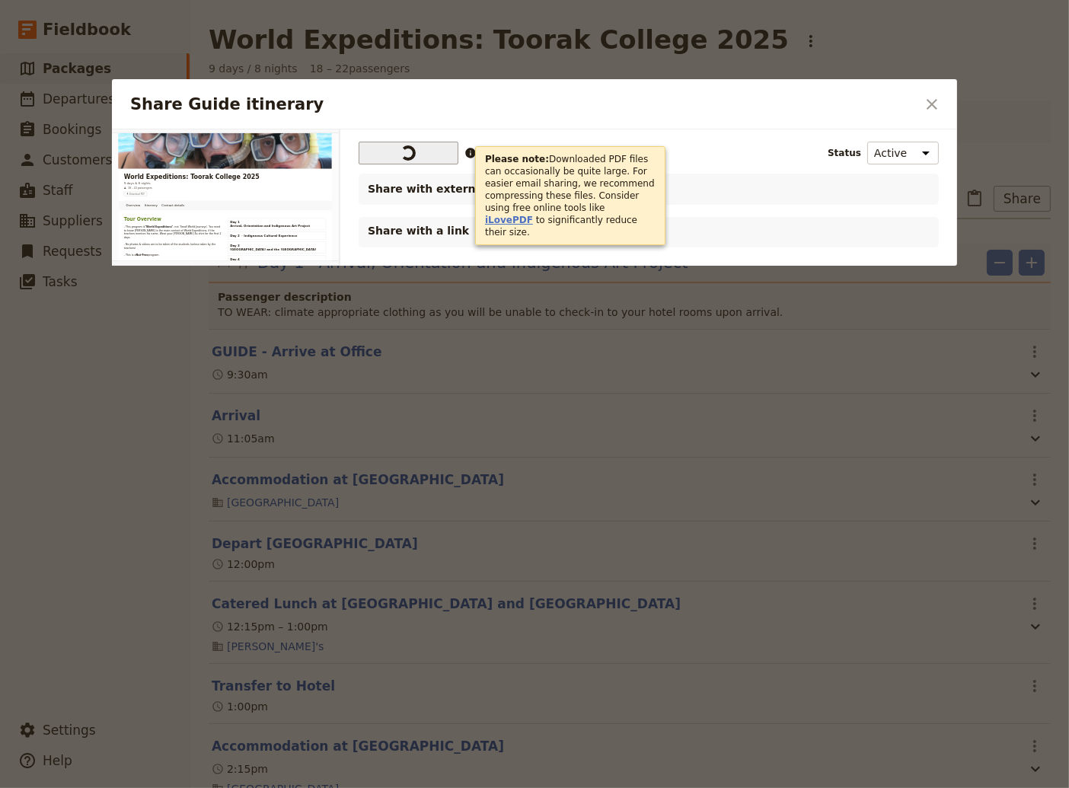
click at [533, 215] on link "iLovePDF" at bounding box center [509, 220] width 48 height 11
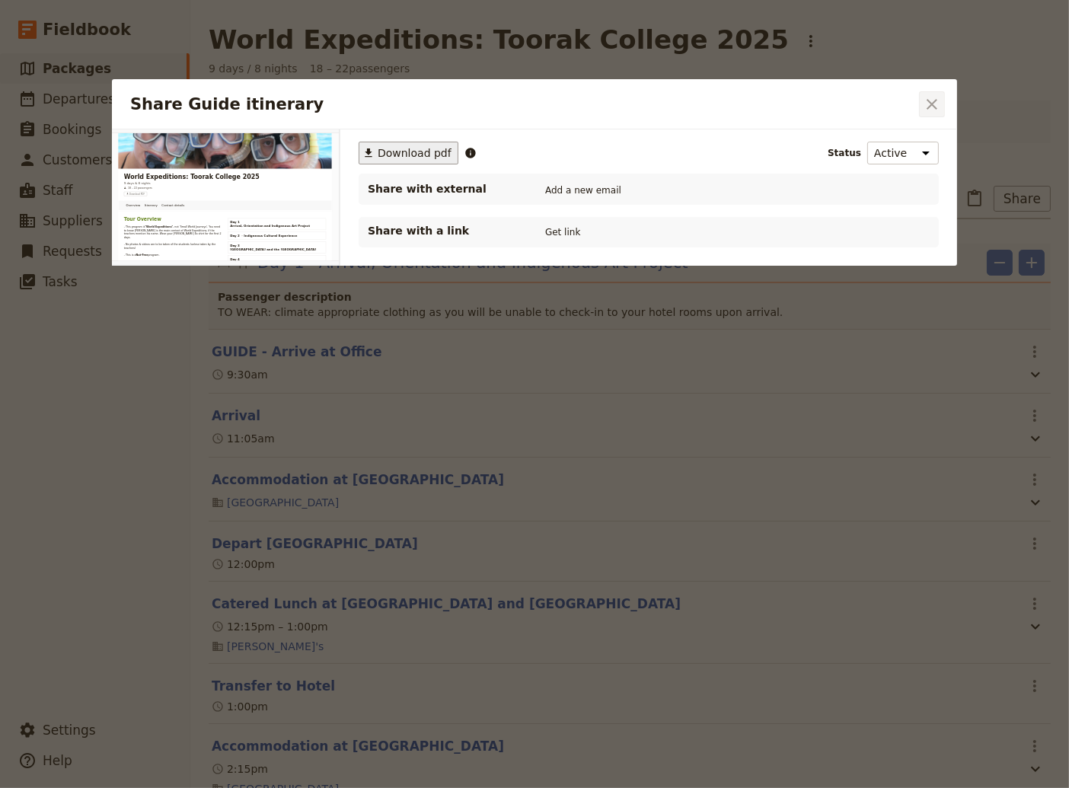
click at [927, 102] on icon "Close dialog" at bounding box center [932, 104] width 18 height 18
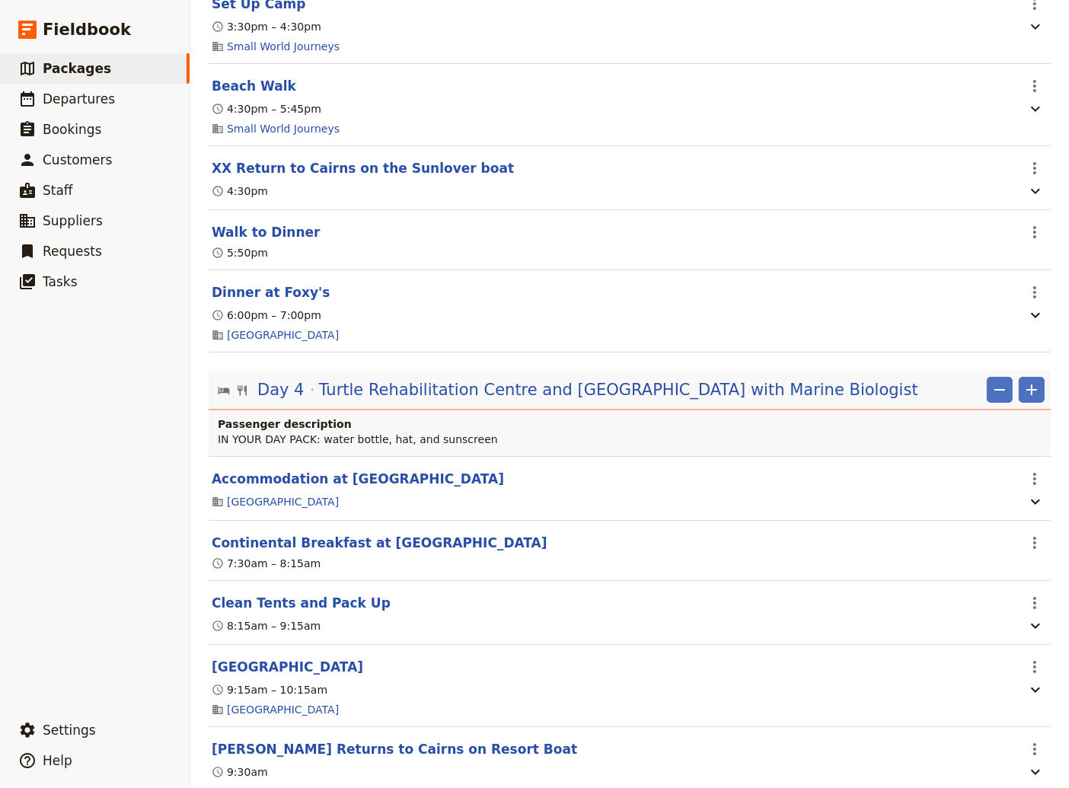
scroll to position [3185, 0]
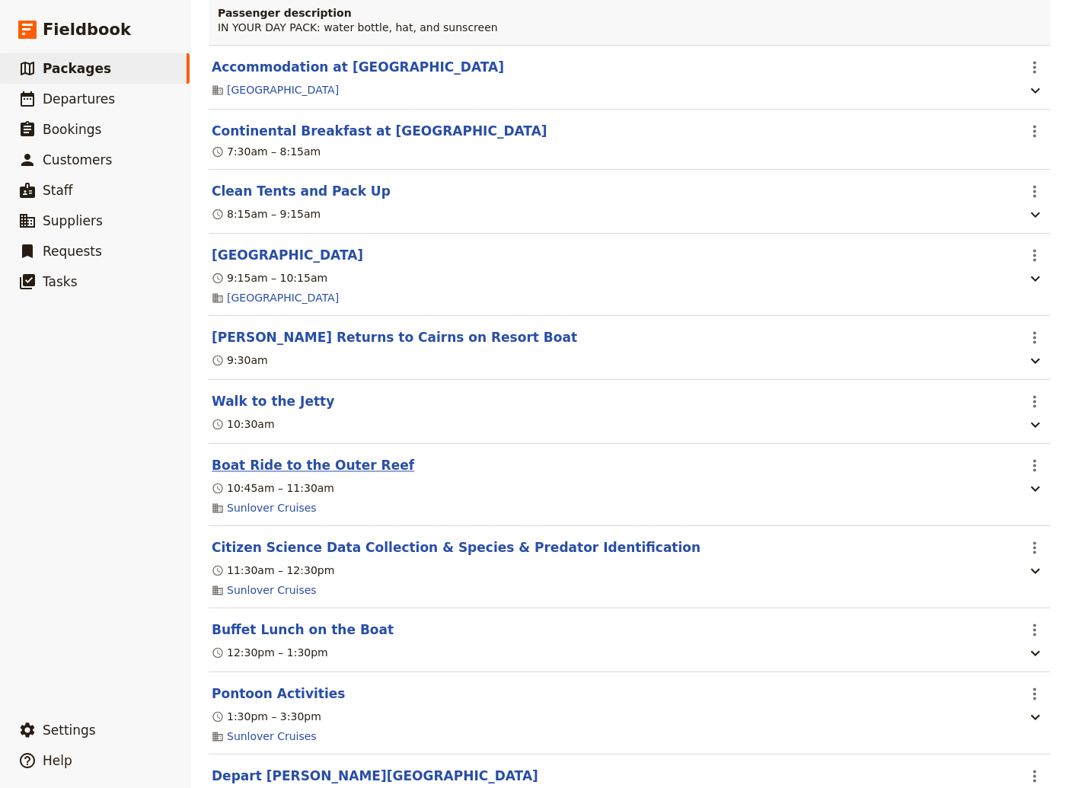
click at [281, 475] on button "Boat Ride to the Outer Reef" at bounding box center [313, 466] width 202 height 18
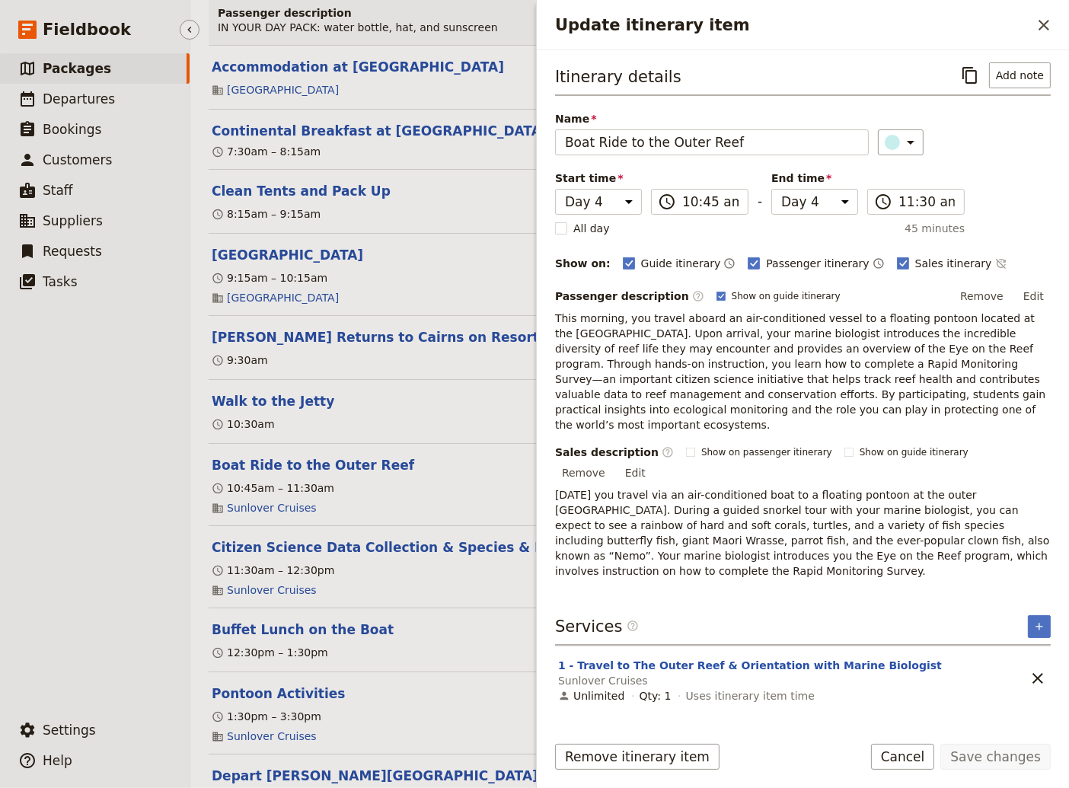
click at [103, 586] on ul "​ Packages ​ Departures ​ Bookings ​ Customers ​ Staff ​ Suppliers ​ Requests ​…" at bounding box center [95, 380] width 190 height 655
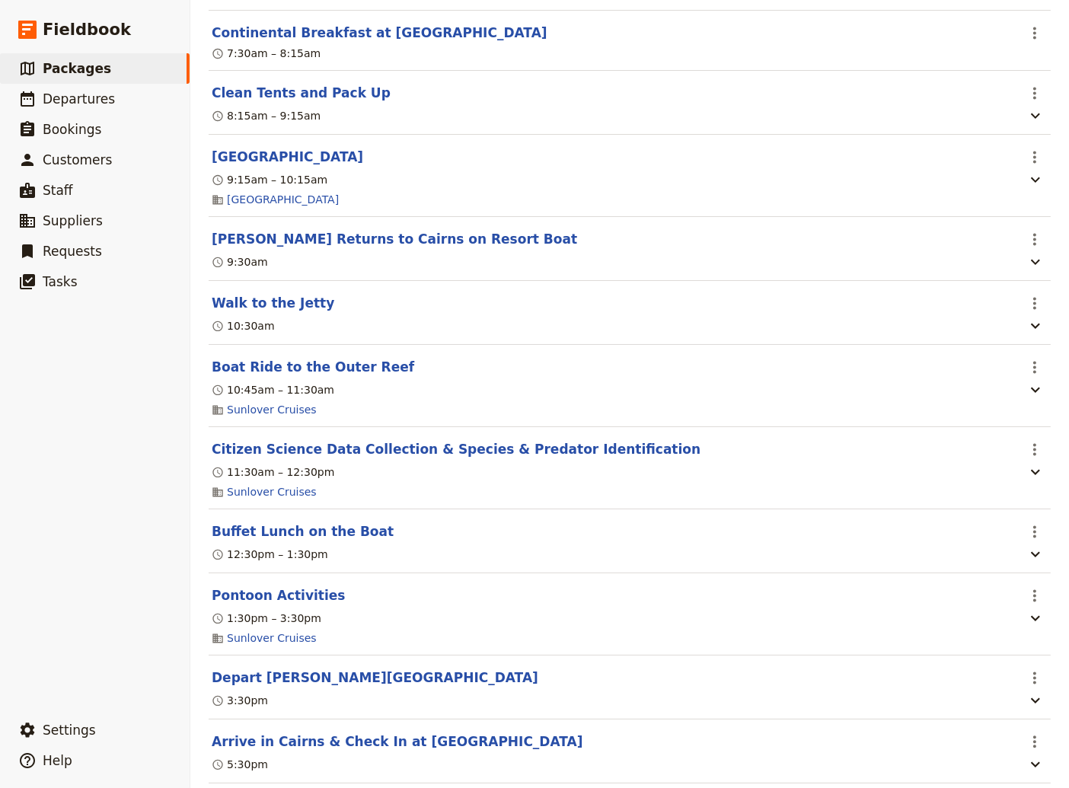
scroll to position [3288, 0]
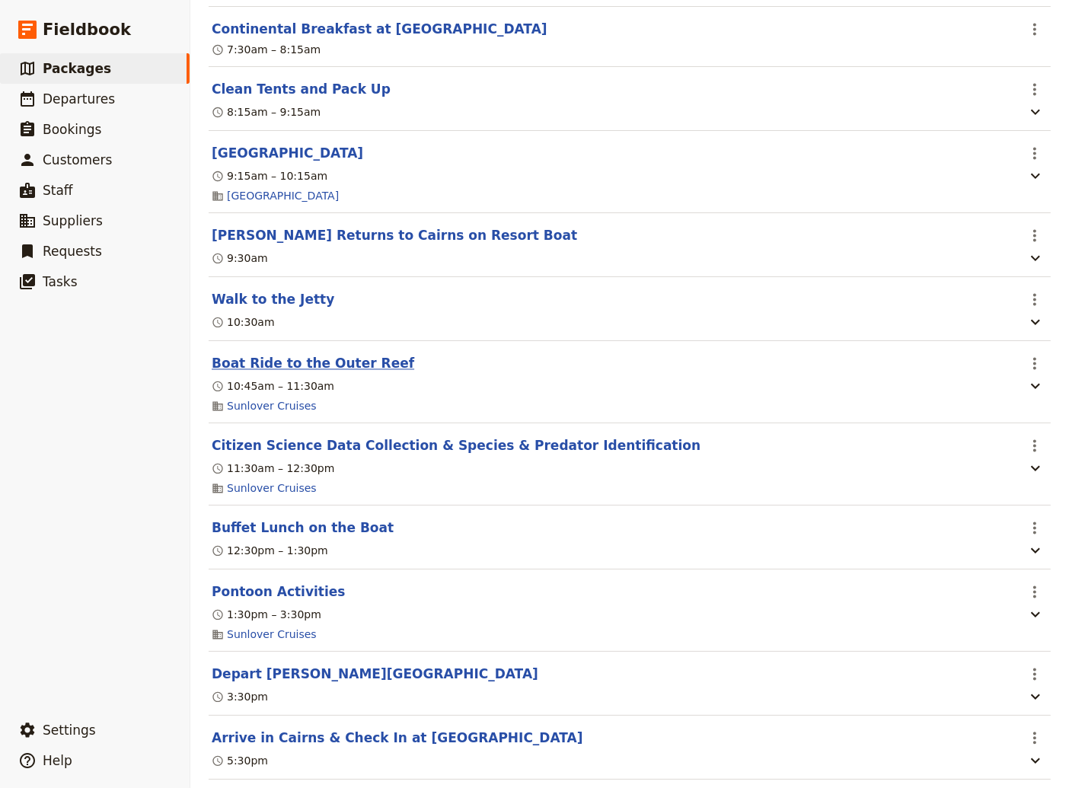
click at [288, 372] on button "Boat Ride to the Outer Reef" at bounding box center [313, 363] width 202 height 18
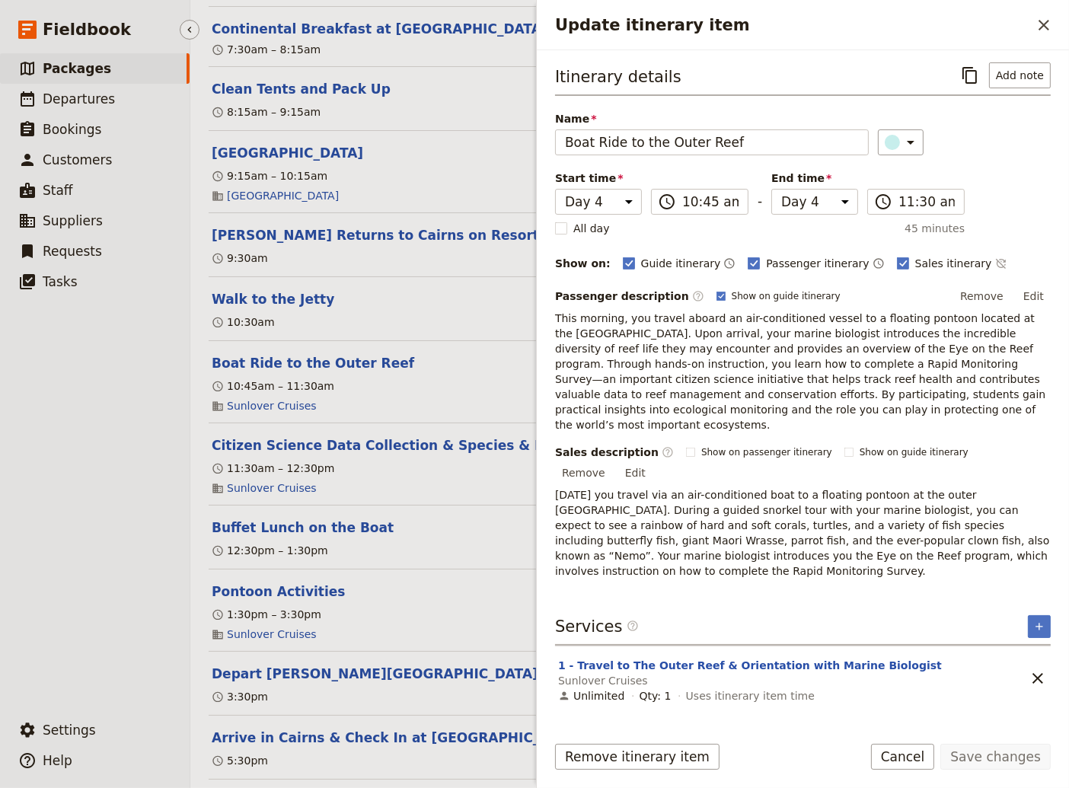
drag, startPoint x: 177, startPoint y: 468, endPoint x: 336, endPoint y: 464, distance: 159.9
click at [177, 468] on ul "​ Packages ​ Departures ​ Bookings ​ Customers ​ Staff ​ Suppliers ​ Requests ​…" at bounding box center [95, 380] width 190 height 655
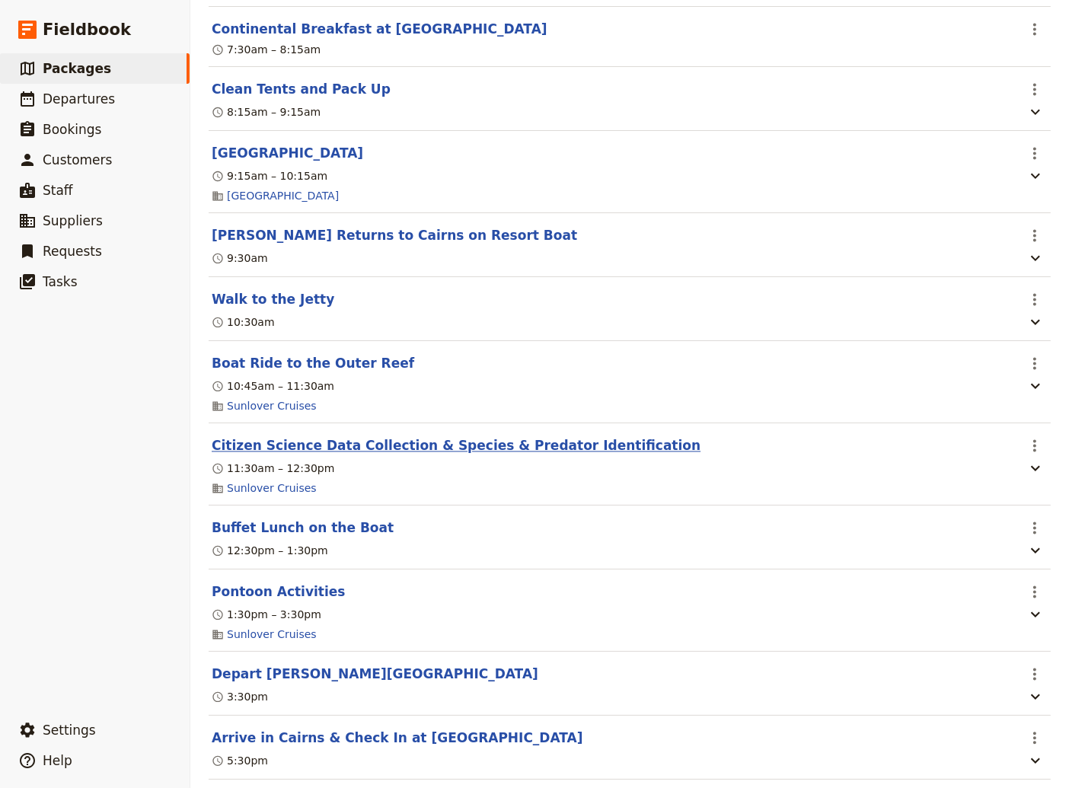
click at [361, 454] on button "Citizen Science Data Collection & Species & Predator Identification" at bounding box center [456, 445] width 489 height 18
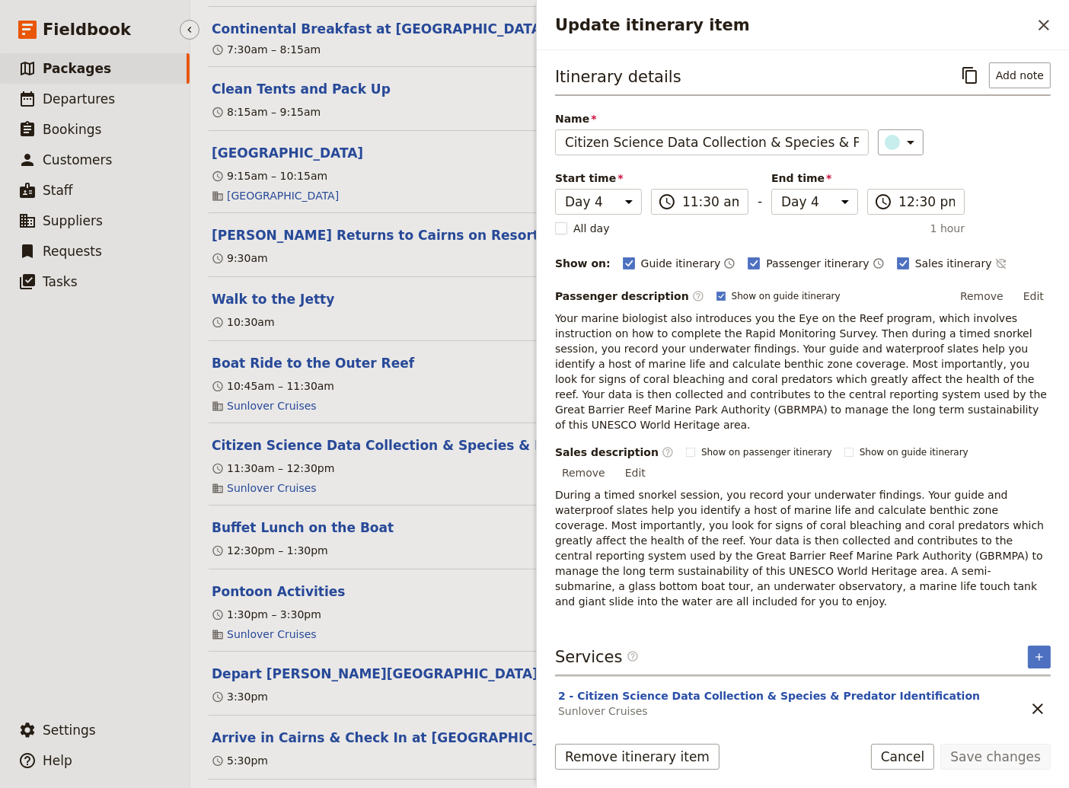
click at [86, 494] on ul "​ Packages ​ Departures ​ Bookings ​ Customers ​ Staff ​ Suppliers ​ Requests ​…" at bounding box center [95, 380] width 190 height 655
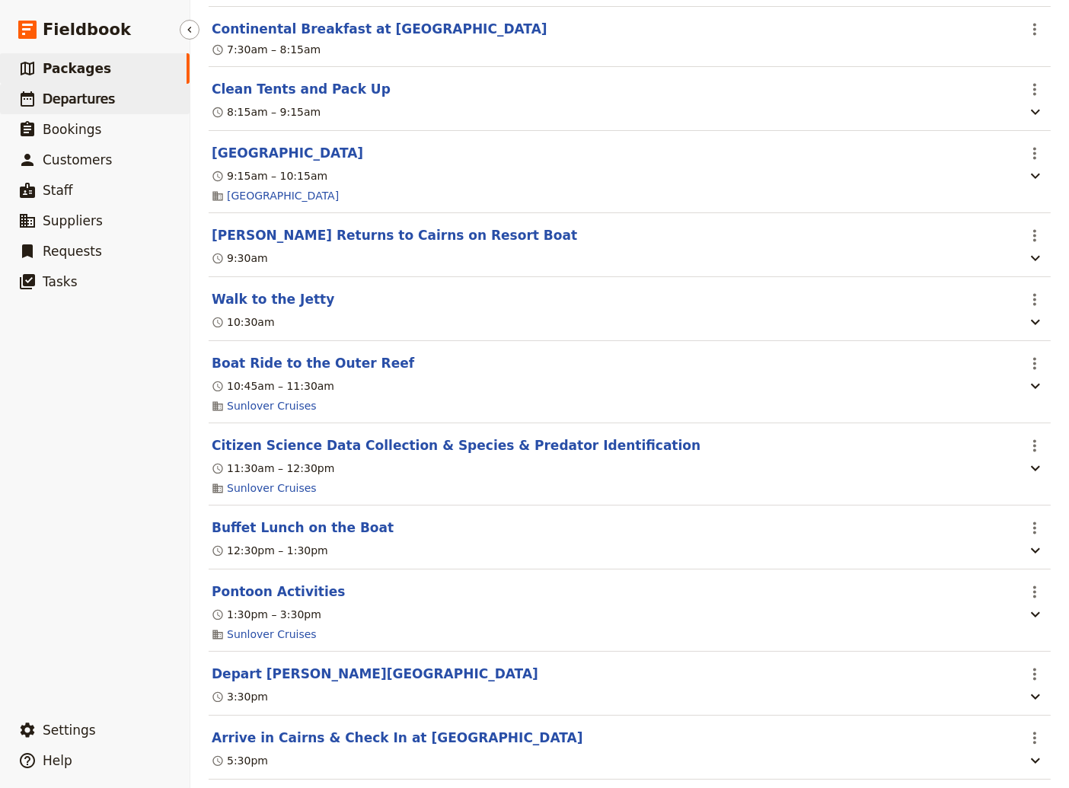
click at [74, 102] on span "Departures" at bounding box center [79, 98] width 72 height 15
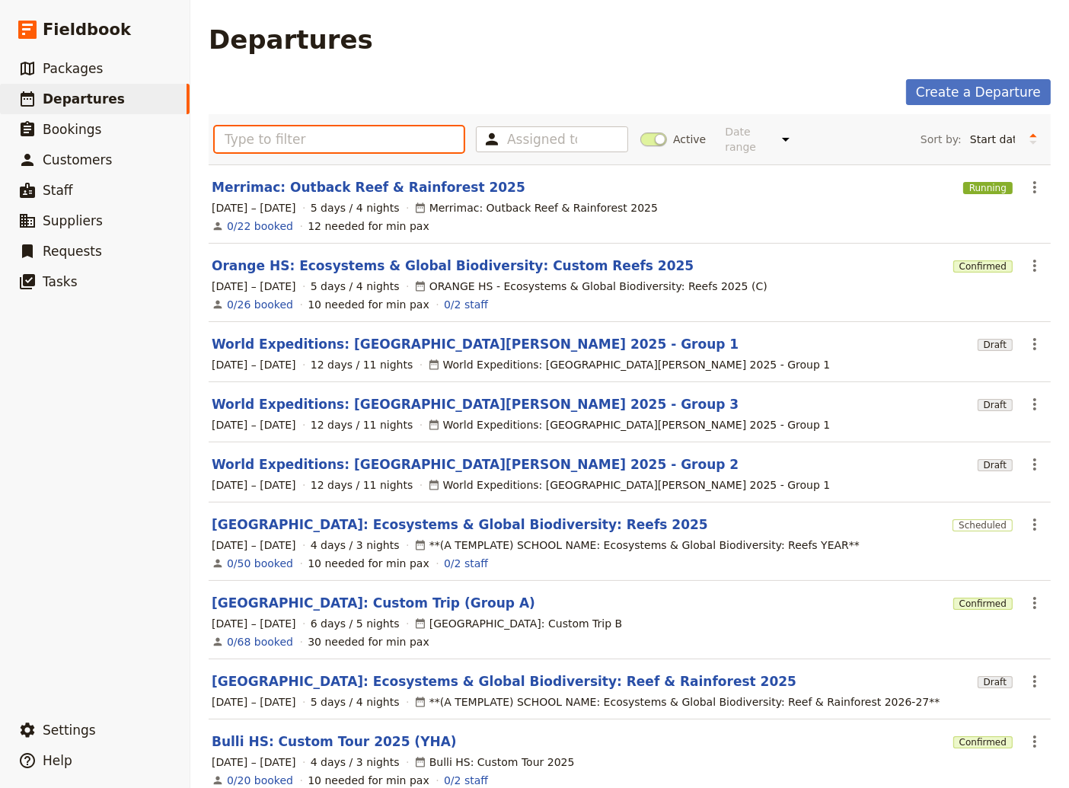
click at [276, 136] on input "text" at bounding box center [339, 139] width 249 height 26
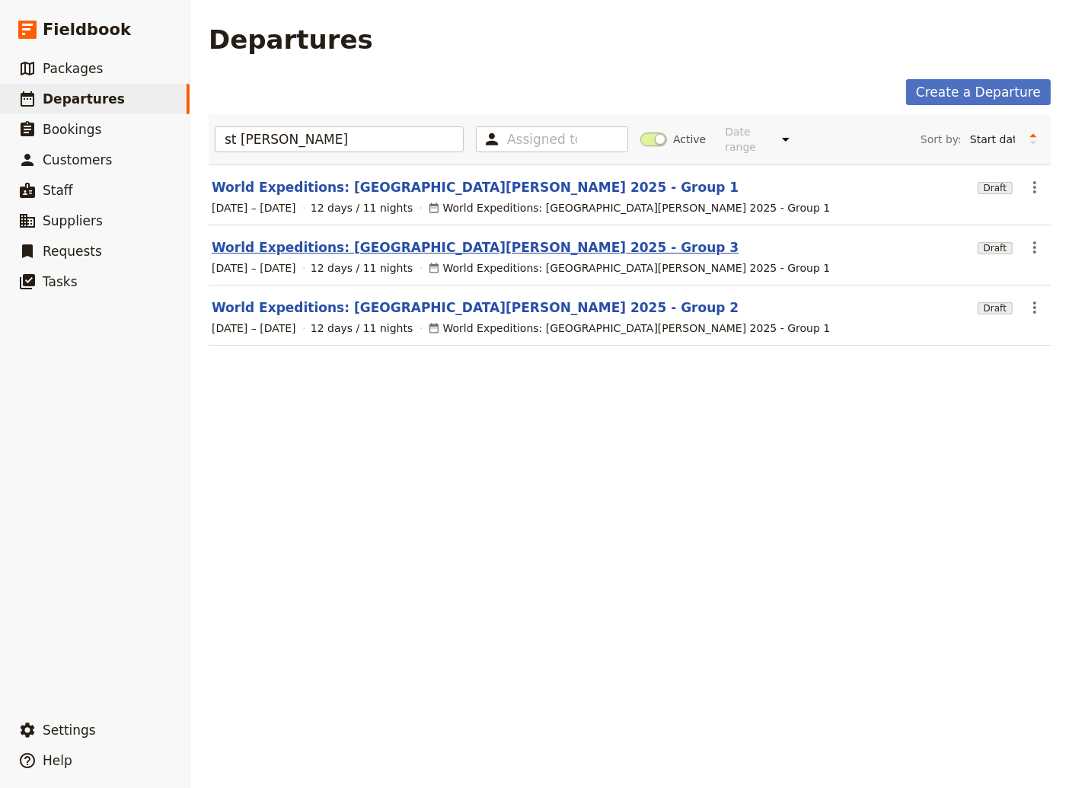
click at [366, 239] on link "World Expeditions: [GEOGRAPHIC_DATA][PERSON_NAME] 2025 - Group 3" at bounding box center [475, 247] width 527 height 18
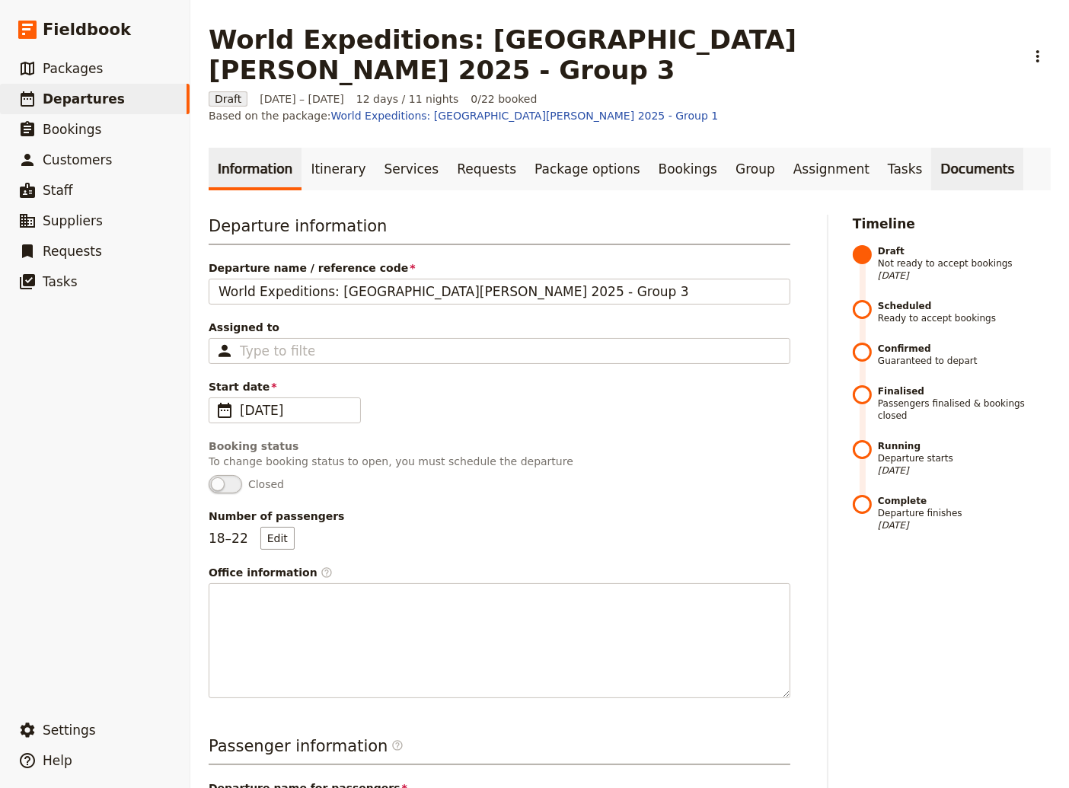
click at [931, 148] on link "Documents" at bounding box center [977, 169] width 92 height 43
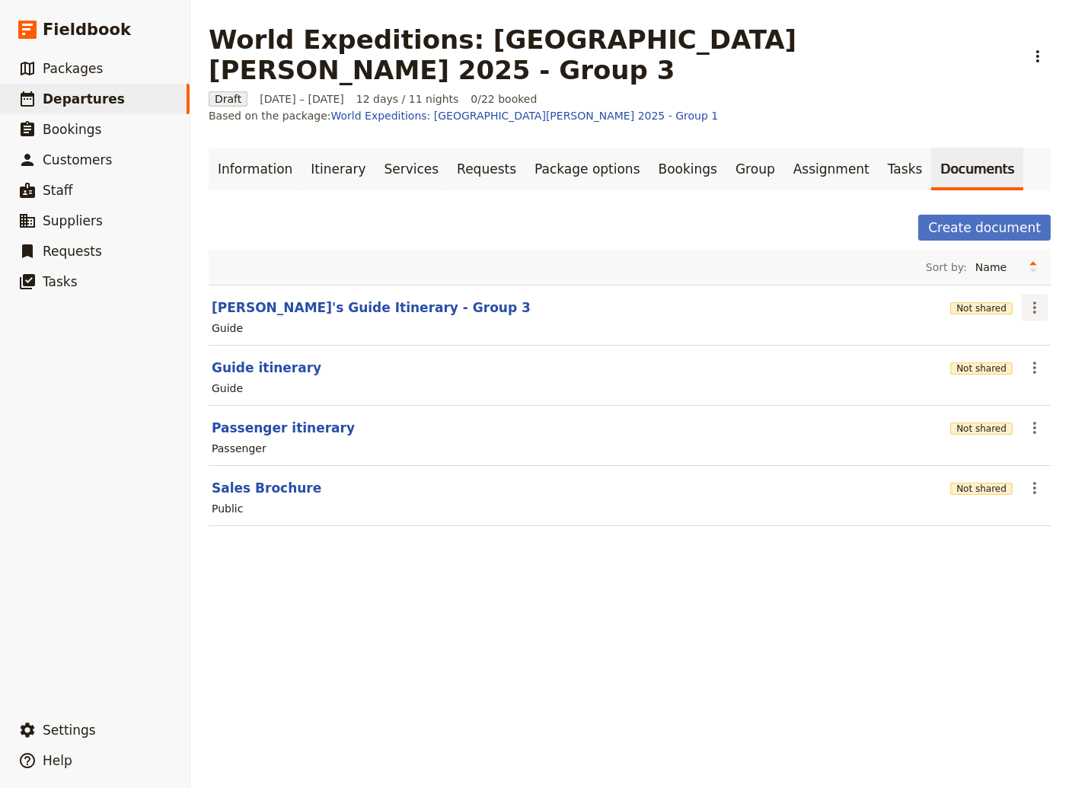
click at [1025, 298] on icon "Actions" at bounding box center [1034, 307] width 18 height 18
click at [971, 215] on button "Create document" at bounding box center [984, 228] width 132 height 26
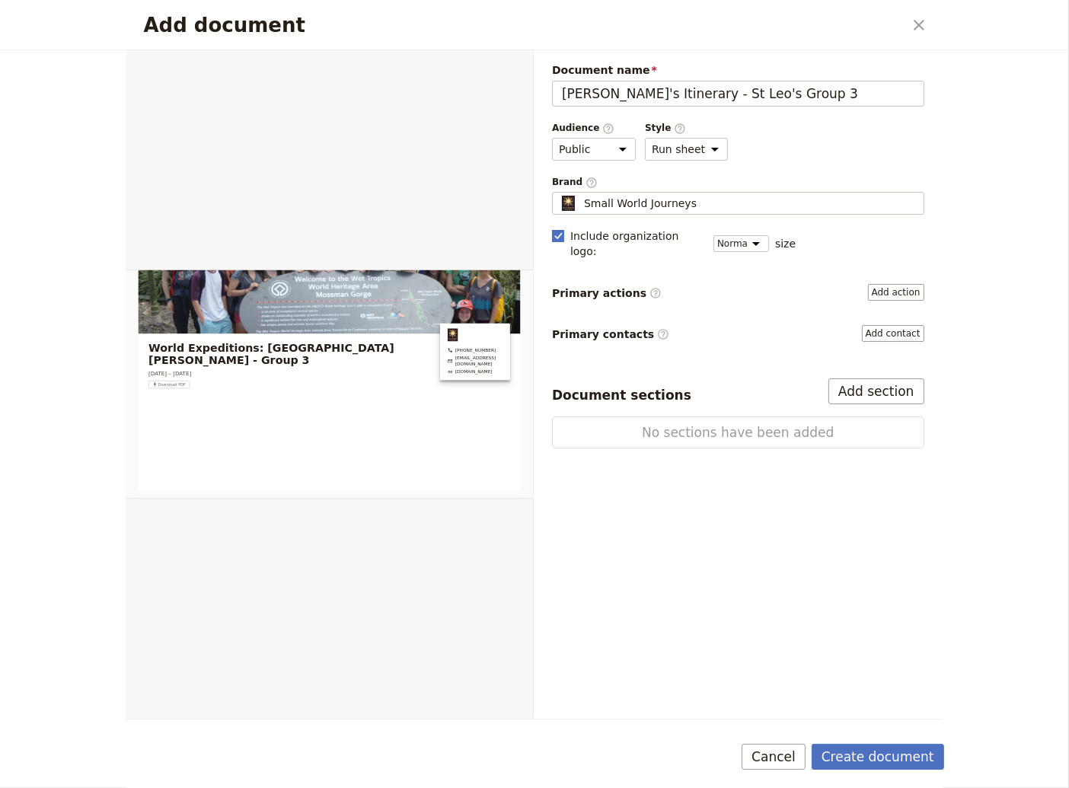
click at [558, 234] on polygon "Add document" at bounding box center [558, 235] width 8 height 8
click at [552, 228] on input "Include organization logo :" at bounding box center [551, 228] width 1 height 1
click at [887, 378] on button "Add section" at bounding box center [876, 391] width 96 height 26
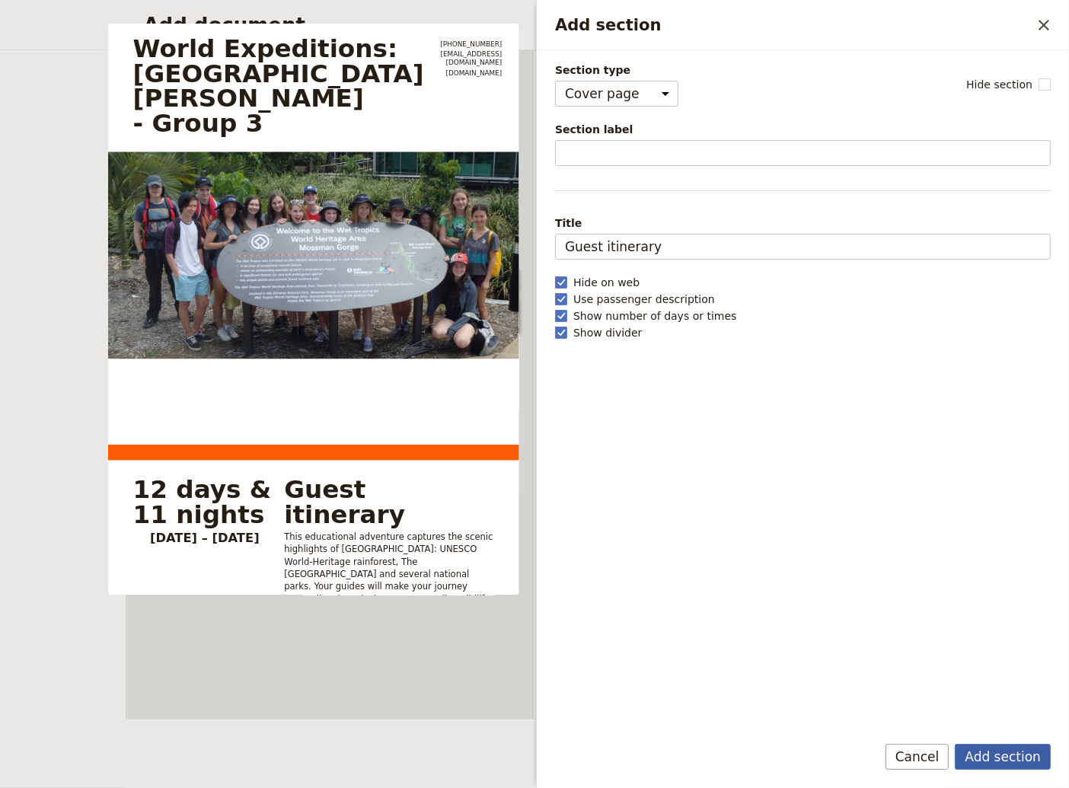
click at [1003, 757] on button "Add section" at bounding box center [1002, 757] width 96 height 26
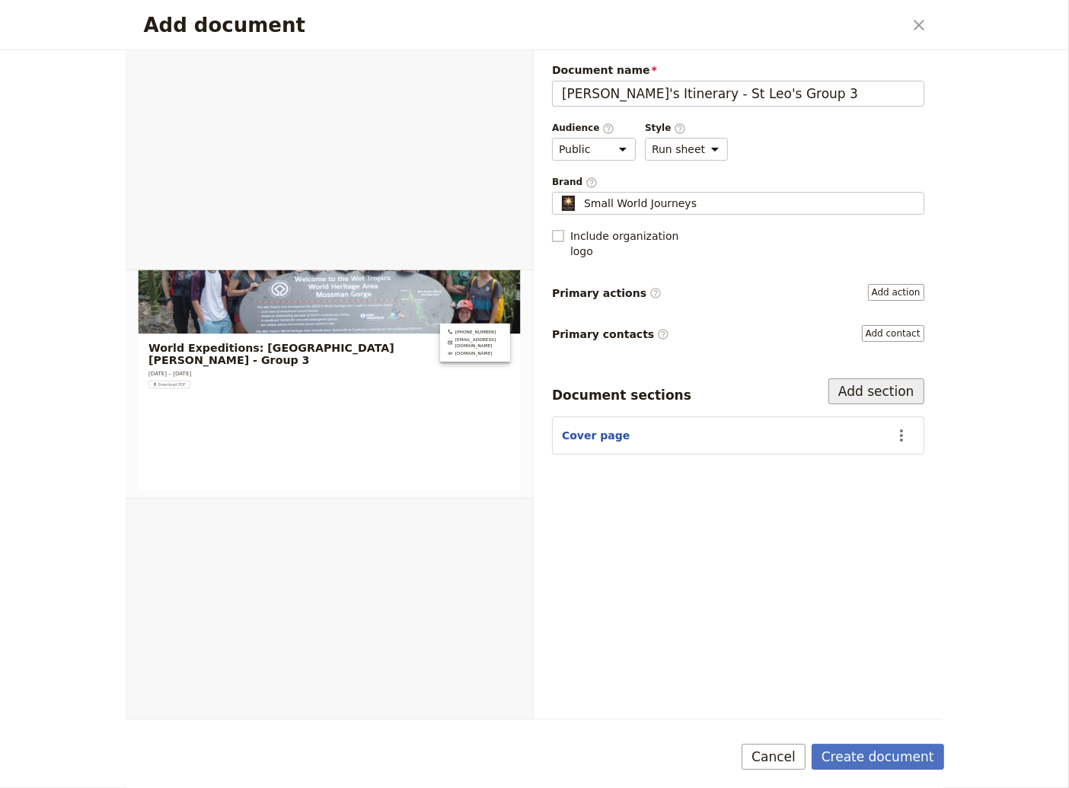
click at [856, 378] on button "Add section" at bounding box center [876, 391] width 96 height 26
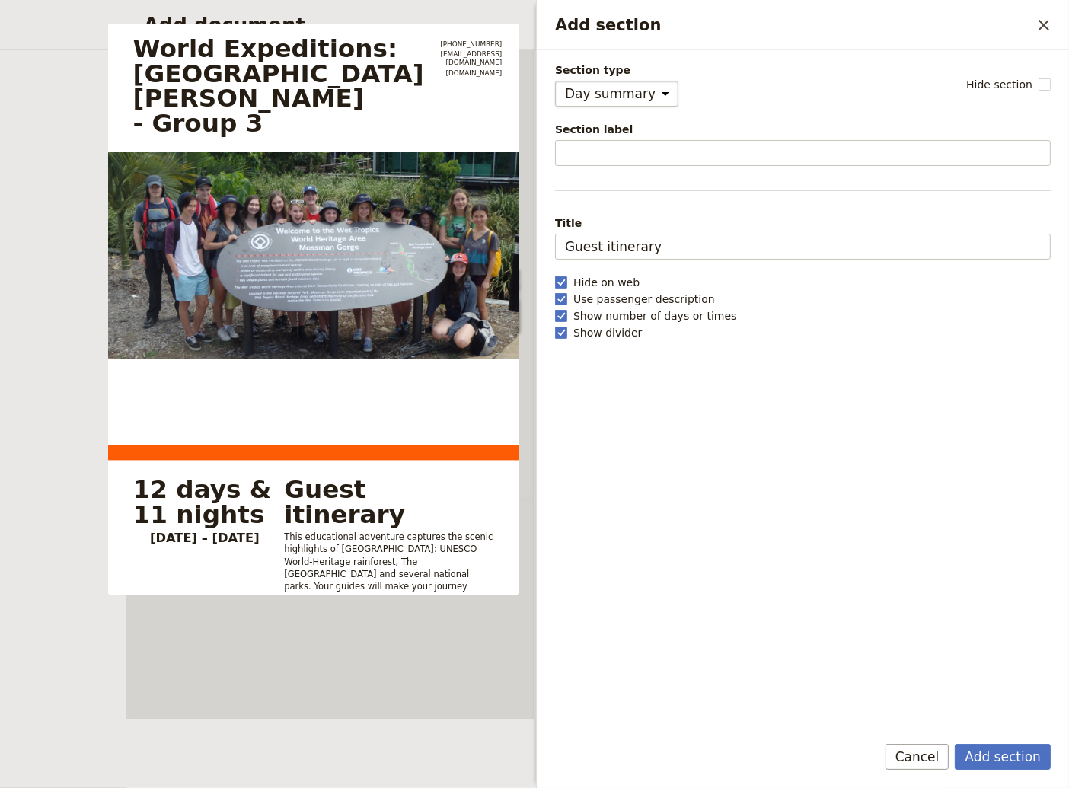
click option "Day summary" at bounding box center [0, 0] width 0 height 0
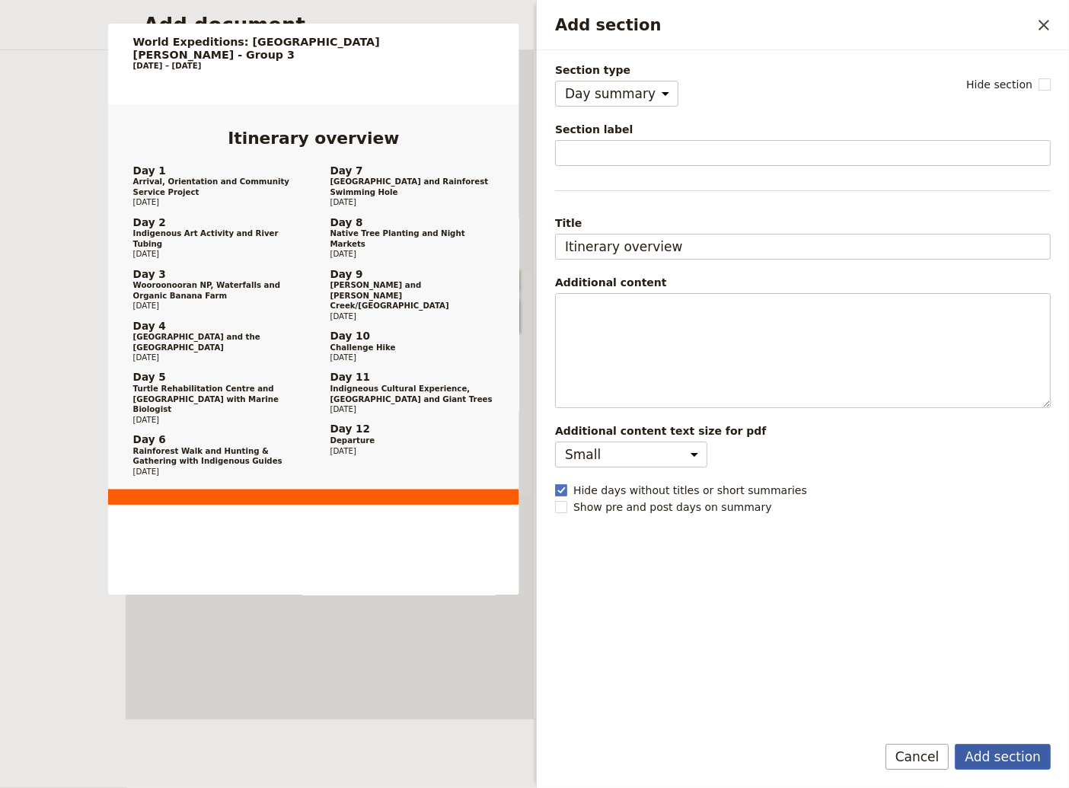
click at [984, 760] on button "Add section" at bounding box center [1002, 757] width 96 height 26
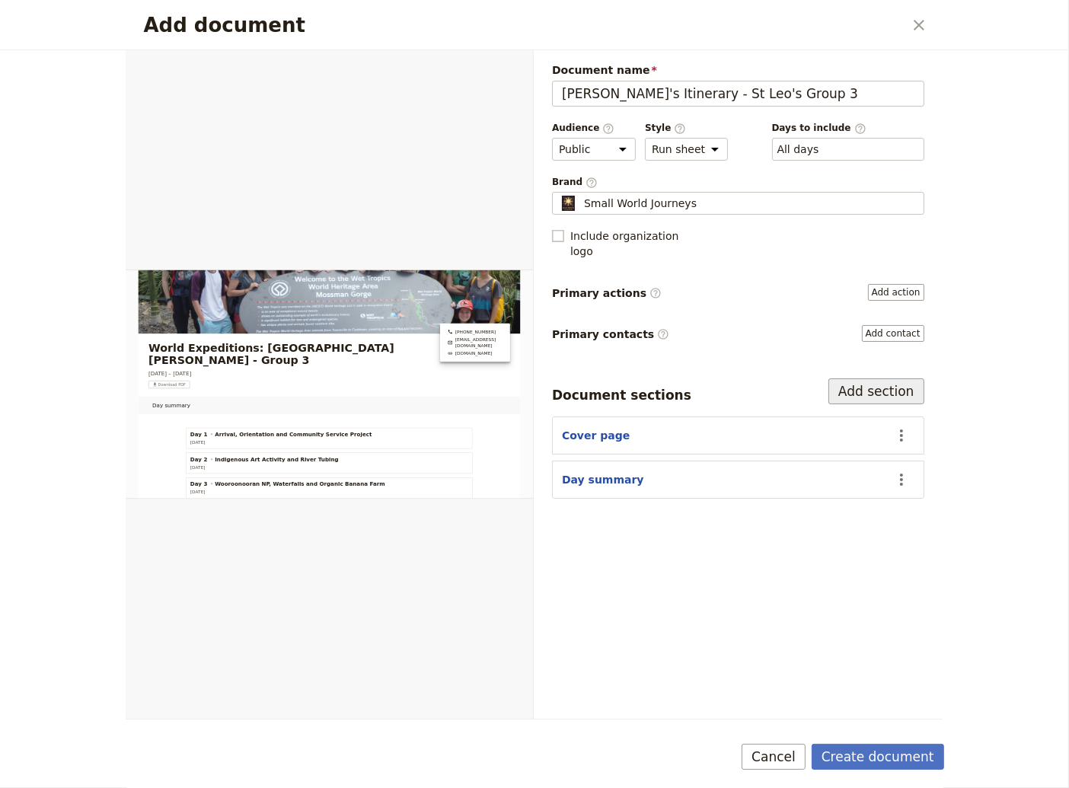
click at [883, 378] on button "Add section" at bounding box center [876, 391] width 96 height 26
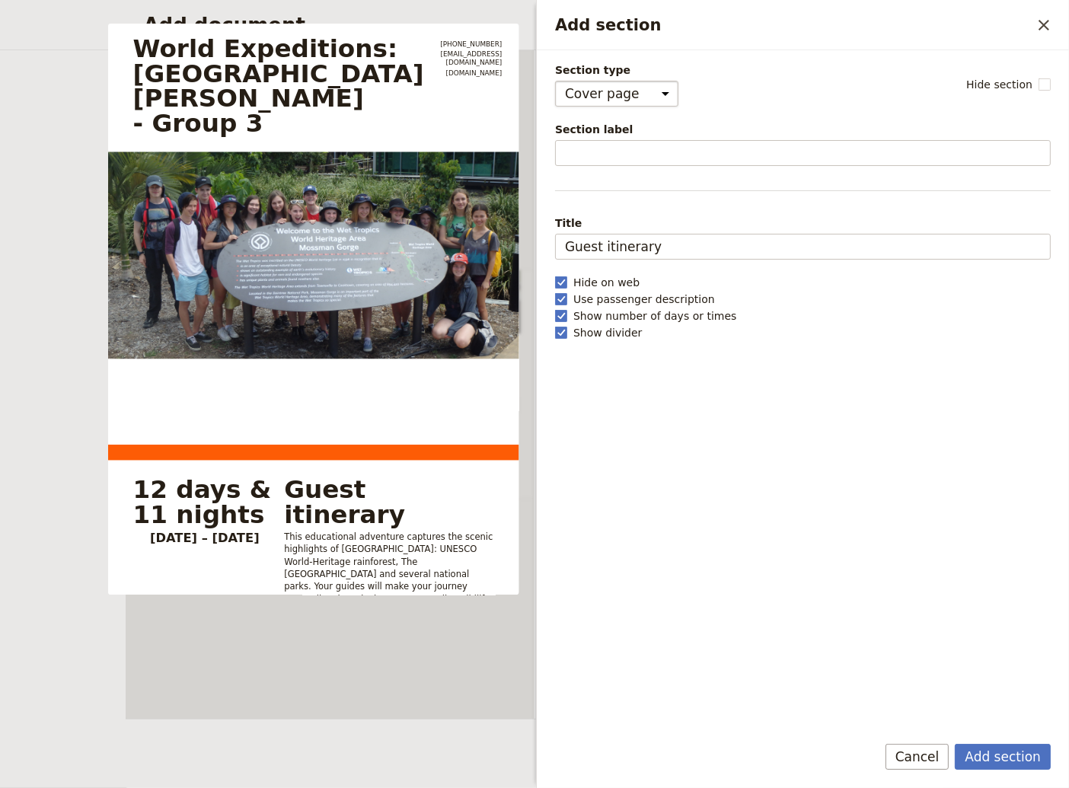
click at [555, 81] on select "Cover page Day summary Itinerary Custom" at bounding box center [616, 94] width 123 height 26
click option "Itinerary" at bounding box center [0, 0] width 0 height 0
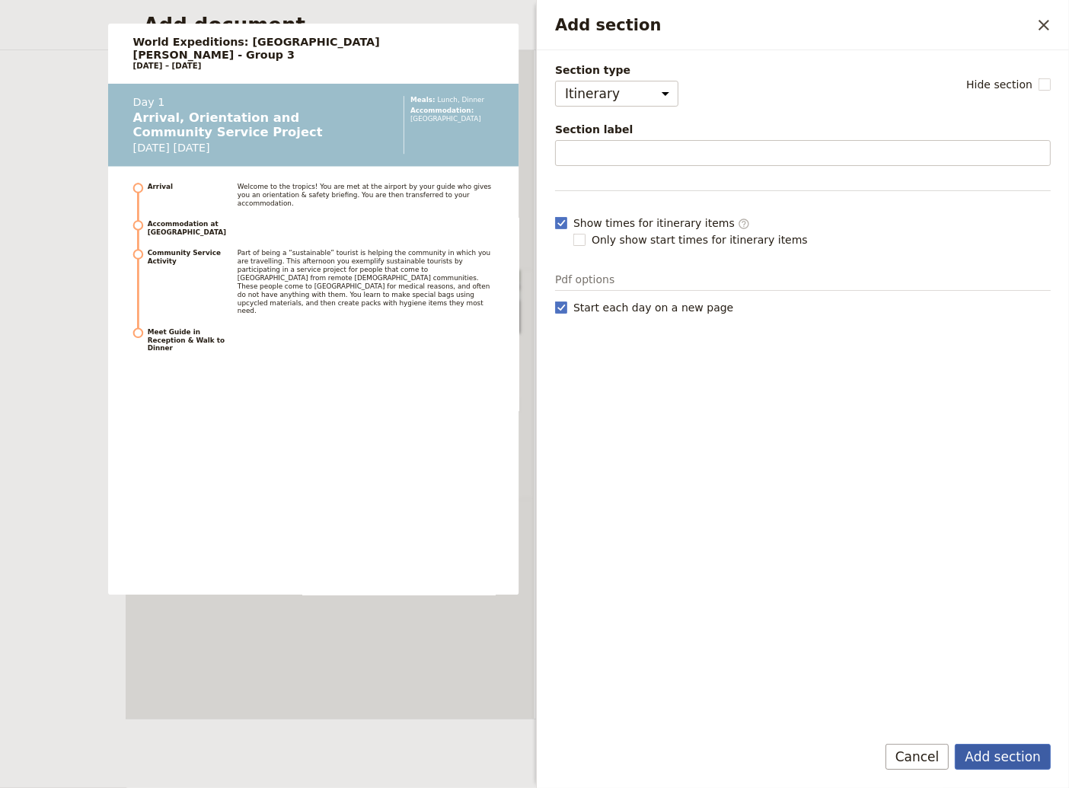
click at [1015, 756] on button "Add section" at bounding box center [1002, 757] width 96 height 26
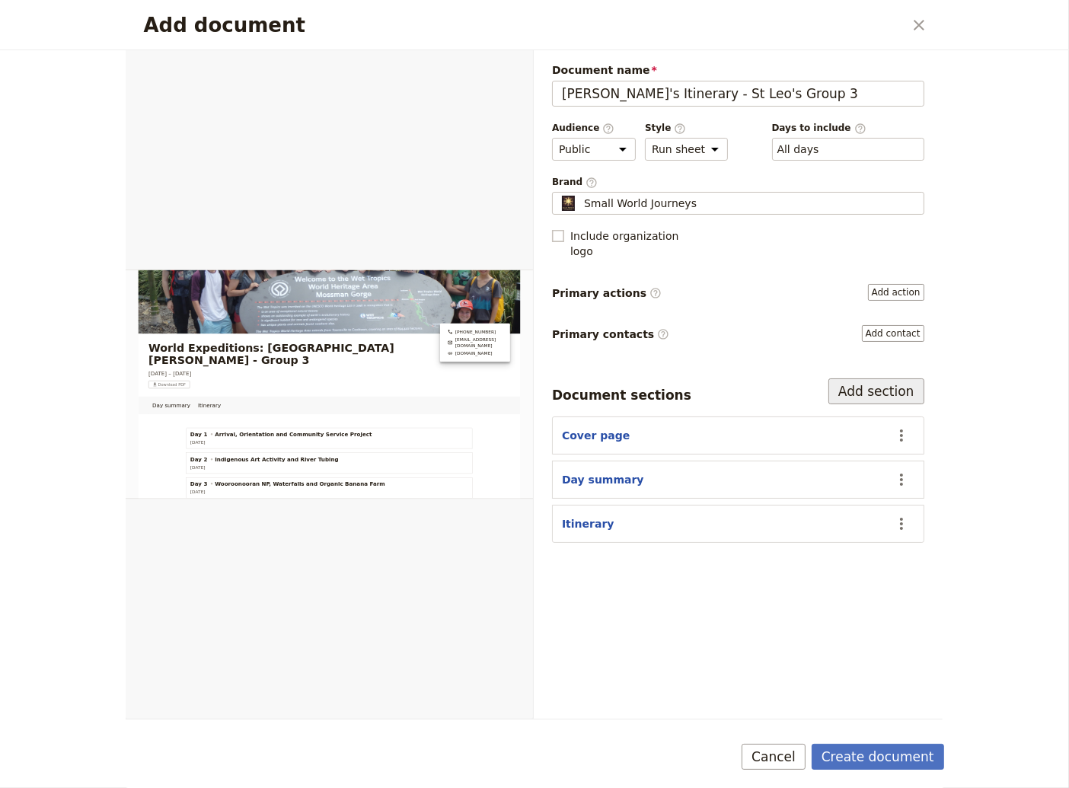
click at [865, 378] on button "Add section" at bounding box center [876, 391] width 96 height 26
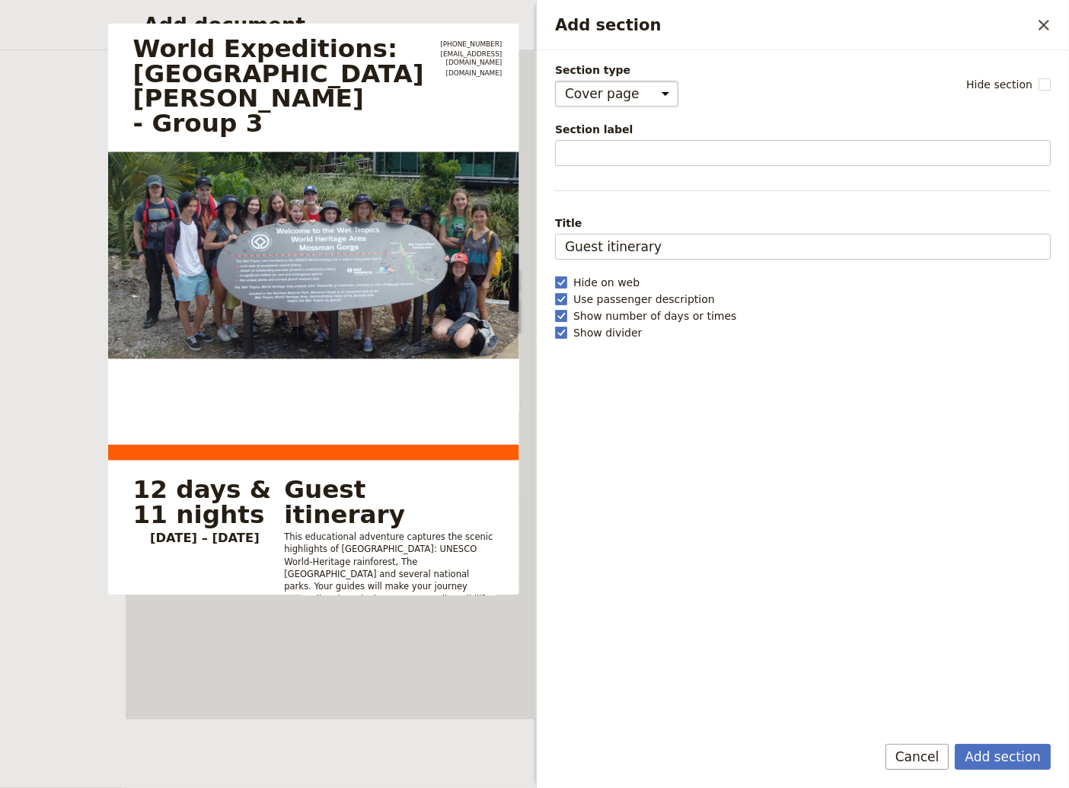
click at [555, 81] on select "Cover page Day summary Itinerary Custom" at bounding box center [616, 94] width 123 height 26
click option "Custom" at bounding box center [0, 0] width 0 height 0
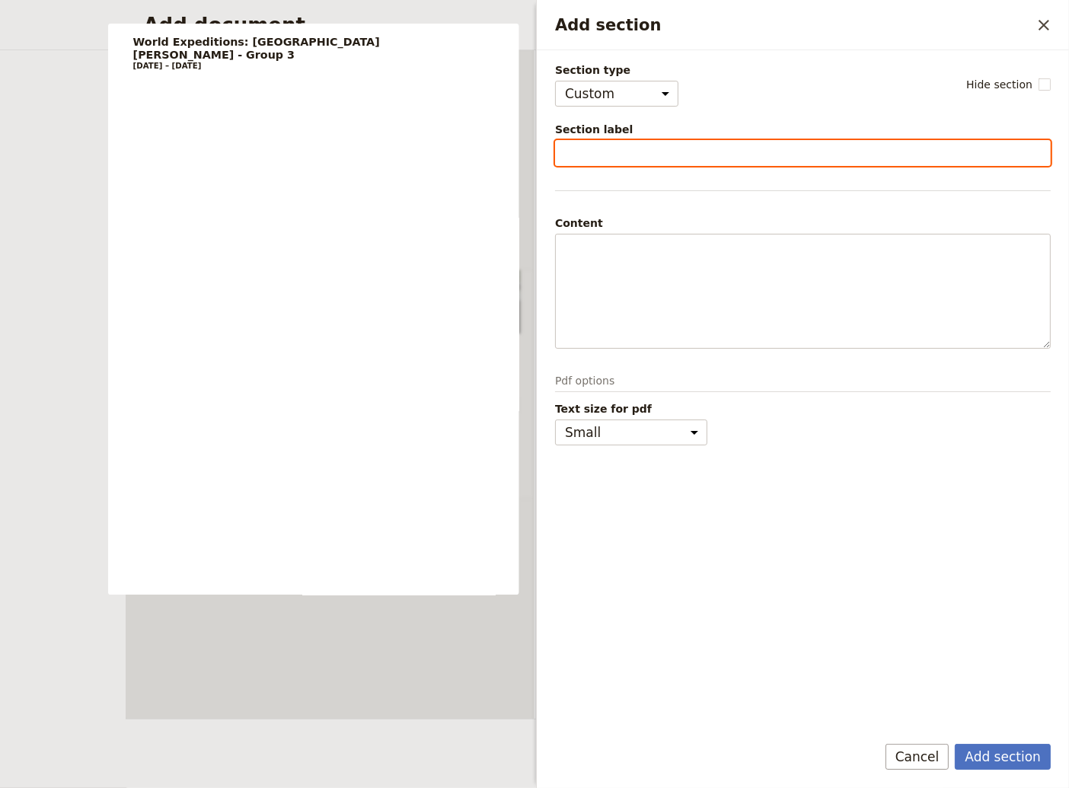
click at [579, 151] on input "Section label" at bounding box center [803, 153] width 496 height 26
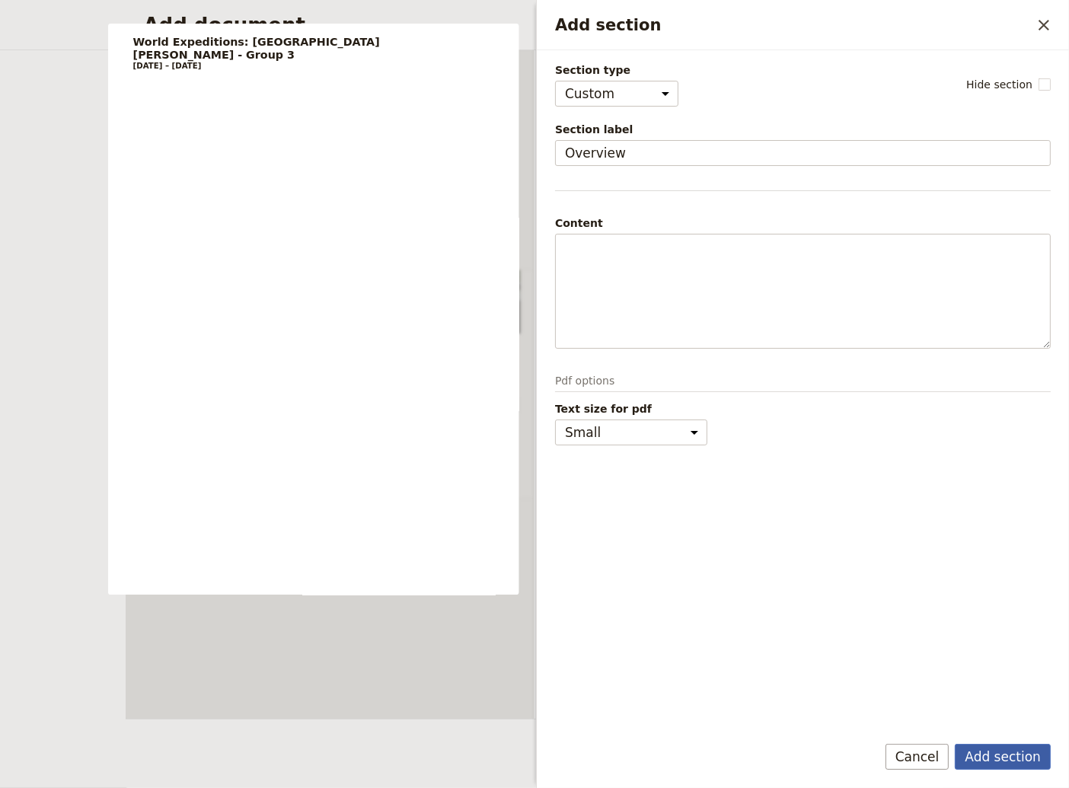
click at [996, 758] on button "Add section" at bounding box center [1002, 757] width 96 height 26
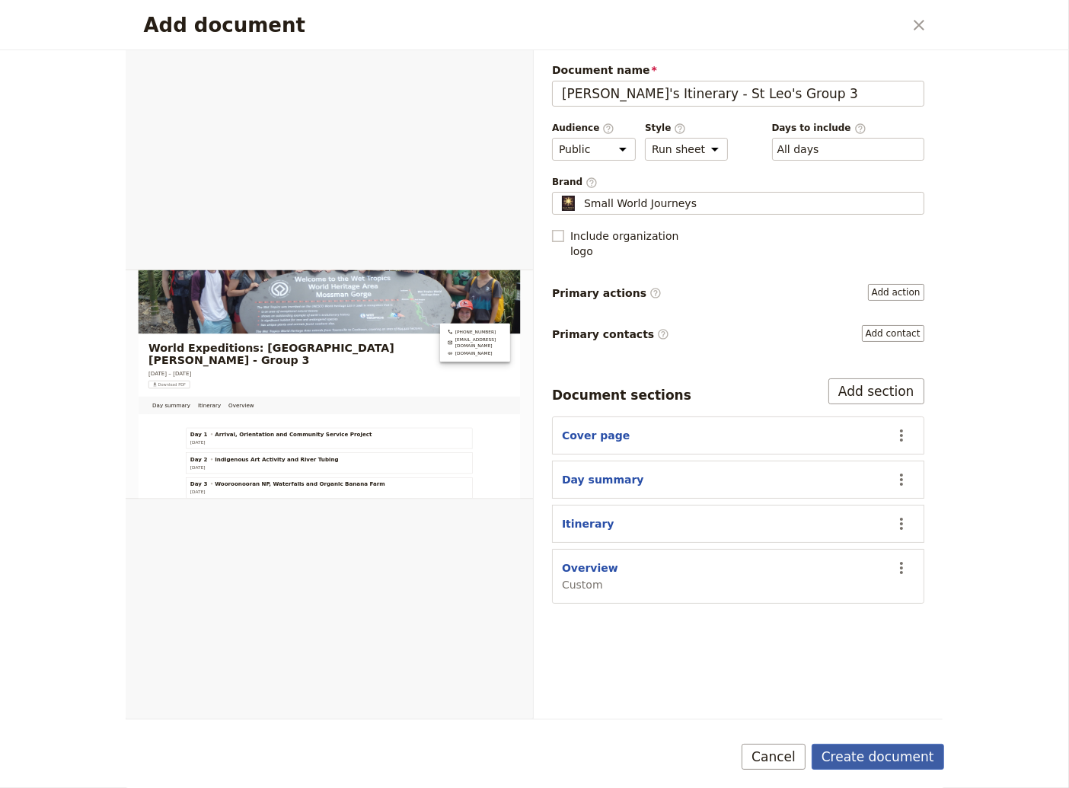
click at [879, 757] on button "Create document" at bounding box center [877, 757] width 132 height 26
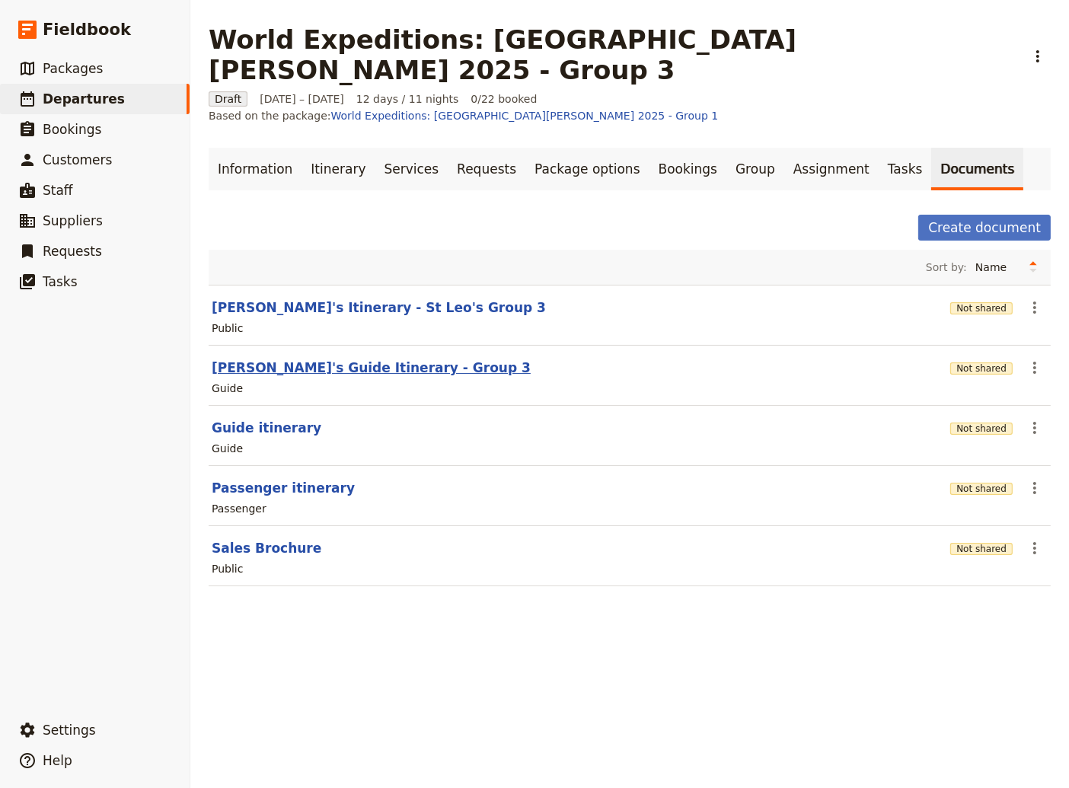
click at [308, 358] on button "[PERSON_NAME]'s Guide Itinerary - Group 3" at bounding box center [371, 367] width 319 height 18
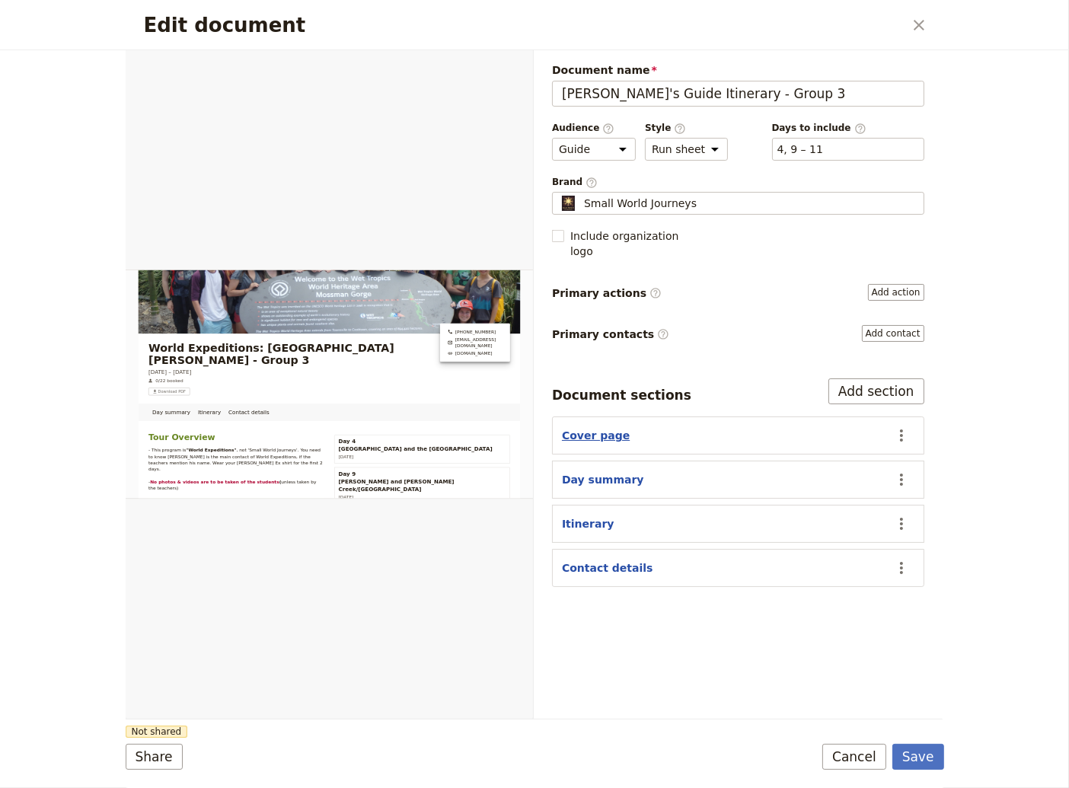
click at [590, 428] on button "Cover page" at bounding box center [596, 435] width 68 height 15
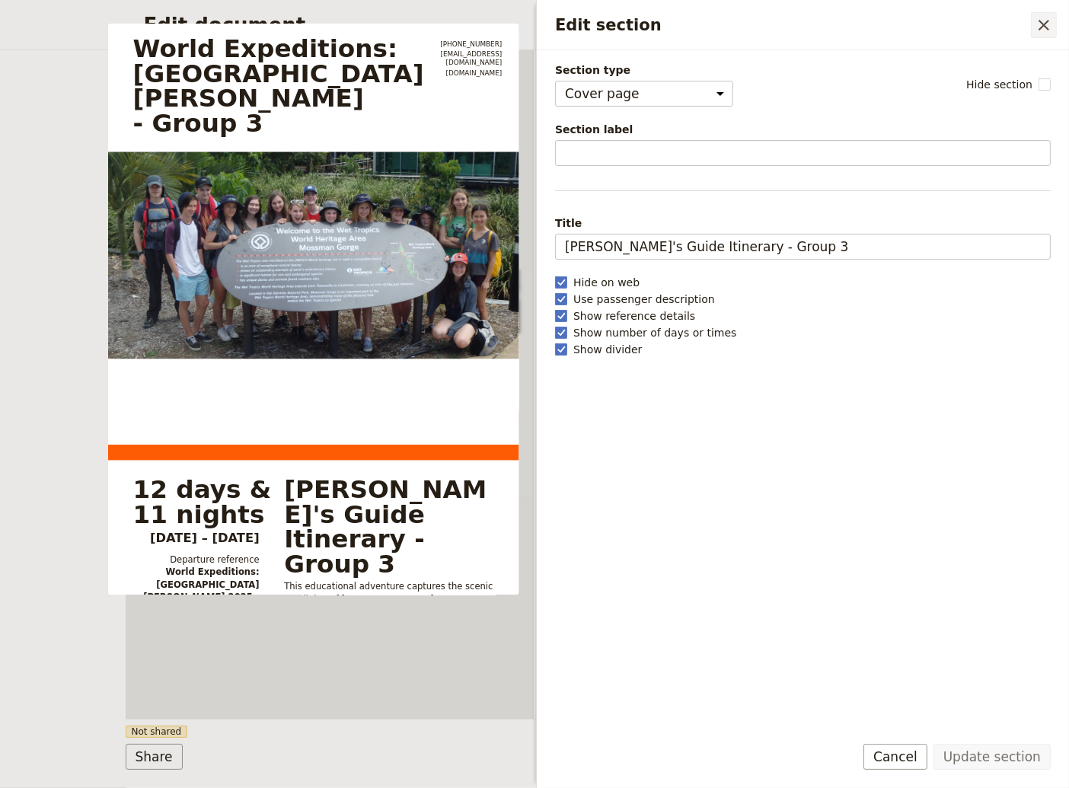
click at [1041, 20] on icon "Close drawer" at bounding box center [1043, 25] width 18 height 18
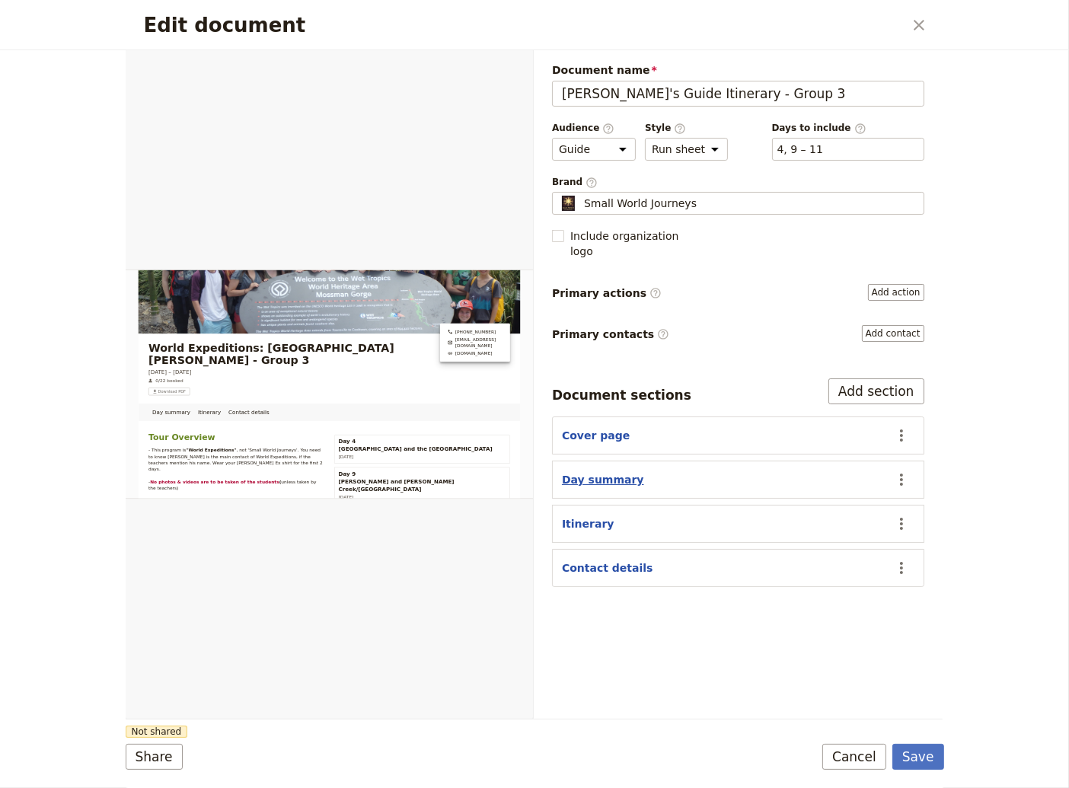
click at [604, 472] on button "Day summary" at bounding box center [603, 479] width 82 height 15
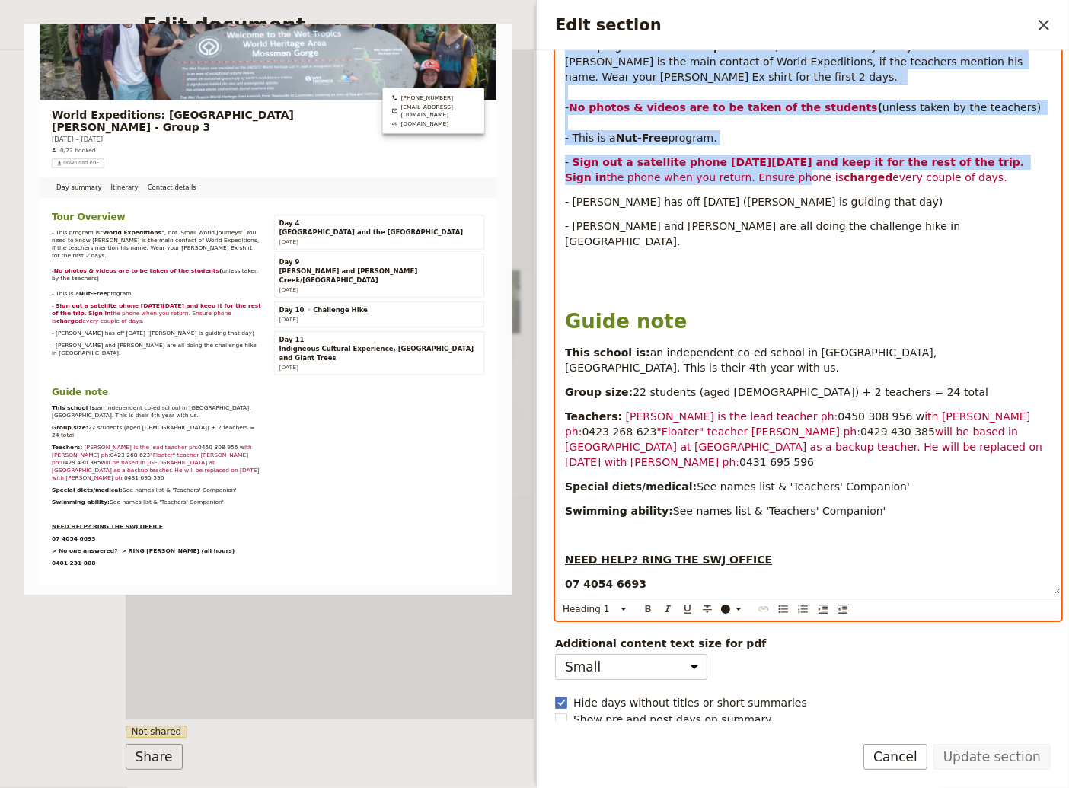
scroll to position [317, 0]
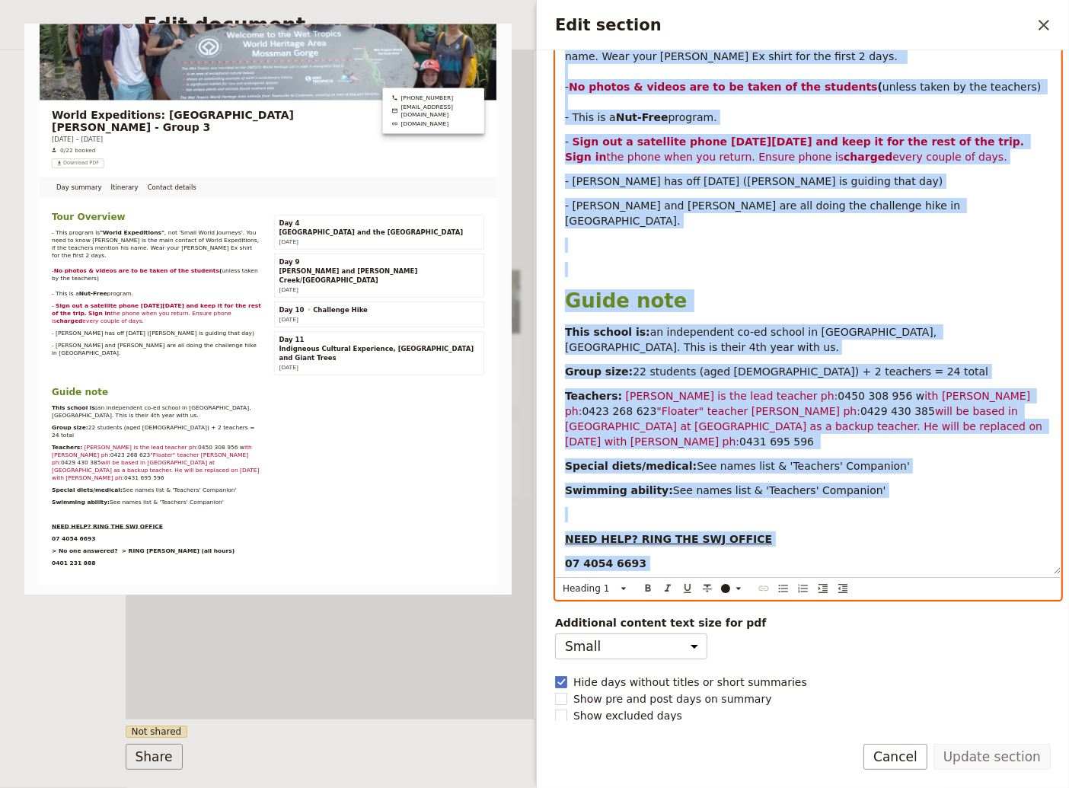
drag, startPoint x: 564, startPoint y: 312, endPoint x: 778, endPoint y: 558, distance: 325.9
click at [778, 558] on div "Tour Overview - This program is "World Expeditions" , not 'Small World Journeys…" at bounding box center [808, 275] width 505 height 597
copy div "Lore Ipsumdol - Sita consect ad "Elits Doeiusmodte" , inc 'Utlab Etdol Magnaali…"
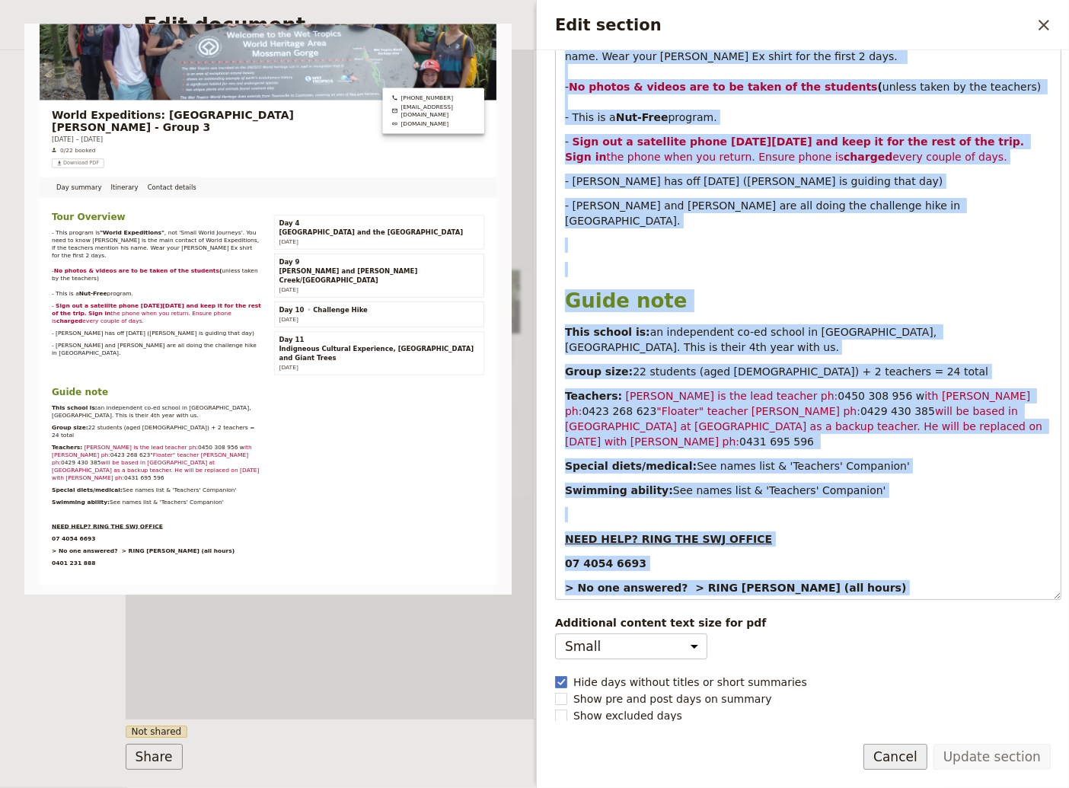
click at [916, 754] on button "Cancel" at bounding box center [895, 757] width 64 height 26
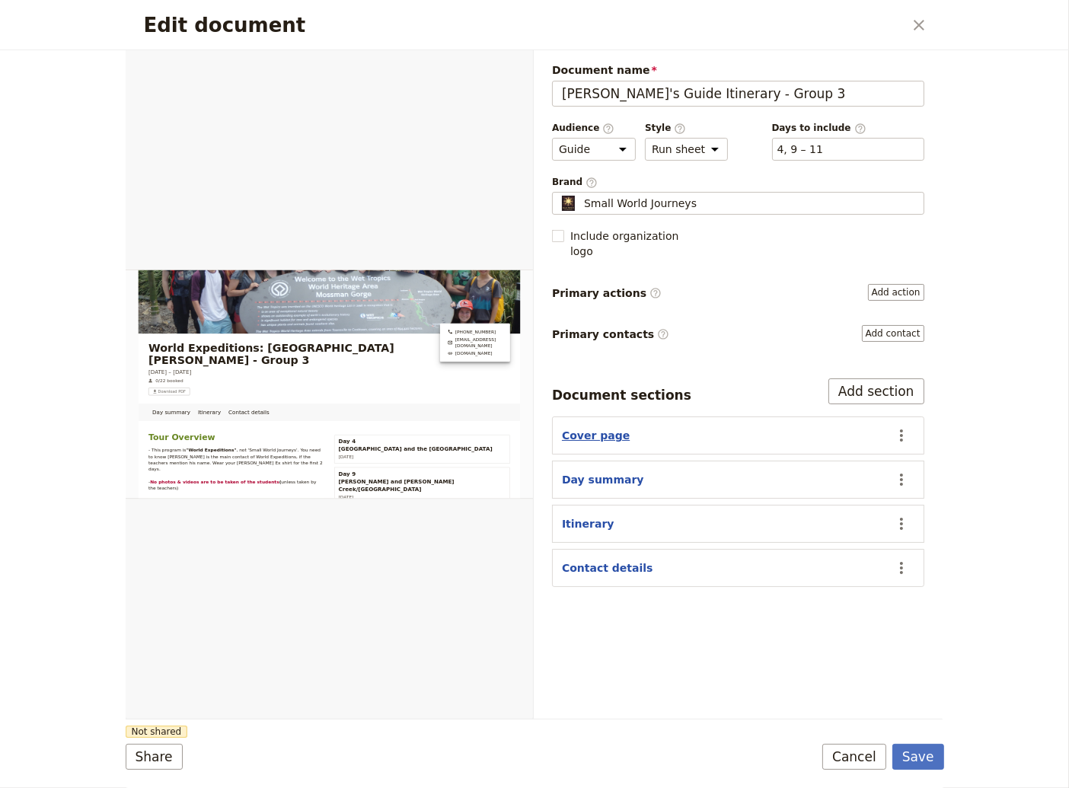
click at [588, 428] on button "Cover page" at bounding box center [596, 435] width 68 height 15
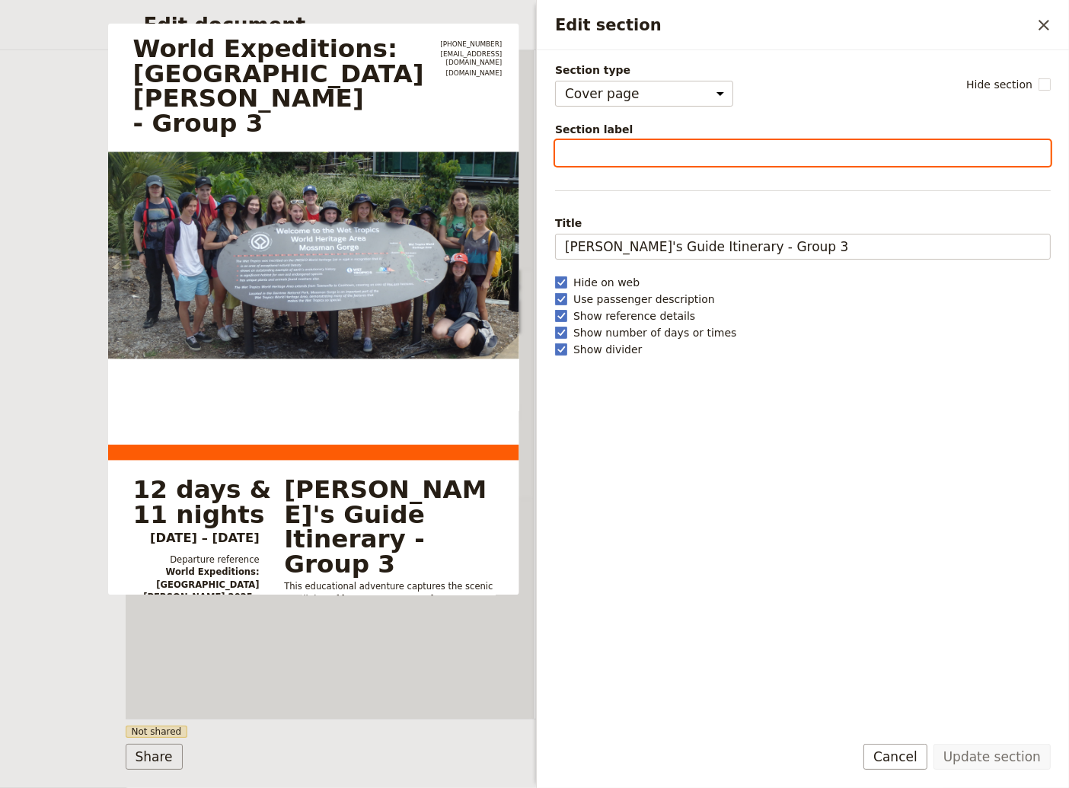
click at [589, 160] on input "Section label" at bounding box center [803, 153] width 496 height 26
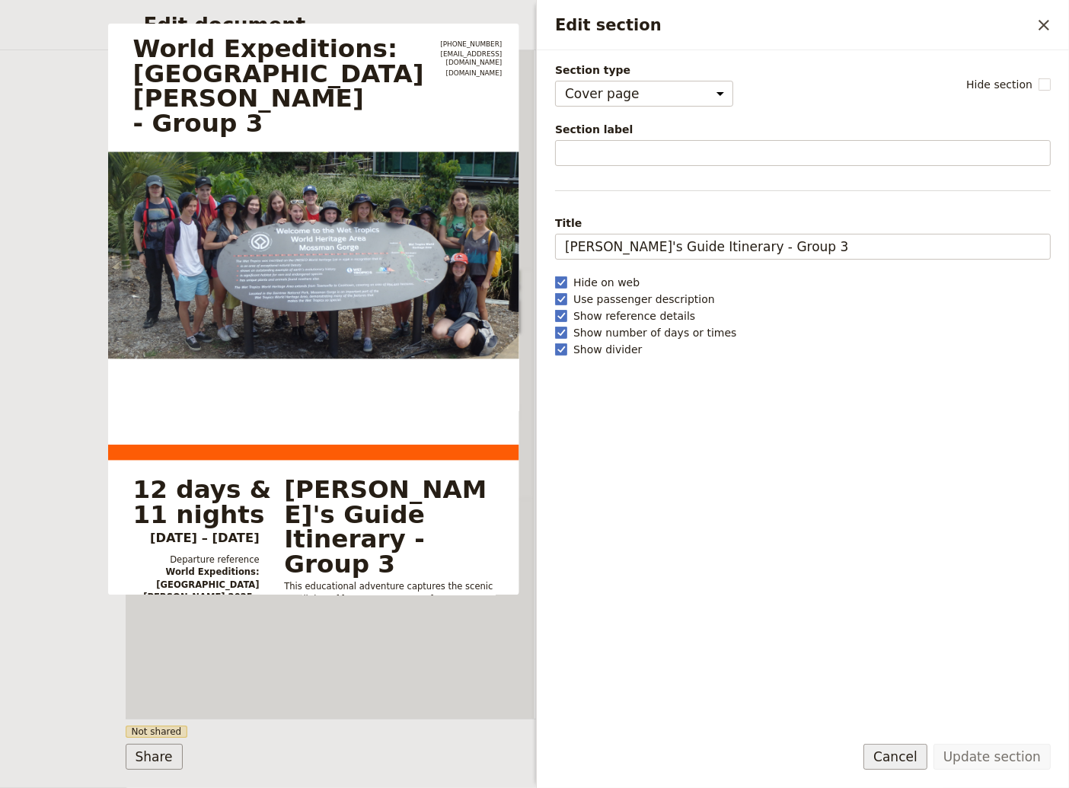
click at [913, 754] on button "Cancel" at bounding box center [895, 757] width 64 height 26
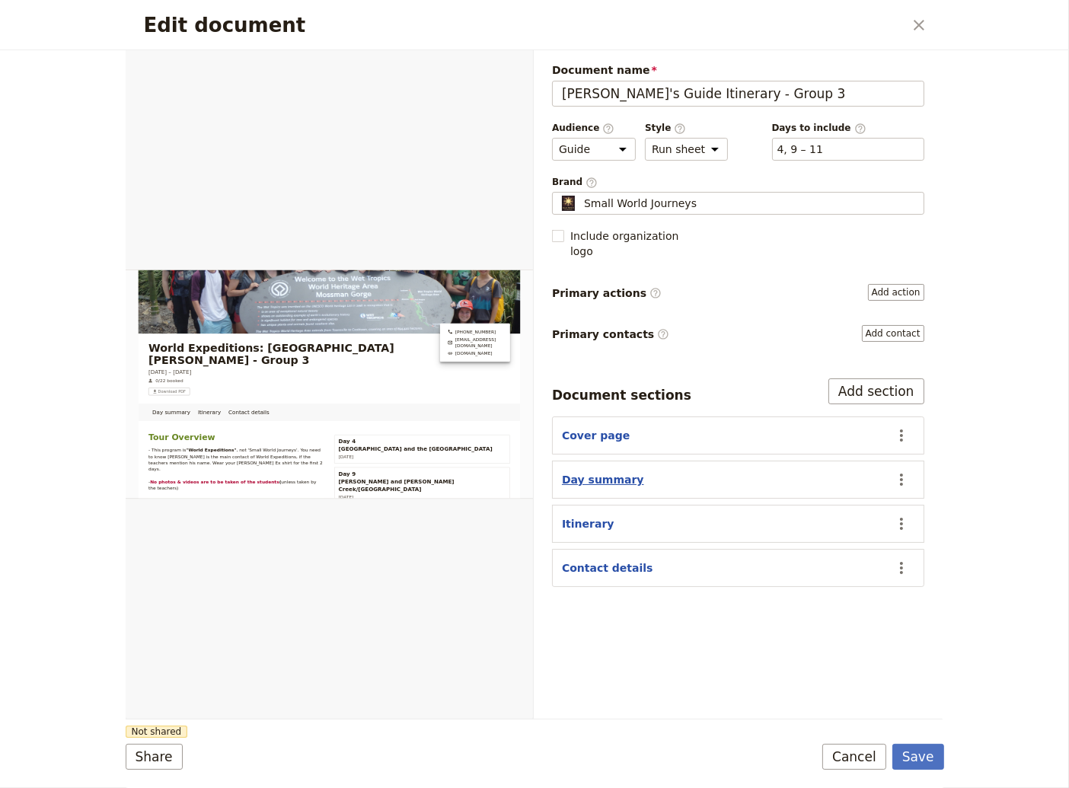
click at [616, 472] on button "Day summary" at bounding box center [603, 479] width 82 height 15
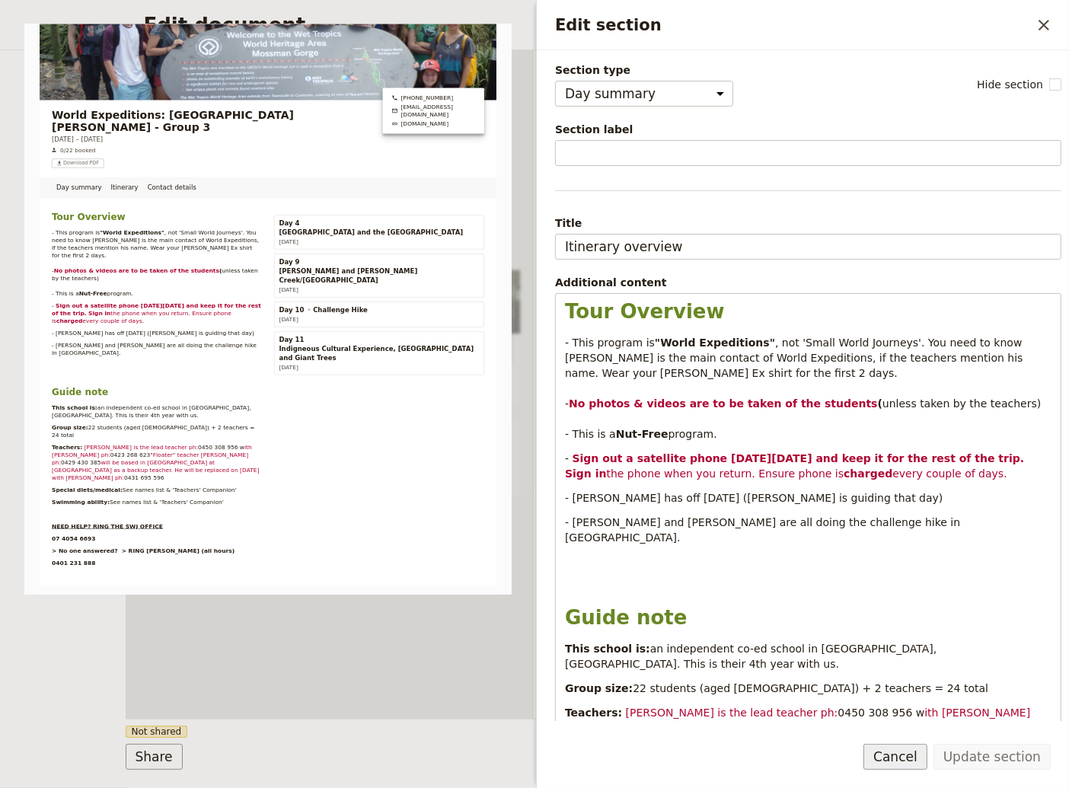
click at [904, 754] on button "Cancel" at bounding box center [895, 757] width 64 height 26
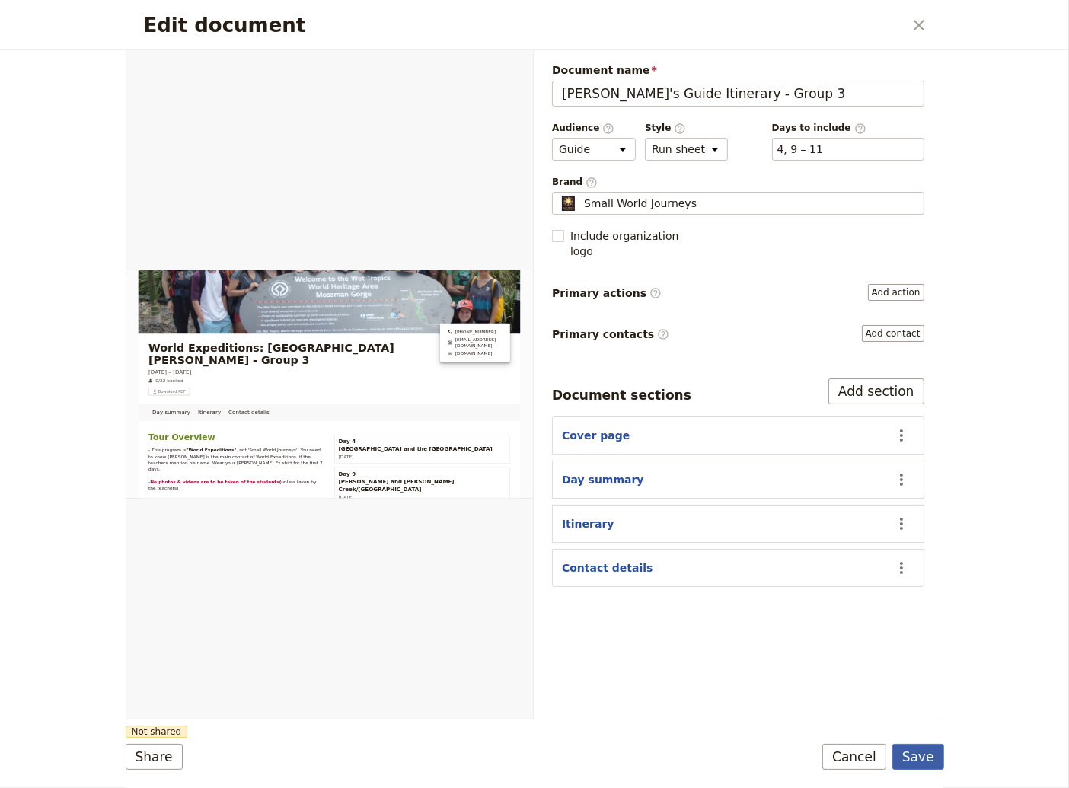
click at [918, 759] on button "Save" at bounding box center [918, 757] width 52 height 26
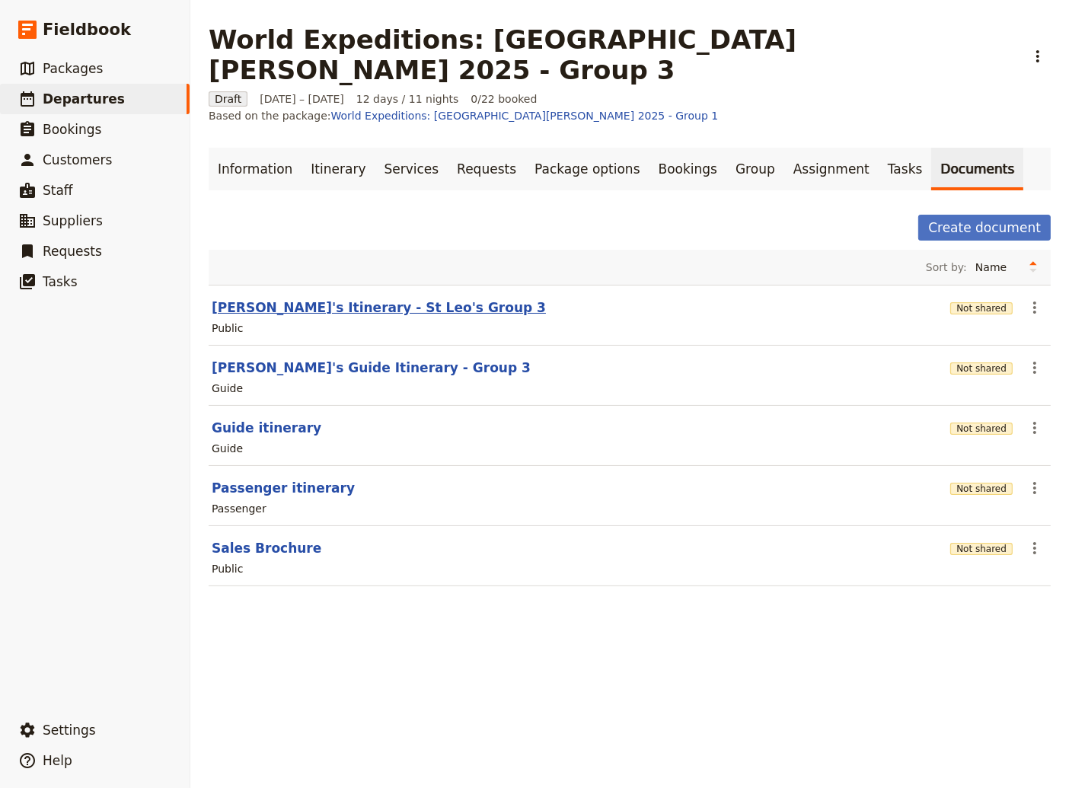
click at [266, 298] on button "[PERSON_NAME]'s Itinerary - St Leo's Group 3" at bounding box center [379, 307] width 334 height 18
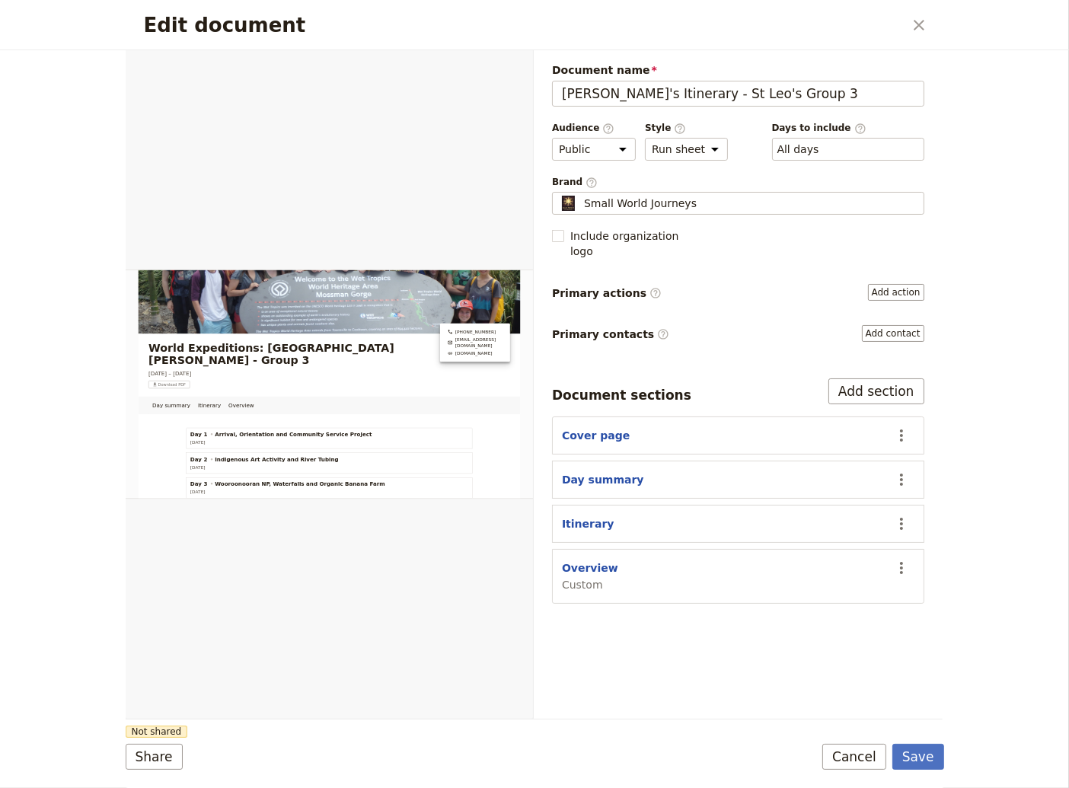
scroll to position [0, 0]
click at [597, 472] on button "Day summary" at bounding box center [603, 479] width 82 height 15
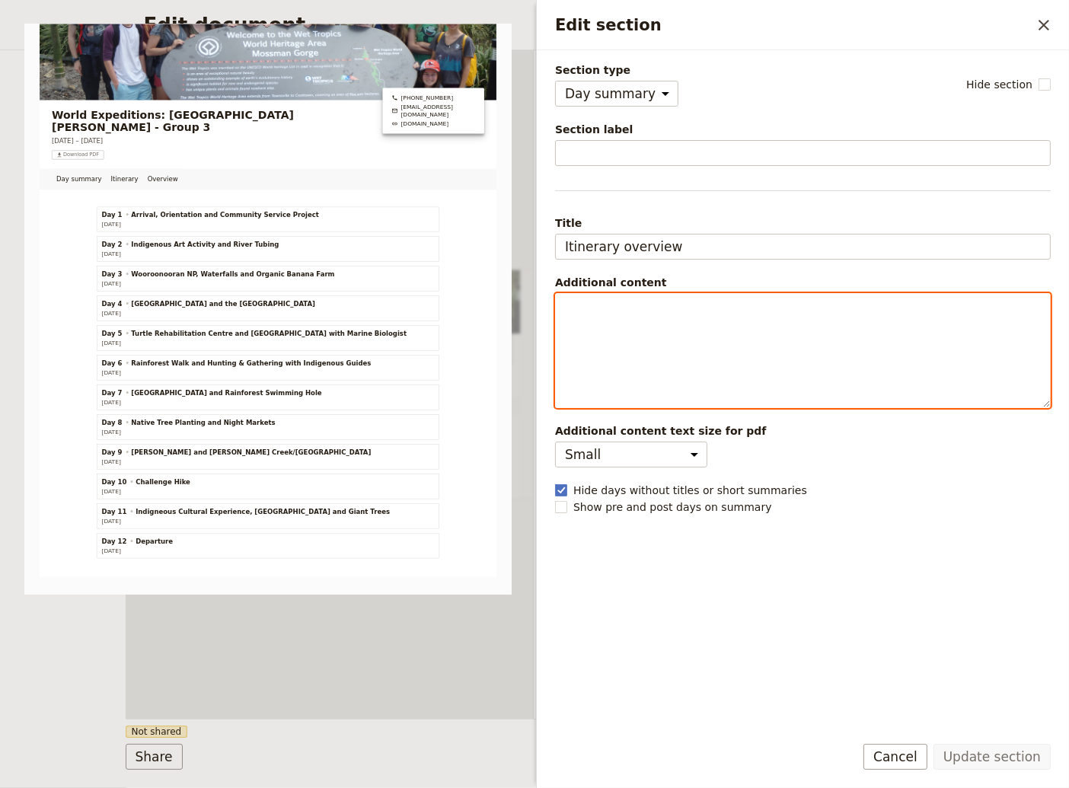
click at [580, 308] on p "Edit section" at bounding box center [803, 307] width 476 height 15
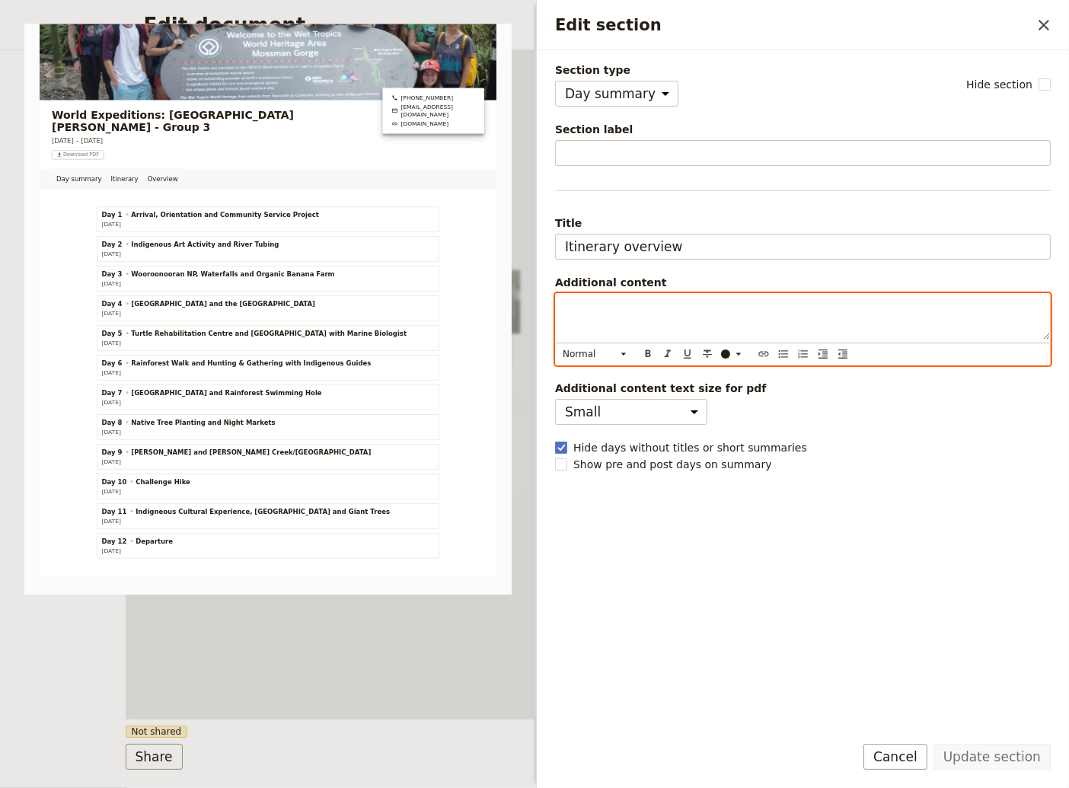
scroll to position [523, 0]
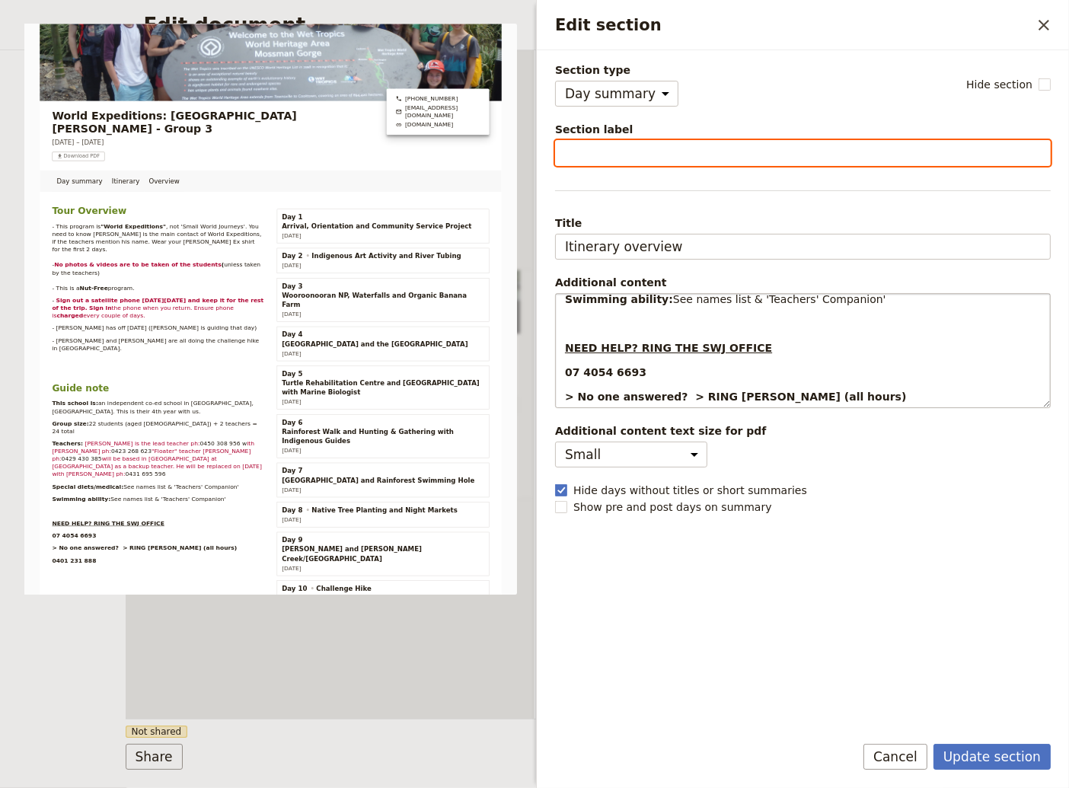
click at [581, 151] on input "Section label" at bounding box center [803, 153] width 496 height 26
drag, startPoint x: 571, startPoint y: 154, endPoint x: 556, endPoint y: 156, distance: 15.4
click at [556, 156] on input "overview" at bounding box center [803, 153] width 496 height 26
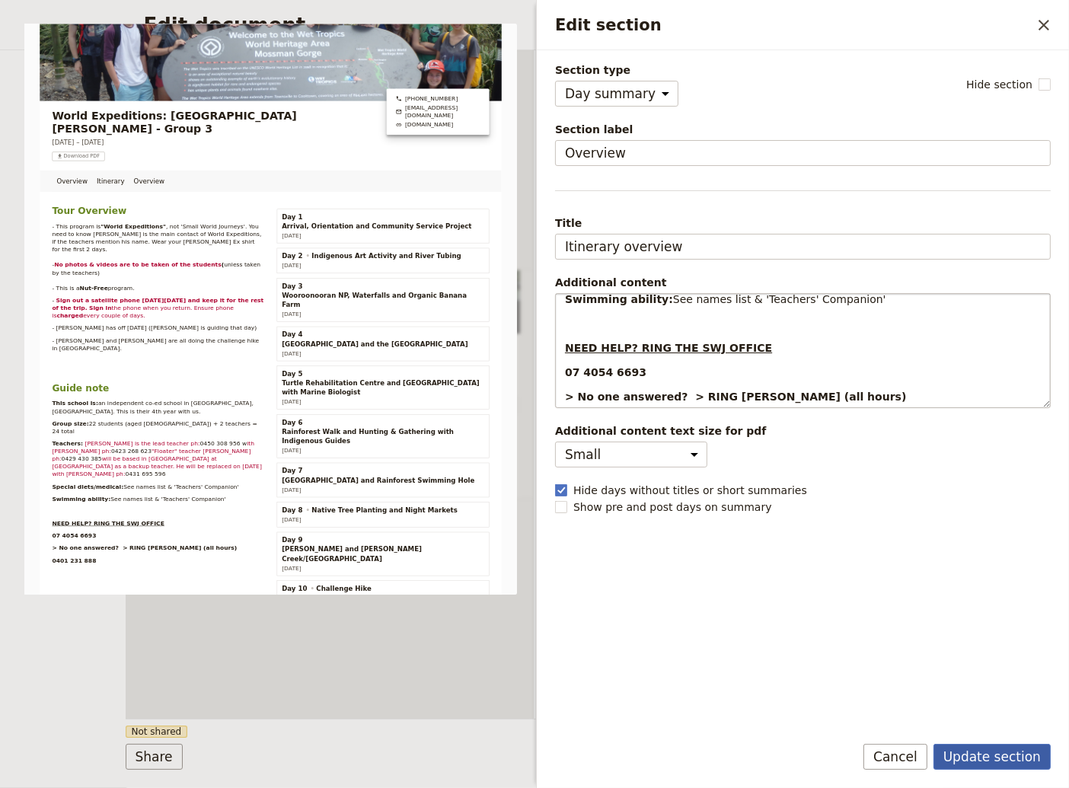
click at [1007, 761] on button "Update section" at bounding box center [991, 757] width 117 height 26
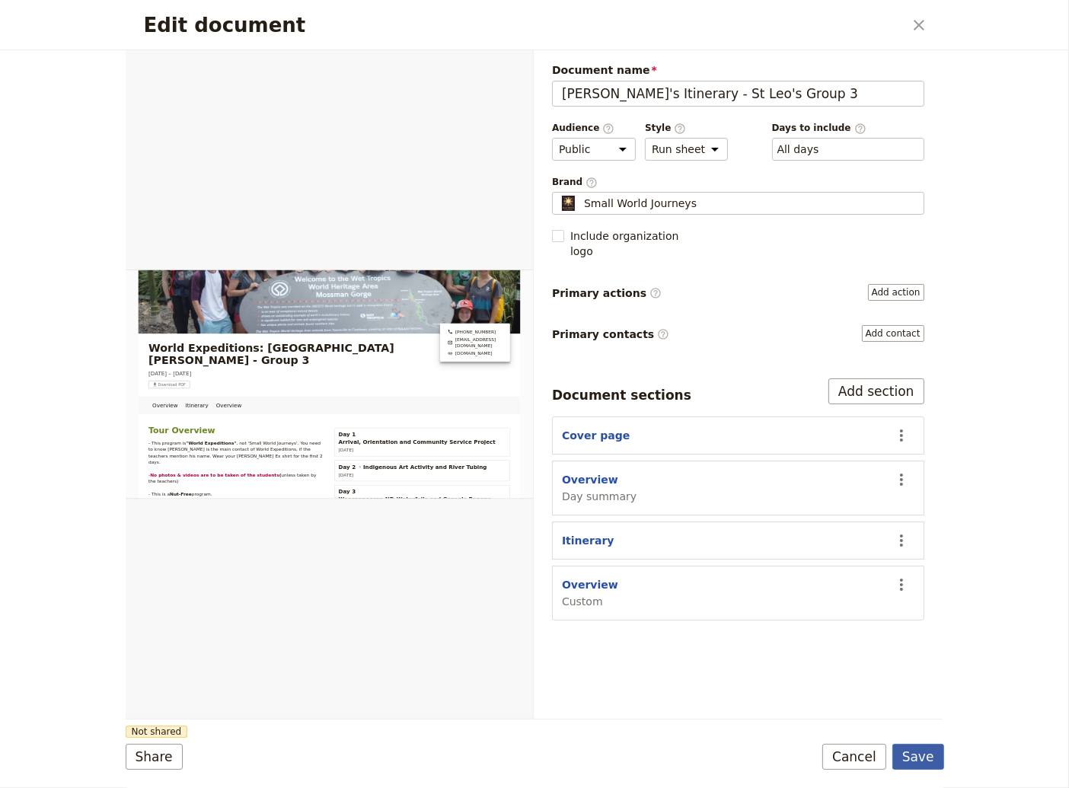
click at [918, 752] on button "Save" at bounding box center [918, 757] width 52 height 26
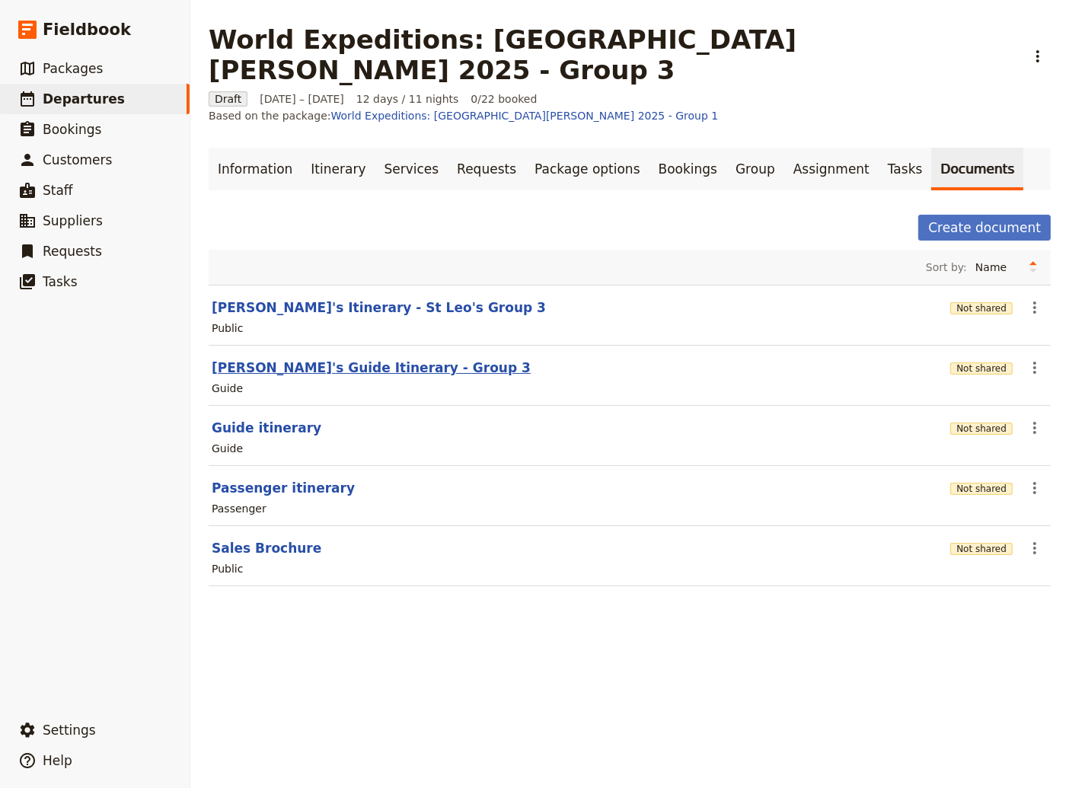
click at [324, 358] on button "[PERSON_NAME]'s Guide Itinerary - Group 3" at bounding box center [371, 367] width 319 height 18
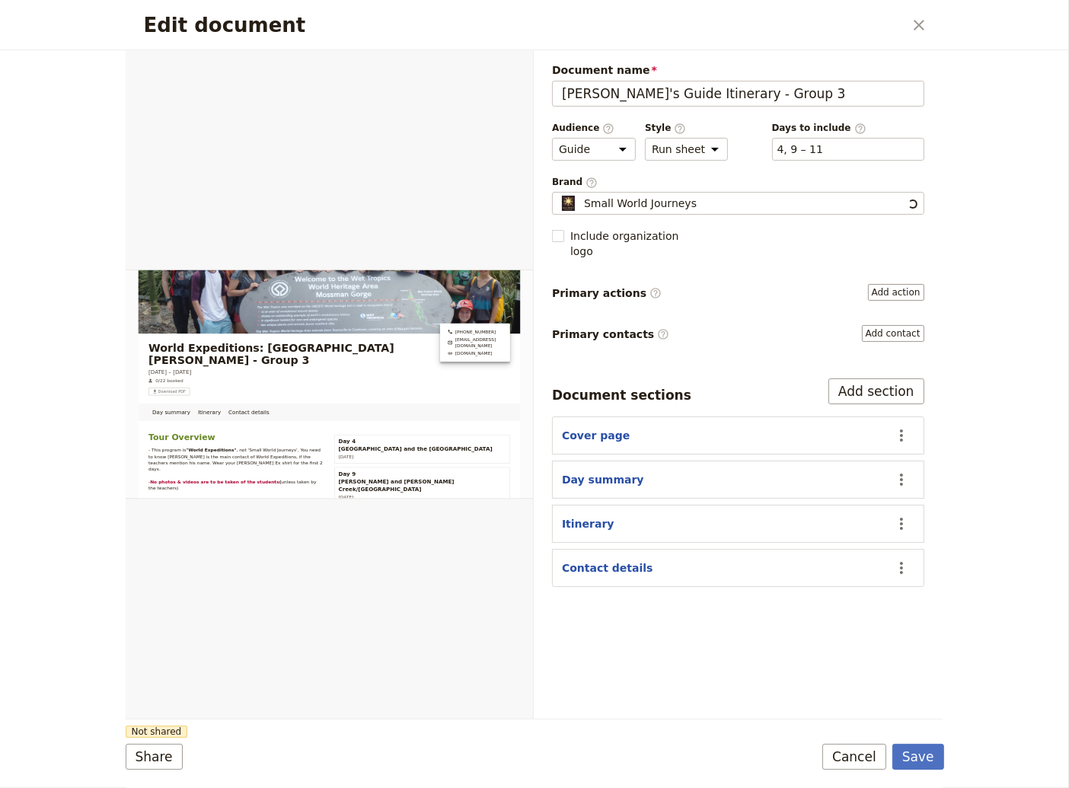
scroll to position [0, 0]
click at [910, 760] on button "Save" at bounding box center [918, 757] width 52 height 26
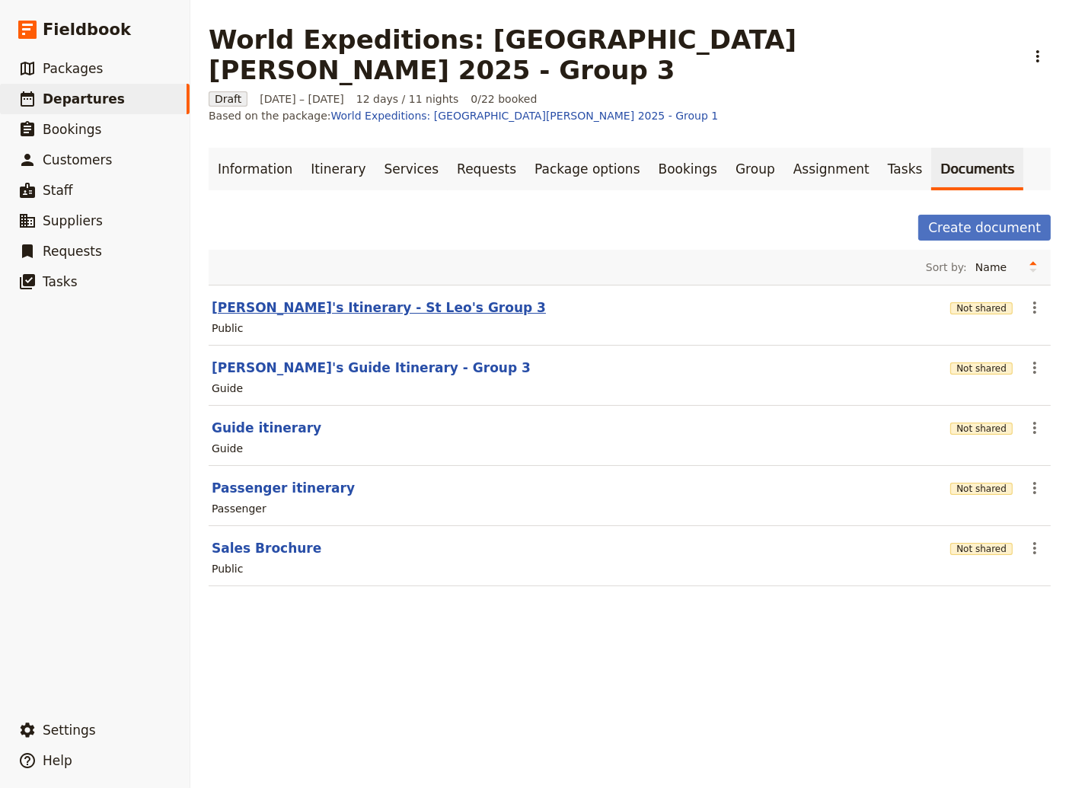
click at [326, 298] on button "[PERSON_NAME]'s Itinerary - St Leo's Group 3" at bounding box center [379, 307] width 334 height 18
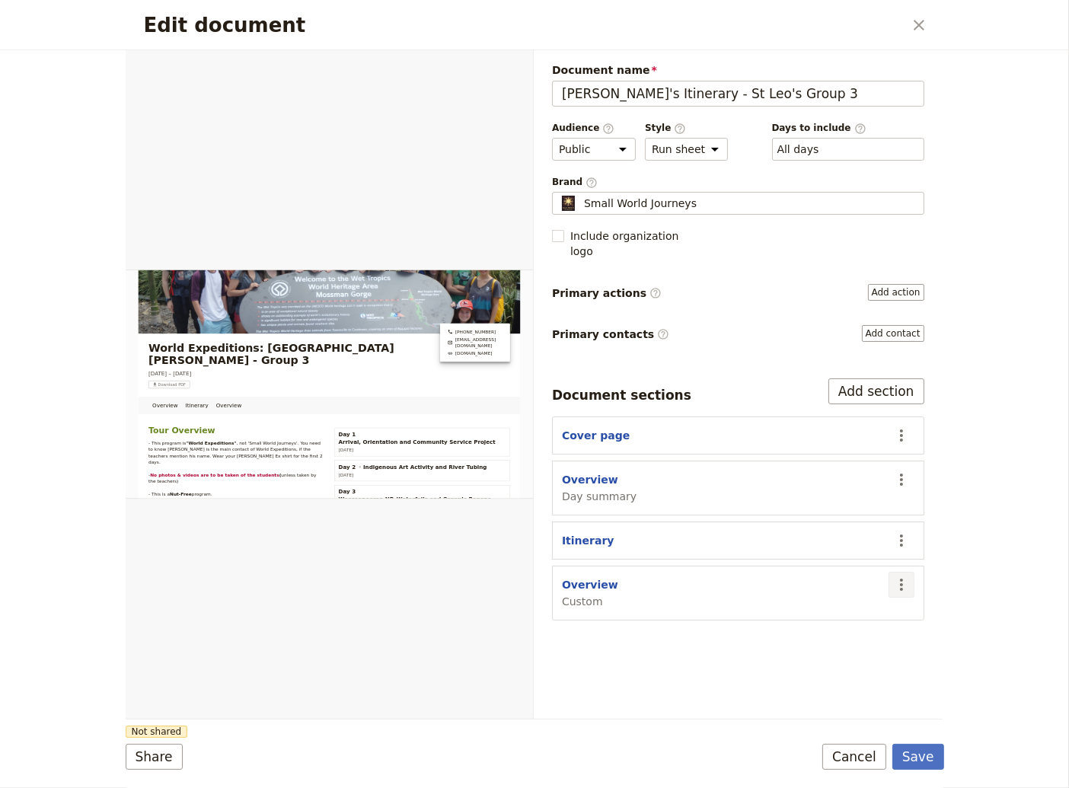
click at [904, 575] on icon "Actions" at bounding box center [901, 584] width 18 height 18
click at [827, 621] on span "Remove section" at bounding box center [823, 619] width 85 height 15
click at [874, 378] on button "Add section" at bounding box center [876, 391] width 96 height 26
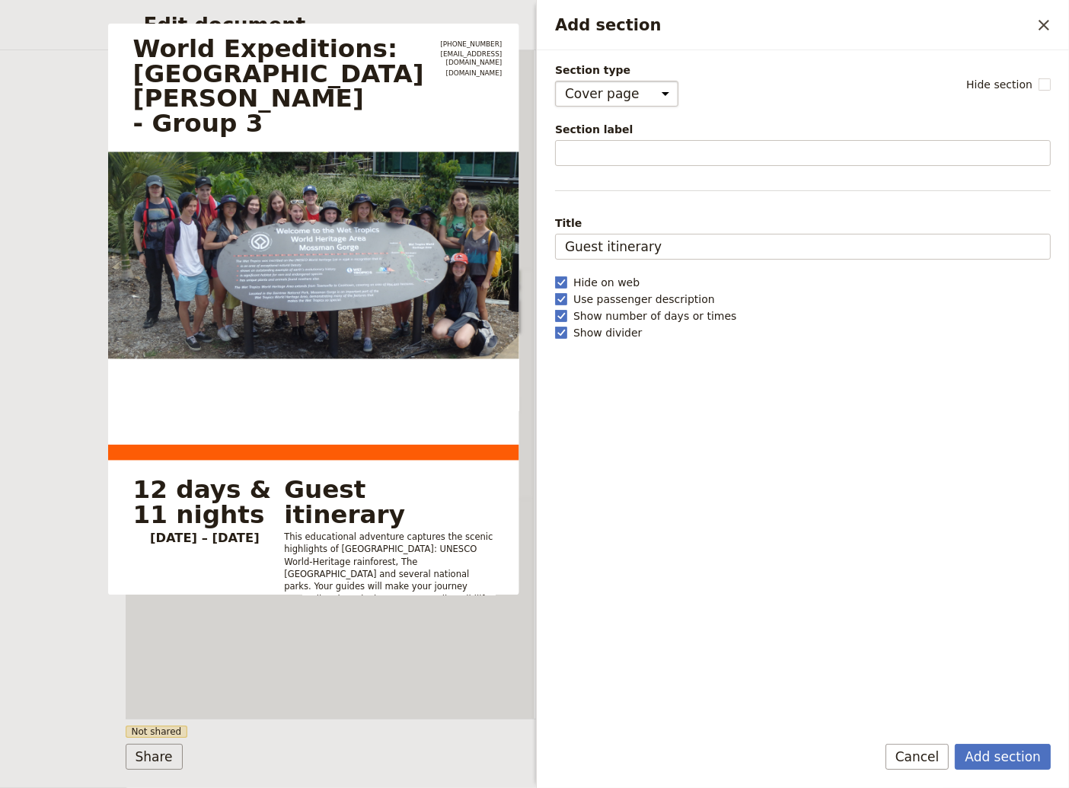
click at [555, 81] on select "Cover page Day summary Itinerary Custom" at bounding box center [616, 94] width 123 height 26
click option "Custom" at bounding box center [0, 0] width 0 height 0
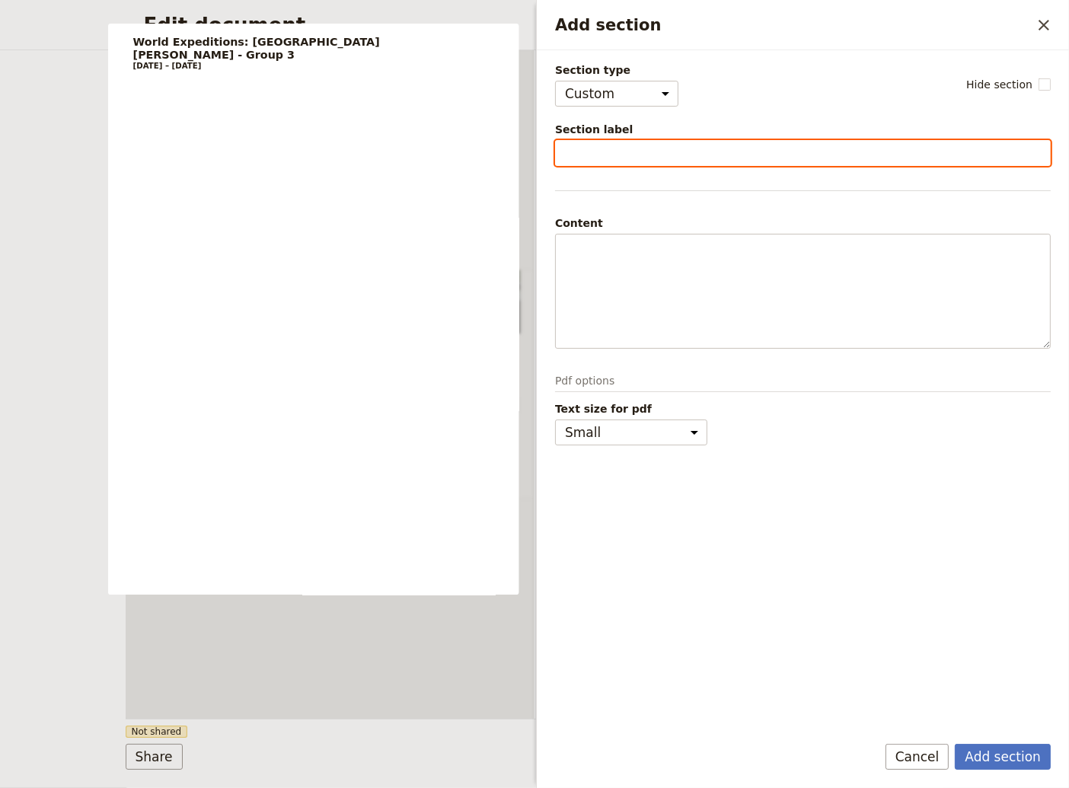
click at [572, 148] on input "Section label" at bounding box center [803, 153] width 496 height 26
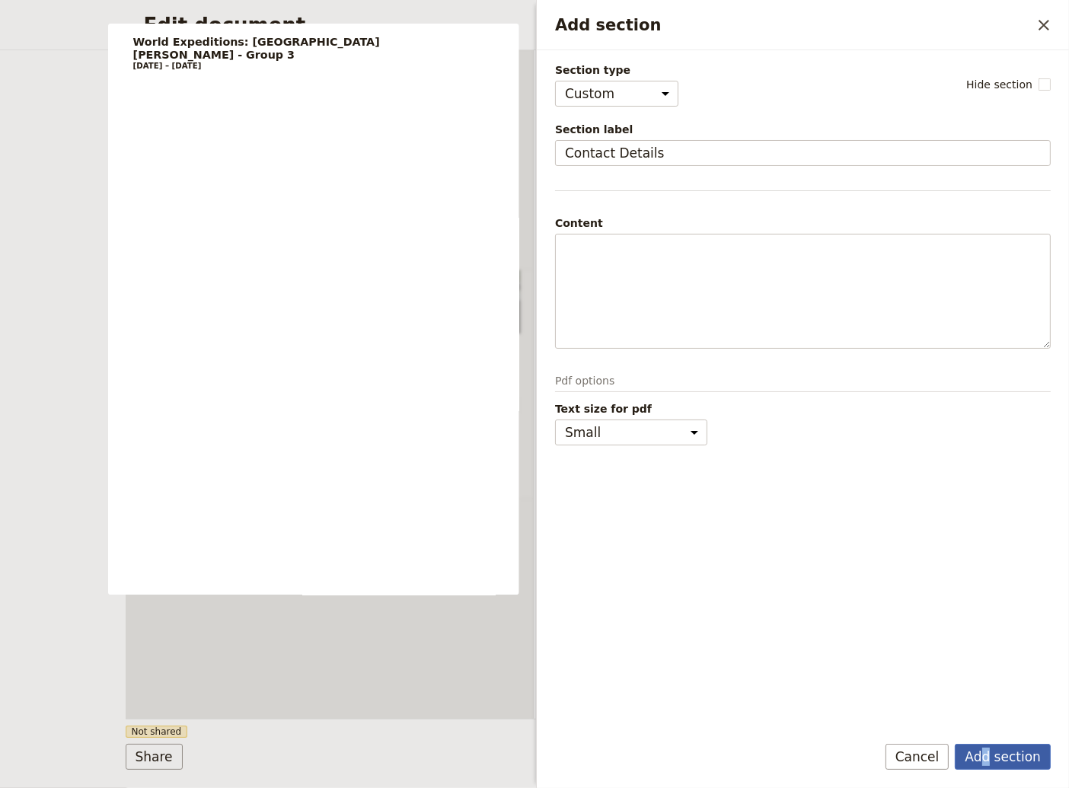
click at [993, 750] on button "Add section" at bounding box center [1002, 757] width 96 height 26
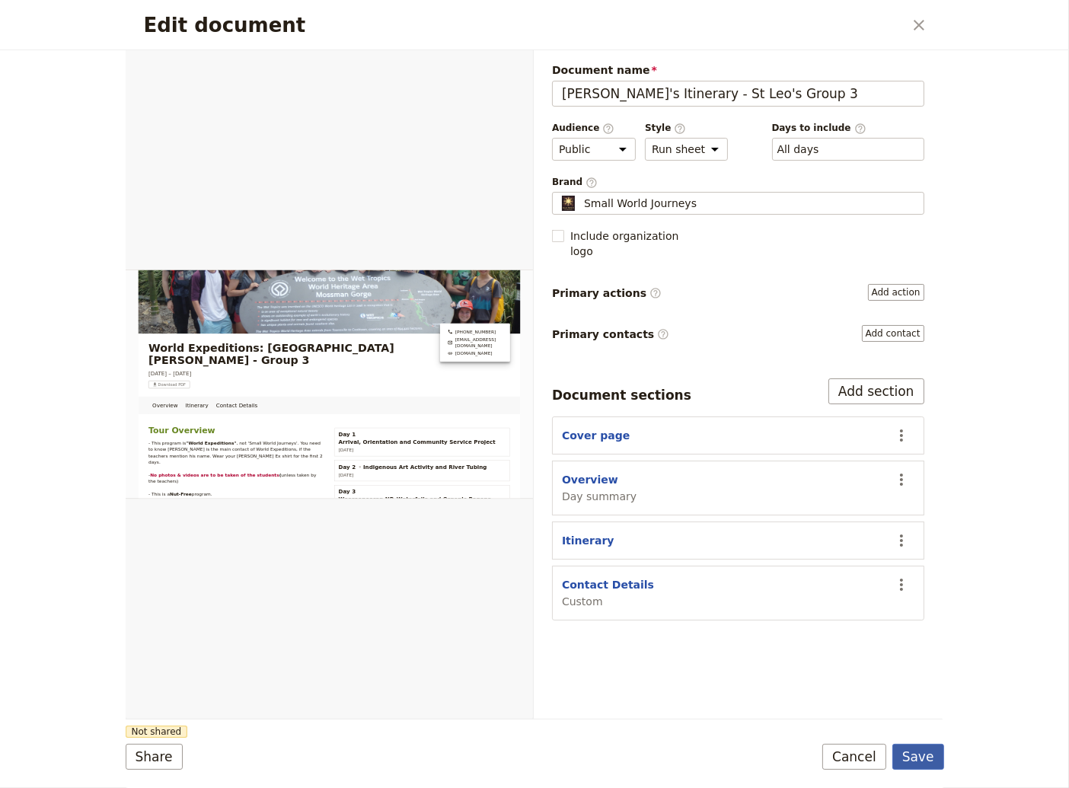
click at [919, 755] on button "Save" at bounding box center [918, 757] width 52 height 26
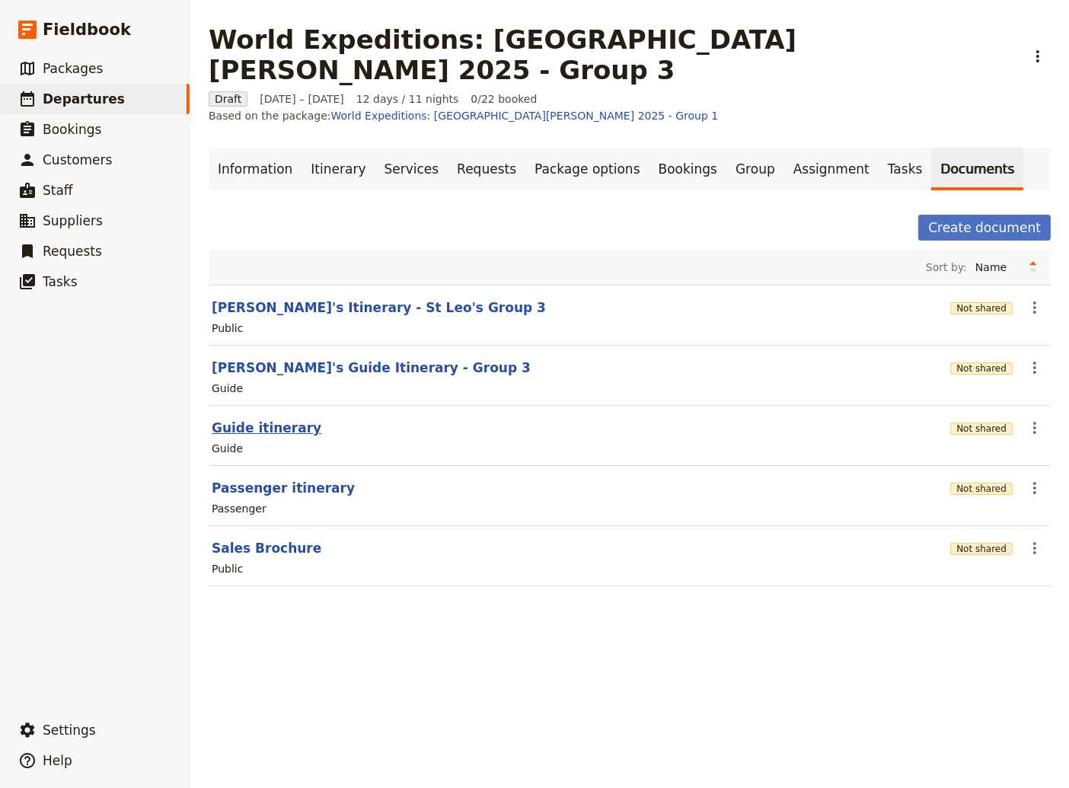
click at [268, 419] on button "Guide itinerary" at bounding box center [267, 428] width 110 height 18
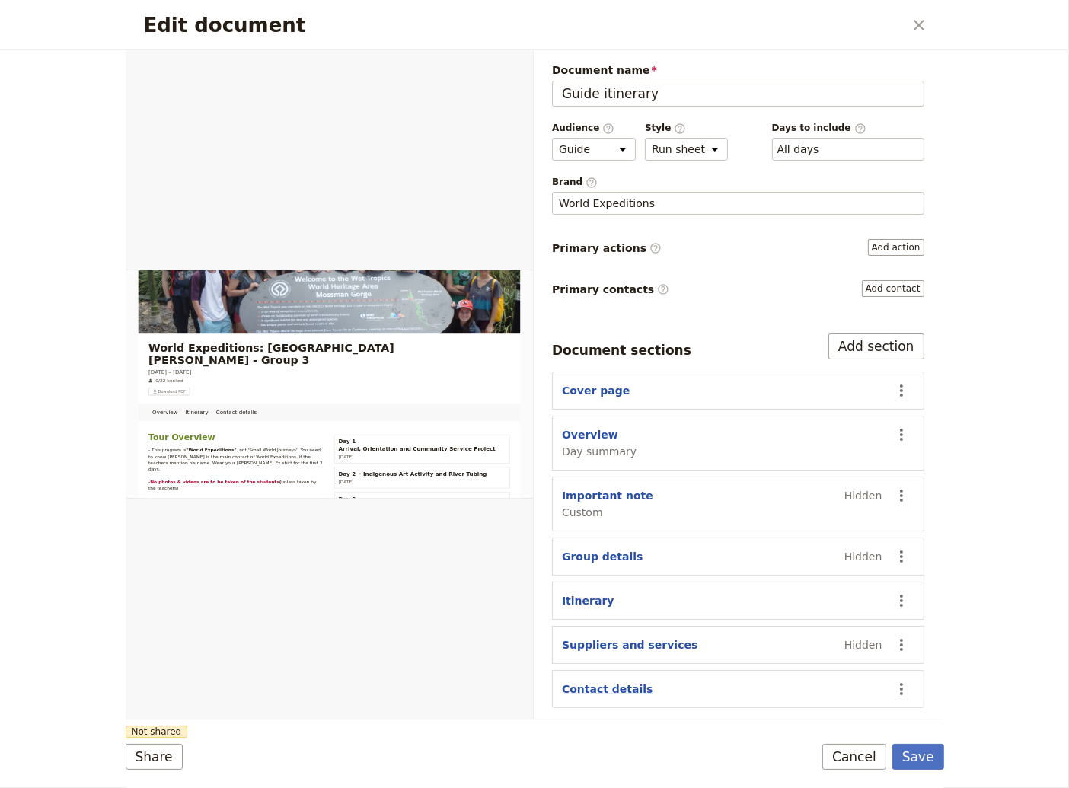
click at [614, 687] on button "Contact details" at bounding box center [607, 688] width 91 height 15
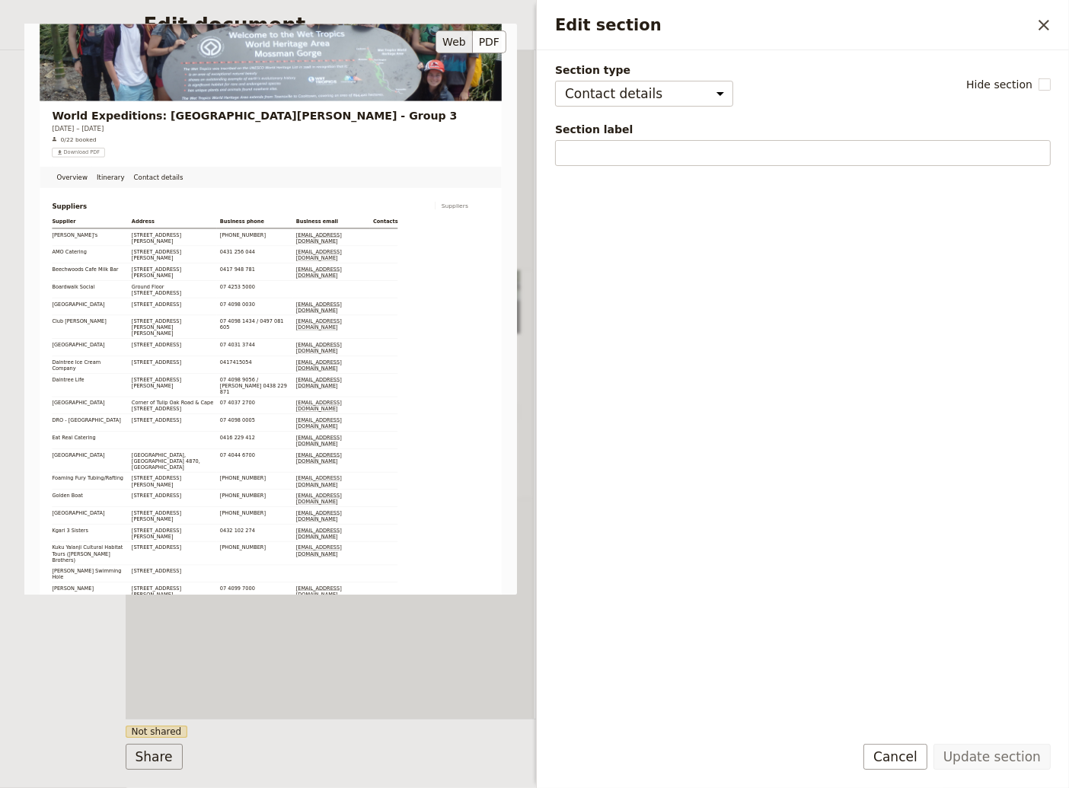
click at [422, 352] on div "World Expeditions: [GEOGRAPHIC_DATA][PERSON_NAME] - Group 3 [DATE] – [DATE] 0/2…" at bounding box center [270, 309] width 492 height 571
click at [900, 753] on button "Cancel" at bounding box center [895, 757] width 64 height 26
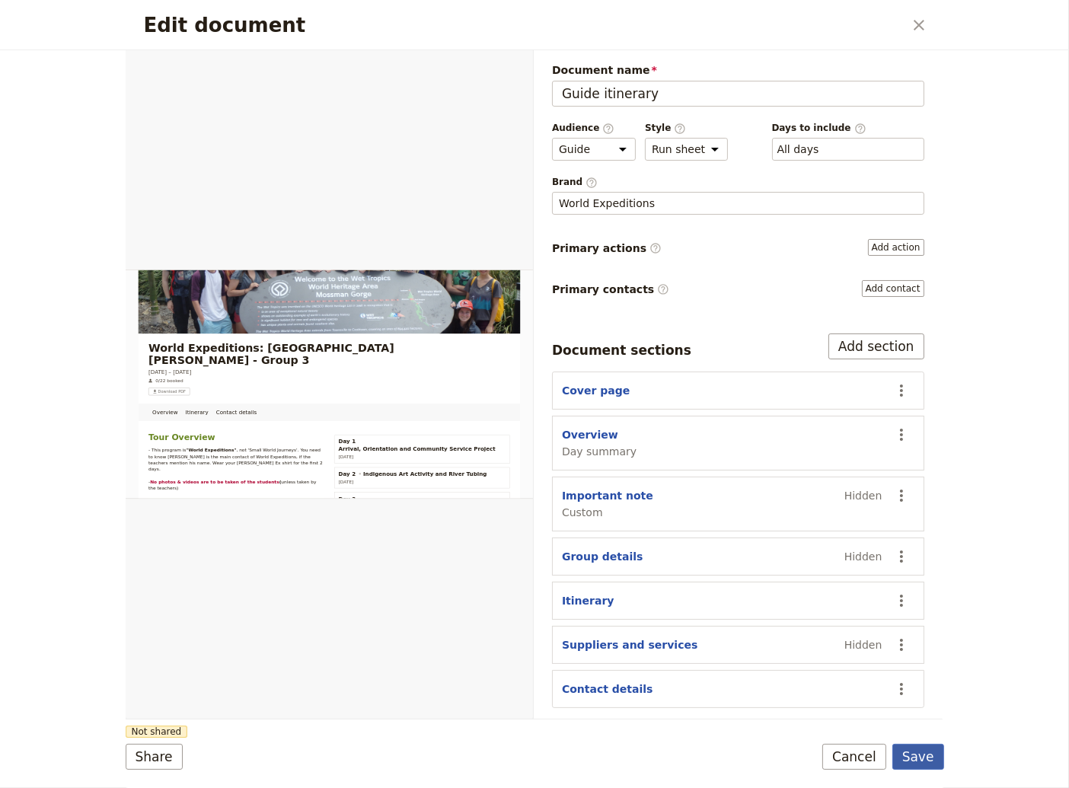
click at [917, 757] on button "Save" at bounding box center [918, 757] width 52 height 26
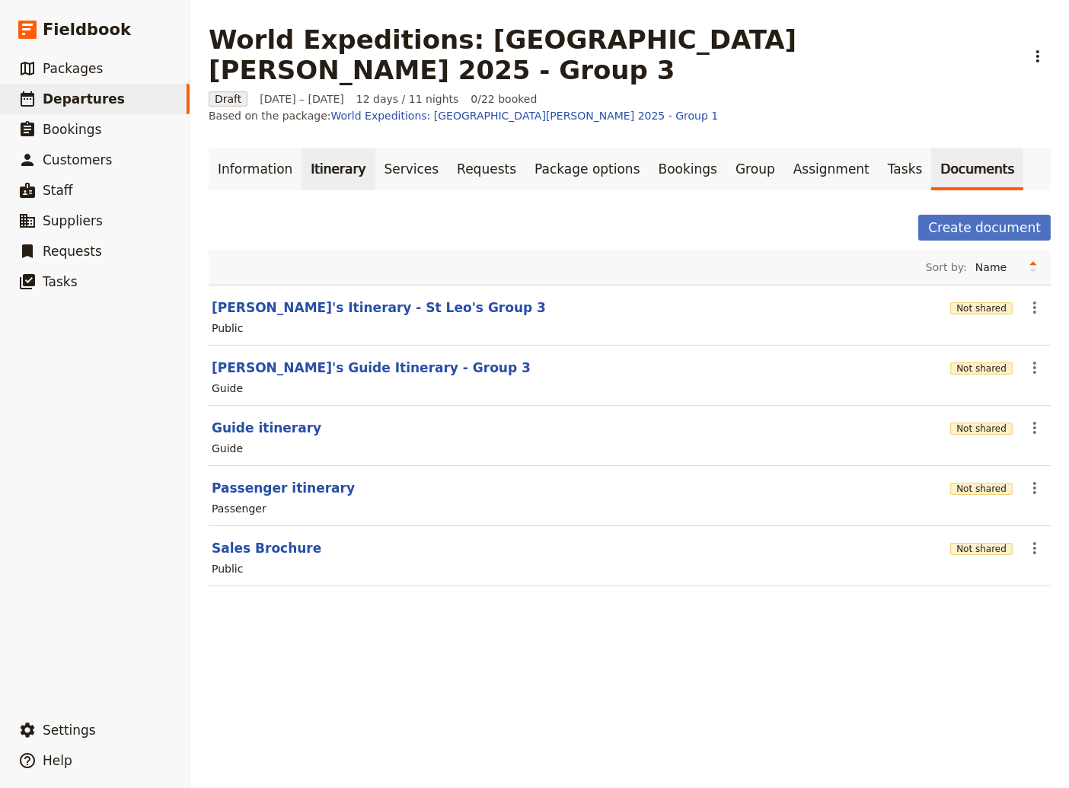
click at [321, 148] on link "Itinerary" at bounding box center [337, 169] width 73 height 43
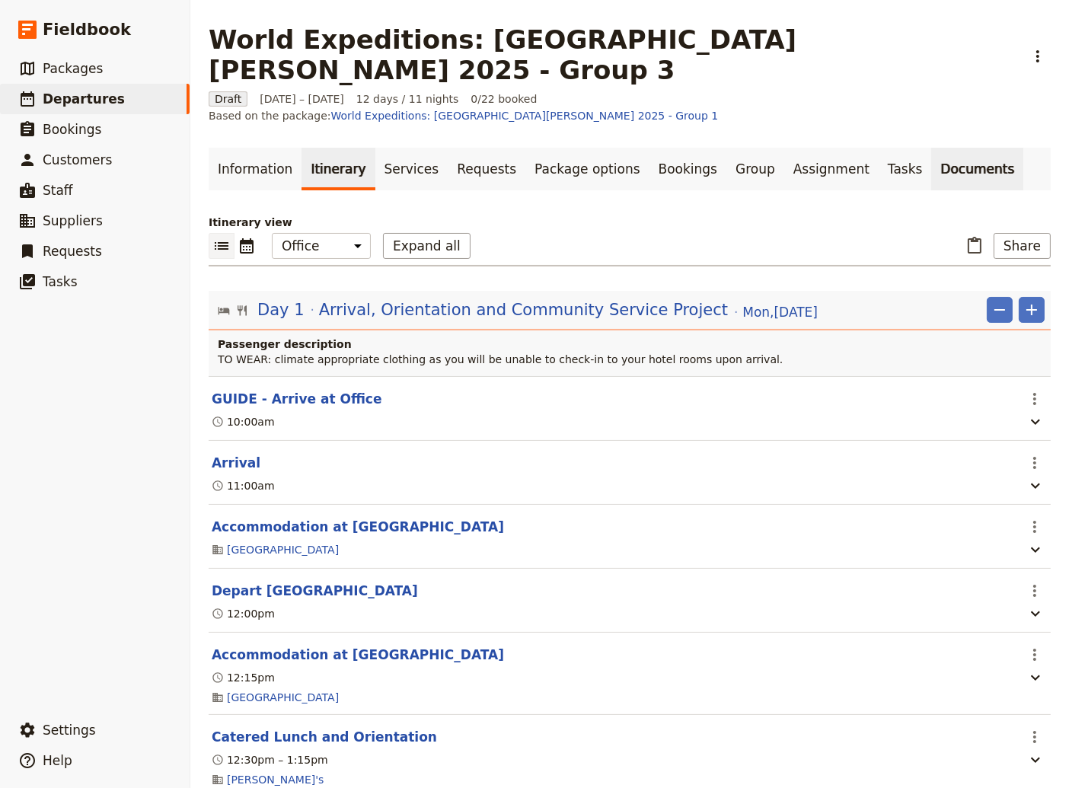
click at [931, 148] on link "Documents" at bounding box center [977, 169] width 92 height 43
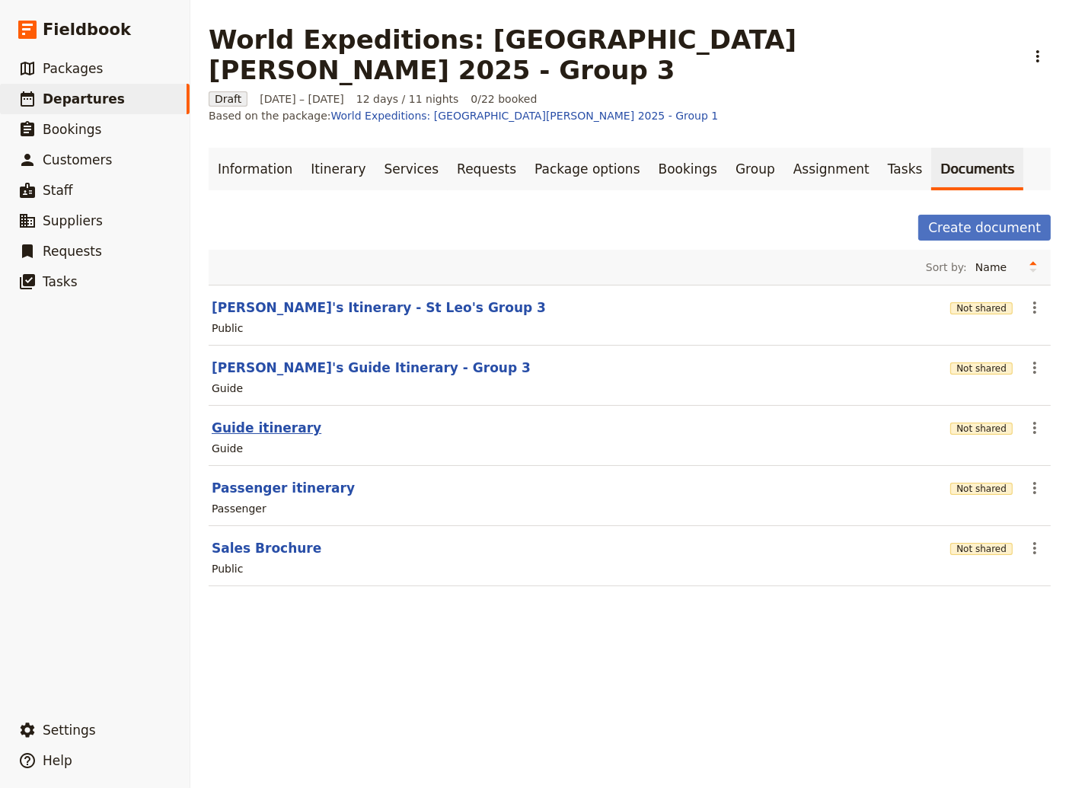
click at [250, 419] on button "Guide itinerary" at bounding box center [267, 428] width 110 height 18
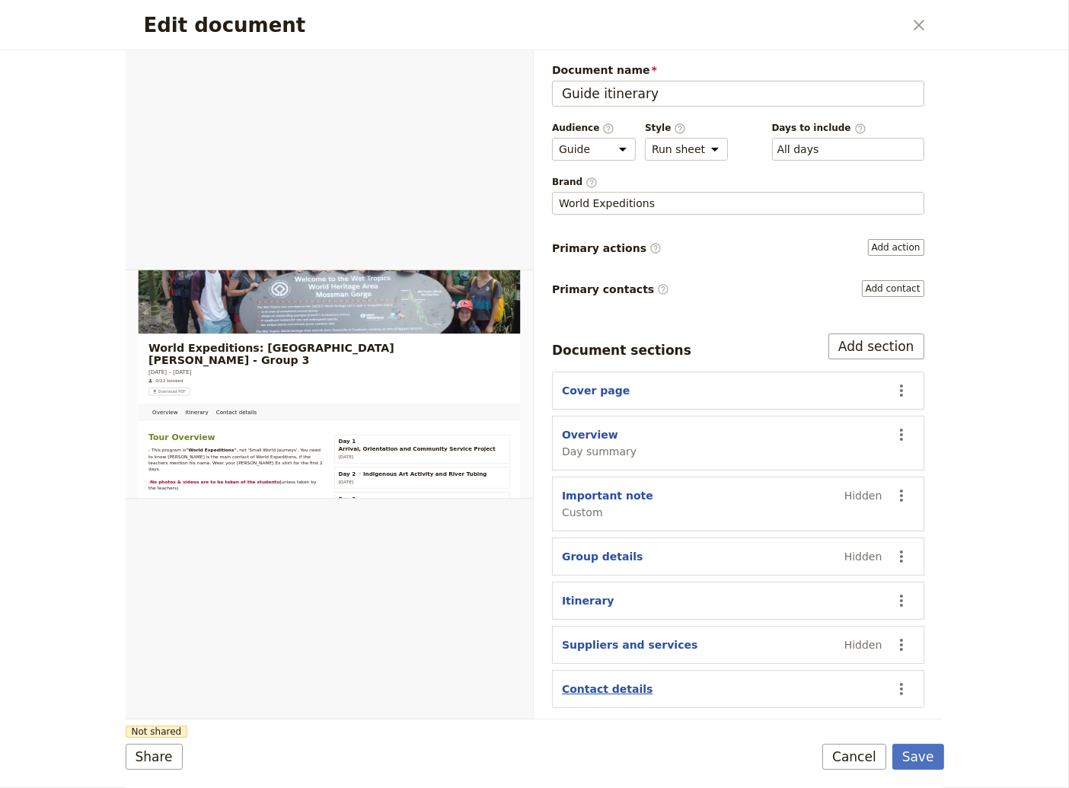
click at [604, 686] on button "Contact details" at bounding box center [607, 688] width 91 height 15
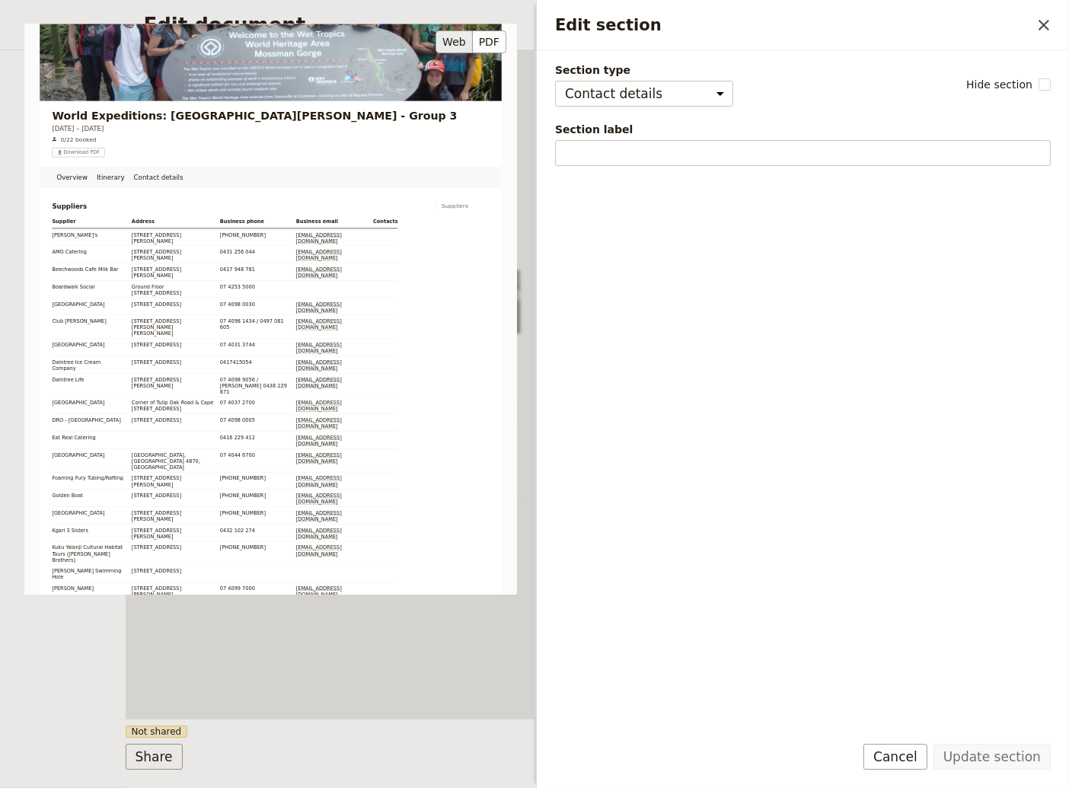
click at [183, 321] on div "World Expeditions: [GEOGRAPHIC_DATA][PERSON_NAME] - Group 3 [DATE] – [DATE] 0/2…" at bounding box center [270, 309] width 492 height 571
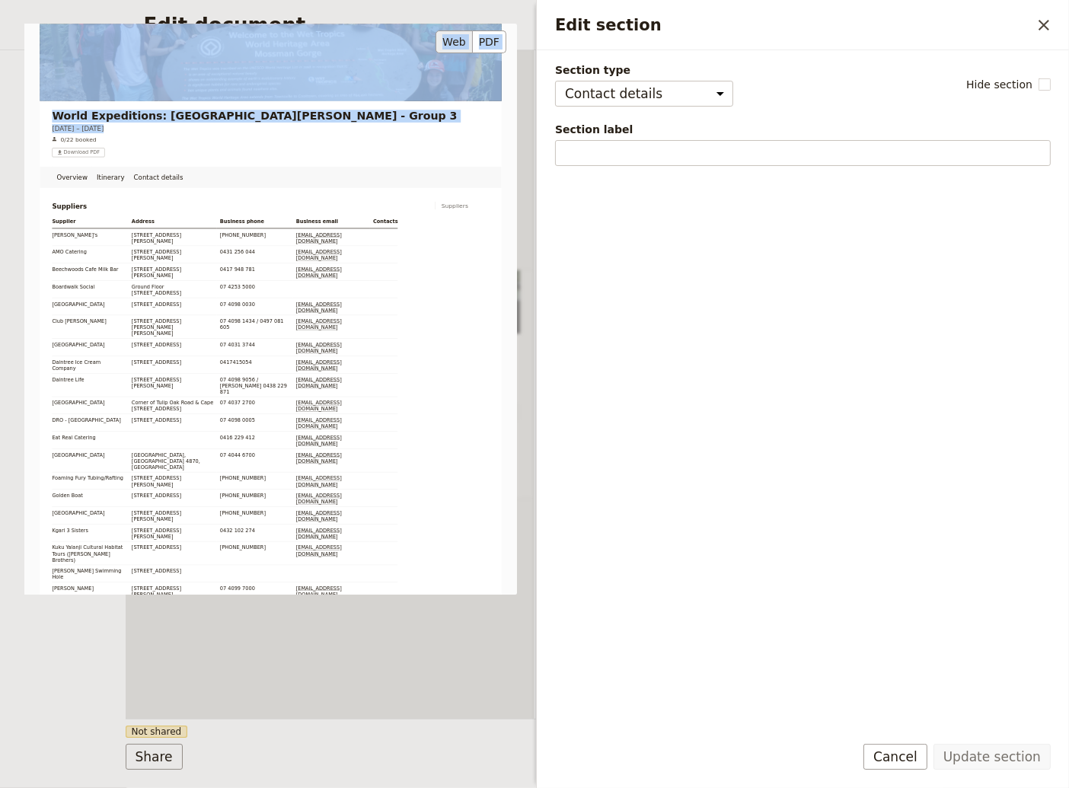
drag, startPoint x: 56, startPoint y: 239, endPoint x: 346, endPoint y: 363, distance: 315.4
click at [346, 366] on div "World Expeditions: [GEOGRAPHIC_DATA][PERSON_NAME] - Group 3 [DATE] – [DATE] 0/2…" at bounding box center [270, 309] width 492 height 571
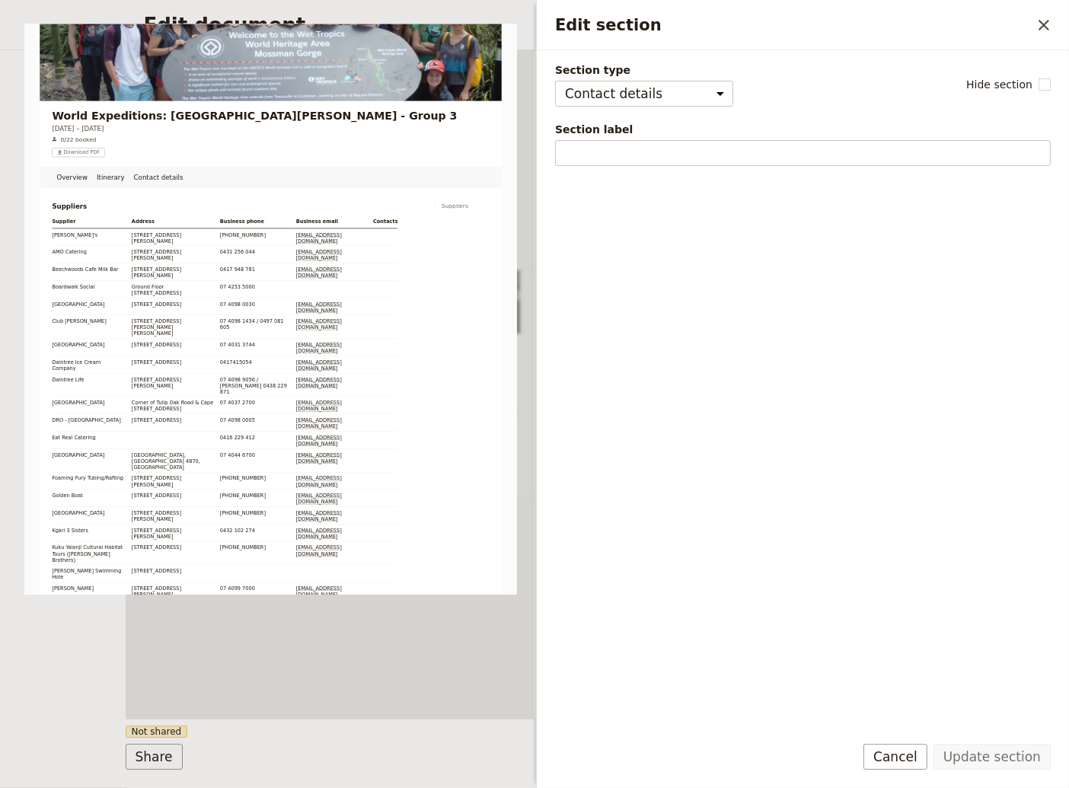
drag, startPoint x: 655, startPoint y: 408, endPoint x: 657, endPoint y: 397, distance: 10.8
click at [655, 406] on div "Section type Cover page Day summary Itinerary Group details Contact details Sup…" at bounding box center [803, 390] width 496 height 657
click at [1041, 22] on icon "Close drawer" at bounding box center [1043, 25] width 11 height 11
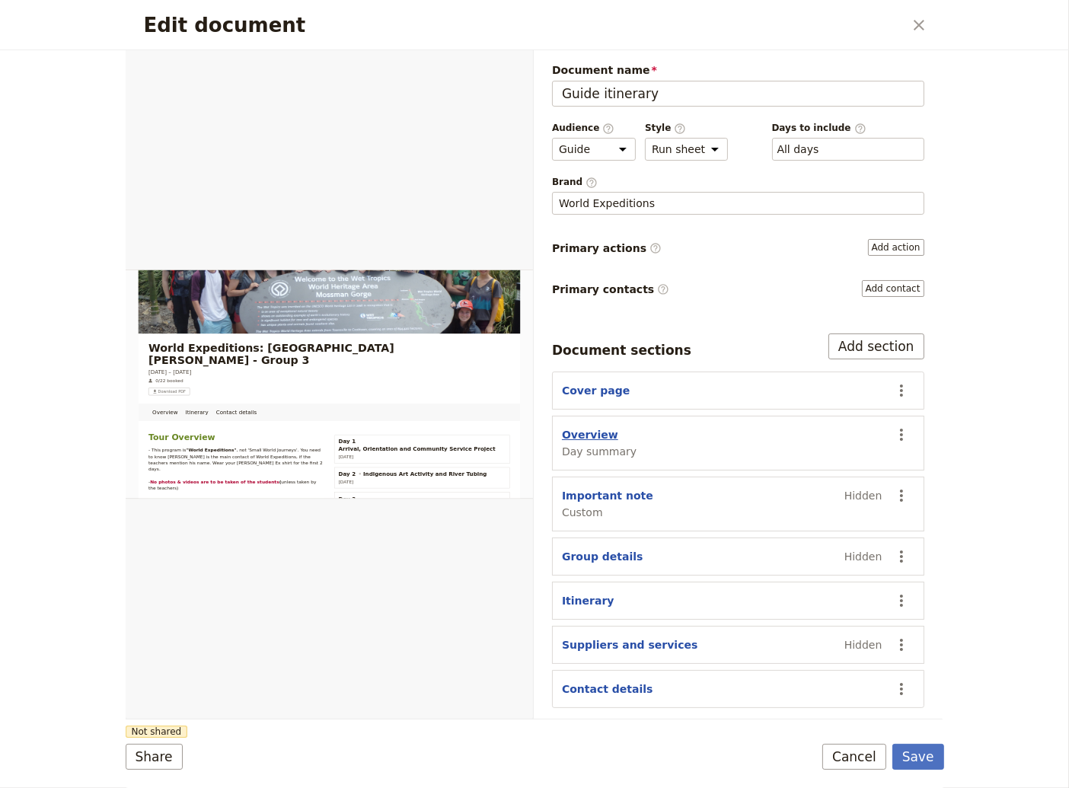
click at [587, 433] on button "Overview" at bounding box center [590, 434] width 56 height 15
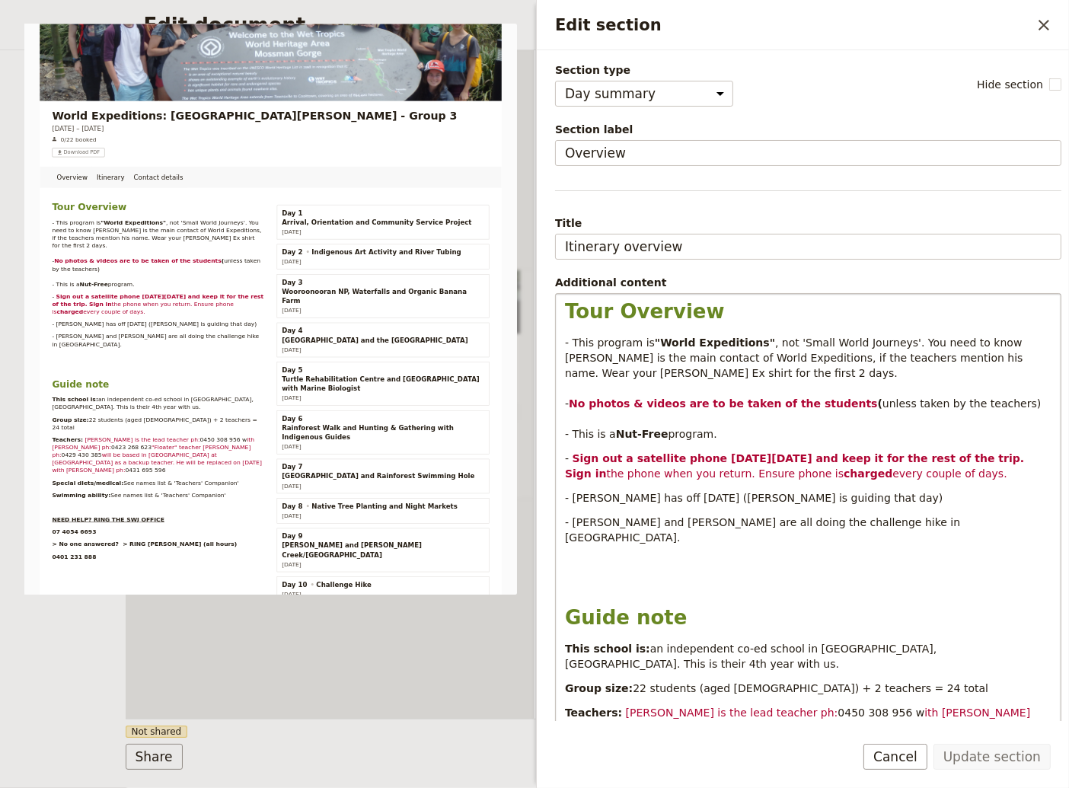
scroll to position [206, 0]
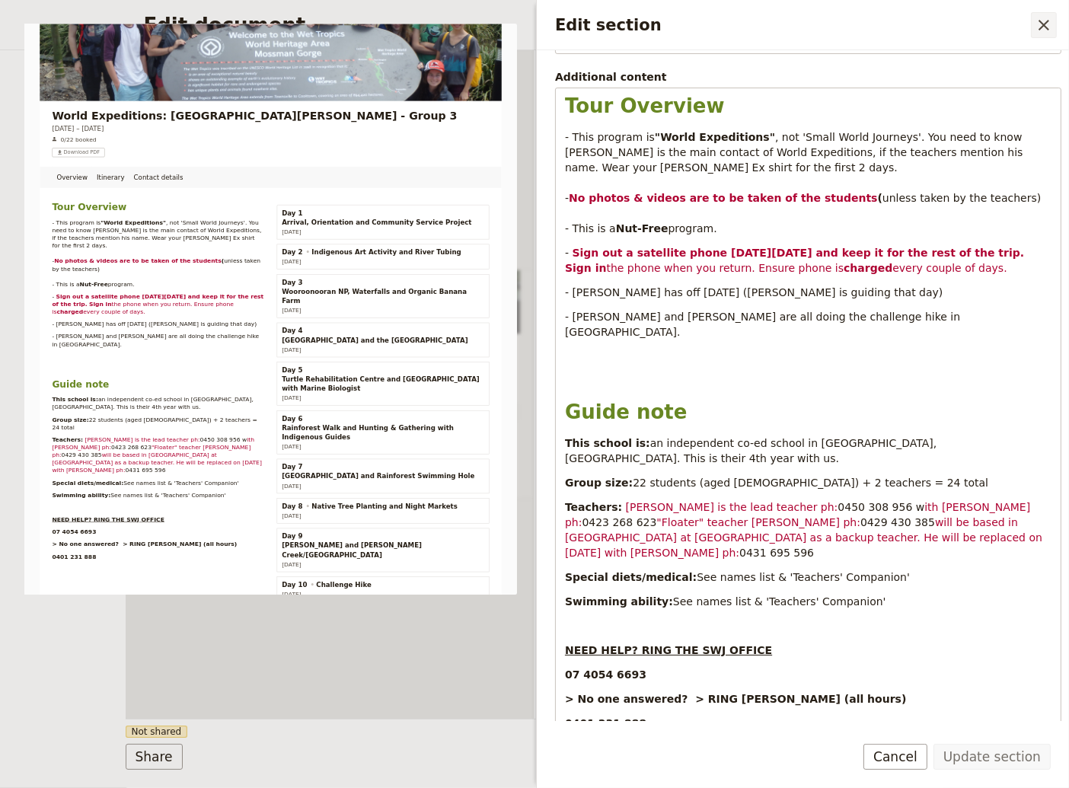
click at [1042, 28] on icon "Close drawer" at bounding box center [1043, 25] width 18 height 18
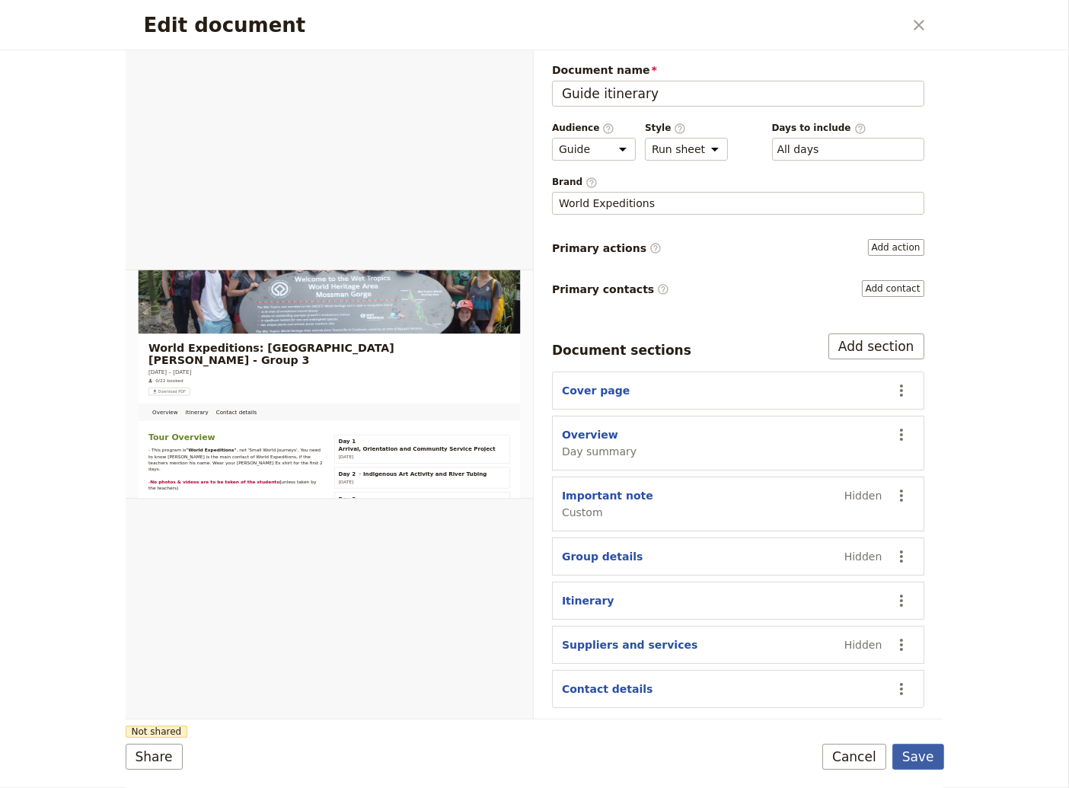
click at [926, 760] on button "Save" at bounding box center [918, 757] width 52 height 26
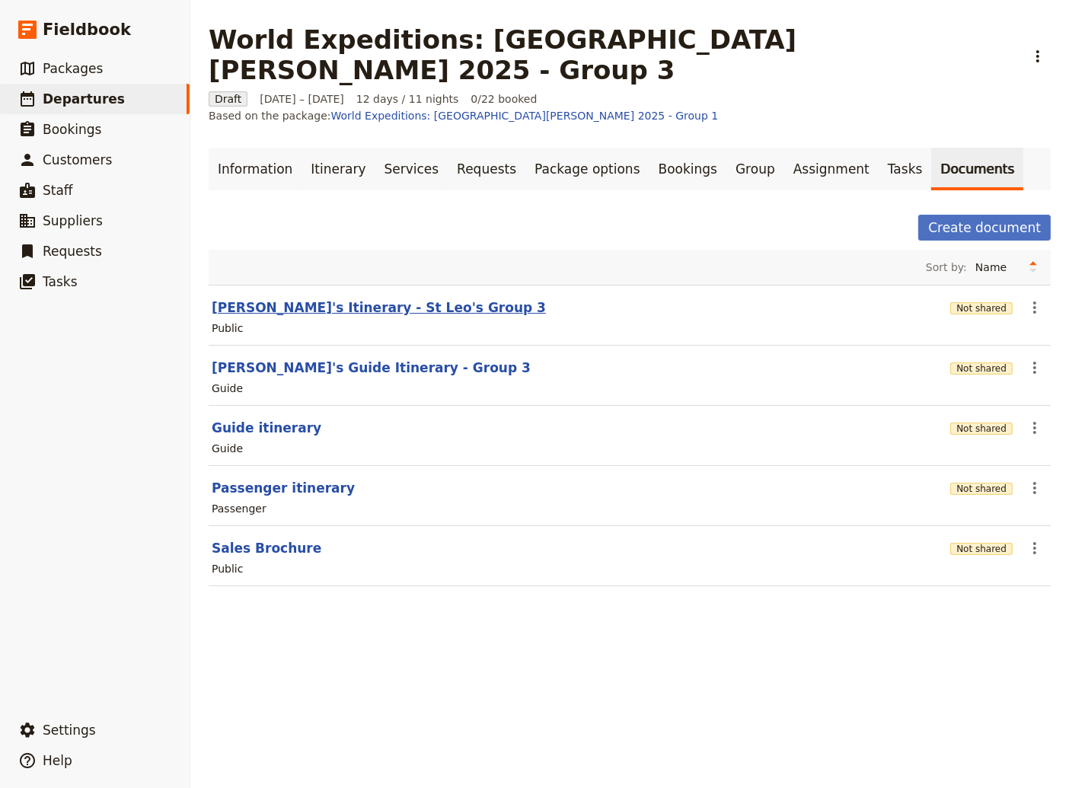
click at [349, 298] on button "[PERSON_NAME]'s Itinerary - St Leo's Group 3" at bounding box center [379, 307] width 334 height 18
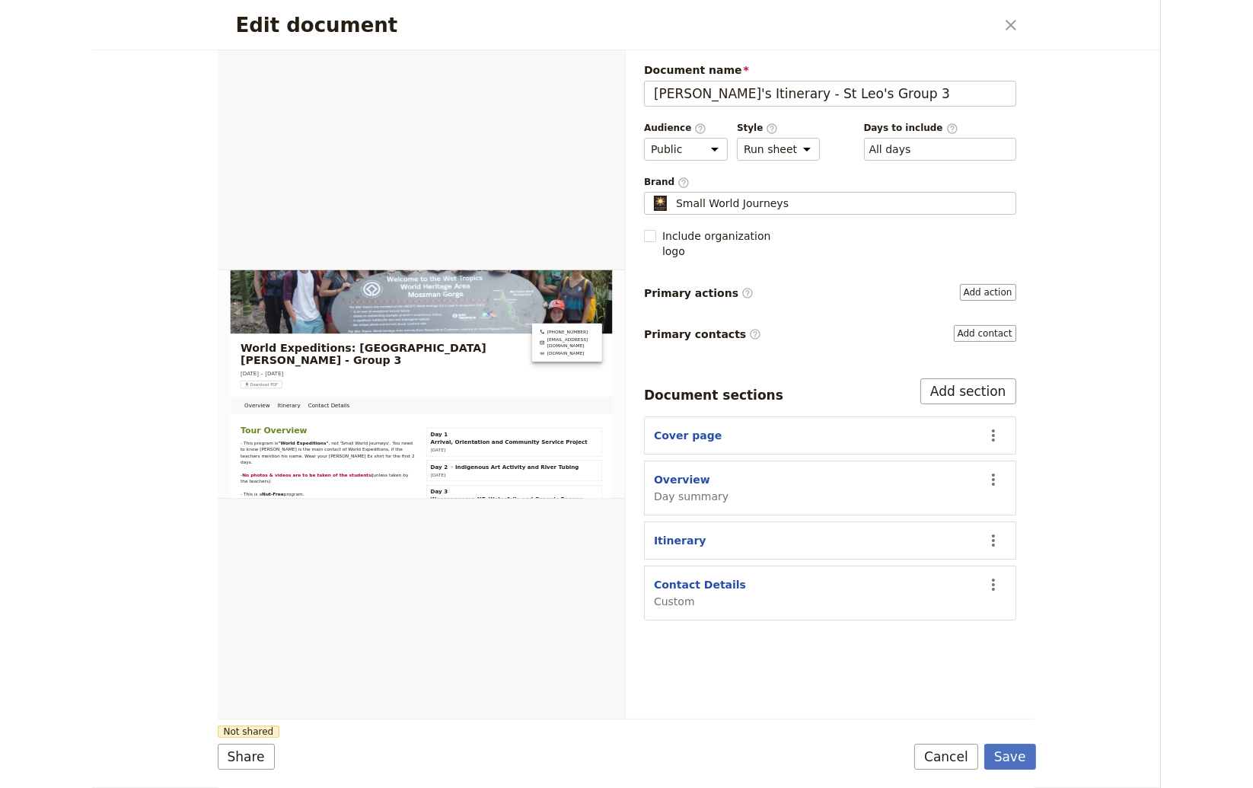
scroll to position [0, 0]
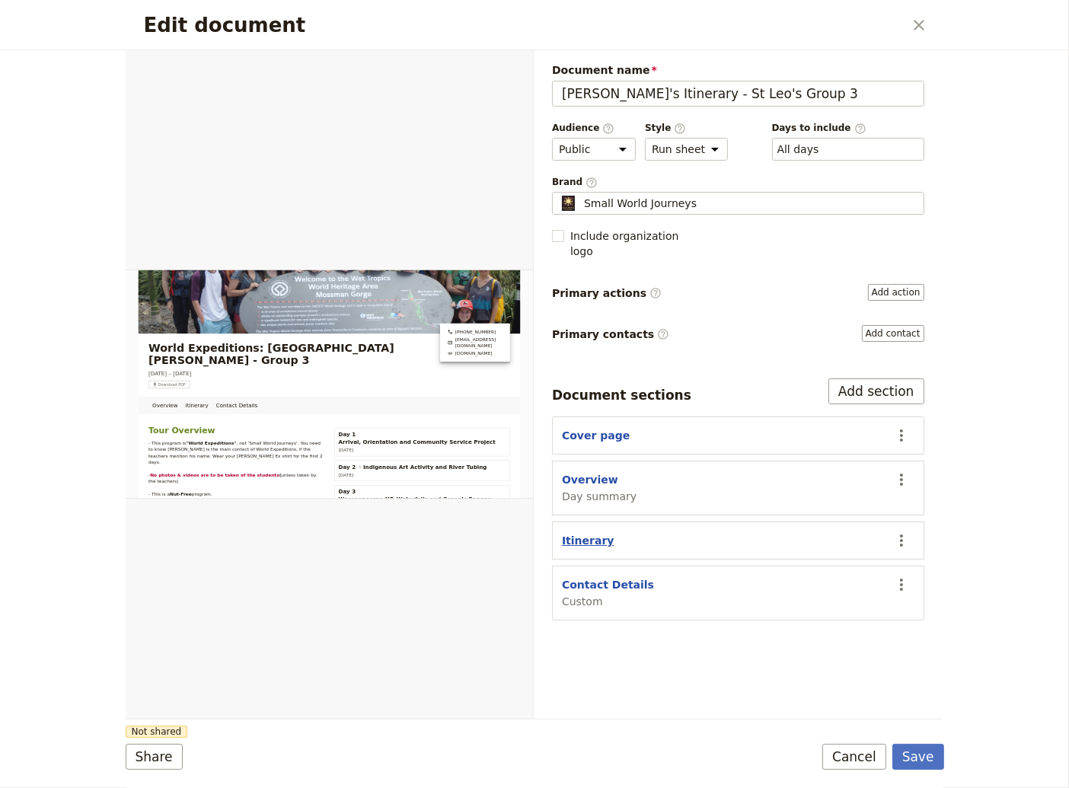
click at [573, 533] on button "Itinerary" at bounding box center [588, 540] width 53 height 15
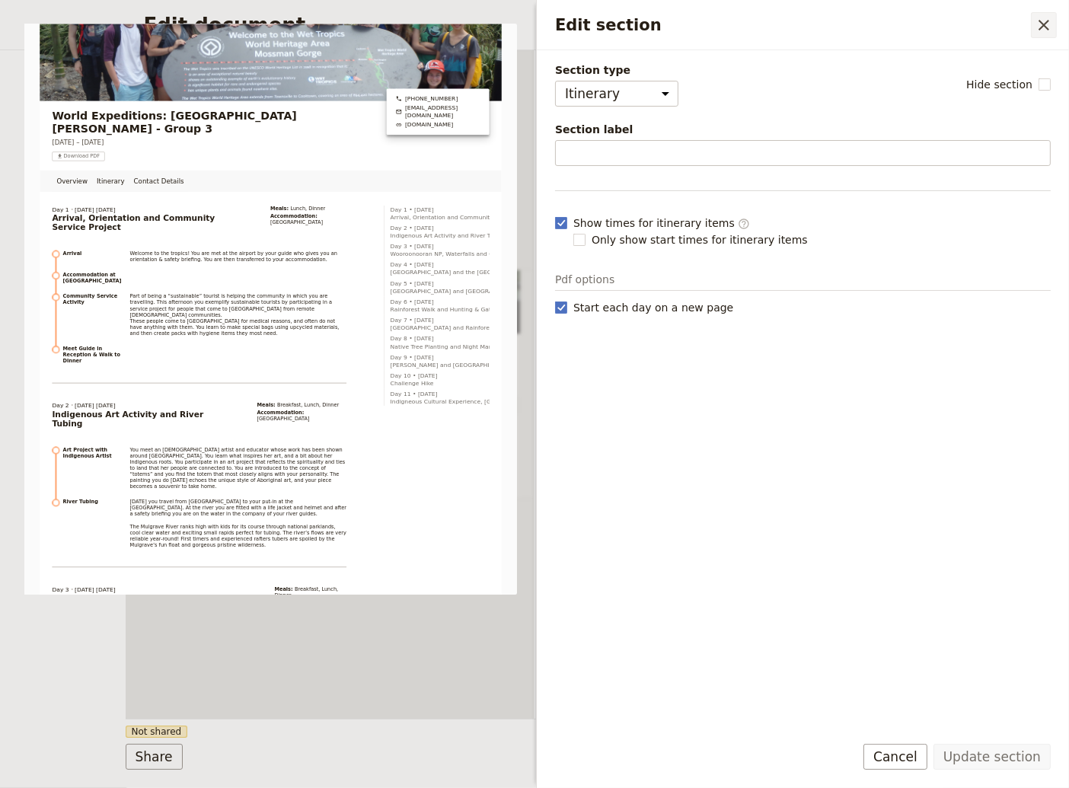
click at [1041, 23] on icon "Close drawer" at bounding box center [1043, 25] width 11 height 11
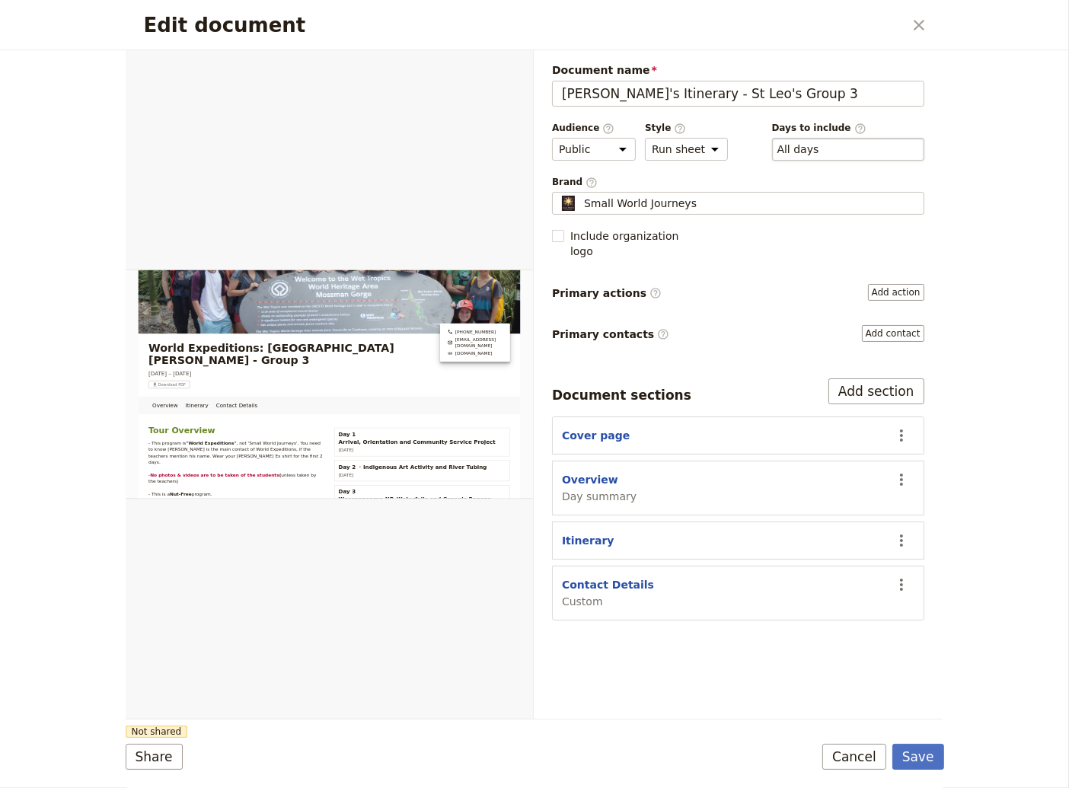
click at [829, 147] on div "​ All days 1, 2, 3, 4, 5, 6, 7, 8, 9, 10, 11, 12" at bounding box center [848, 149] width 152 height 23
click at [819, 147] on button "​ All days" at bounding box center [798, 149] width 42 height 15
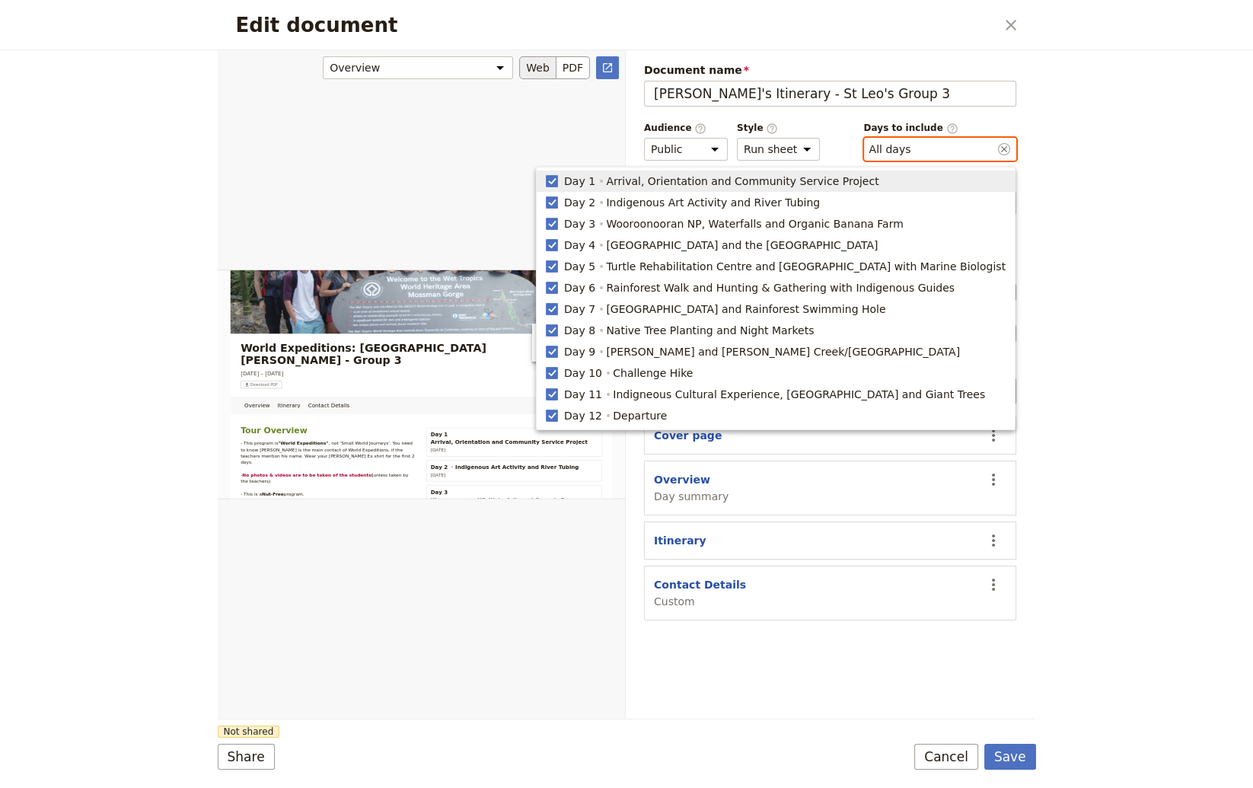
click at [558, 182] on icon "button" at bounding box center [552, 181] width 12 height 12
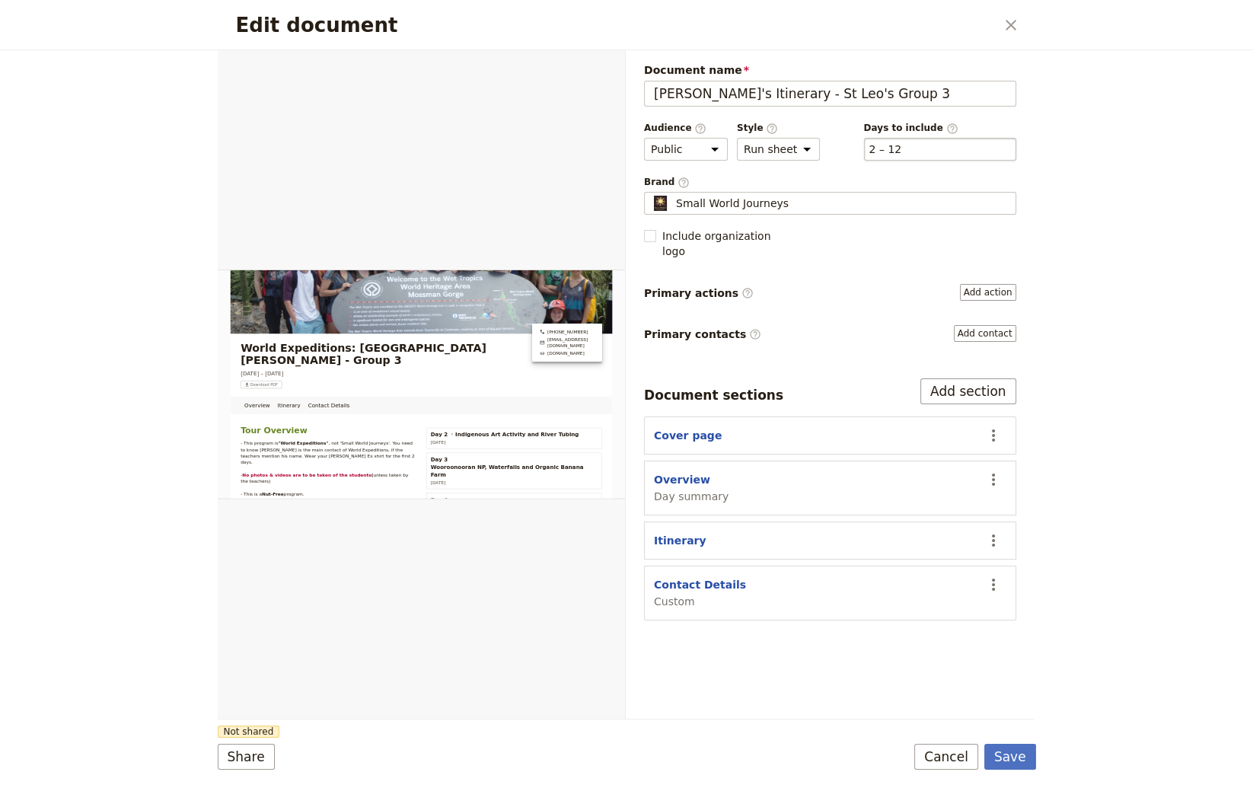
click at [916, 139] on div "​ 2 – 12 2, 3, 4, 5, 6, 7, 8, 9, 10, 11, 12" at bounding box center [940, 149] width 152 height 23
click at [902, 142] on button "​ 2 – 12" at bounding box center [885, 149] width 33 height 15
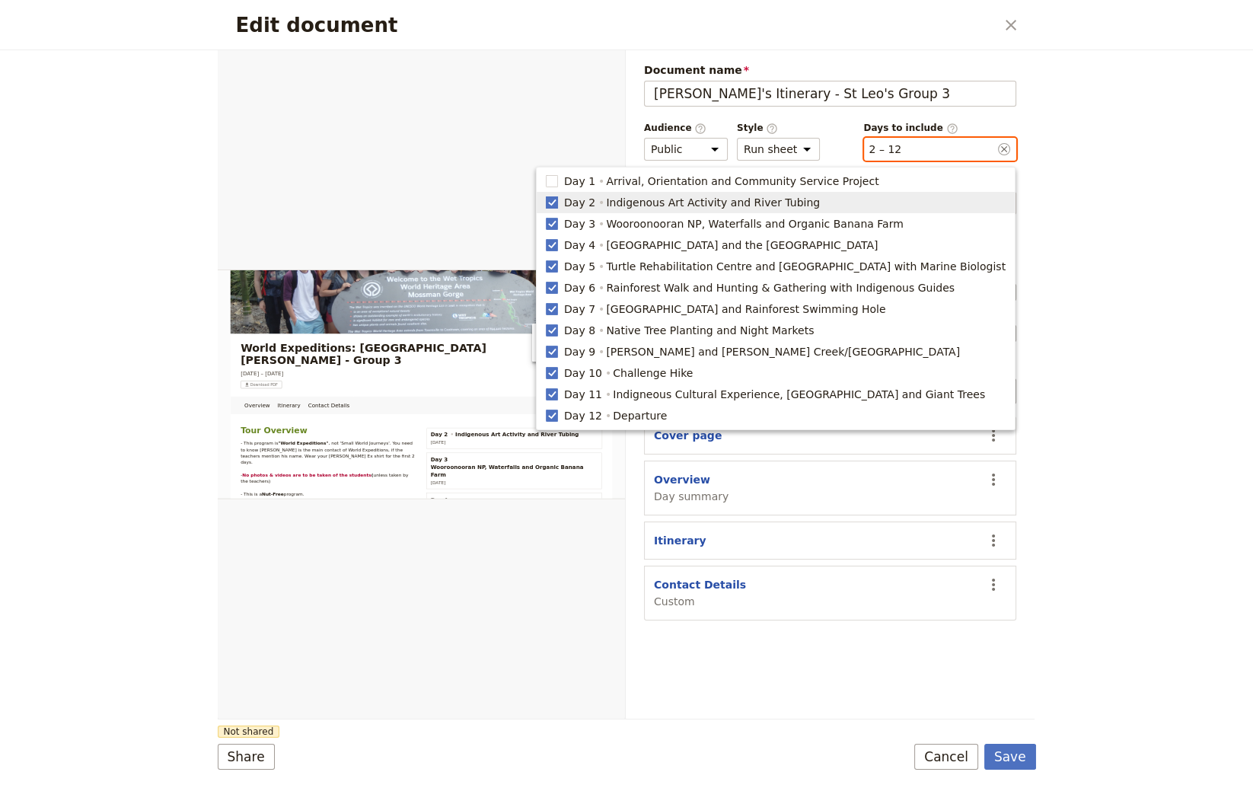
click at [557, 202] on rect "button" at bounding box center [551, 201] width 11 height 11
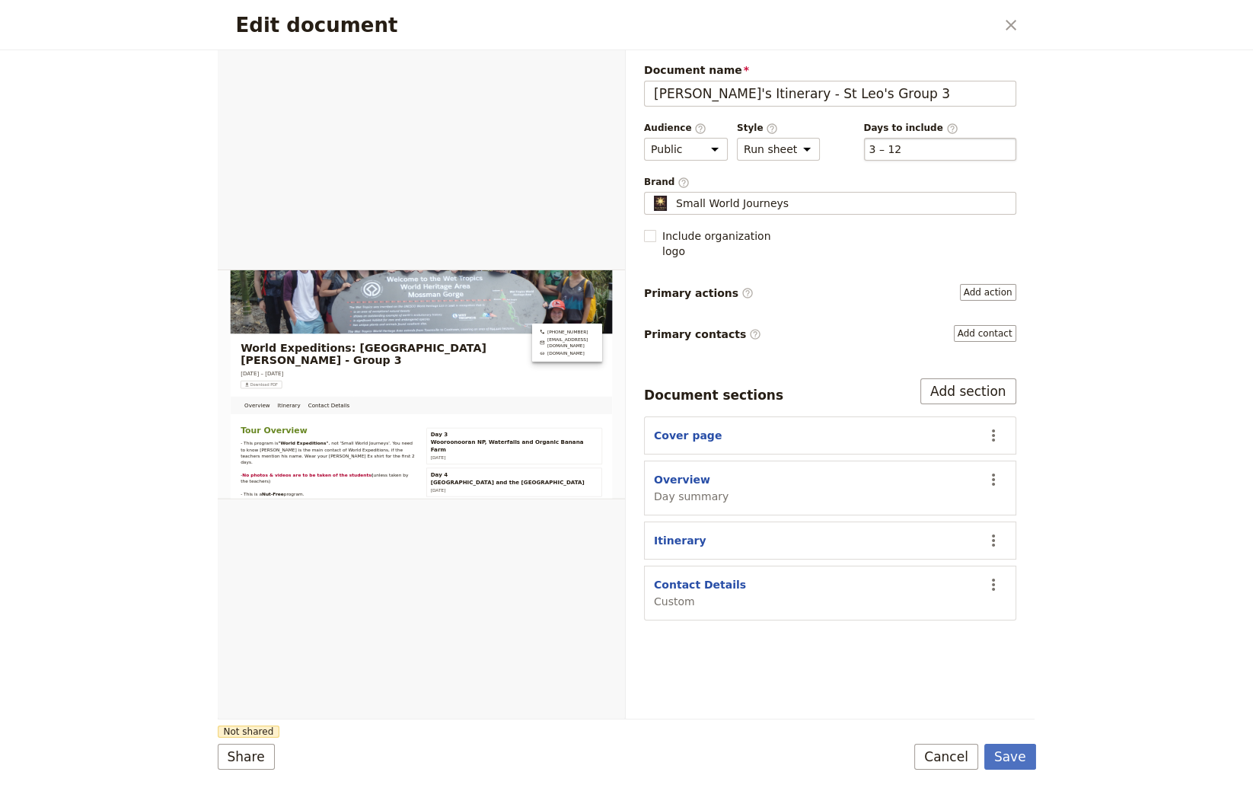
click at [910, 149] on div "​ 3 – 12 3, 4, 5, 6, 7, 8, 9, 10, 11, 12" at bounding box center [940, 149] width 152 height 23
click at [902, 149] on button "​ 3 – 12" at bounding box center [885, 149] width 33 height 15
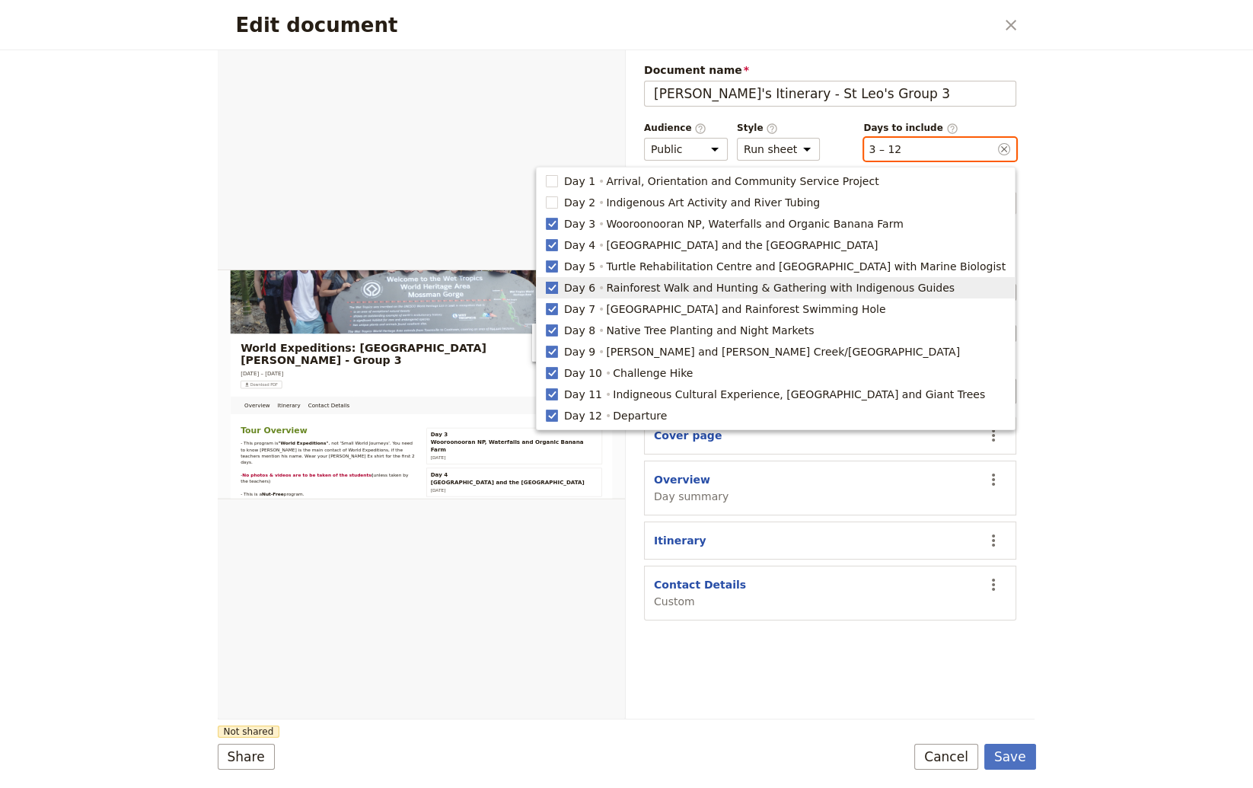
click at [557, 286] on rect "button" at bounding box center [551, 287] width 11 height 11
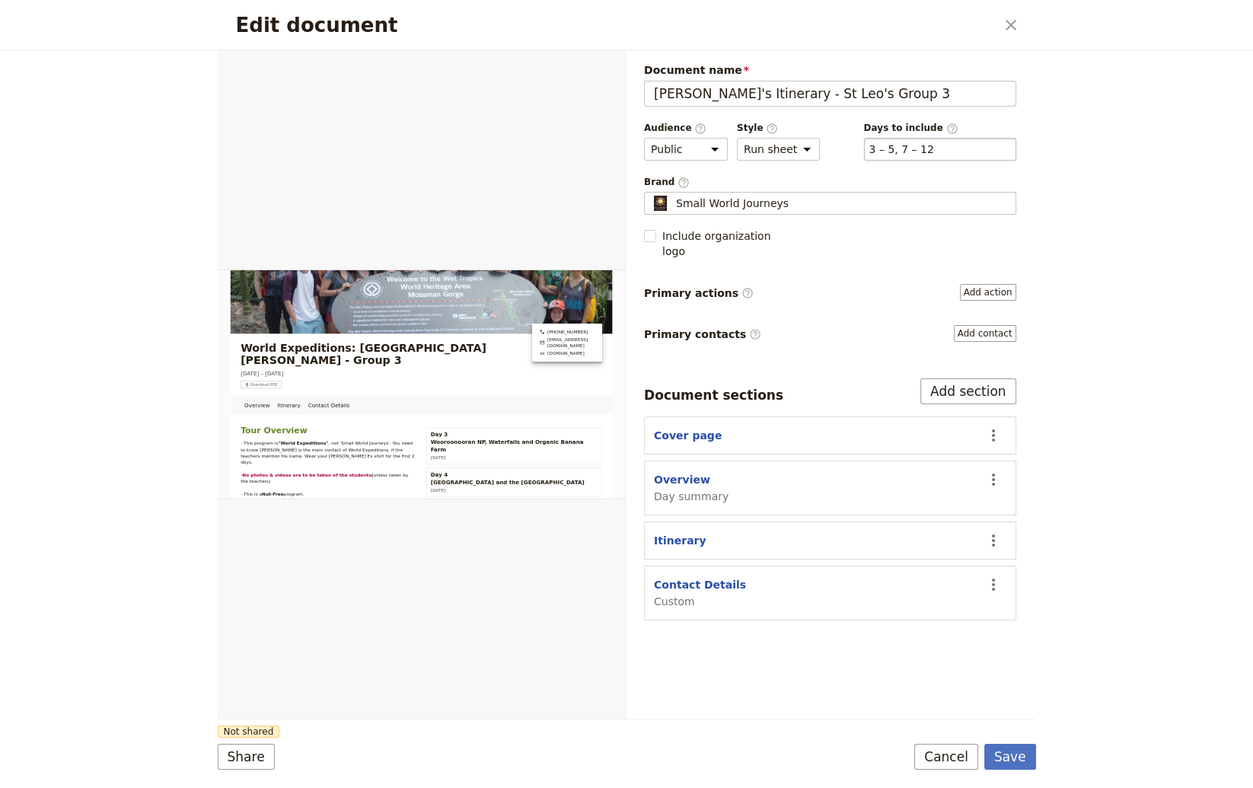
click at [939, 148] on div "​ 3 – 5, 7 – 12 3, 4, 5, 7, 8, 9, 10, 11, 12" at bounding box center [940, 149] width 152 height 23
click at [934, 148] on button "​ 3 – 5, 7 – 12" at bounding box center [901, 149] width 65 height 15
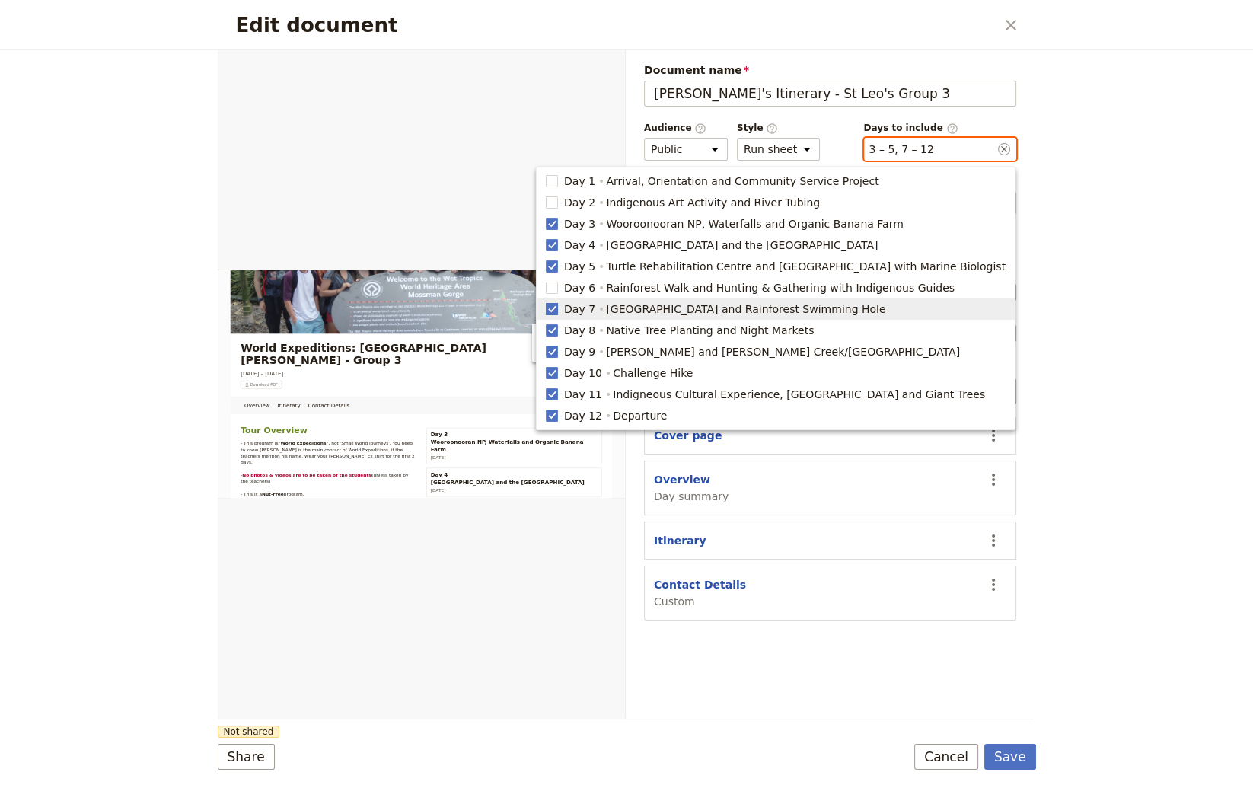
click at [557, 309] on rect "button" at bounding box center [551, 308] width 11 height 11
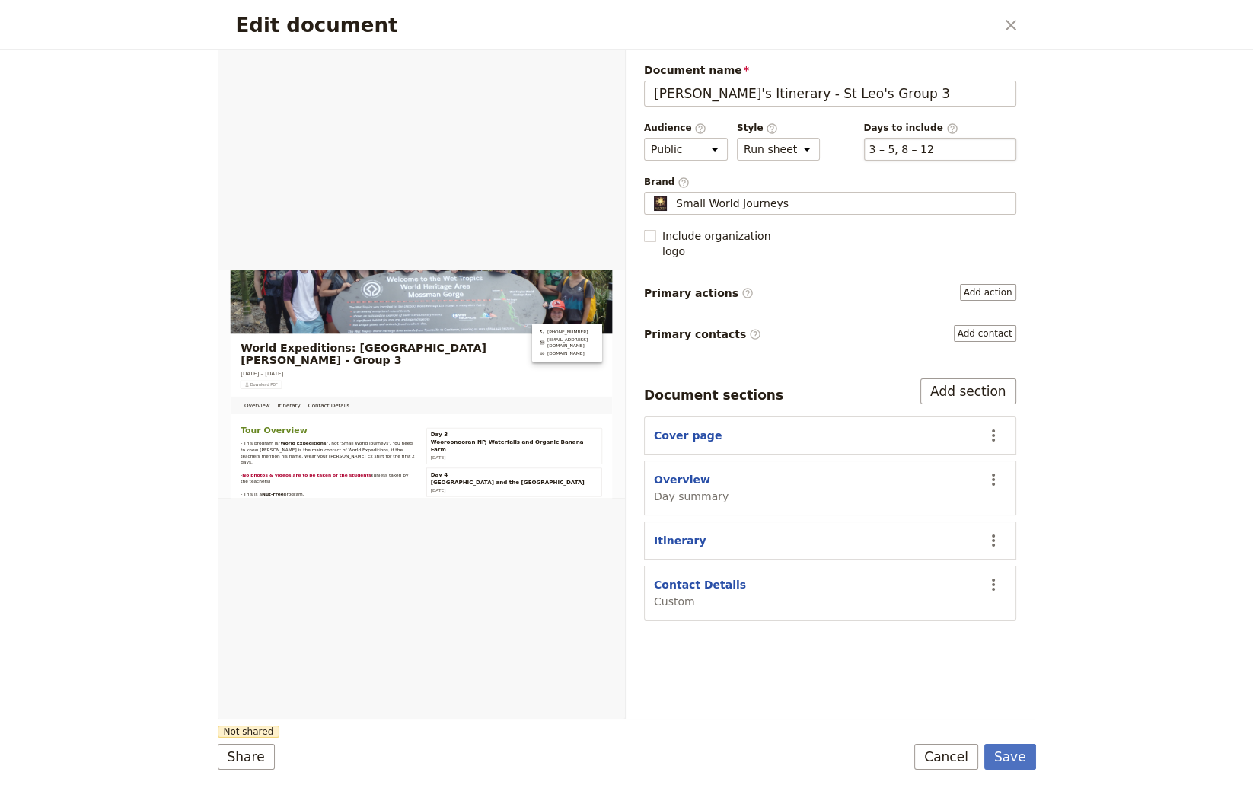
click at [945, 145] on div "​ 3 – 5, 8 – 12 3, 4, 5, 8, 9, 10, 11, 12" at bounding box center [940, 149] width 152 height 23
click at [934, 145] on button "​ 3 – 5, 8 – 12" at bounding box center [901, 149] width 65 height 15
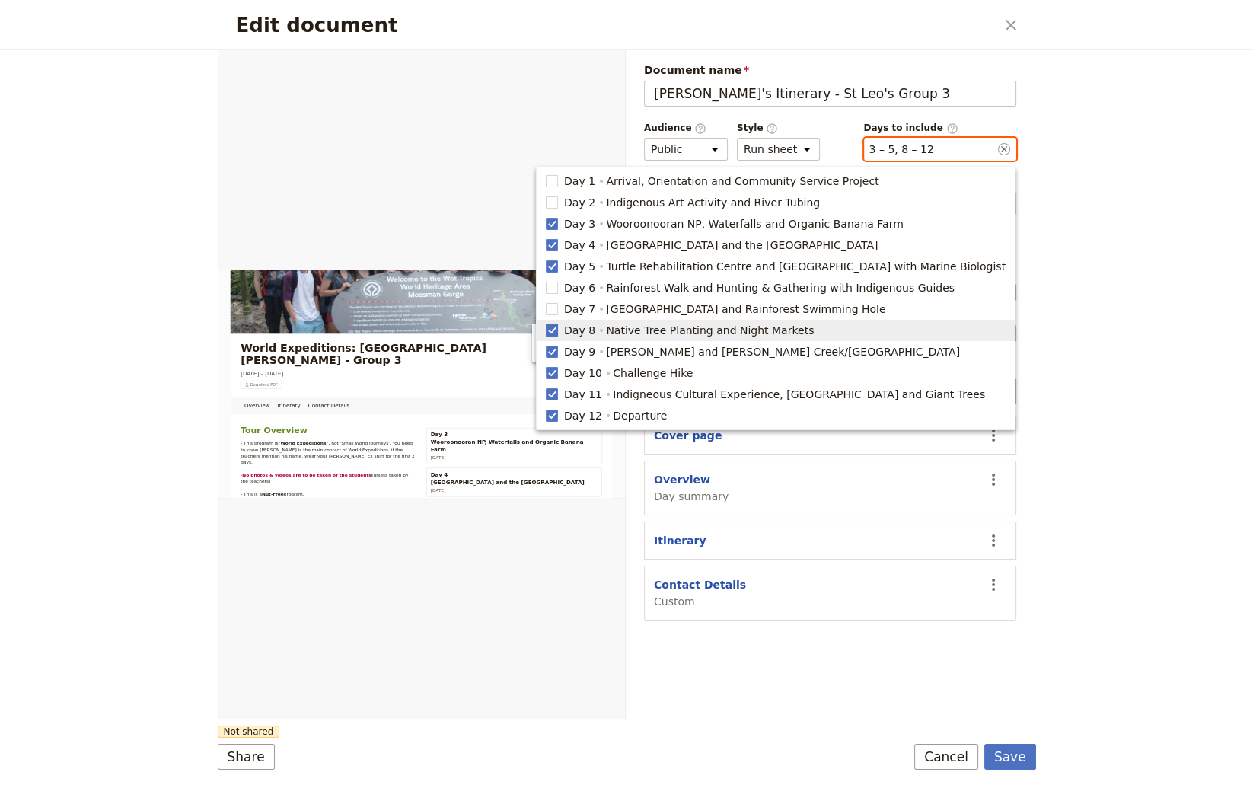
click at [556, 332] on polygon "button" at bounding box center [552, 329] width 8 height 8
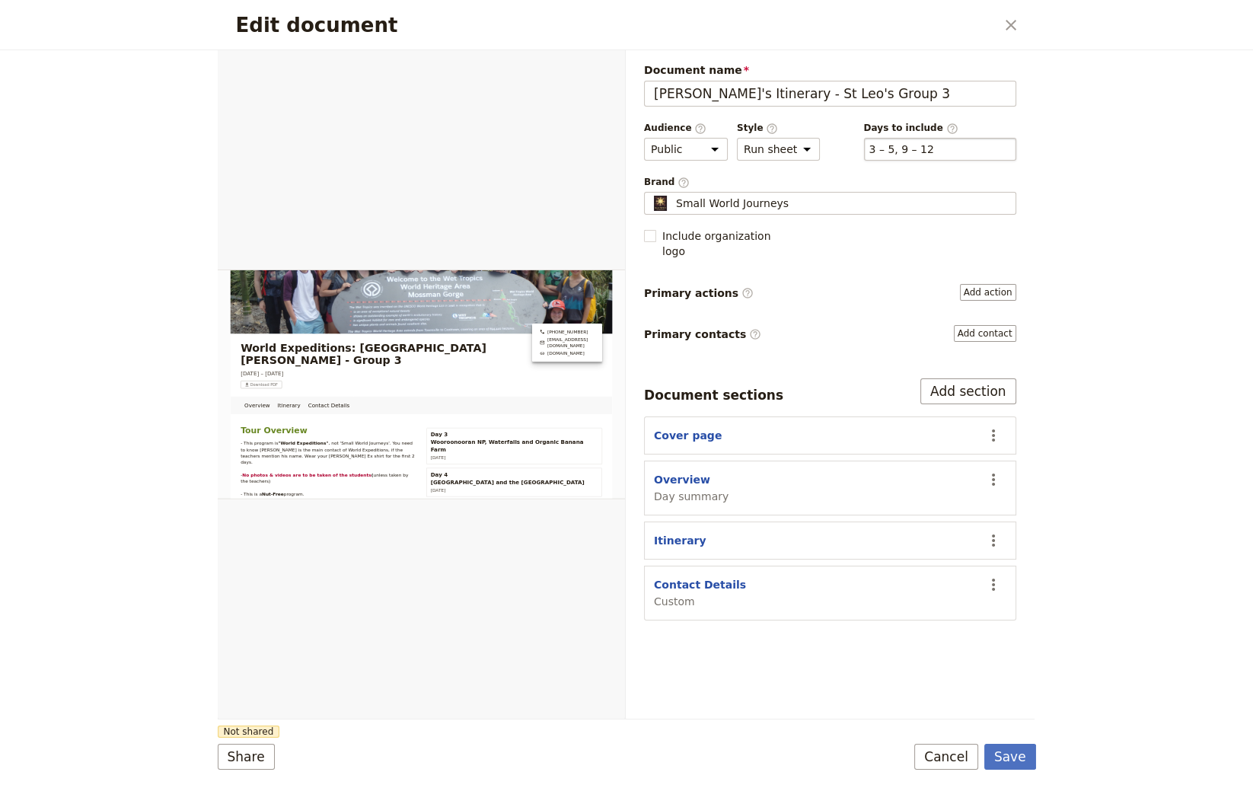
click at [954, 151] on div "​ 3 – 5, 9 – 12 3, 4, 5, 9, 10, 11, 12" at bounding box center [940, 149] width 152 height 23
click at [934, 151] on button "​ 3 – 5, 9 – 12" at bounding box center [901, 149] width 65 height 15
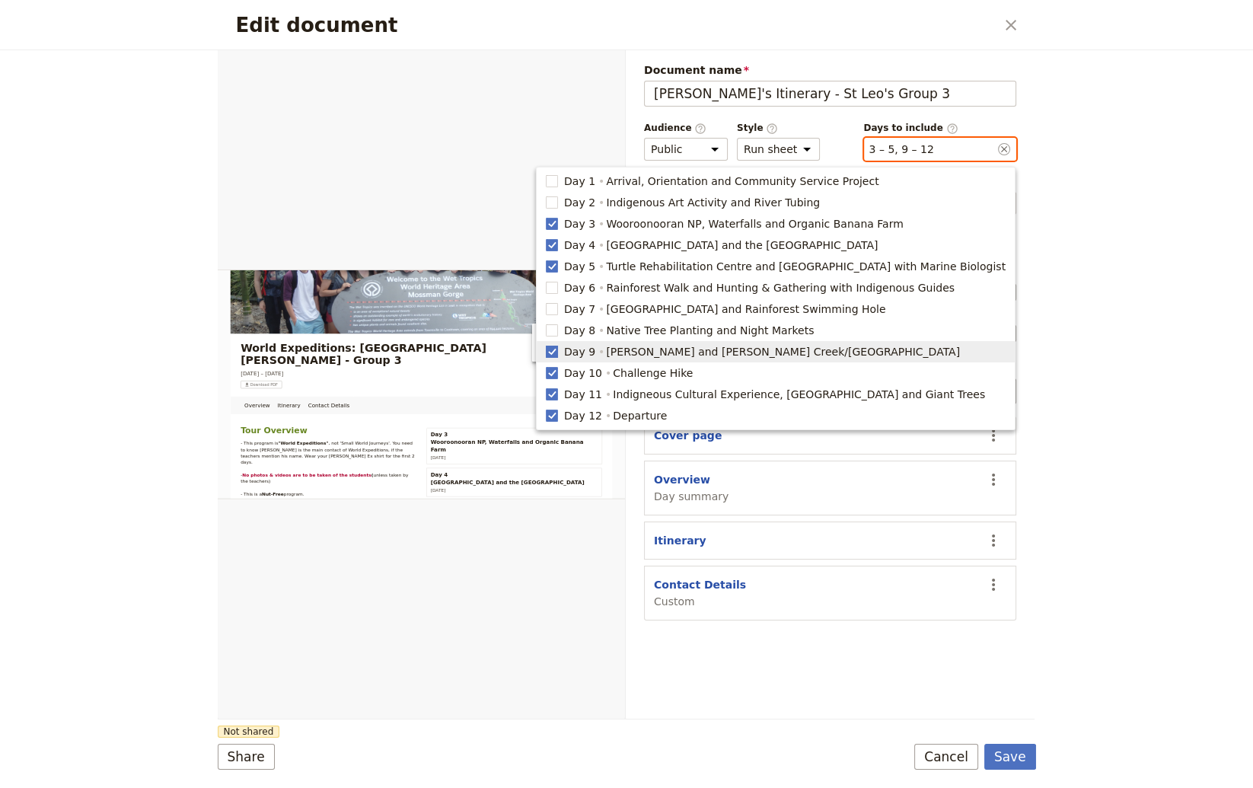
click at [557, 349] on rect "button" at bounding box center [551, 351] width 11 height 11
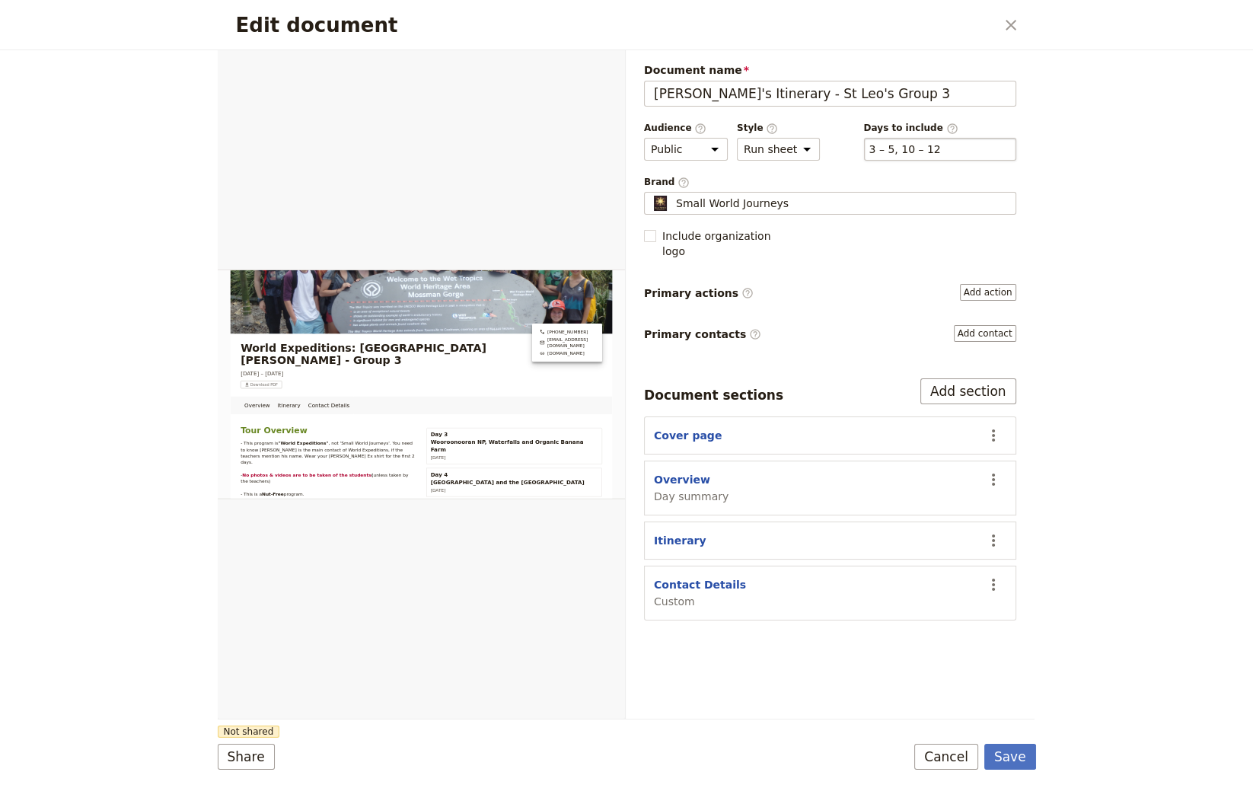
click at [967, 148] on div "​ 3 – 5, 10 – 12 3, 4, 5, 10, 11, 12" at bounding box center [940, 149] width 152 height 23
click at [941, 148] on button "​ 3 – 5, 10 – 12" at bounding box center [905, 149] width 72 height 15
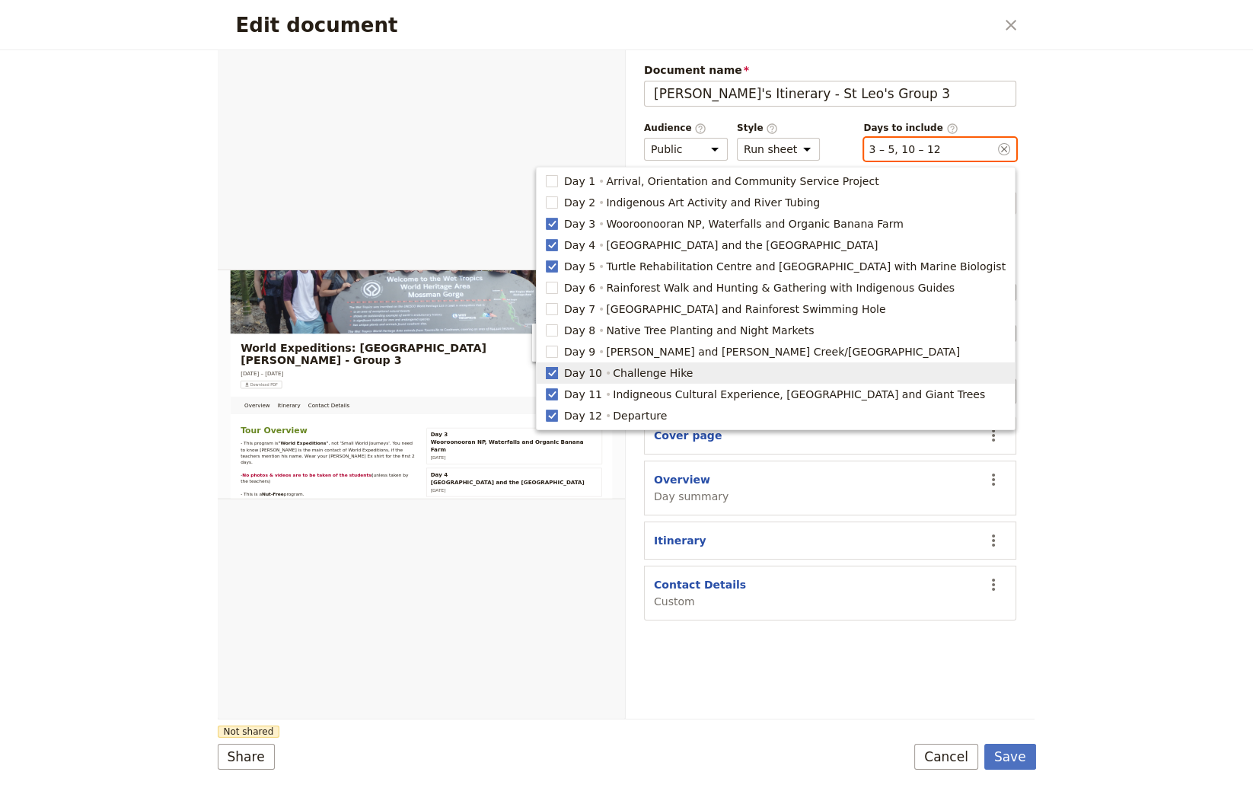
click at [557, 369] on rect "button" at bounding box center [551, 372] width 11 height 11
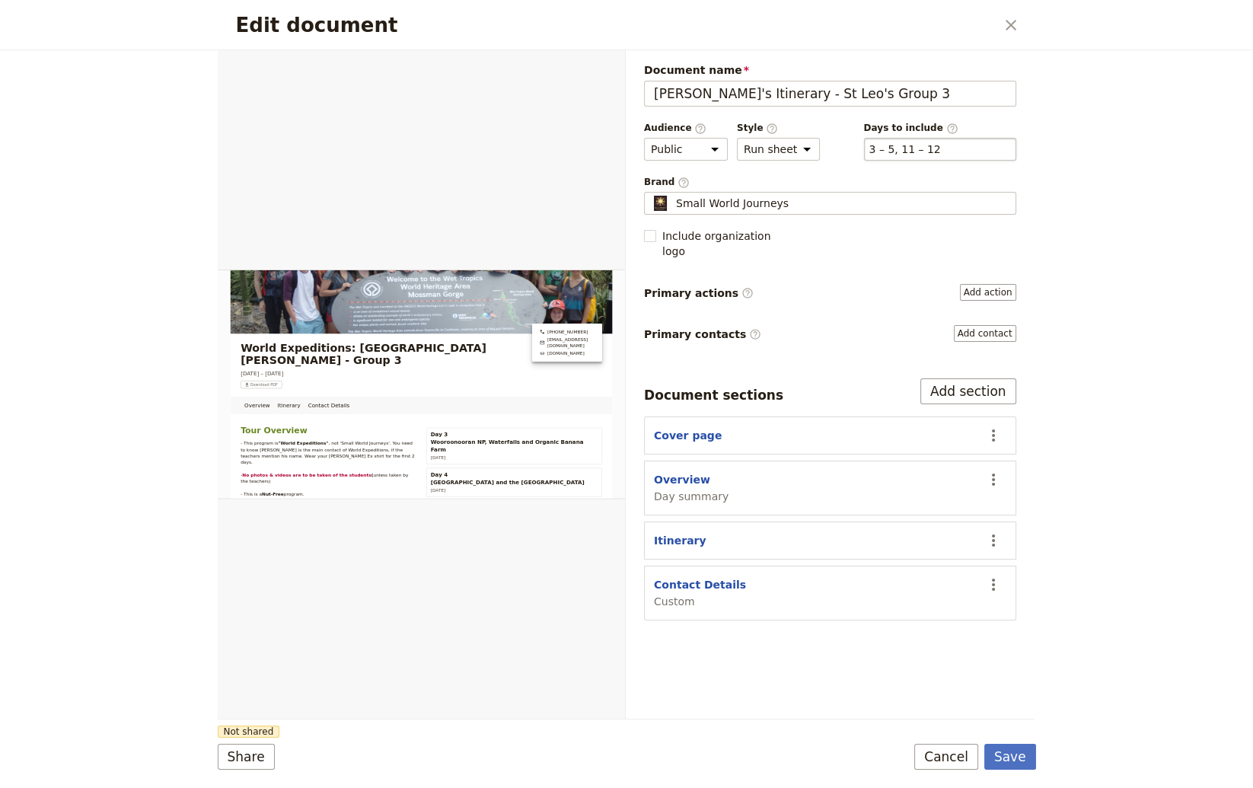
click at [953, 152] on div "​ 3 – 5, 11 – 12 3, 4, 5, 11, 12" at bounding box center [940, 149] width 152 height 23
click at [941, 152] on button "​ 3 – 5, 11 – 12" at bounding box center [905, 149] width 72 height 15
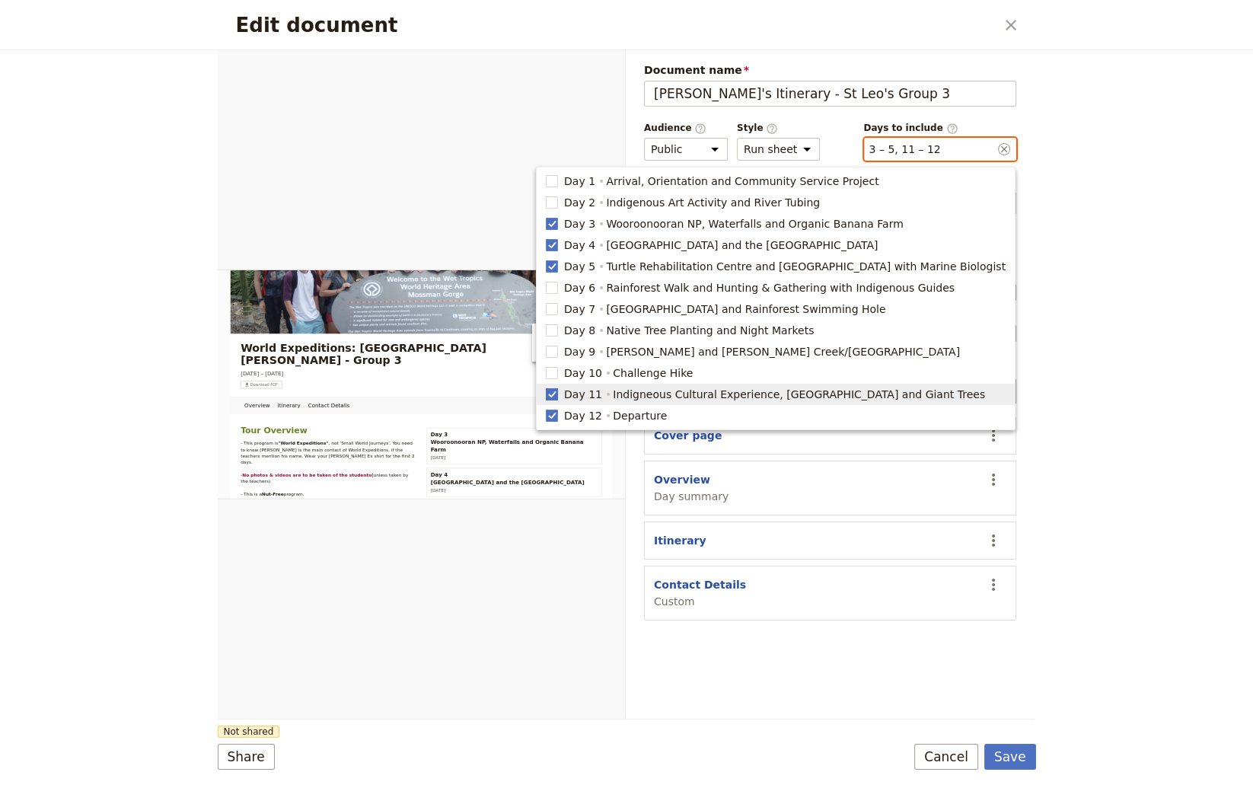
click at [557, 394] on rect "button" at bounding box center [551, 393] width 11 height 11
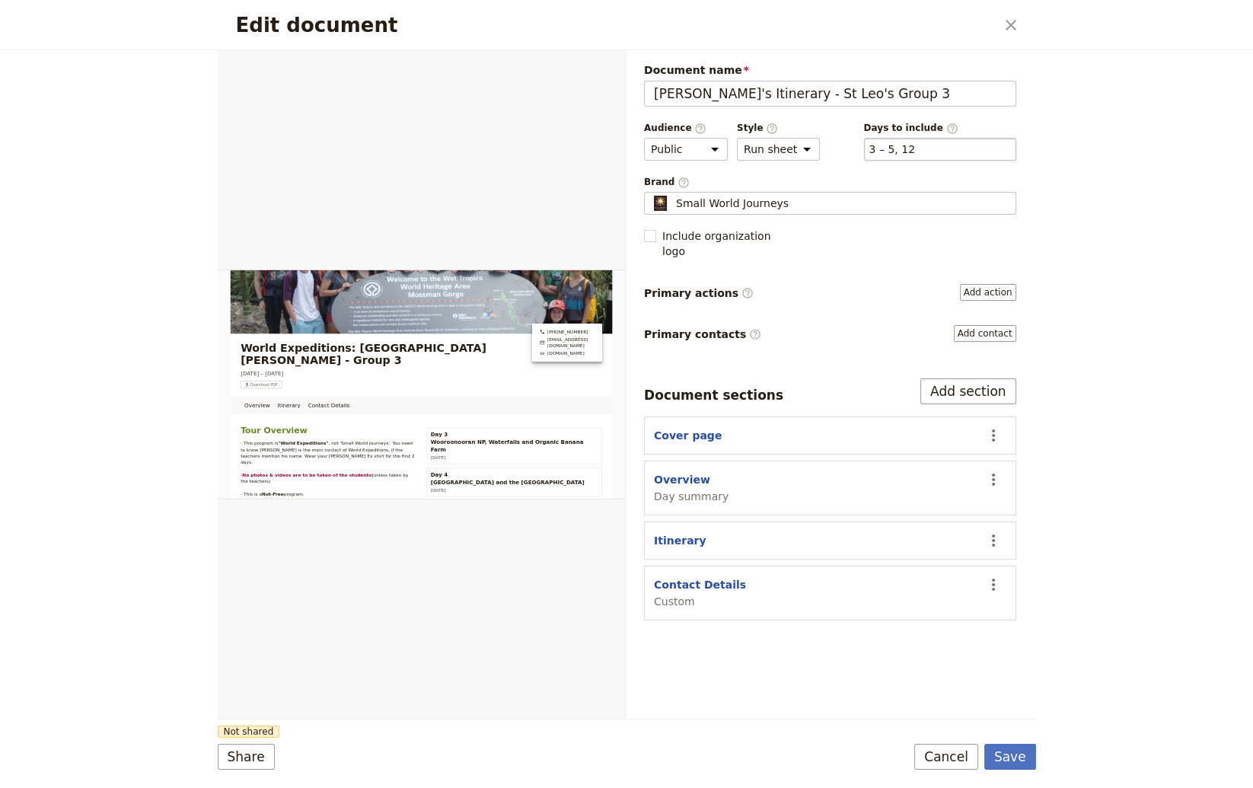
click at [932, 155] on div "​ 3 – 5, 12 3, 4, 5, 12" at bounding box center [940, 149] width 152 height 23
click at [915, 155] on button "​ 3 – 5, 12" at bounding box center [892, 149] width 46 height 15
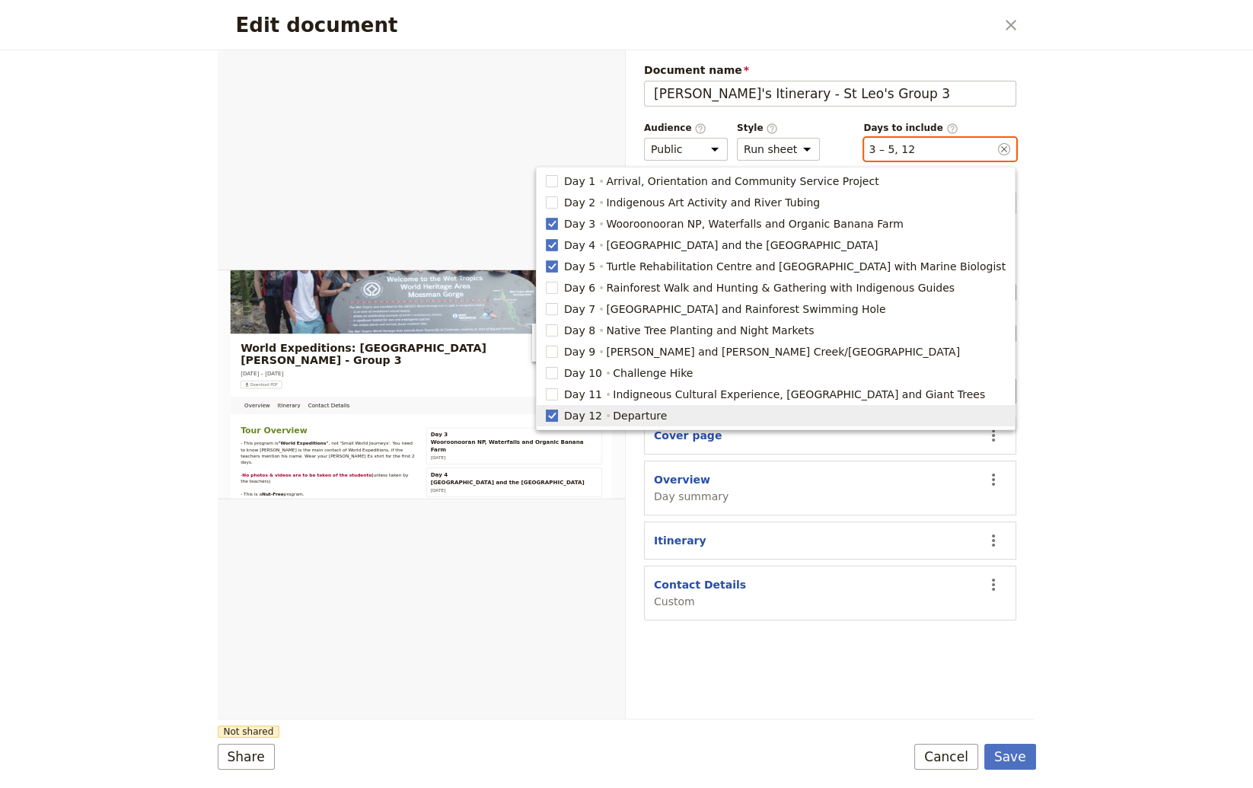
click at [556, 416] on polygon "button" at bounding box center [552, 414] width 8 height 8
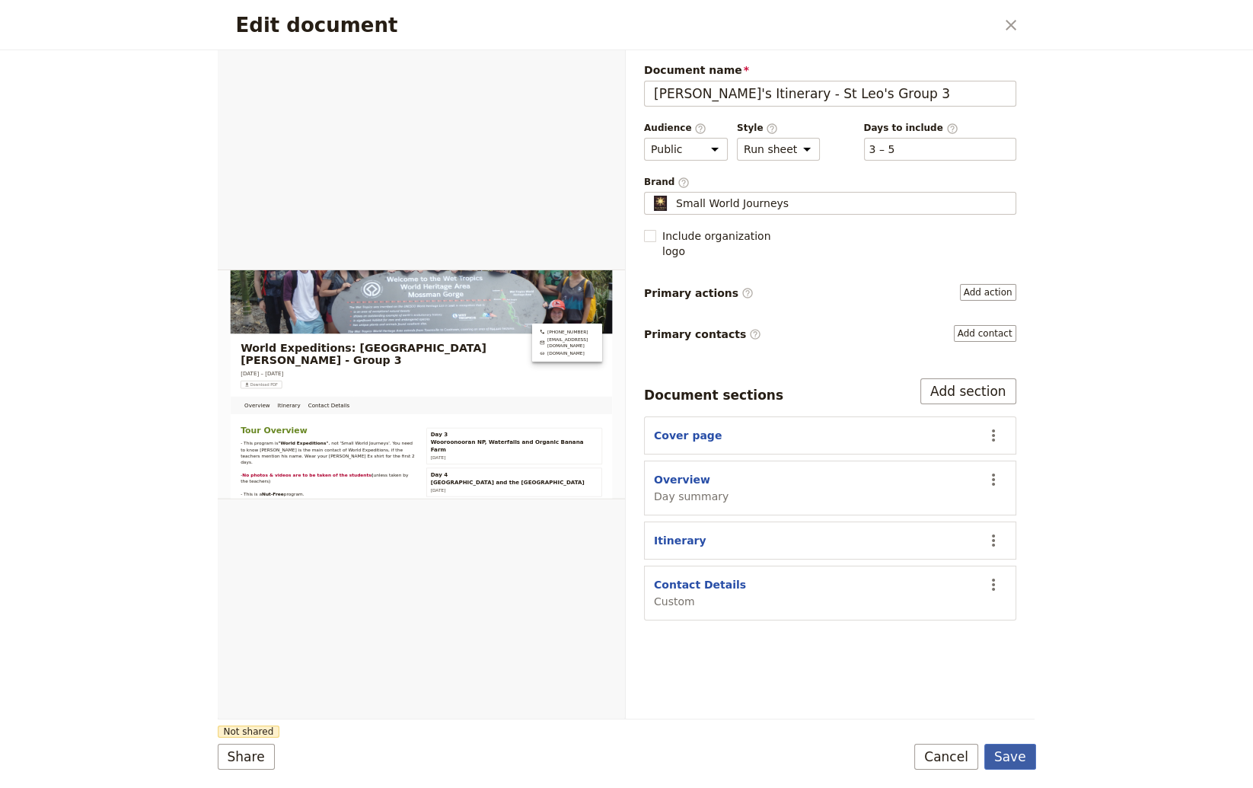
click at [1007, 760] on button "Save" at bounding box center [1010, 757] width 52 height 26
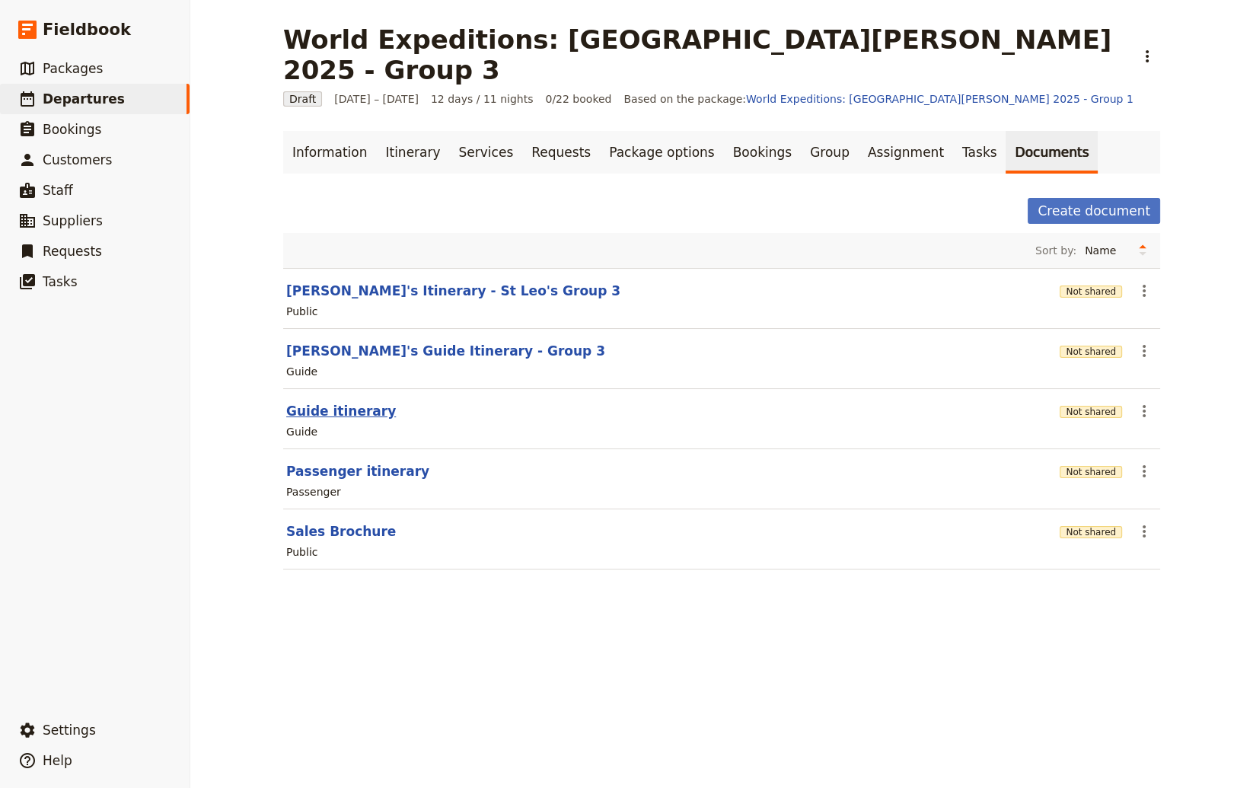
click at [344, 402] on button "Guide itinerary" at bounding box center [341, 411] width 110 height 18
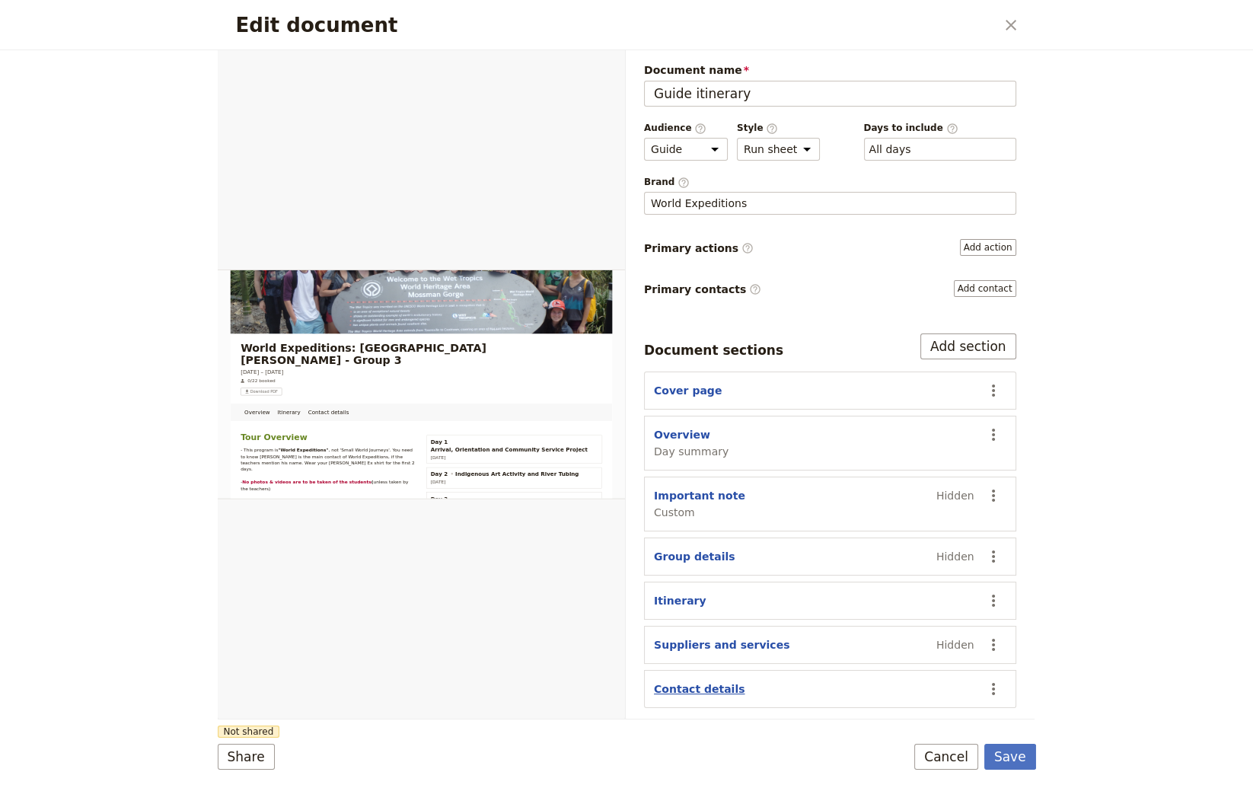
click at [691, 684] on button "Contact details" at bounding box center [699, 688] width 91 height 15
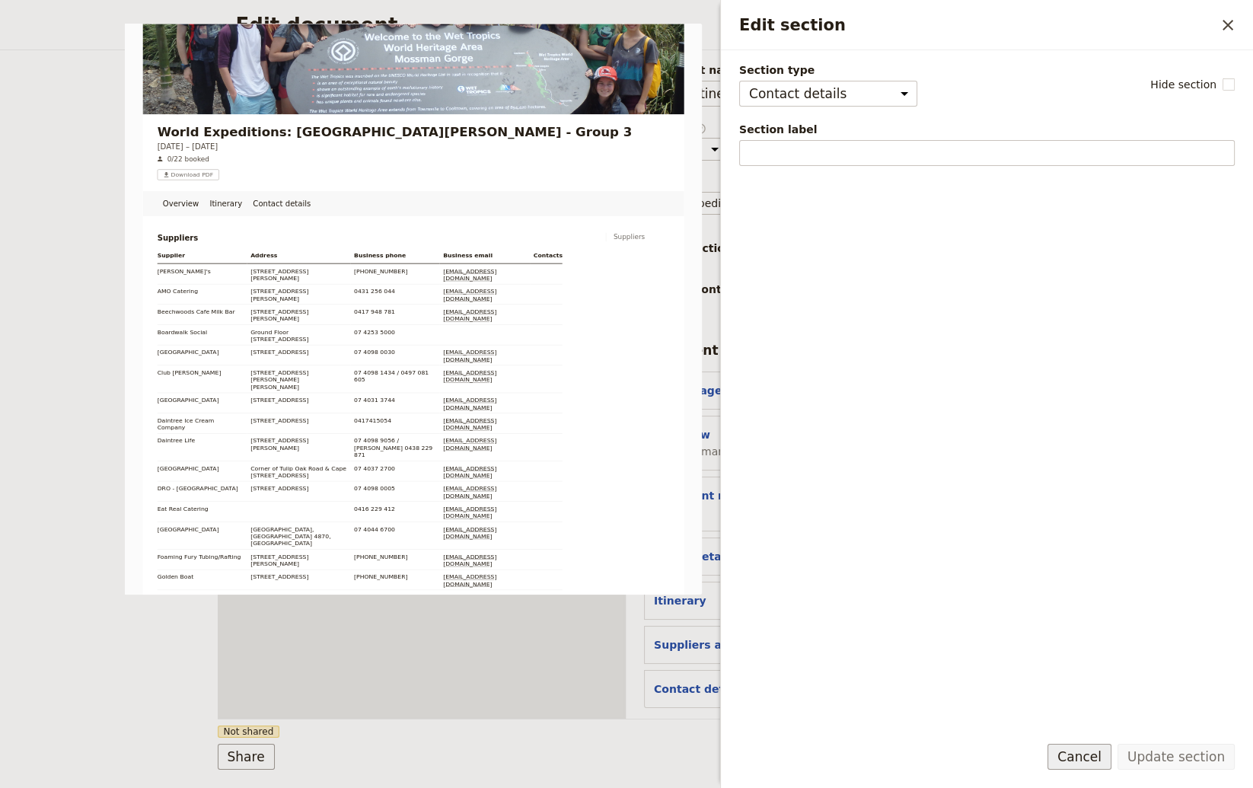
click at [1068, 754] on button "Cancel" at bounding box center [1079, 757] width 64 height 26
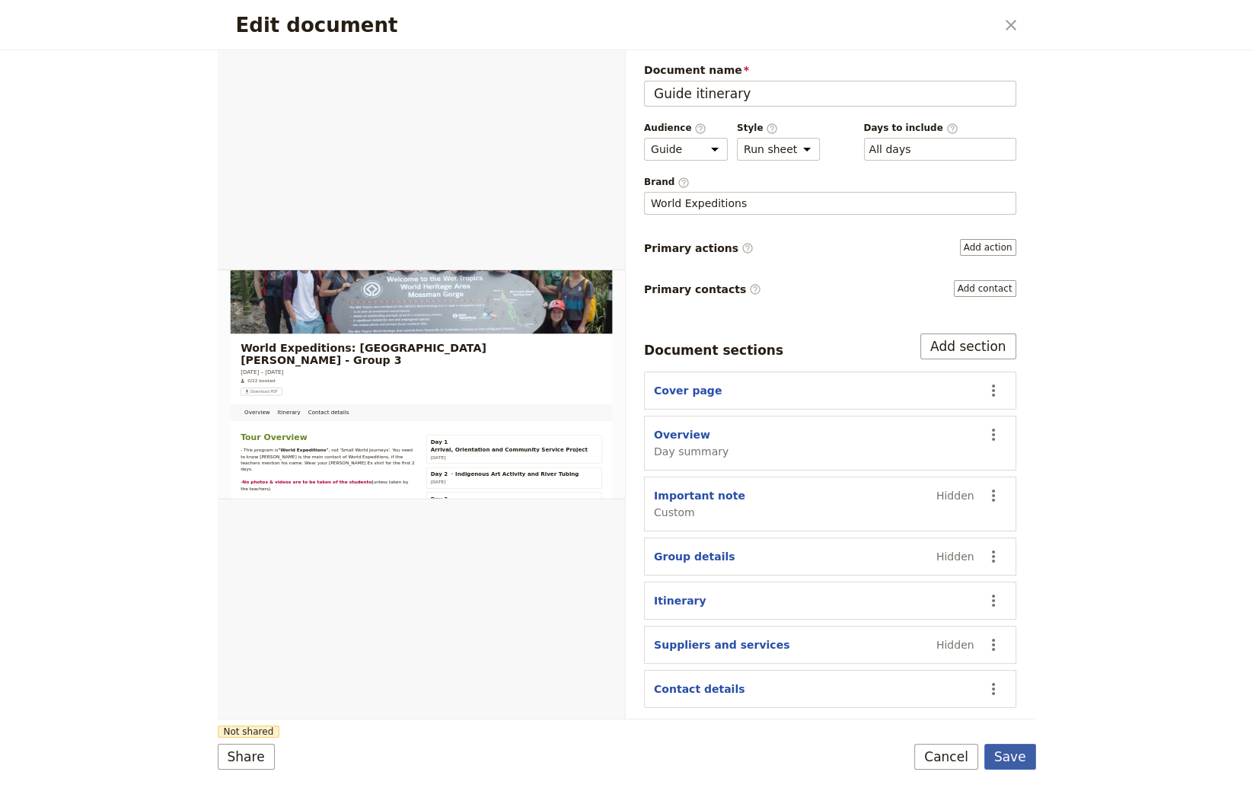
drag, startPoint x: 1023, startPoint y: 754, endPoint x: 1015, endPoint y: 747, distance: 11.3
click at [1022, 754] on button "Save" at bounding box center [1010, 757] width 52 height 26
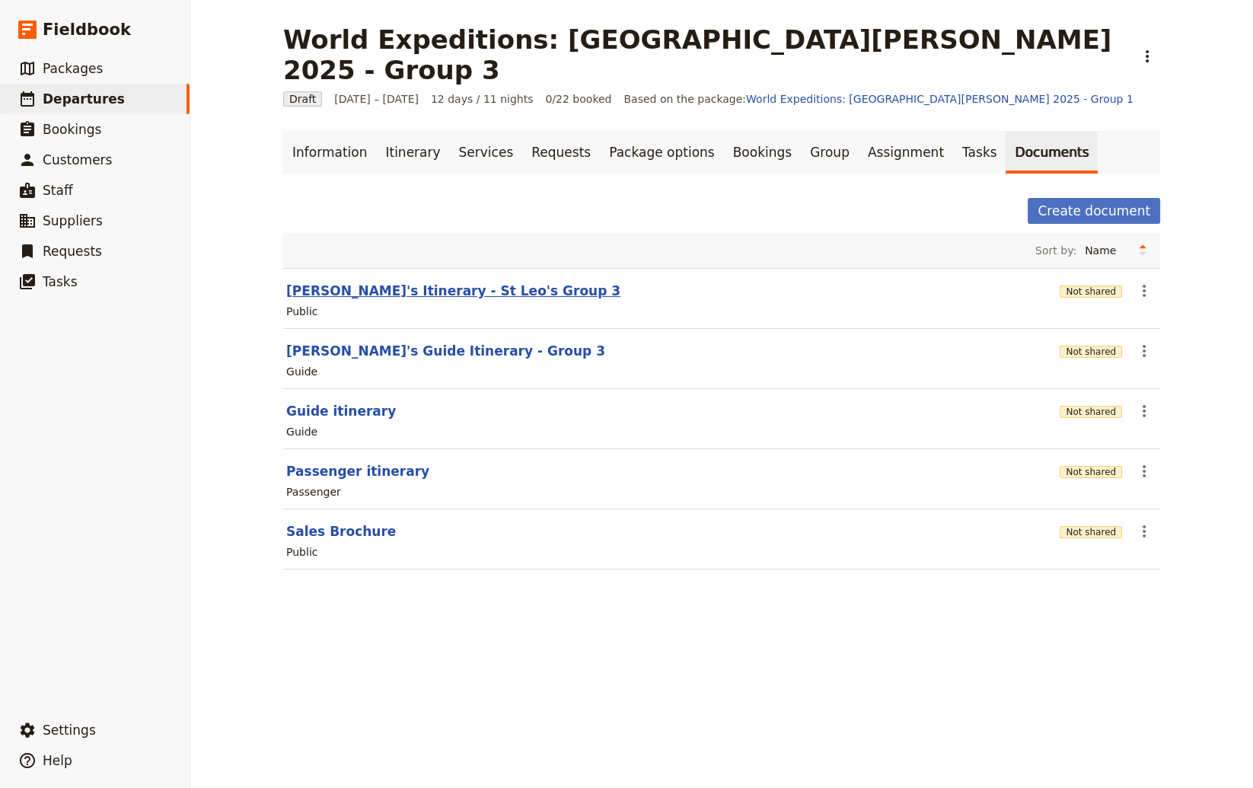
click at [406, 282] on button "[PERSON_NAME]'s Itinerary - St Leo's Group 3" at bounding box center [453, 291] width 334 height 18
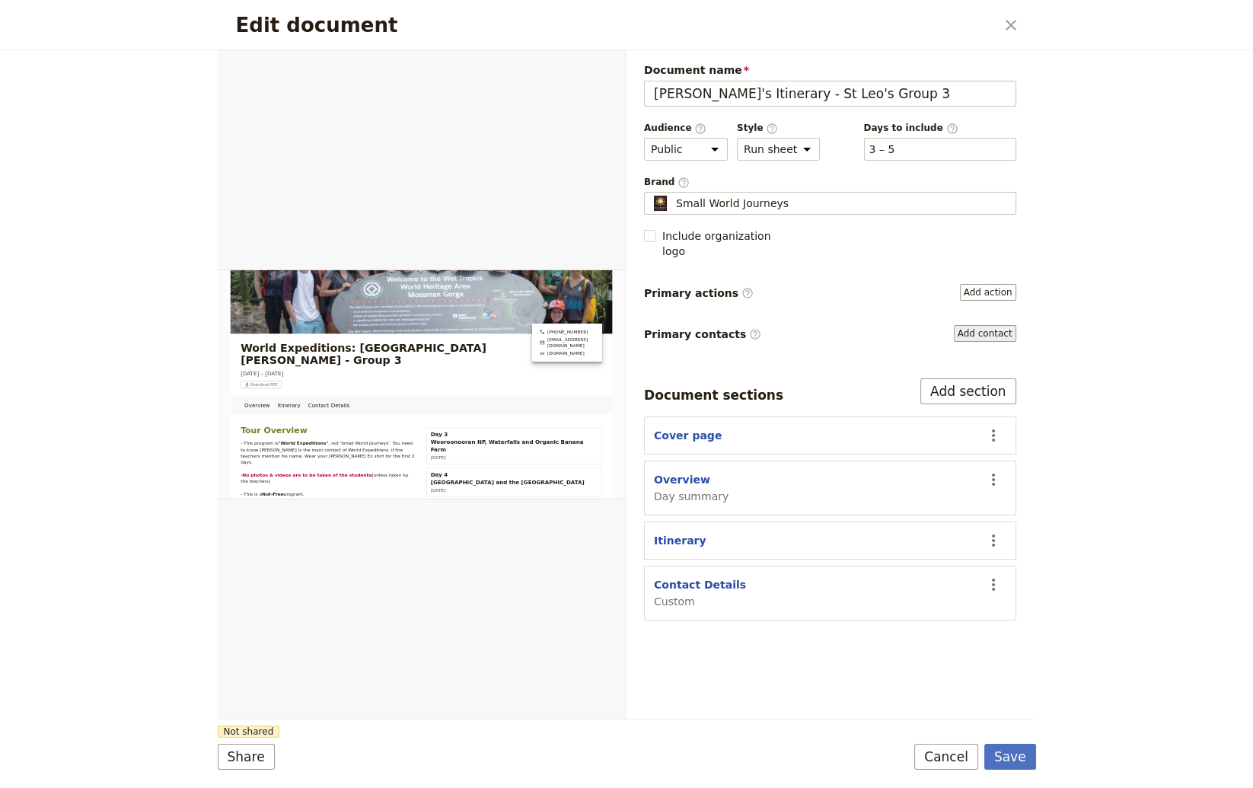
click at [986, 325] on button "Add contact" at bounding box center [985, 333] width 62 height 17
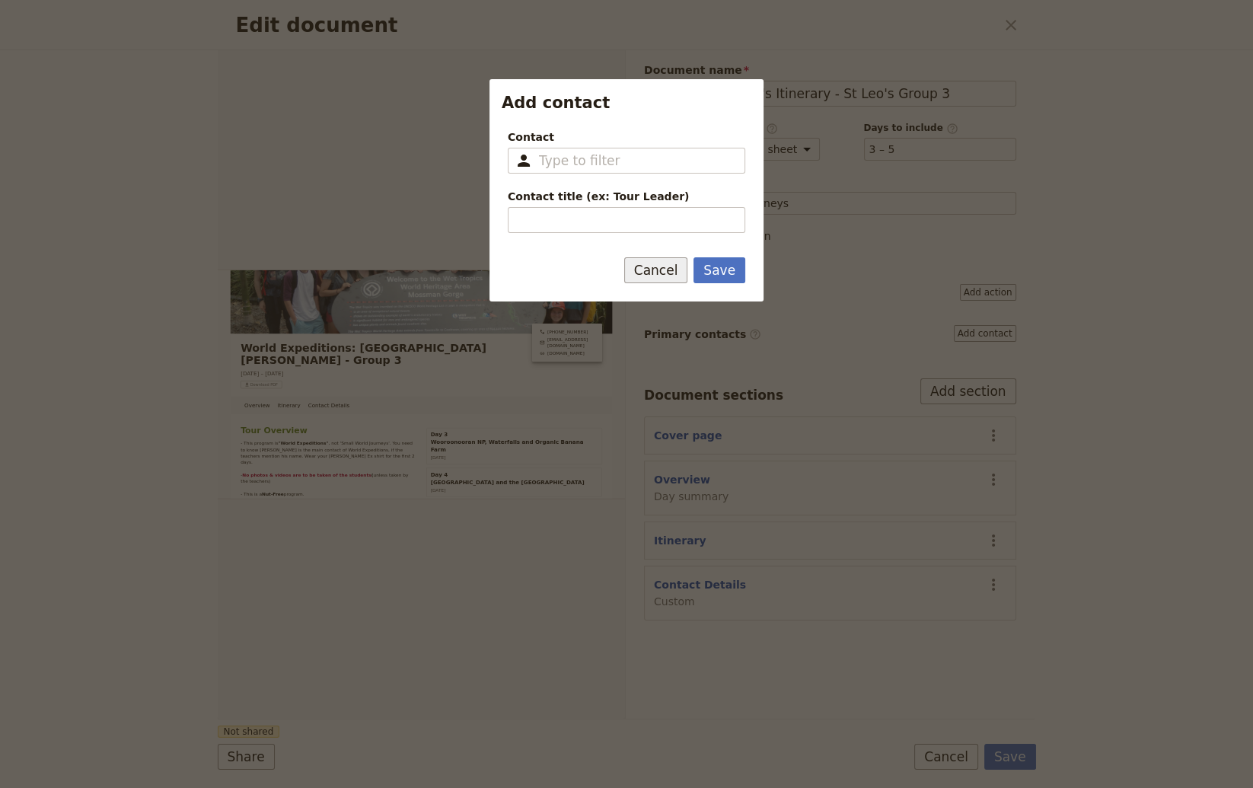
click at [661, 268] on button "Cancel" at bounding box center [656, 270] width 64 height 26
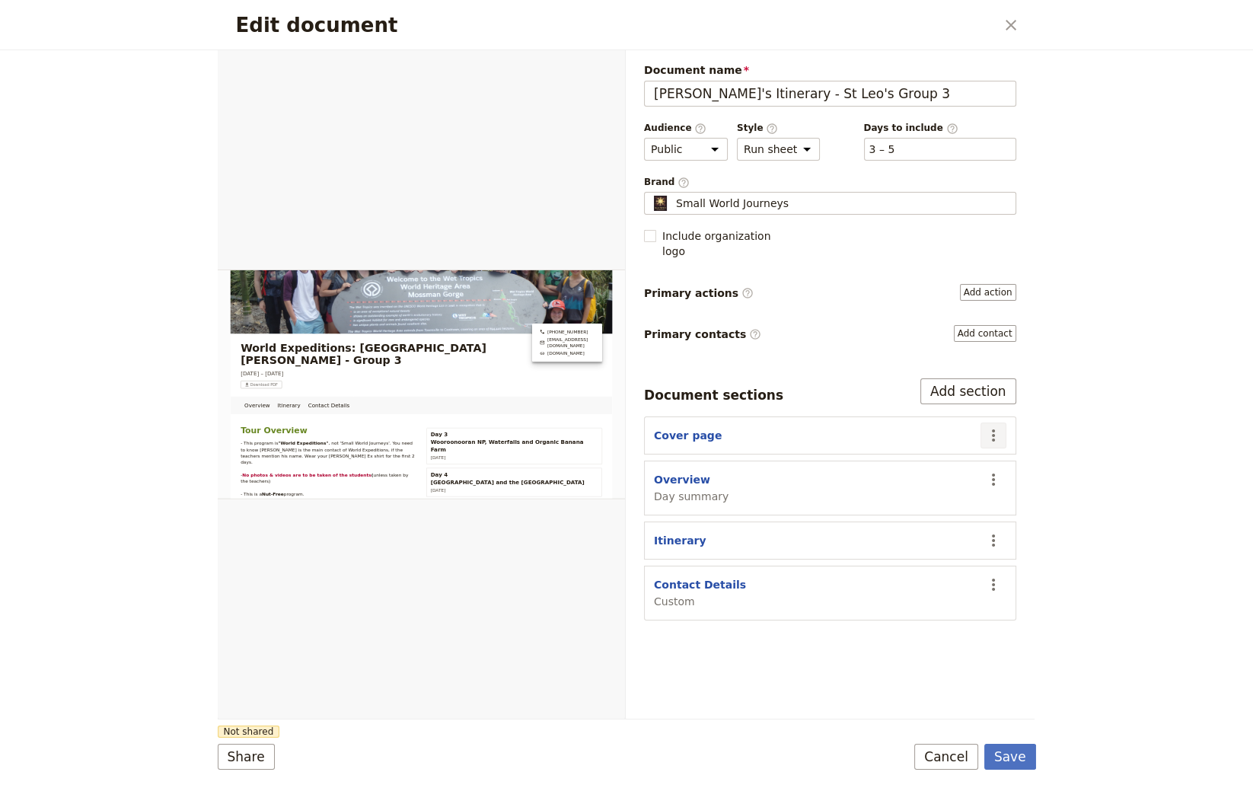
click at [995, 426] on icon "Actions" at bounding box center [993, 435] width 18 height 18
click at [676, 428] on button "Cover page" at bounding box center [688, 435] width 68 height 15
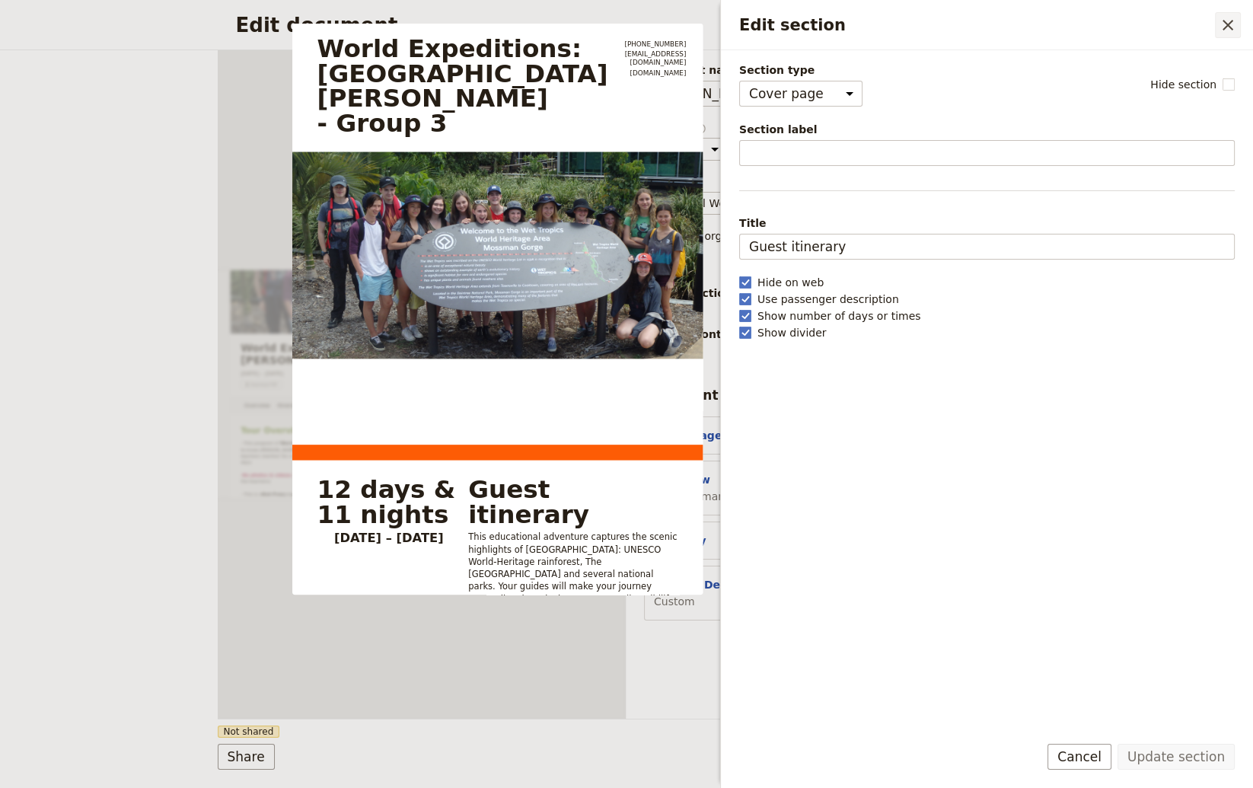
click at [1068, 26] on icon "Close drawer" at bounding box center [1227, 25] width 11 height 11
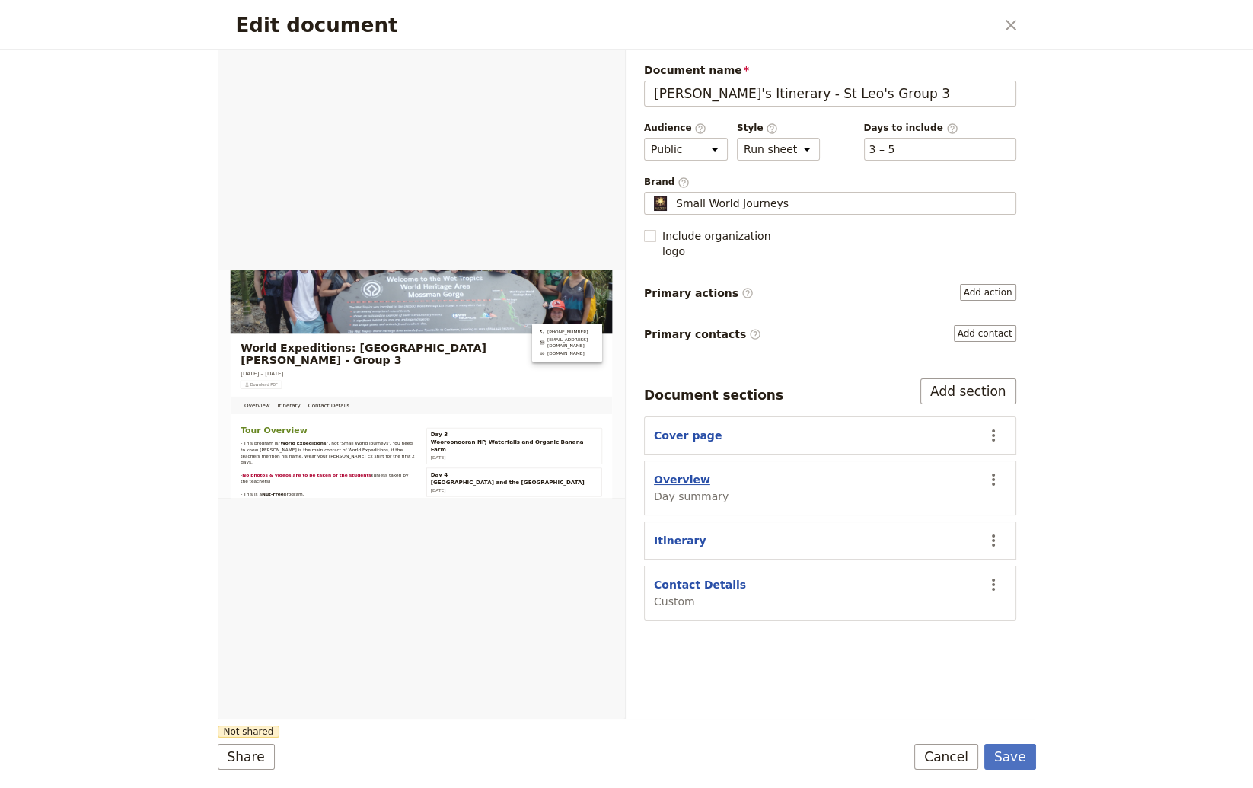
click at [680, 472] on button "Overview" at bounding box center [682, 479] width 56 height 15
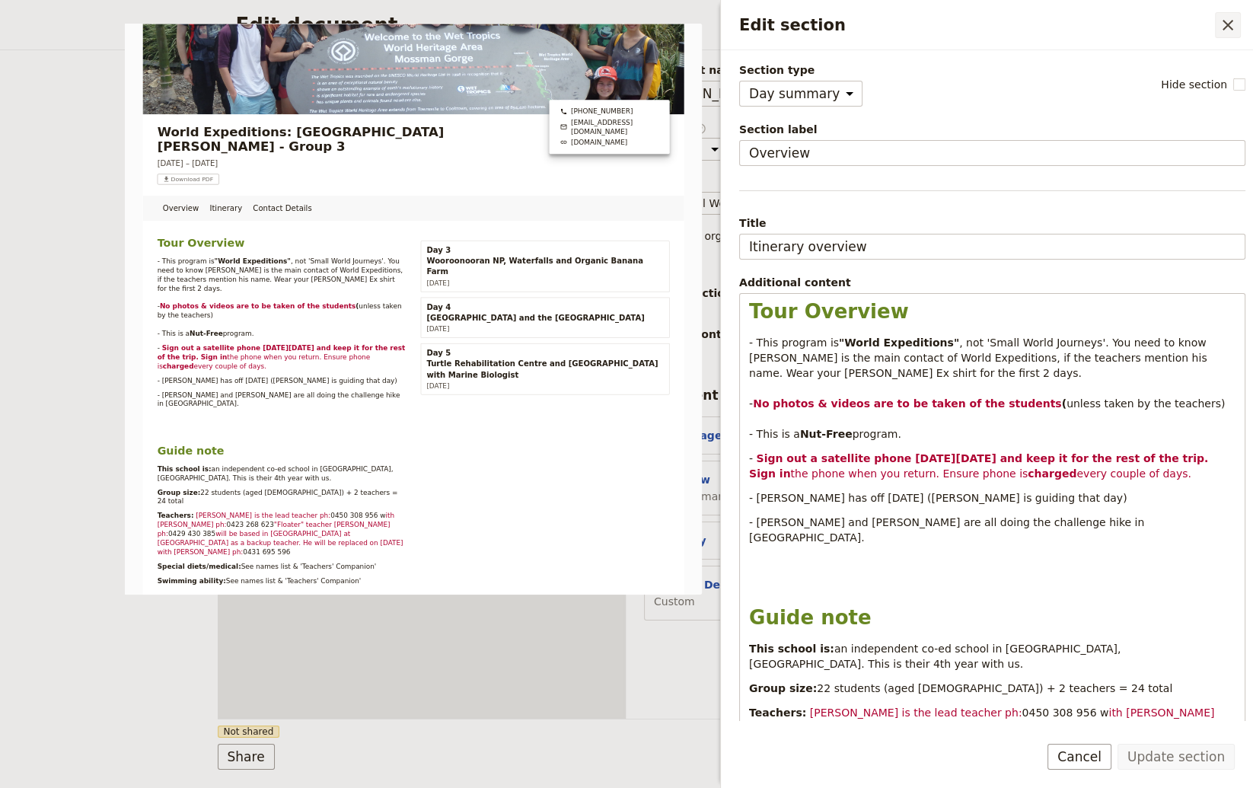
click at [1068, 22] on icon "Close drawer" at bounding box center [1227, 25] width 11 height 11
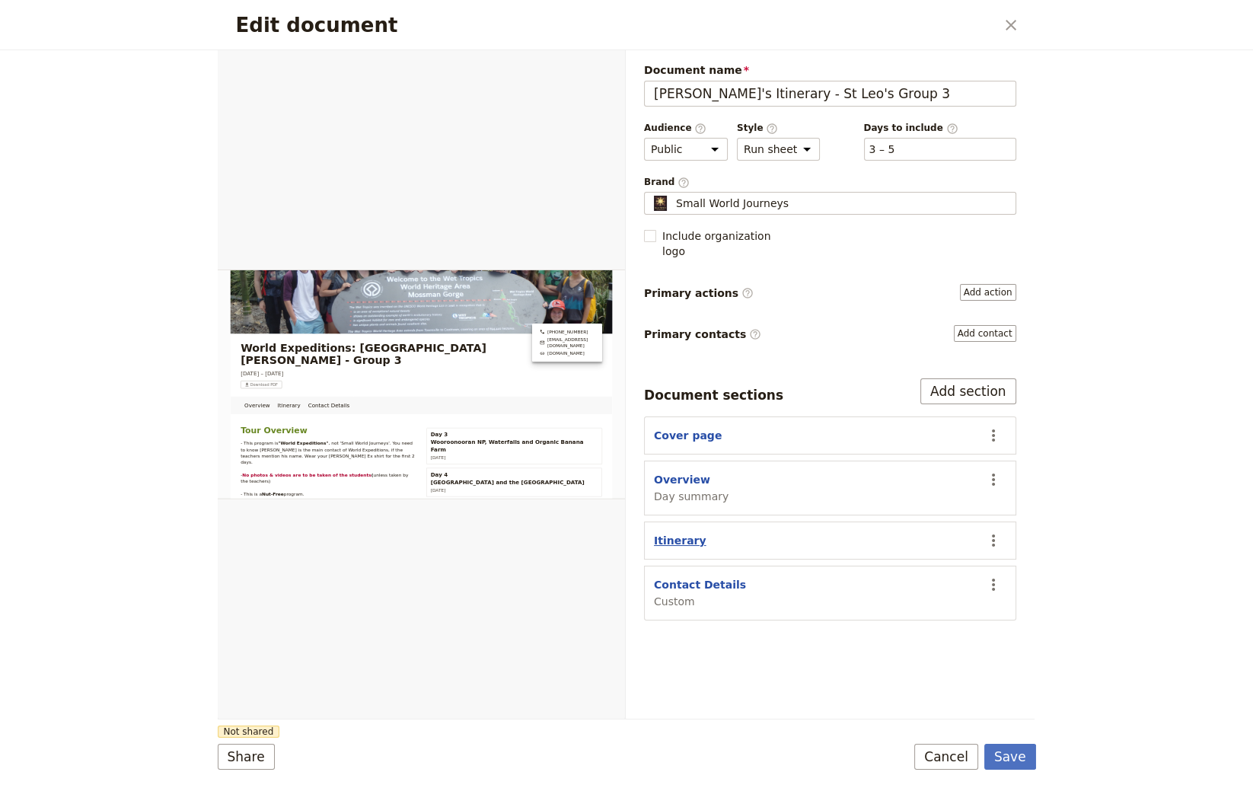
click at [680, 533] on button "Itinerary" at bounding box center [680, 540] width 53 height 15
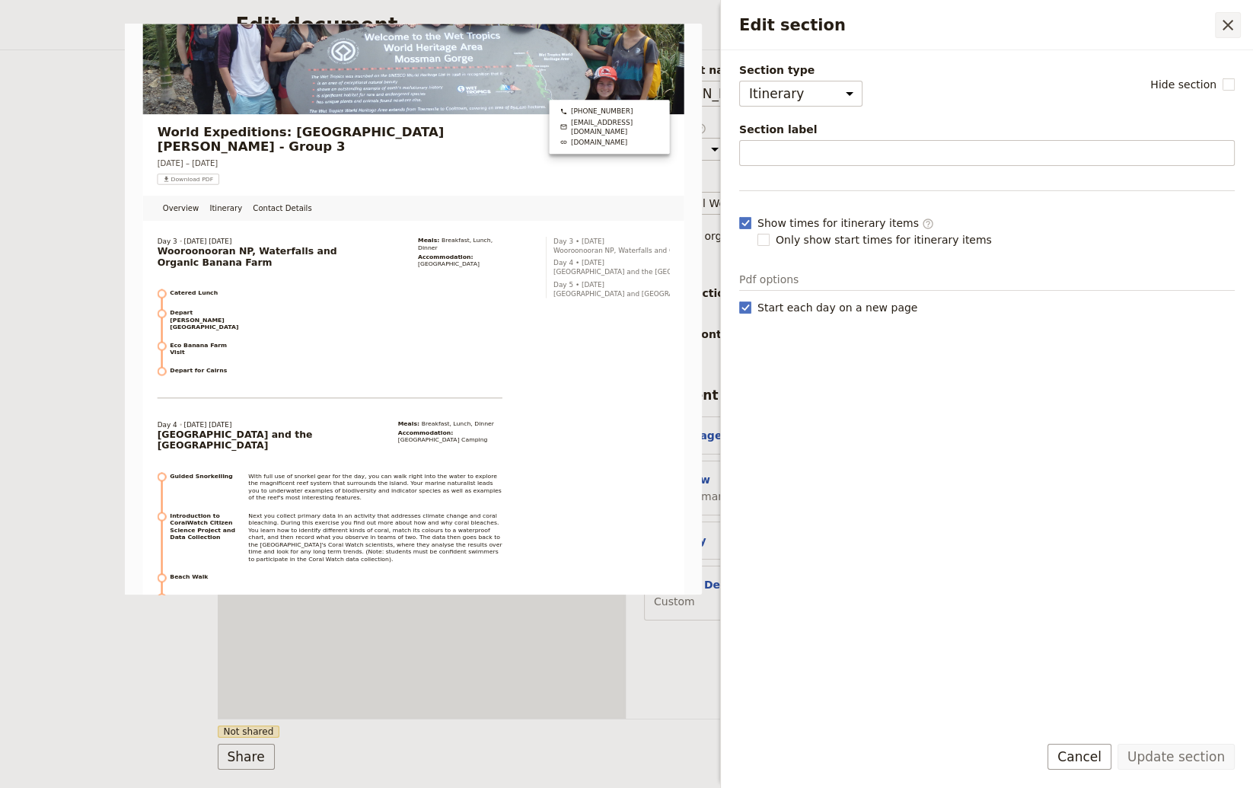
click at [1068, 22] on icon "Close drawer" at bounding box center [1228, 25] width 18 height 18
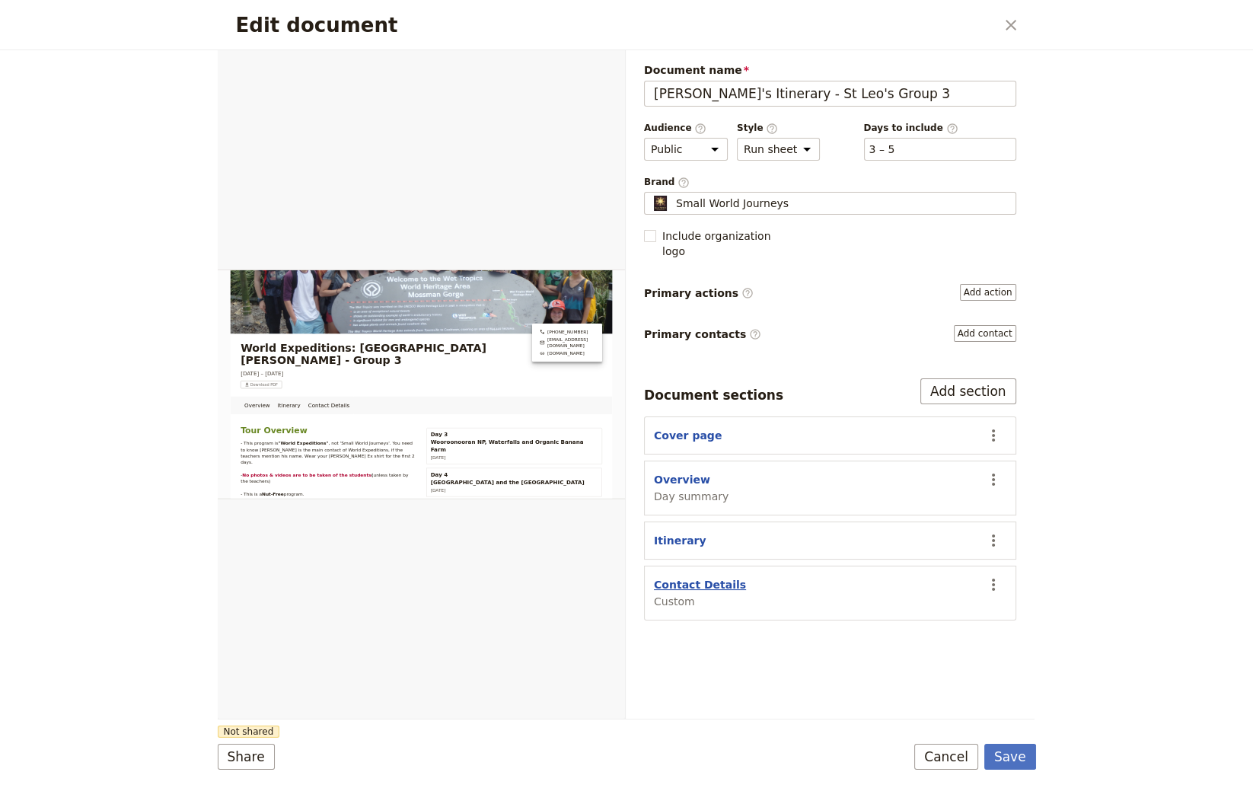
click at [687, 577] on button "Contact Details" at bounding box center [700, 584] width 92 height 15
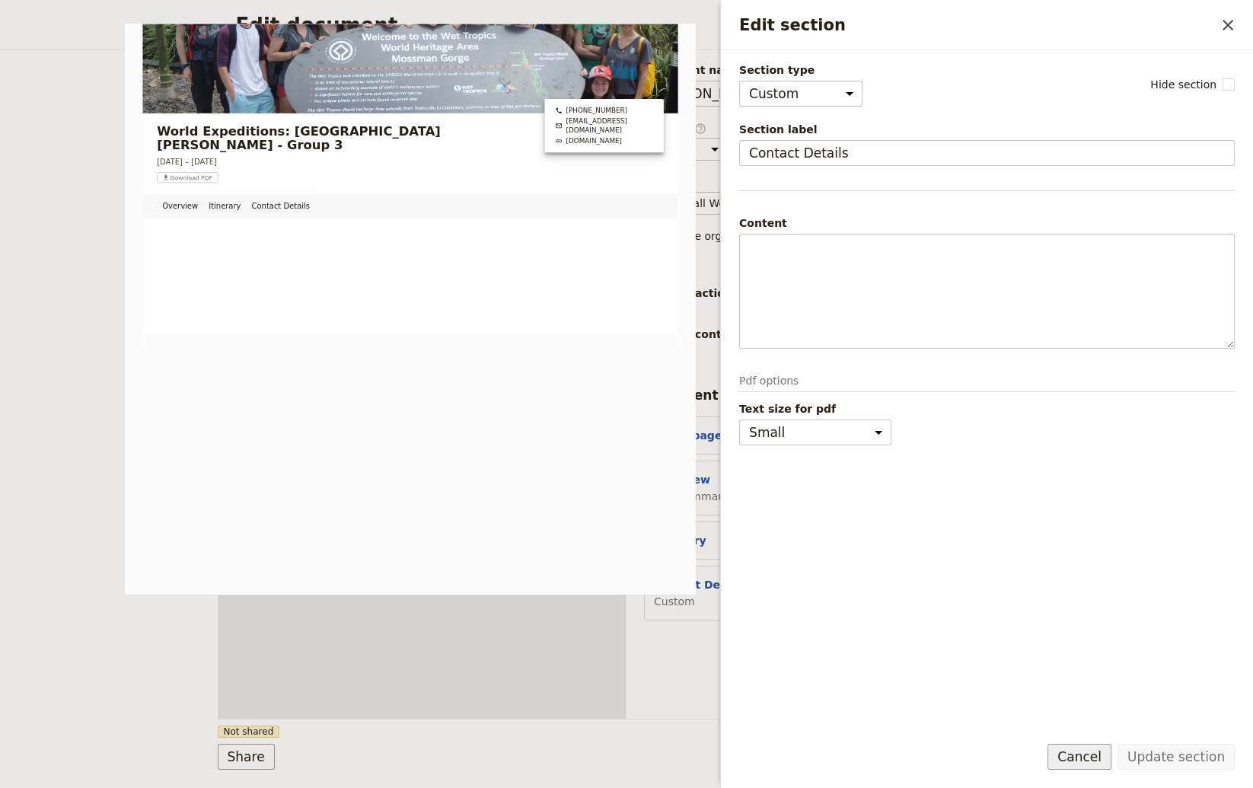
click at [1068, 752] on button "Cancel" at bounding box center [1079, 757] width 64 height 26
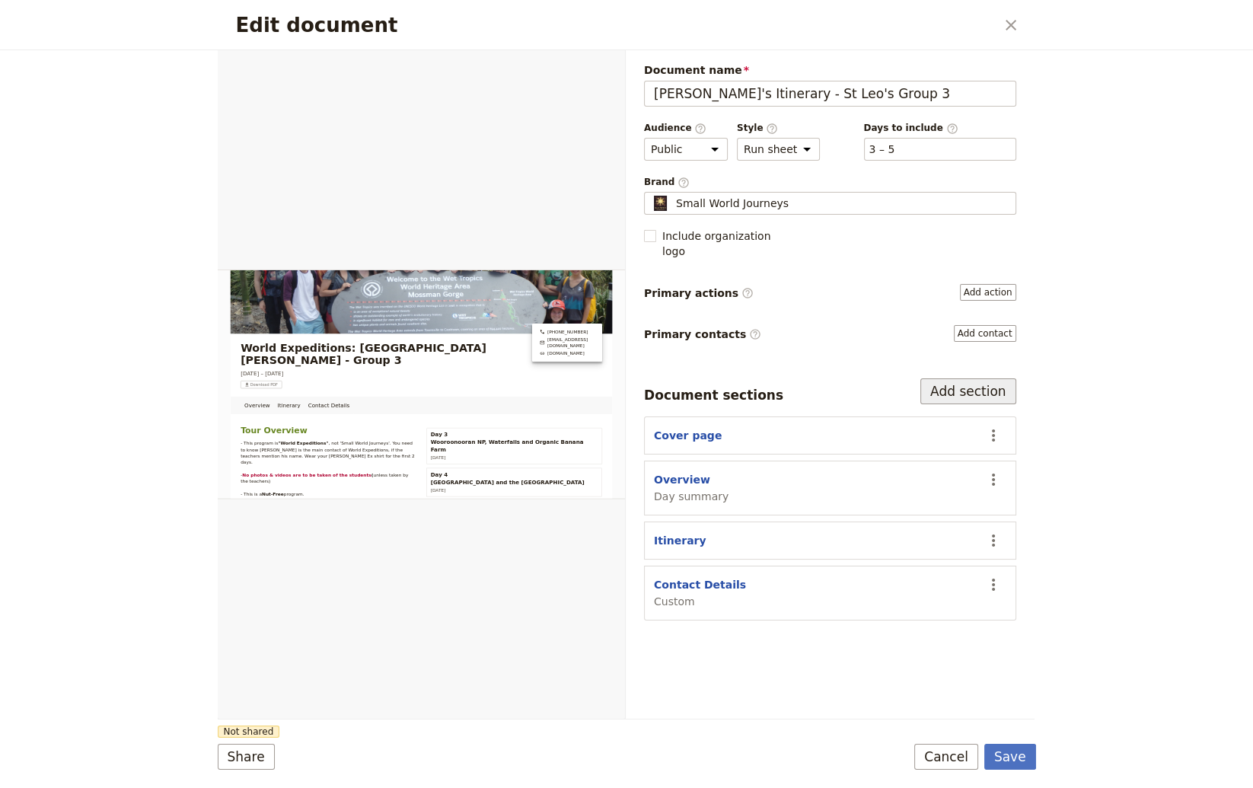
click at [958, 378] on button "Add section" at bounding box center [968, 391] width 96 height 26
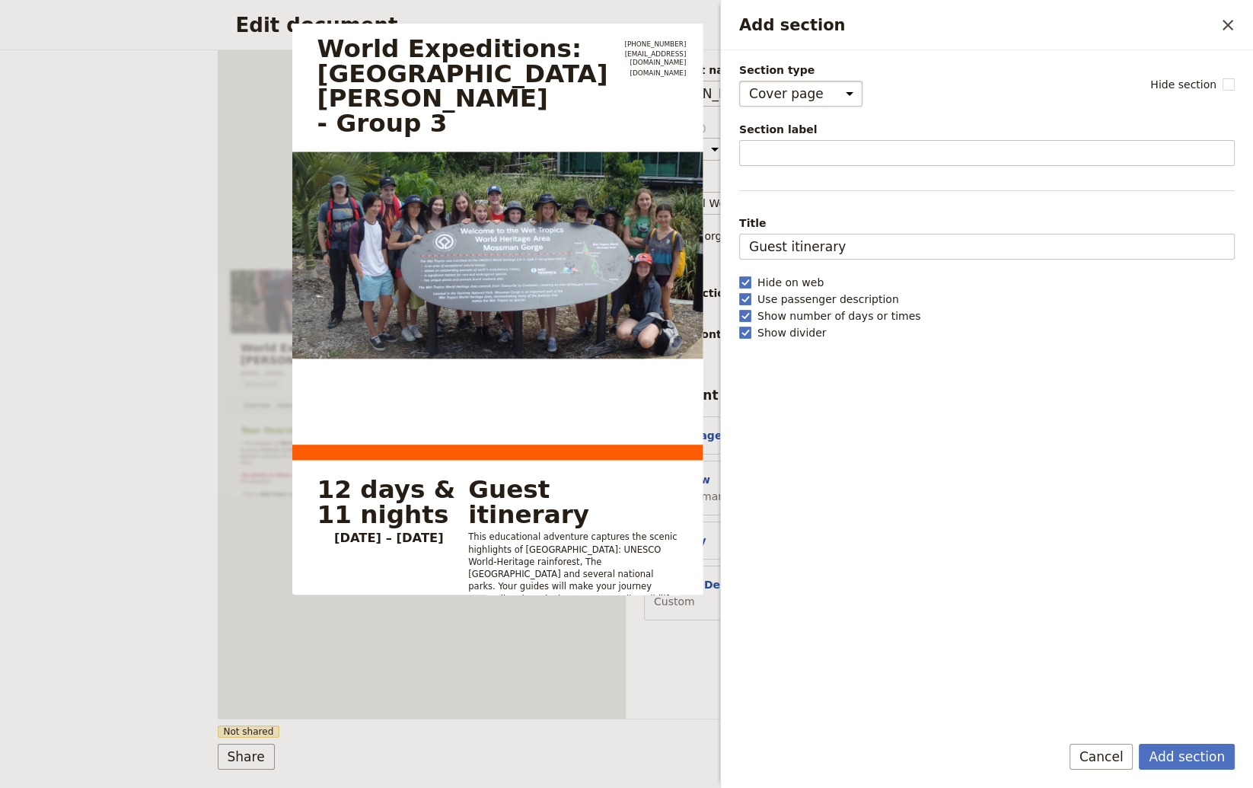
click at [739, 81] on select "Cover page Day summary Itinerary Custom" at bounding box center [800, 94] width 123 height 26
click at [836, 94] on select "Cover page Day summary Itinerary Custom" at bounding box center [800, 94] width 123 height 26
click at [1068, 756] on button "Cancel" at bounding box center [1101, 757] width 64 height 26
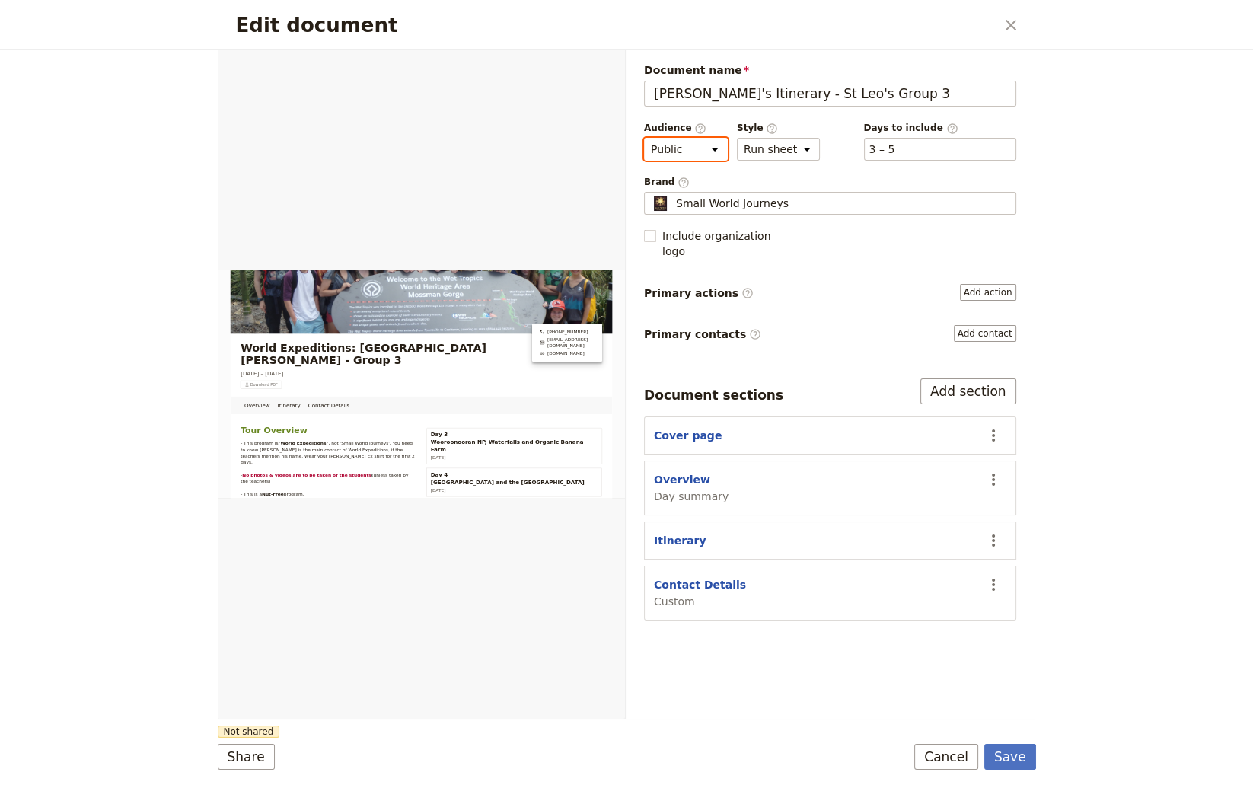
click at [644, 138] on select "Public Passenger Guide" at bounding box center [686, 149] width 84 height 23
click option "Guide" at bounding box center [0, 0] width 0 height 0
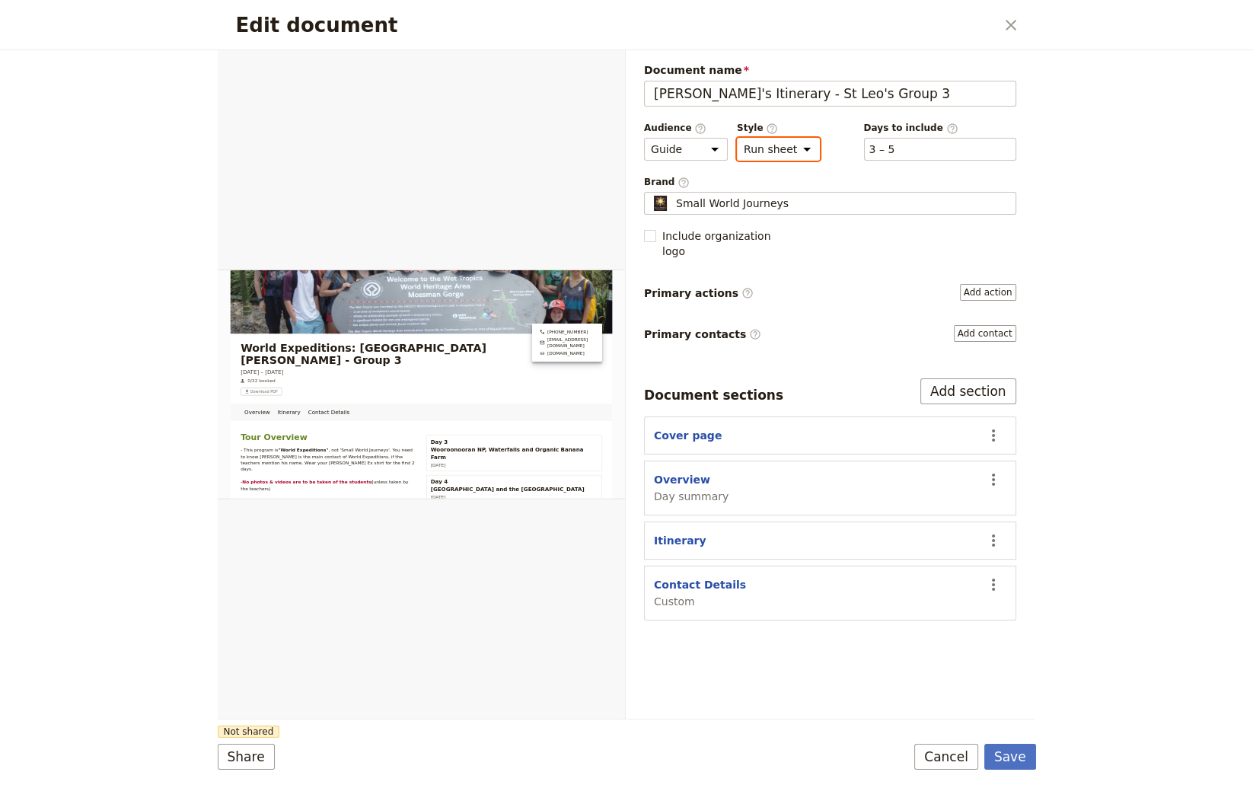
click at [737, 138] on select "Brochure Run sheet" at bounding box center [778, 149] width 83 height 23
click at [792, 147] on select "Brochure Run sheet" at bounding box center [778, 149] width 83 height 23
click at [1012, 758] on button "Save" at bounding box center [1010, 757] width 52 height 26
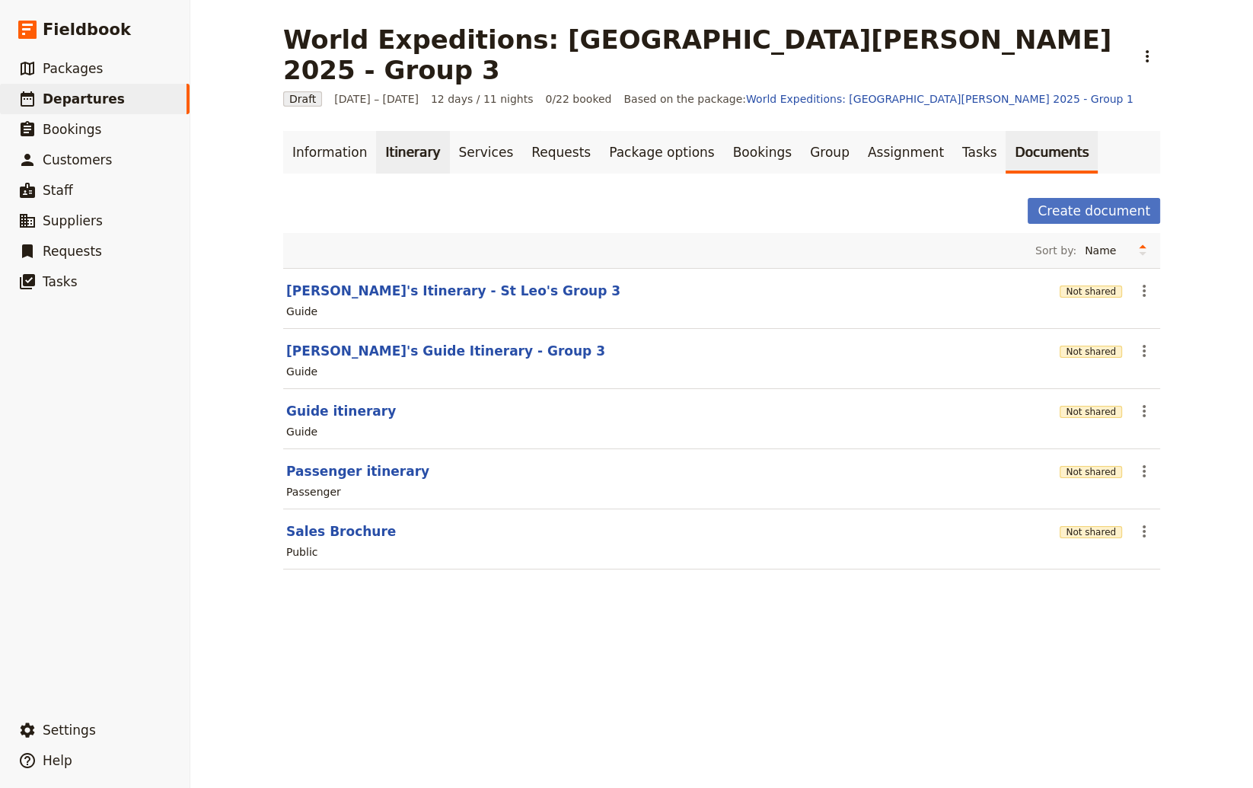
click at [394, 131] on link "Itinerary" at bounding box center [412, 152] width 73 height 43
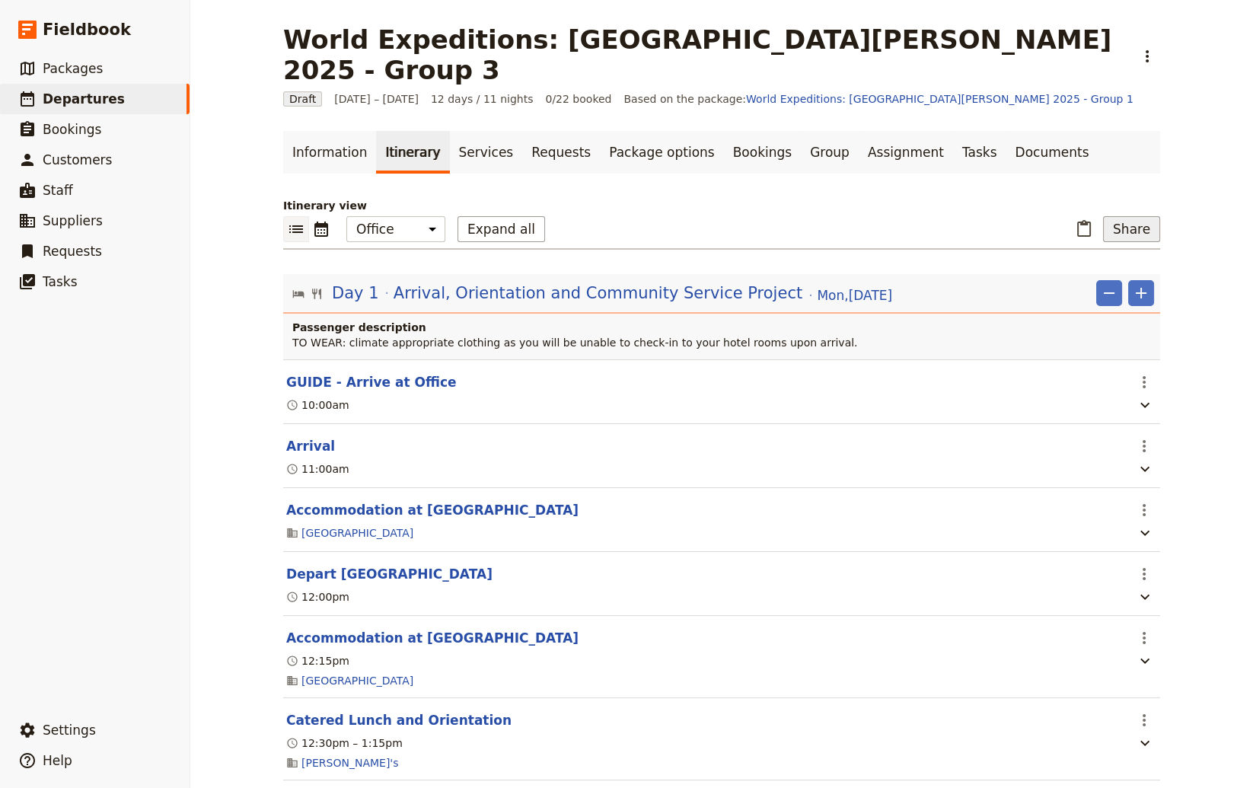
click at [1068, 216] on button "Share" at bounding box center [1131, 229] width 57 height 26
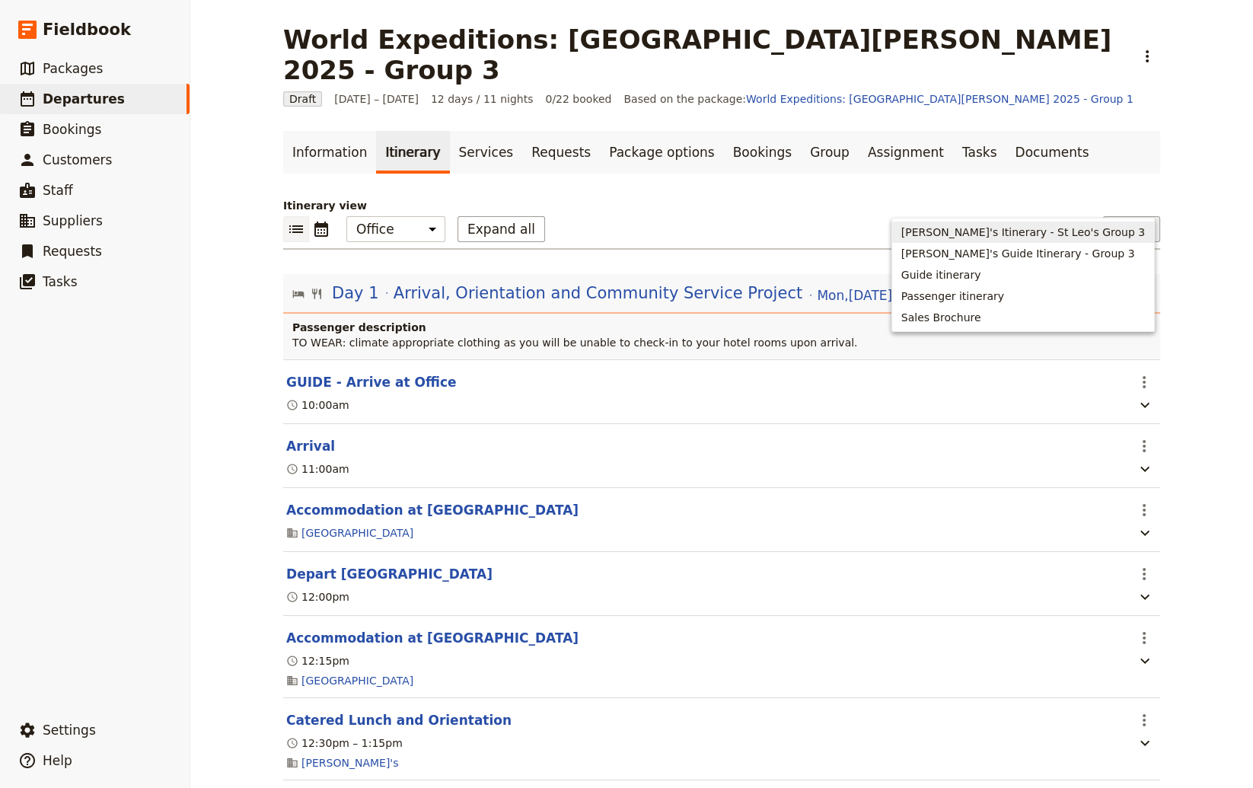
click at [1026, 233] on span "[PERSON_NAME]'s Itinerary - St Leo's Group 3" at bounding box center [1023, 232] width 244 height 15
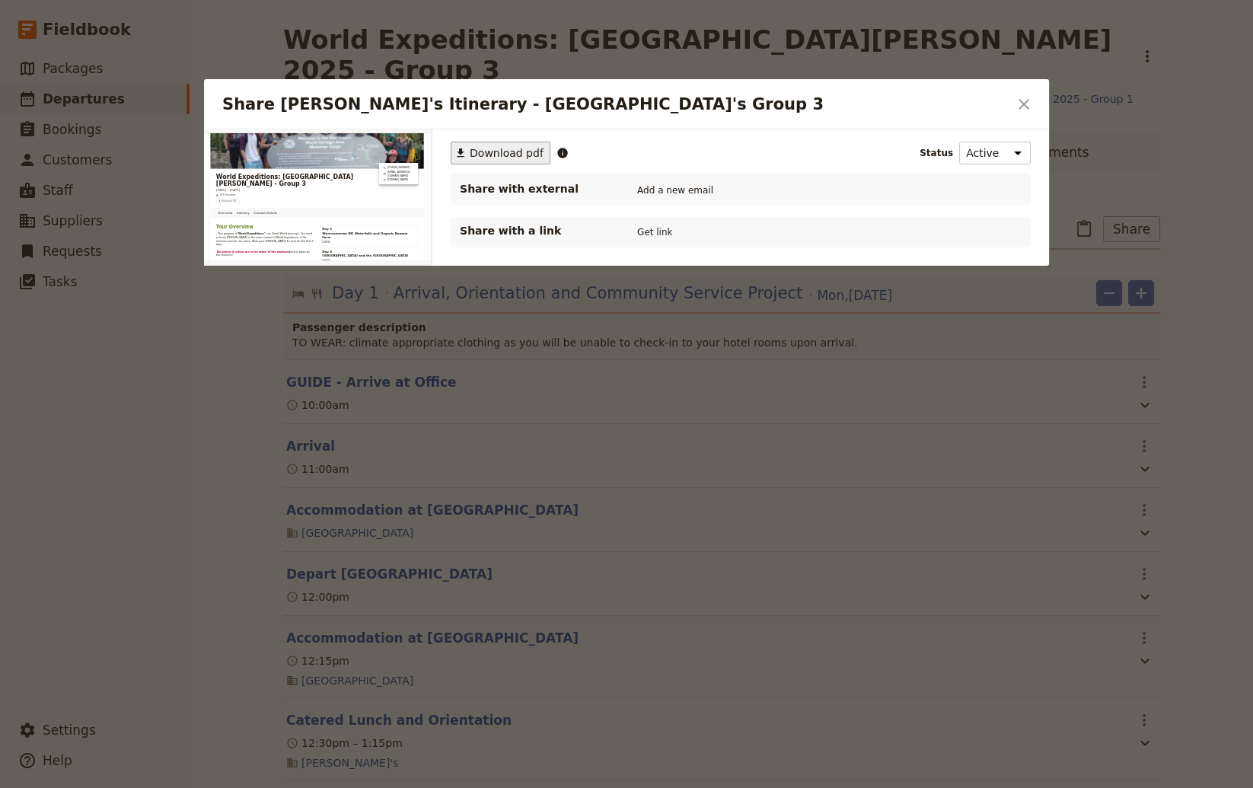
click at [503, 152] on span "Download pdf" at bounding box center [507, 152] width 74 height 15
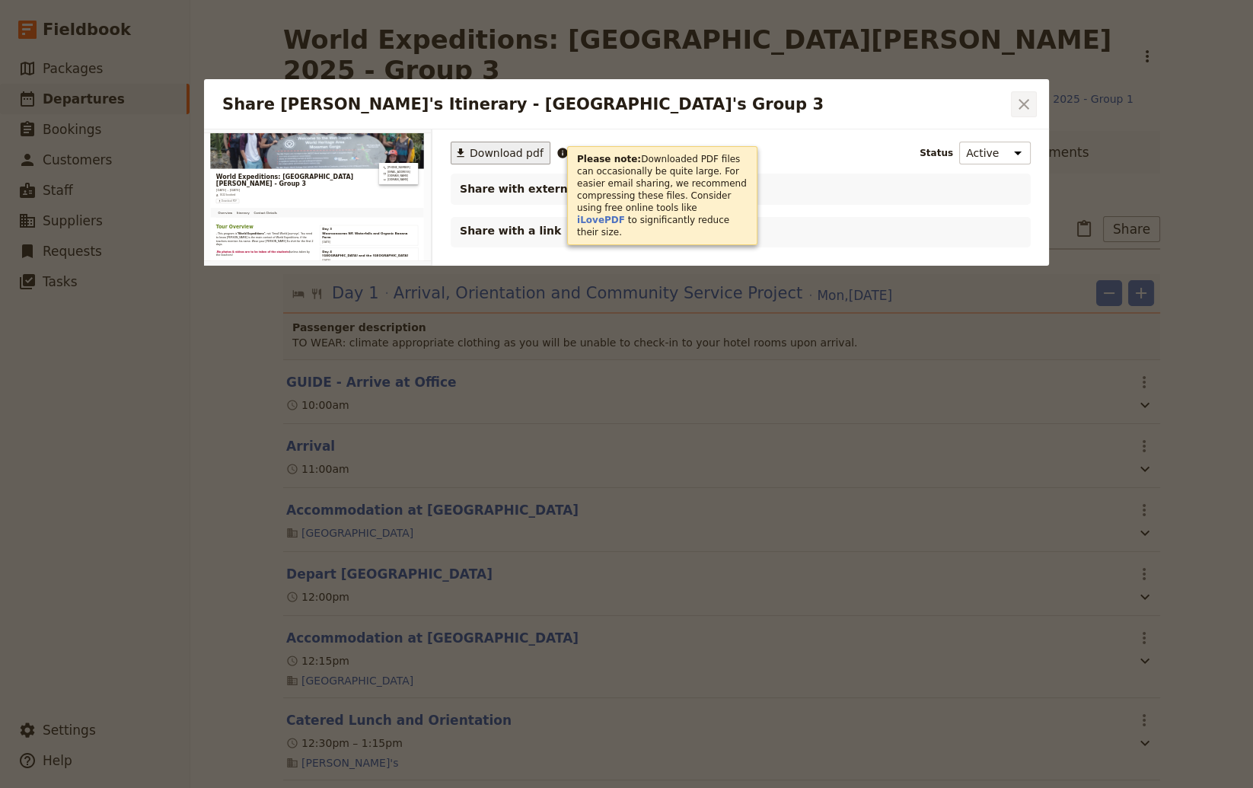
click at [1031, 106] on icon "Close dialog" at bounding box center [1024, 104] width 18 height 18
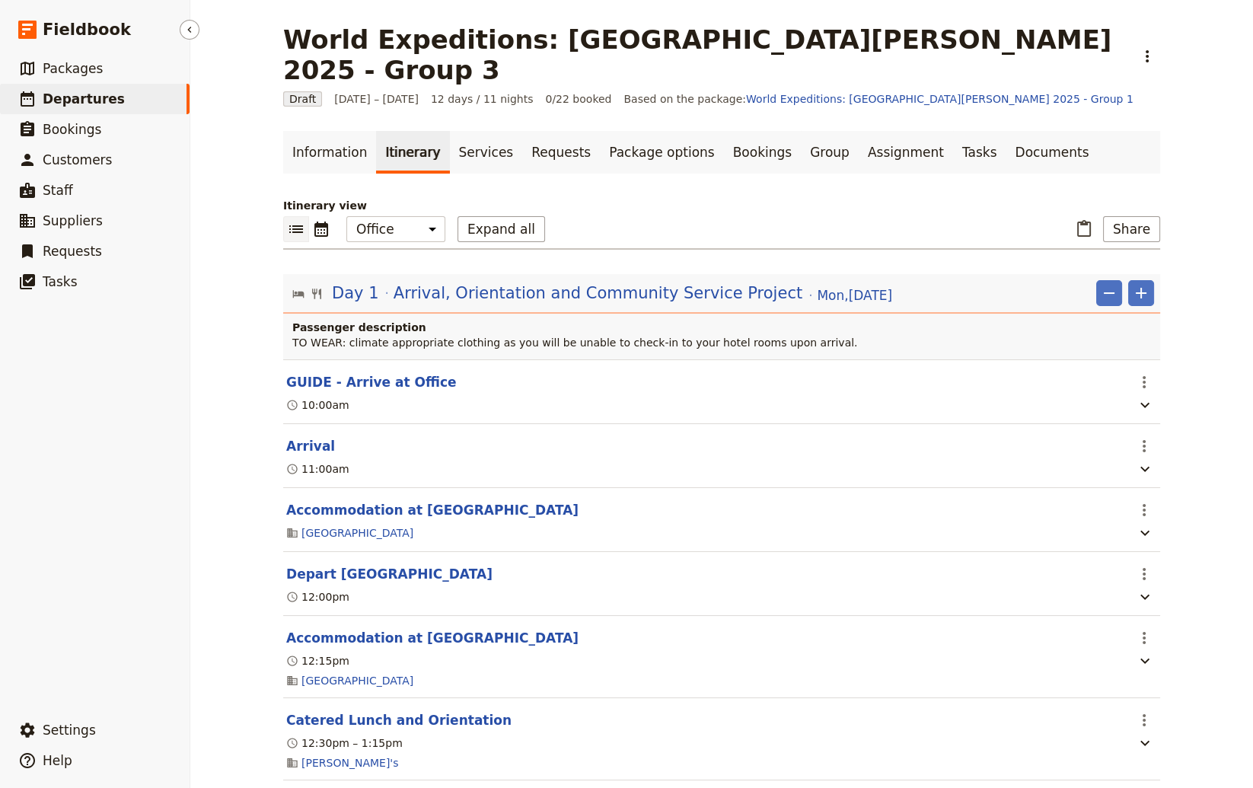
click at [91, 97] on span "Departures" at bounding box center [84, 98] width 82 height 15
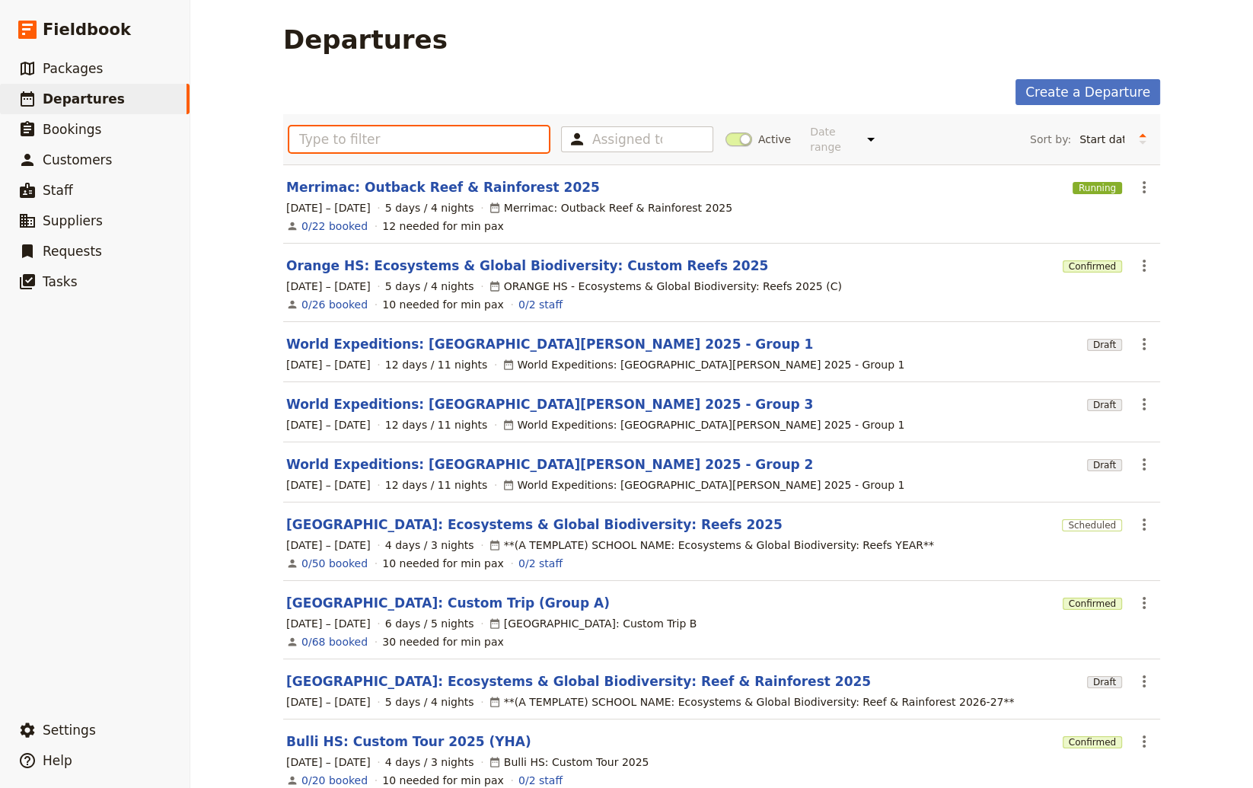
click at [371, 139] on input "text" at bounding box center [419, 139] width 260 height 26
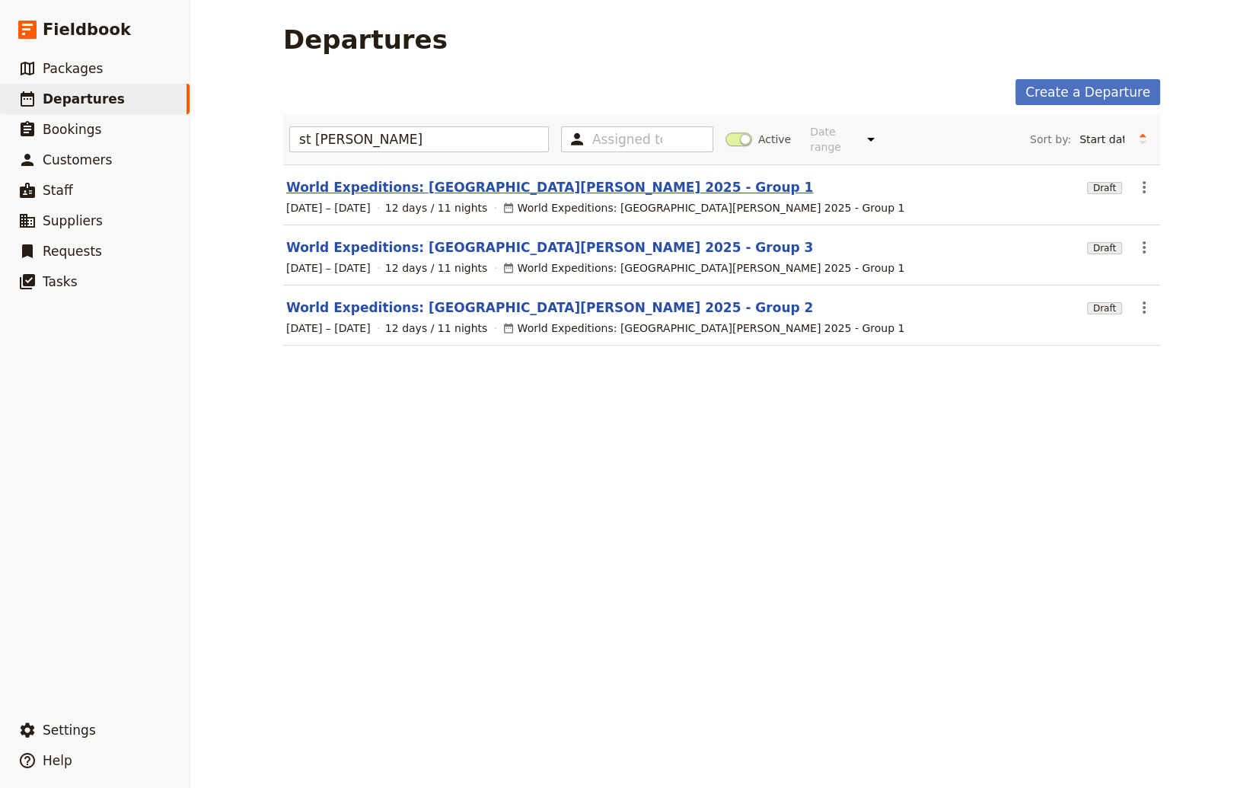
click at [540, 178] on link "World Expeditions: [GEOGRAPHIC_DATA][PERSON_NAME] 2025 - Group 1" at bounding box center [549, 187] width 527 height 18
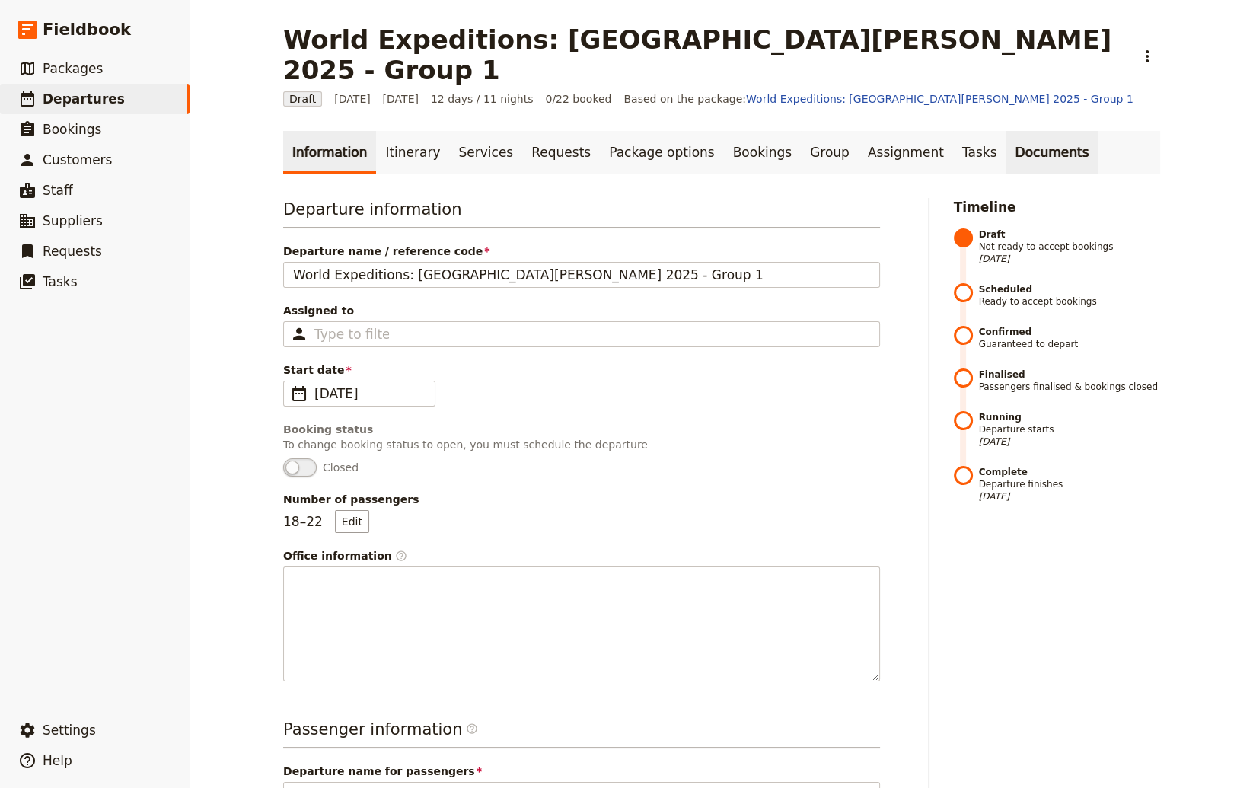
click at [1005, 131] on link "Documents" at bounding box center [1051, 152] width 92 height 43
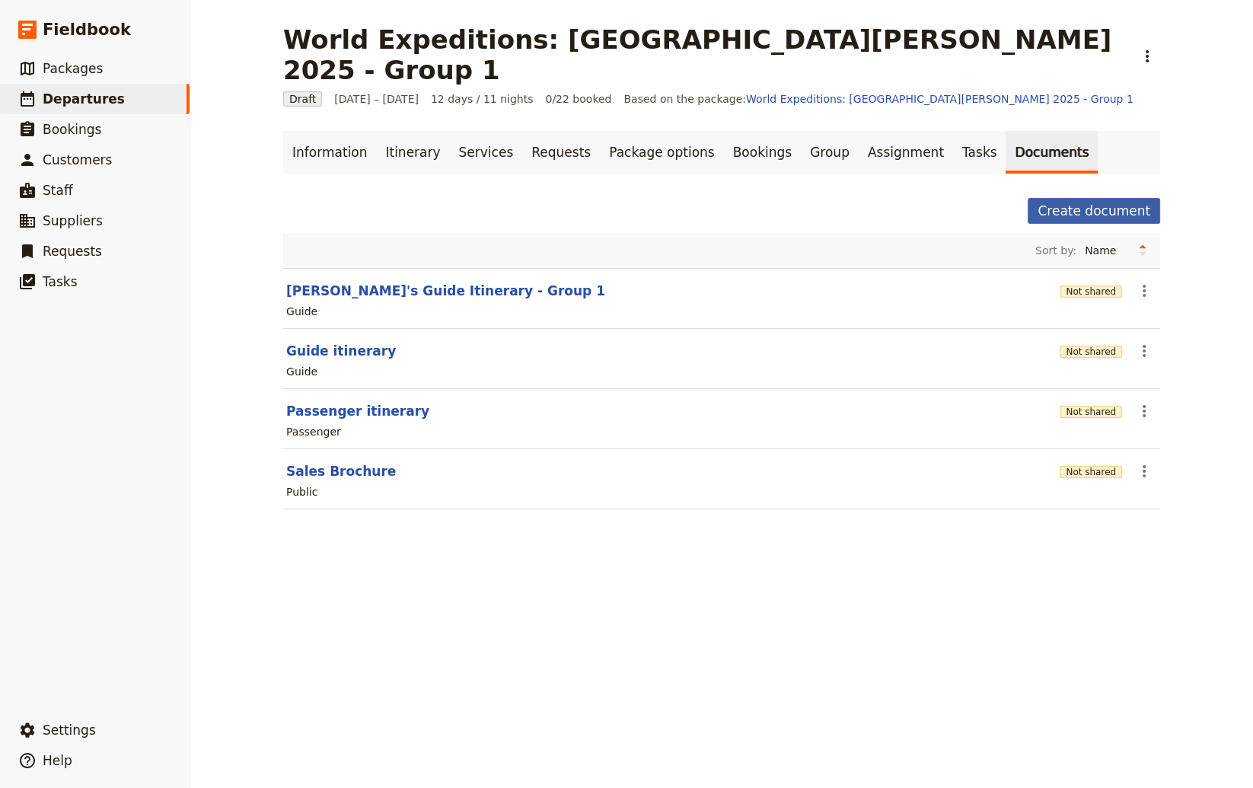
click at [1068, 198] on button "Create document" at bounding box center [1094, 211] width 132 height 26
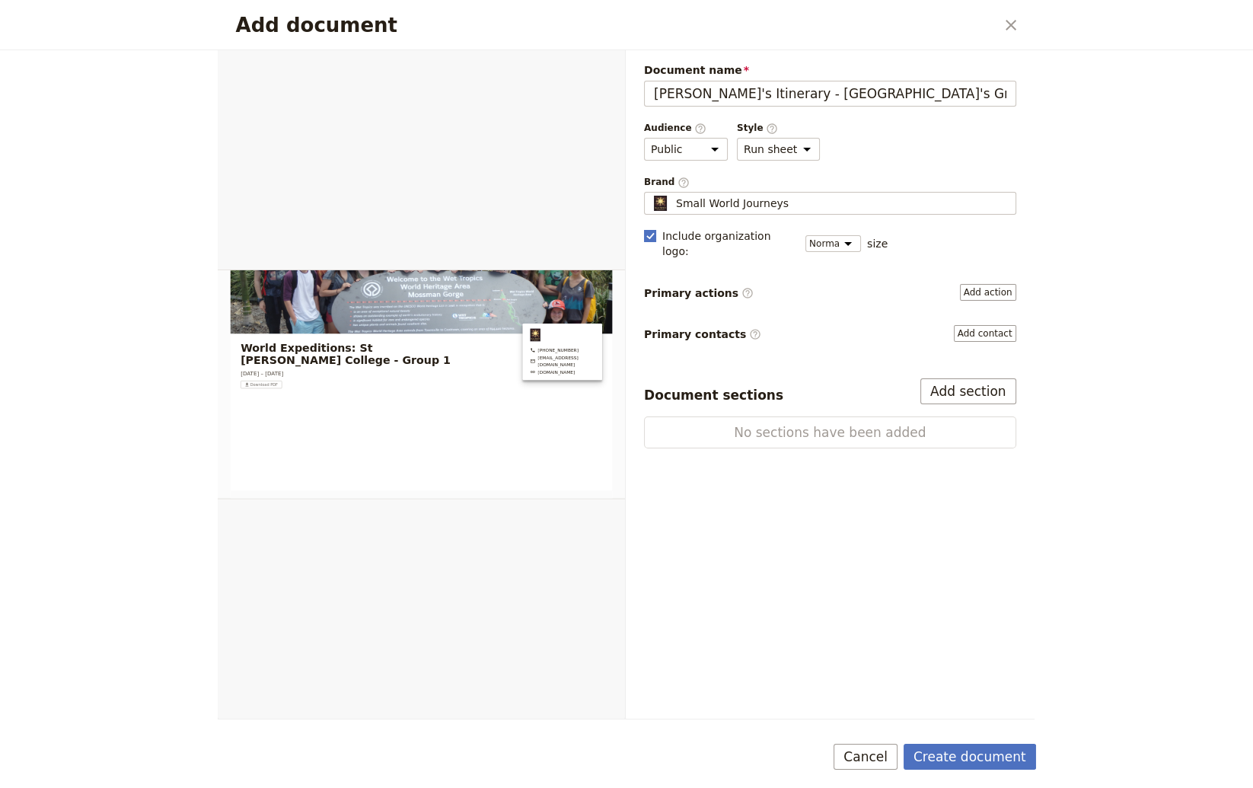
click at [652, 234] on polygon "Add document" at bounding box center [650, 235] width 8 height 8
click at [644, 228] on input "Include organization logo :" at bounding box center [643, 228] width 1 height 1
click at [986, 756] on button "Create document" at bounding box center [969, 757] width 132 height 26
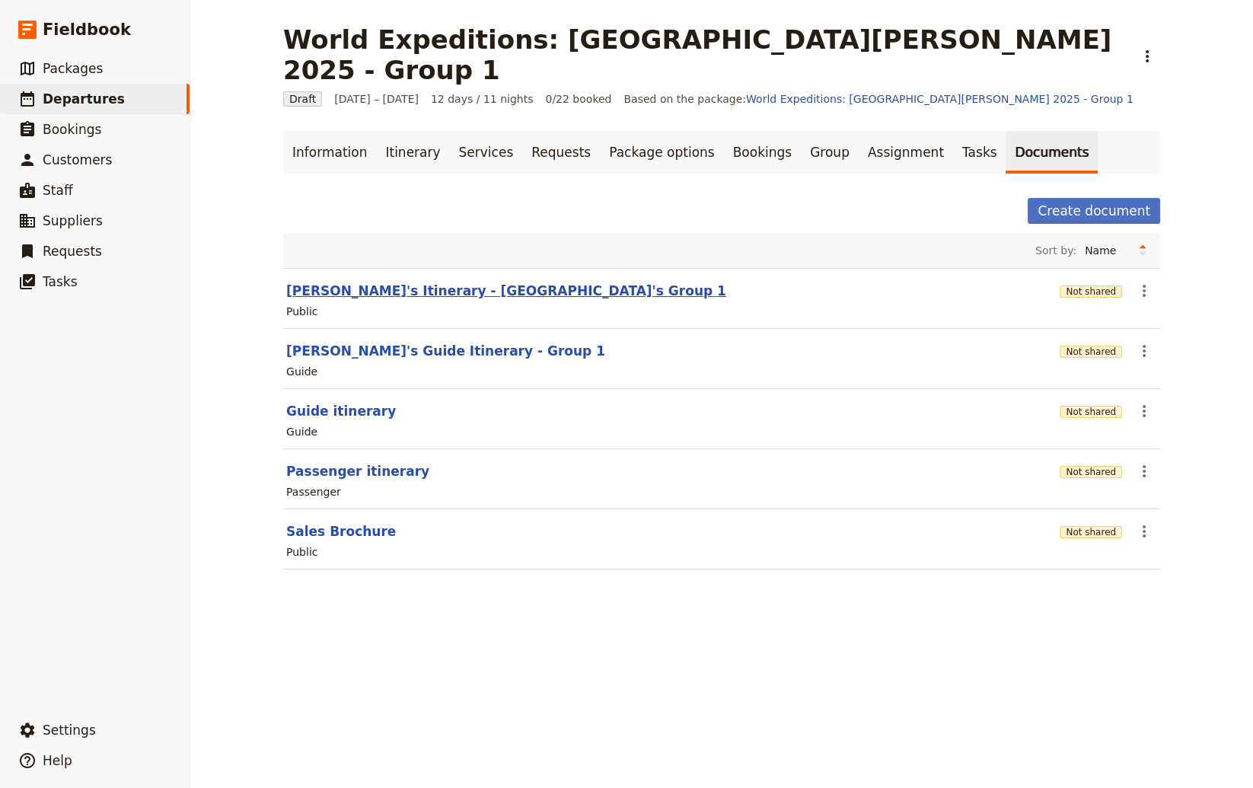
click at [401, 282] on button "[PERSON_NAME]'s Itinerary - [GEOGRAPHIC_DATA]'s Group 1" at bounding box center [506, 291] width 440 height 18
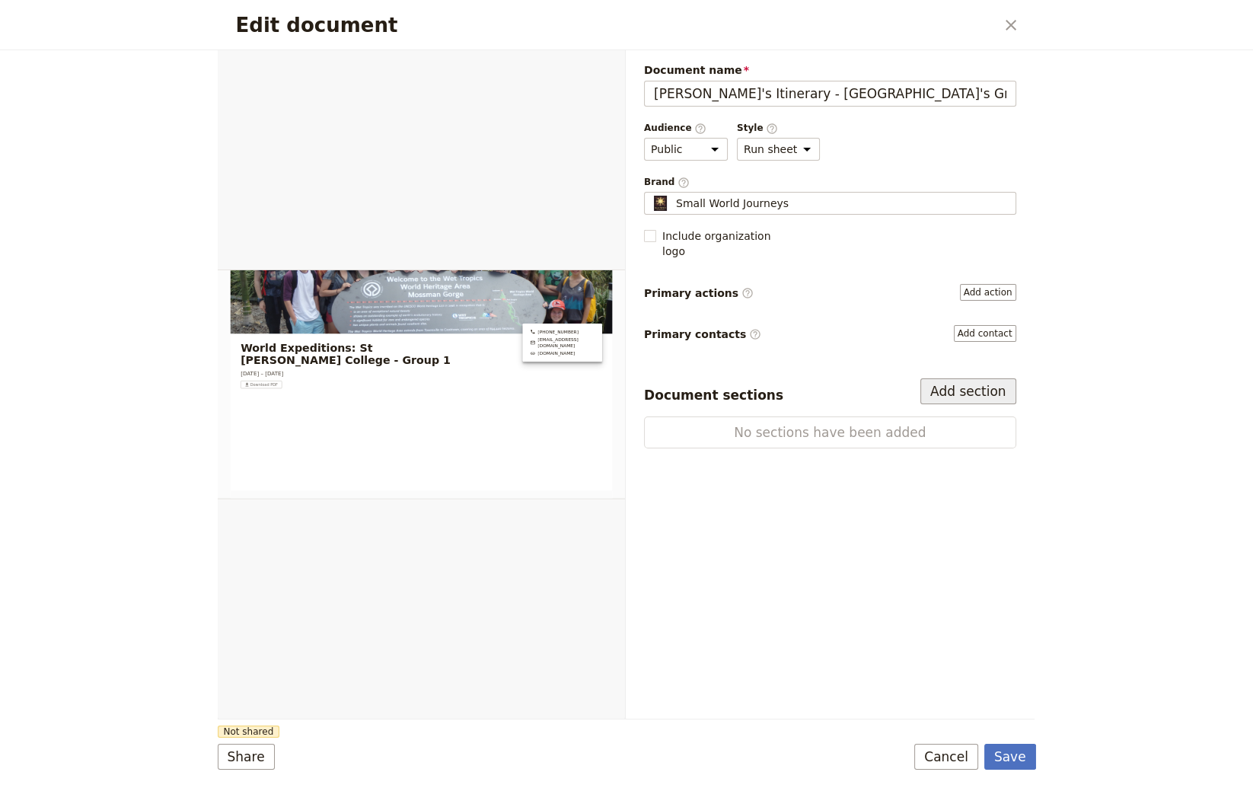
click at [974, 378] on button "Add section" at bounding box center [968, 391] width 96 height 26
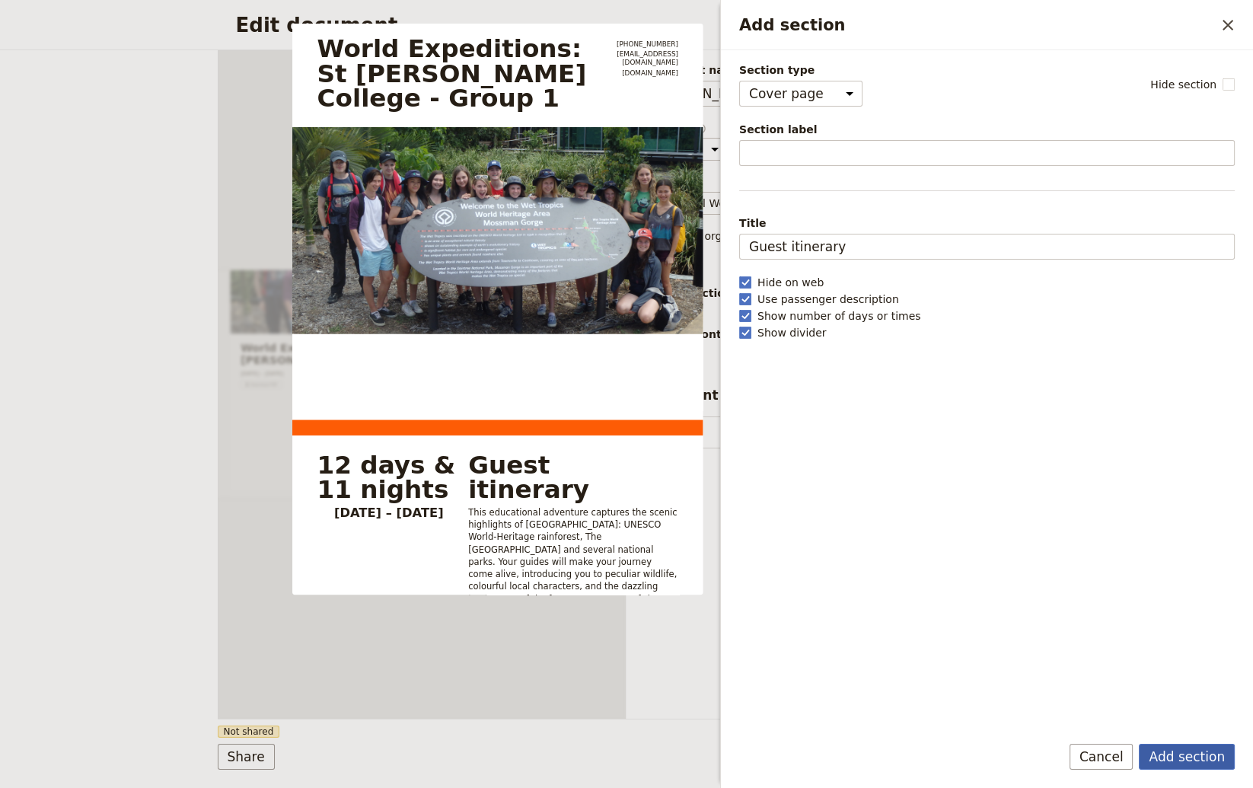
click at [1068, 760] on button "Add section" at bounding box center [1187, 757] width 96 height 26
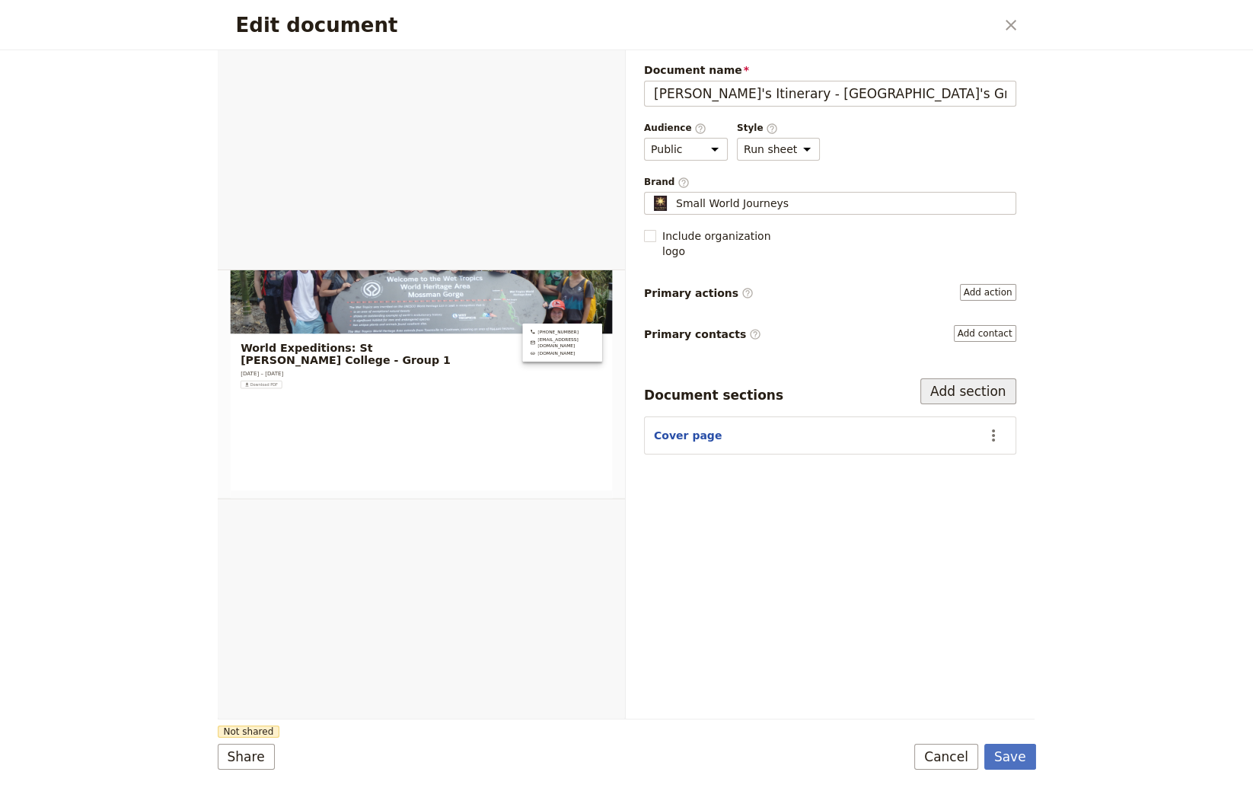
click at [966, 378] on button "Add section" at bounding box center [968, 391] width 96 height 26
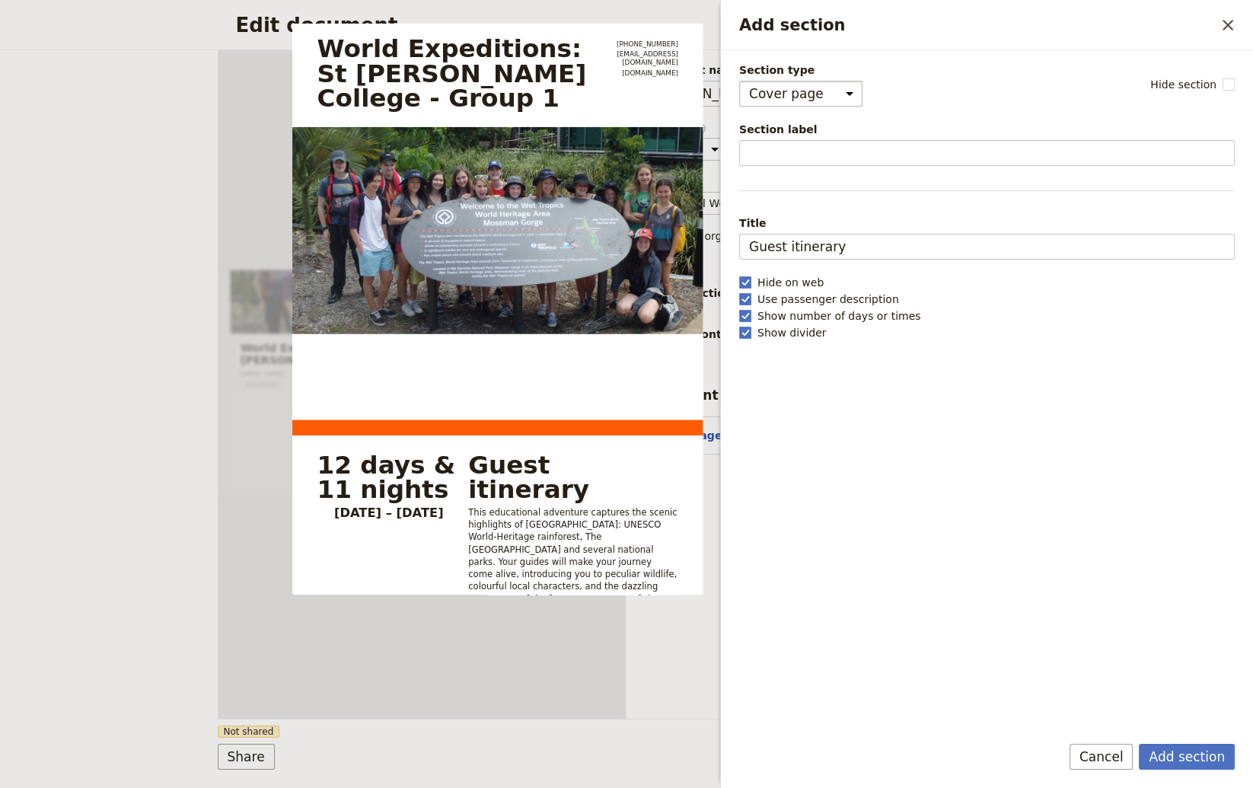
click at [739, 81] on select "Cover page Day summary Itinerary Custom" at bounding box center [800, 94] width 123 height 26
click option "Day summary" at bounding box center [0, 0] width 0 height 0
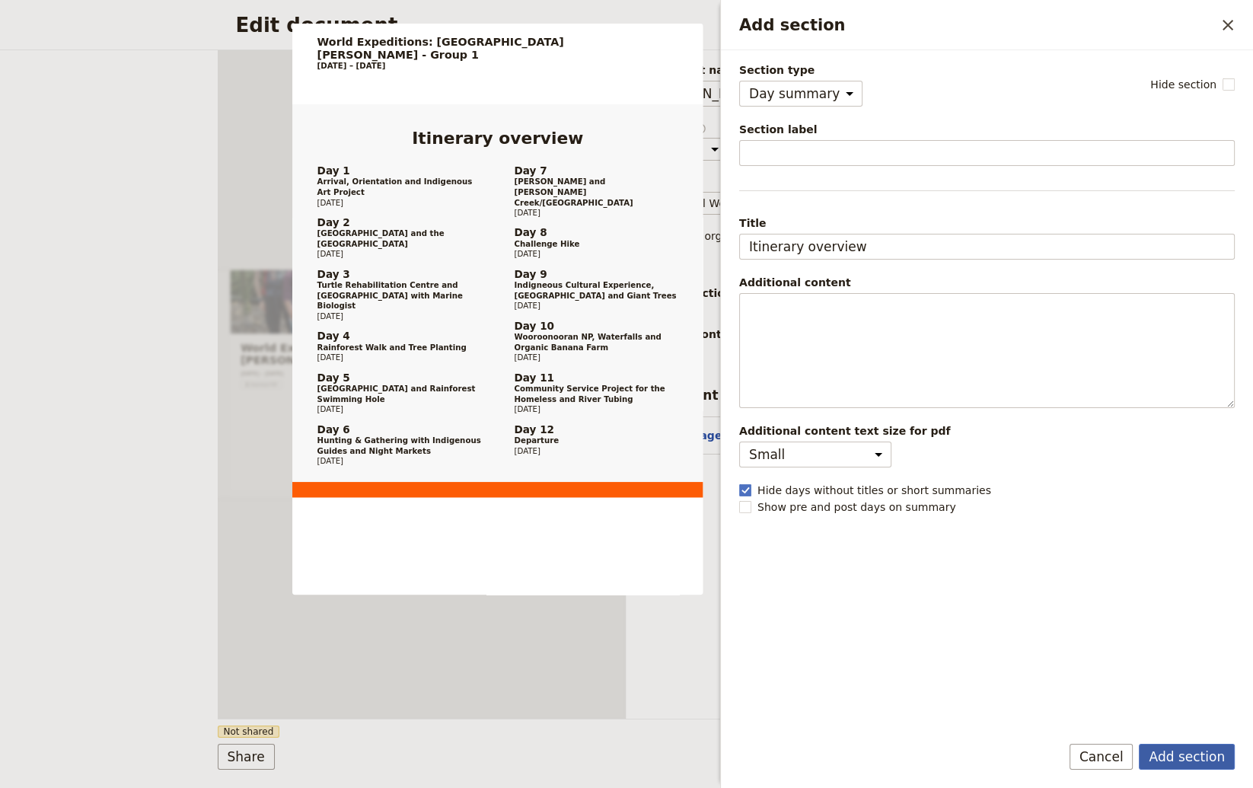
click at [1068, 754] on button "Add section" at bounding box center [1187, 757] width 96 height 26
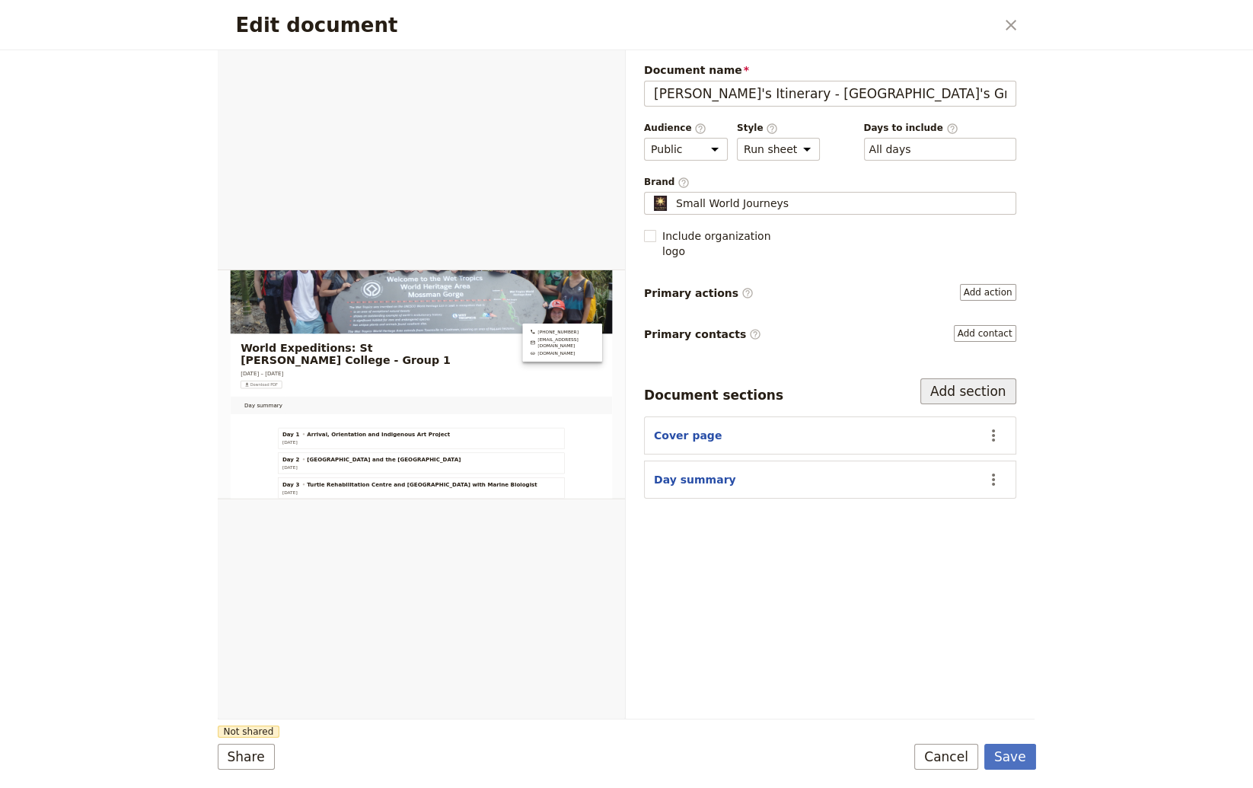
click at [968, 378] on button "Add section" at bounding box center [968, 391] width 96 height 26
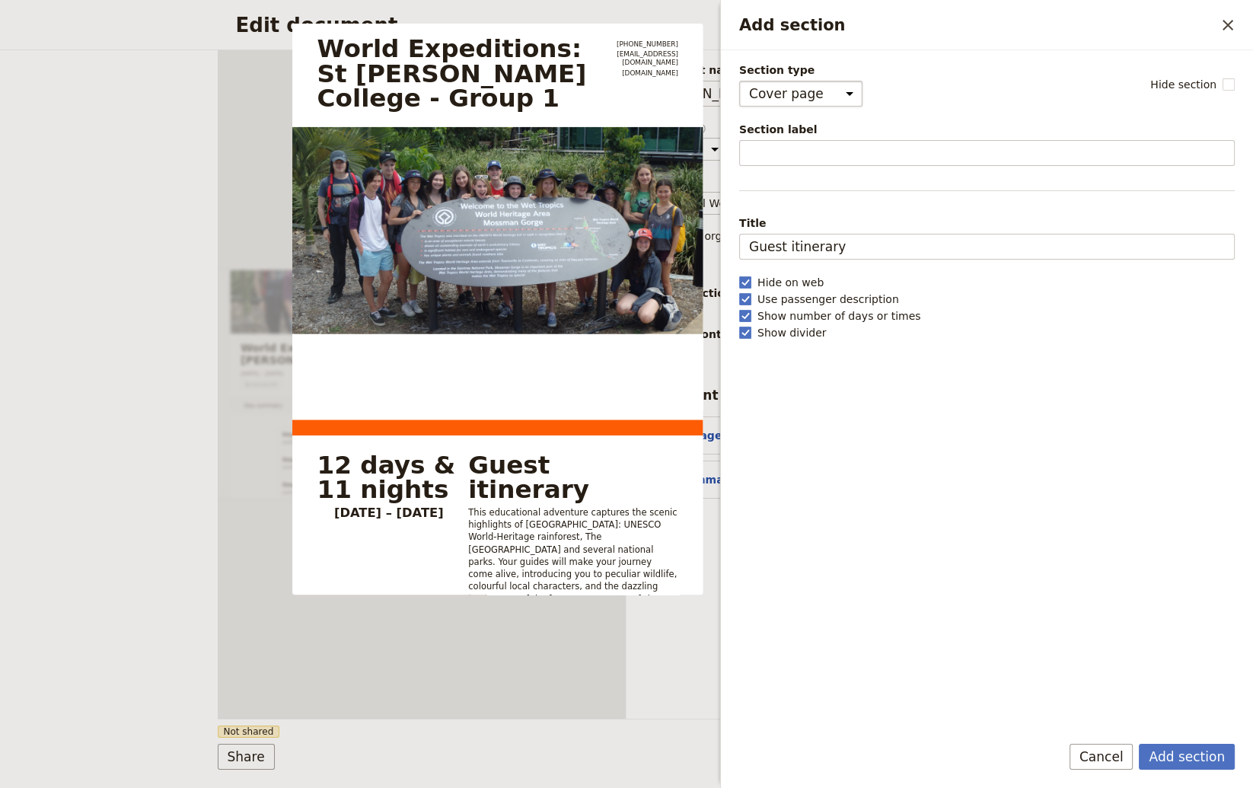
click at [739, 81] on select "Cover page Day summary Itinerary Custom" at bounding box center [800, 94] width 123 height 26
click option "Itinerary" at bounding box center [0, 0] width 0 height 0
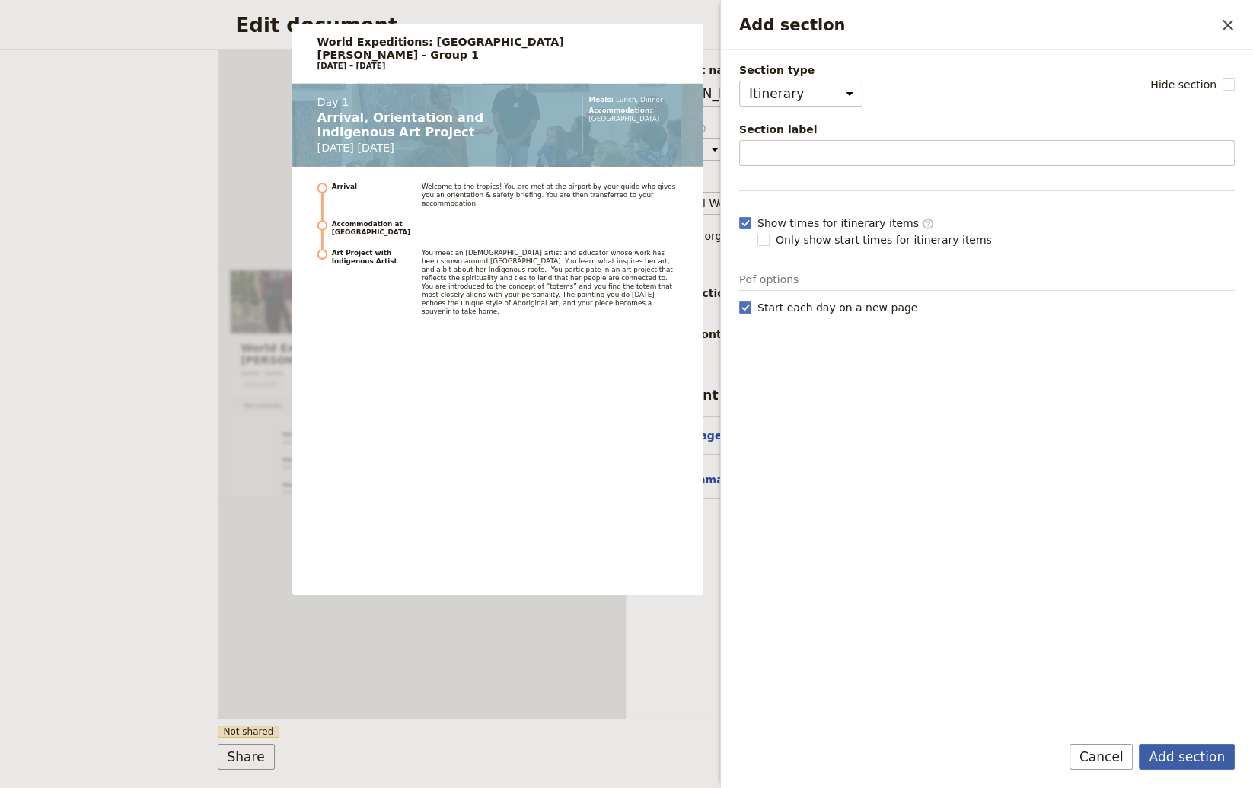
click at [1068, 763] on button "Add section" at bounding box center [1187, 757] width 96 height 26
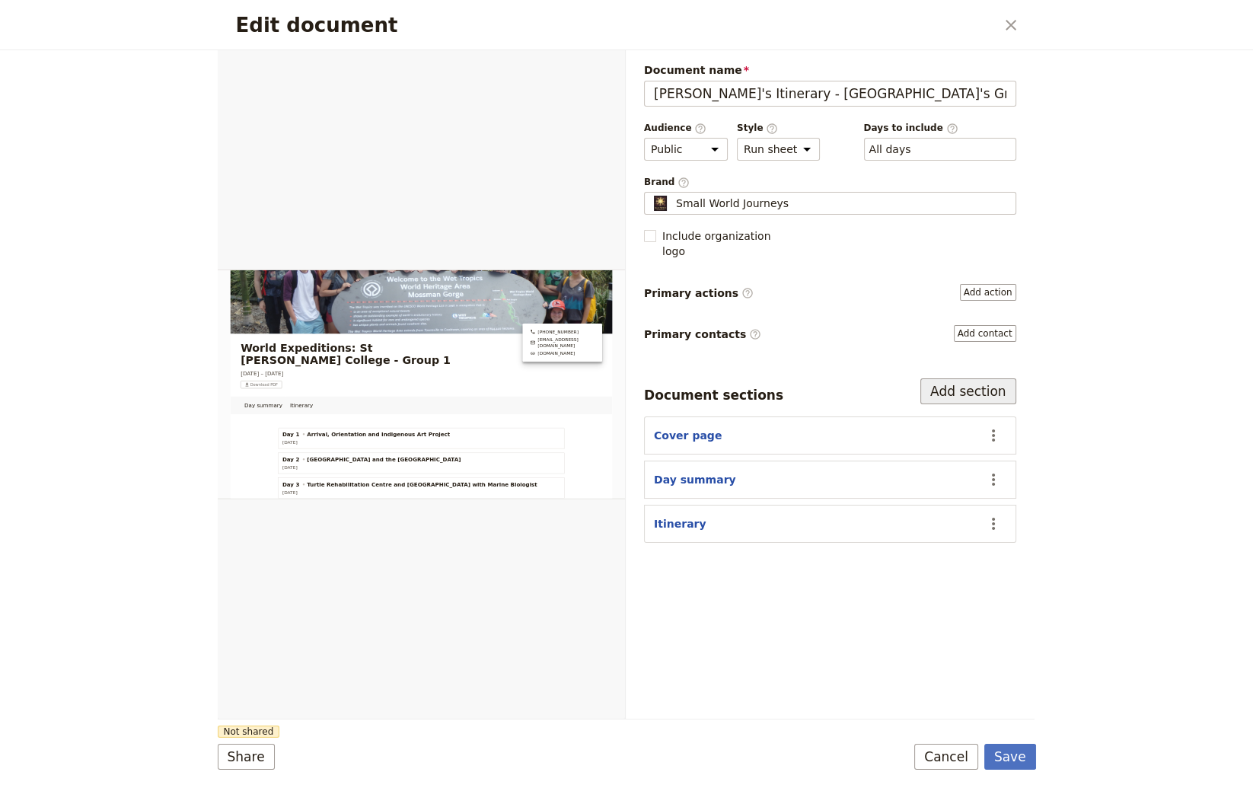
click at [943, 378] on button "Add section" at bounding box center [968, 391] width 96 height 26
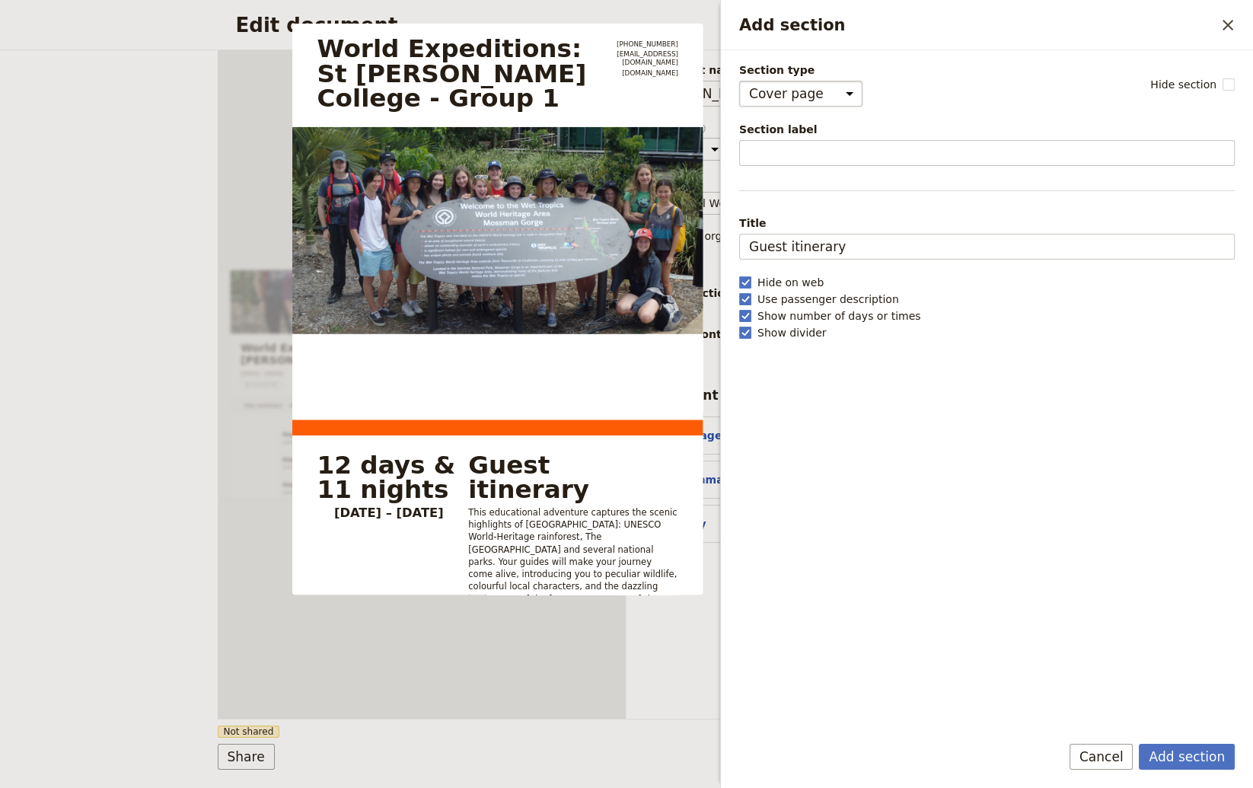
click at [739, 81] on select "Cover page Day summary Itinerary Custom" at bounding box center [800, 94] width 123 height 26
click at [1068, 757] on button "Add section" at bounding box center [1187, 757] width 96 height 26
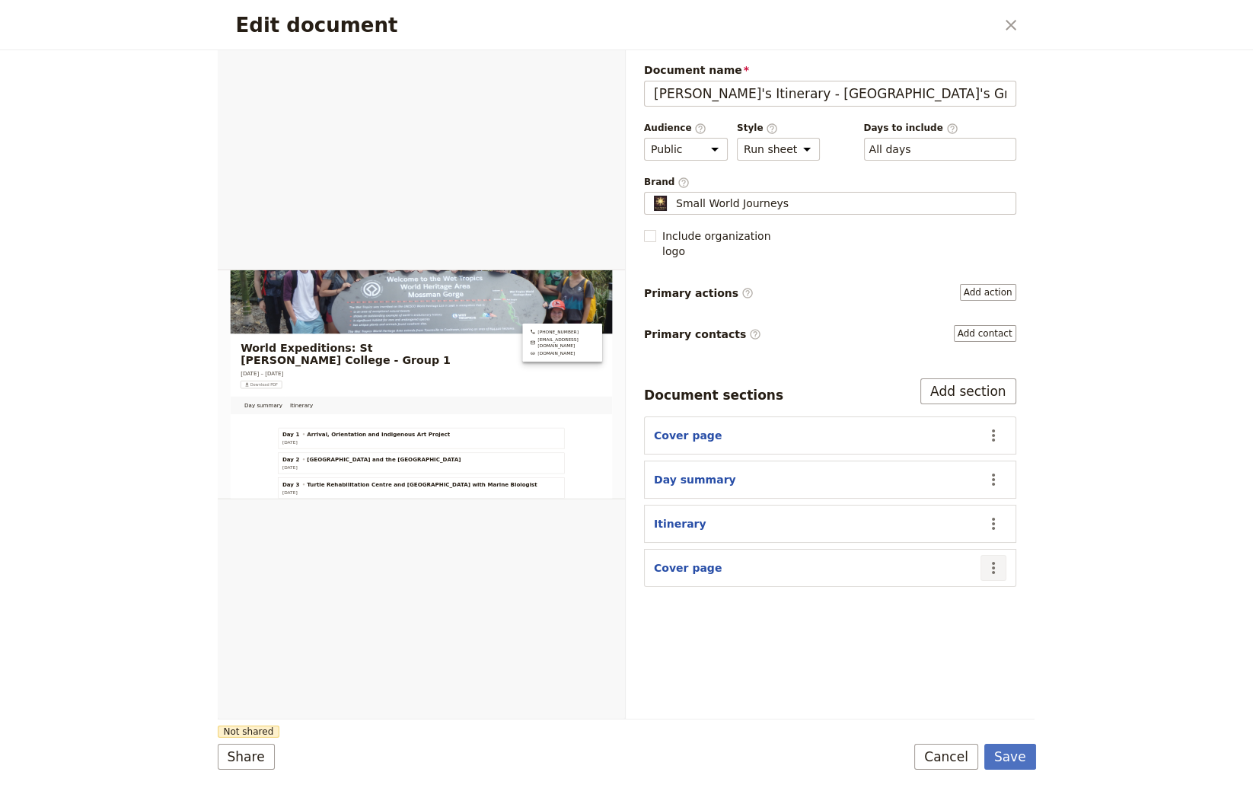
click at [999, 559] on icon "Actions" at bounding box center [993, 568] width 18 height 18
click at [938, 607] on span "Remove section" at bounding box center [915, 602] width 85 height 15
click at [1010, 754] on button "Save" at bounding box center [1010, 757] width 52 height 26
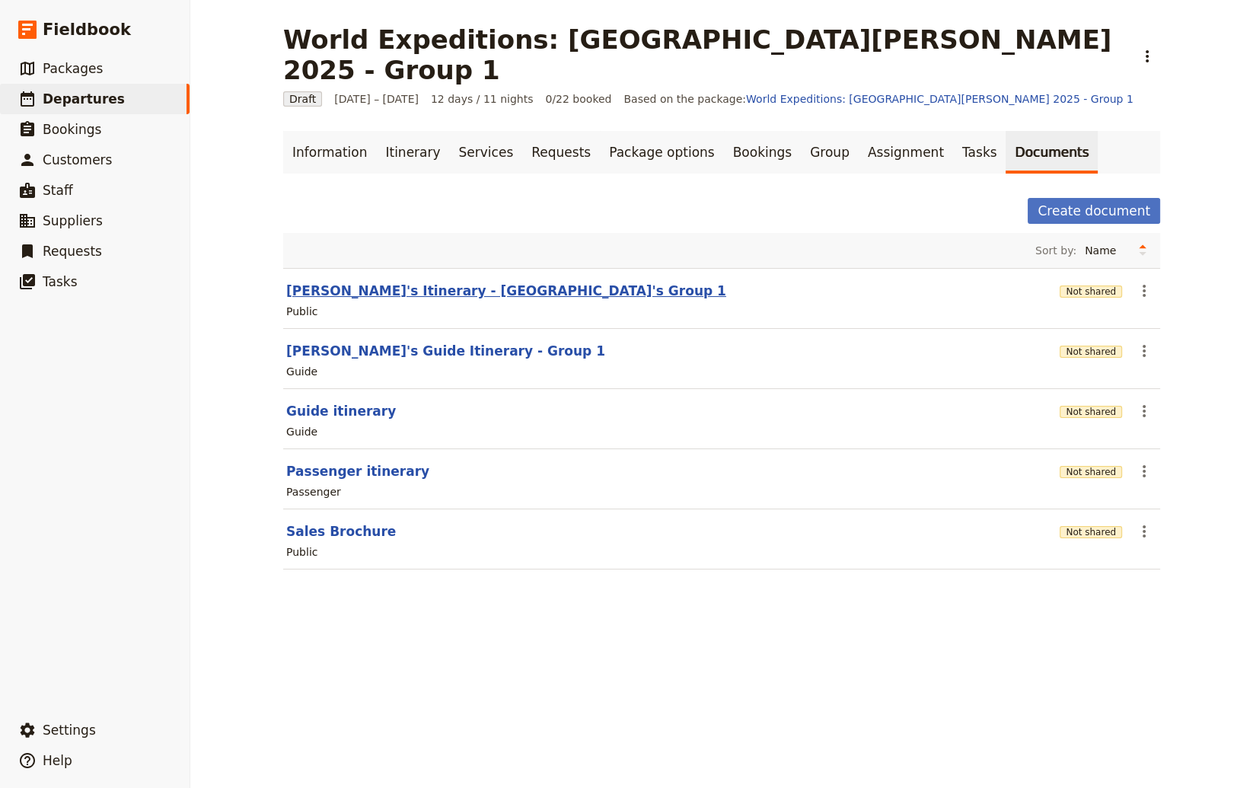
click at [345, 282] on button "[PERSON_NAME]'s Itinerary - [GEOGRAPHIC_DATA]'s Group 1" at bounding box center [506, 291] width 440 height 18
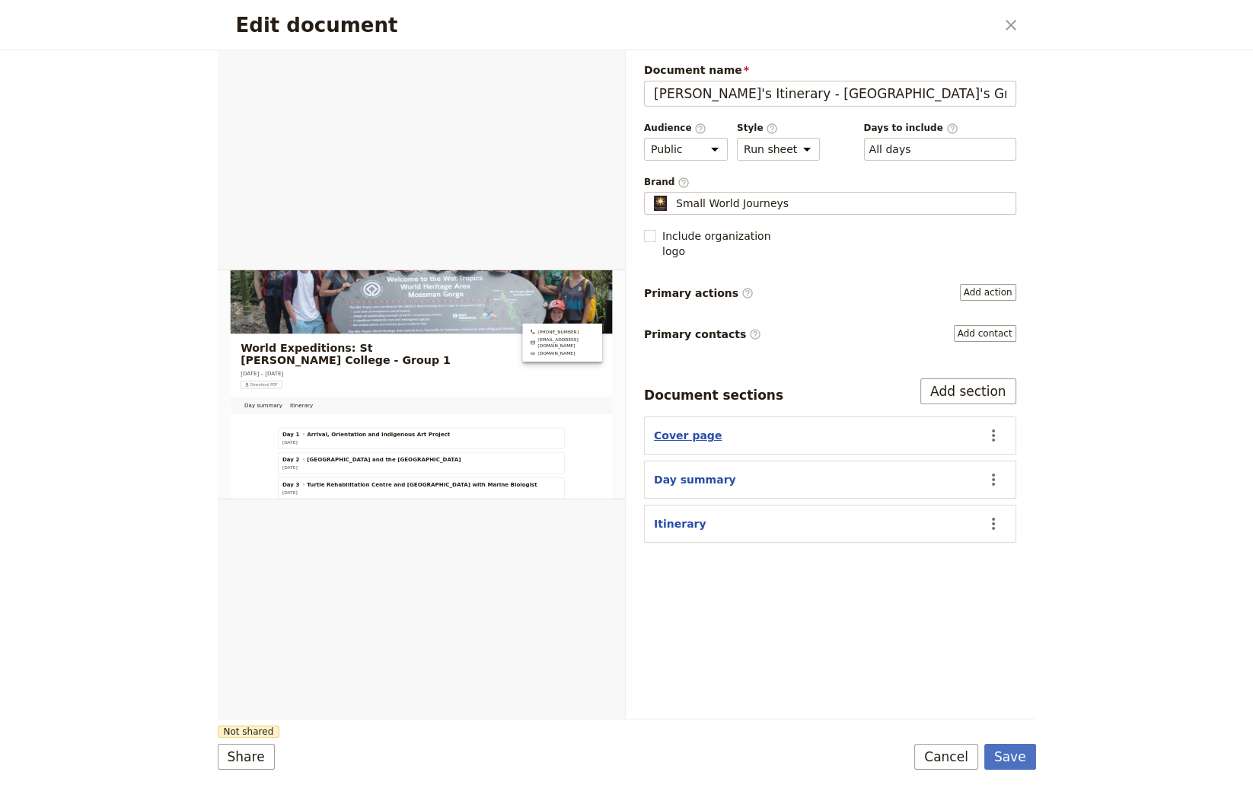
click at [687, 428] on button "Cover page" at bounding box center [688, 435] width 68 height 15
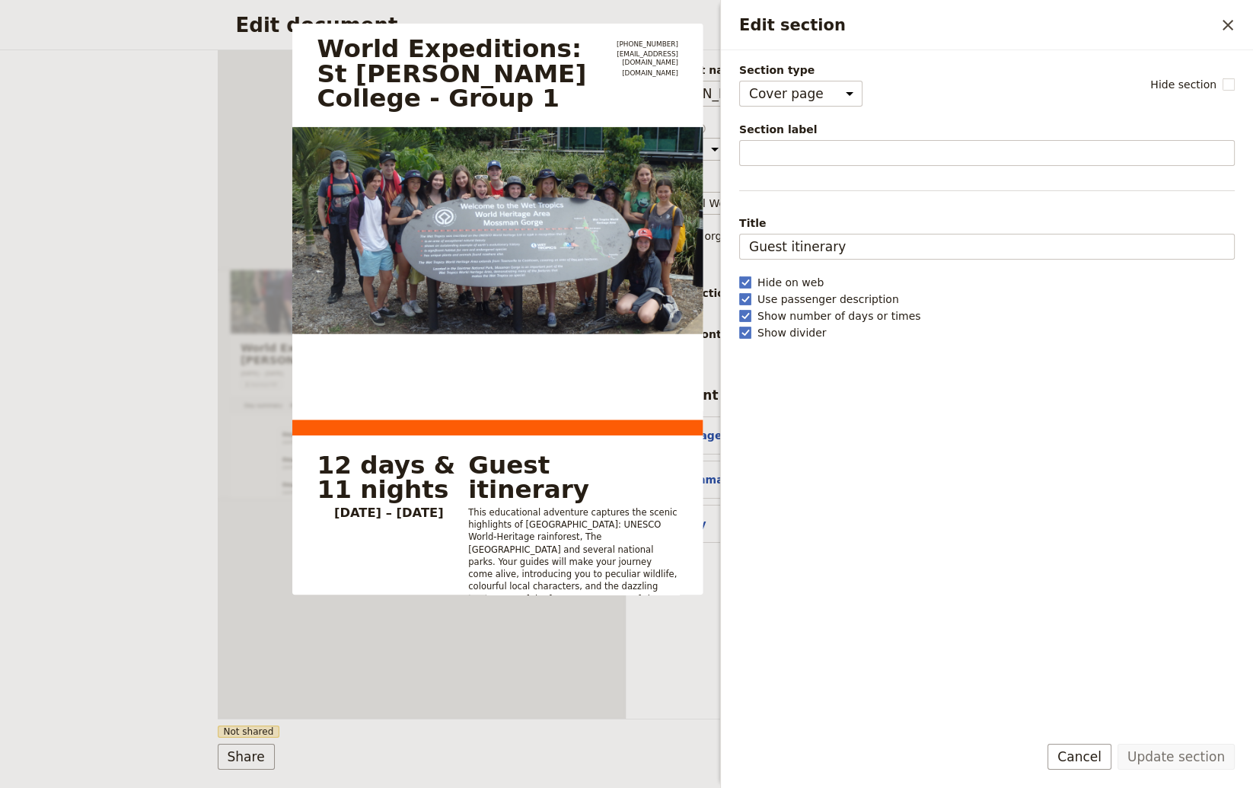
drag, startPoint x: 1232, startPoint y: 25, endPoint x: 1223, endPoint y: 40, distance: 17.4
click at [1068, 26] on icon "Close drawer" at bounding box center [1228, 25] width 18 height 18
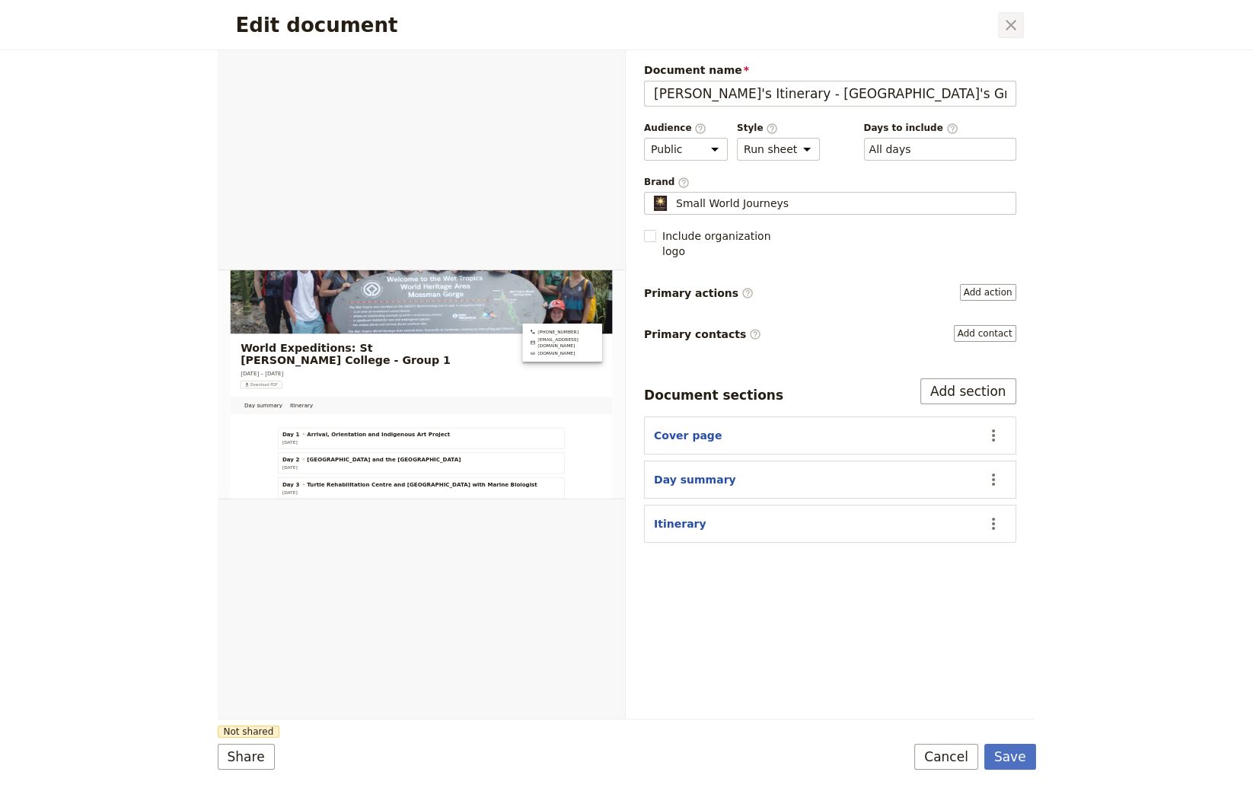
click at [1011, 22] on icon "Close dialog" at bounding box center [1011, 25] width 18 height 18
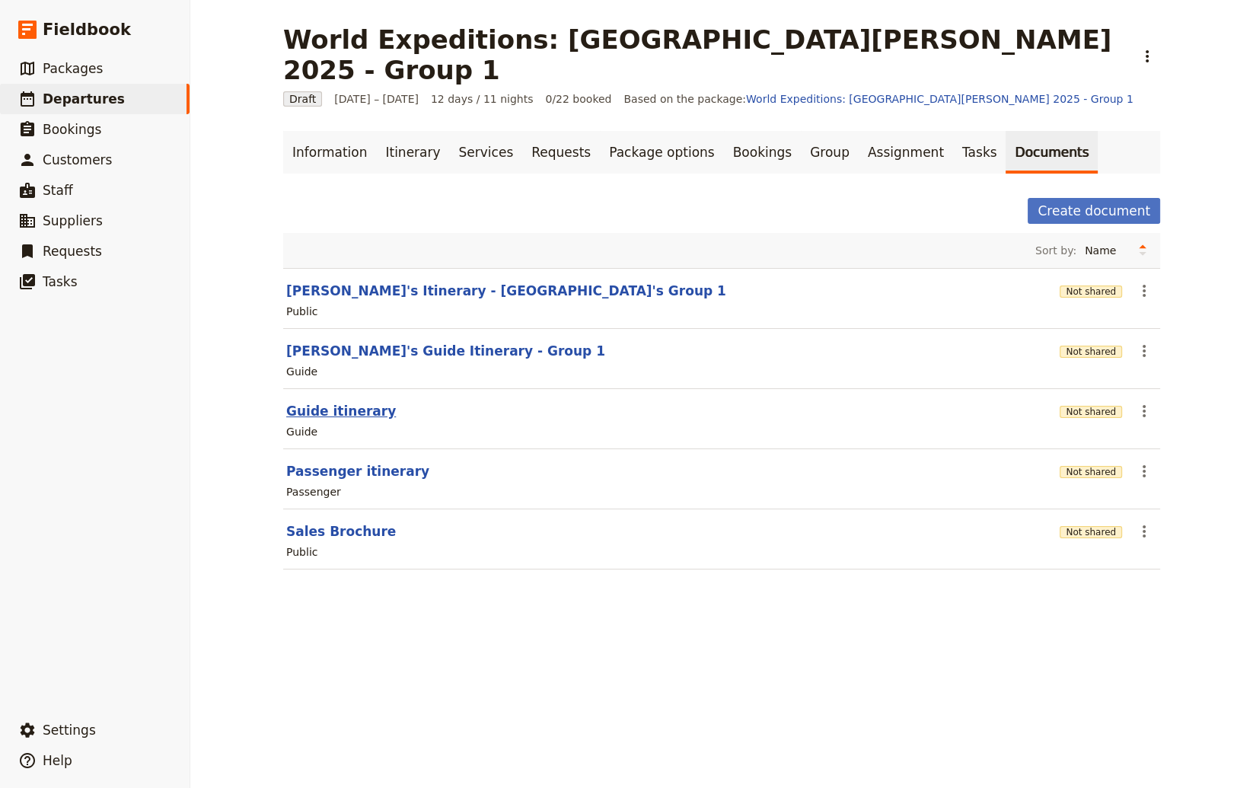
click at [344, 402] on button "Guide itinerary" at bounding box center [341, 411] width 110 height 18
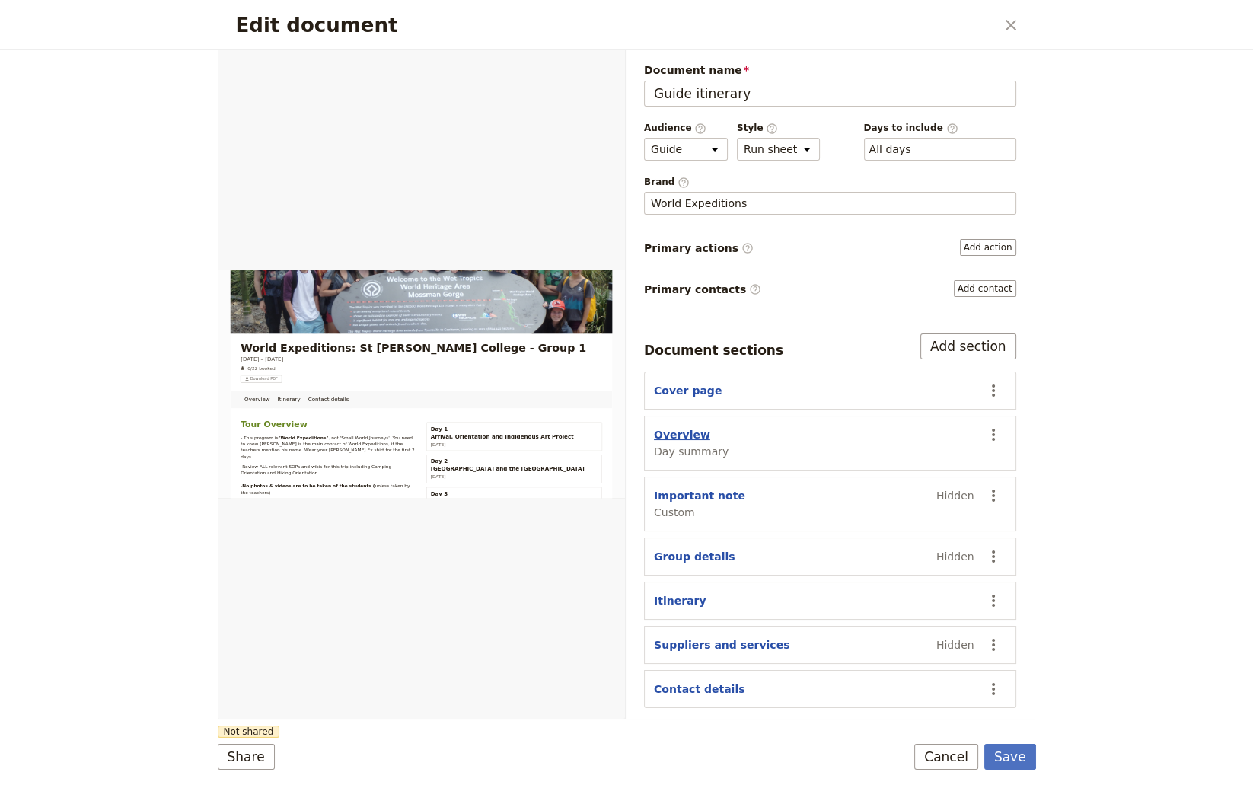
click at [684, 434] on button "Overview" at bounding box center [682, 434] width 56 height 15
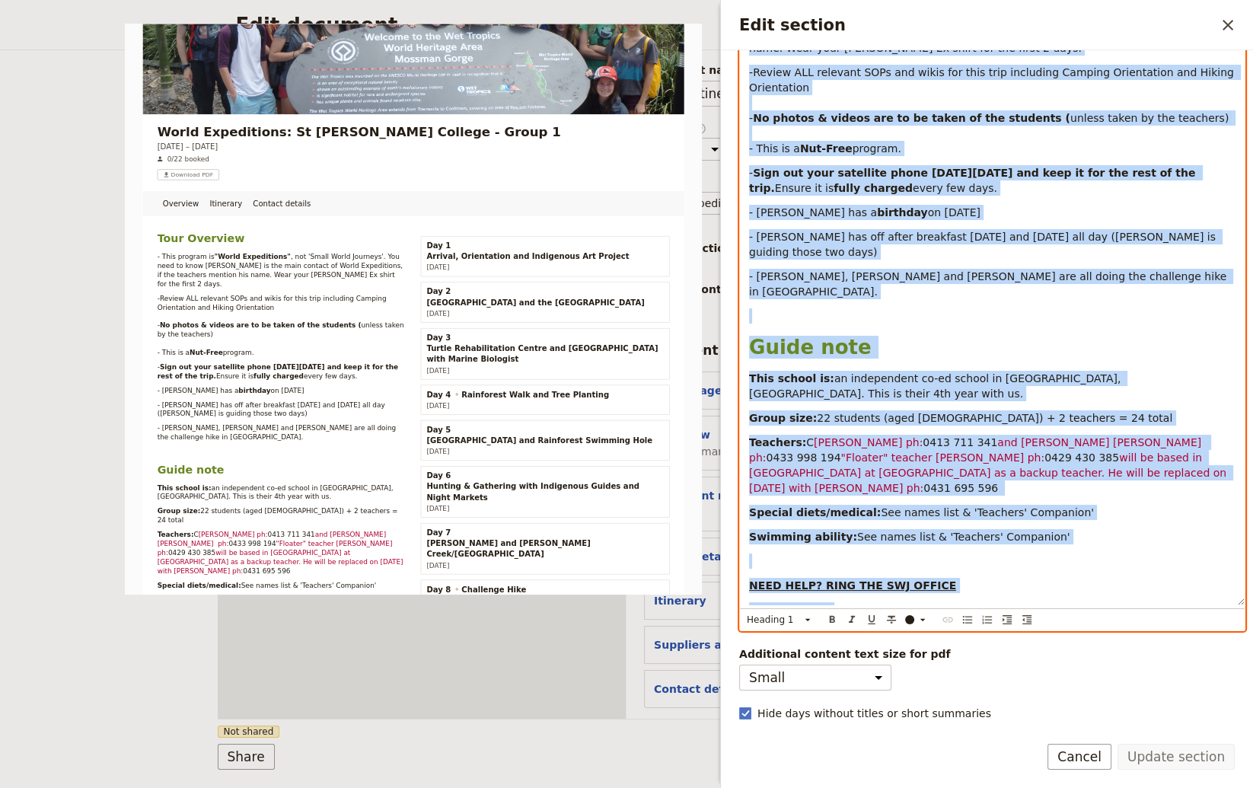
scroll to position [339, 0]
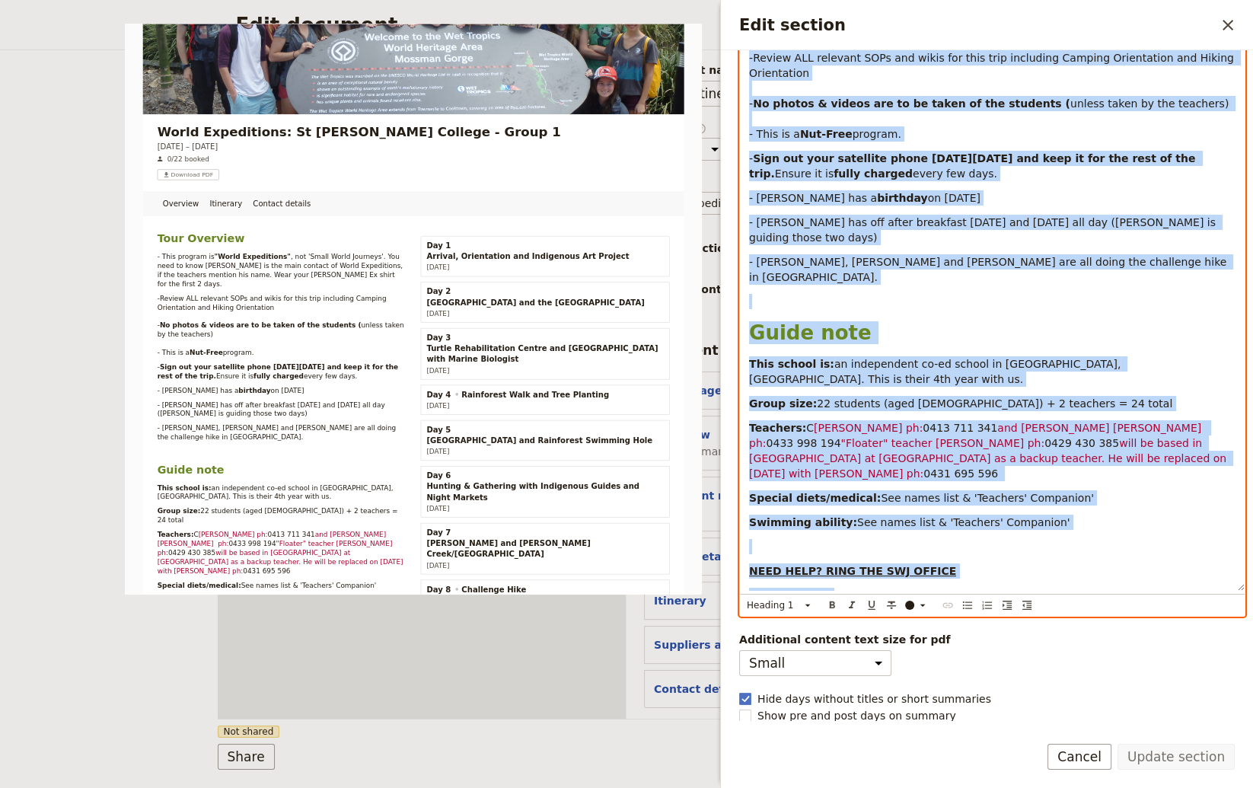
drag, startPoint x: 747, startPoint y: 314, endPoint x: 1106, endPoint y: 615, distance: 467.9
click at [1068, 591] on div "Tour Overview - This program is "World Expeditions" , not 'Small World Journeys…" at bounding box center [992, 272] width 505 height 636
copy div "Tour Overview - This program is "World Expeditions" , not 'Small World Journeys…"
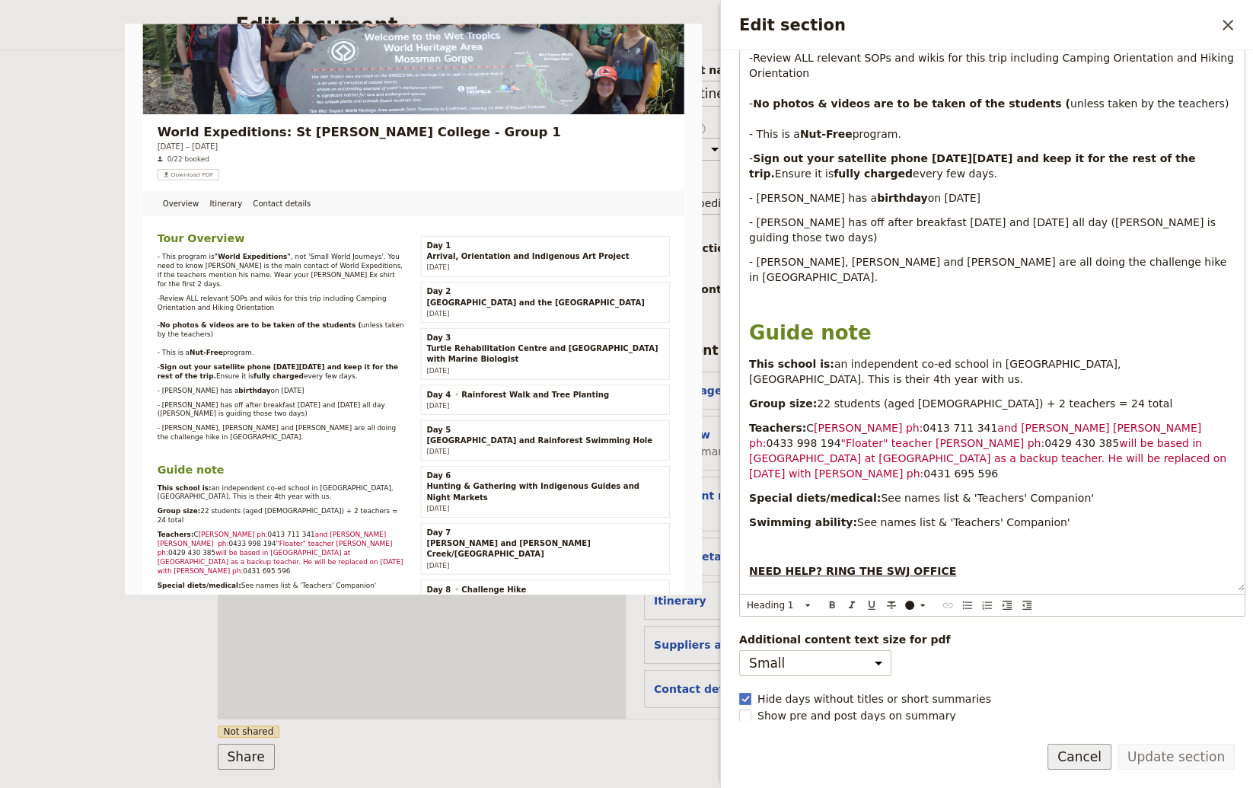
click at [1068, 759] on button "Cancel" at bounding box center [1079, 757] width 64 height 26
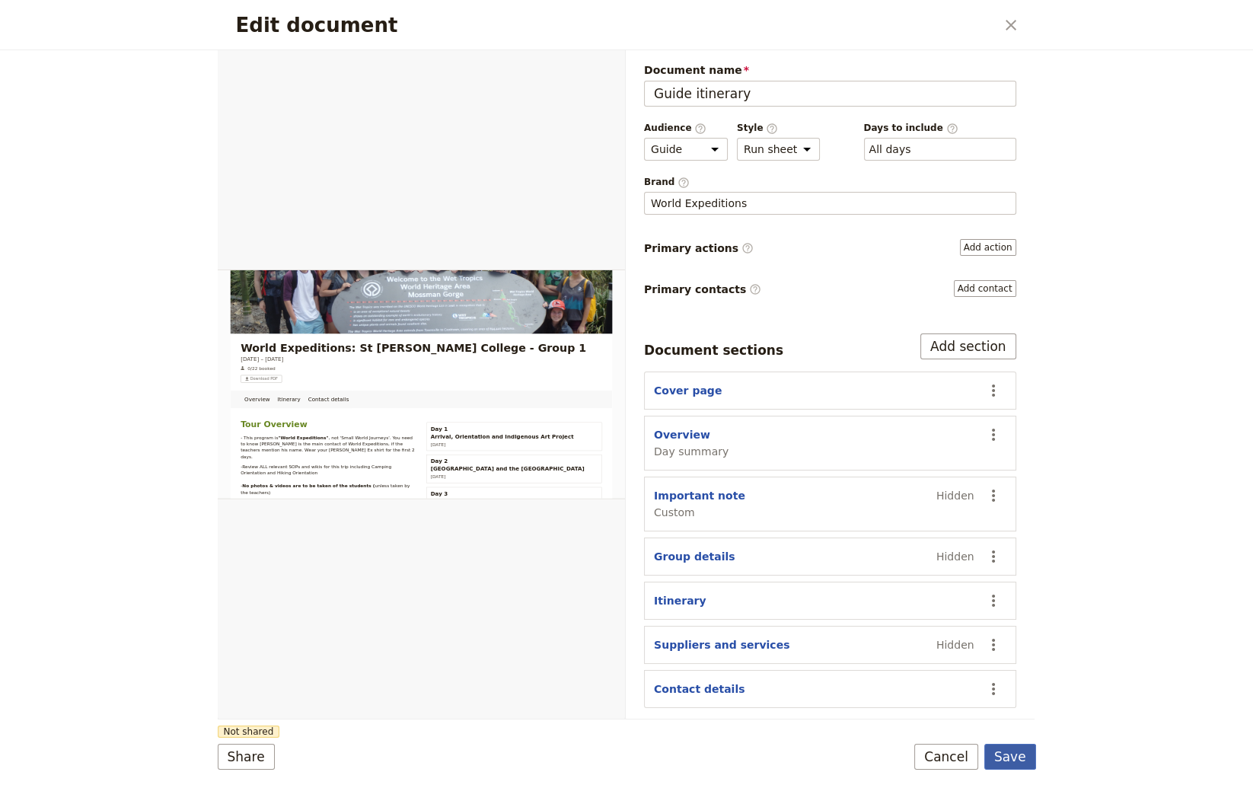
click at [1021, 756] on button "Save" at bounding box center [1010, 757] width 52 height 26
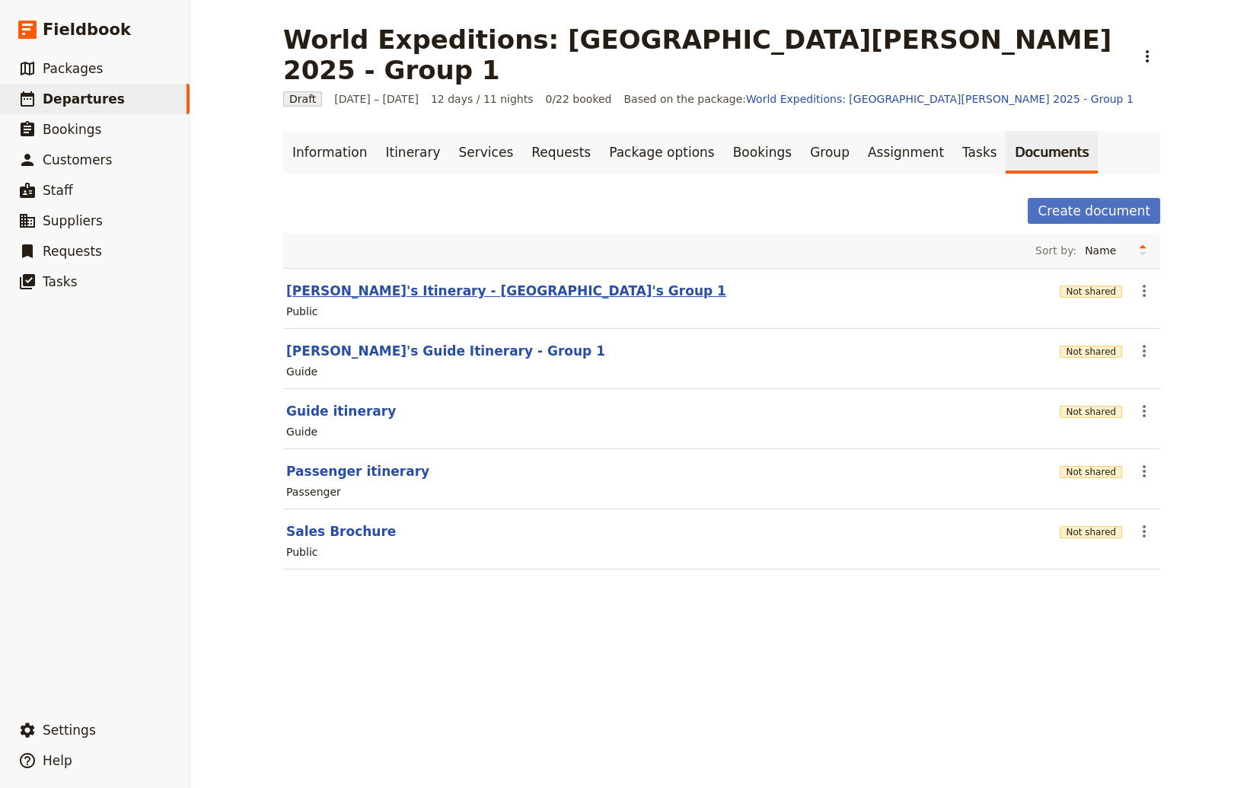
click at [356, 282] on button "[PERSON_NAME]'s Itinerary - [GEOGRAPHIC_DATA]'s Group 1" at bounding box center [506, 291] width 440 height 18
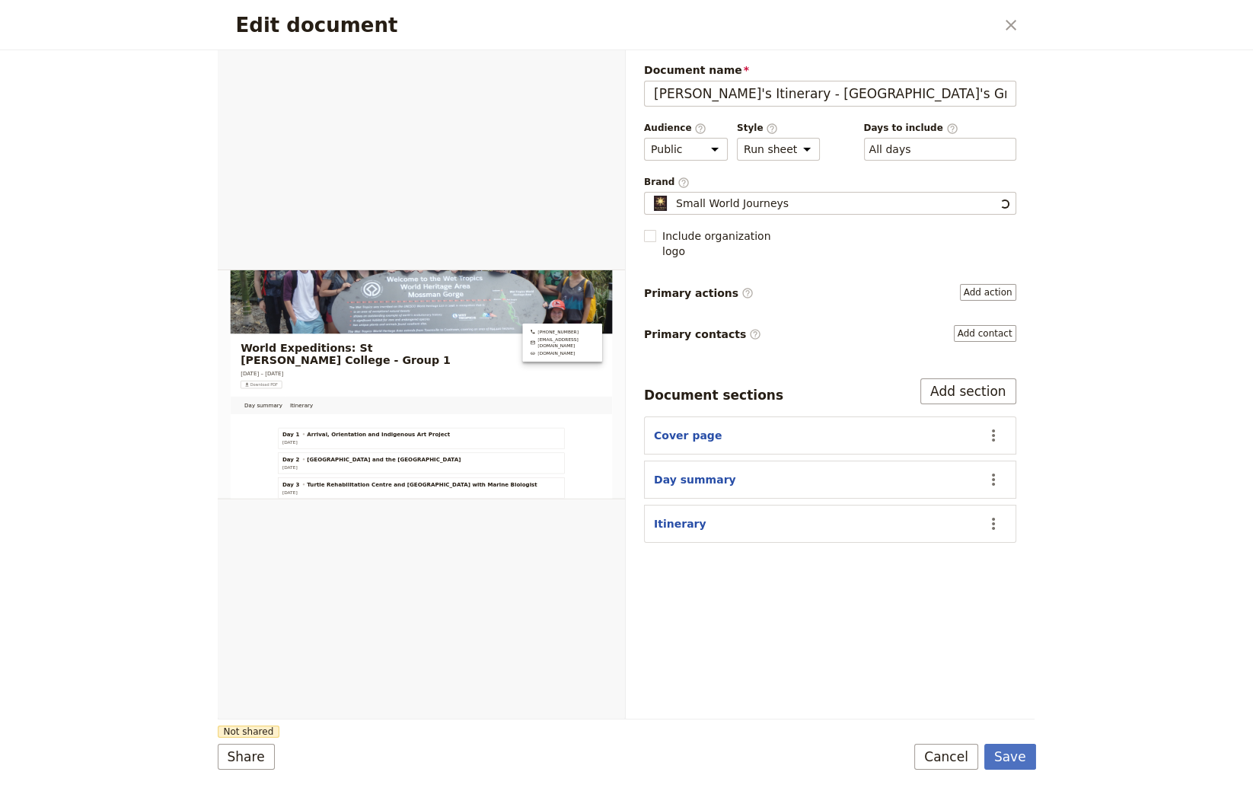
scroll to position [0, 0]
click at [687, 472] on button "Day summary" at bounding box center [695, 479] width 82 height 15
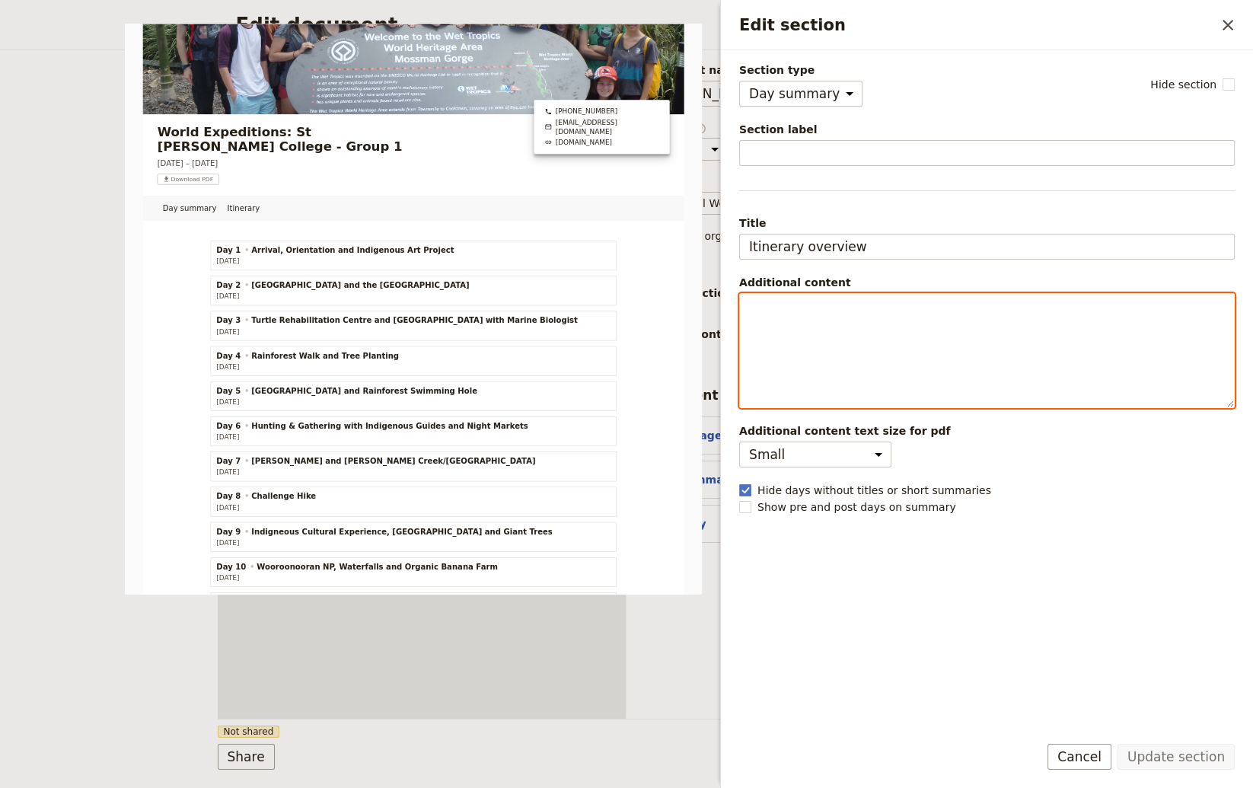
click at [767, 309] on p "Edit section" at bounding box center [987, 307] width 476 height 15
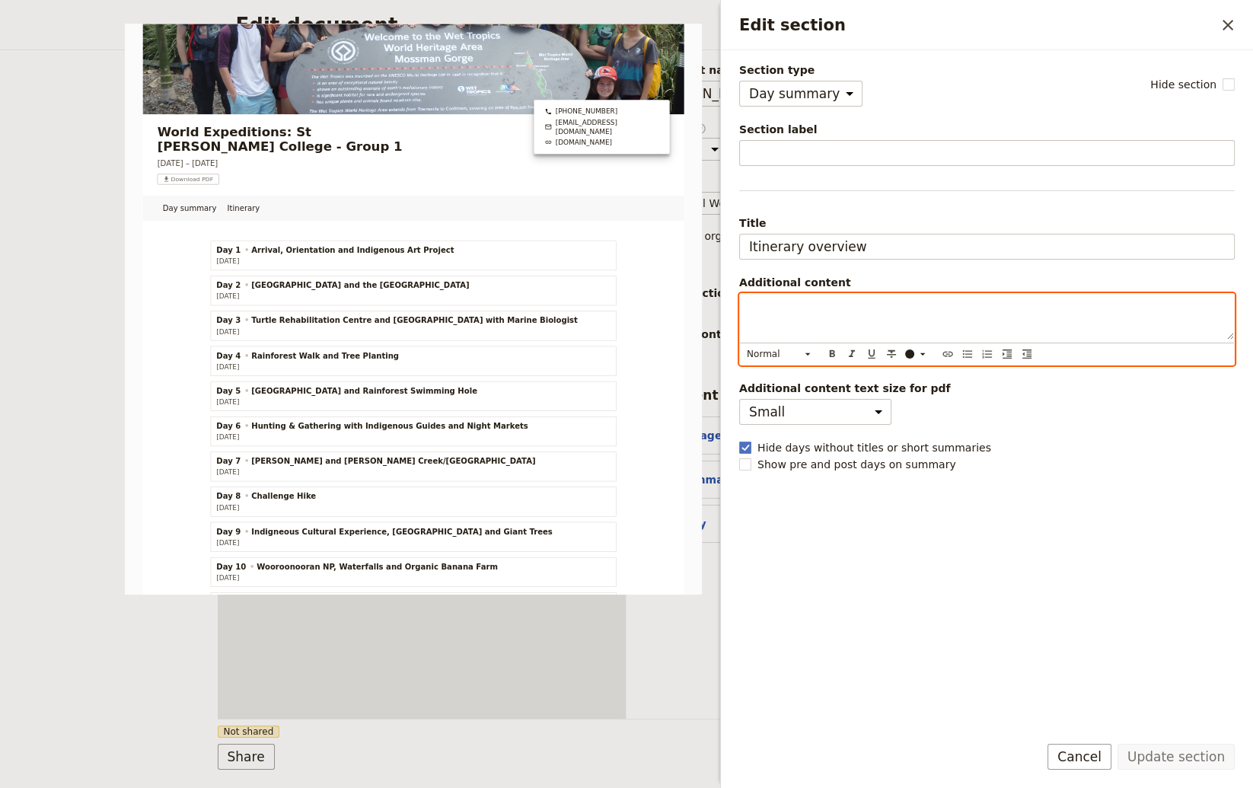
scroll to position [562, 0]
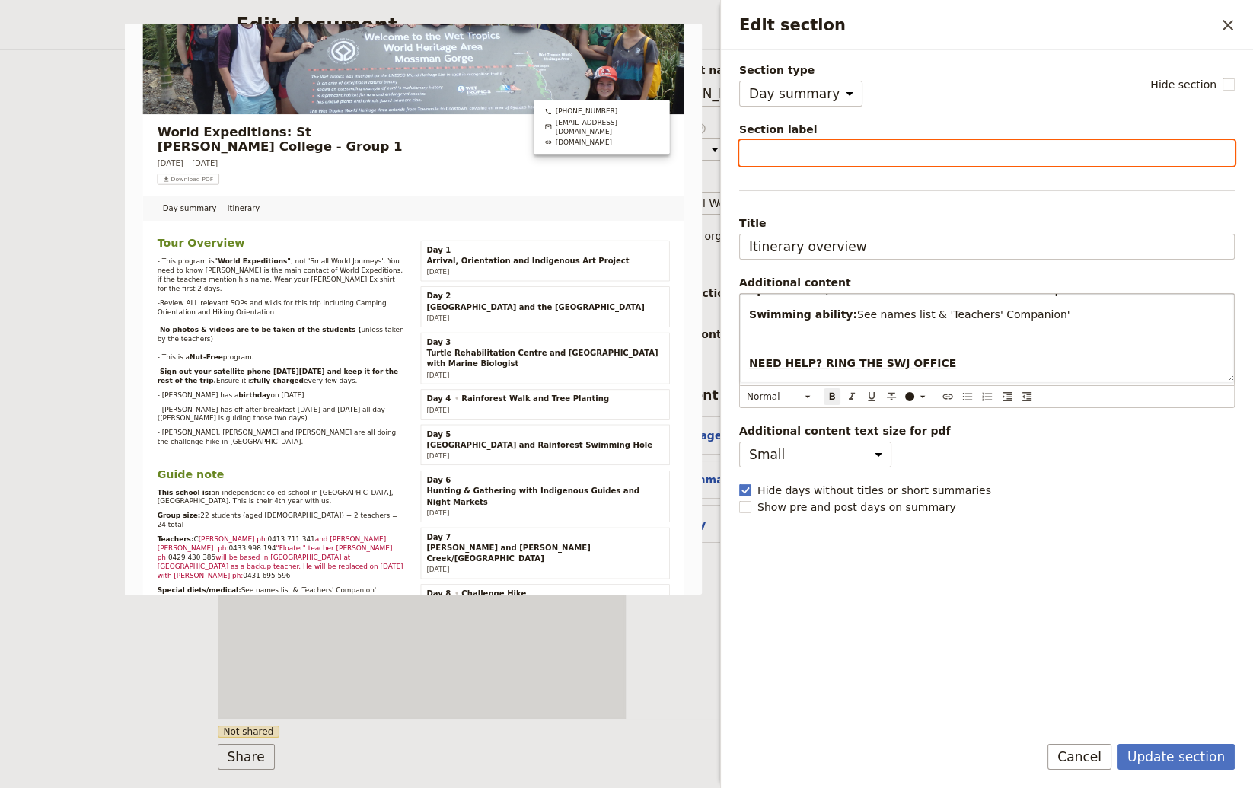
click at [753, 153] on input "Section label" at bounding box center [987, 153] width 496 height 26
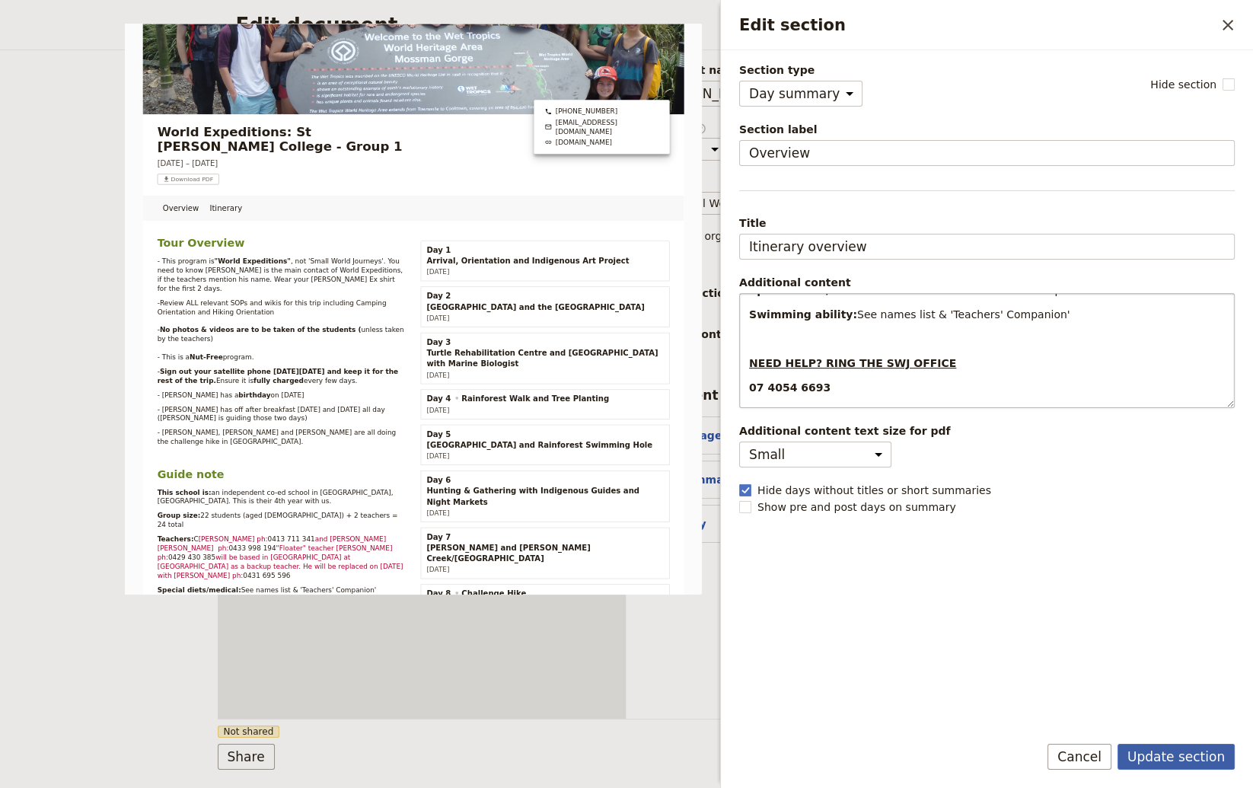
click at [1068, 755] on button "Update section" at bounding box center [1175, 757] width 117 height 26
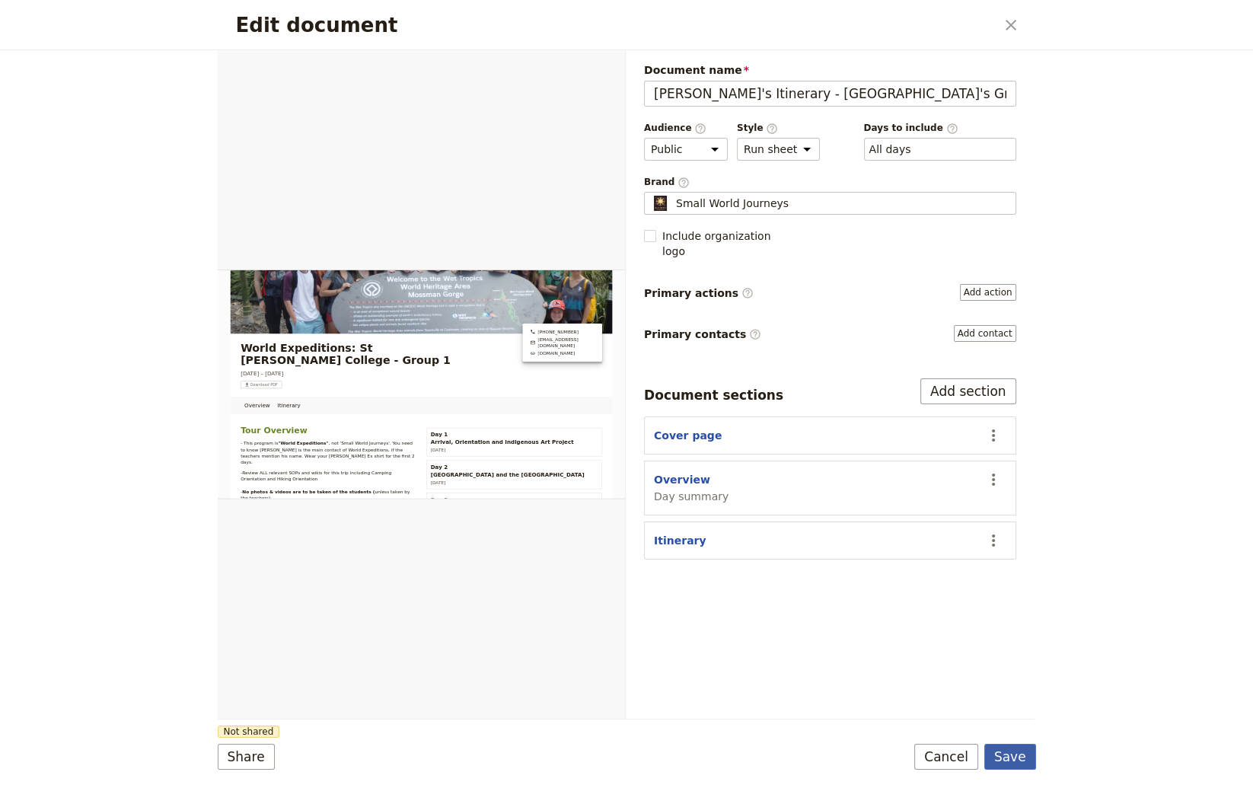
click at [1009, 754] on button "Save" at bounding box center [1010, 757] width 52 height 26
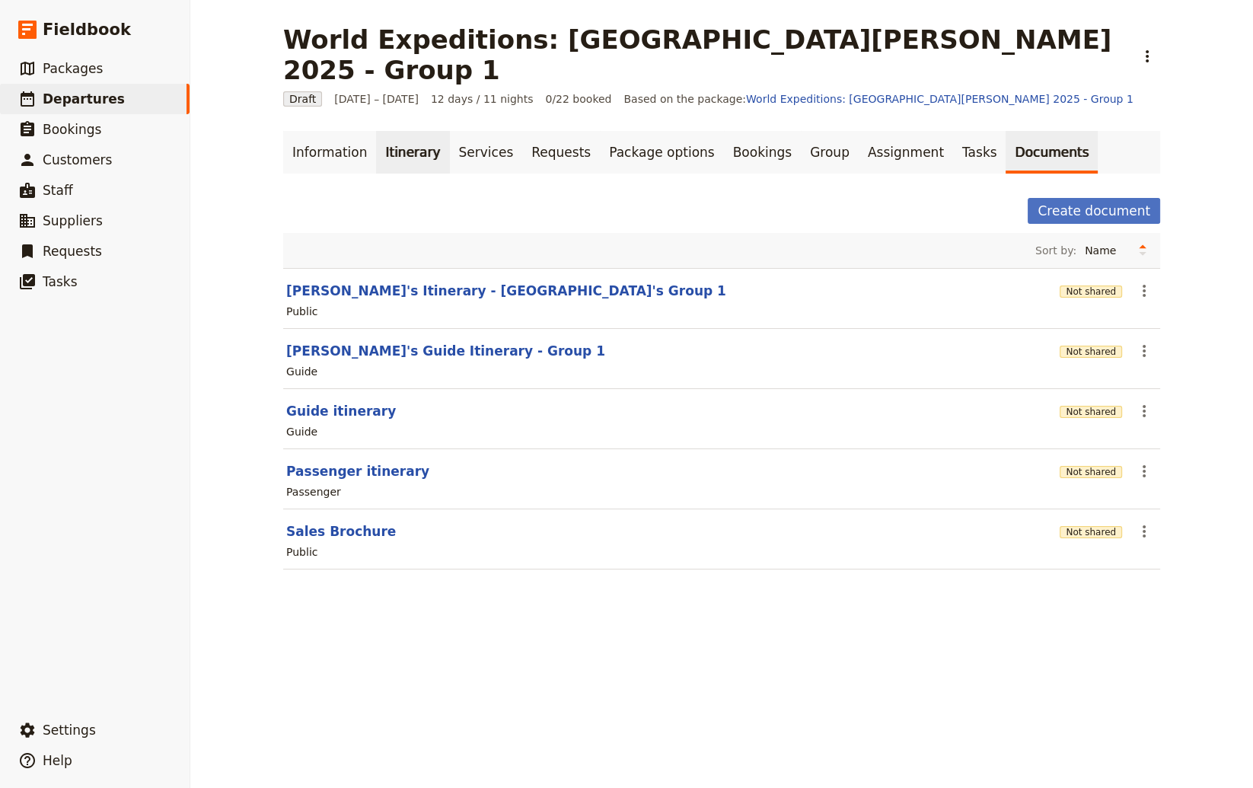
click at [398, 131] on link "Itinerary" at bounding box center [412, 152] width 73 height 43
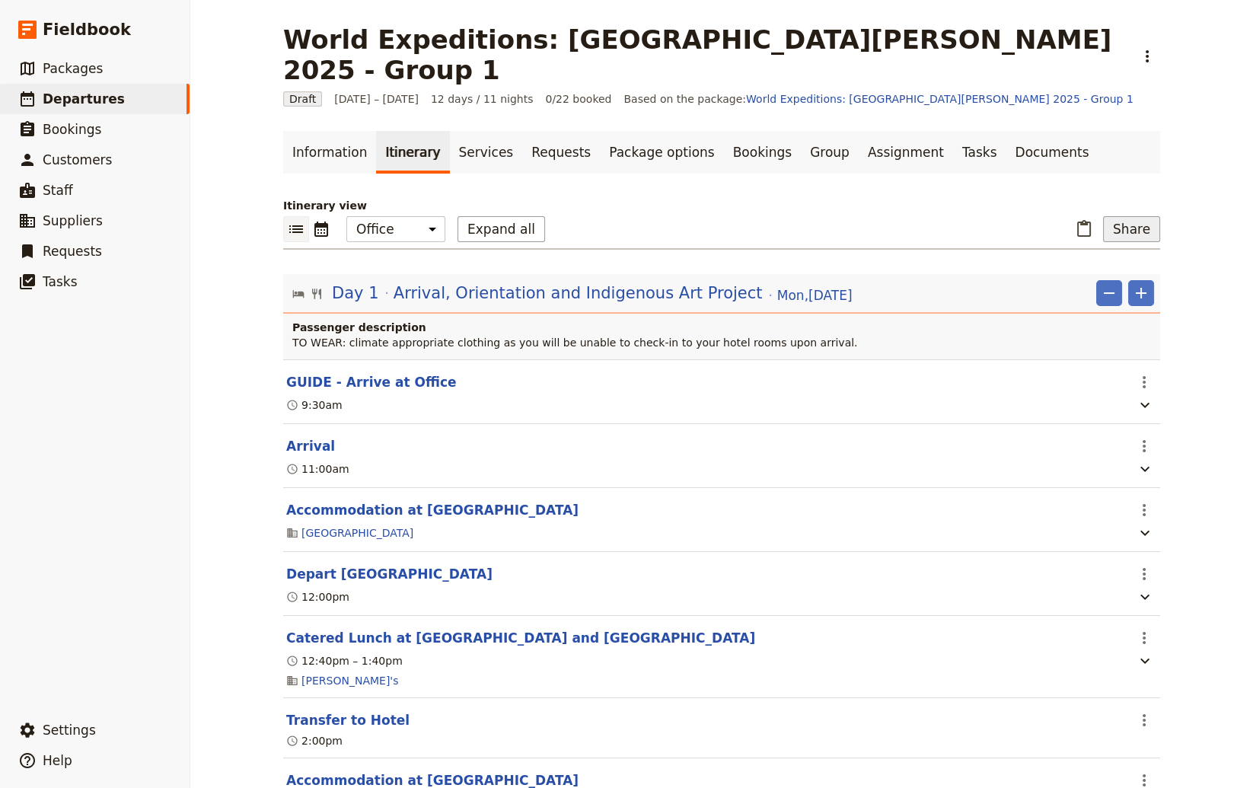
click at [1068, 216] on button "Share" at bounding box center [1131, 229] width 57 height 26
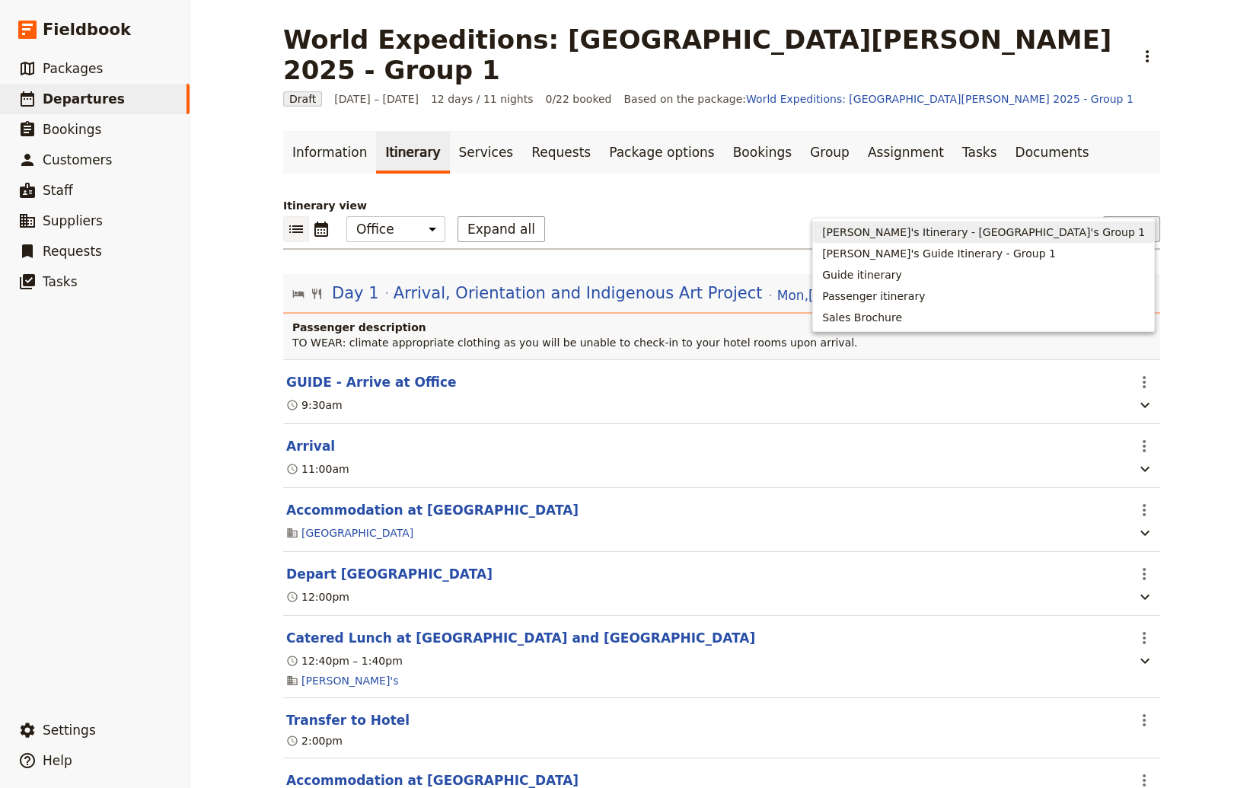
click at [1030, 232] on span "[PERSON_NAME]'s Itinerary - [GEOGRAPHIC_DATA]'s Group 1" at bounding box center [983, 232] width 323 height 15
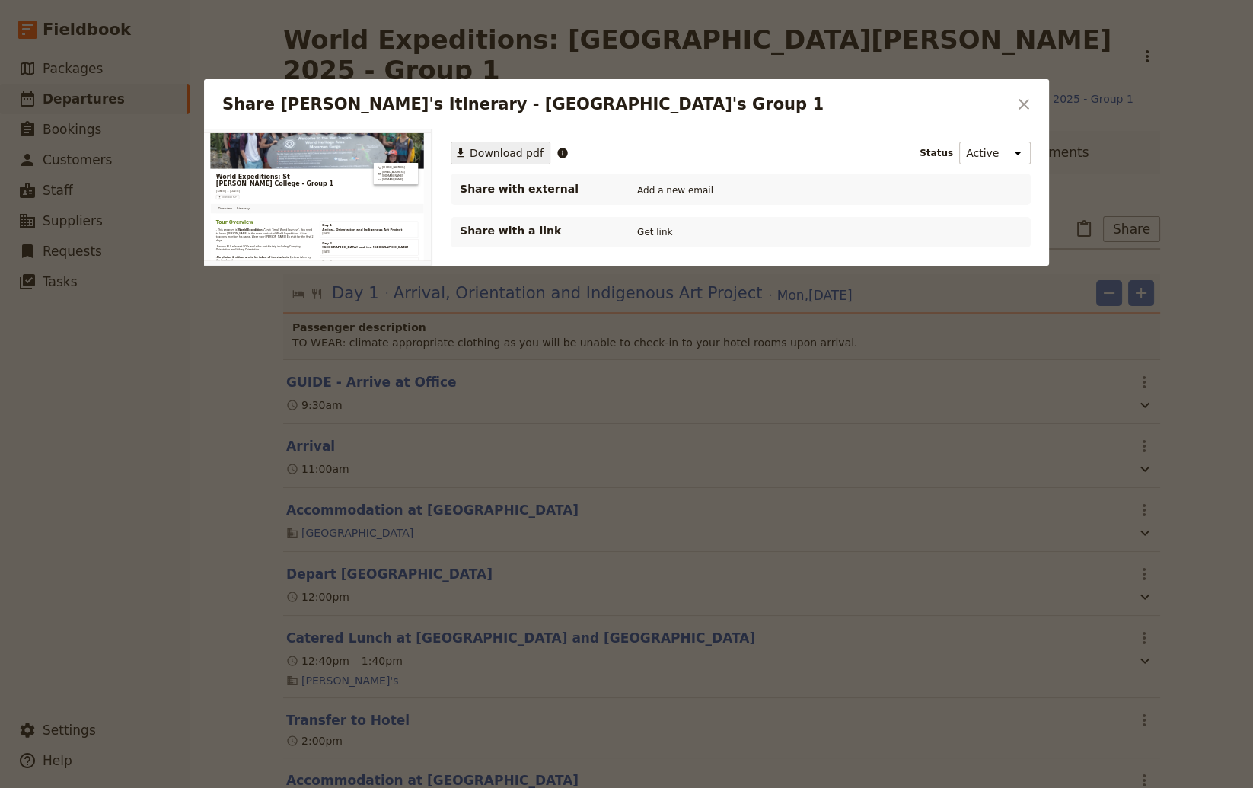
click at [480, 148] on span "Download pdf" at bounding box center [507, 152] width 74 height 15
click at [1028, 100] on icon "Close dialog" at bounding box center [1023, 104] width 11 height 11
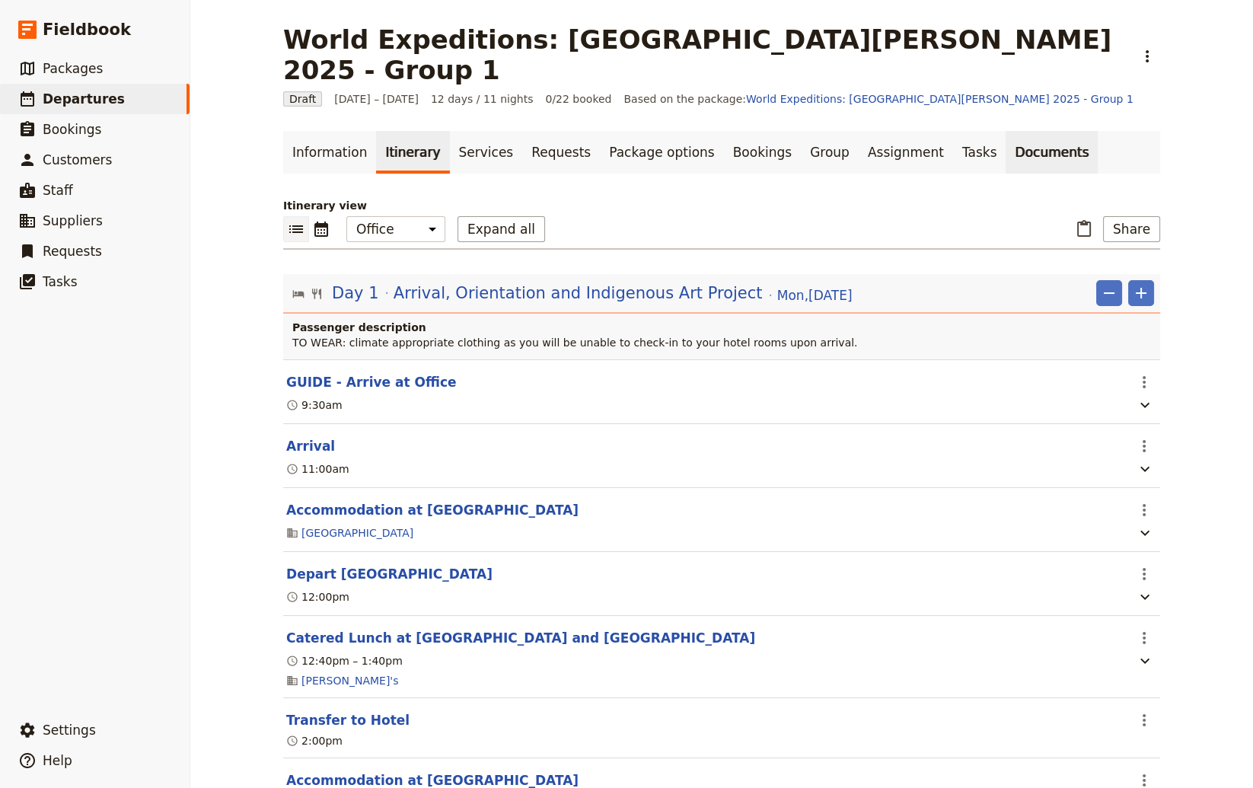
click at [1005, 131] on link "Documents" at bounding box center [1051, 152] width 92 height 43
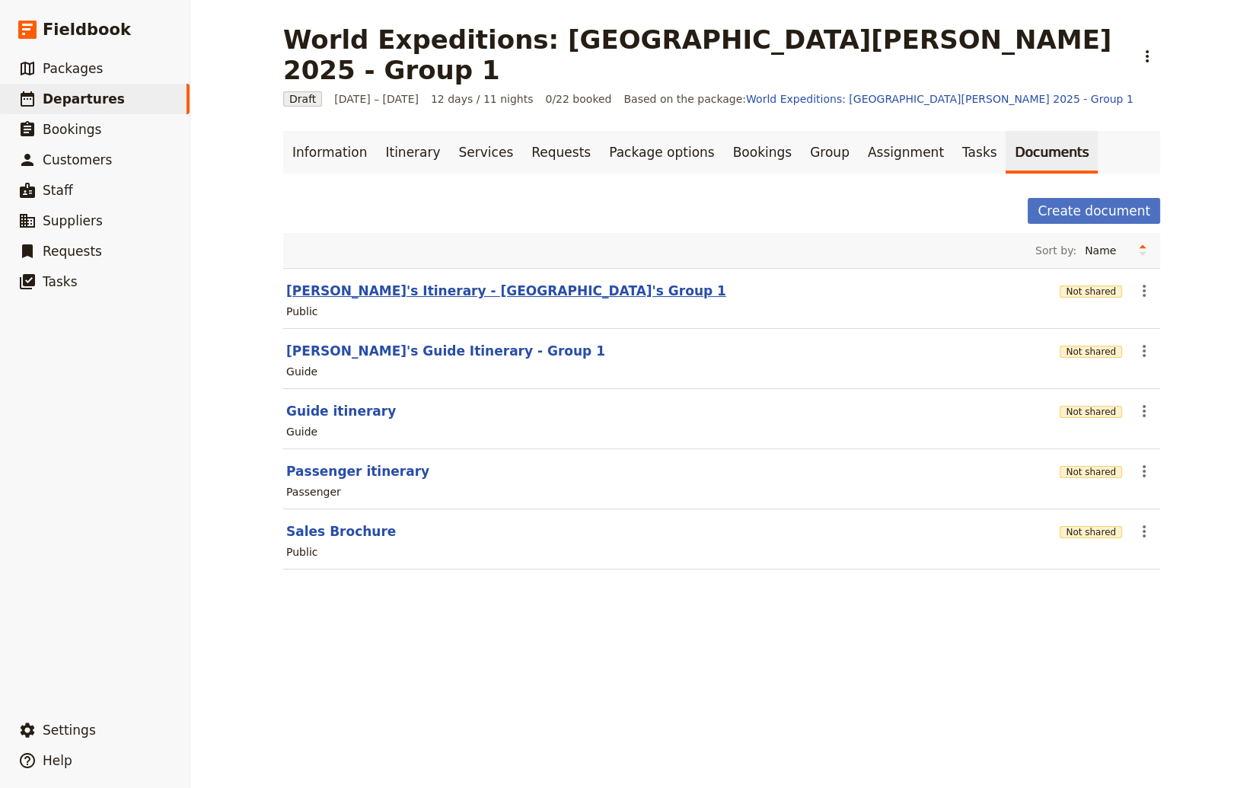
click at [420, 282] on button "[PERSON_NAME]'s Itinerary - [GEOGRAPHIC_DATA]'s Group 1" at bounding box center [506, 291] width 440 height 18
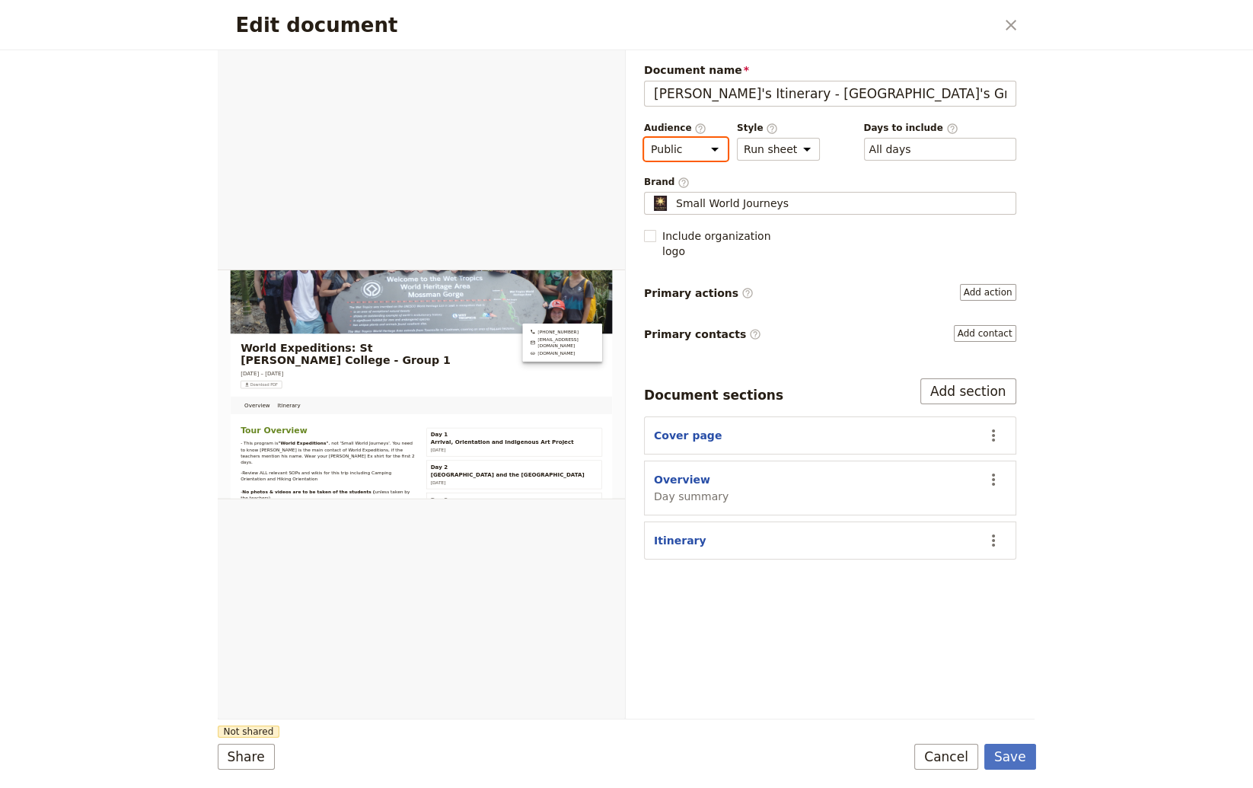
click at [644, 138] on select "Public Passenger Guide" at bounding box center [686, 149] width 84 height 23
click option "Guide" at bounding box center [0, 0] width 0 height 0
click at [913, 154] on div "​ All days 1, 2, 3, 4, 5, 6, 7, 8, 9, 10, 11, 12" at bounding box center [940, 149] width 152 height 23
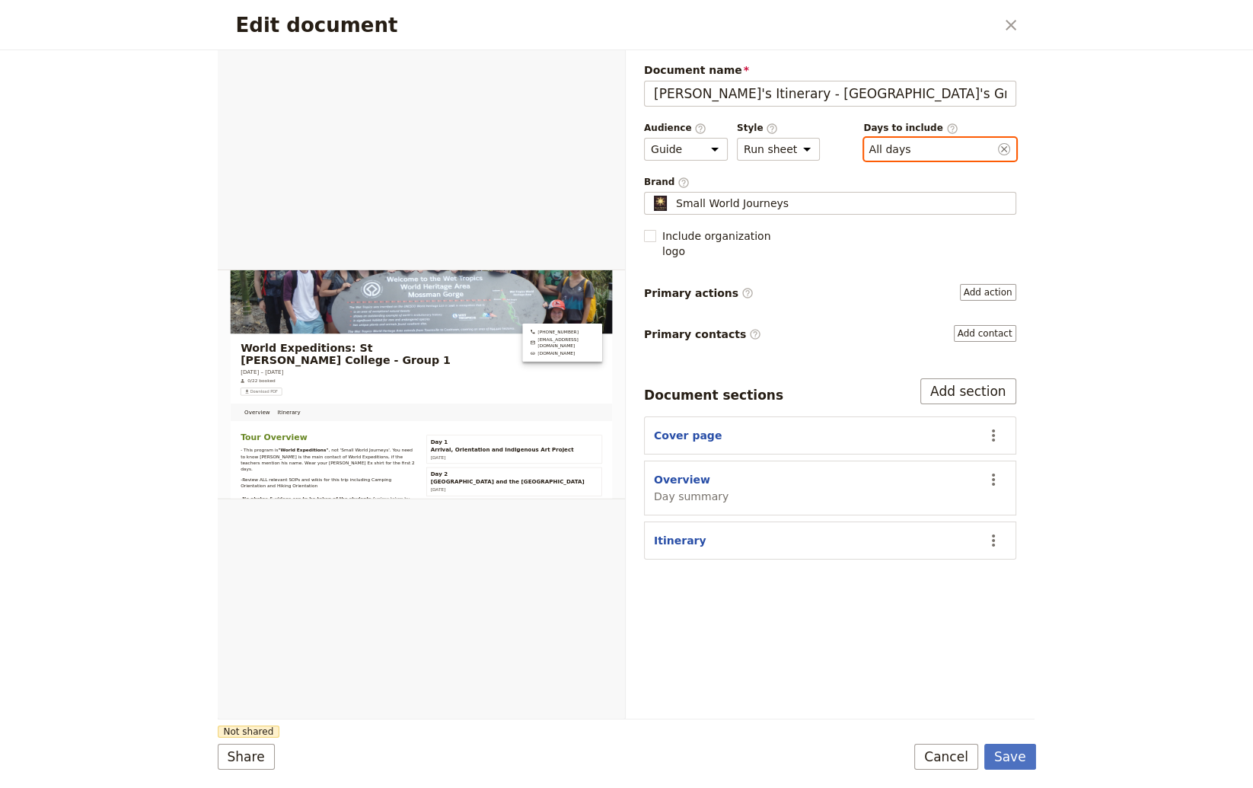
click at [911, 154] on button "​ All days" at bounding box center [890, 149] width 42 height 15
click at [923, 151] on div "​ All days 1, 2, 3, 4, 5, 6, 7, 8, 9, 10, 11, 12" at bounding box center [940, 149] width 152 height 23
click at [911, 151] on button "​ All days" at bounding box center [890, 149] width 42 height 15
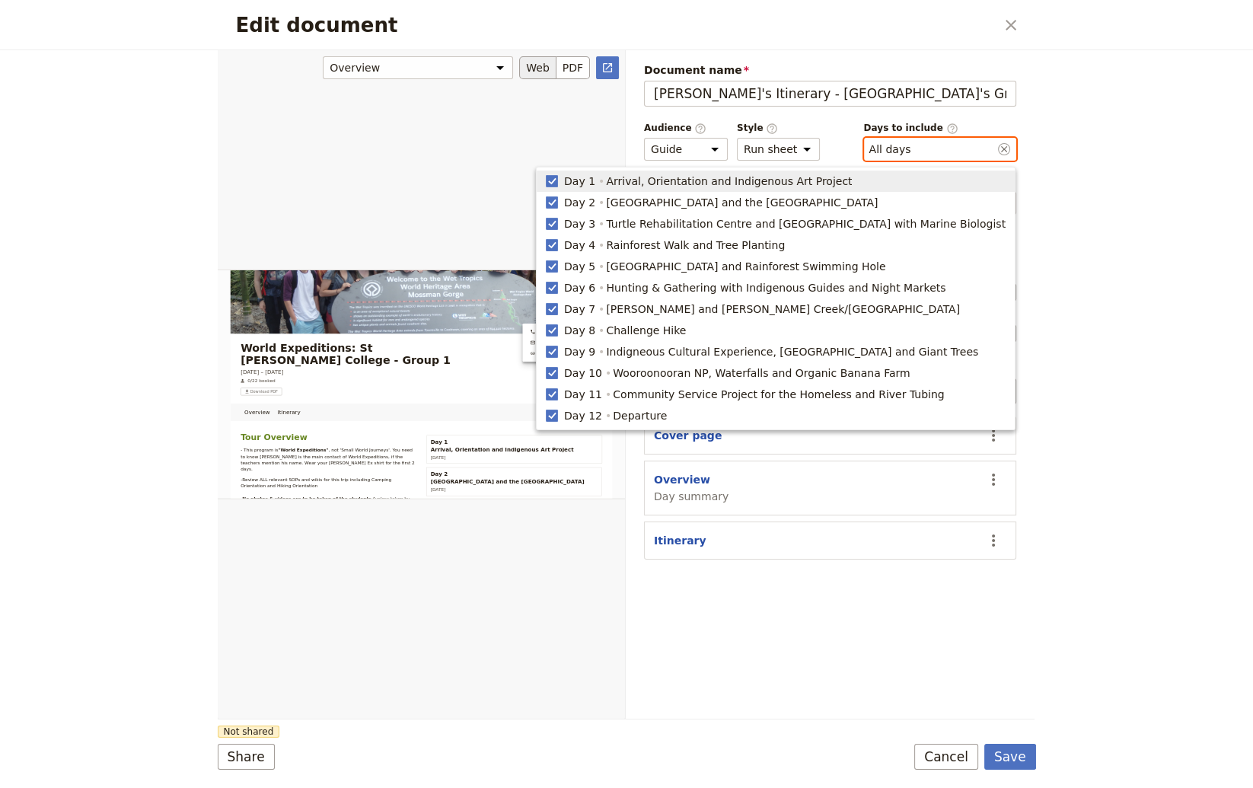
drag, startPoint x: 587, startPoint y: 178, endPoint x: 582, endPoint y: 199, distance: 21.1
click at [557, 181] on rect "button" at bounding box center [551, 180] width 11 height 11
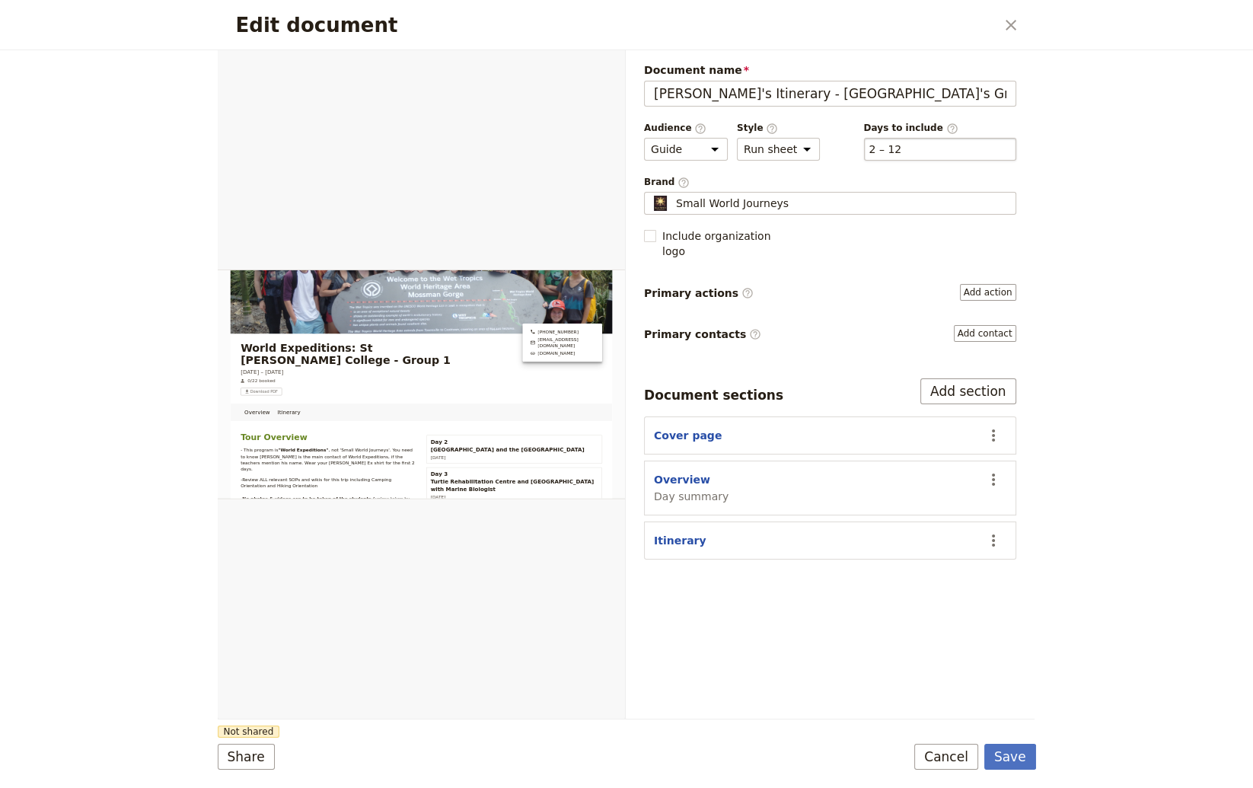
click at [973, 150] on div "​ 2 – 12 2, 3, 4, 5, 6, 7, 8, 9, 10, 11, 12" at bounding box center [940, 149] width 152 height 23
click at [902, 150] on button "​ 2 – 12" at bounding box center [885, 149] width 33 height 15
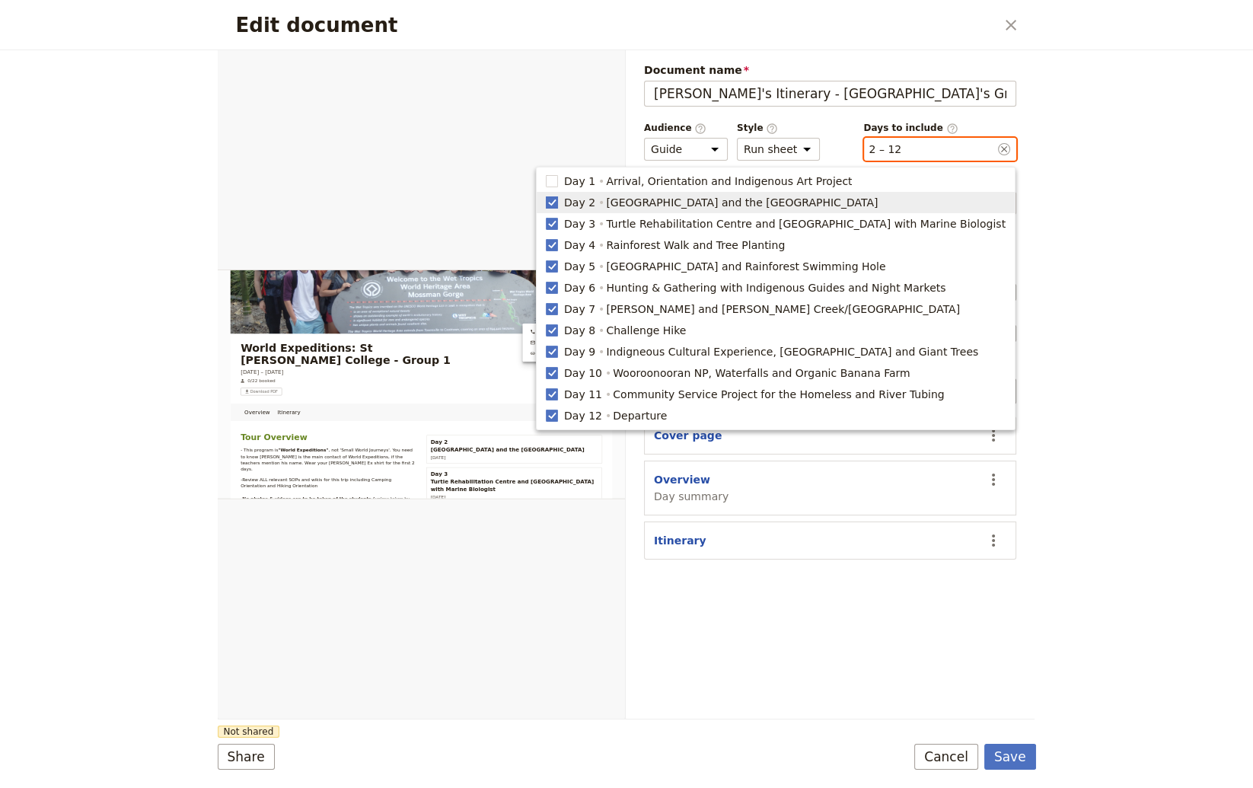
click at [557, 198] on rect "button" at bounding box center [551, 201] width 11 height 11
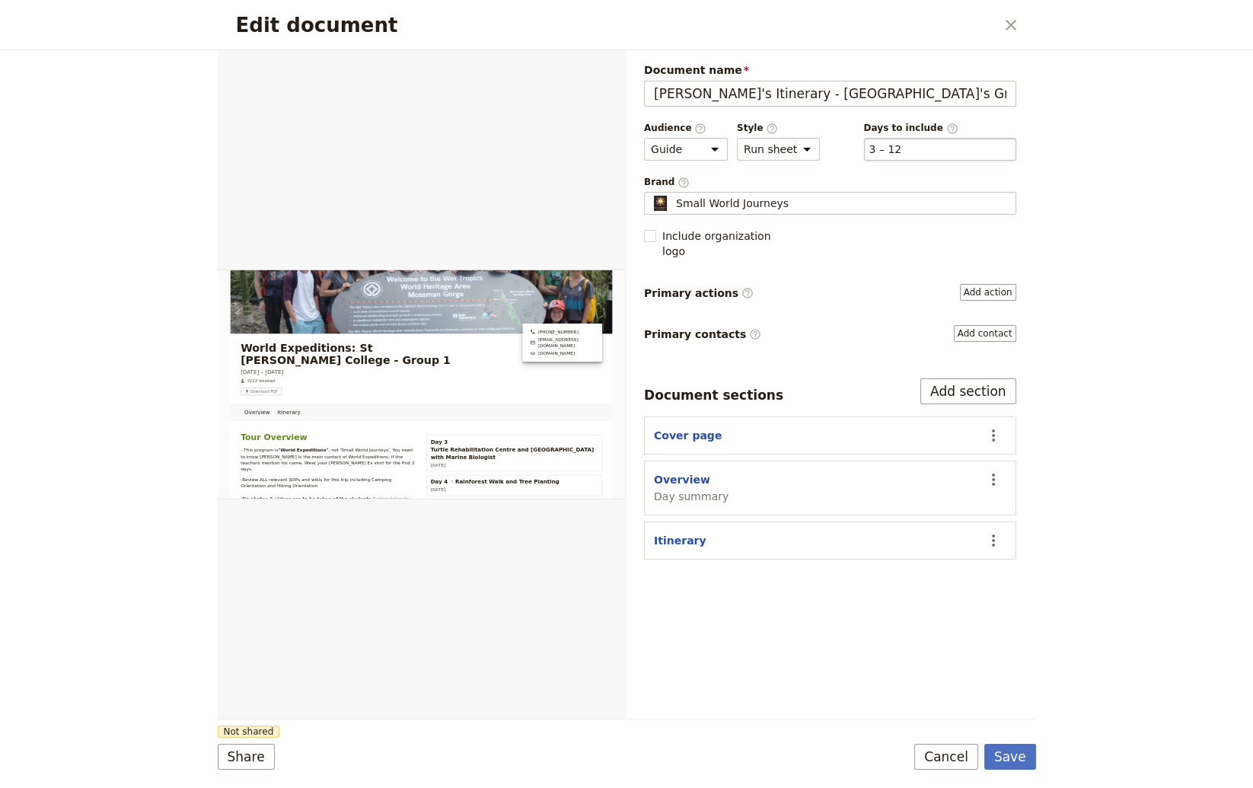
click at [913, 149] on div "​ 3 – 12 3, 4, 5, 6, 7, 8, 9, 10, 11, 12" at bounding box center [940, 149] width 152 height 23
click at [902, 149] on button "​ 3 – 12" at bounding box center [885, 149] width 33 height 15
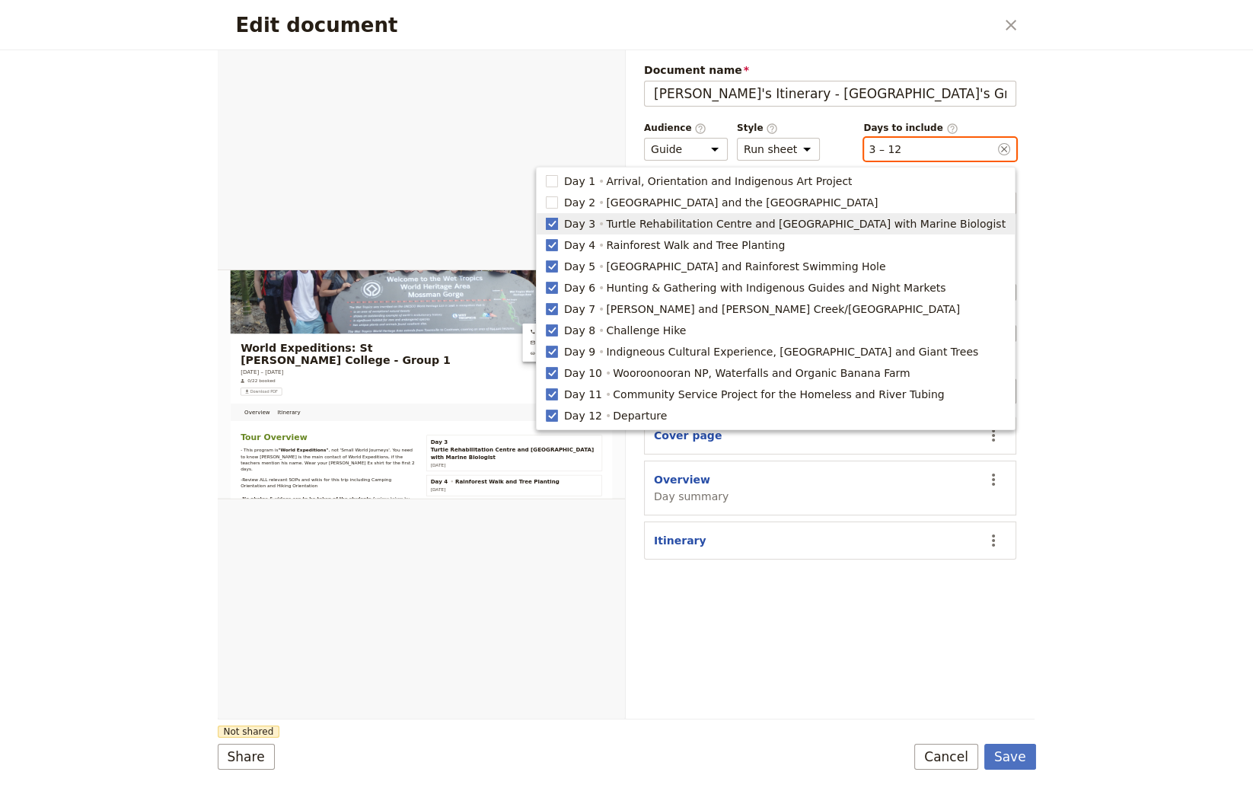
click at [557, 227] on rect "button" at bounding box center [551, 223] width 11 height 11
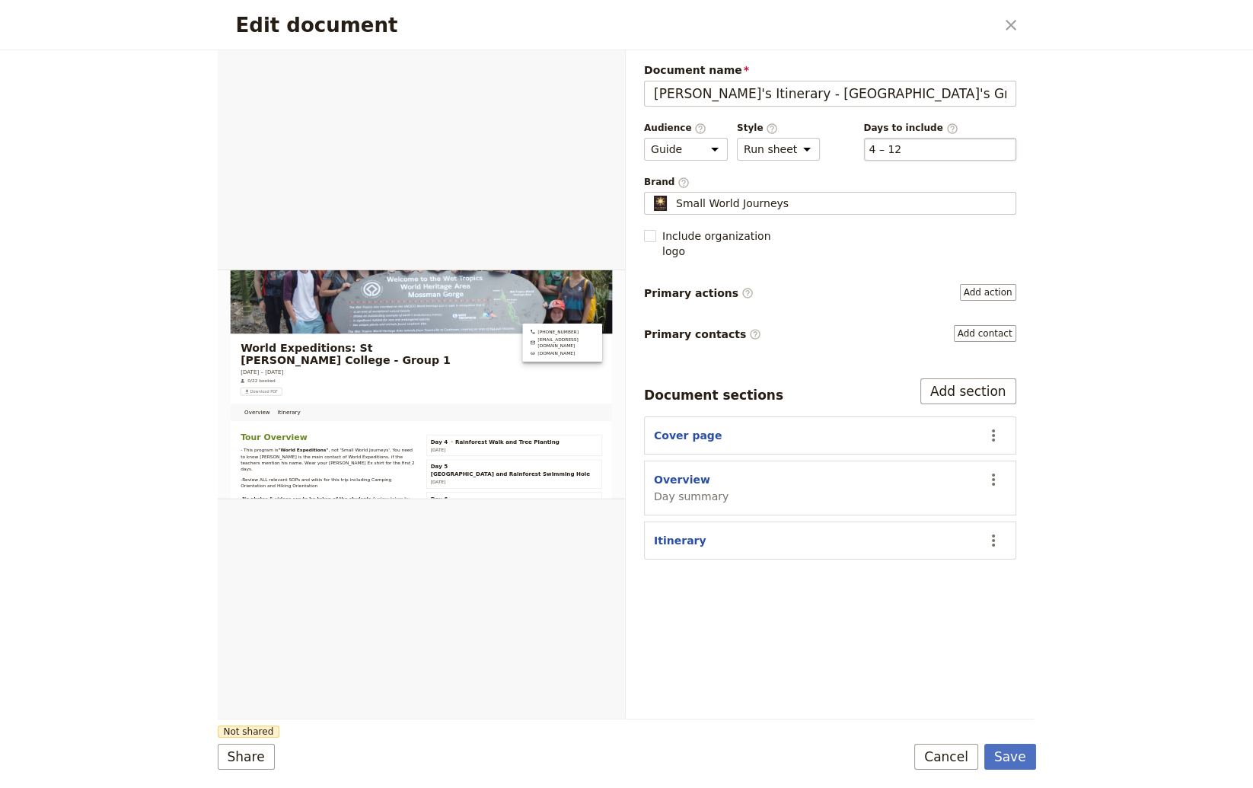
click at [926, 140] on div "​ 4 – 12 4, 5, 6, 7, 8, 9, 10, 11, 12" at bounding box center [940, 149] width 152 height 23
click at [902, 142] on button "​ 4 – 12" at bounding box center [885, 149] width 33 height 15
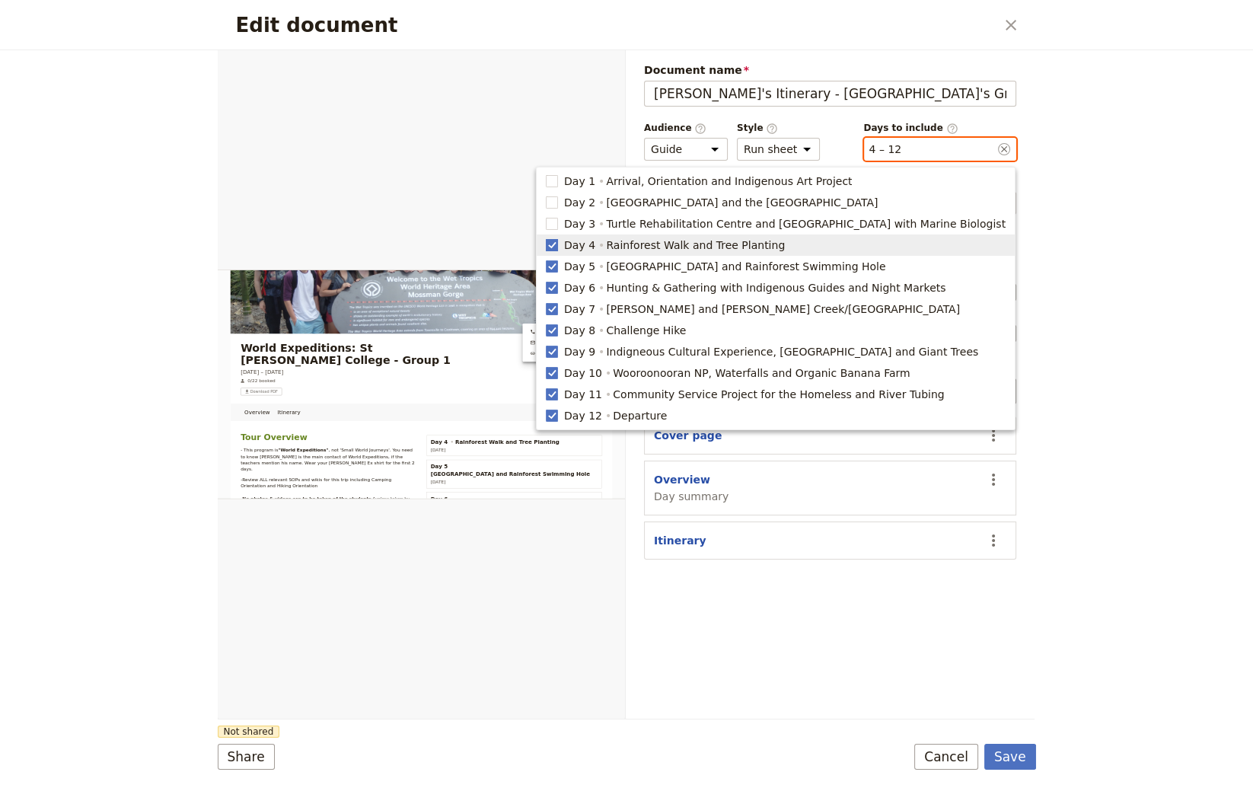
drag, startPoint x: 588, startPoint y: 246, endPoint x: 852, endPoint y: 220, distance: 264.6
click at [557, 245] on rect "button" at bounding box center [551, 244] width 11 height 11
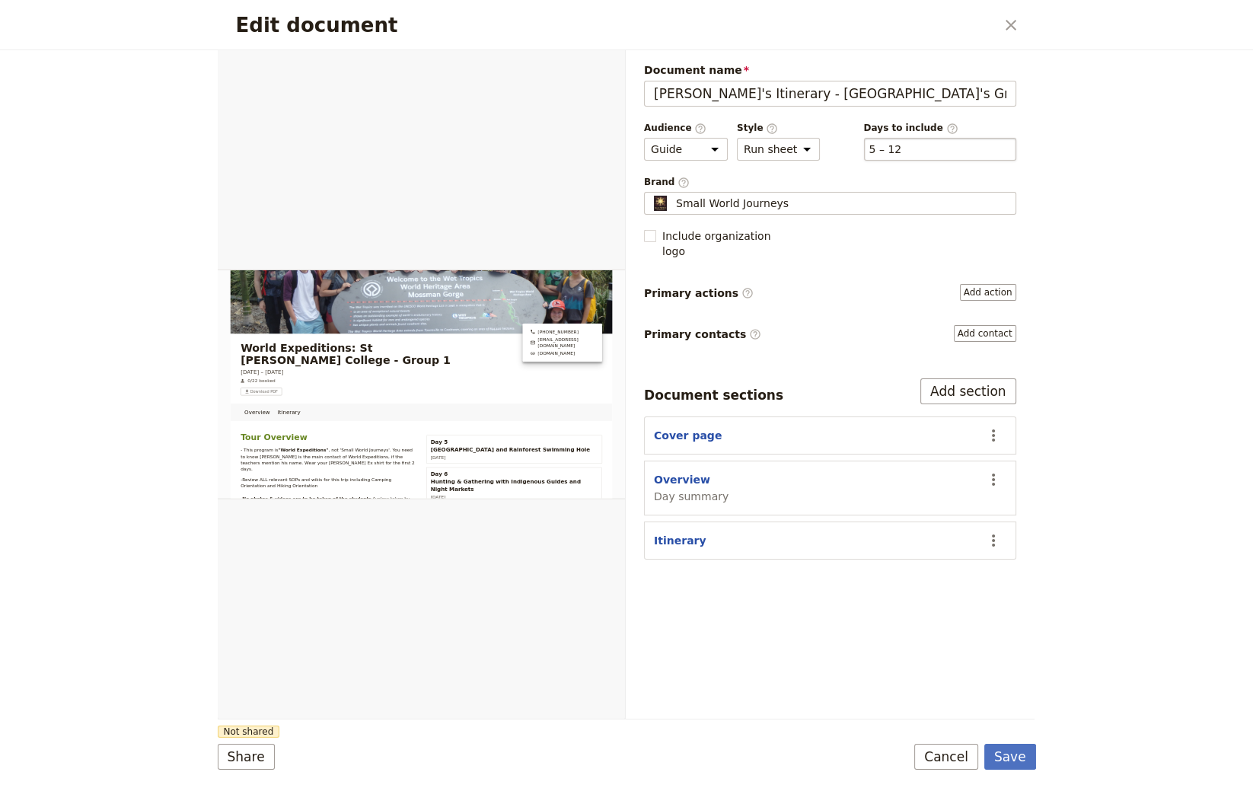
click at [935, 150] on div "​ 5 – 12 5, 6, 7, 8, 9, 10, 11, 12" at bounding box center [940, 149] width 152 height 23
click at [902, 150] on button "​ 5 – 12" at bounding box center [885, 149] width 33 height 15
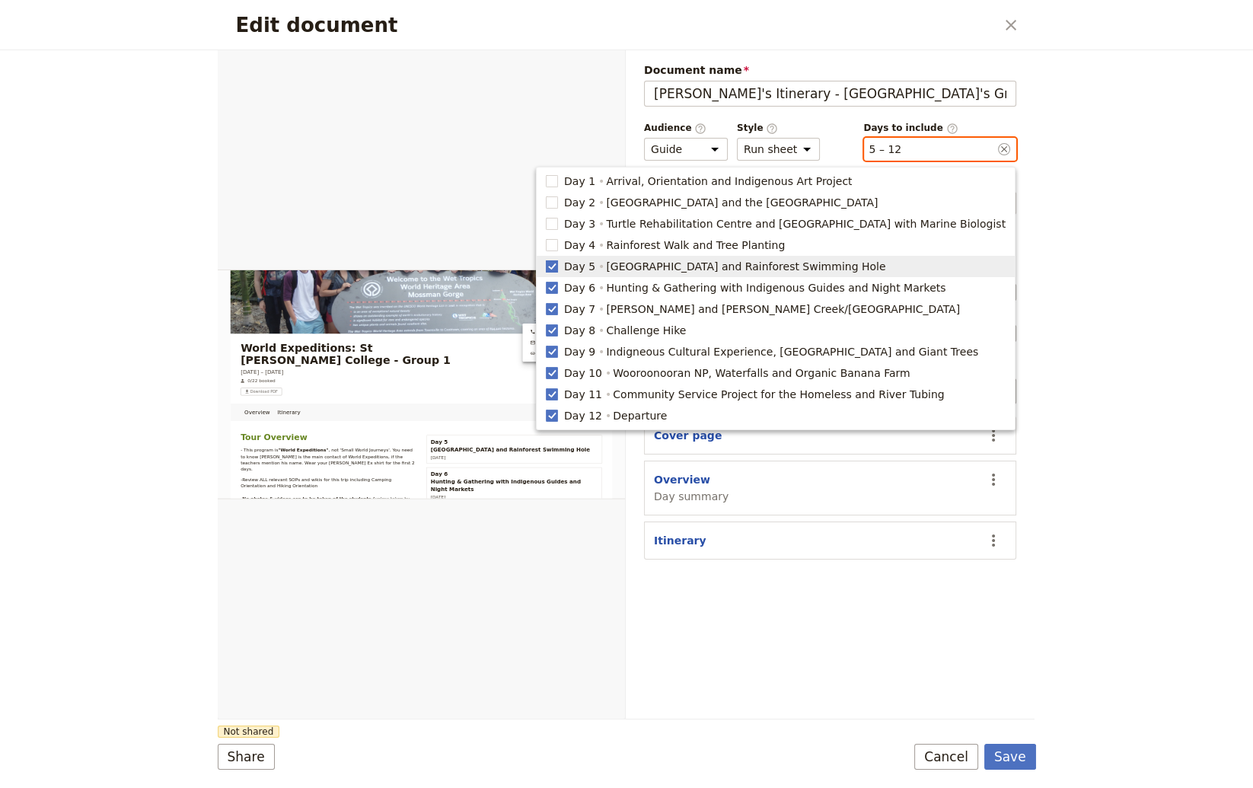
click at [557, 268] on rect "button" at bounding box center [551, 265] width 11 height 11
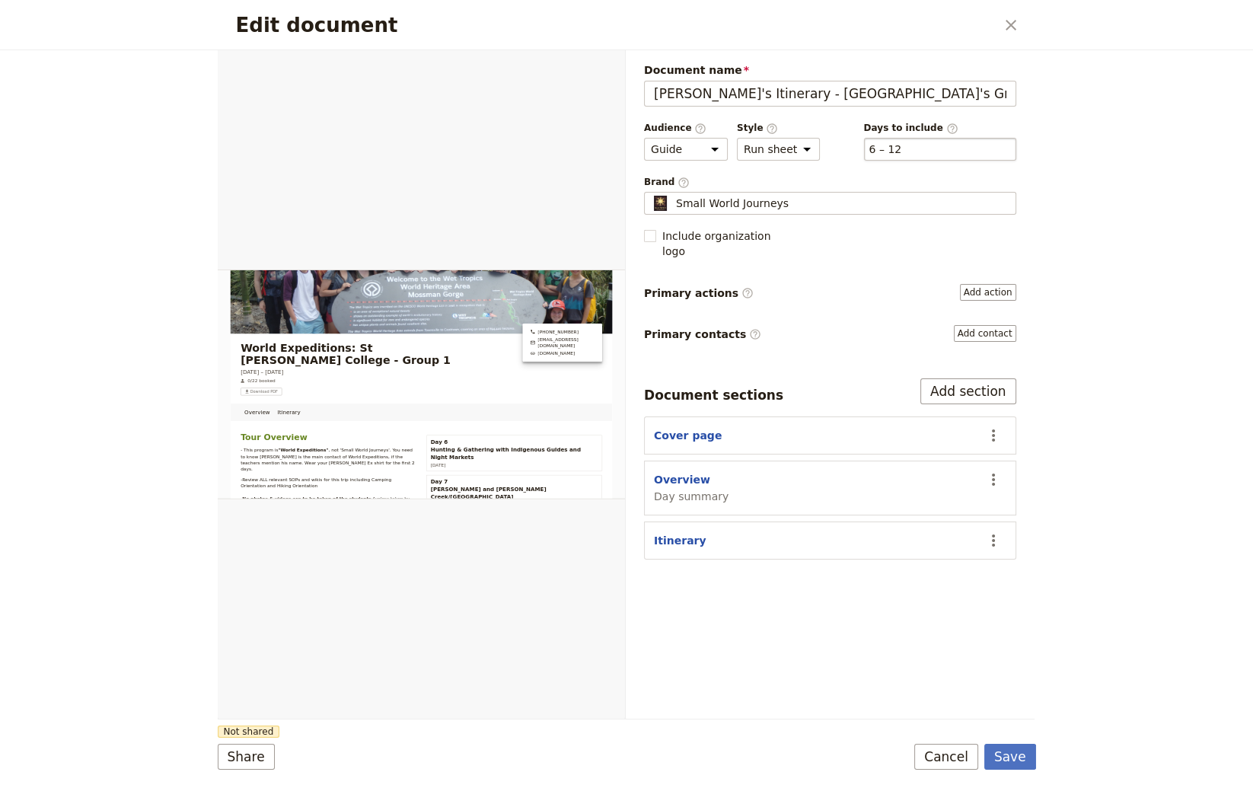
click at [928, 145] on div "​ 6 – 12 6, 7, 8, 9, 10, 11, 12" at bounding box center [940, 149] width 152 height 23
click at [902, 145] on button "​ 6 – 12" at bounding box center [885, 149] width 33 height 15
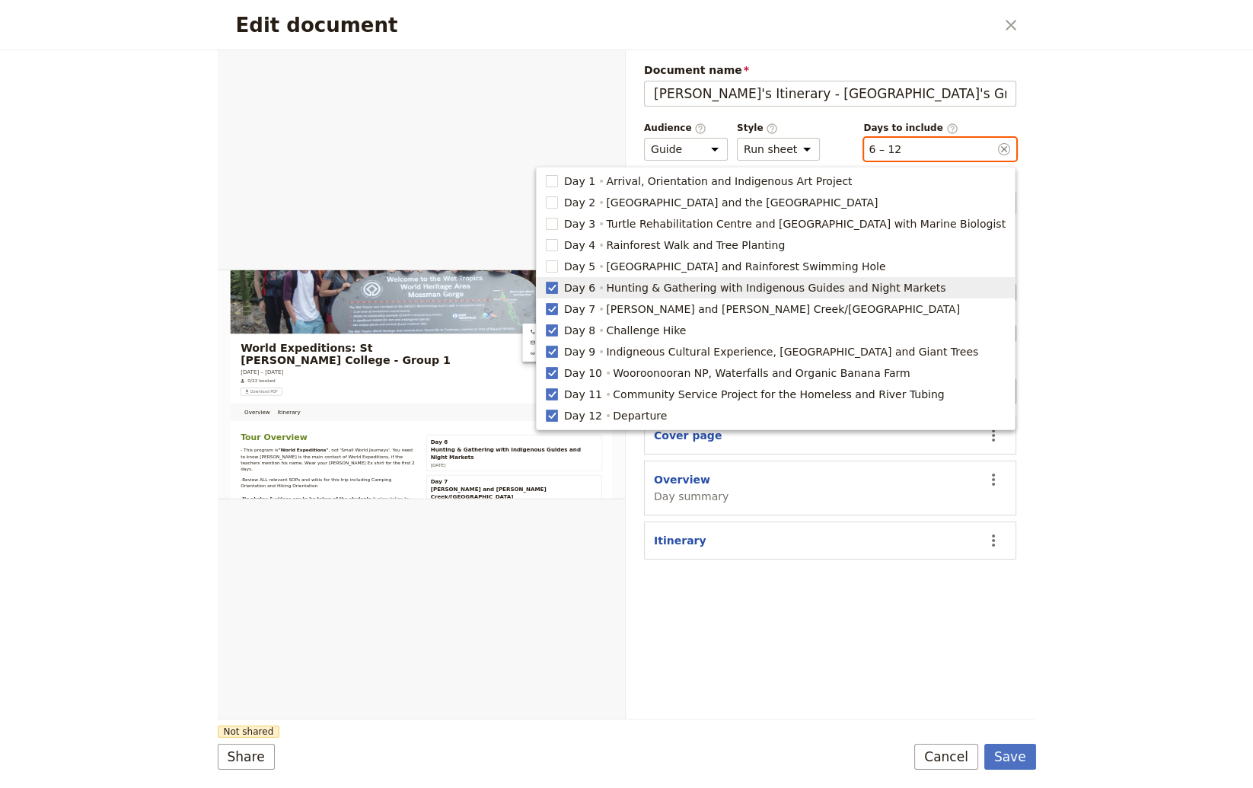
drag, startPoint x: 594, startPoint y: 289, endPoint x: 758, endPoint y: 247, distance: 169.1
click at [595, 289] on span "Day 6 Hunting & Gathering with Indigenous Guides and Night Markets" at bounding box center [776, 287] width 460 height 15
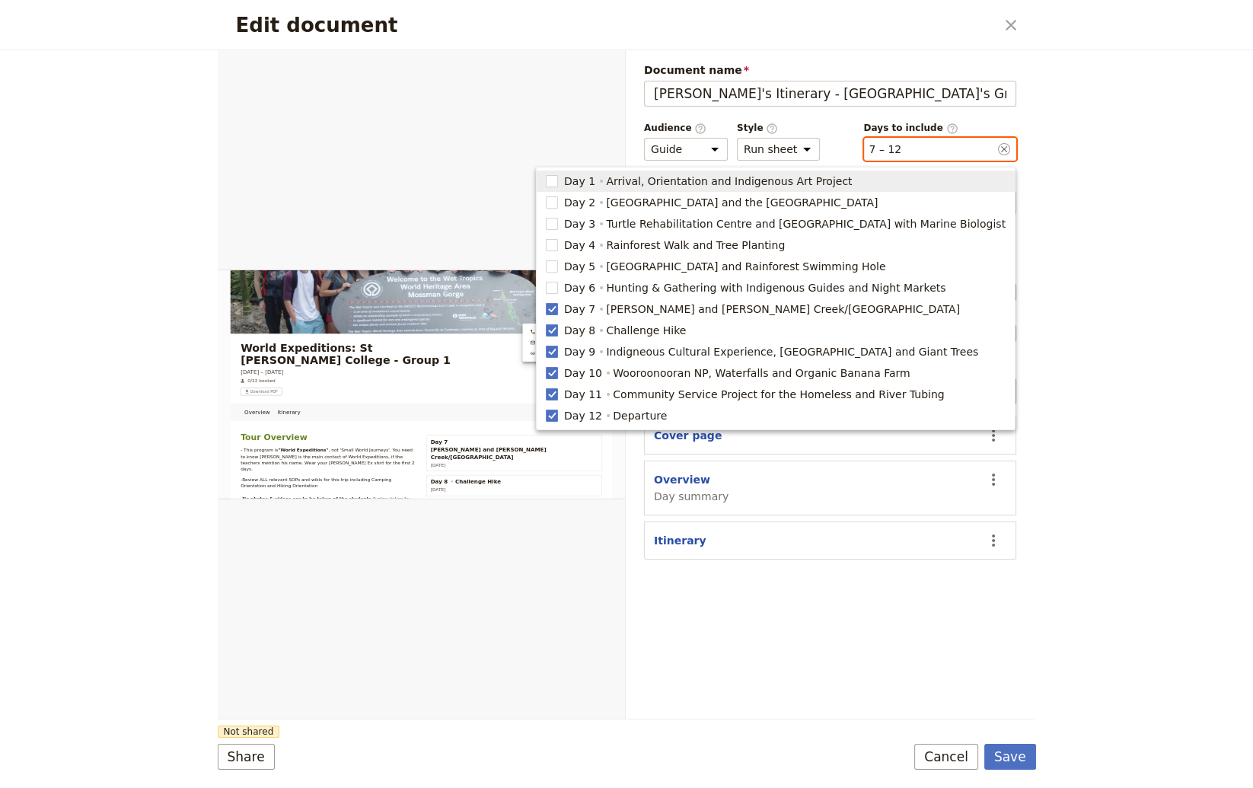
click at [961, 148] on div "​ 7 – 12 7, 8, 9, 10, 11, 12" at bounding box center [940, 149] width 152 height 23
click at [902, 148] on button "​ 7 – 12" at bounding box center [885, 149] width 33 height 15
click at [910, 146] on div "​ 7 – 12 7, 8, 9, 10, 11, 12" at bounding box center [940, 149] width 152 height 23
click at [902, 146] on button "​ 7 – 12" at bounding box center [885, 149] width 33 height 15
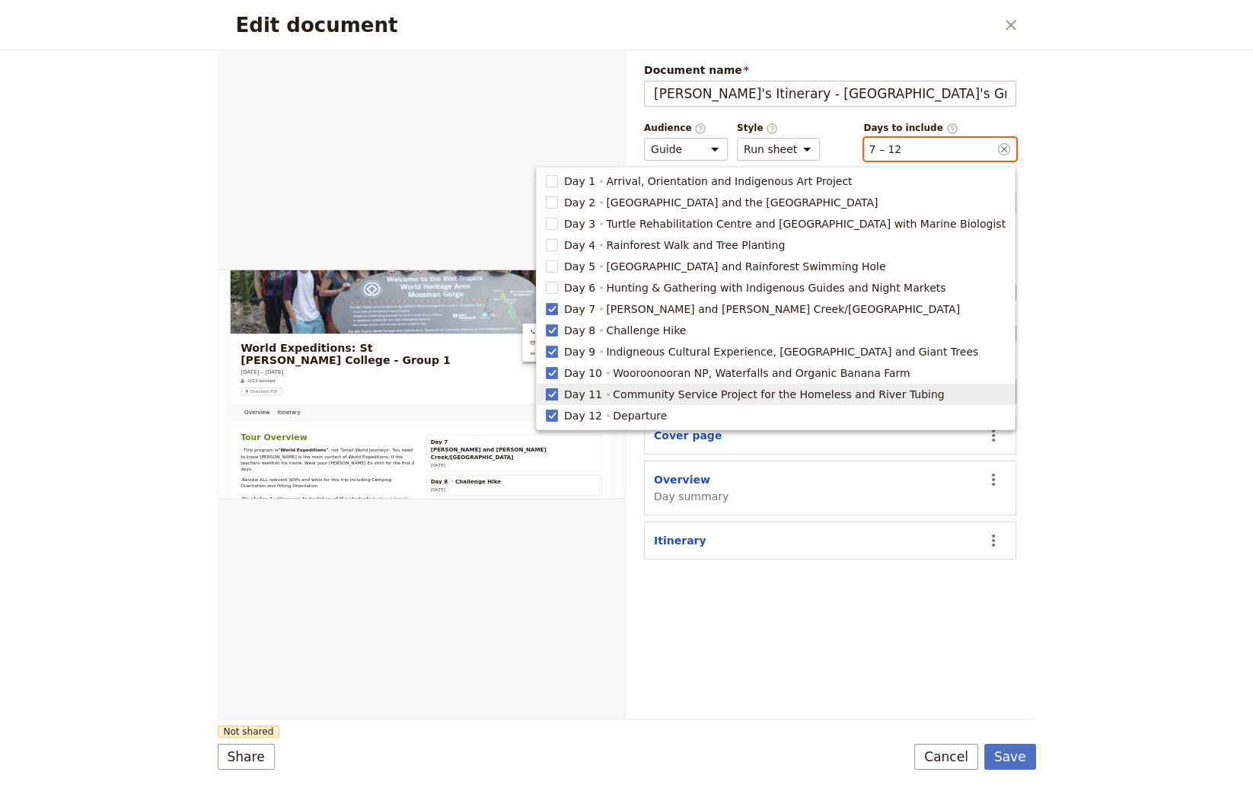
click at [557, 389] on rect "button" at bounding box center [551, 393] width 11 height 11
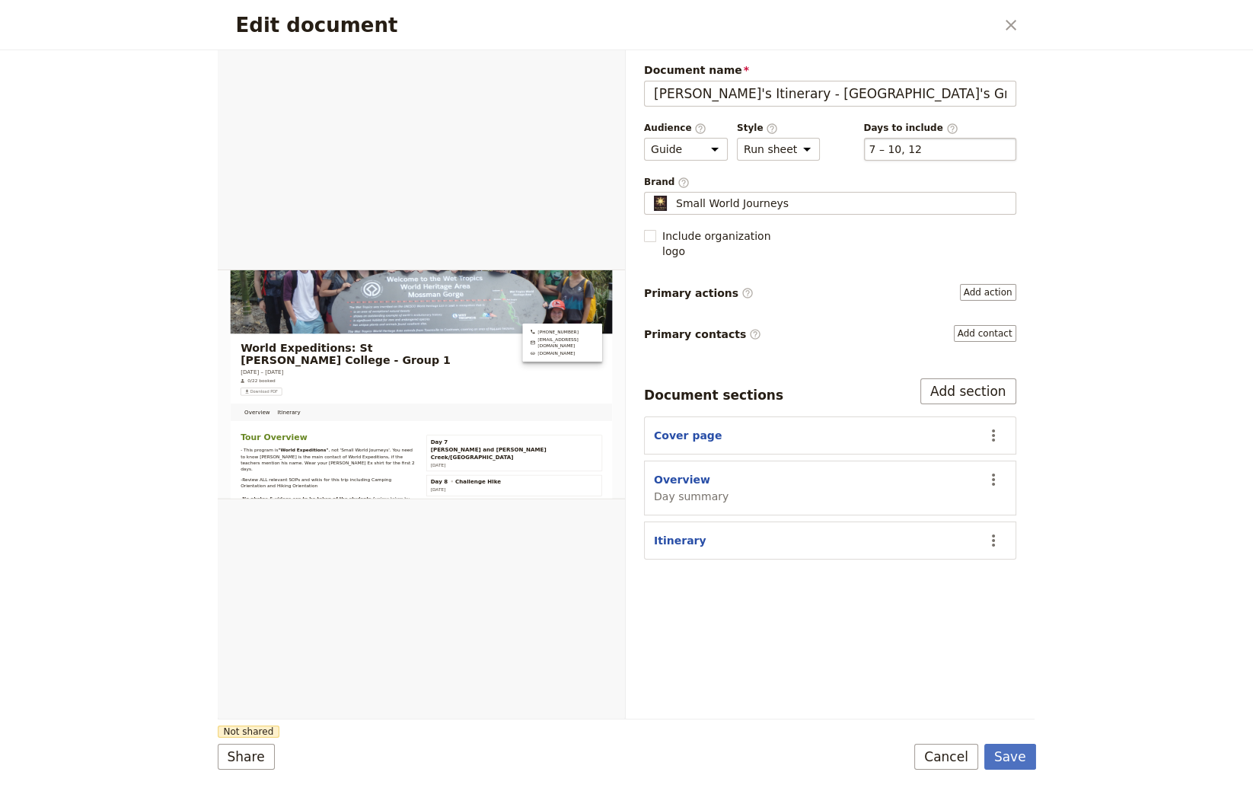
click at [938, 143] on div "​ 7 – 10, 12 7, 8, 9, 10, 12" at bounding box center [940, 149] width 152 height 23
click at [922, 143] on button "​ 7 – 10, 12" at bounding box center [895, 149] width 53 height 15
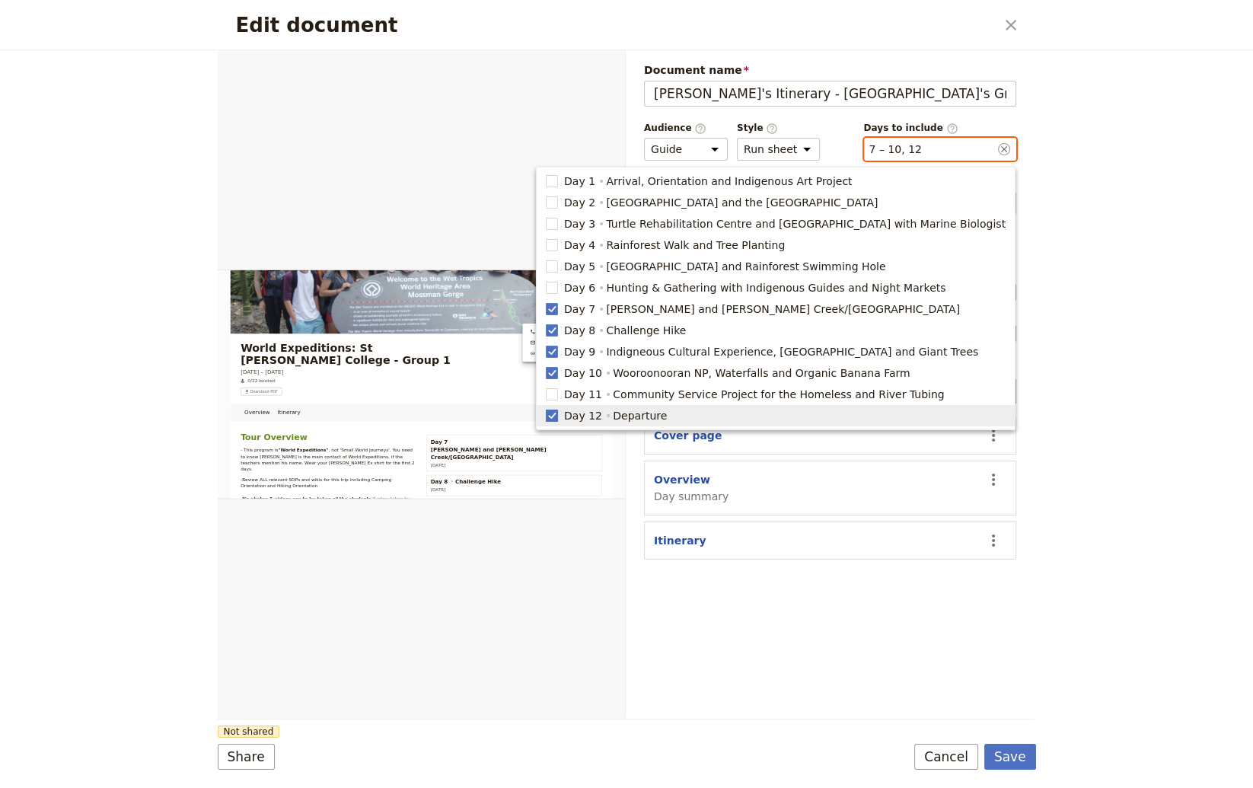
click at [557, 416] on rect "button" at bounding box center [551, 414] width 11 height 11
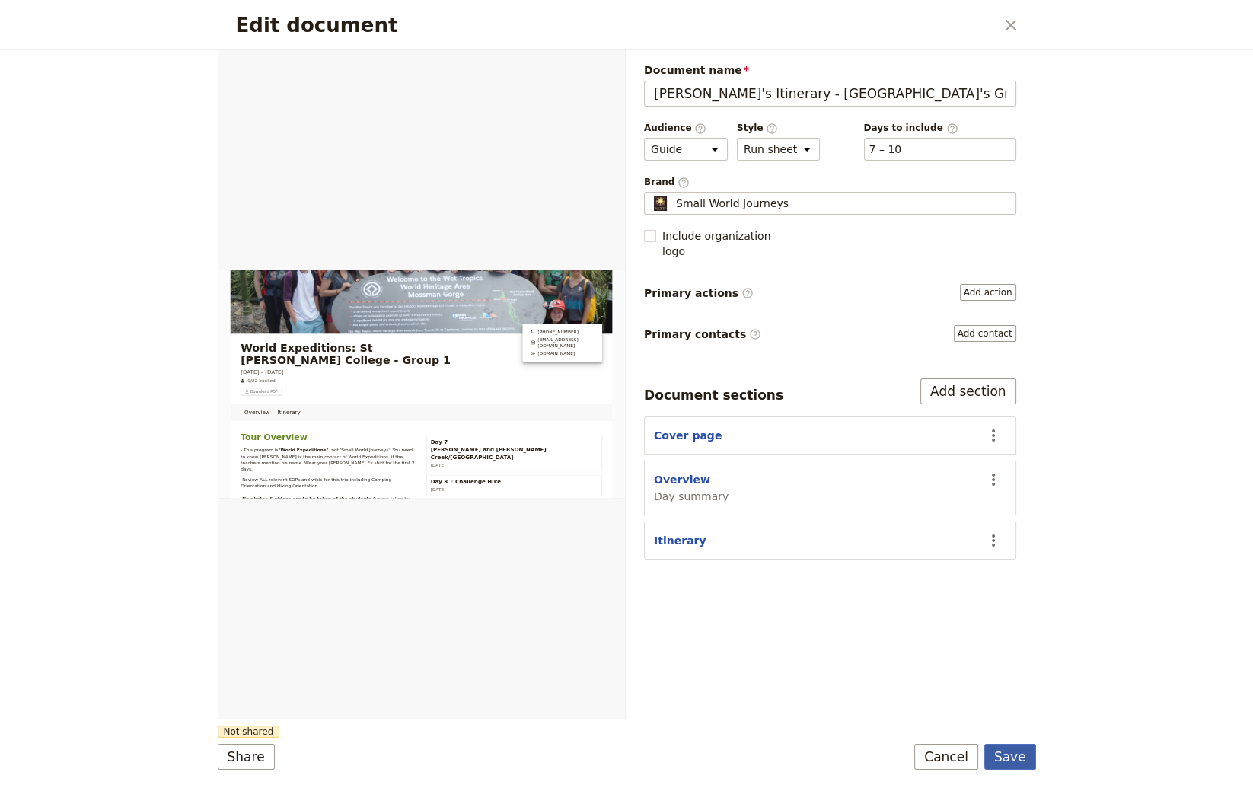
click at [1014, 751] on button "Save" at bounding box center [1010, 757] width 52 height 26
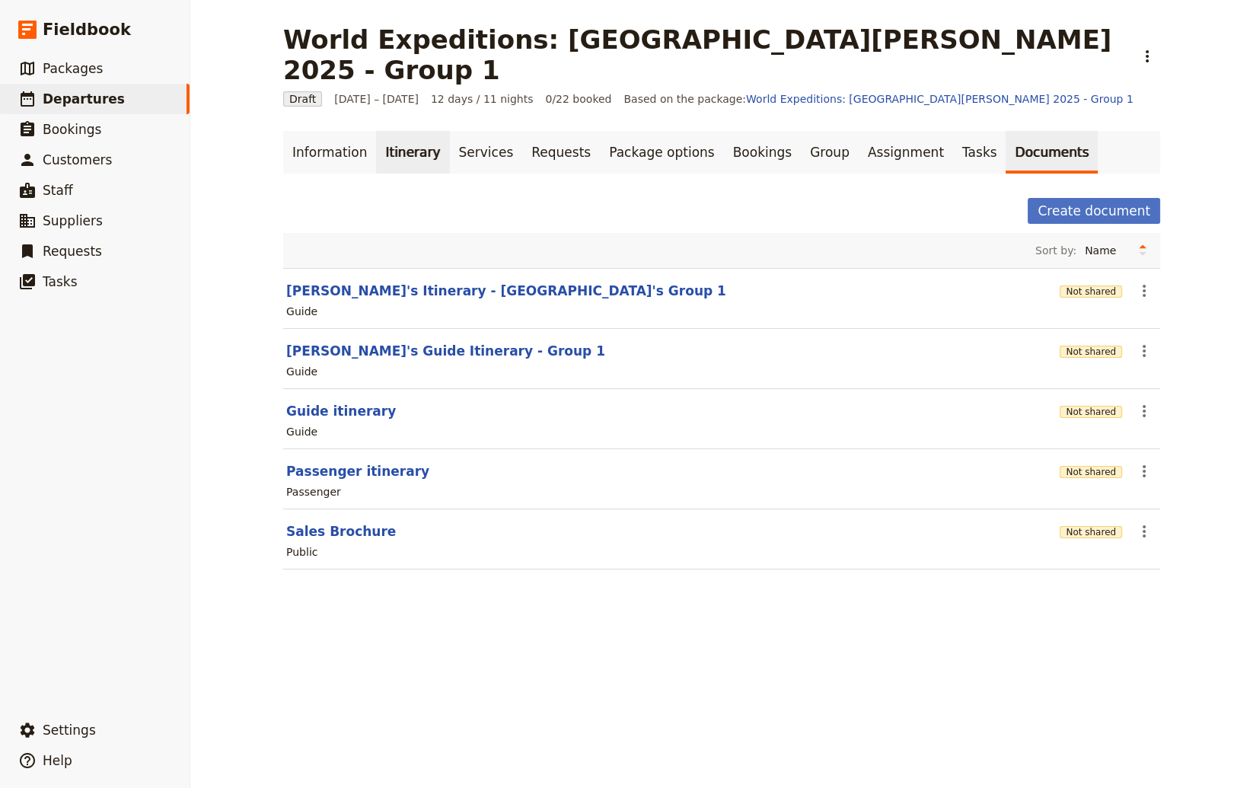
click at [394, 131] on link "Itinerary" at bounding box center [412, 152] width 73 height 43
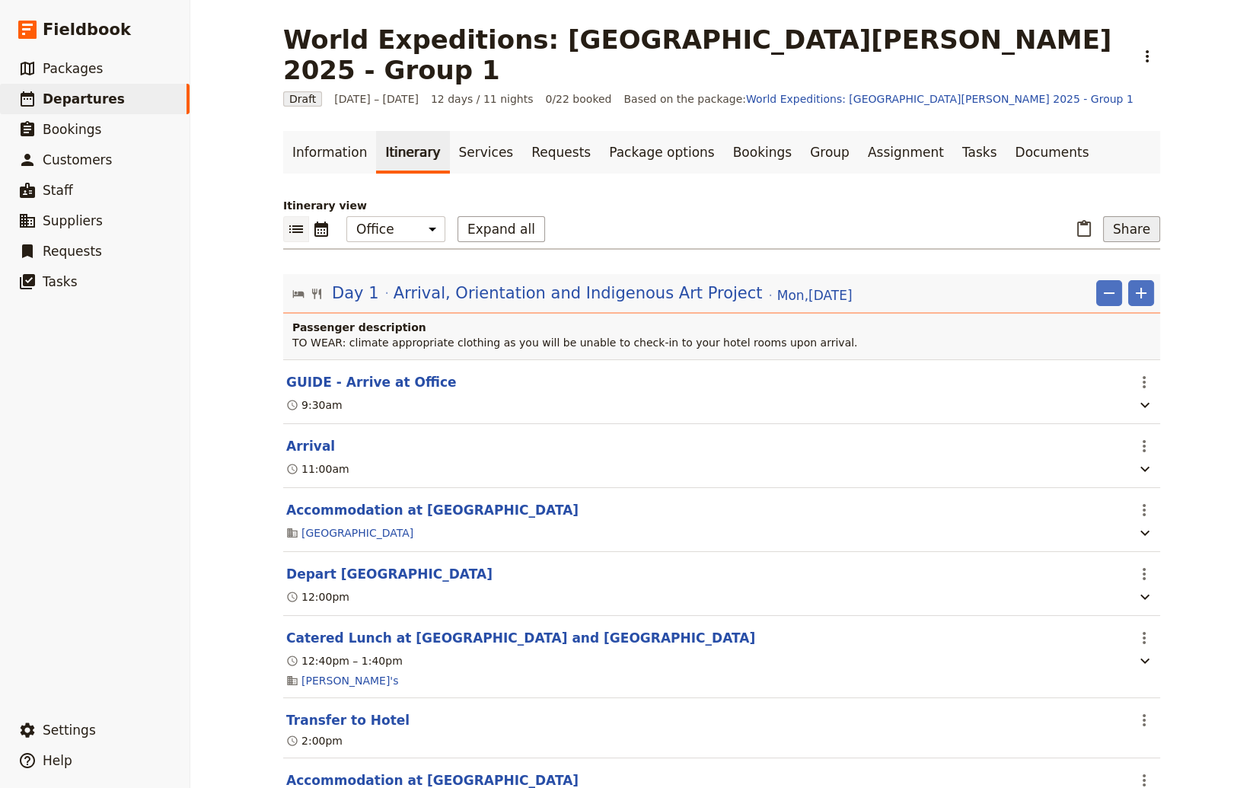
click at [1068, 216] on button "Share" at bounding box center [1131, 229] width 57 height 26
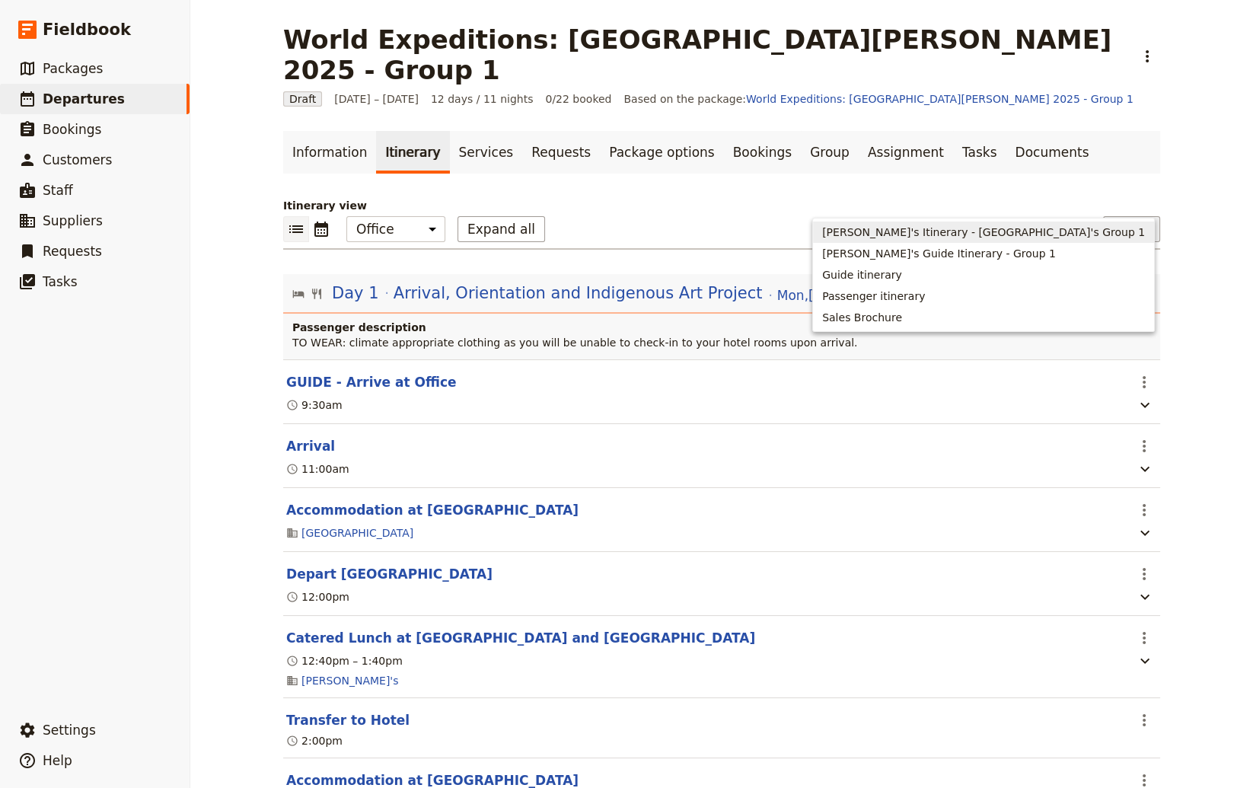
click at [1056, 228] on span "[PERSON_NAME]'s Itinerary - [GEOGRAPHIC_DATA]'s Group 1" at bounding box center [983, 232] width 323 height 15
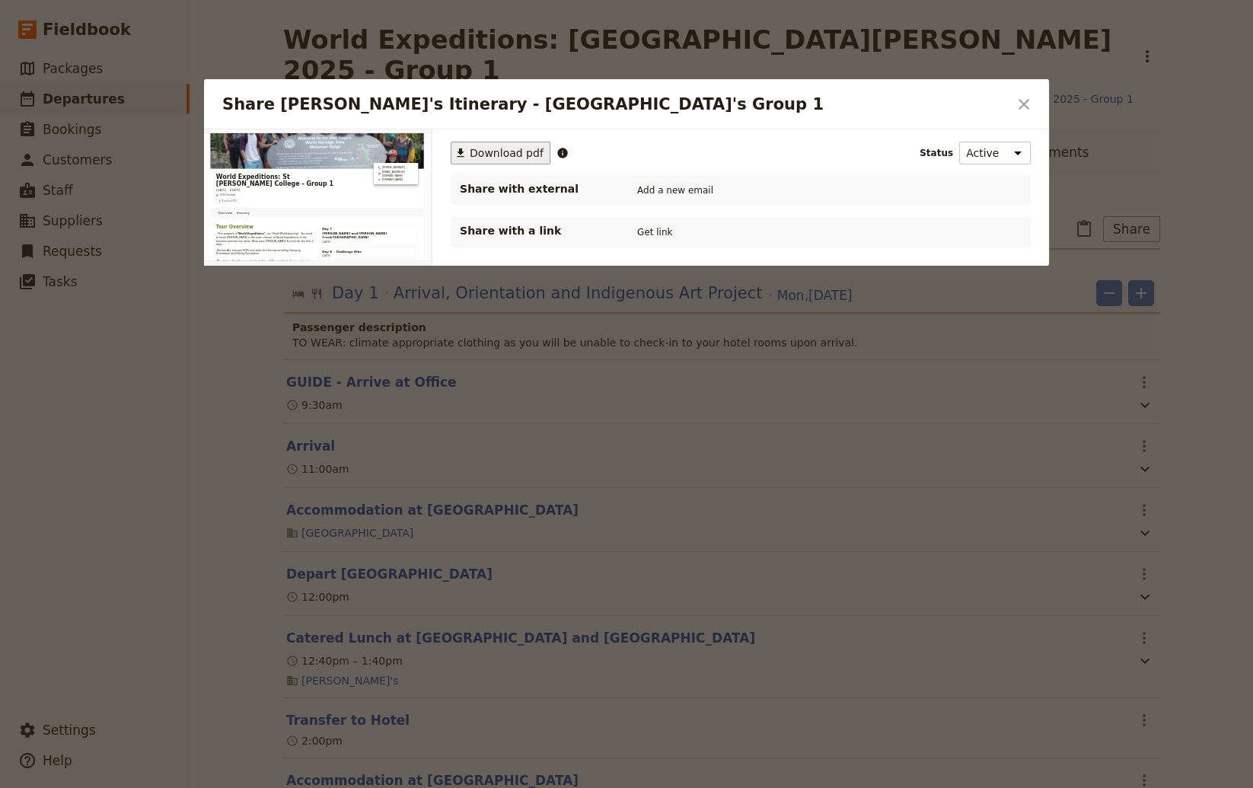
click at [478, 160] on button "​ Download pdf" at bounding box center [501, 153] width 100 height 23
